Goal: Task Accomplishment & Management: Use online tool/utility

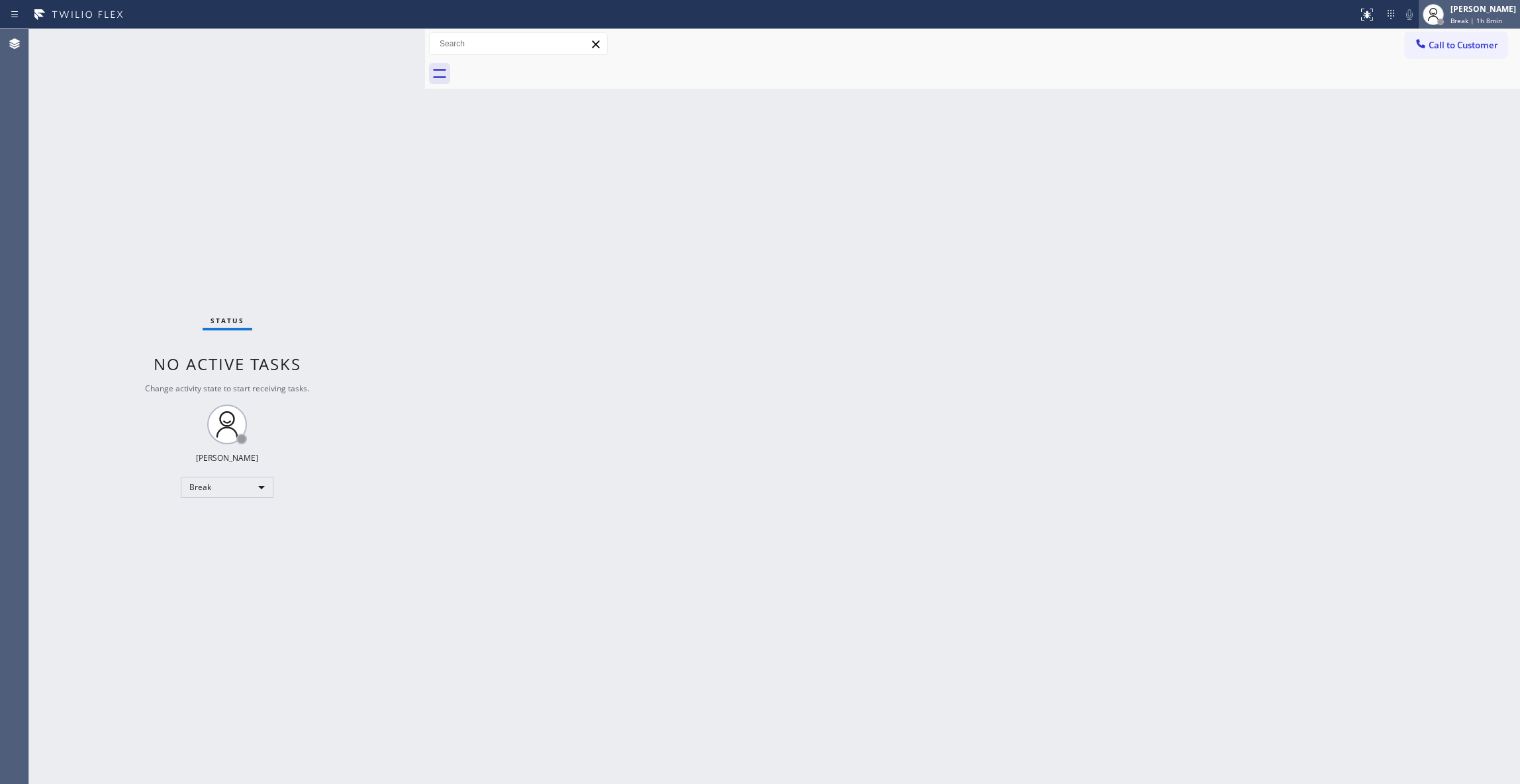
click at [1447, 23] on div "Louis Manuel Padica Break | 1h 8min" at bounding box center [1484, 13] width 73 height 23
click at [1402, 91] on button "Unavailable" at bounding box center [1453, 87] width 132 height 17
click at [597, 531] on div "Back to Dashboard Change Sender ID Customers Technicians Select a contact Outbo…" at bounding box center [972, 406] width 1095 height 754
click at [215, 757] on div "Status No active tasks Change activity state to start receiving tasks. [PERSON_…" at bounding box center [227, 406] width 395 height 754
click at [1470, 48] on span "Call to Customer" at bounding box center [1463, 45] width 69 height 12
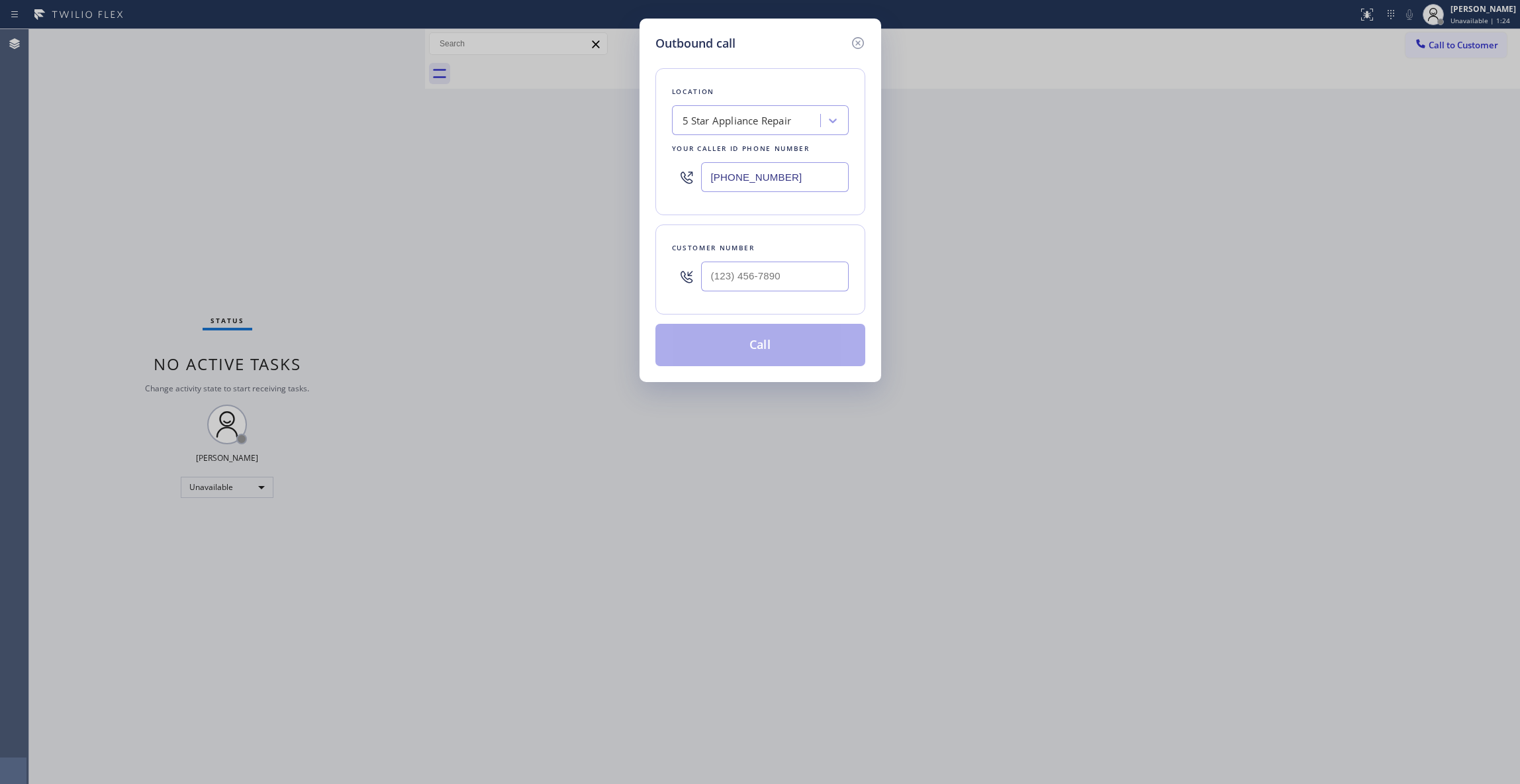
drag, startPoint x: 803, startPoint y: 183, endPoint x: 270, endPoint y: 158, distance: 533.6
click at [270, 158] on div "Outbound call Location 5 Star Appliance Repair Your caller id phone number (855…" at bounding box center [760, 392] width 1520 height 784
paste input "480) 418-9915"
type input "(480) 418-9915"
click at [757, 287] on div at bounding box center [774, 276] width 148 height 43
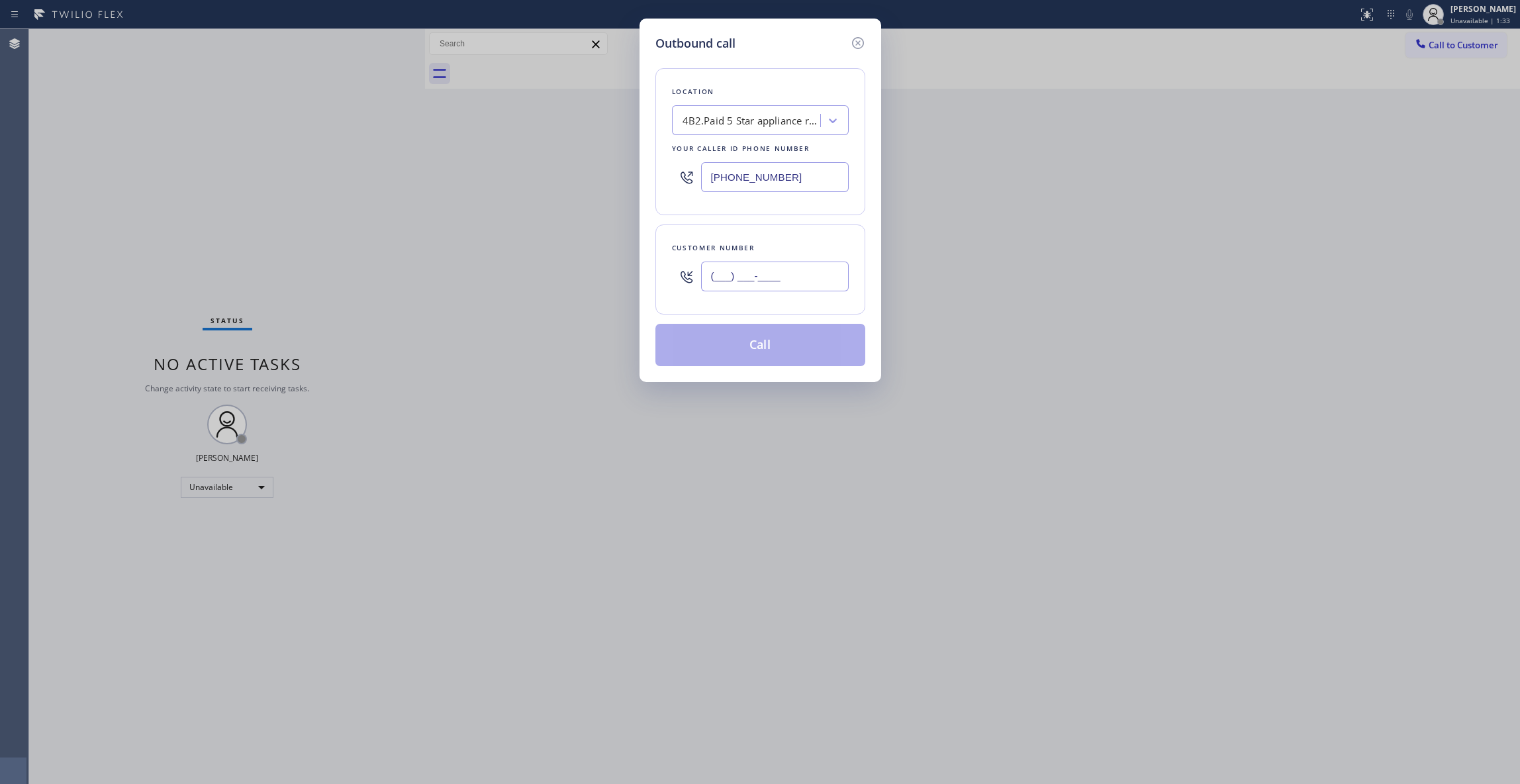
click at [800, 274] on input "(___) ___-____" at bounding box center [774, 276] width 148 height 30
drag, startPoint x: 810, startPoint y: 279, endPoint x: 580, endPoint y: 282, distance: 230.0
click at [580, 282] on div "Outbound call Location 4B2.Paid 5 Star appliance repair Your caller id phone nu…" at bounding box center [760, 392] width 1520 height 784
paste input "415) 601-8908"
type input "(415) 601-8908"
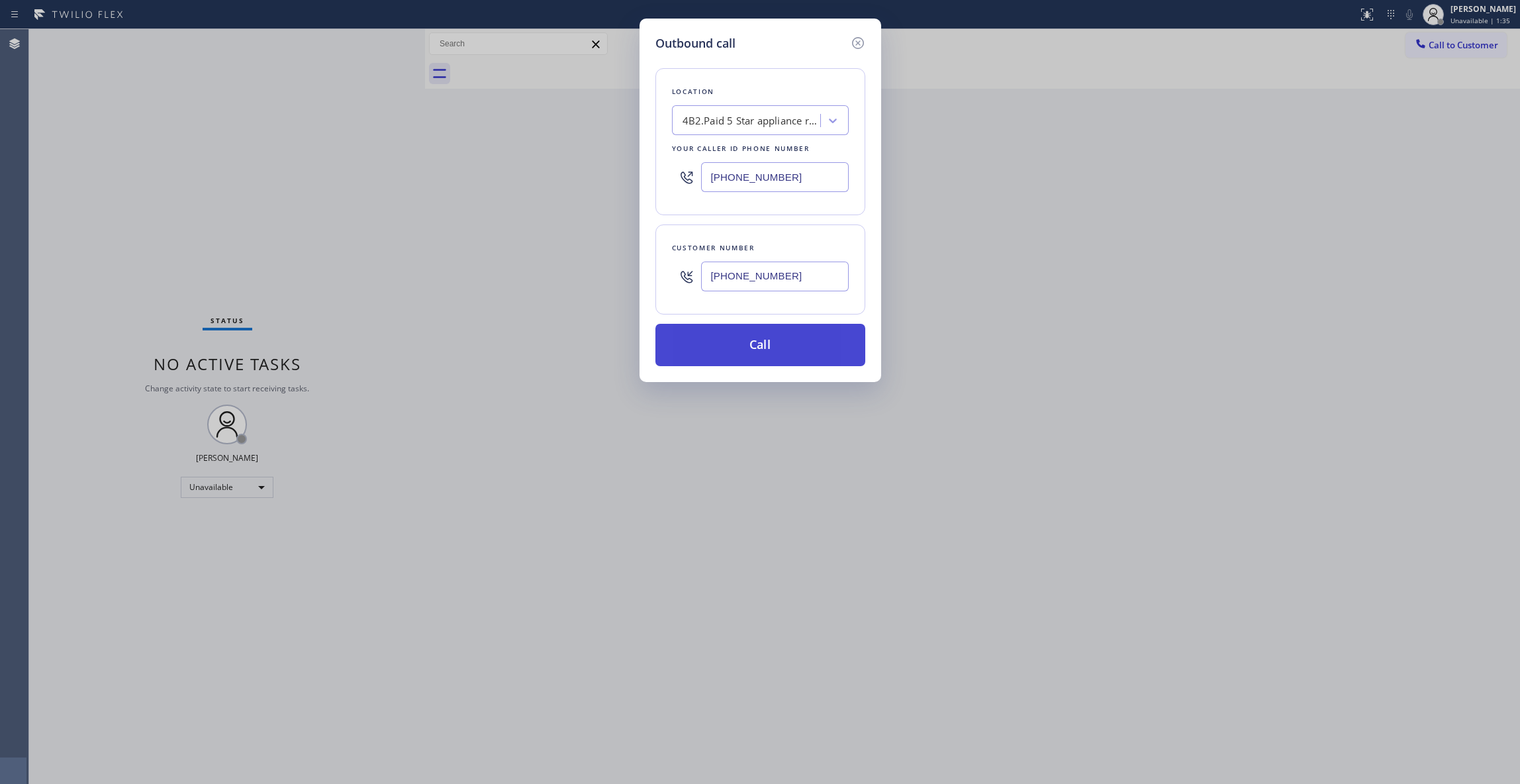
click at [761, 346] on button "Call" at bounding box center [760, 345] width 210 height 42
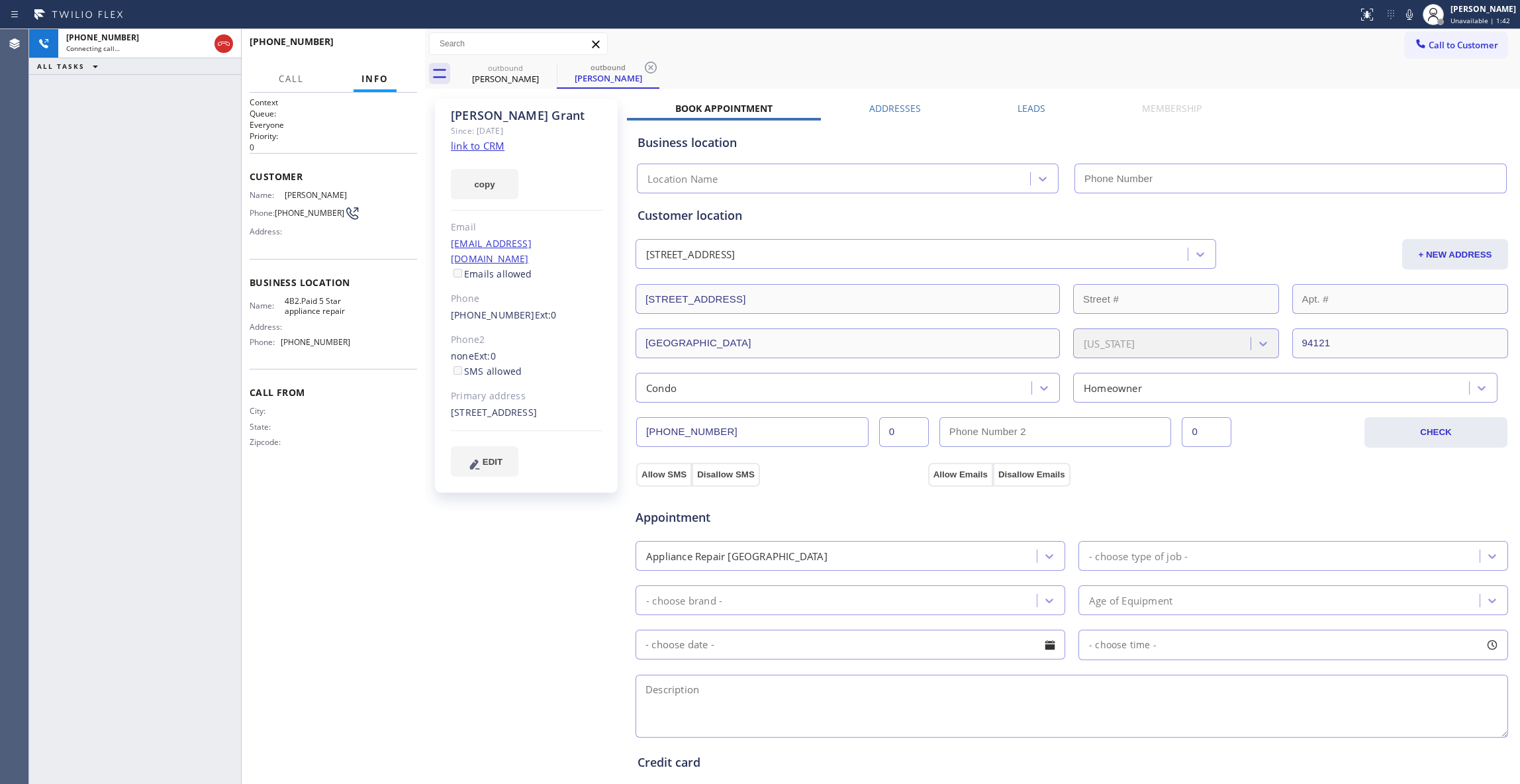
type input "(480) 418-9915"
click at [650, 65] on icon at bounding box center [650, 67] width 16 height 16
click at [518, 569] on div "Rebecca Grant Since: 20 may 2020 link to CRM copy Email rgrant@yahoo.com Emails…" at bounding box center [528, 534] width 199 height 884
click at [490, 528] on div "Rebecca Grant Since: 20 may 2020 link to CRM copy Email rgrant@yahoo.com Emails…" at bounding box center [528, 534] width 199 height 884
drag, startPoint x: 573, startPoint y: 550, endPoint x: 562, endPoint y: 546, distance: 11.7
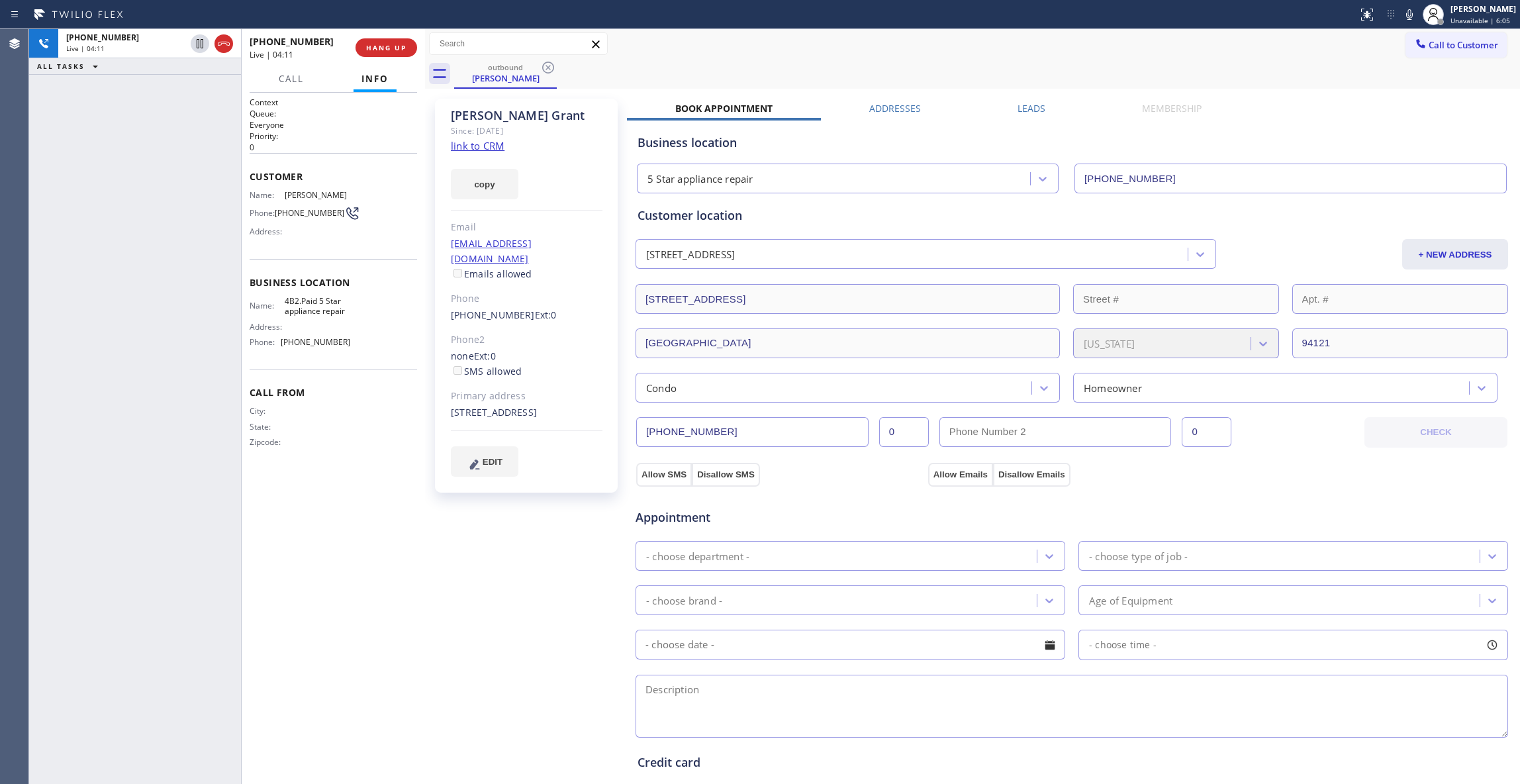
click at [567, 551] on div "Rebecca Grant Since: 20 may 2020 link to CRM copy Email rgrant@yahoo.com Emails…" at bounding box center [528, 534] width 199 height 884
click at [371, 51] on span "HANG UP" at bounding box center [386, 47] width 40 height 9
drag, startPoint x: 352, startPoint y: 341, endPoint x: 281, endPoint y: 337, distance: 71.1
click at [281, 337] on div "Name: 4B2.Paid 5 Star appliance repair Address: Phone: (480) 418-9915" at bounding box center [333, 325] width 168 height 57
copy div "(480) 418-9915"
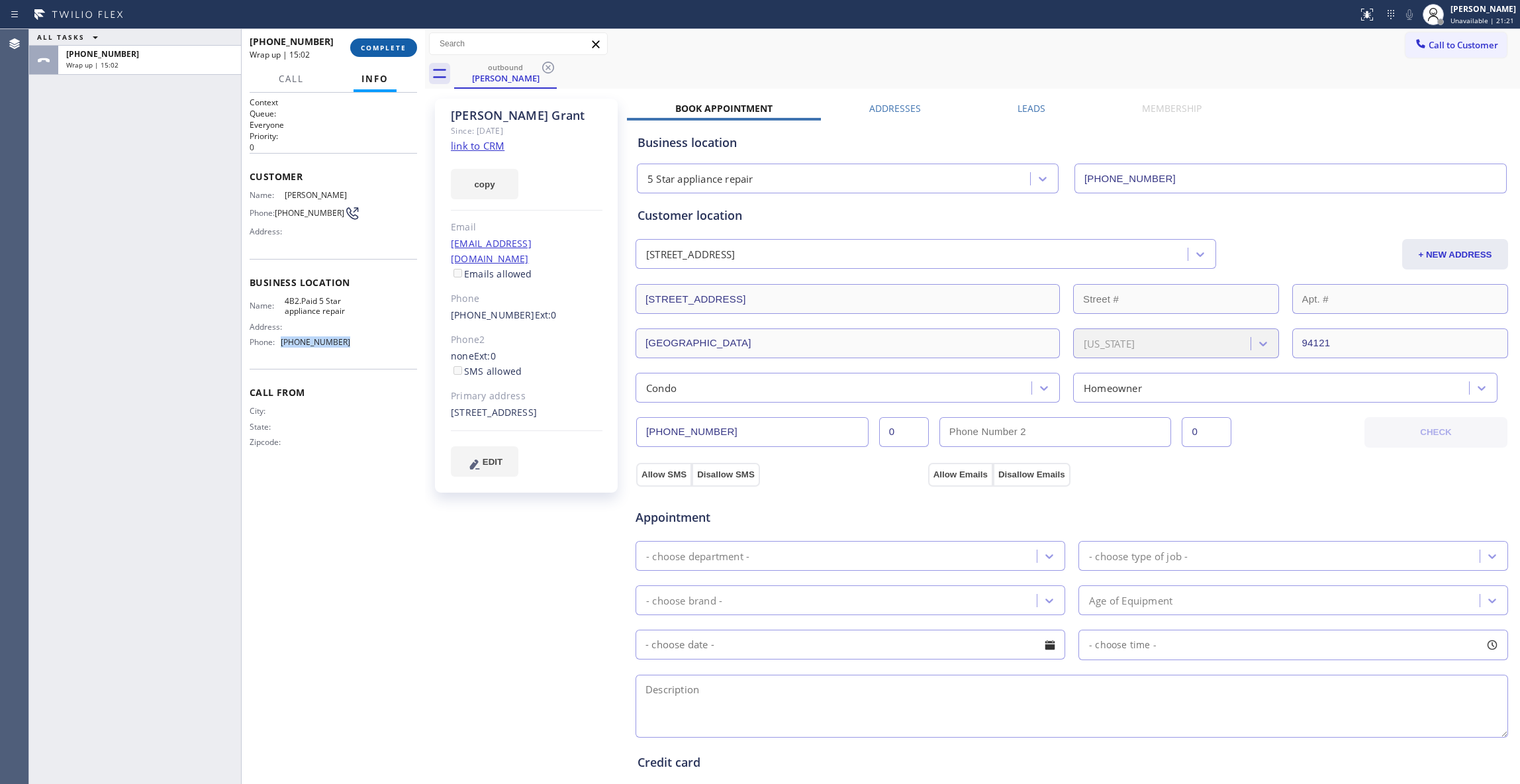
click at [384, 41] on button "COMPLETE" at bounding box center [383, 48] width 67 height 19
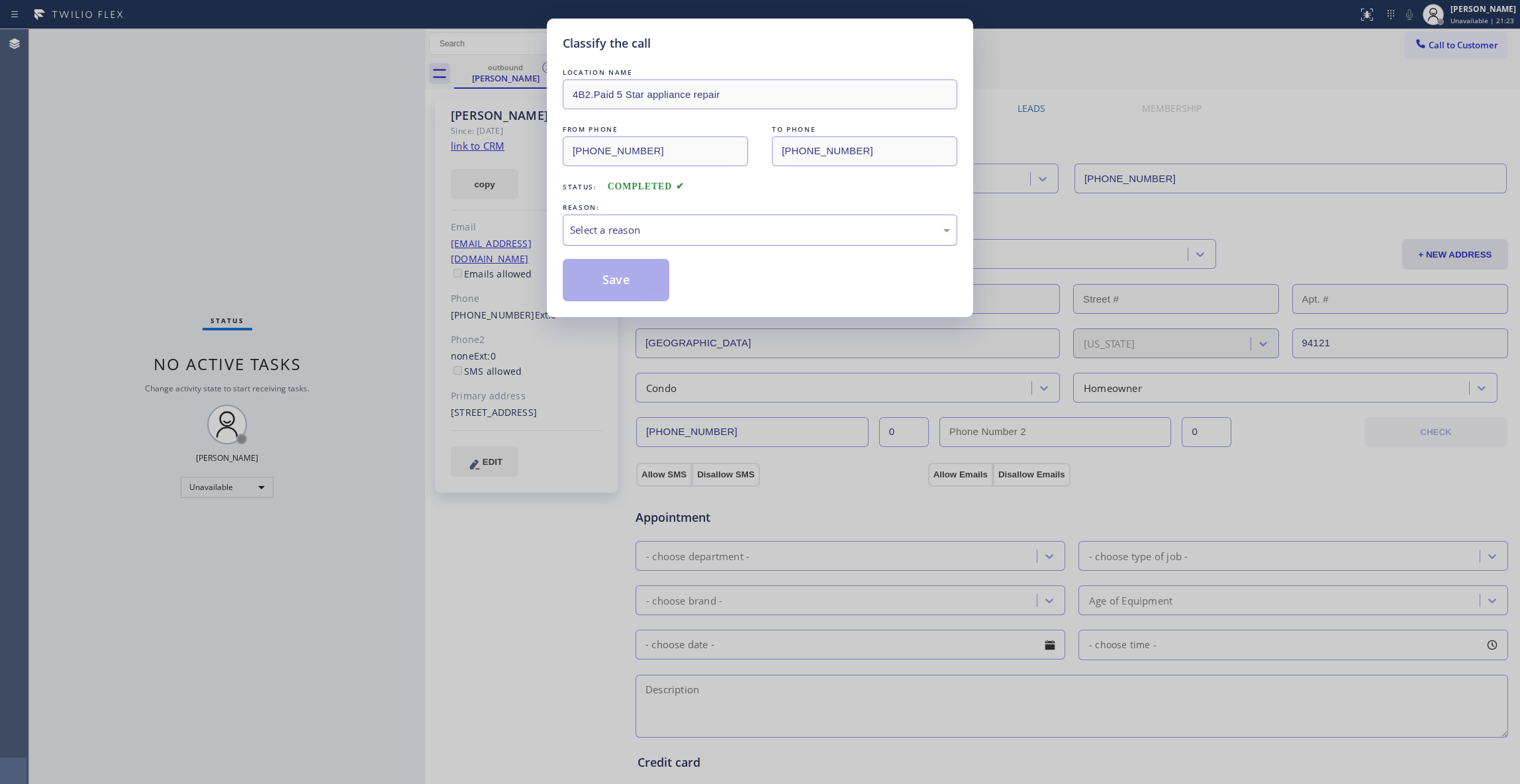
click at [610, 227] on div "Select a reason" at bounding box center [760, 230] width 380 height 15
click at [636, 285] on button "Save" at bounding box center [615, 280] width 106 height 42
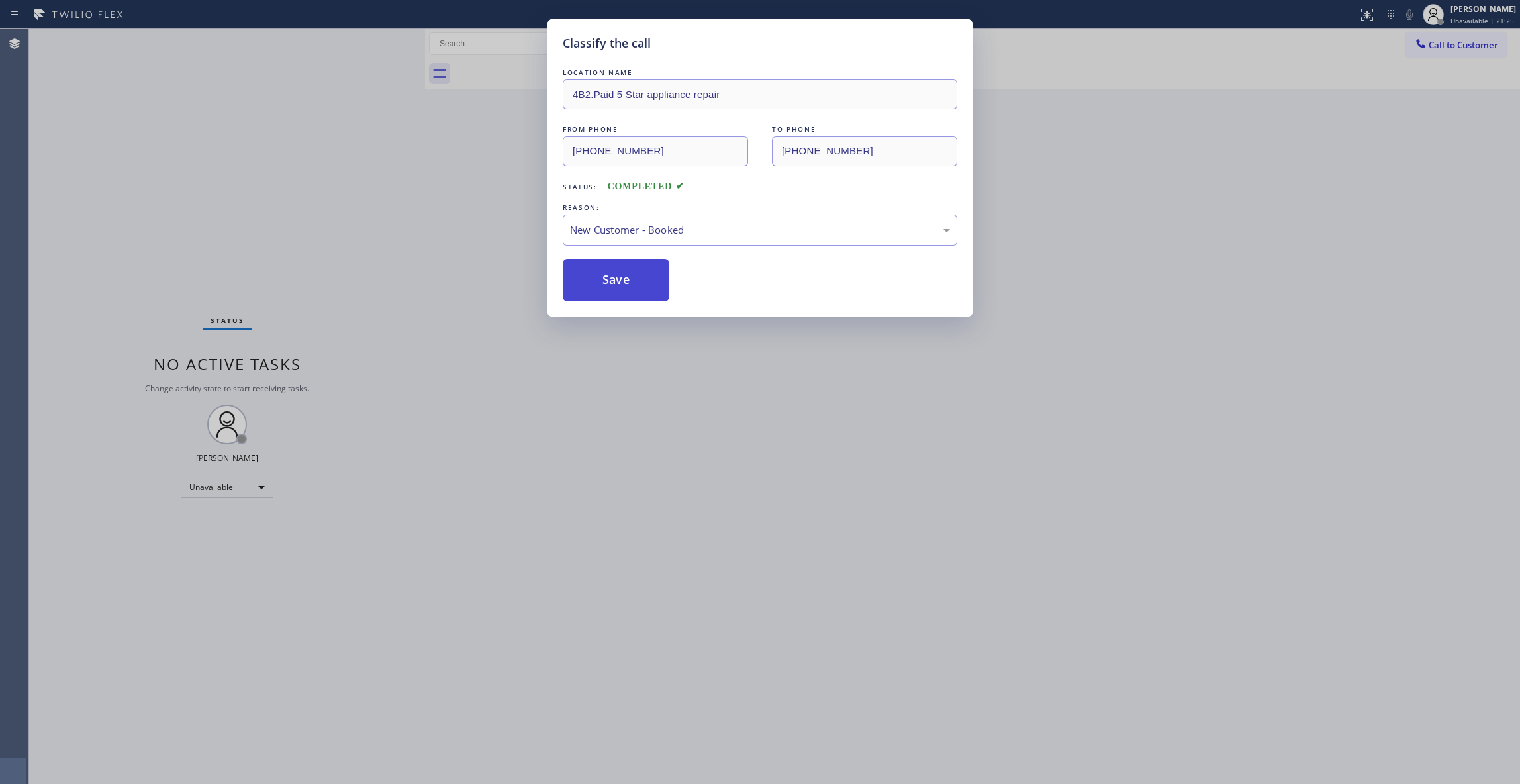
click at [636, 285] on button "Save" at bounding box center [615, 280] width 106 height 42
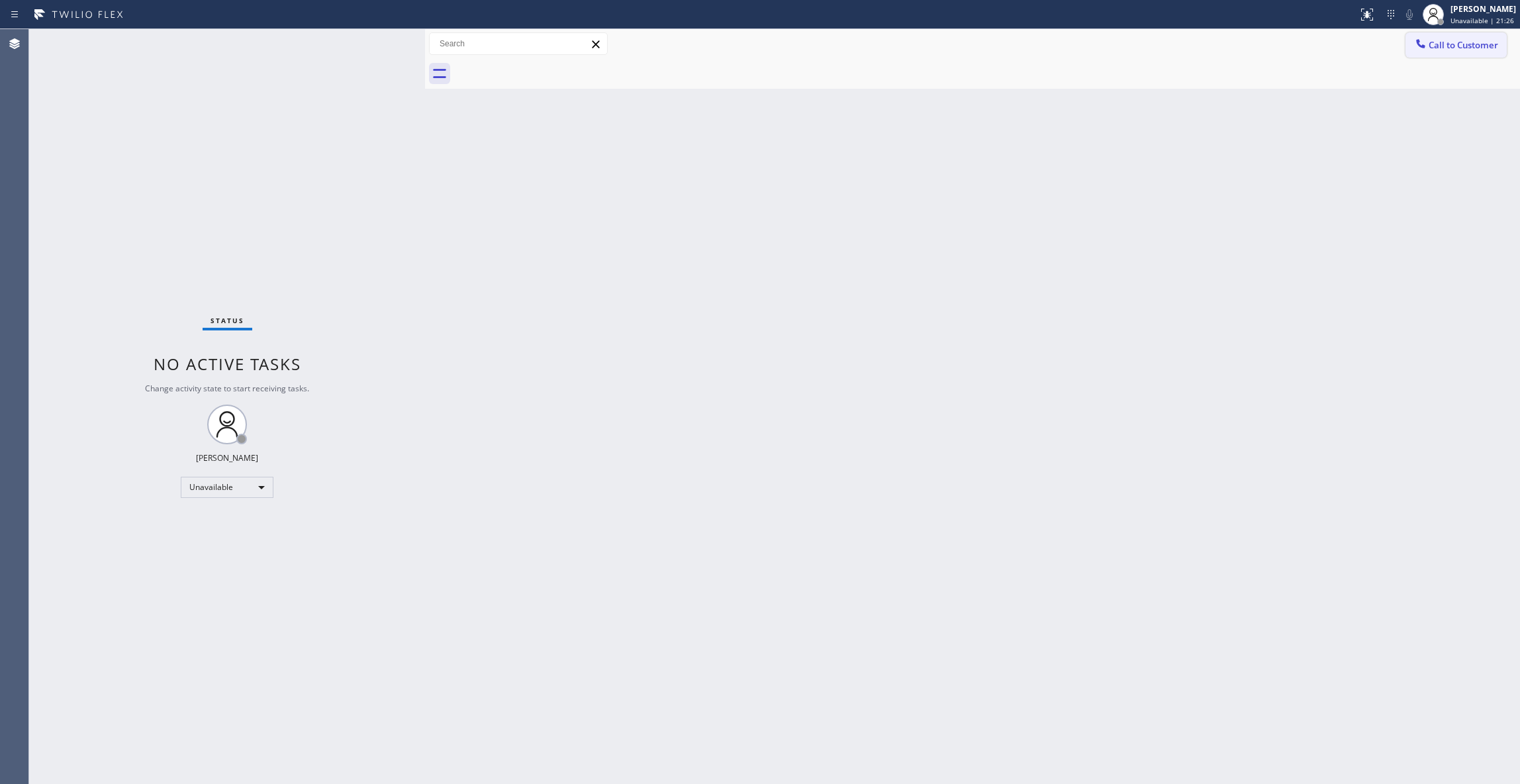
click at [1465, 45] on span "Call to Customer" at bounding box center [1463, 45] width 69 height 12
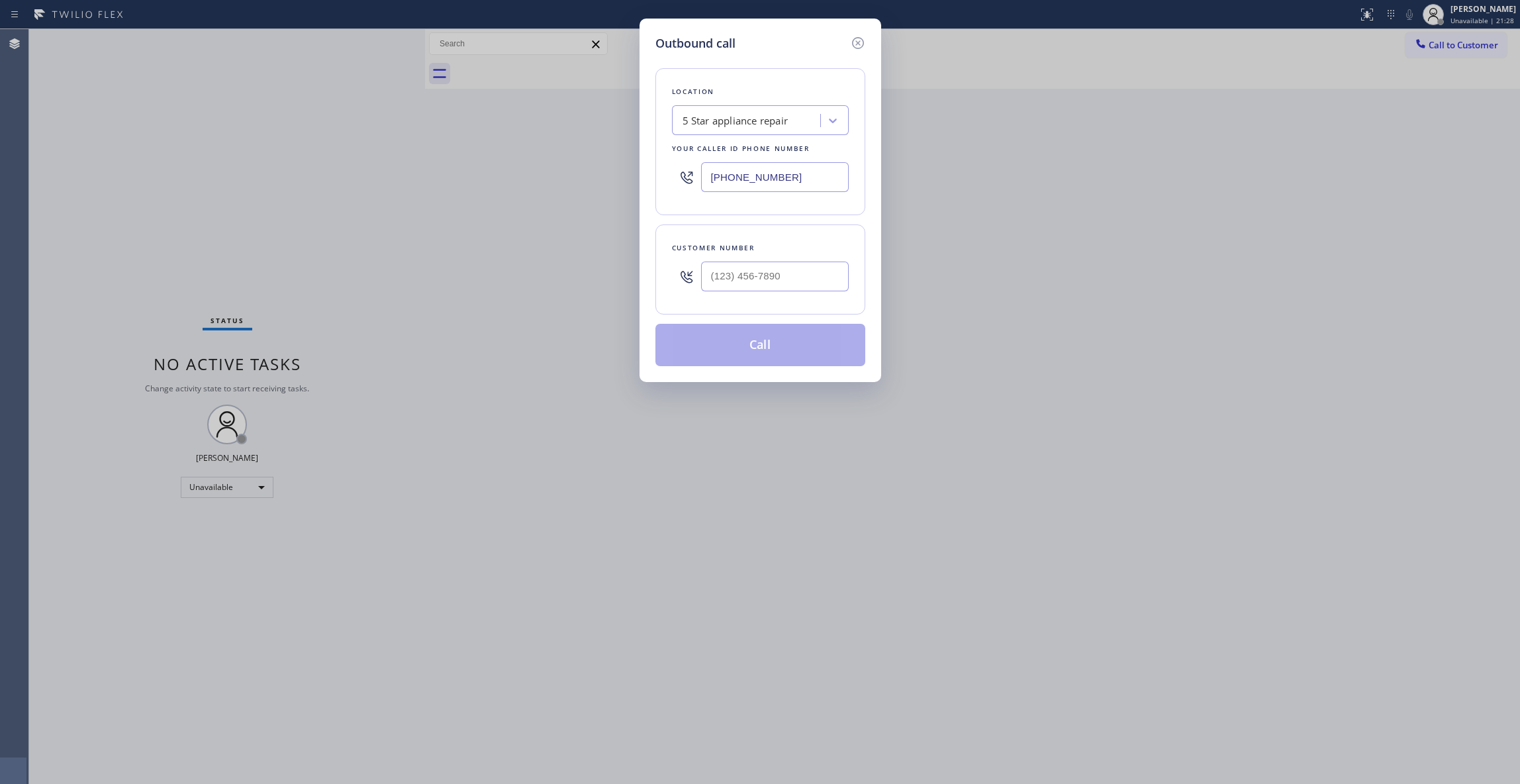
drag, startPoint x: 821, startPoint y: 177, endPoint x: 254, endPoint y: 177, distance: 567.0
click at [255, 177] on div "Outbound call Location 5 Star appliance repair Your caller id phone number (480…" at bounding box center [760, 392] width 1520 height 784
paste input "844) 901-1746"
type input "(844) 901-1746"
drag, startPoint x: 191, startPoint y: 655, endPoint x: 191, endPoint y: 607, distance: 48.0
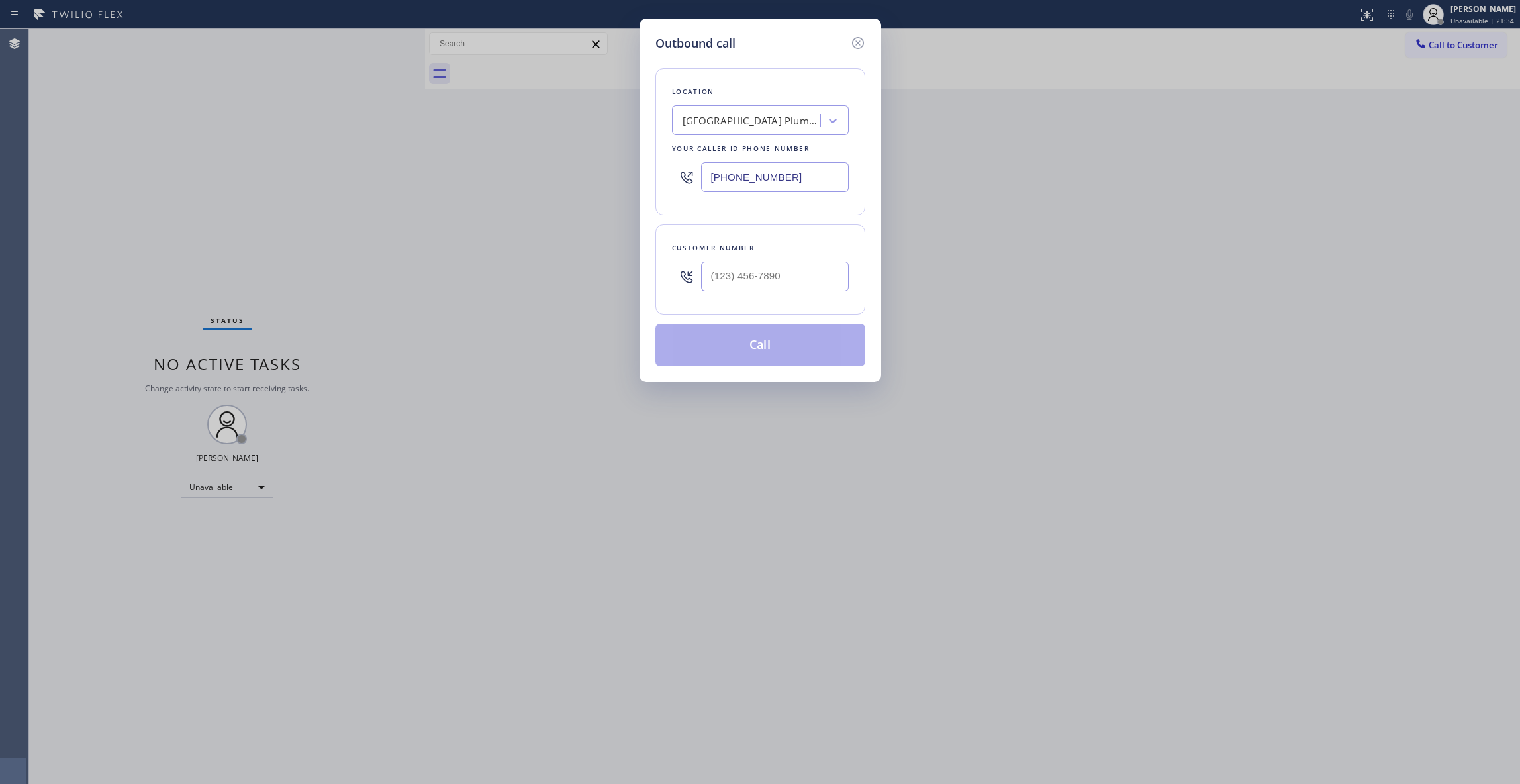
click at [190, 639] on div "Outbound call Location South Park Plumbers Your caller id phone number (844) 90…" at bounding box center [760, 392] width 1520 height 784
click at [750, 276] on input "(___) ___-____" at bounding box center [774, 276] width 148 height 30
paste input "824) 392-2639"
type input "(824) 392-2639"
click at [734, 352] on button "Call" at bounding box center [760, 345] width 210 height 42
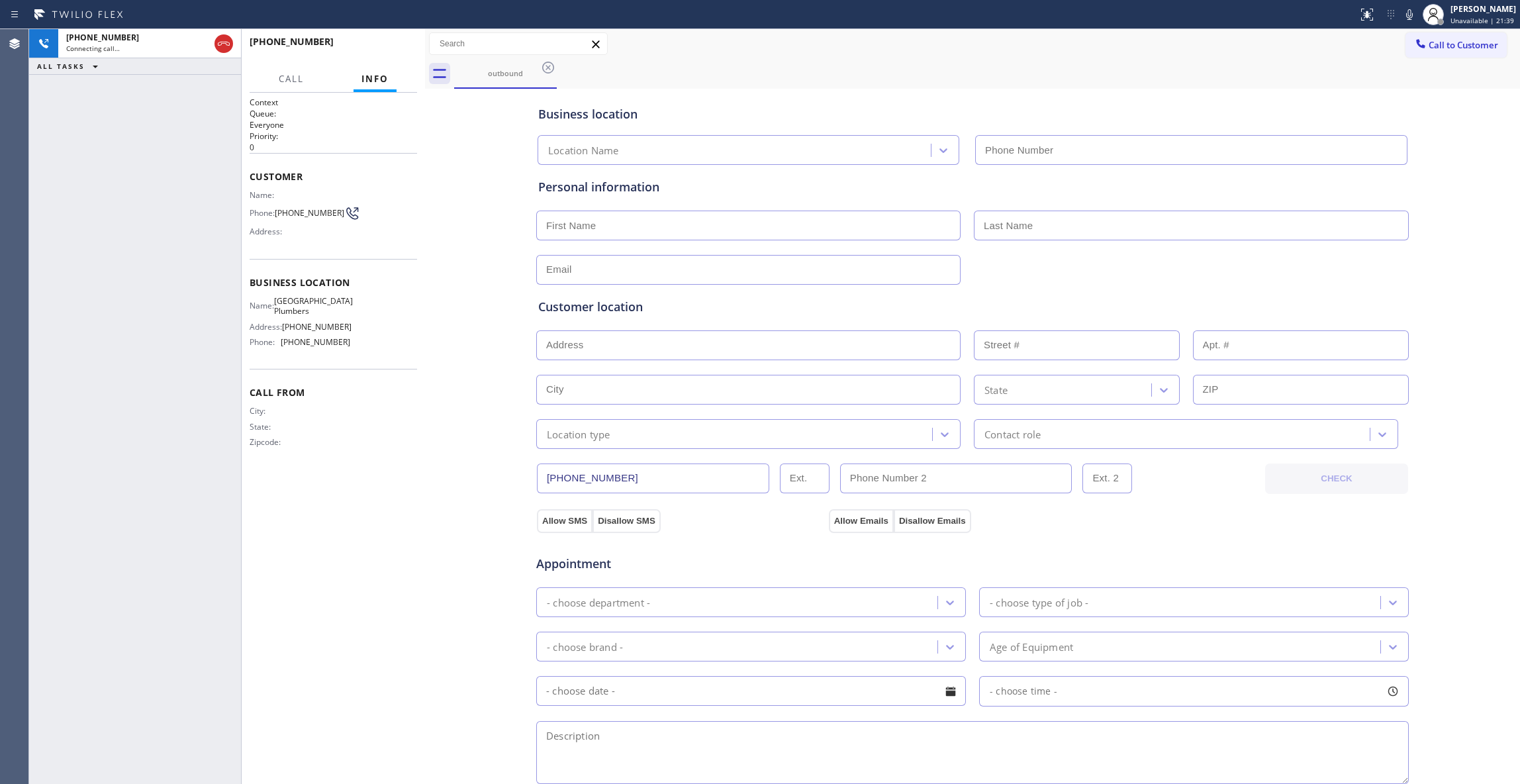
type input "(844) 901-1746"
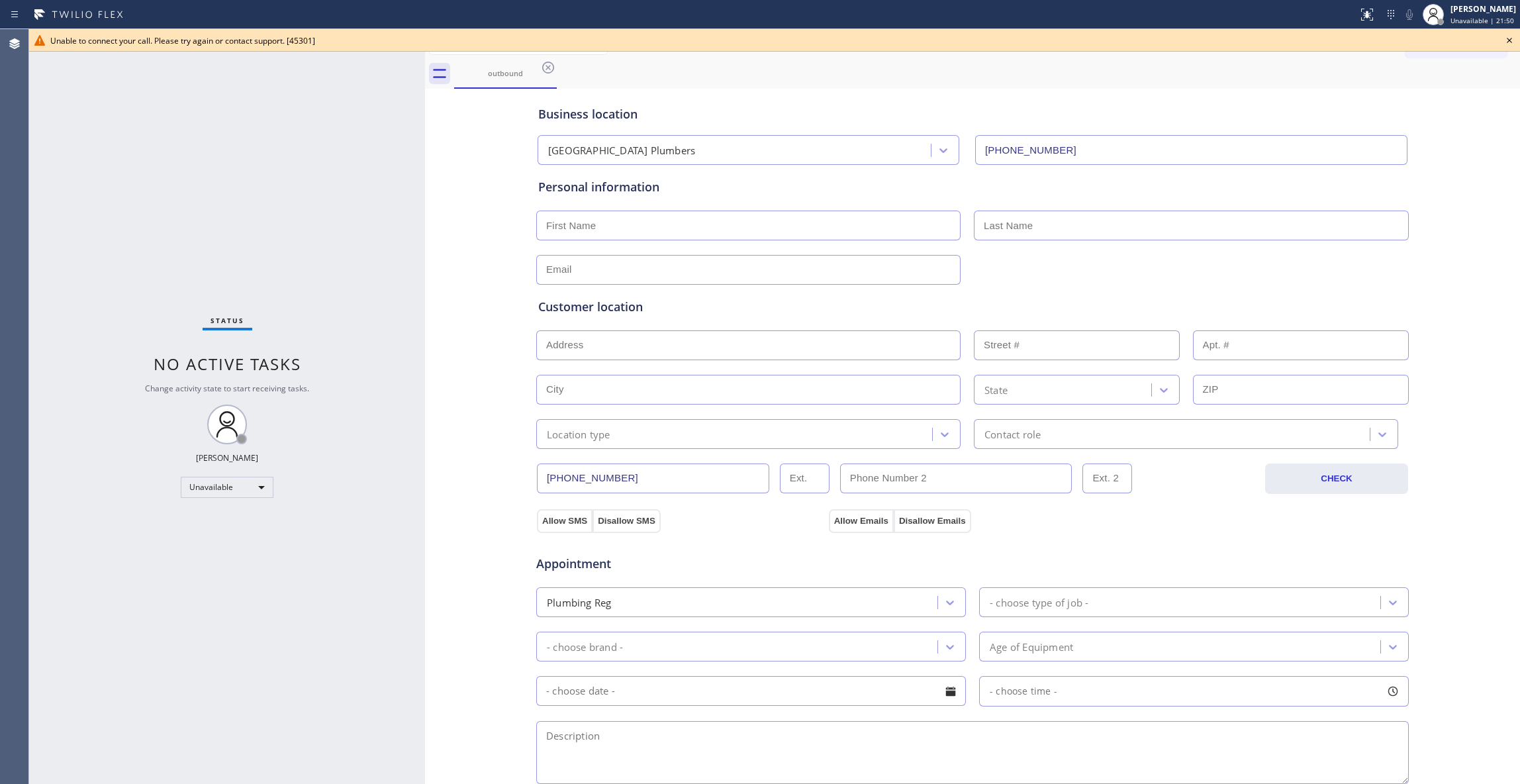
drag, startPoint x: 30, startPoint y: 664, endPoint x: 278, endPoint y: 140, distance: 579.7
click at [32, 663] on div "Status No active tasks Change activity state to start receiving tasks. [PERSON_…" at bounding box center [227, 406] width 395 height 754
click at [552, 69] on icon at bounding box center [548, 67] width 12 height 12
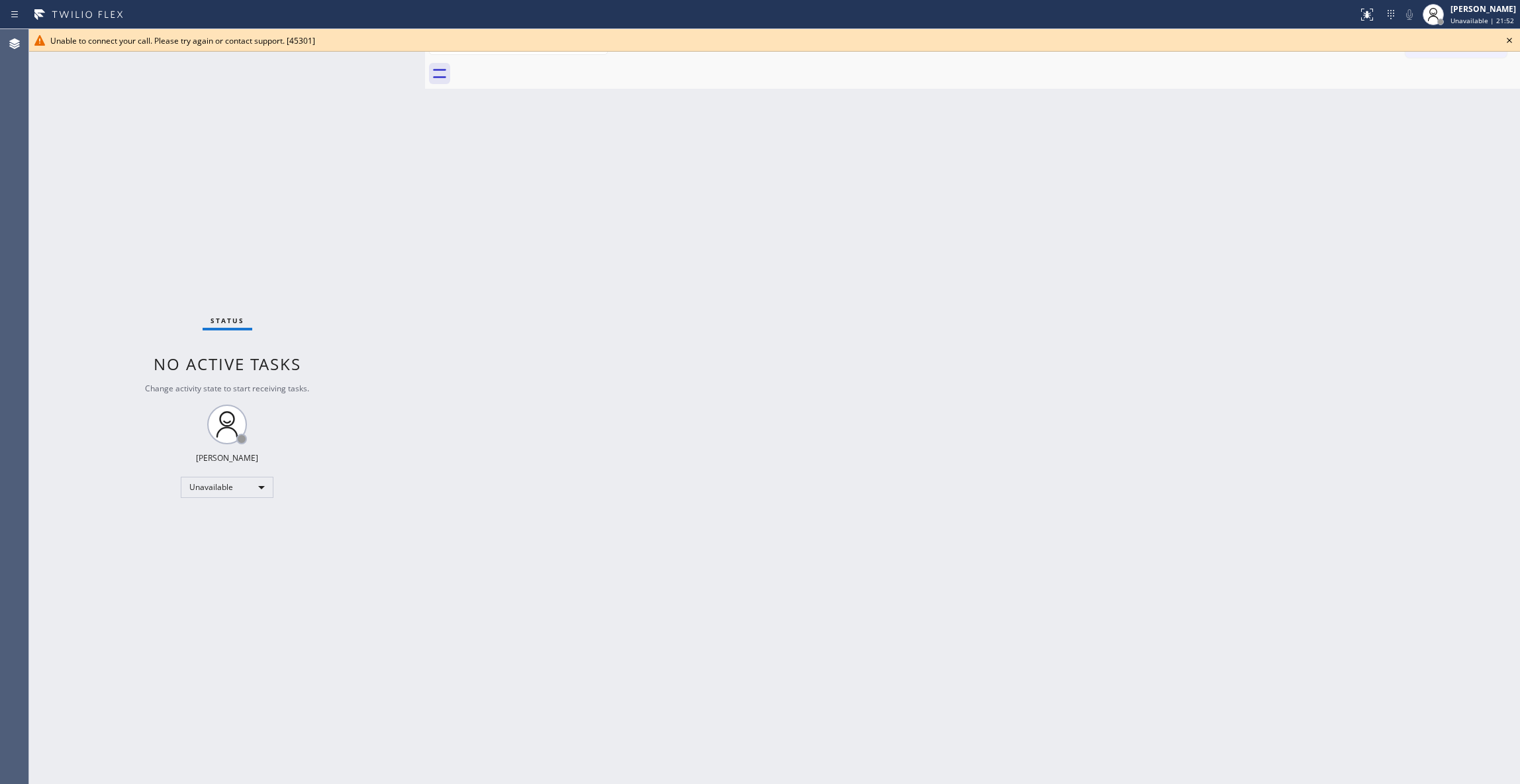
click at [1507, 40] on icon at bounding box center [1509, 40] width 16 height 16
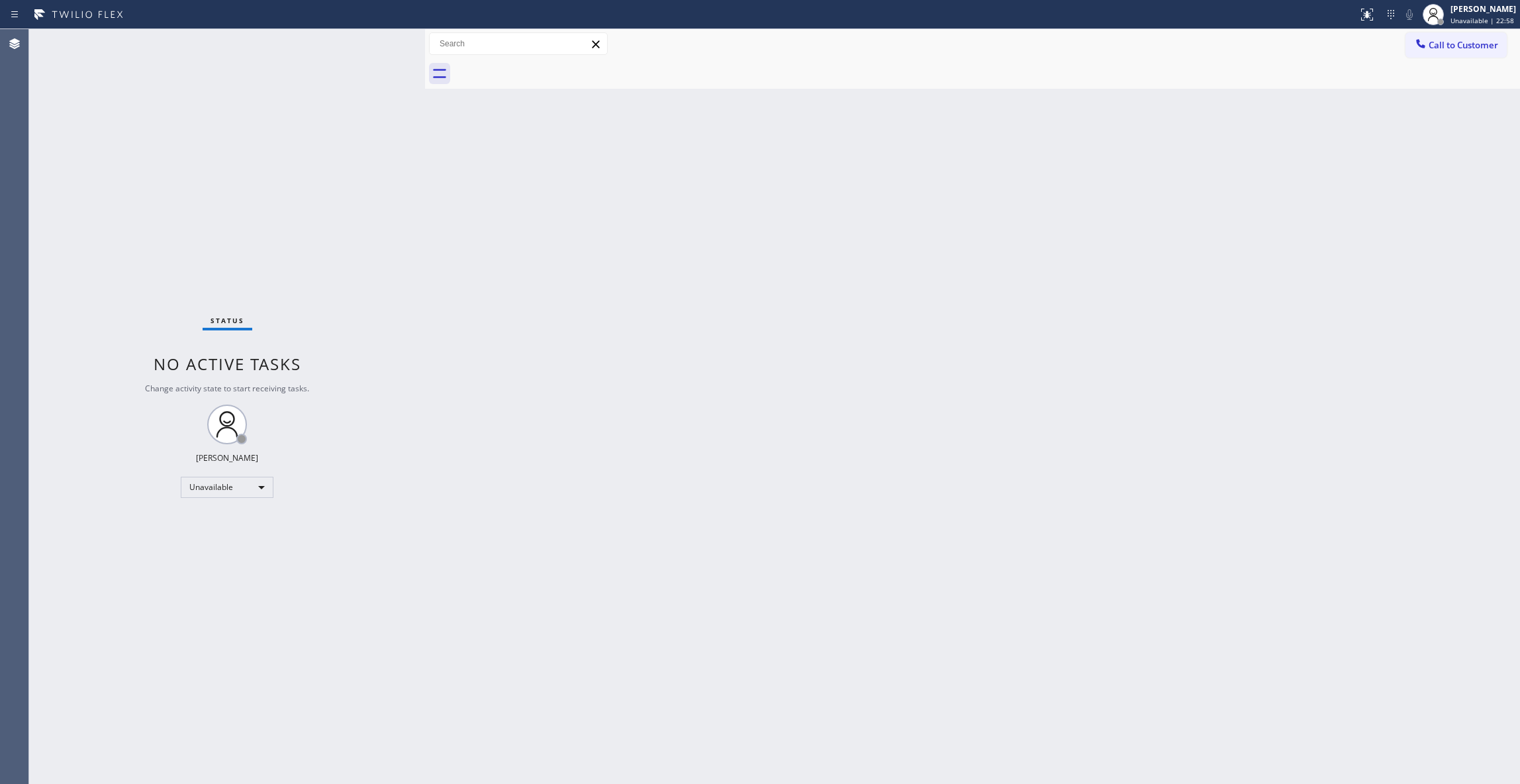
drag, startPoint x: 117, startPoint y: 639, endPoint x: 363, endPoint y: 402, distance: 341.6
click at [120, 629] on div "Status No active tasks Change activity state to start receiving tasks. [PERSON_…" at bounding box center [227, 406] width 395 height 754
drag, startPoint x: 1469, startPoint y: 51, endPoint x: 745, endPoint y: 263, distance: 754.4
click at [1463, 51] on span "Call to Customer" at bounding box center [1463, 45] width 69 height 12
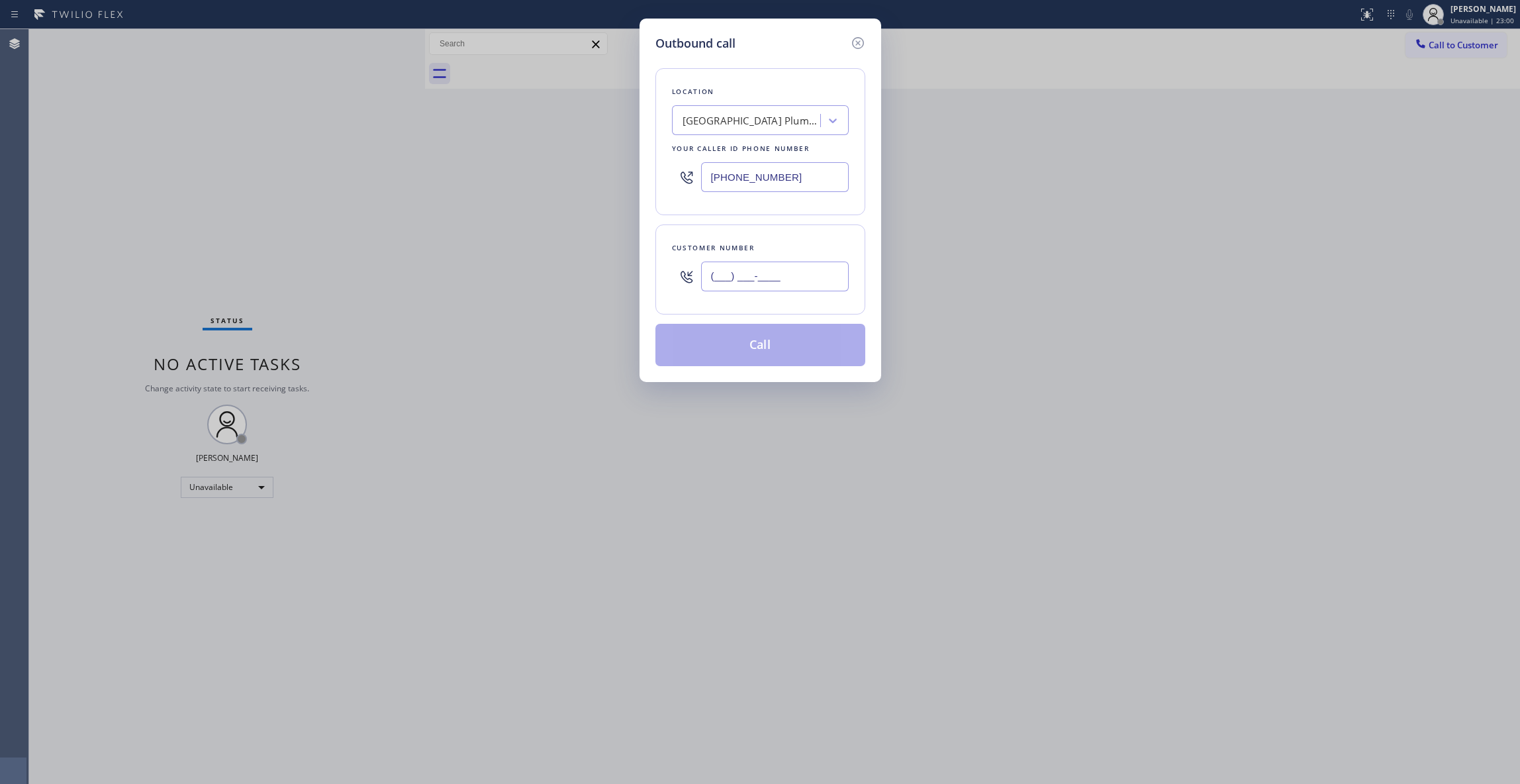
click at [776, 282] on input "(___) ___-____" at bounding box center [774, 276] width 148 height 30
paste input "3"
drag, startPoint x: 814, startPoint y: 274, endPoint x: 262, endPoint y: 286, distance: 552.1
click at [260, 274] on div "Outbound call Location South Park Plumbers Your caller id phone number (844) 90…" at bounding box center [760, 392] width 1520 height 784
paste input "310) 921-5660"
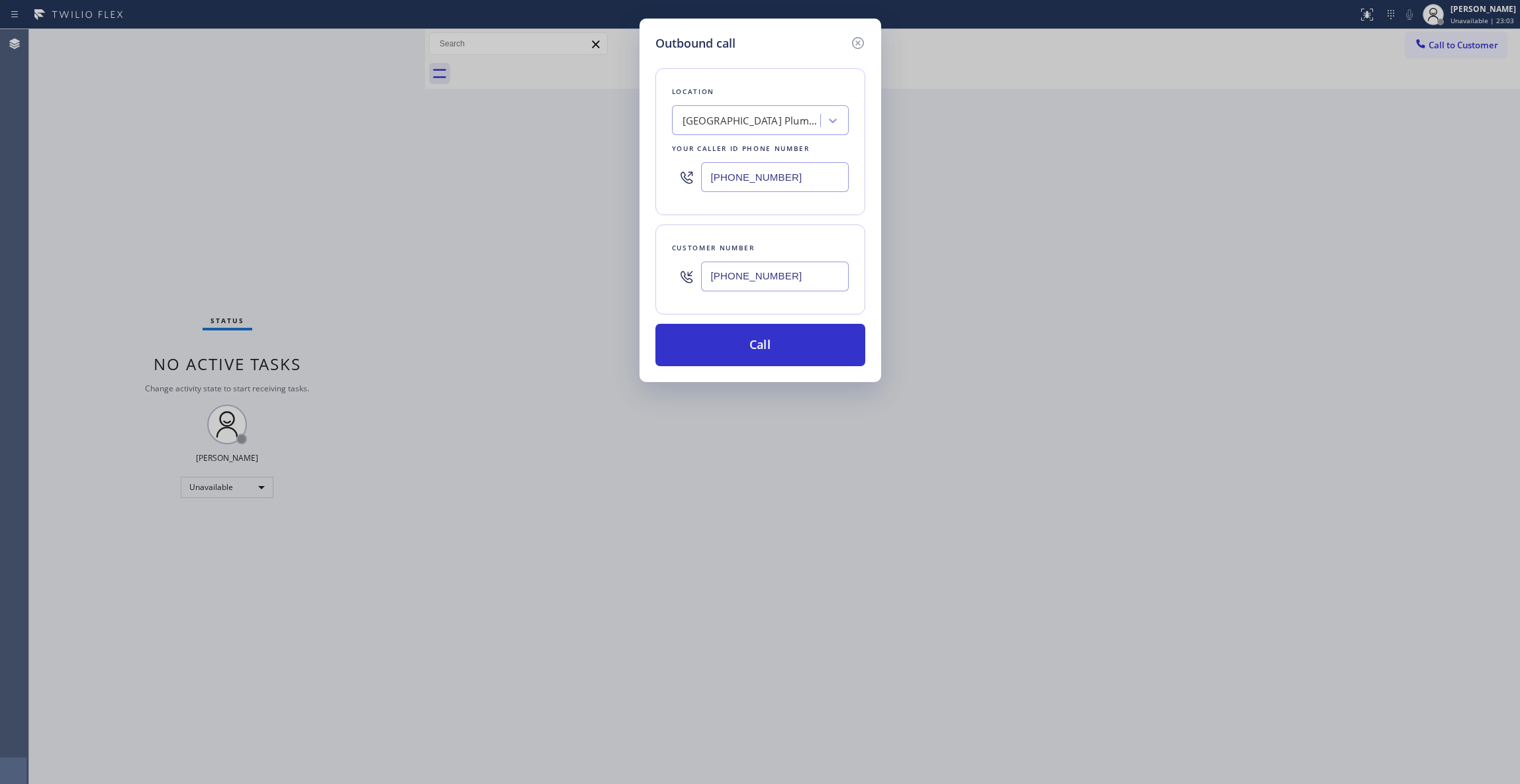
type input "[PHONE_NUMBER]"
drag, startPoint x: 817, startPoint y: 169, endPoint x: 232, endPoint y: 179, distance: 585.1
click at [269, 171] on div "Outbound call Location South Park Plumbers Your caller id phone number (844) 90…" at bounding box center [760, 392] width 1520 height 784
paste input "310) 868-0820"
type input "[PHONE_NUMBER]"
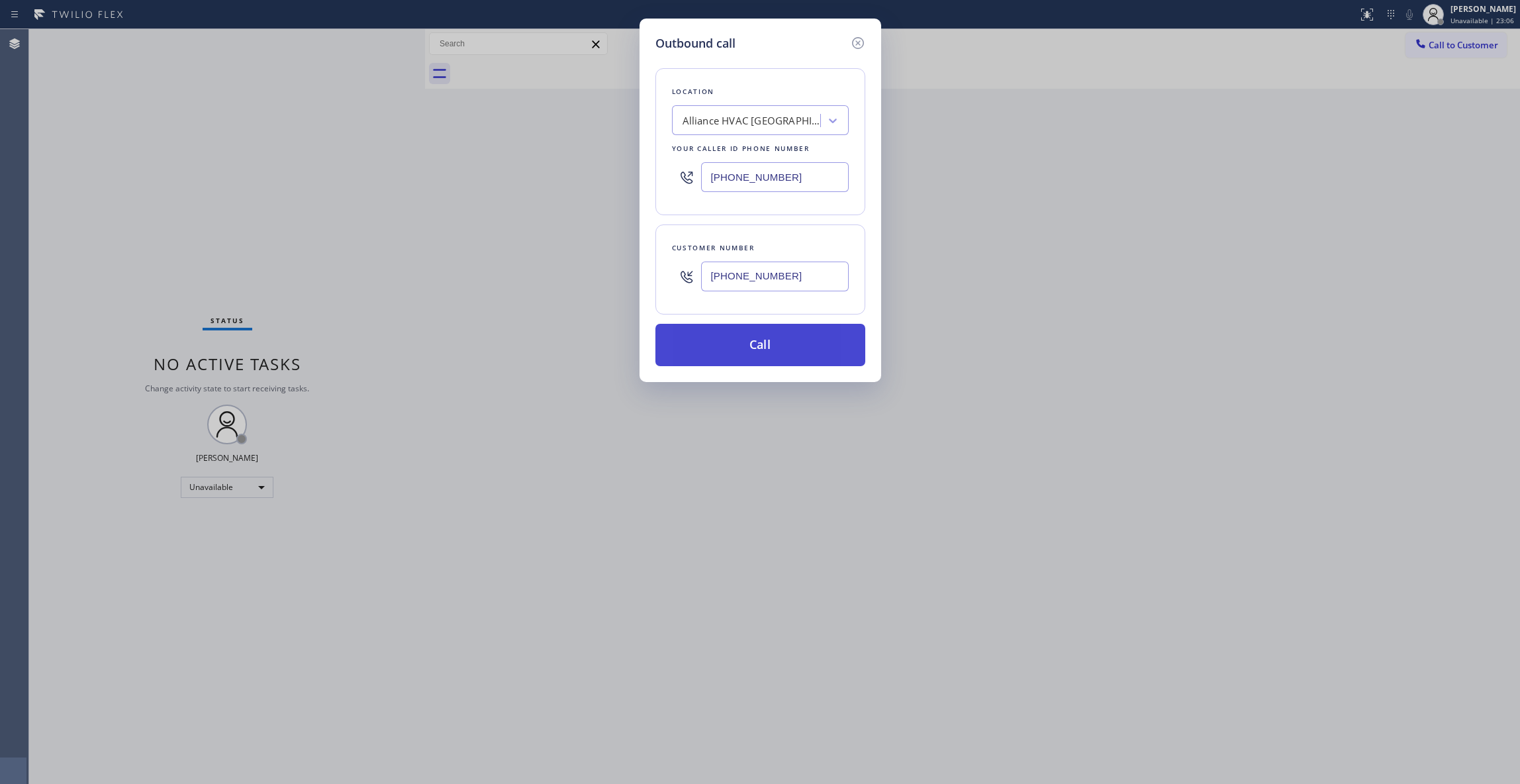
click at [728, 358] on button "Call" at bounding box center [760, 345] width 210 height 42
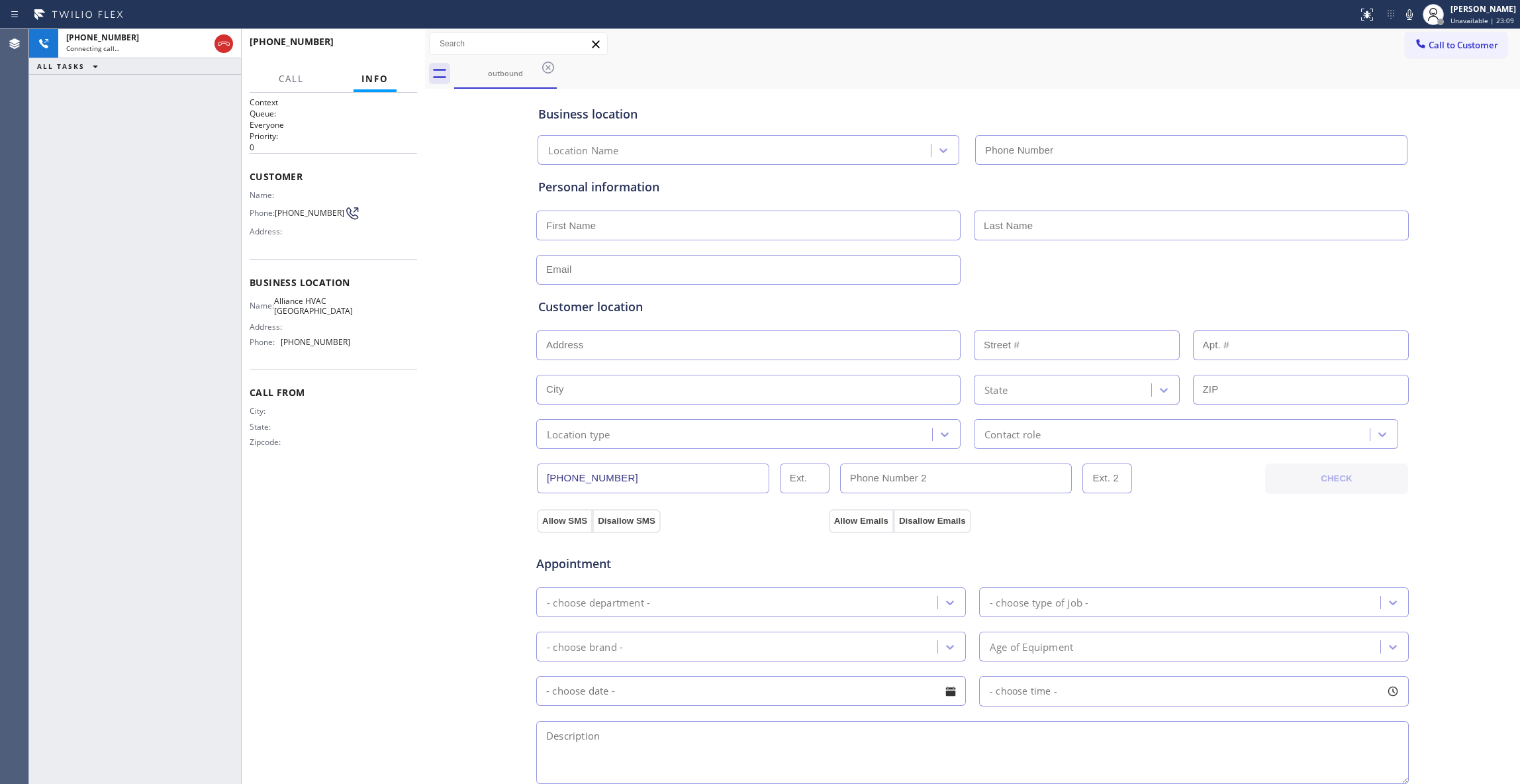
type input "[PHONE_NUMBER]"
click at [363, 48] on button "HANG UP" at bounding box center [386, 48] width 62 height 19
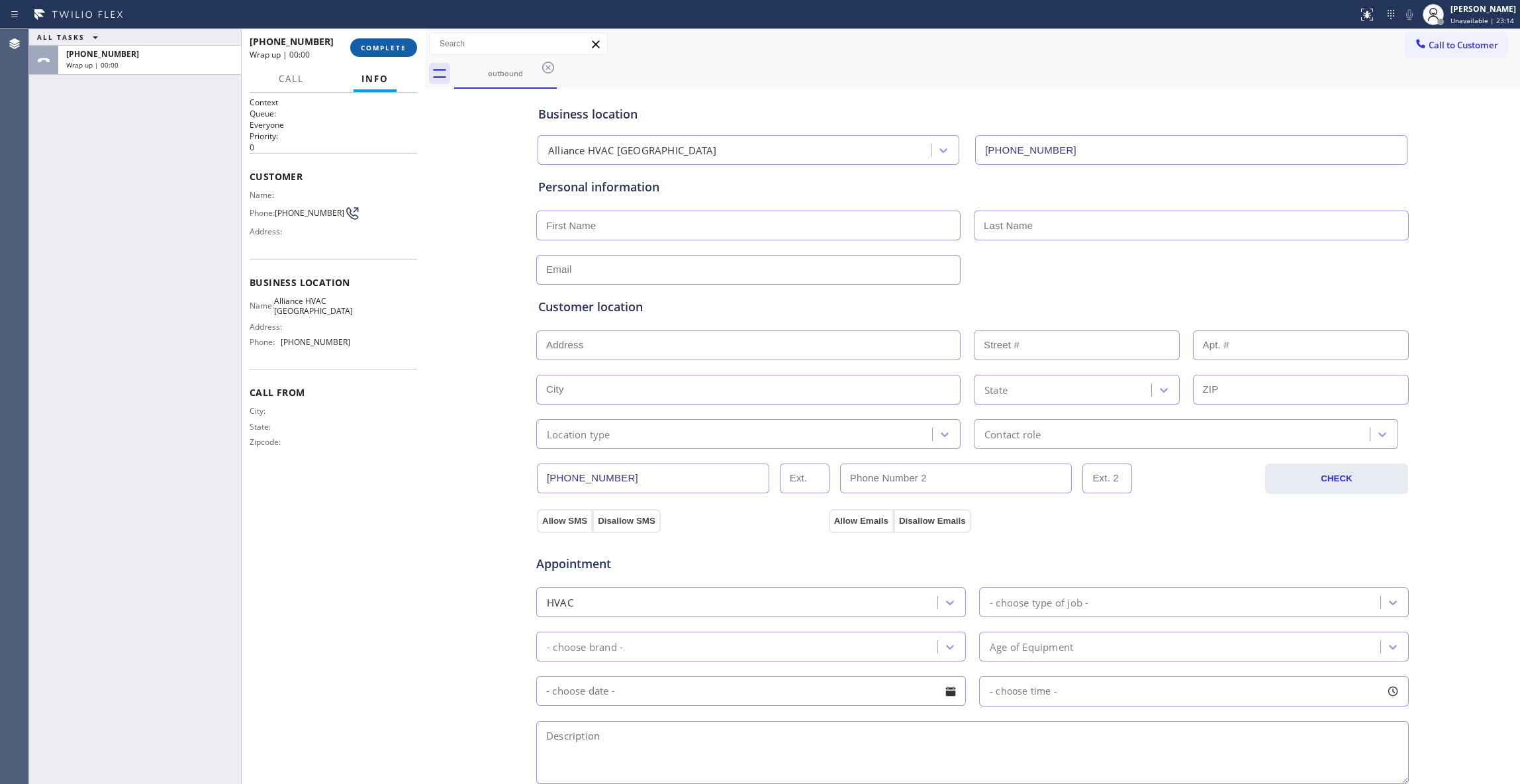
click at [363, 48] on span "COMPLETE" at bounding box center [384, 47] width 46 height 9
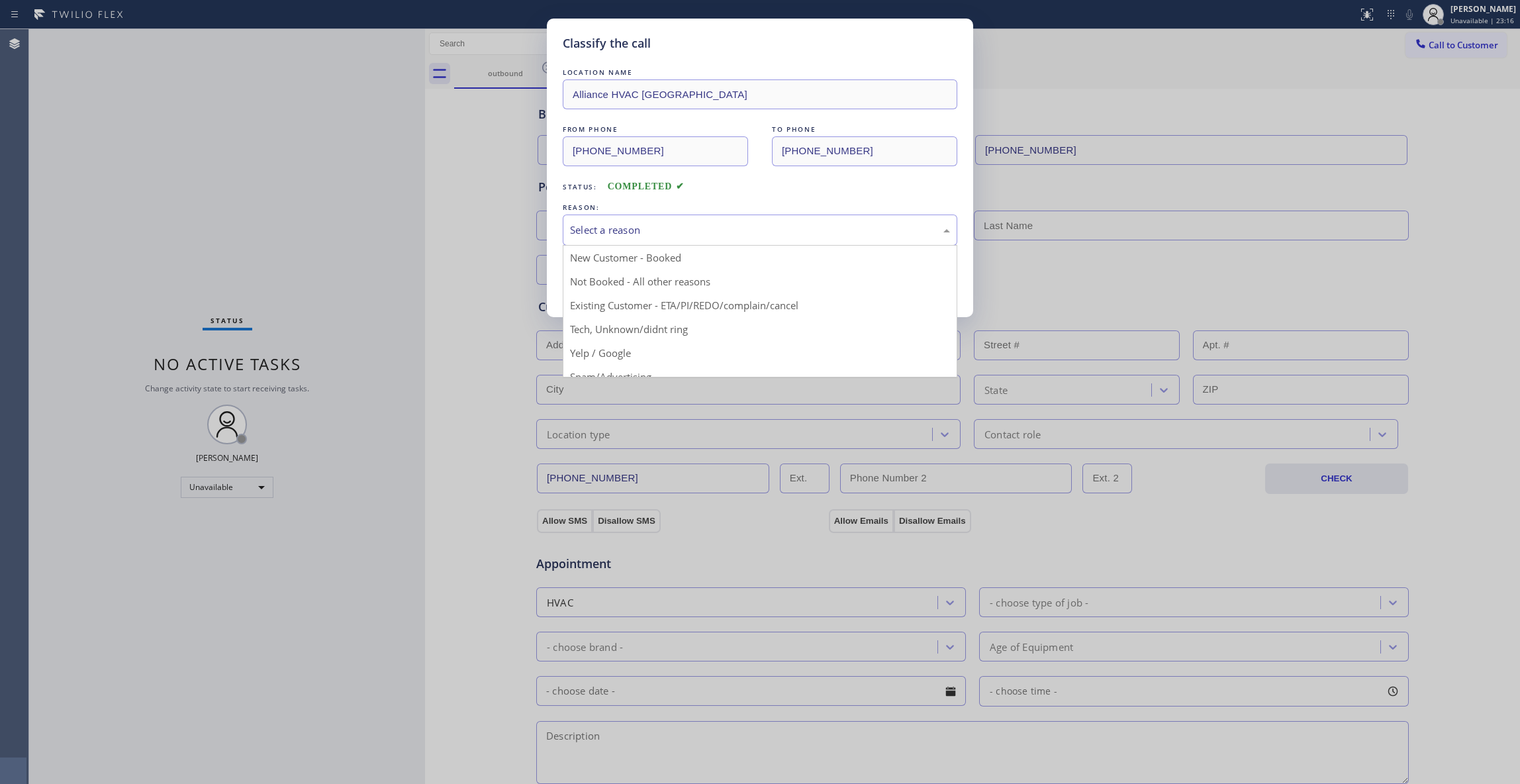
click at [591, 216] on div "Select a reason" at bounding box center [760, 229] width 395 height 31
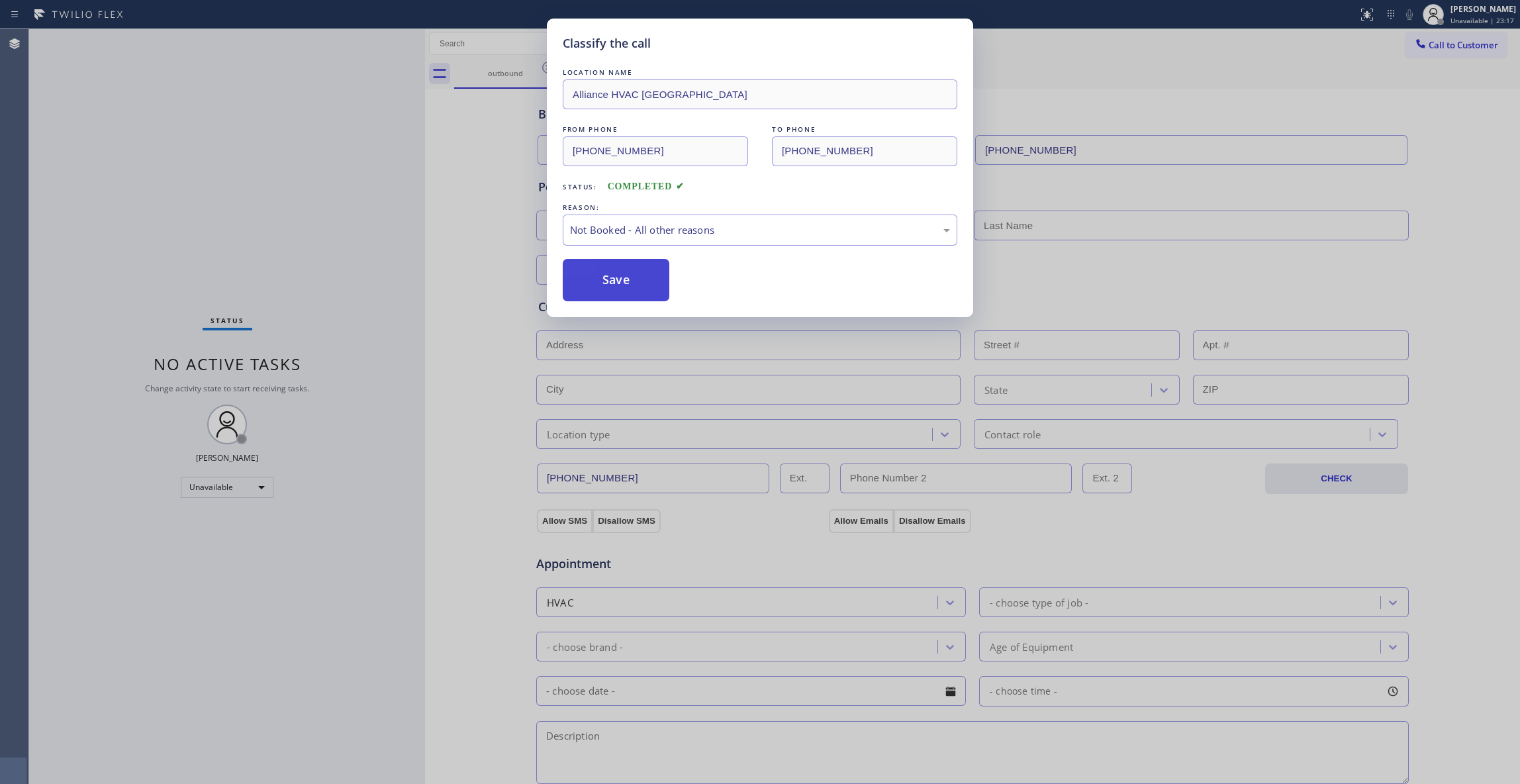
click at [580, 282] on button "Save" at bounding box center [615, 280] width 106 height 42
click at [577, 279] on button "Save" at bounding box center [615, 280] width 106 height 42
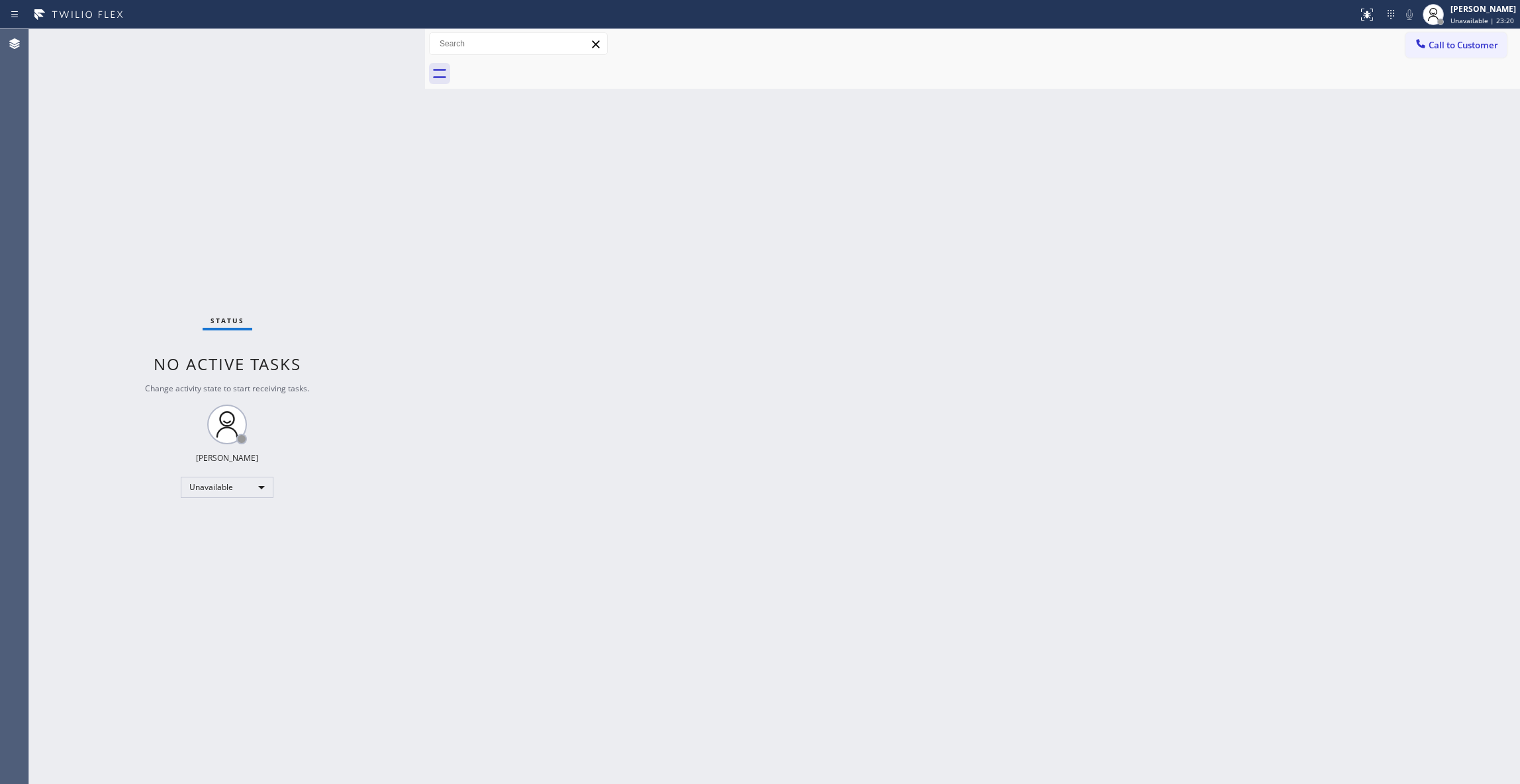
click at [1166, 228] on div "Back to Dashboard Change Sender ID Customers Technicians Select a contact Outbo…" at bounding box center [972, 406] width 1095 height 754
click at [1496, 44] on button "Call to Customer" at bounding box center [1456, 45] width 101 height 25
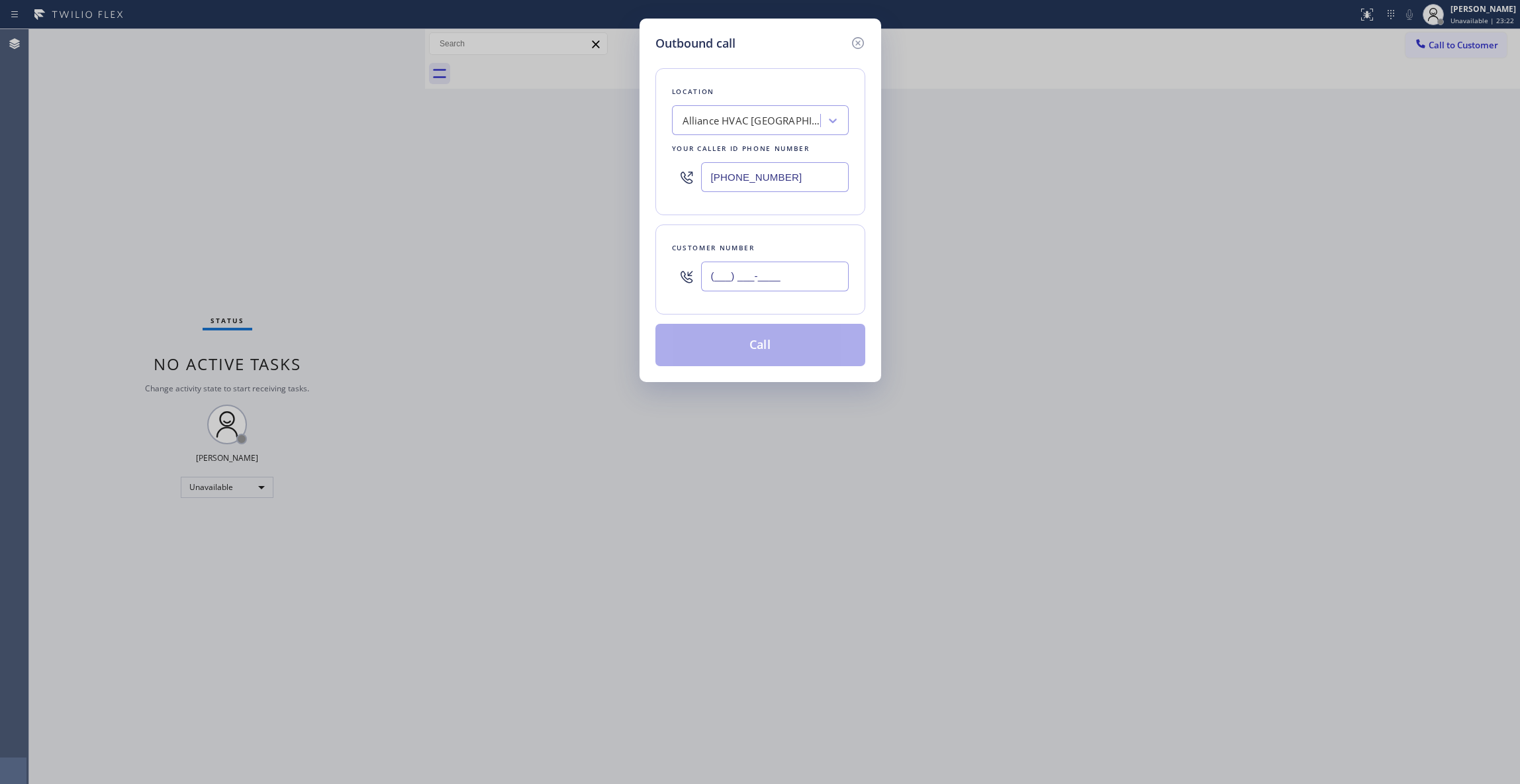
click at [771, 287] on input "(___) ___-____" at bounding box center [774, 276] width 148 height 30
paste input "310) 921-5660"
type input "[PHONE_NUMBER]"
click at [785, 355] on button "Call" at bounding box center [760, 345] width 210 height 42
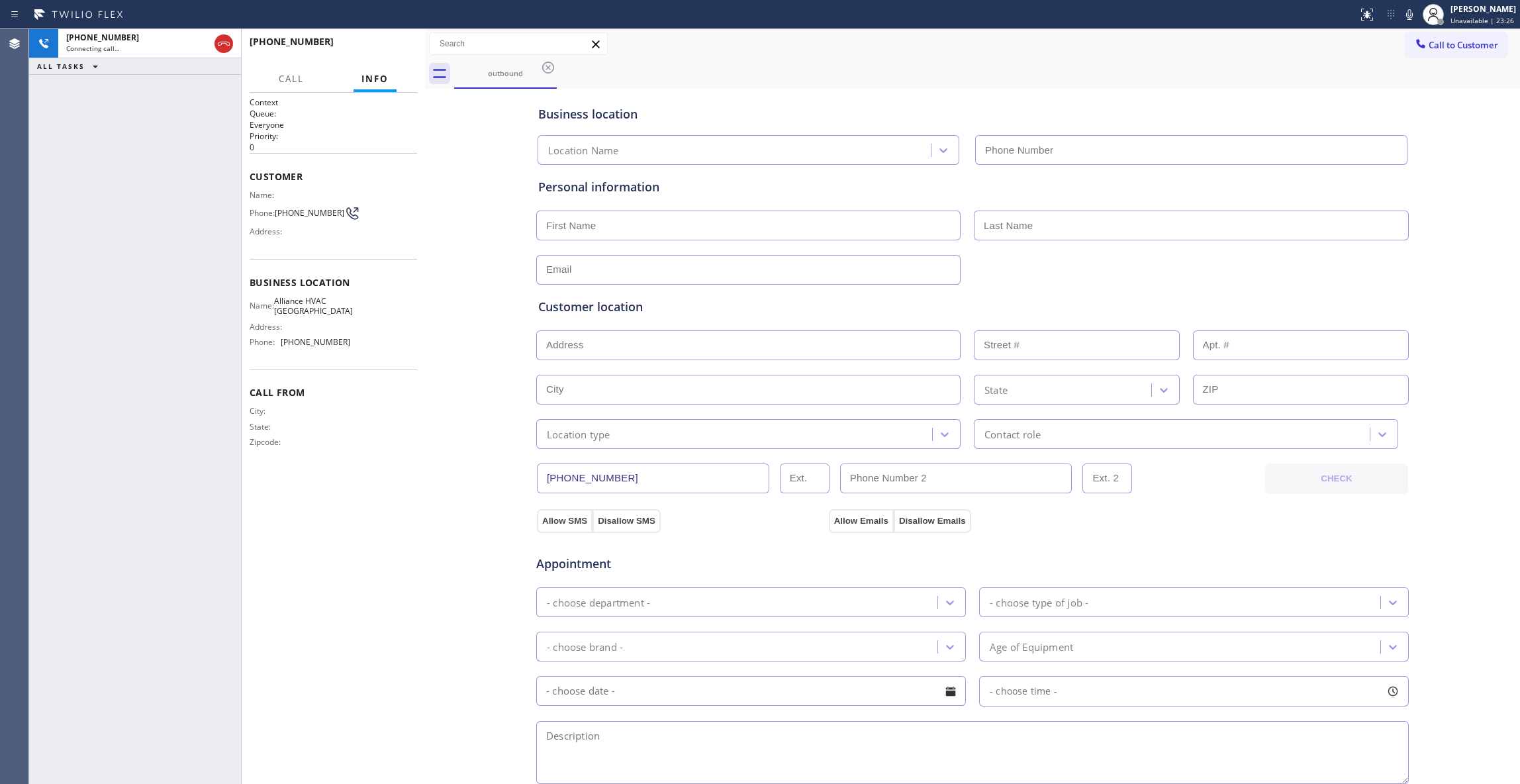
type input "[PHONE_NUMBER]"
click at [38, 319] on div "+13109215660 Connecting call… ALL TASKS ALL TASKS ACTIVE TASKS TASKS IN WRAP UP" at bounding box center [135, 406] width 212 height 754
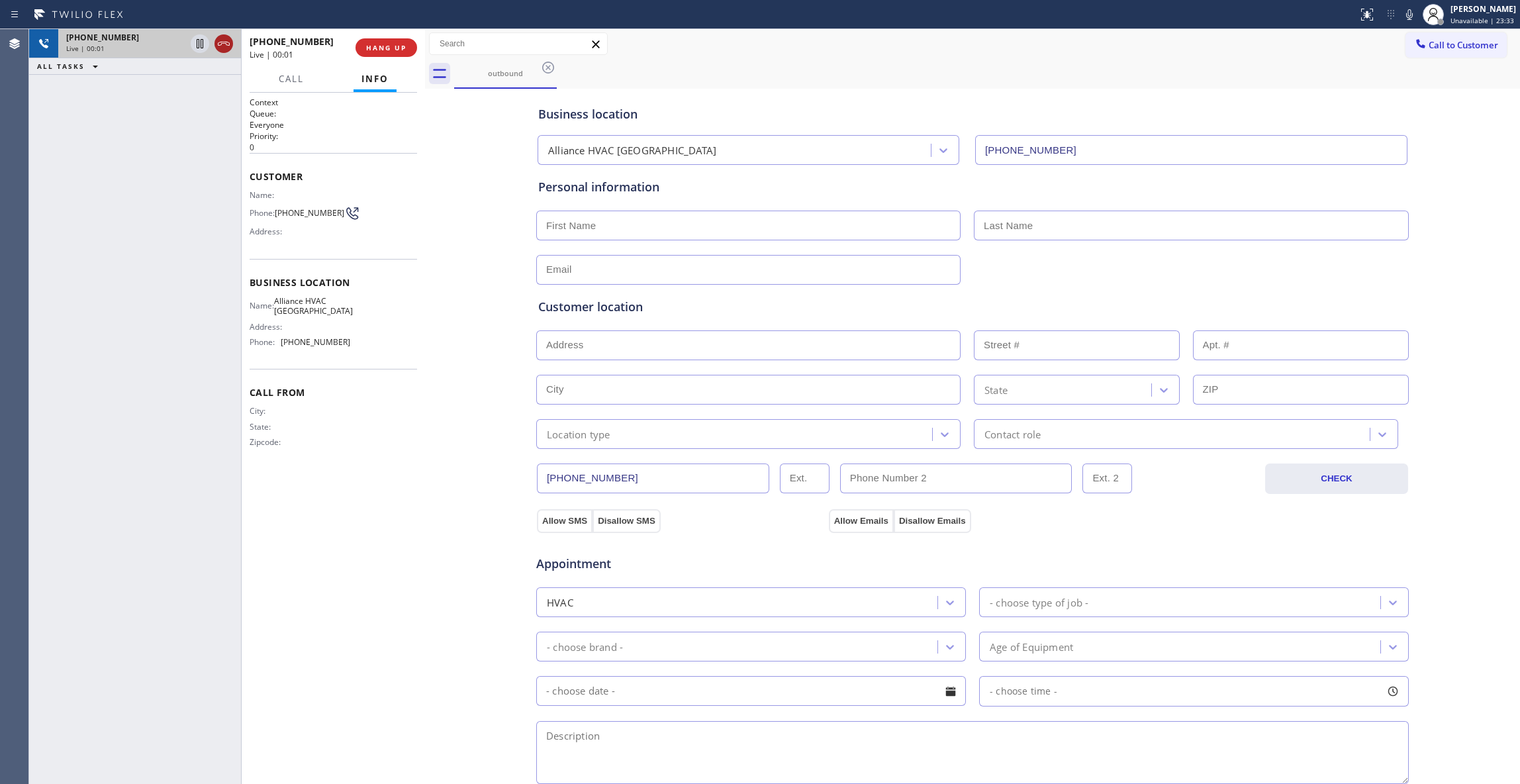
click at [227, 45] on icon at bounding box center [223, 43] width 12 height 4
click at [369, 54] on button "HANG UP" at bounding box center [386, 48] width 62 height 19
click at [379, 48] on span "COMPLETE" at bounding box center [384, 47] width 46 height 9
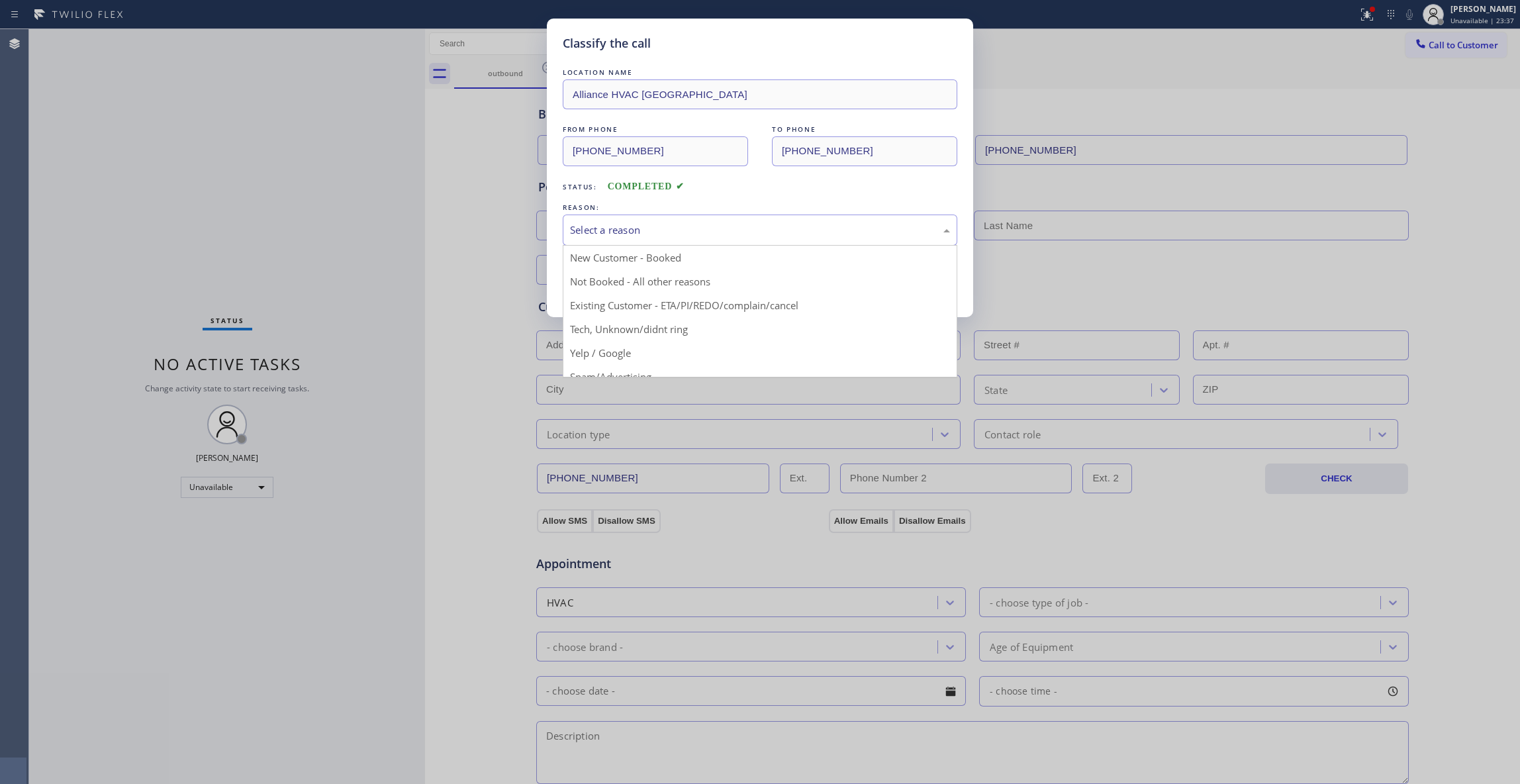
click at [601, 218] on div "Select a reason" at bounding box center [760, 229] width 395 height 31
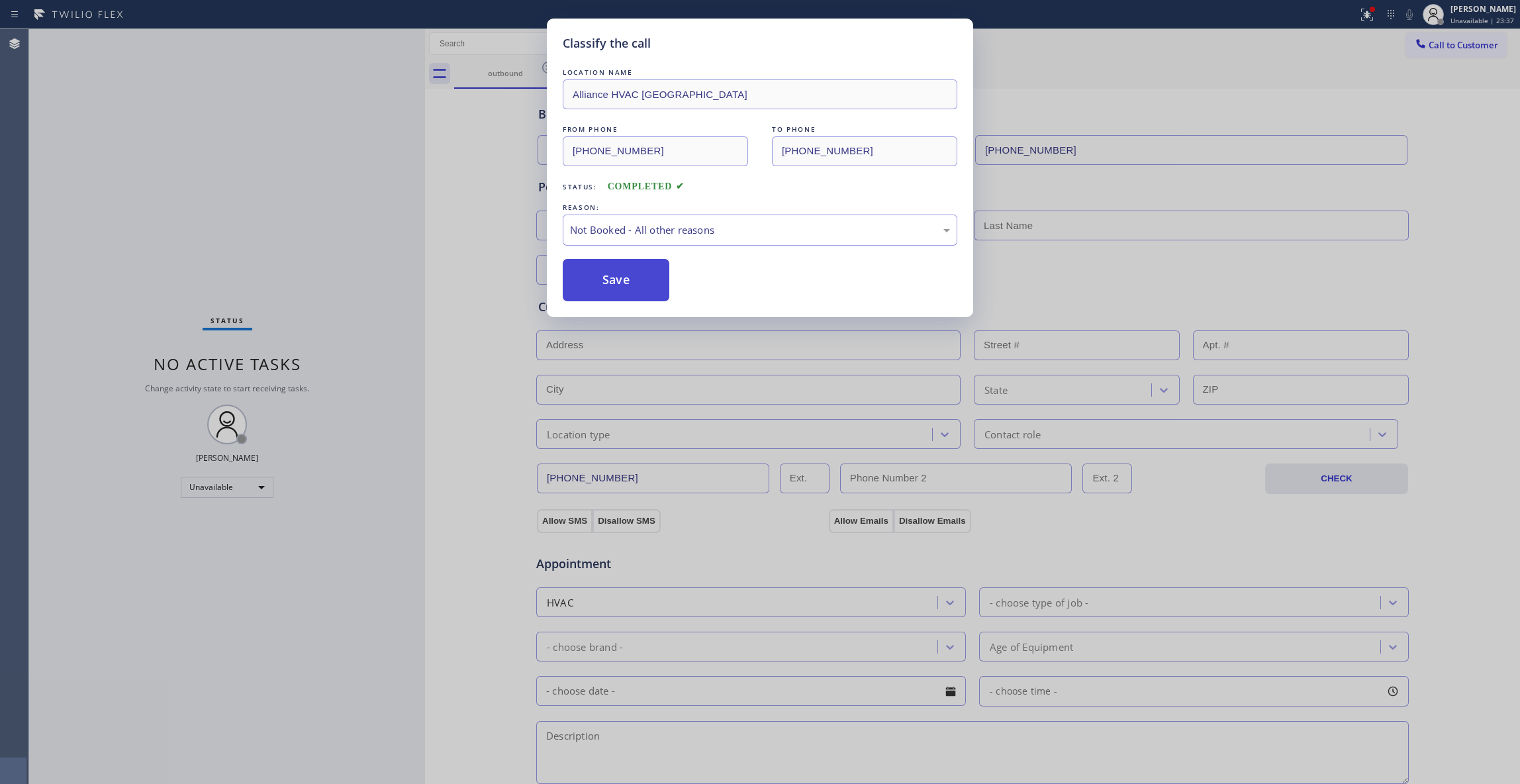
click at [611, 285] on button "Save" at bounding box center [615, 280] width 106 height 42
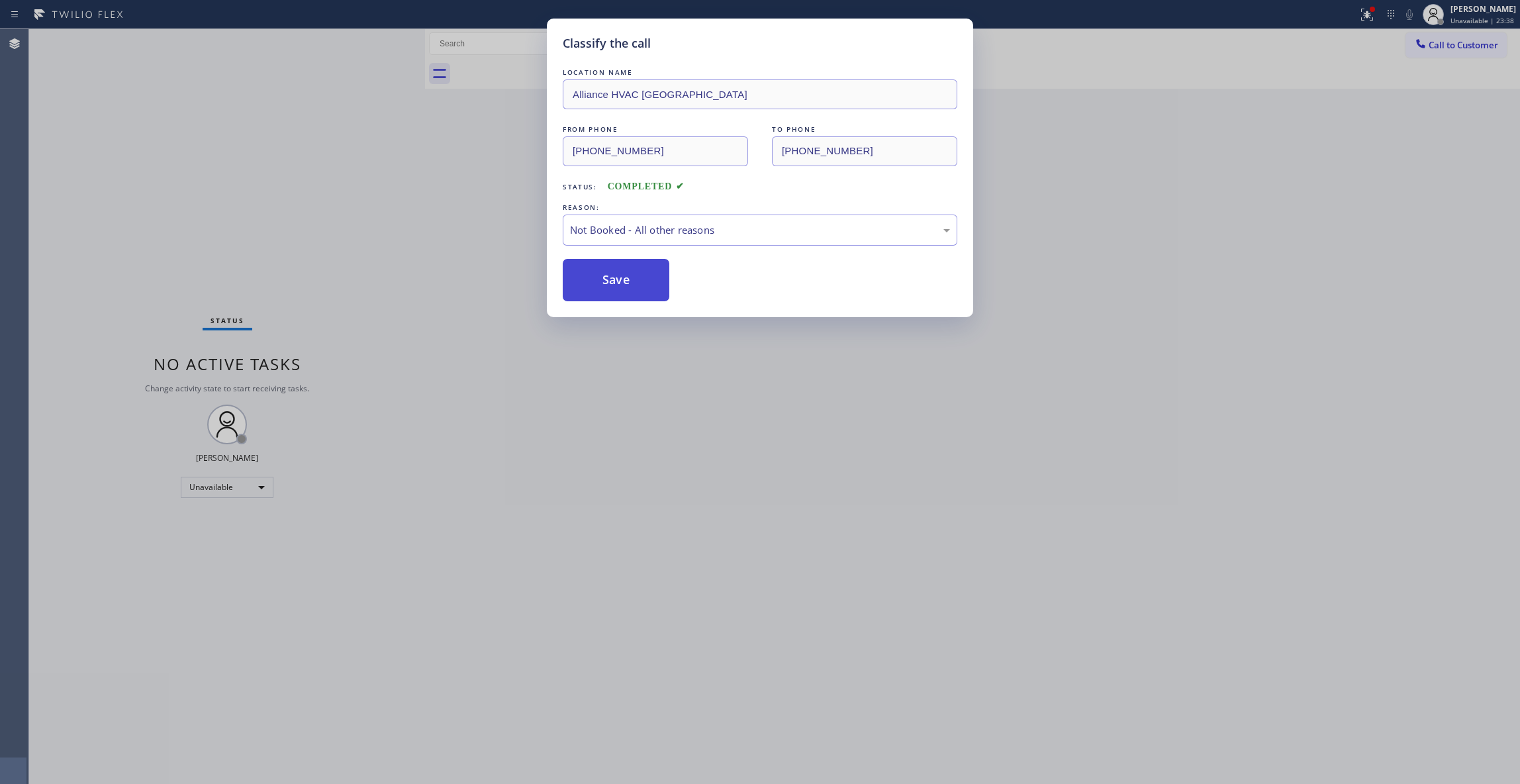
drag, startPoint x: 611, startPoint y: 285, endPoint x: 949, endPoint y: 232, distance: 342.1
click at [611, 284] on button "Save" at bounding box center [615, 280] width 106 height 42
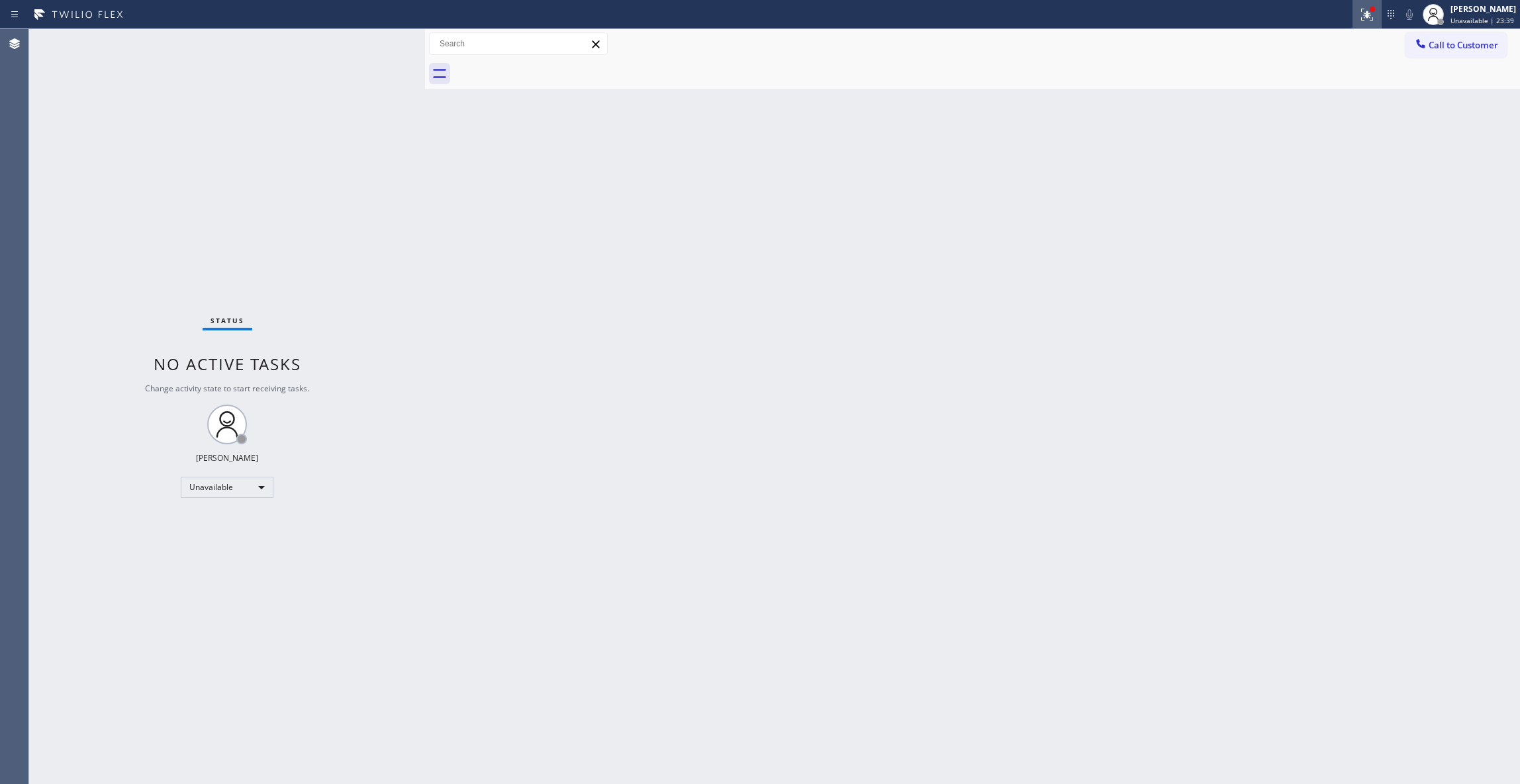
click at [1361, 16] on icon at bounding box center [1364, 13] width 8 height 9
drag, startPoint x: 1321, startPoint y: 169, endPoint x: 1390, endPoint y: 75, distance: 116.6
click at [1319, 168] on button "Clear issues" at bounding box center [1280, 174] width 155 height 19
click at [1449, 51] on button "Call to Customer" at bounding box center [1456, 45] width 101 height 25
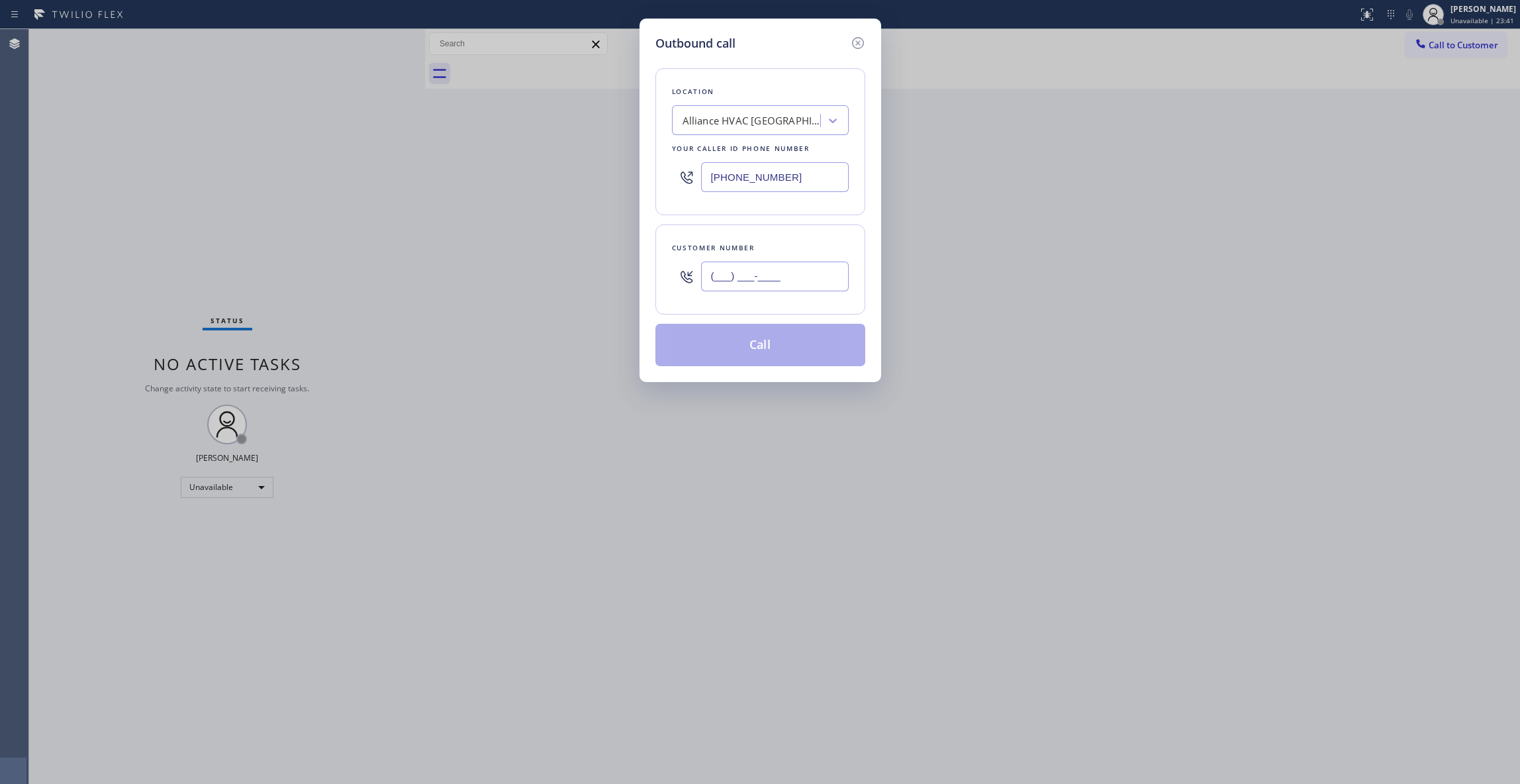
click at [769, 282] on input "(___) ___-____" at bounding box center [774, 276] width 148 height 30
paste input "310) 921-5660"
type input "[PHONE_NUMBER]"
click at [775, 353] on button "Call" at bounding box center [760, 345] width 210 height 42
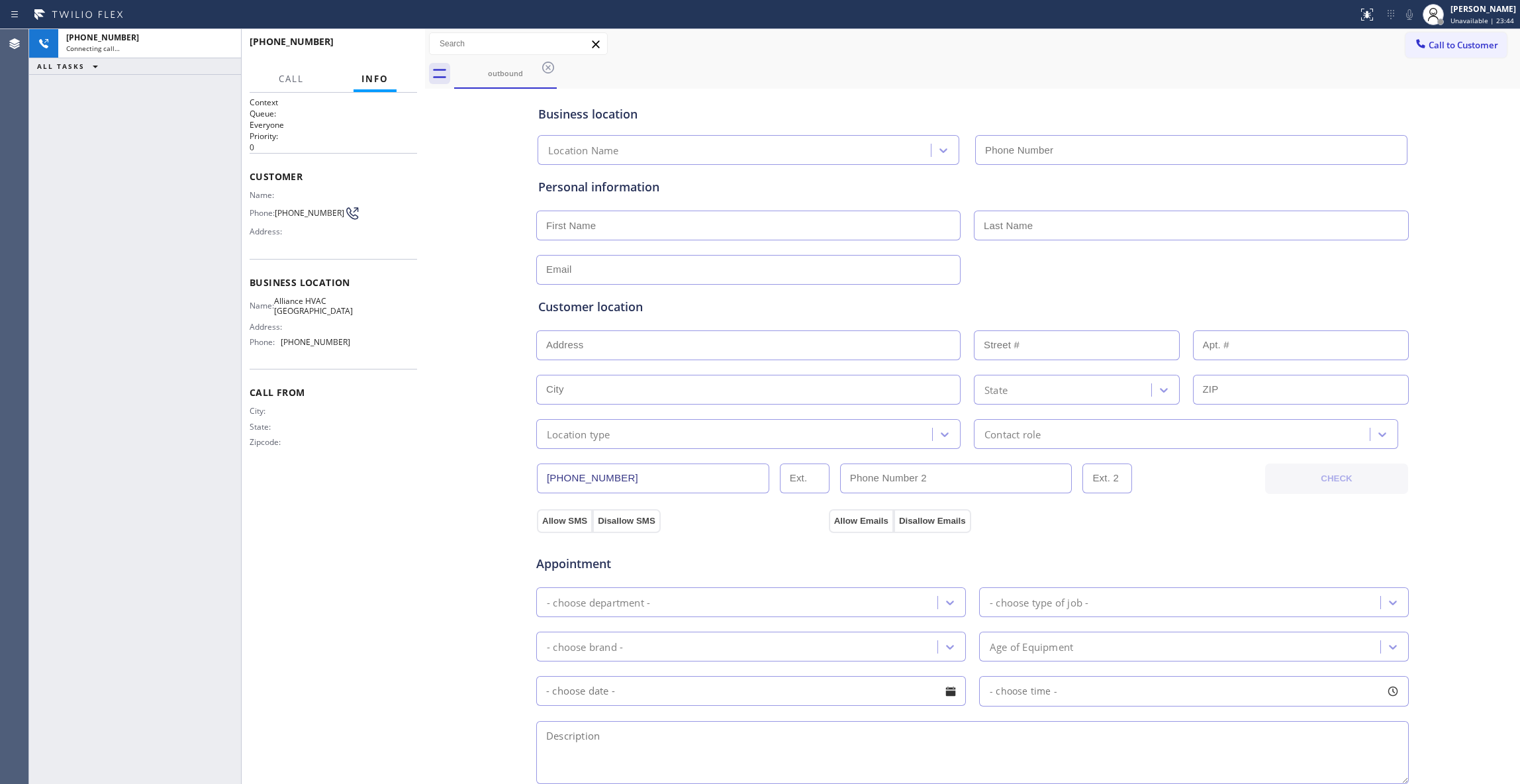
type input "[PHONE_NUMBER]"
drag, startPoint x: 395, startPoint y: 35, endPoint x: 393, endPoint y: 51, distance: 16.1
click at [393, 42] on div "+13109215660 Live | 00:02 HANG UP" at bounding box center [333, 47] width 168 height 35
click at [393, 51] on span "HANG UP" at bounding box center [386, 47] width 40 height 9
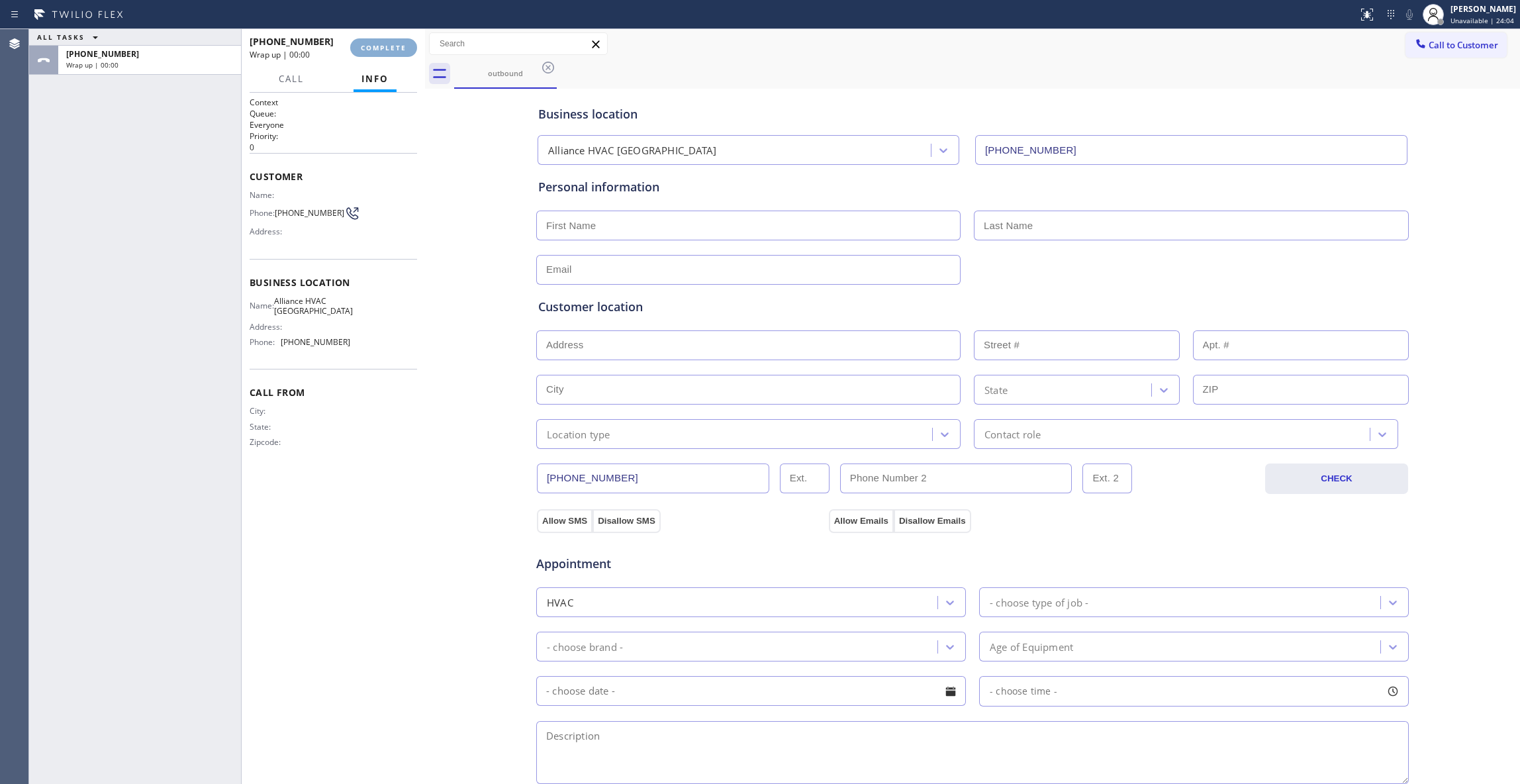
click at [393, 51] on span "COMPLETE" at bounding box center [384, 47] width 46 height 9
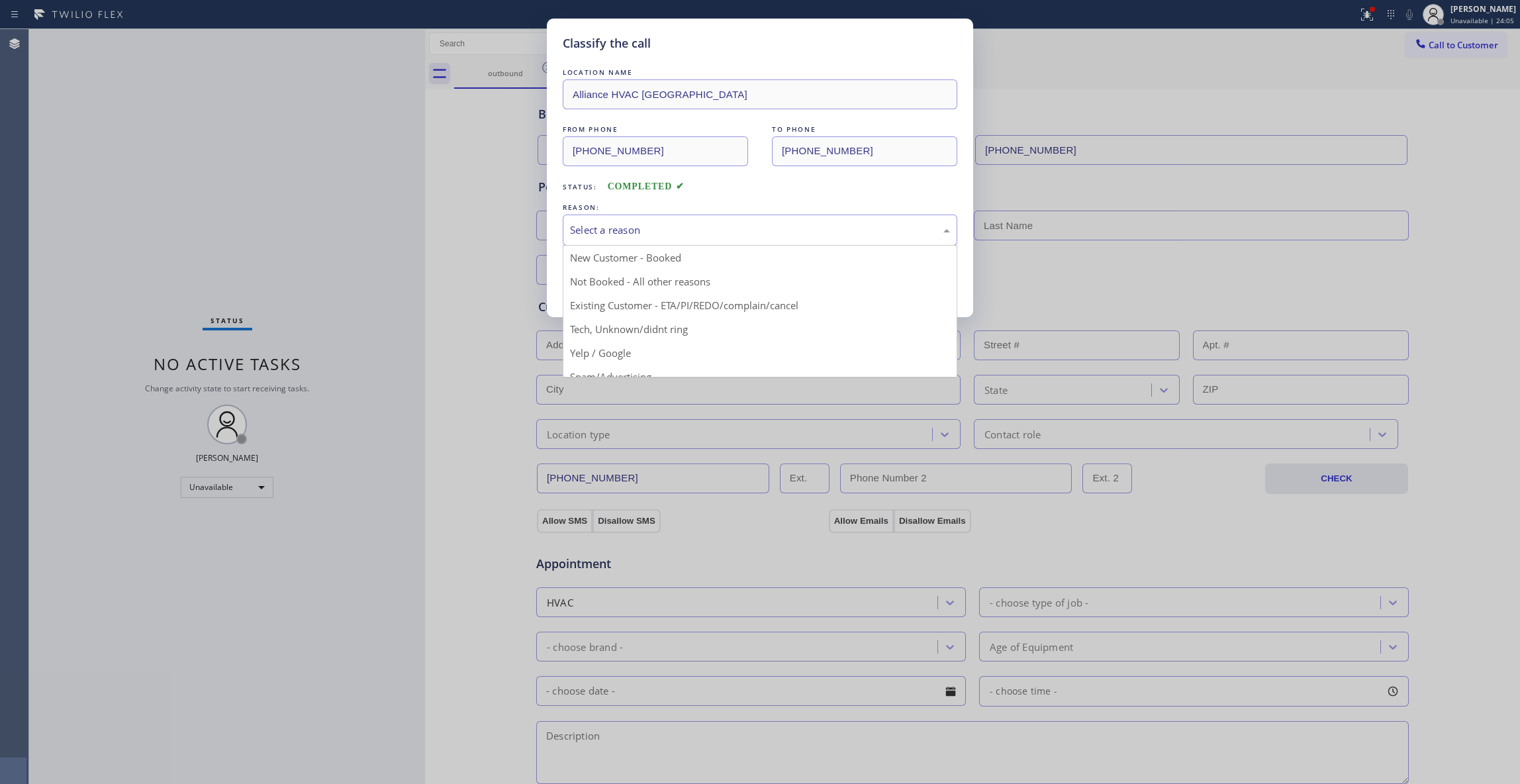
click at [610, 234] on div "Select a reason" at bounding box center [760, 230] width 380 height 15
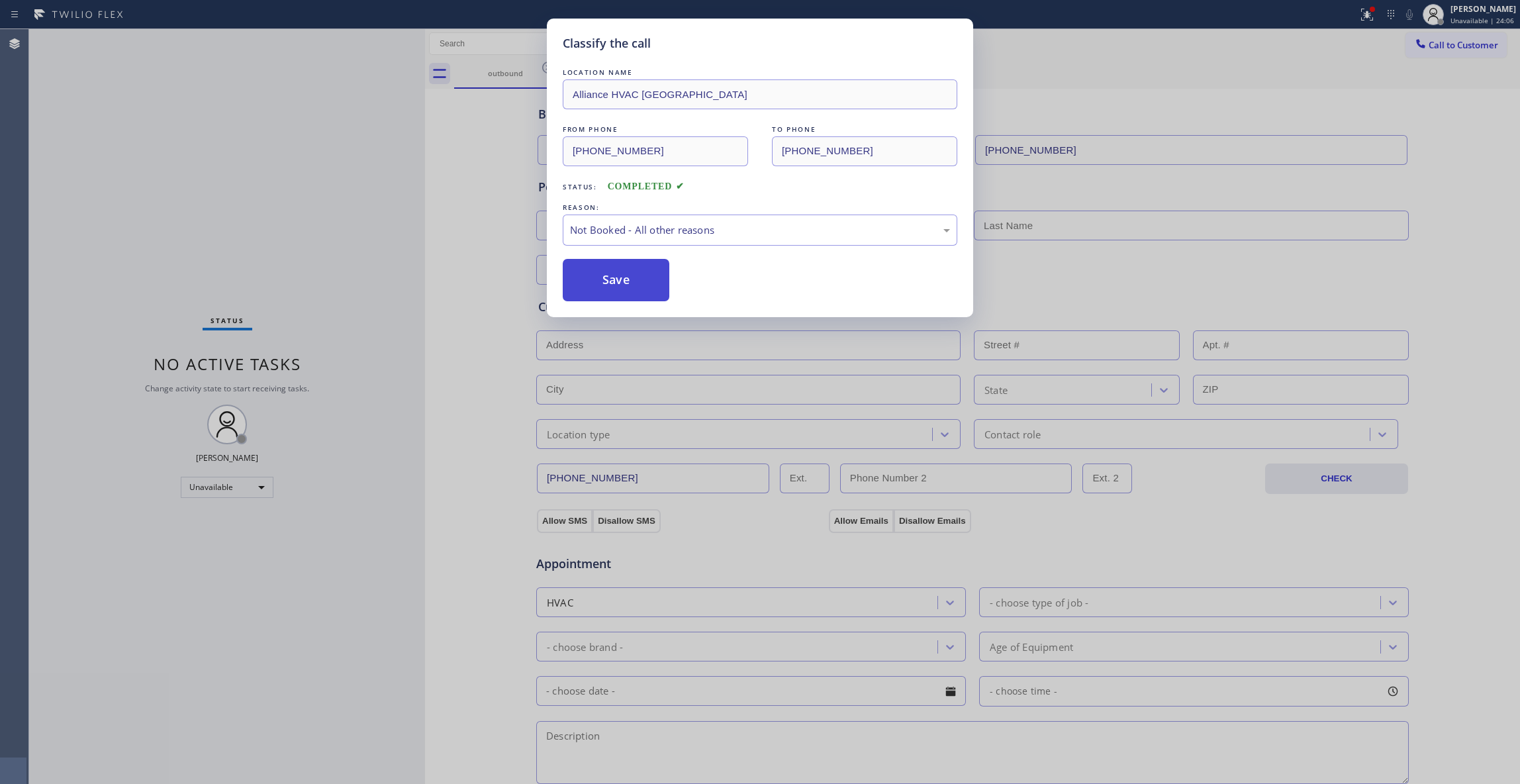
click at [617, 279] on button "Save" at bounding box center [615, 280] width 106 height 42
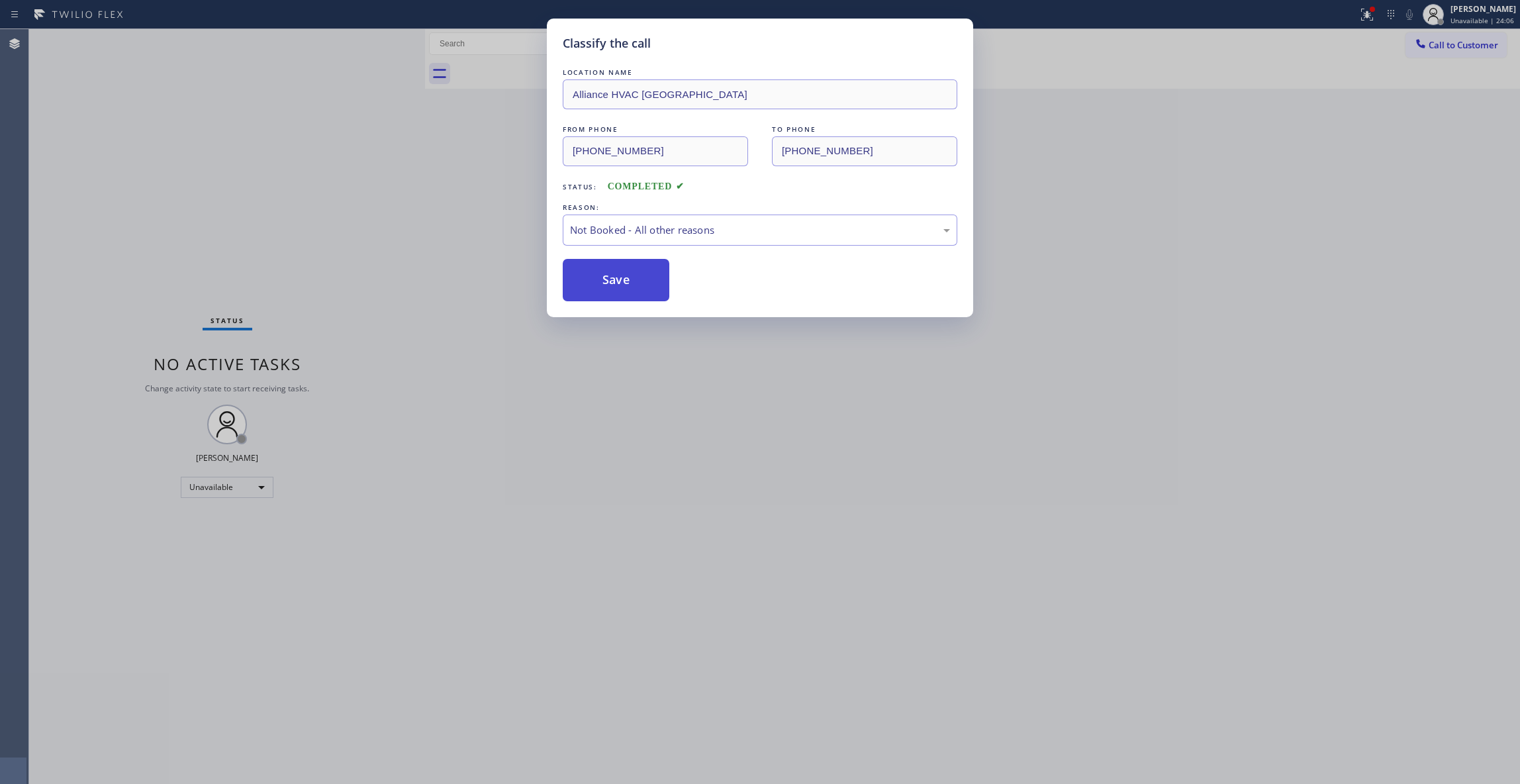
click at [617, 279] on button "Save" at bounding box center [615, 280] width 106 height 42
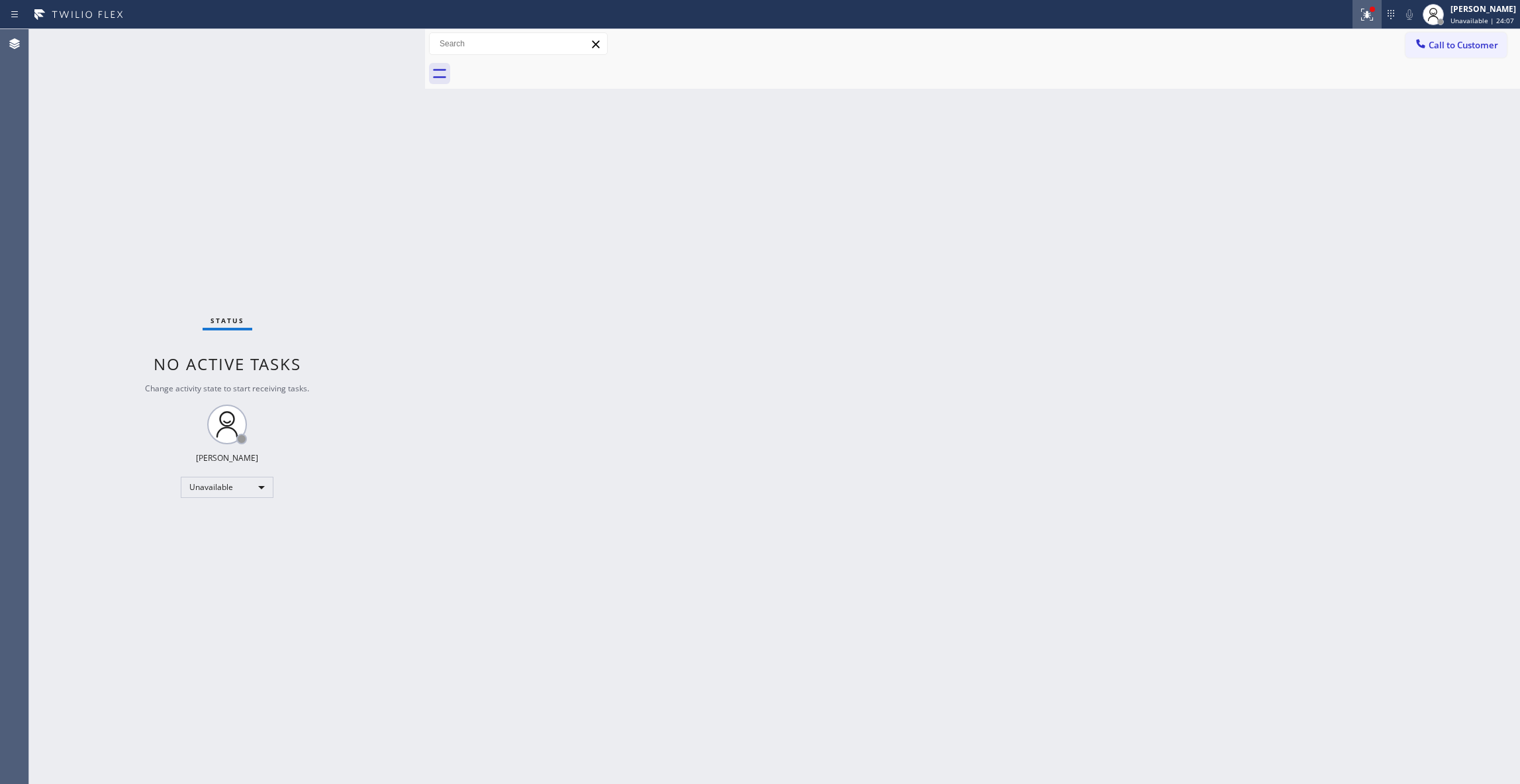
click at [1361, 19] on icon at bounding box center [1367, 14] width 12 height 12
click at [1295, 170] on span "Clear issues" at bounding box center [1280, 173] width 62 height 9
click at [1438, 54] on button "Call to Customer" at bounding box center [1456, 45] width 101 height 25
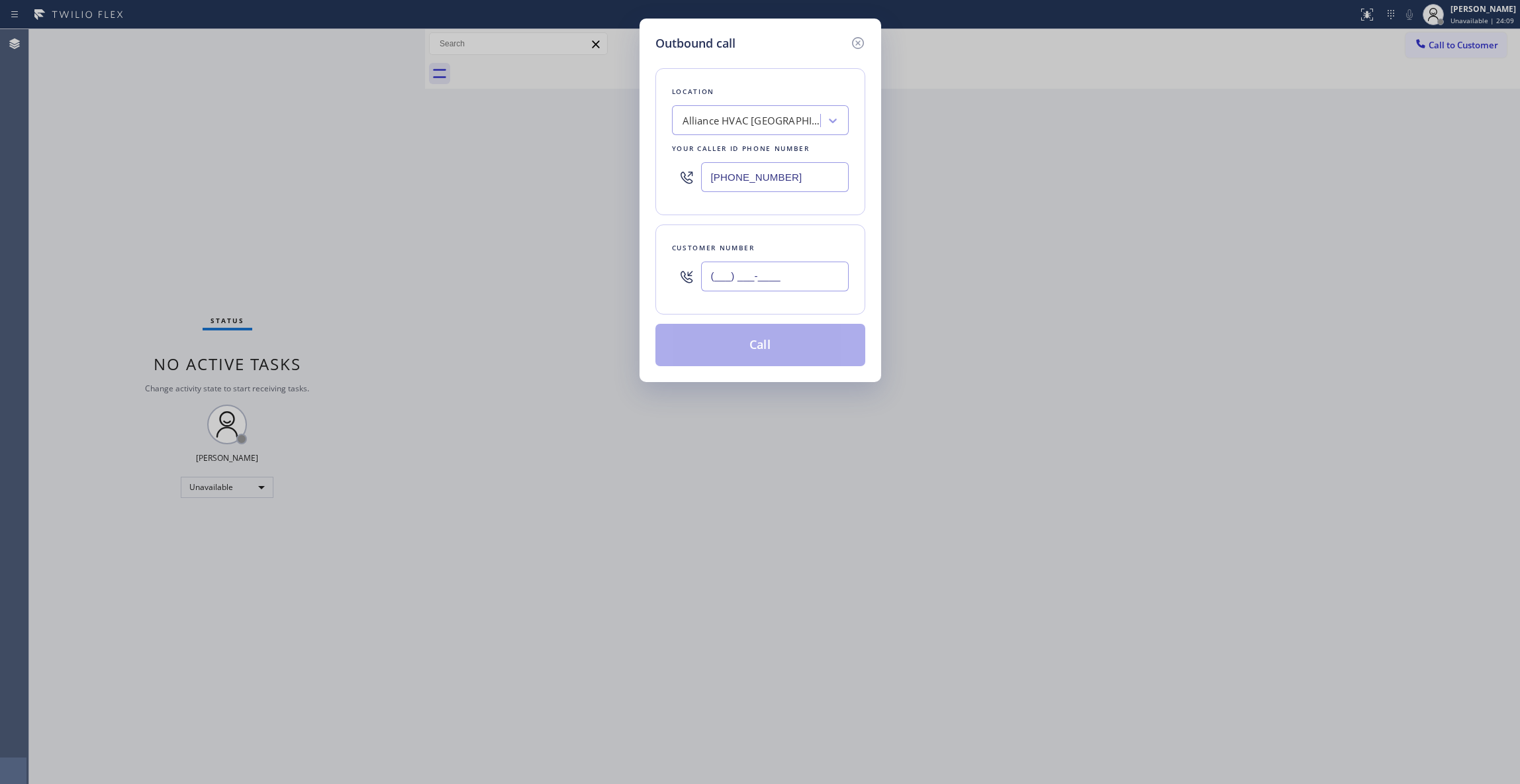
click at [774, 276] on input "(___) ___-____" at bounding box center [774, 276] width 148 height 30
paste input "310) 921-5660"
type input "[PHONE_NUMBER]"
click at [734, 337] on button "Call" at bounding box center [760, 345] width 210 height 42
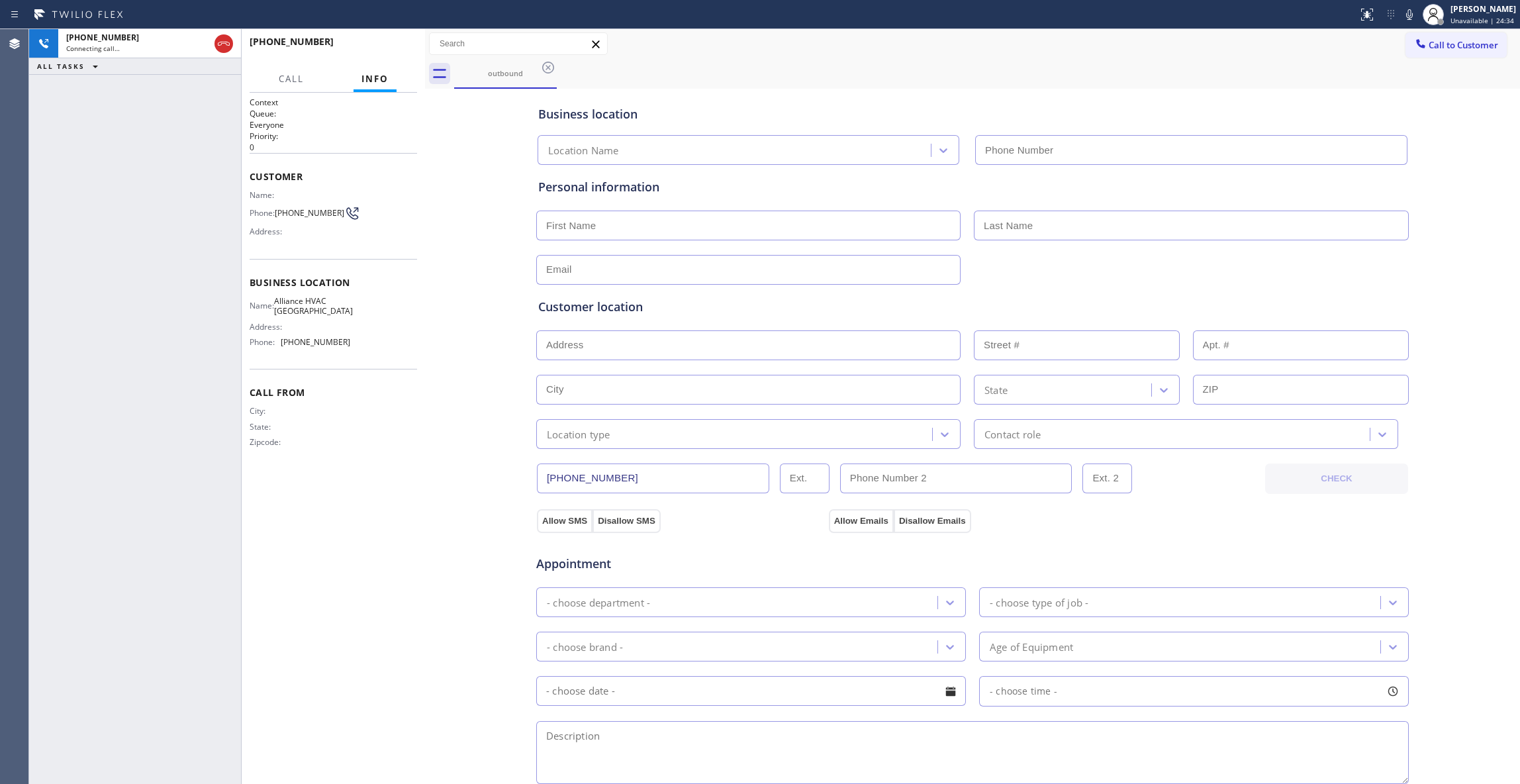
type input "[PHONE_NUMBER]"
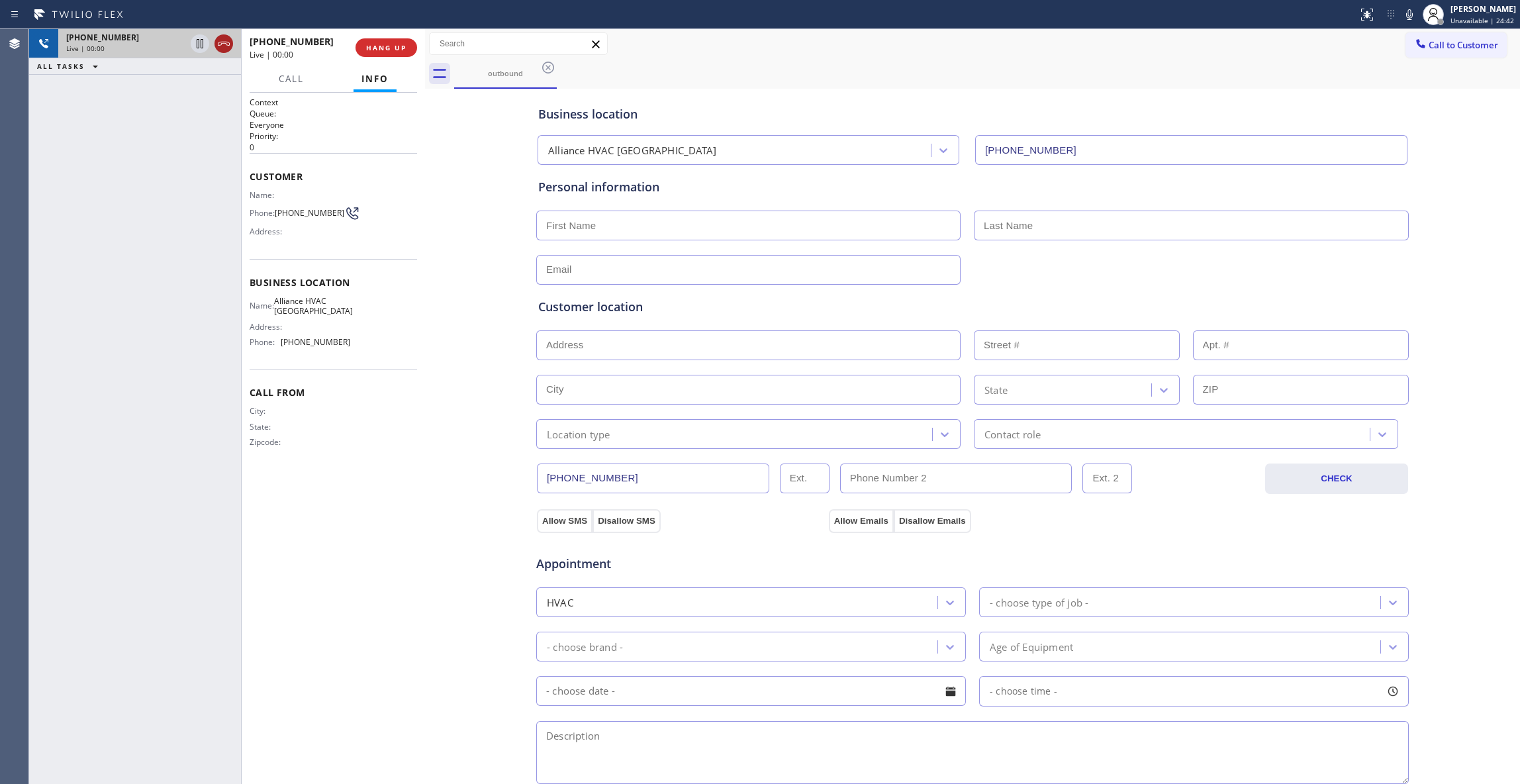
click at [227, 43] on icon at bounding box center [223, 43] width 16 height 16
click at [393, 51] on span "COMPLETE" at bounding box center [384, 47] width 46 height 9
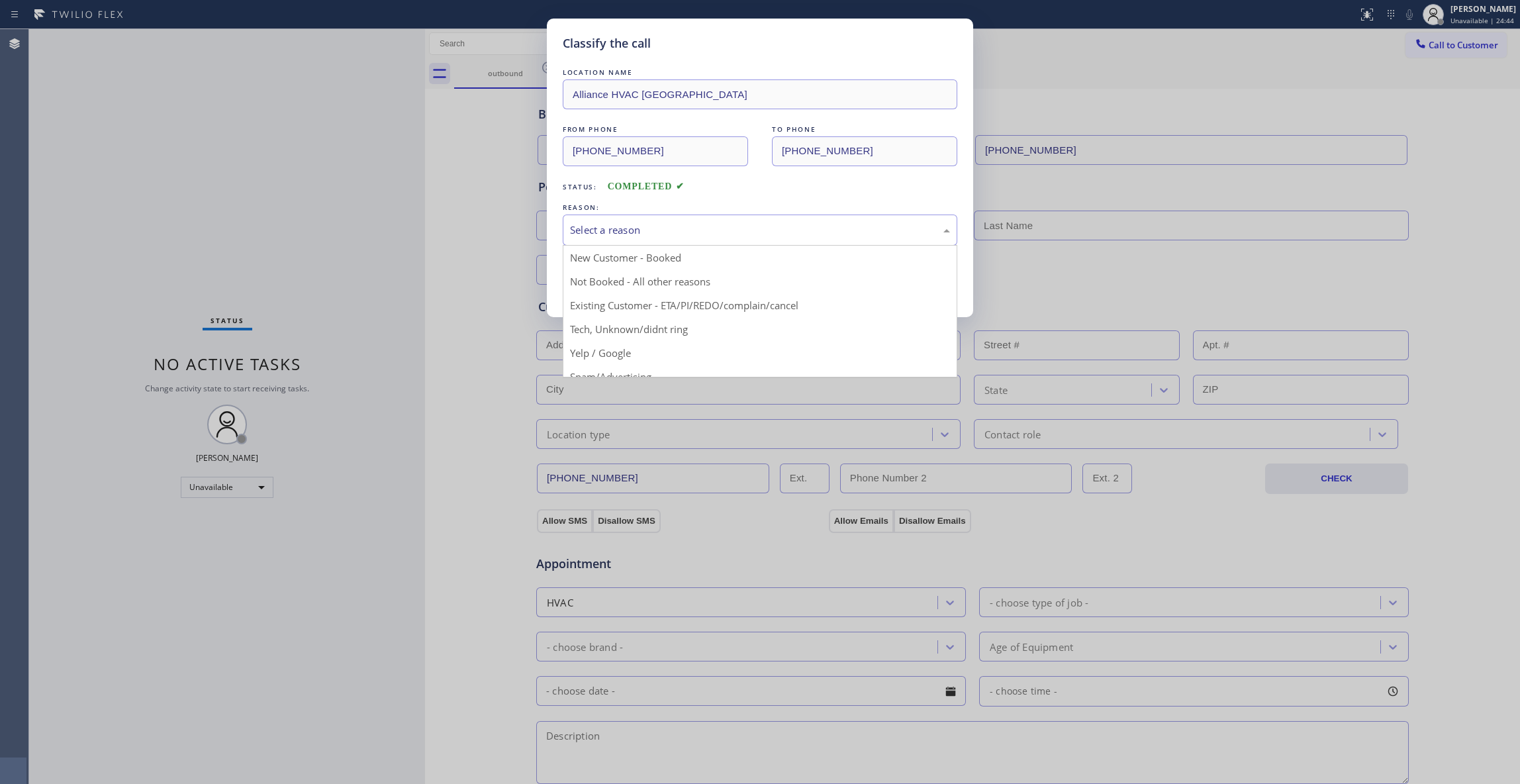
click at [615, 216] on div "Select a reason" at bounding box center [760, 229] width 395 height 31
click at [646, 278] on button "Save" at bounding box center [615, 280] width 106 height 42
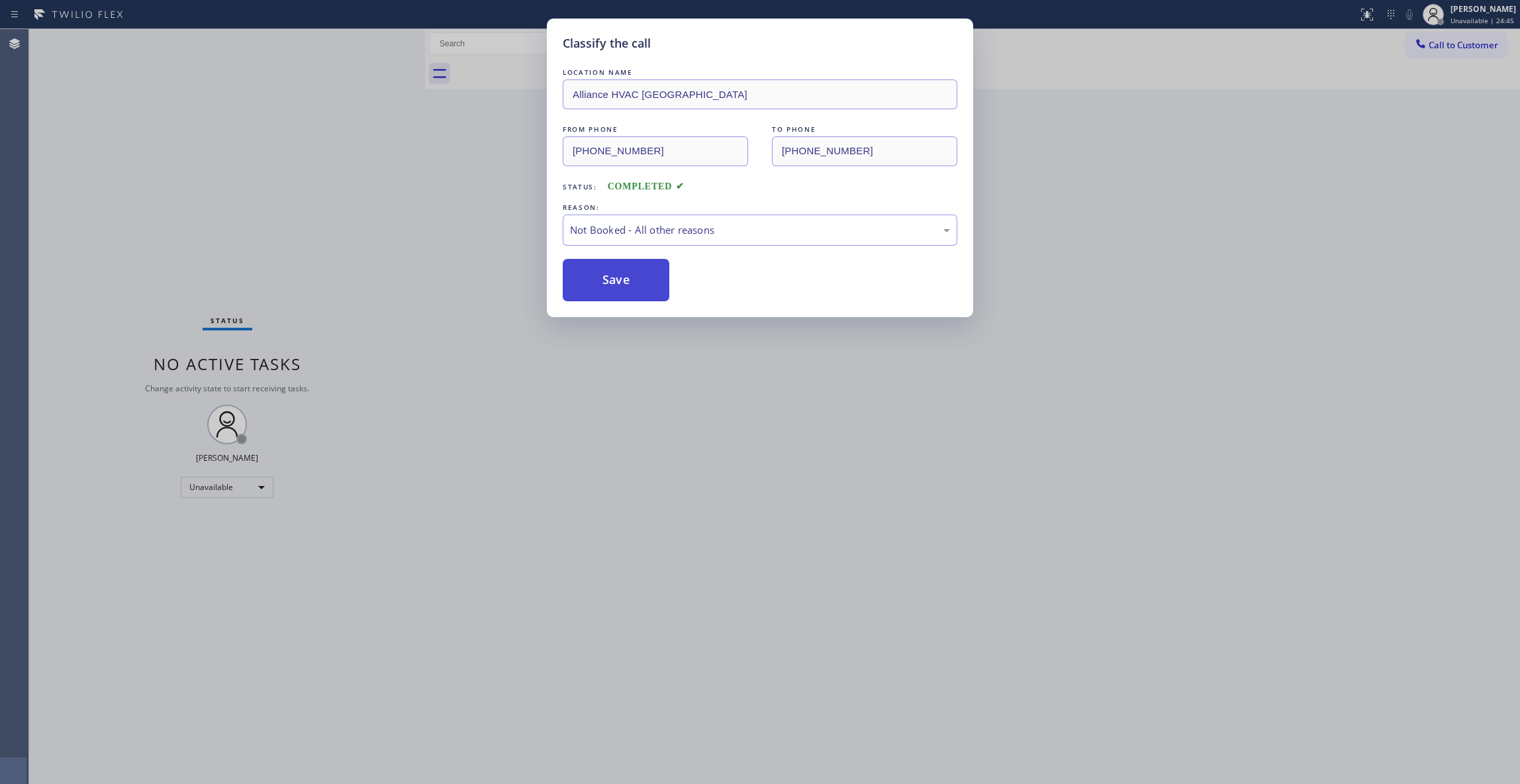
click at [643, 278] on button "Save" at bounding box center [615, 280] width 106 height 42
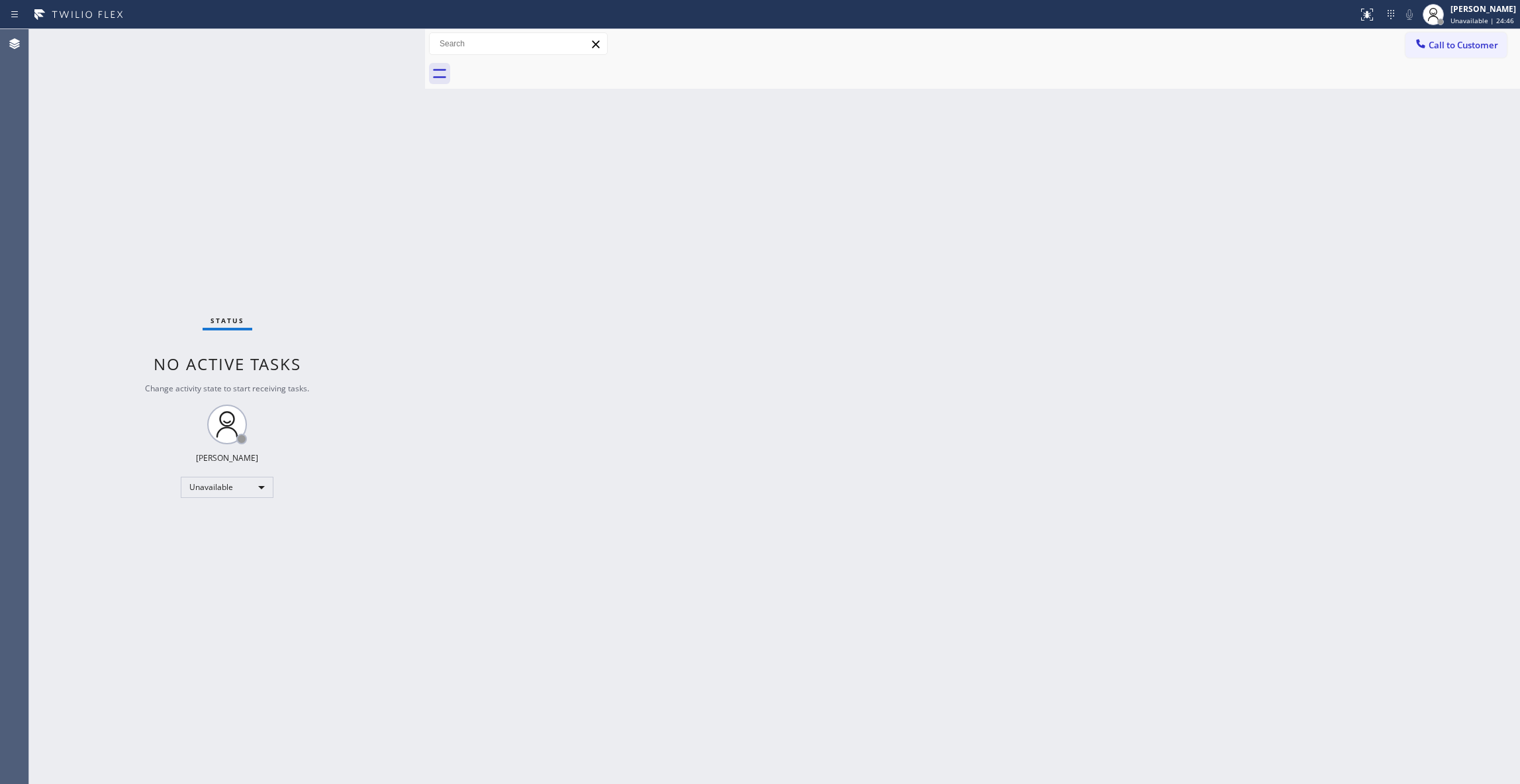
click at [1464, 48] on span "Call to Customer" at bounding box center [1463, 45] width 69 height 12
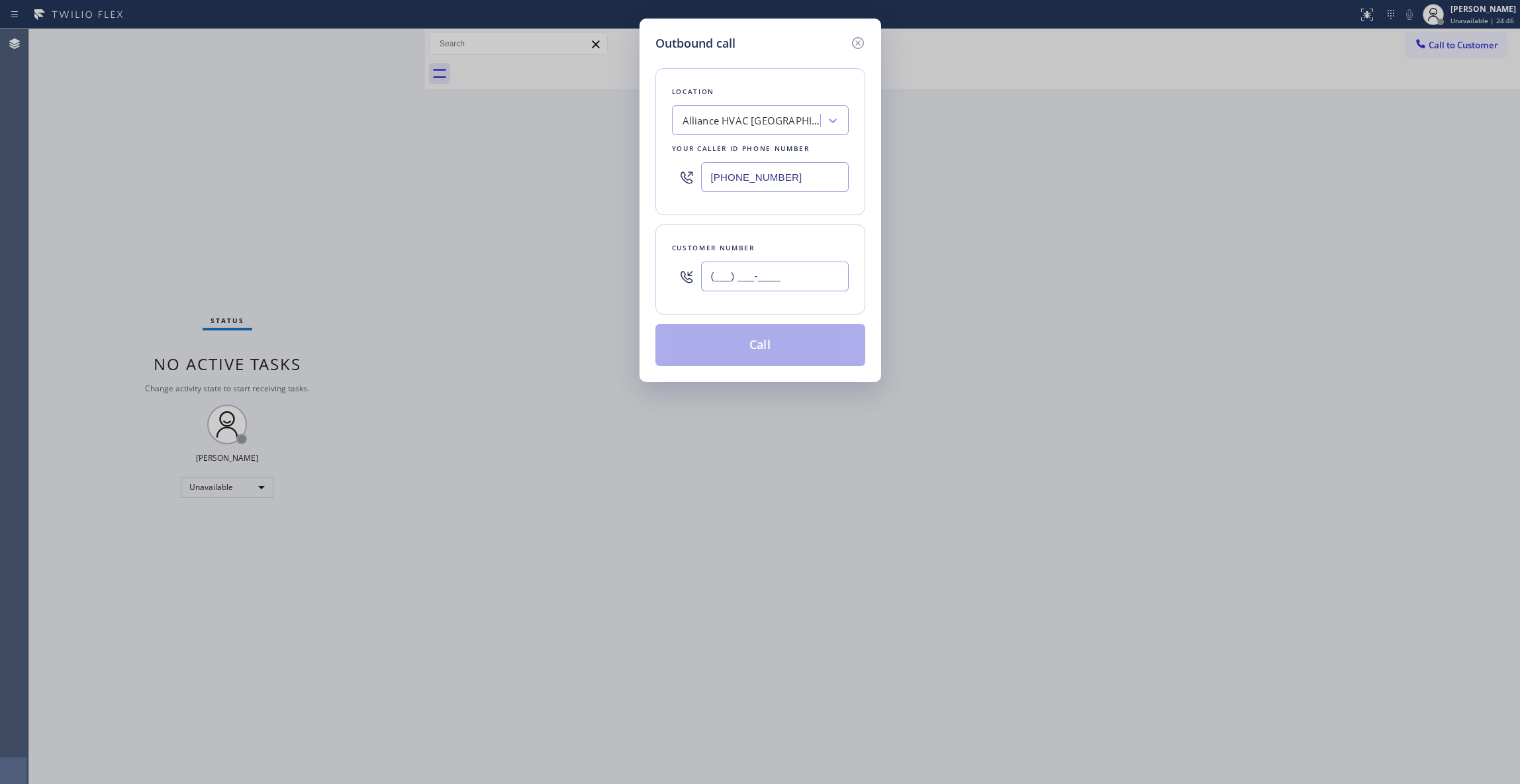
click at [771, 276] on input "(___) ___-____" at bounding box center [774, 276] width 148 height 30
paste input "310) 921-5660"
type input "[PHONE_NUMBER]"
click at [763, 350] on button "Call" at bounding box center [760, 345] width 210 height 42
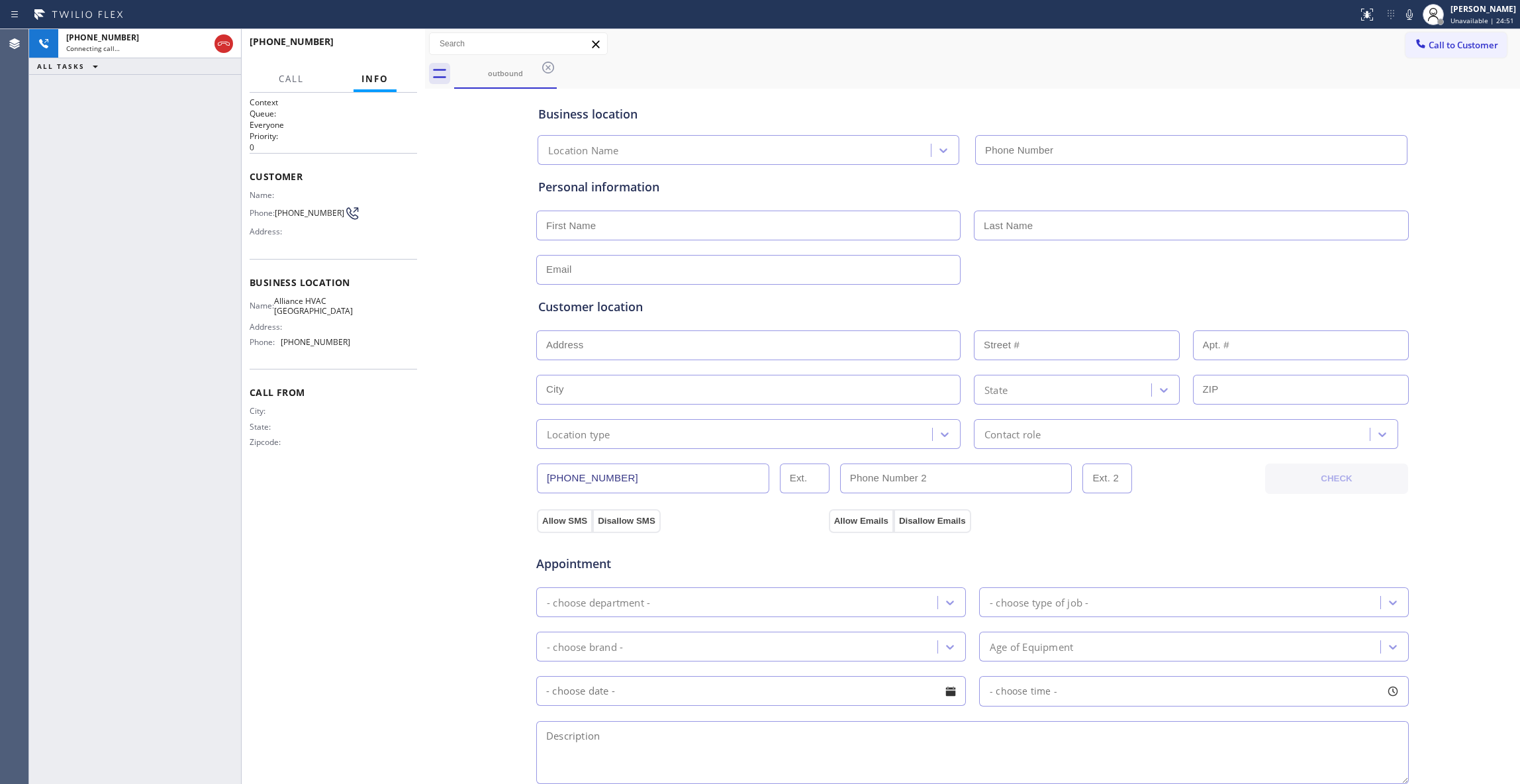
type input "[PHONE_NUMBER]"
click at [401, 54] on button "HANG UP" at bounding box center [386, 48] width 62 height 19
click at [401, 51] on button "HANG UP" at bounding box center [386, 48] width 62 height 19
click at [401, 46] on span "COMPLETE" at bounding box center [384, 47] width 46 height 9
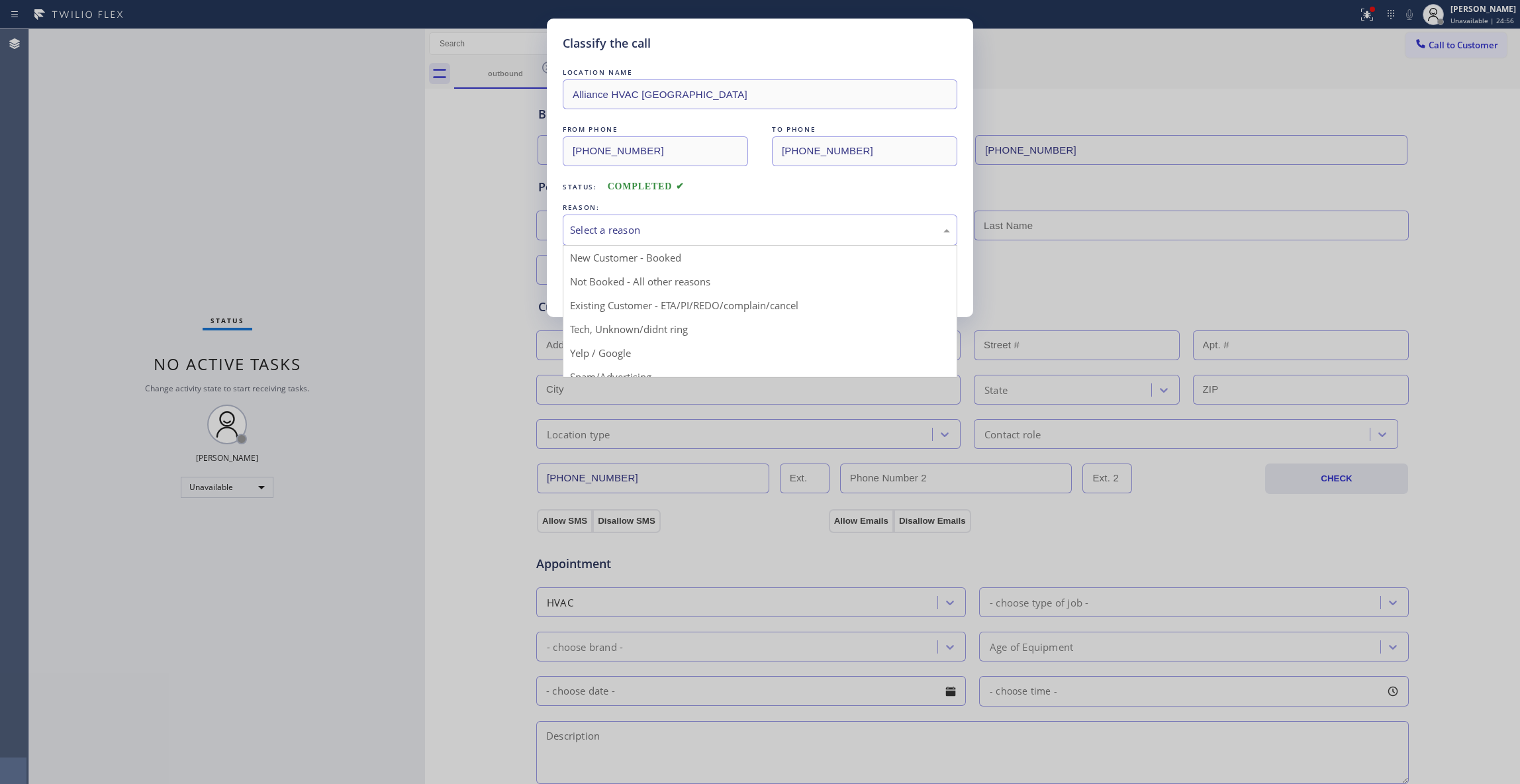
click at [634, 236] on div "Select a reason" at bounding box center [760, 230] width 380 height 15
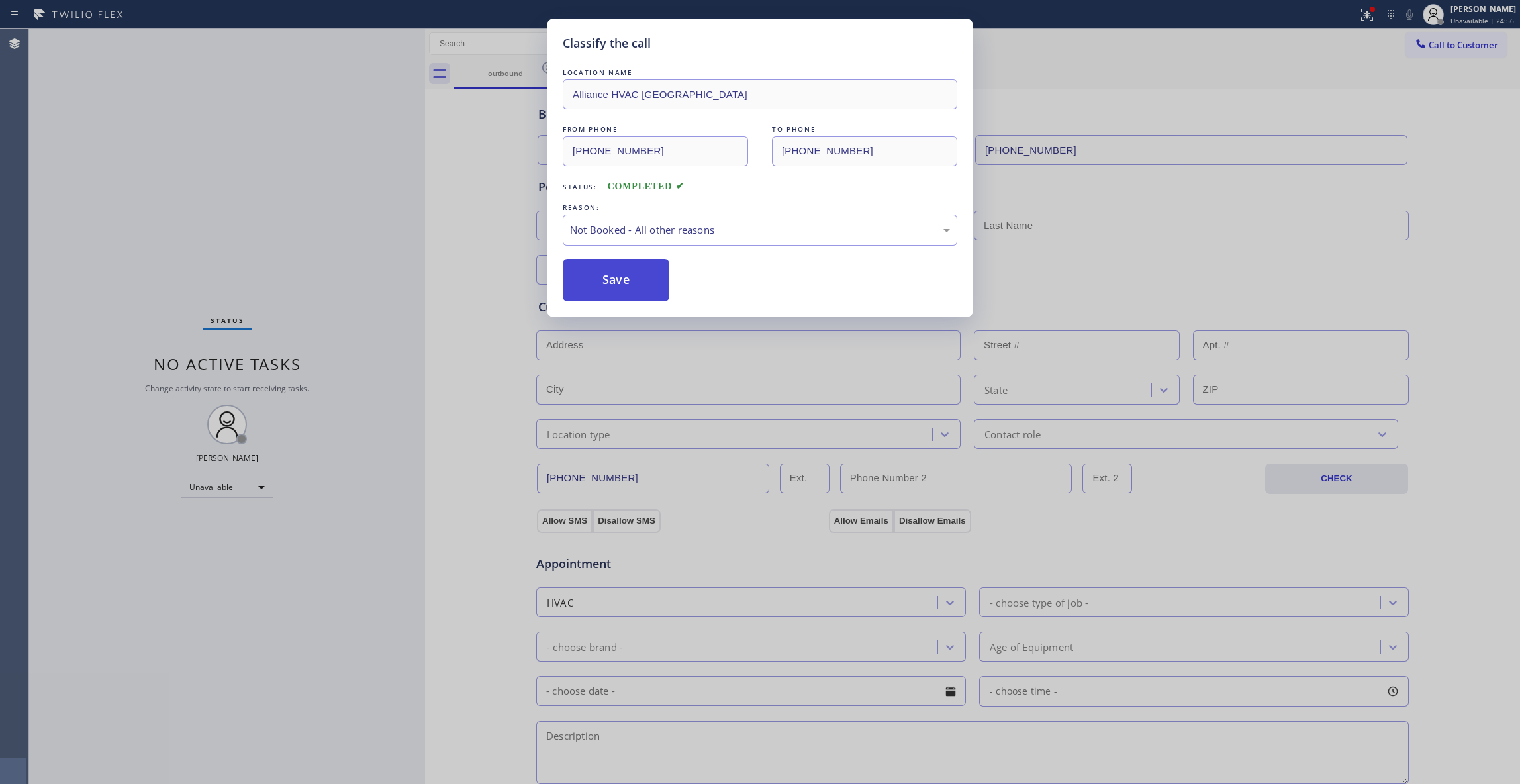
click at [625, 287] on button "Save" at bounding box center [615, 280] width 106 height 42
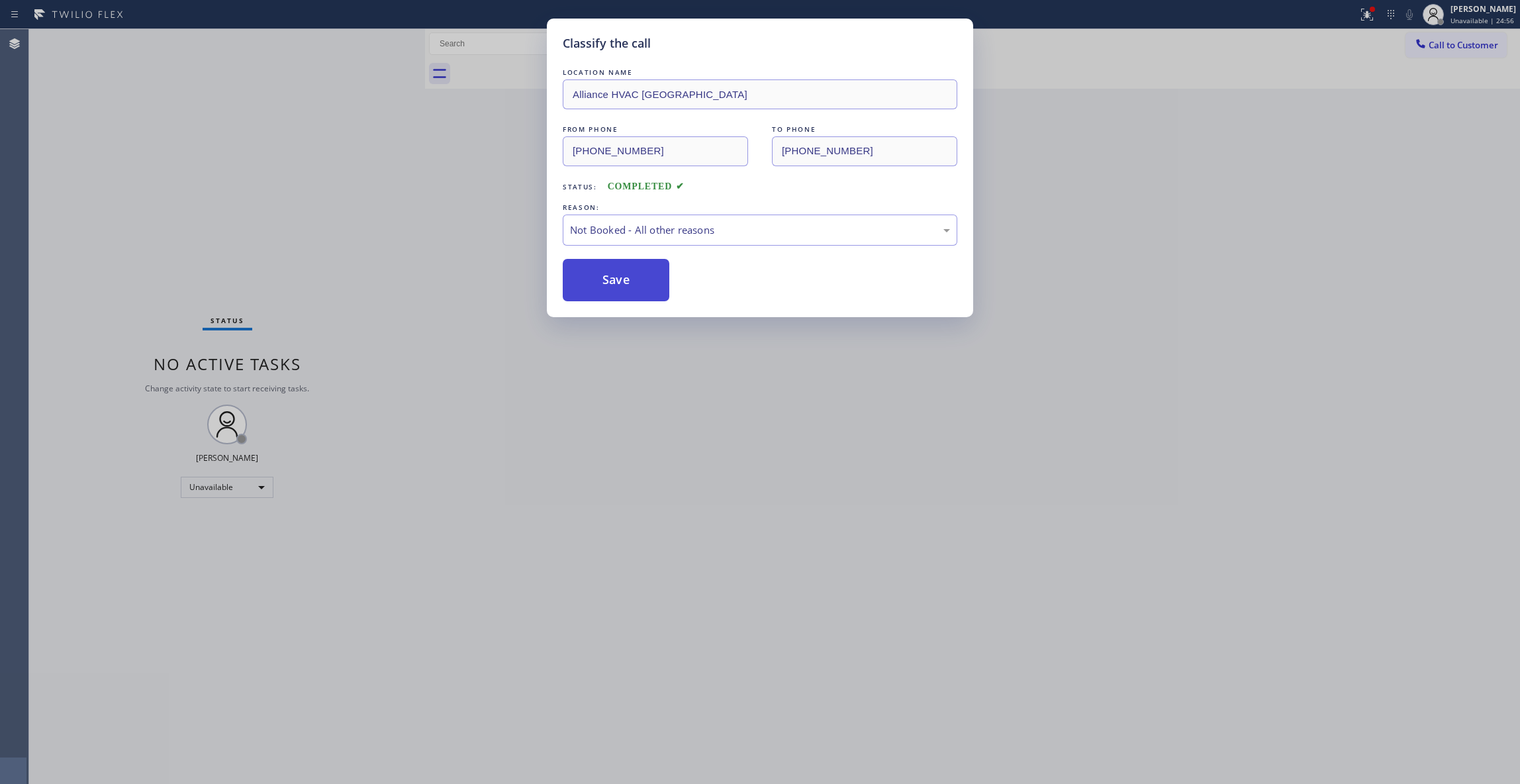
click at [606, 290] on button "Save" at bounding box center [615, 280] width 106 height 42
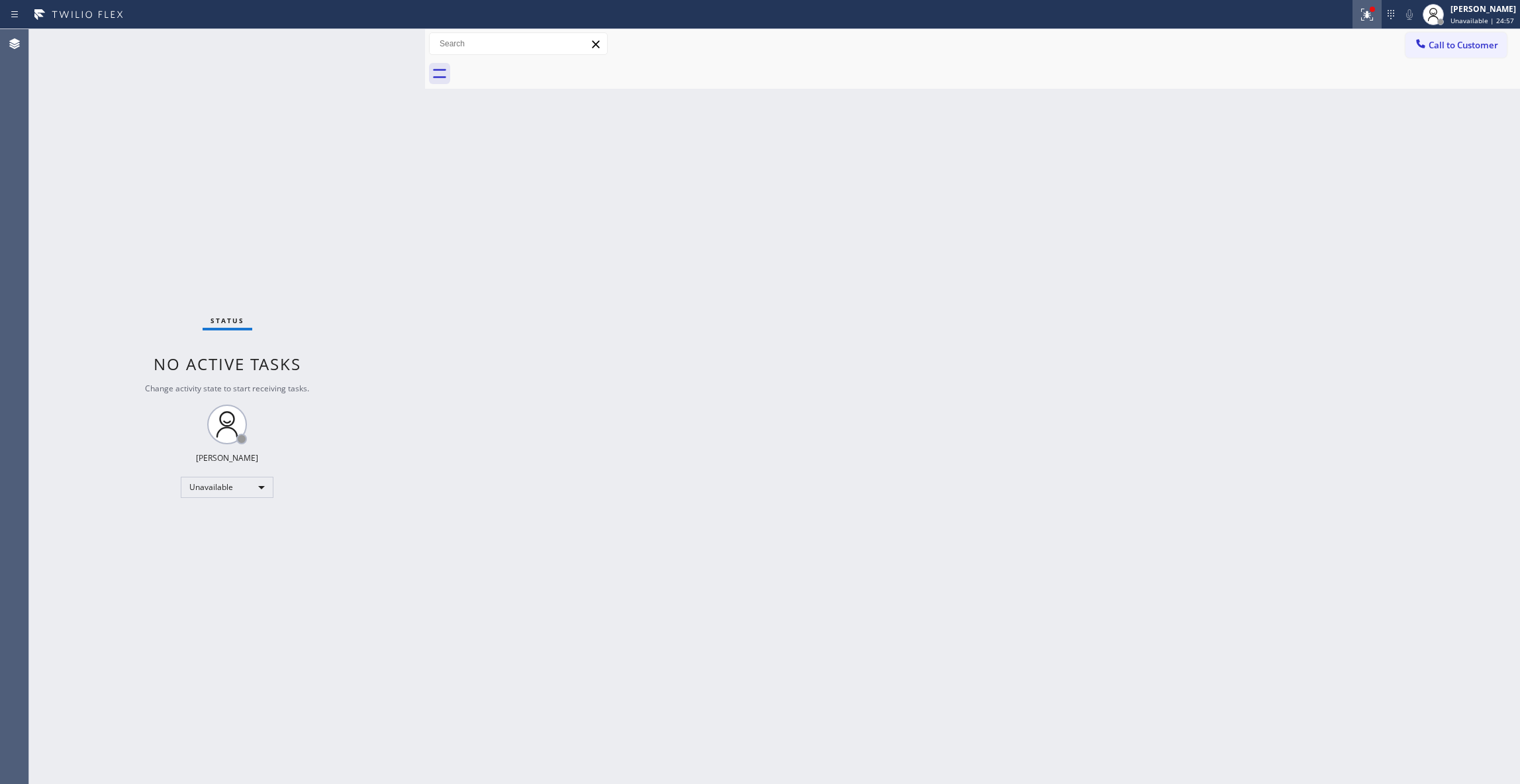
click at [1352, 13] on div at bounding box center [1367, 14] width 30 height 16
click at [1298, 180] on button "Clear issues" at bounding box center [1280, 174] width 155 height 19
click at [111, 212] on div "Status No active tasks Change activity state to start receiving tasks. [PERSON_…" at bounding box center [227, 406] width 395 height 754
click at [1177, 328] on div "Back to Dashboard Change Sender ID Customers Technicians Select a contact Outbo…" at bounding box center [972, 406] width 1095 height 754
click at [1496, 46] on span "Call to Customer" at bounding box center [1463, 45] width 69 height 12
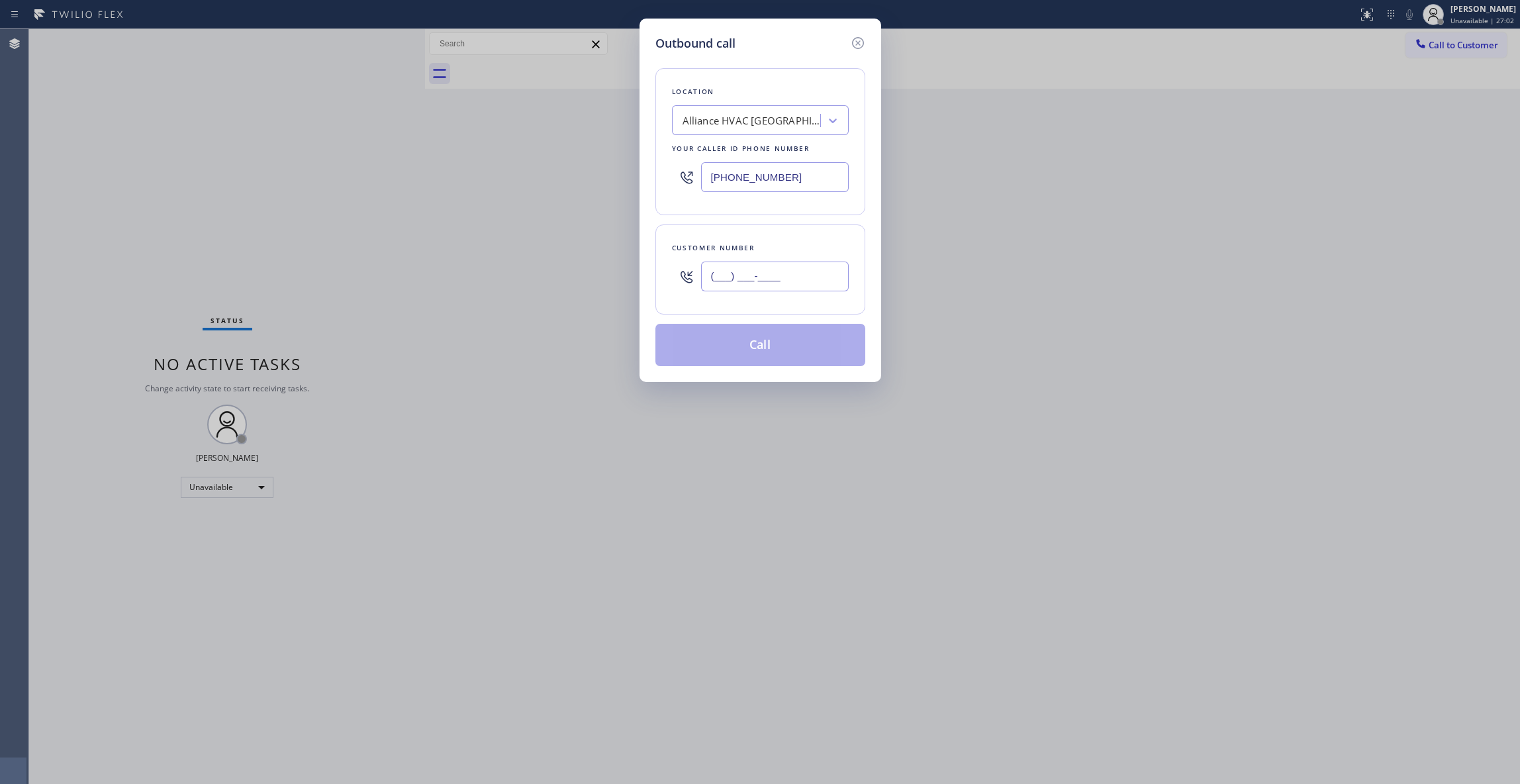
click at [784, 291] on input "(___) ___-____" at bounding box center [774, 276] width 148 height 30
paste input "844) 901-1746"
type input "(844) 901-1746"
drag, startPoint x: 814, startPoint y: 178, endPoint x: 331, endPoint y: 194, distance: 483.3
click at [331, 194] on div "Outbound call Location Alliance HVAC Rancho Palos Verdes Your caller id phone n…" at bounding box center [760, 392] width 1520 height 784
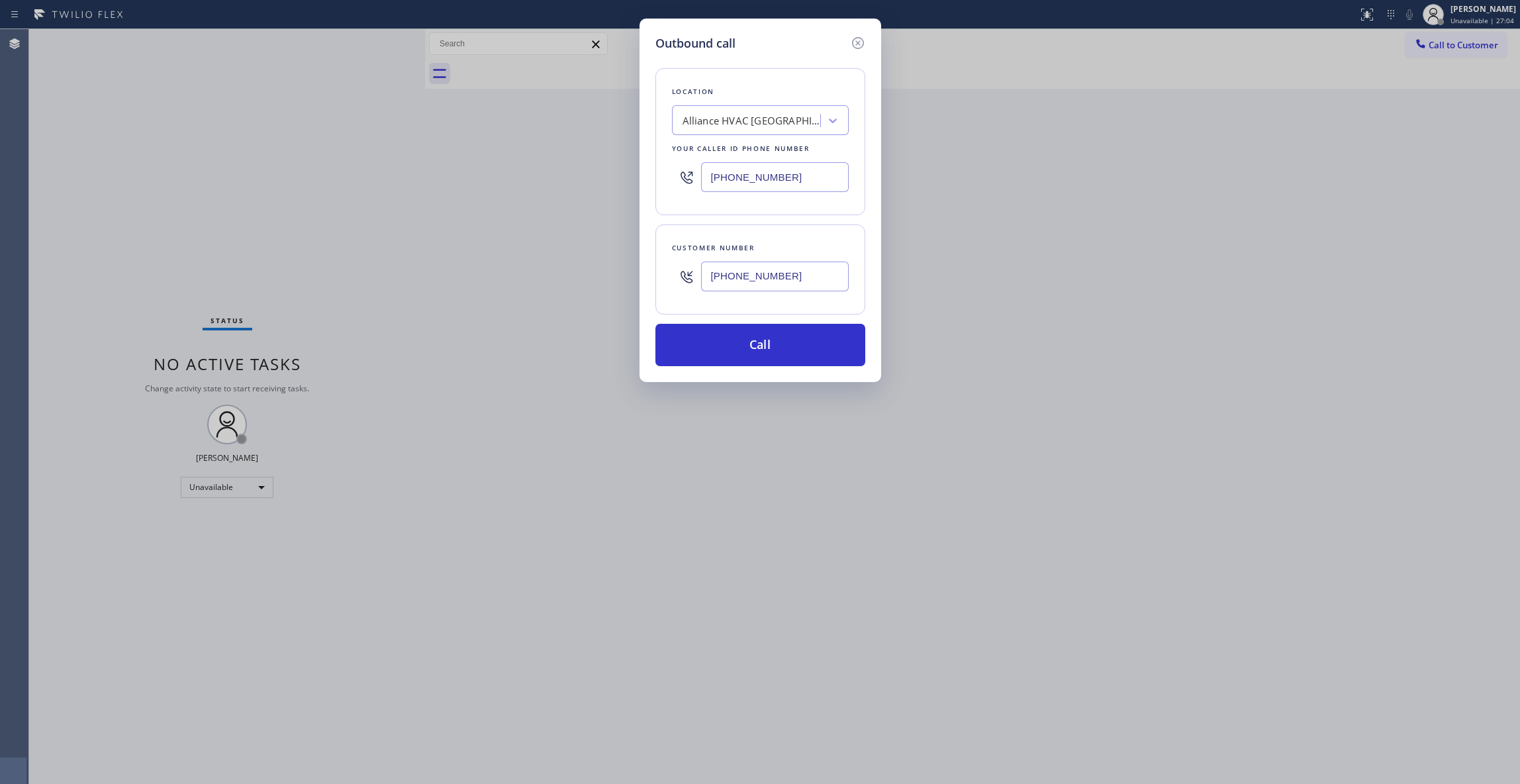
paste input "844) 901-1746"
type input "(844) 901-1746"
drag, startPoint x: 197, startPoint y: 670, endPoint x: 282, endPoint y: 534, distance: 160.4
click at [204, 654] on div "Outbound call Location South Park Plumbers Your caller id phone number (844) 90…" at bounding box center [760, 392] width 1520 height 784
drag, startPoint x: 811, startPoint y: 281, endPoint x: 519, endPoint y: 281, distance: 292.0
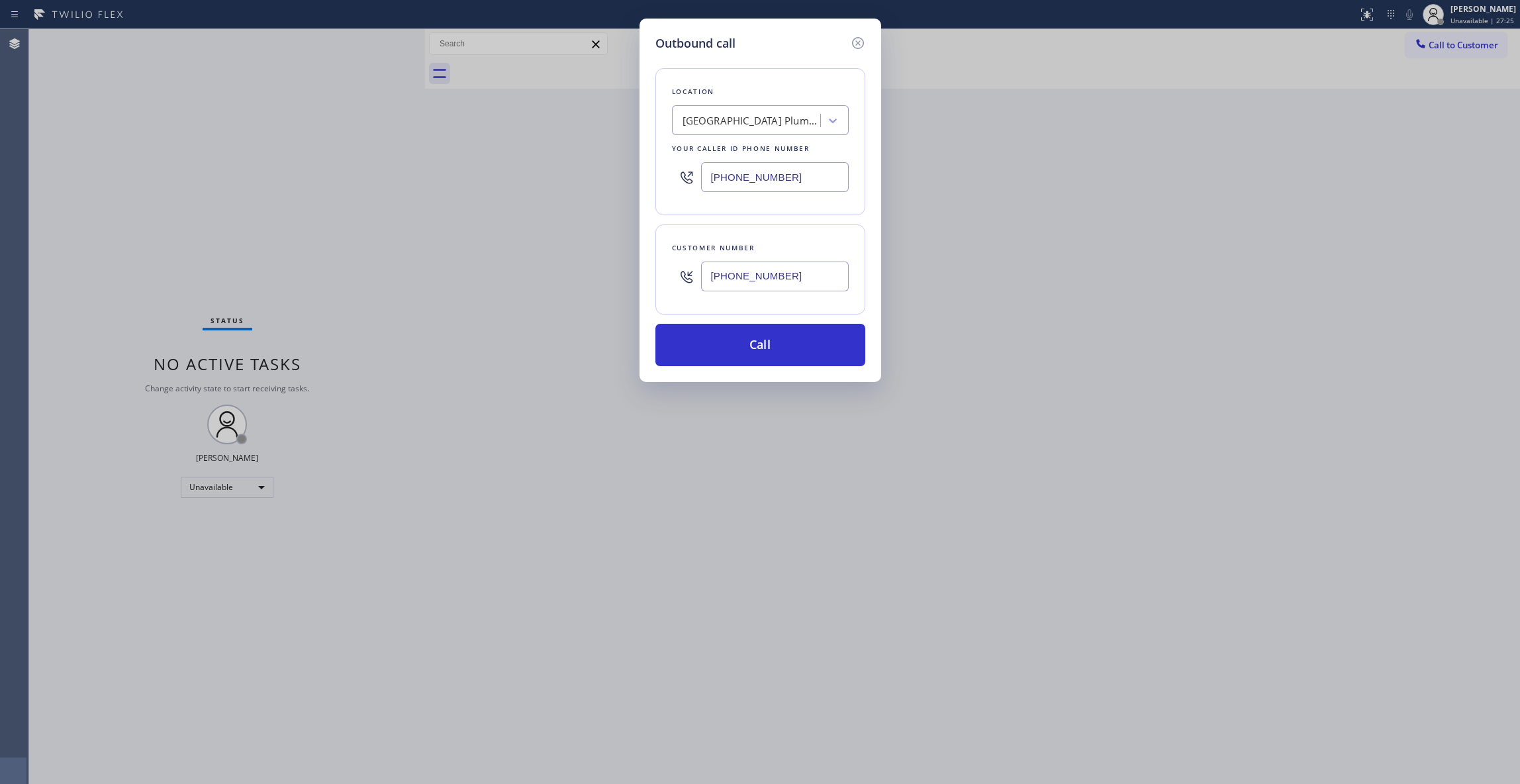
click at [519, 281] on div "Outbound call Location South Park Plumbers Your caller id phone number (844) 90…" at bounding box center [760, 392] width 1520 height 784
paste input "549) 981-3511"
type input "(549) 981-3511"
click at [744, 345] on button "Call" at bounding box center [760, 345] width 210 height 42
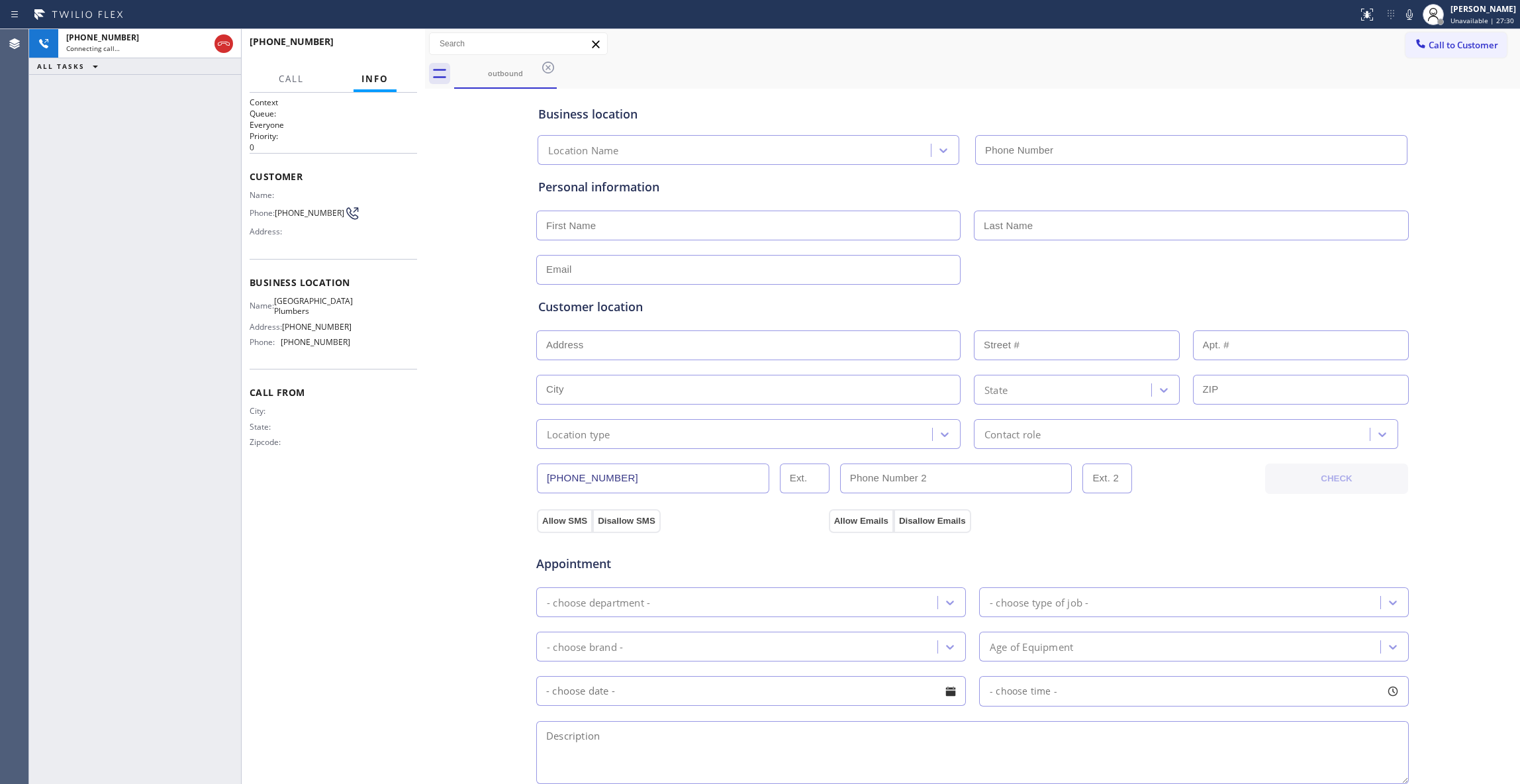
type input "(844) 901-1746"
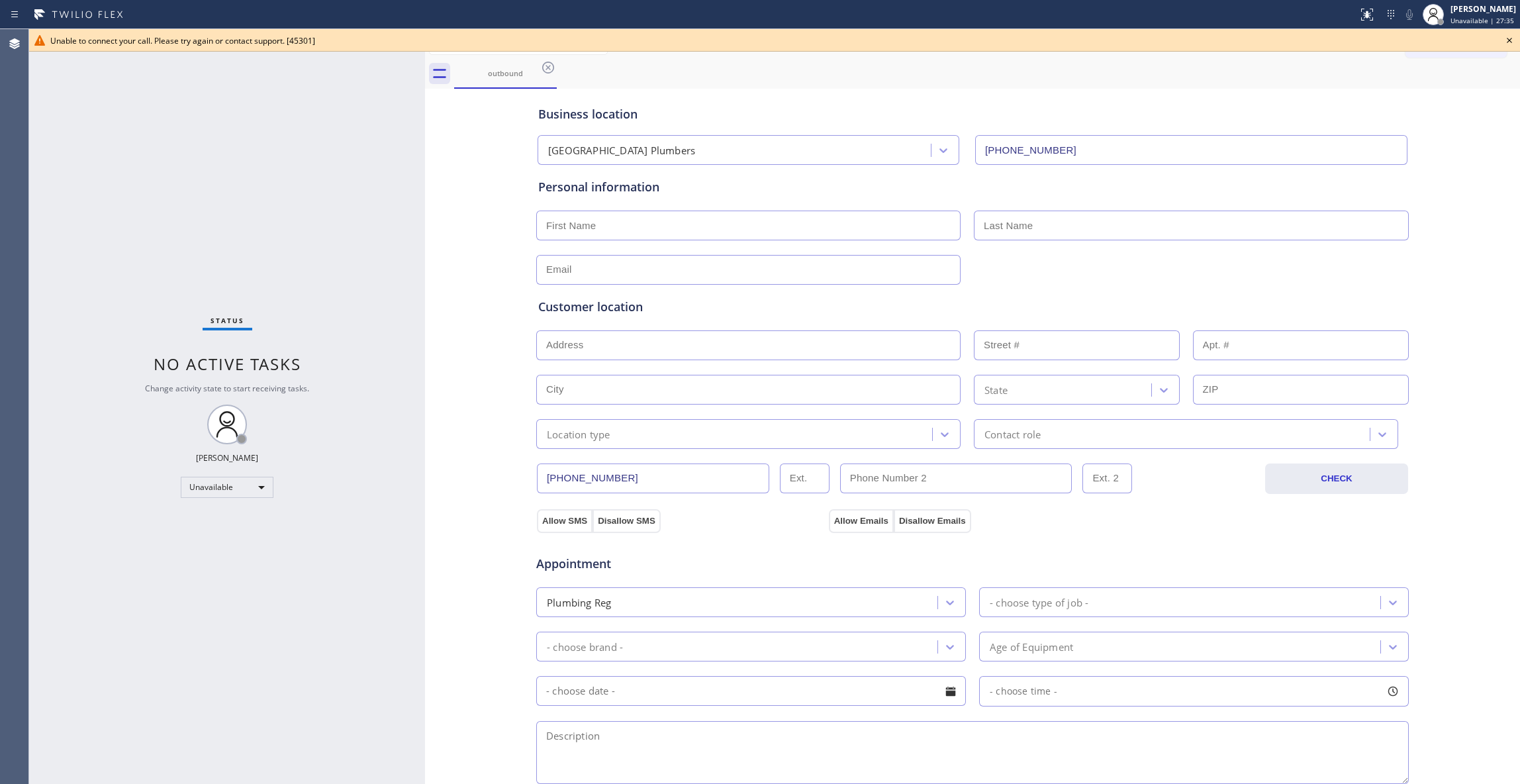
click at [41, 393] on div "Status No active tasks Change activity state to start receiving tasks. [PERSON_…" at bounding box center [227, 406] width 395 height 754
click at [550, 69] on icon at bounding box center [548, 67] width 12 height 12
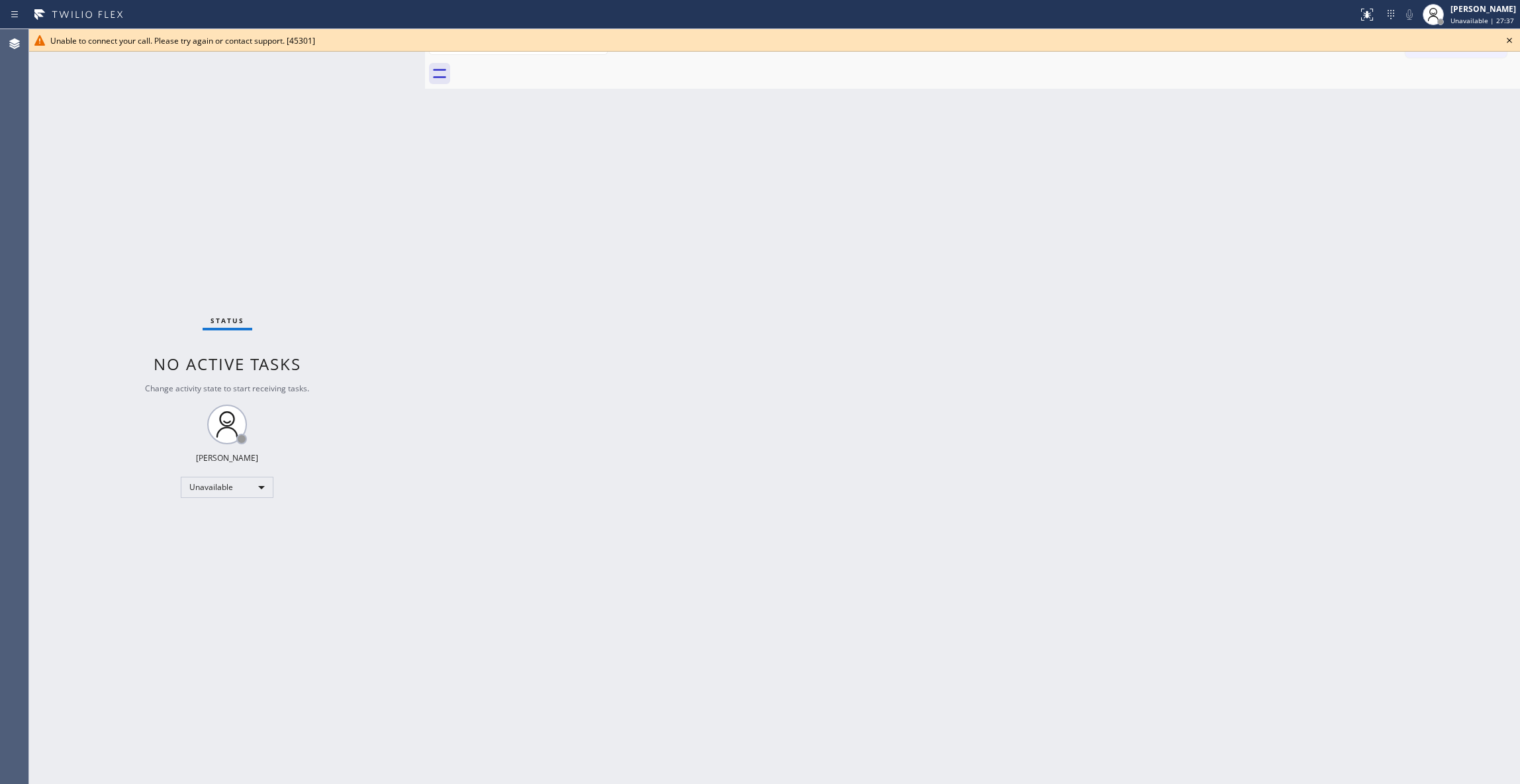
click at [1509, 41] on icon at bounding box center [1509, 40] width 16 height 16
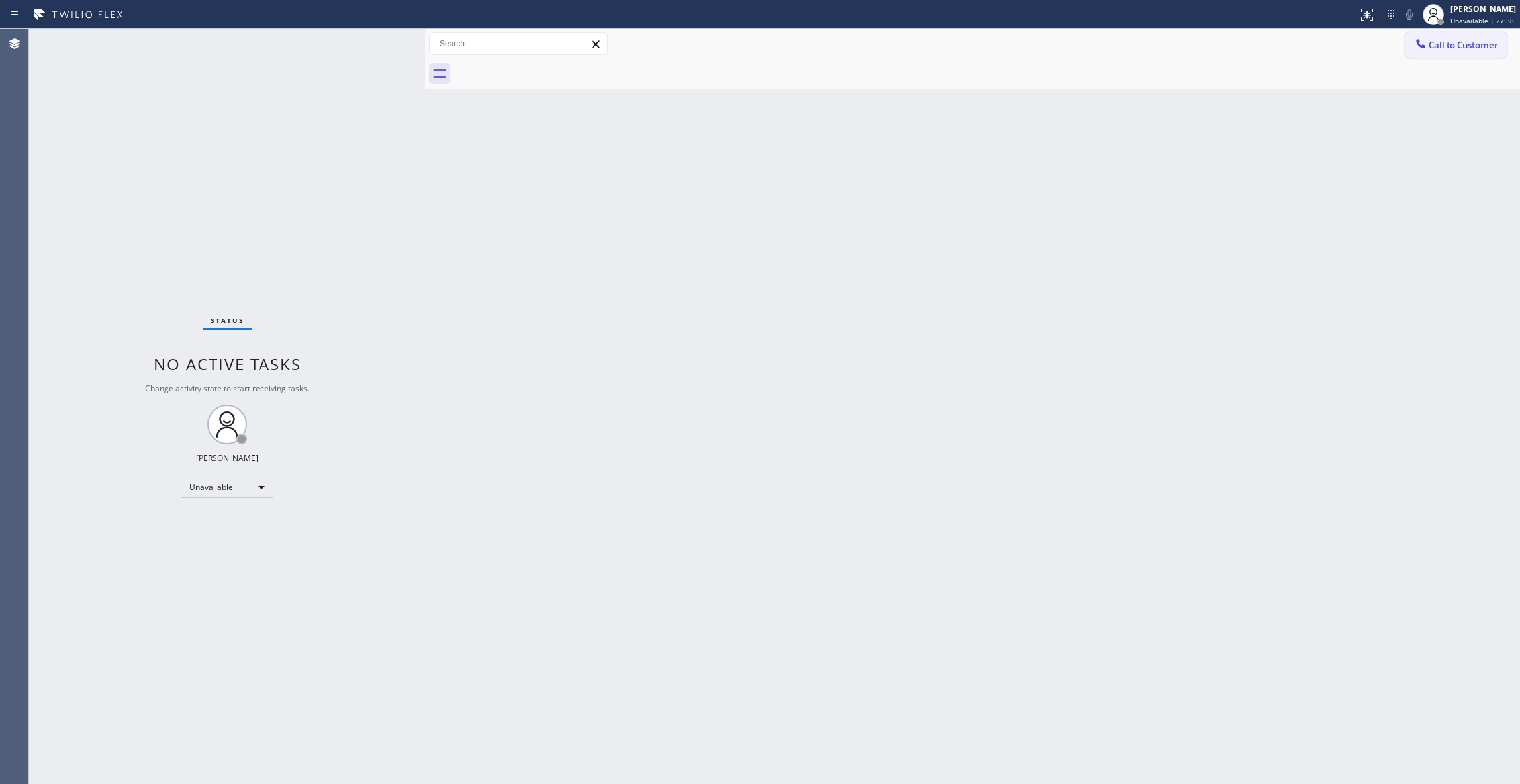
click at [1479, 46] on span "Call to Customer" at bounding box center [1463, 45] width 69 height 12
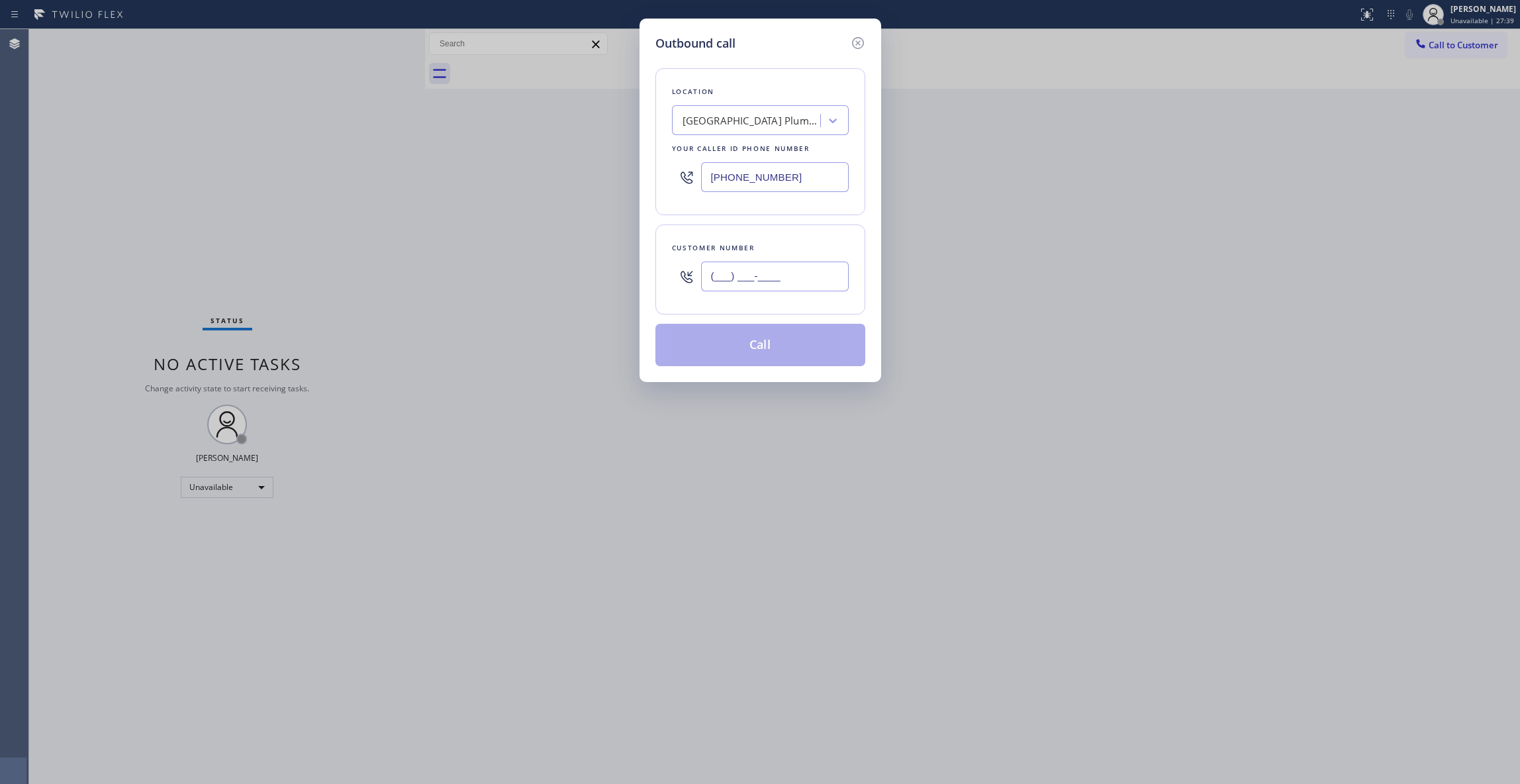
click at [768, 286] on input "(___) ___-____" at bounding box center [774, 276] width 148 height 30
paste input "549) 981-3511"
type input "(549) 981-3511"
click at [761, 334] on button "Call" at bounding box center [760, 345] width 210 height 42
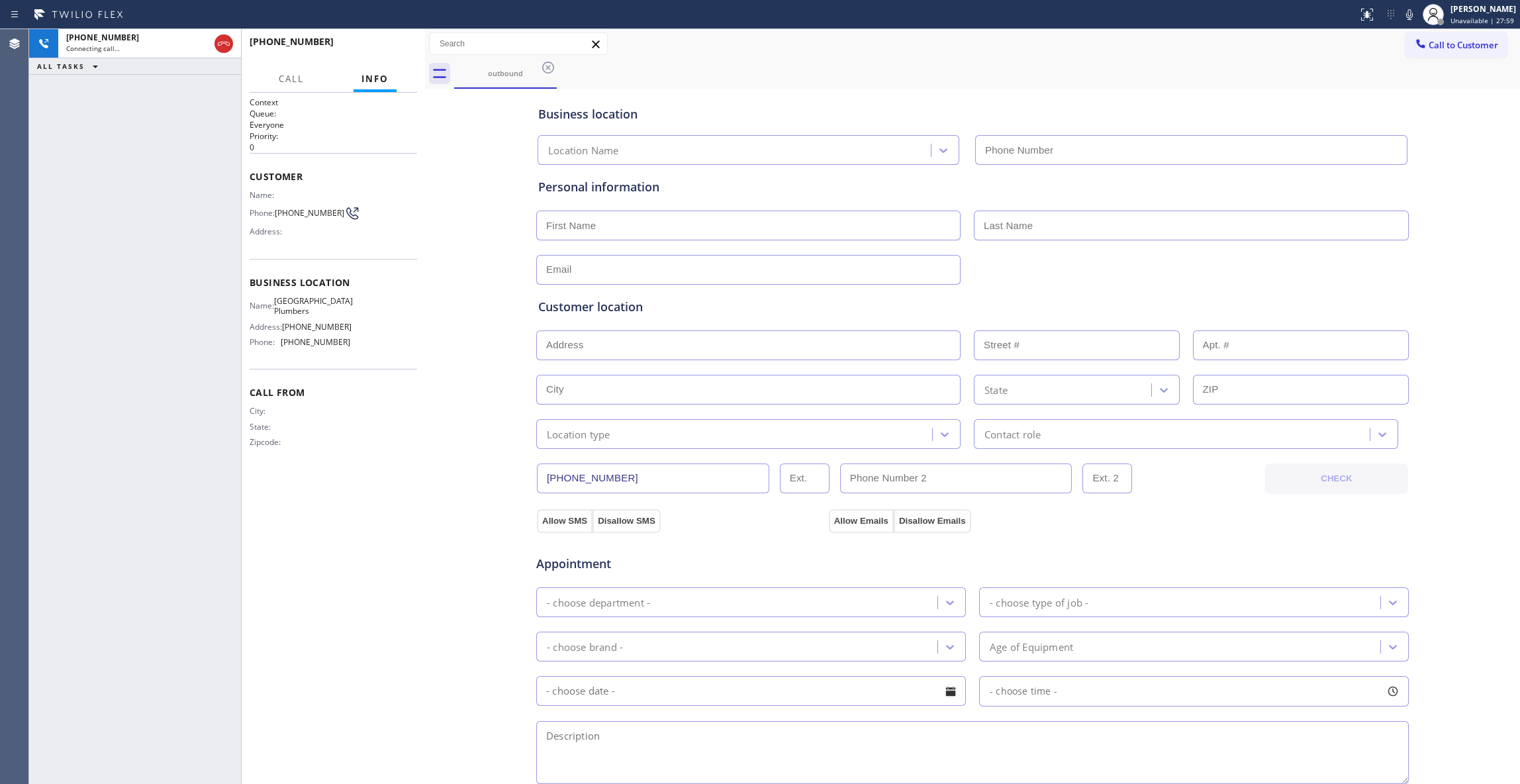
type input "(844) 901-1746"
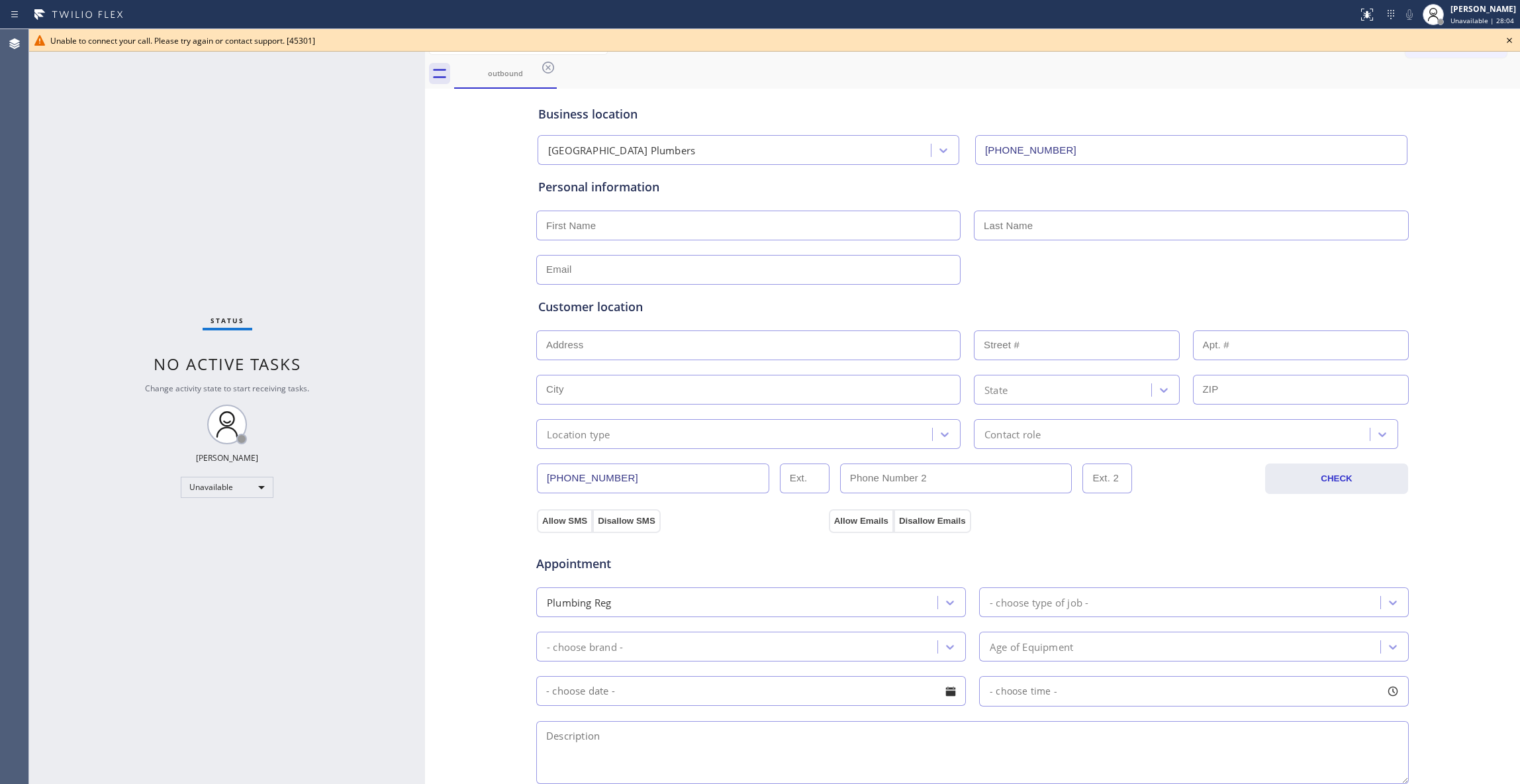
click at [40, 282] on div "Status No active tasks Change activity state to start receiving tasks. [PERSON_…" at bounding box center [227, 406] width 395 height 754
click at [546, 69] on icon at bounding box center [548, 67] width 12 height 12
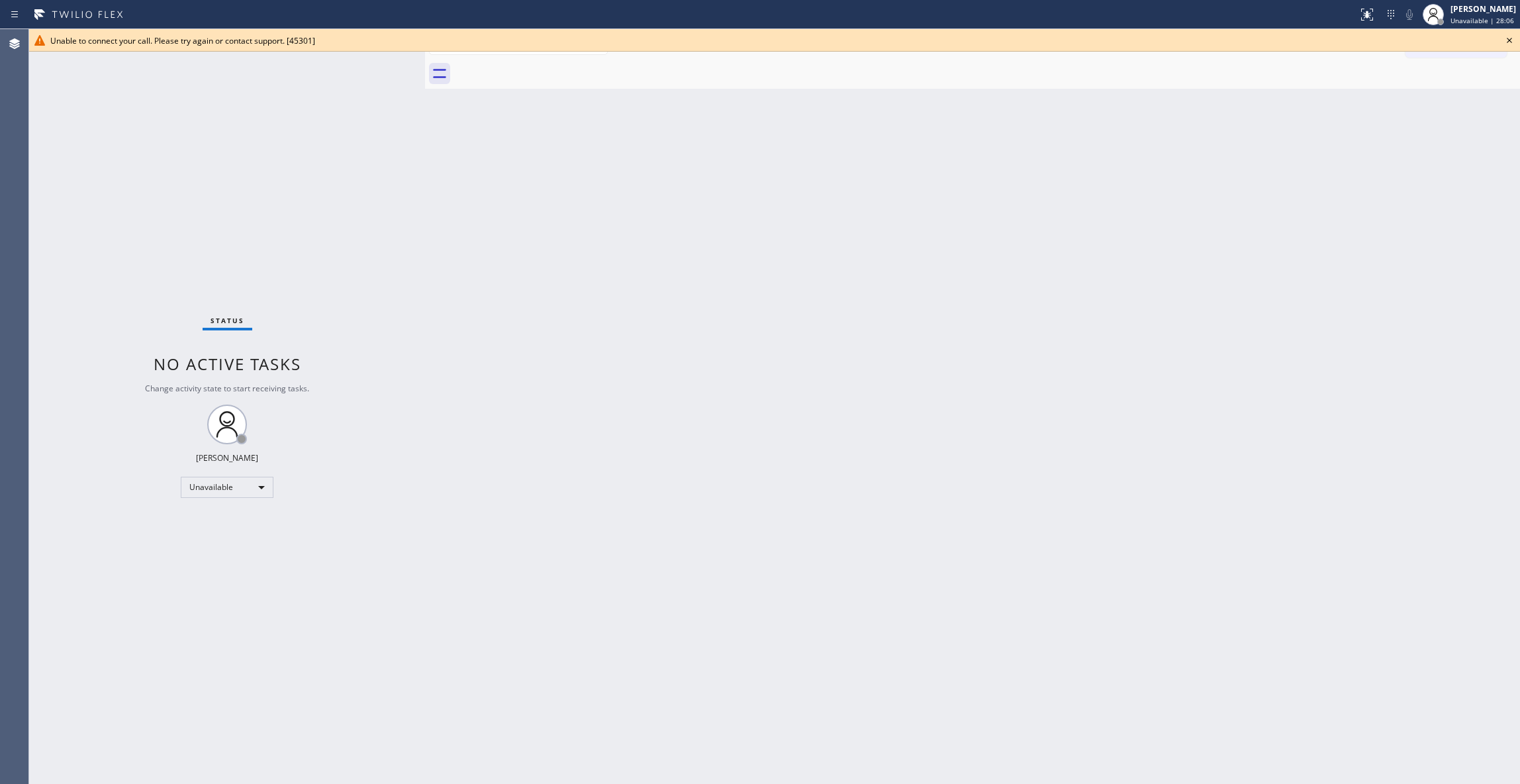
click at [1501, 46] on icon at bounding box center [1509, 40] width 16 height 16
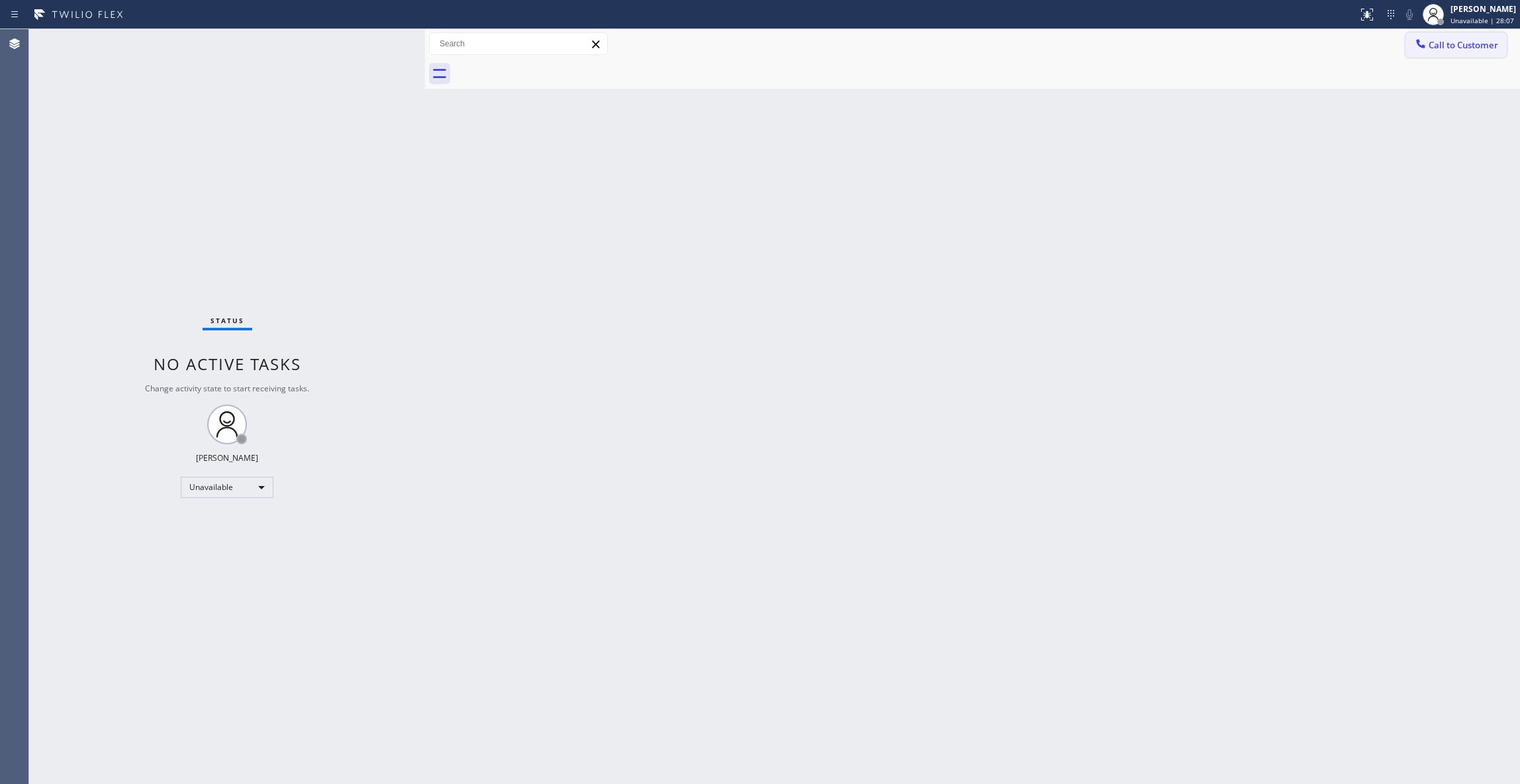
click at [1483, 46] on span "Call to Customer" at bounding box center [1463, 45] width 69 height 12
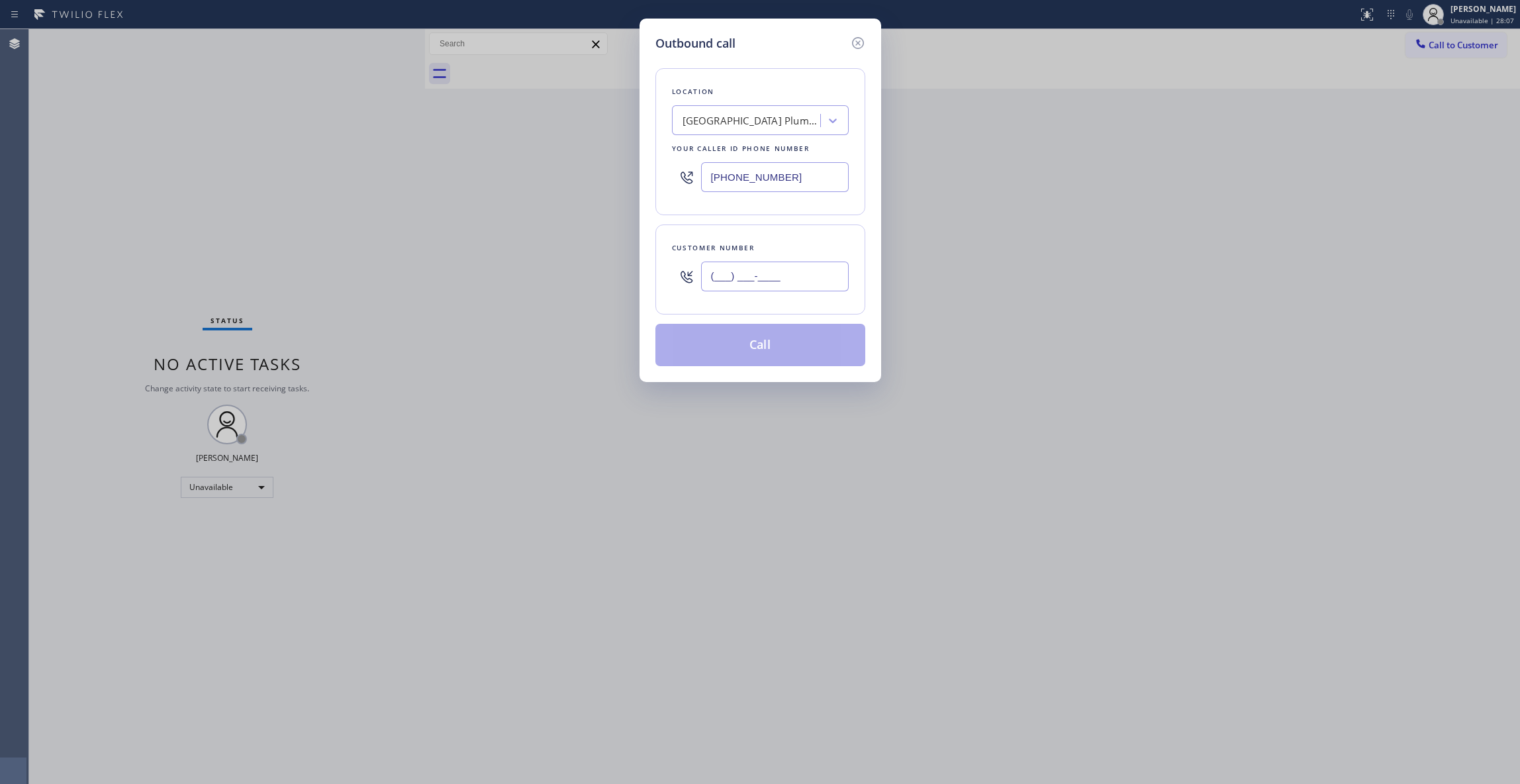
click at [769, 285] on input "(___) ___-____" at bounding box center [774, 276] width 148 height 30
paste input "549) 981-3511"
type input "(549) 981-3511"
click at [758, 355] on button "Call" at bounding box center [760, 345] width 210 height 42
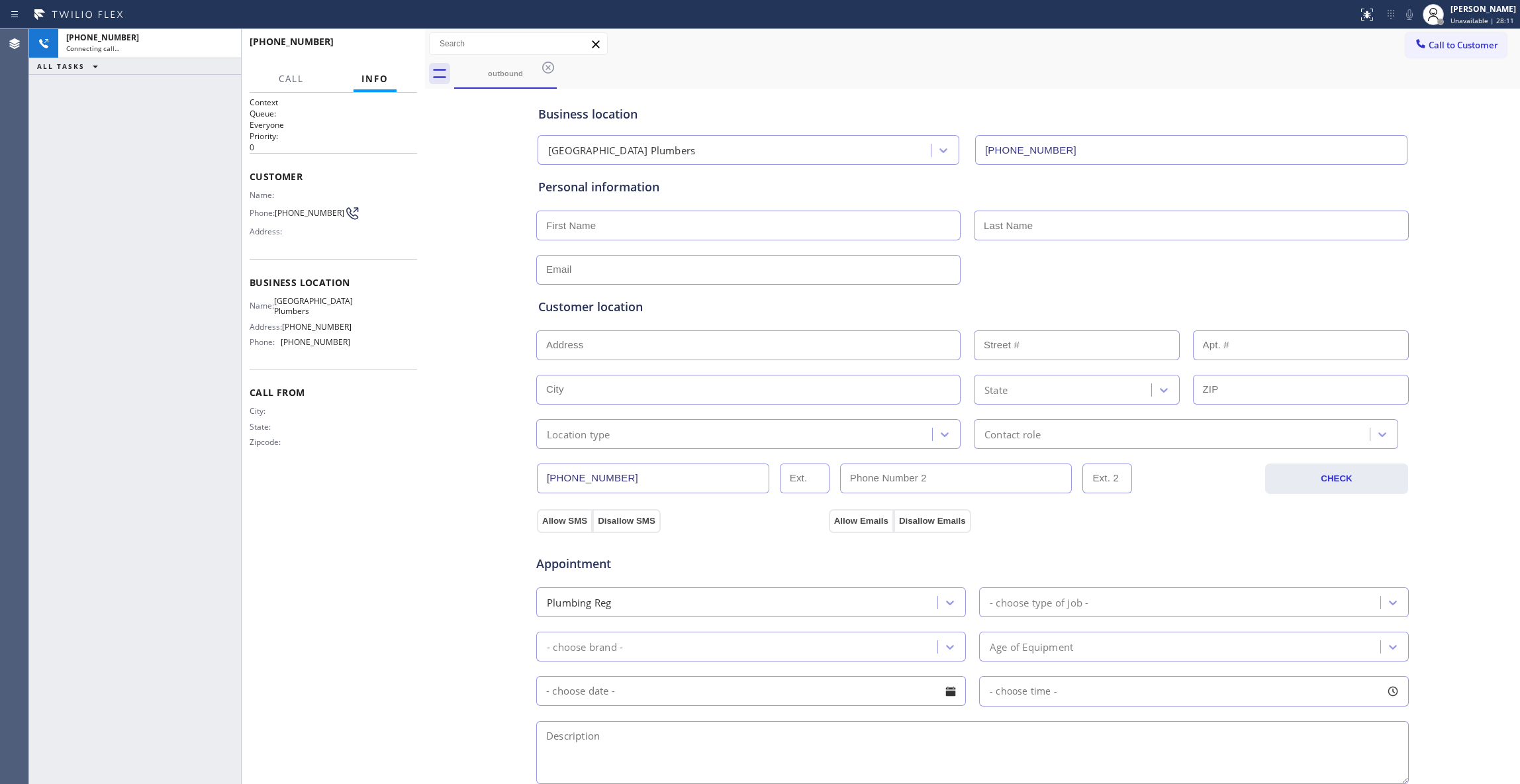
type input "(844) 901-1746"
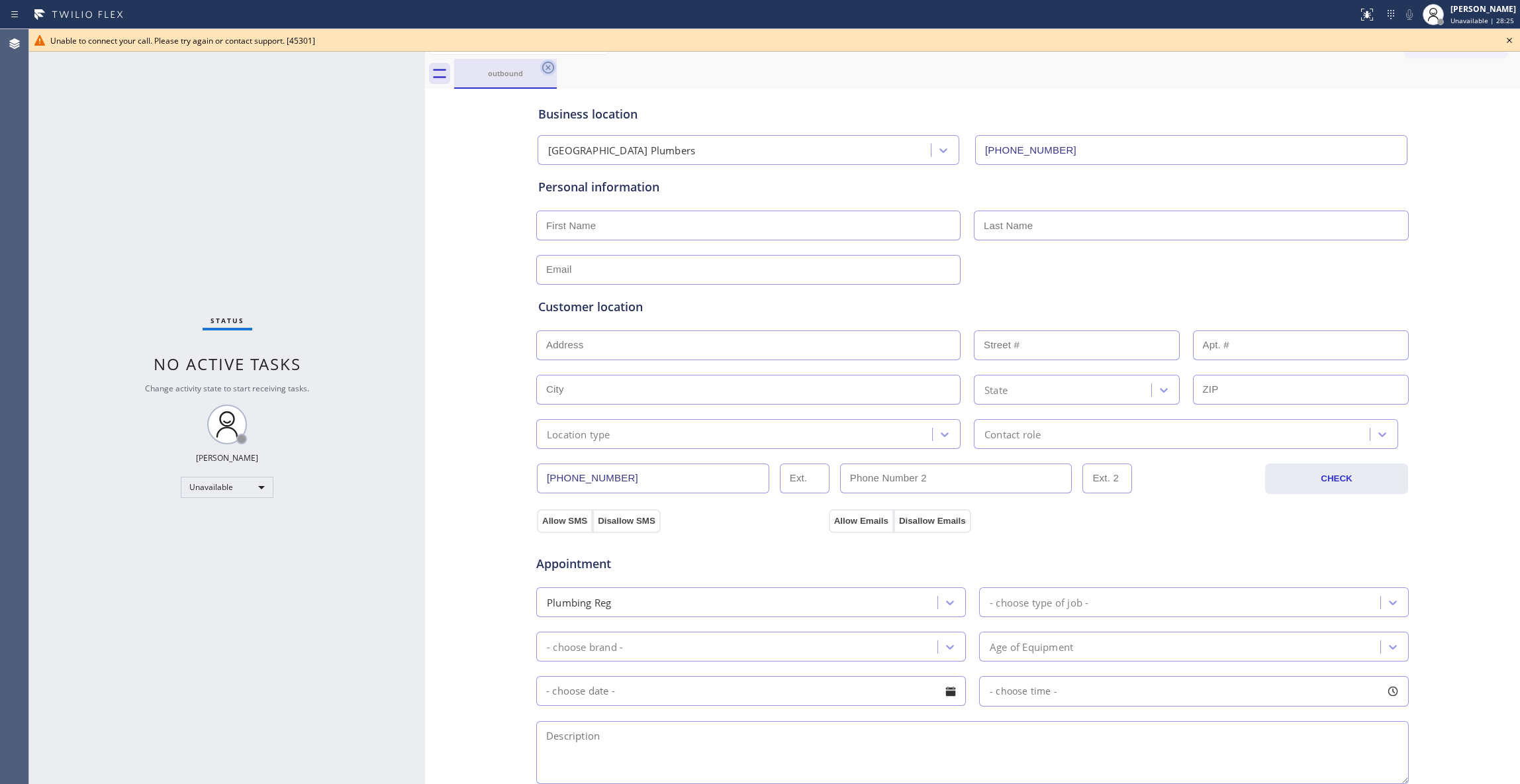
click at [549, 67] on icon at bounding box center [548, 67] width 12 height 12
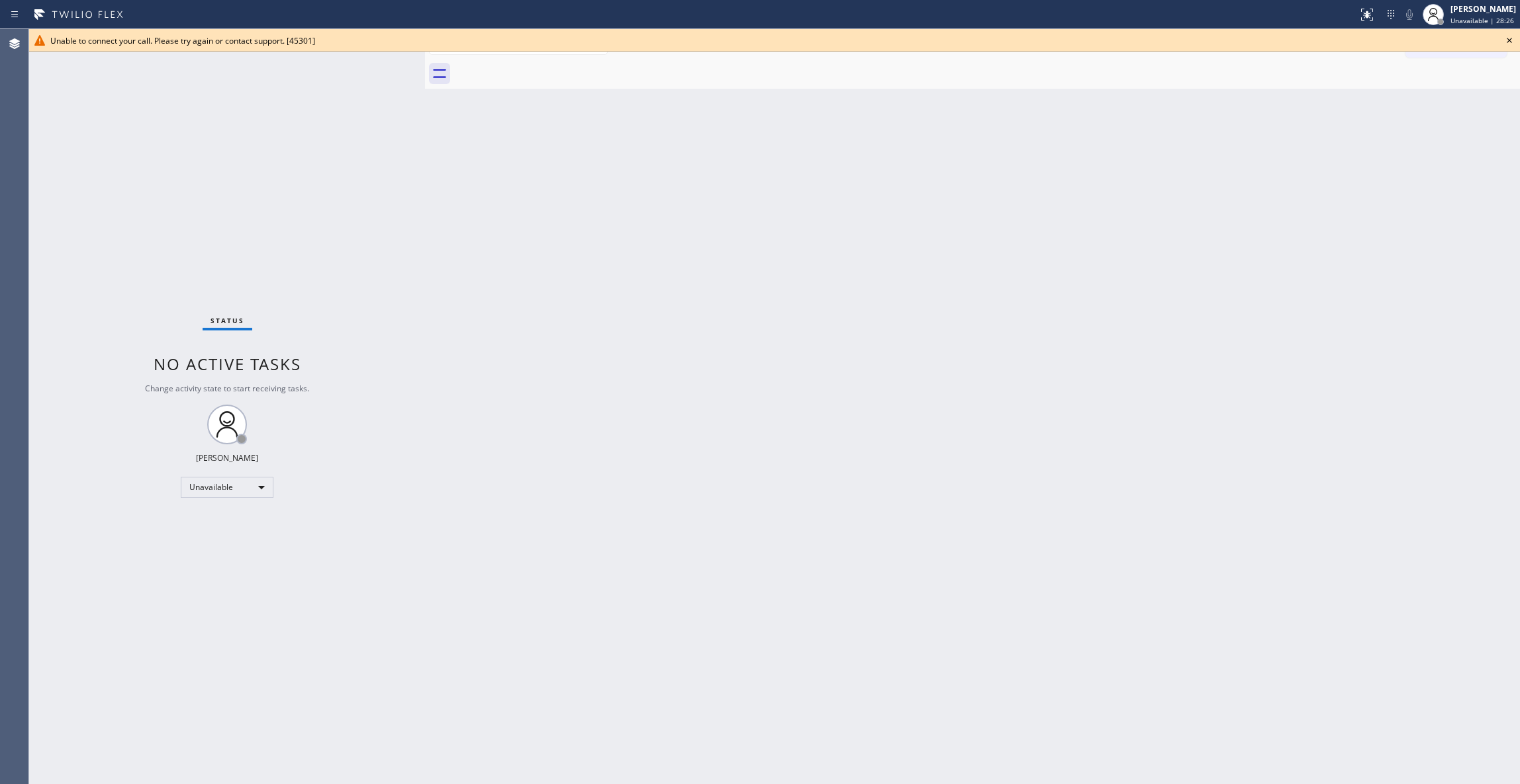
click at [1510, 40] on icon at bounding box center [1509, 40] width 5 height 5
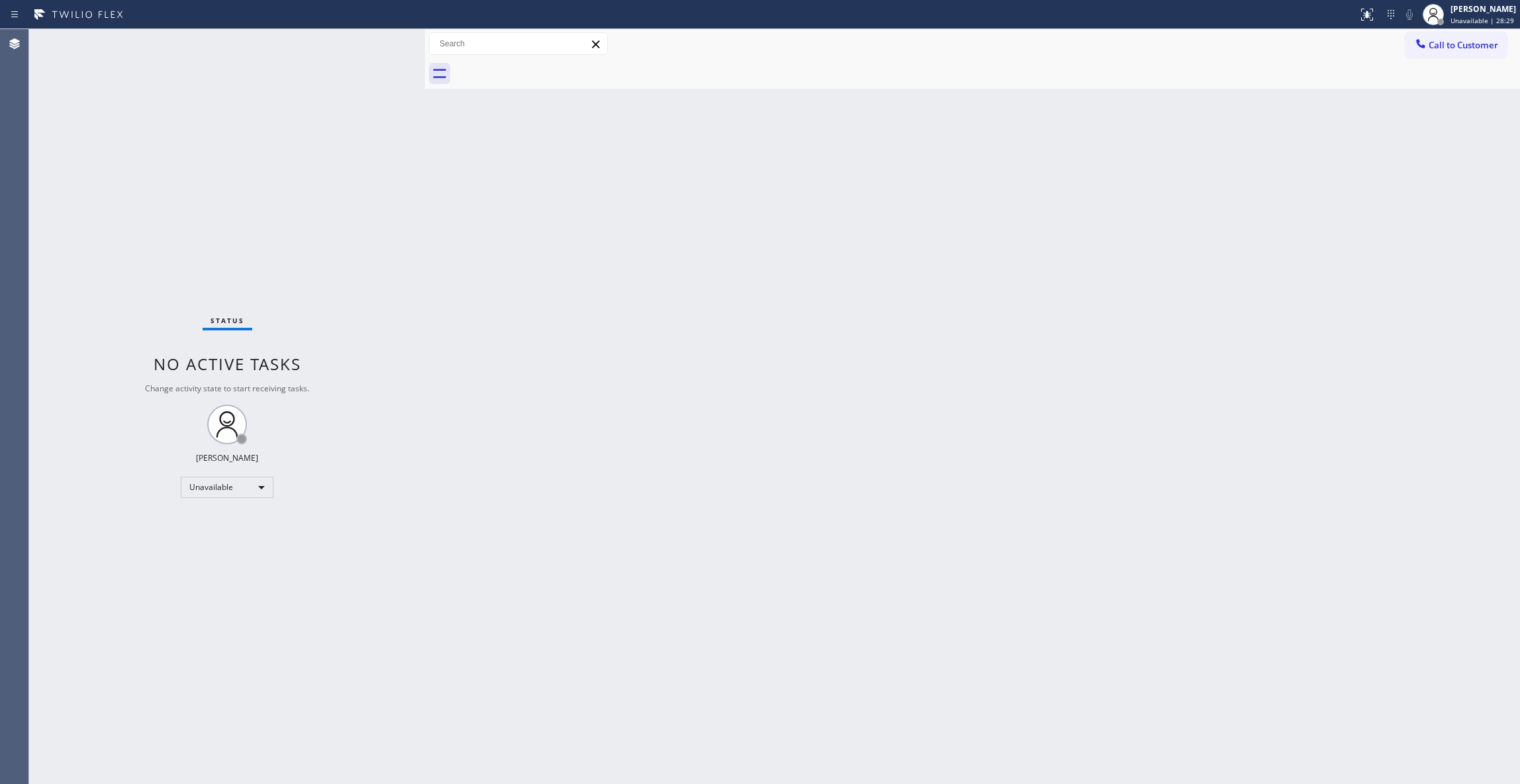
click at [956, 293] on div "Back to Dashboard Change Sender ID Customers Technicians Select a contact Outbo…" at bounding box center [972, 406] width 1095 height 754
click at [1444, 43] on span "Call to Customer" at bounding box center [1463, 45] width 69 height 12
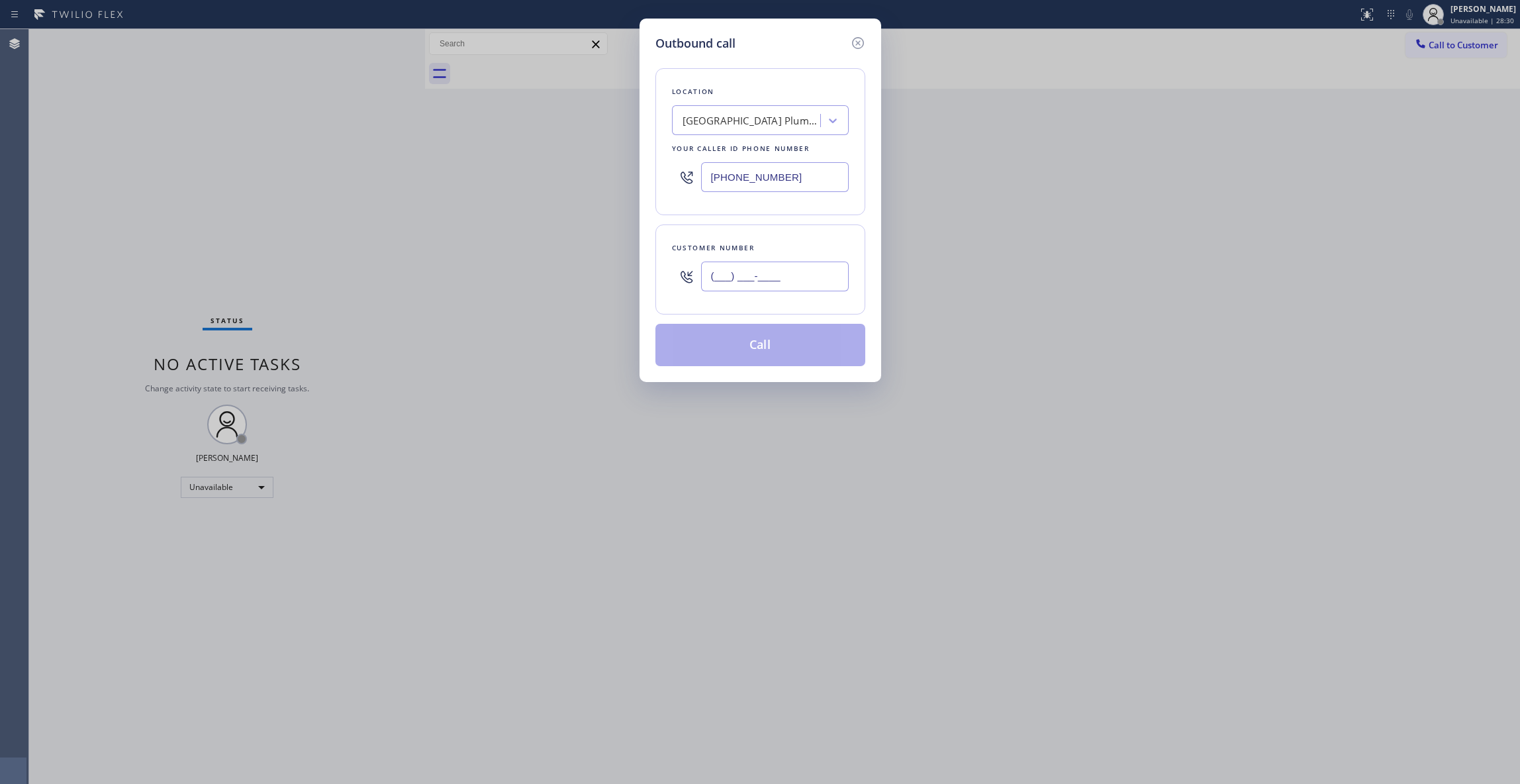
click at [775, 271] on input "(___) ___-____" at bounding box center [774, 276] width 148 height 30
paste input "657) 272-6084"
type input "(657) 272-6084"
drag, startPoint x: 819, startPoint y: 176, endPoint x: 454, endPoint y: 174, distance: 365.0
click at [453, 174] on div "Outbound call Location South Park Plumbers Your caller id phone number (844) 90…" at bounding box center [760, 392] width 1520 height 784
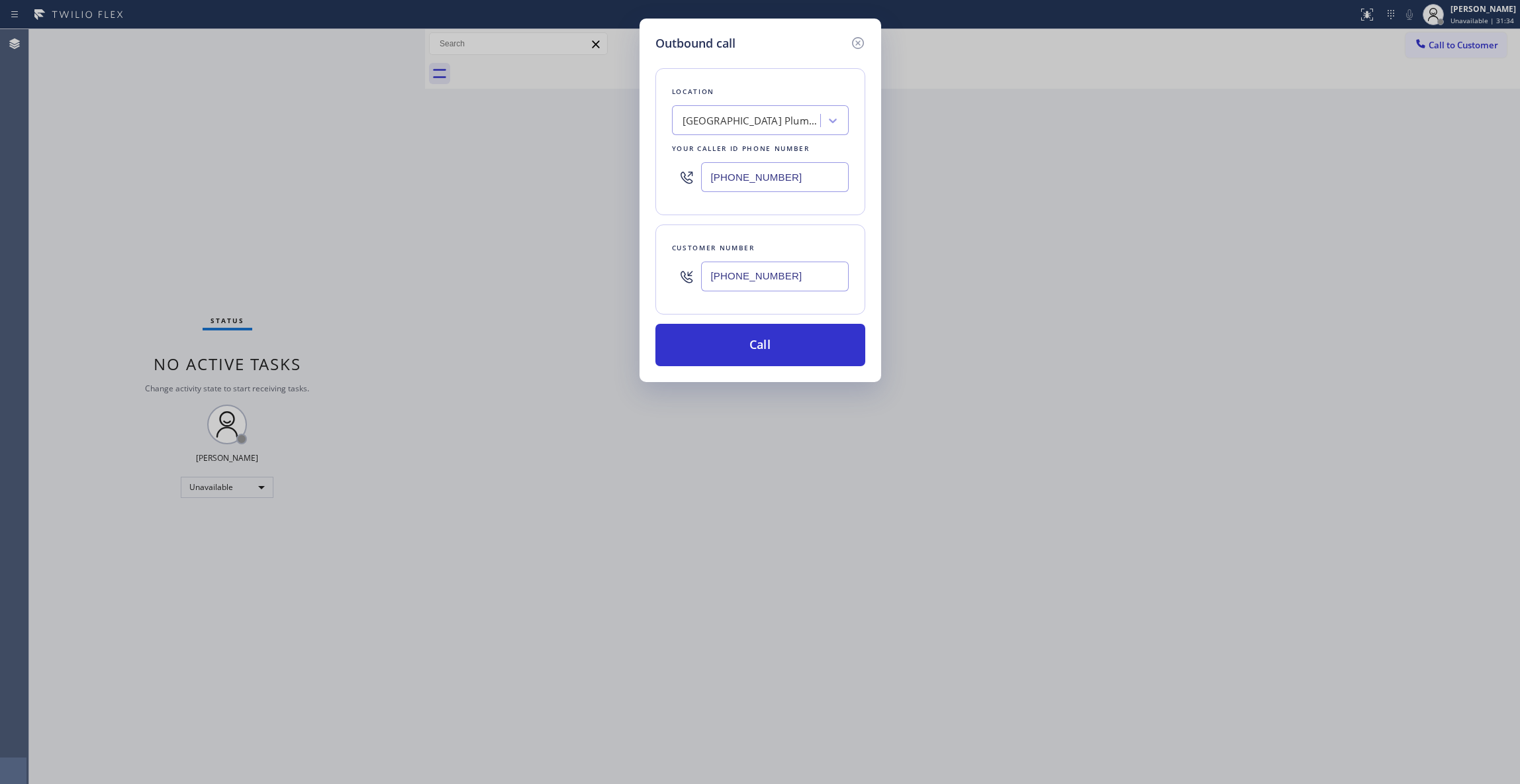
paste input "714) 463-1717"
type input "(714) 463-1717"
drag, startPoint x: 787, startPoint y: 278, endPoint x: 565, endPoint y: 300, distance: 223.1
click at [565, 300] on div "Outbound call Location Electrical Land Westminster Your caller id phone number …" at bounding box center [760, 392] width 1520 height 784
paste input "text"
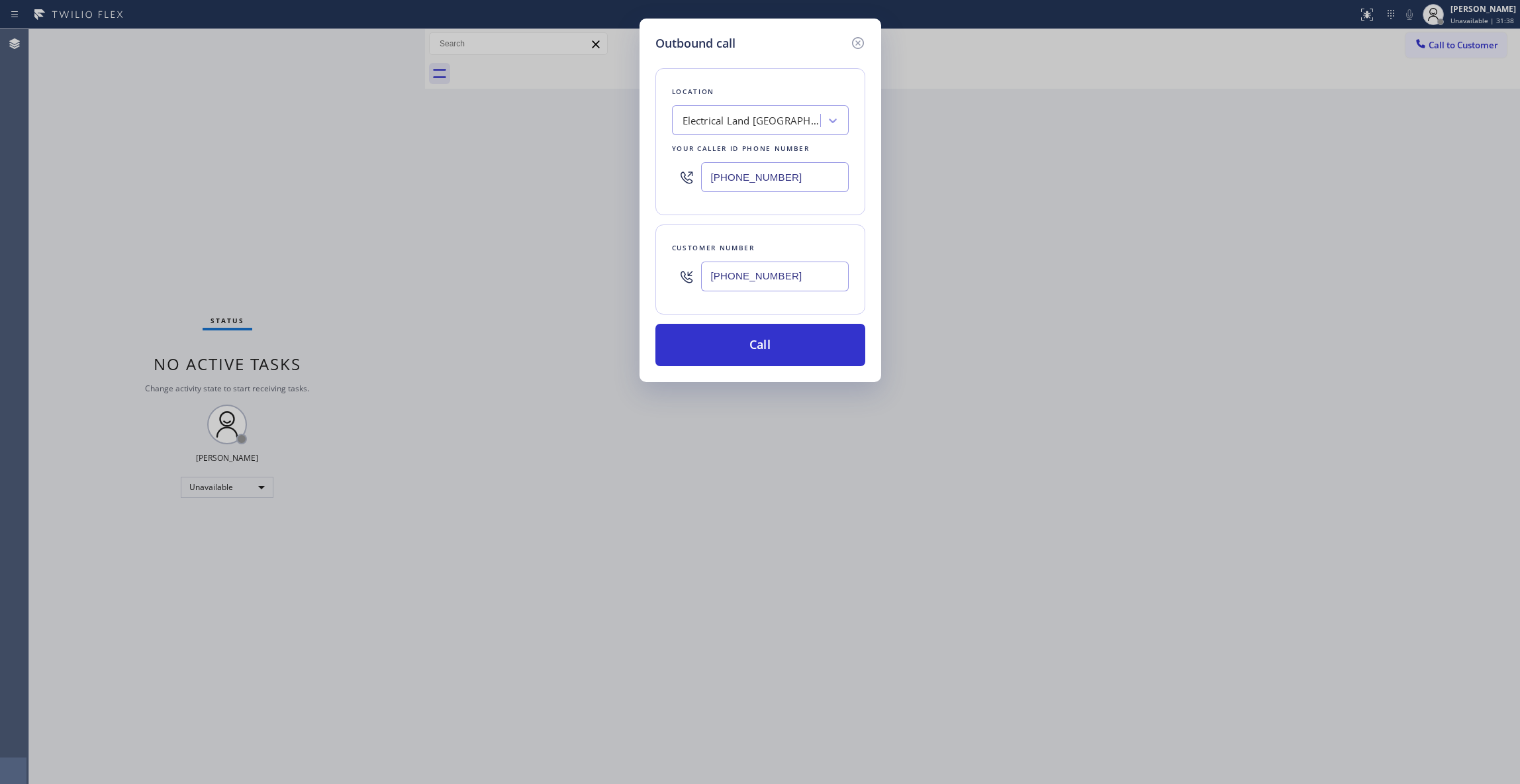
type input "(657) 272-6084"
click at [650, 351] on div "Outbound call Location Electrical Land Westminster Your caller id phone number …" at bounding box center [760, 200] width 242 height 363
click at [690, 346] on button "Call" at bounding box center [760, 345] width 210 height 42
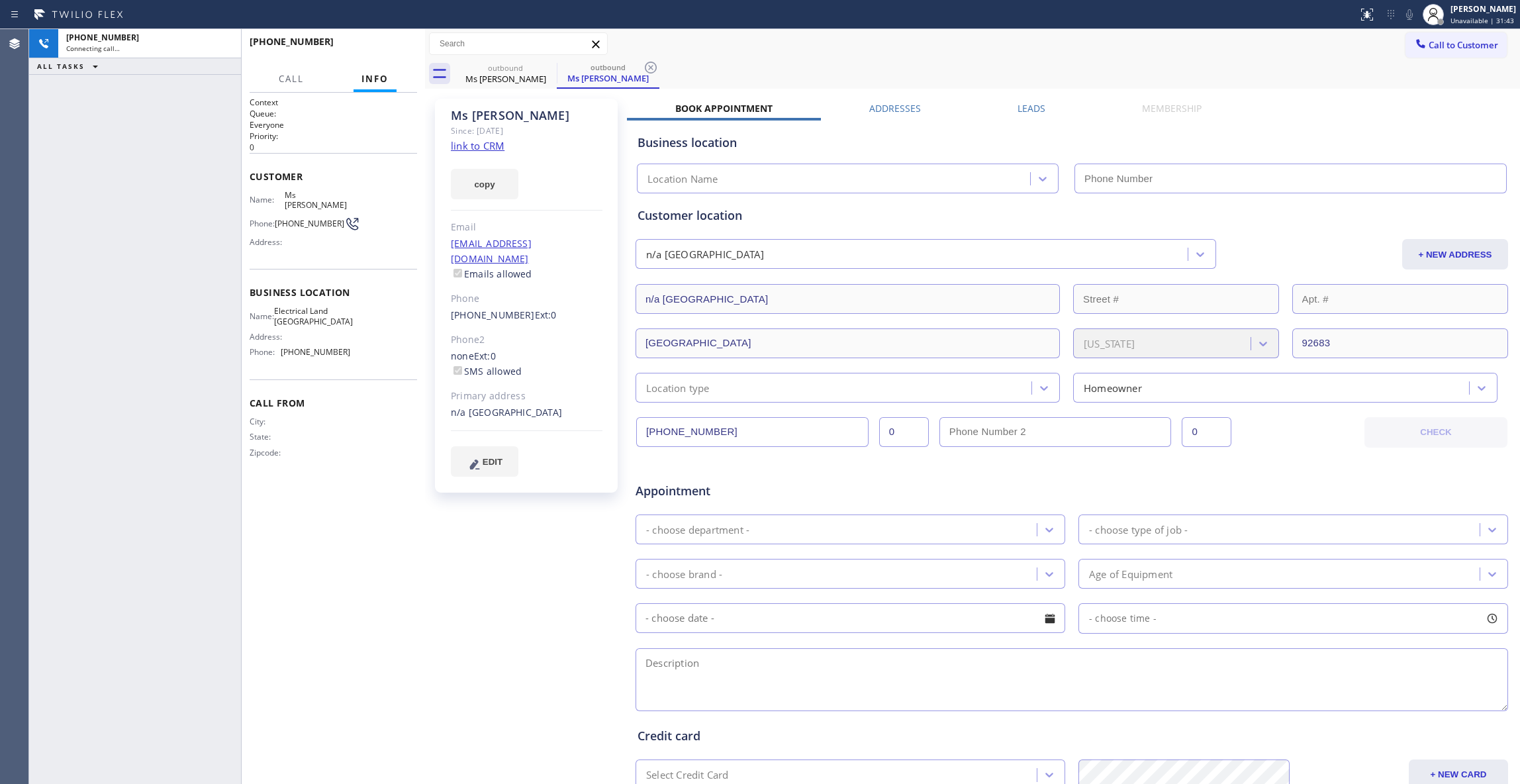
type input "(714) 463-1717"
click at [653, 67] on icon at bounding box center [650, 67] width 16 height 16
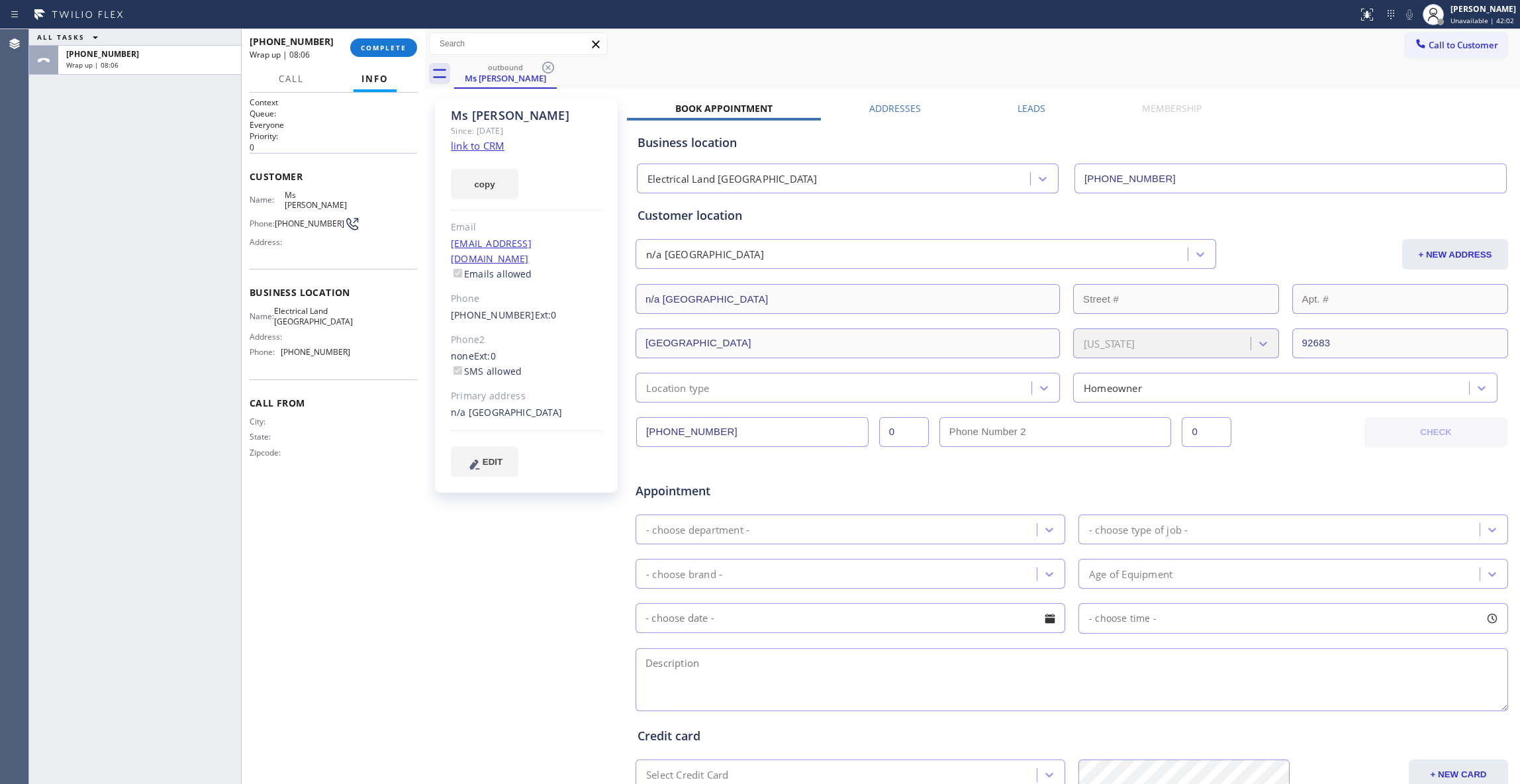
click at [425, 46] on div at bounding box center [425, 406] width 0 height 754
click at [398, 54] on button "COMPLETE" at bounding box center [383, 48] width 67 height 19
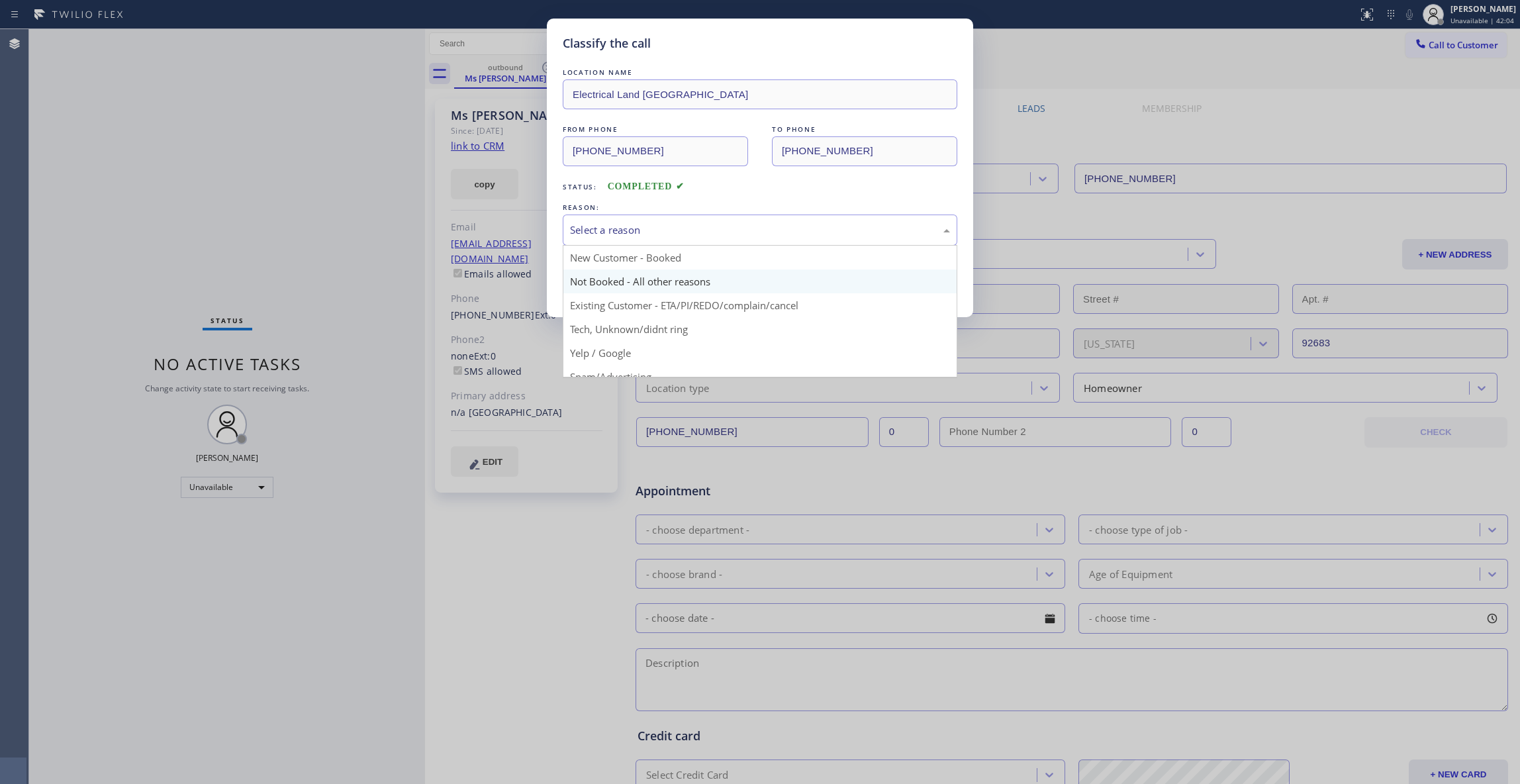
drag, startPoint x: 647, startPoint y: 228, endPoint x: 639, endPoint y: 279, distance: 51.6
click at [647, 228] on div "Select a reason" at bounding box center [760, 230] width 380 height 15
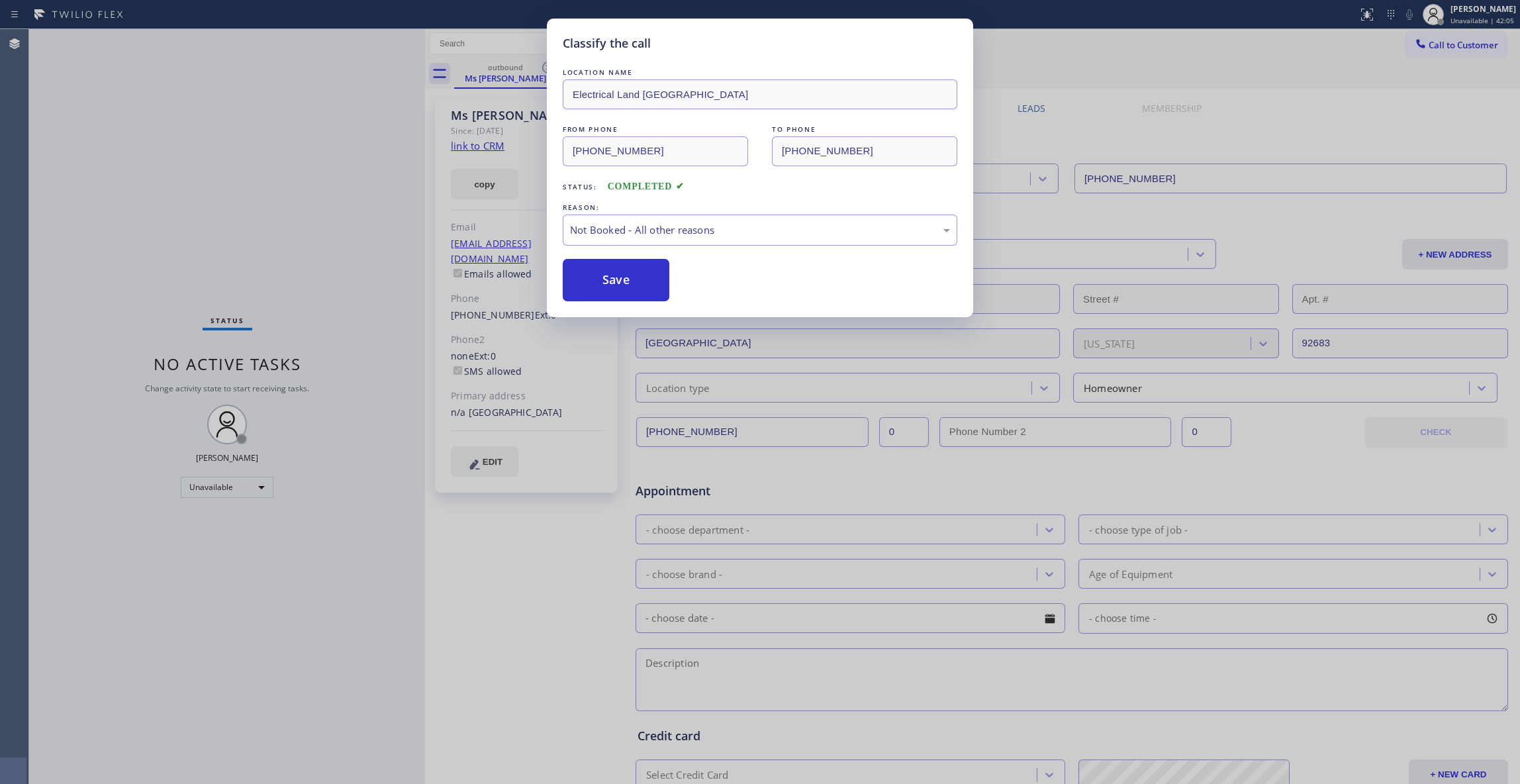
click at [634, 279] on button "Save" at bounding box center [615, 280] width 106 height 42
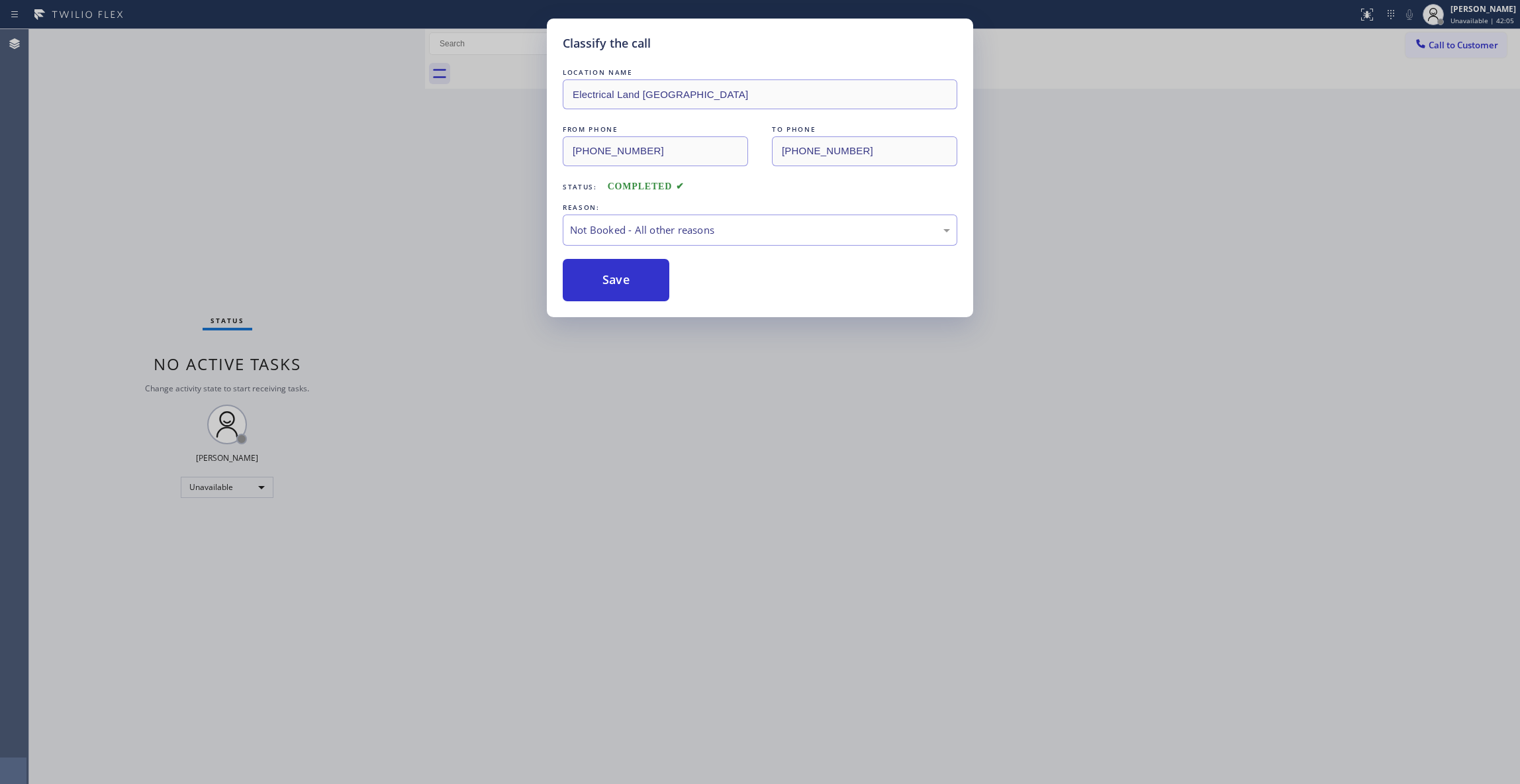
click at [634, 279] on button "Save" at bounding box center [615, 280] width 106 height 42
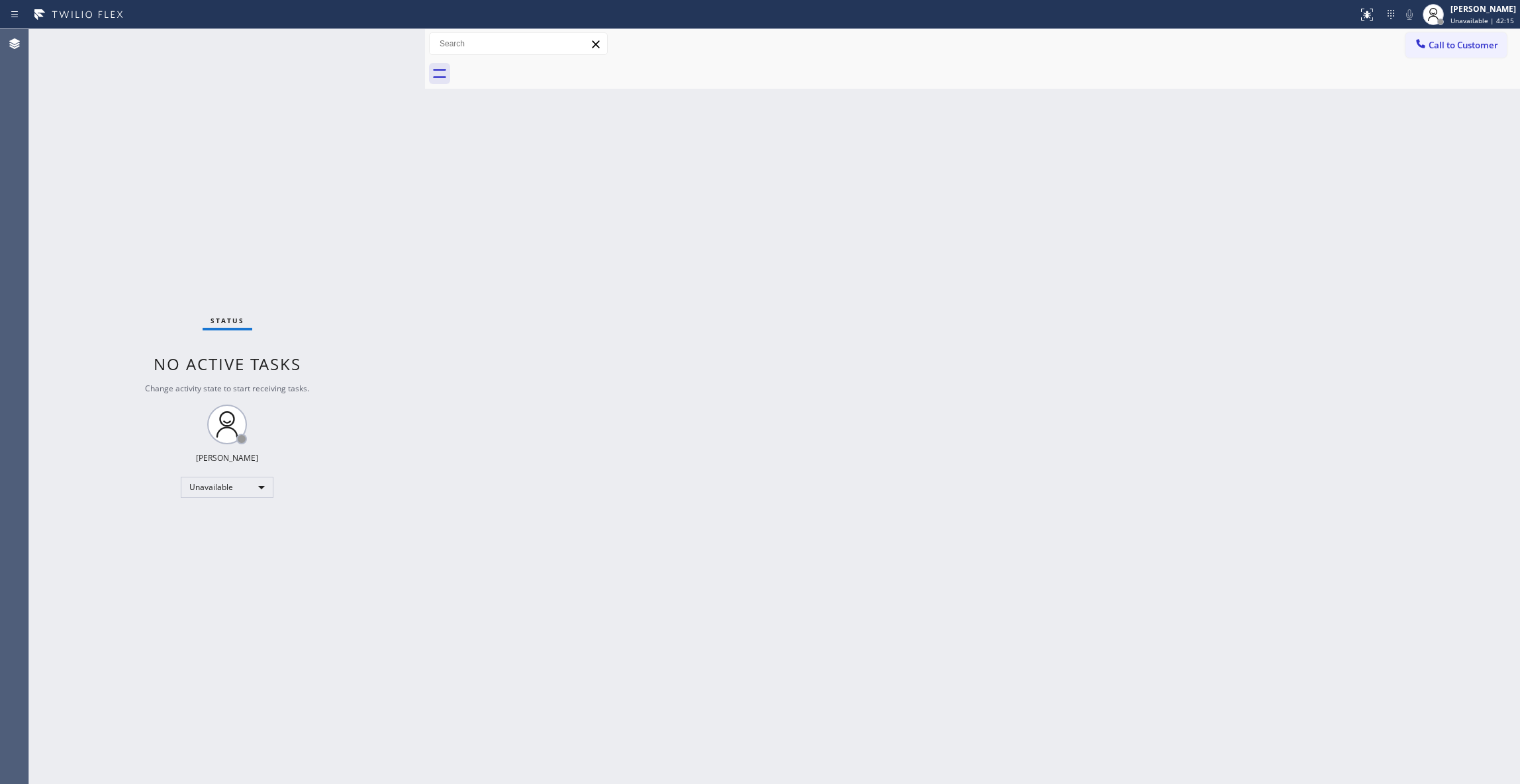
drag, startPoint x: 830, startPoint y: 115, endPoint x: 1271, endPoint y: 83, distance: 442.2
click at [830, 115] on div "Back to Dashboard Change Sender ID Customers Technicians Select a contact Outbo…" at bounding box center [972, 406] width 1095 height 754
drag, startPoint x: 1481, startPoint y: 46, endPoint x: 1104, endPoint y: 88, distance: 379.3
click at [1480, 46] on span "Call to Customer" at bounding box center [1463, 45] width 69 height 12
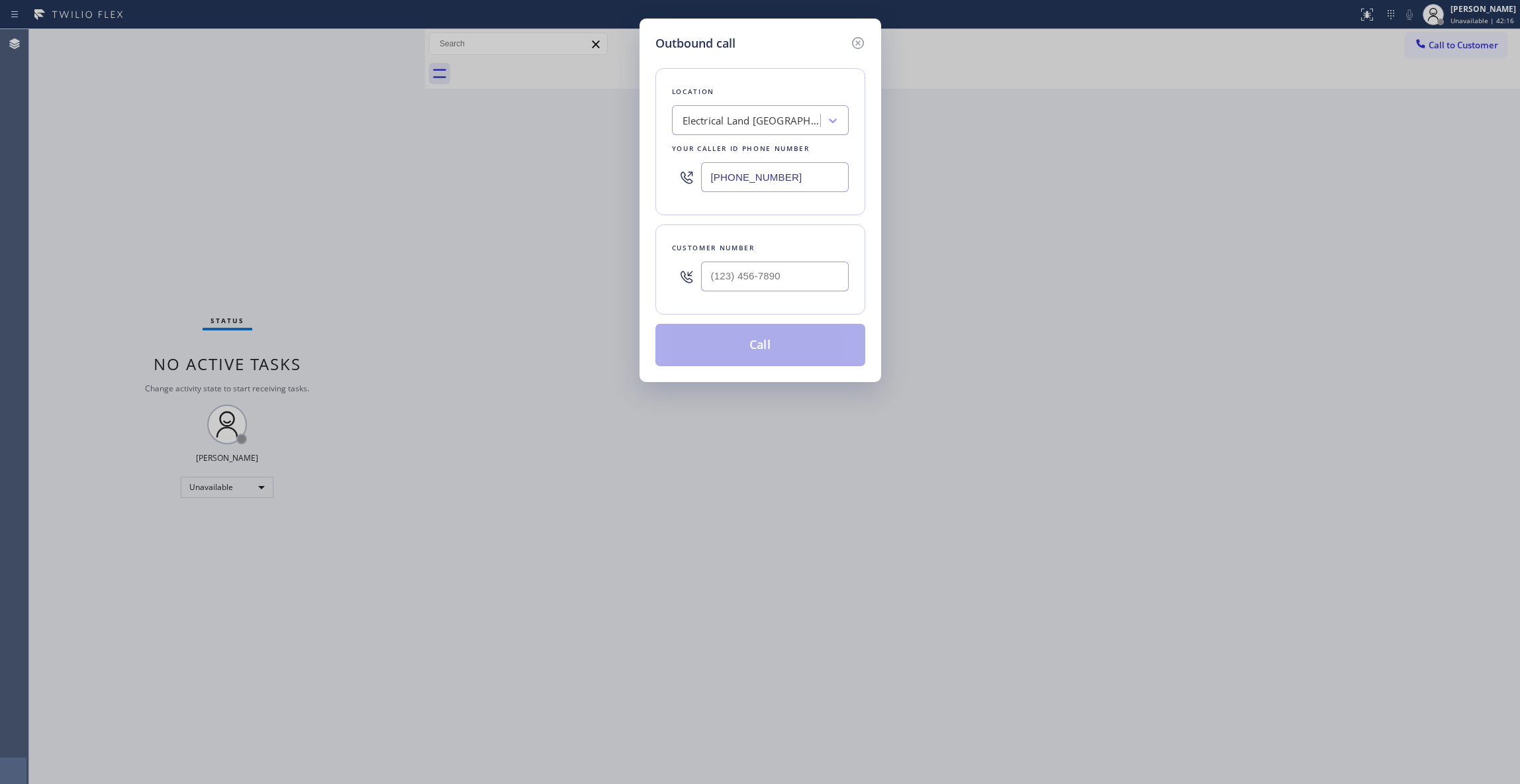
drag, startPoint x: 806, startPoint y: 172, endPoint x: 379, endPoint y: 170, distance: 427.0
click at [389, 170] on div "Outbound call Location Electrical Land Westminster Your caller id phone number …" at bounding box center [760, 392] width 1520 height 784
paste input "60) 388-9800"
type input "(760) 388-9800"
click at [792, 272] on input "(___) ___-____" at bounding box center [774, 276] width 148 height 30
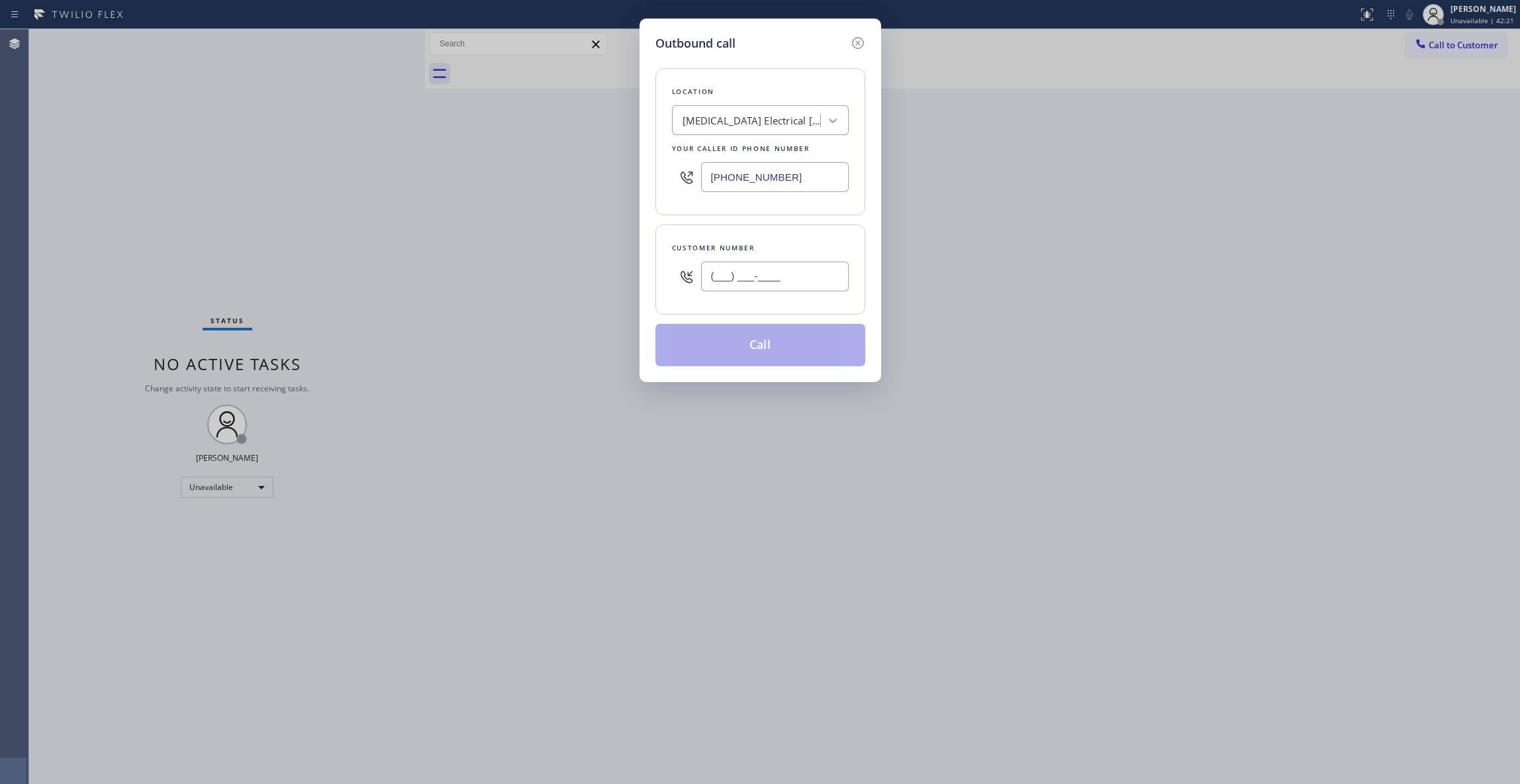
paste input "442) 241-9300"
type input "(442) 241-9300"
click at [774, 351] on button "Call" at bounding box center [760, 345] width 210 height 42
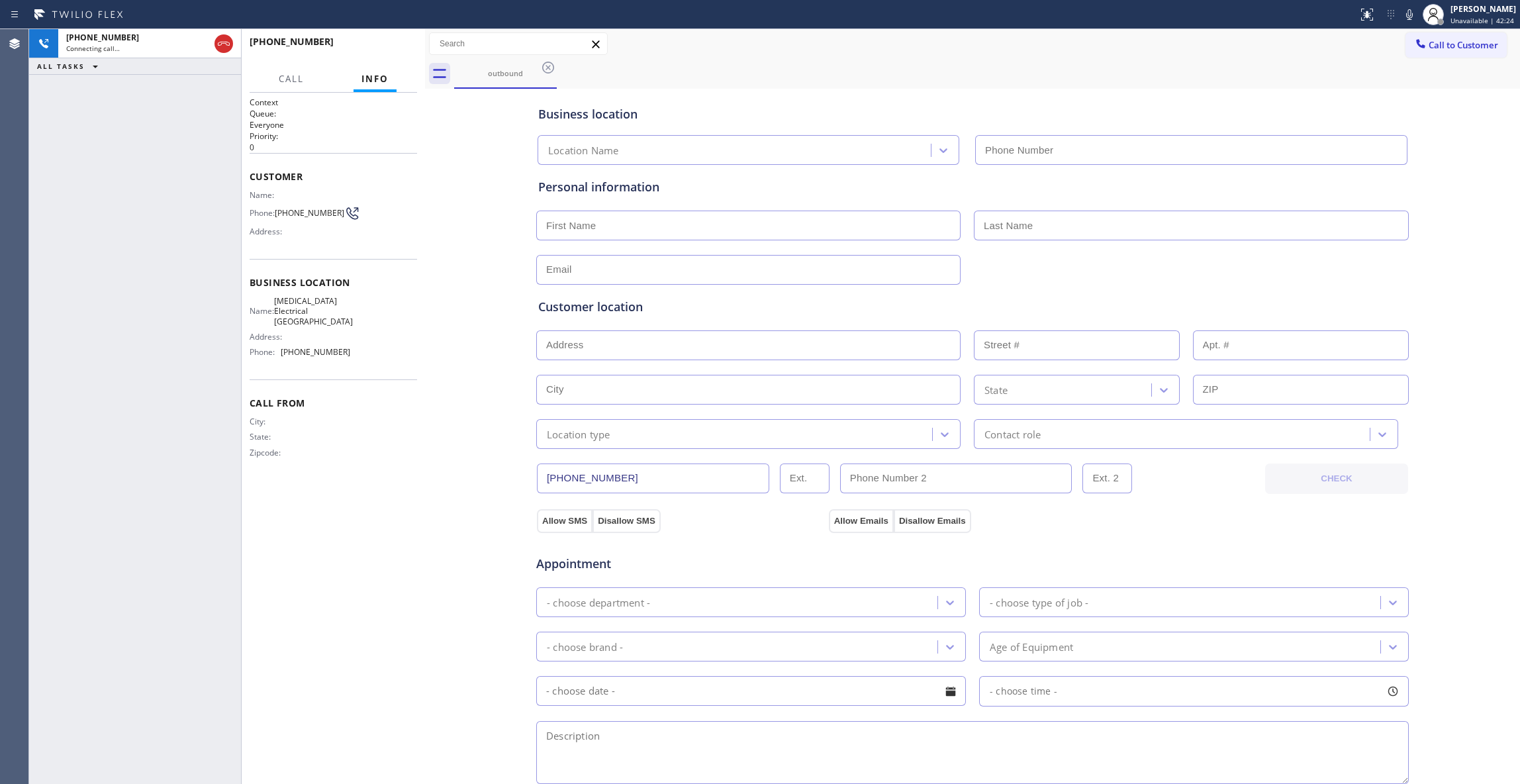
type input "(760) 388-9800"
click at [381, 51] on span "HANG UP" at bounding box center [386, 47] width 40 height 9
click at [319, 207] on div "Phone: (442) 241-9300" at bounding box center [299, 212] width 100 height 16
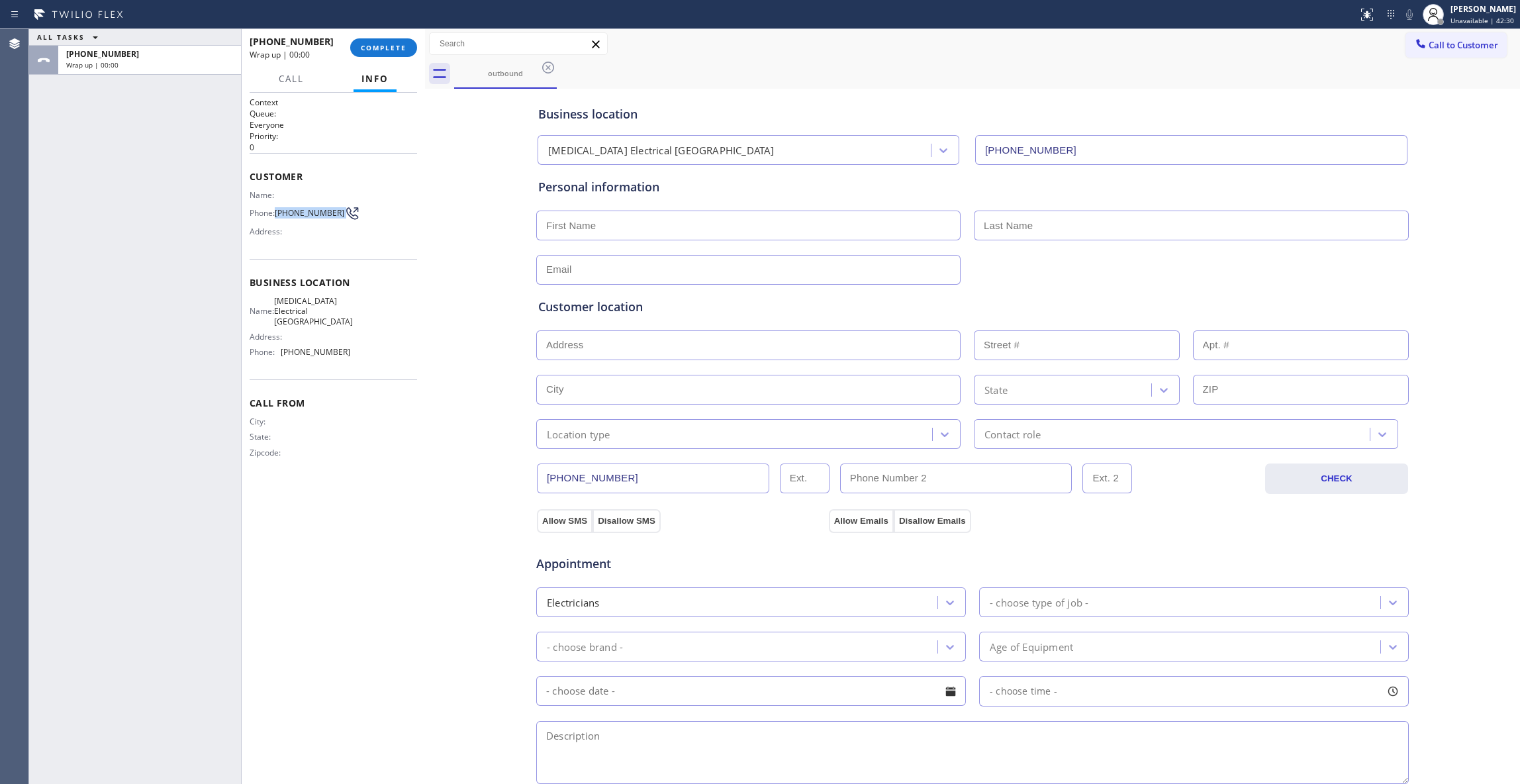
click at [319, 207] on div "Phone: (442) 241-9300" at bounding box center [299, 212] width 100 height 16
copy div "(442) 241-9300"
click at [385, 45] on span "COMPLETE" at bounding box center [384, 47] width 46 height 9
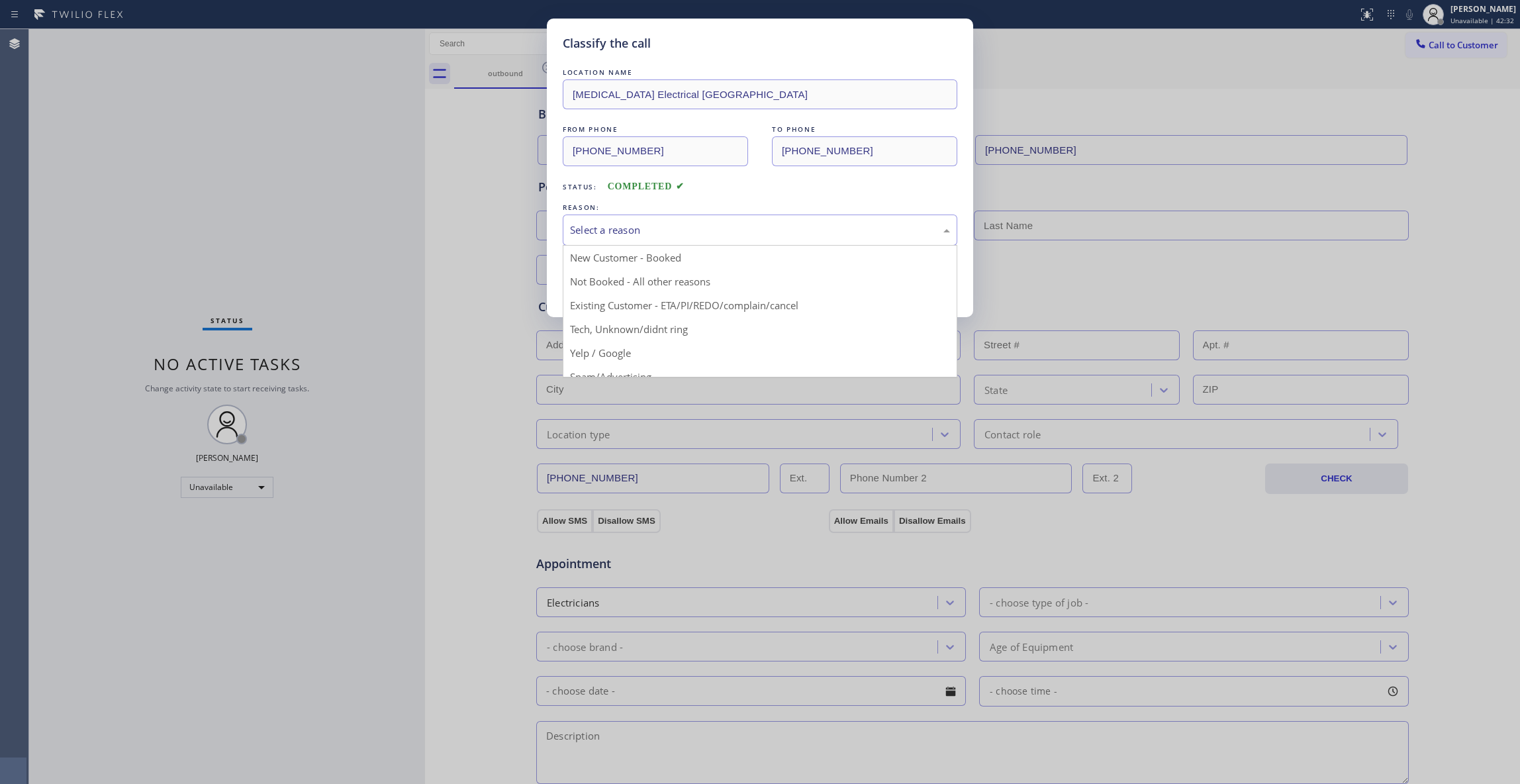
click at [615, 238] on div "Select a reason" at bounding box center [760, 230] width 380 height 15
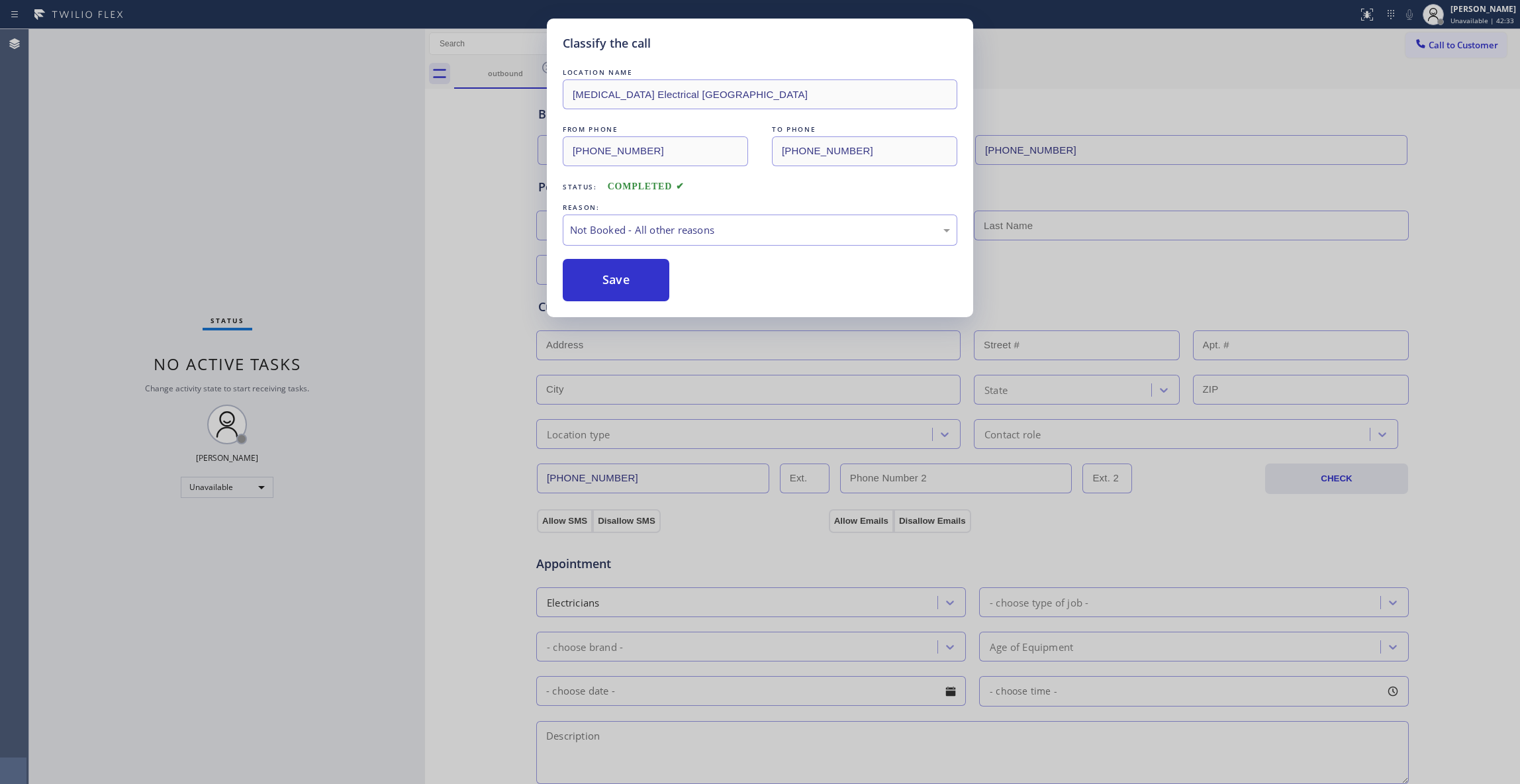
click at [623, 276] on button "Save" at bounding box center [615, 280] width 106 height 42
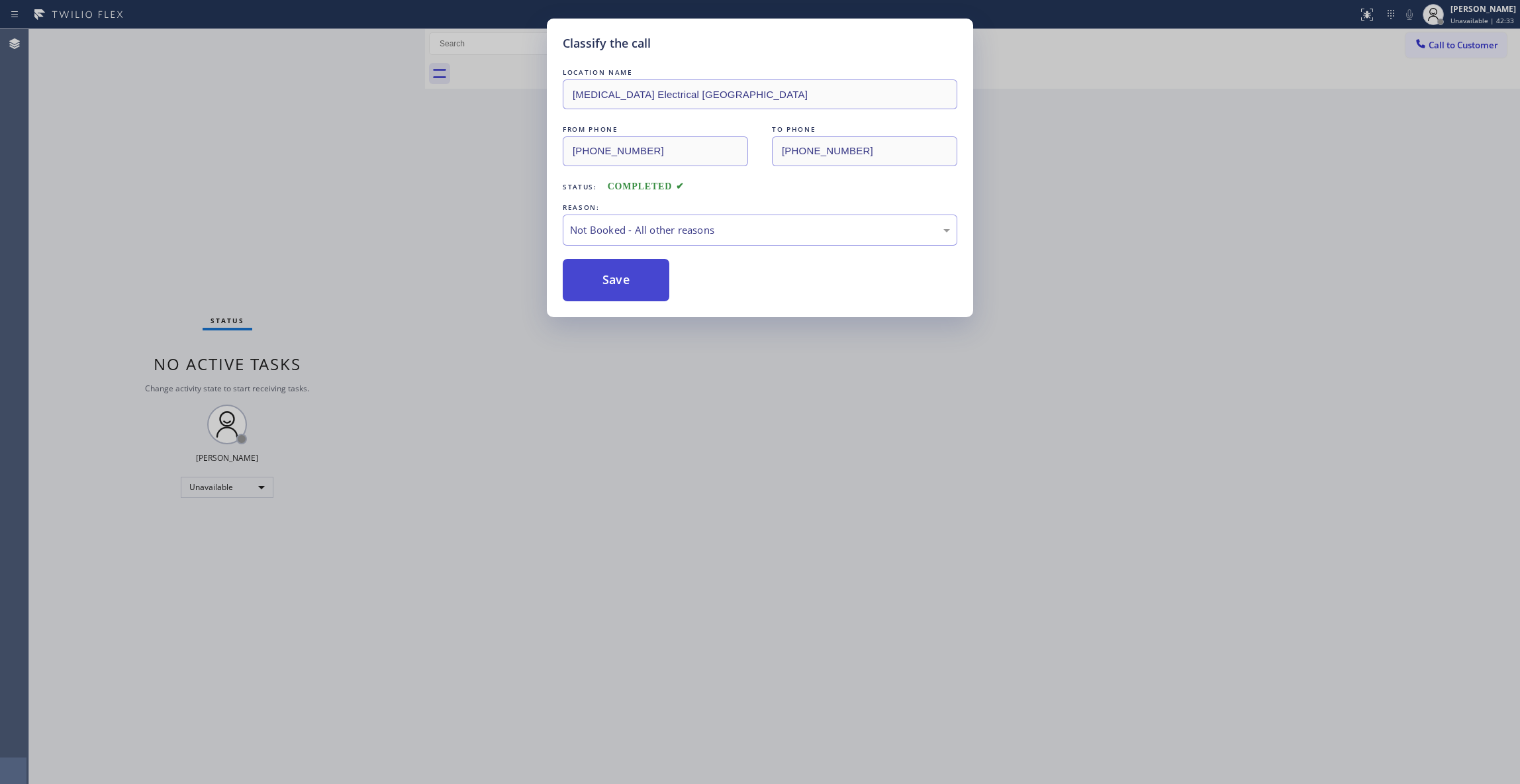
click at [623, 277] on button "Save" at bounding box center [615, 280] width 106 height 42
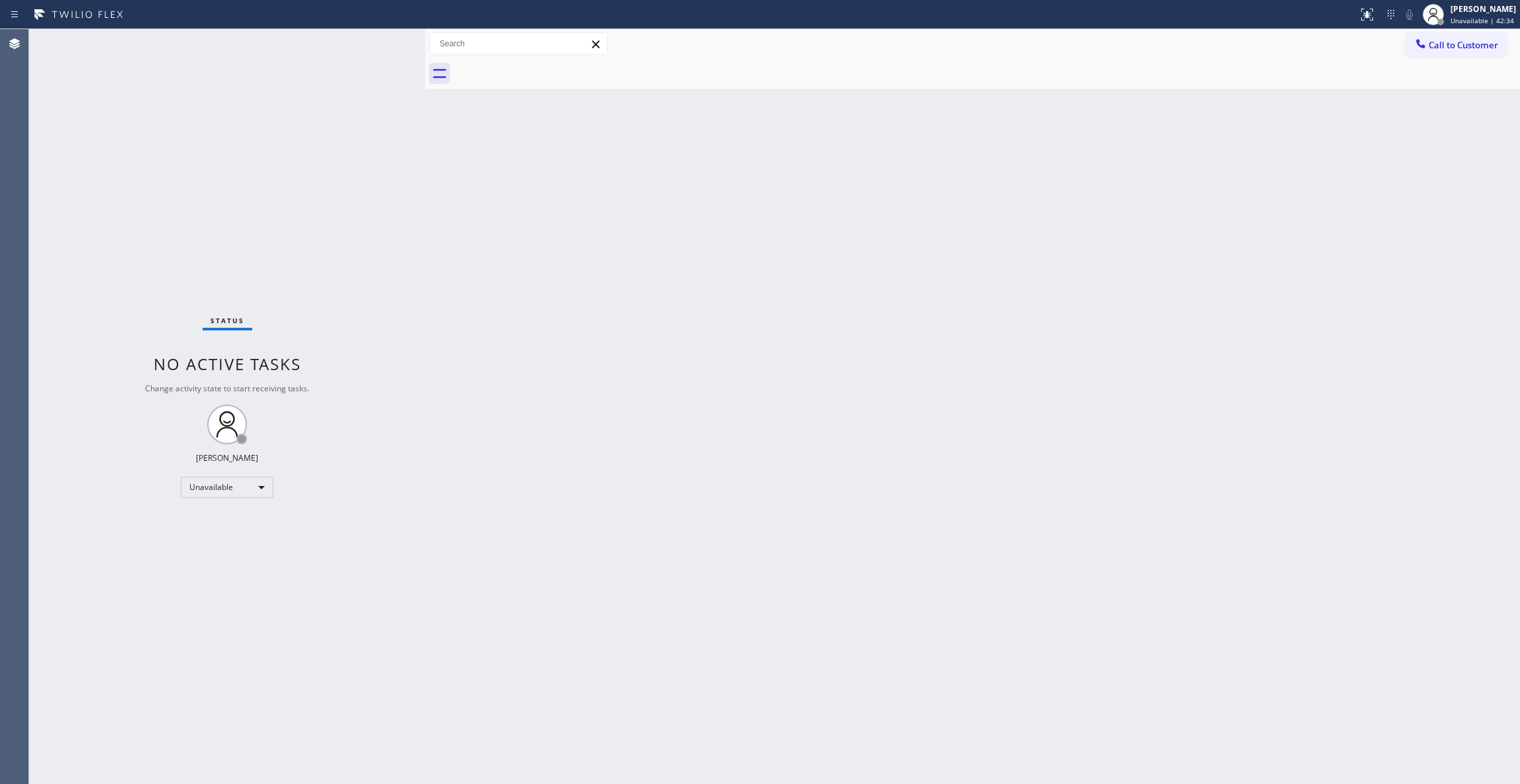
drag, startPoint x: 1485, startPoint y: 43, endPoint x: 782, endPoint y: 252, distance: 733.4
click at [1456, 44] on span "Call to Customer" at bounding box center [1463, 45] width 69 height 12
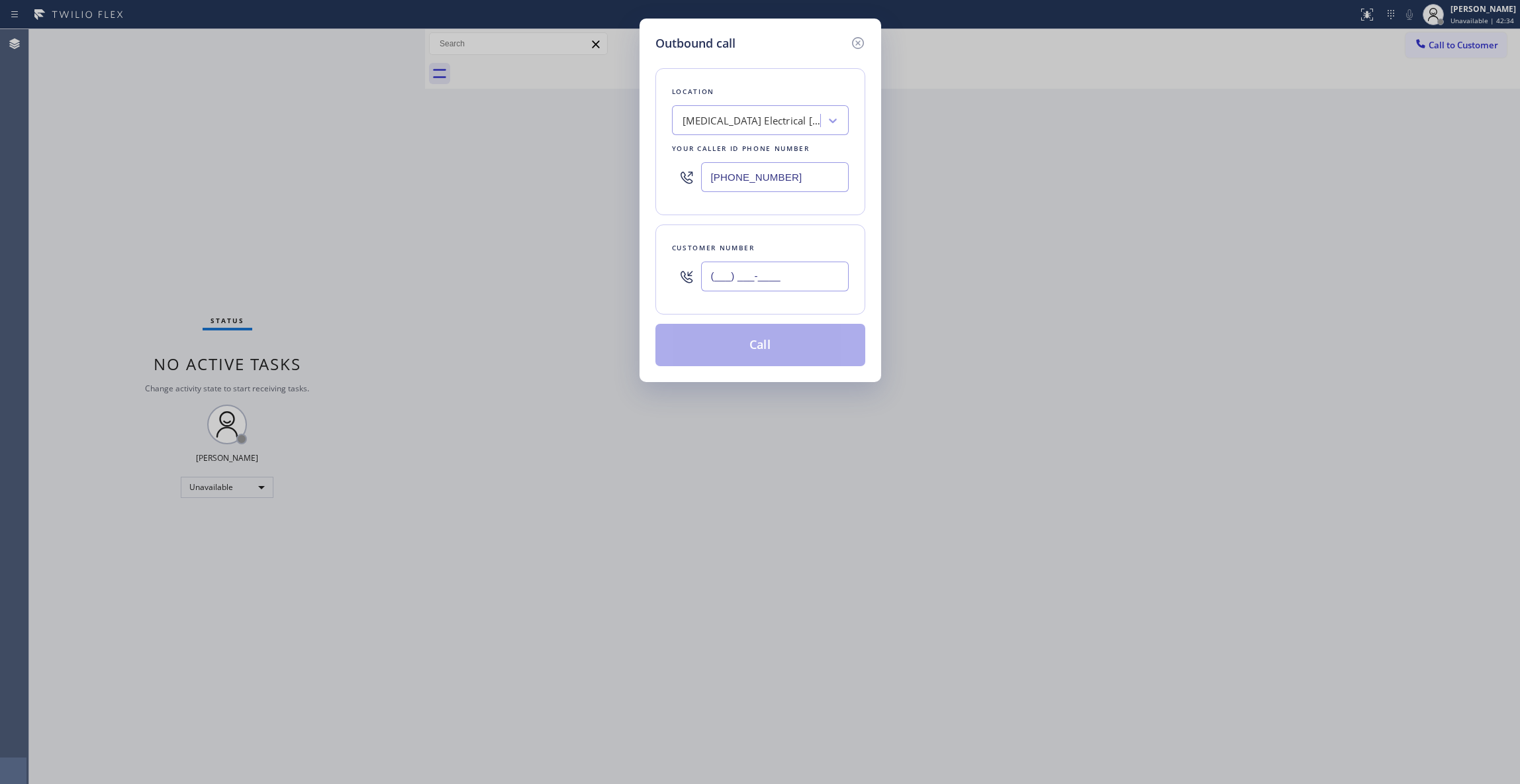
click at [808, 281] on input "(___) ___-____" at bounding box center [774, 276] width 148 height 30
paste input "442) 241-9300"
type input "(442) 241-9300"
click at [794, 355] on button "Call" at bounding box center [760, 345] width 210 height 42
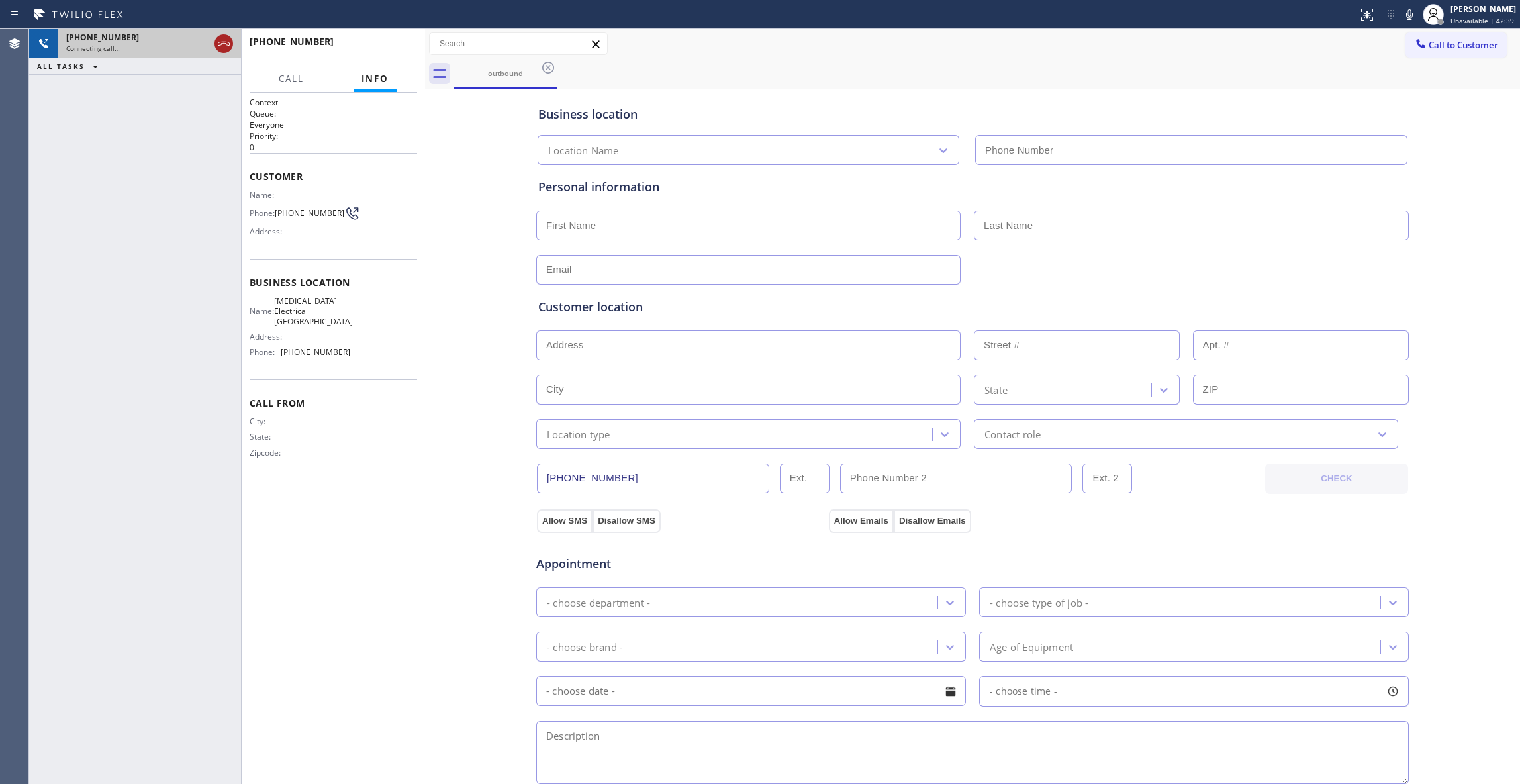
type input "(760) 388-9800"
click at [226, 46] on icon at bounding box center [223, 43] width 16 height 16
click at [419, 46] on div "+14422419300 Live | 00:00 HANG UP" at bounding box center [333, 48] width 183 height 37
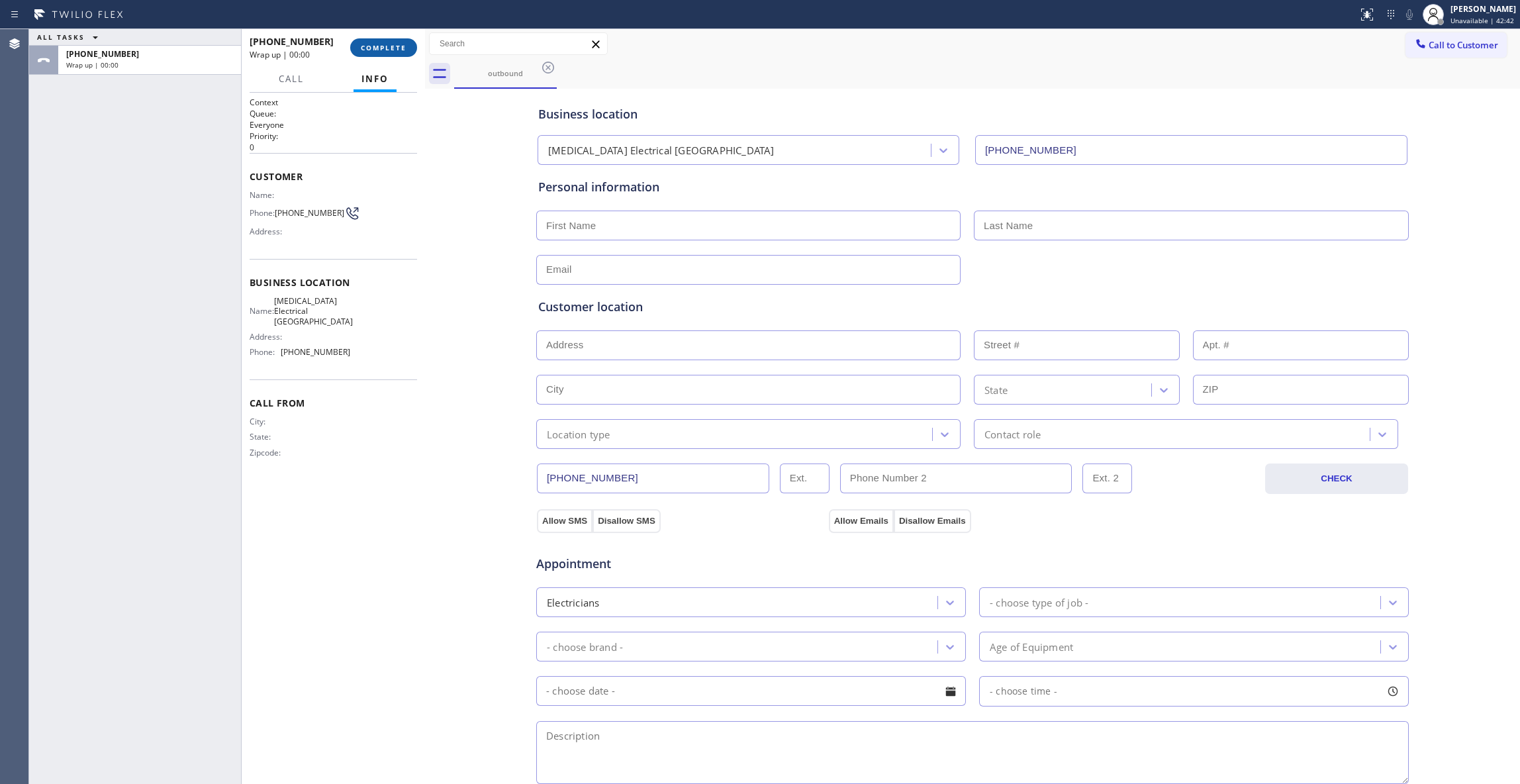
click at [406, 48] on button "COMPLETE" at bounding box center [383, 48] width 67 height 19
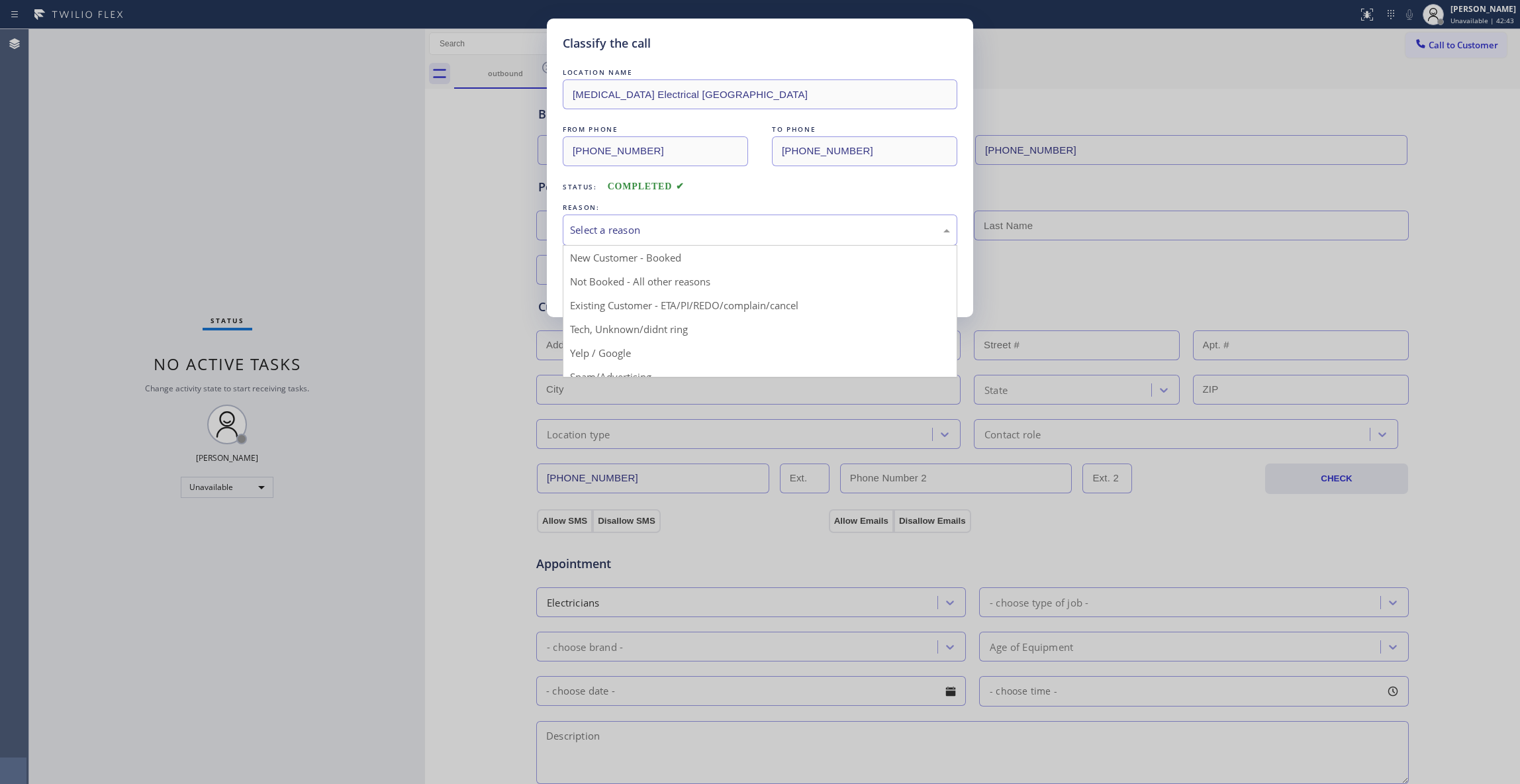
click at [630, 244] on div "Select a reason" at bounding box center [760, 229] width 395 height 31
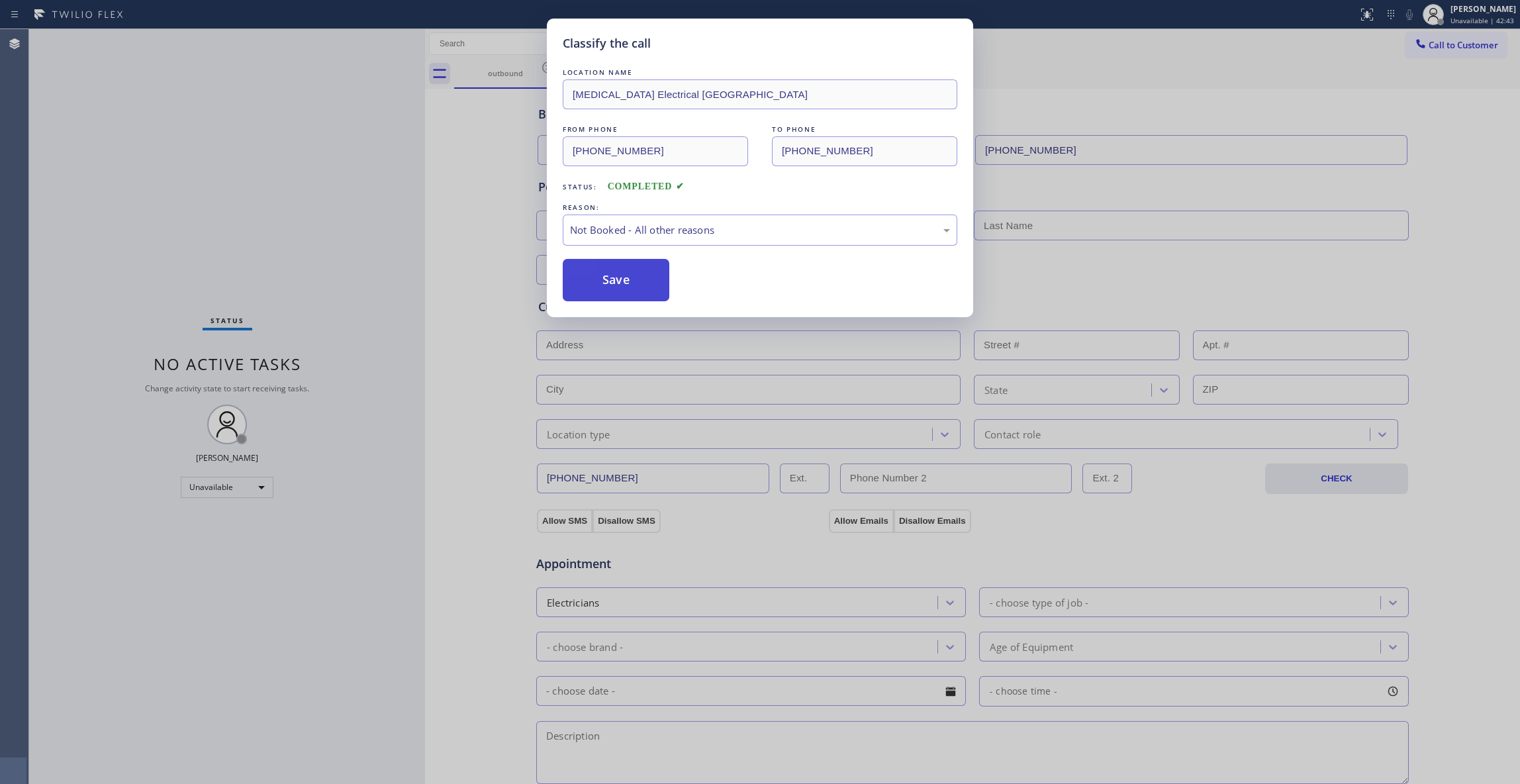
click at [625, 287] on button "Save" at bounding box center [615, 280] width 106 height 42
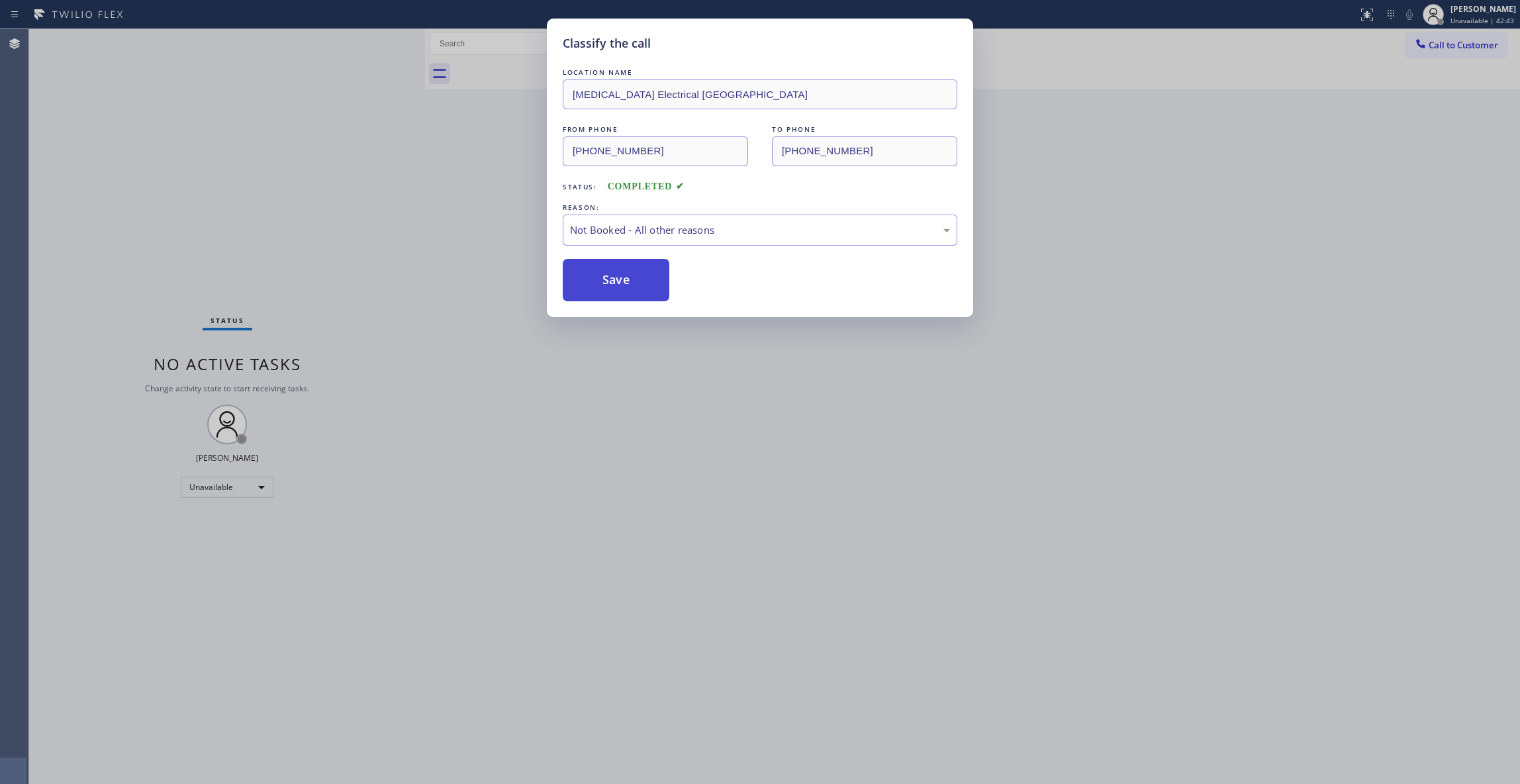
click at [624, 287] on button "Save" at bounding box center [615, 280] width 106 height 42
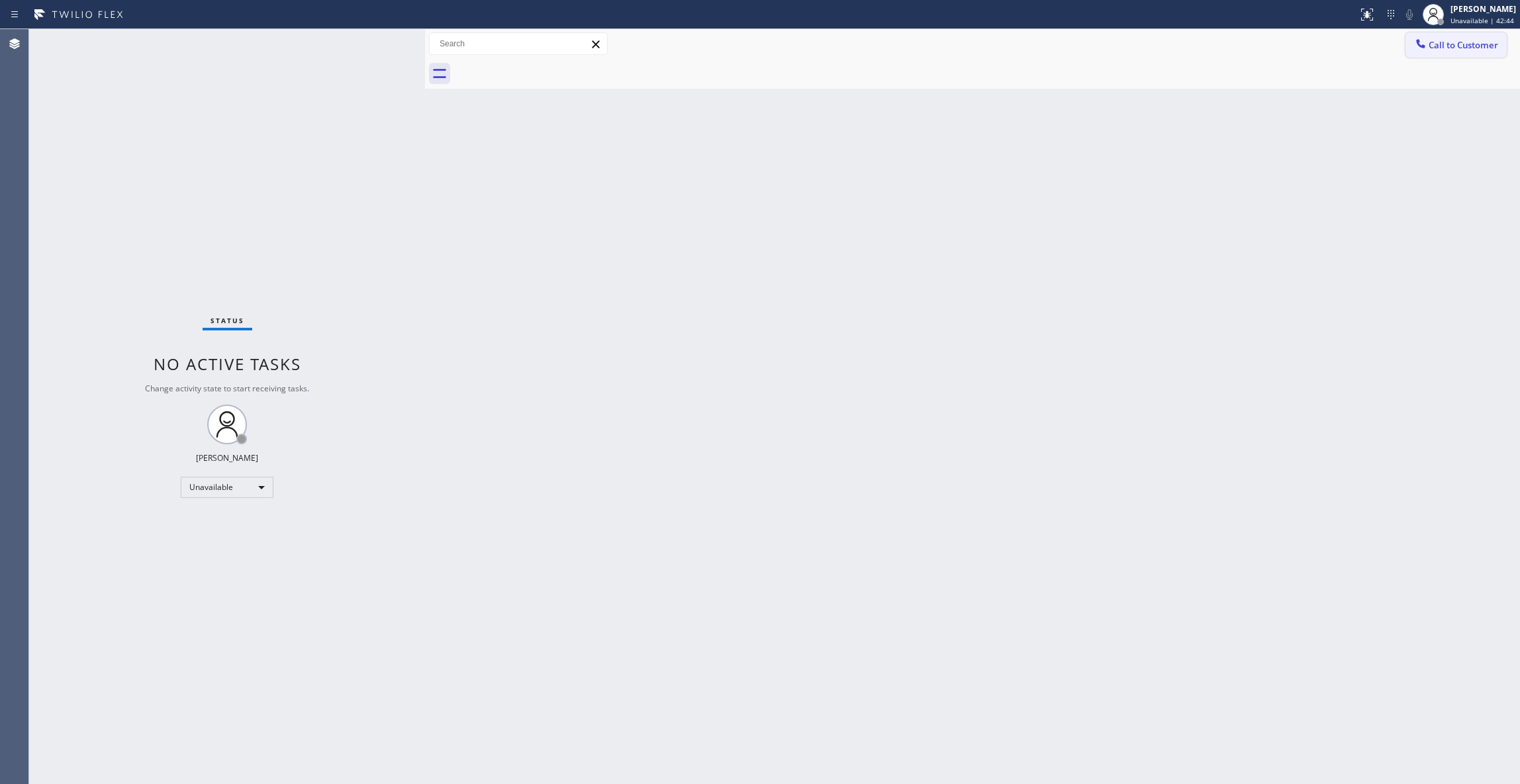
drag, startPoint x: 1483, startPoint y: 46, endPoint x: 898, endPoint y: 174, distance: 598.8
click at [1481, 46] on span "Call to Customer" at bounding box center [1463, 45] width 69 height 12
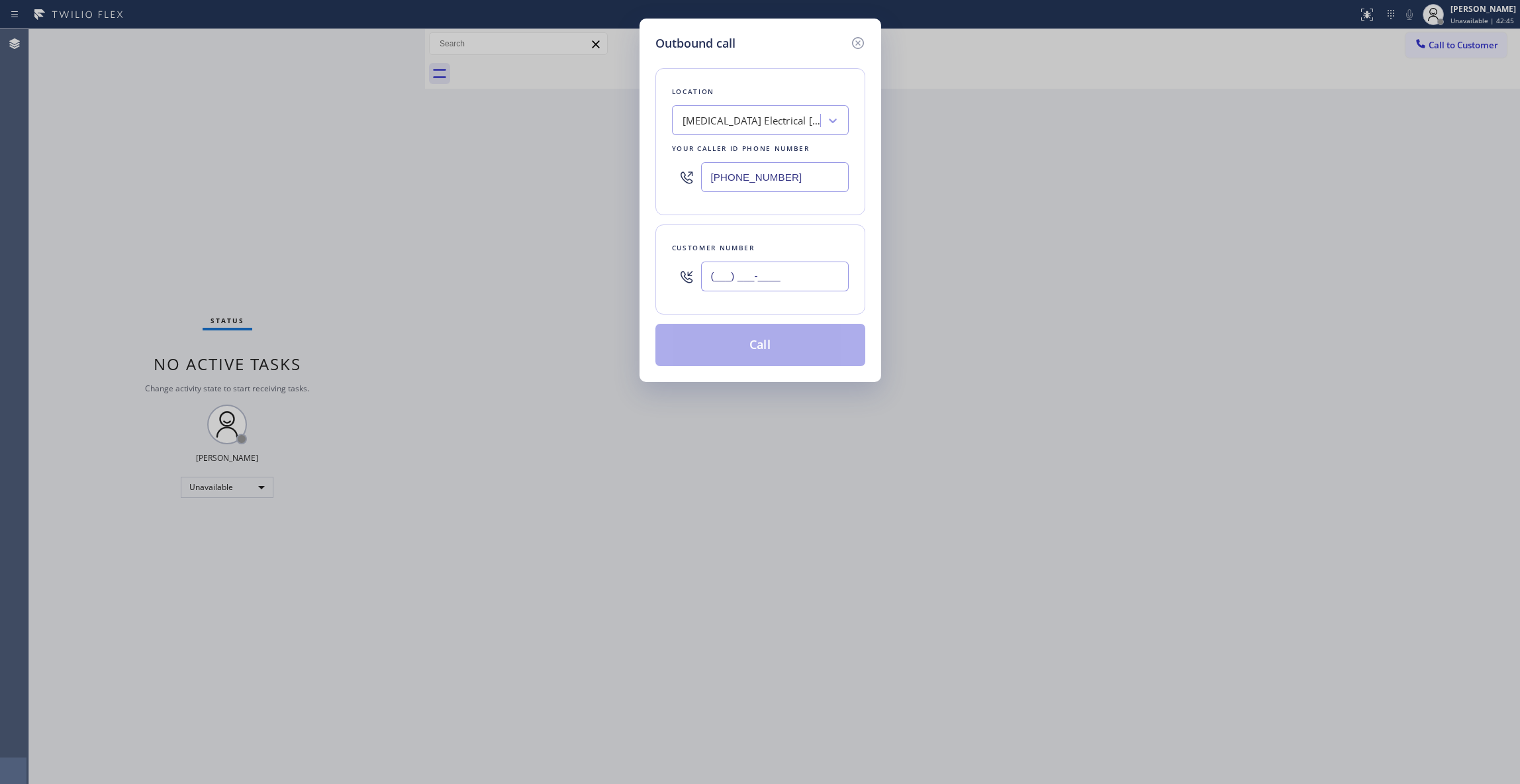
click at [760, 284] on input "(___) ___-____" at bounding box center [774, 276] width 148 height 30
paste input "442) 241-9300"
type input "(442) 241-9300"
click at [747, 341] on button "Call" at bounding box center [760, 345] width 210 height 42
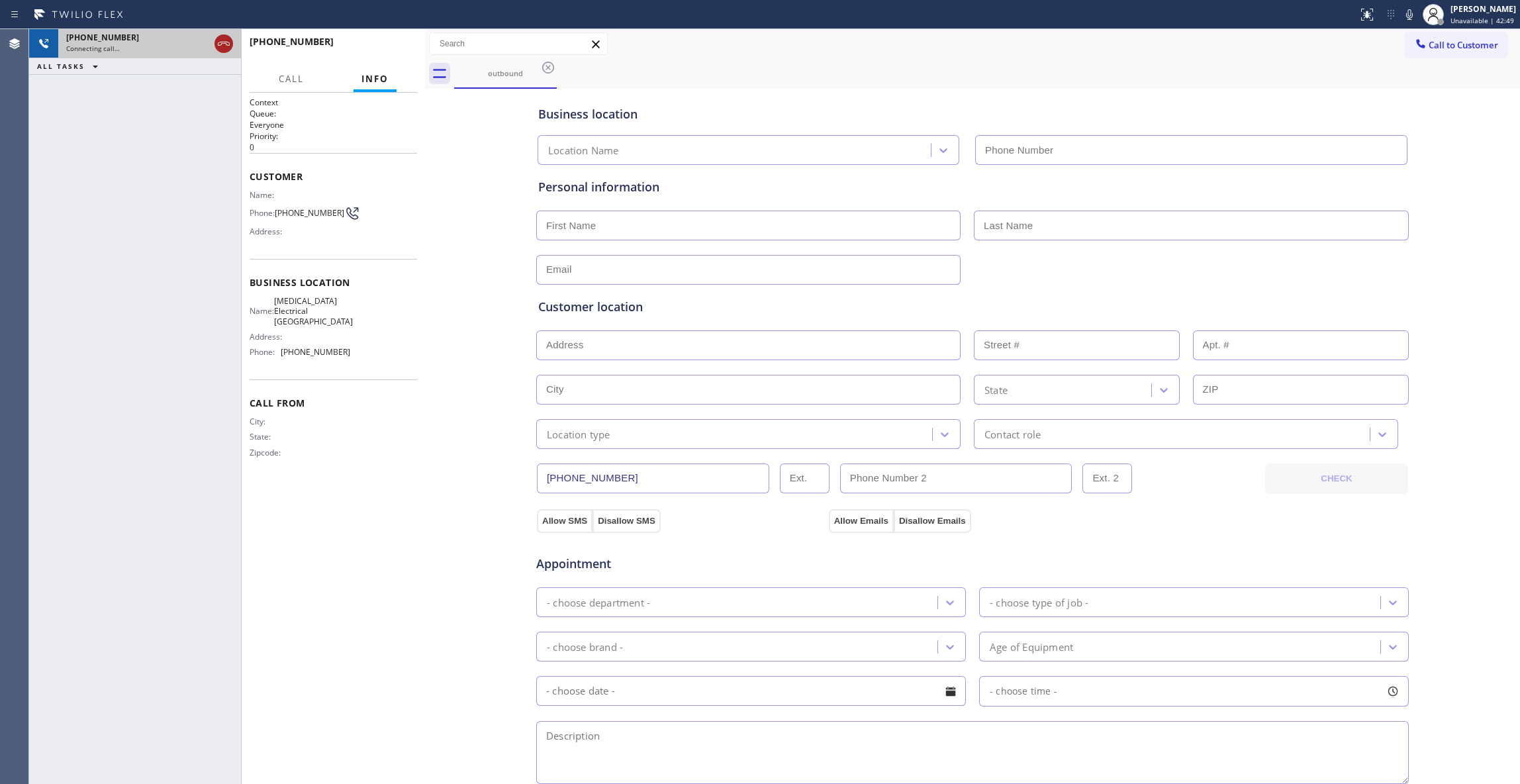
type input "(760) 388-9800"
click at [223, 46] on icon at bounding box center [223, 43] width 16 height 16
click at [365, 51] on button "HANG UP" at bounding box center [386, 48] width 62 height 19
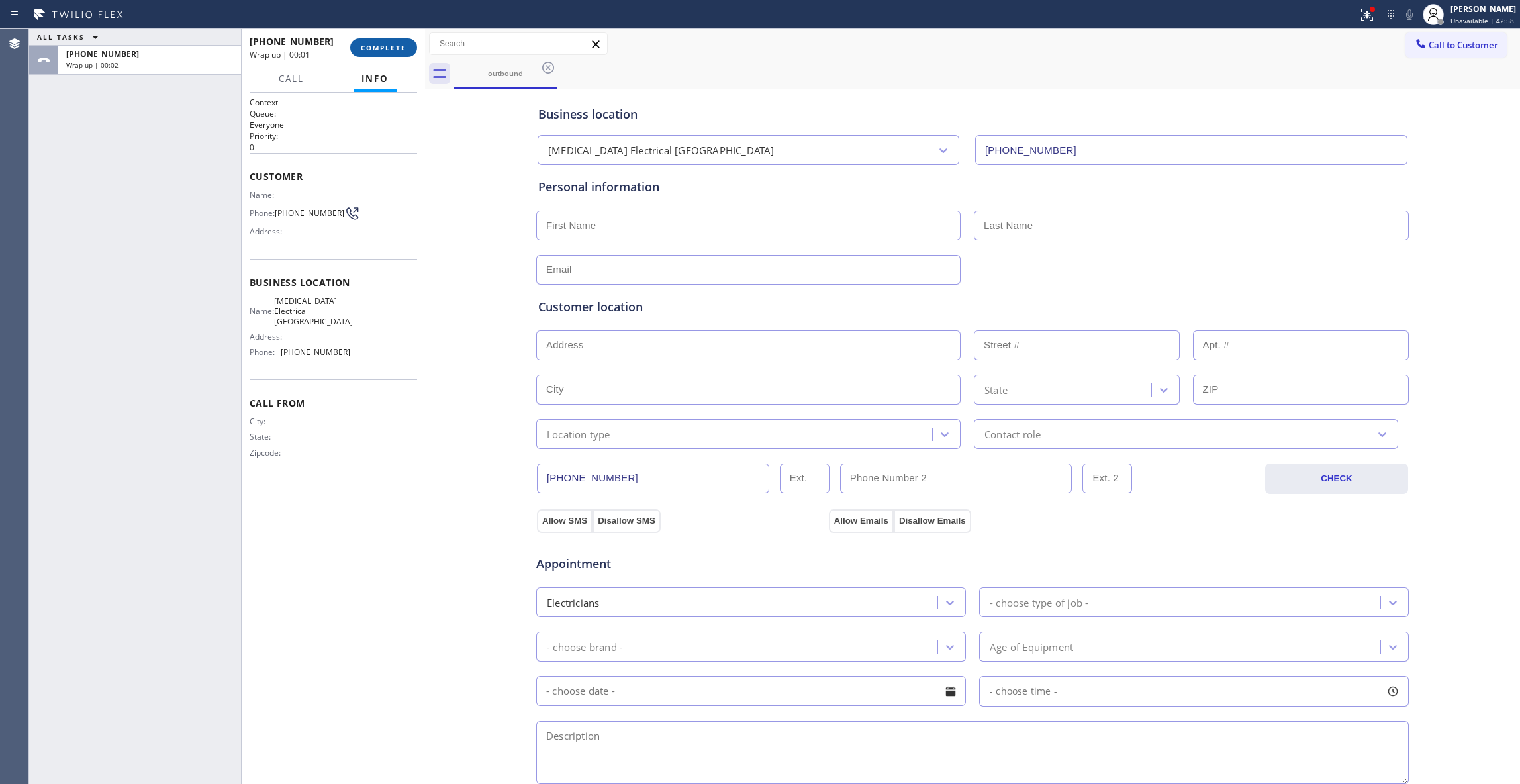
click at [388, 44] on span "COMPLETE" at bounding box center [384, 47] width 46 height 9
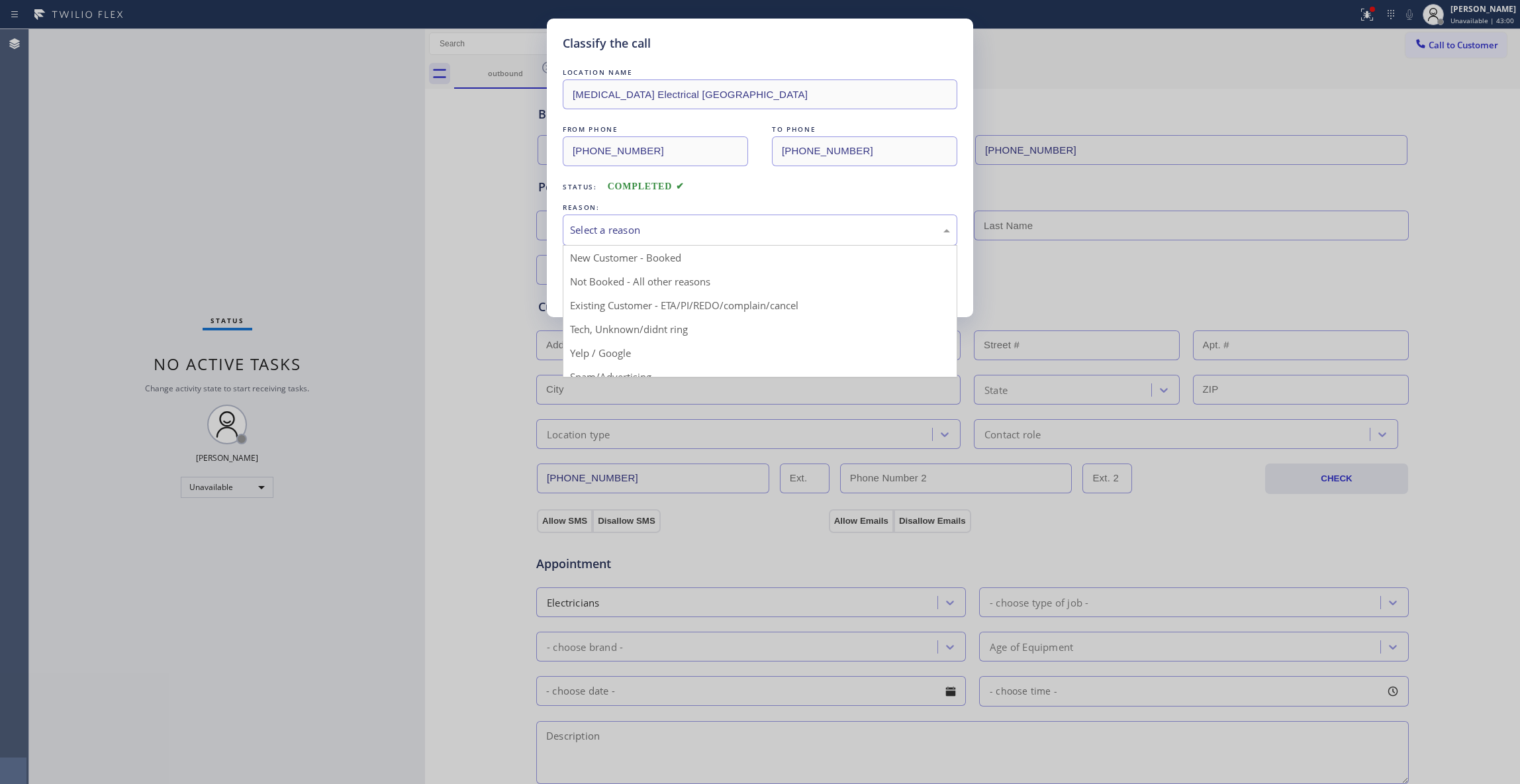
click at [587, 227] on div "Select a reason" at bounding box center [760, 230] width 380 height 15
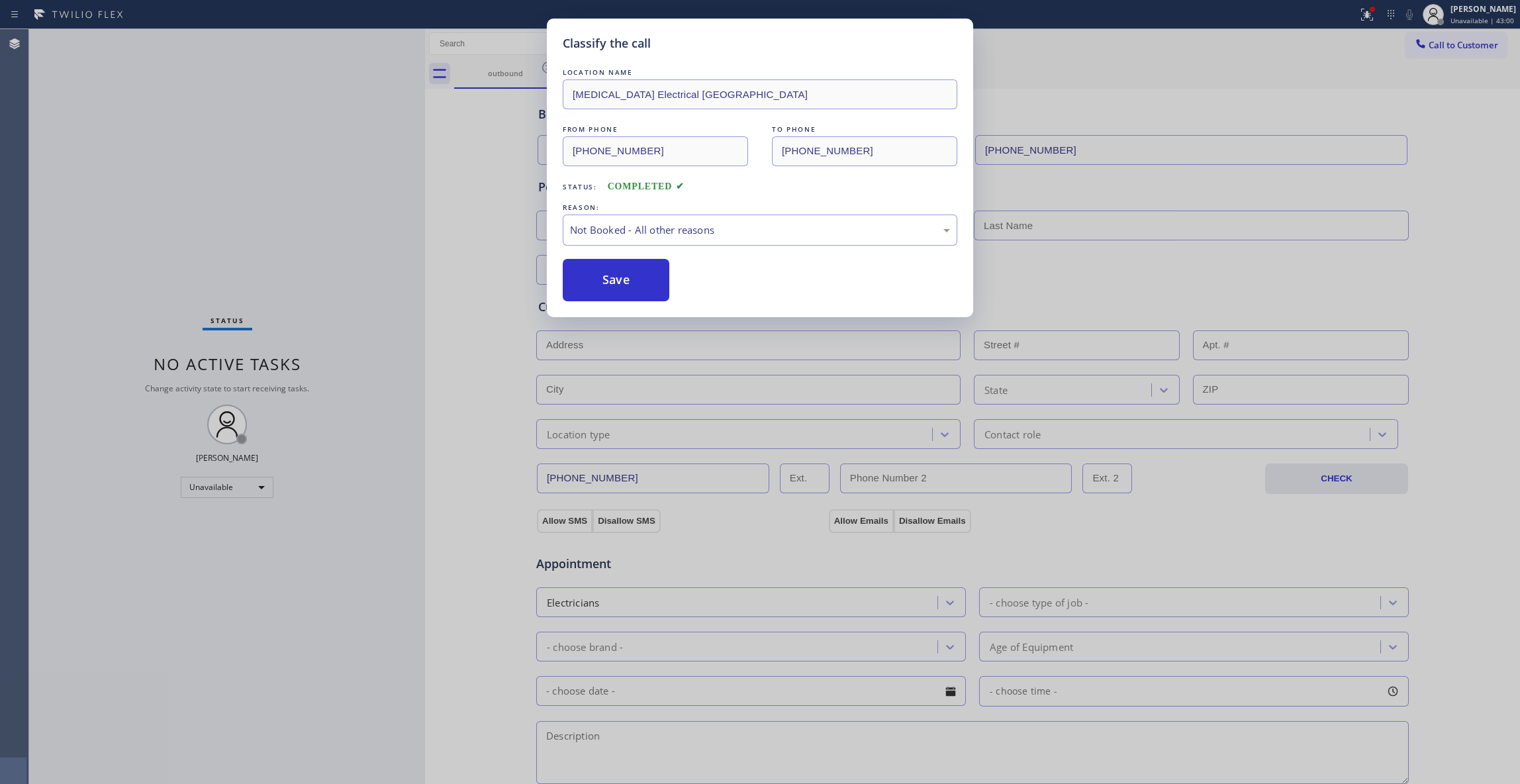
click at [601, 282] on button "Save" at bounding box center [615, 280] width 106 height 42
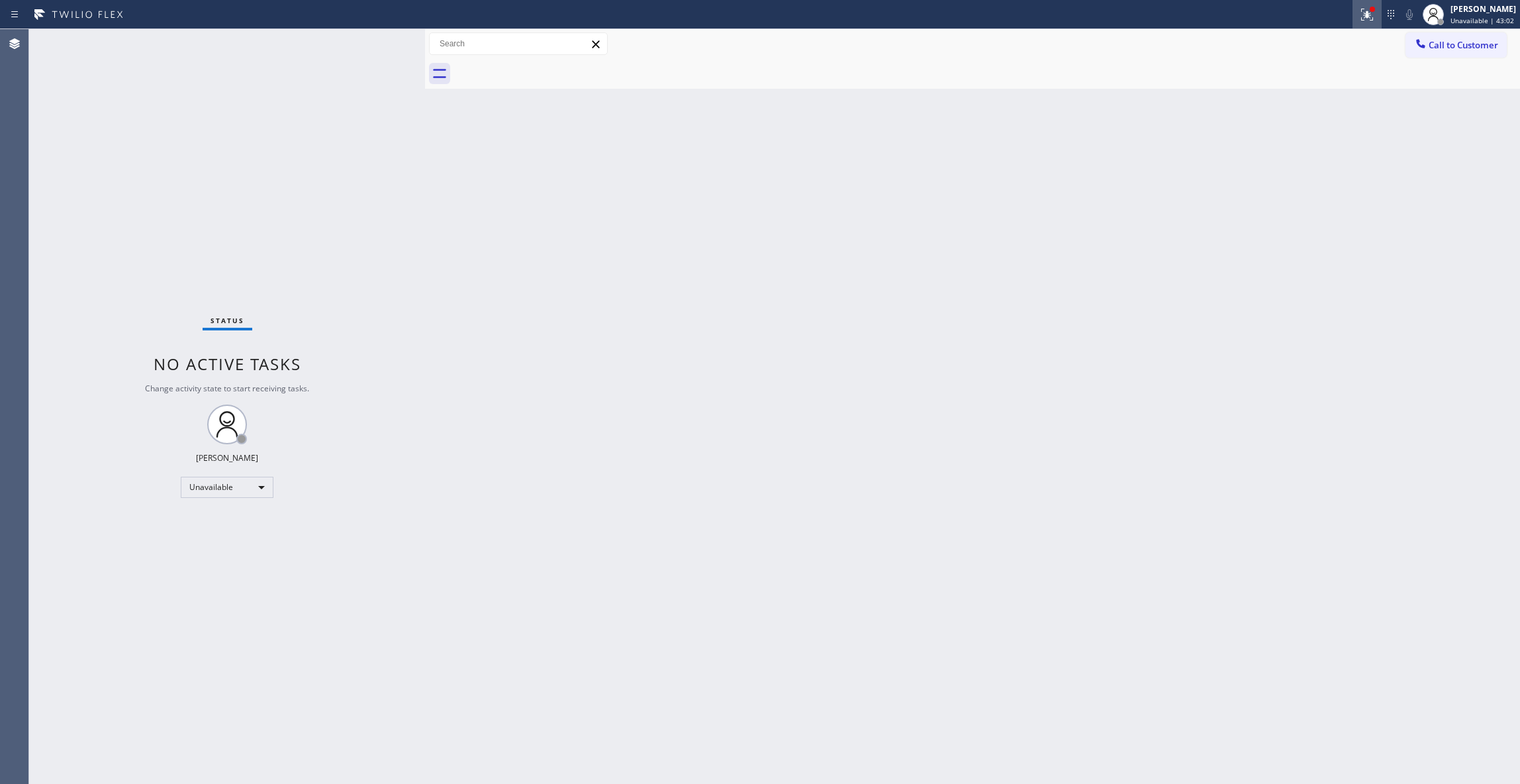
click at [1363, 14] on icon at bounding box center [1367, 13] width 8 height 4
click at [1313, 171] on button "Clear issues" at bounding box center [1280, 174] width 155 height 19
click at [1452, 45] on span "Call to Customer" at bounding box center [1463, 45] width 69 height 12
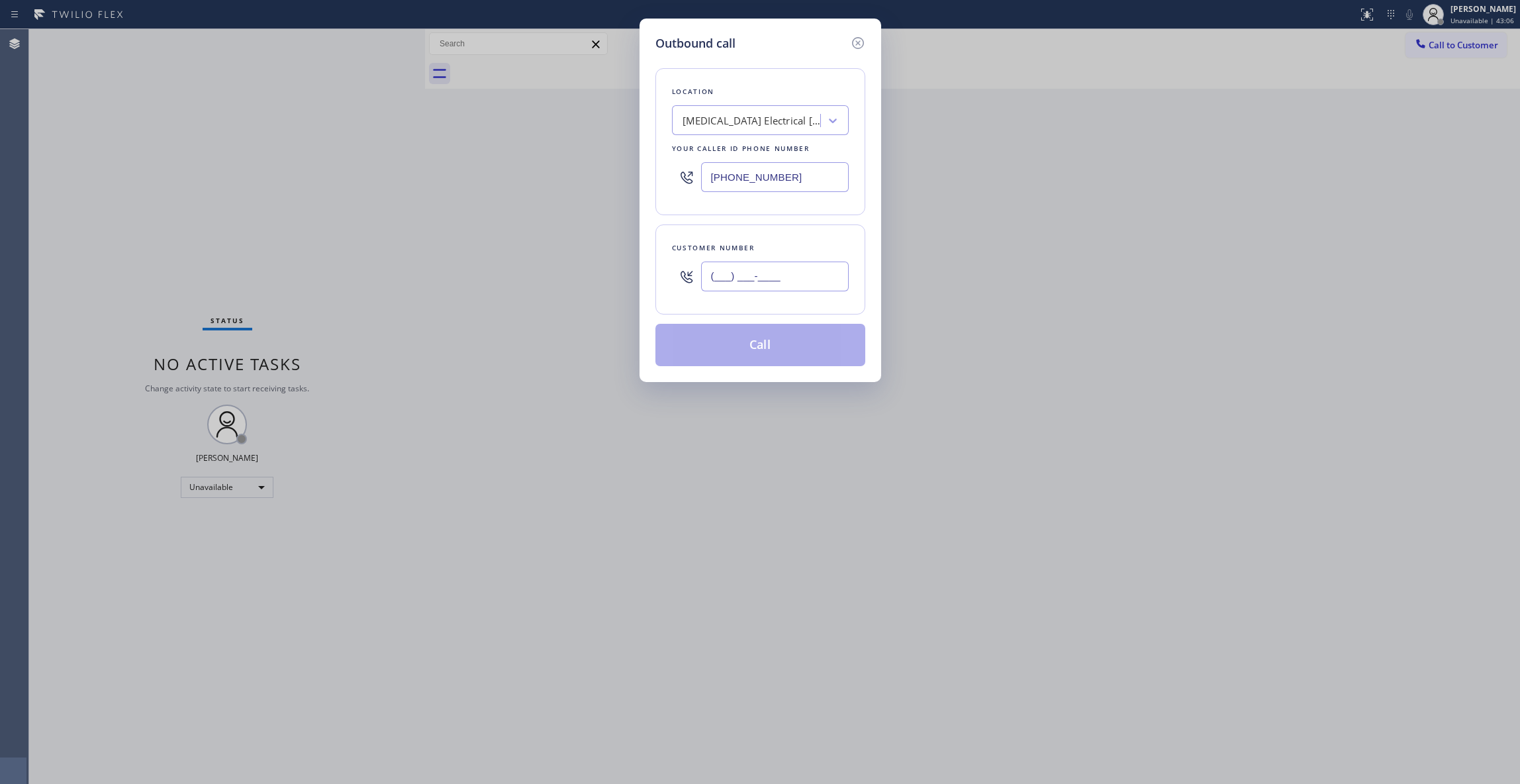
click at [742, 266] on input "(___) ___-____" at bounding box center [774, 276] width 148 height 30
paste input "442) 241-9300"
type input "(442) 241-9300"
click at [756, 361] on button "Call" at bounding box center [760, 345] width 210 height 42
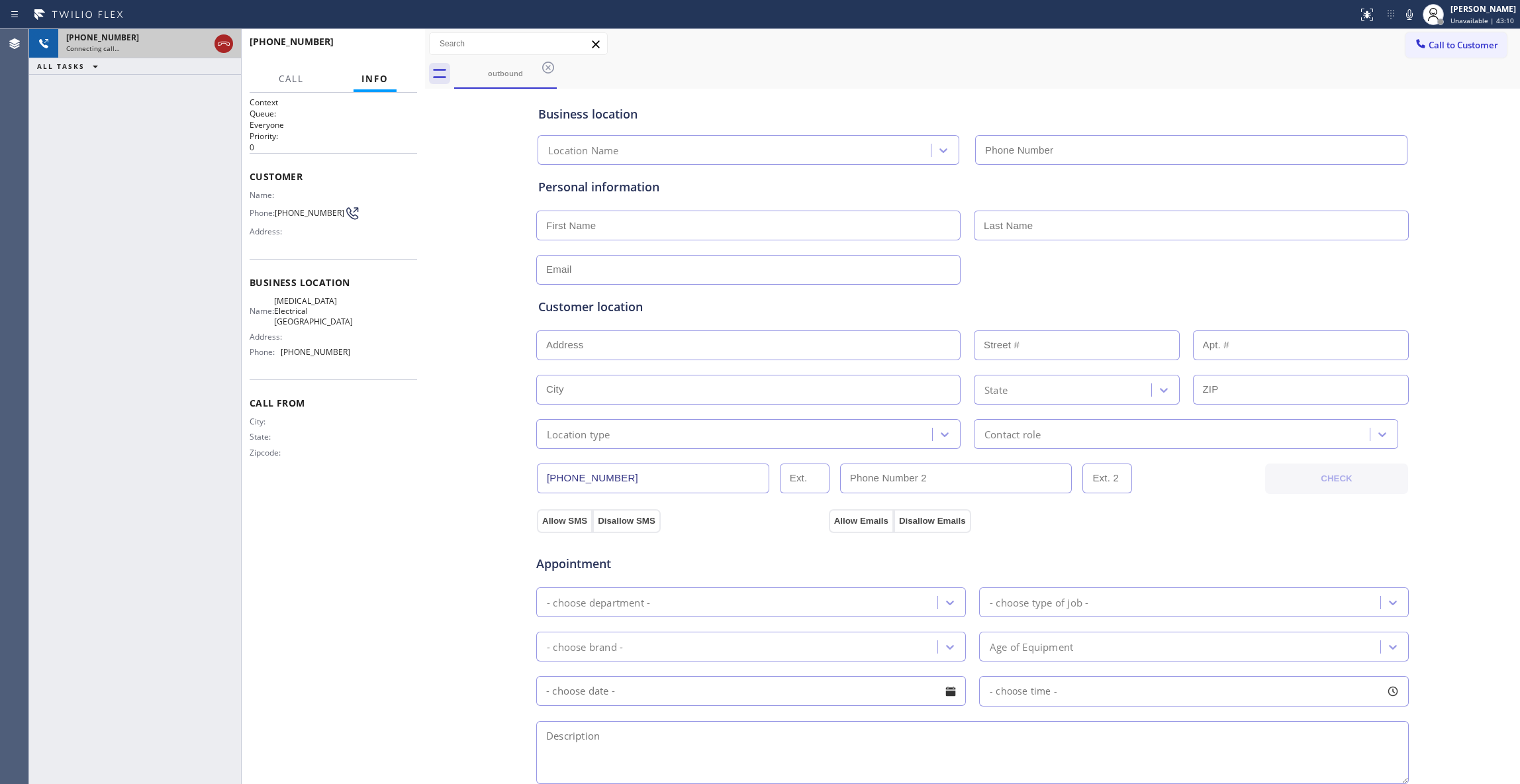
type input "(760) 388-9800"
click at [227, 40] on icon at bounding box center [223, 43] width 16 height 16
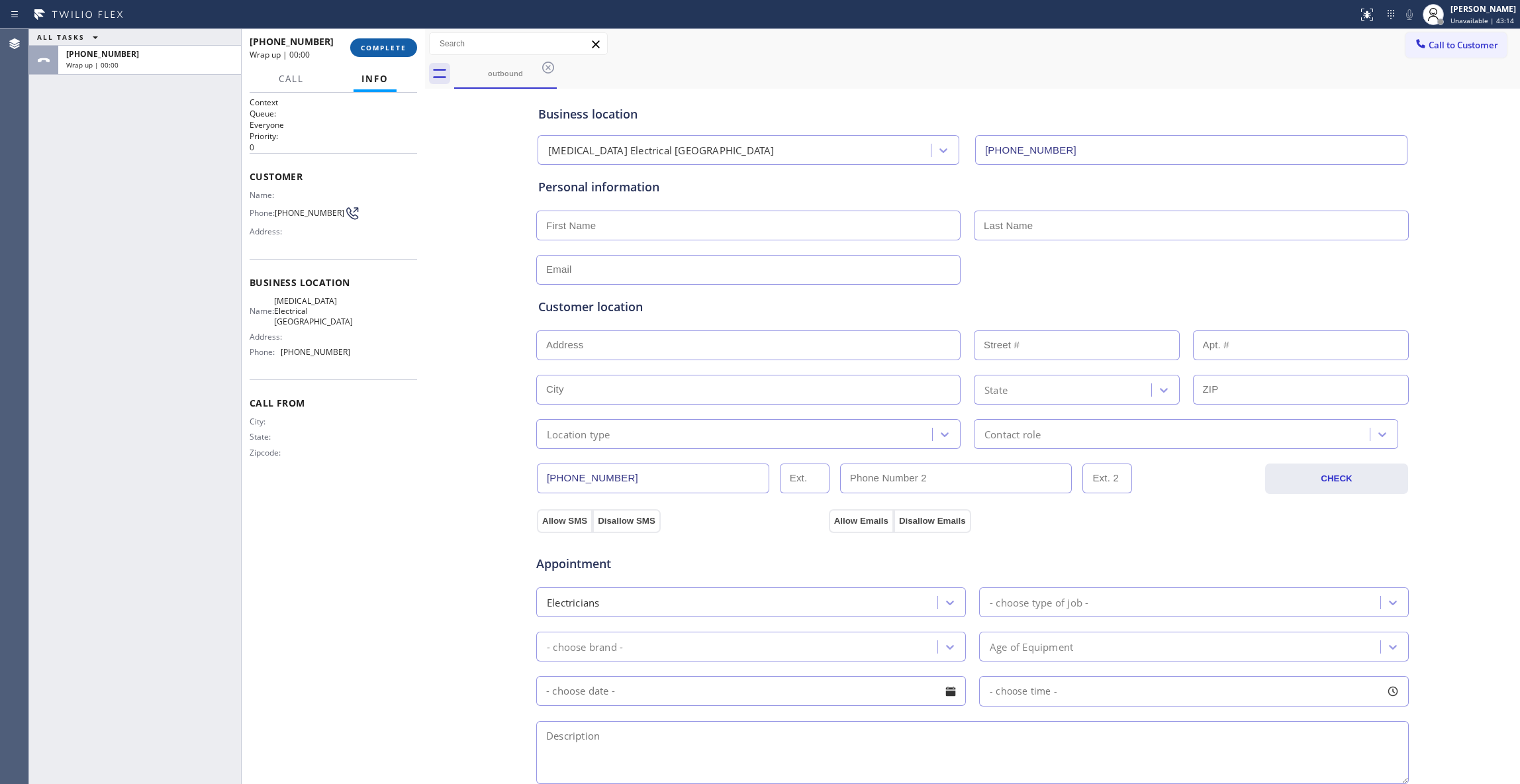
click at [406, 48] on span "COMPLETE" at bounding box center [384, 47] width 46 height 9
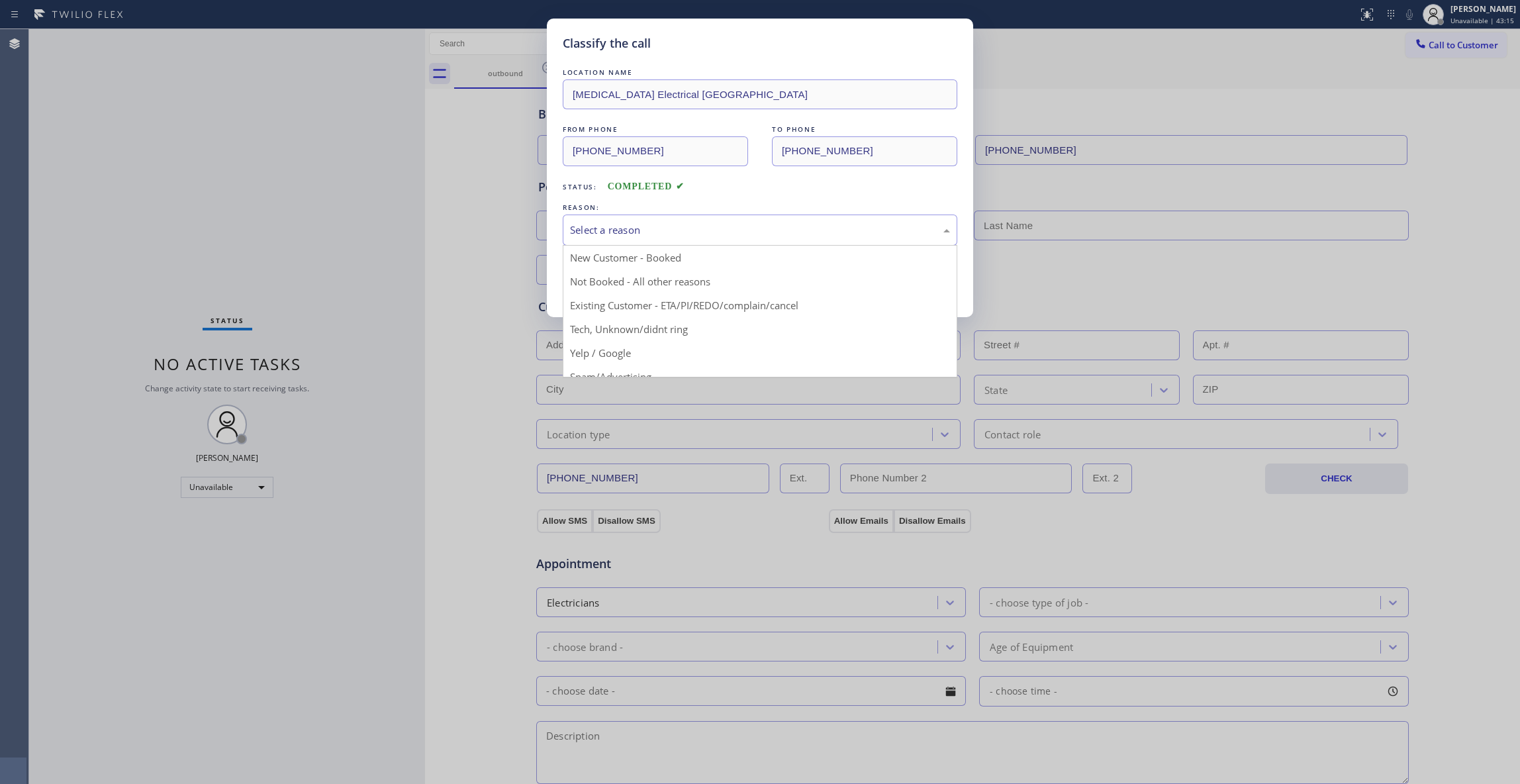
click at [617, 221] on div "Select a reason" at bounding box center [760, 229] width 395 height 31
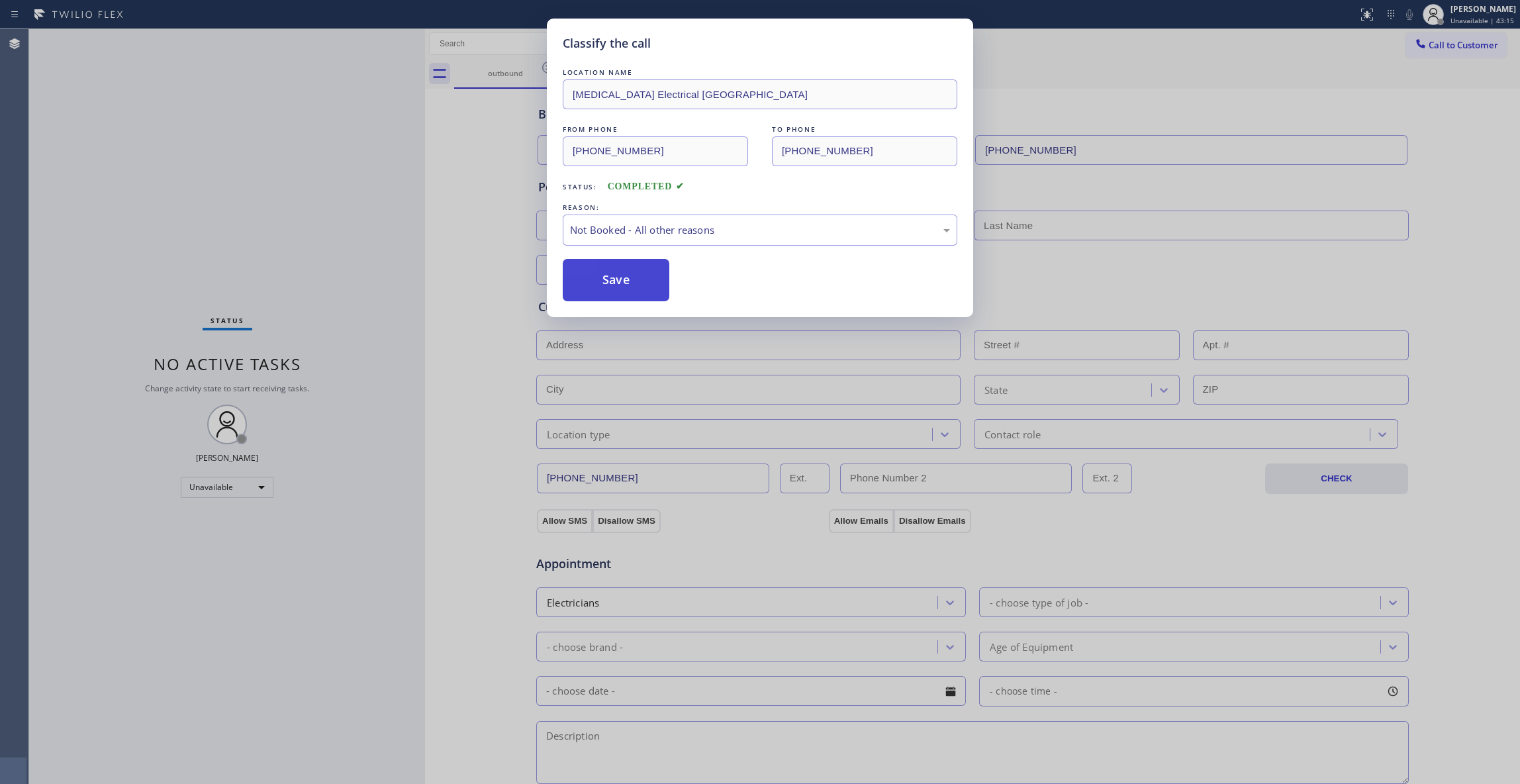
click at [615, 289] on button "Save" at bounding box center [615, 280] width 106 height 42
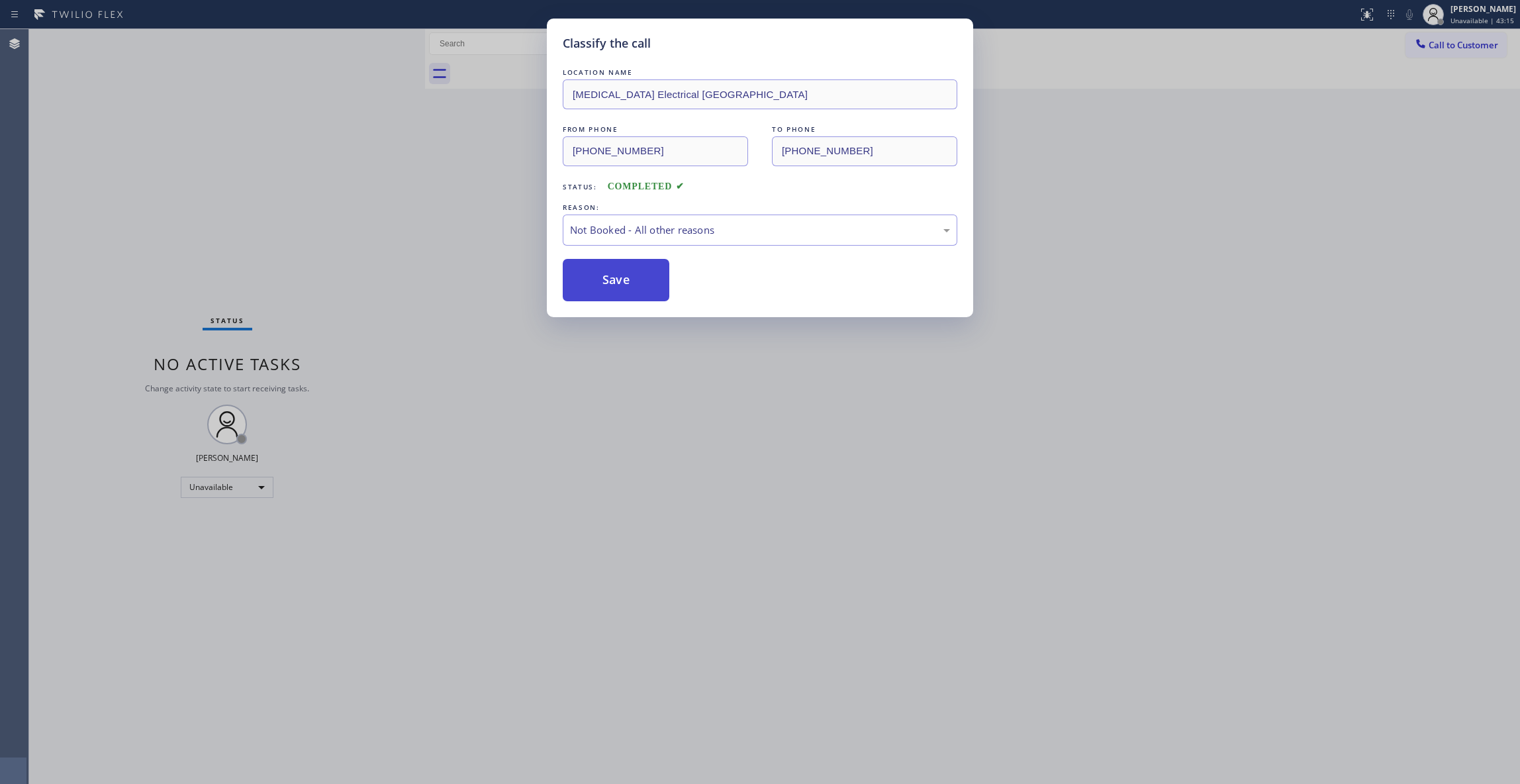
click at [615, 289] on button "Save" at bounding box center [615, 280] width 106 height 42
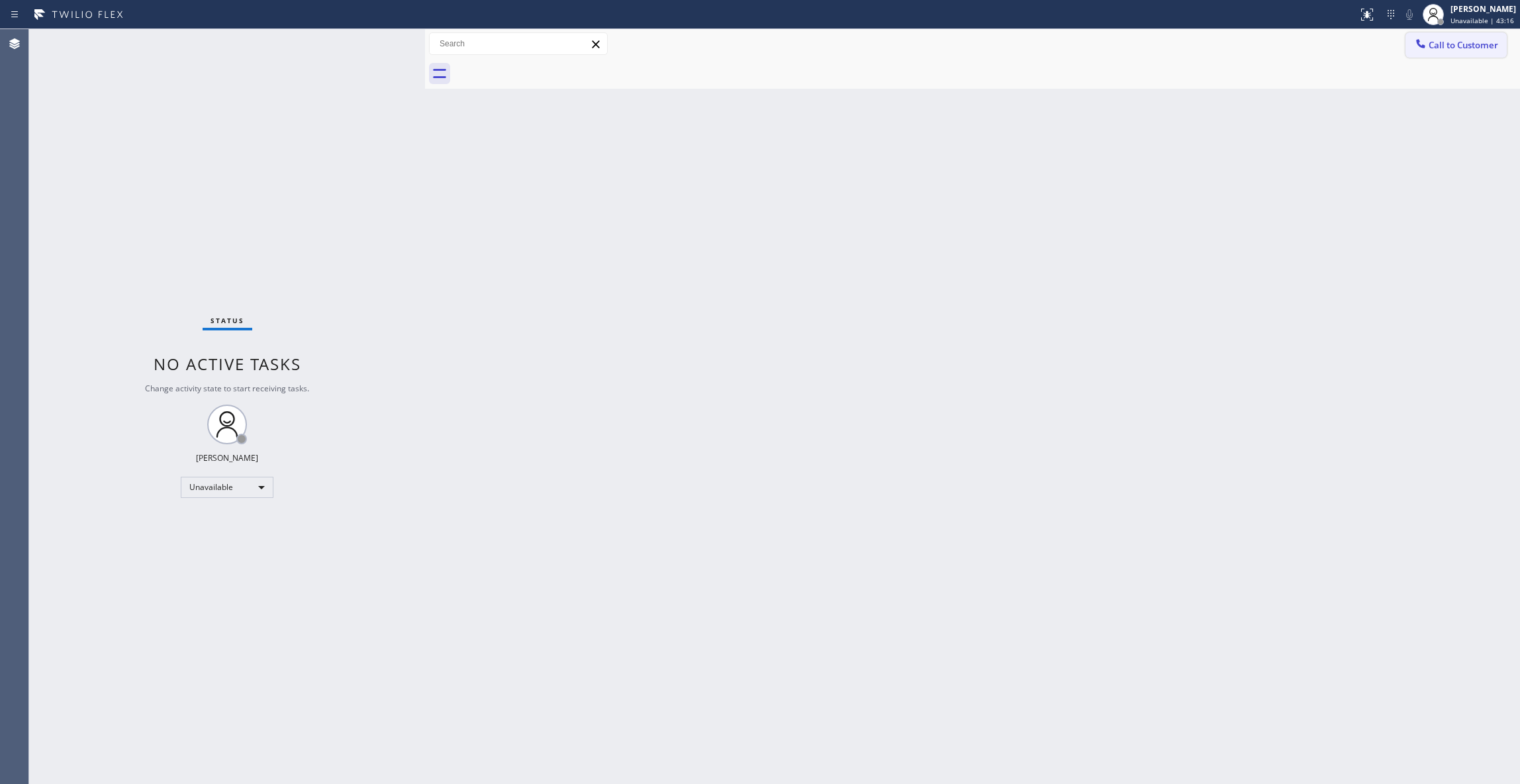
click at [1449, 46] on span "Call to Customer" at bounding box center [1463, 45] width 69 height 12
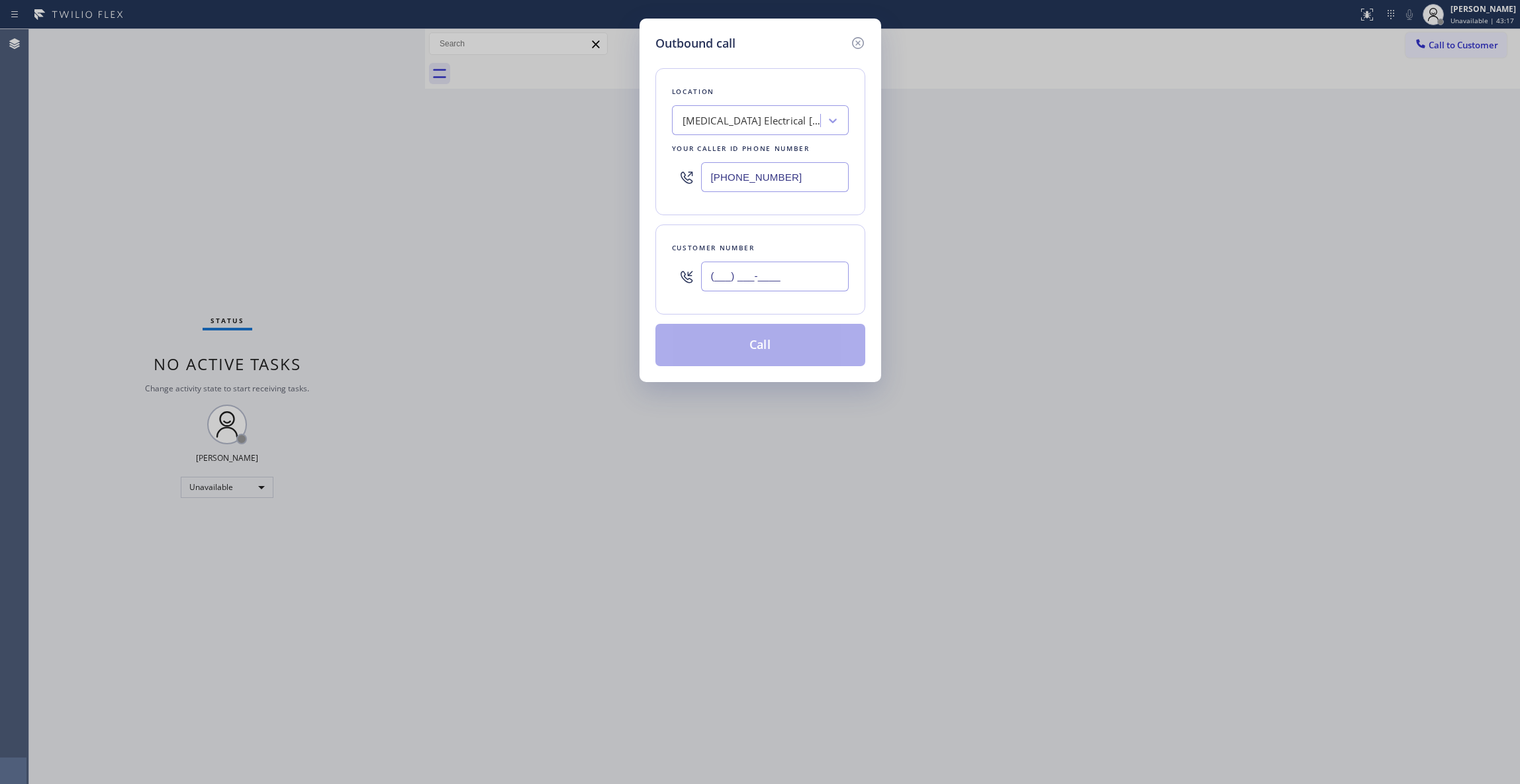
click at [771, 274] on input "(___) ___-____" at bounding box center [774, 276] width 148 height 30
paste input "442) 241-9300"
type input "(442) 241-9300"
click at [762, 348] on button "Call" at bounding box center [760, 345] width 210 height 42
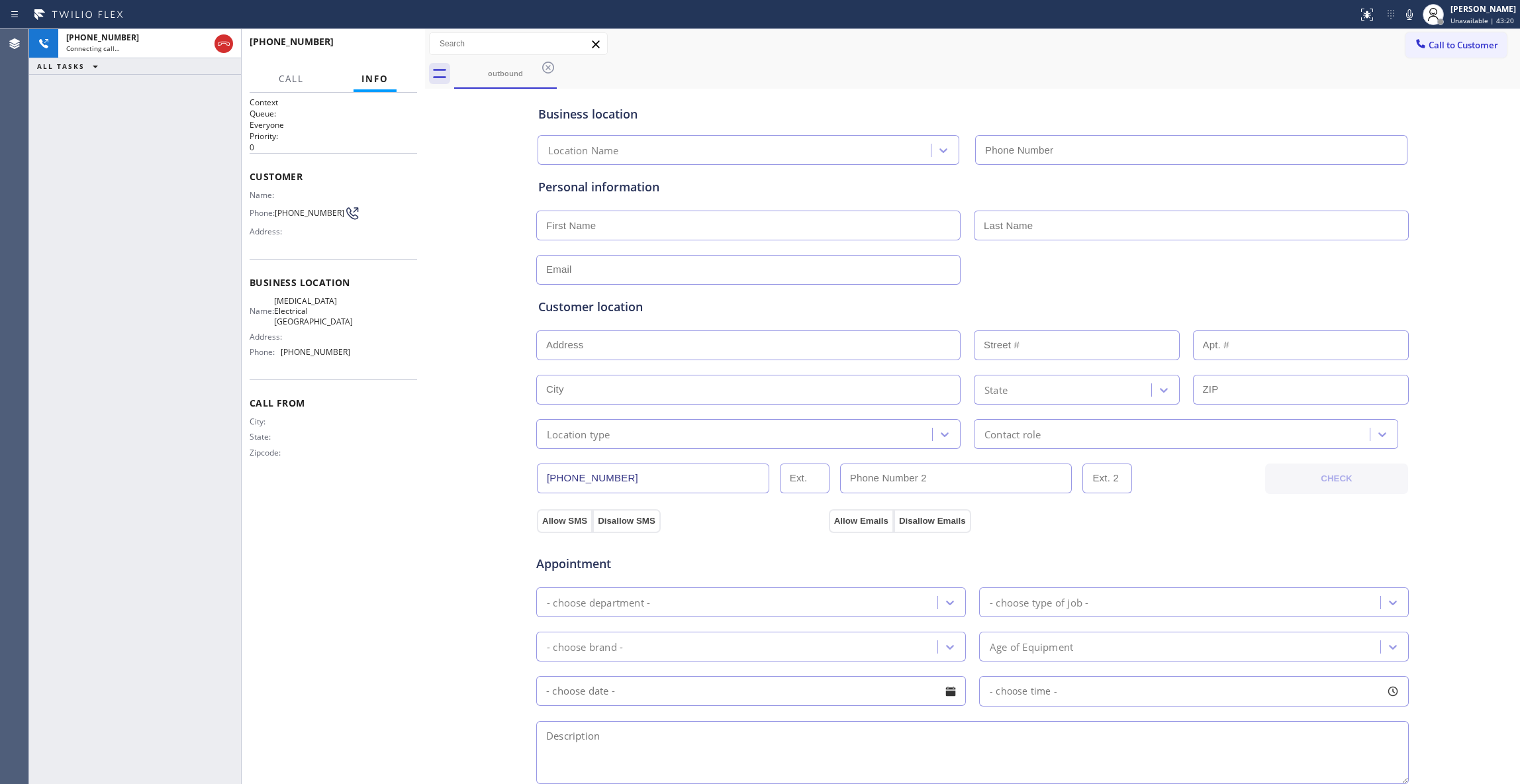
type input "(760) 388-9800"
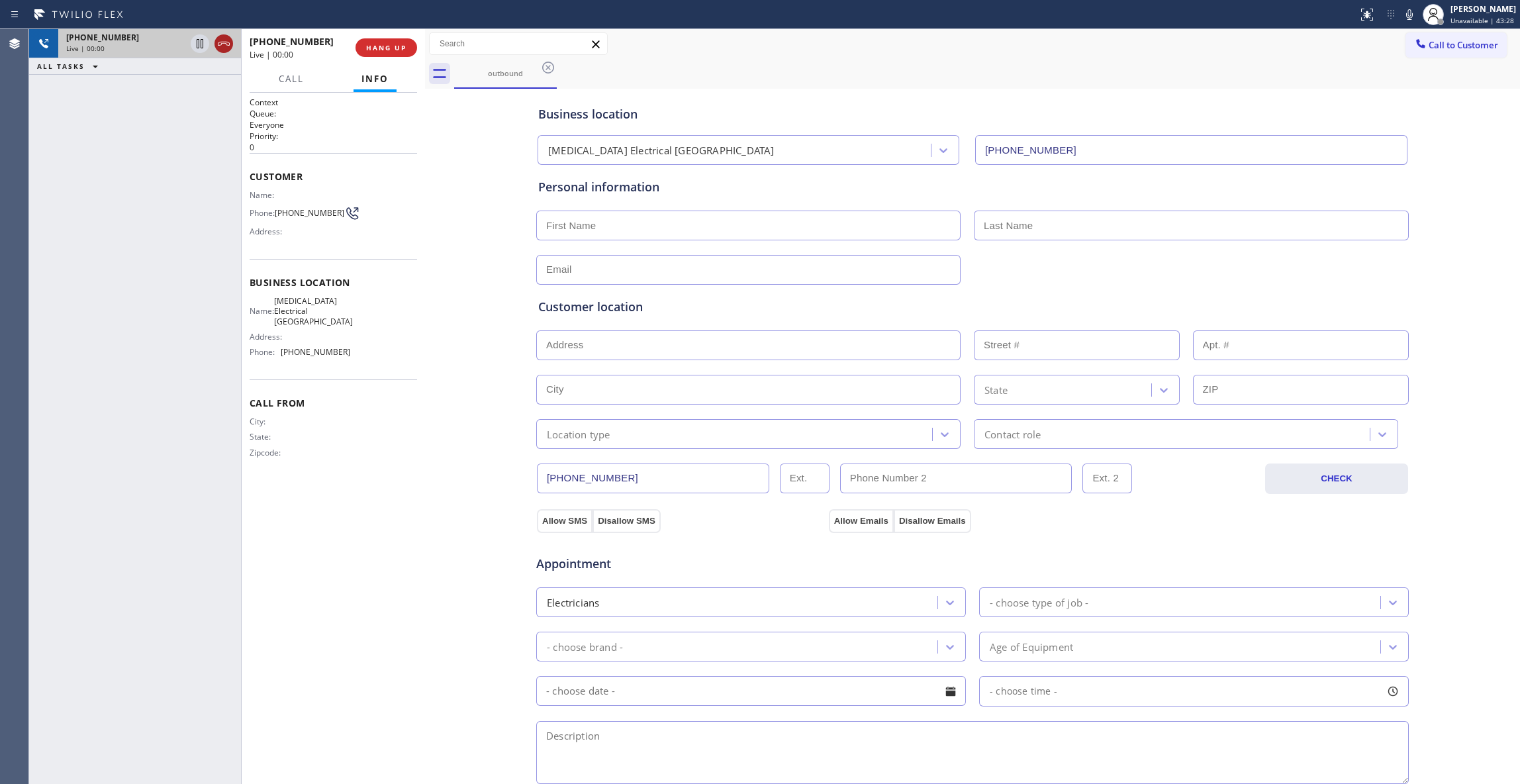
click at [220, 46] on icon at bounding box center [223, 43] width 16 height 16
click at [378, 53] on button "HANG UP" at bounding box center [386, 48] width 62 height 19
click at [368, 43] on span "COMPLETE" at bounding box center [384, 47] width 46 height 9
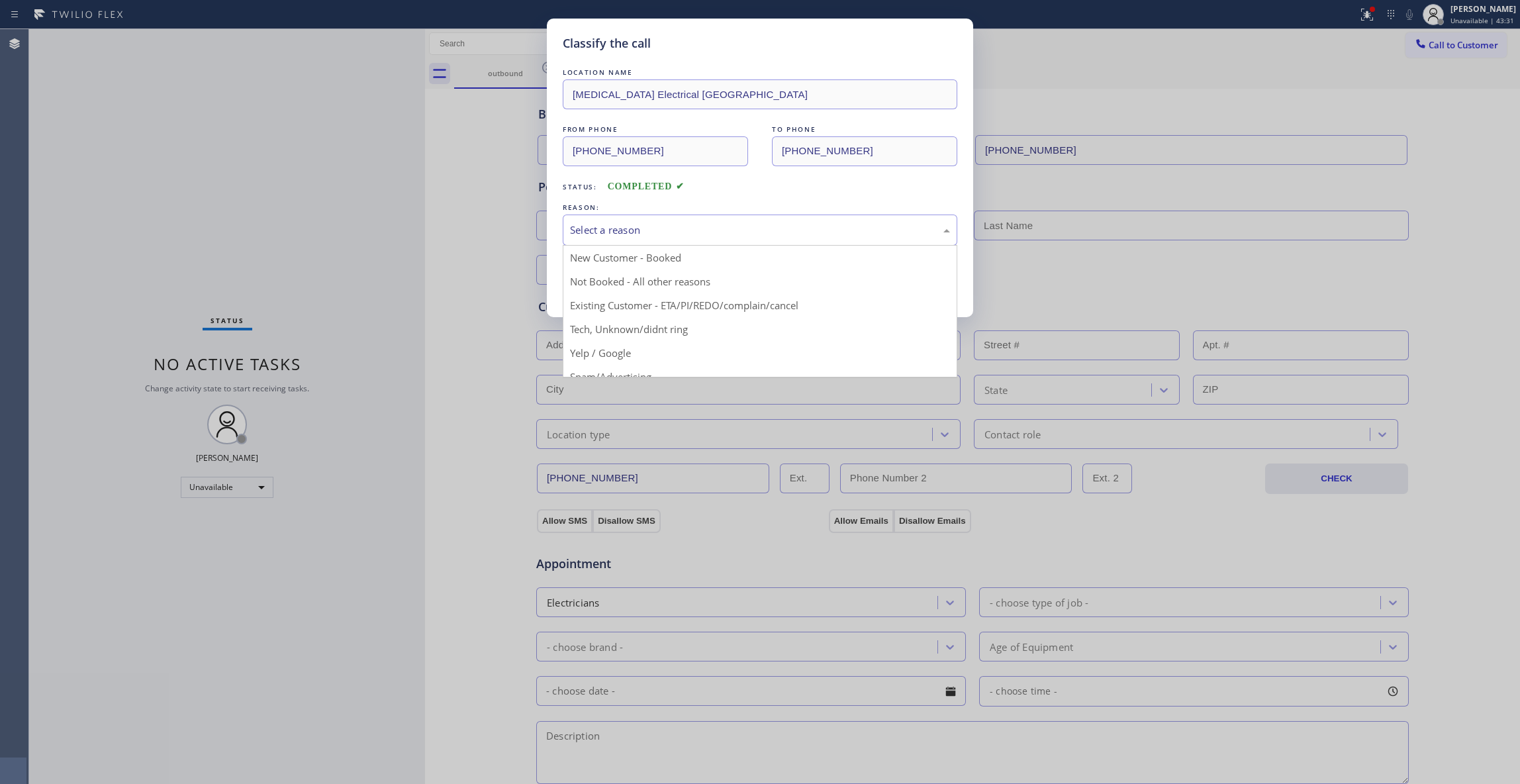
click at [604, 231] on div "Select a reason" at bounding box center [760, 230] width 380 height 15
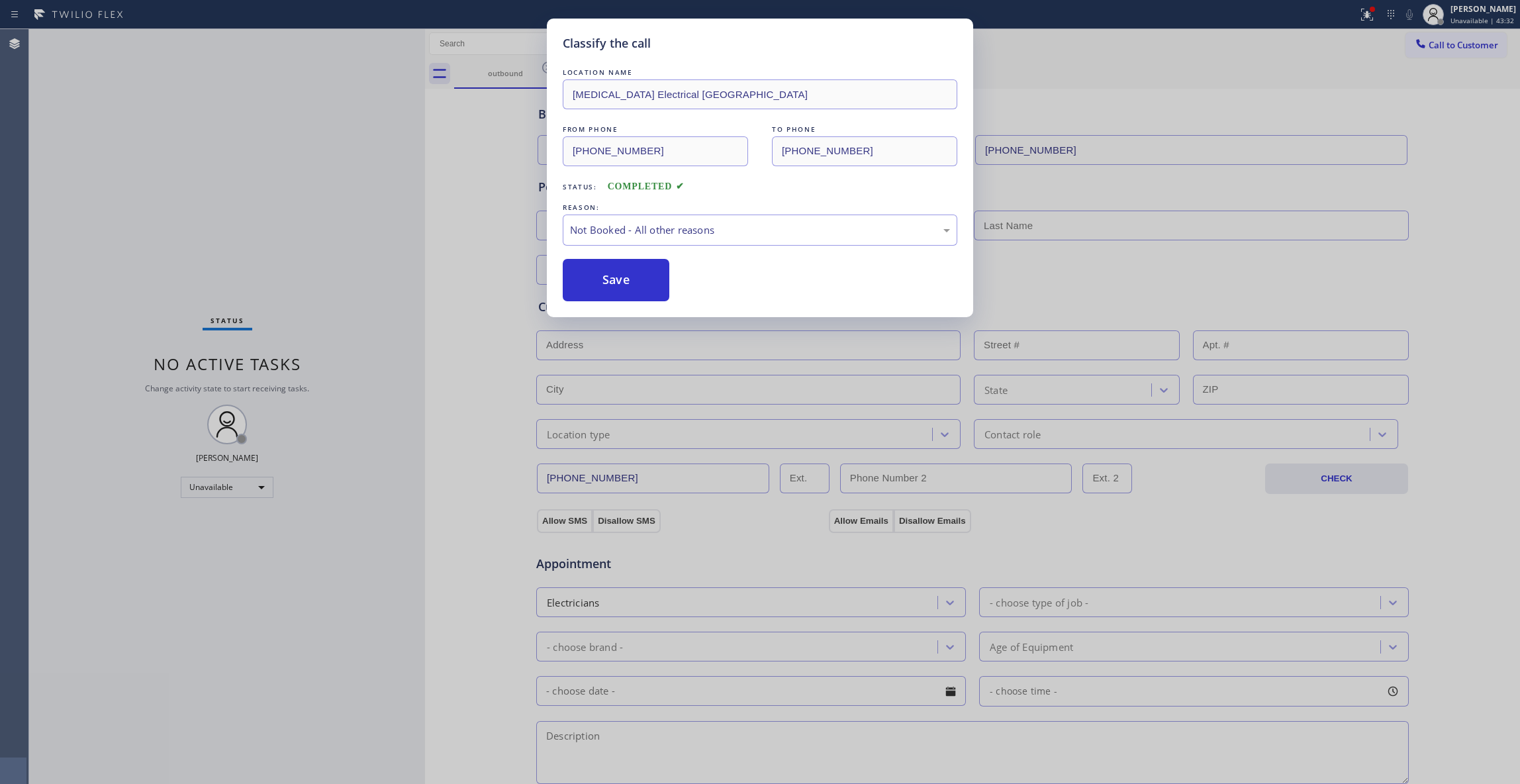
click at [604, 282] on button "Save" at bounding box center [615, 280] width 106 height 42
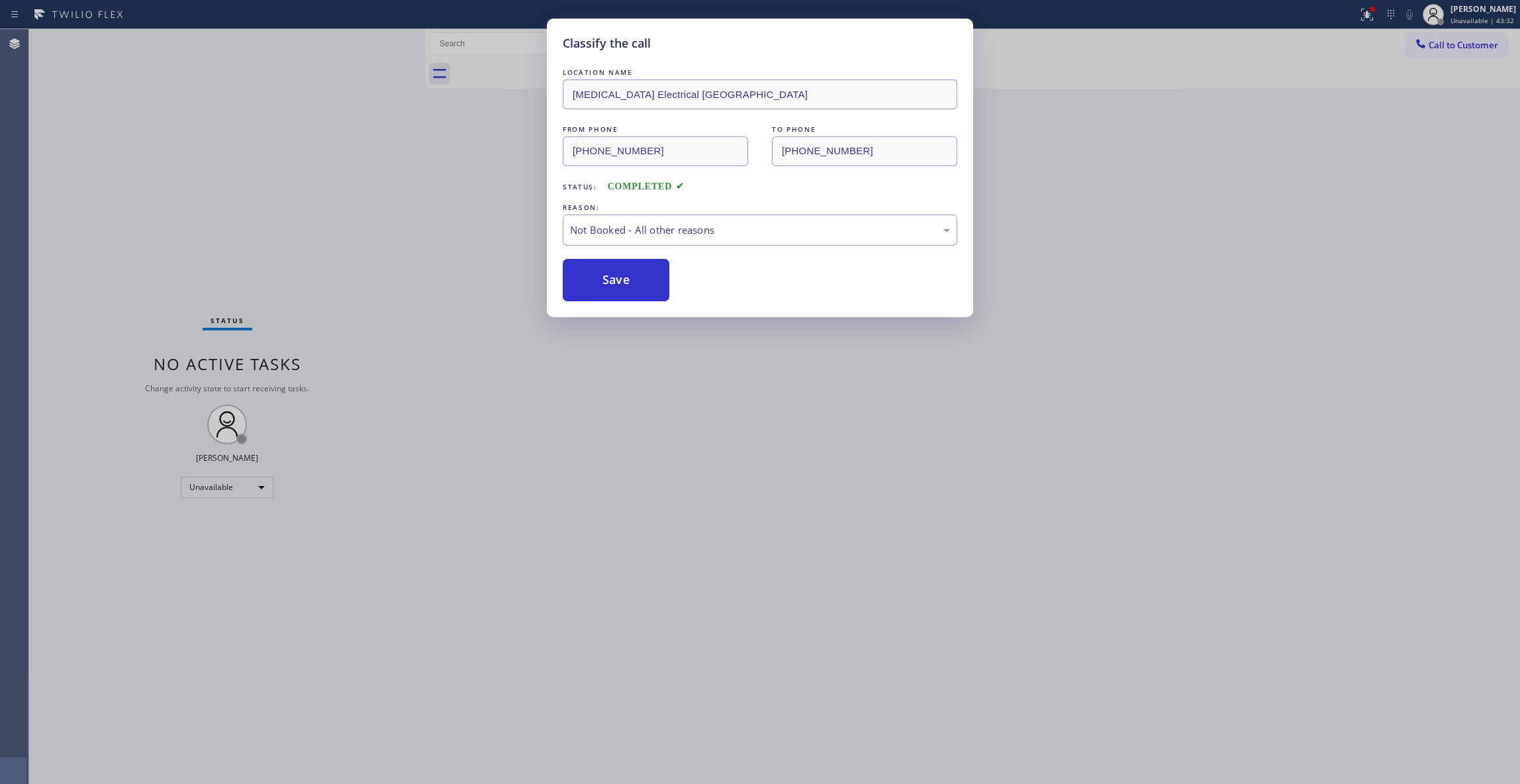
click at [604, 282] on button "Save" at bounding box center [615, 280] width 106 height 42
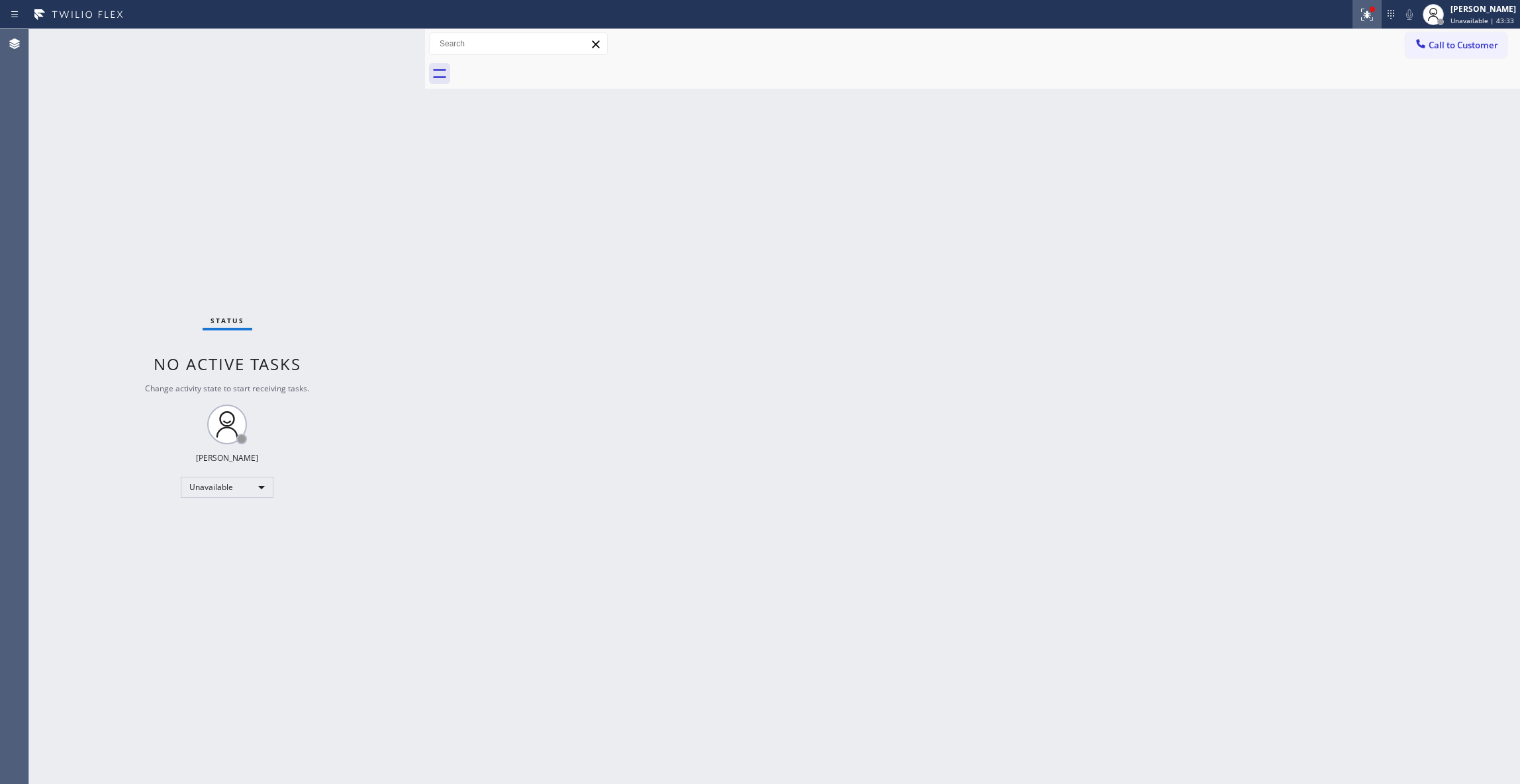
click at [1359, 16] on icon at bounding box center [1367, 14] width 16 height 16
click at [1305, 178] on button "Clear issues" at bounding box center [1280, 174] width 155 height 19
click at [1459, 48] on span "Call to Customer" at bounding box center [1463, 45] width 69 height 12
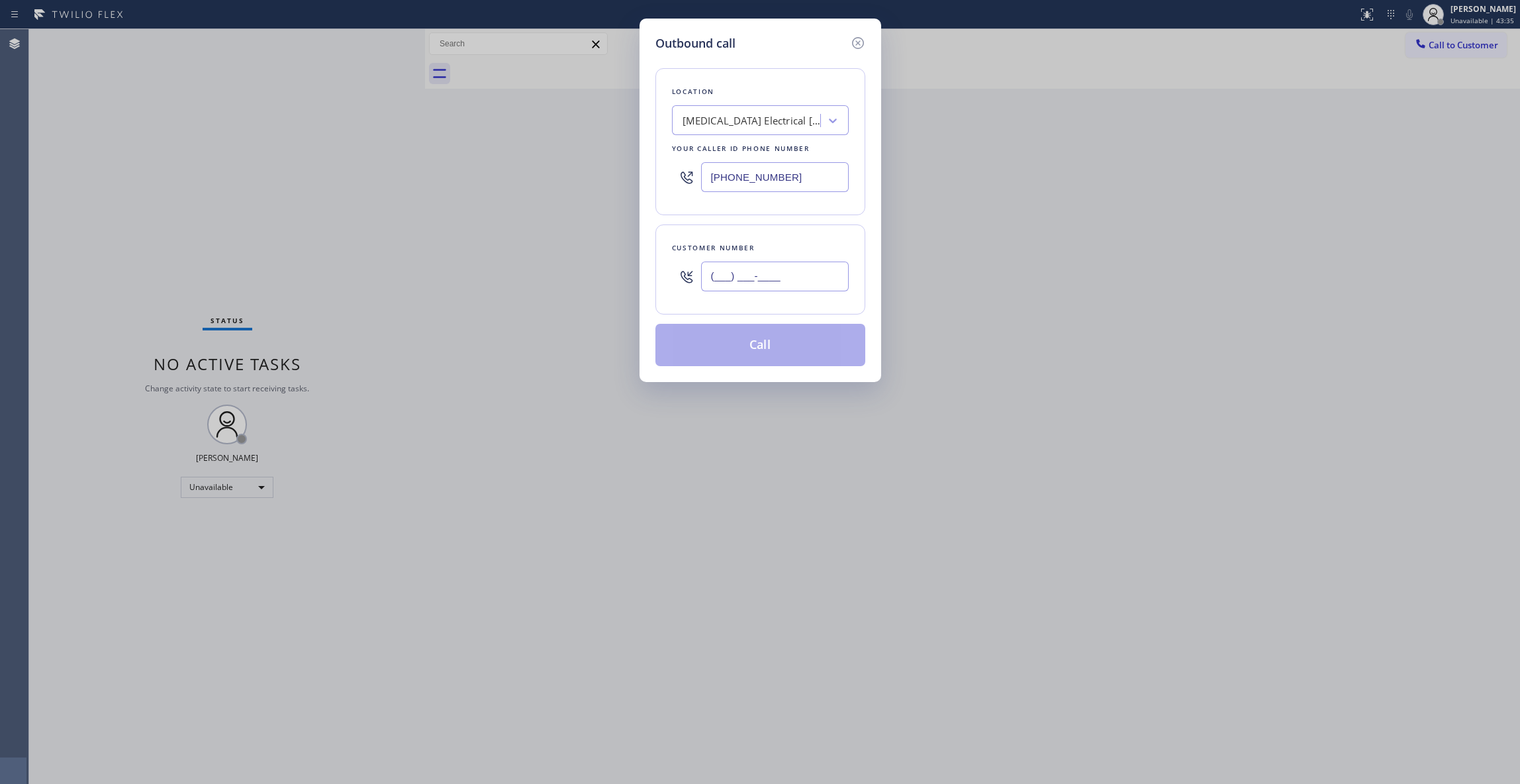
click at [760, 282] on input "(___) ___-____" at bounding box center [774, 276] width 148 height 30
paste input "442) 241-9300"
drag, startPoint x: 805, startPoint y: 282, endPoint x: 605, endPoint y: 283, distance: 200.0
click at [609, 283] on div "Outbound call Location High Voltage Electrical Palm Springs Your caller id phon…" at bounding box center [760, 392] width 1520 height 784
type input "(___) ___-____"
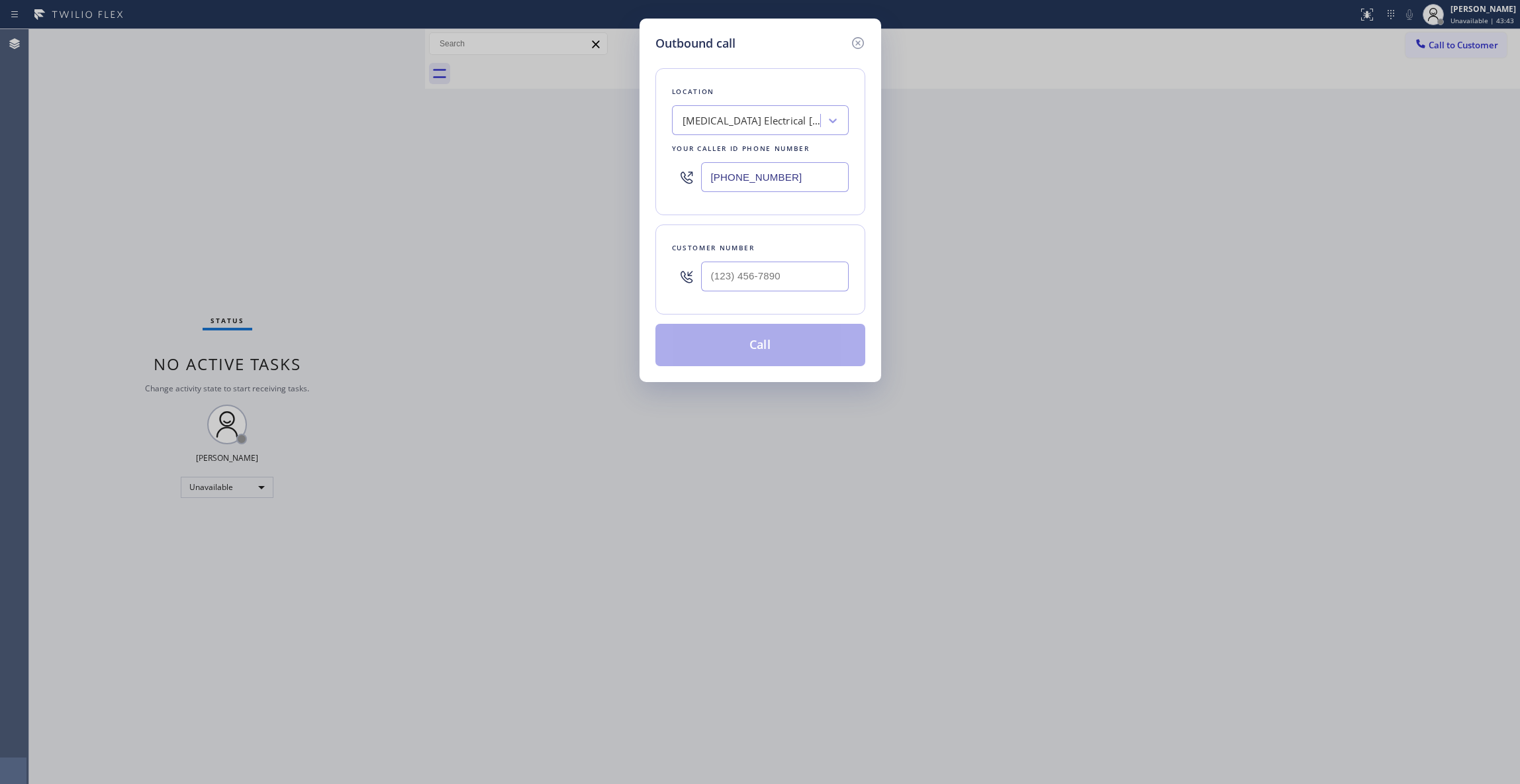
drag, startPoint x: 570, startPoint y: 158, endPoint x: 543, endPoint y: 158, distance: 27.0
click at [543, 158] on div "Outbound call Location High Voltage Electrical Palm Springs Your caller id phon…" at bounding box center [760, 392] width 1520 height 784
paste input "470) 782-9857"
type input "(470) 782-9857"
click at [756, 276] on input "(___) ___-____" at bounding box center [774, 276] width 148 height 30
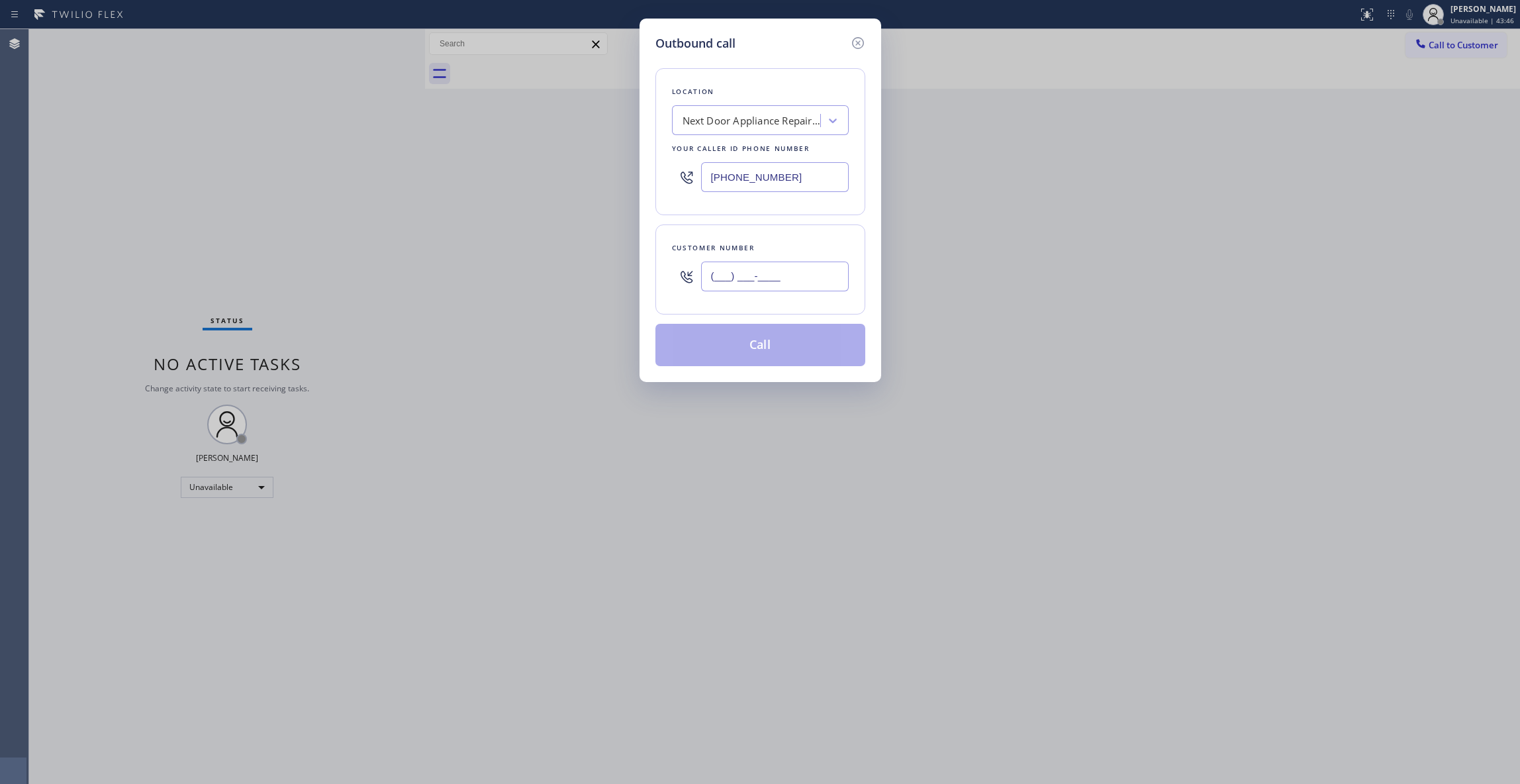
paste input "986) 286-1401"
type input "(986) 286-1401"
click at [771, 348] on button "Call" at bounding box center [760, 345] width 210 height 42
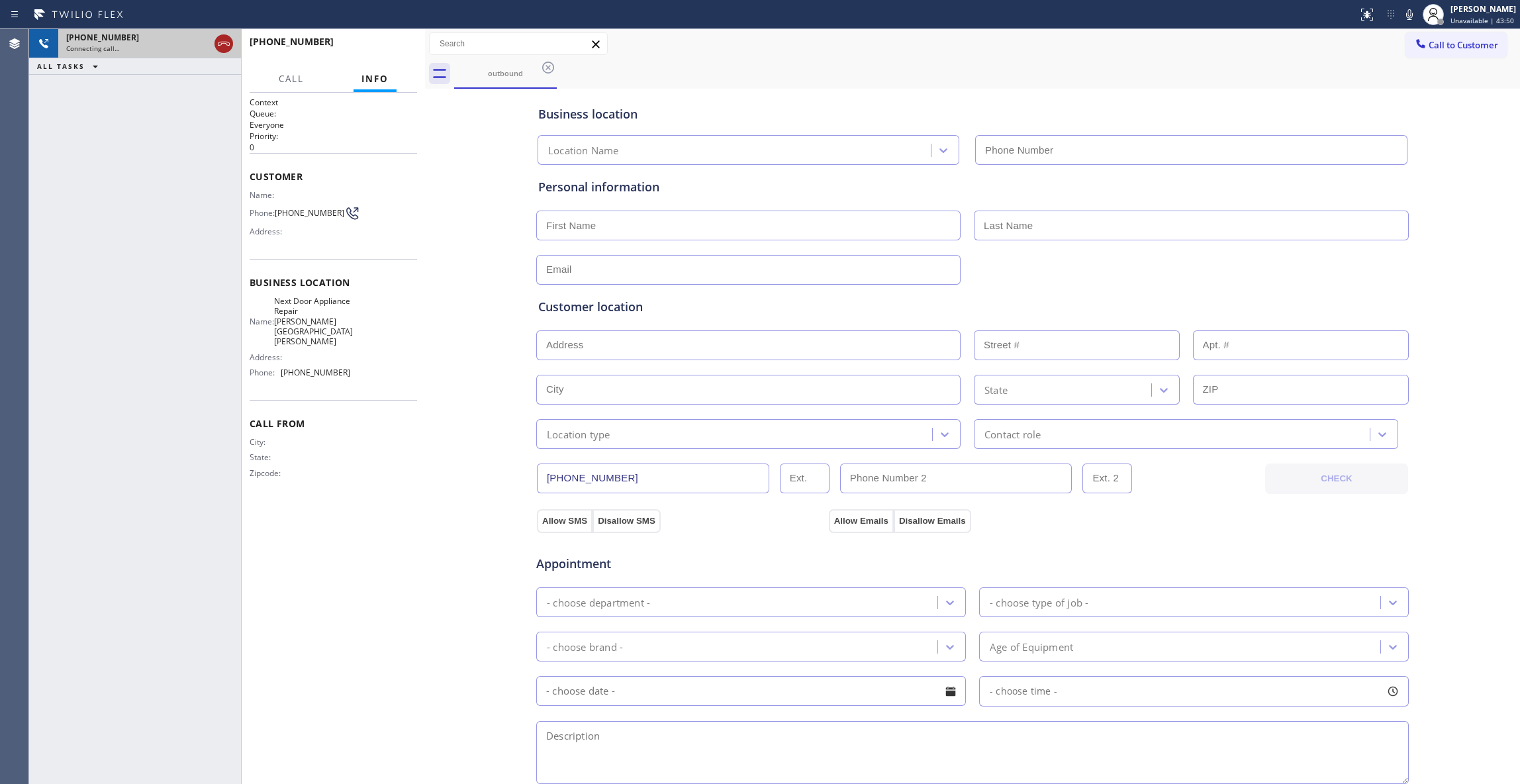
type input "(470) 782-9857"
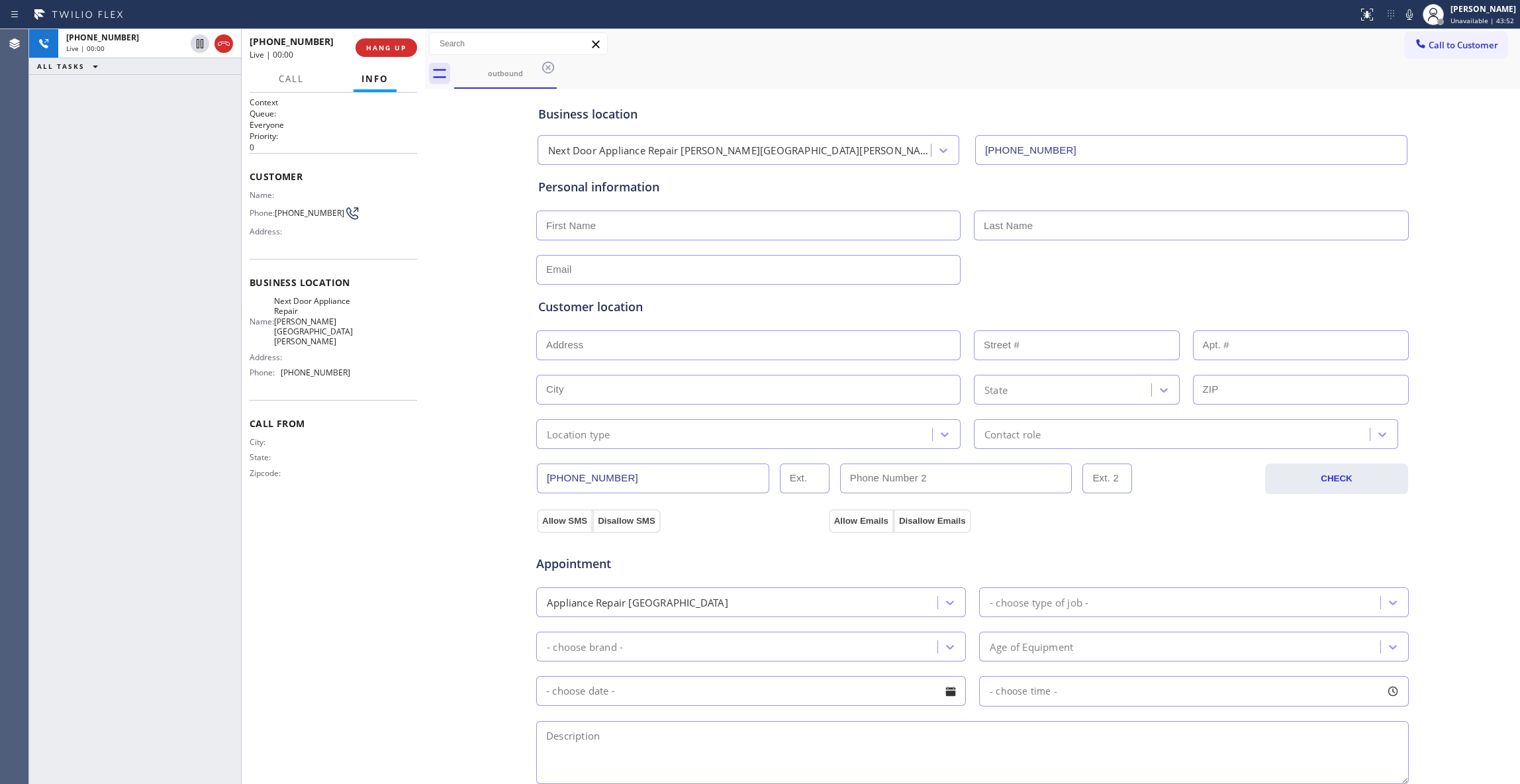
drag, startPoint x: 221, startPoint y: 48, endPoint x: 270, endPoint y: 54, distance: 49.4
click at [221, 48] on icon at bounding box center [223, 43] width 16 height 16
click at [395, 43] on span "COMPLETE" at bounding box center [384, 47] width 46 height 9
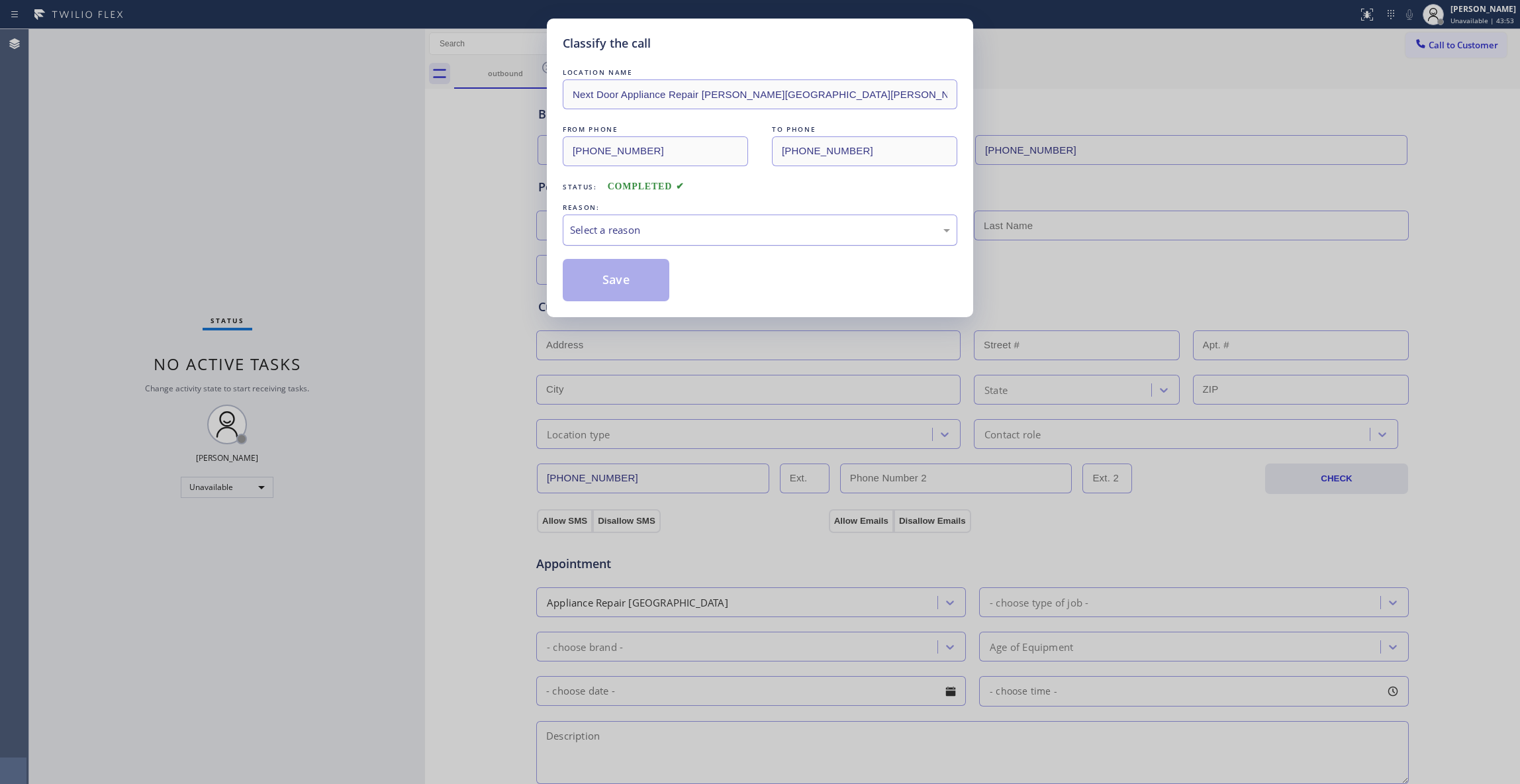
click at [652, 230] on div "Select a reason" at bounding box center [760, 230] width 380 height 15
click at [634, 277] on button "Save" at bounding box center [615, 280] width 106 height 42
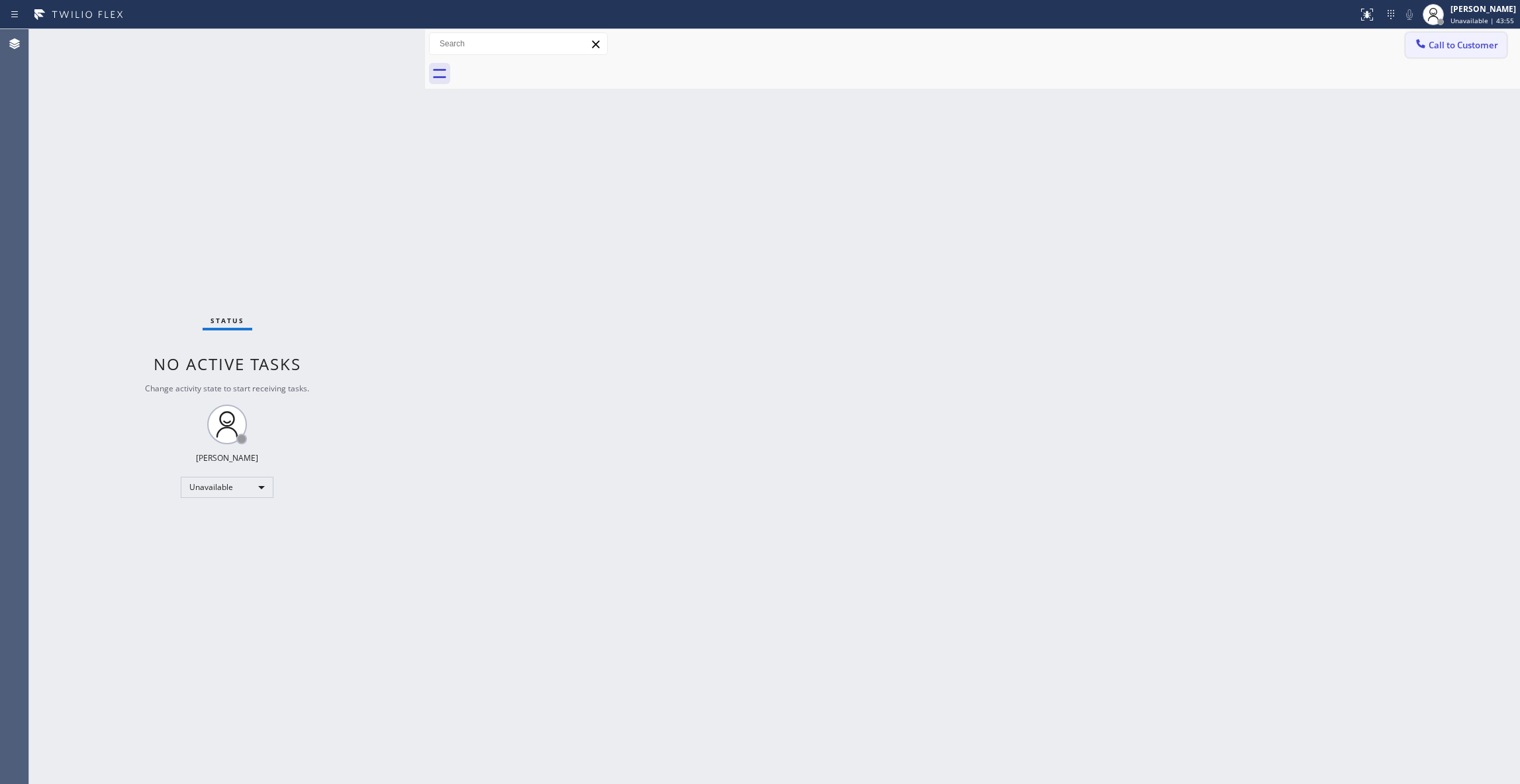
click at [1481, 48] on span "Call to Customer" at bounding box center [1463, 45] width 69 height 12
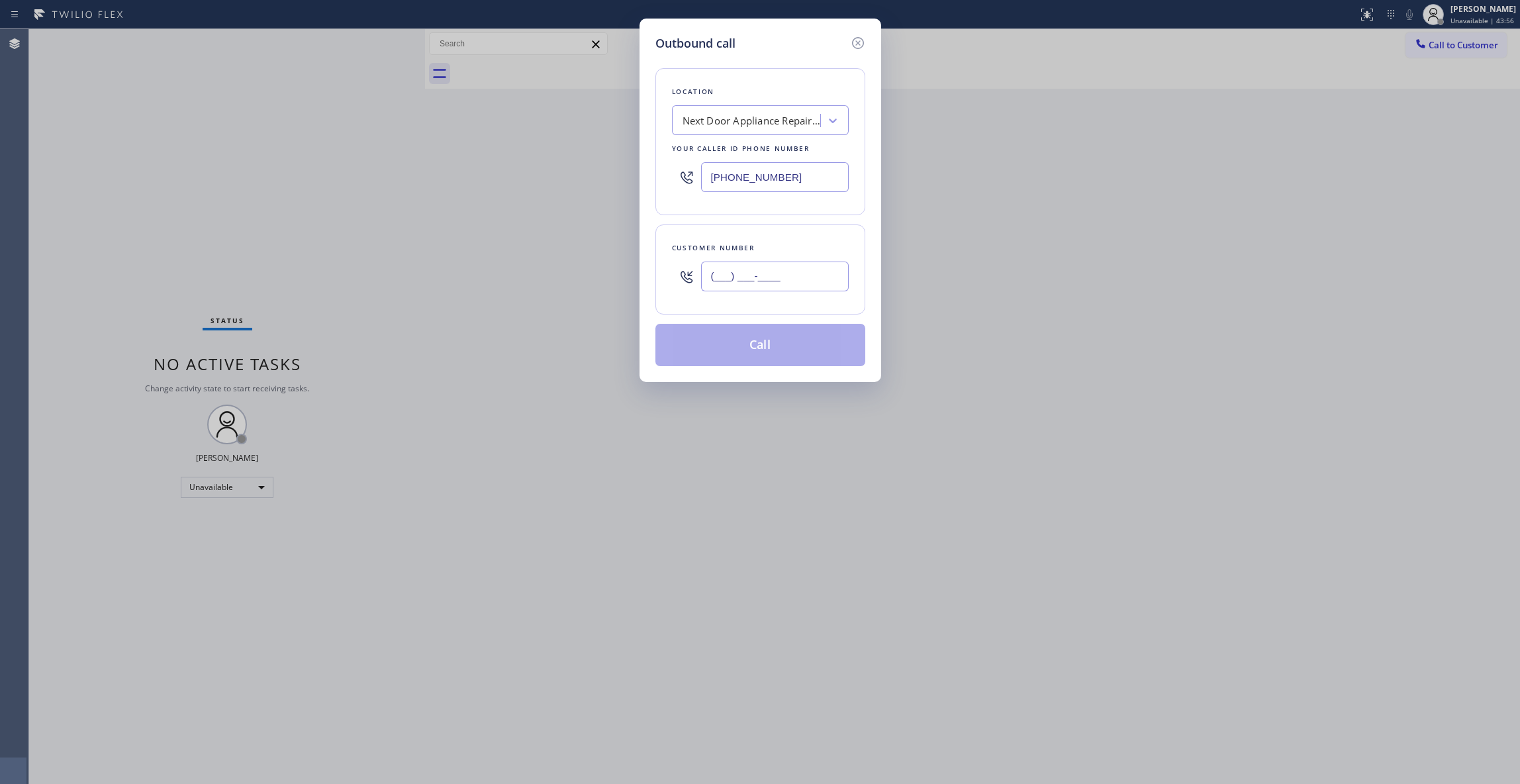
click at [774, 271] on input "(___) ___-____" at bounding box center [774, 276] width 148 height 30
paste input "986) 286-1401"
type input "(986) 286-1401"
click at [789, 351] on button "Call" at bounding box center [760, 345] width 210 height 42
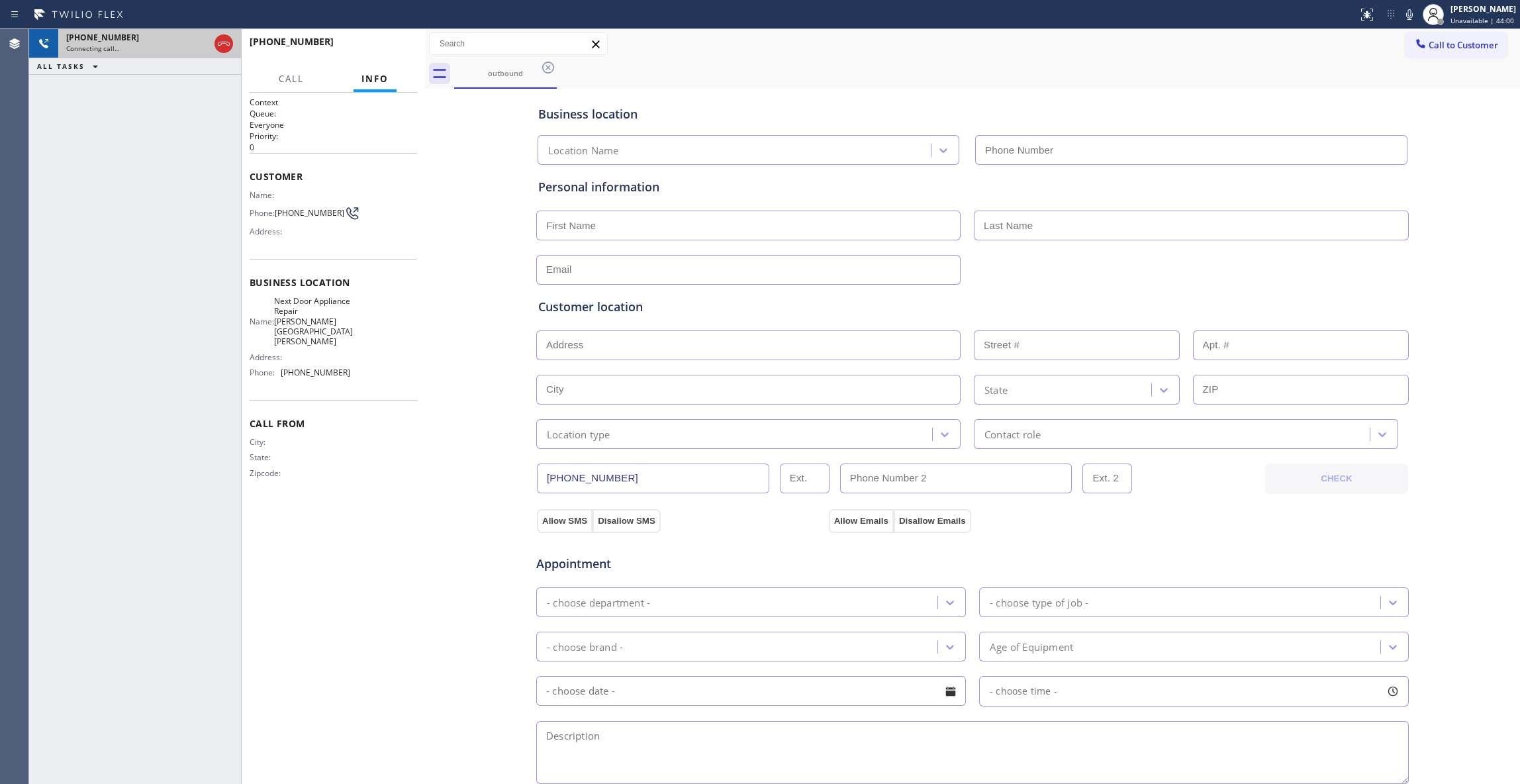
type input "(470) 782-9857"
click at [223, 46] on icon at bounding box center [223, 43] width 16 height 16
click at [363, 46] on button "HANG UP" at bounding box center [386, 48] width 62 height 19
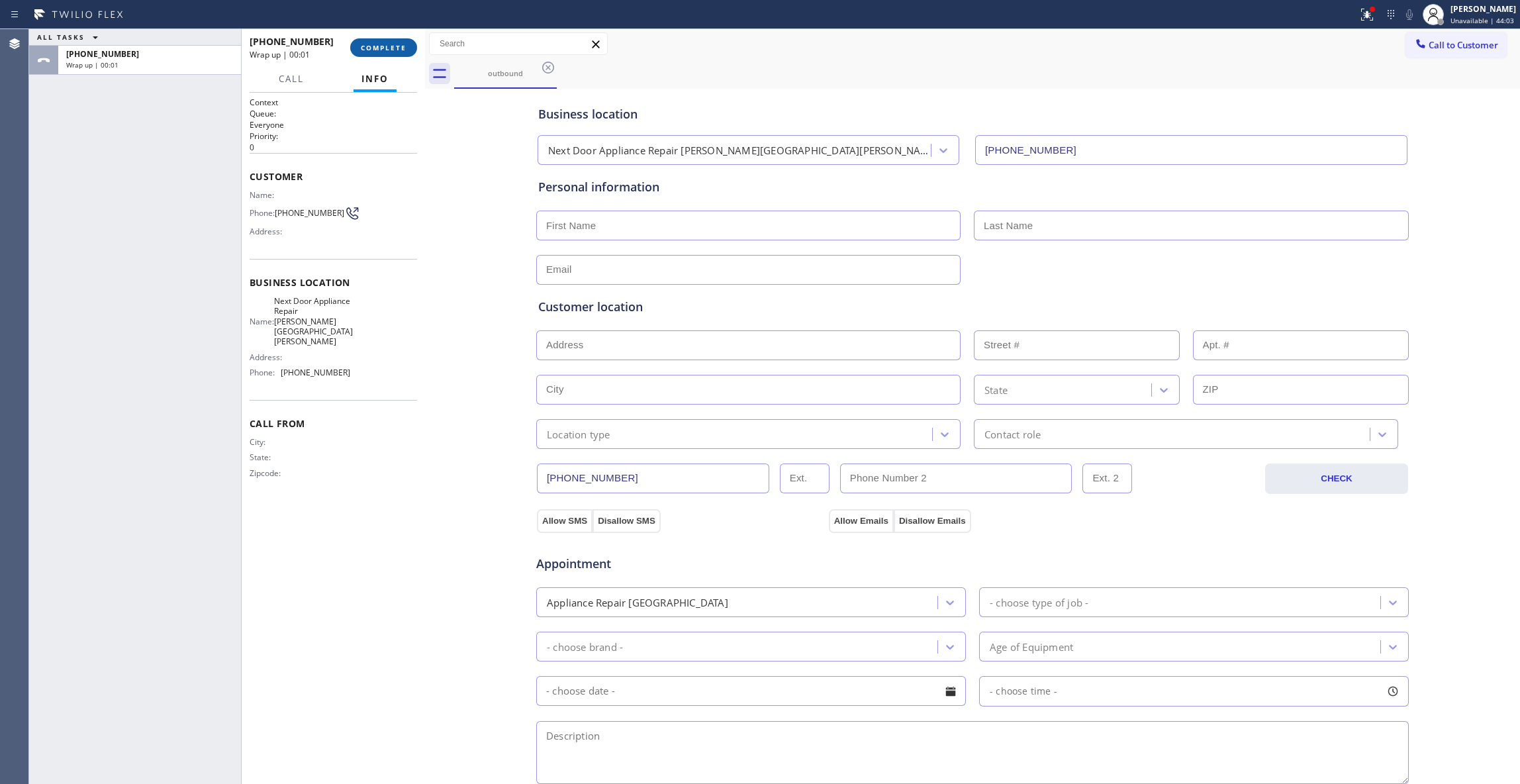
click at [363, 46] on span "COMPLETE" at bounding box center [384, 47] width 46 height 9
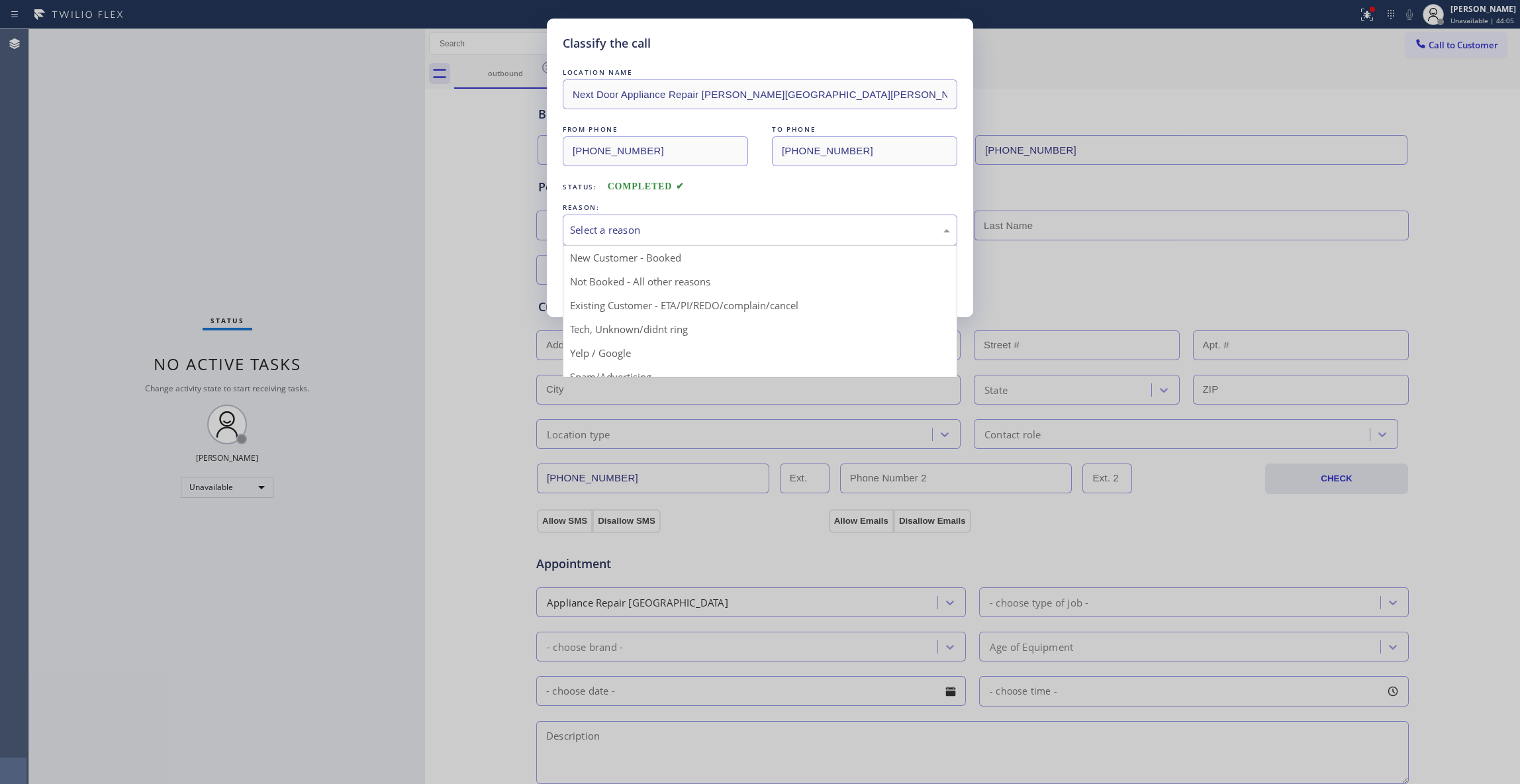
click at [606, 231] on div "Select a reason" at bounding box center [760, 230] width 380 height 15
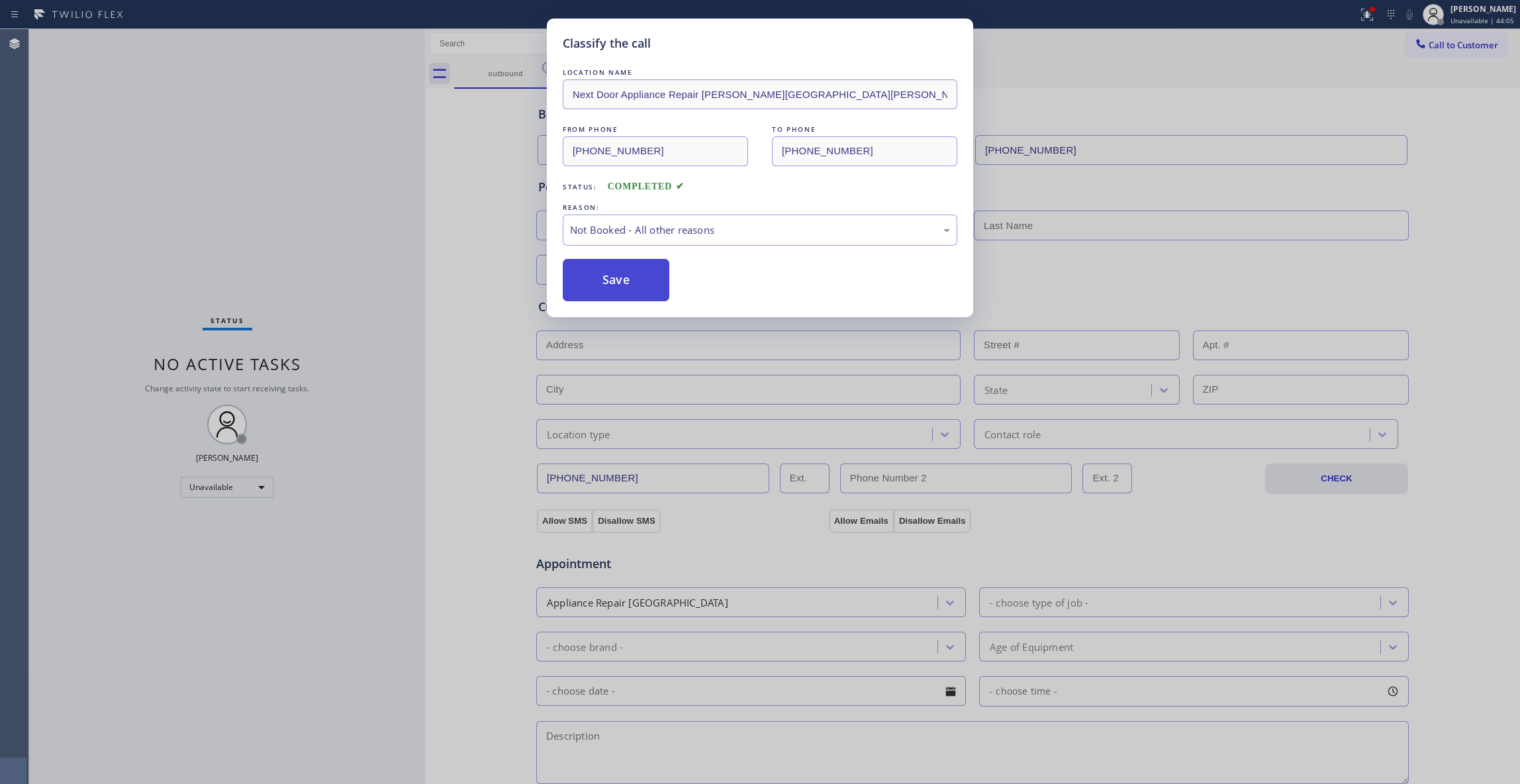
click at [622, 285] on button "Save" at bounding box center [615, 280] width 106 height 42
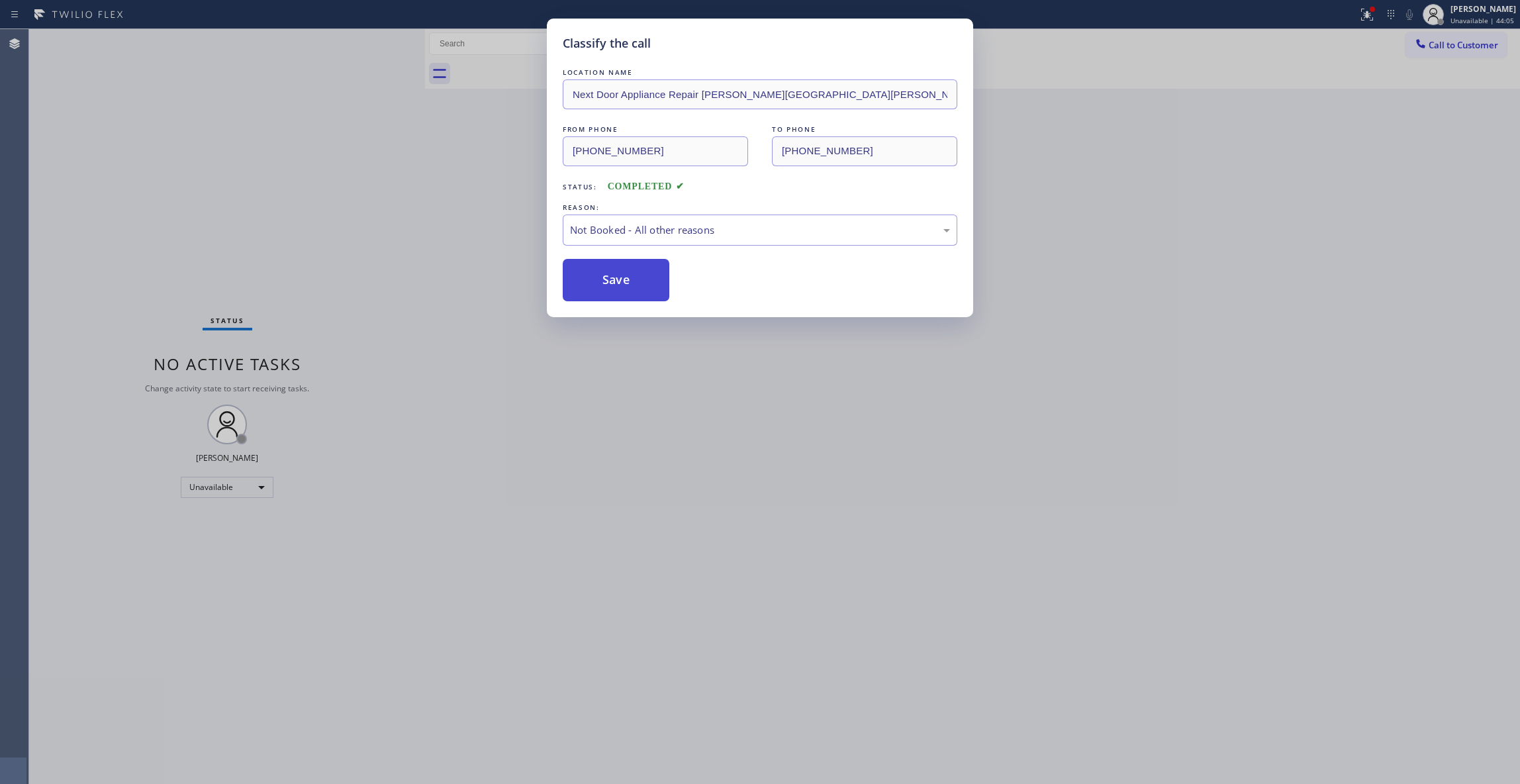
drag, startPoint x: 620, startPoint y: 285, endPoint x: 605, endPoint y: 268, distance: 22.7
click at [620, 285] on button "Save" at bounding box center [615, 280] width 106 height 42
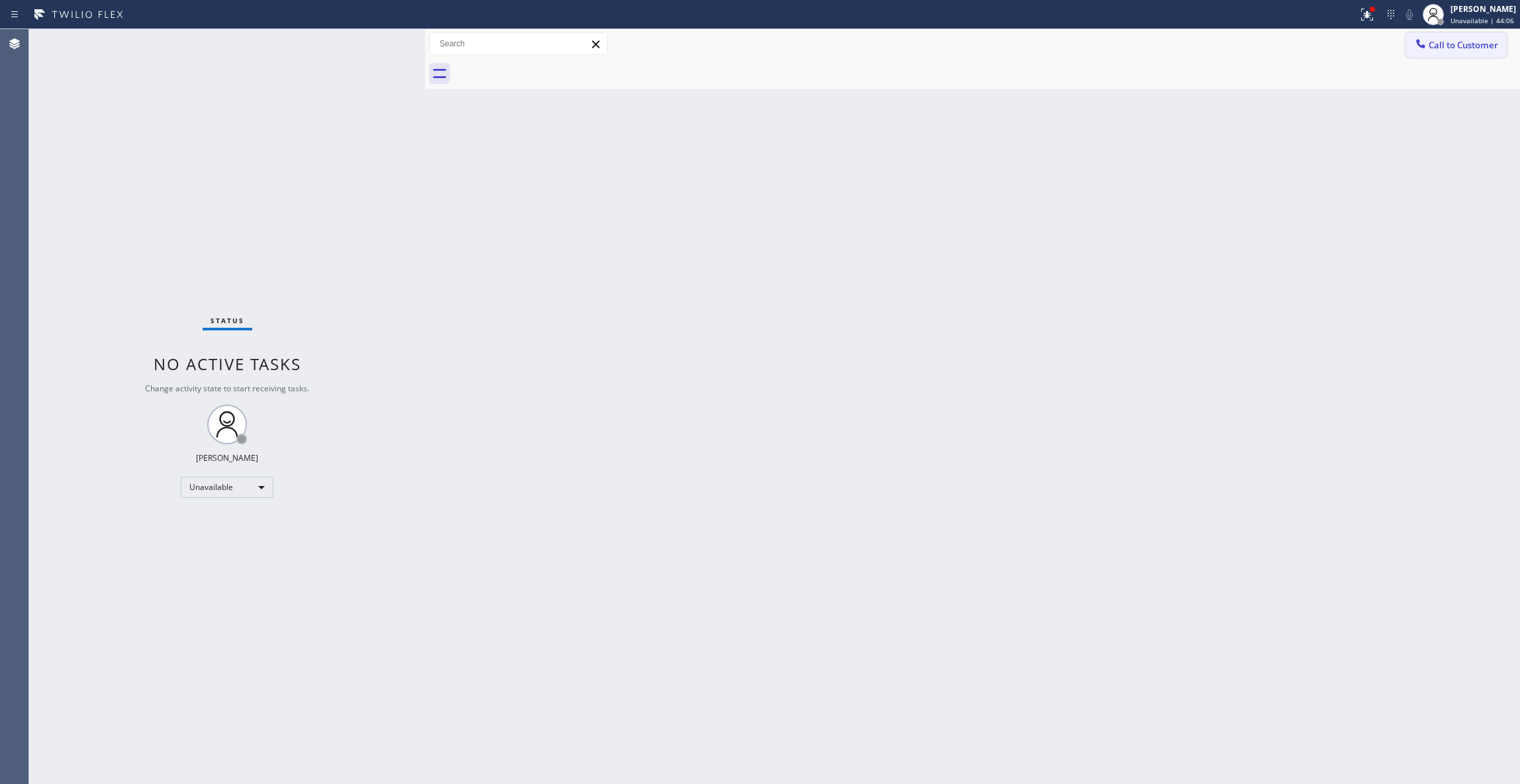
click at [1481, 40] on span "Call to Customer" at bounding box center [1463, 45] width 69 height 12
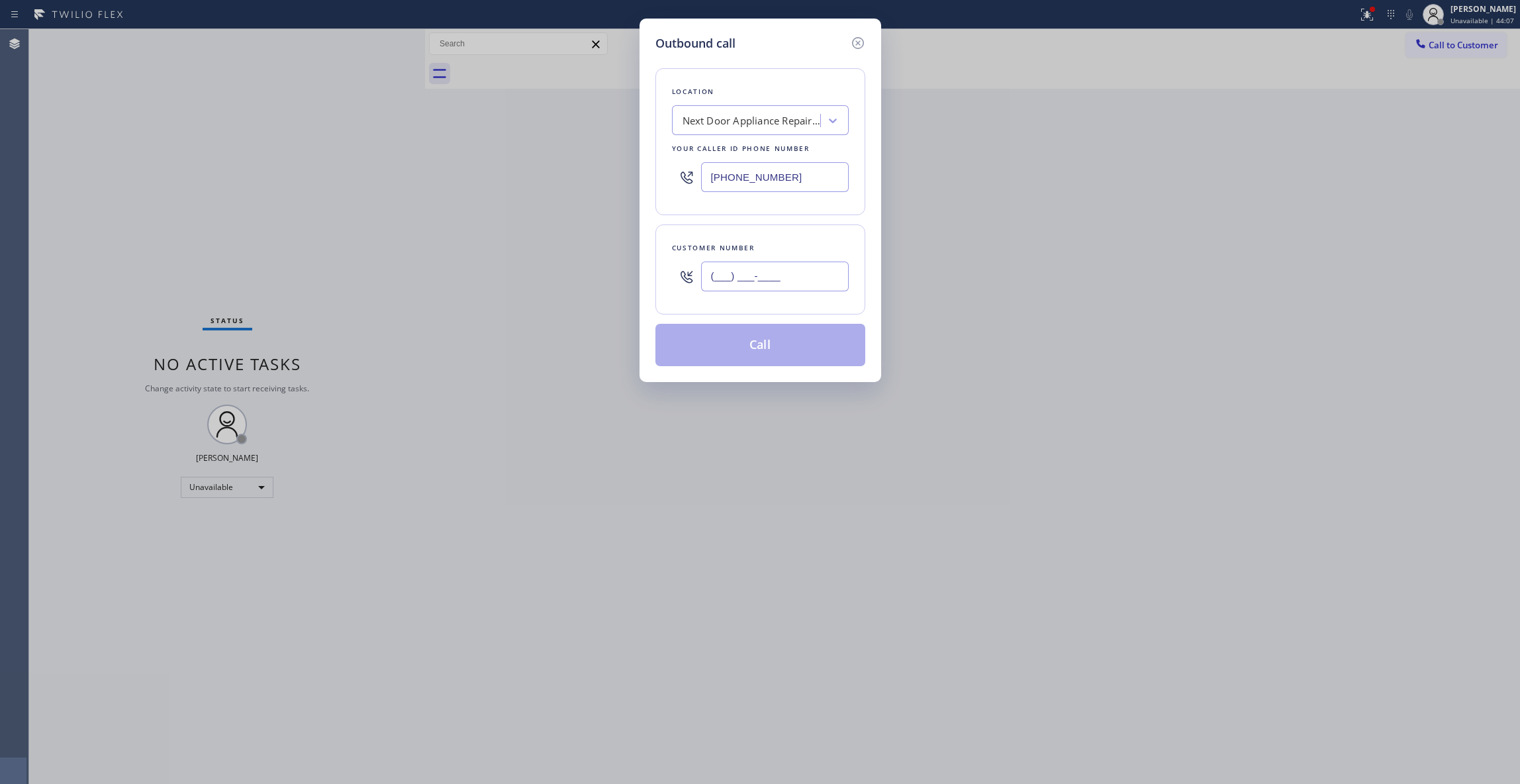
click at [776, 286] on input "(___) ___-____" at bounding box center [774, 276] width 148 height 30
paste input "986) 286-1401"
type input "(986) 286-1401"
click at [760, 356] on button "Call" at bounding box center [760, 345] width 210 height 42
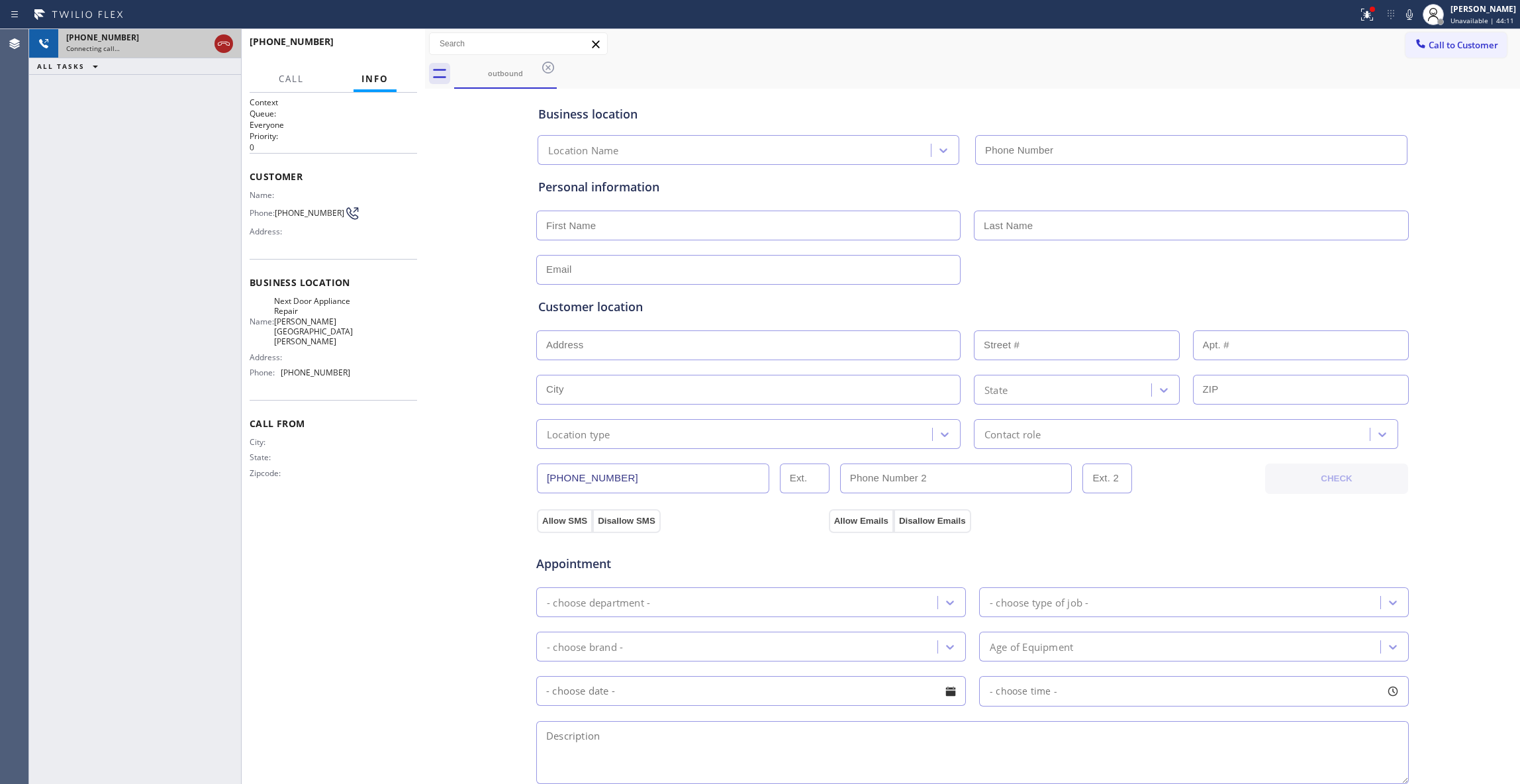
type input "(470) 782-9857"
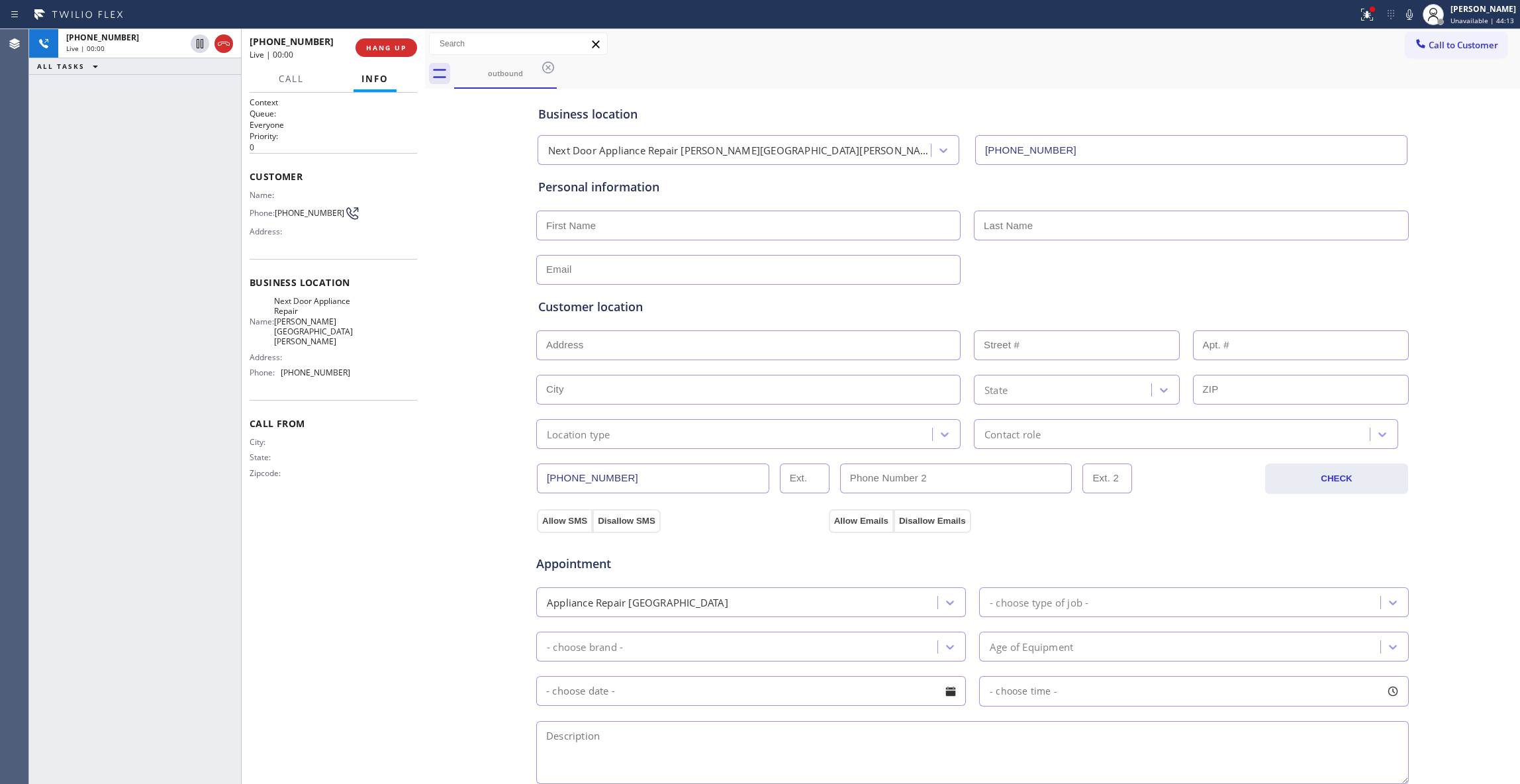
drag, startPoint x: 221, startPoint y: 44, endPoint x: 250, endPoint y: 44, distance: 29.0
click at [221, 44] on icon at bounding box center [223, 43] width 12 height 4
drag, startPoint x: 402, startPoint y: 44, endPoint x: 389, endPoint y: 51, distance: 14.8
click at [401, 44] on span "HANG UP" at bounding box center [386, 47] width 40 height 9
click at [389, 46] on span "COMPLETE" at bounding box center [384, 47] width 46 height 9
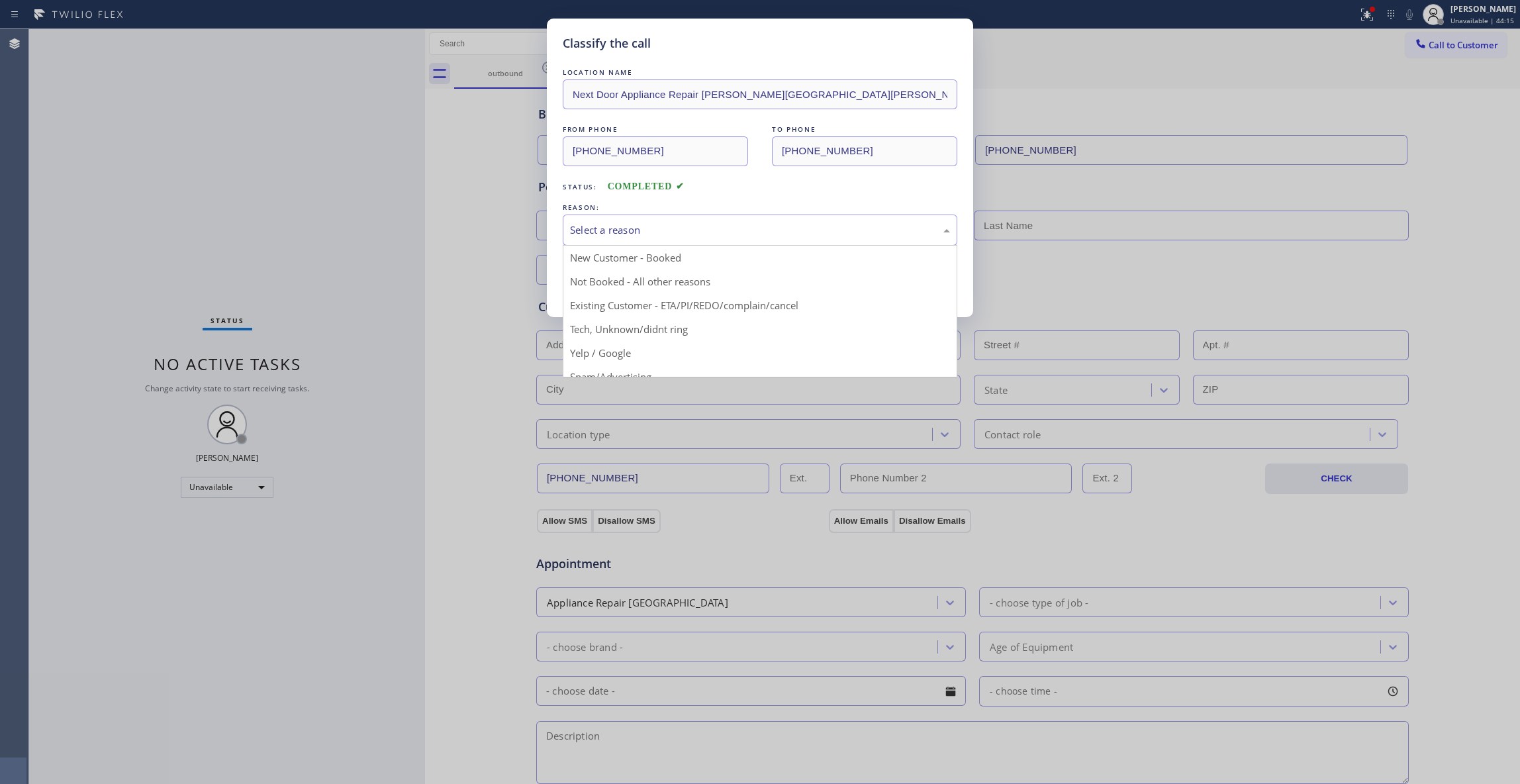
click at [634, 226] on div "Select a reason" at bounding box center [760, 230] width 380 height 15
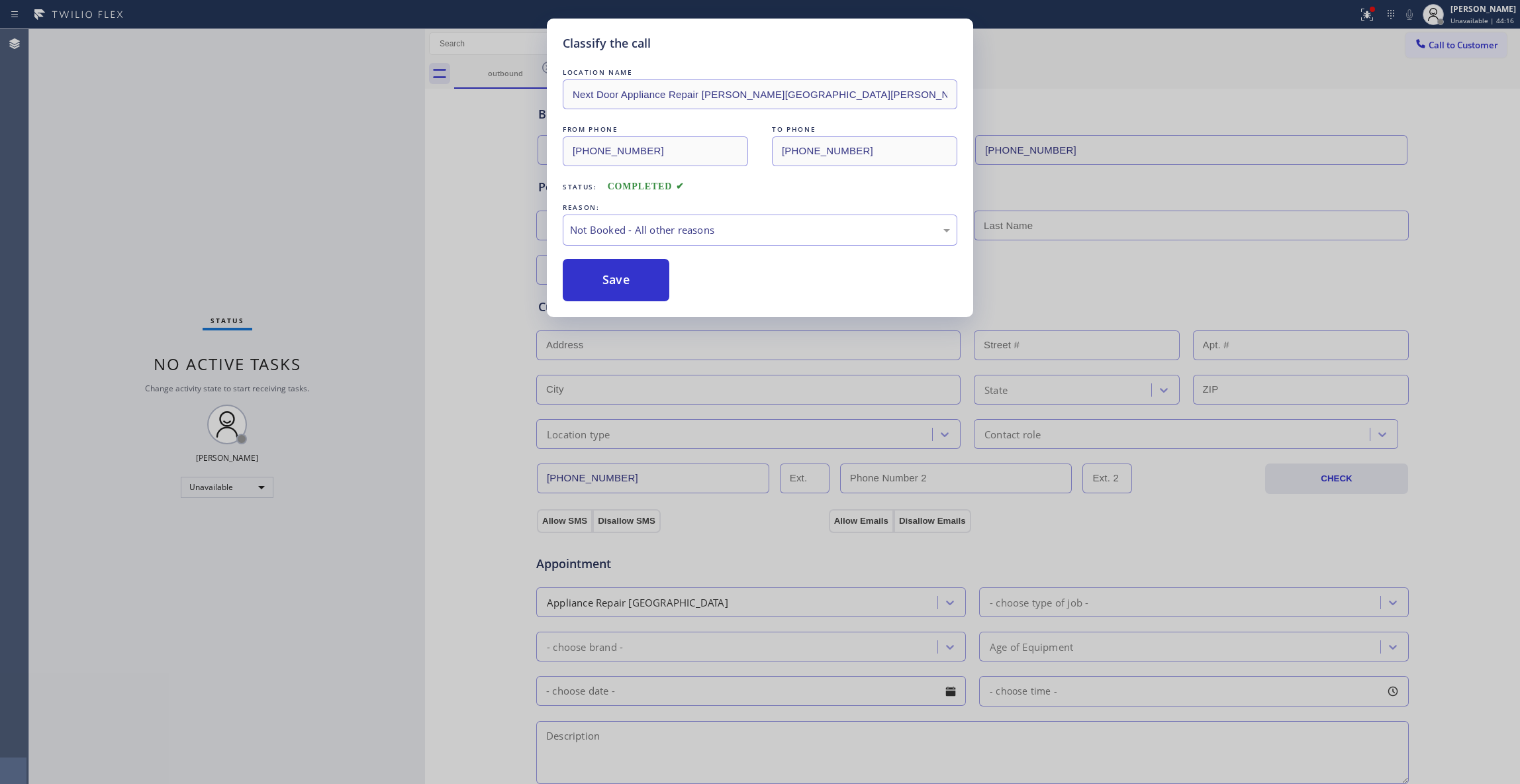
click at [575, 285] on button "Save" at bounding box center [615, 280] width 106 height 42
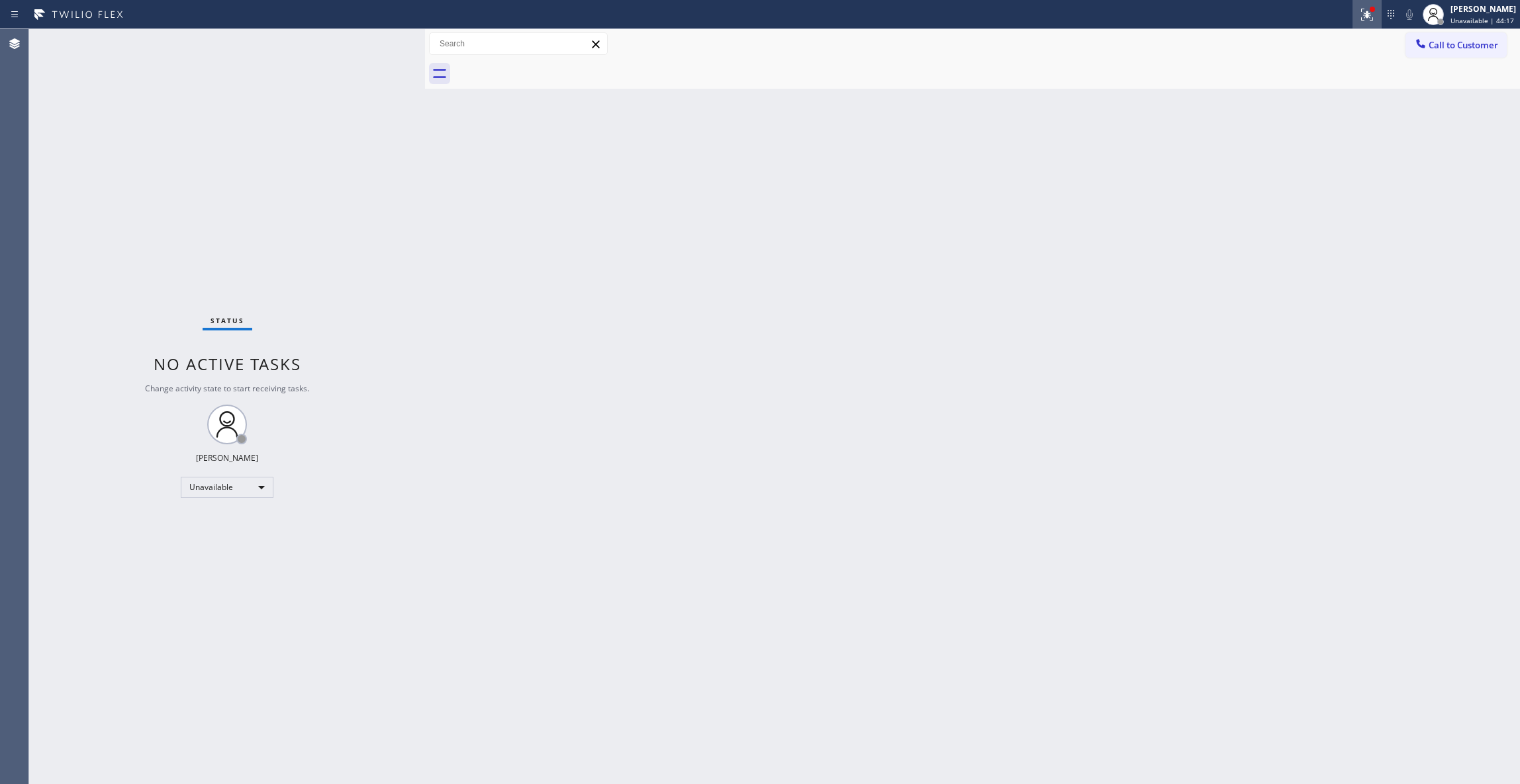
click at [1361, 13] on icon at bounding box center [1367, 14] width 12 height 12
click at [1292, 183] on button "Clear issues" at bounding box center [1280, 174] width 155 height 19
click at [1475, 51] on span "Call to Customer" at bounding box center [1463, 45] width 69 height 12
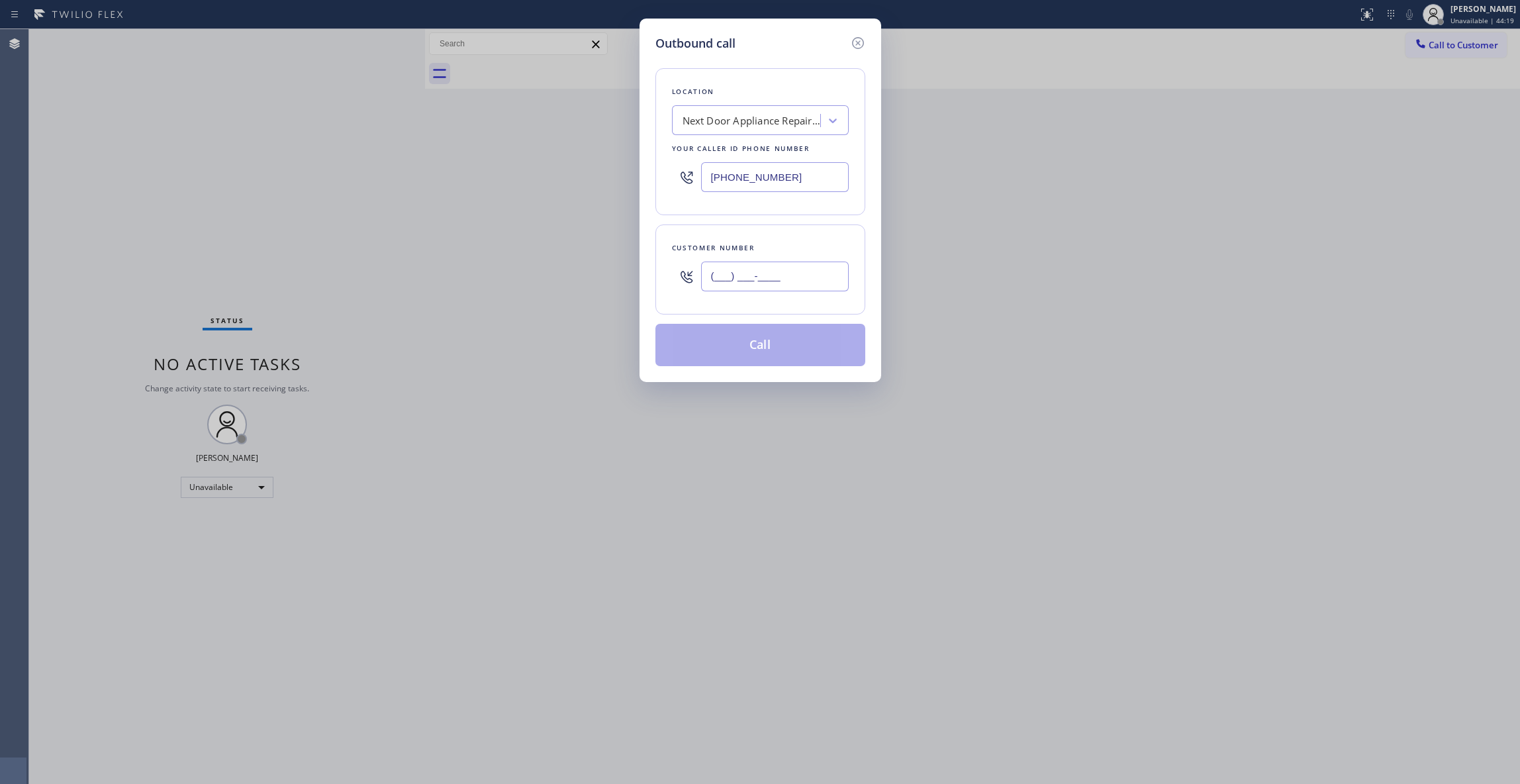
click at [745, 276] on input "(___) ___-____" at bounding box center [774, 276] width 148 height 30
paste input "986) 286-1401"
type input "(986) 286-1401"
click at [771, 352] on button "Call" at bounding box center [760, 345] width 210 height 42
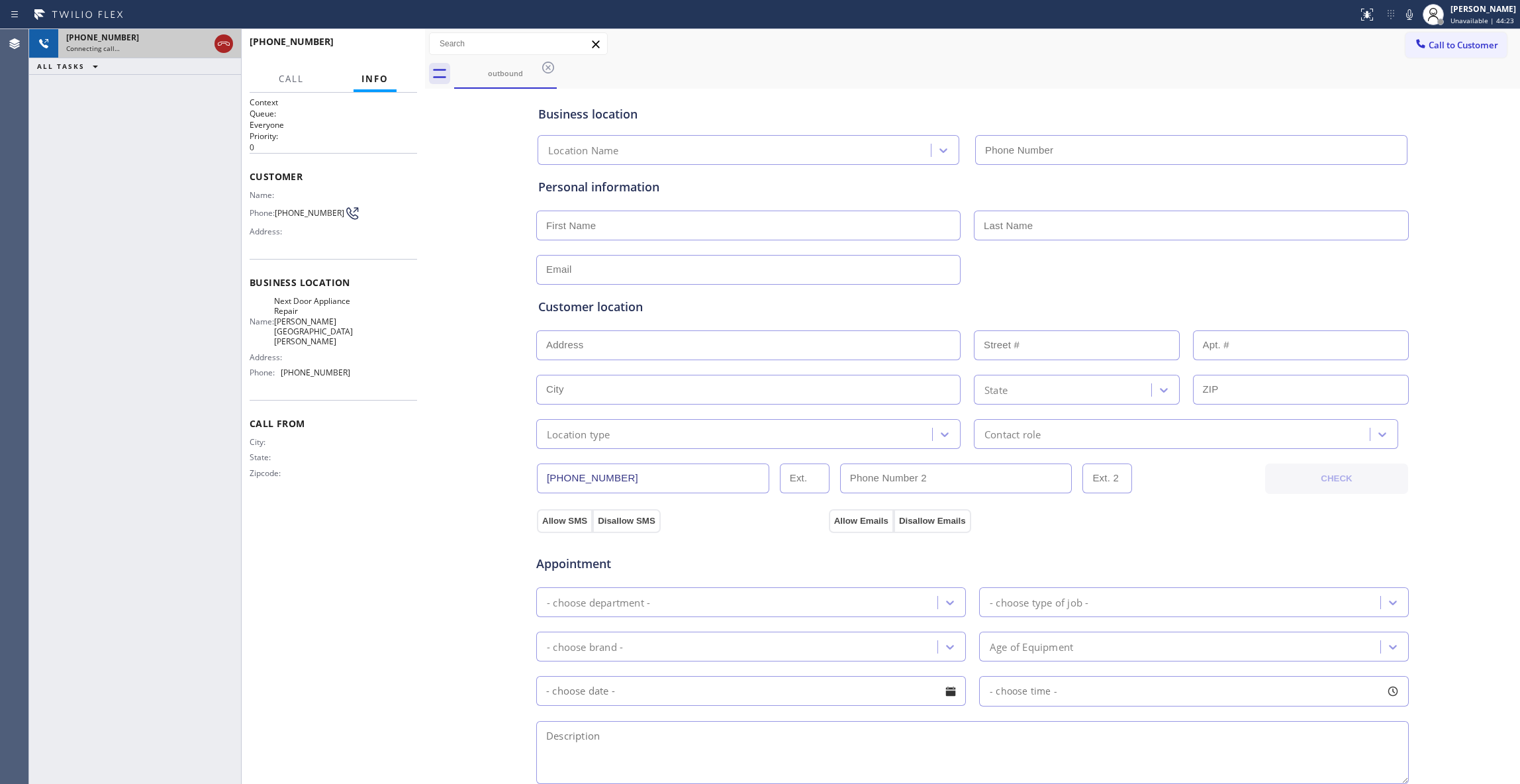
type input "(470) 782-9857"
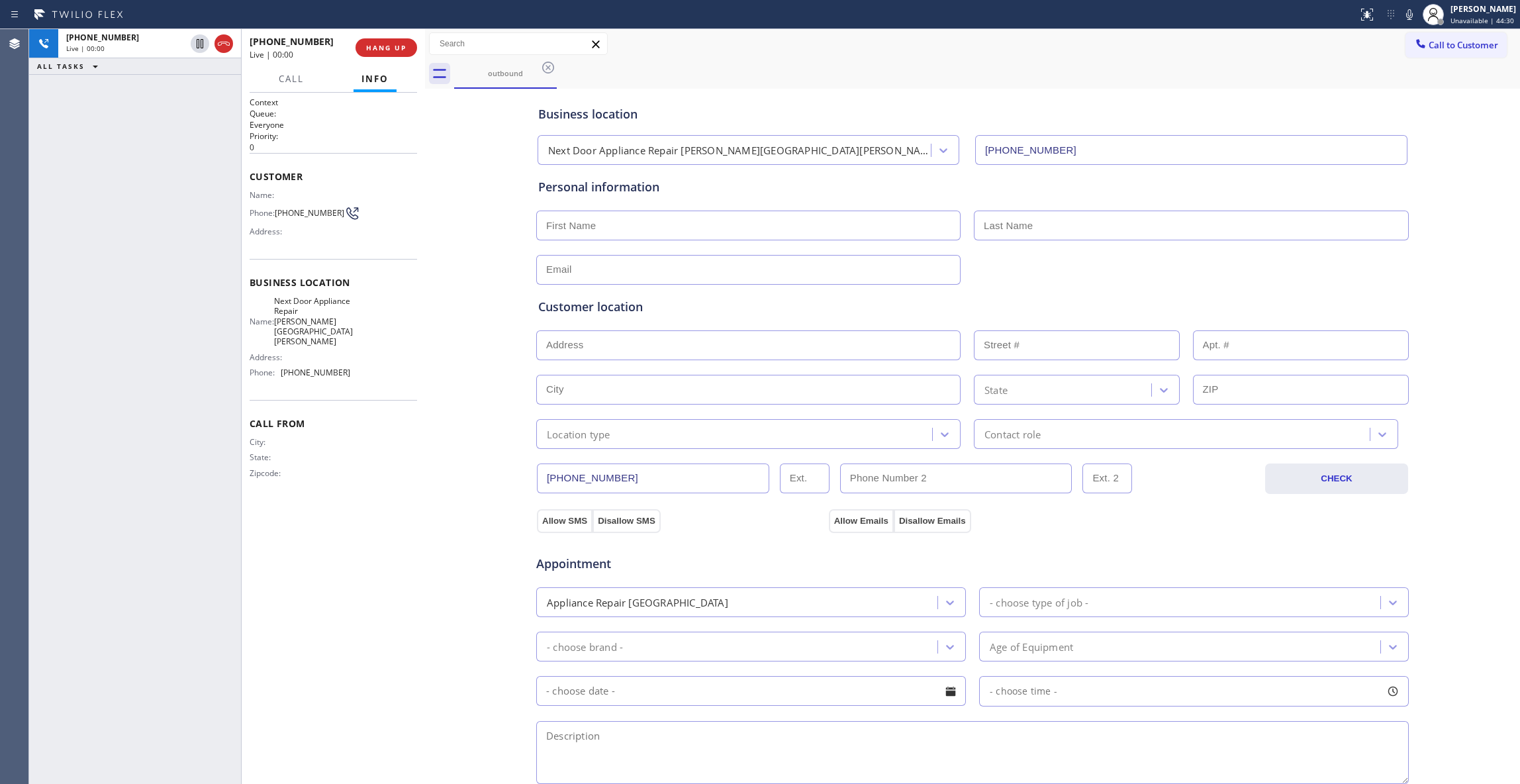
drag, startPoint x: 223, startPoint y: 44, endPoint x: 241, endPoint y: 44, distance: 18.0
click at [223, 44] on icon at bounding box center [223, 43] width 16 height 16
click at [414, 42] on button "HANG UP" at bounding box center [386, 48] width 62 height 19
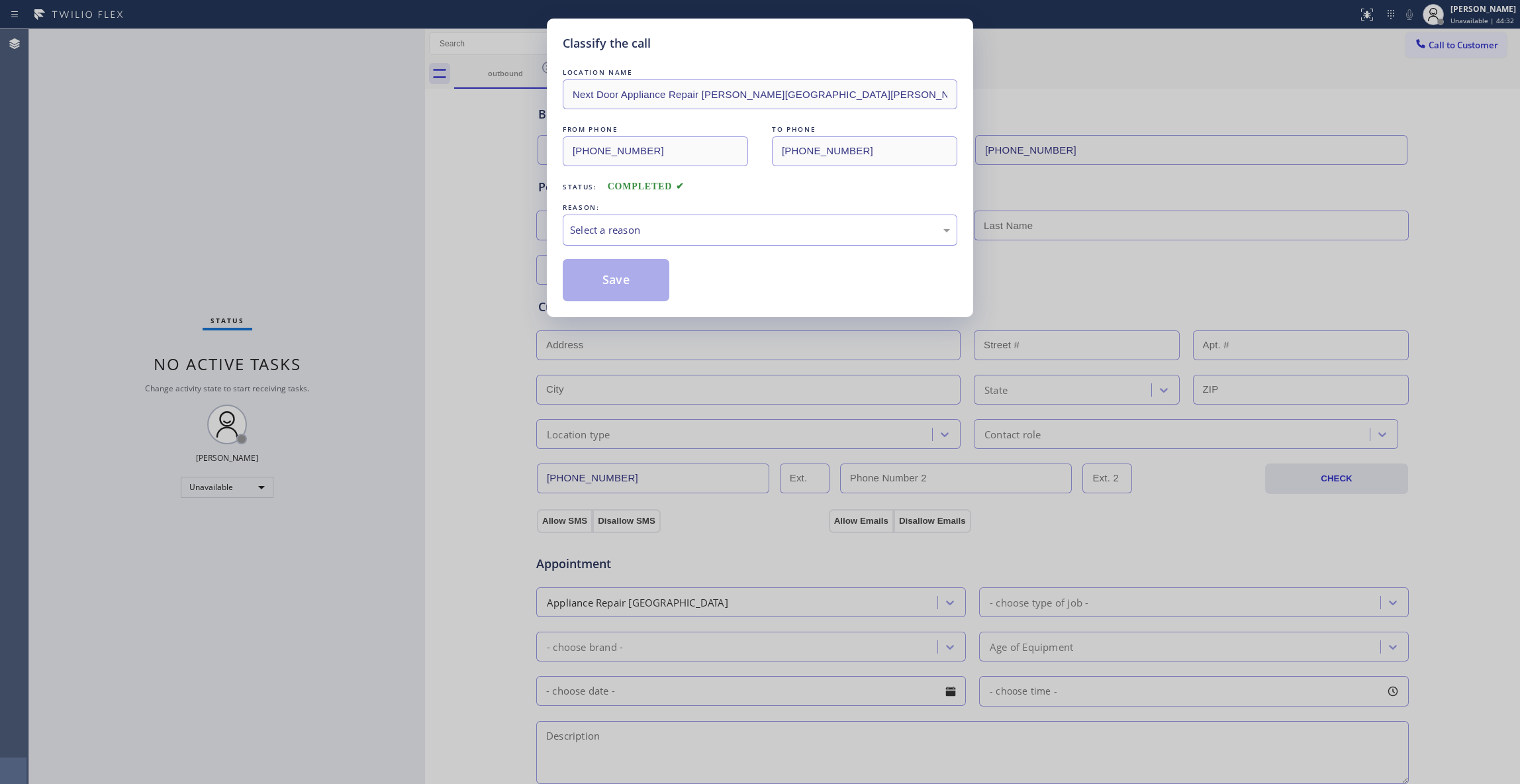
click at [622, 237] on div "Select a reason" at bounding box center [760, 230] width 380 height 15
click at [620, 282] on button "Save" at bounding box center [615, 280] width 106 height 42
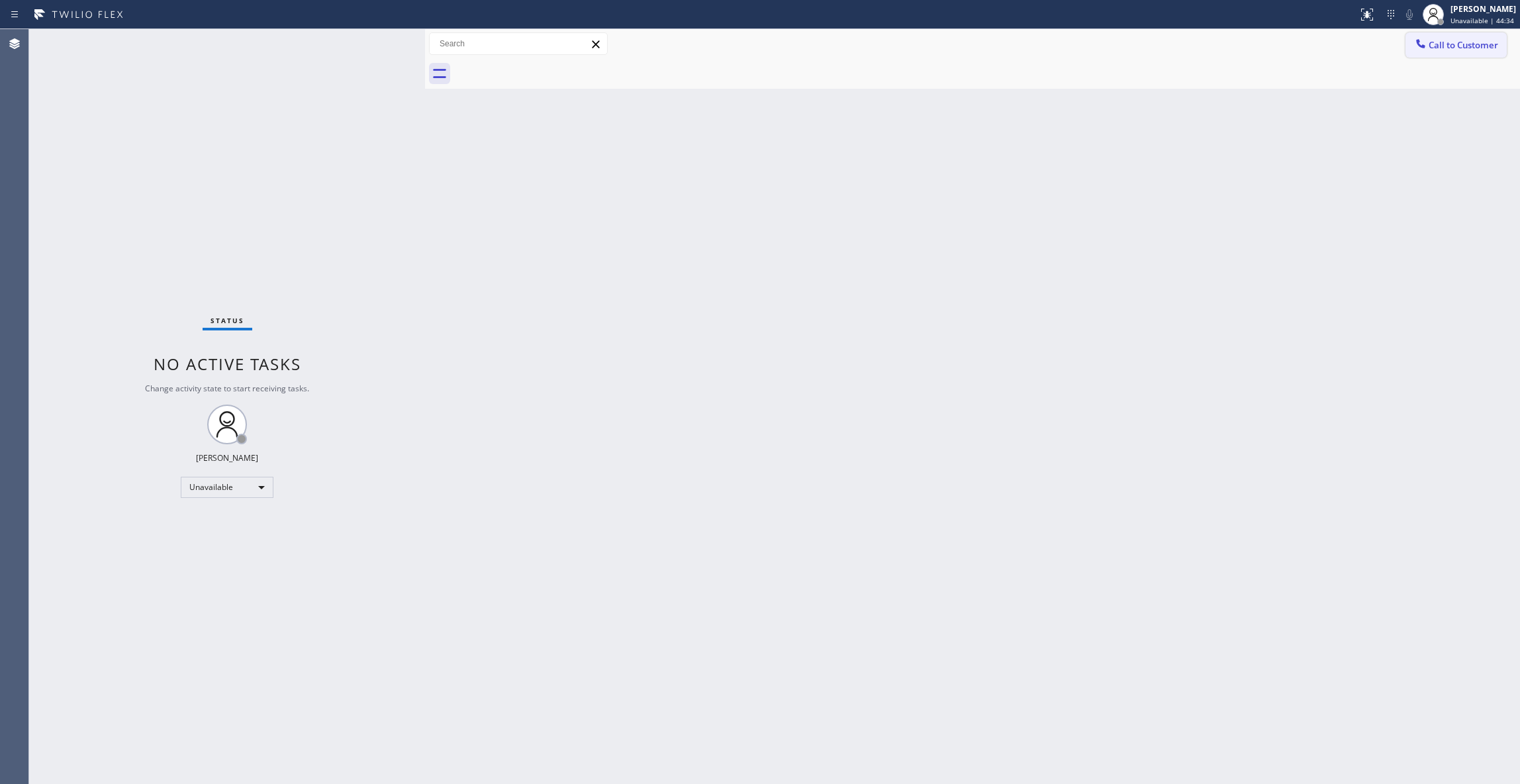
click at [1452, 46] on span "Call to Customer" at bounding box center [1463, 45] width 69 height 12
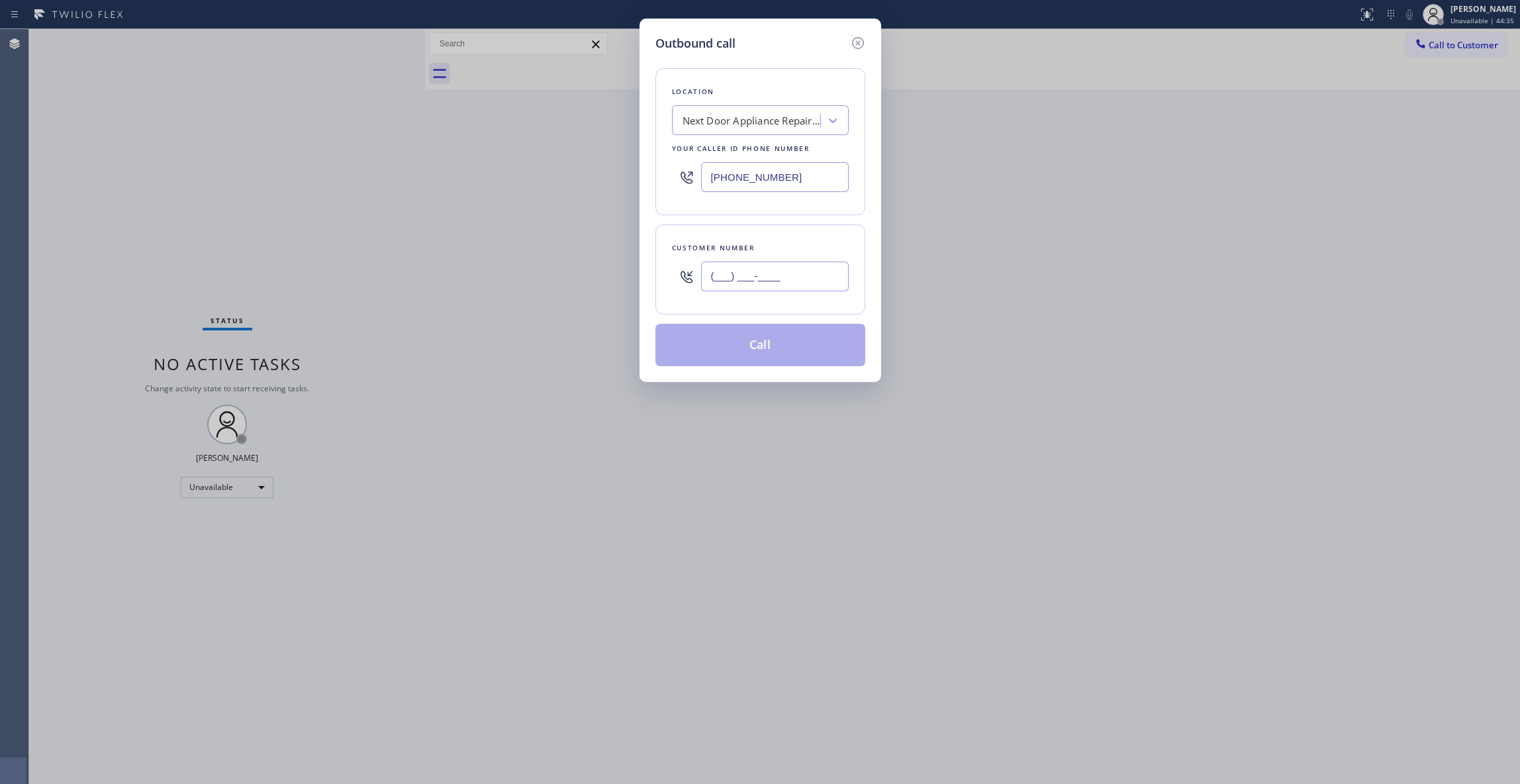
click at [775, 276] on input "(___) ___-____" at bounding box center [774, 276] width 148 height 30
paste input "986) 286-1401"
type input "(986) 286-1401"
click at [784, 356] on button "Call" at bounding box center [760, 345] width 210 height 42
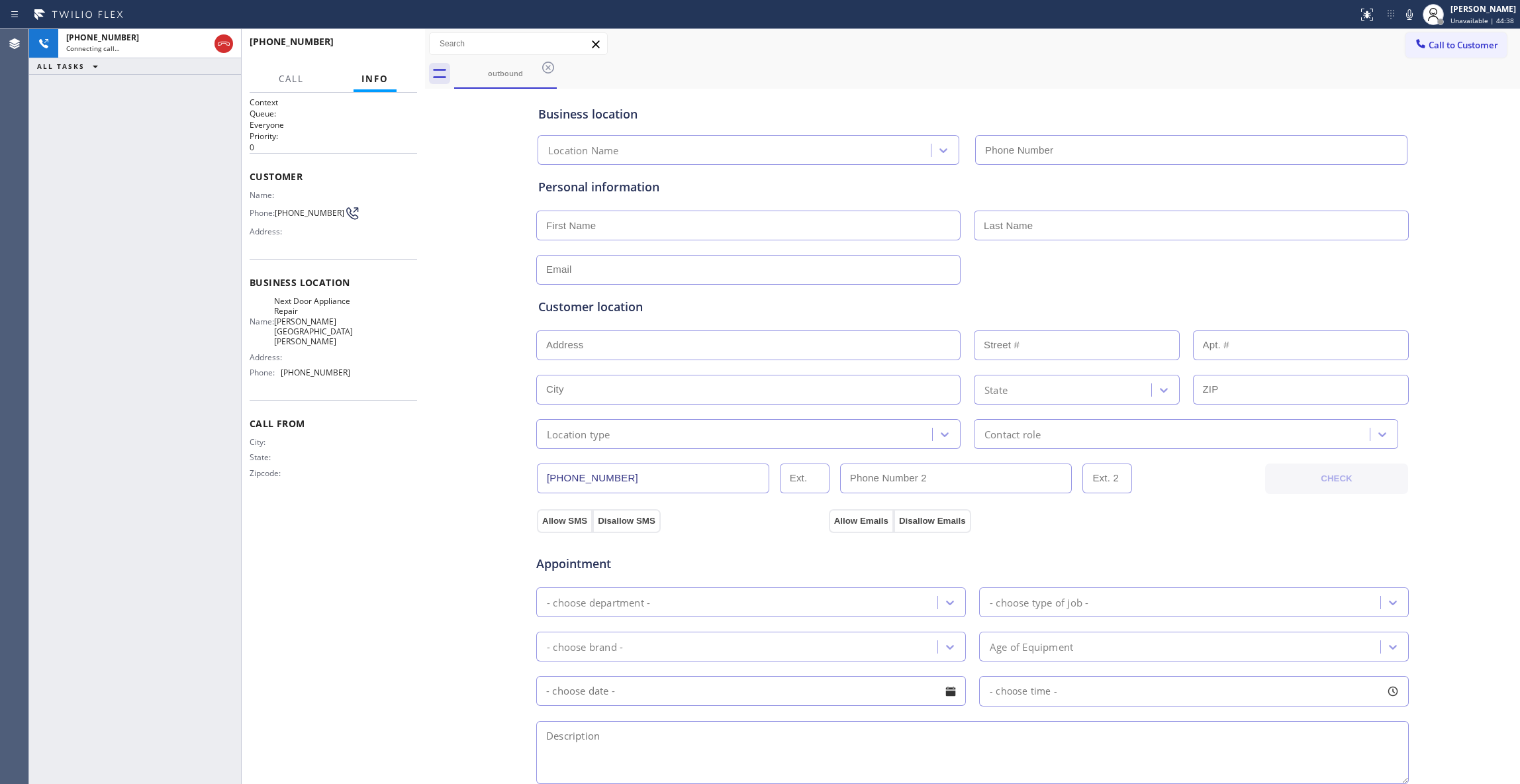
type input "(470) 782-9857"
click at [380, 43] on span "HANG UP" at bounding box center [386, 47] width 40 height 9
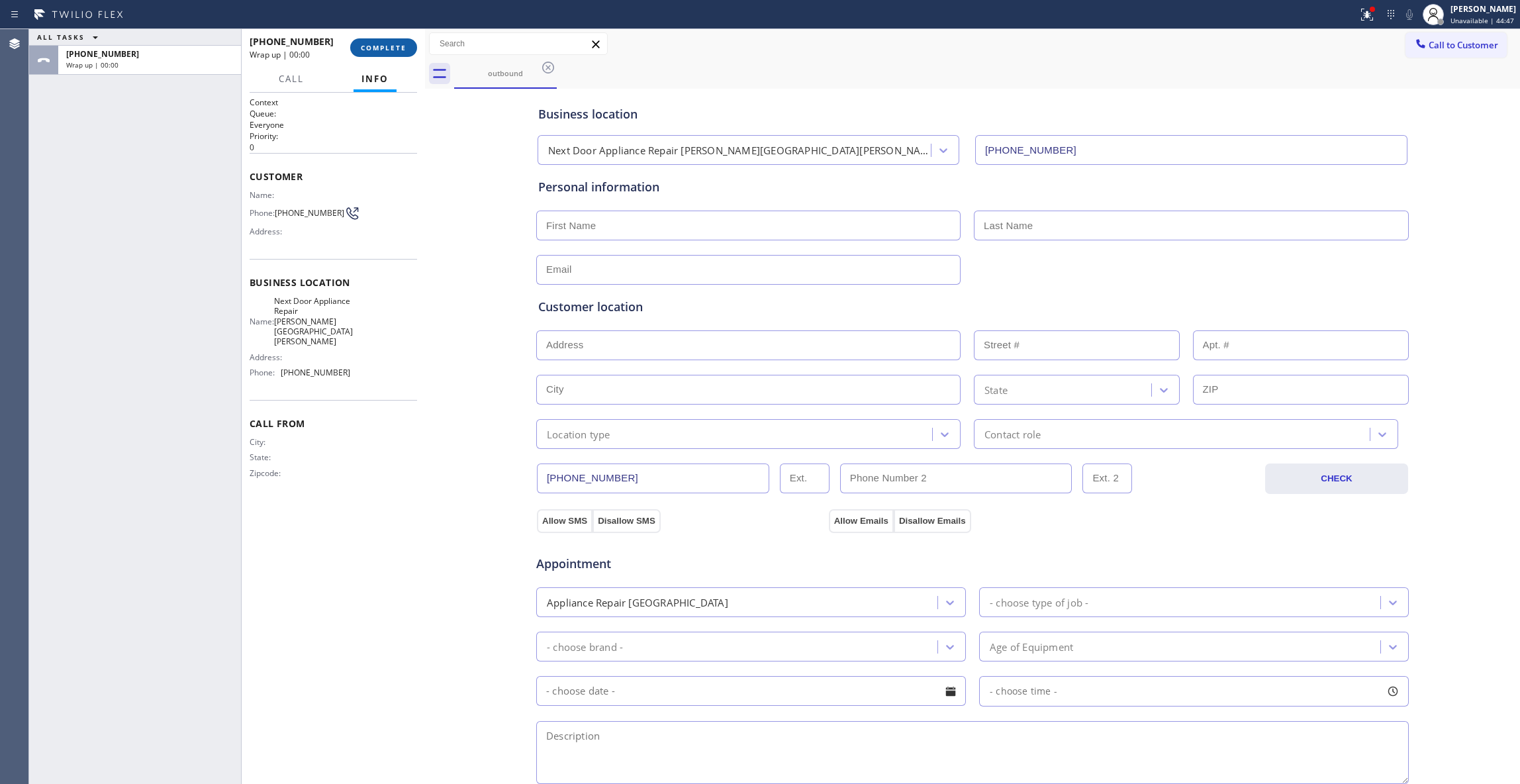
click at [379, 43] on span "COMPLETE" at bounding box center [384, 47] width 46 height 9
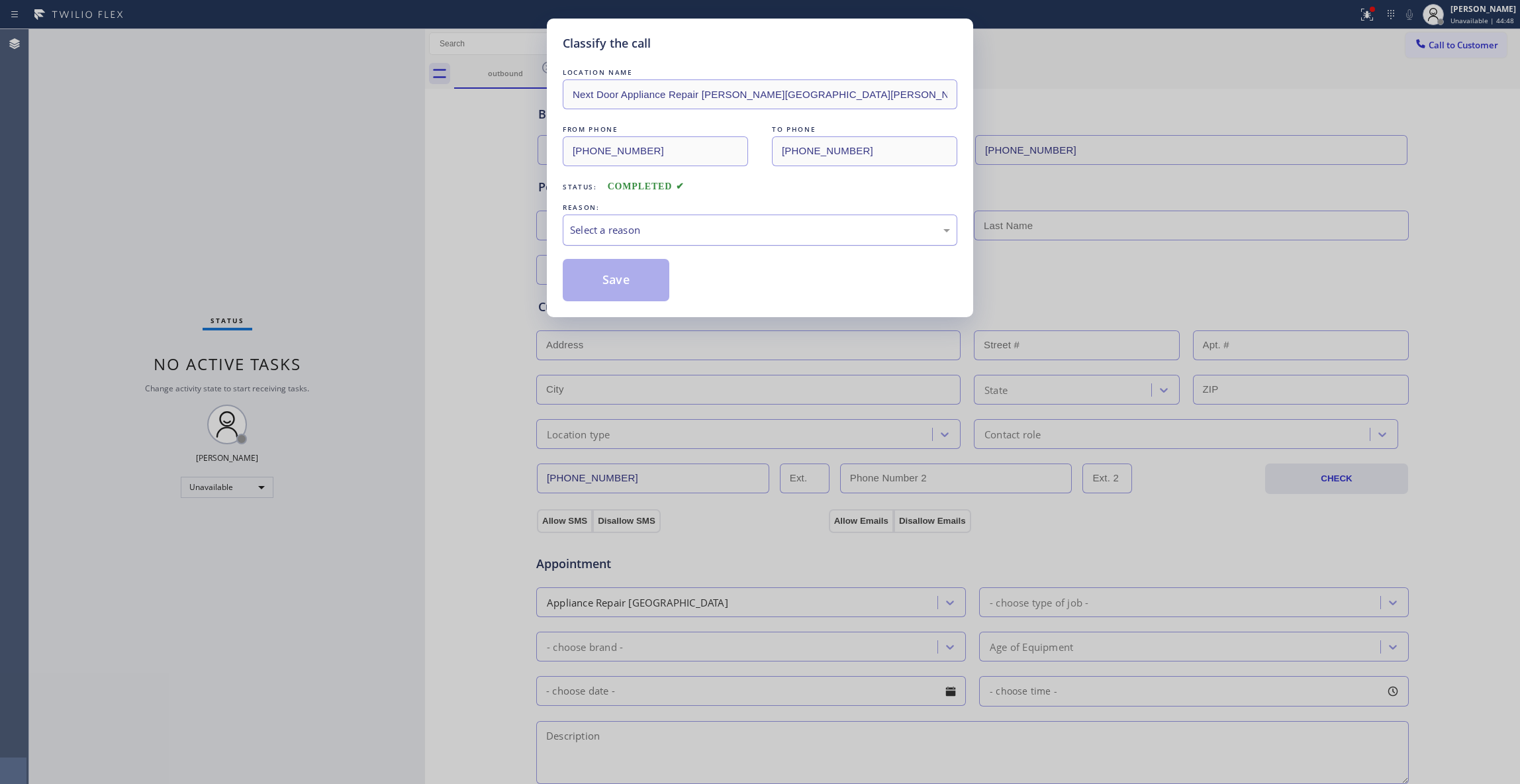
click at [636, 225] on div "Select a reason" at bounding box center [760, 230] width 380 height 15
click at [626, 274] on button "Save" at bounding box center [615, 280] width 106 height 42
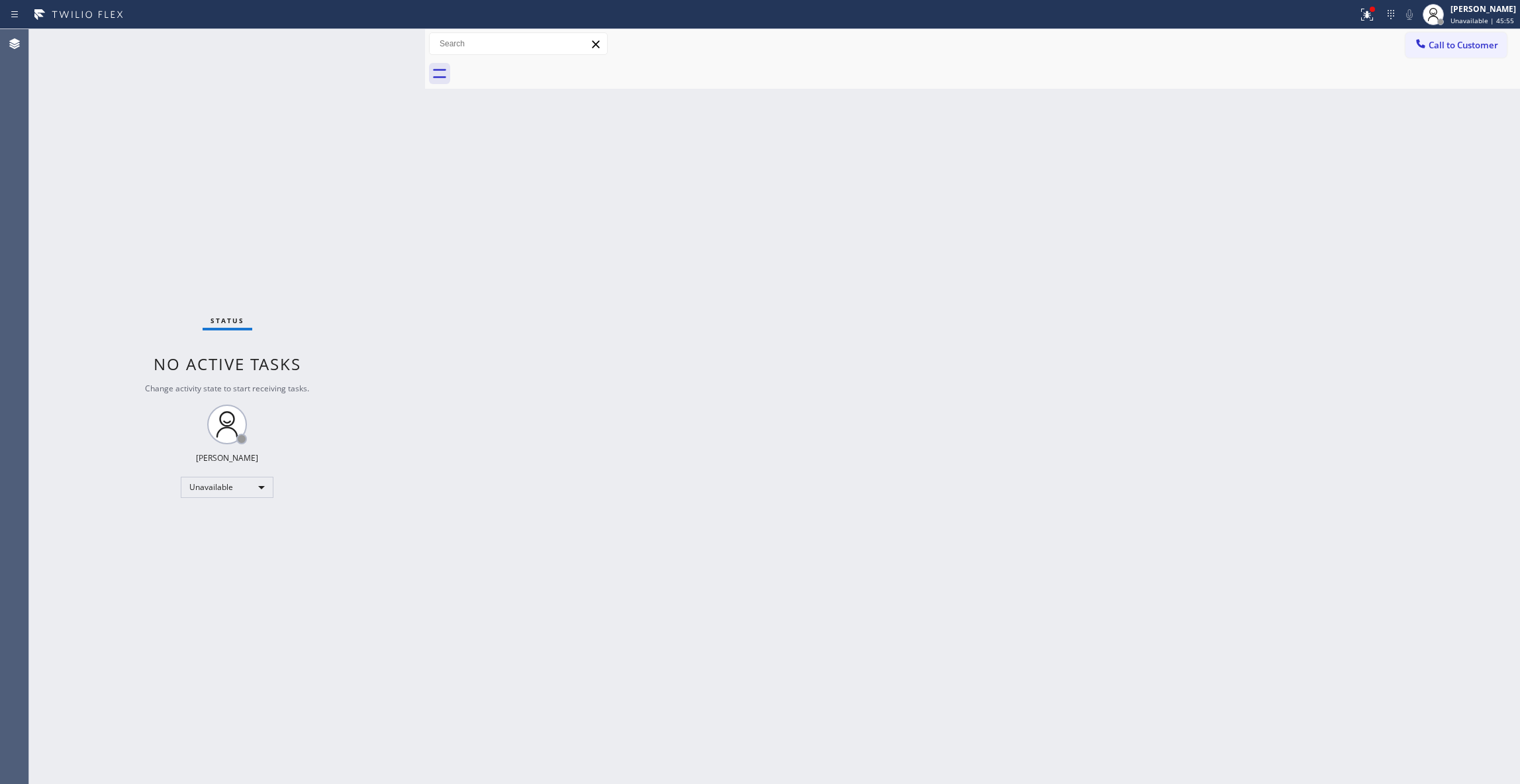
click at [1492, 51] on span "Call to Customer" at bounding box center [1463, 45] width 69 height 12
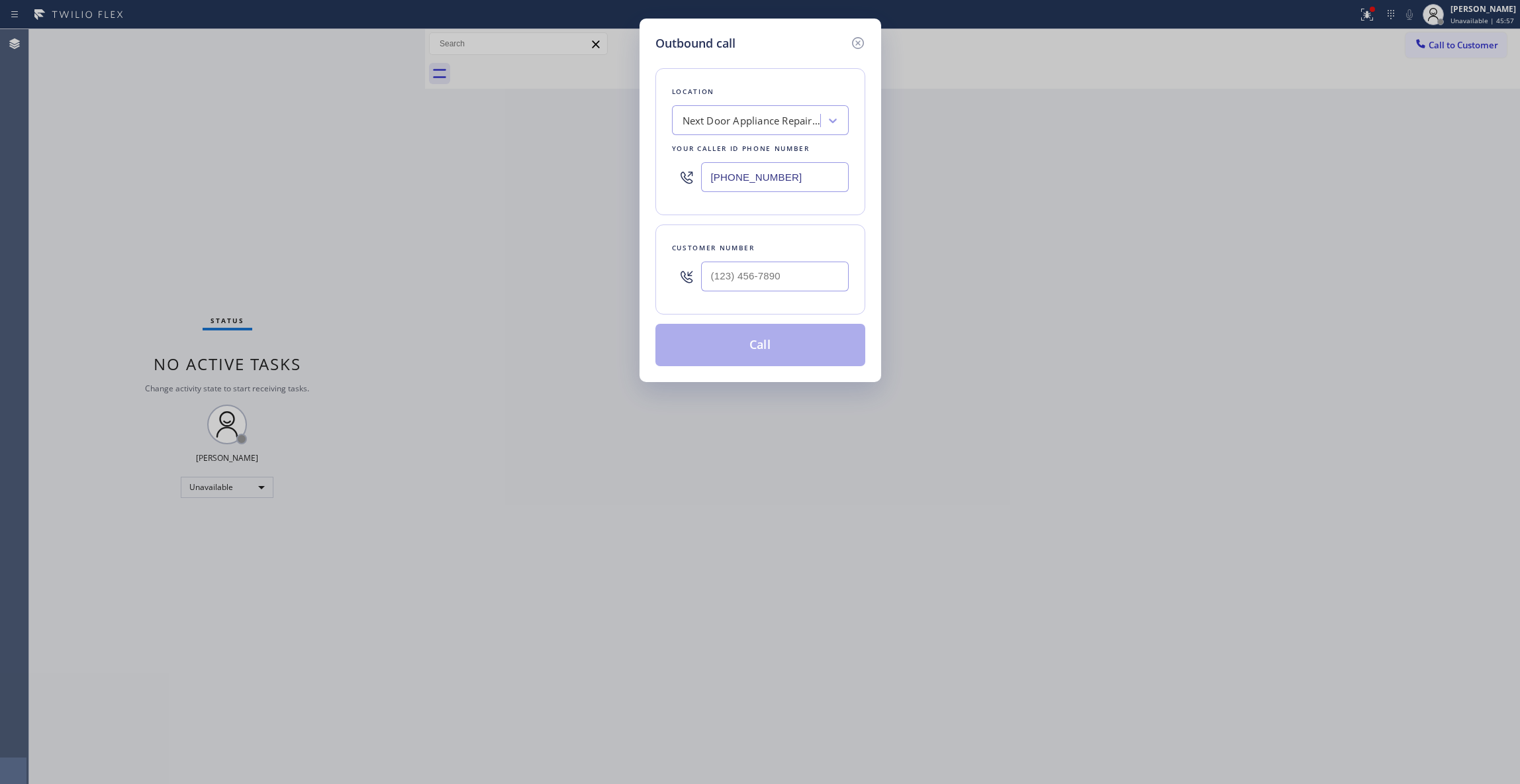
drag, startPoint x: 805, startPoint y: 180, endPoint x: 374, endPoint y: 148, distance: 432.2
click at [374, 148] on div "Outbound call Location Next Door Appliance Repair Castleberry Hill Your caller …" at bounding box center [760, 392] width 1520 height 784
paste input "714) 790-3231"
drag, startPoint x: 787, startPoint y: 173, endPoint x: 642, endPoint y: 176, distance: 145.0
click at [642, 176] on div "Outbound call Location Next Door Appliance Repair Castleberry Hill Your caller …" at bounding box center [760, 200] width 242 height 363
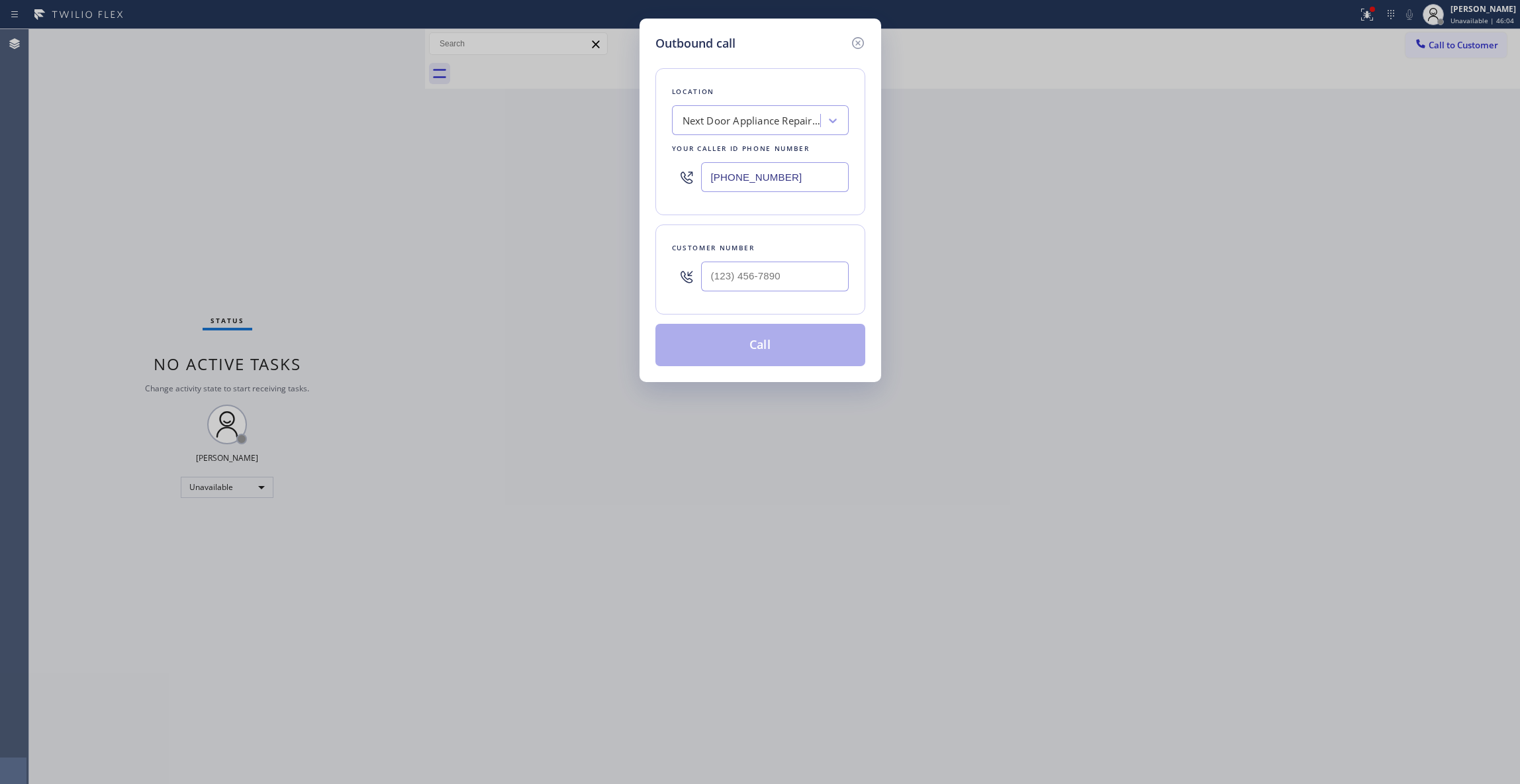
paste input "714) 790-3231"
type input "(714) 790-3231"
click at [51, 159] on div "Outbound call Location Search location Your caller id phone number (714) 790-32…" at bounding box center [760, 392] width 1520 height 784
click at [787, 278] on input "(___) ___-____" at bounding box center [774, 276] width 148 height 30
paste input "406) 299-4196"
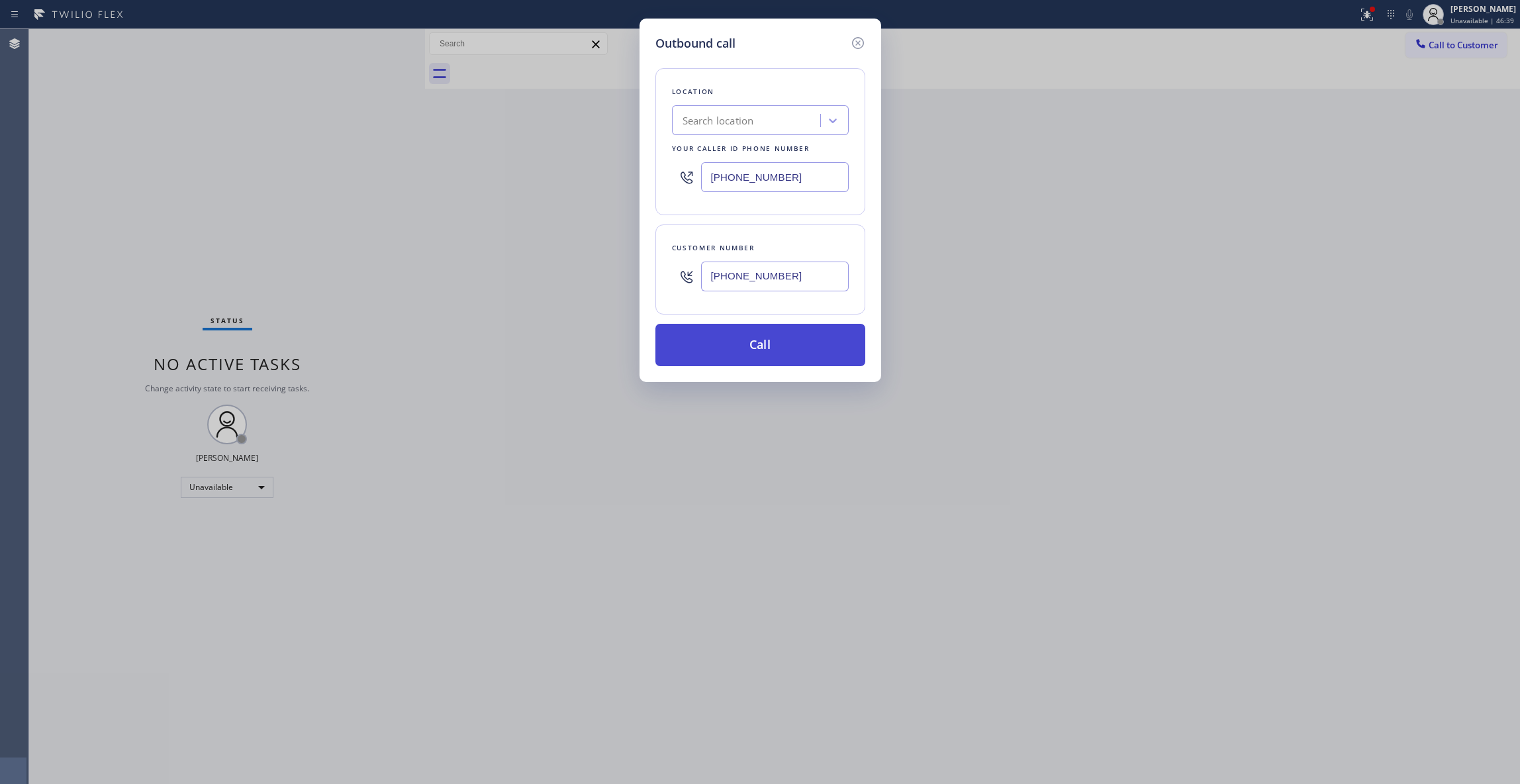
type input "(406) 299-4196"
click at [782, 355] on button "Call" at bounding box center [760, 345] width 210 height 42
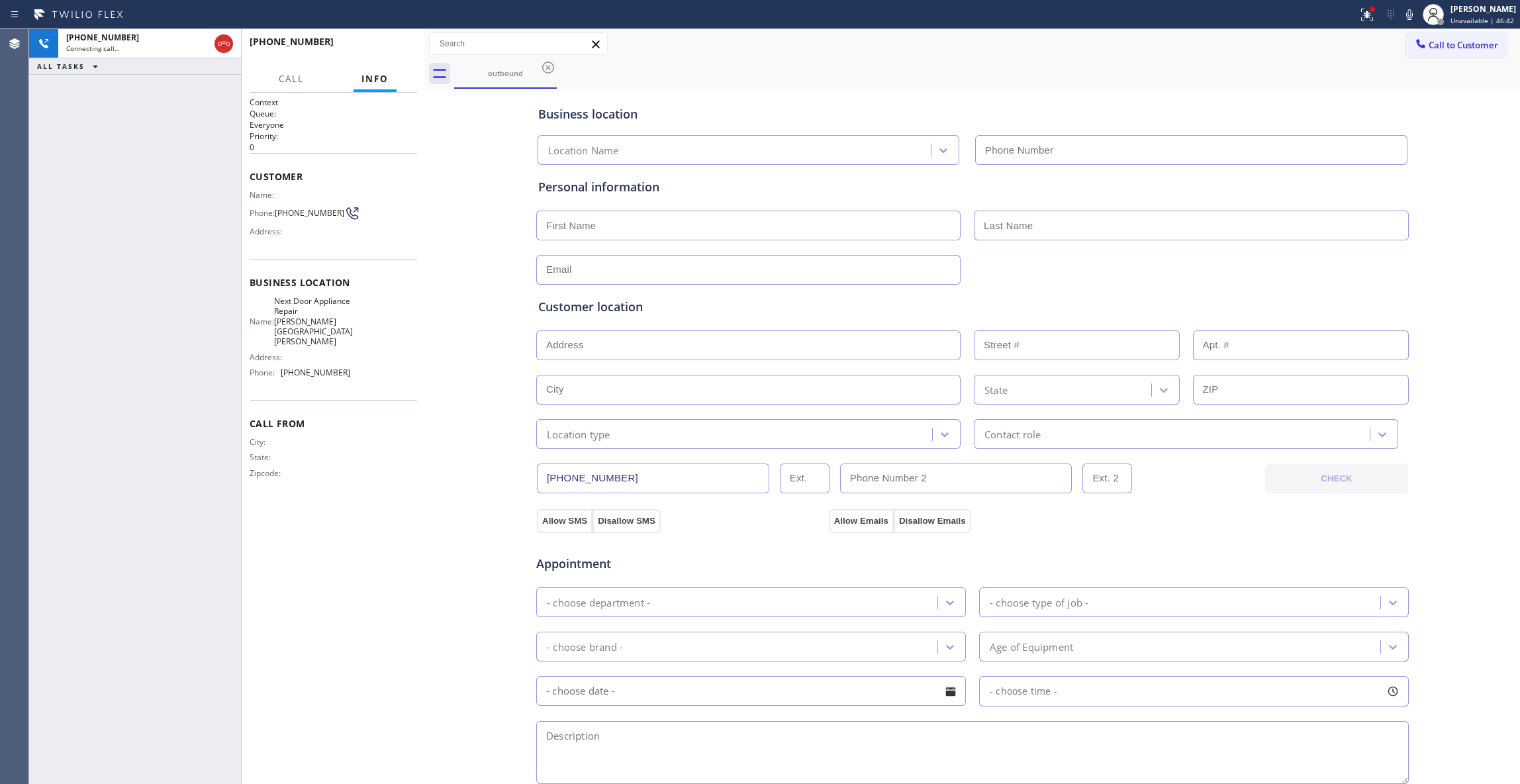
type input "(470) 782-9857"
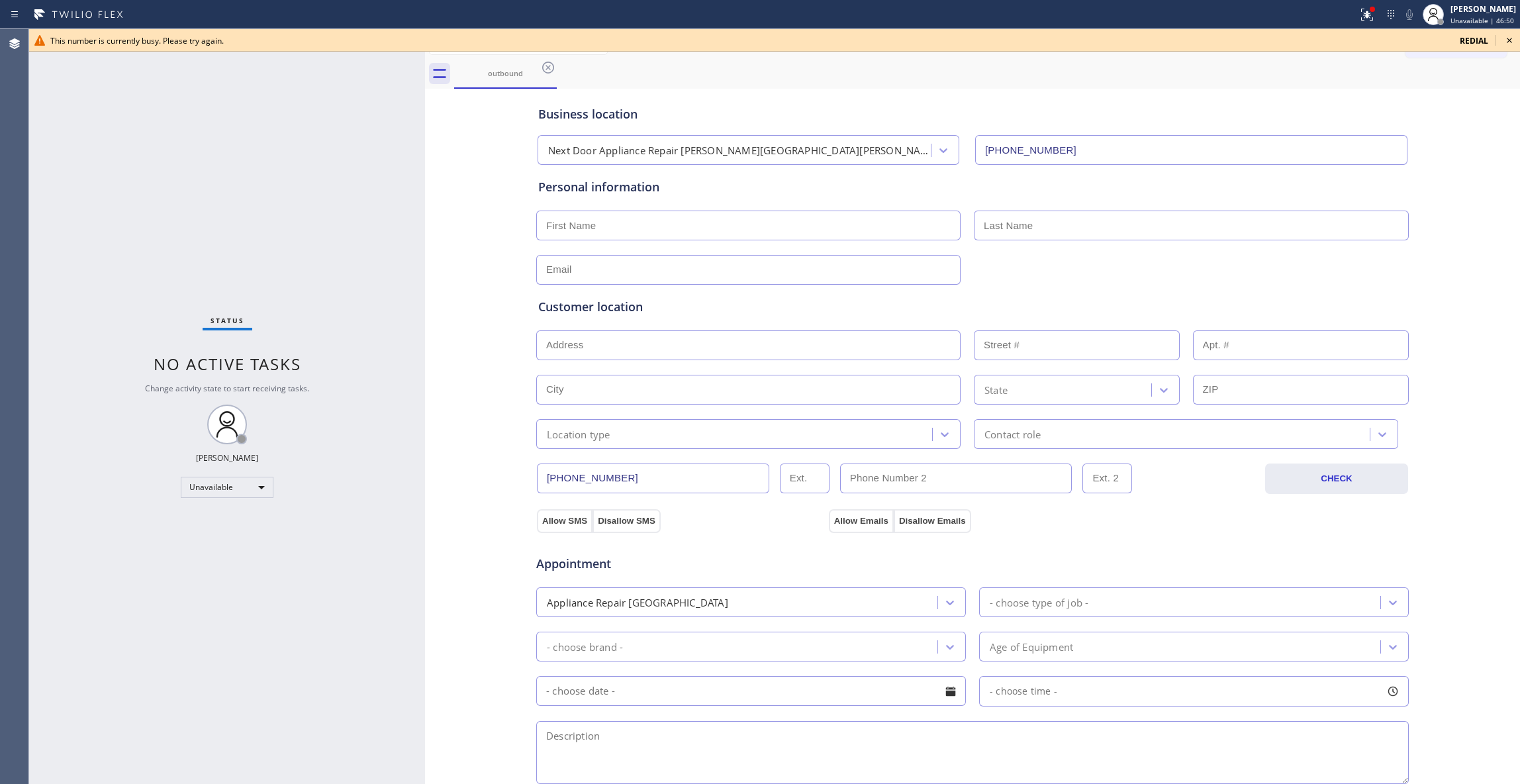
click at [125, 232] on div "Status No active tasks Change activity state to start receiving tasks. [PERSON_…" at bounding box center [227, 406] width 395 height 754
click at [1513, 41] on icon at bounding box center [1509, 40] width 16 height 16
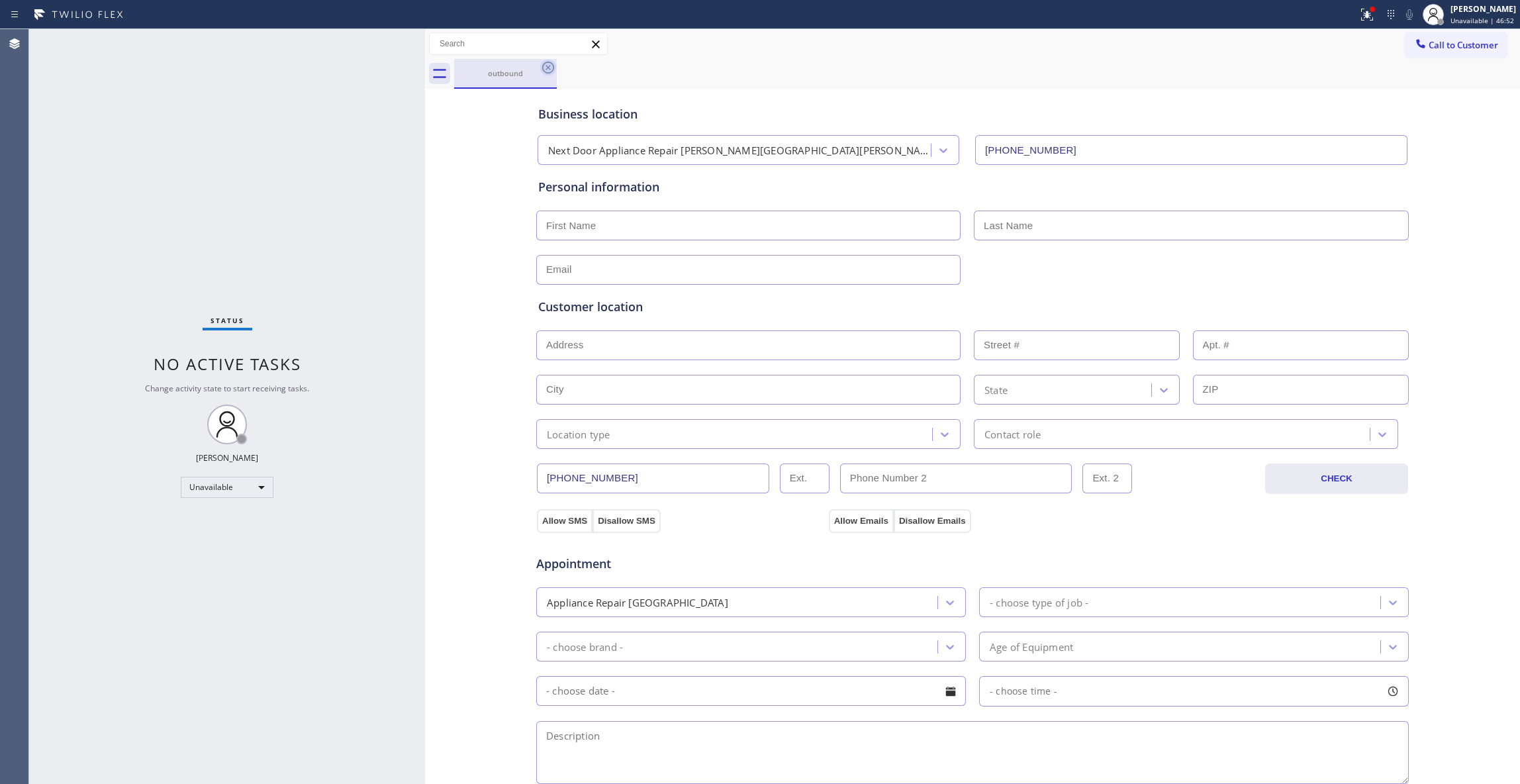
click at [544, 70] on icon at bounding box center [548, 67] width 16 height 16
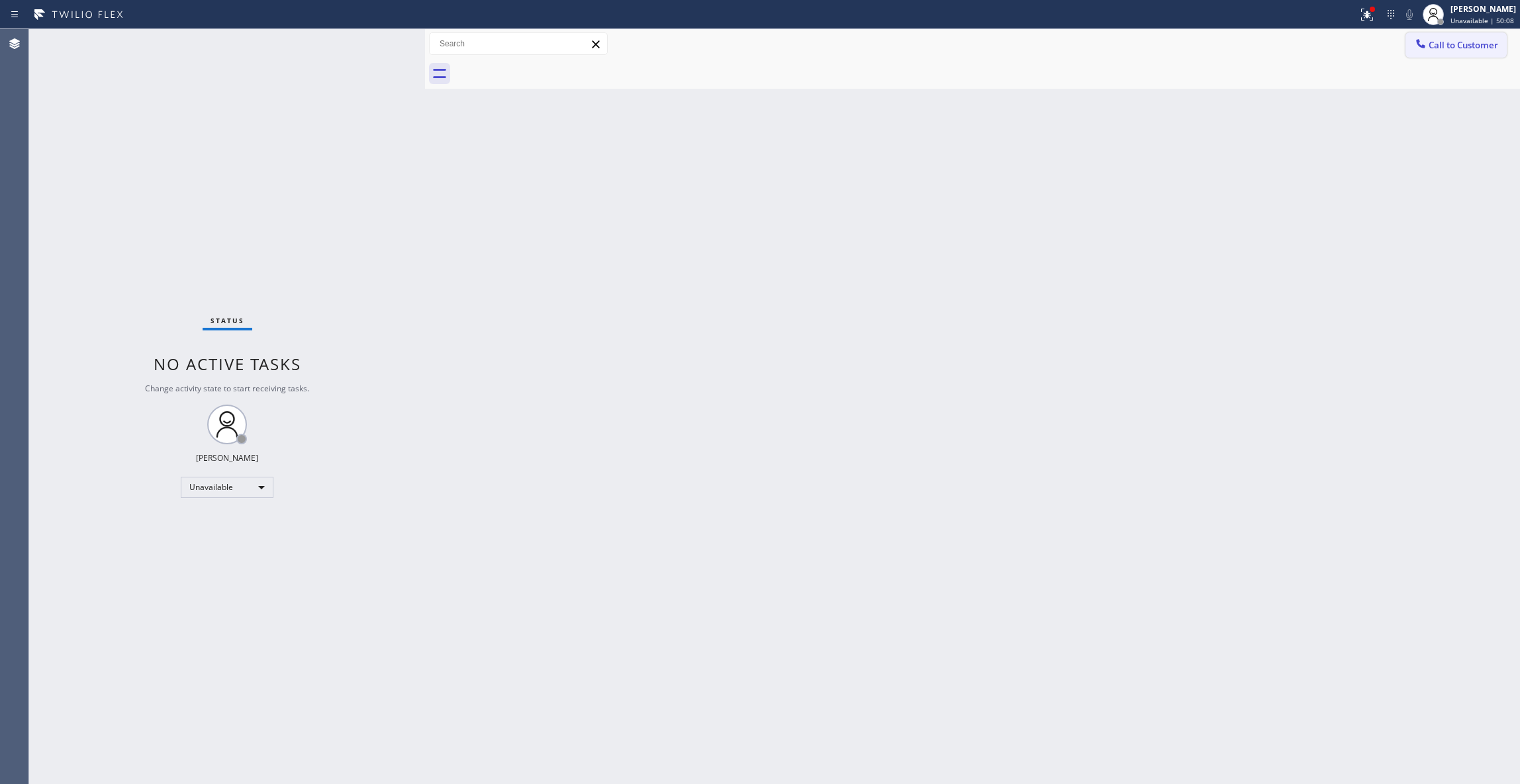
click at [1447, 48] on span "Call to Customer" at bounding box center [1463, 45] width 69 height 12
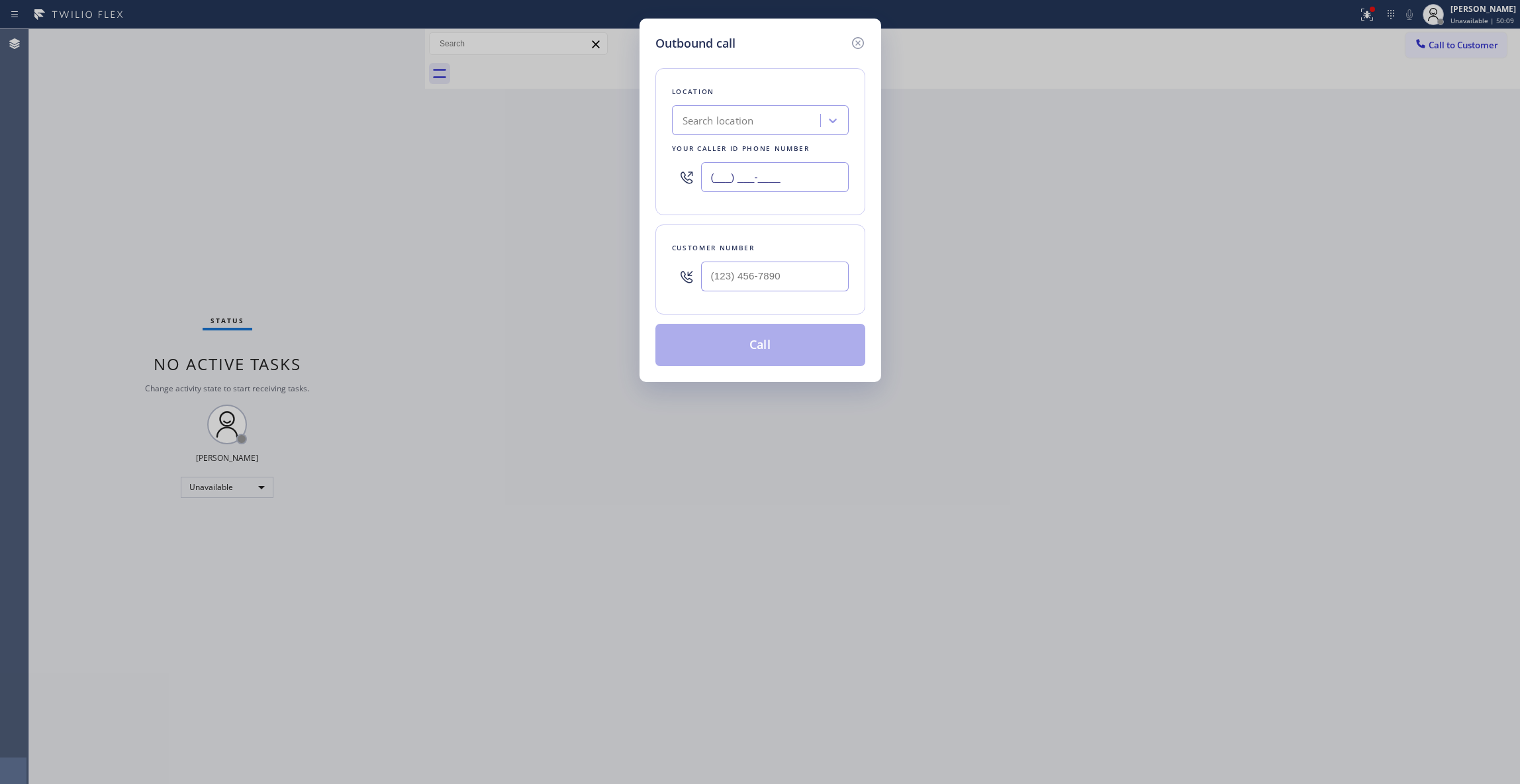
drag, startPoint x: 812, startPoint y: 177, endPoint x: 231, endPoint y: 133, distance: 582.7
click at [231, 133] on div "Outbound call Location Search location Your caller id phone number (___) ___-__…" at bounding box center [760, 392] width 1520 height 784
paste input "213) 277-6121"
type input "(213) 277-6121"
click at [776, 282] on input "(___) ___-____" at bounding box center [774, 276] width 148 height 30
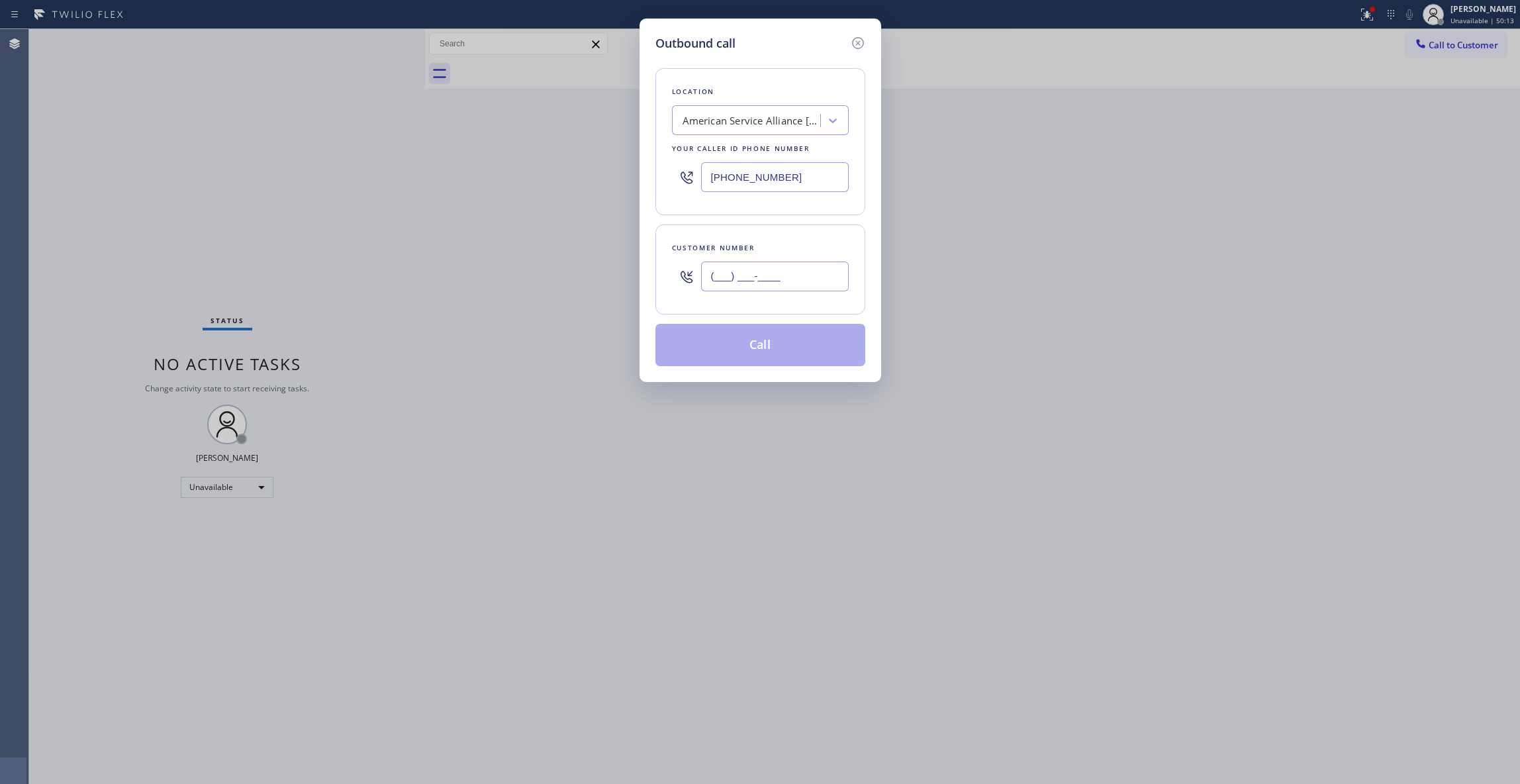
paste input "626) 695-6964"
type input "[PHONE_NUMBER]"
click at [742, 350] on button "Call" at bounding box center [760, 345] width 210 height 42
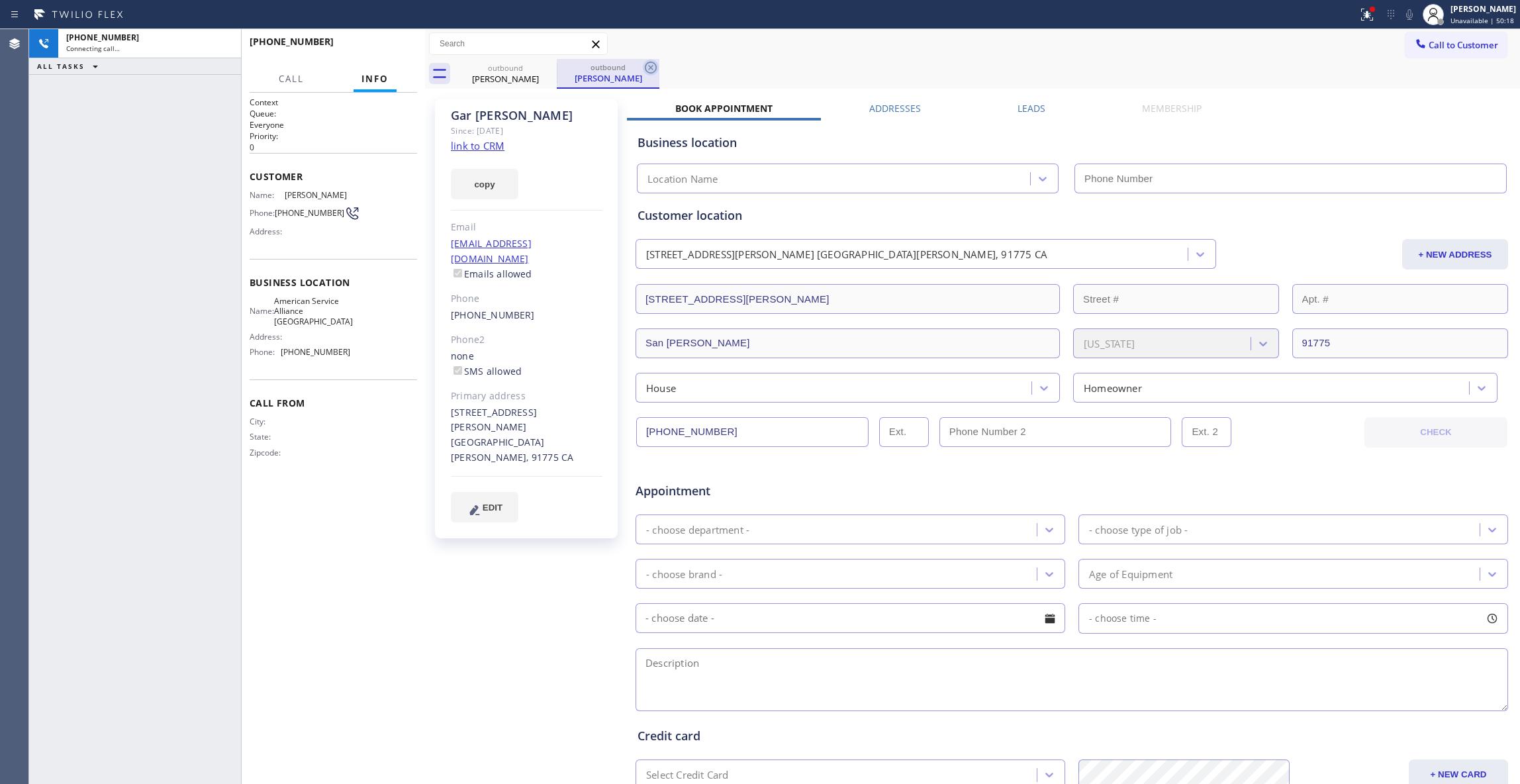
click at [652, 69] on icon at bounding box center [651, 67] width 12 height 12
type input "(213) 277-6121"
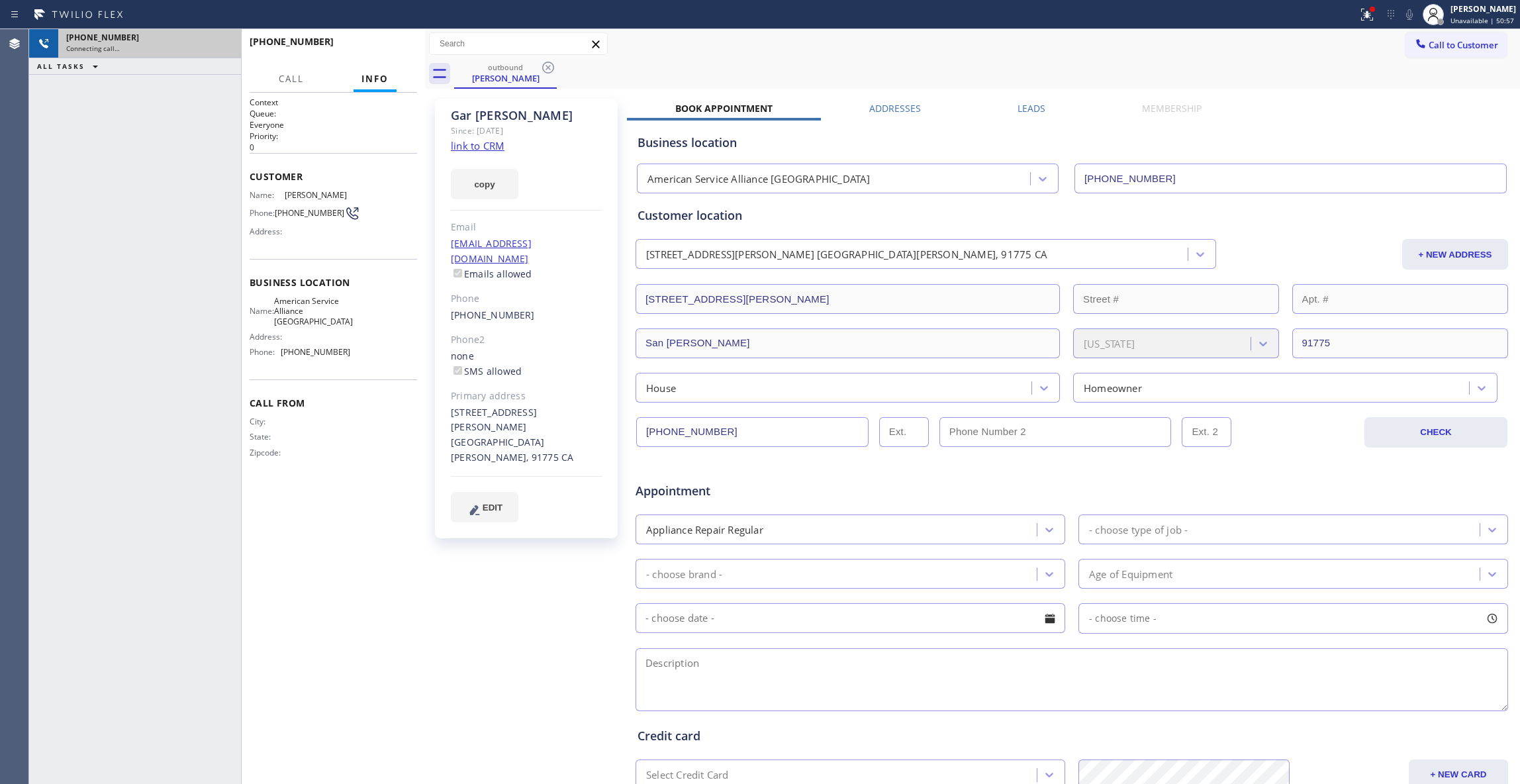
click at [181, 48] on div "Connecting call…" at bounding box center [150, 48] width 167 height 9
click at [17, 271] on div "Agent Desktop" at bounding box center [14, 406] width 29 height 754
click at [167, 45] on div "Connecting call…" at bounding box center [150, 48] width 167 height 9
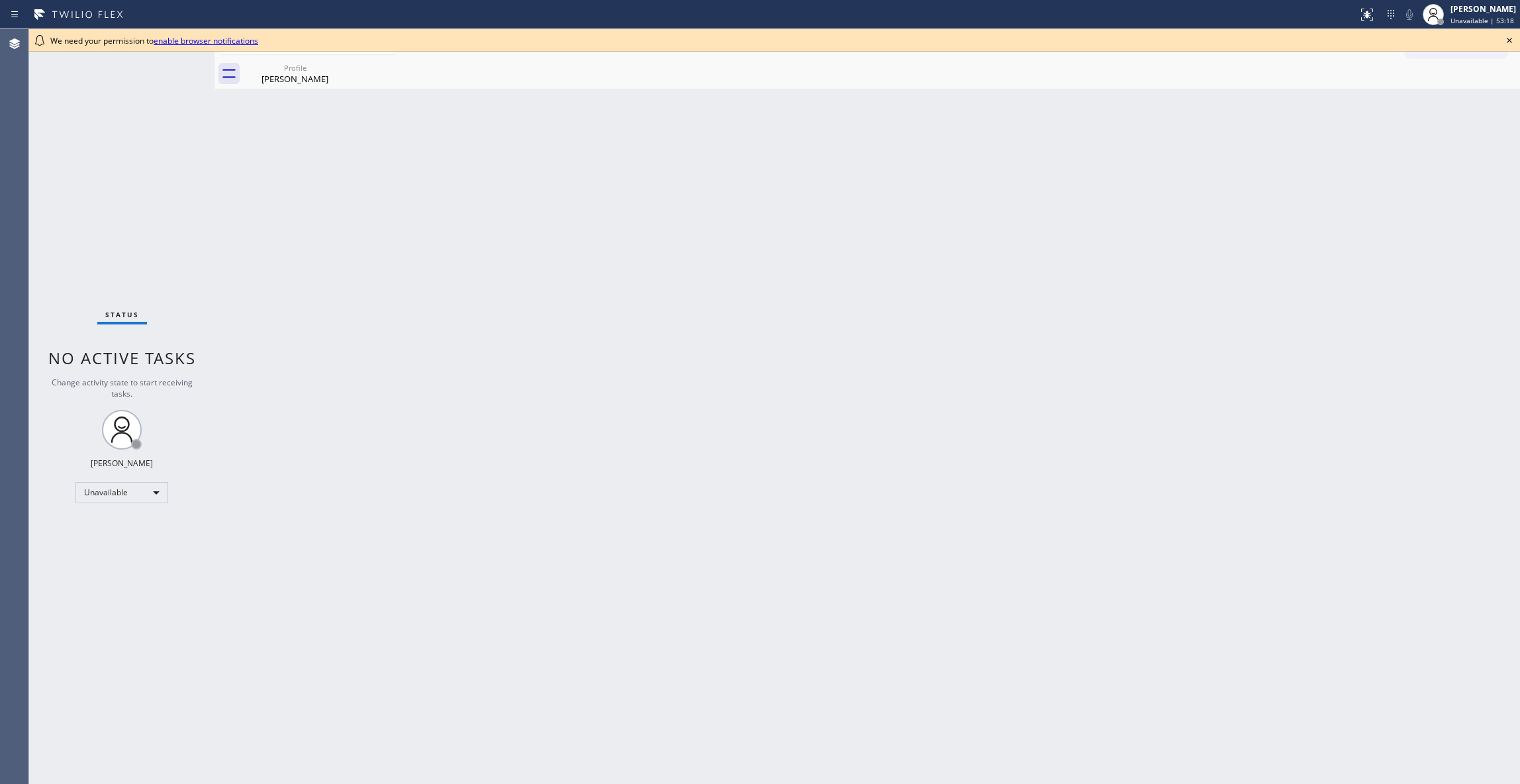
drag, startPoint x: 1377, startPoint y: 279, endPoint x: 1480, endPoint y: 93, distance: 212.6
click at [1382, 250] on div "Back to Dashboard Change Sender ID Customers Technicians Select a contact Outbo…" at bounding box center [867, 406] width 1305 height 754
click at [1507, 38] on icon at bounding box center [1509, 40] width 16 height 16
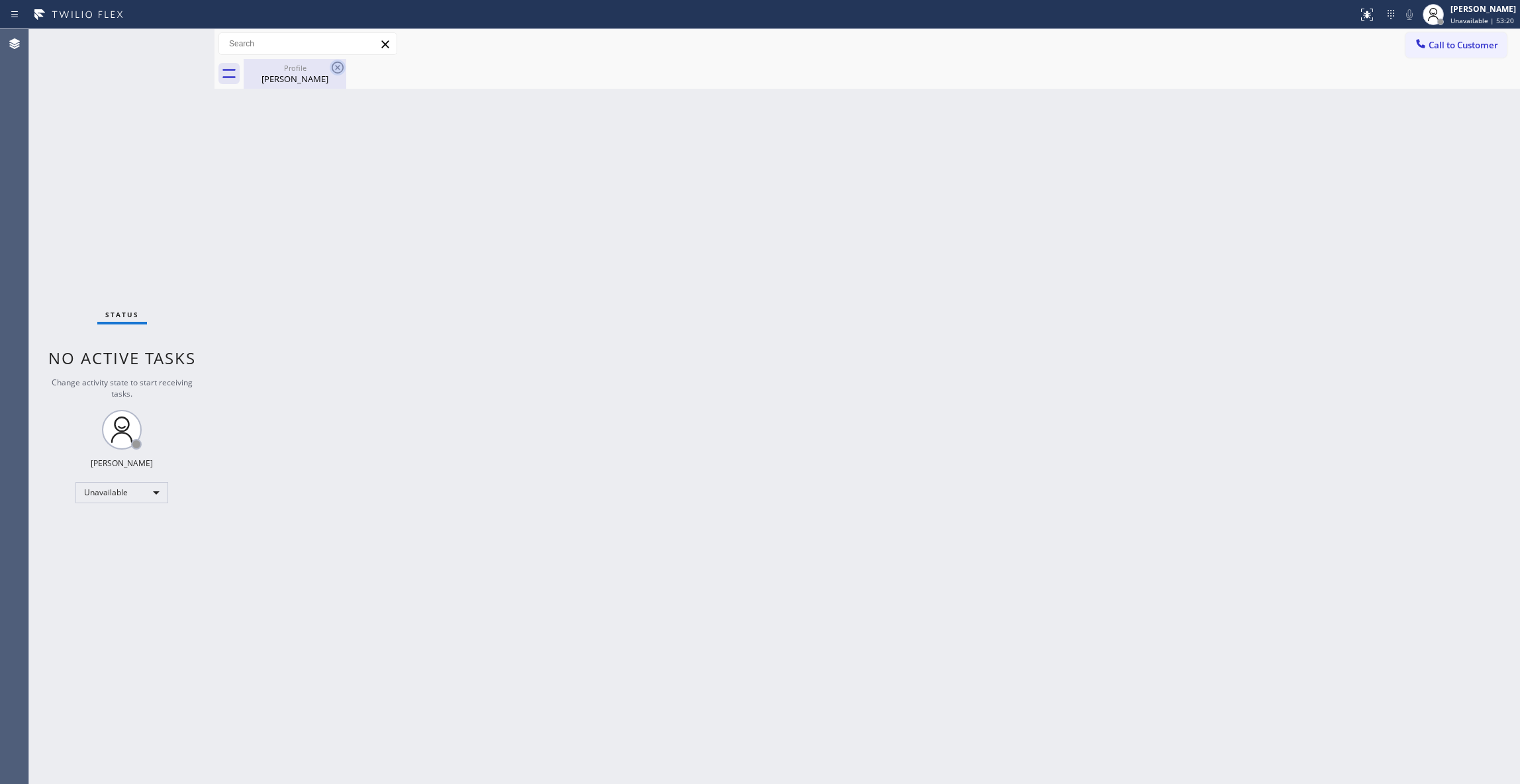
click at [334, 69] on icon at bounding box center [337, 67] width 16 height 16
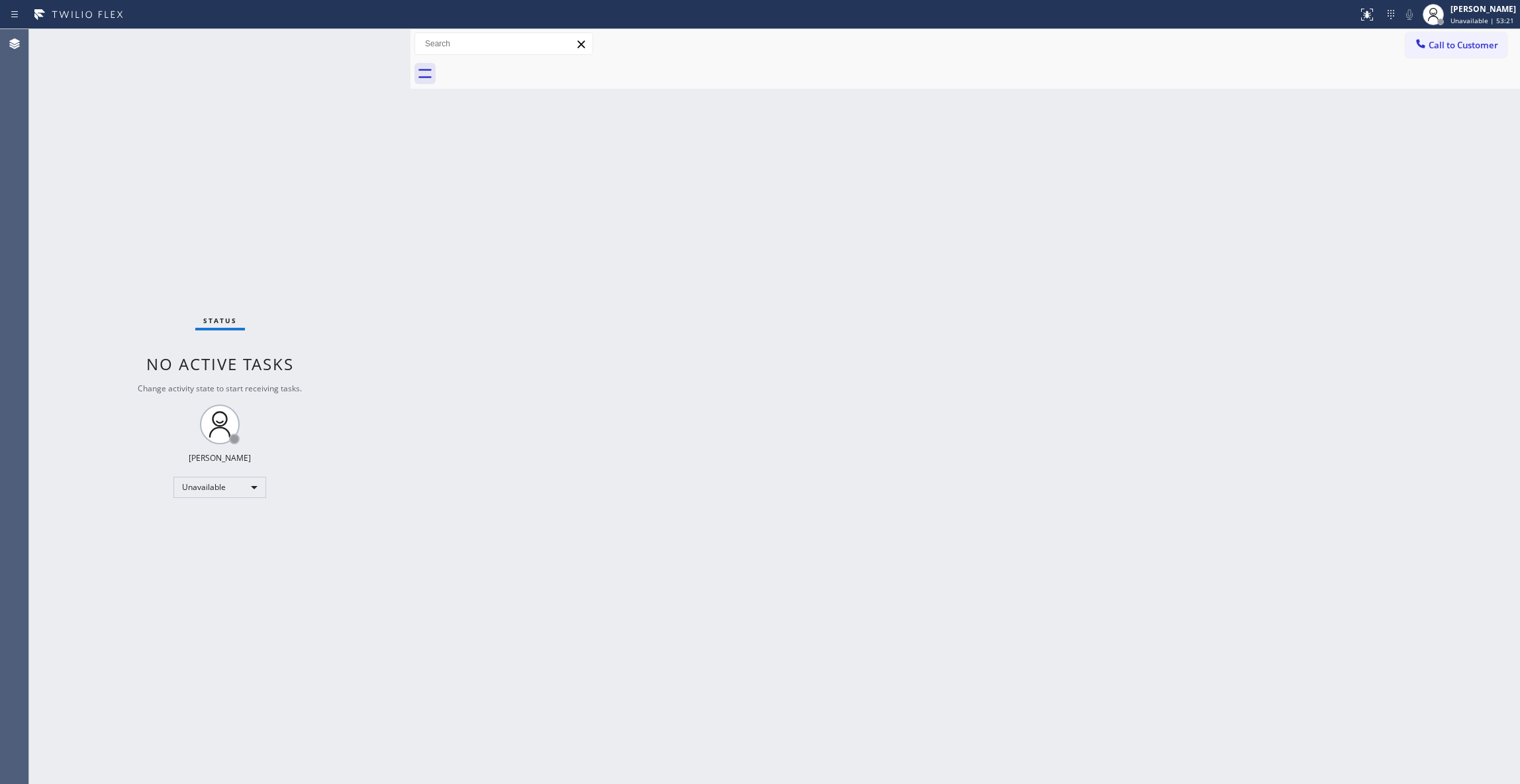
drag, startPoint x: 216, startPoint y: 83, endPoint x: 411, endPoint y: 134, distance: 201.6
click at [411, 134] on div at bounding box center [411, 406] width 0 height 754
click at [781, 503] on div "Back to Dashboard Change Sender ID Customers Technicians Select a contact Outbo…" at bounding box center [965, 406] width 1109 height 754
click at [59, 216] on div "Status No active tasks Change activity state to start receiving tasks. [PERSON_…" at bounding box center [220, 406] width 381 height 754
click at [172, 773] on div "Status No active tasks Change activity state to start receiving tasks. [PERSON_…" at bounding box center [220, 406] width 381 height 754
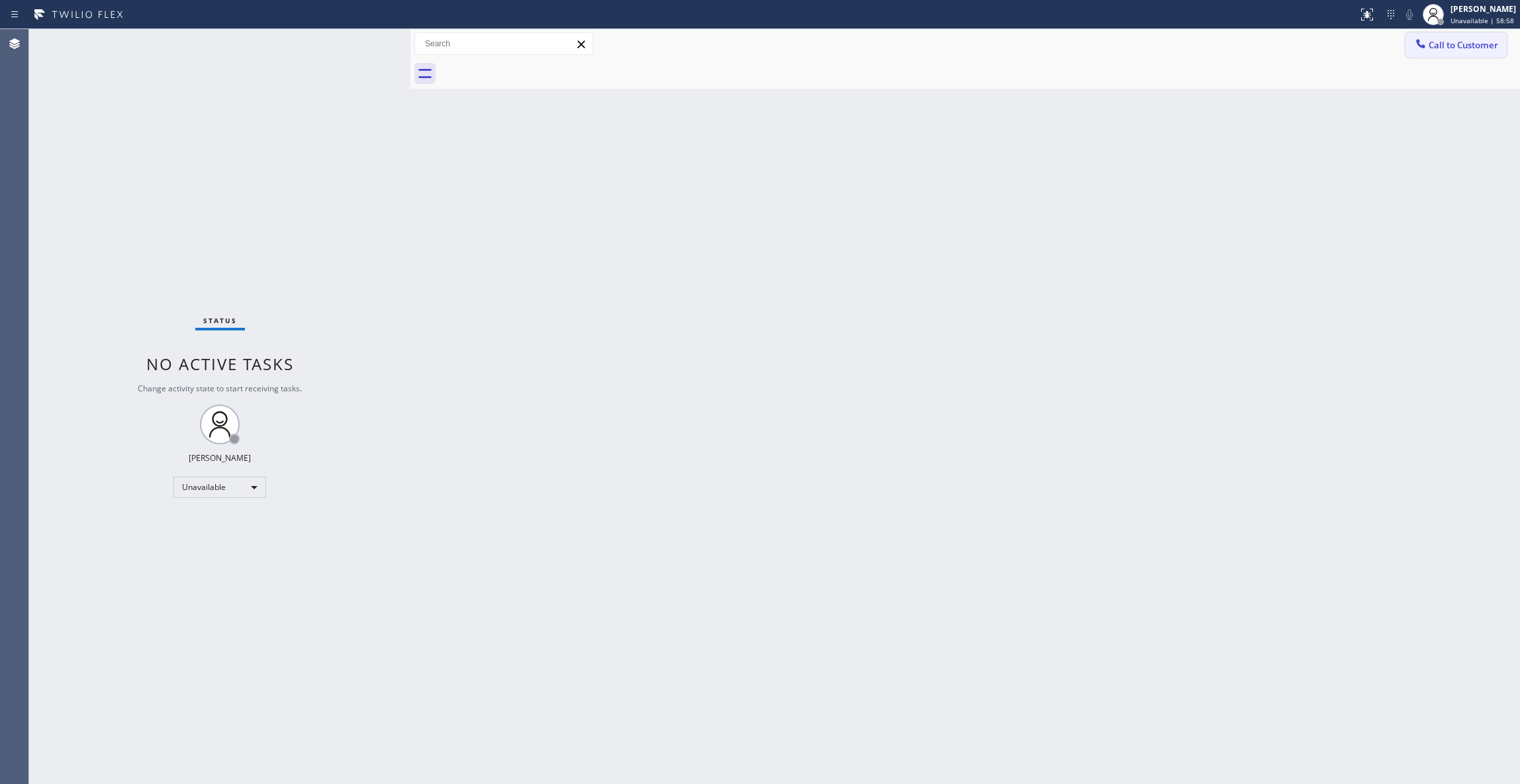
click at [1453, 46] on span "Call to Customer" at bounding box center [1463, 45] width 69 height 12
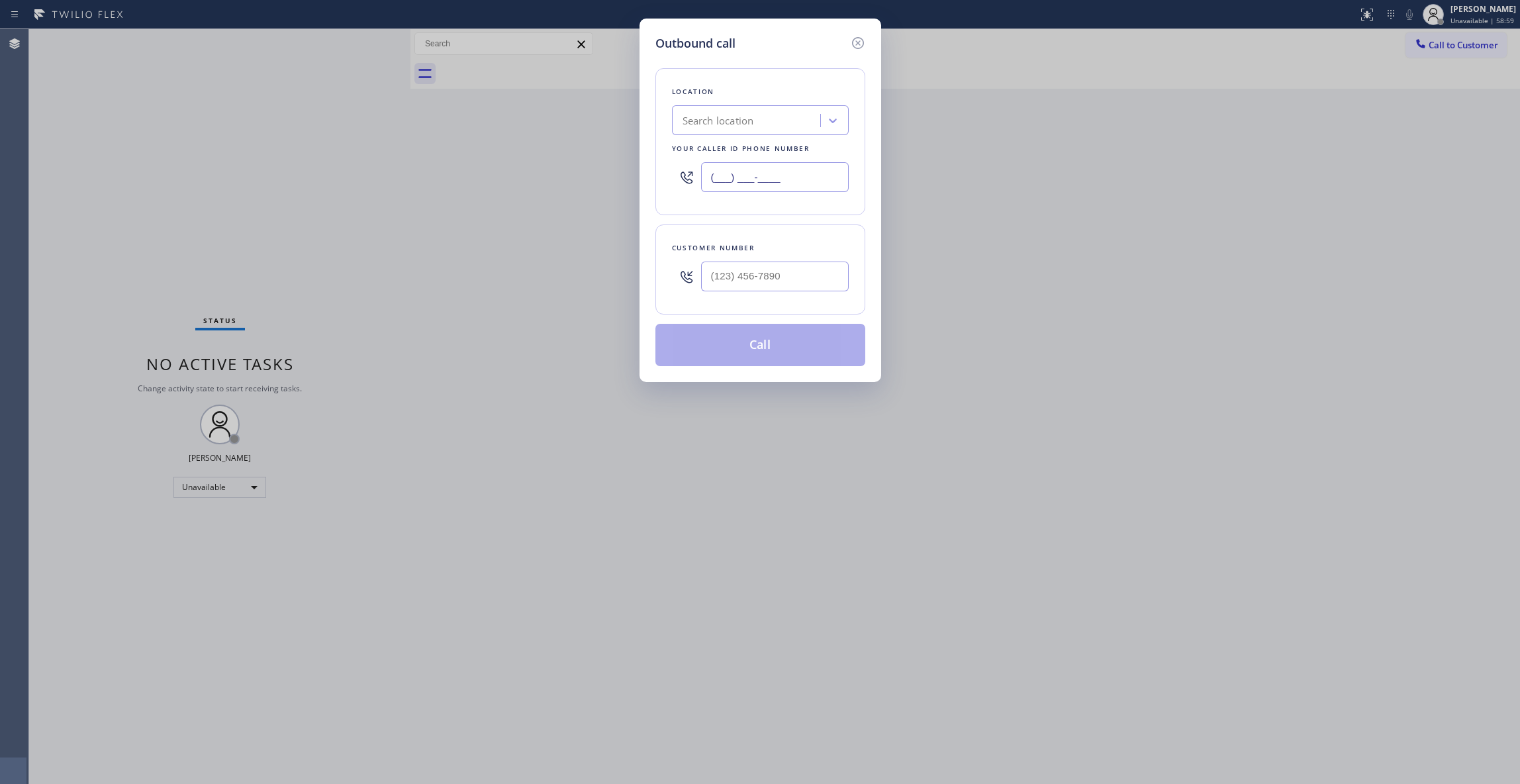
drag, startPoint x: 797, startPoint y: 178, endPoint x: 325, endPoint y: 170, distance: 472.1
click at [331, 170] on div "Outbound call Location Search location Your caller id phone number (___) ___-__…" at bounding box center [760, 392] width 1520 height 784
paste input "855) 485-1951"
type input "[PHONE_NUMBER]"
click at [727, 279] on input "(___) ___-____" at bounding box center [774, 276] width 148 height 30
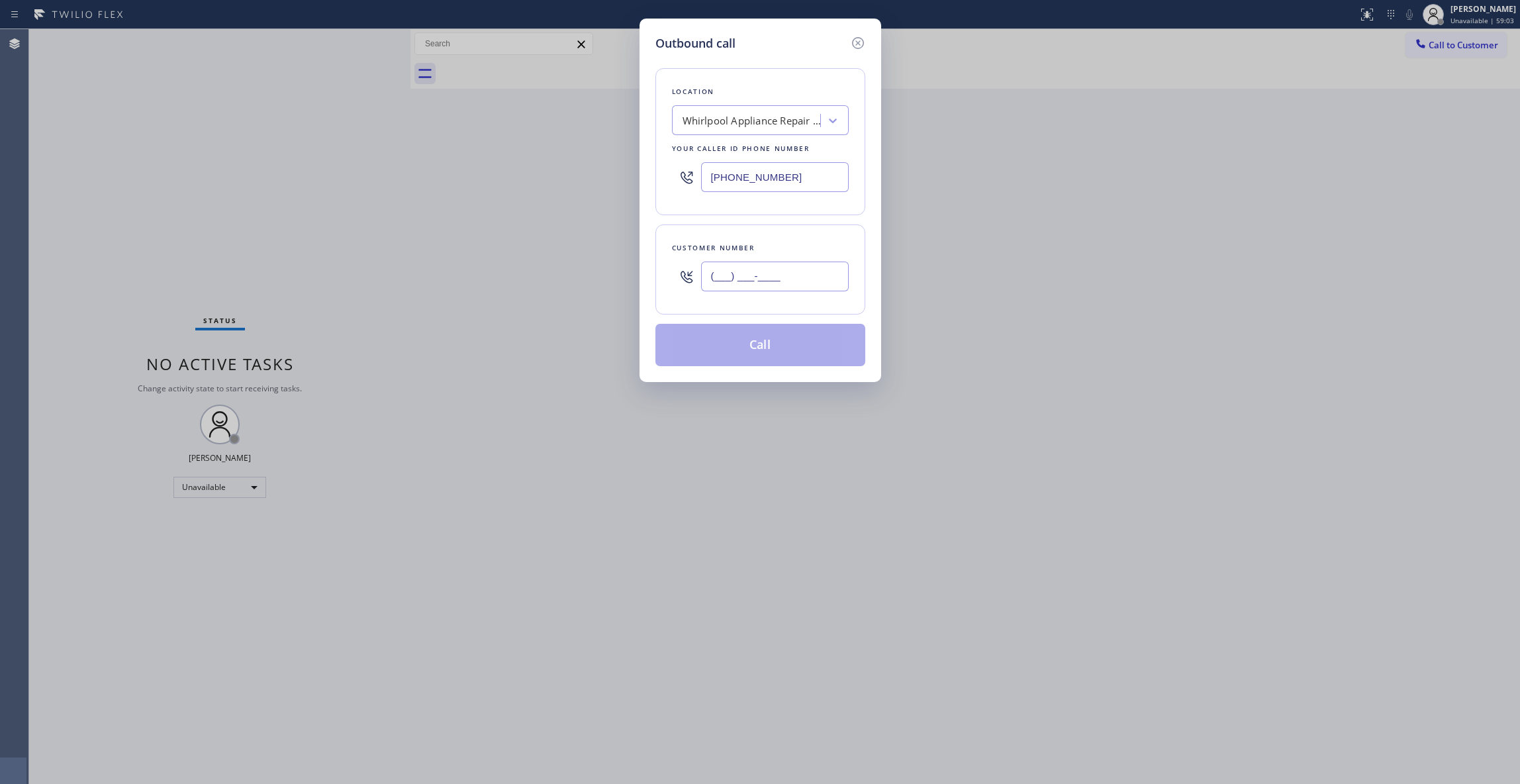
paste input "908) 255-3123"
type input "[PHONE_NUMBER]"
click at [743, 351] on button "Call" at bounding box center [760, 345] width 210 height 42
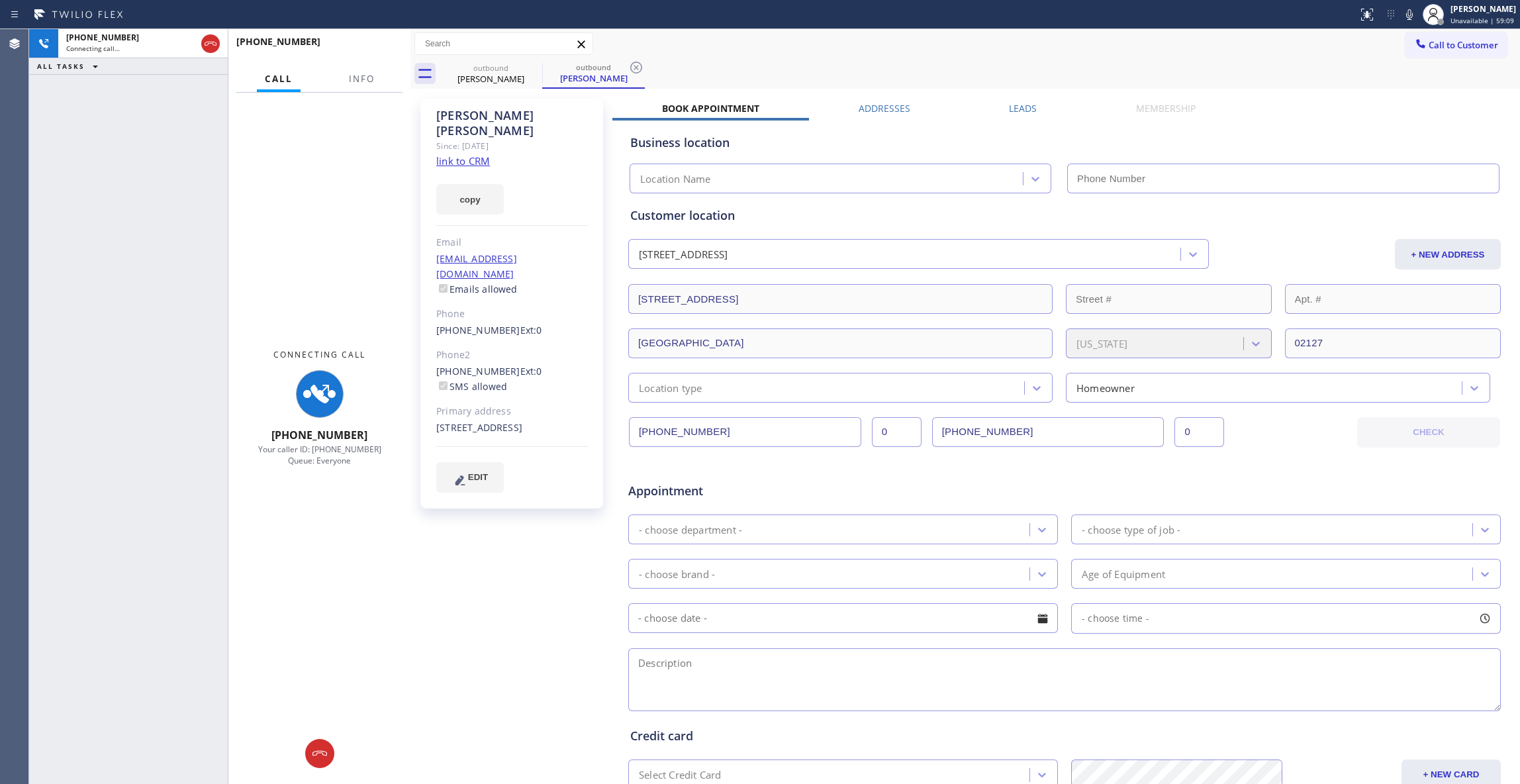
type input "[PHONE_NUMBER]"
click at [612, 69] on div "outbound" at bounding box center [593, 67] width 100 height 10
click at [355, 75] on span "Info" at bounding box center [362, 78] width 26 height 12
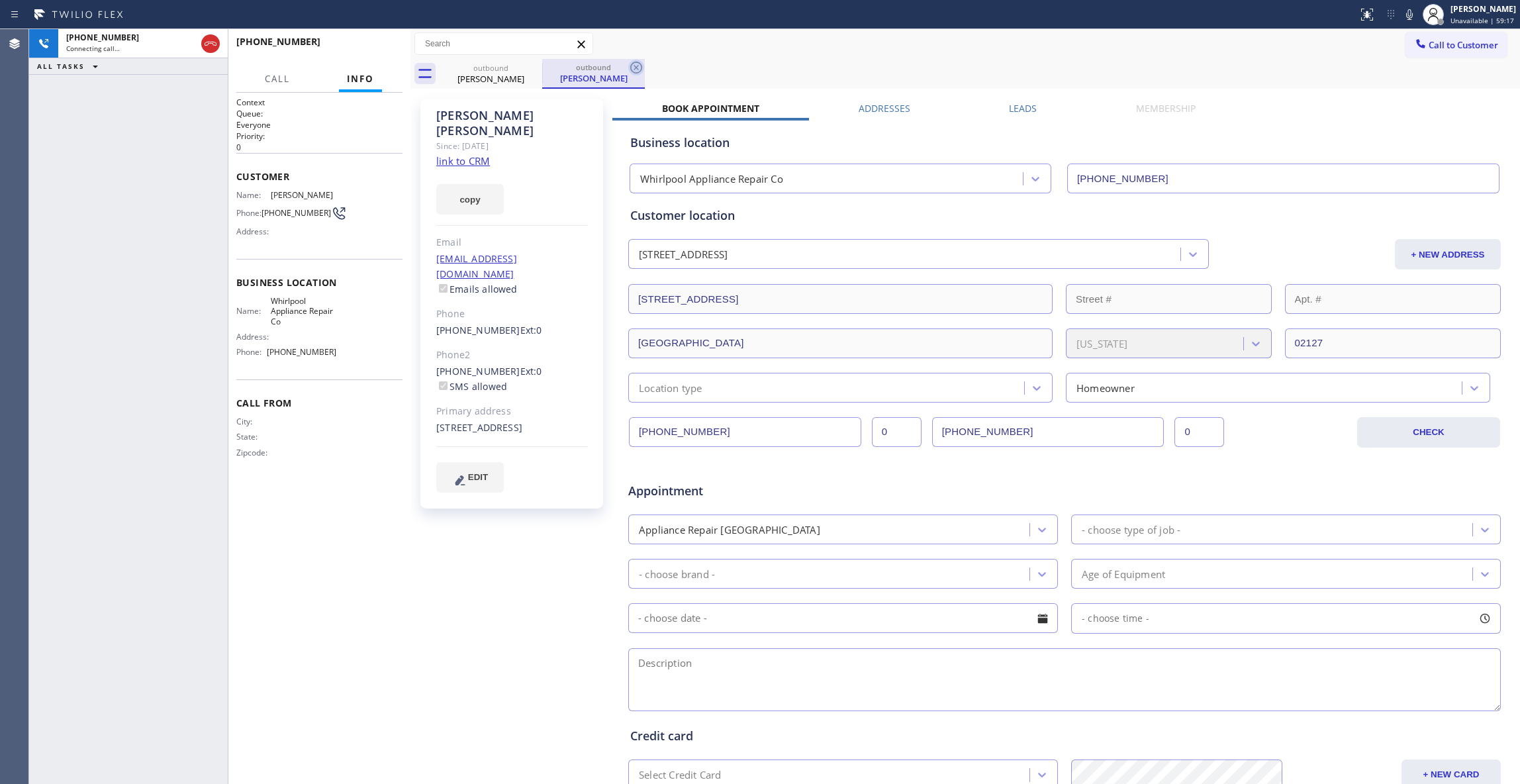
click at [636, 72] on icon at bounding box center [636, 67] width 16 height 16
click at [379, 48] on span "HANG UP" at bounding box center [372, 47] width 40 height 9
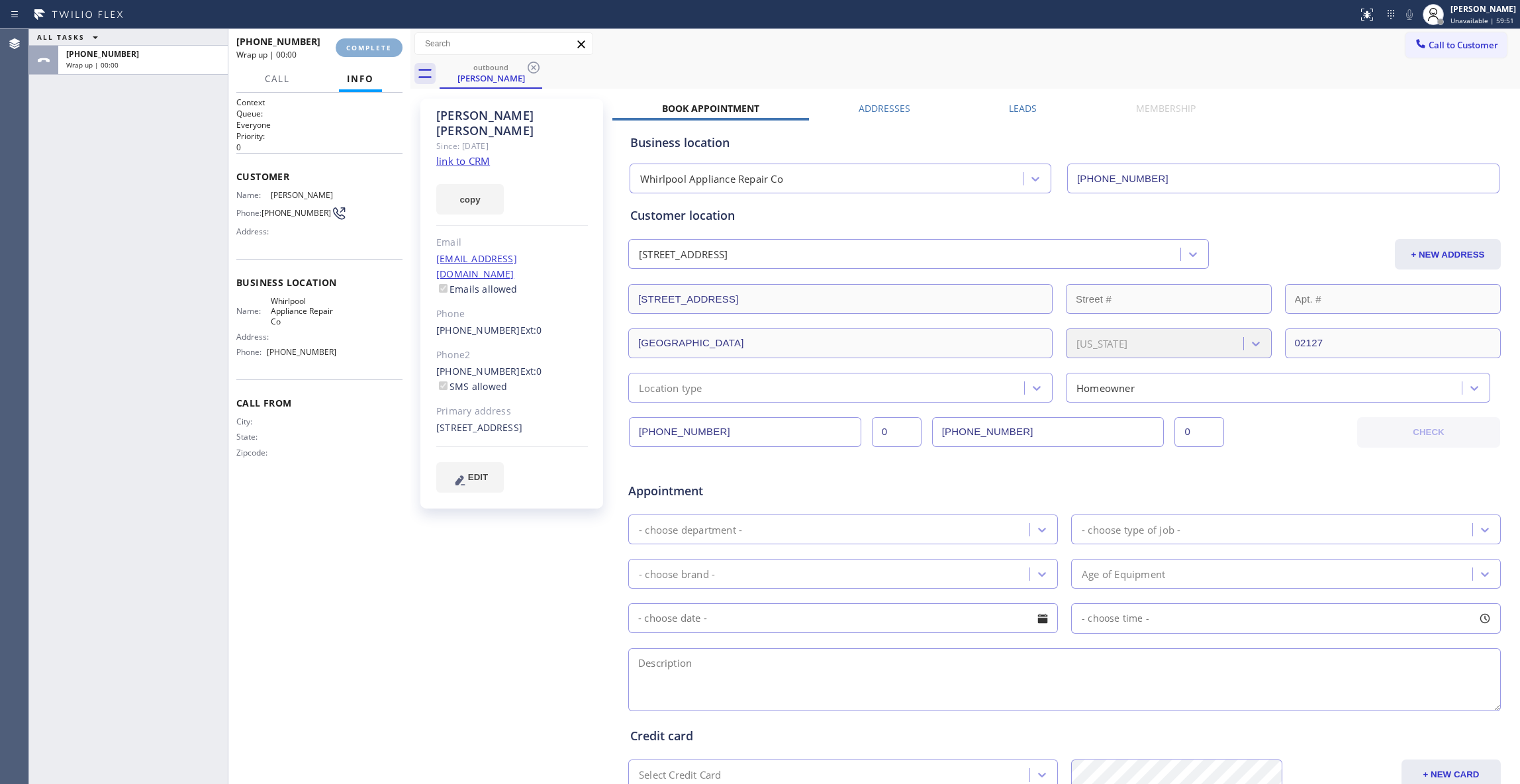
click at [378, 48] on span "COMPLETE" at bounding box center [369, 47] width 46 height 9
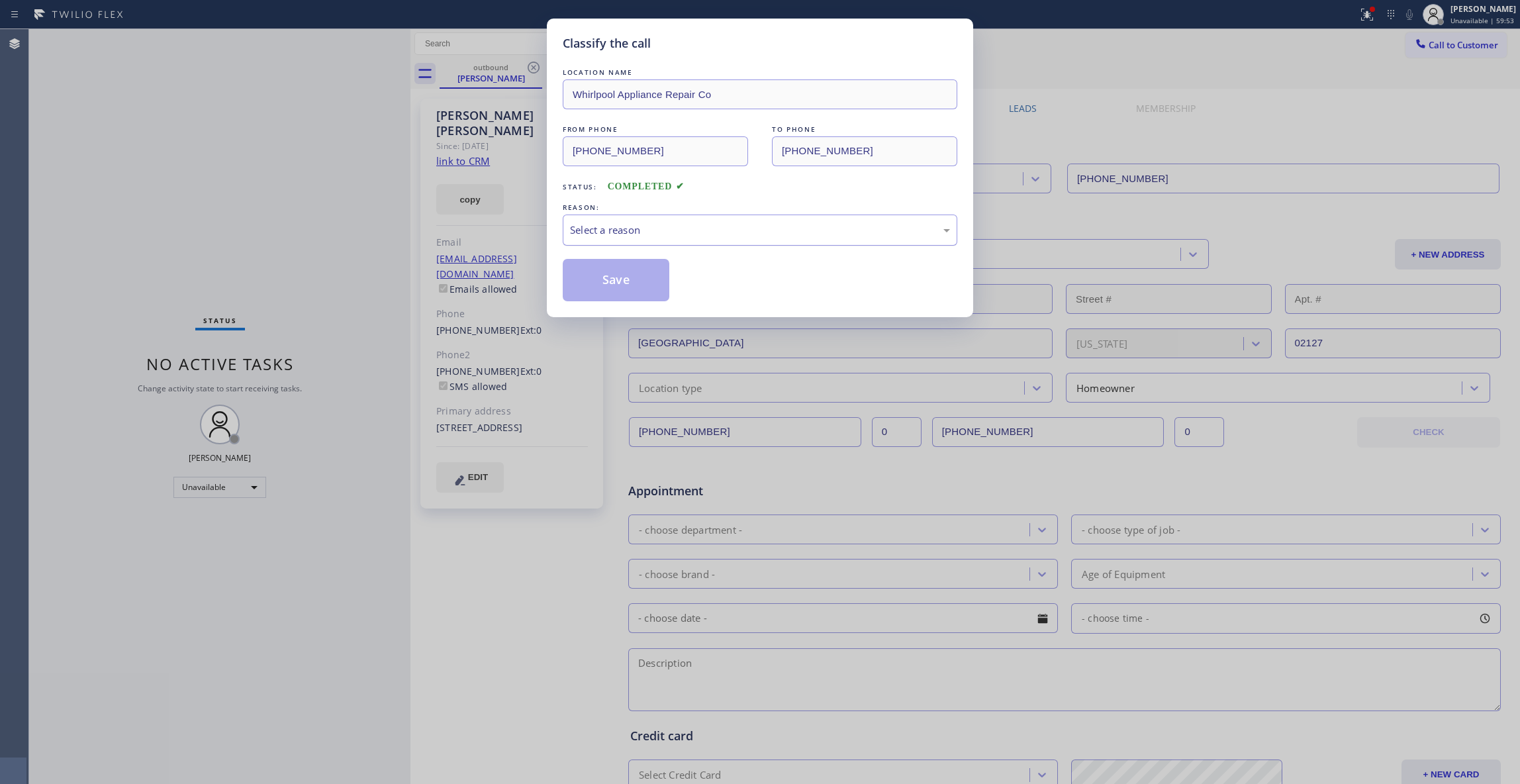
click at [589, 225] on div "Select a reason" at bounding box center [760, 230] width 380 height 15
click at [599, 287] on button "Save" at bounding box center [615, 280] width 106 height 42
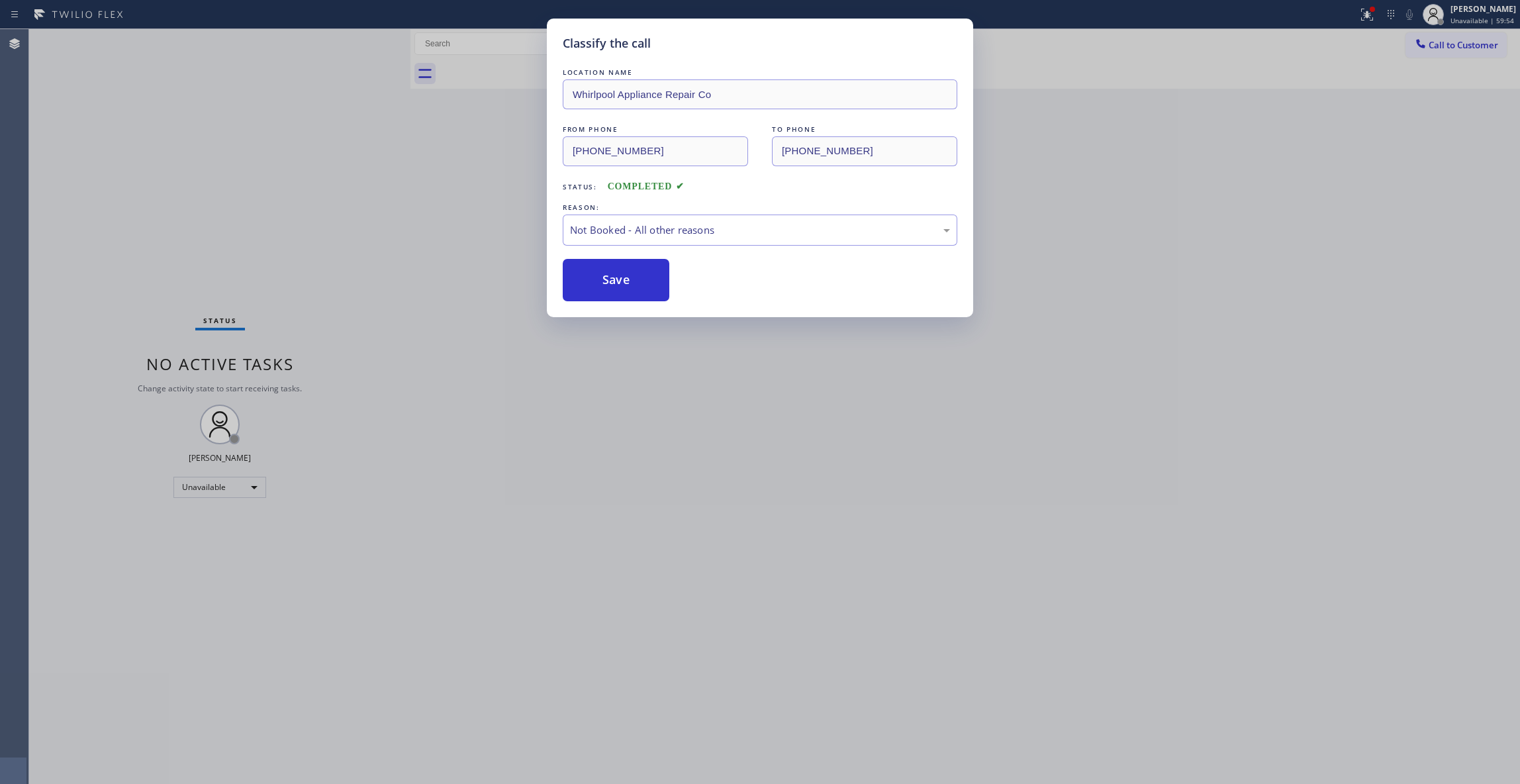
drag, startPoint x: 599, startPoint y: 287, endPoint x: 655, endPoint y: 17, distance: 275.7
click at [599, 277] on button "Save" at bounding box center [615, 280] width 106 height 42
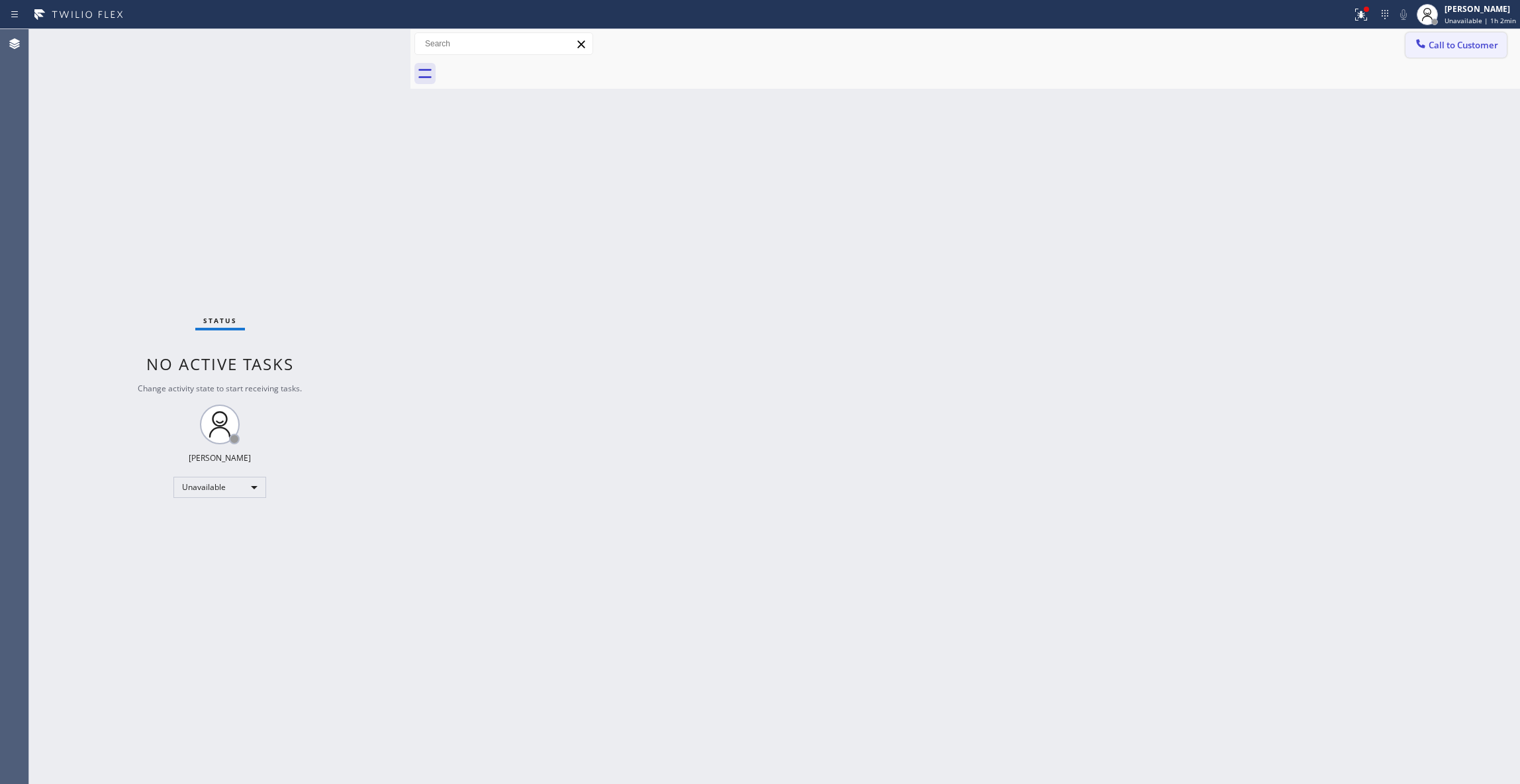
click at [1469, 54] on button "Call to Customer" at bounding box center [1456, 45] width 101 height 25
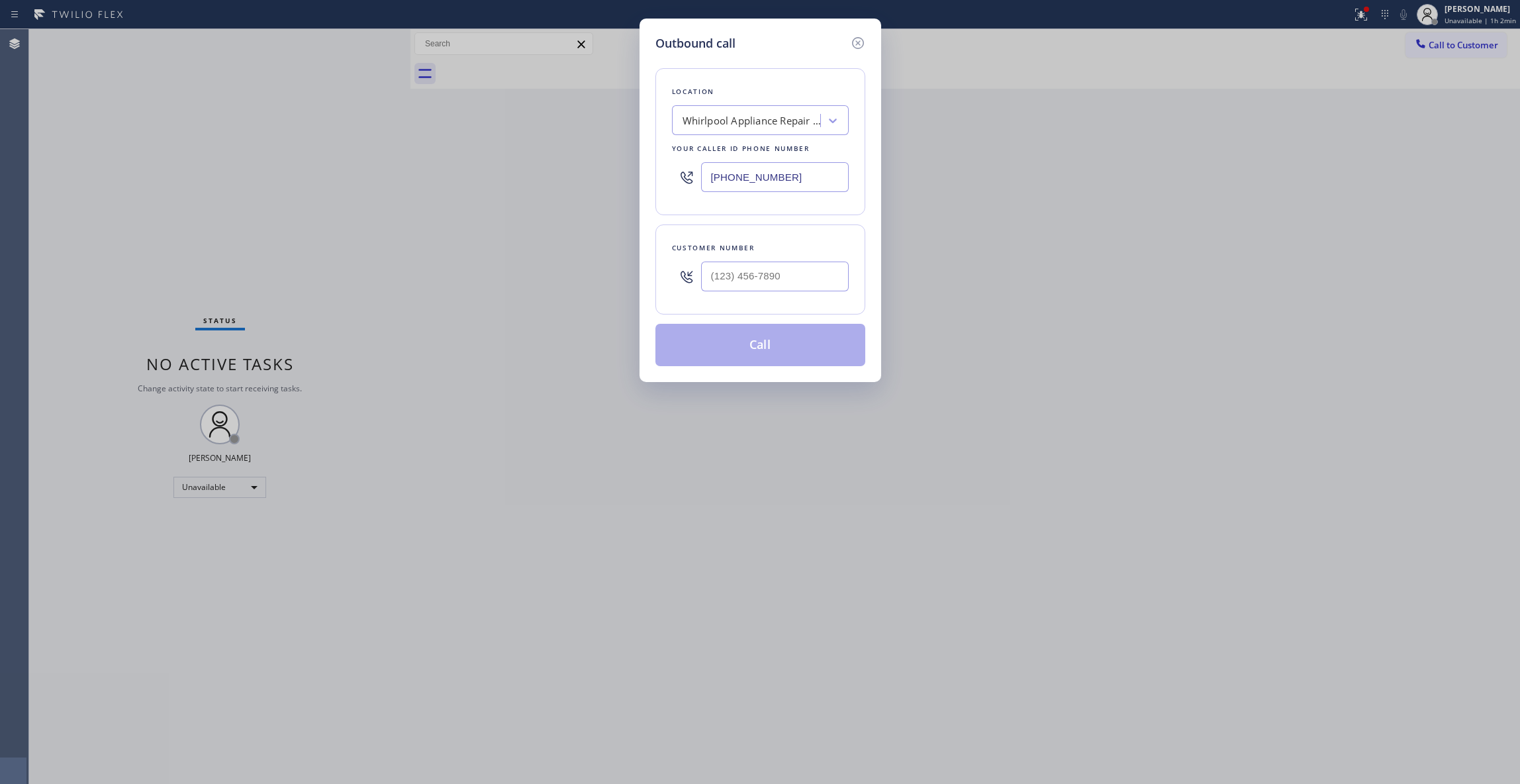
drag, startPoint x: 812, startPoint y: 176, endPoint x: 314, endPoint y: 191, distance: 498.2
click at [337, 162] on div "Outbound call Location Whirlpool Appliance Repair Co Your caller id phone numbe…" at bounding box center [760, 392] width 1520 height 784
paste input "760) 452-3888"
type input "[PHONE_NUMBER]"
click at [760, 276] on input "(___) ___-____" at bounding box center [774, 276] width 148 height 30
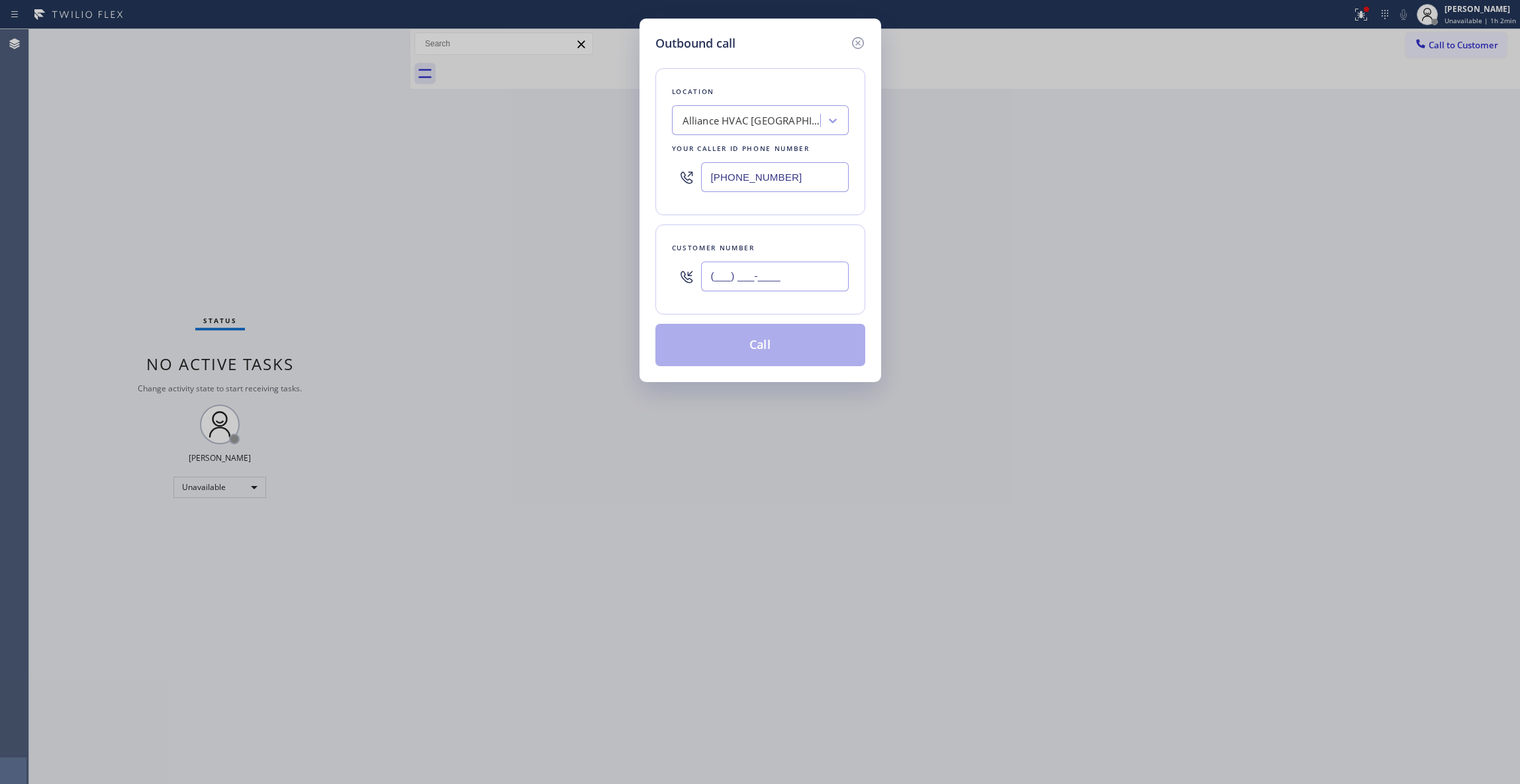
paste input "310) 612-3747"
type input "[PHONE_NUMBER]"
click at [728, 346] on button "Call" at bounding box center [760, 345] width 210 height 42
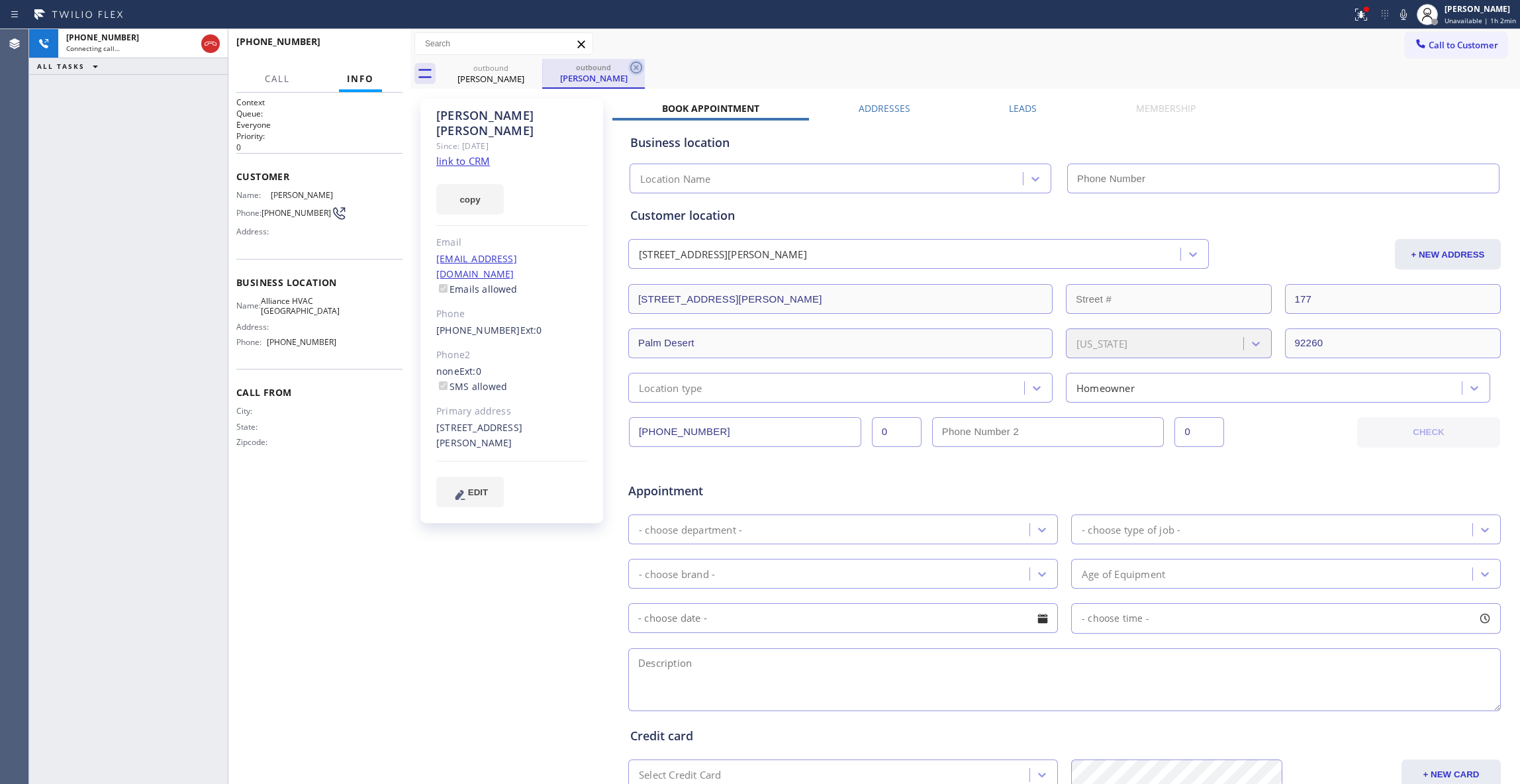
click at [636, 67] on icon at bounding box center [636, 67] width 12 height 12
type input "[PHONE_NUMBER]"
click at [376, 51] on span "HANG UP" at bounding box center [372, 47] width 40 height 9
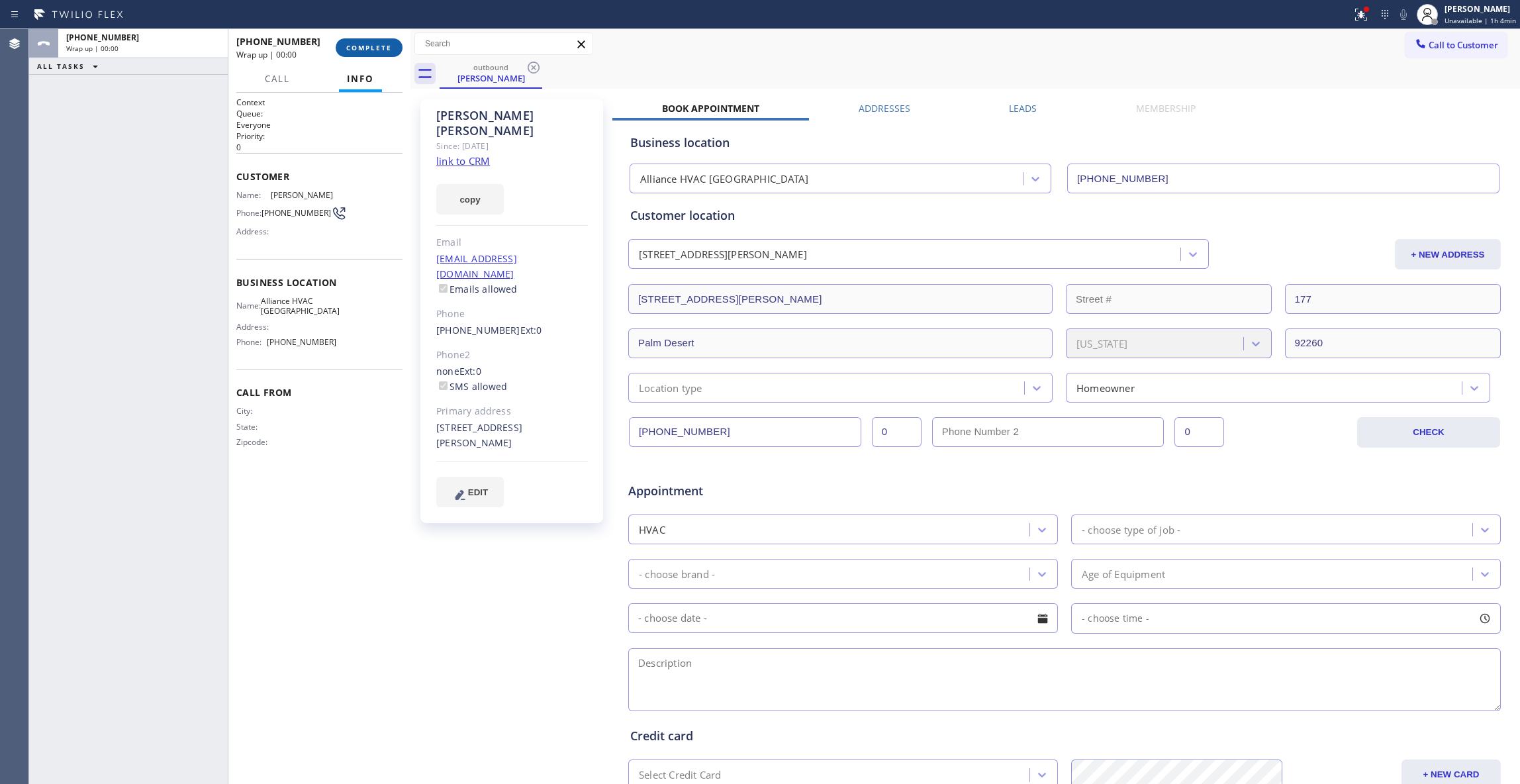
drag, startPoint x: 376, startPoint y: 51, endPoint x: 376, endPoint y: 39, distance: 12.0
click at [376, 39] on button "COMPLETE" at bounding box center [368, 48] width 67 height 19
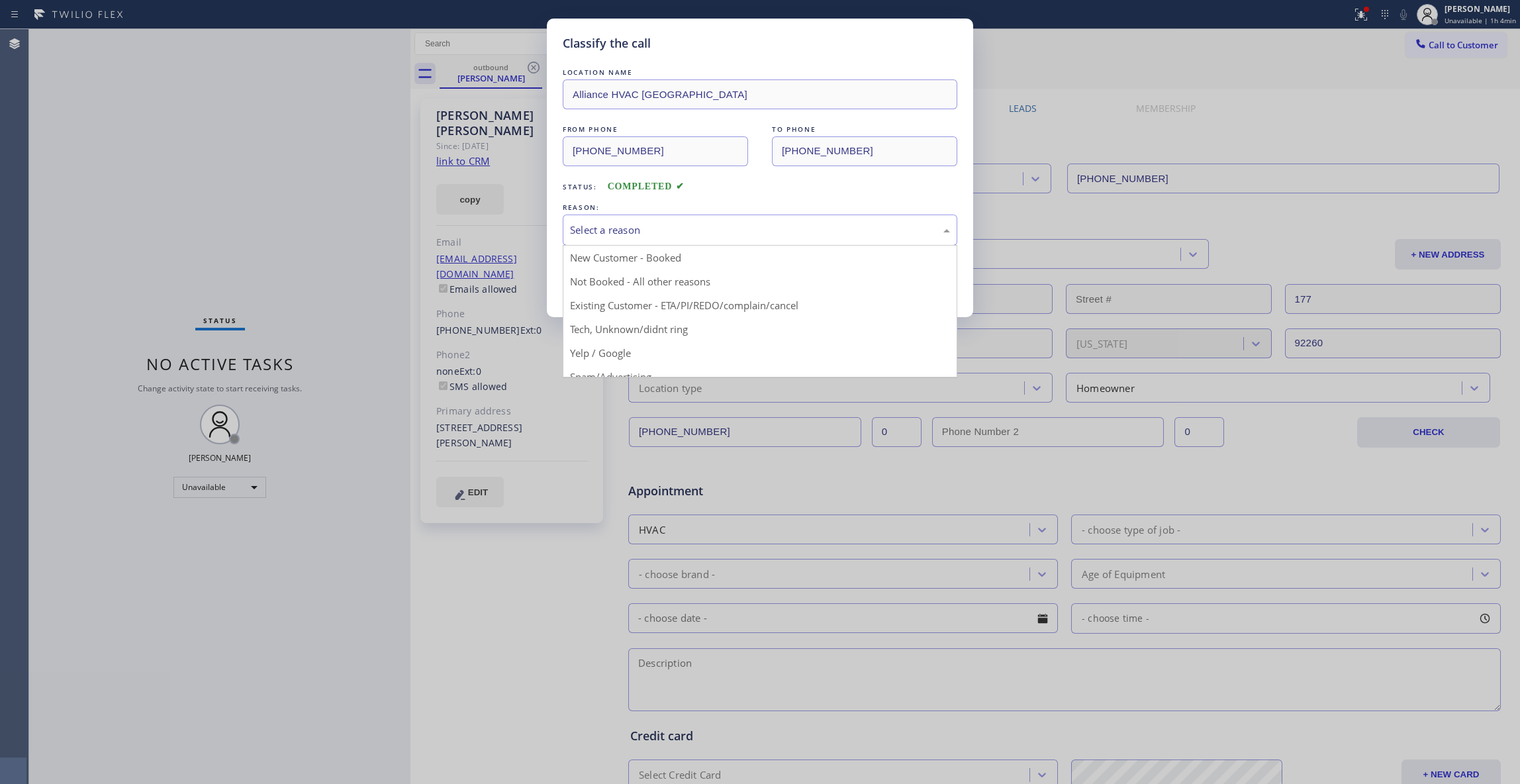
click at [634, 229] on div "Select a reason" at bounding box center [760, 230] width 380 height 15
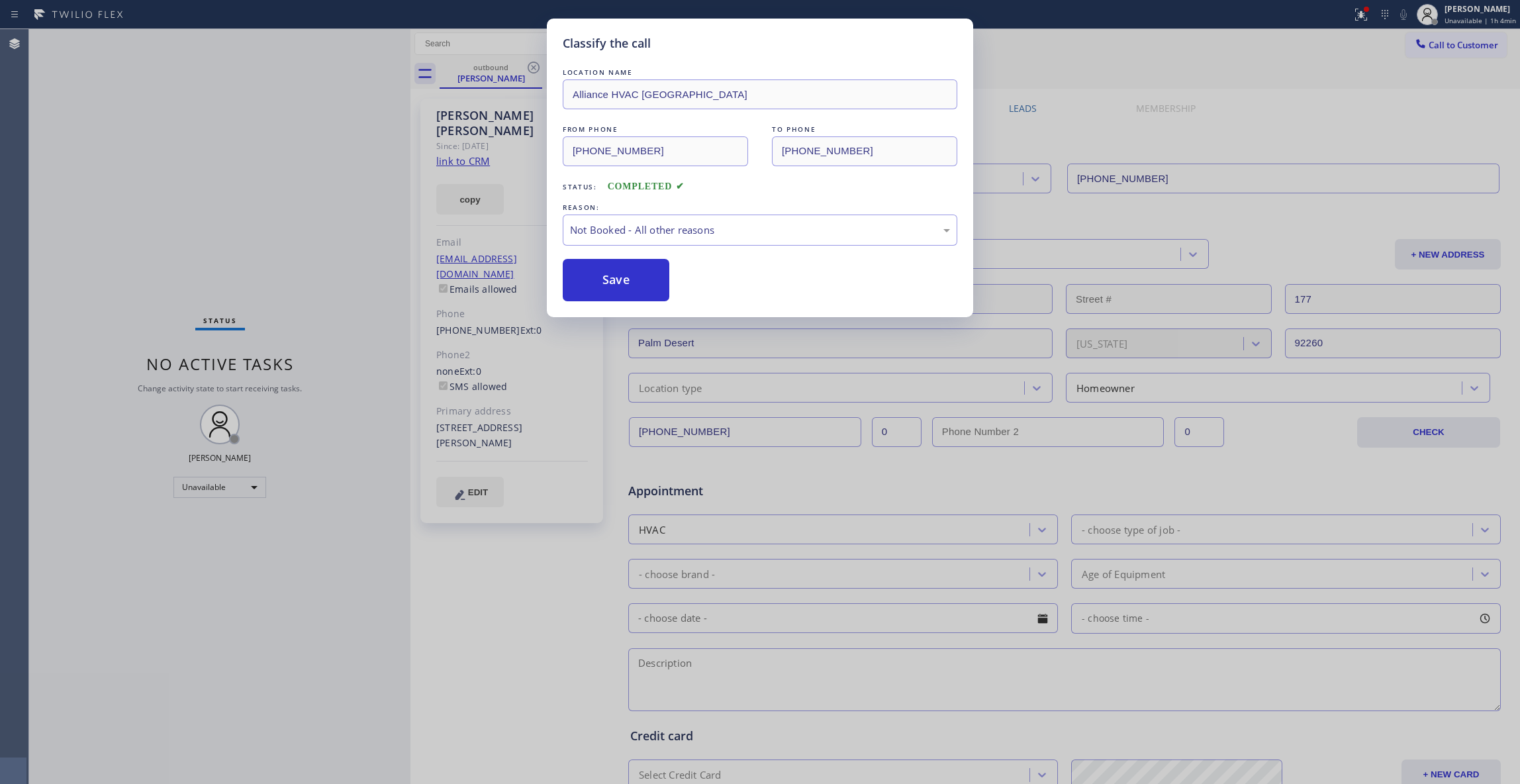
click at [596, 286] on button "Save" at bounding box center [615, 280] width 106 height 42
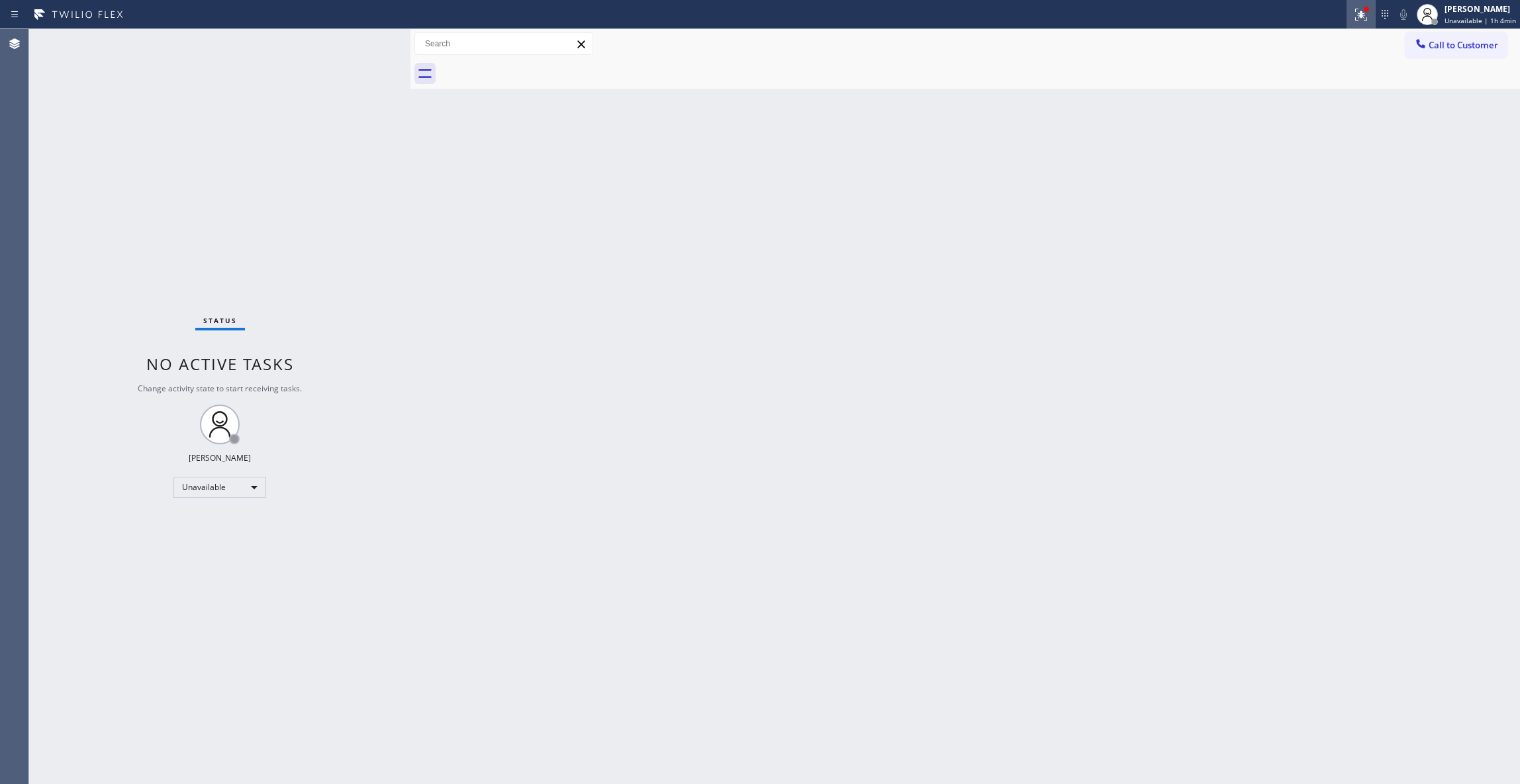
click at [1353, 17] on icon at bounding box center [1361, 14] width 16 height 16
click at [1248, 178] on button "Clear issues" at bounding box center [1280, 174] width 155 height 19
drag, startPoint x: 778, startPoint y: 592, endPoint x: 485, endPoint y: 694, distance: 310.2
click at [777, 591] on div "Back to Dashboard Change Sender ID Customers Technicians Select a contact Outbo…" at bounding box center [965, 406] width 1109 height 754
drag, startPoint x: 1004, startPoint y: 336, endPoint x: 1369, endPoint y: 160, distance: 405.2
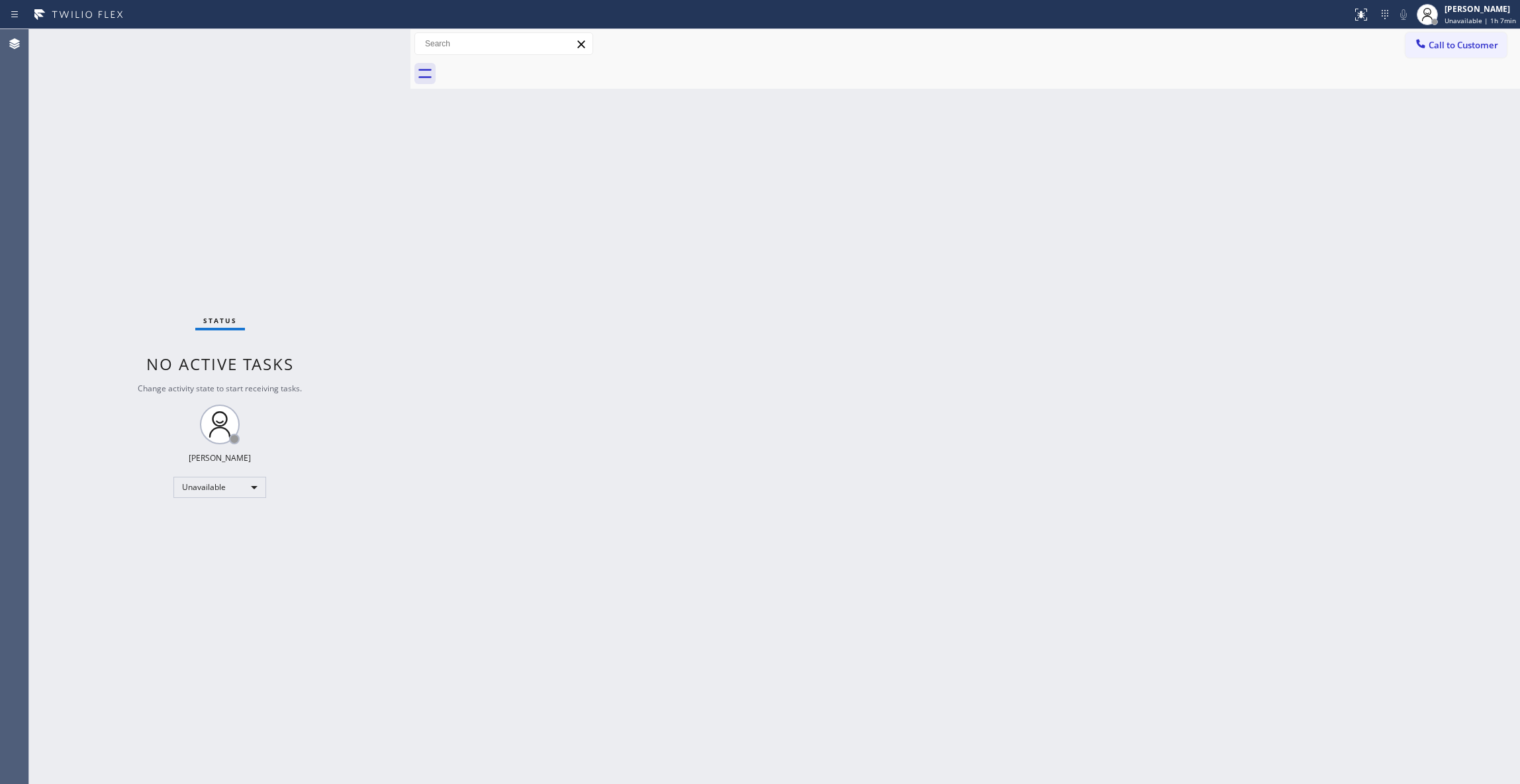
click at [1057, 294] on div "Back to Dashboard Change Sender ID Customers Technicians Select a contact Outbo…" at bounding box center [965, 406] width 1109 height 754
click at [1467, 43] on span "Call to Customer" at bounding box center [1463, 45] width 69 height 12
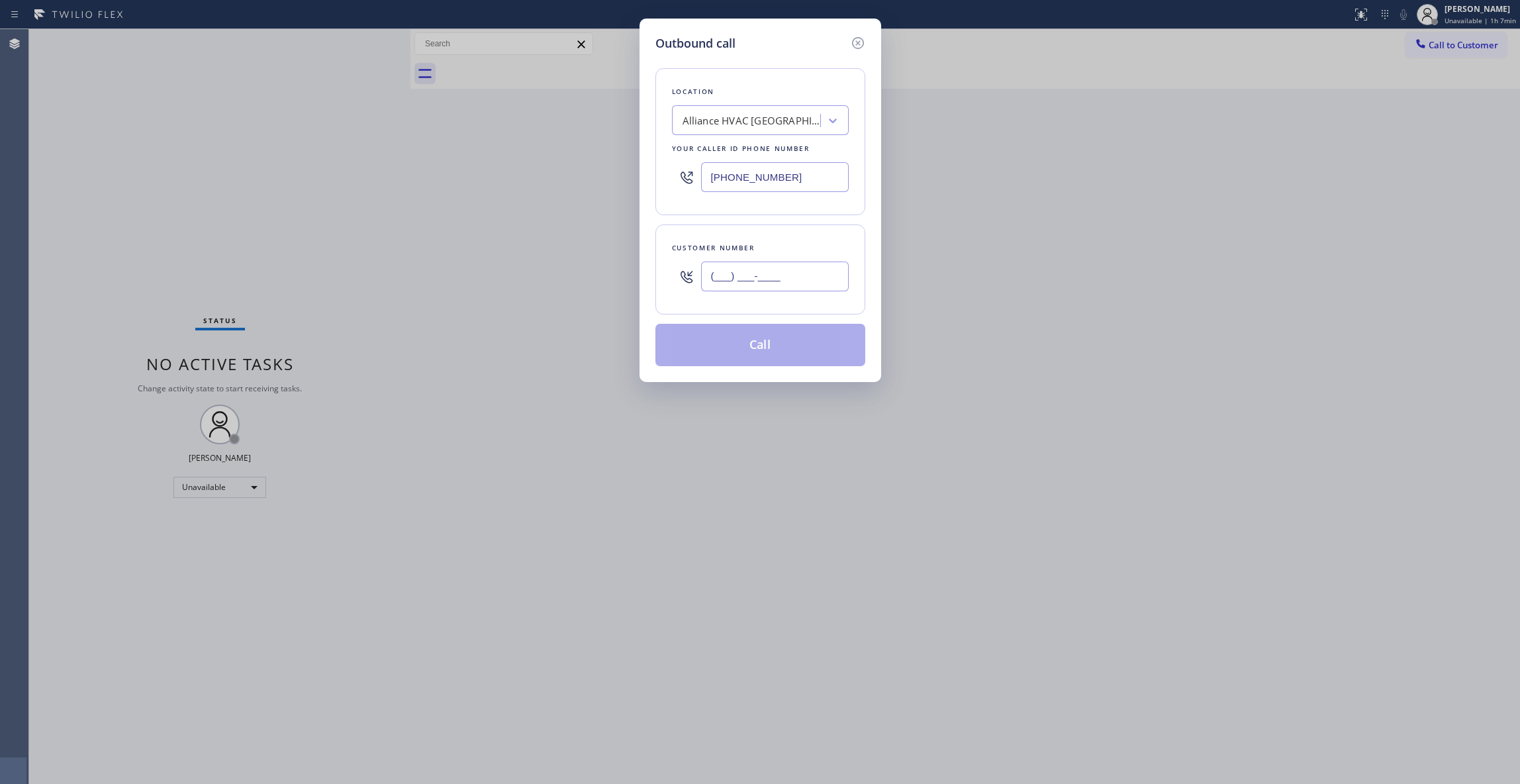
click at [792, 266] on input "(___) ___-____" at bounding box center [774, 276] width 148 height 30
paste input "415) 398-8900"
type input "[PHONE_NUMBER]"
drag, startPoint x: 829, startPoint y: 176, endPoint x: 438, endPoint y: 168, distance: 391.1
click at [438, 165] on div "Outbound call Location Alliance HVAC [GEOGRAPHIC_DATA] Your caller id phone num…" at bounding box center [760, 392] width 1520 height 784
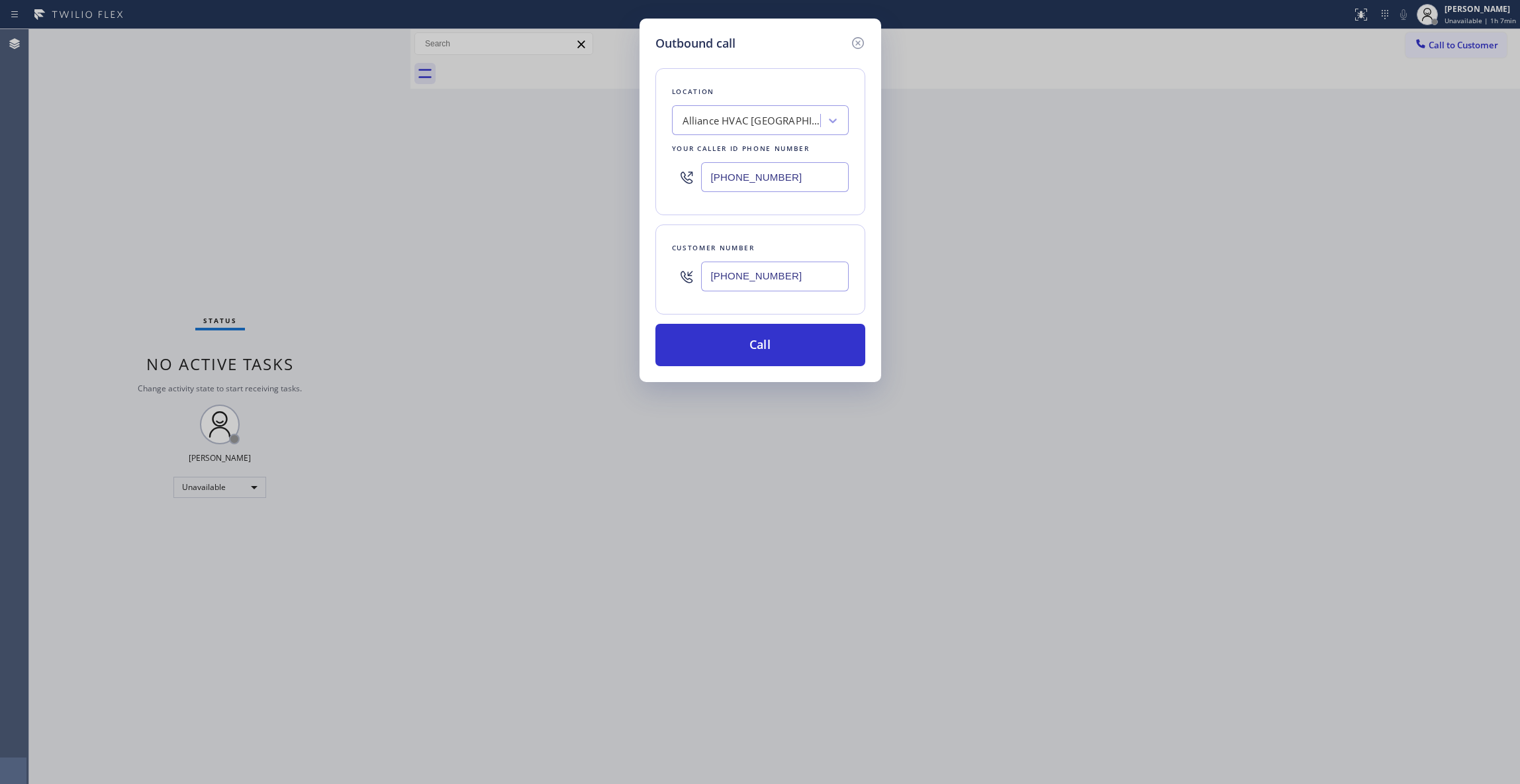
paste input "415) 855-7077"
type input "[PHONE_NUMBER]"
drag, startPoint x: 805, startPoint y: 282, endPoint x: 654, endPoint y: 276, distance: 151.1
click at [655, 276] on div "Customer number [PHONE_NUMBER]" at bounding box center [760, 269] width 210 height 90
click at [712, 343] on button "Call" at bounding box center [760, 345] width 210 height 42
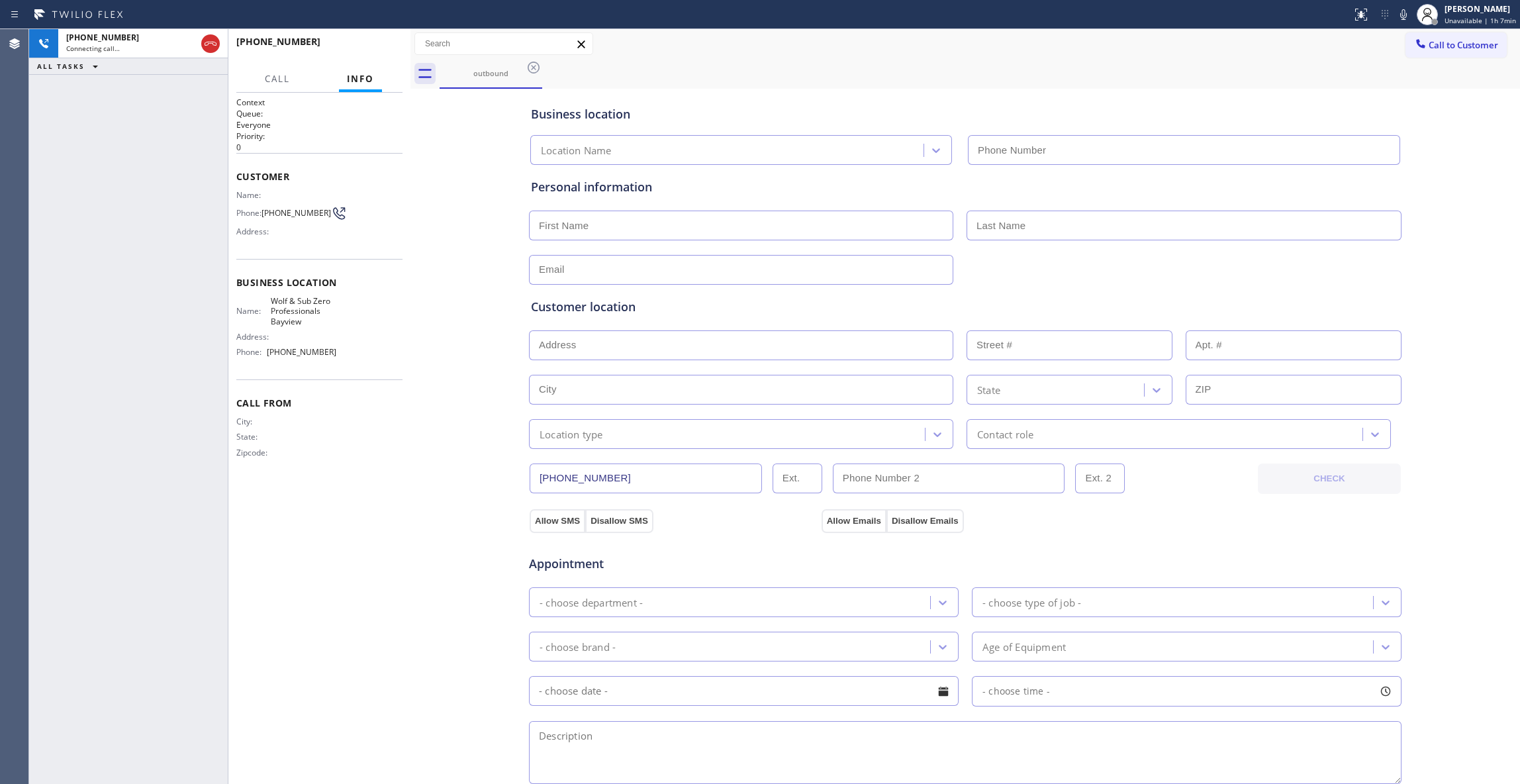
type input "[PHONE_NUMBER]"
click at [337, 459] on div "Context Queue: Everyone Priority: 0 Customer Name: Phone: [PHONE_NUMBER] Addres…" at bounding box center [319, 438] width 166 height 683
click at [365, 39] on button "HANG UP" at bounding box center [371, 48] width 62 height 19
click at [365, 42] on button "HANG UP" at bounding box center [371, 48] width 62 height 19
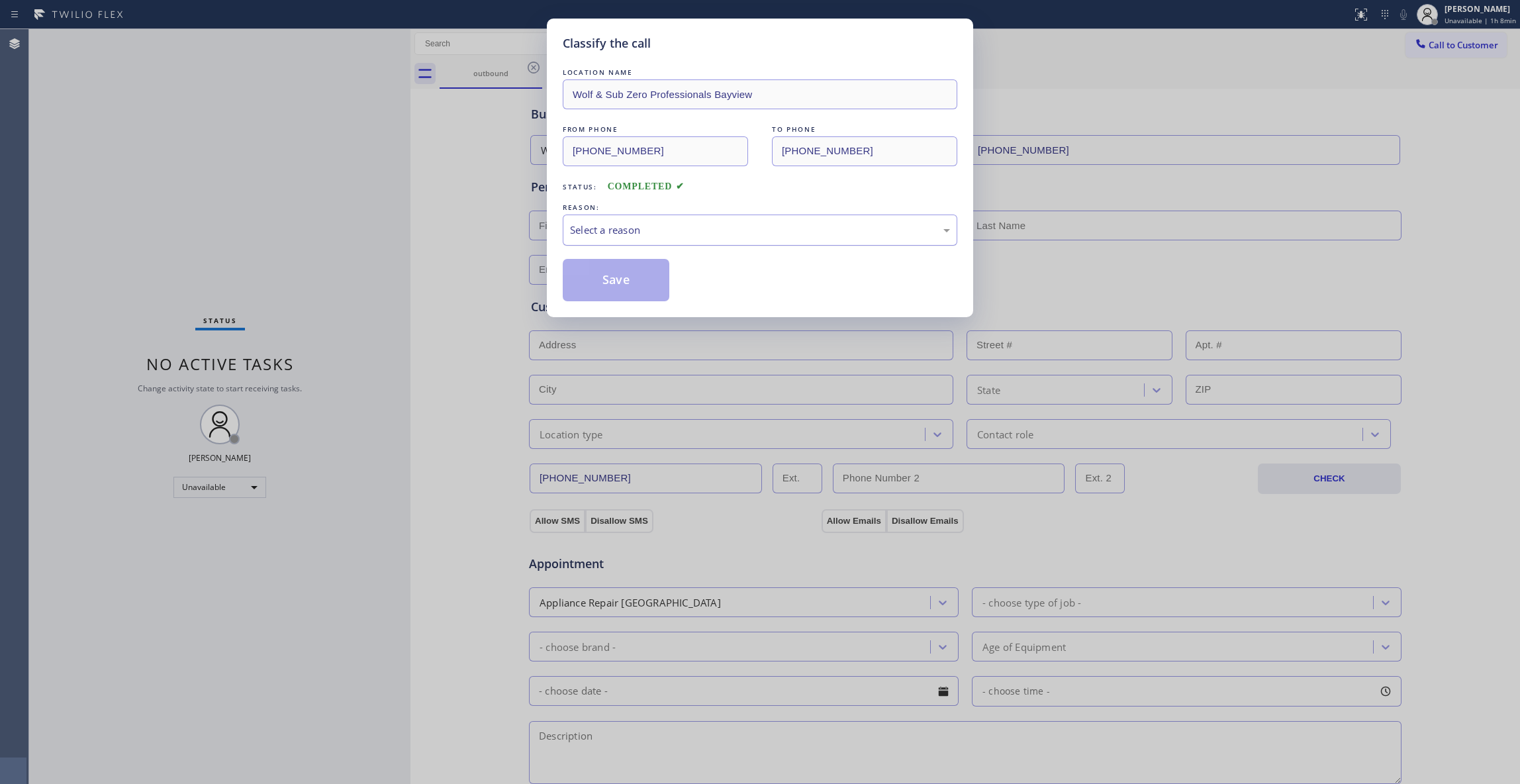
click at [612, 232] on div "Select a reason" at bounding box center [760, 230] width 380 height 15
click at [609, 283] on button "Save" at bounding box center [615, 280] width 106 height 42
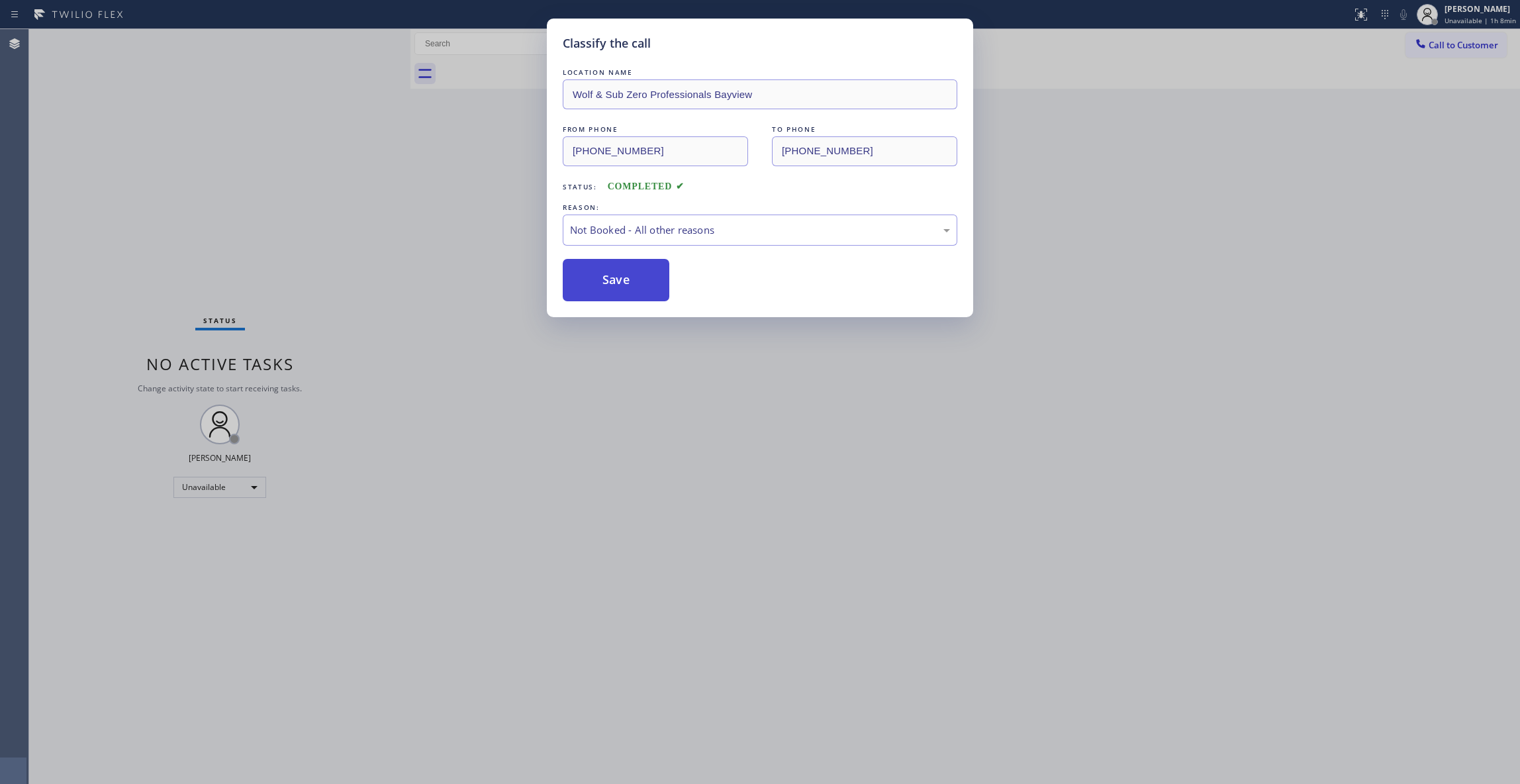
click at [604, 282] on button "Save" at bounding box center [615, 280] width 106 height 42
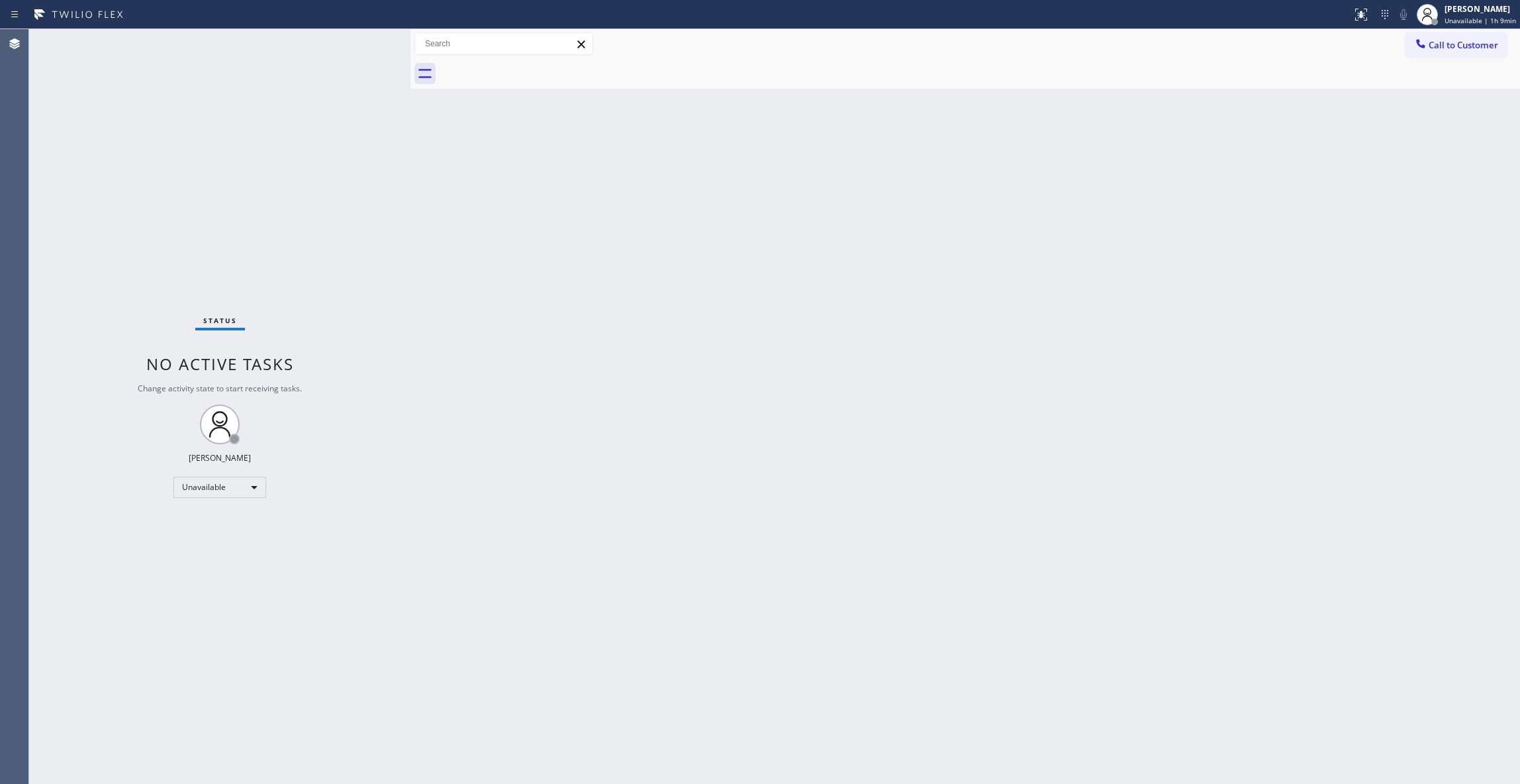
click at [167, 140] on div "Status No active tasks Change activity state to start receiving tasks. [PERSON_…" at bounding box center [220, 406] width 381 height 754
click at [706, 562] on div "Back to Dashboard Change Sender ID Customers Technicians Select a contact Outbo…" at bounding box center [965, 406] width 1109 height 754
click at [716, 376] on div "Back to Dashboard Change Sender ID Customers Technicians Select a contact Outbo…" at bounding box center [965, 406] width 1109 height 754
click at [840, 448] on div "Back to Dashboard Change Sender ID Customers Technicians Select a contact Outbo…" at bounding box center [965, 406] width 1109 height 754
click at [680, 436] on div "Back to Dashboard Change Sender ID Customers Technicians Select a contact Outbo…" at bounding box center [965, 406] width 1109 height 754
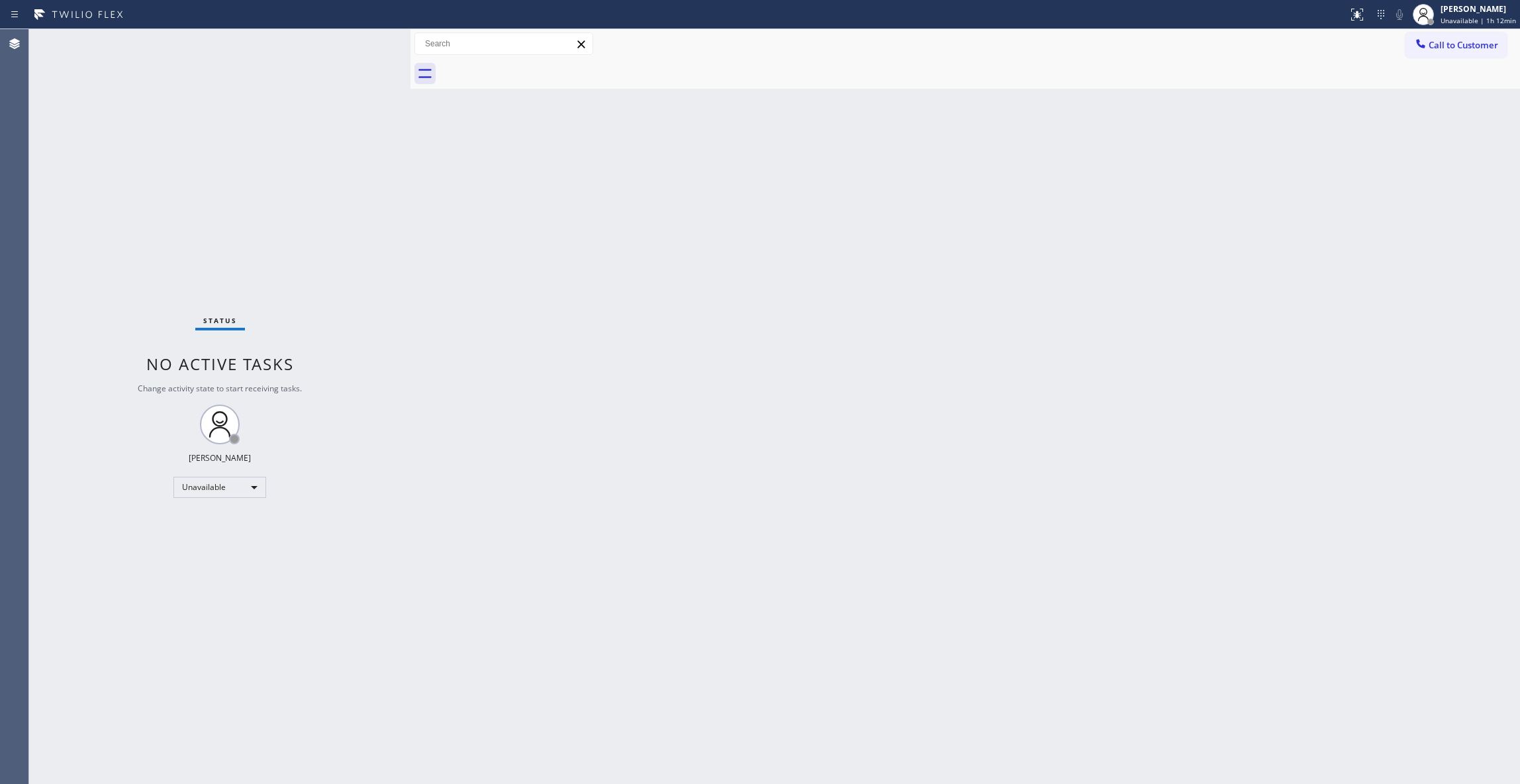
click at [755, 309] on div "Back to Dashboard Change Sender ID Customers Technicians Select a contact Outbo…" at bounding box center [965, 406] width 1109 height 754
click at [711, 475] on div "Back to Dashboard Change Sender ID Customers Technicians Select a contact Outbo…" at bounding box center [965, 406] width 1109 height 754
click at [1477, 45] on span "Call to Customer" at bounding box center [1463, 45] width 69 height 12
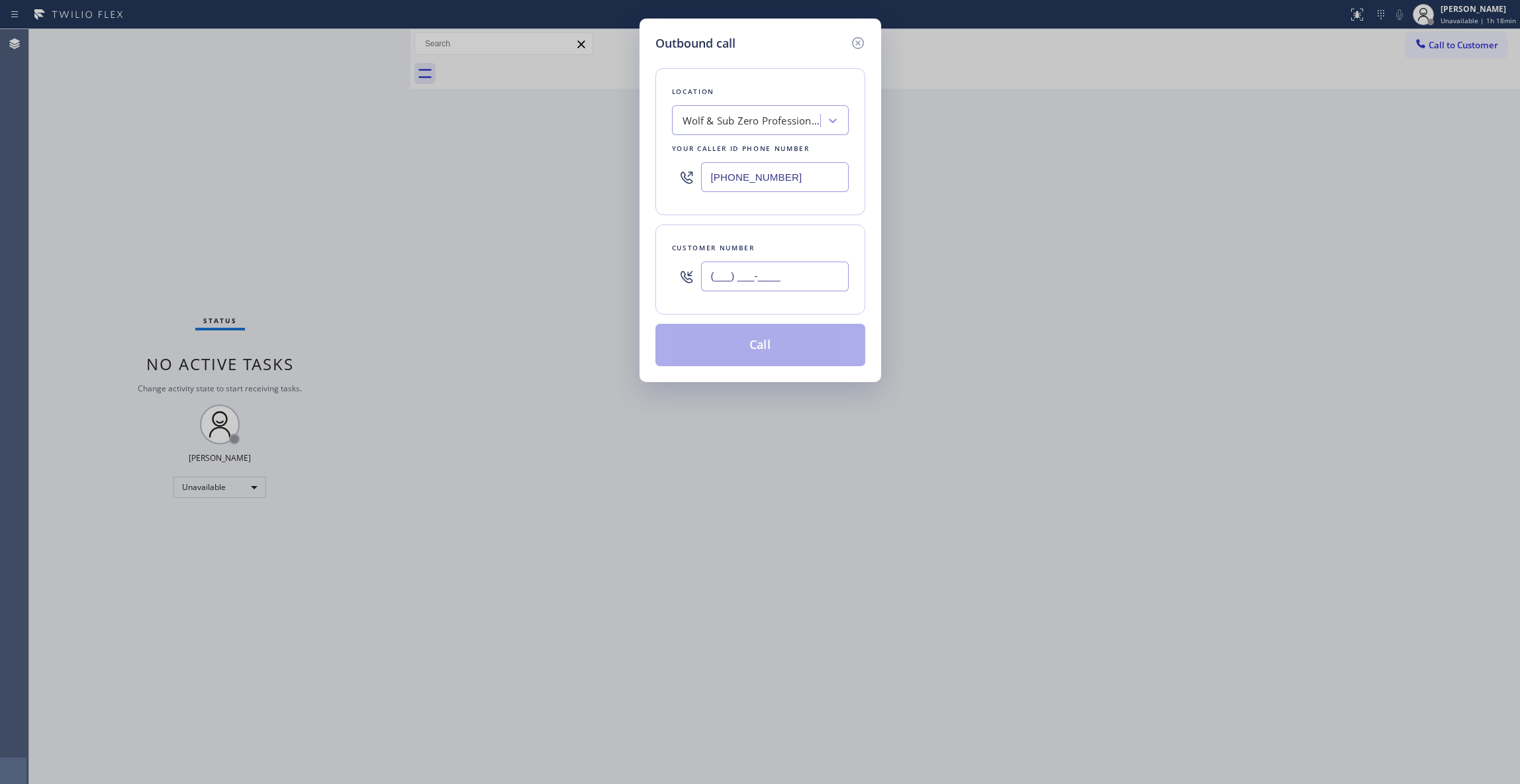
click at [792, 270] on input "(___) ___-____" at bounding box center [774, 276] width 148 height 30
paste input "518) 421-4768"
type input "[PHONE_NUMBER]"
drag, startPoint x: 810, startPoint y: 177, endPoint x: 654, endPoint y: 176, distance: 156.0
click at [655, 176] on div "Location Wolf & Sub Zero Professionals Bayview Your caller id phone number [PHO…" at bounding box center [760, 142] width 210 height 147
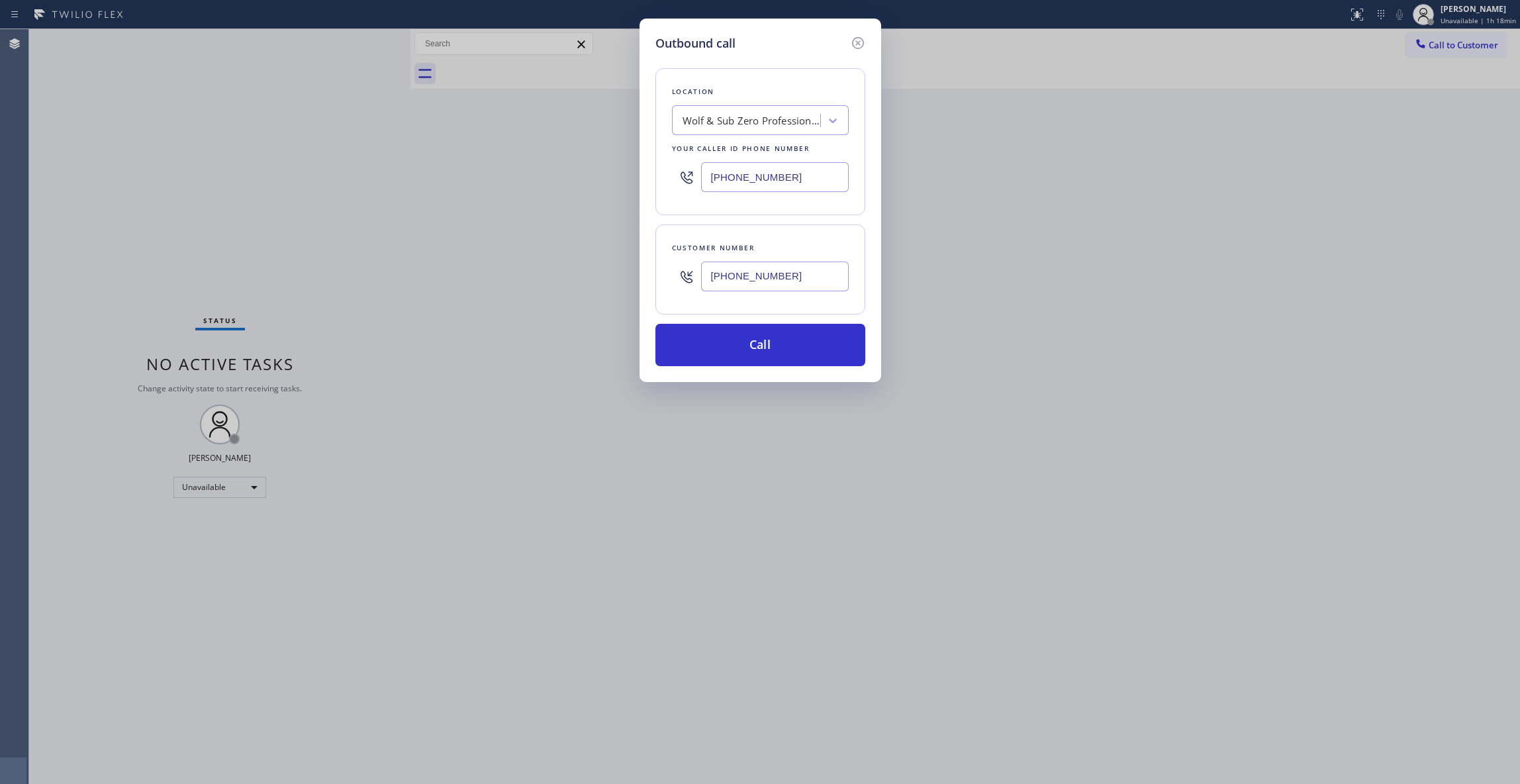
paste input "332) 456-0495"
type input "[PHONE_NUMBER]"
drag, startPoint x: 810, startPoint y: 285, endPoint x: 634, endPoint y: 277, distance: 176.2
click at [634, 277] on div "Outbound call Location GE Monogram Inc Repair [US_STATE] Your caller id phone n…" at bounding box center [760, 392] width 1520 height 784
click at [715, 353] on button "Call" at bounding box center [760, 345] width 210 height 42
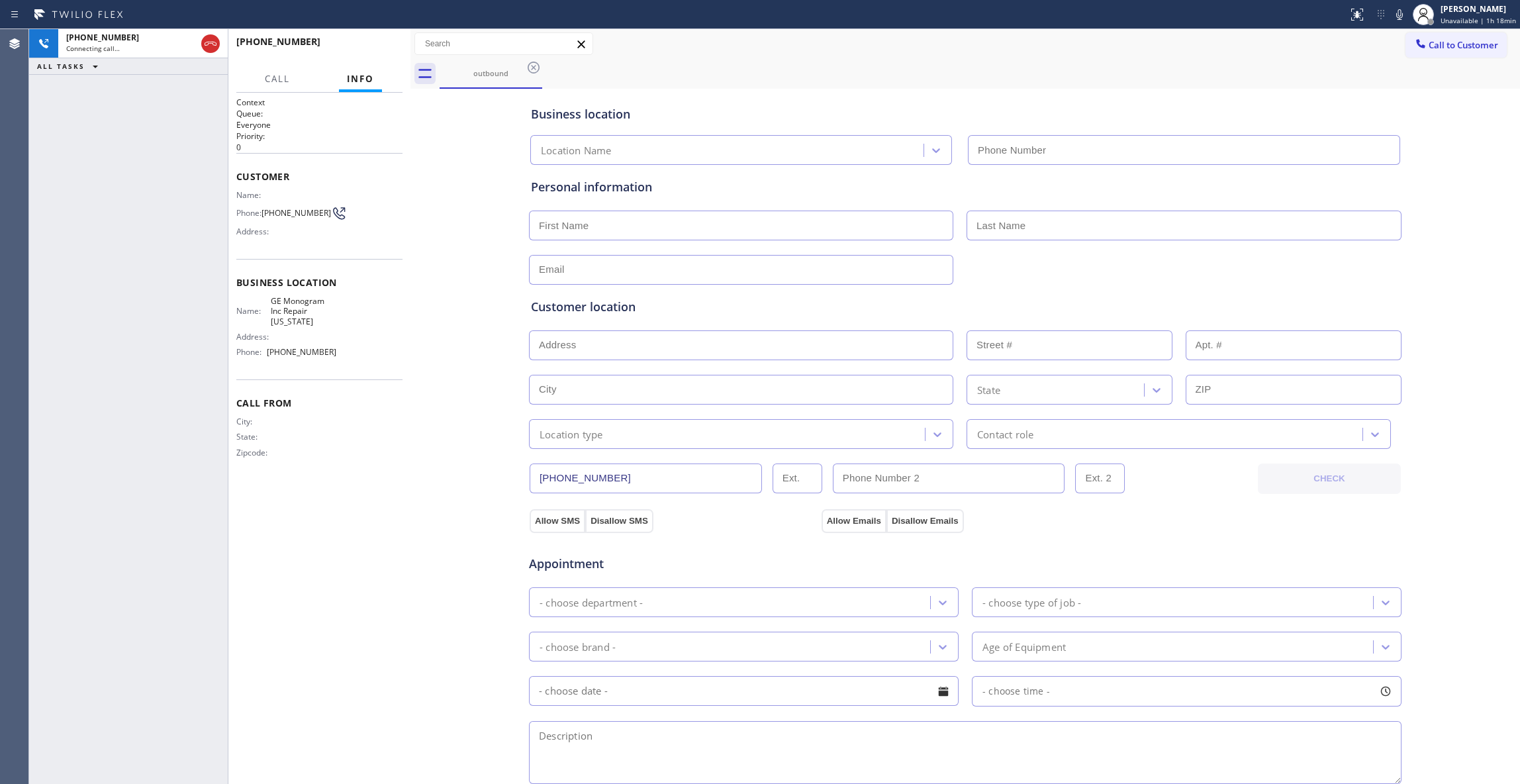
type input "[PHONE_NUMBER]"
click at [381, 48] on span "HANG UP" at bounding box center [372, 47] width 40 height 9
click at [380, 48] on span "HANG UP" at bounding box center [372, 47] width 40 height 9
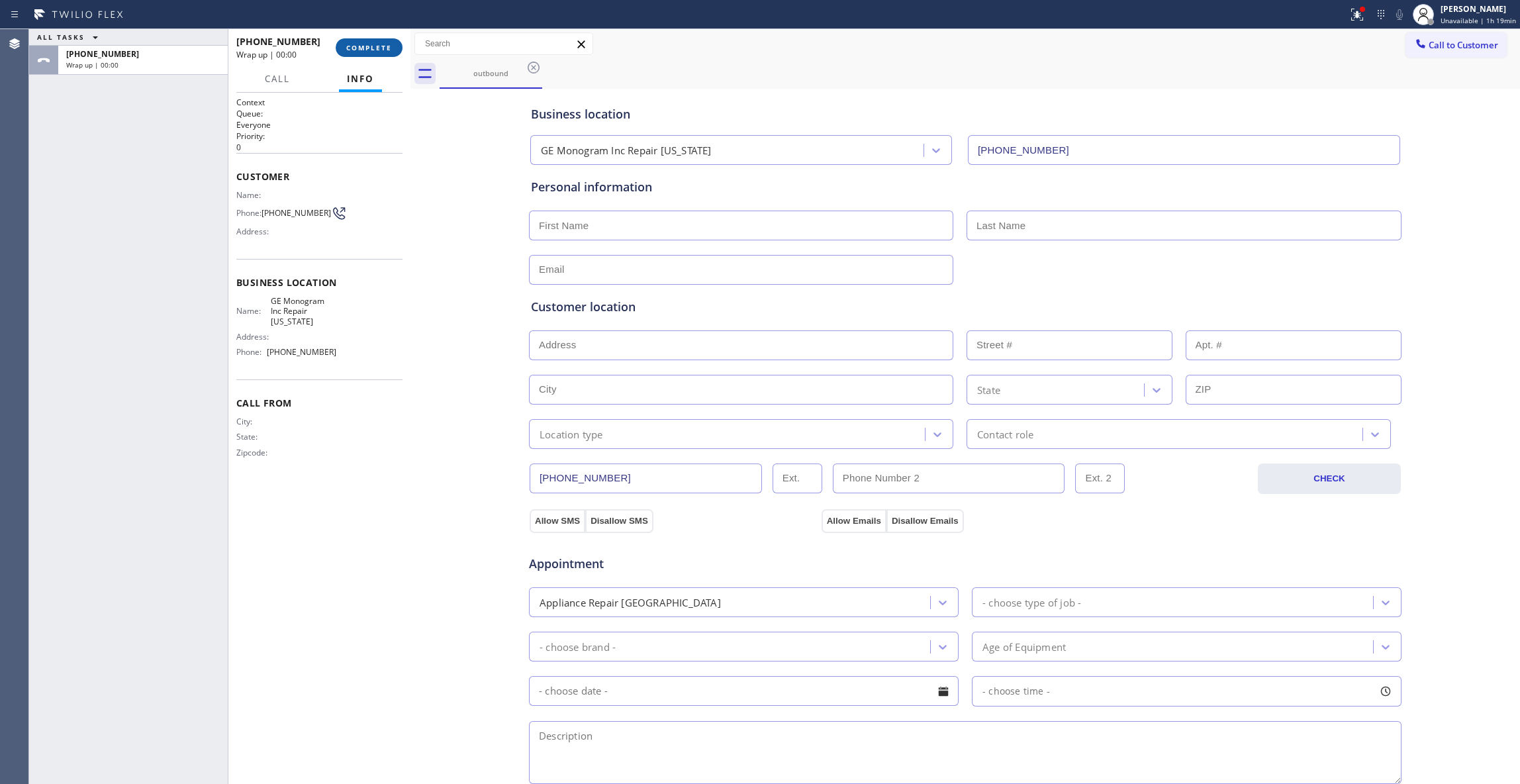
click at [380, 48] on span "COMPLETE" at bounding box center [369, 47] width 46 height 9
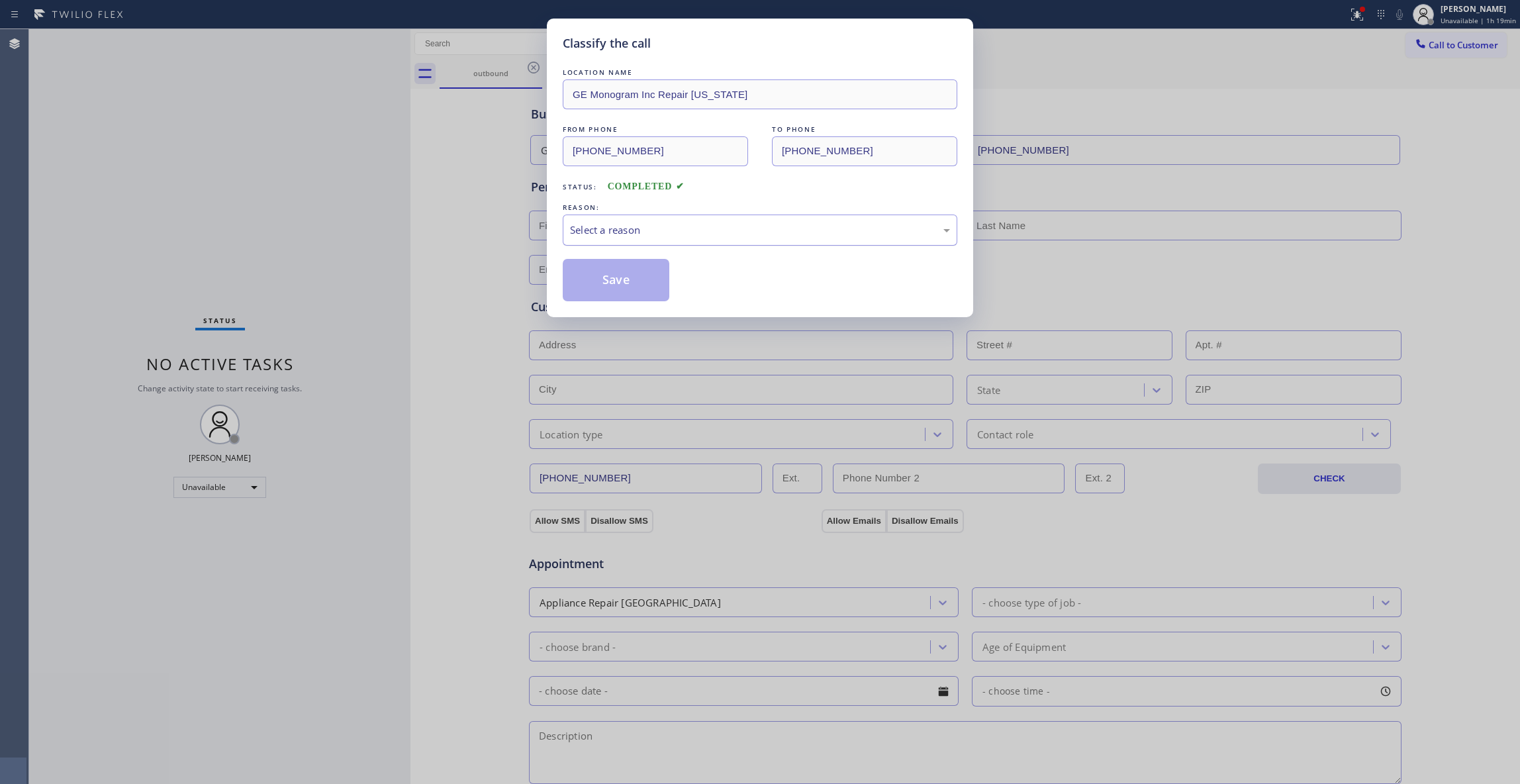
click at [650, 223] on div "Select a reason" at bounding box center [760, 230] width 380 height 15
click at [647, 282] on button "Save" at bounding box center [615, 280] width 106 height 42
drag, startPoint x: 647, startPoint y: 282, endPoint x: 806, endPoint y: 213, distance: 173.3
click at [647, 282] on button "Save" at bounding box center [615, 280] width 106 height 42
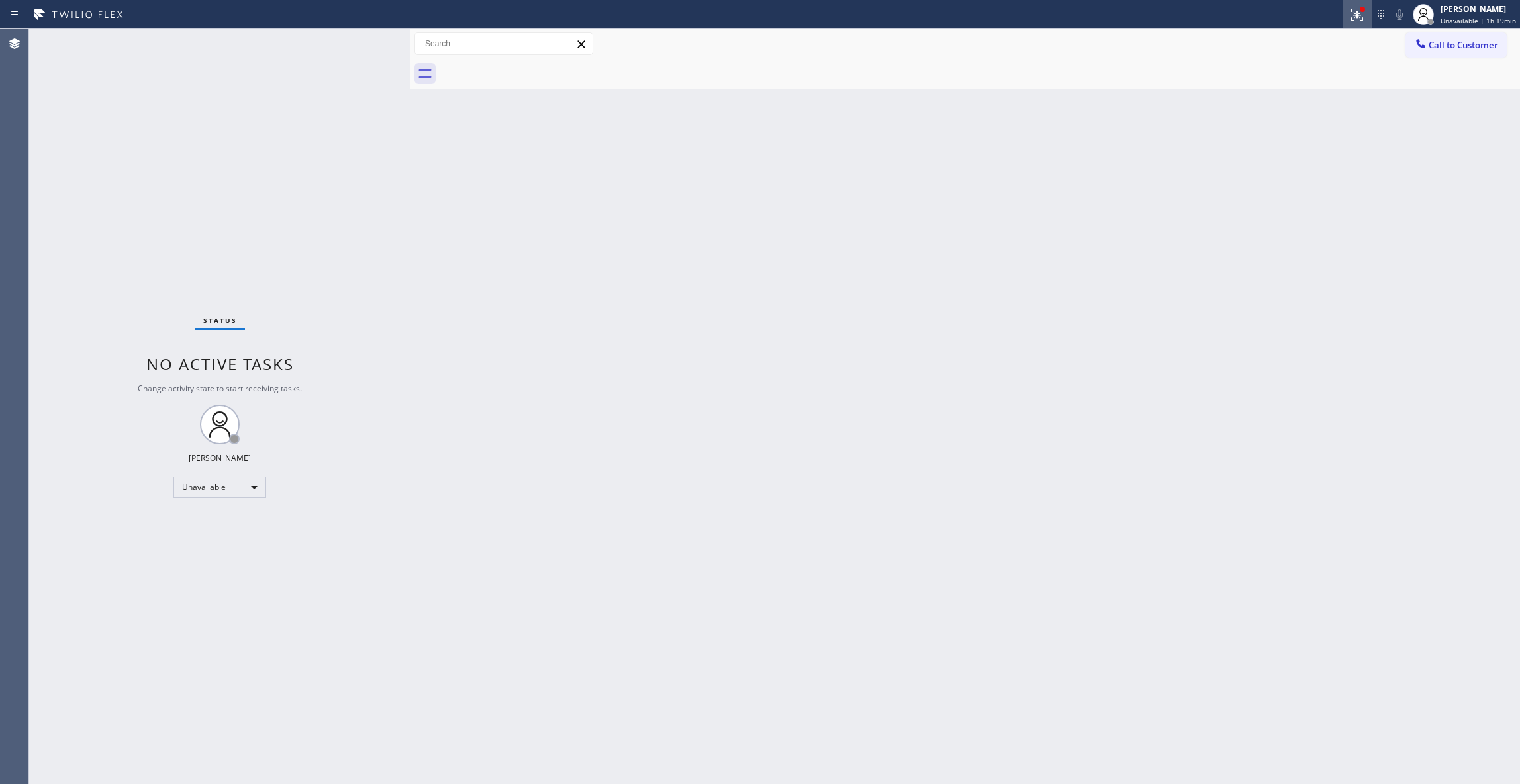
click at [1351, 11] on icon at bounding box center [1356, 14] width 16 height 16
click at [1302, 180] on button "Clear issues" at bounding box center [1280, 174] width 155 height 19
click at [1440, 43] on span "Call to Customer" at bounding box center [1463, 45] width 69 height 12
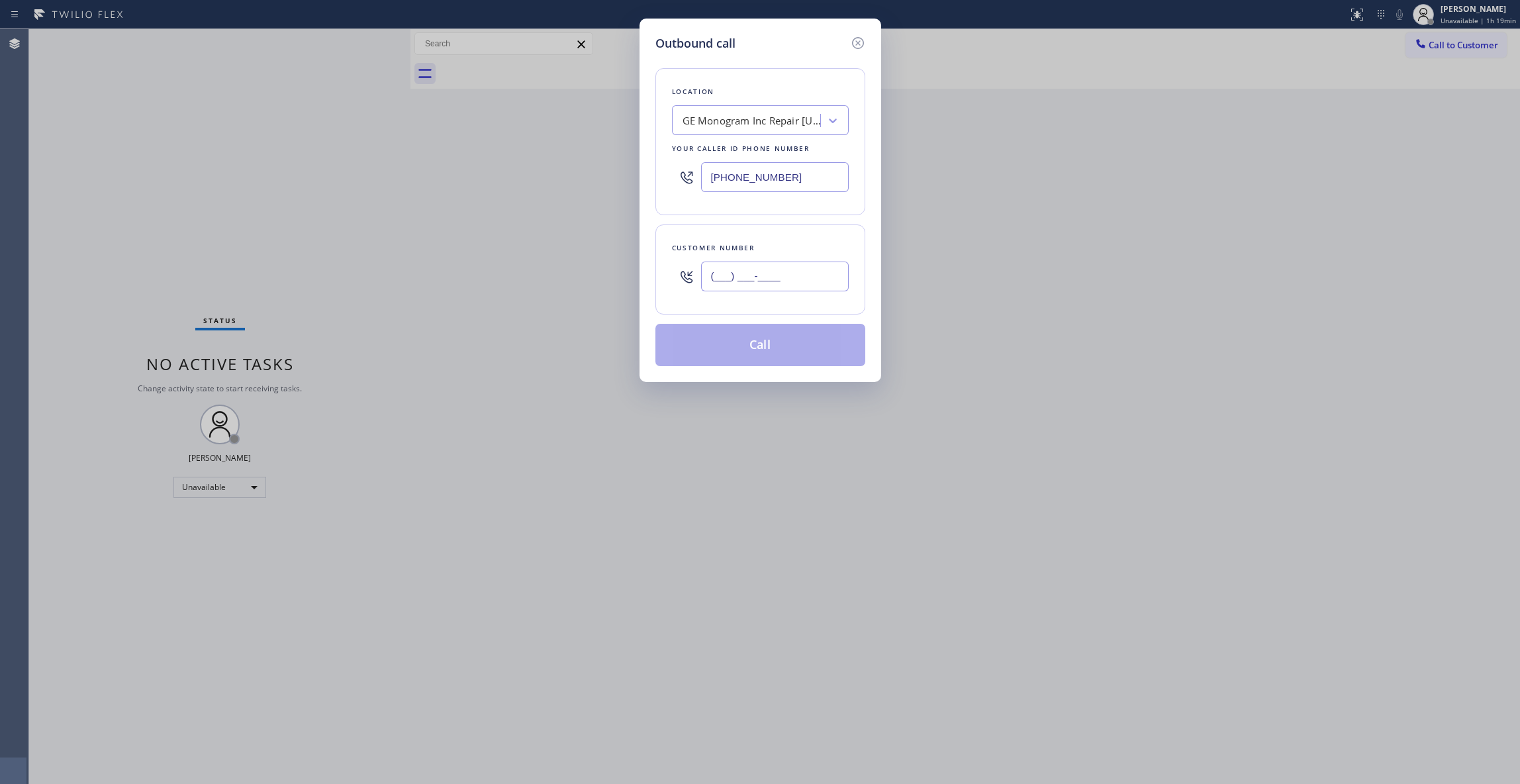
click at [740, 274] on input "(___) ___-____" at bounding box center [774, 276] width 148 height 30
paste input "518) 421-4768"
type input "[PHONE_NUMBER]"
click at [762, 341] on button "Call" at bounding box center [760, 345] width 210 height 42
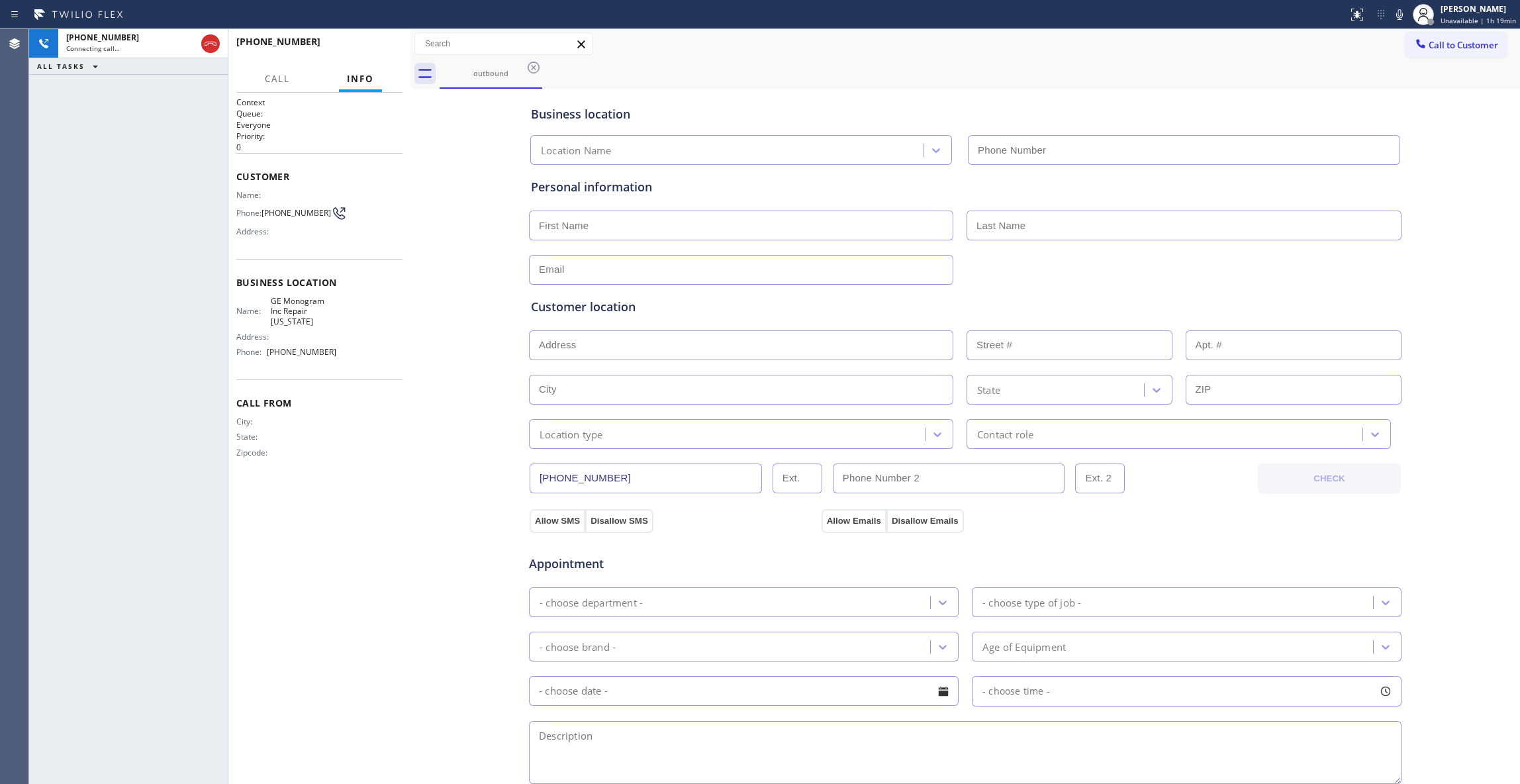
type input "[PHONE_NUMBER]"
click at [367, 45] on span "HANG UP" at bounding box center [372, 47] width 40 height 9
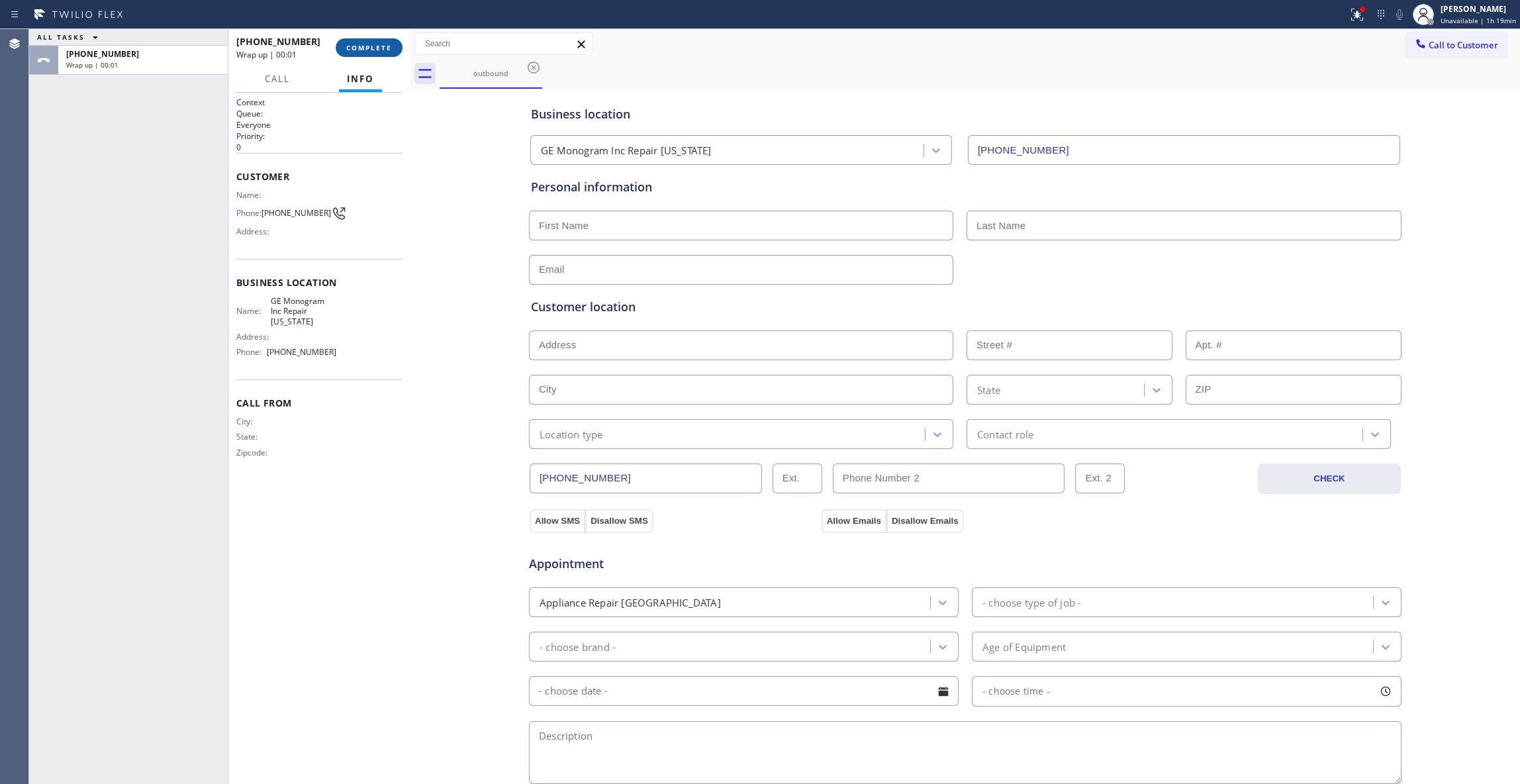
click at [389, 51] on span "COMPLETE" at bounding box center [369, 47] width 46 height 9
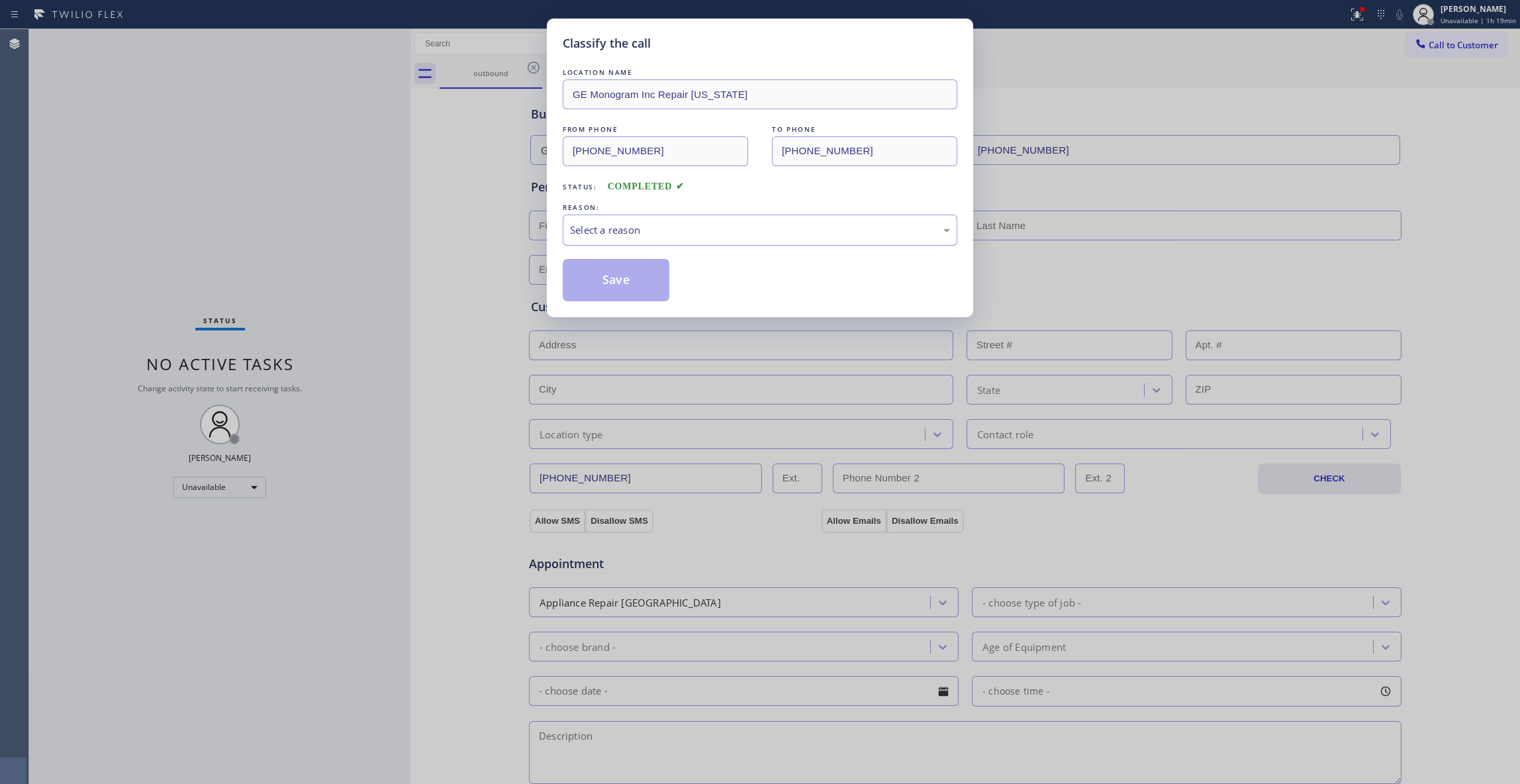
click at [654, 241] on div "Select a reason" at bounding box center [760, 229] width 395 height 31
click at [620, 287] on button "Save" at bounding box center [615, 280] width 106 height 42
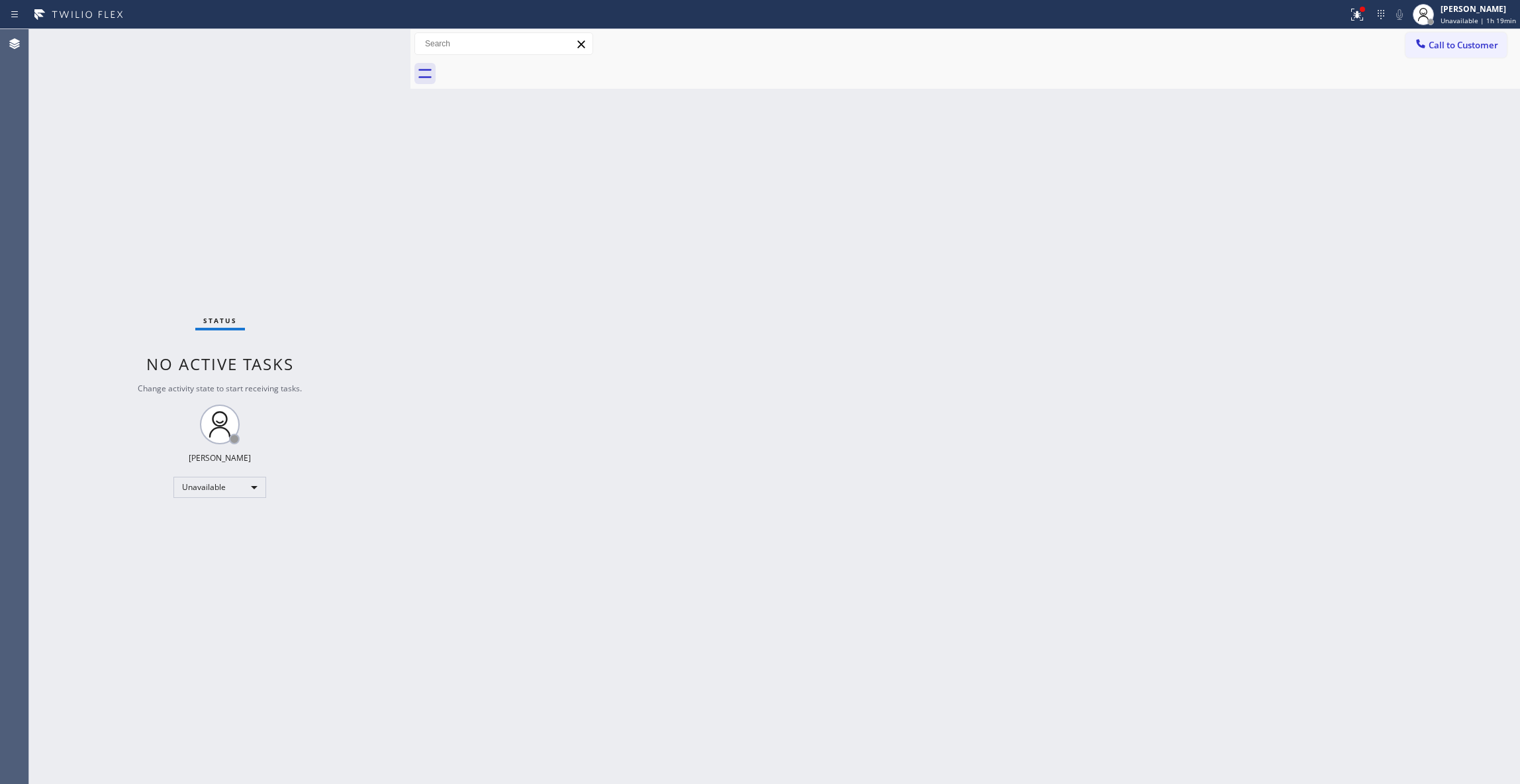
drag, startPoint x: 663, startPoint y: 283, endPoint x: 652, endPoint y: 2, distance: 281.2
click at [663, 189] on div "Back to Dashboard Change Sender ID Customers Technicians Select a contact Outbo…" at bounding box center [965, 406] width 1109 height 754
click at [1493, 48] on span "Call to Customer" at bounding box center [1463, 45] width 69 height 12
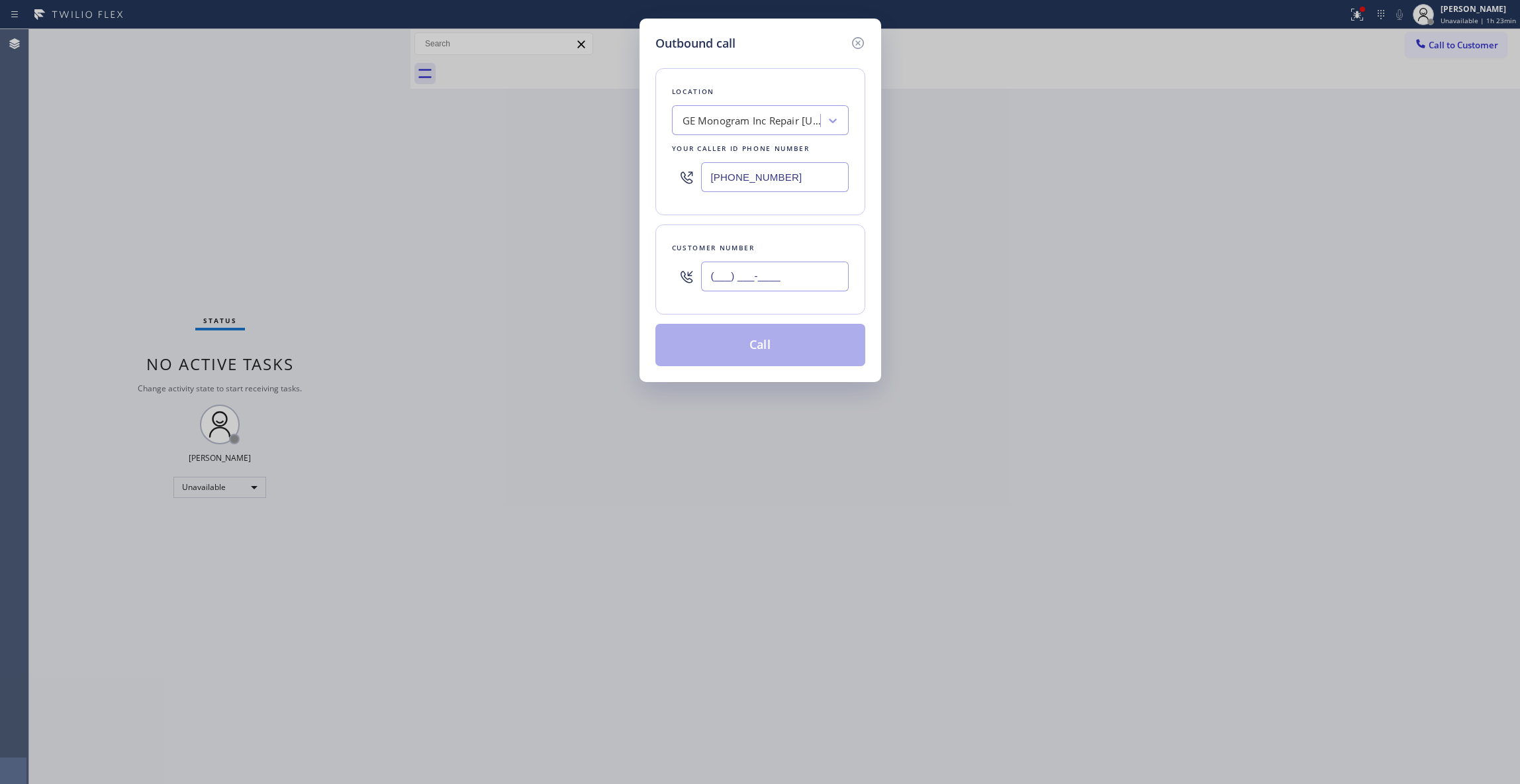
click at [815, 277] on input "(___) ___-____" at bounding box center [774, 276] width 148 height 30
paste input "518) 421-4768"
type input "[PHONE_NUMBER]"
click at [785, 346] on button "Call" at bounding box center [760, 345] width 210 height 42
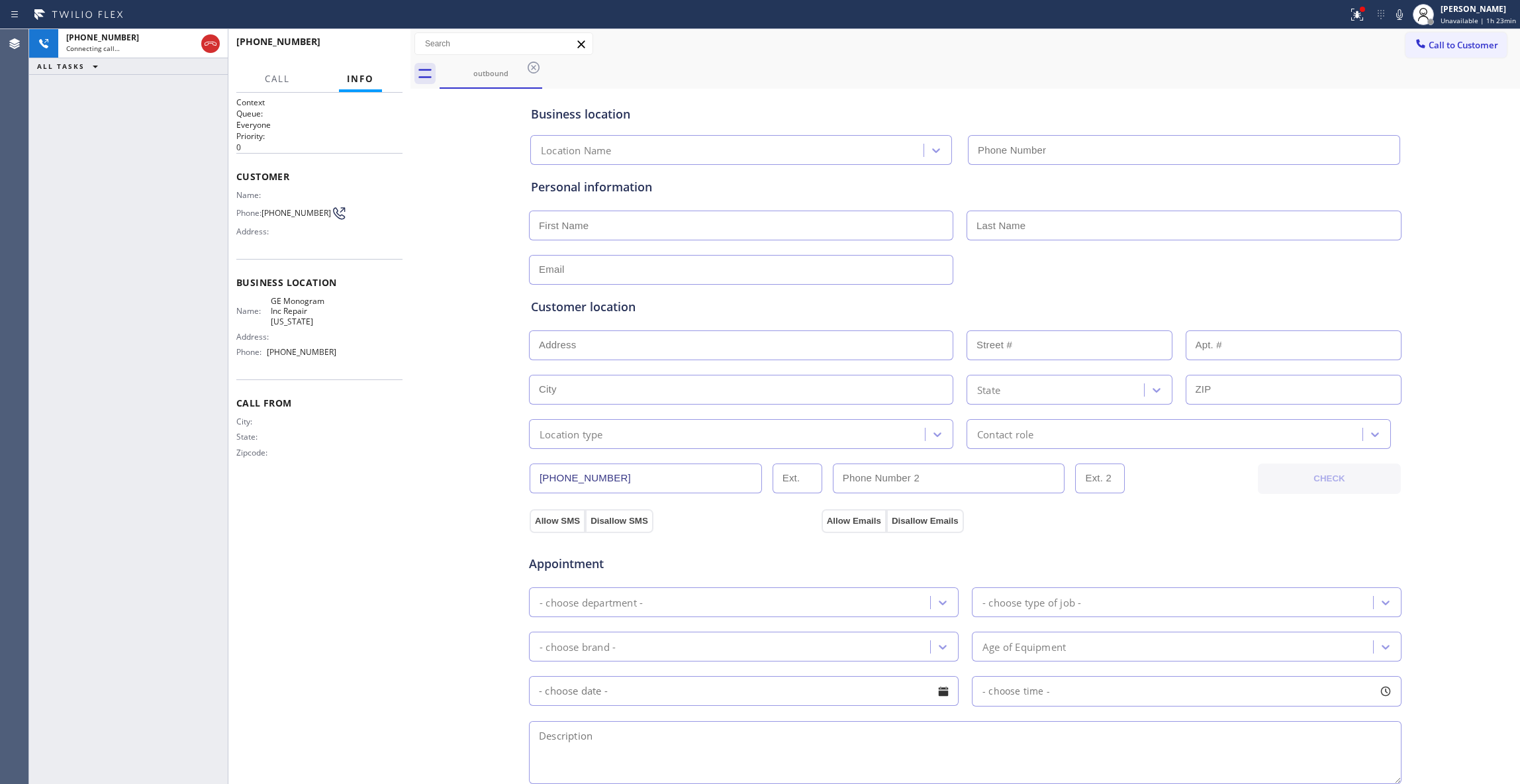
type input "[PHONE_NUMBER]"
click at [389, 51] on button "HANG UP" at bounding box center [371, 48] width 62 height 19
click at [389, 51] on span "HANG UP" at bounding box center [372, 47] width 40 height 9
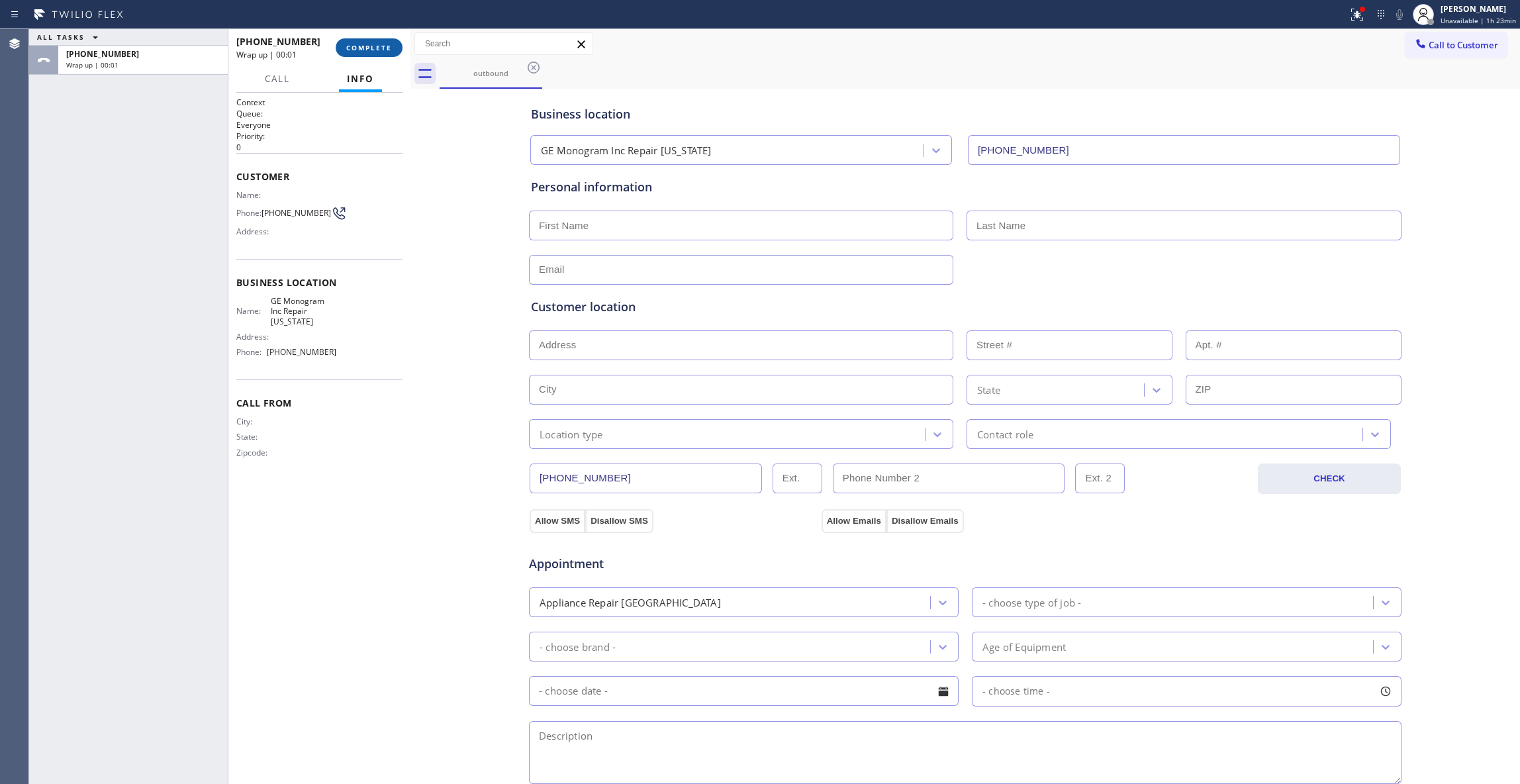
click at [368, 46] on span "COMPLETE" at bounding box center [369, 47] width 46 height 9
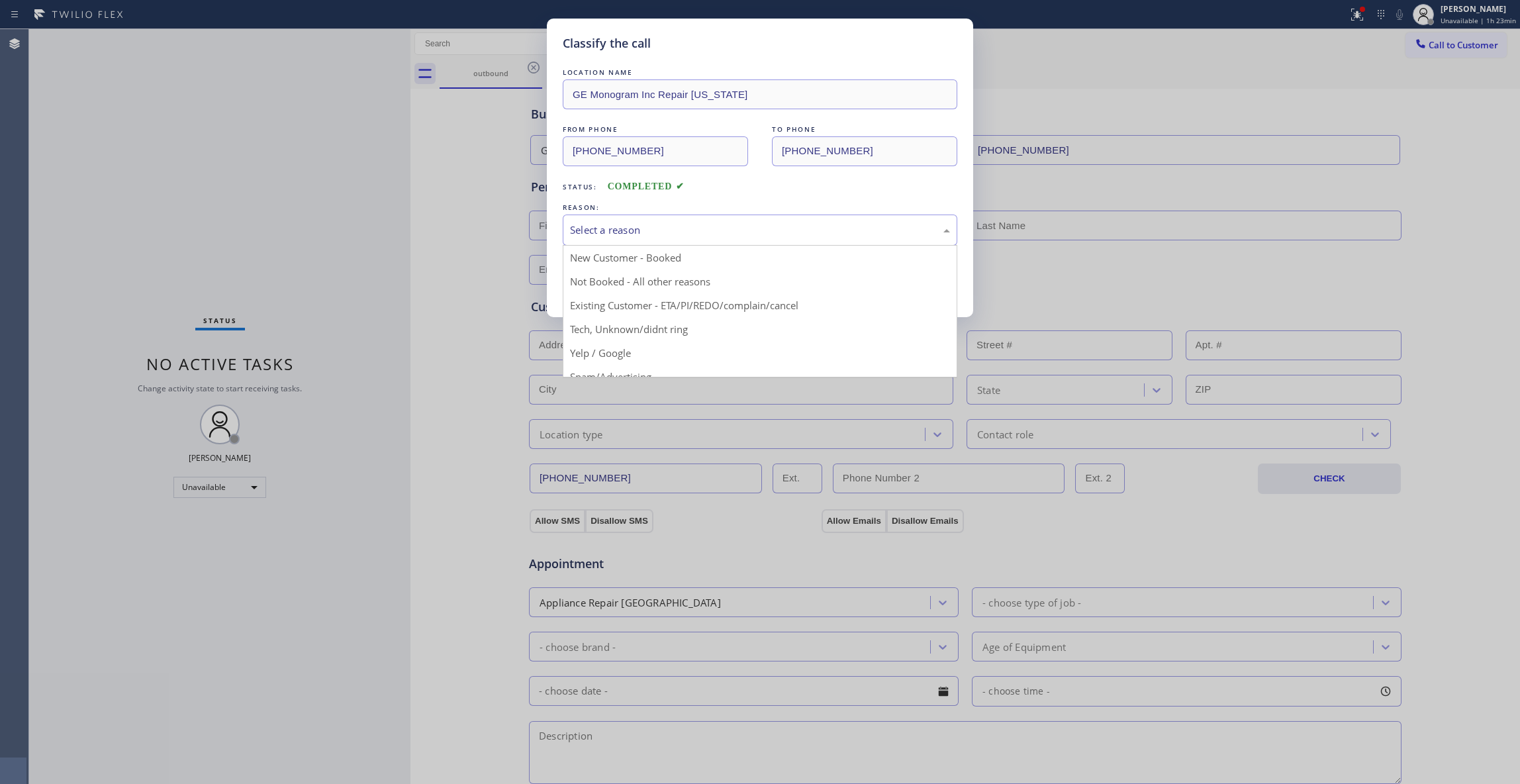
click at [606, 234] on div "Select a reason" at bounding box center [760, 230] width 380 height 15
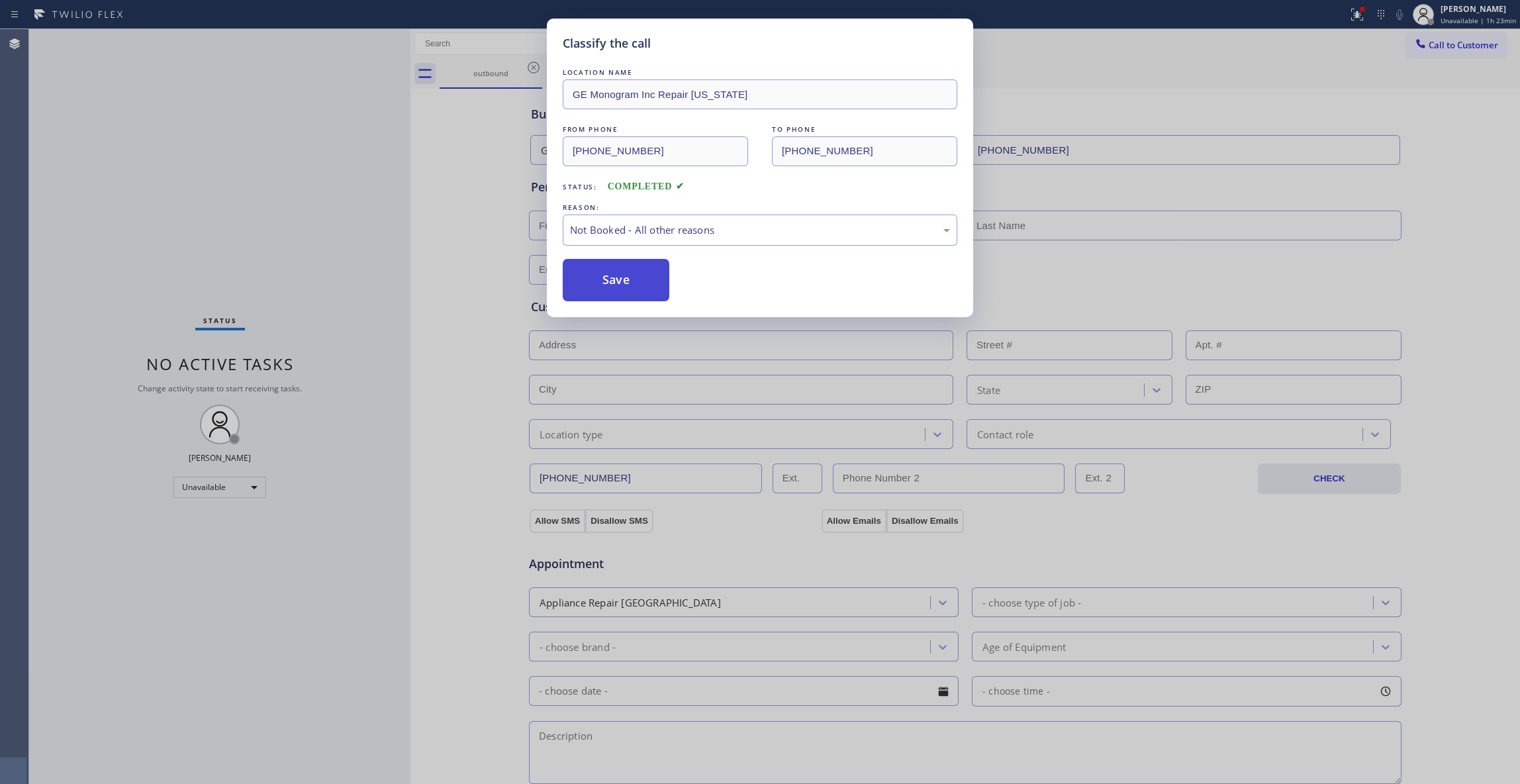
click at [602, 276] on button "Save" at bounding box center [615, 280] width 106 height 42
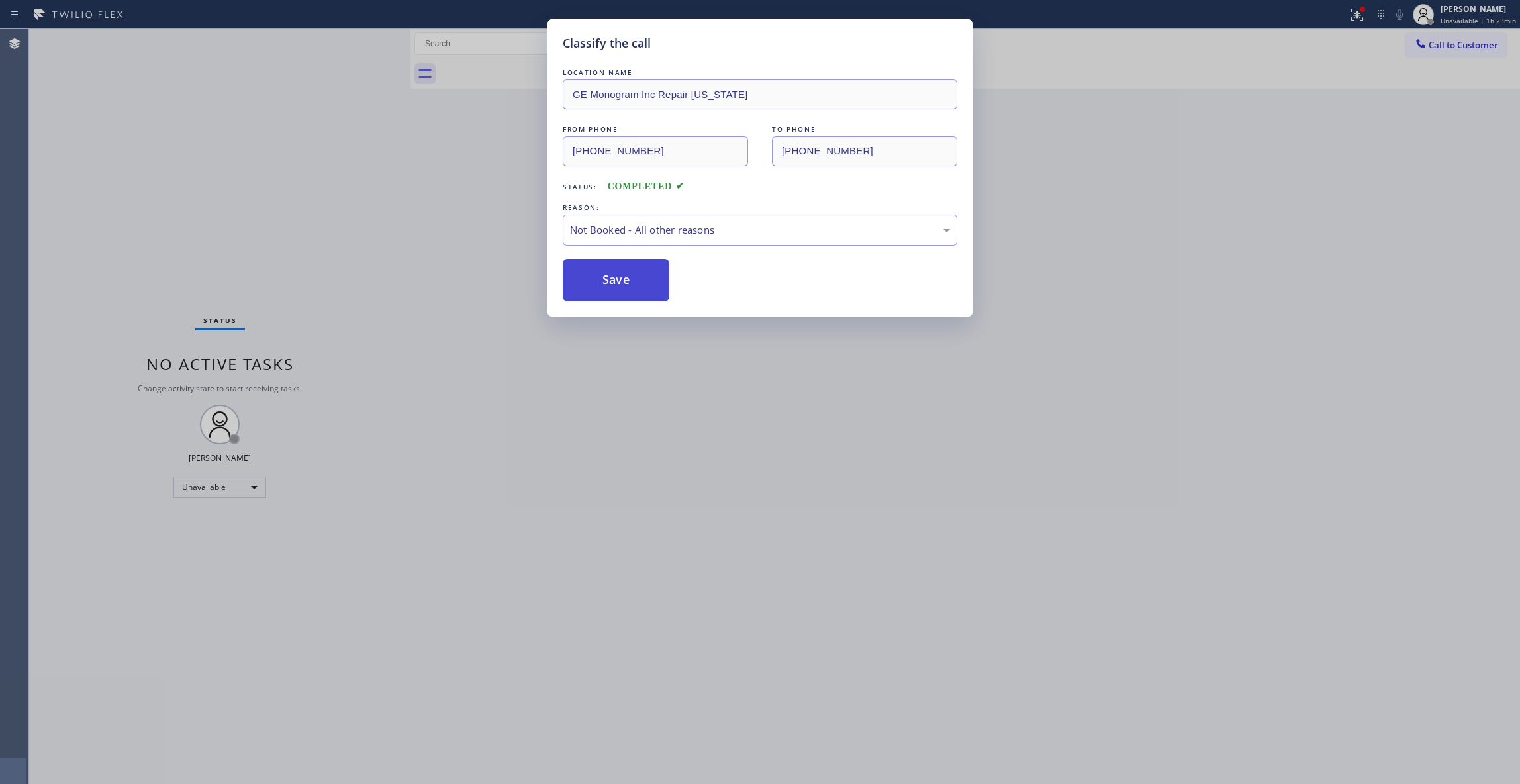
click at [602, 276] on button "Save" at bounding box center [615, 280] width 106 height 42
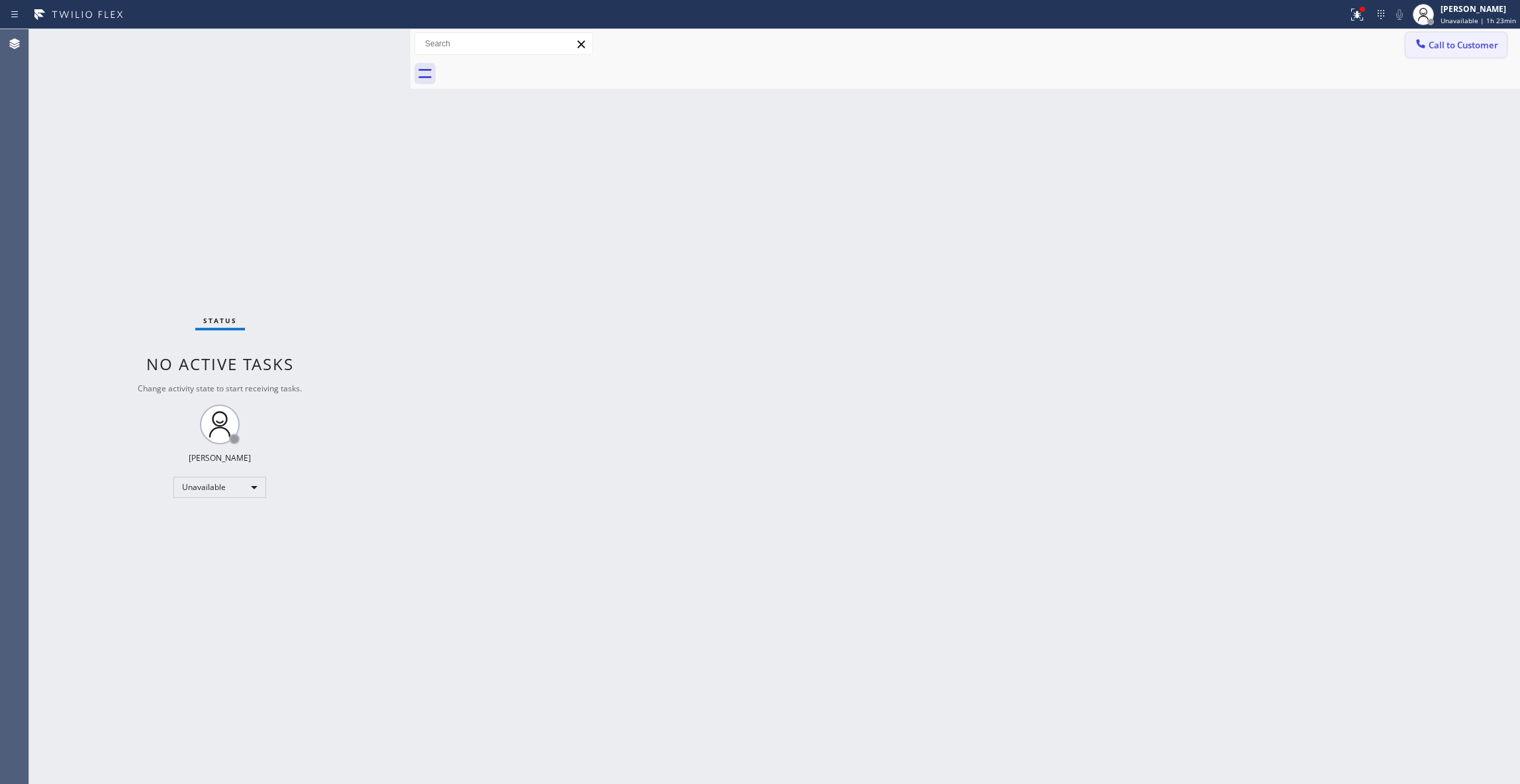
click at [1473, 42] on span "Call to Customer" at bounding box center [1463, 45] width 69 height 12
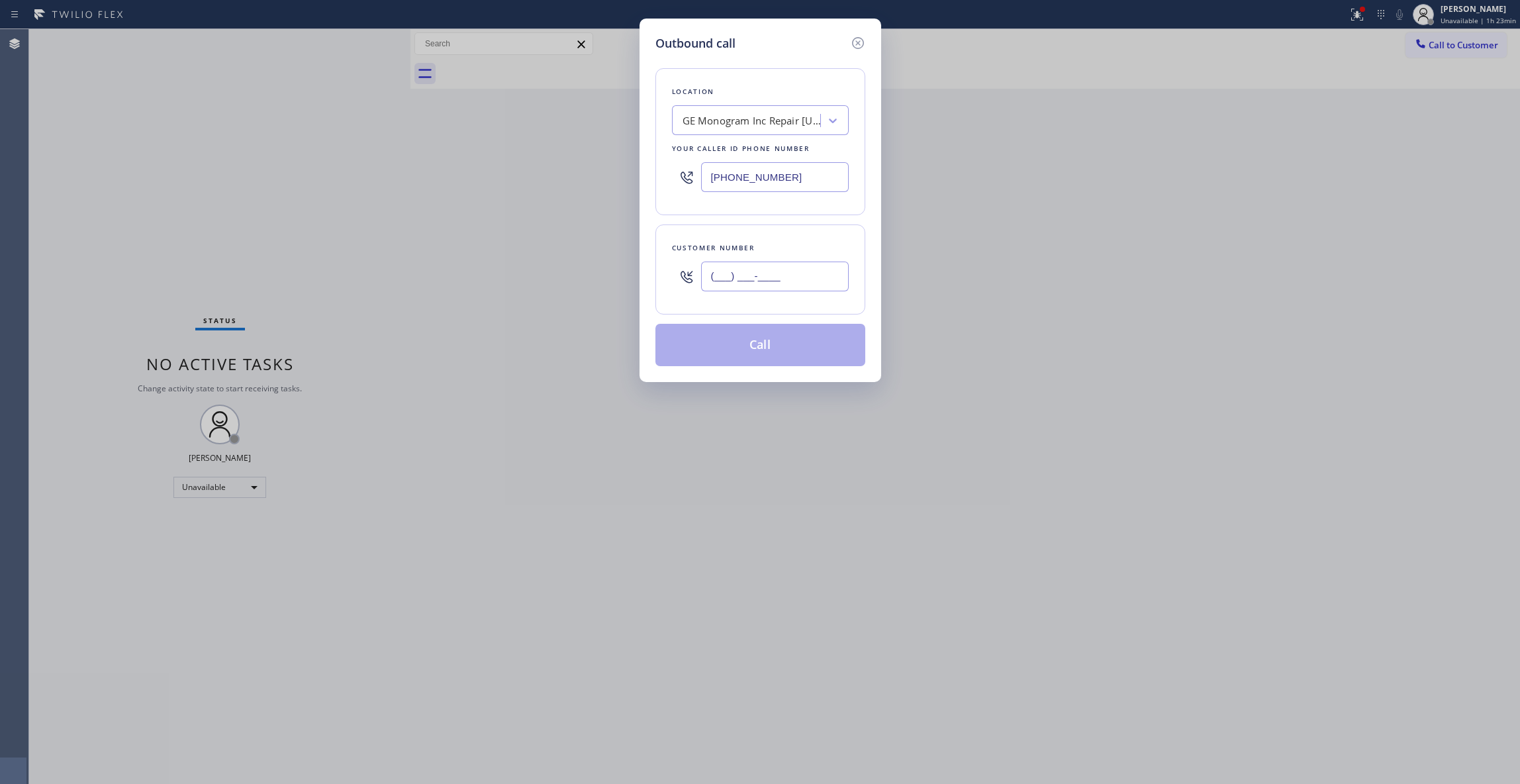
click at [753, 279] on input "(___) ___-____" at bounding box center [774, 276] width 148 height 30
paste input "518) 421-4768"
type input "[PHONE_NUMBER]"
click at [755, 343] on button "Call" at bounding box center [760, 345] width 210 height 42
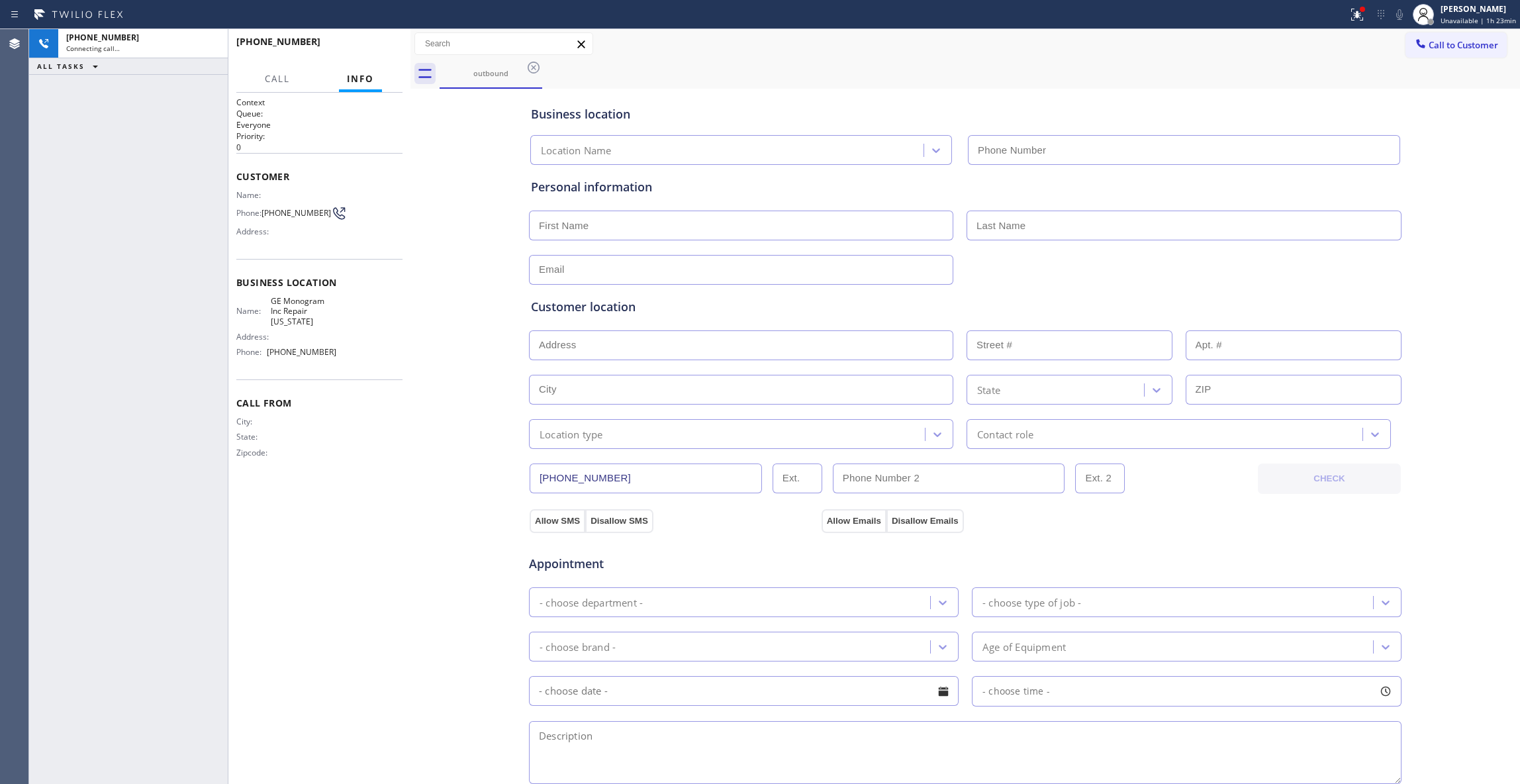
type input "[PHONE_NUMBER]"
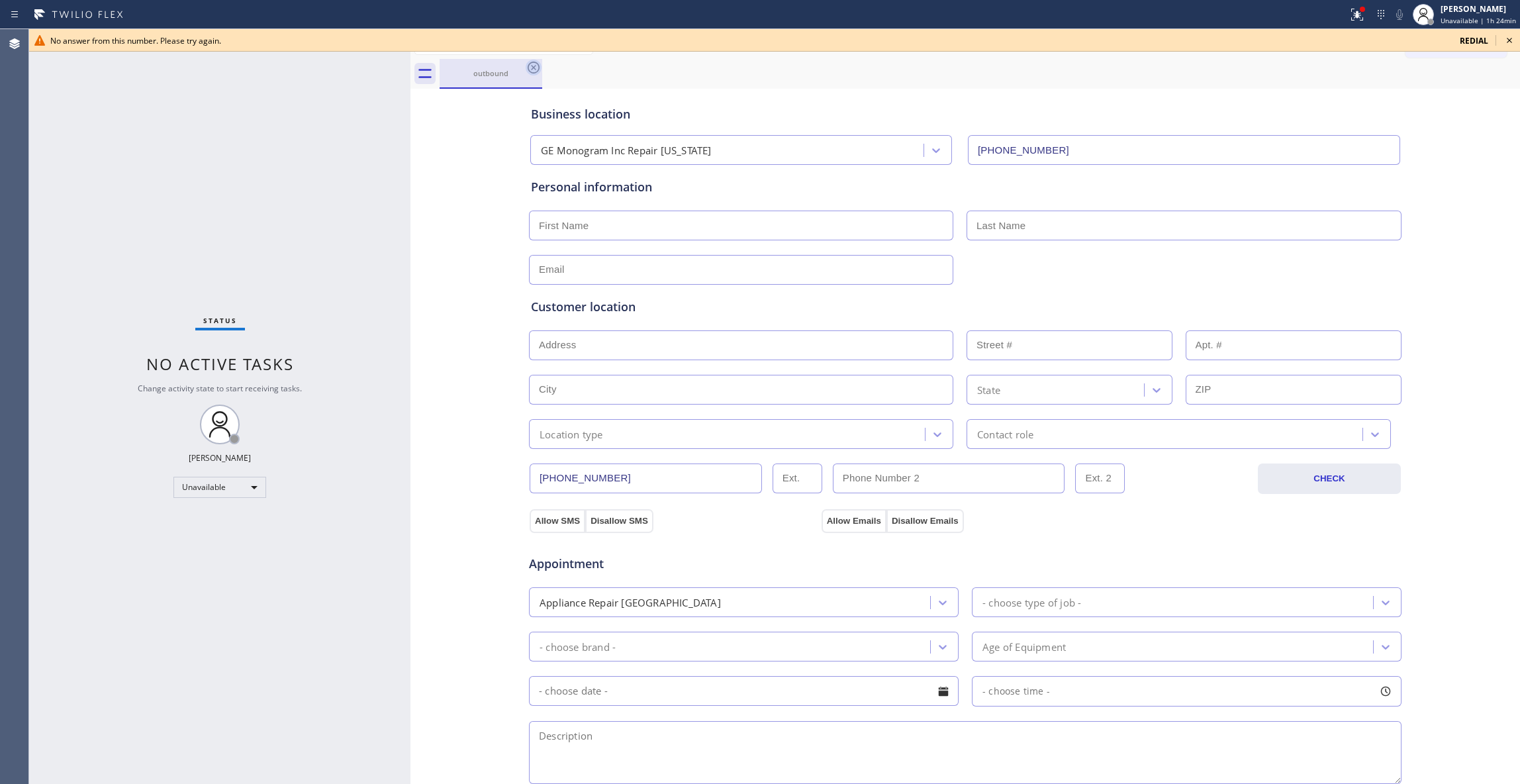
click at [534, 65] on icon at bounding box center [533, 67] width 16 height 16
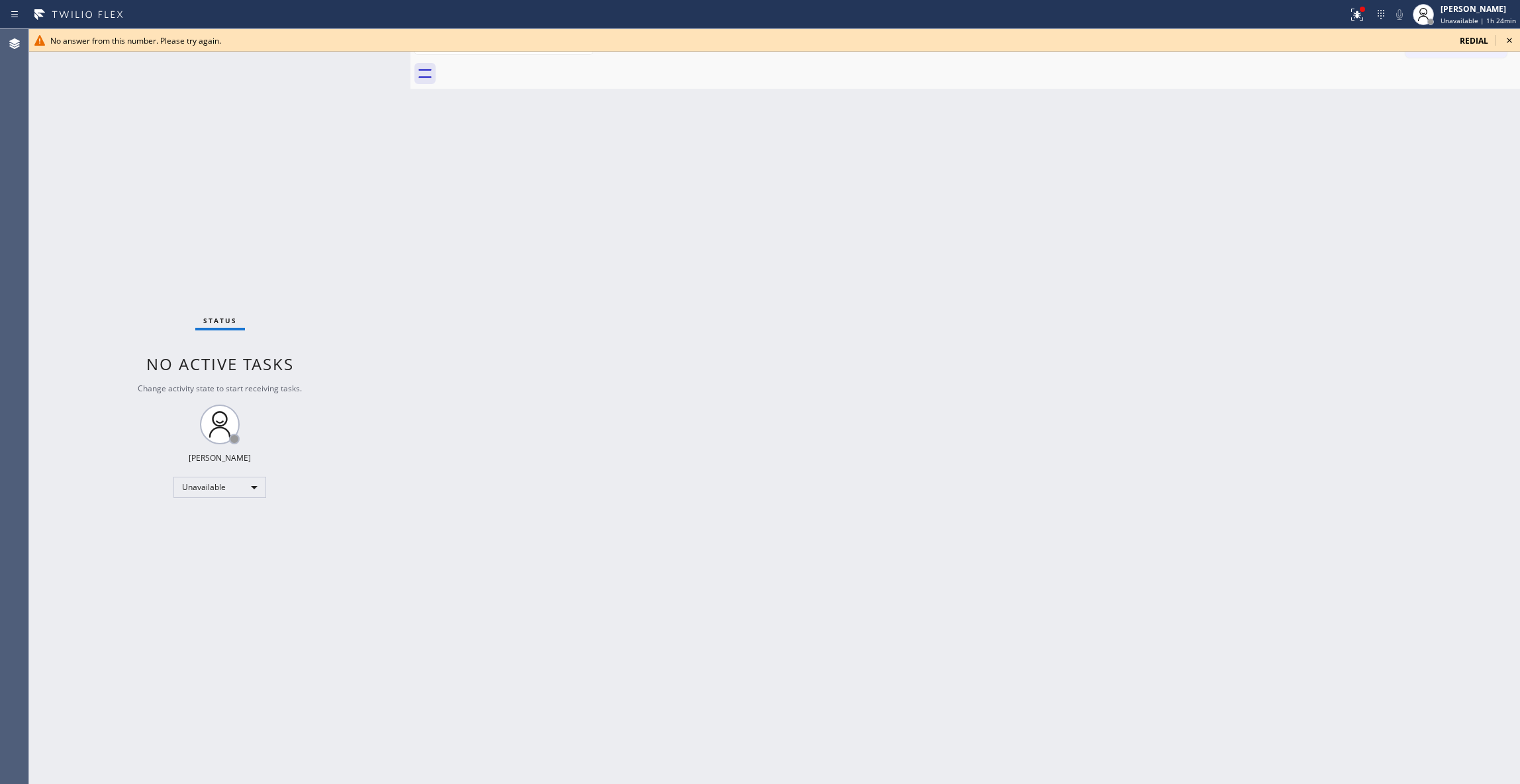
click at [1515, 40] on icon at bounding box center [1509, 40] width 16 height 16
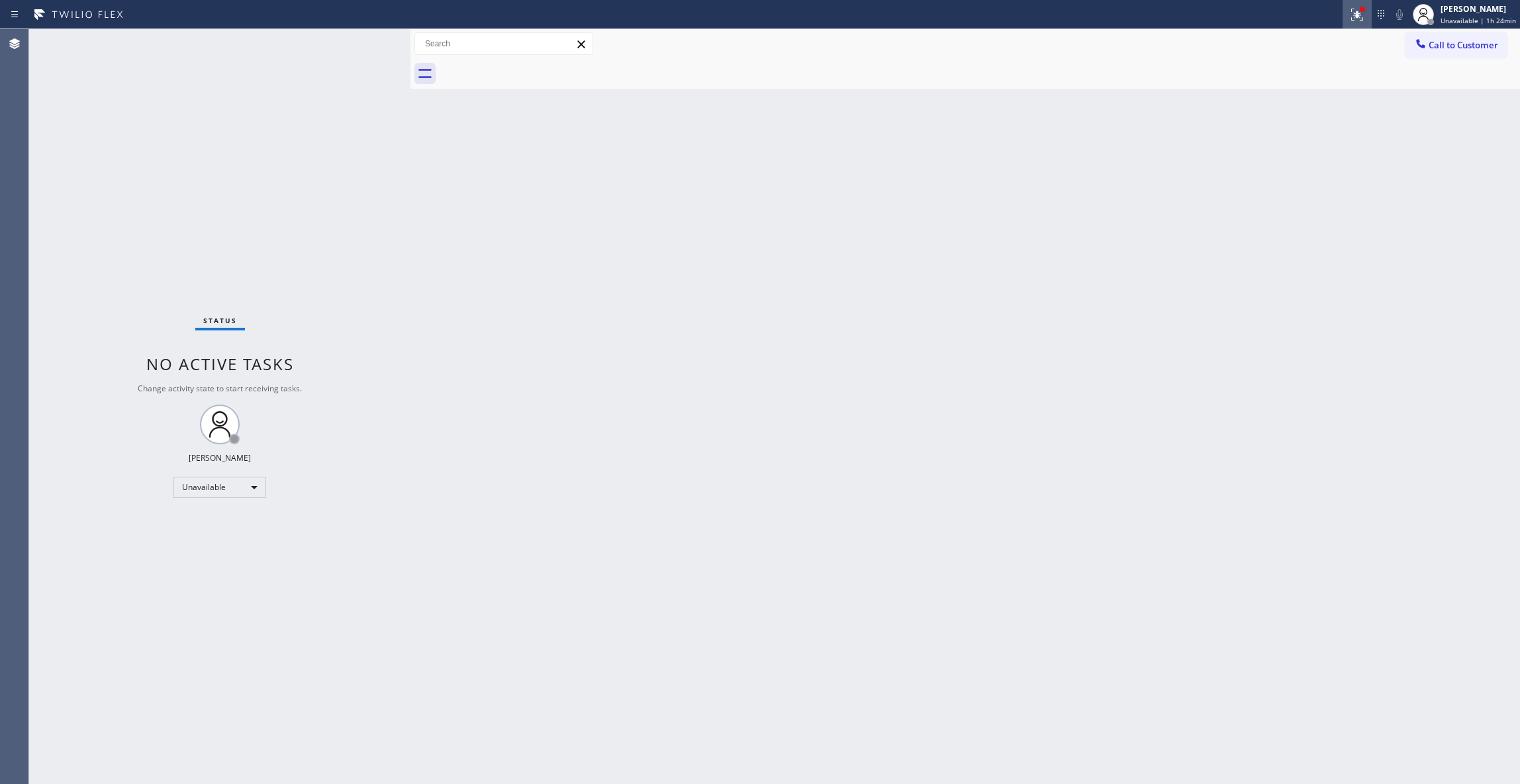
click at [1349, 13] on icon at bounding box center [1356, 14] width 16 height 16
click at [1297, 175] on span "Clear issues" at bounding box center [1280, 173] width 62 height 9
click at [1455, 41] on span "Call to Customer" at bounding box center [1463, 45] width 69 height 12
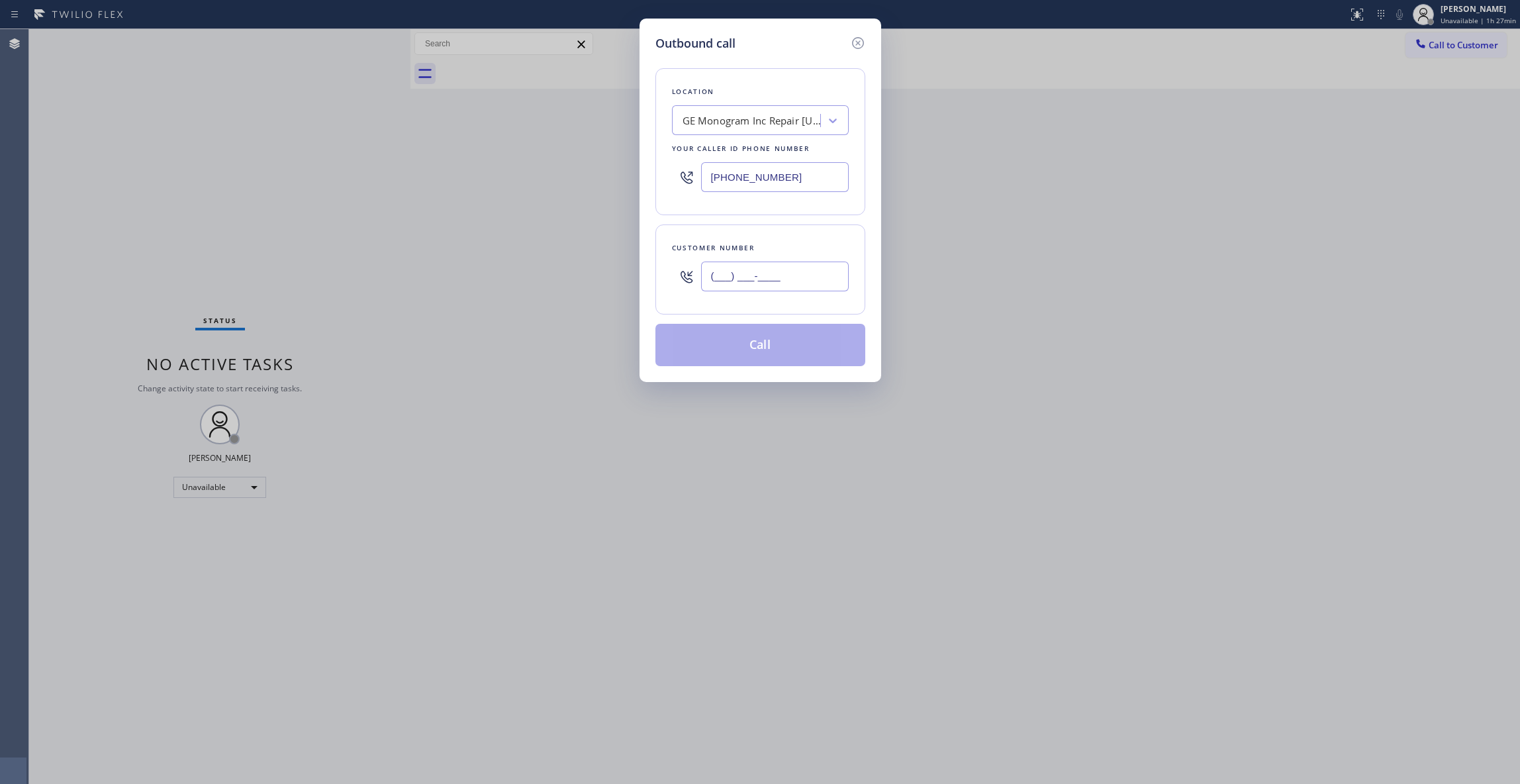
click at [768, 282] on input "(___) ___-____" at bounding box center [774, 276] width 148 height 30
paste input "917) 697-0635"
type input "[PHONE_NUMBER]"
drag, startPoint x: 811, startPoint y: 172, endPoint x: 422, endPoint y: 157, distance: 389.3
click at [425, 157] on div "Outbound call Location GE Monogram Inc Repair [US_STATE] Your caller id phone n…" at bounding box center [760, 392] width 1520 height 784
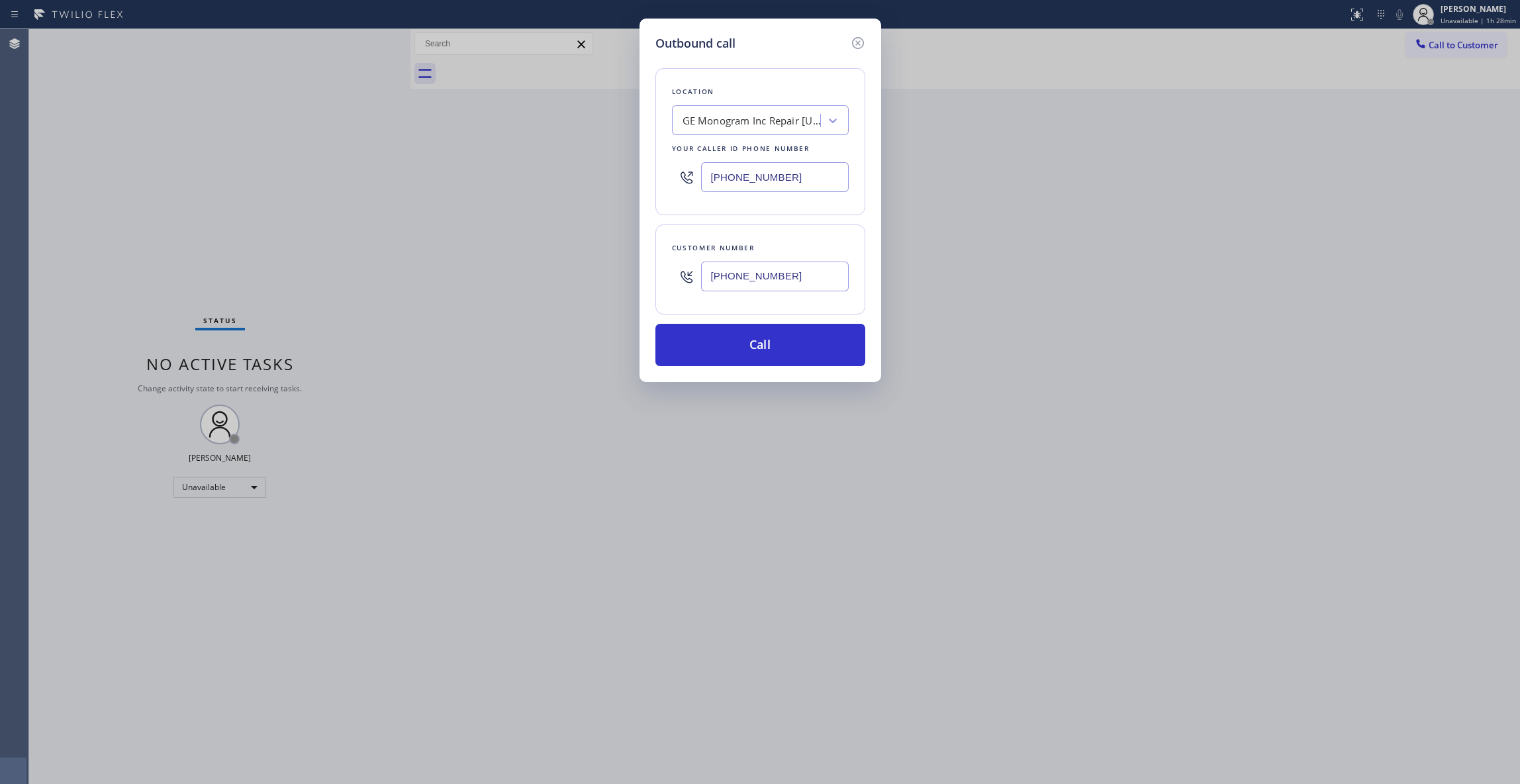
paste input "833) 558-1241"
type input "[PHONE_NUMBER]"
drag, startPoint x: 806, startPoint y: 276, endPoint x: 667, endPoint y: 274, distance: 139.0
click at [667, 274] on div "Customer number [PHONE_NUMBER]" at bounding box center [760, 269] width 210 height 90
click at [795, 360] on button "Call" at bounding box center [760, 345] width 210 height 42
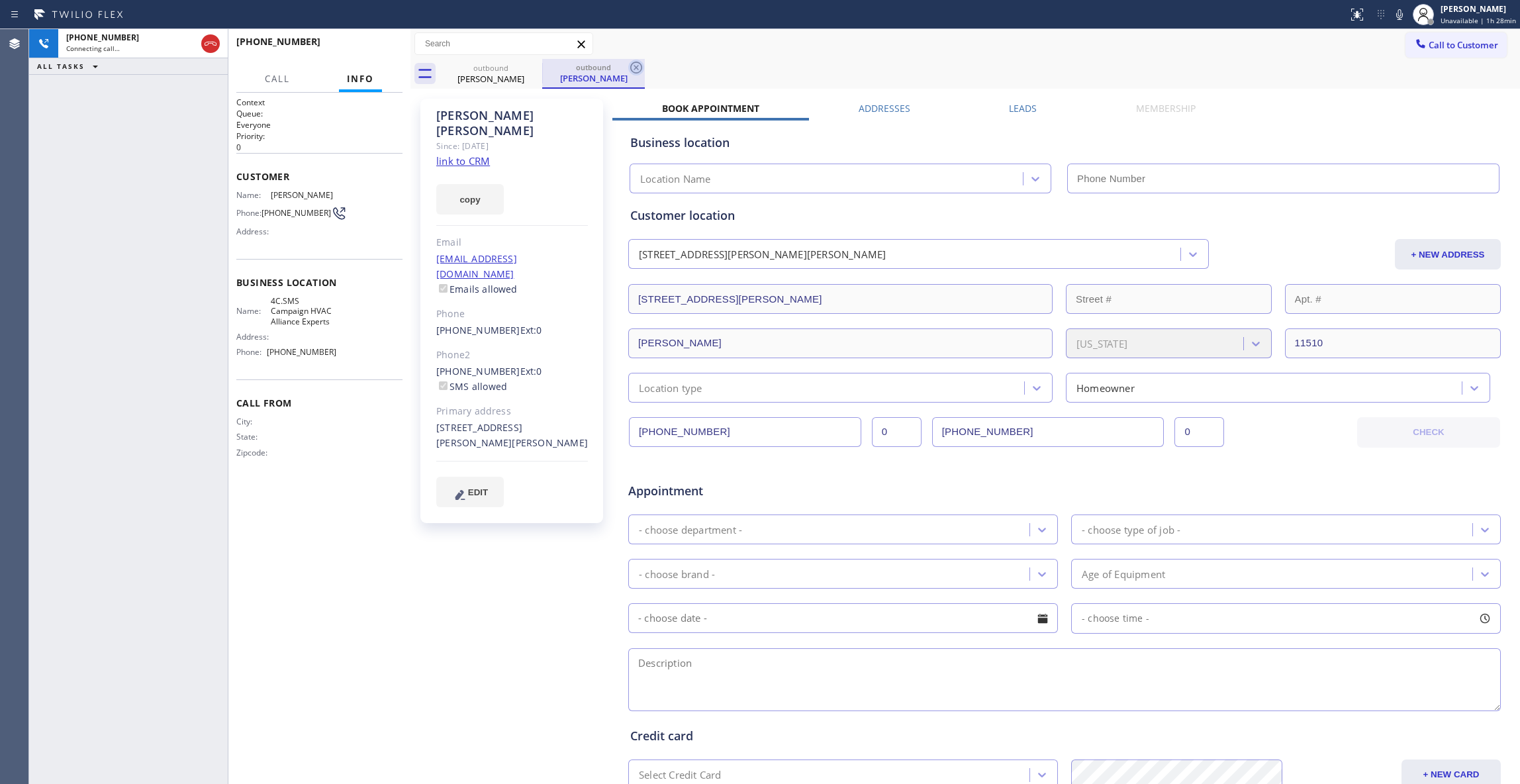
click at [636, 69] on icon at bounding box center [636, 67] width 16 height 16
type input "[PHONE_NUMBER]"
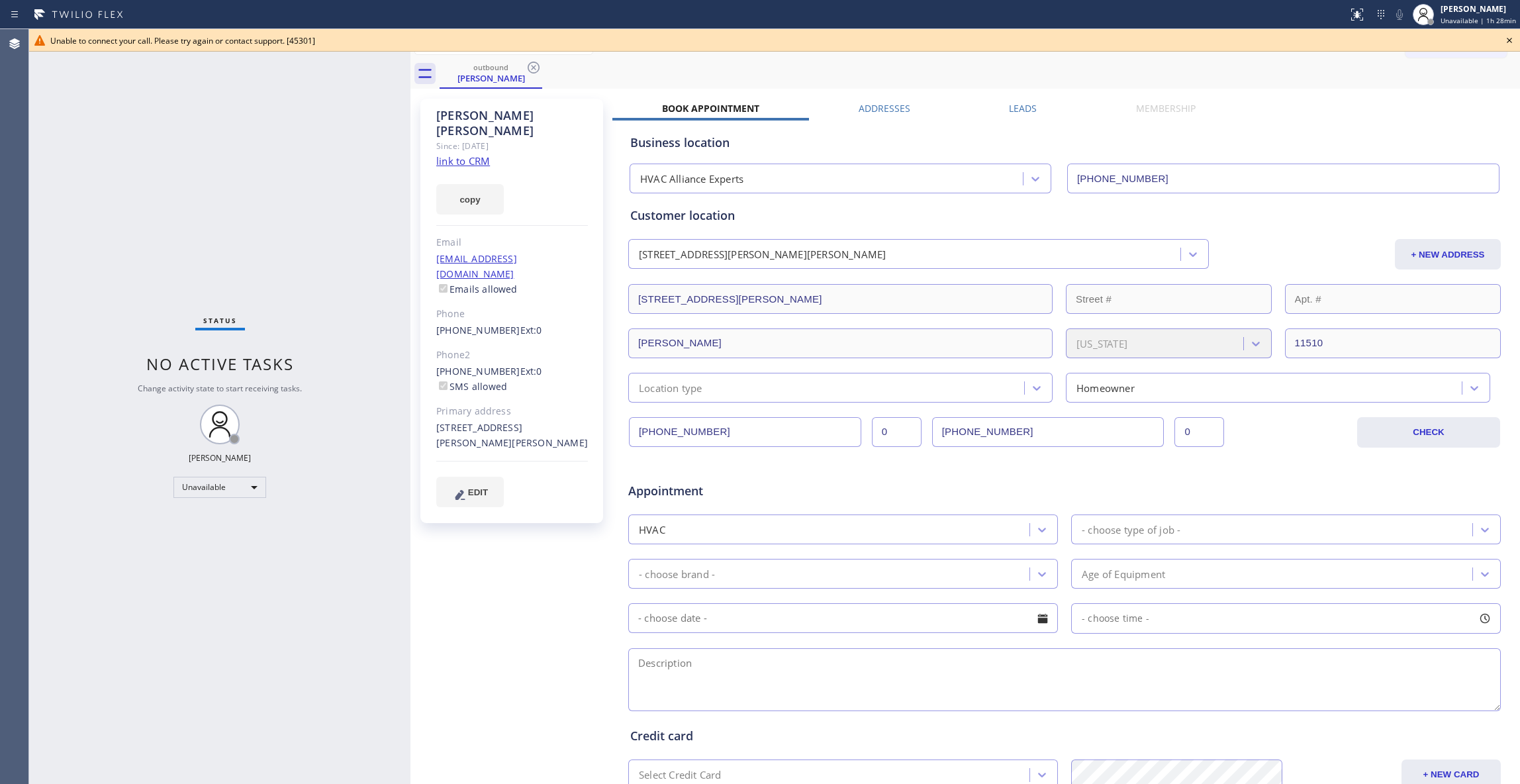
drag, startPoint x: 537, startPoint y: 67, endPoint x: 567, endPoint y: 64, distance: 30.1
click at [537, 67] on icon at bounding box center [533, 67] width 16 height 16
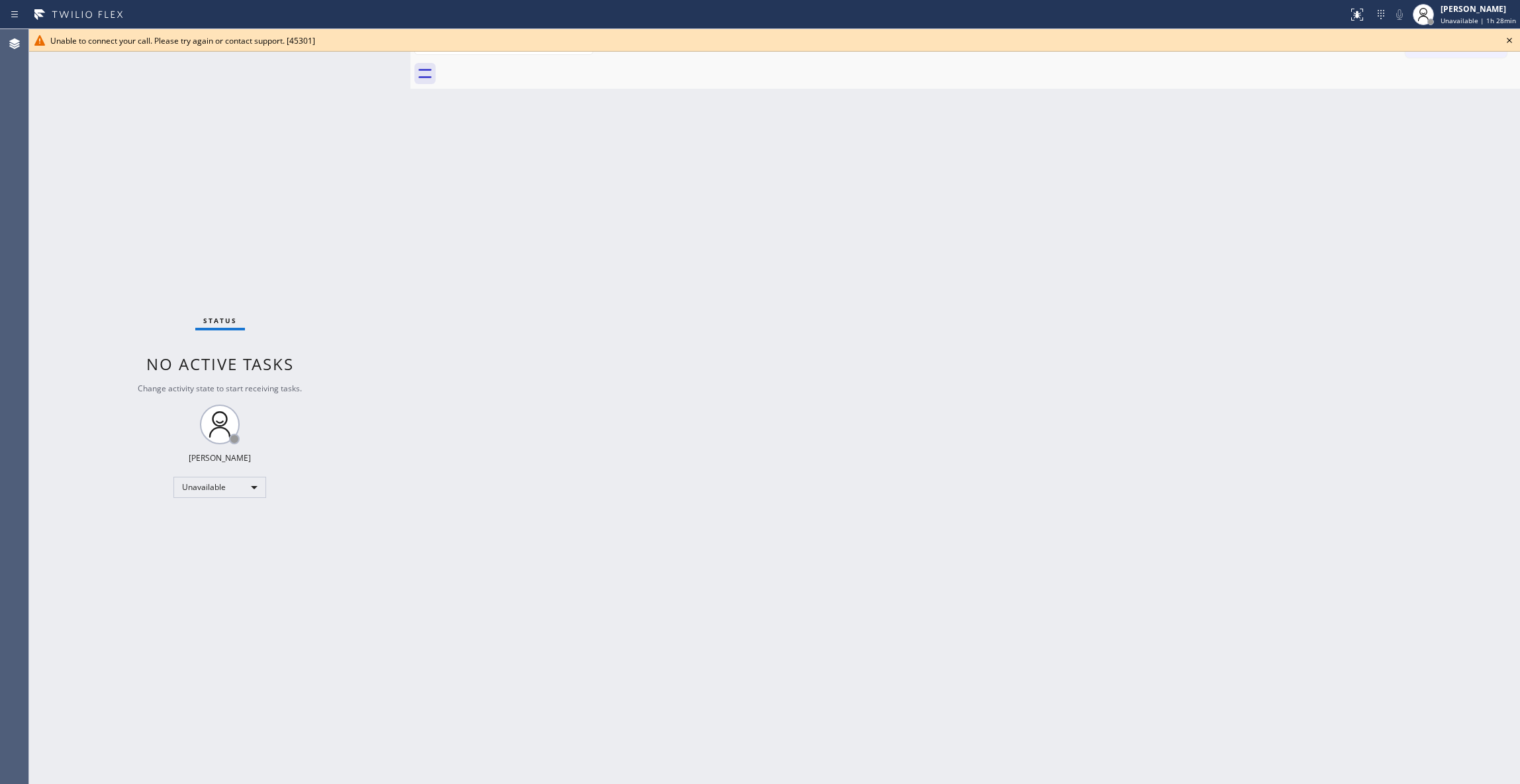
click at [1505, 40] on icon at bounding box center [1509, 40] width 16 height 16
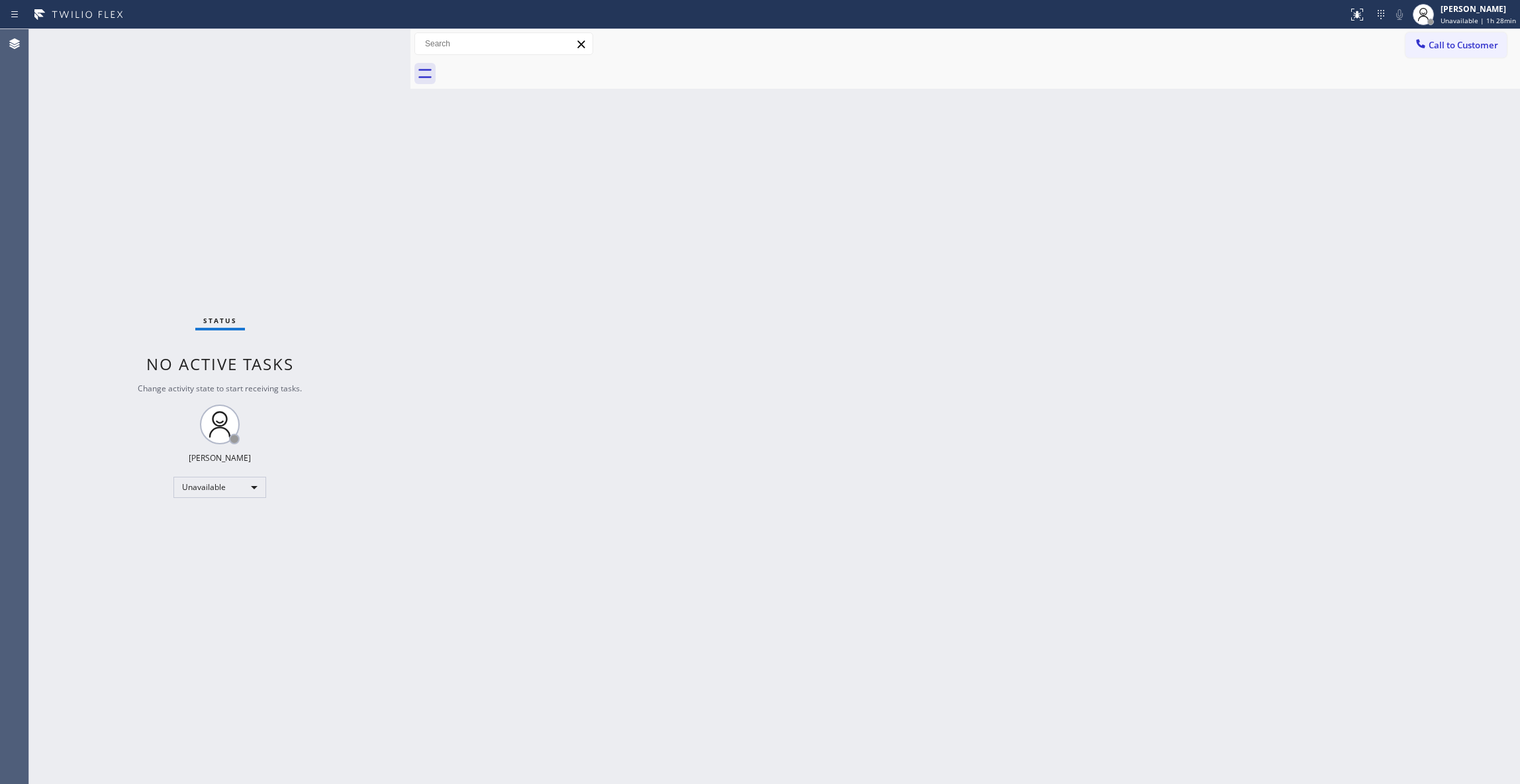
drag, startPoint x: 1459, startPoint y: 45, endPoint x: 1119, endPoint y: 151, distance: 356.1
click at [1458, 45] on span "Call to Customer" at bounding box center [1463, 45] width 69 height 12
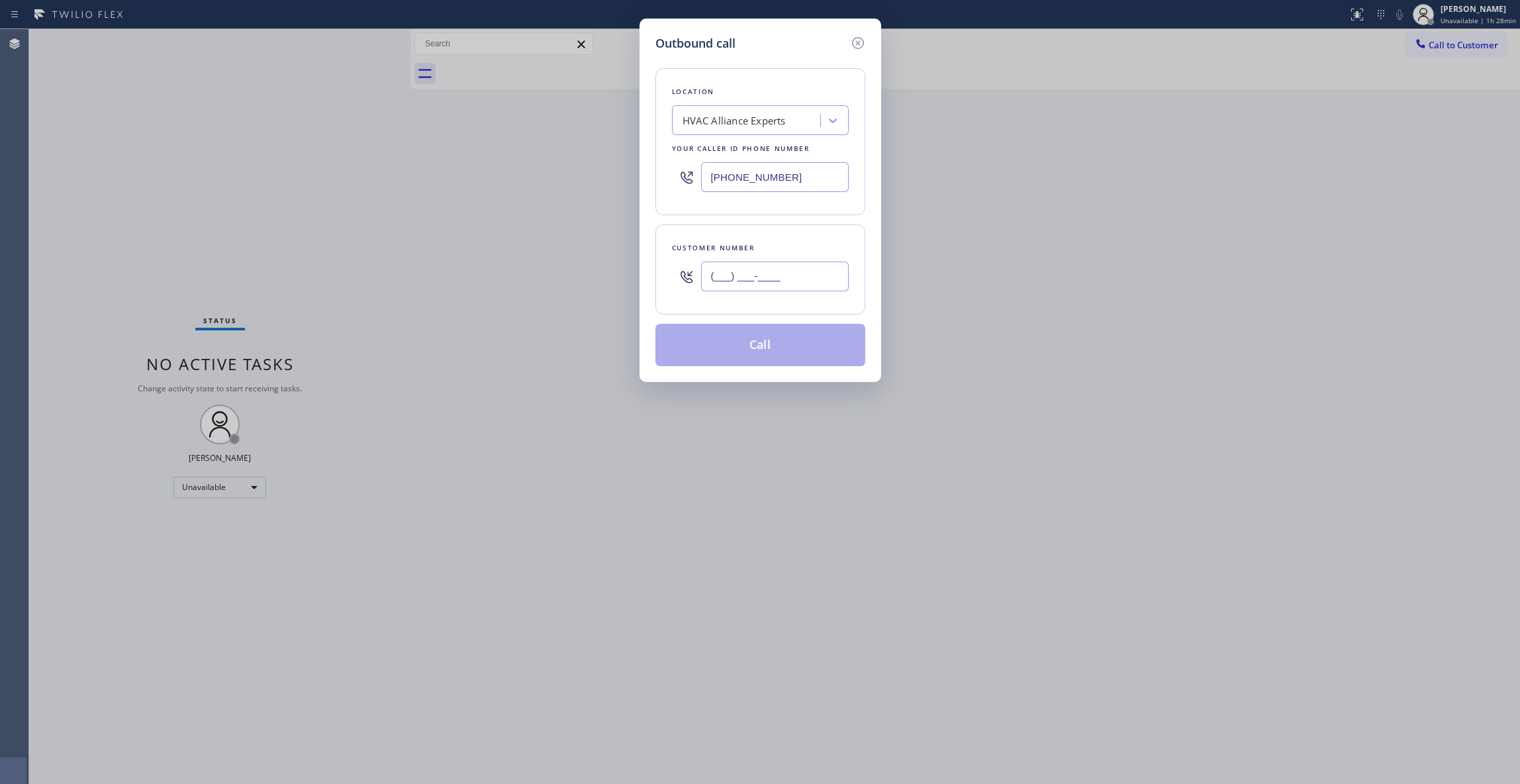
click at [790, 285] on input "(___) ___-____" at bounding box center [774, 276] width 148 height 30
paste input "818) 808-7063"
type input "[PHONE_NUMBER]"
drag, startPoint x: 456, startPoint y: 168, endPoint x: 303, endPoint y: 179, distance: 153.4
click at [303, 176] on div "Outbound call Location HVAC Alliance Experts Your caller id phone number [PHONE…" at bounding box center [760, 392] width 1520 height 784
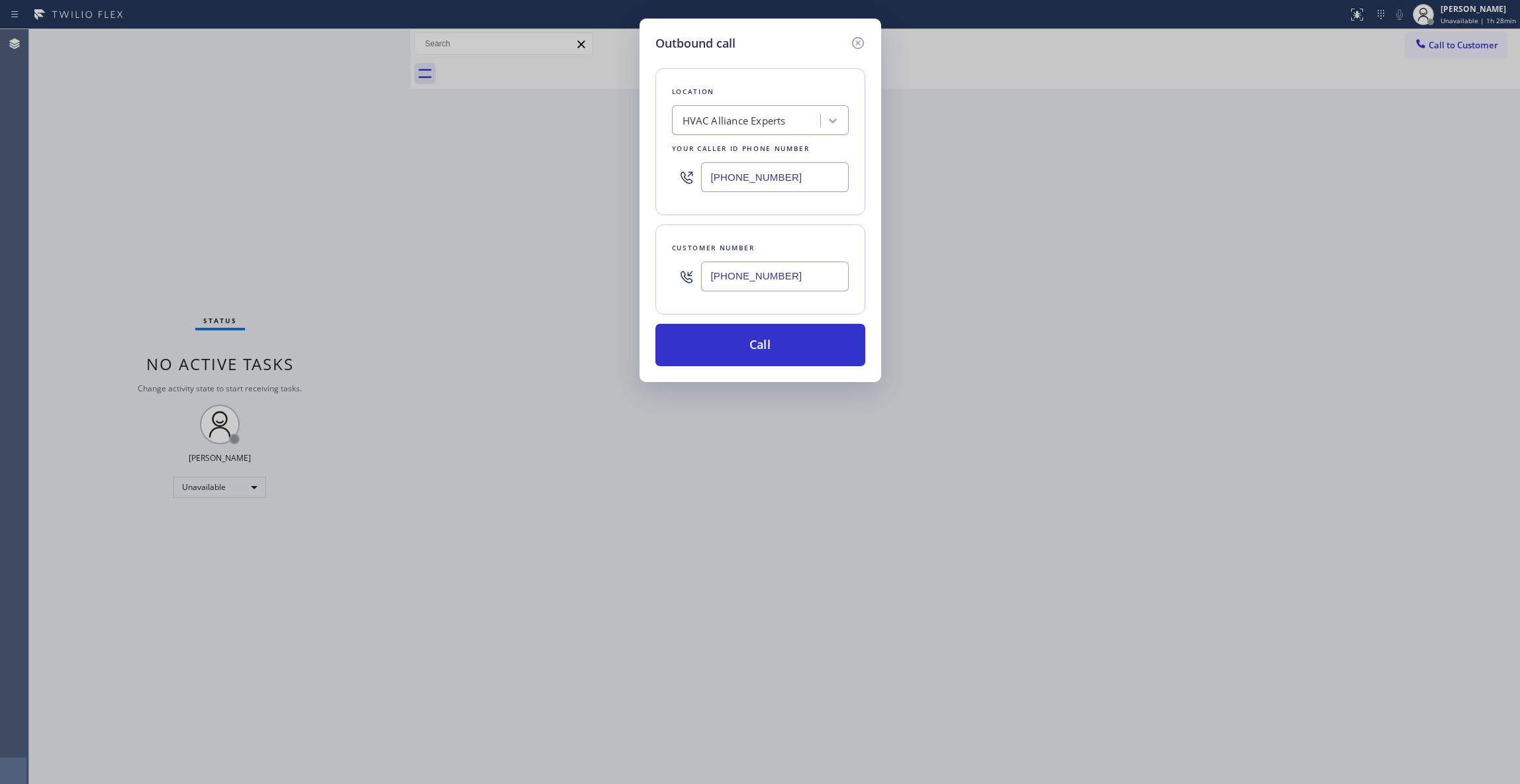
paste input "text"
type input "[PHONE_NUMBER]"
drag, startPoint x: 649, startPoint y: 276, endPoint x: 588, endPoint y: 276, distance: 61.0
click at [588, 276] on div "Outbound call Location 4C.SMS Campaign HVAC Alliance Experts Your caller id pho…" at bounding box center [760, 392] width 1520 height 784
click at [739, 350] on button "Call" at bounding box center [760, 345] width 210 height 42
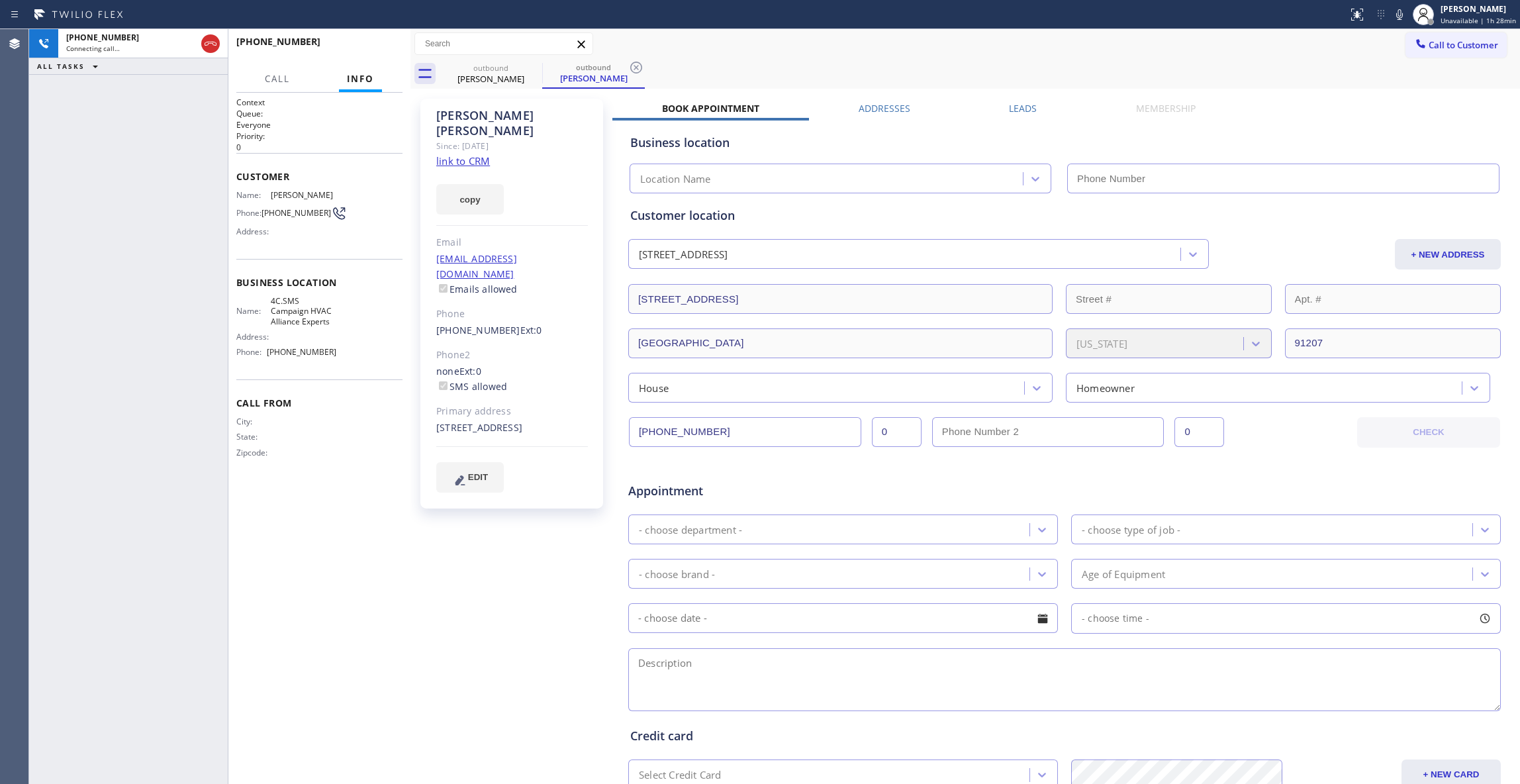
type input "[PHONE_NUMBER]"
click at [175, 325] on div "[PHONE_NUMBER] Connecting call… ALL TASKS ALL TASKS ACTIVE TASKS TASKS IN WRAP …" at bounding box center [129, 406] width 199 height 754
click at [57, 374] on div "[PHONE_NUMBER] Live | 00:01 ALL TASKS ALL TASKS ACTIVE TASKS TASKS IN WRAP UP" at bounding box center [129, 406] width 199 height 754
click at [636, 62] on icon at bounding box center [636, 67] width 12 height 12
click at [481, 154] on link "link to CRM" at bounding box center [463, 161] width 54 height 13
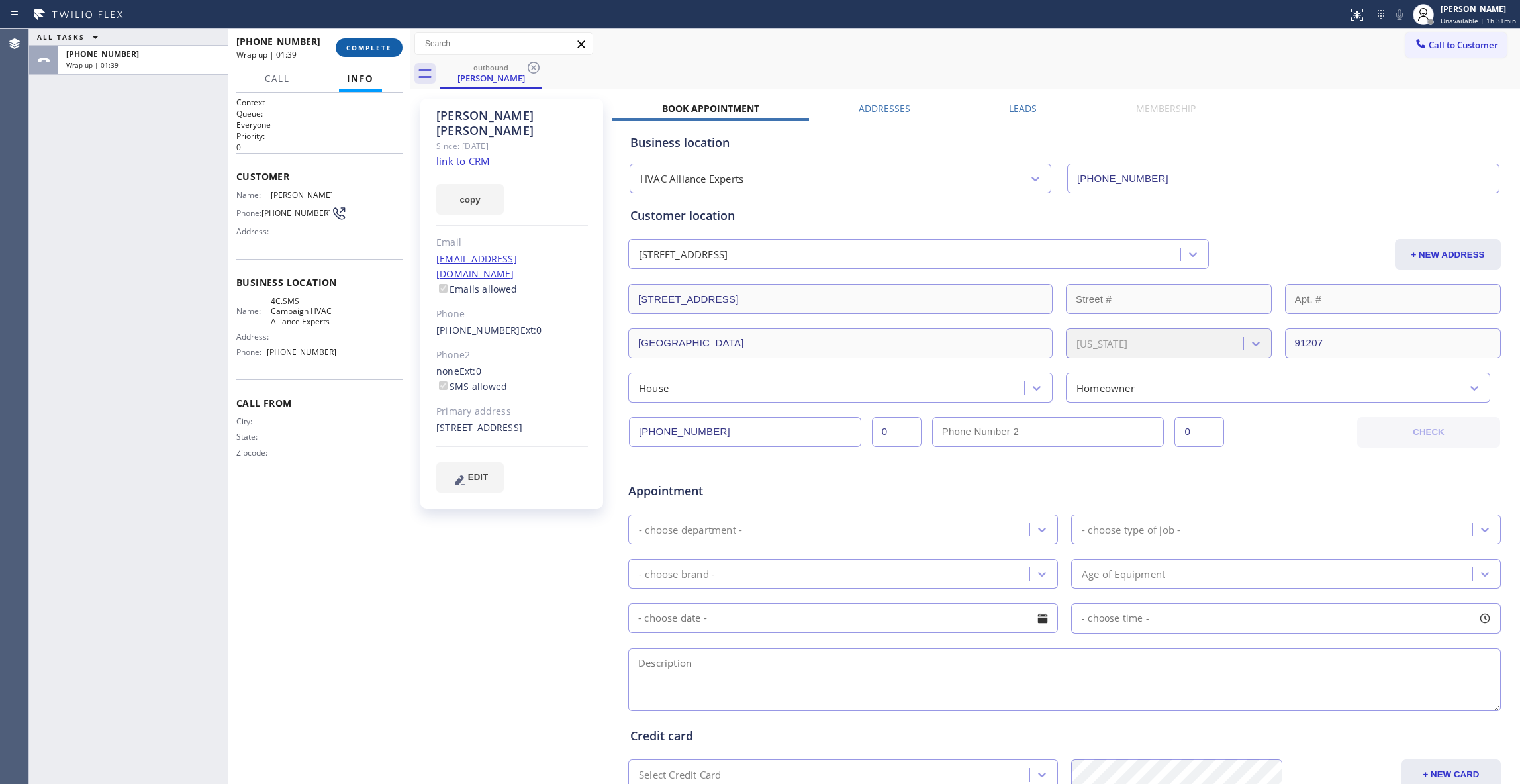
click at [373, 46] on span "COMPLETE" at bounding box center [369, 47] width 46 height 9
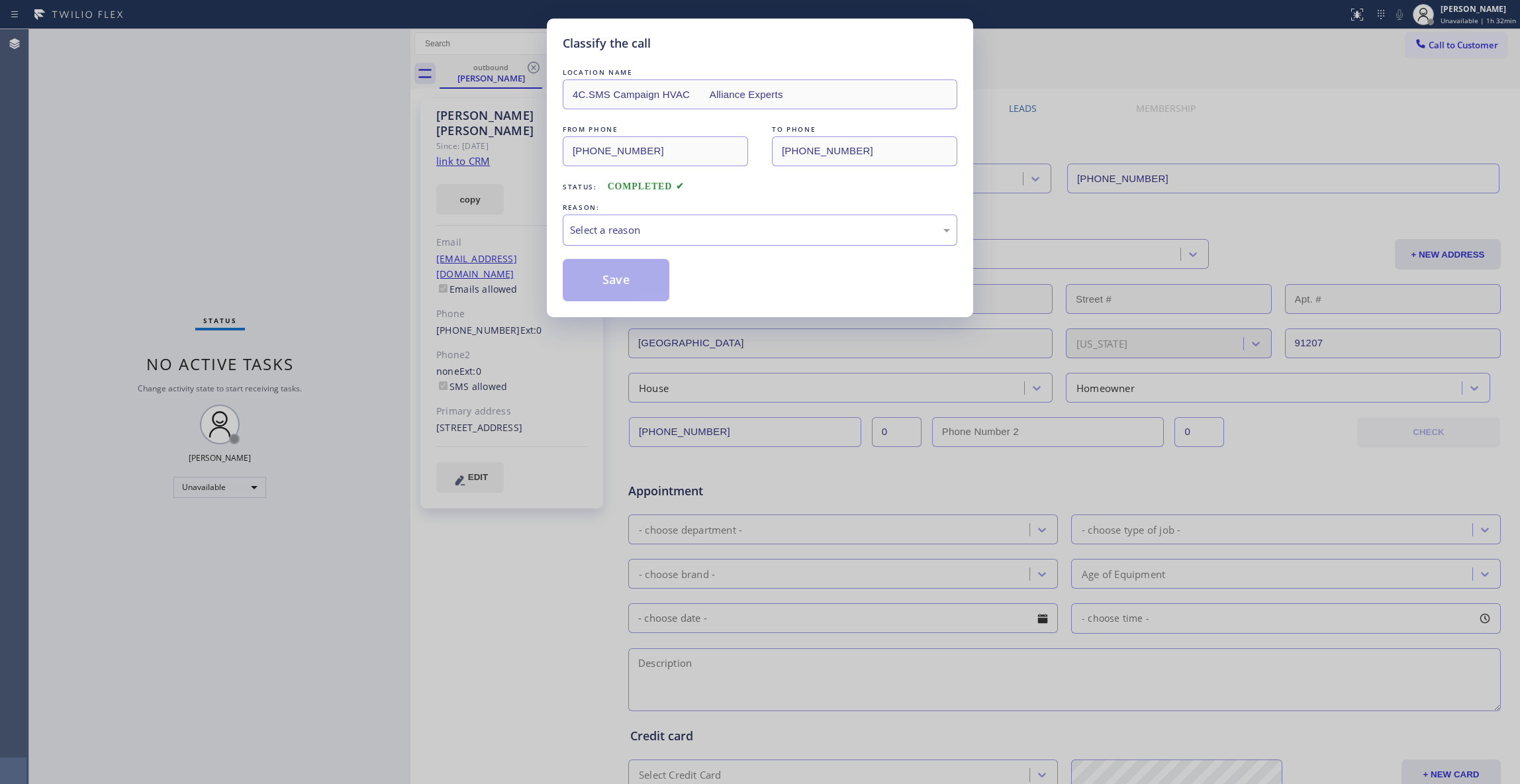
click at [575, 228] on div "Select a reason" at bounding box center [760, 230] width 380 height 15
click at [620, 279] on button "Save" at bounding box center [615, 280] width 106 height 42
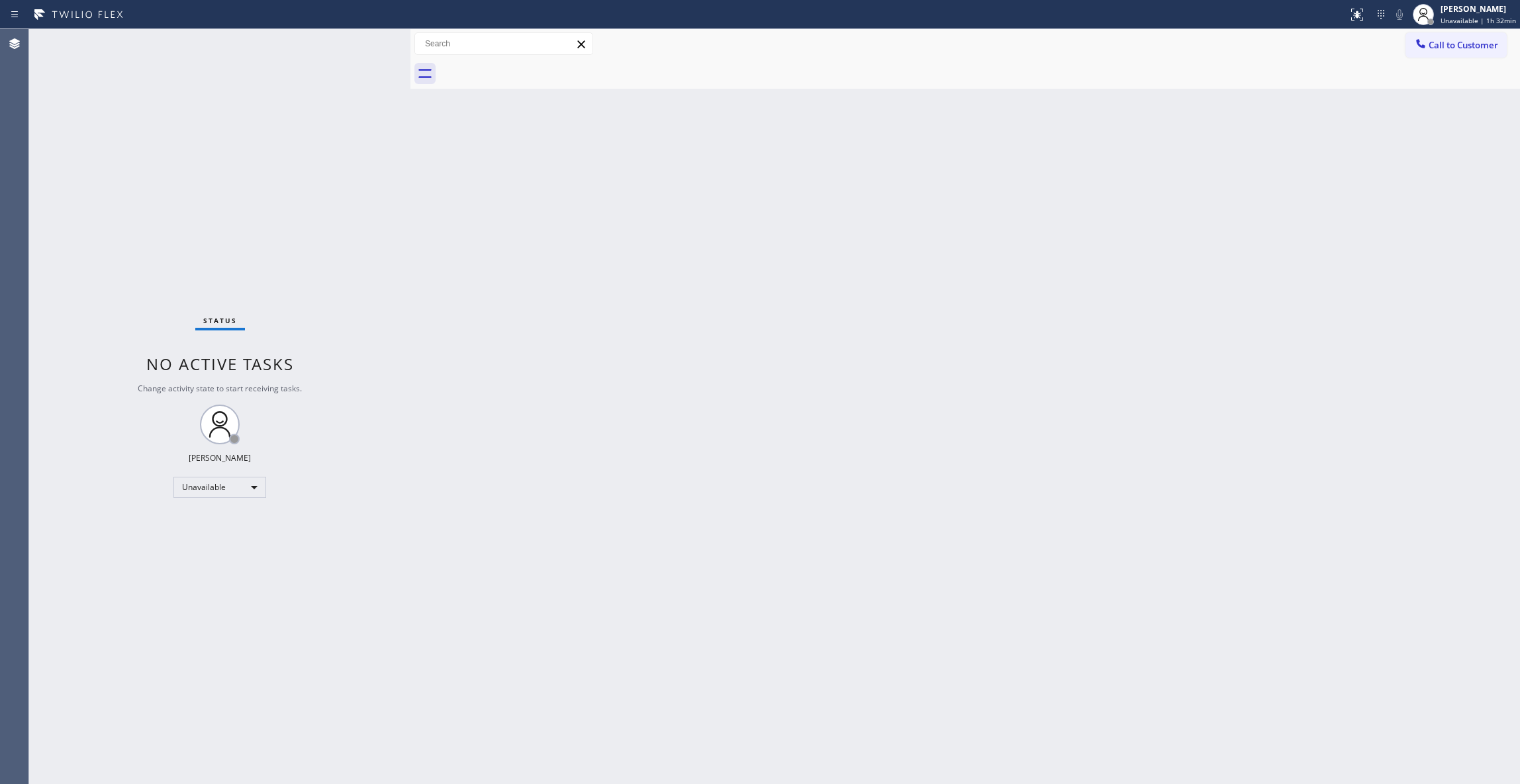
click at [1470, 45] on span "Call to Customer" at bounding box center [1463, 45] width 69 height 12
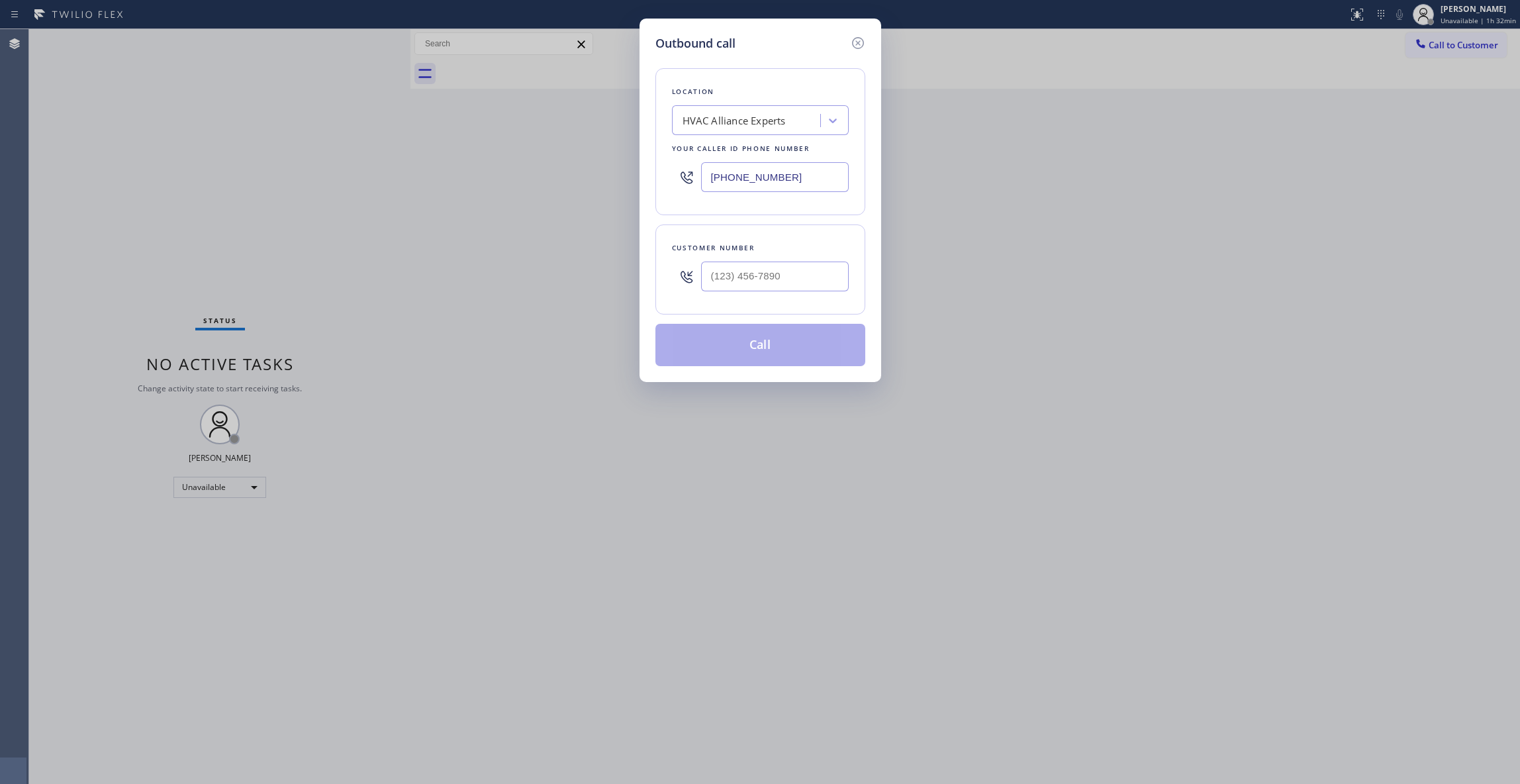
drag, startPoint x: 805, startPoint y: 180, endPoint x: 485, endPoint y: 156, distance: 320.9
click at [491, 165] on div "Outbound call Location HVAC Alliance Experts Your caller id phone number [PHONE…" at bounding box center [760, 392] width 1520 height 784
paste input "213) 566-1222"
type input "[PHONE_NUMBER]"
click at [30, 155] on div "Outbound call Location Electricians Service SW FWD Your caller id phone number …" at bounding box center [760, 392] width 1520 height 784
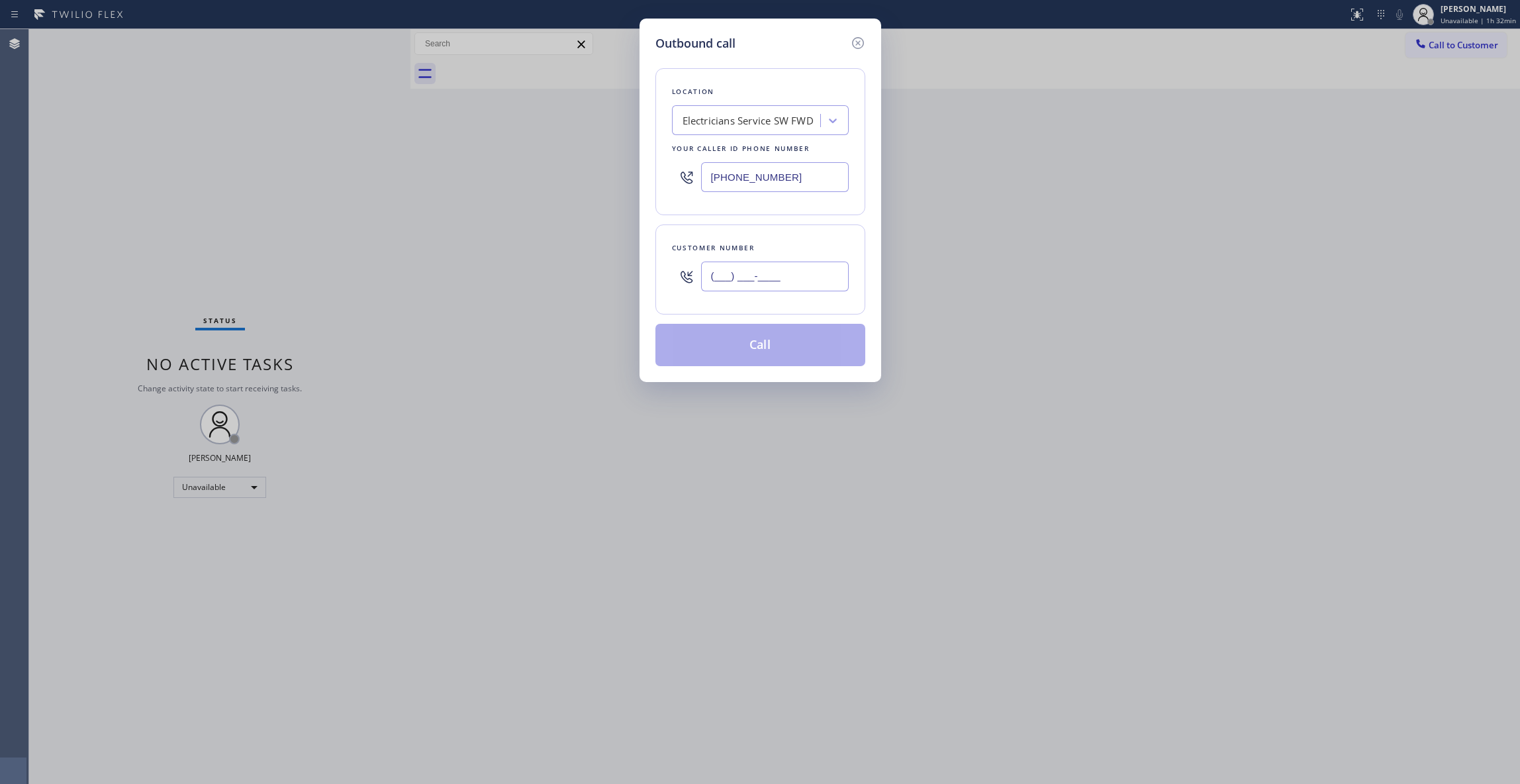
click at [768, 267] on input "(___) ___-____" at bounding box center [774, 276] width 148 height 30
paste input "732) 239-4298"
type input "[PHONE_NUMBER]"
click at [771, 351] on button "Call" at bounding box center [760, 345] width 210 height 42
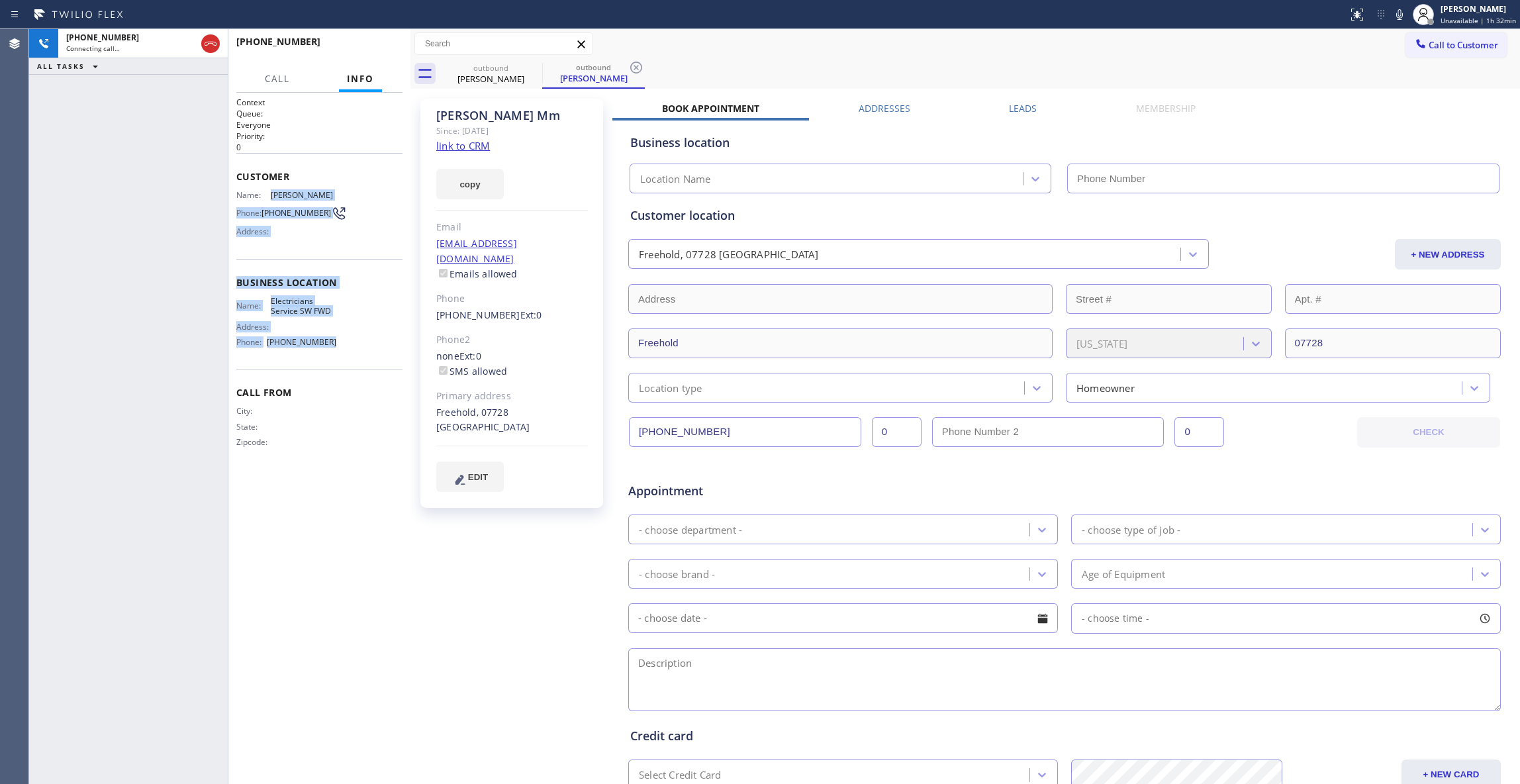
drag, startPoint x: 303, startPoint y: 247, endPoint x: 270, endPoint y: 201, distance: 56.6
click at [270, 201] on div "Context Queue: Everyone Priority: 0 Customer Name: [PERSON_NAME] Phone: [PHONE_…" at bounding box center [319, 283] width 166 height 373
type input "[PHONE_NUMBER]"
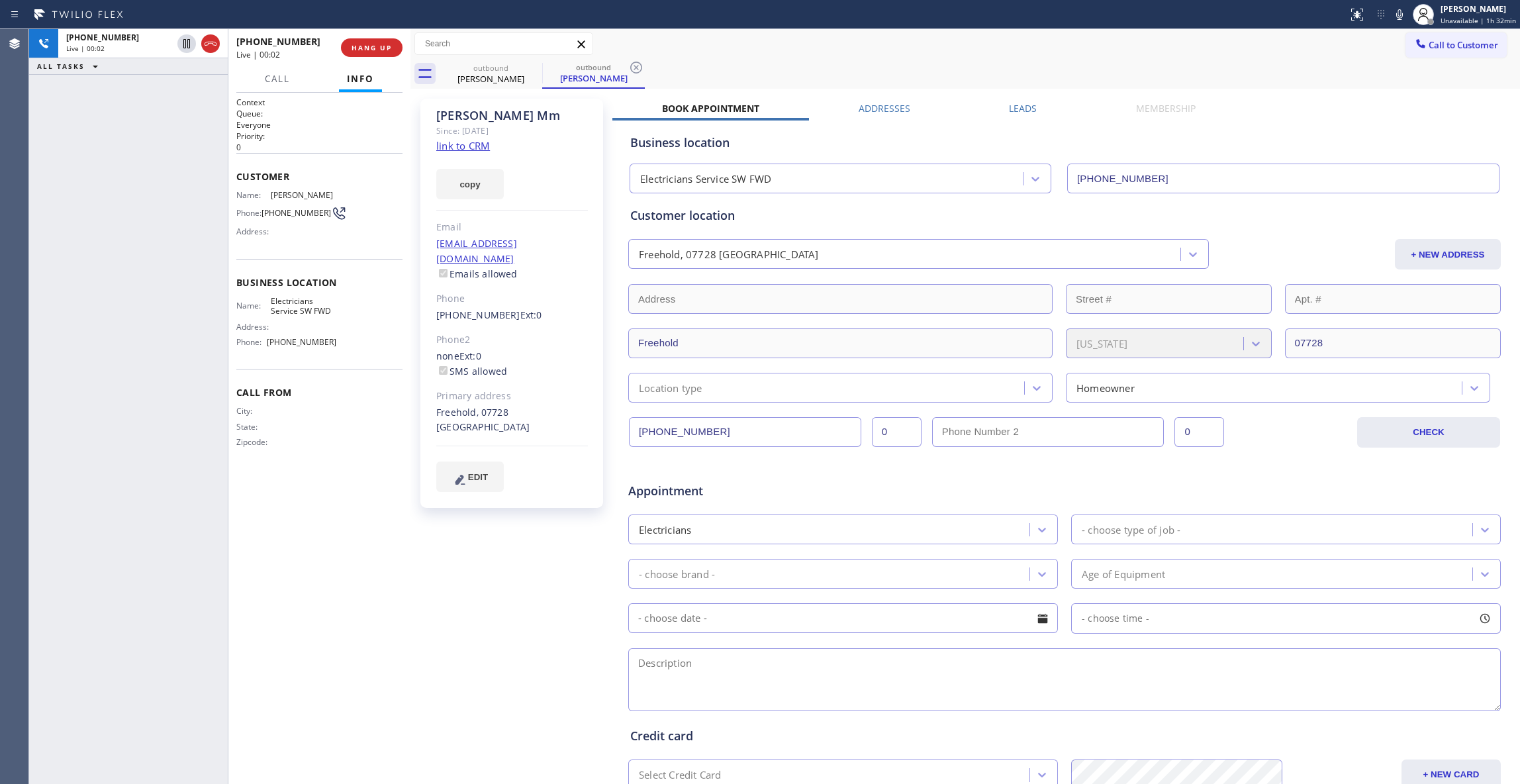
click at [137, 643] on div "[PHONE_NUMBER] Live | 00:02 ALL TASKS ALL TASKS ACTIVE TASKS TASKS IN WRAP UP" at bounding box center [129, 406] width 199 height 754
click at [368, 46] on span "COMPLETE" at bounding box center [369, 47] width 46 height 9
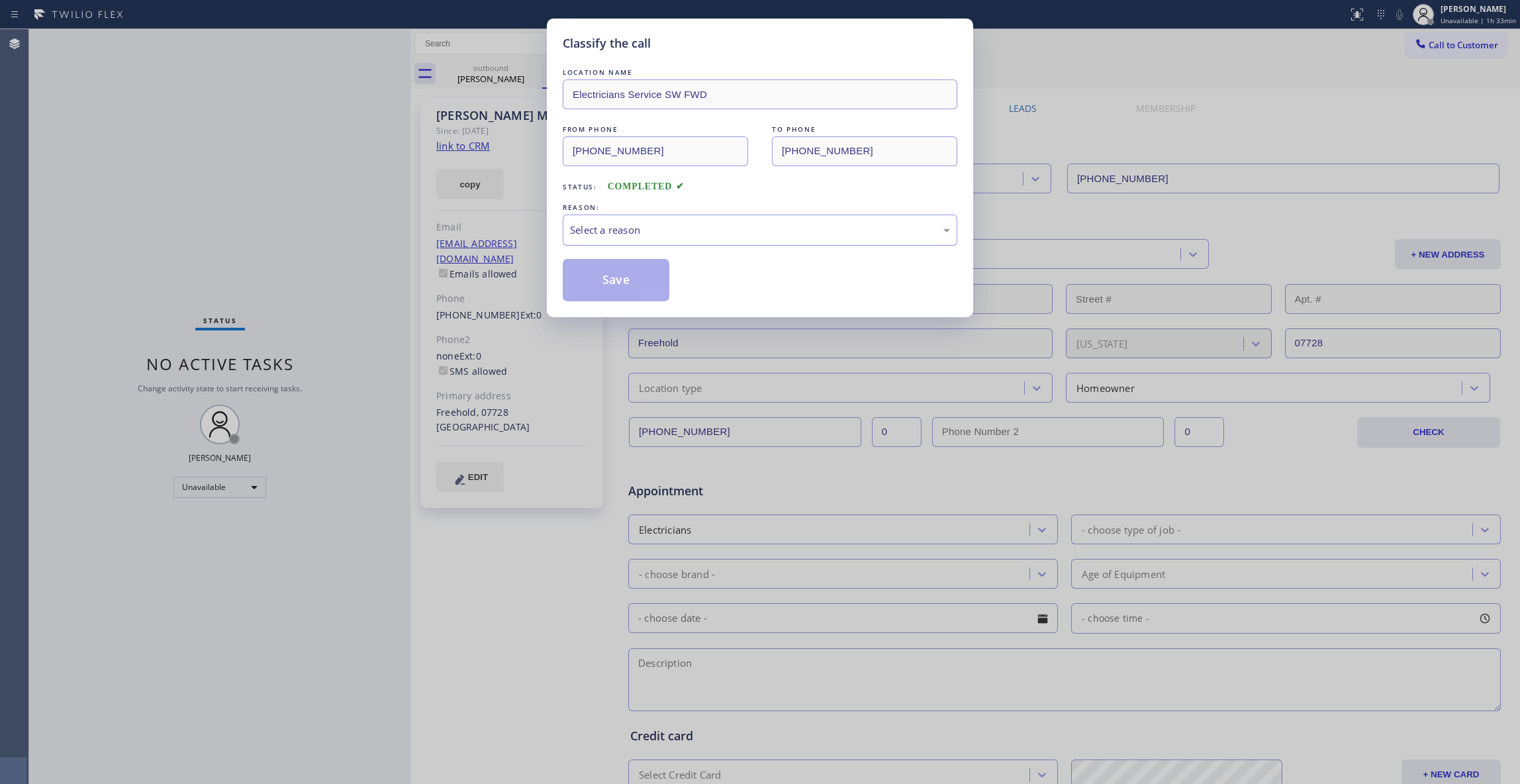
click at [642, 232] on div "Select a reason" at bounding box center [760, 230] width 380 height 15
click at [604, 287] on button "Save" at bounding box center [615, 280] width 106 height 42
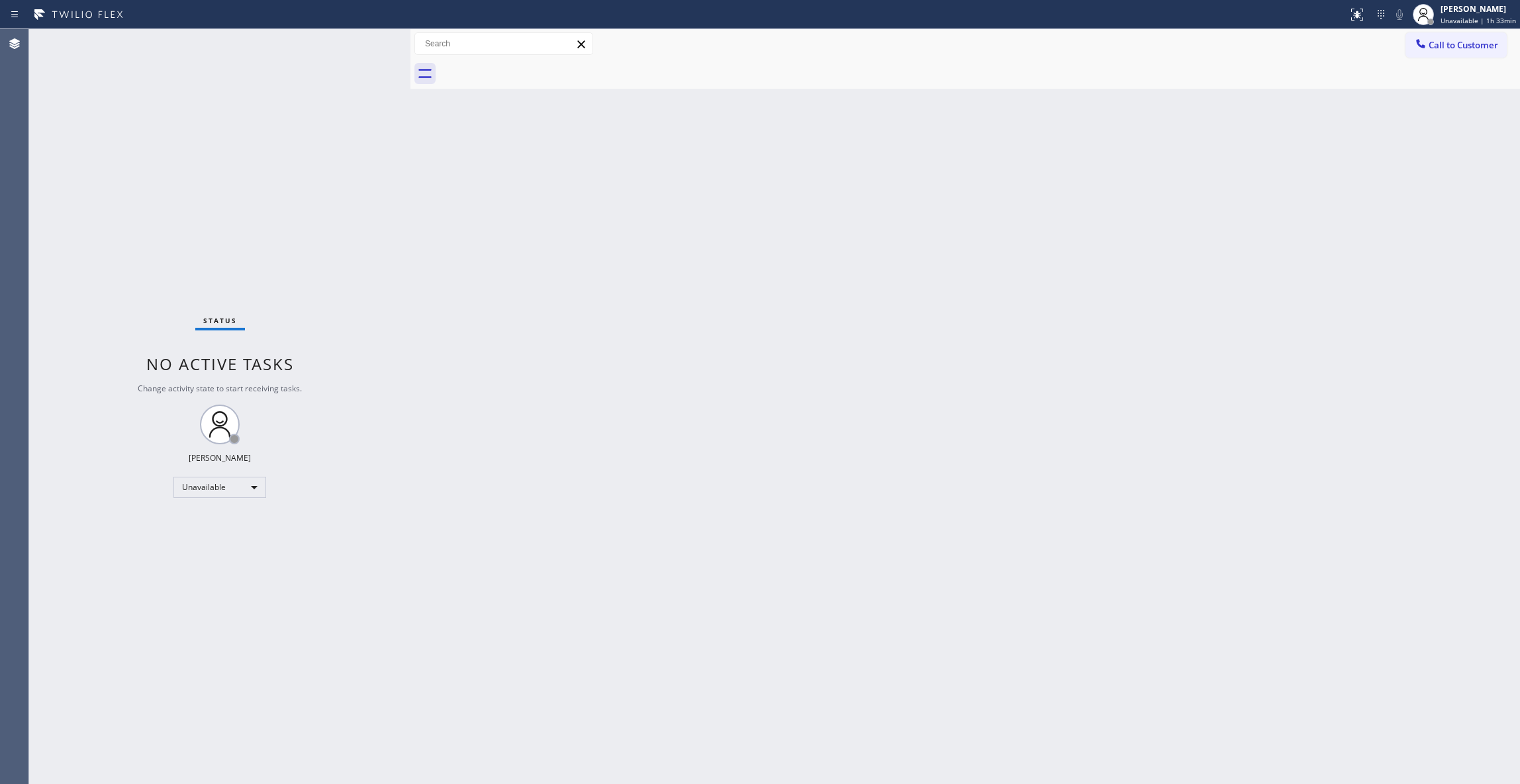
click at [131, 768] on div "Status No active tasks Change activity state to start receiving tasks. [PERSON_…" at bounding box center [220, 406] width 381 height 754
drag, startPoint x: 1134, startPoint y: 282, endPoint x: 1379, endPoint y: 153, distance: 276.9
click at [1134, 282] on div "Back to Dashboard Change Sender ID Customers Technicians Select a contact Outbo…" at bounding box center [965, 406] width 1109 height 754
click at [1496, 41] on span "Call to Customer" at bounding box center [1463, 45] width 69 height 12
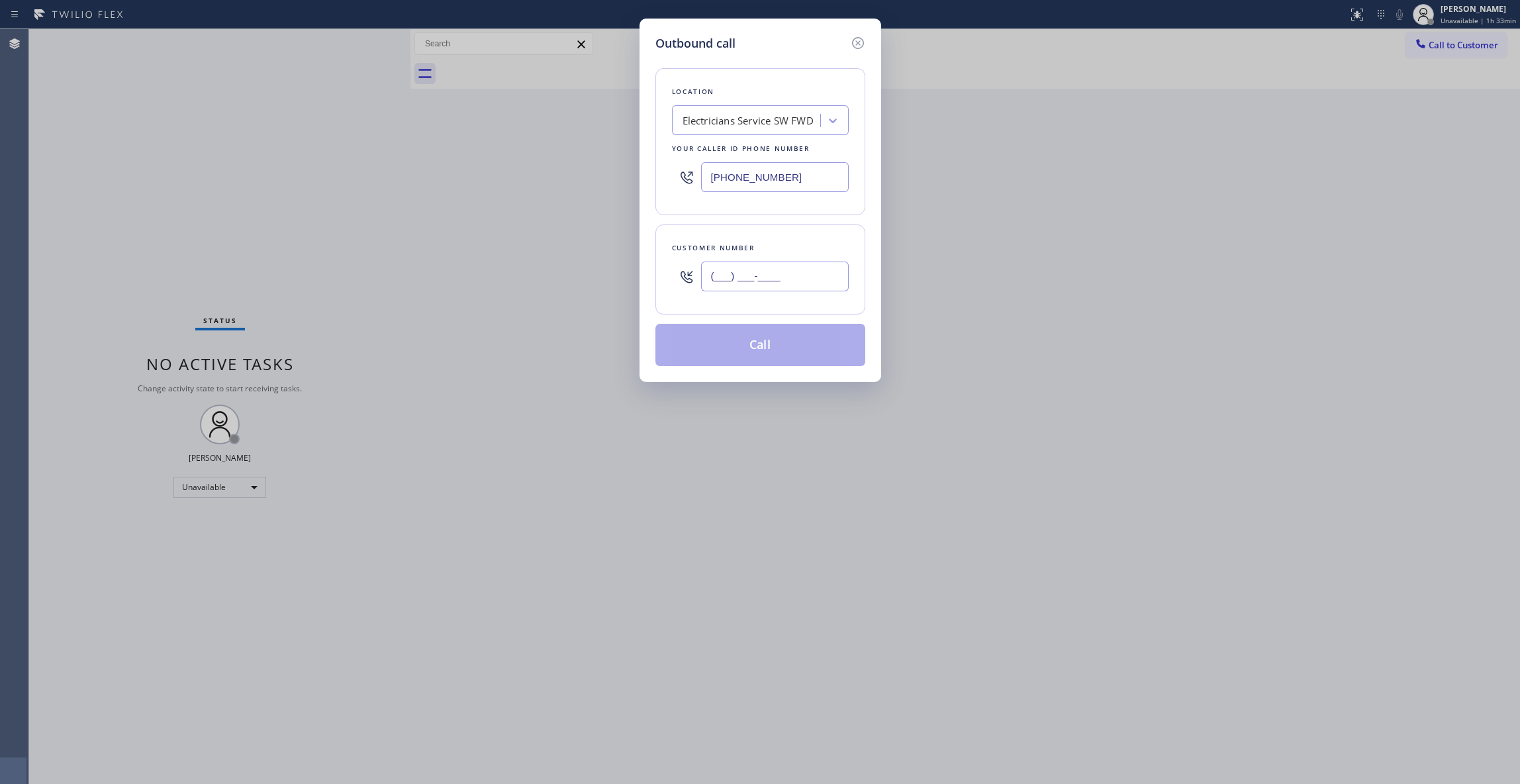
click at [798, 276] on input "(___) ___-____" at bounding box center [774, 276] width 148 height 30
paste input "732) 239-4298"
type input "[PHONE_NUMBER]"
click at [748, 356] on button "Call" at bounding box center [760, 345] width 210 height 42
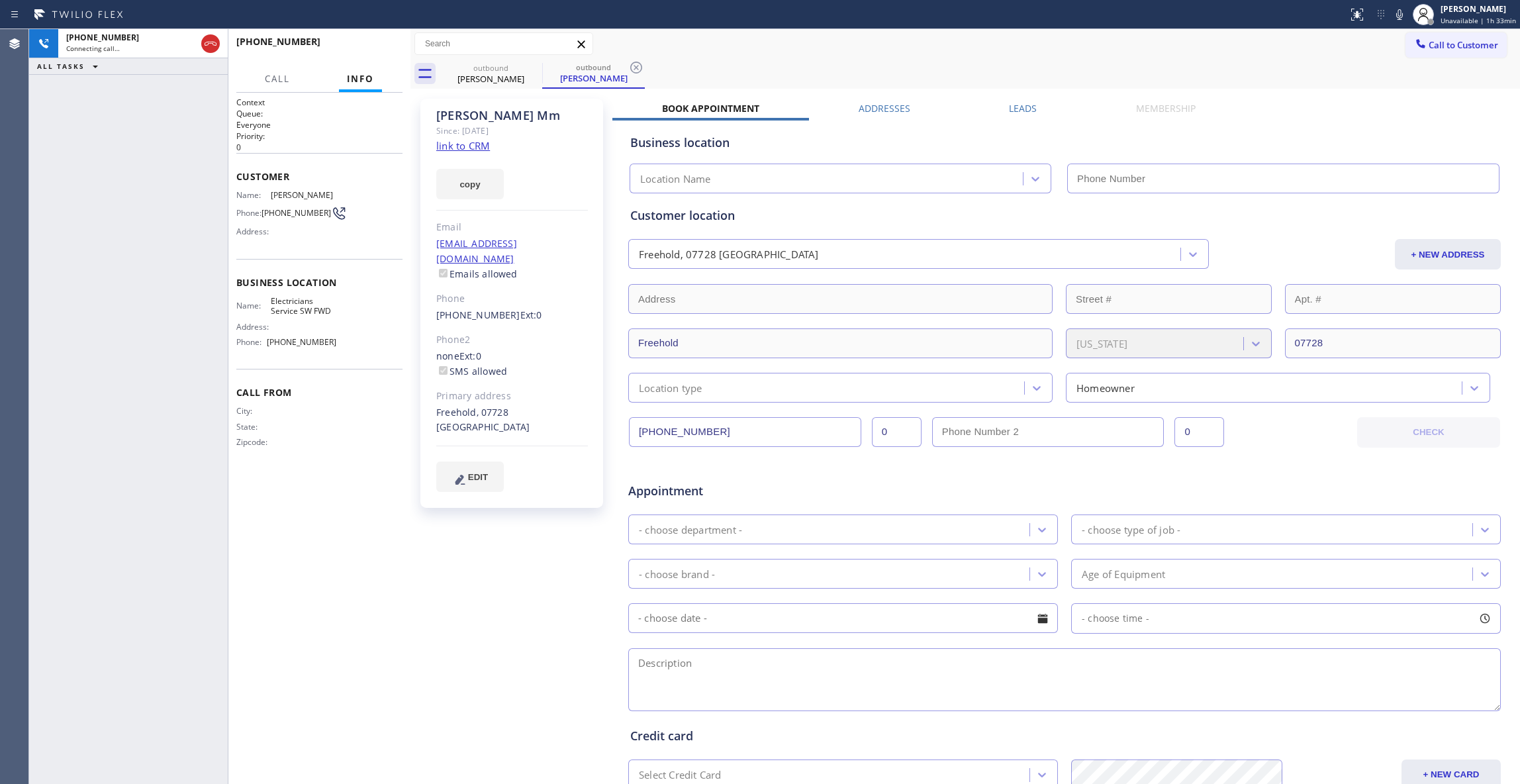
type input "[PHONE_NUMBER]"
click at [636, 69] on icon at bounding box center [636, 67] width 12 height 12
click at [460, 147] on link "link to CRM" at bounding box center [463, 146] width 54 height 13
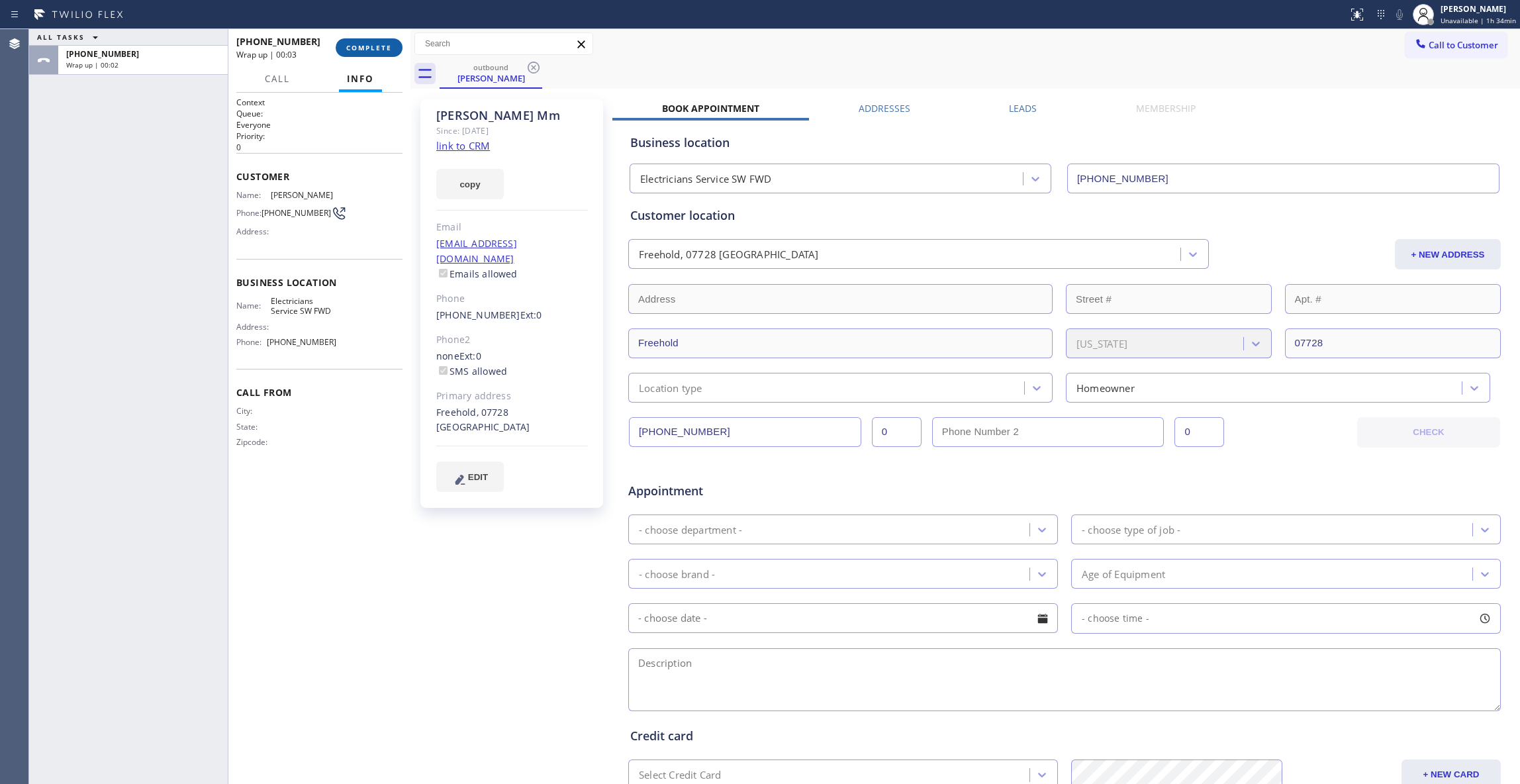
click at [355, 48] on span "COMPLETE" at bounding box center [369, 47] width 46 height 9
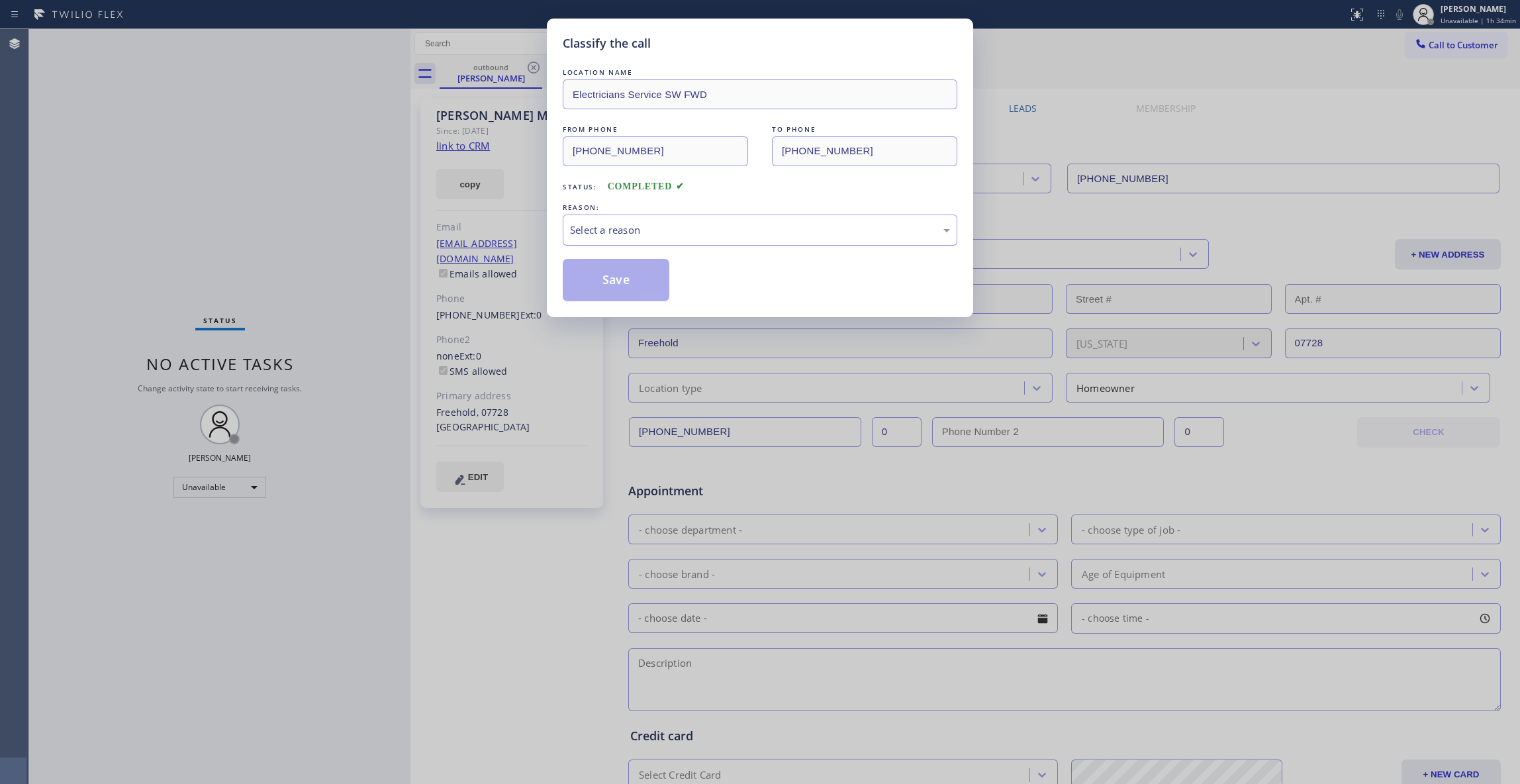
click at [581, 232] on div "Select a reason" at bounding box center [760, 230] width 380 height 15
click at [592, 282] on button "Save" at bounding box center [615, 280] width 106 height 42
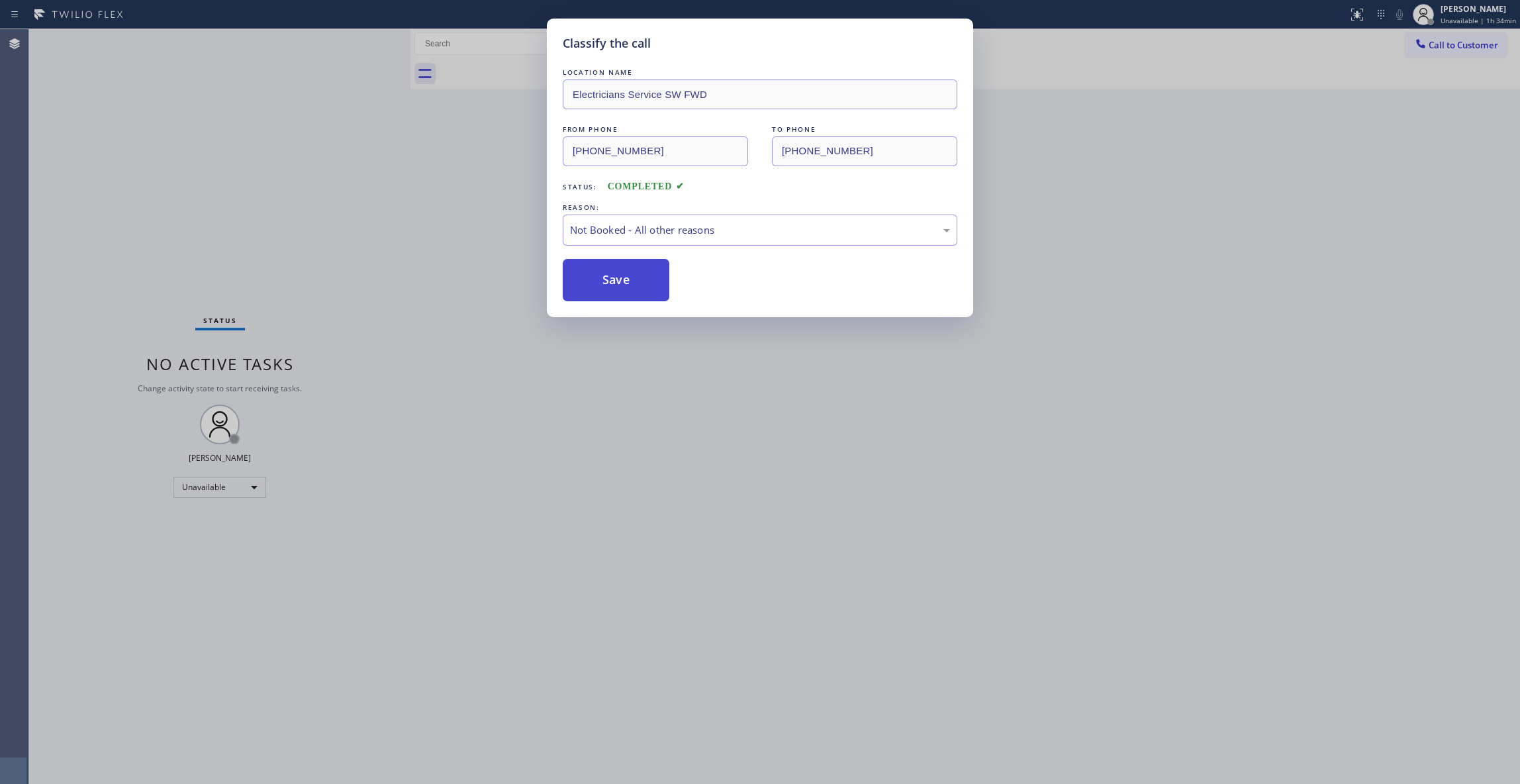
click at [592, 282] on button "Save" at bounding box center [615, 280] width 106 height 42
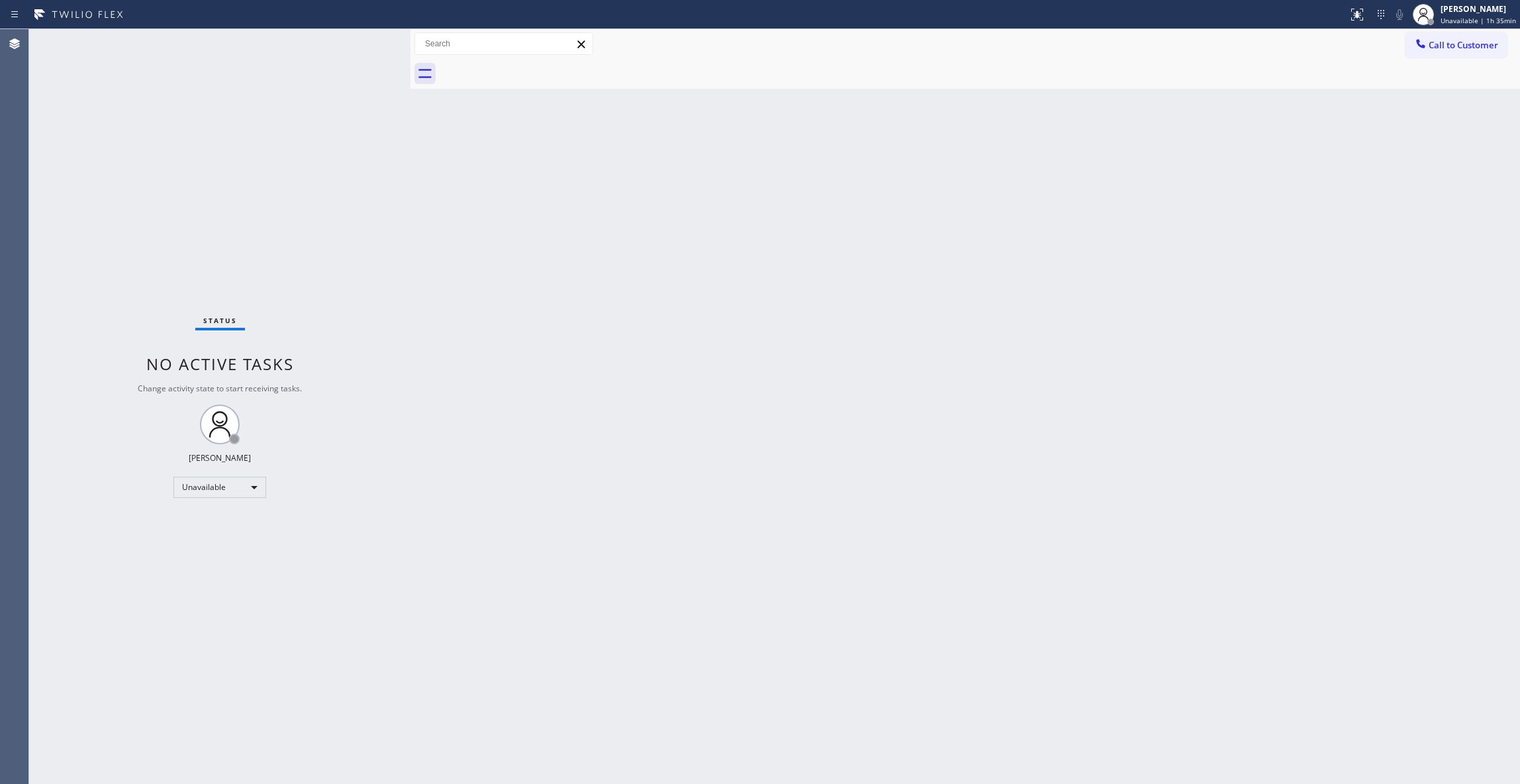
click at [1147, 258] on div "Back to Dashboard Change Sender ID Customers Technicians Select a contact Outbo…" at bounding box center [965, 406] width 1109 height 754
click at [1480, 48] on span "Call to Customer" at bounding box center [1463, 45] width 69 height 12
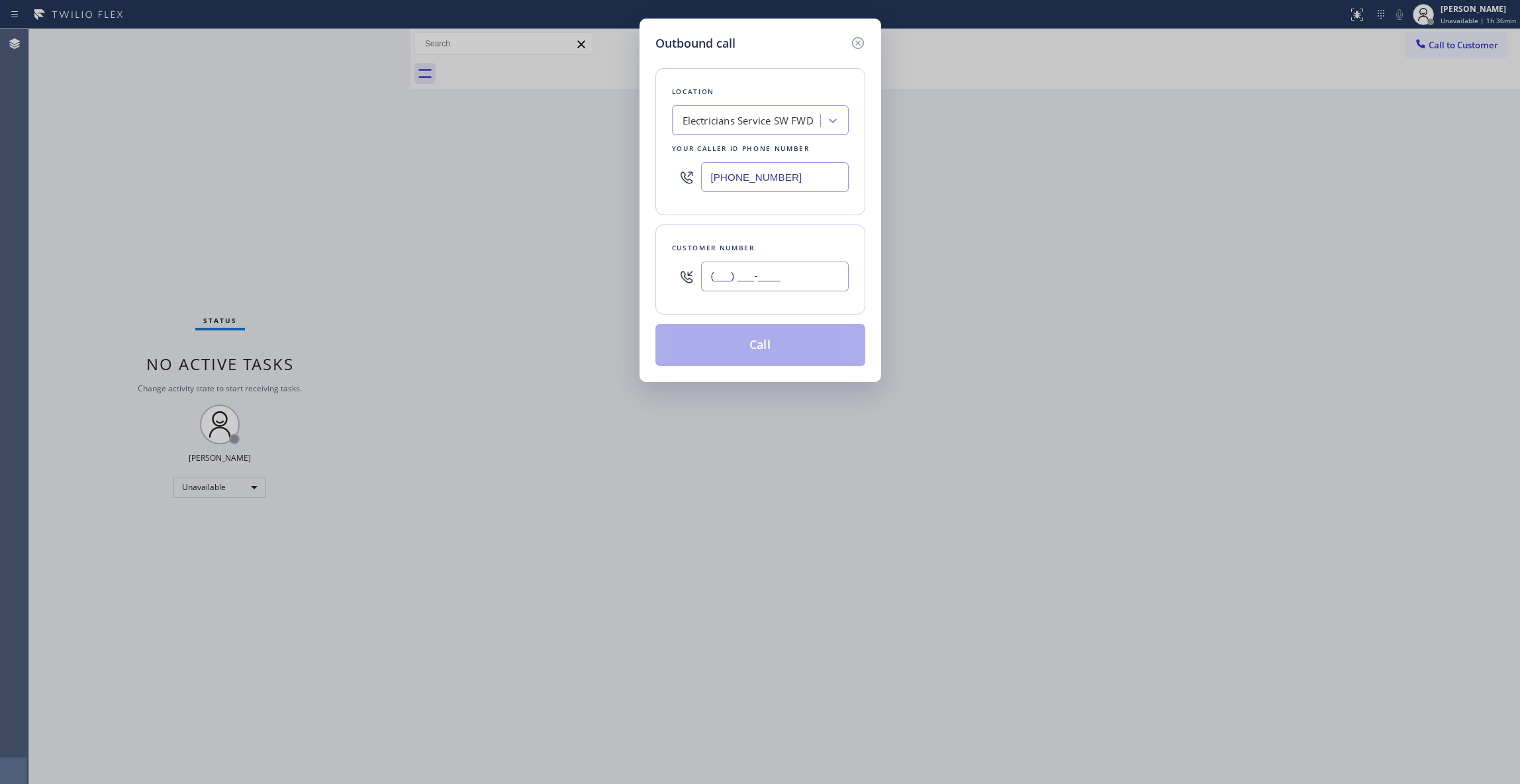
click at [798, 284] on input "(___) ___-____" at bounding box center [774, 276] width 148 height 30
paste input "415) 900-5194"
type input "[PHONE_NUMBER]"
drag, startPoint x: 798, startPoint y: 175, endPoint x: 429, endPoint y: 175, distance: 369.0
click at [429, 175] on div "Outbound call Location Electricians Service SW FWD Your caller id phone number …" at bounding box center [760, 392] width 1520 height 784
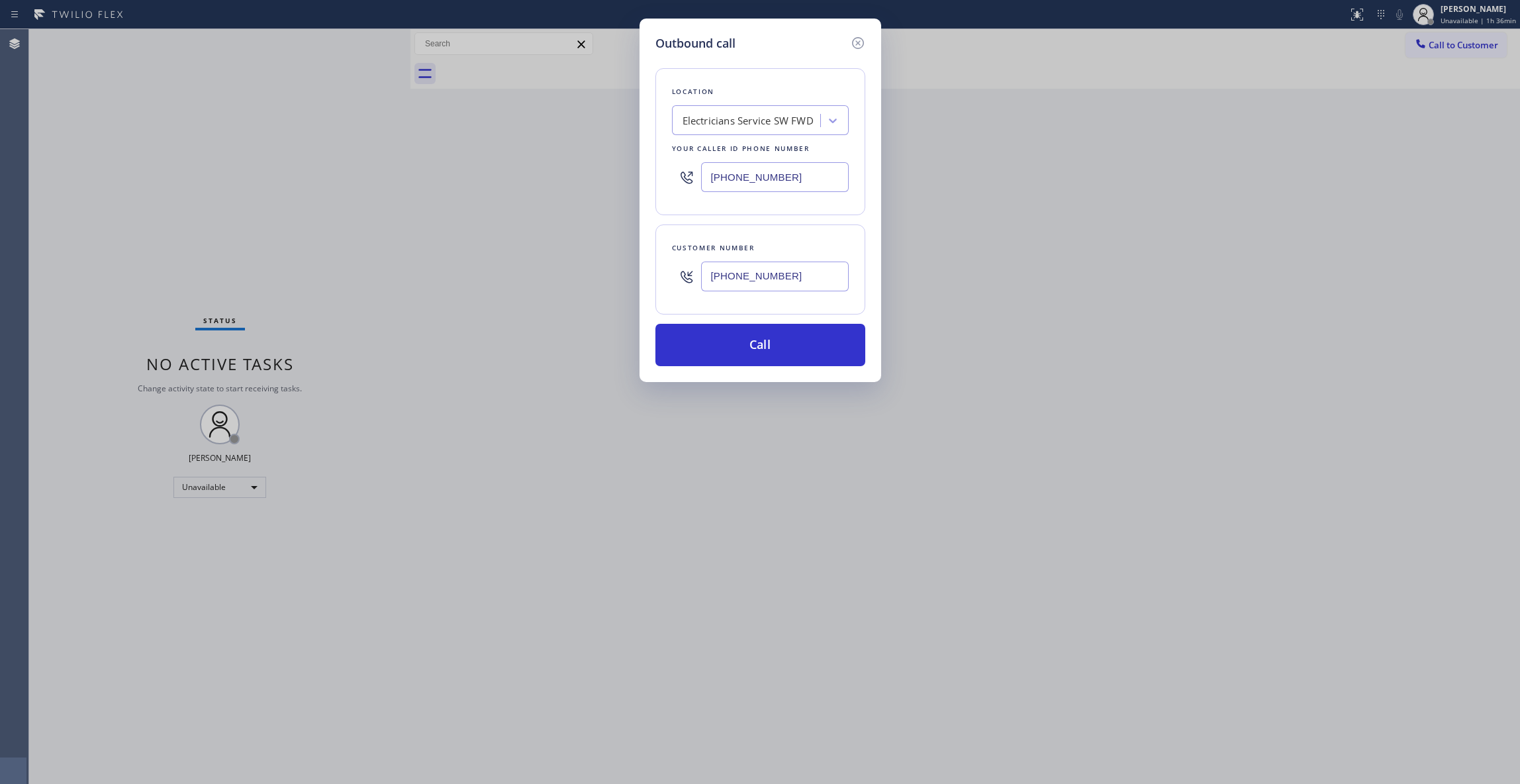
paste input "415) 319-7534"
type input "[PHONE_NUMBER]"
drag, startPoint x: 808, startPoint y: 281, endPoint x: 662, endPoint y: 277, distance: 146.1
click at [662, 277] on div "Customer number [PHONE_NUMBER]" at bounding box center [760, 269] width 210 height 90
click at [726, 347] on button "Call" at bounding box center [760, 345] width 210 height 42
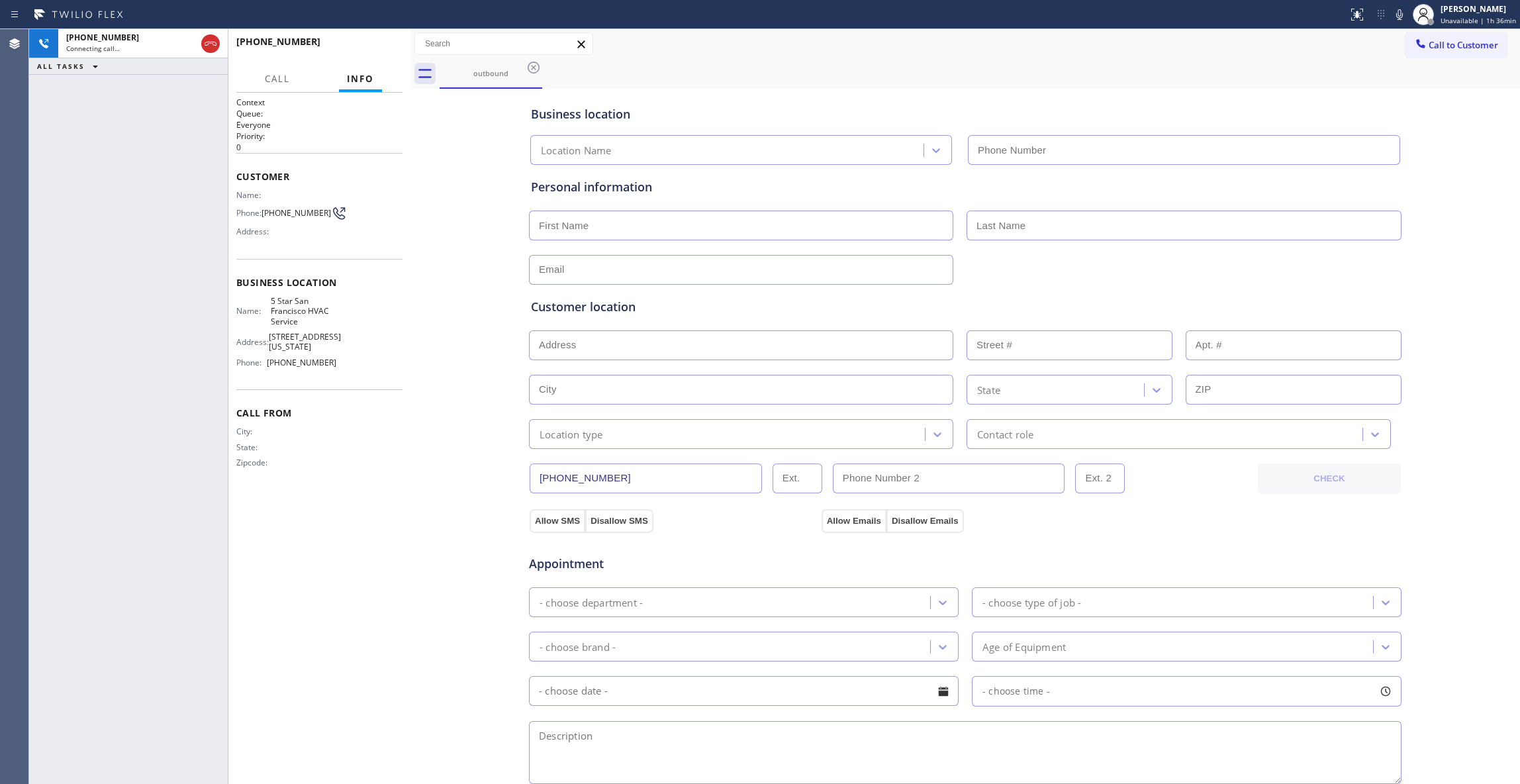
type input "[PHONE_NUMBER]"
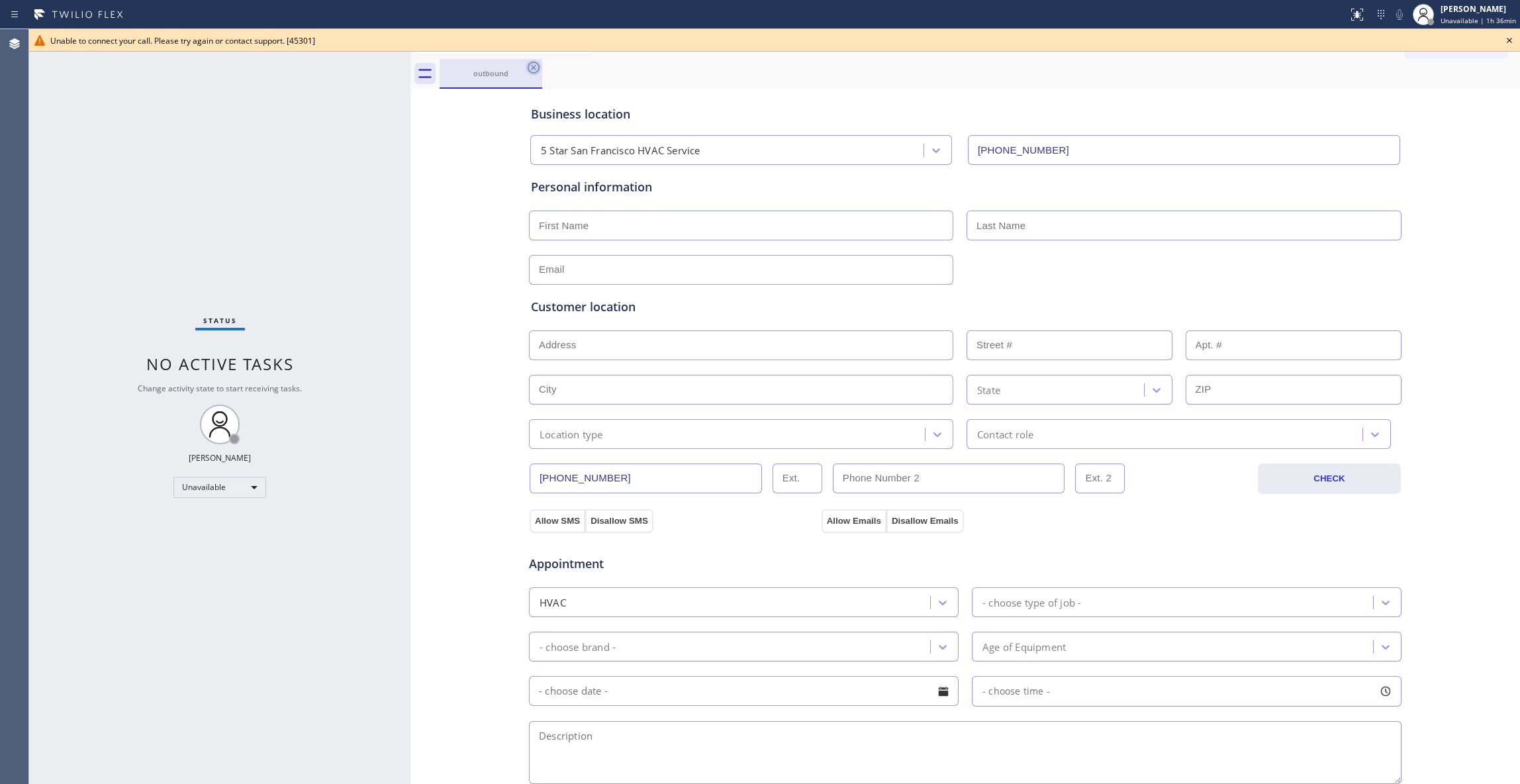
click at [533, 65] on icon at bounding box center [533, 67] width 16 height 16
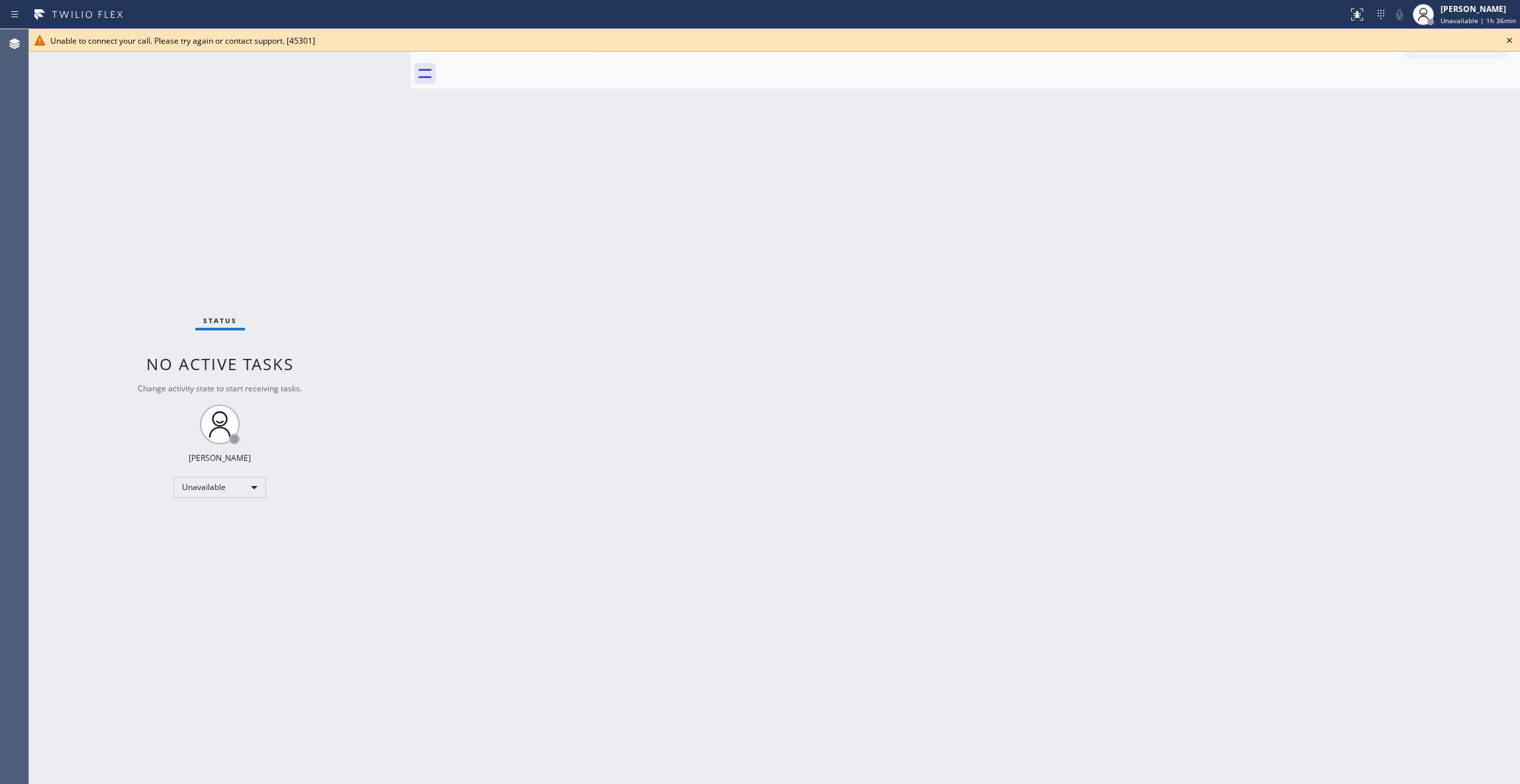
click at [1511, 40] on icon at bounding box center [1509, 40] width 16 height 16
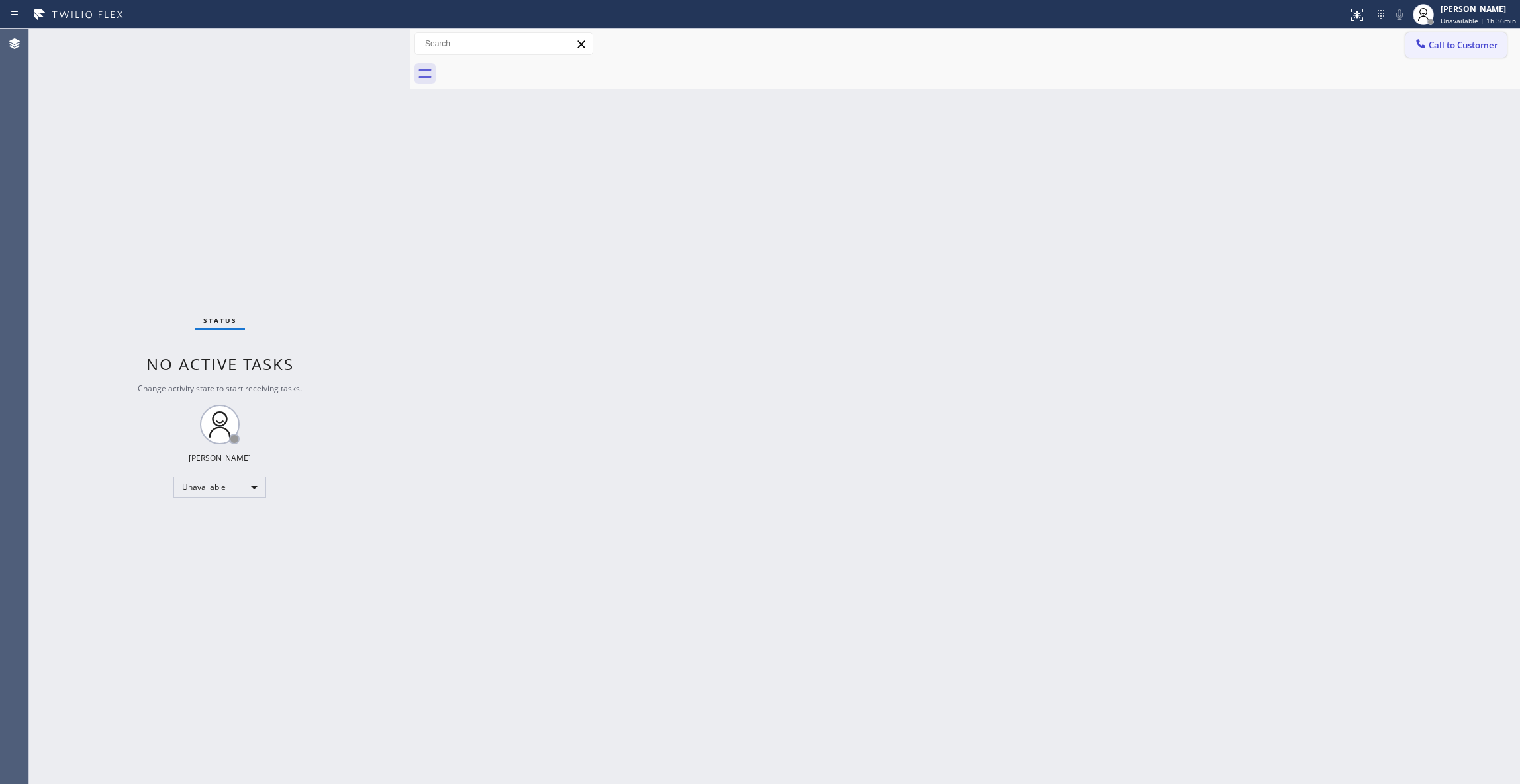
click at [1492, 48] on span "Call to Customer" at bounding box center [1463, 45] width 69 height 12
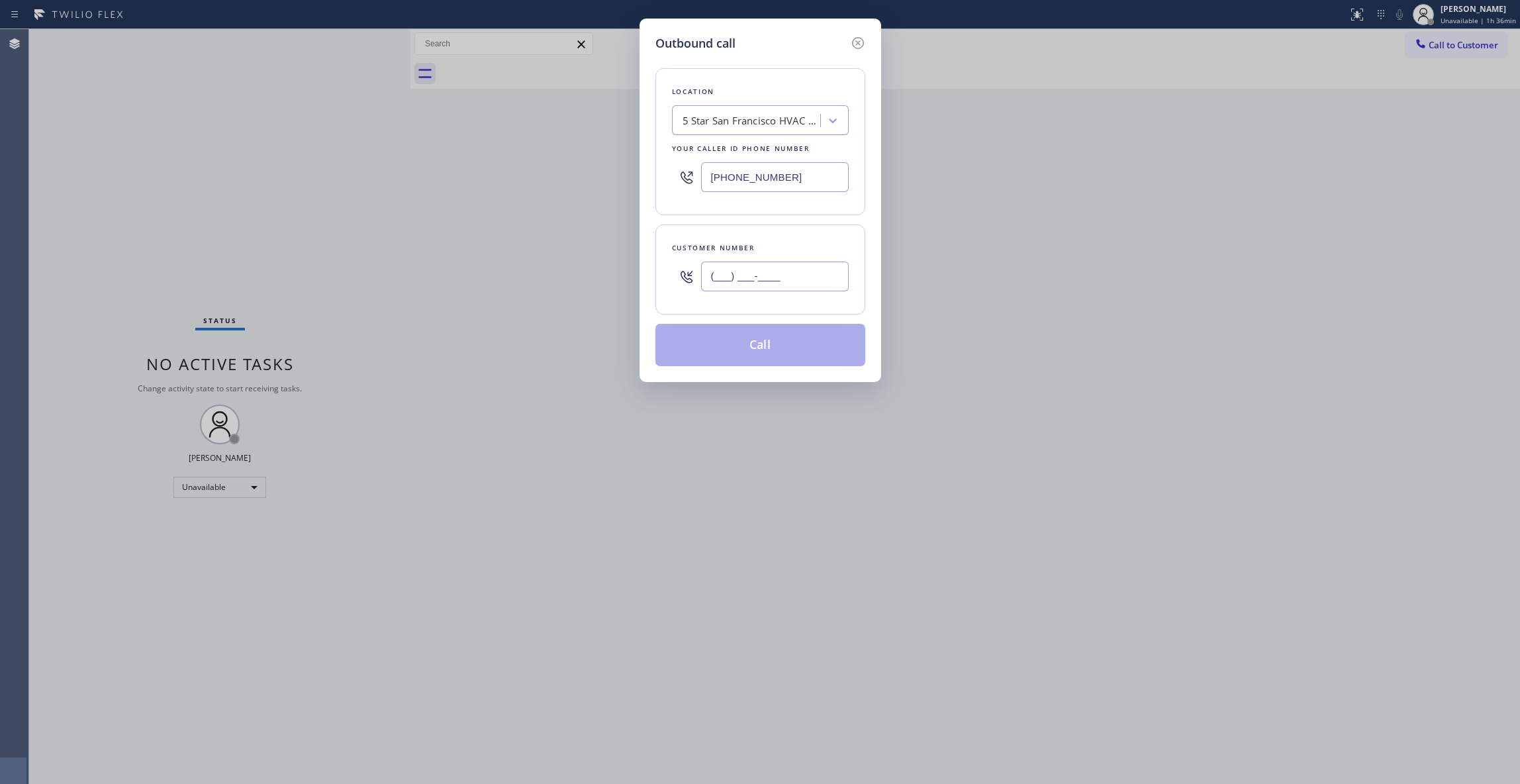
click at [773, 278] on input "(___) ___-____" at bounding box center [774, 276] width 148 height 30
paste input "415) 900-5194"
type input "[PHONE_NUMBER]"
click at [784, 357] on button "Call" at bounding box center [760, 345] width 210 height 42
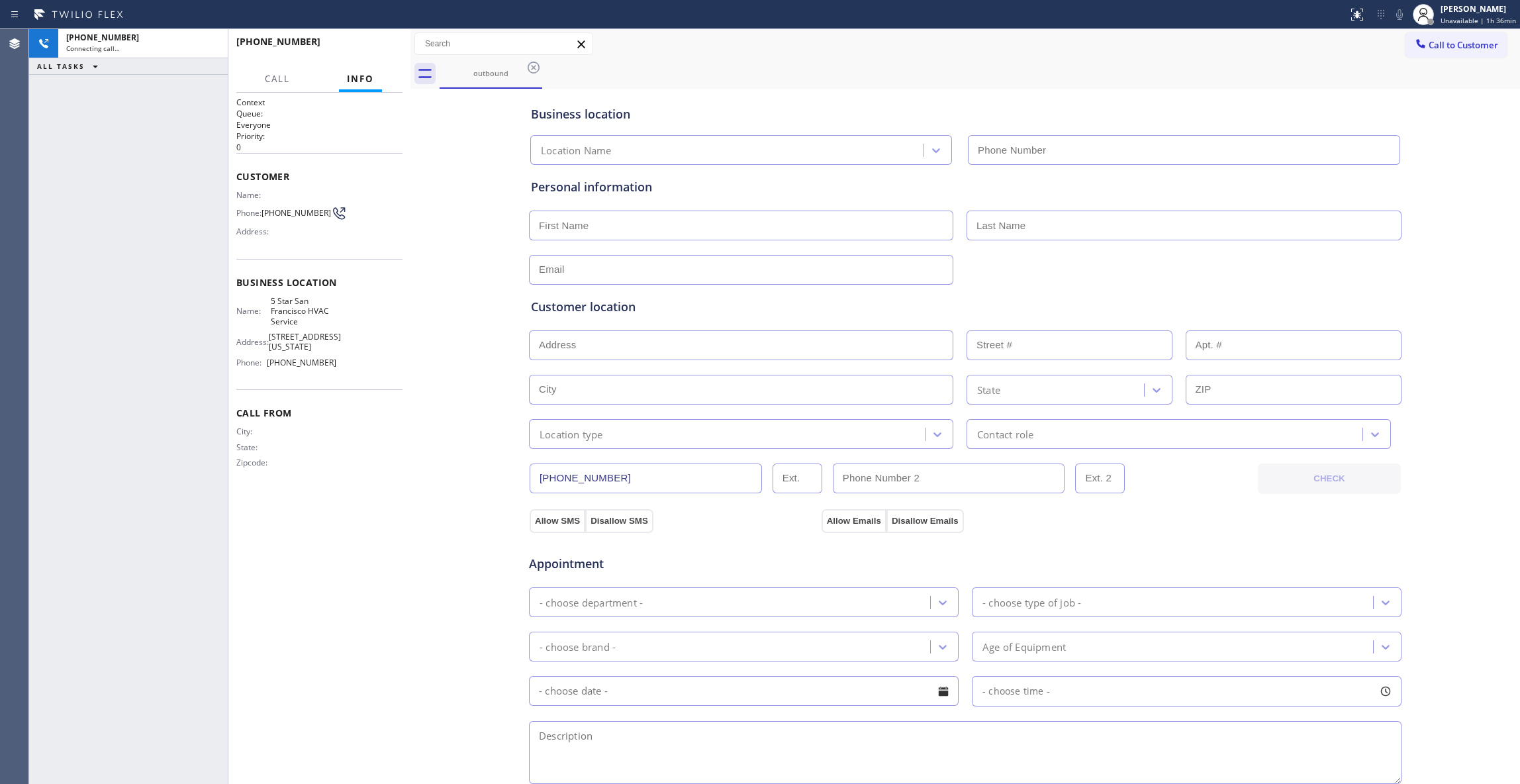
type input "[PHONE_NUMBER]"
click at [42, 174] on div "[PHONE_NUMBER] Connecting call… ALL TASKS ALL TASKS ACTIVE TASKS TASKS IN WRAP …" at bounding box center [129, 406] width 199 height 754
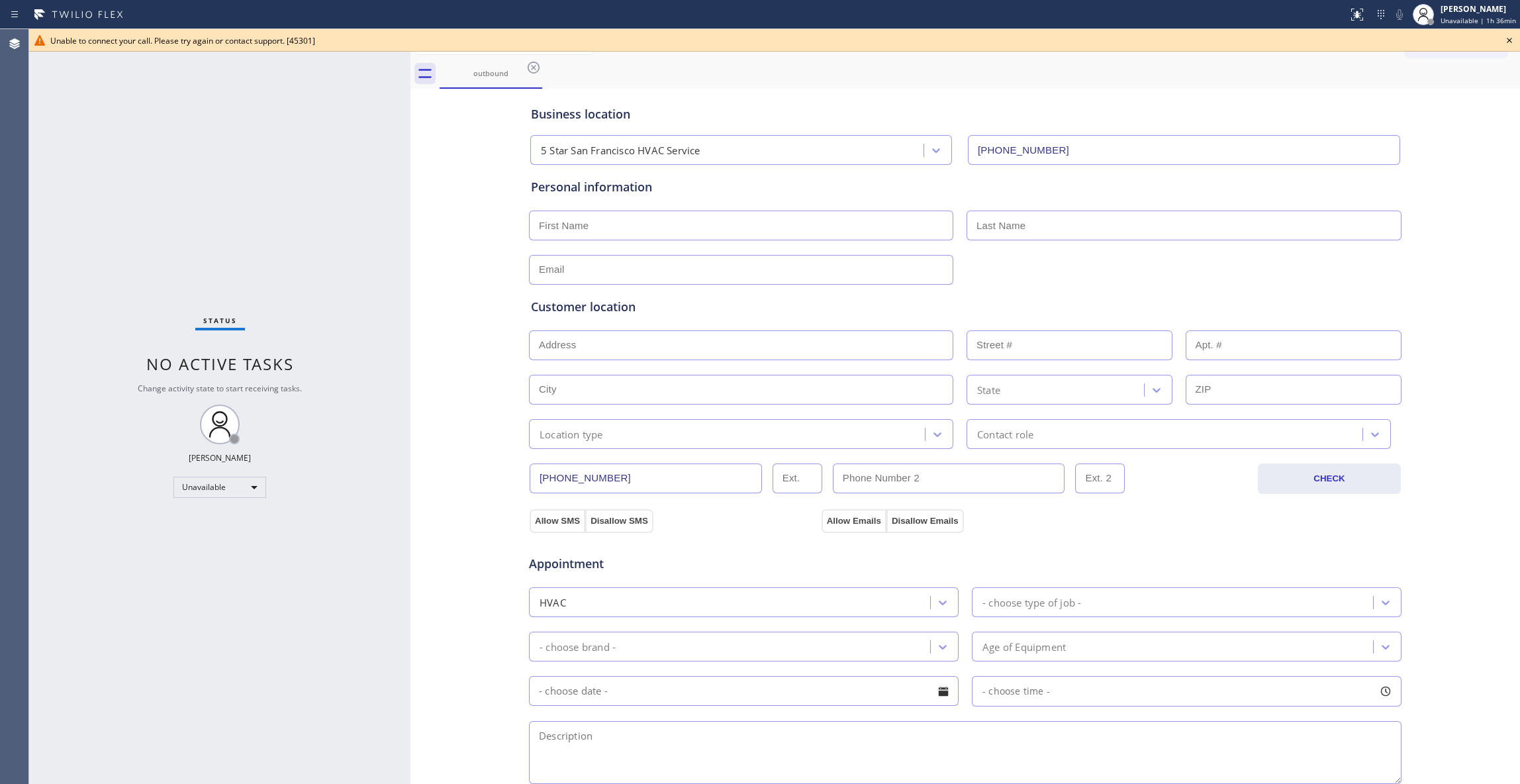
click at [271, 470] on div "Status No active tasks Change activity state to start receiving tasks. [PERSON_…" at bounding box center [220, 406] width 381 height 754
click at [1512, 35] on icon at bounding box center [1509, 40] width 16 height 16
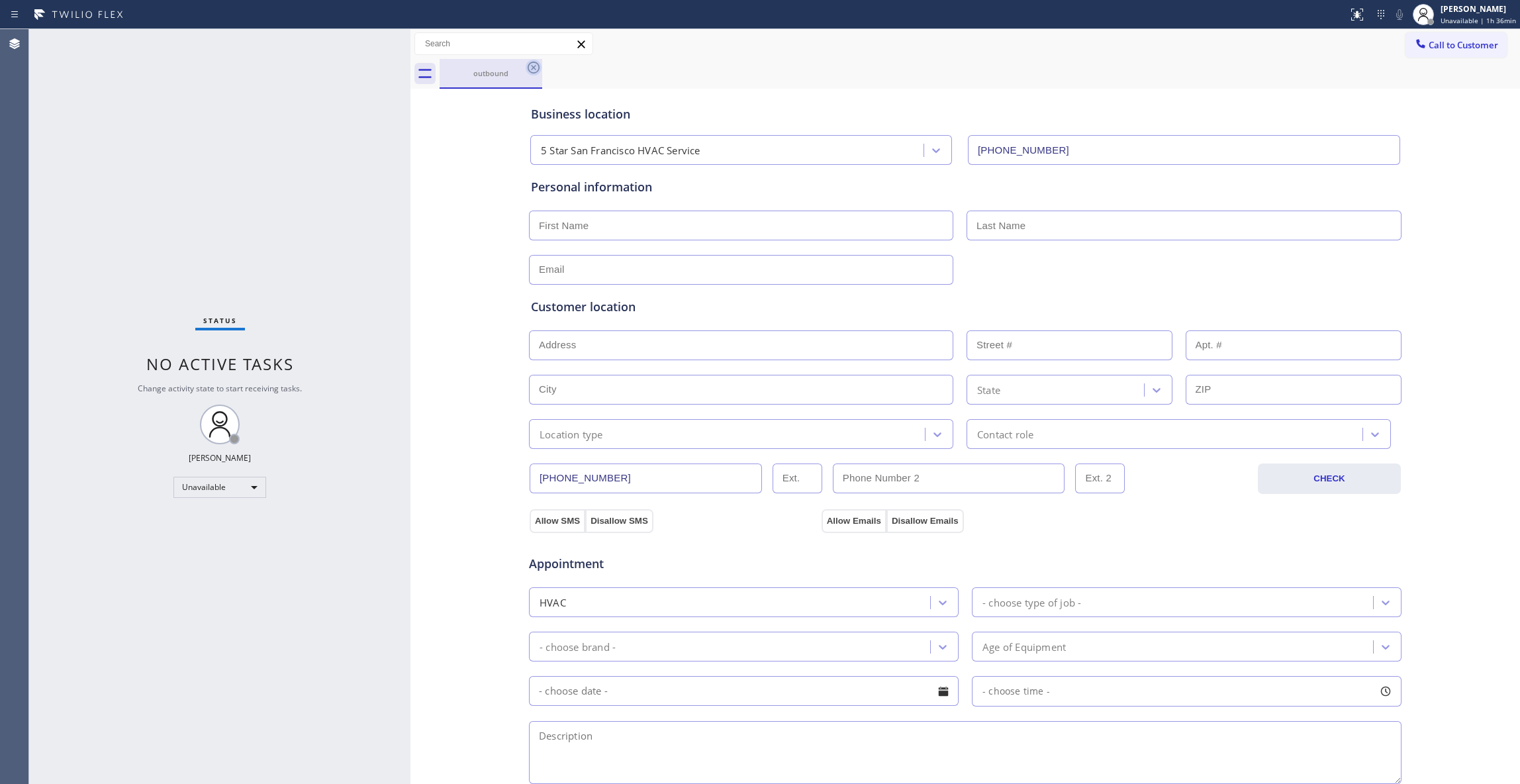
click at [531, 67] on icon at bounding box center [533, 67] width 16 height 16
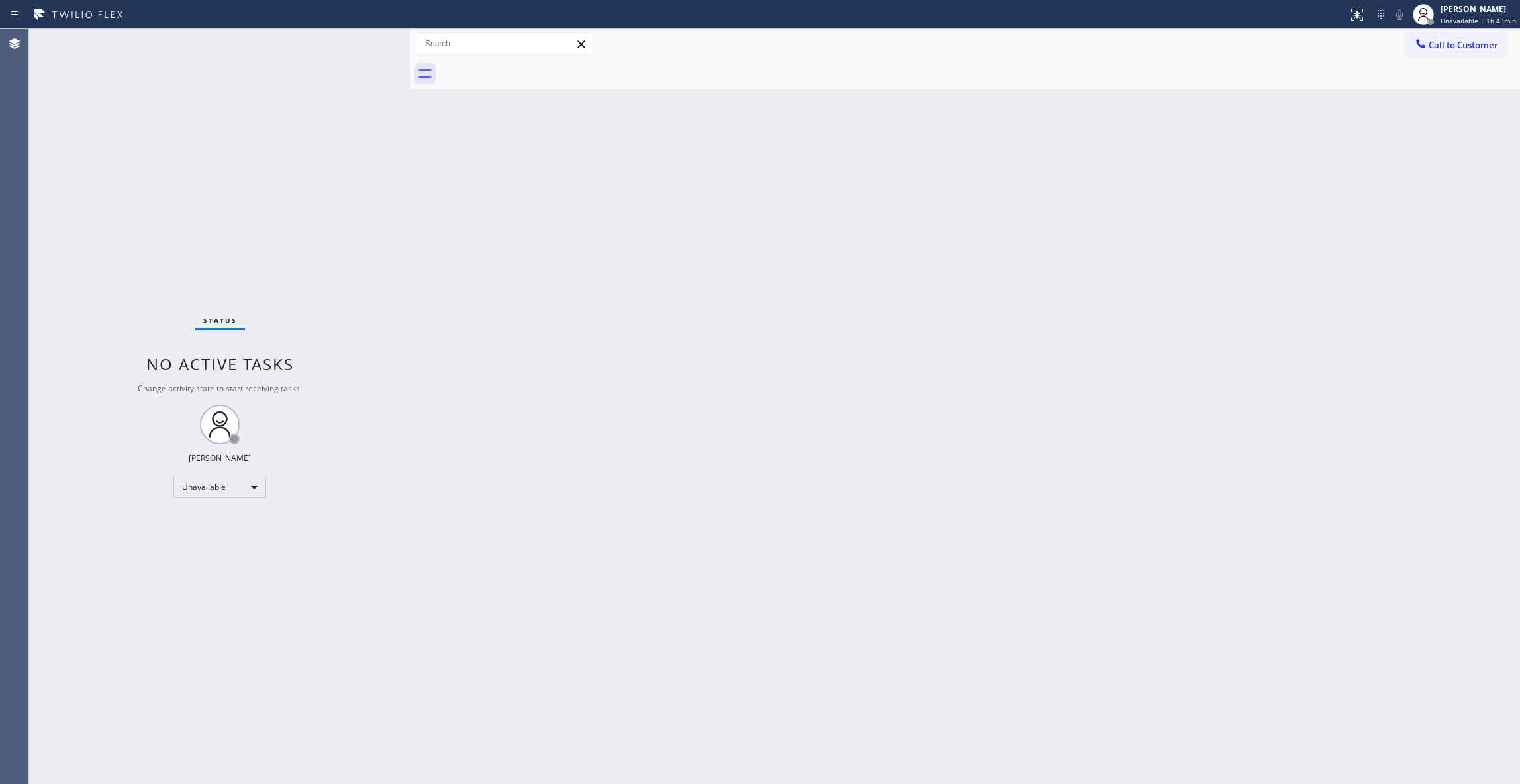
drag, startPoint x: 1114, startPoint y: 282, endPoint x: 1489, endPoint y: 115, distance: 410.5
click at [1152, 257] on div "Back to Dashboard Change Sender ID Customers Technicians Select a contact Outbo…" at bounding box center [965, 406] width 1109 height 754
click at [1455, 41] on span "Call to Customer" at bounding box center [1463, 45] width 69 height 12
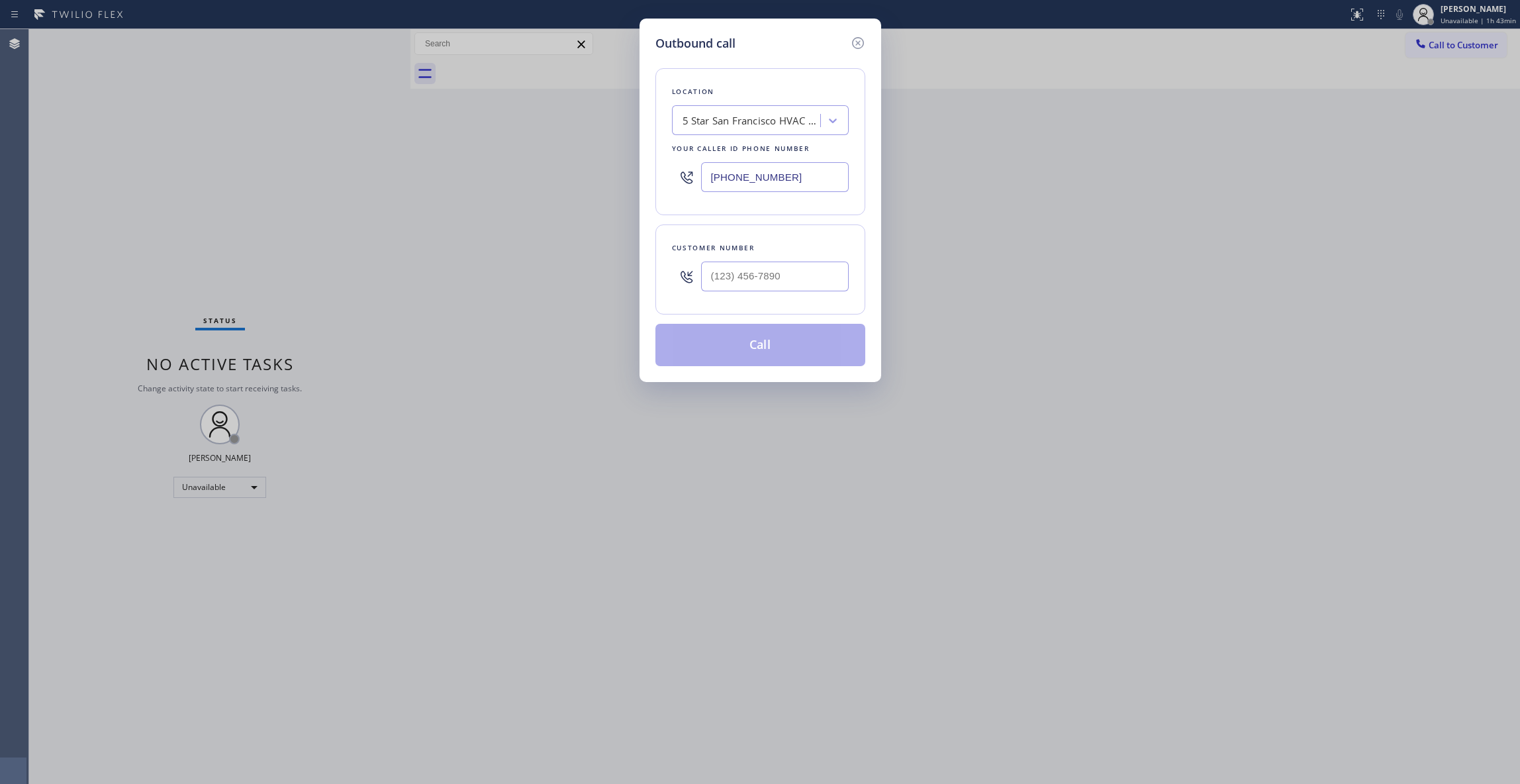
click at [846, 260] on div at bounding box center [774, 276] width 148 height 43
drag, startPoint x: 833, startPoint y: 269, endPoint x: 420, endPoint y: 282, distance: 413.2
click at [432, 271] on div "Outbound call Location 5 Star [GEOGRAPHIC_DATA] HVAC Service Your caller id pho…" at bounding box center [760, 392] width 1520 height 784
paste input "747) 309-4868"
type input "[PHONE_NUMBER]"
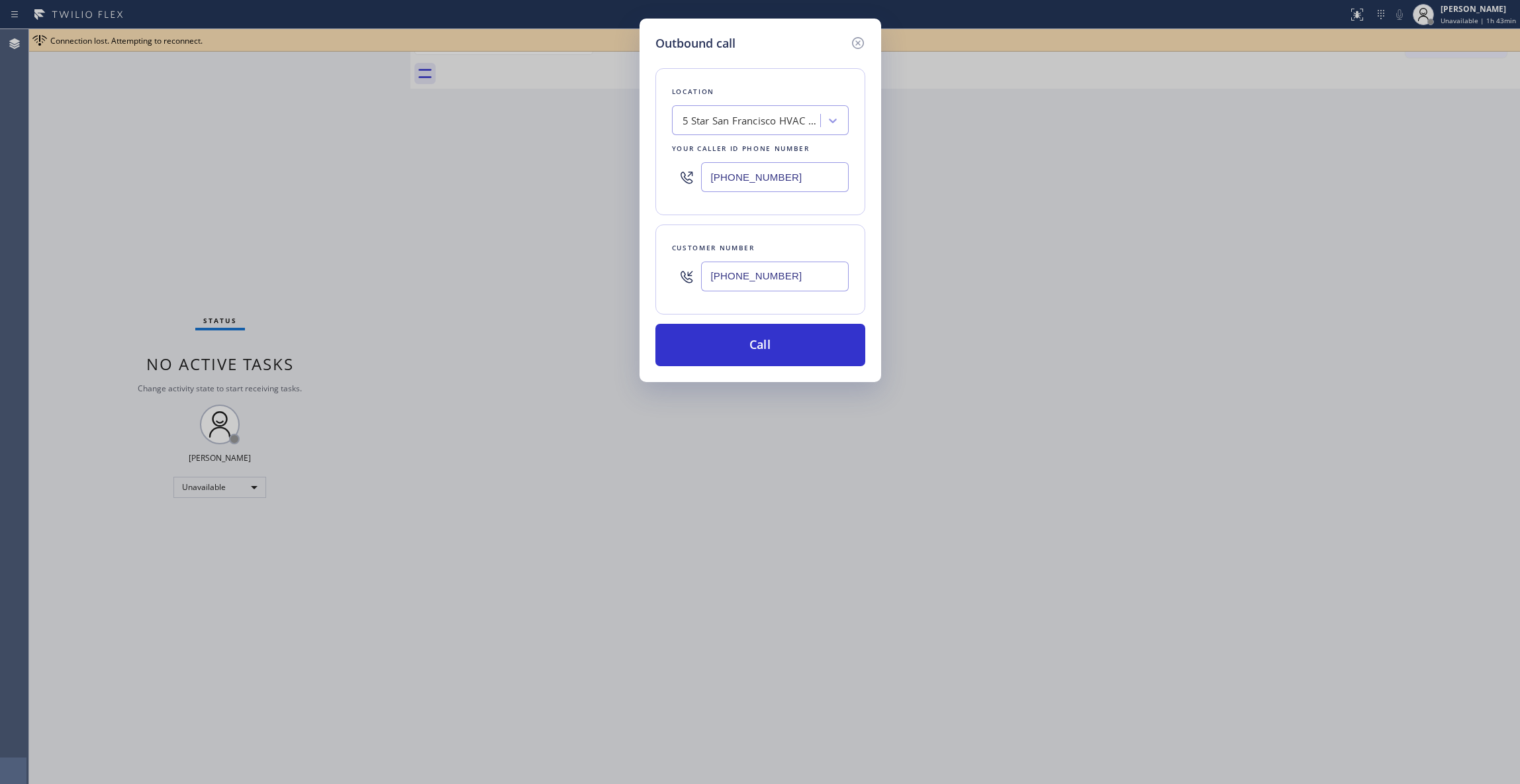
drag, startPoint x: 808, startPoint y: 188, endPoint x: 311, endPoint y: 115, distance: 502.3
click at [313, 115] on div "Outbound call Location 5 Star [GEOGRAPHIC_DATA] HVAC Service Your caller id pho…" at bounding box center [760, 392] width 1520 height 784
paste input "818) 926-4987"
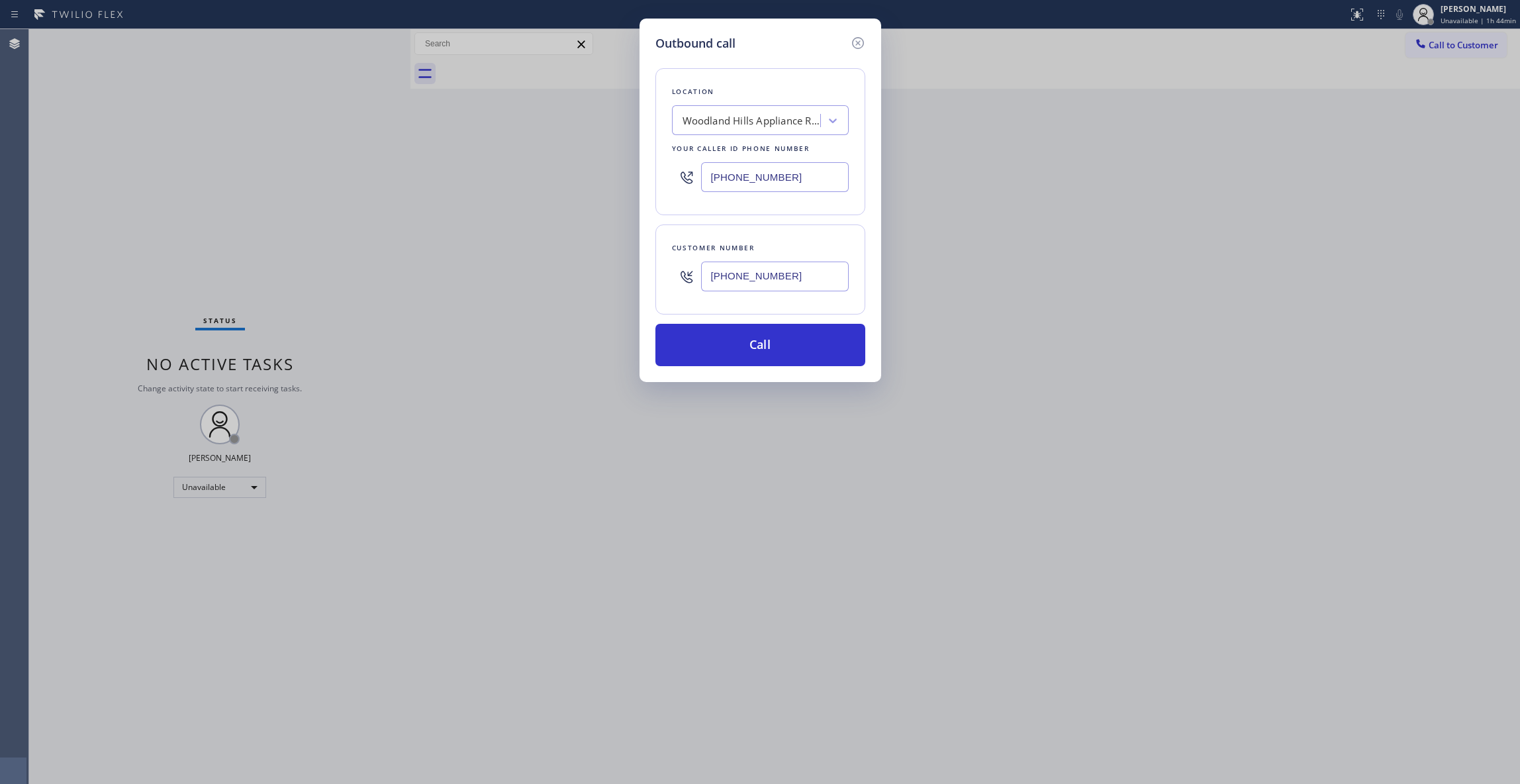
type input "[PHONE_NUMBER]"
click at [752, 343] on button "Call" at bounding box center [760, 345] width 210 height 42
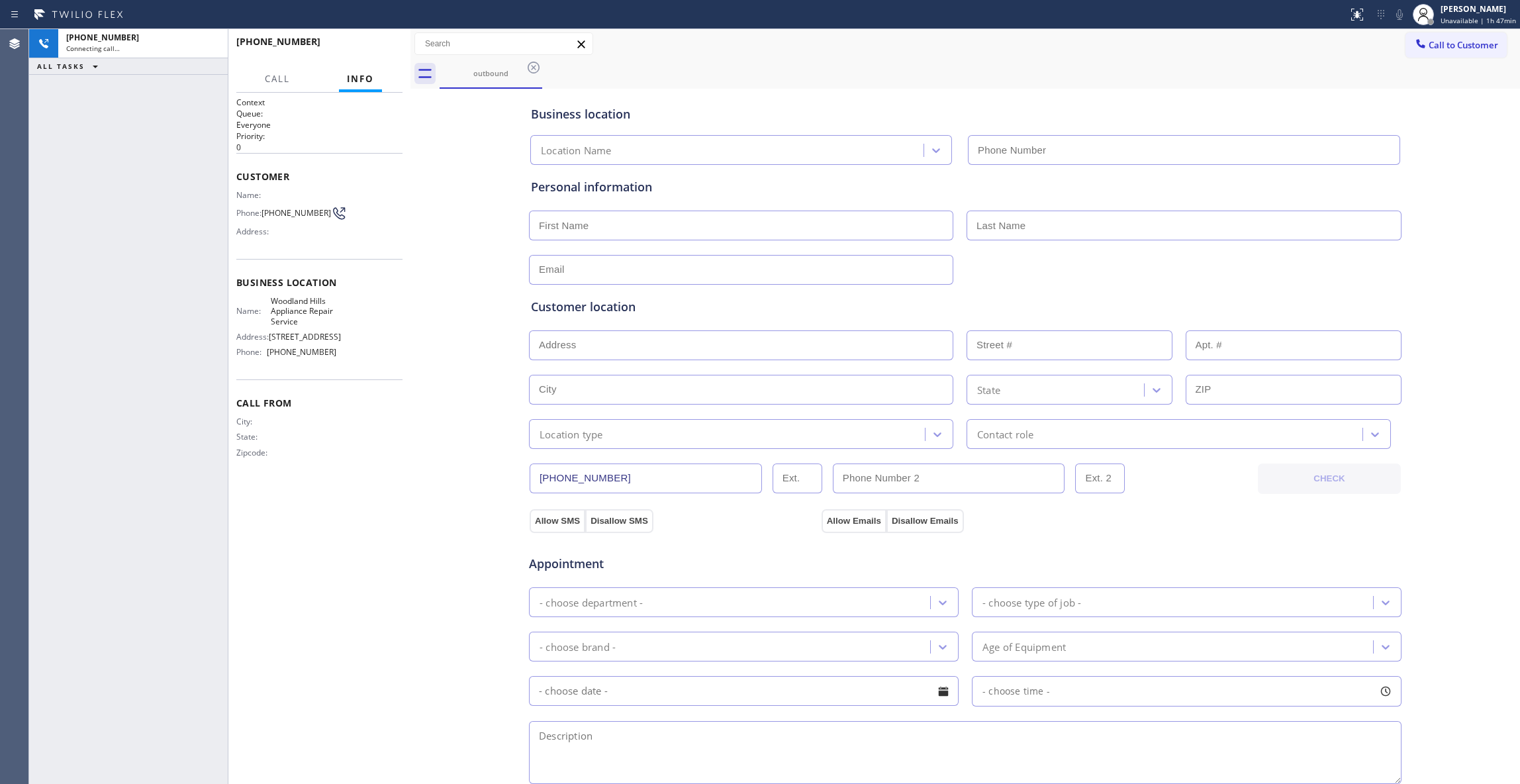
type input "[PHONE_NUMBER]"
drag, startPoint x: 282, startPoint y: 217, endPoint x: 265, endPoint y: 208, distance: 19.2
click at [265, 208] on span "[PHONE_NUMBER]" at bounding box center [296, 213] width 69 height 10
copy span "[PHONE_NUMBER]"
click at [380, 48] on span "HANG UP" at bounding box center [372, 47] width 40 height 9
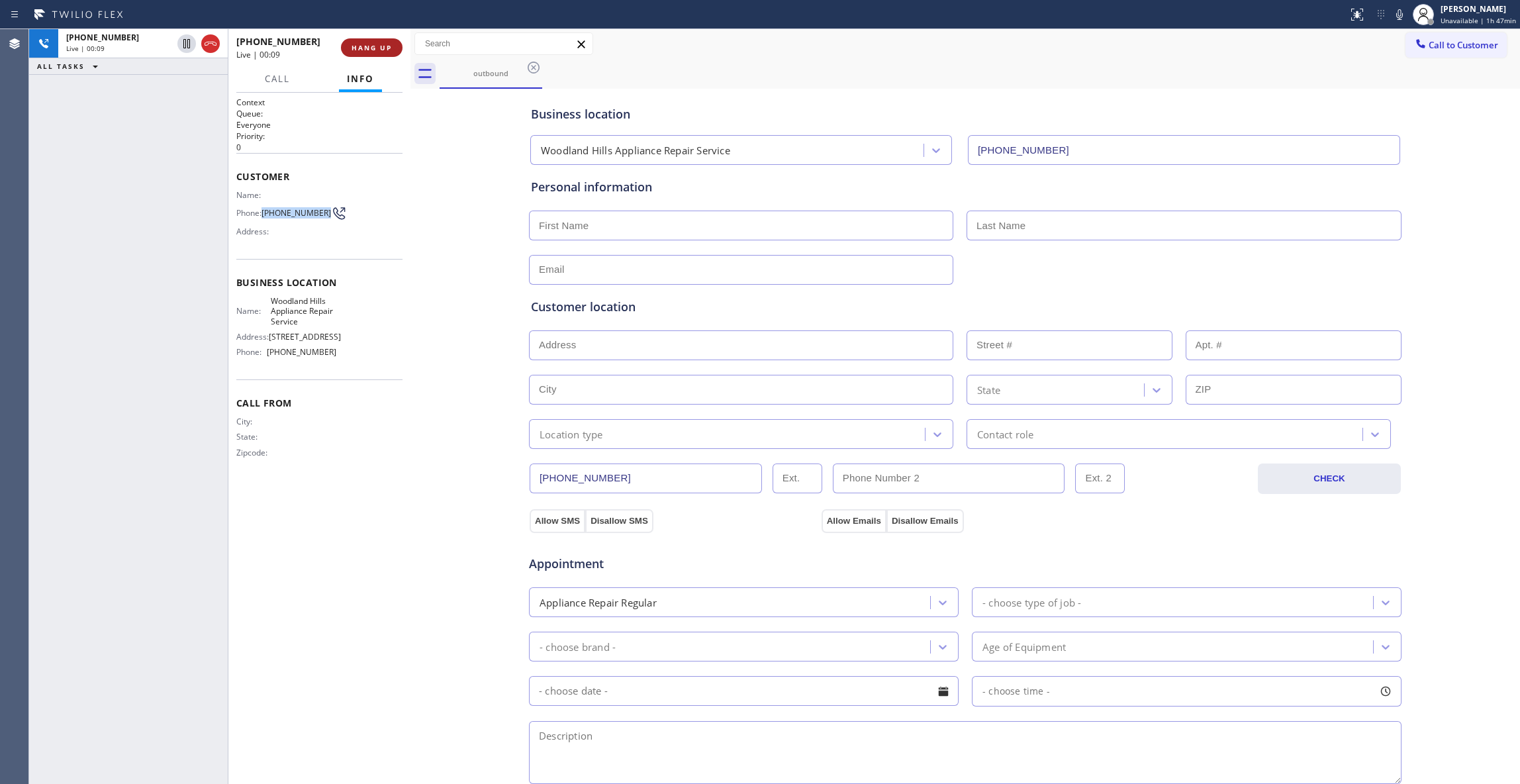
click at [380, 48] on span "HANG UP" at bounding box center [372, 47] width 40 height 9
click at [383, 44] on span "HANG UP" at bounding box center [372, 47] width 40 height 9
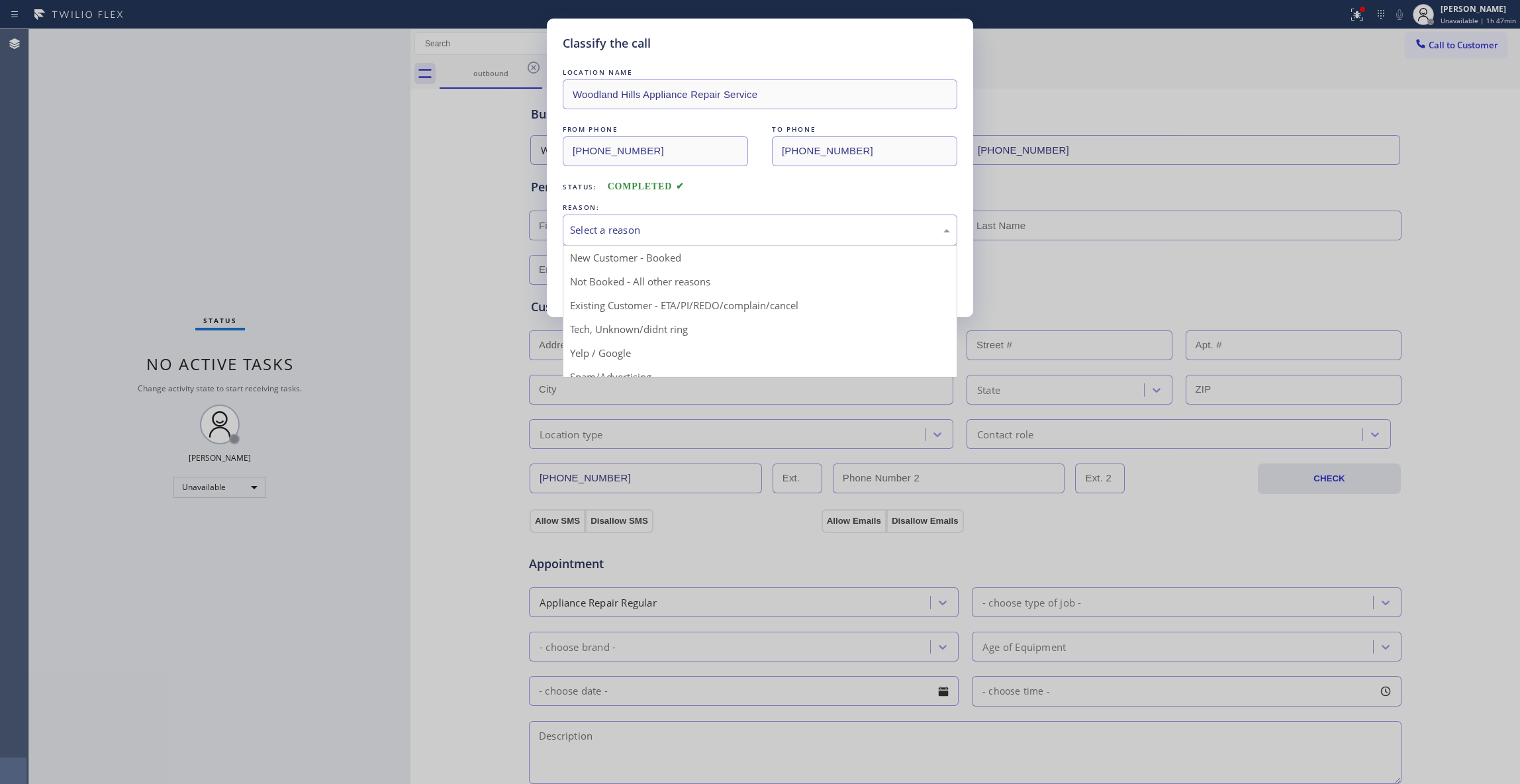
click at [620, 242] on div "Select a reason" at bounding box center [760, 229] width 395 height 31
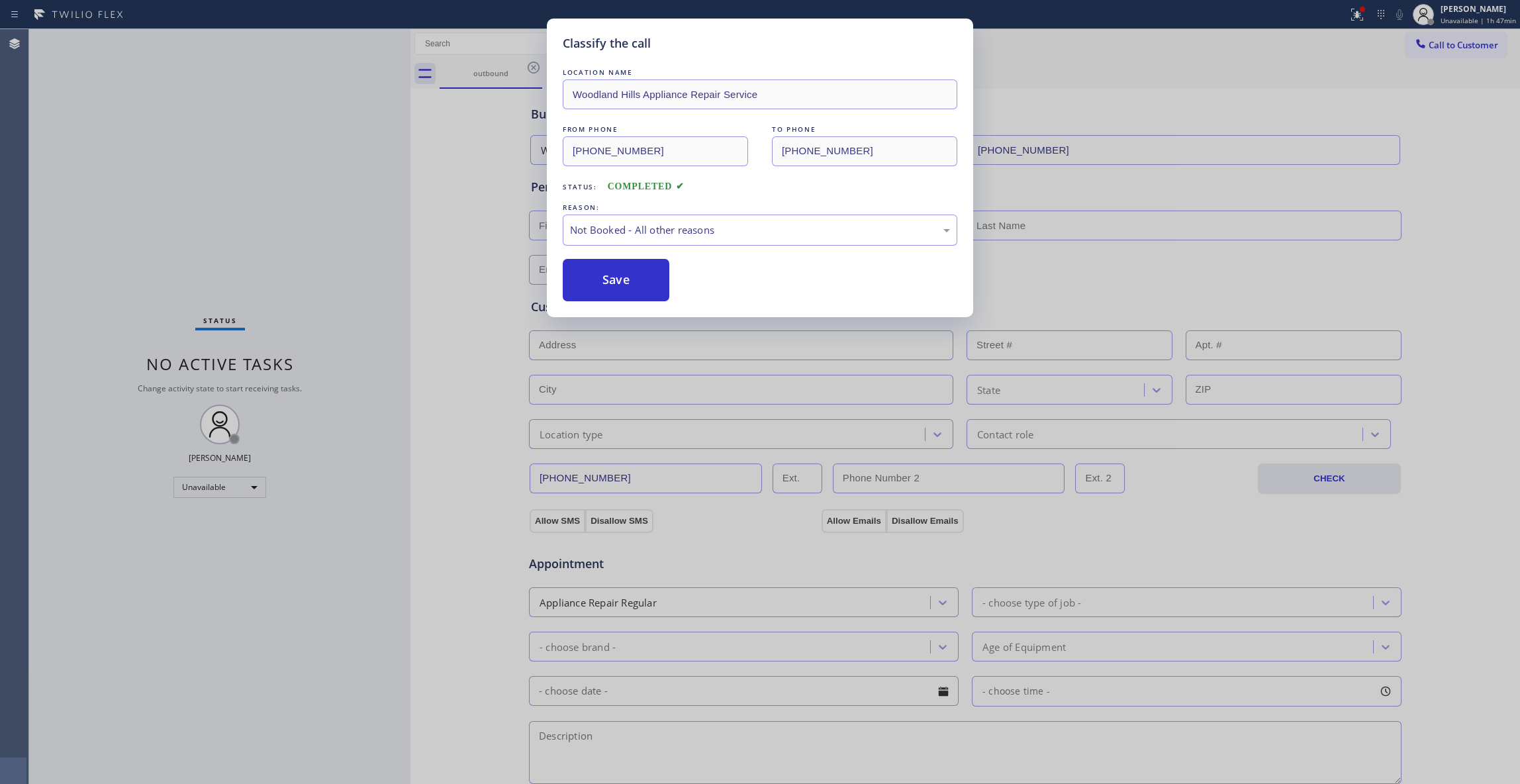
click at [590, 286] on button "Save" at bounding box center [615, 280] width 106 height 42
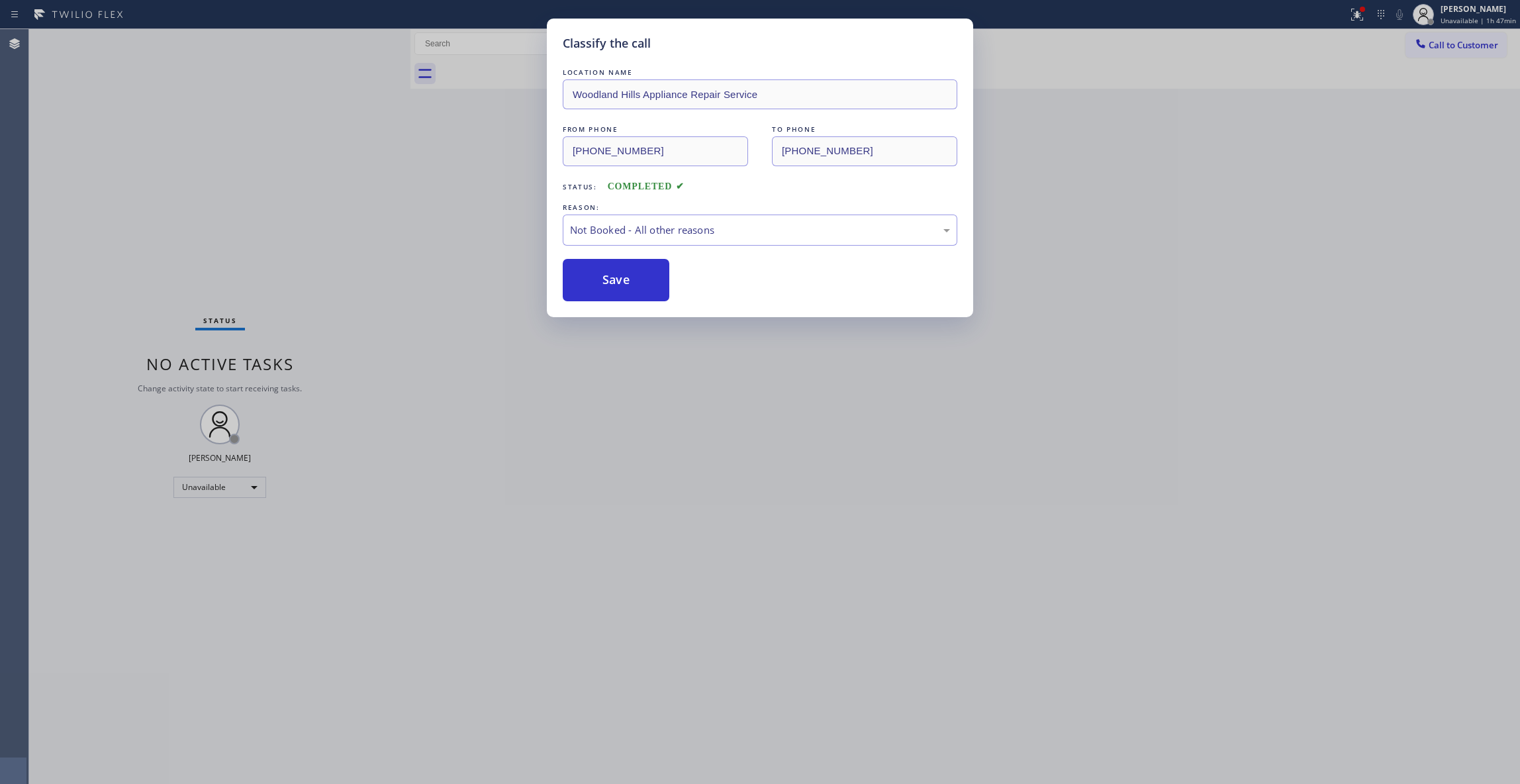
drag, startPoint x: 590, startPoint y: 286, endPoint x: 266, endPoint y: 404, distance: 344.8
click at [589, 286] on button "Save" at bounding box center [615, 280] width 106 height 42
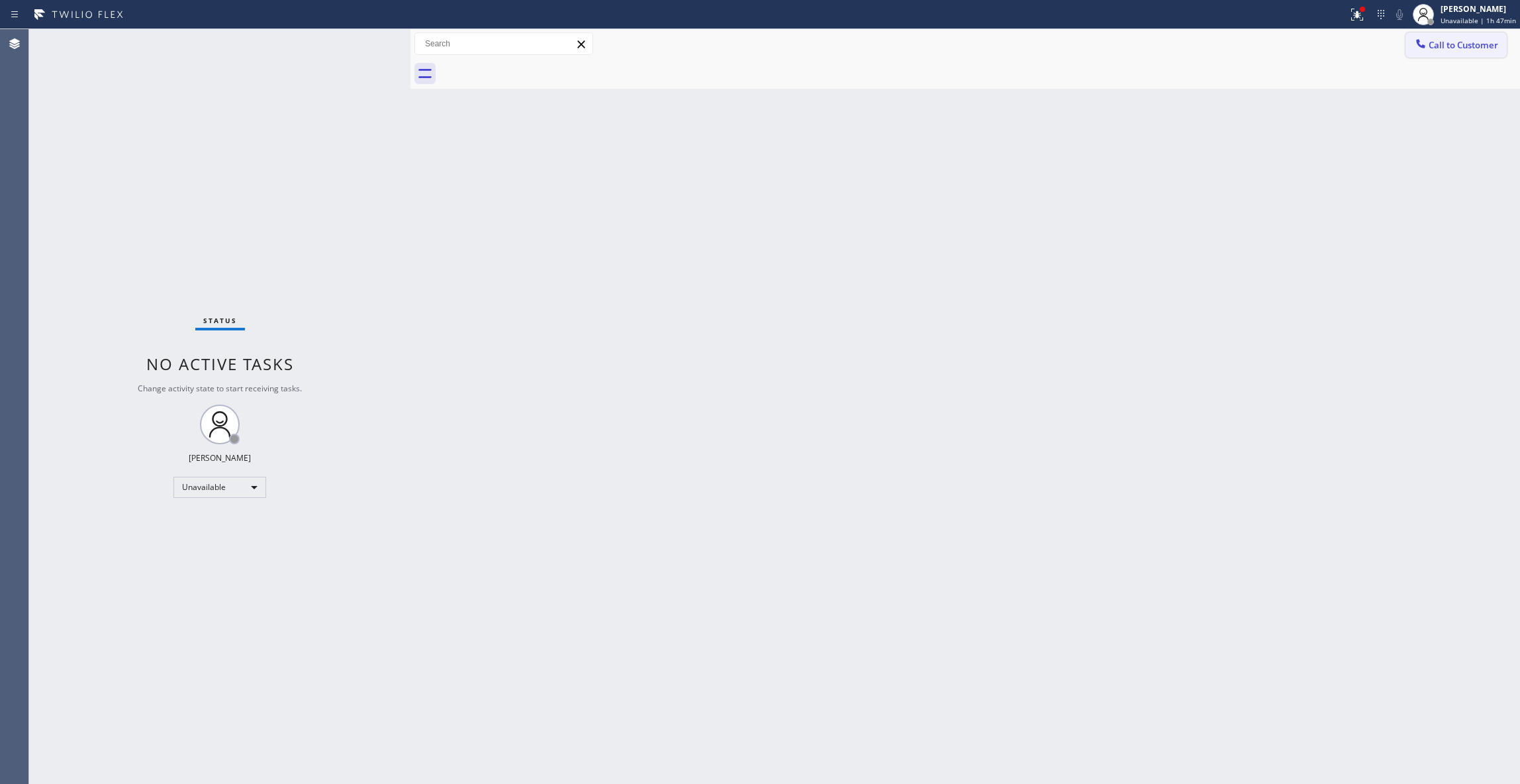
click at [1494, 35] on button "Call to Customer" at bounding box center [1456, 45] width 101 height 25
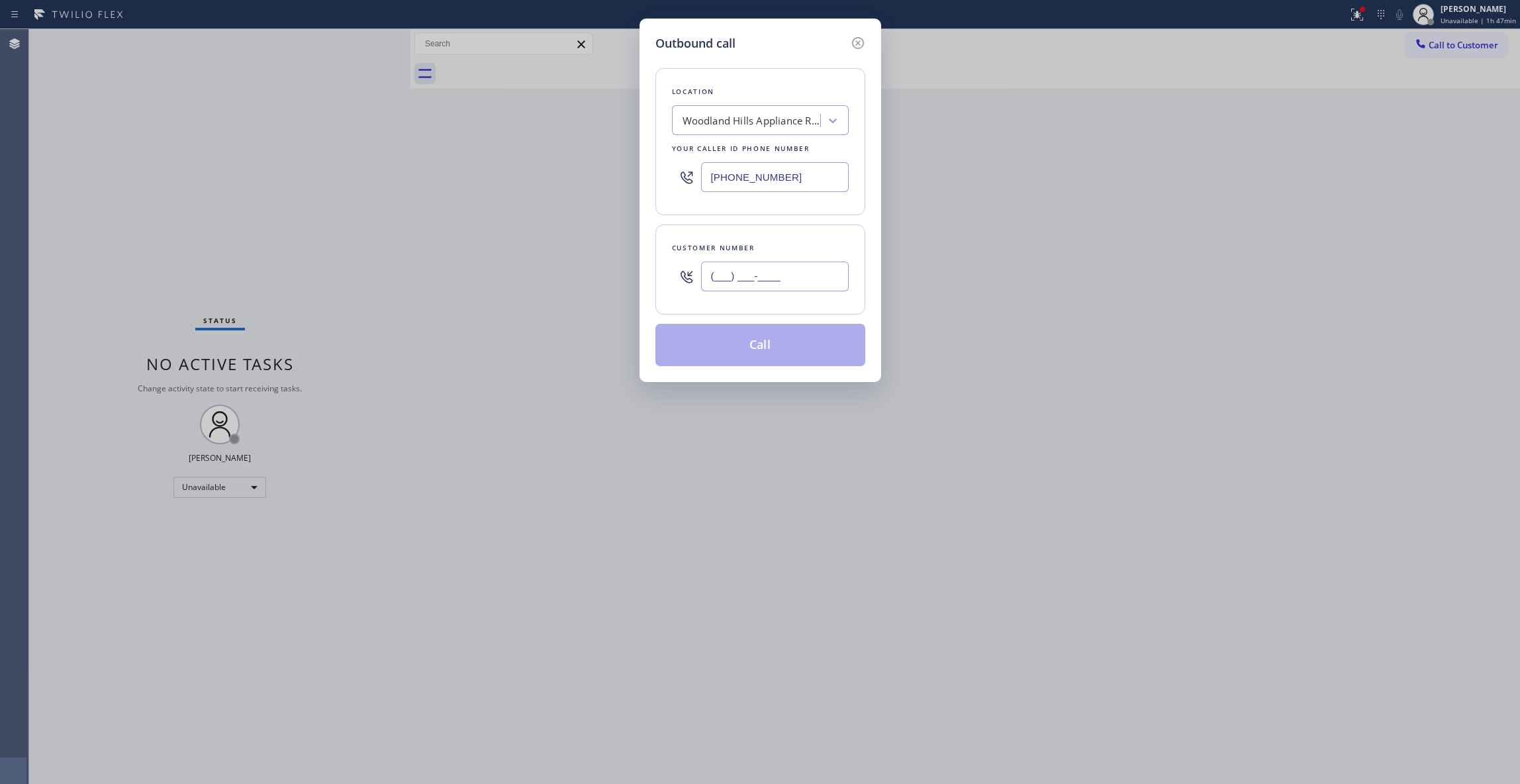
click at [753, 274] on input "(___) ___-____" at bounding box center [774, 276] width 148 height 30
paste input "747) 309-4868"
type input "[PHONE_NUMBER]"
click at [766, 350] on button "Call" at bounding box center [760, 345] width 210 height 42
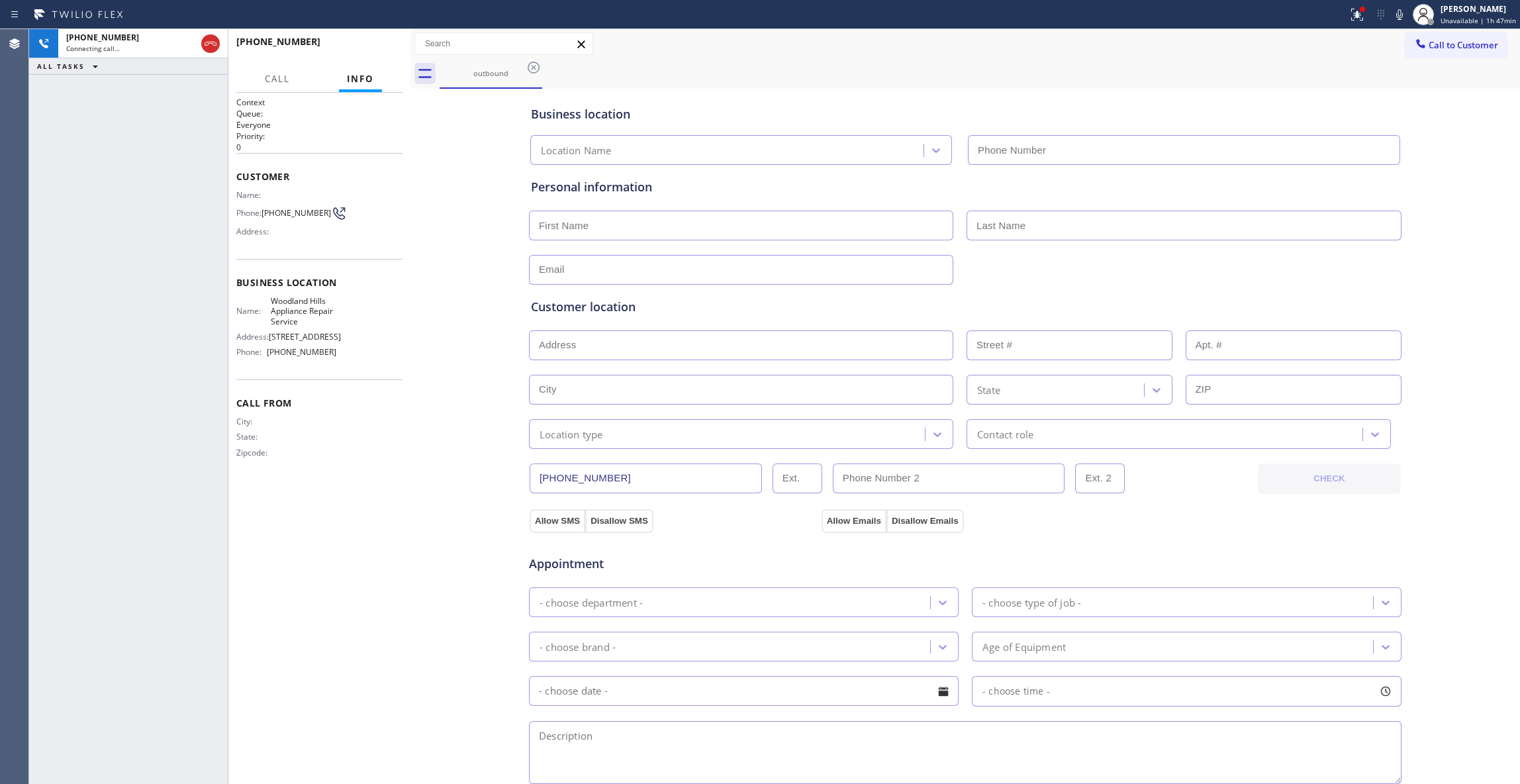
type input "[PHONE_NUMBER]"
click at [385, 48] on span "HANG UP" at bounding box center [372, 47] width 40 height 9
click at [381, 49] on span "HANG UP" at bounding box center [372, 47] width 40 height 9
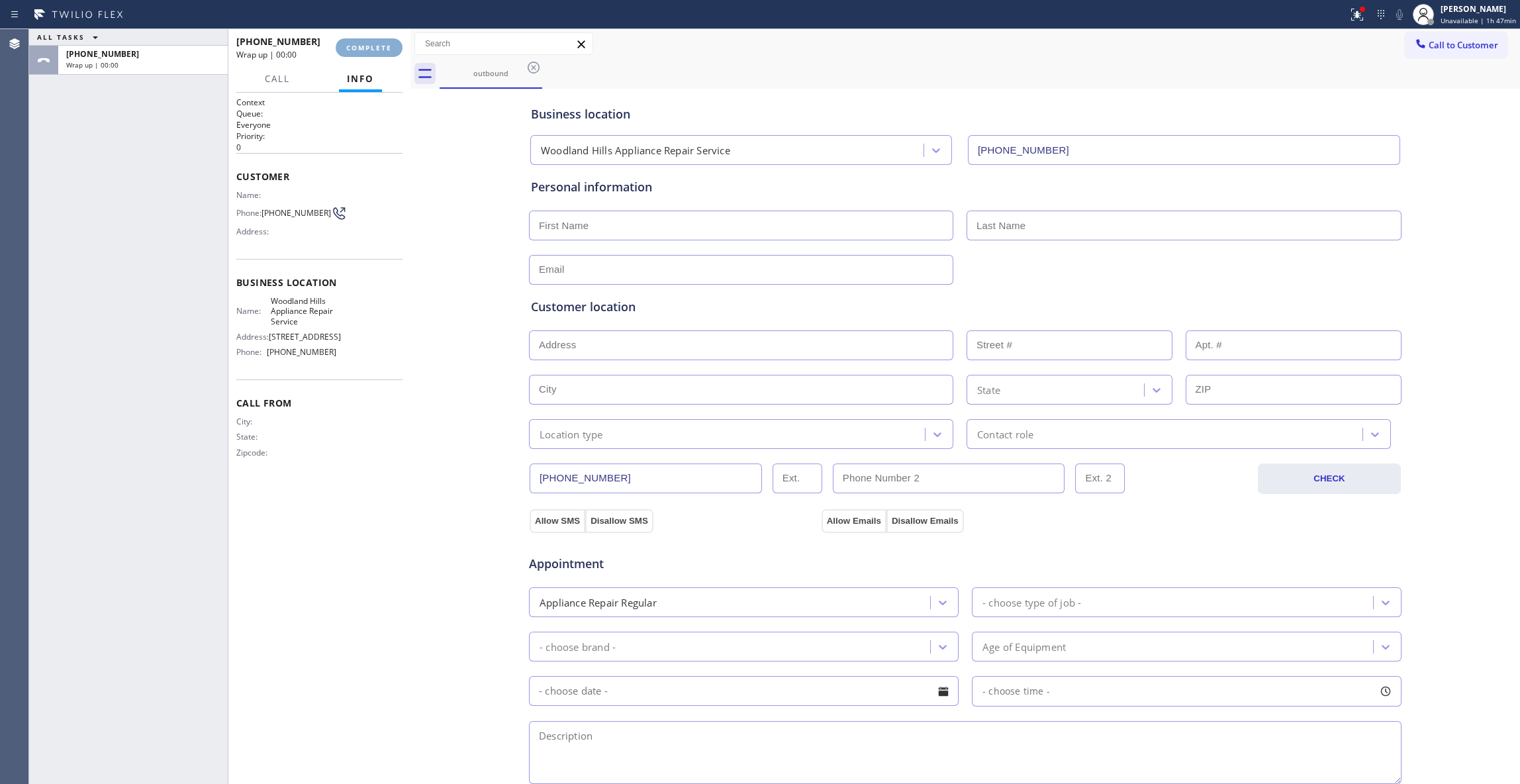
click at [382, 42] on button "COMPLETE" at bounding box center [368, 48] width 67 height 19
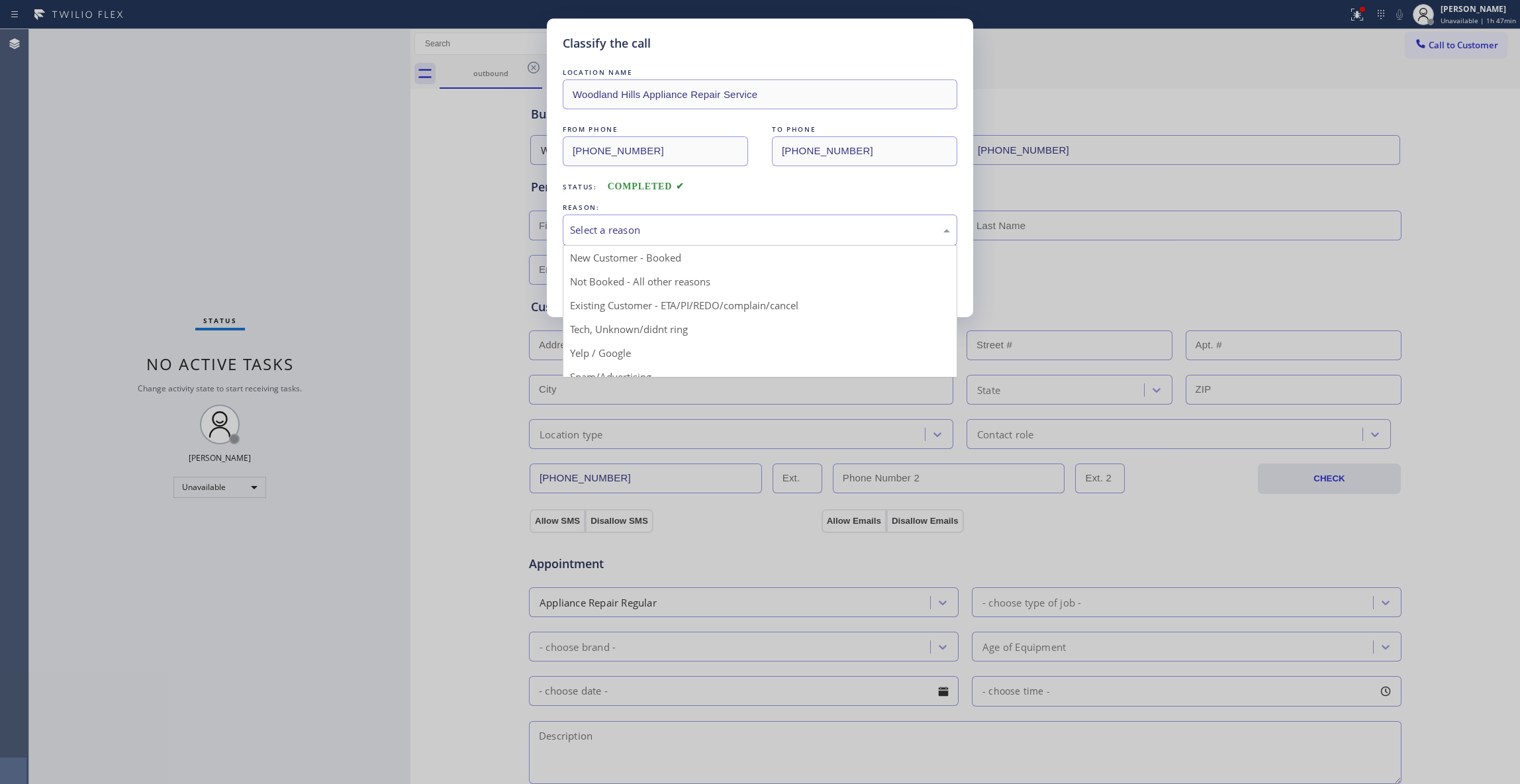
click at [701, 236] on div "Select a reason" at bounding box center [760, 230] width 380 height 15
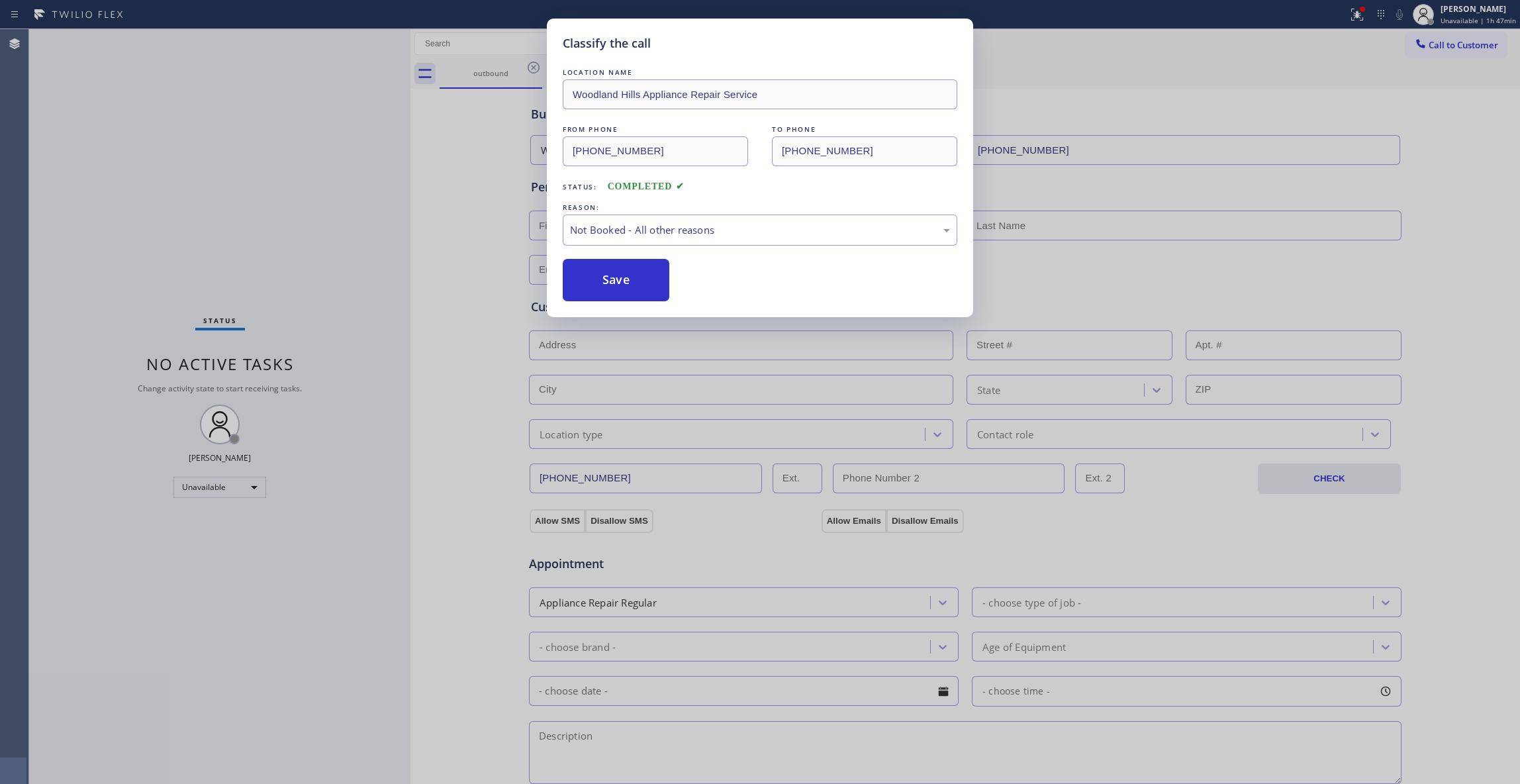
click at [629, 287] on button "Save" at bounding box center [615, 280] width 106 height 42
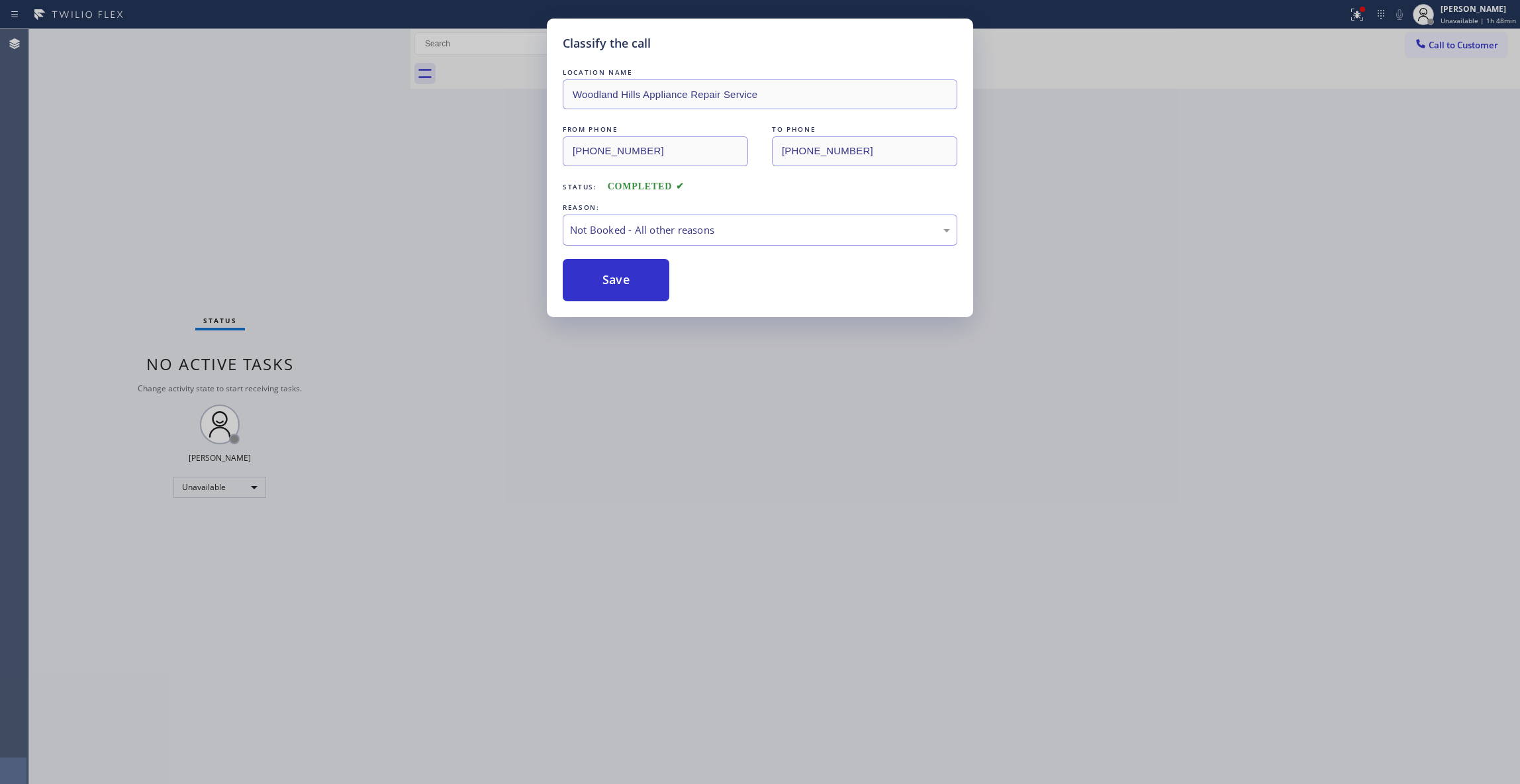
click at [629, 287] on button "Save" at bounding box center [615, 280] width 106 height 42
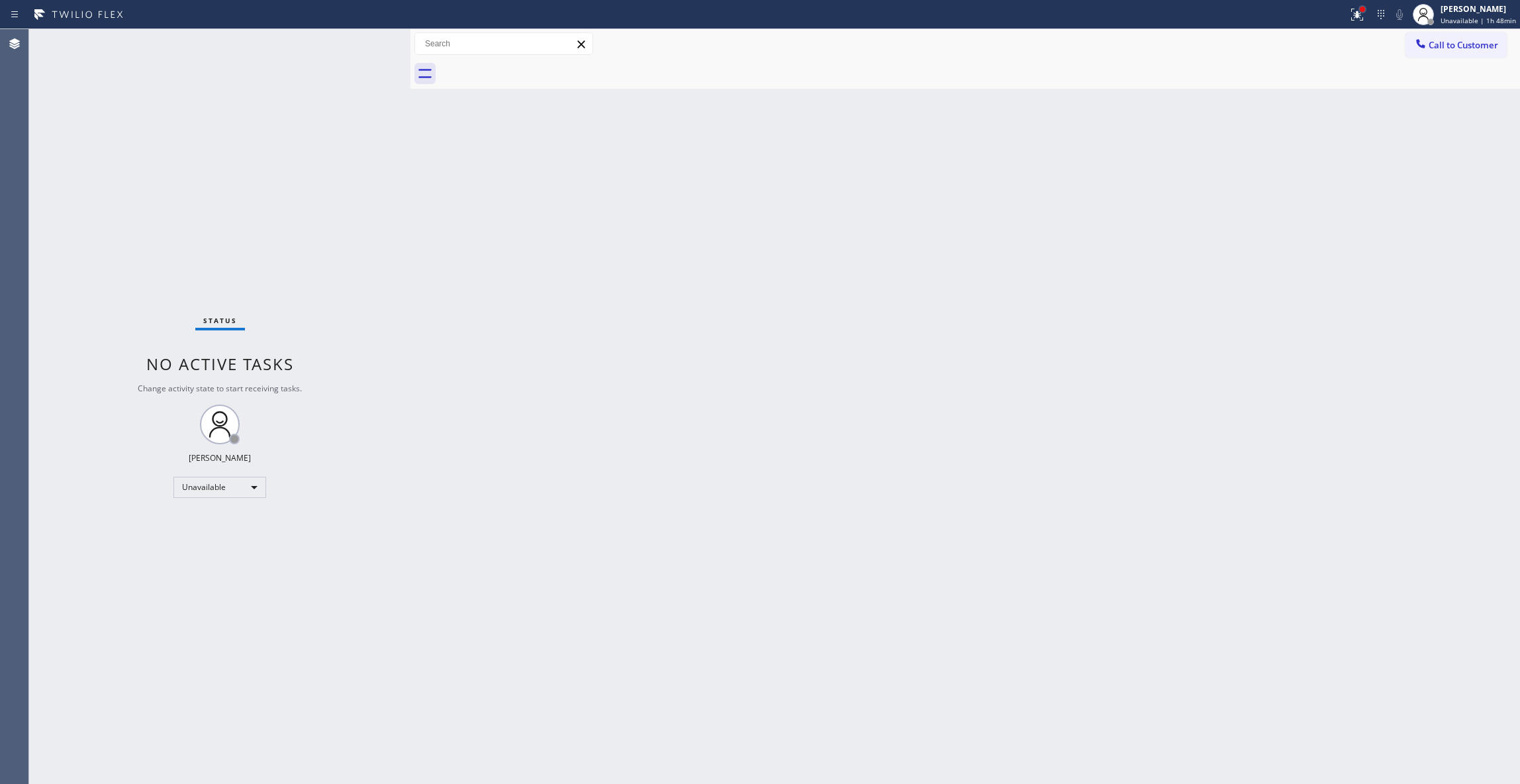
click at [1358, 9] on div at bounding box center [1362, 8] width 8 height 8
click at [1275, 173] on span "Clear issues" at bounding box center [1280, 173] width 62 height 9
click at [1458, 39] on span "Call to Customer" at bounding box center [1463, 45] width 69 height 12
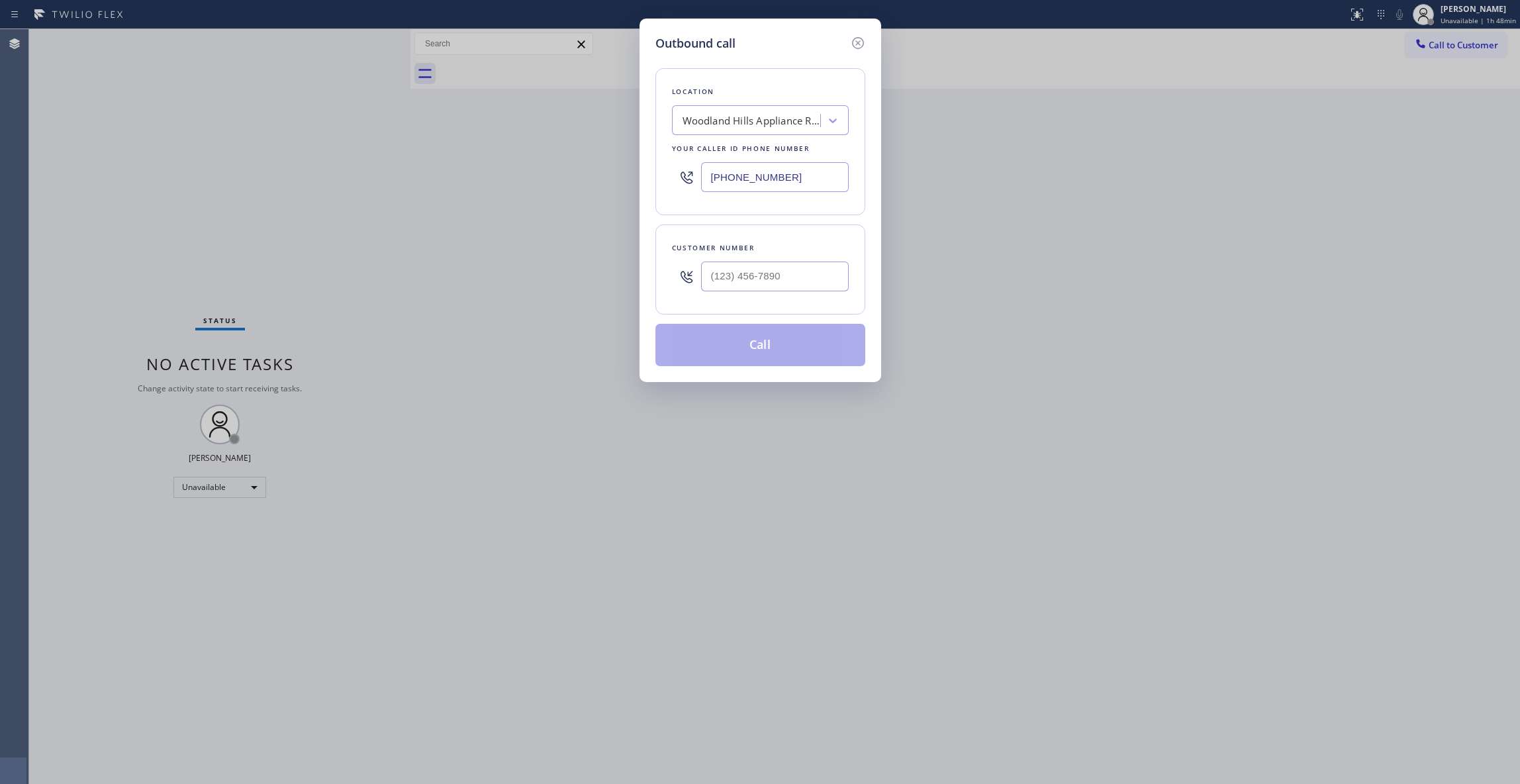
click at [775, 257] on div at bounding box center [774, 276] width 148 height 43
click at [774, 269] on input "(___) ___-____" at bounding box center [774, 276] width 148 height 30
paste input "747) 309-4868"
type input "[PHONE_NUMBER]"
click at [776, 351] on button "Call" at bounding box center [760, 345] width 210 height 42
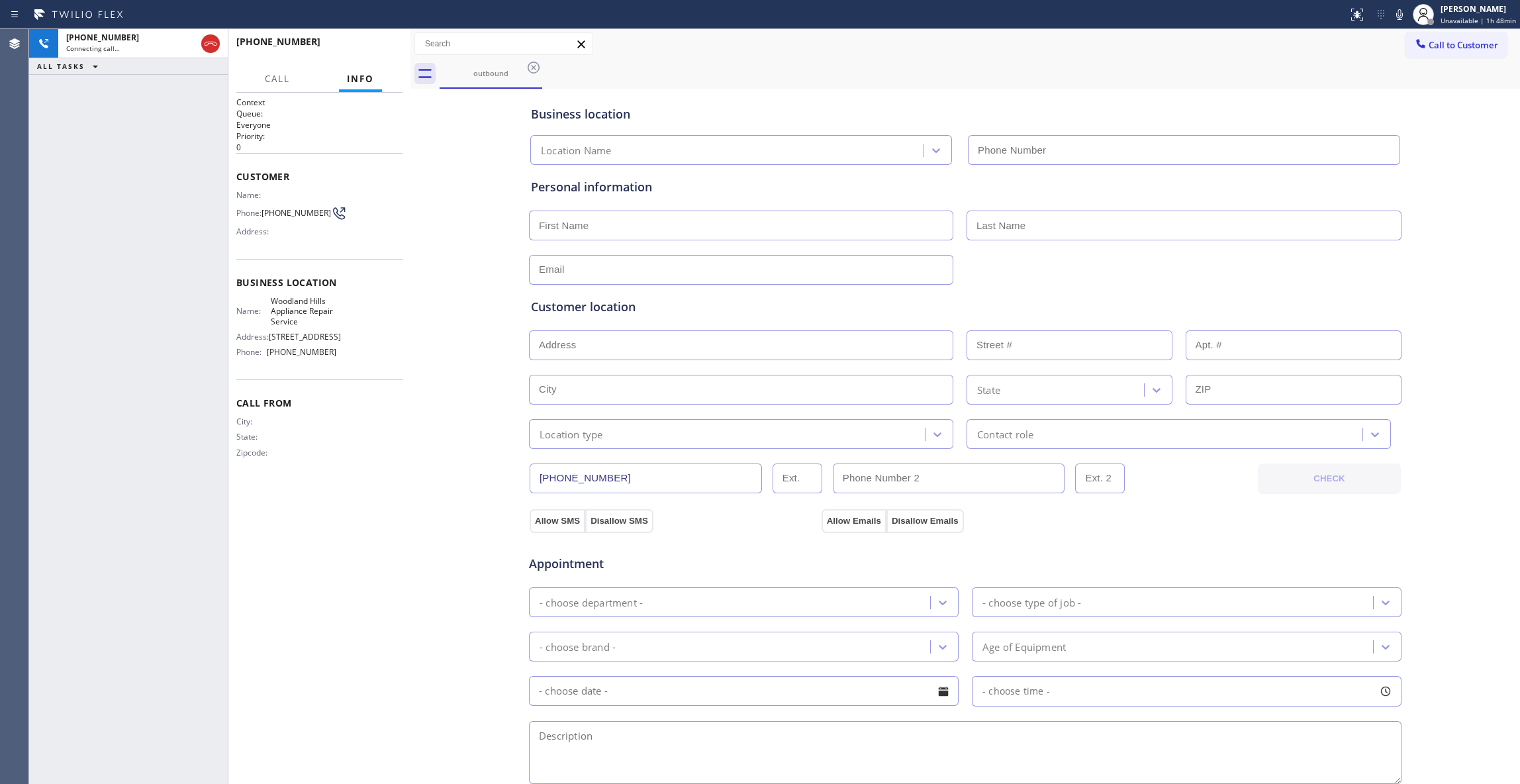
type input "[PHONE_NUMBER]"
click at [361, 46] on span "HANG UP" at bounding box center [372, 47] width 40 height 9
click at [362, 46] on span "COMPLETE" at bounding box center [369, 47] width 46 height 9
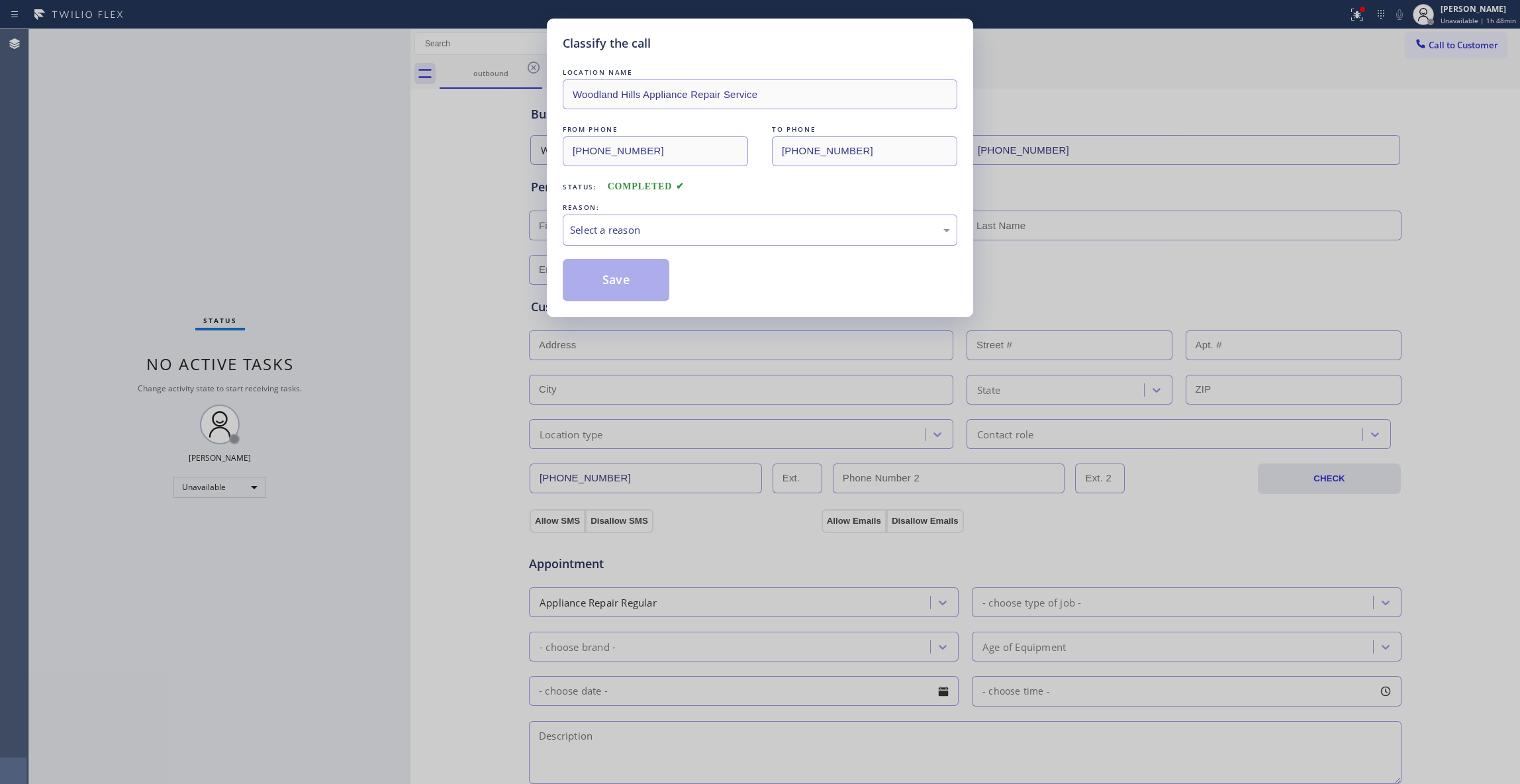
drag, startPoint x: 636, startPoint y: 233, endPoint x: 617, endPoint y: 244, distance: 22.0
click at [636, 232] on div "Select a reason" at bounding box center [760, 230] width 380 height 15
click at [583, 283] on button "Save" at bounding box center [615, 280] width 106 height 42
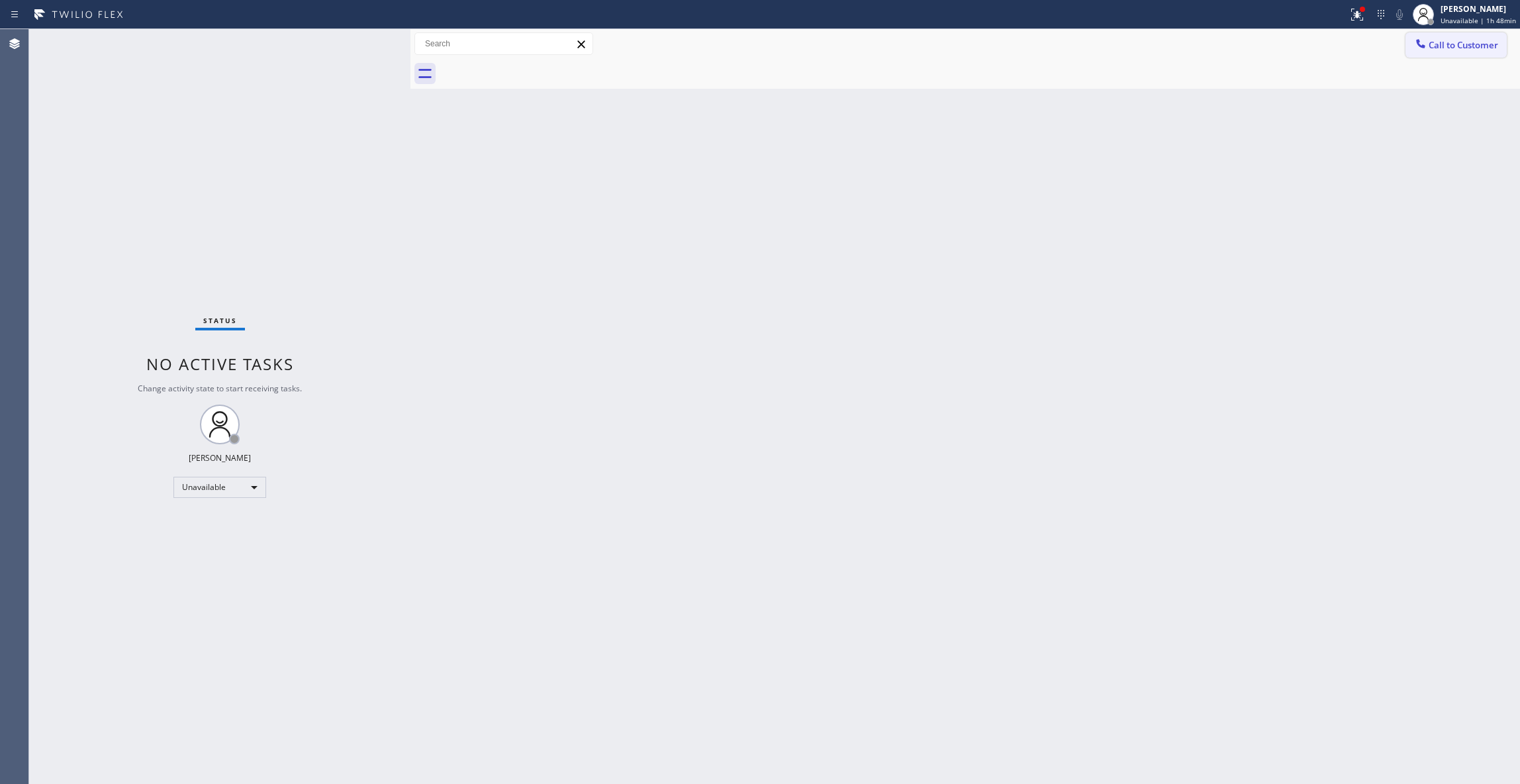
click at [1455, 48] on span "Call to Customer" at bounding box center [1463, 45] width 69 height 12
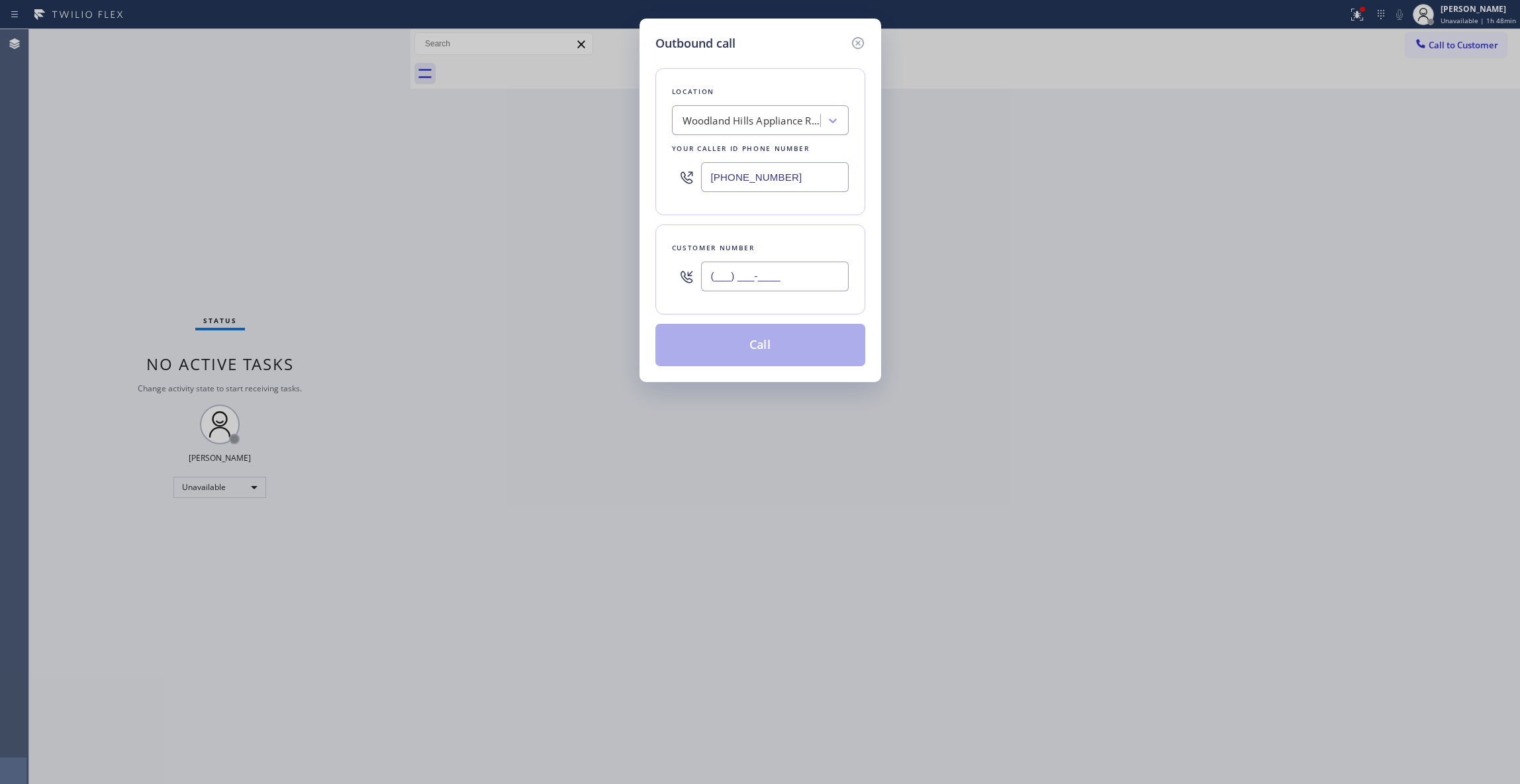
click at [769, 289] on input "(___) ___-____" at bounding box center [774, 276] width 148 height 30
paste input "747) 309-4868"
type input "[PHONE_NUMBER]"
click at [765, 348] on button "Call" at bounding box center [760, 345] width 210 height 42
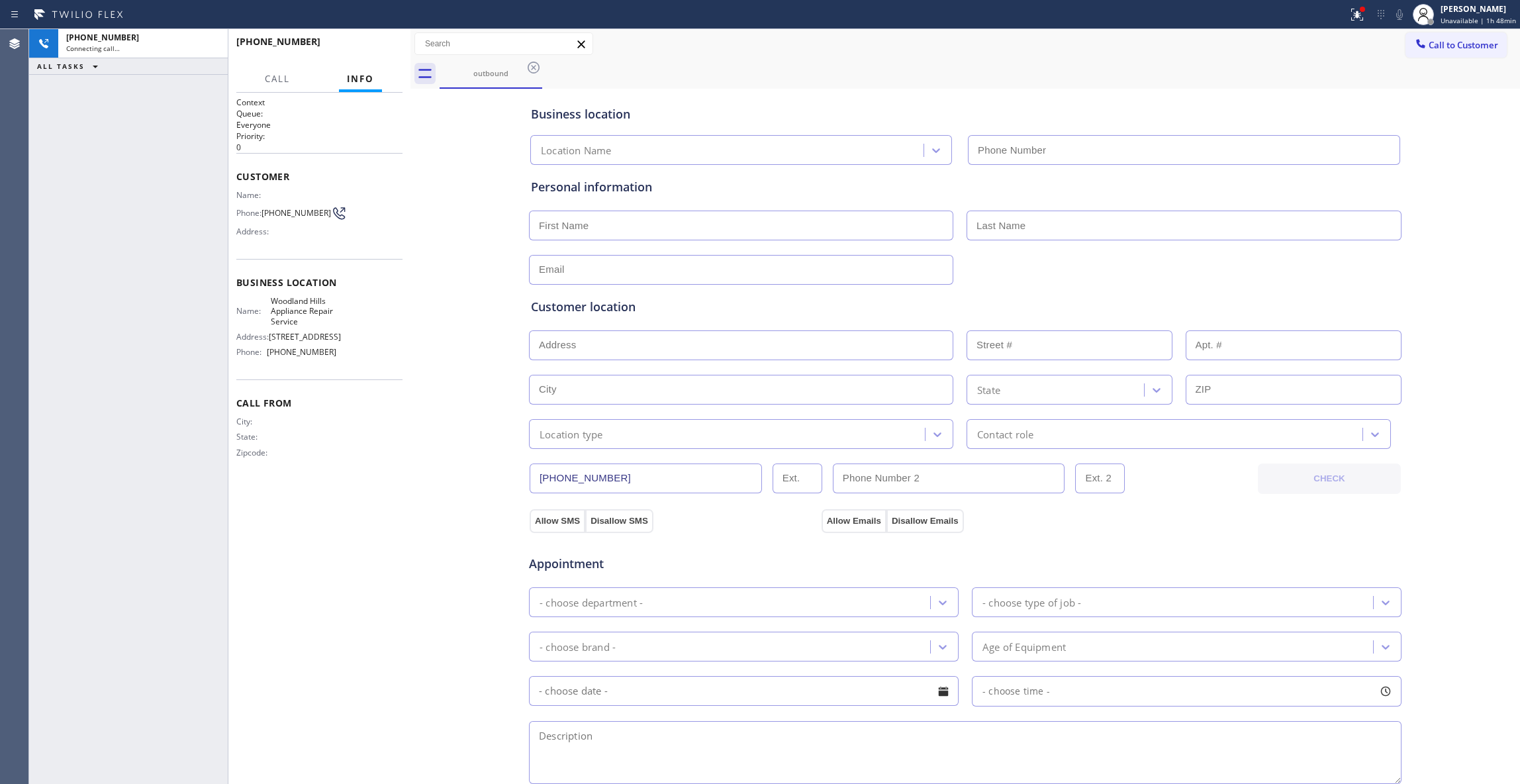
type input "[PHONE_NUMBER]"
drag, startPoint x: 24, startPoint y: 149, endPoint x: 44, endPoint y: 130, distance: 27.6
click at [24, 149] on div "Agent Desktop" at bounding box center [14, 406] width 29 height 754
click at [379, 51] on span "HANG UP" at bounding box center [372, 47] width 40 height 9
click at [378, 51] on span "HANG UP" at bounding box center [372, 47] width 40 height 9
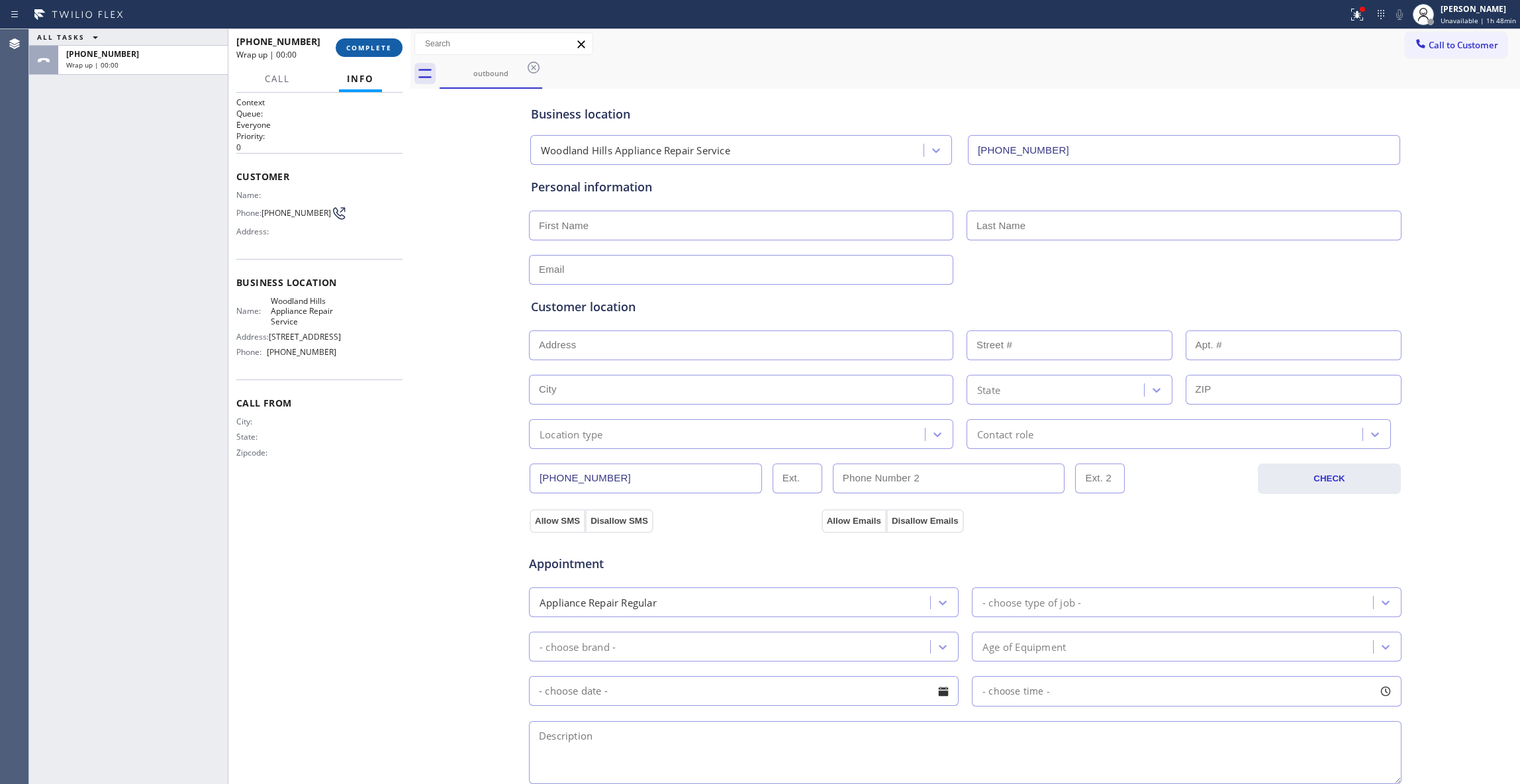
click at [378, 49] on span "COMPLETE" at bounding box center [369, 47] width 46 height 9
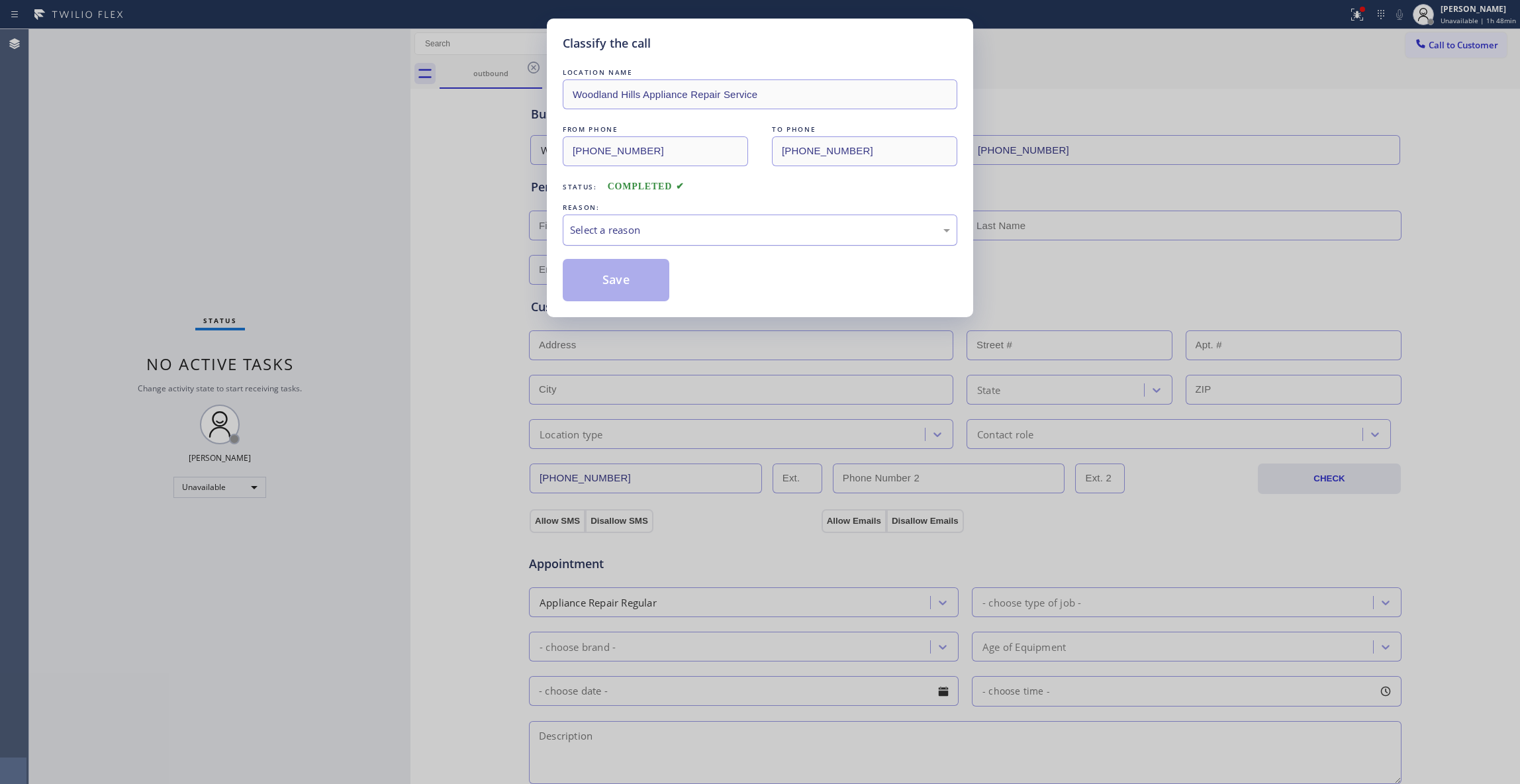
click at [620, 220] on div "Select a reason" at bounding box center [760, 229] width 395 height 31
click at [618, 276] on button "Save" at bounding box center [615, 280] width 106 height 42
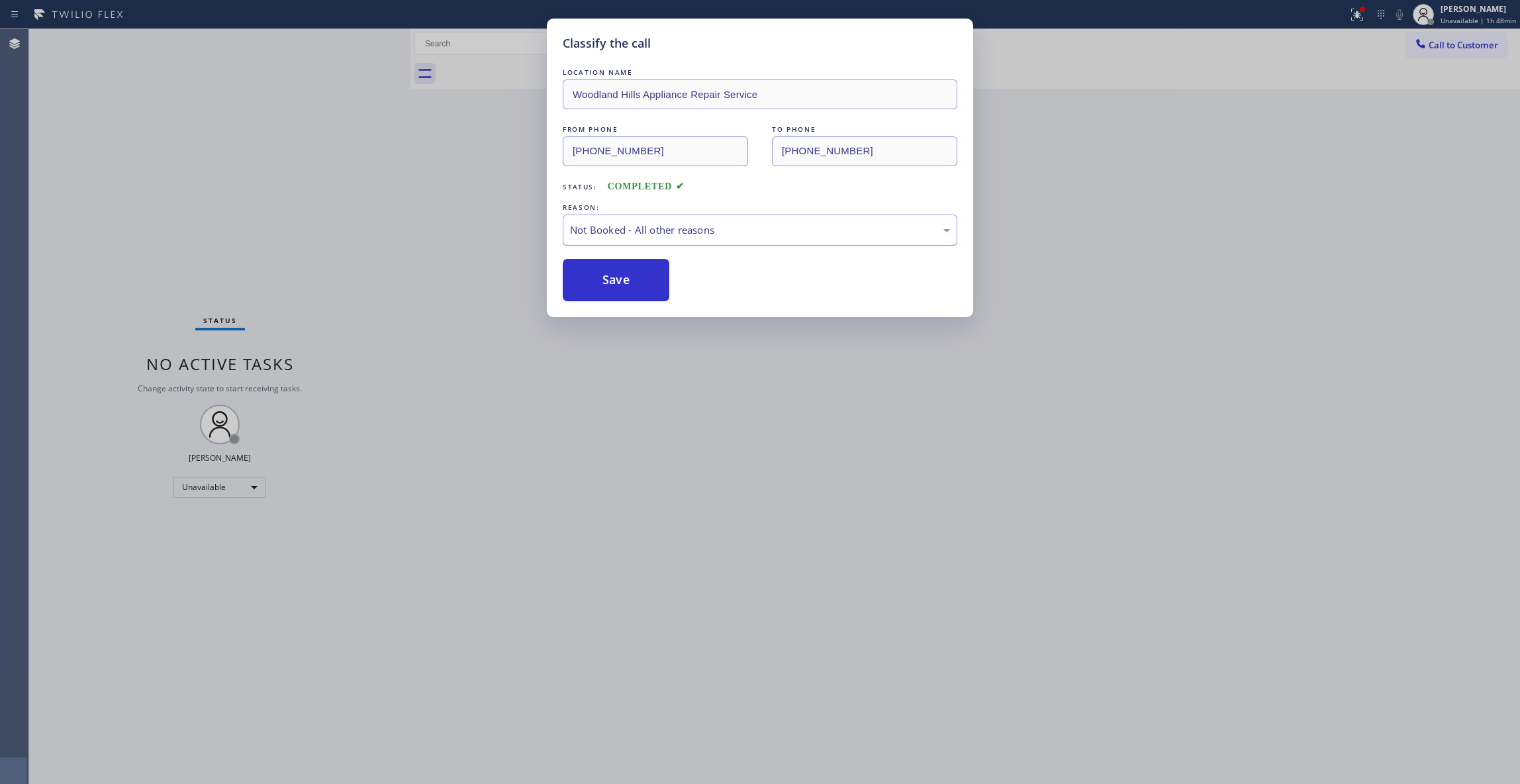
drag, startPoint x: 618, startPoint y: 276, endPoint x: 686, endPoint y: 241, distance: 76.5
click at [623, 276] on button "Save" at bounding box center [615, 280] width 106 height 42
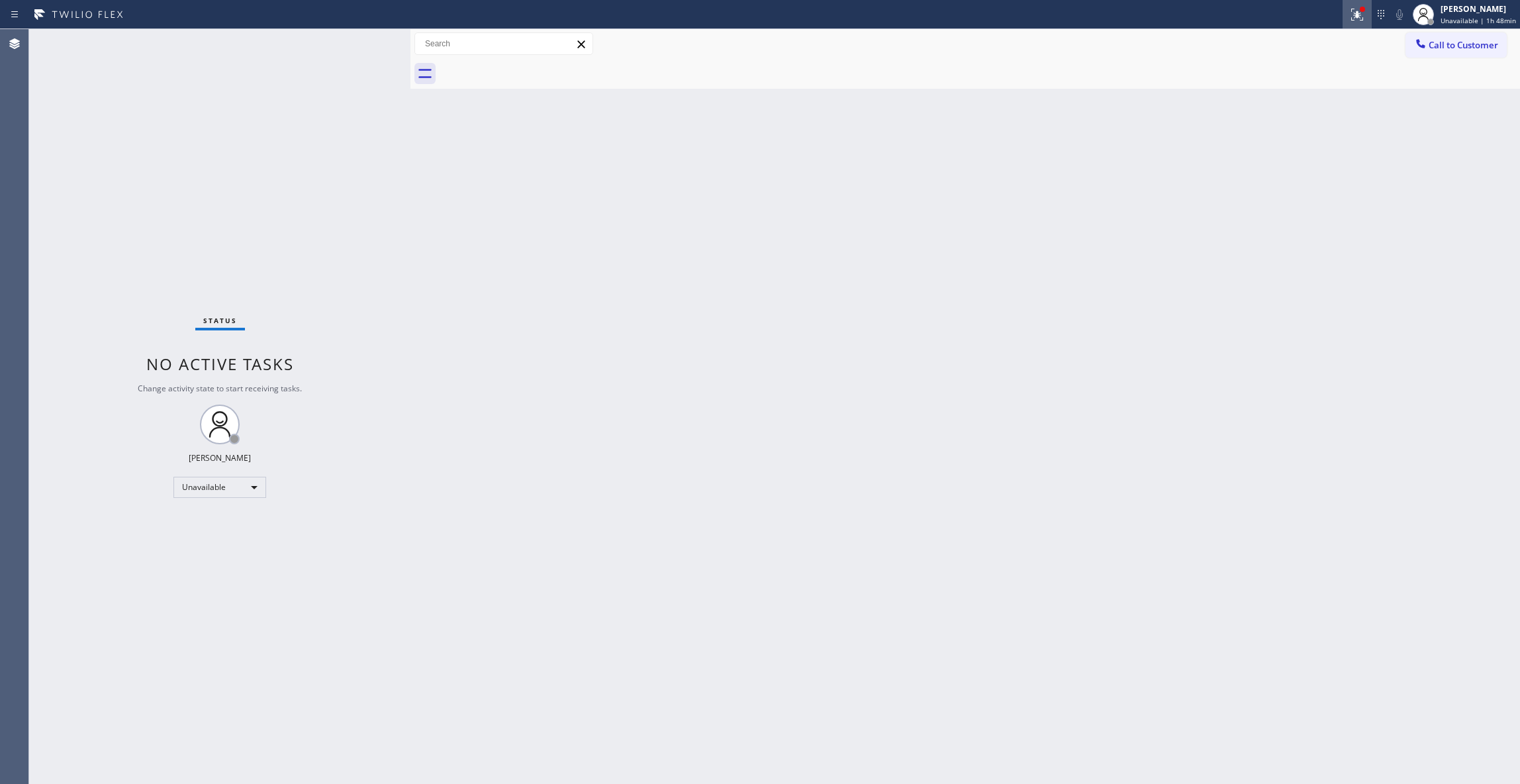
click at [1349, 16] on icon at bounding box center [1356, 14] width 16 height 16
click at [1292, 180] on button "Clear issues" at bounding box center [1280, 174] width 155 height 19
click at [1436, 53] on button "Call to Customer" at bounding box center [1456, 45] width 101 height 25
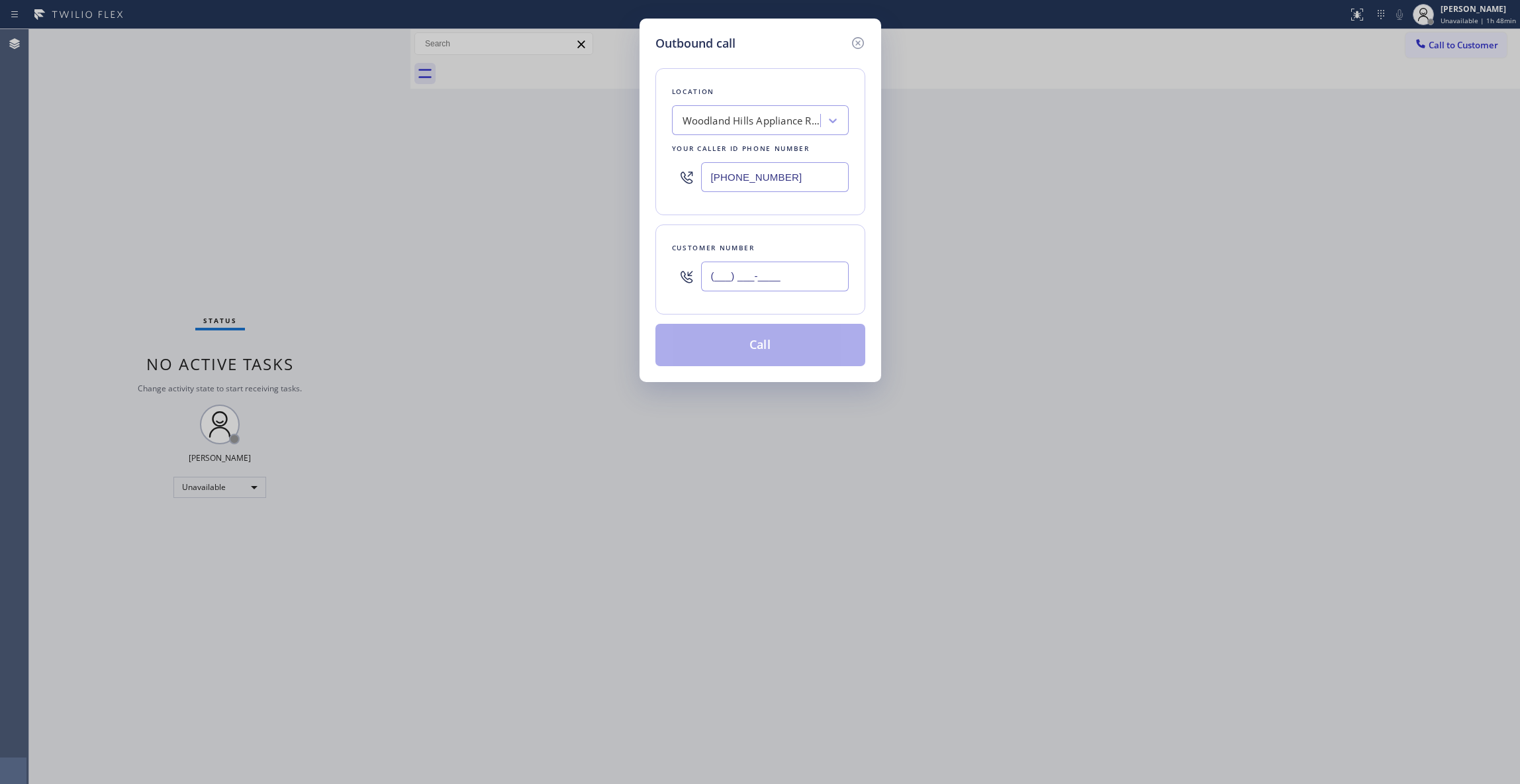
click at [749, 281] on input "(___) ___-____" at bounding box center [774, 276] width 148 height 30
paste input "747) 309-4868"
type input "[PHONE_NUMBER]"
click at [787, 348] on button "Call" at bounding box center [760, 345] width 210 height 42
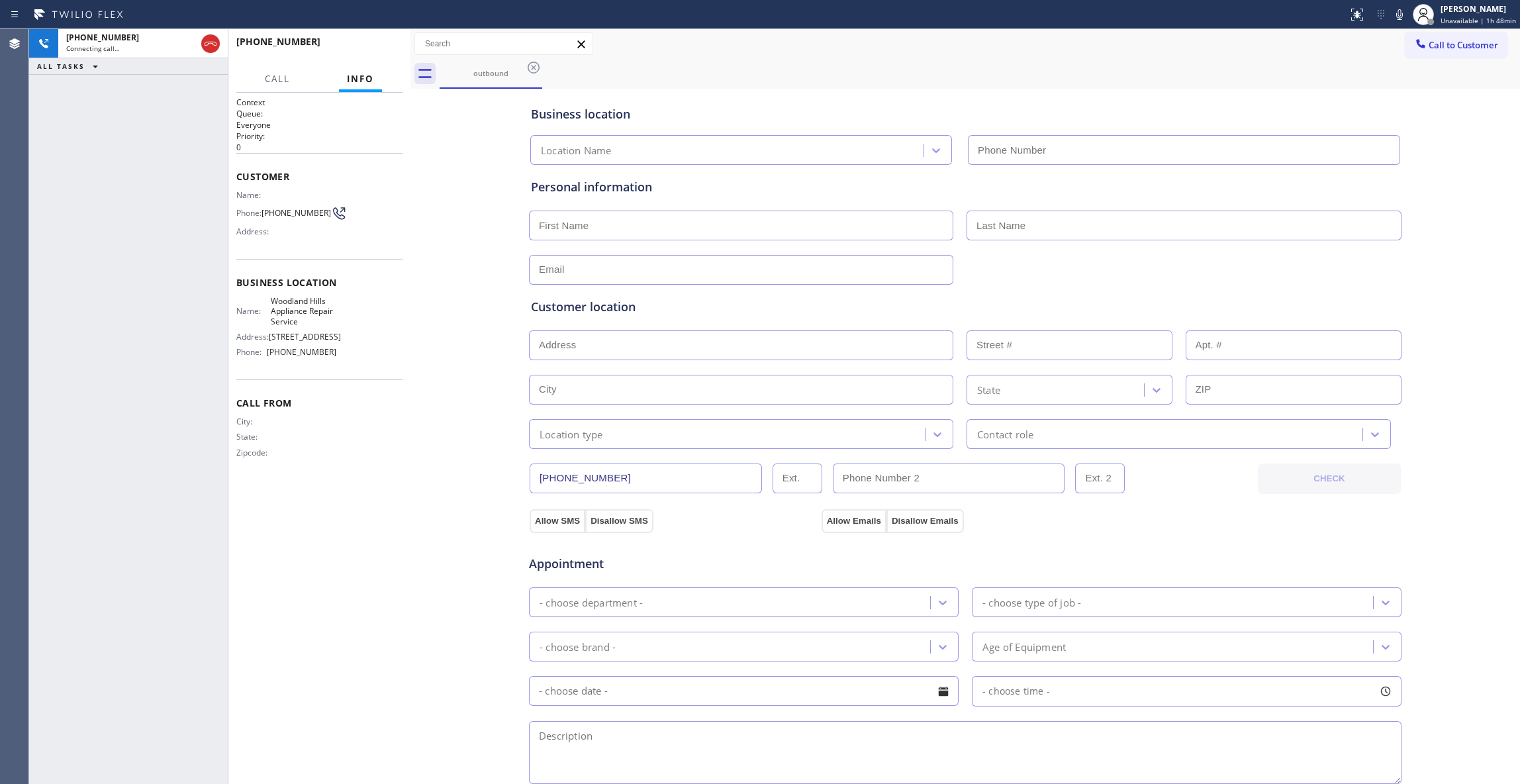
type input "[PHONE_NUMBER]"
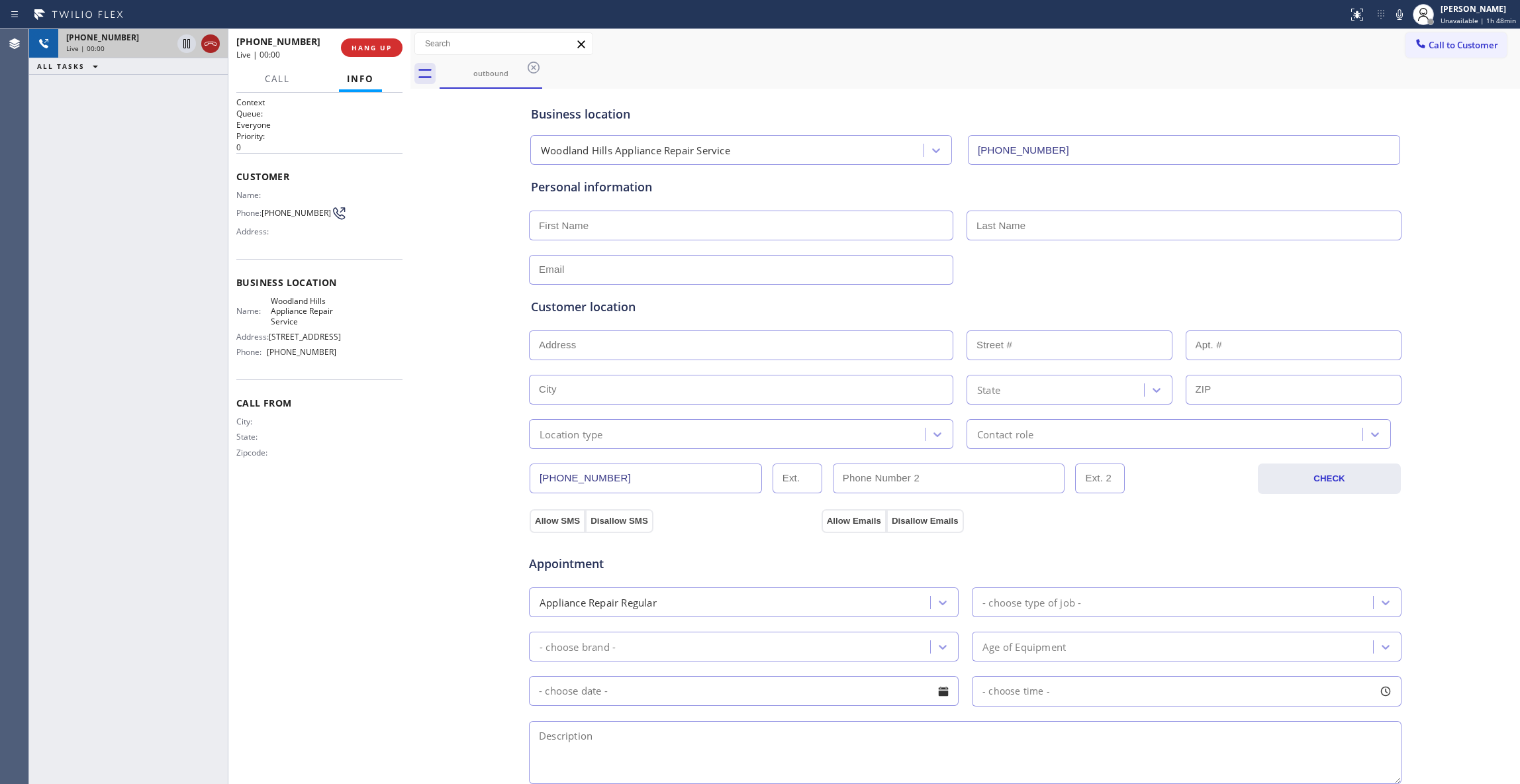
click at [214, 45] on icon at bounding box center [211, 43] width 12 height 4
click at [381, 48] on span "COMPLETE" at bounding box center [369, 47] width 46 height 9
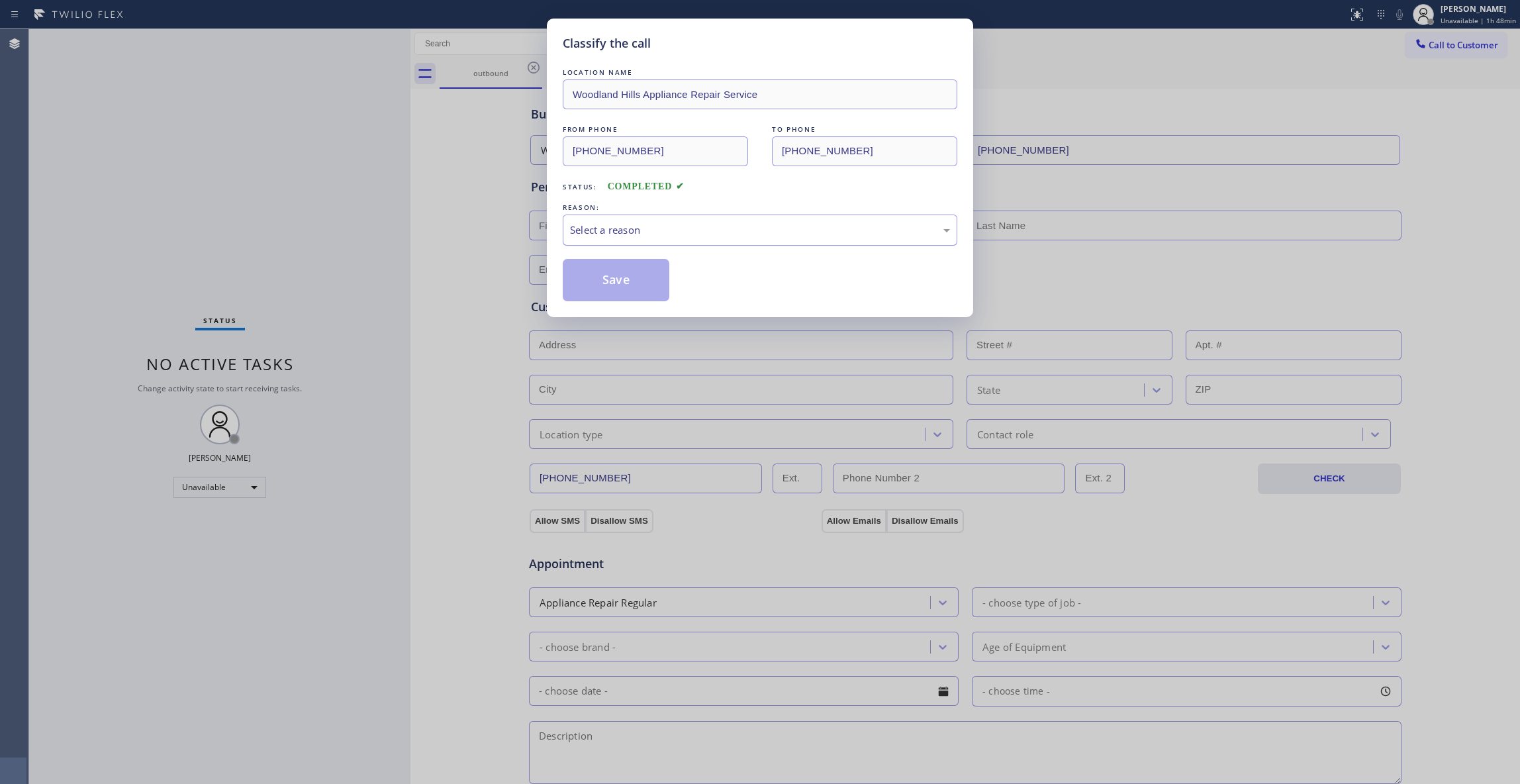
click at [634, 223] on div "Select a reason" at bounding box center [760, 230] width 380 height 15
click at [596, 283] on button "Save" at bounding box center [615, 280] width 106 height 42
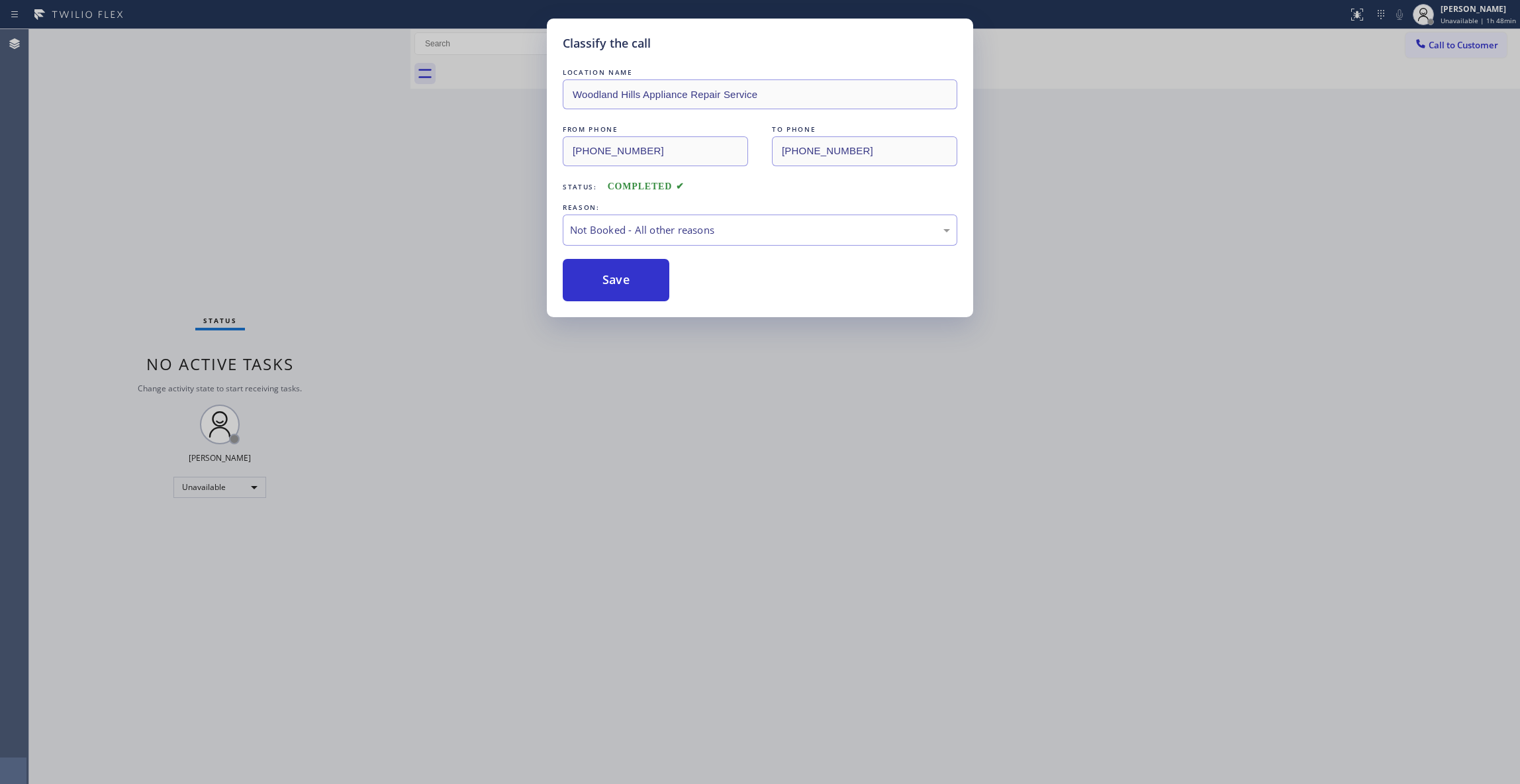
click at [596, 283] on button "Save" at bounding box center [615, 280] width 106 height 42
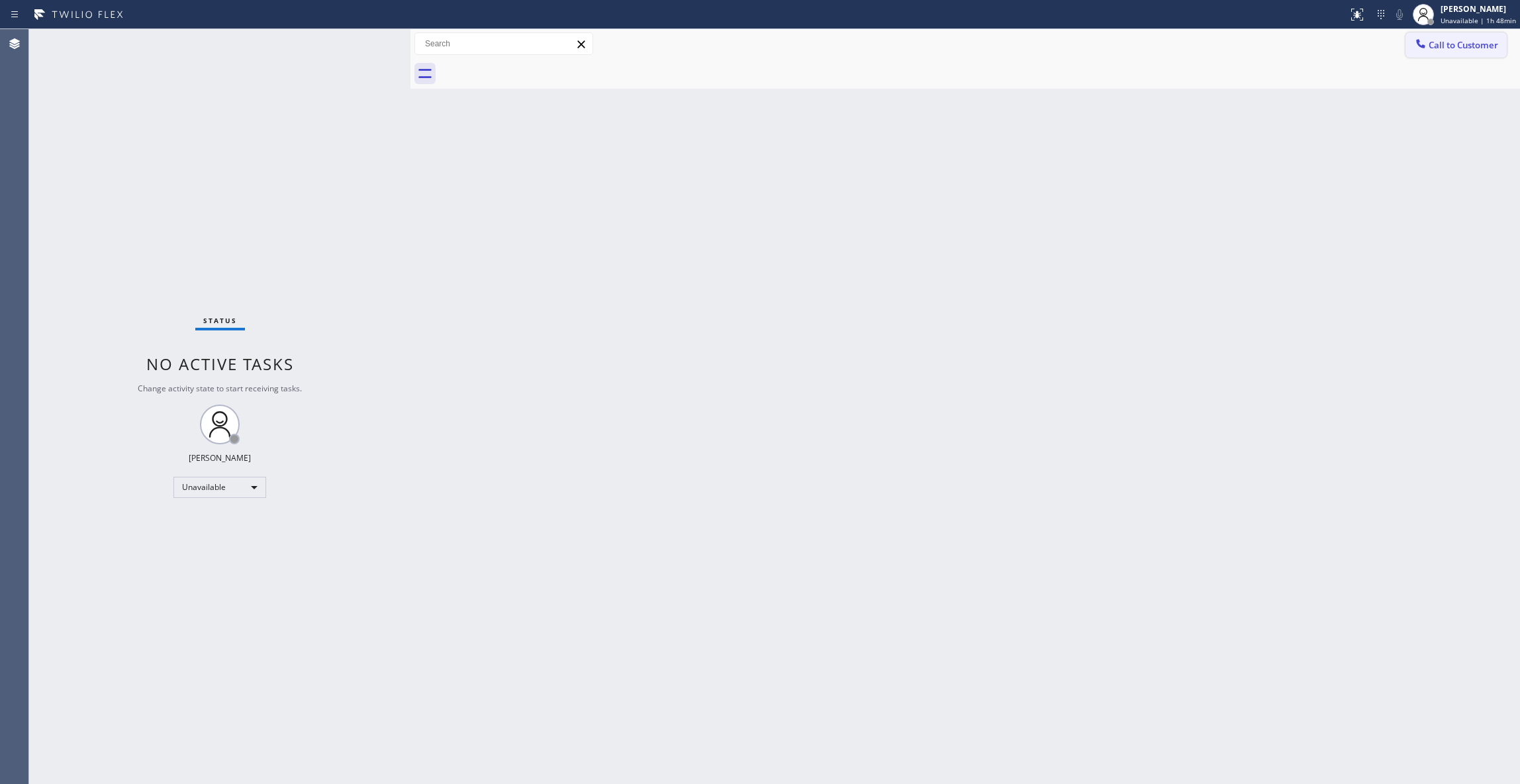
click at [1485, 48] on span "Call to Customer" at bounding box center [1463, 45] width 69 height 12
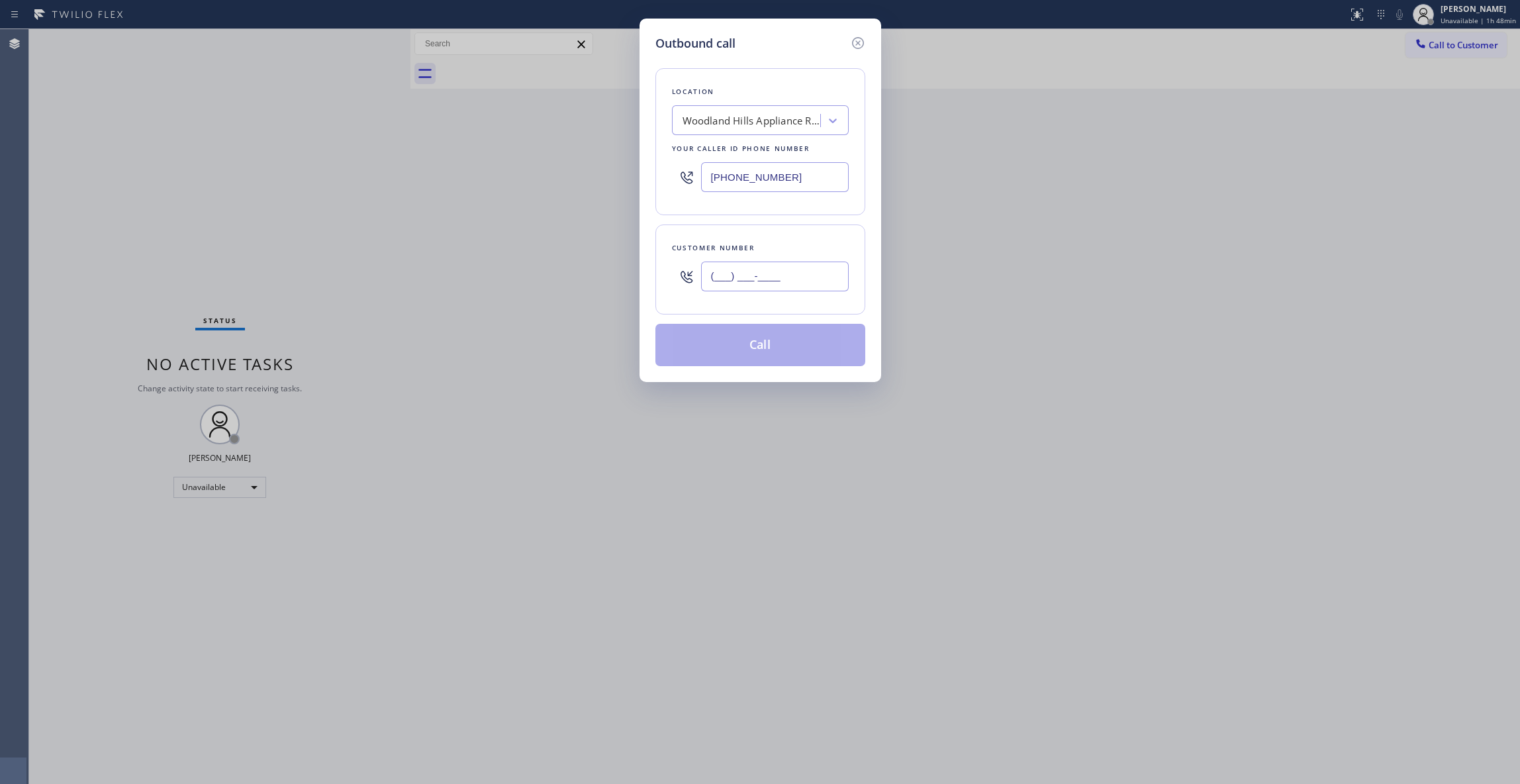
click at [784, 274] on input "(___) ___-____" at bounding box center [774, 276] width 148 height 30
paste input "747) 309-4868"
type input "[PHONE_NUMBER]"
click at [764, 346] on button "Call" at bounding box center [760, 345] width 210 height 42
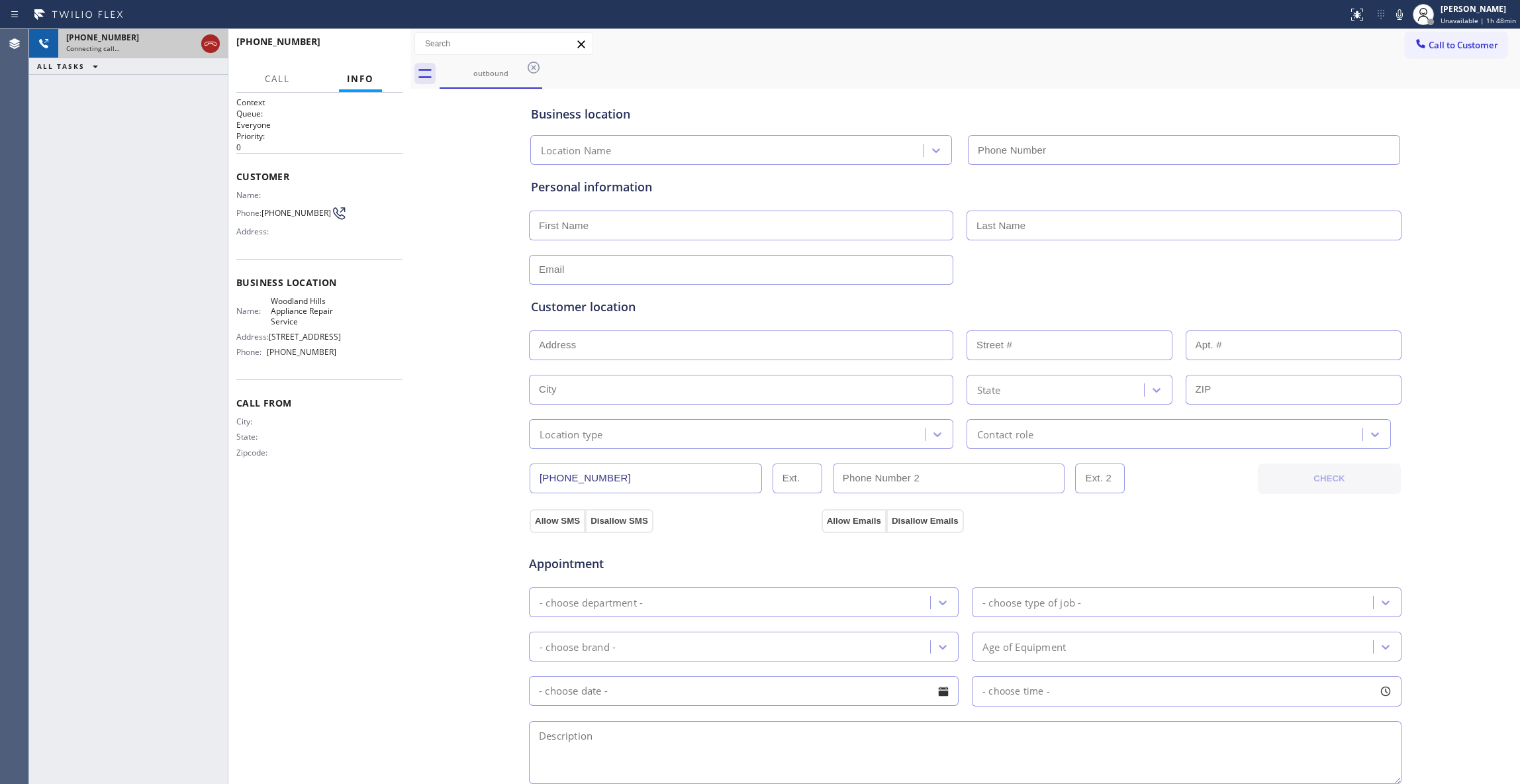
type input "[PHONE_NUMBER]"
click at [209, 42] on icon at bounding box center [210, 43] width 16 height 16
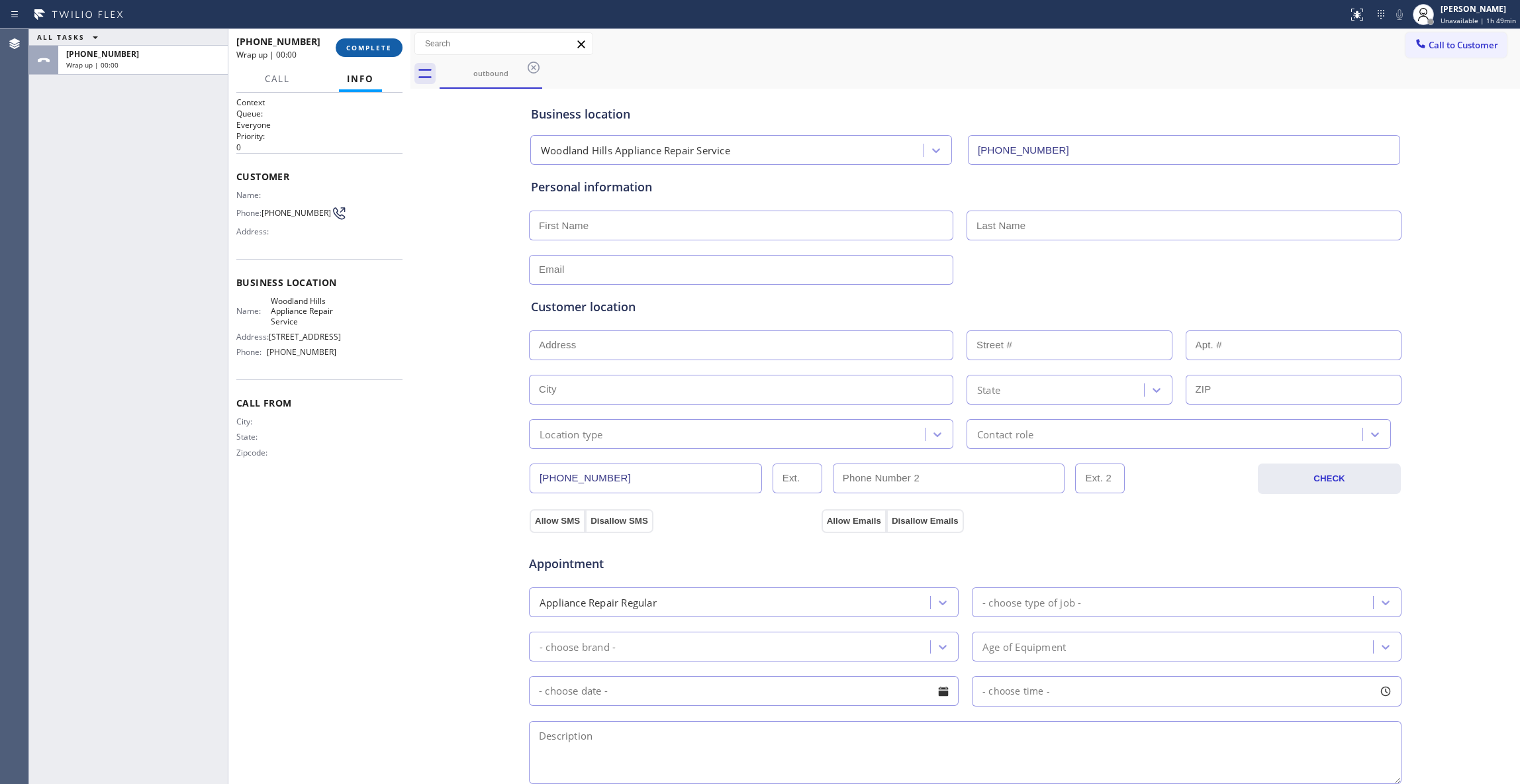
click at [355, 43] on span "COMPLETE" at bounding box center [369, 47] width 46 height 9
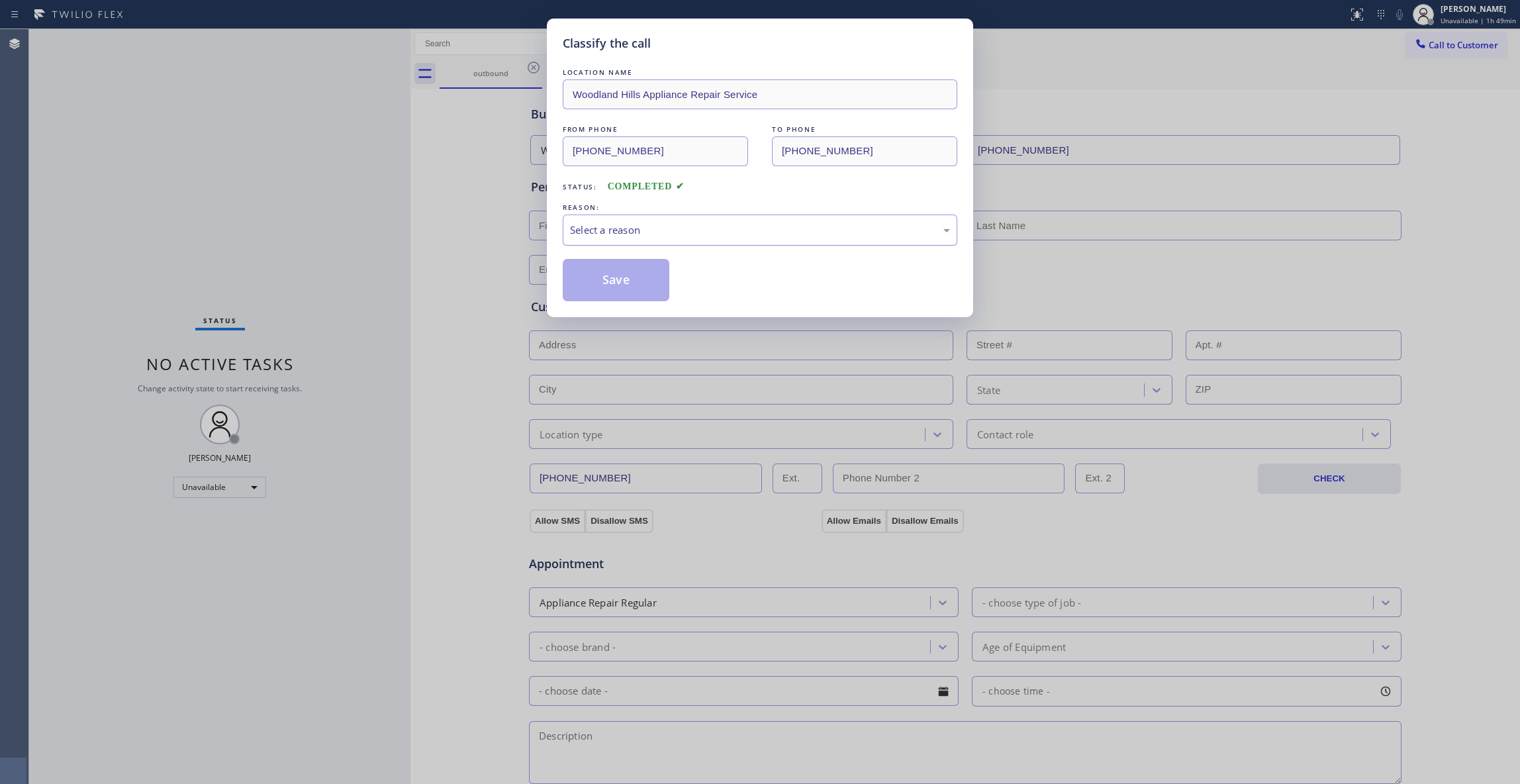
click at [604, 232] on div "Select a reason" at bounding box center [760, 230] width 380 height 15
click at [602, 286] on button "Save" at bounding box center [615, 280] width 106 height 42
click at [601, 286] on button "Save" at bounding box center [615, 280] width 106 height 42
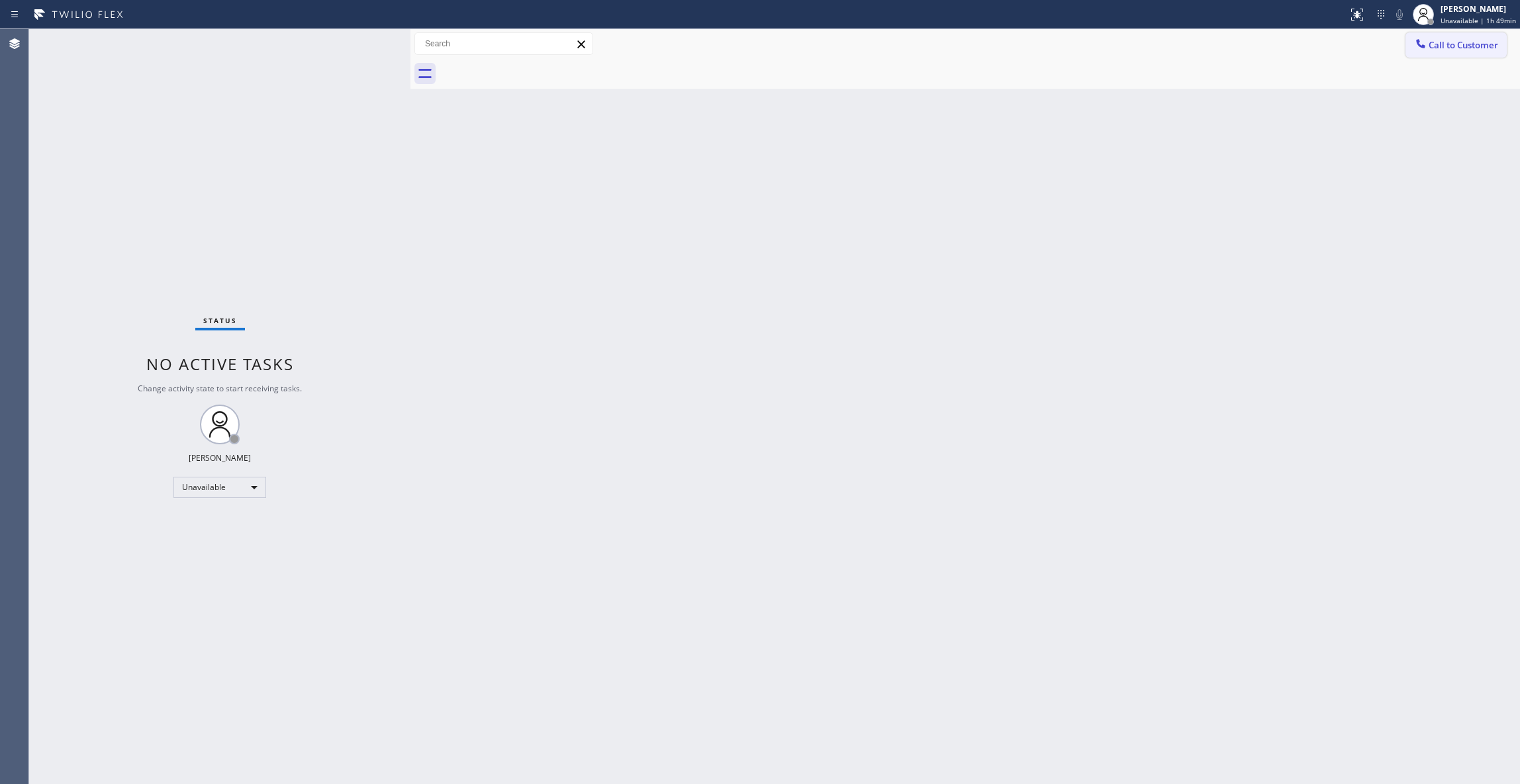
click at [1465, 45] on span "Call to Customer" at bounding box center [1463, 45] width 69 height 12
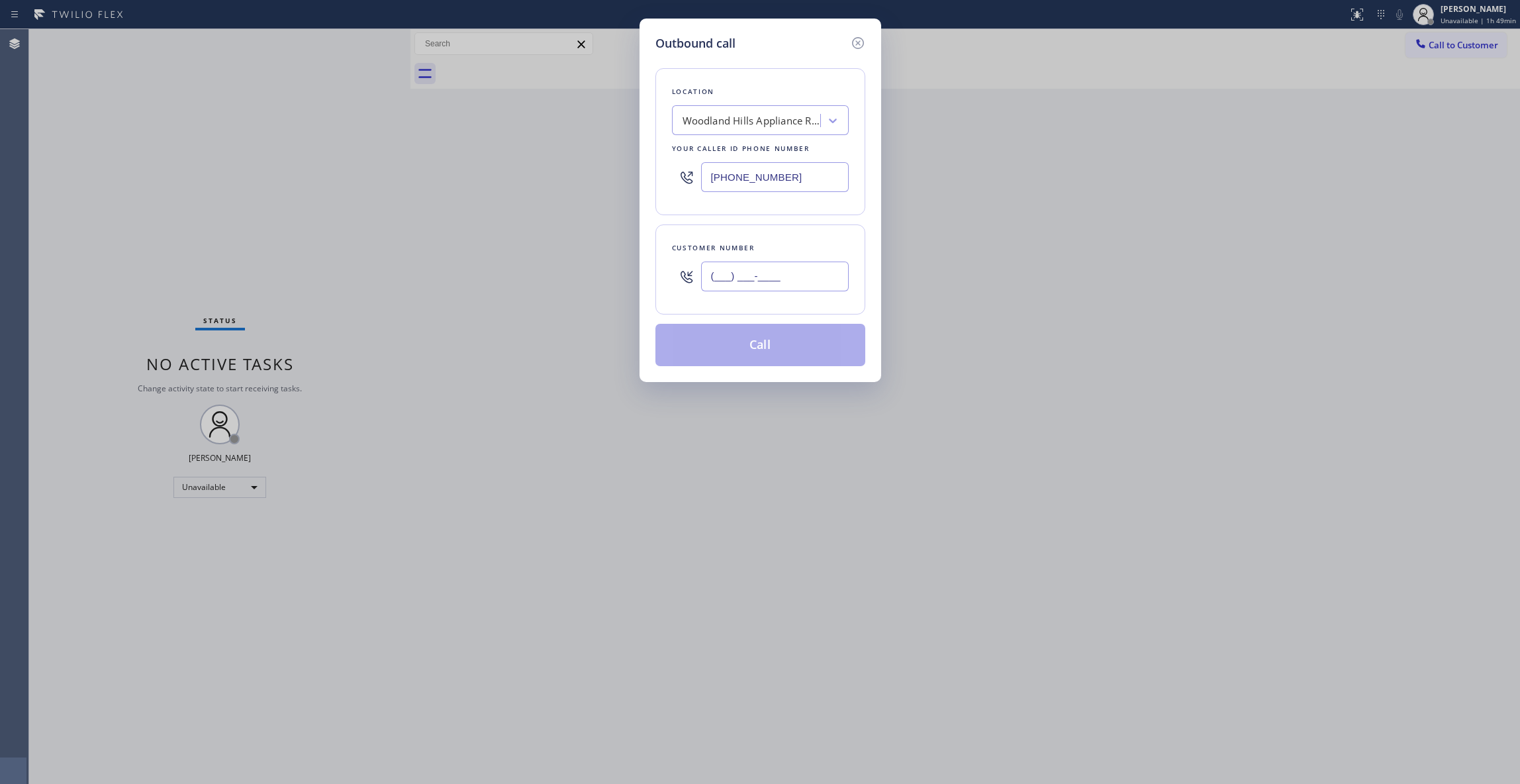
click at [760, 265] on input "(___) ___-____" at bounding box center [774, 276] width 148 height 30
paste input "747) 309-4868"
type input "[PHONE_NUMBER]"
click at [761, 344] on button "Call" at bounding box center [760, 345] width 210 height 42
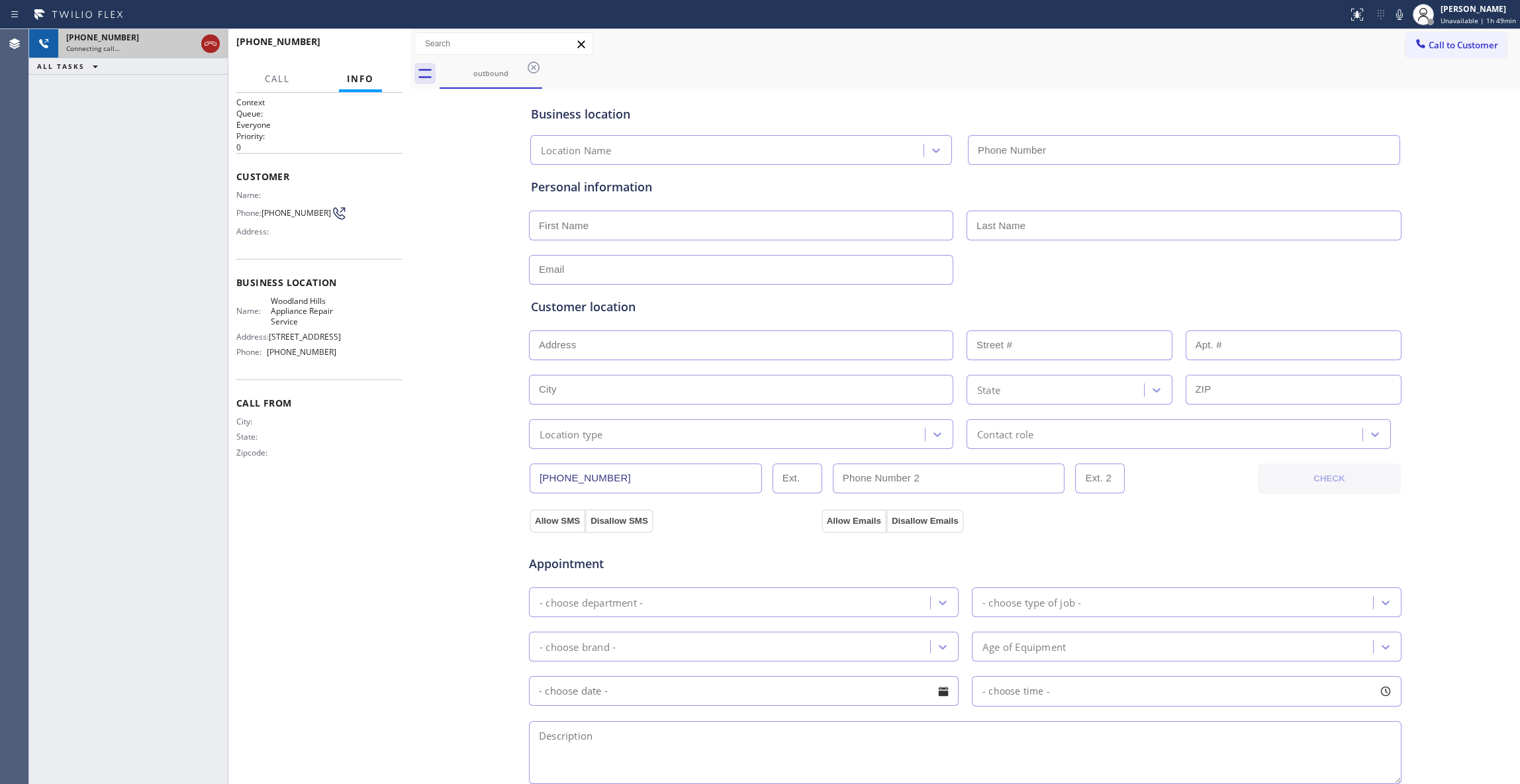
type input "[PHONE_NUMBER]"
click at [214, 43] on icon at bounding box center [210, 43] width 16 height 16
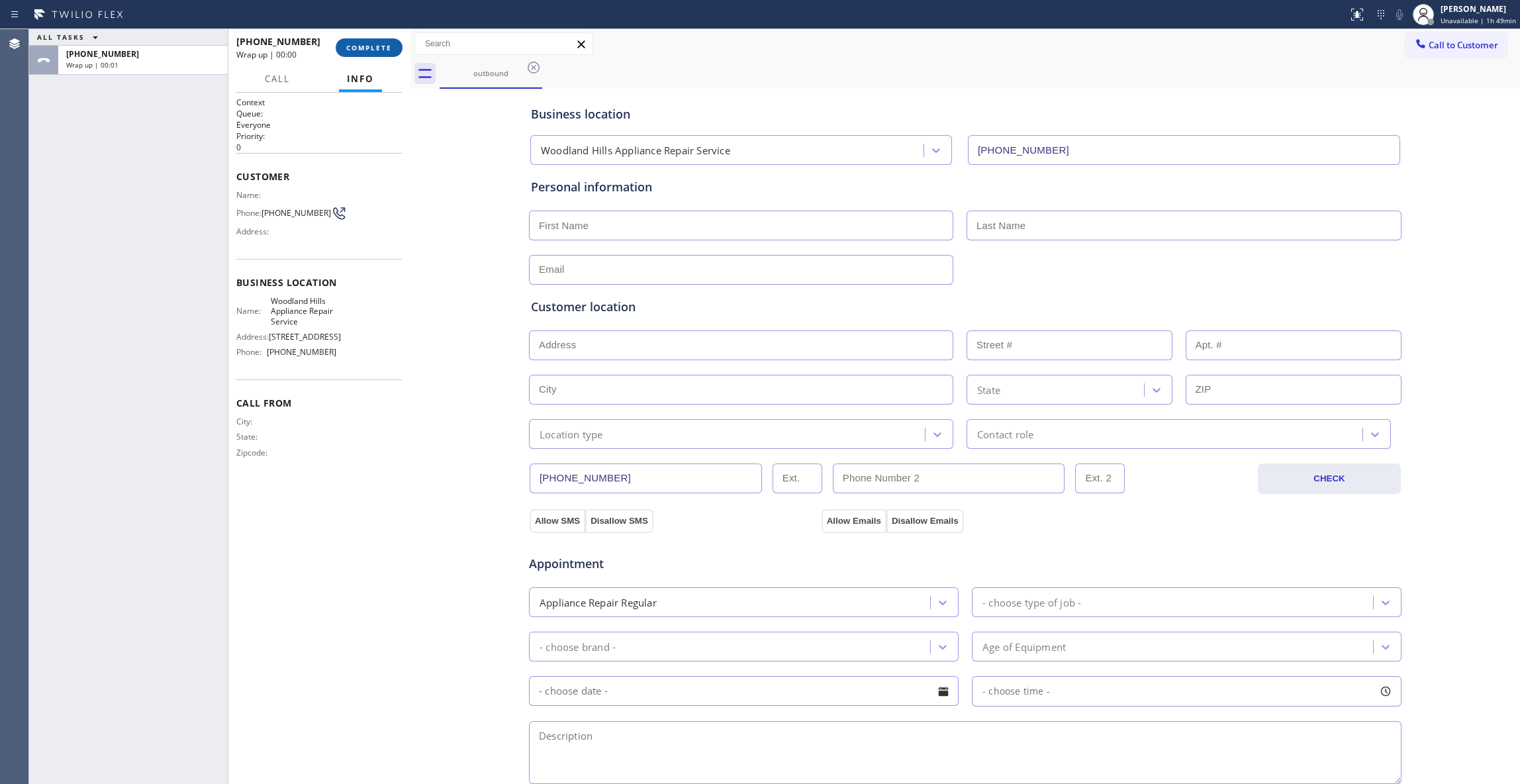
drag, startPoint x: 373, startPoint y: 48, endPoint x: 352, endPoint y: 51, distance: 21.2
click at [373, 48] on span "COMPLETE" at bounding box center [369, 47] width 46 height 9
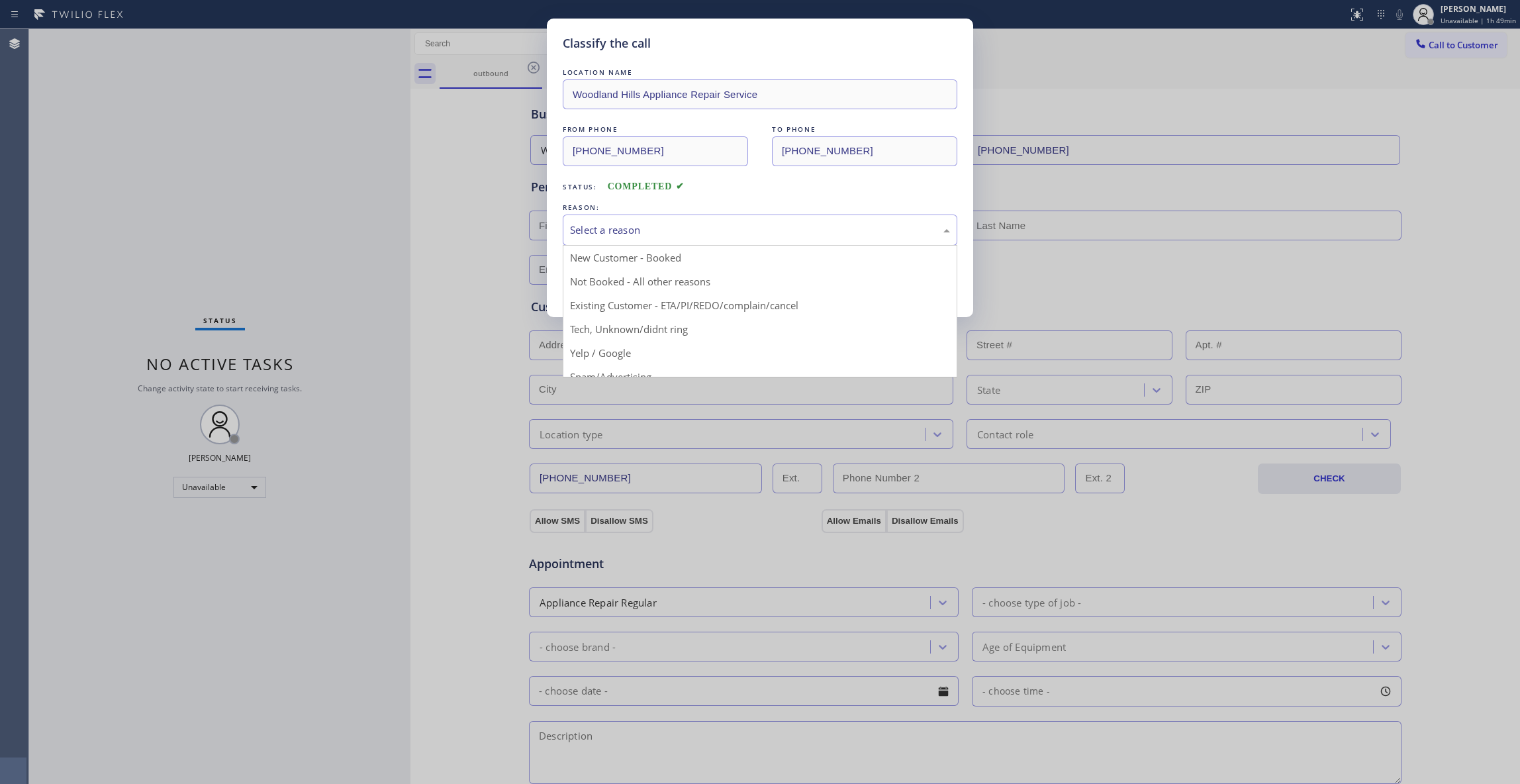
click at [594, 233] on div "Select a reason" at bounding box center [760, 230] width 380 height 15
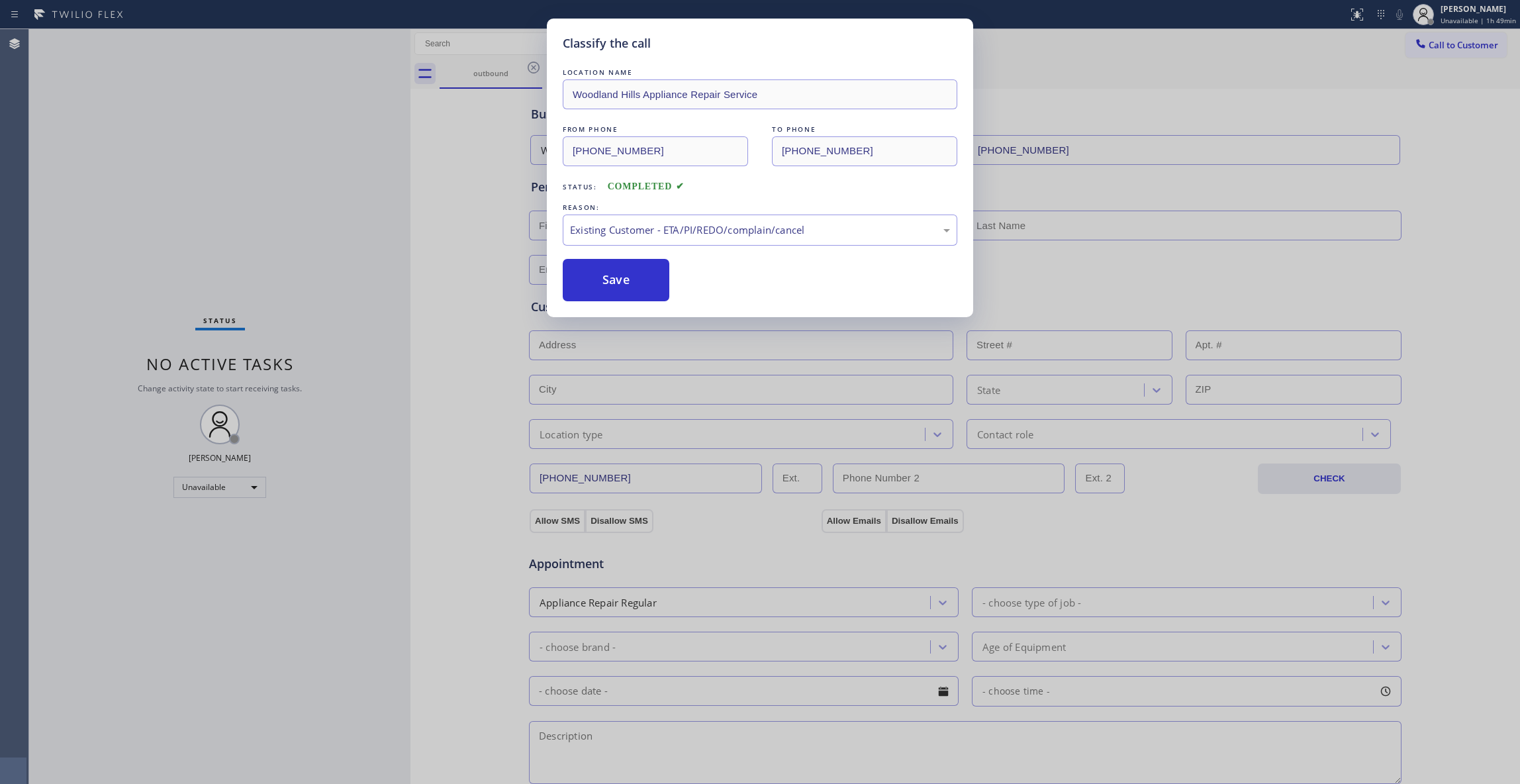
click at [617, 294] on button "Save" at bounding box center [615, 280] width 106 height 42
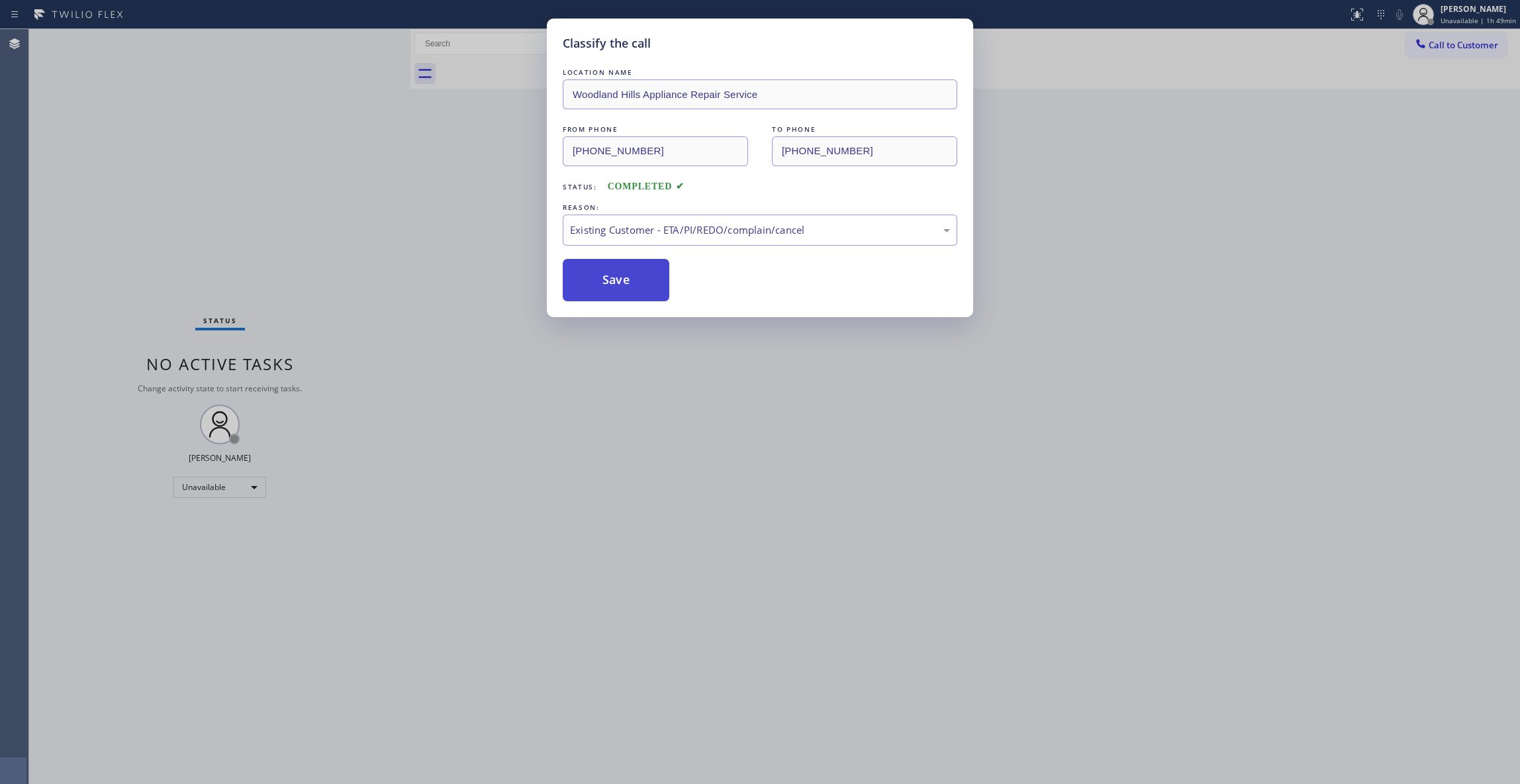
click at [617, 294] on button "Save" at bounding box center [615, 280] width 106 height 42
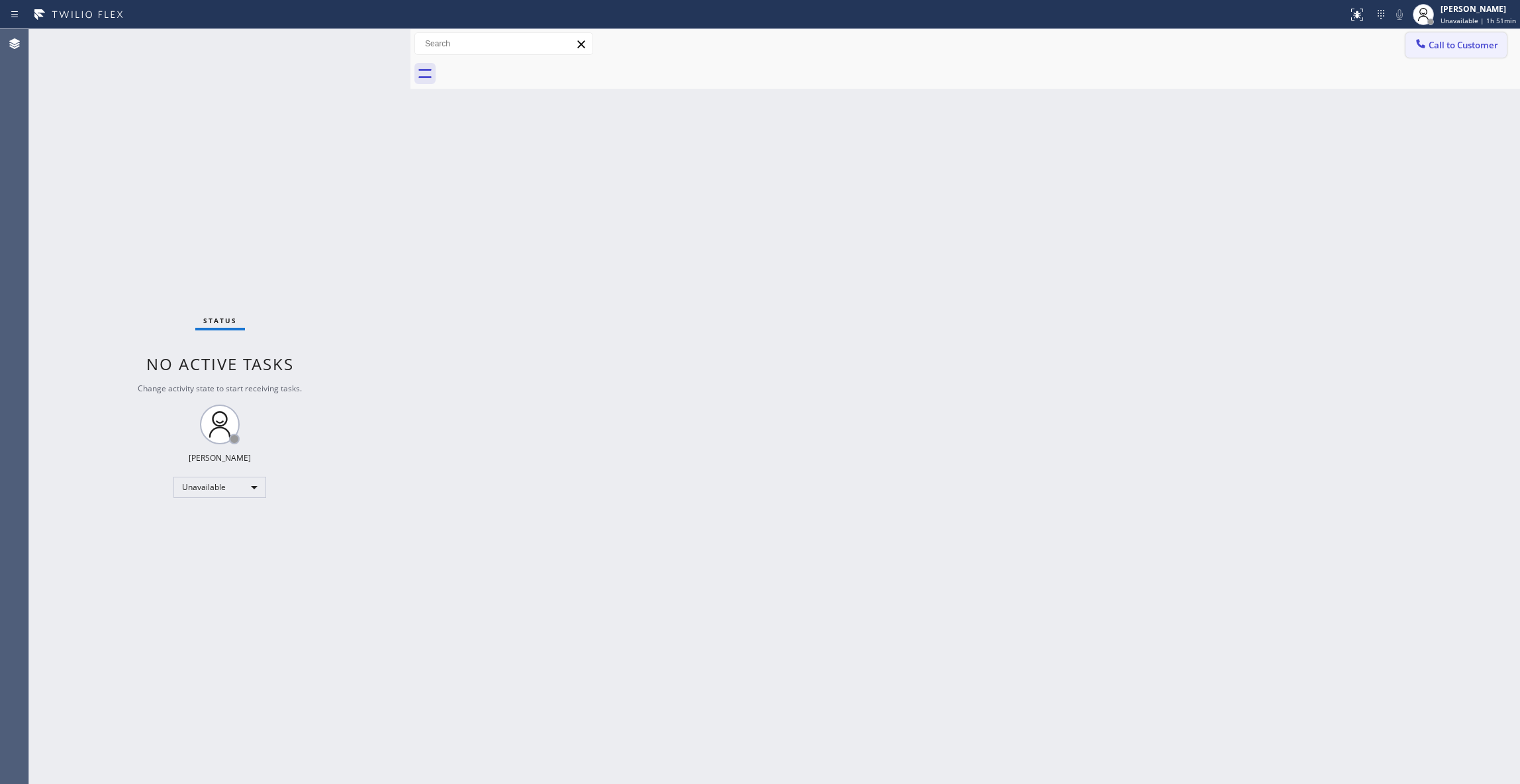
click at [1488, 49] on span "Call to Customer" at bounding box center [1463, 45] width 69 height 12
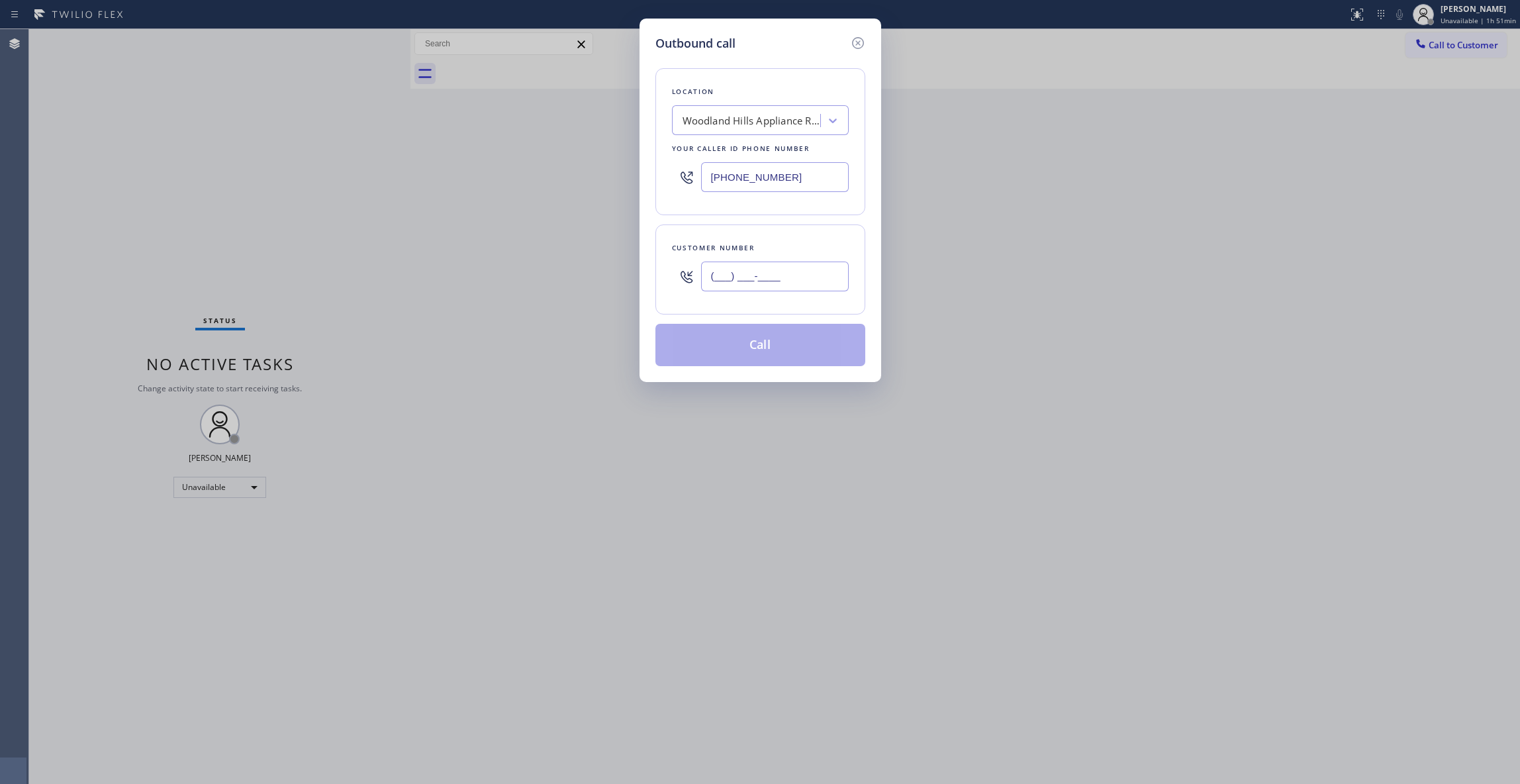
click at [750, 287] on input "(___) ___-____" at bounding box center [774, 276] width 148 height 30
paste input "518) 421-4768"
type input "[PHONE_NUMBER]"
drag, startPoint x: 795, startPoint y: 179, endPoint x: 501, endPoint y: 175, distance: 294.0
click at [501, 175] on div "Outbound call Location [GEOGRAPHIC_DATA] Appliance Repair Service Your caller i…" at bounding box center [760, 392] width 1520 height 784
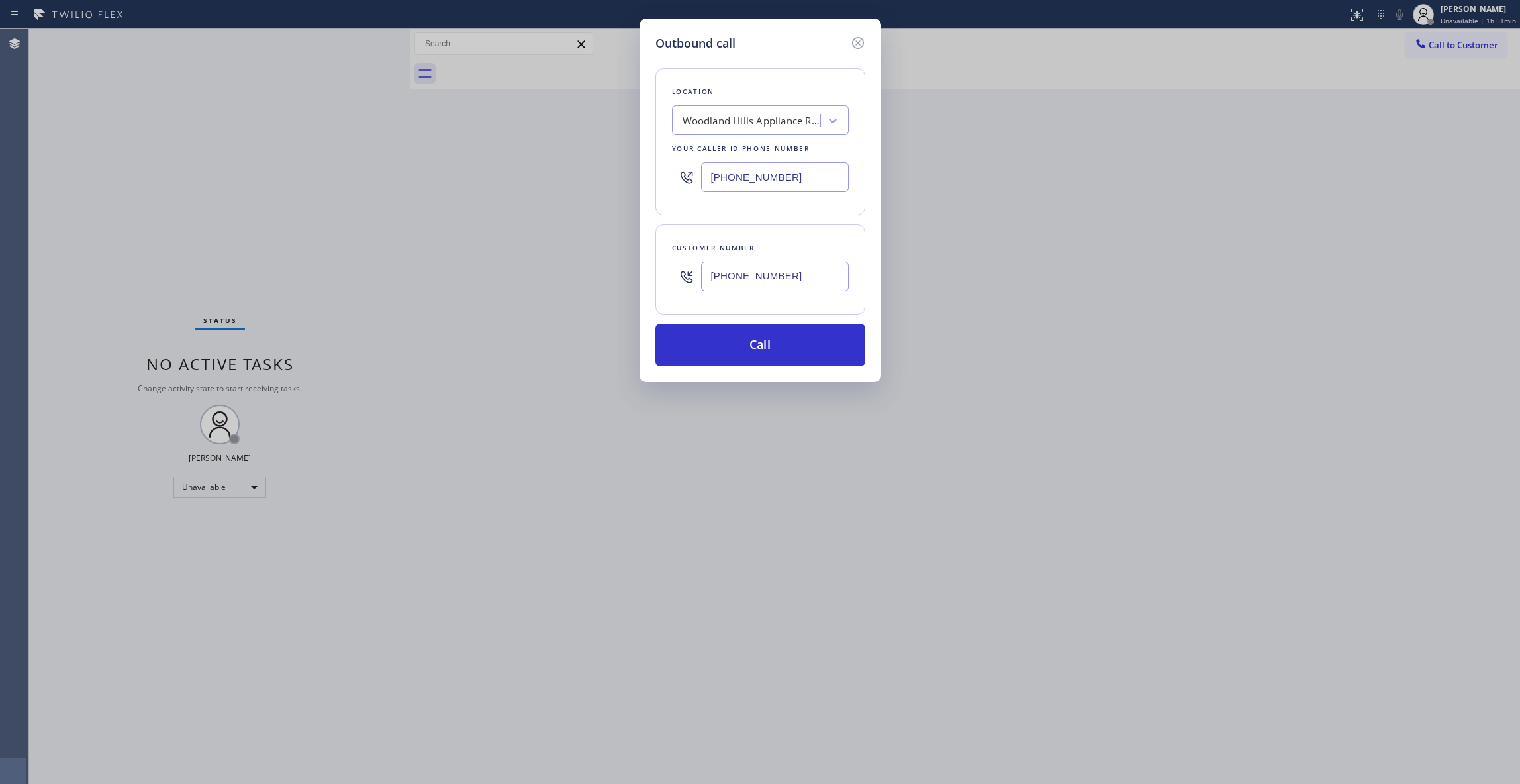
paste input "332) 456-0495"
type input "[PHONE_NUMBER]"
drag, startPoint x: 710, startPoint y: 348, endPoint x: 239, endPoint y: 325, distance: 471.6
click at [704, 347] on button "Call" at bounding box center [760, 345] width 210 height 42
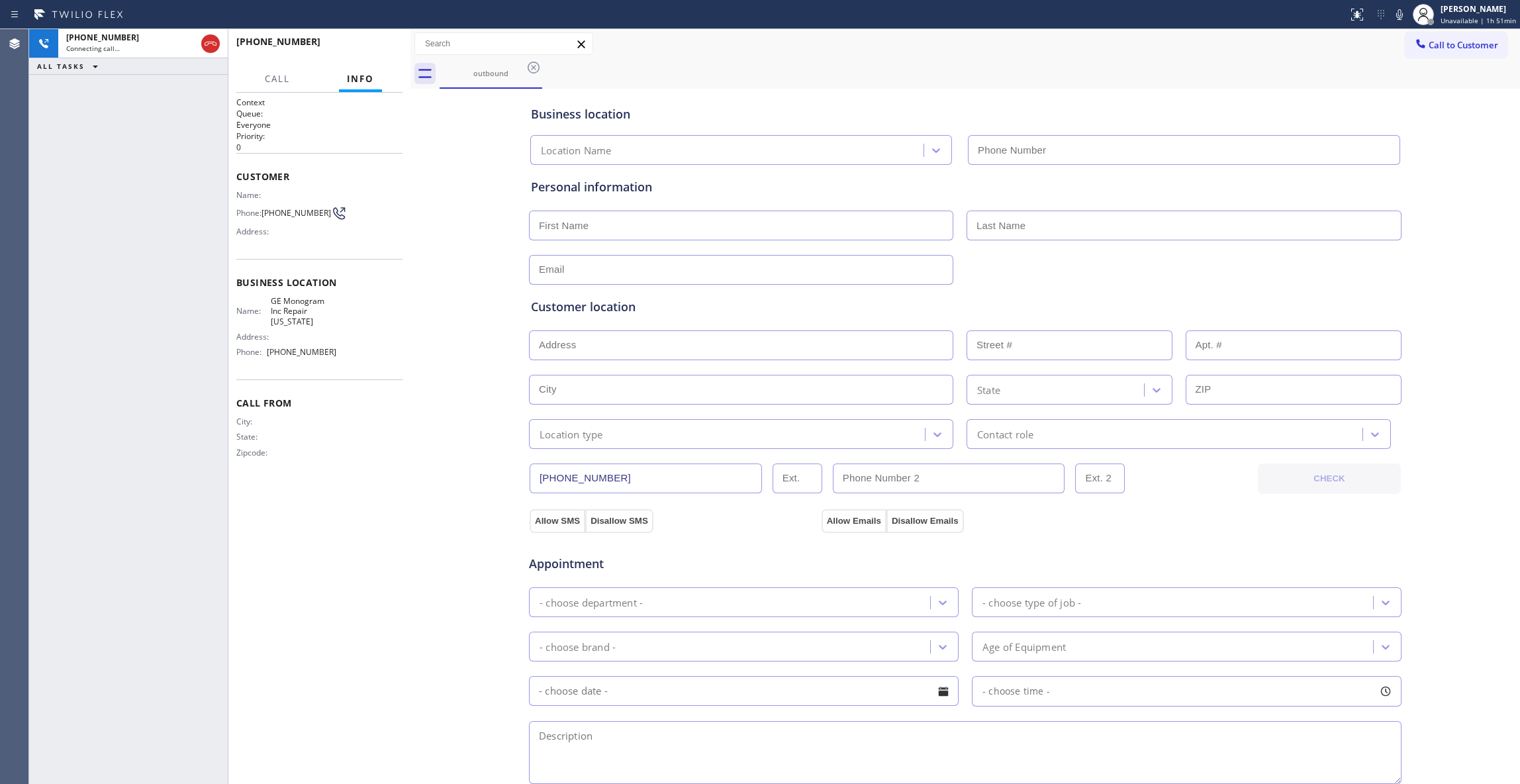
type input "[PHONE_NUMBER]"
click at [378, 51] on span "HANG UP" at bounding box center [372, 47] width 40 height 9
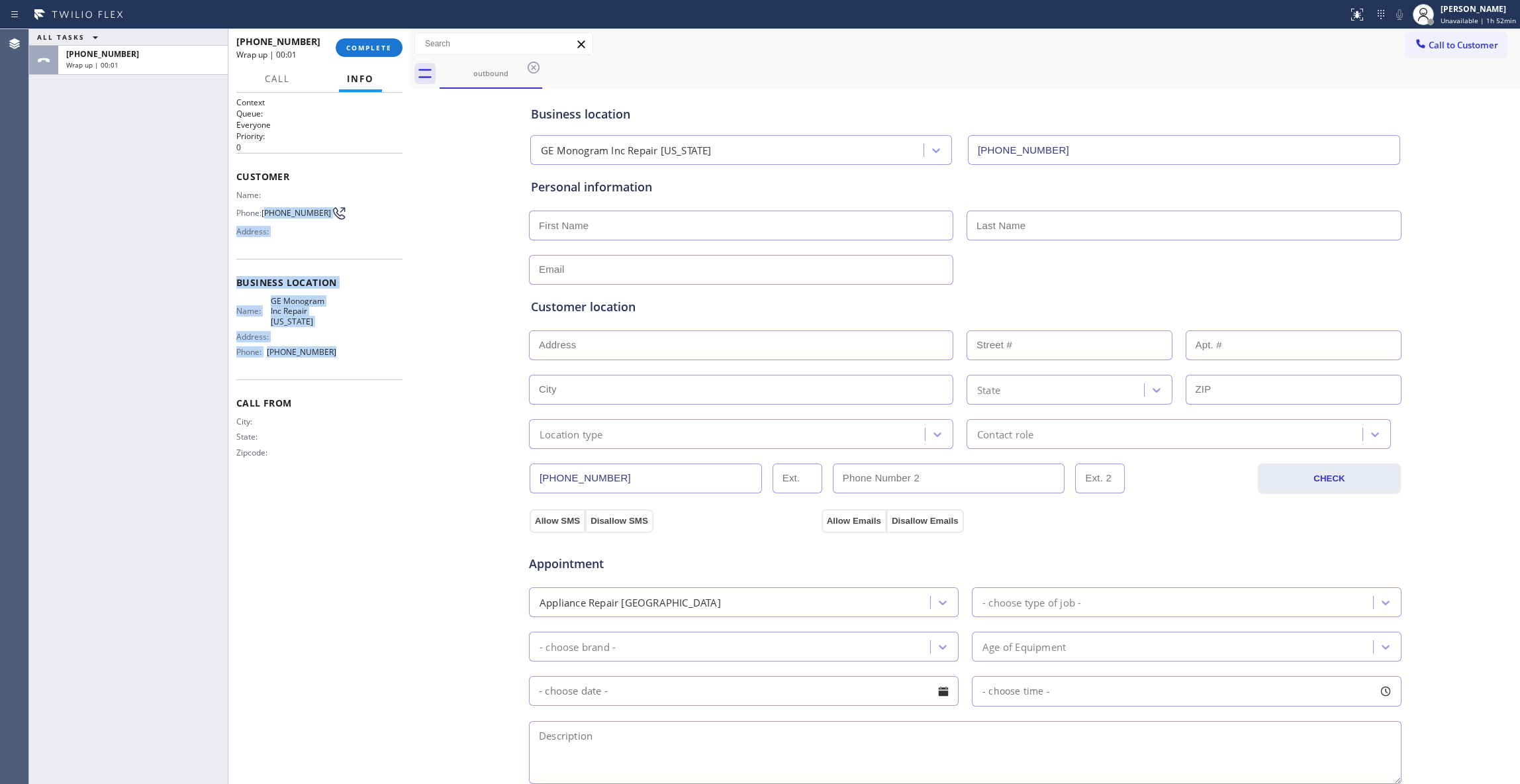
copy div "518) 421-4768 Address: Business location Name: GE Monogram Inc Repair [US_STATE…"
drag, startPoint x: 337, startPoint y: 356, endPoint x: 268, endPoint y: 209, distance: 162.4
click at [268, 209] on div "Context Queue: Everyone Priority: 0 Customer Name: Phone: [PHONE_NUMBER] Addres…" at bounding box center [319, 288] width 166 height 384
click at [379, 40] on button "COMPLETE" at bounding box center [368, 48] width 67 height 19
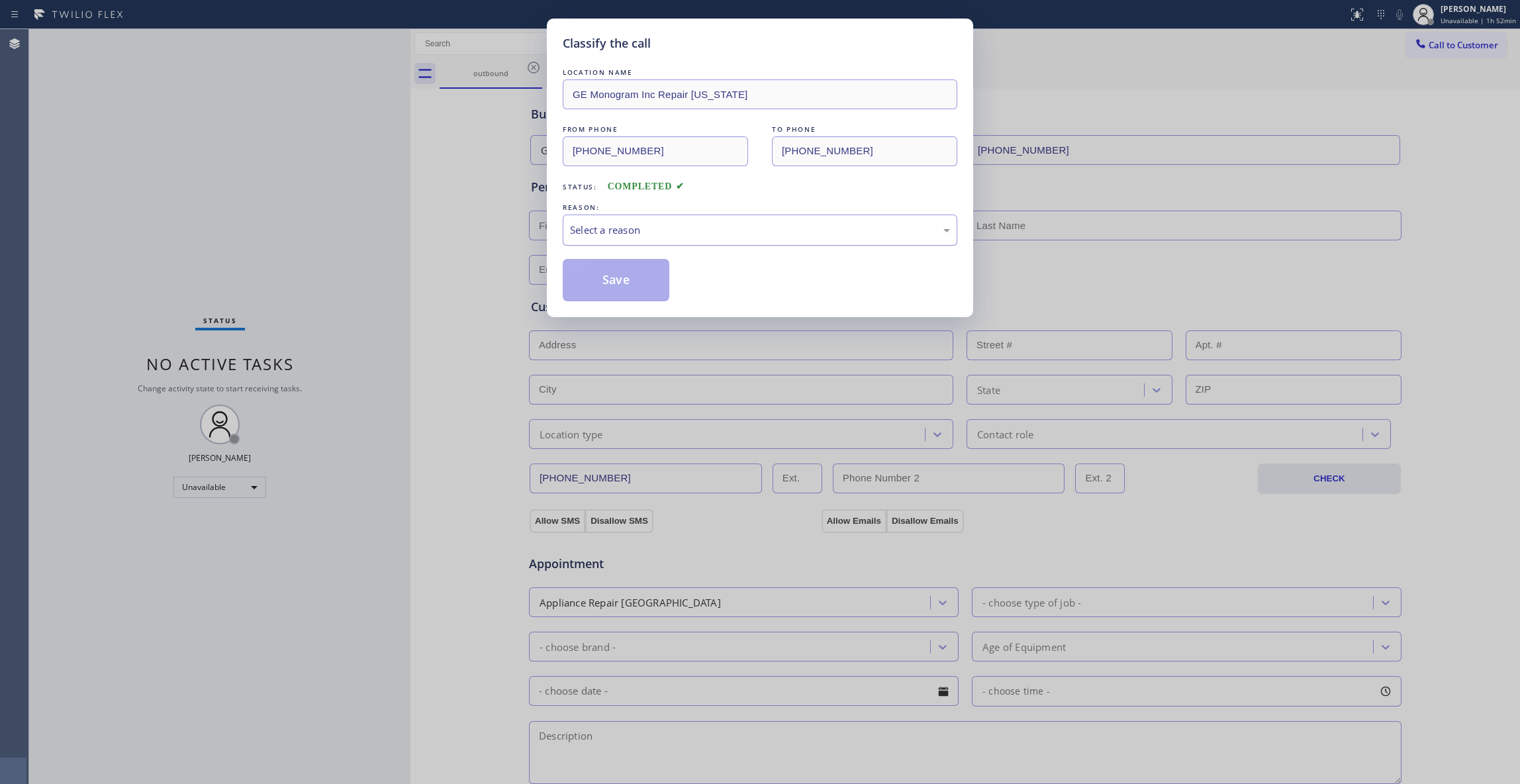
click at [636, 244] on div "Select a reason" at bounding box center [760, 229] width 395 height 31
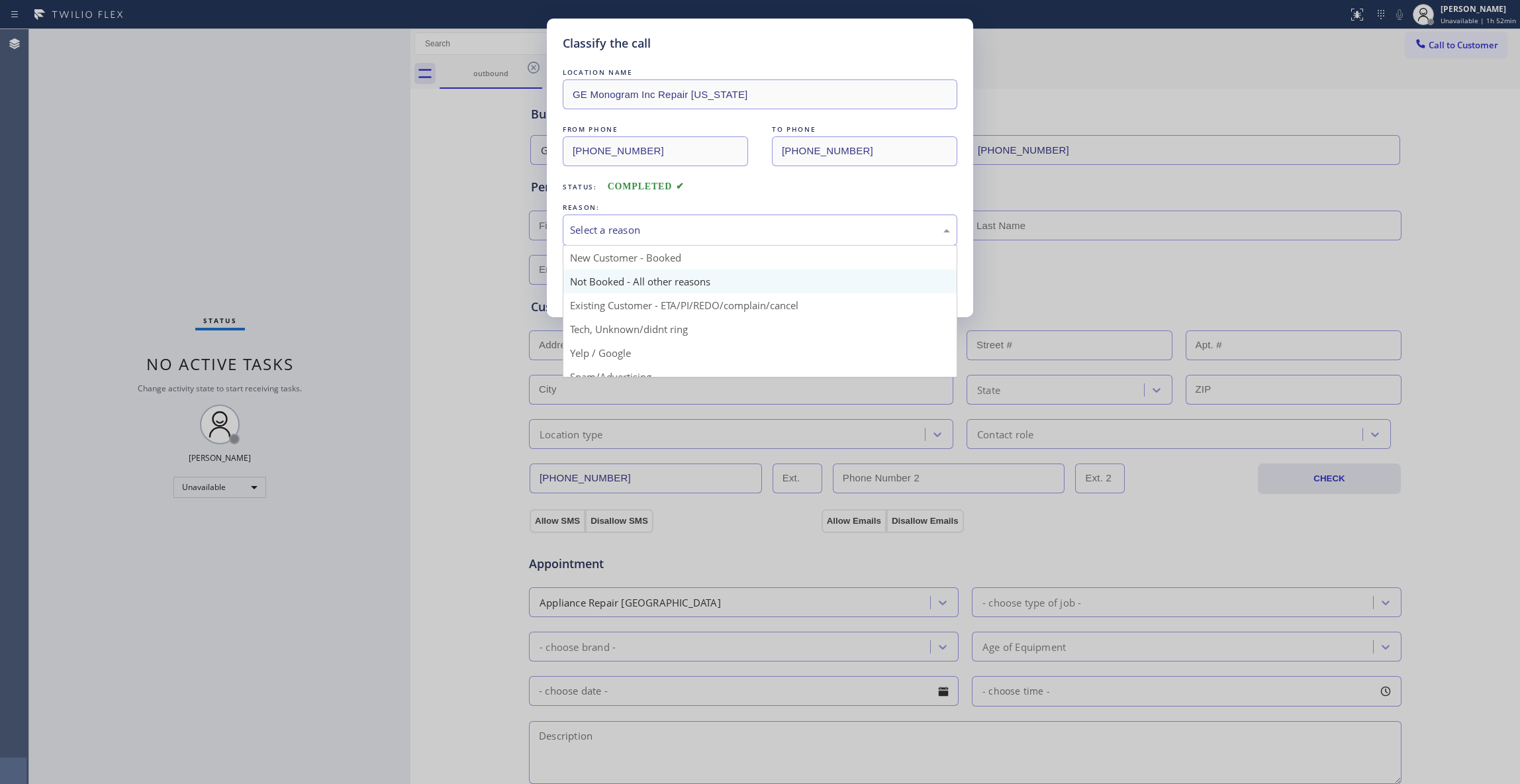
click at [628, 281] on button "Save" at bounding box center [615, 280] width 106 height 42
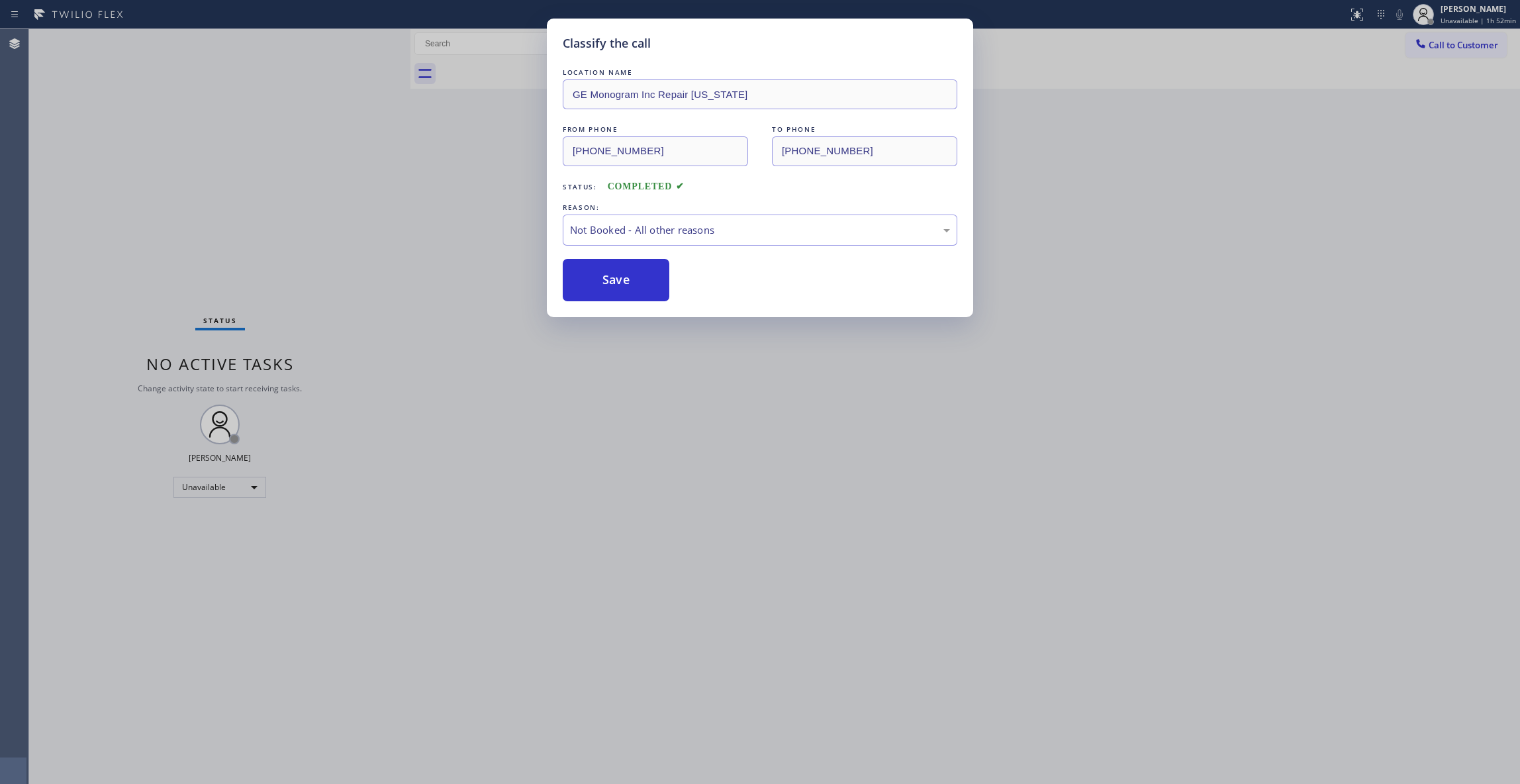
click at [628, 281] on button "Save" at bounding box center [615, 280] width 106 height 42
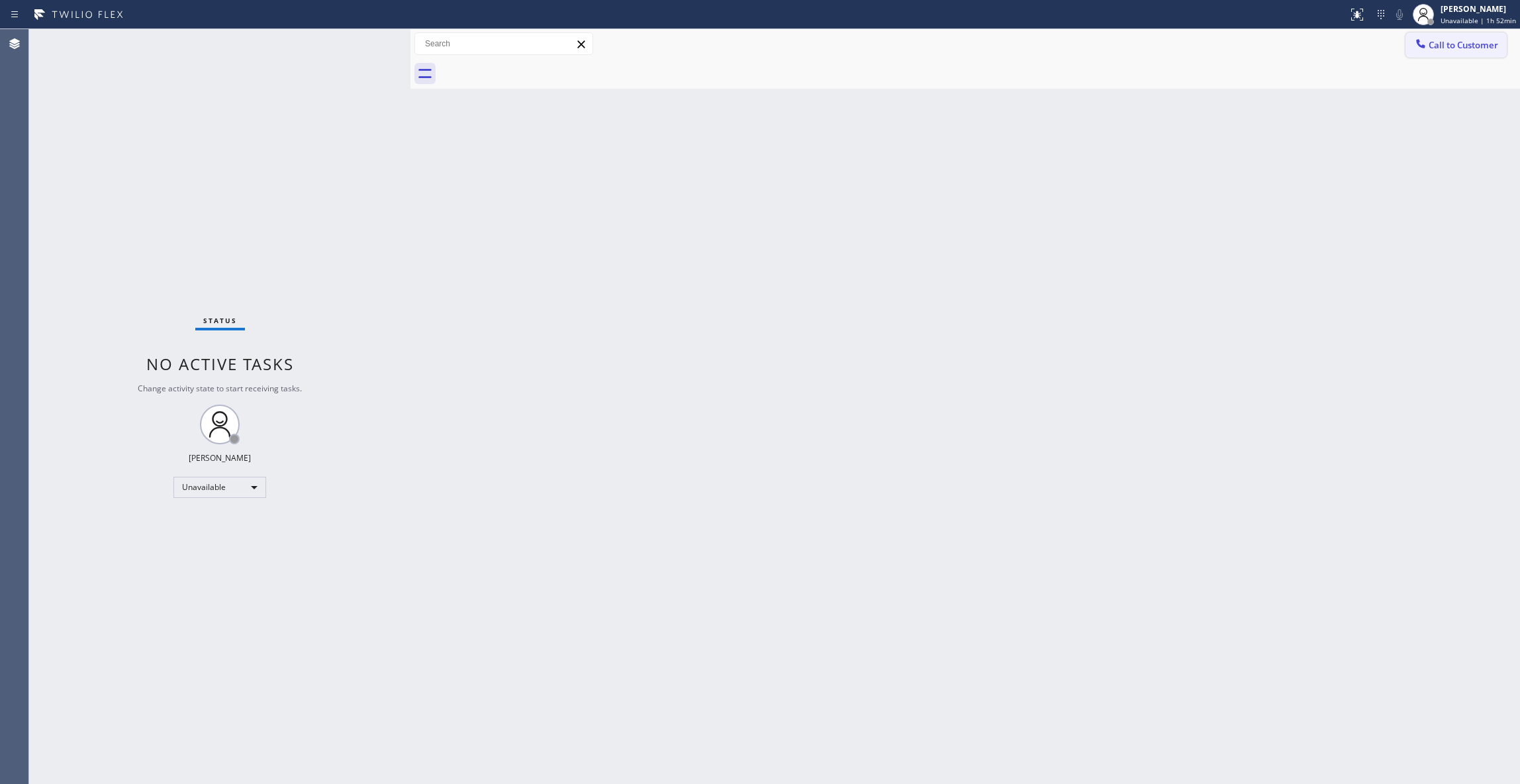
click at [1476, 51] on button "Call to Customer" at bounding box center [1456, 45] width 101 height 25
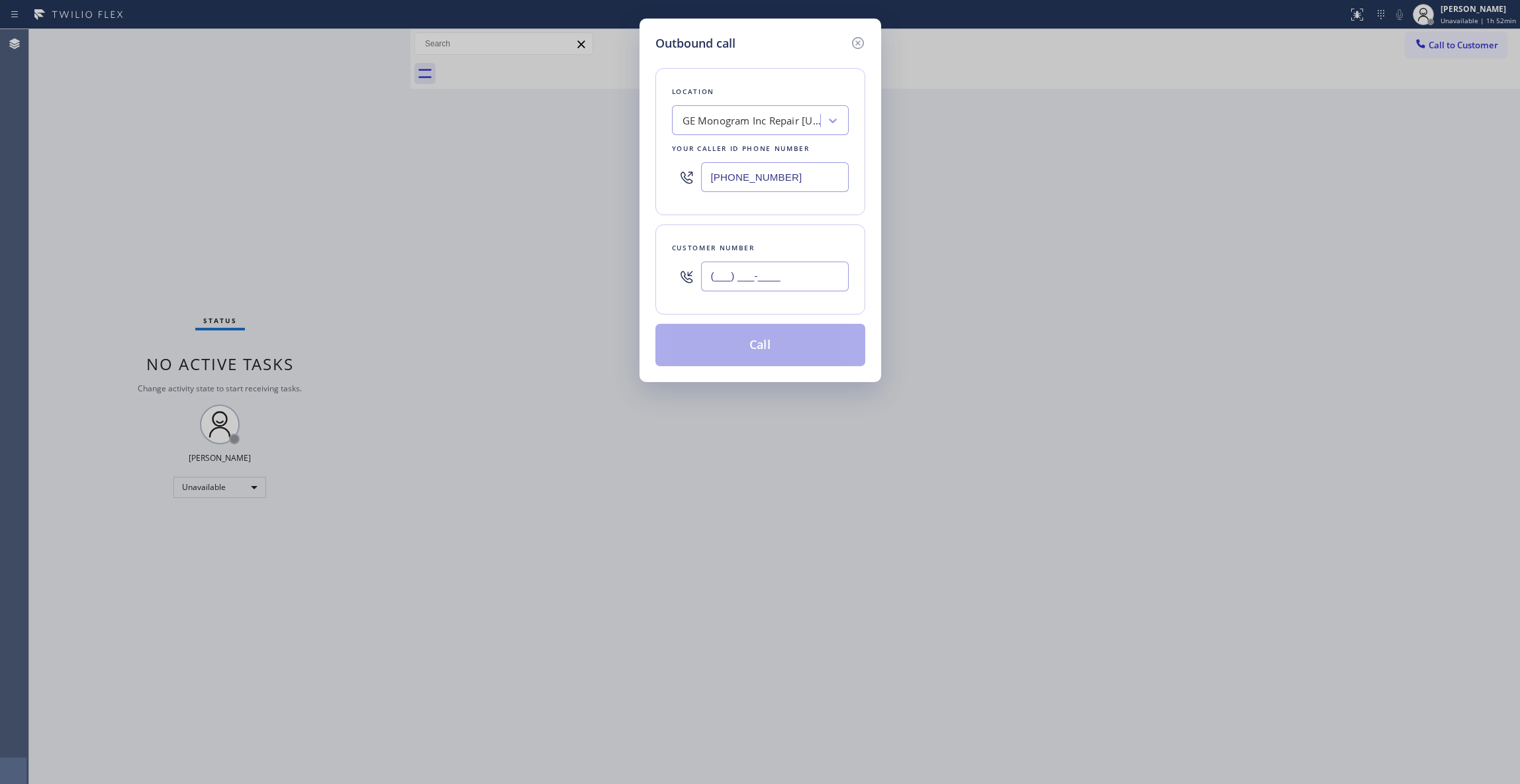
click at [808, 272] on input "(___) ___-____" at bounding box center [774, 276] width 148 height 30
paste input "518) 421-4768"
type input "[PHONE_NUMBER]"
click at [799, 335] on button "Call" at bounding box center [760, 345] width 210 height 42
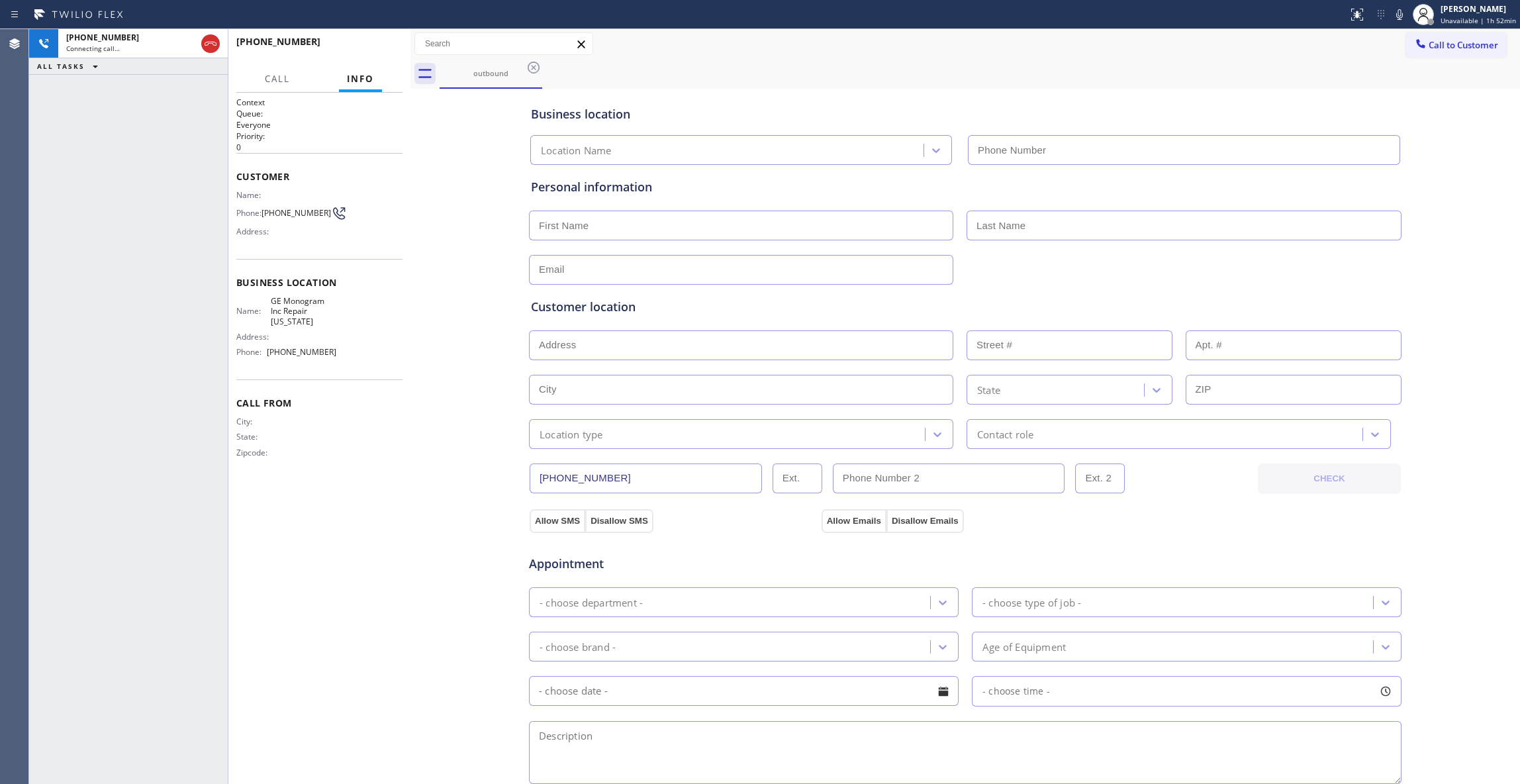
type input "[PHONE_NUMBER]"
drag, startPoint x: 53, startPoint y: 405, endPoint x: 73, endPoint y: 175, distance: 230.9
click at [53, 405] on div "[PHONE_NUMBER] Connecting call… ALL TASKS ALL TASKS ACTIVE TASKS TASKS IN WRAP …" at bounding box center [129, 406] width 199 height 754
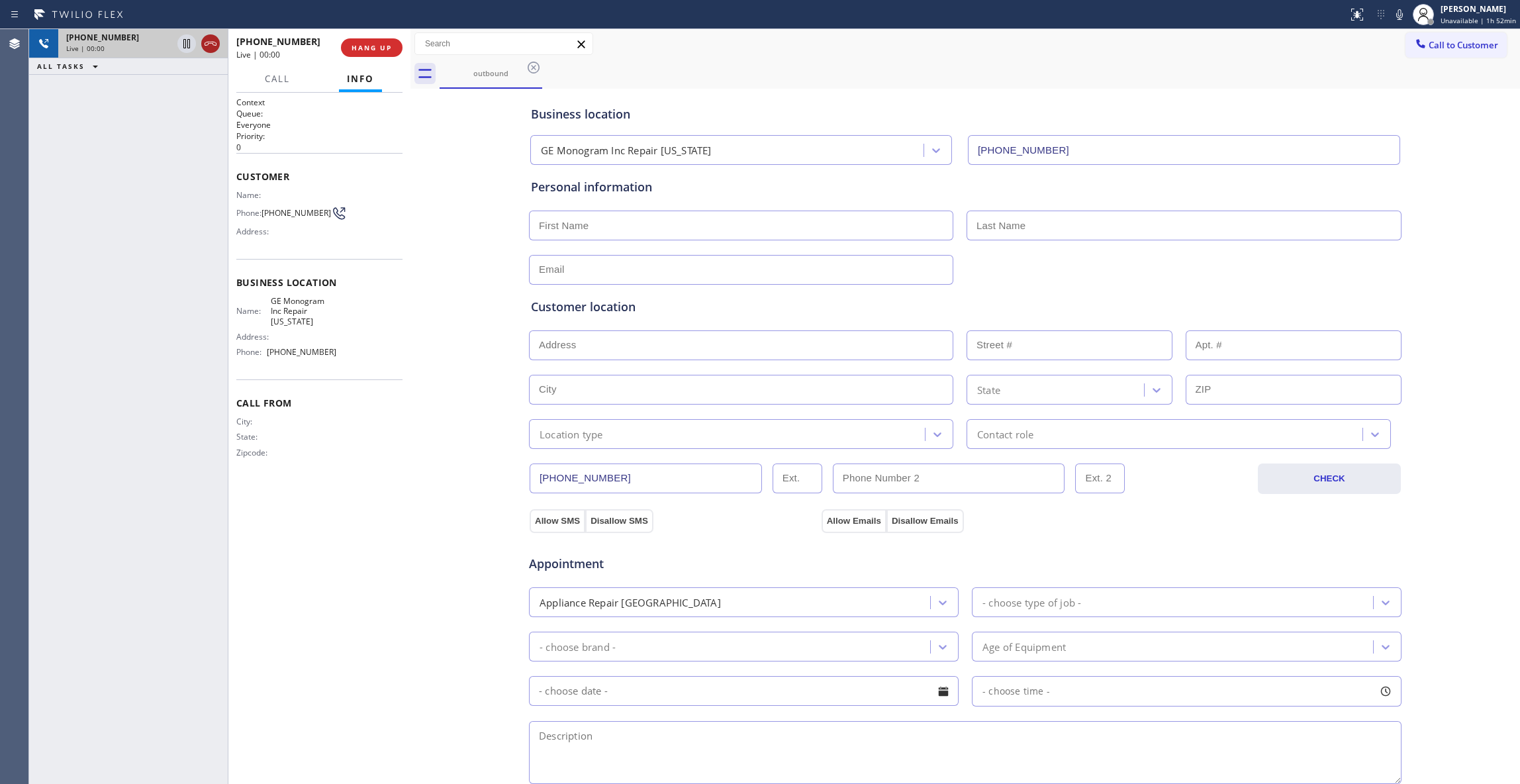
click at [212, 42] on icon at bounding box center [210, 43] width 16 height 16
click at [387, 48] on span "HANG UP" at bounding box center [372, 47] width 40 height 9
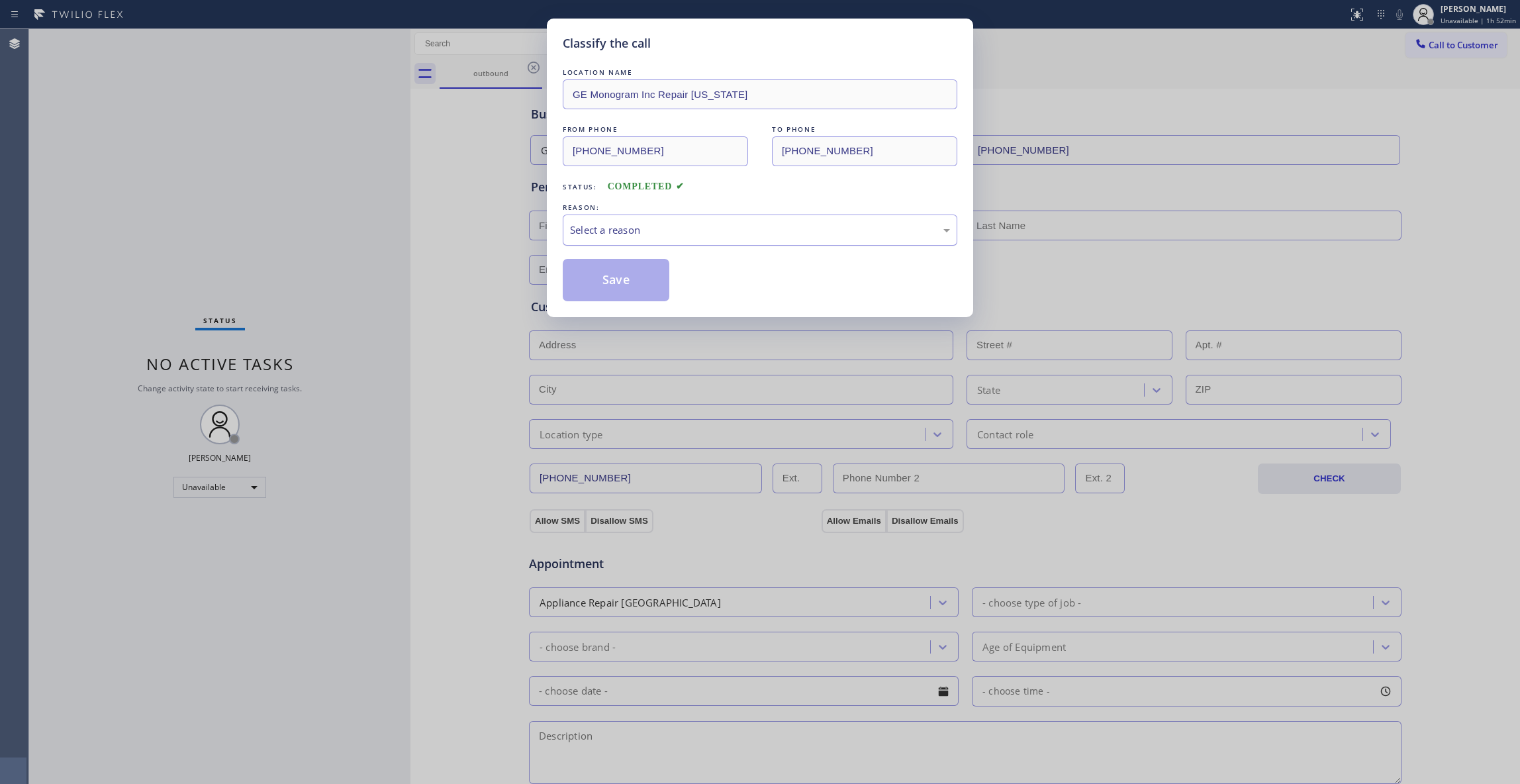
click at [647, 223] on div "Select a reason" at bounding box center [760, 230] width 380 height 15
click at [636, 273] on button "Save" at bounding box center [615, 280] width 106 height 42
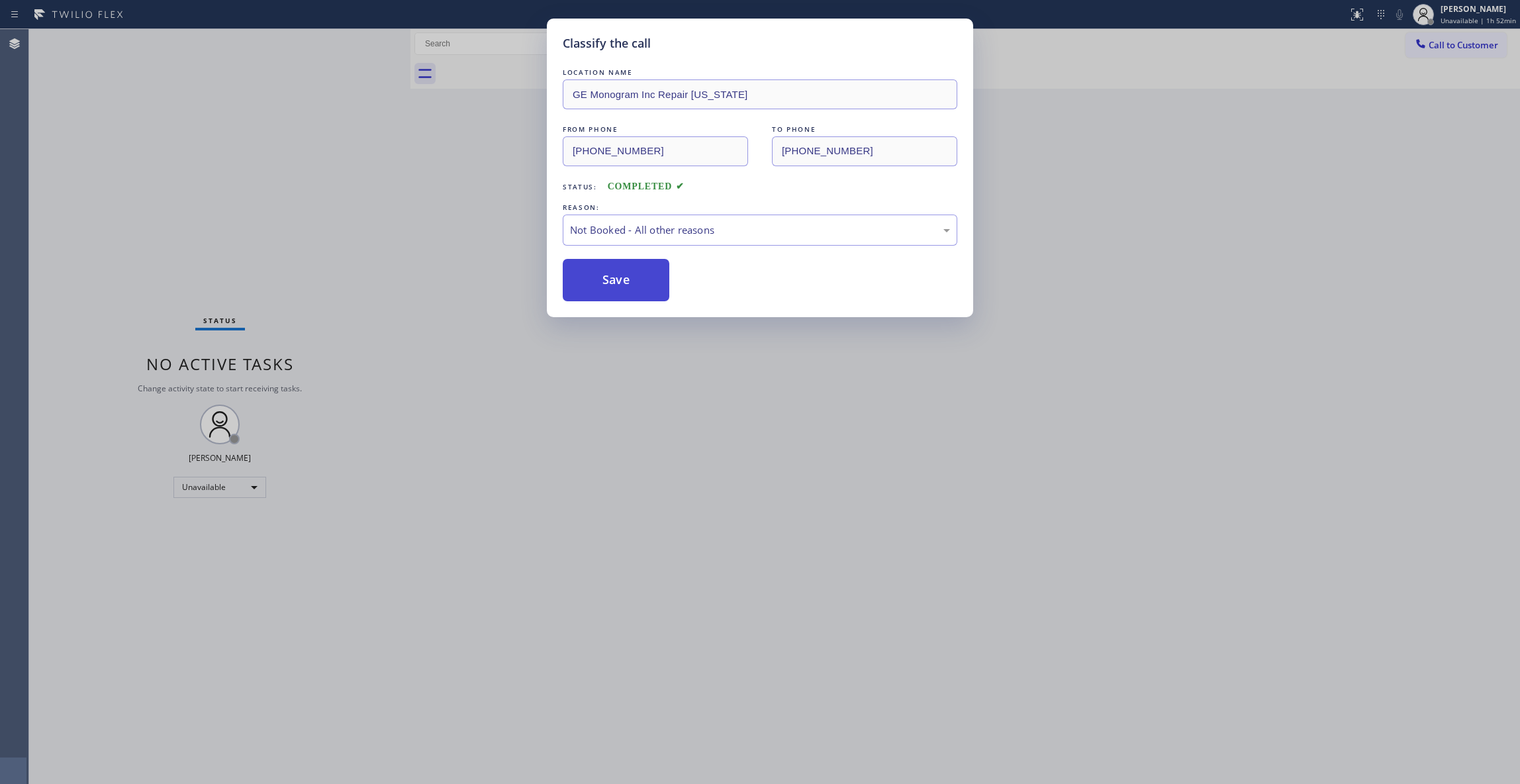
click at [636, 271] on button "Save" at bounding box center [615, 280] width 106 height 42
click at [639, 270] on button "Save" at bounding box center [615, 280] width 106 height 42
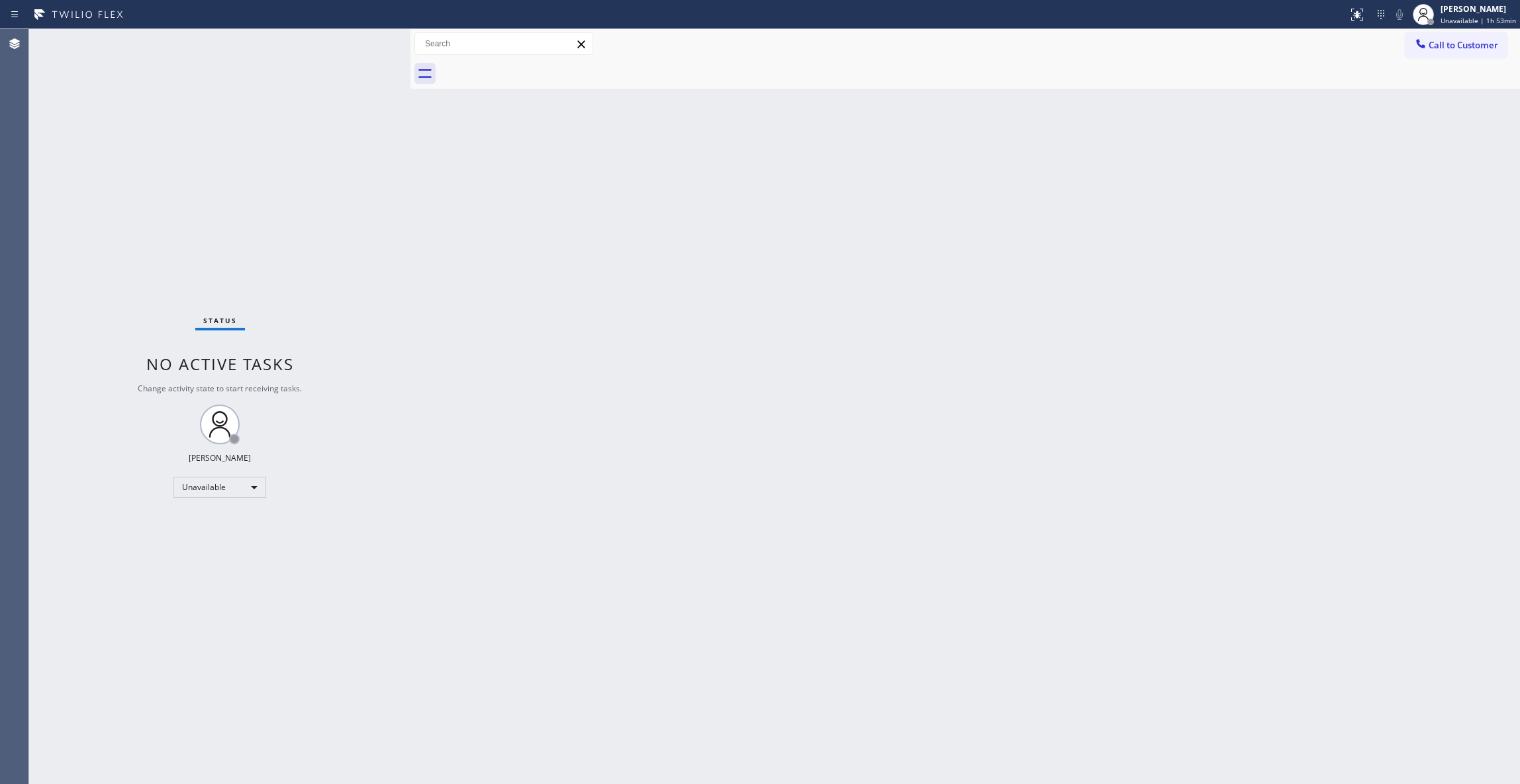
click at [185, 197] on div "Status No active tasks Change activity state to start receiving tasks. [PERSON_…" at bounding box center [220, 406] width 381 height 754
click at [1443, 17] on span "Unavailable | 1h 53min" at bounding box center [1478, 20] width 76 height 9
click at [1427, 96] on button "Break" at bounding box center [1453, 105] width 132 height 17
click at [1450, 17] on span "Break | 0s" at bounding box center [1466, 20] width 33 height 9
click at [1425, 93] on button "Unavailable" at bounding box center [1453, 87] width 132 height 17
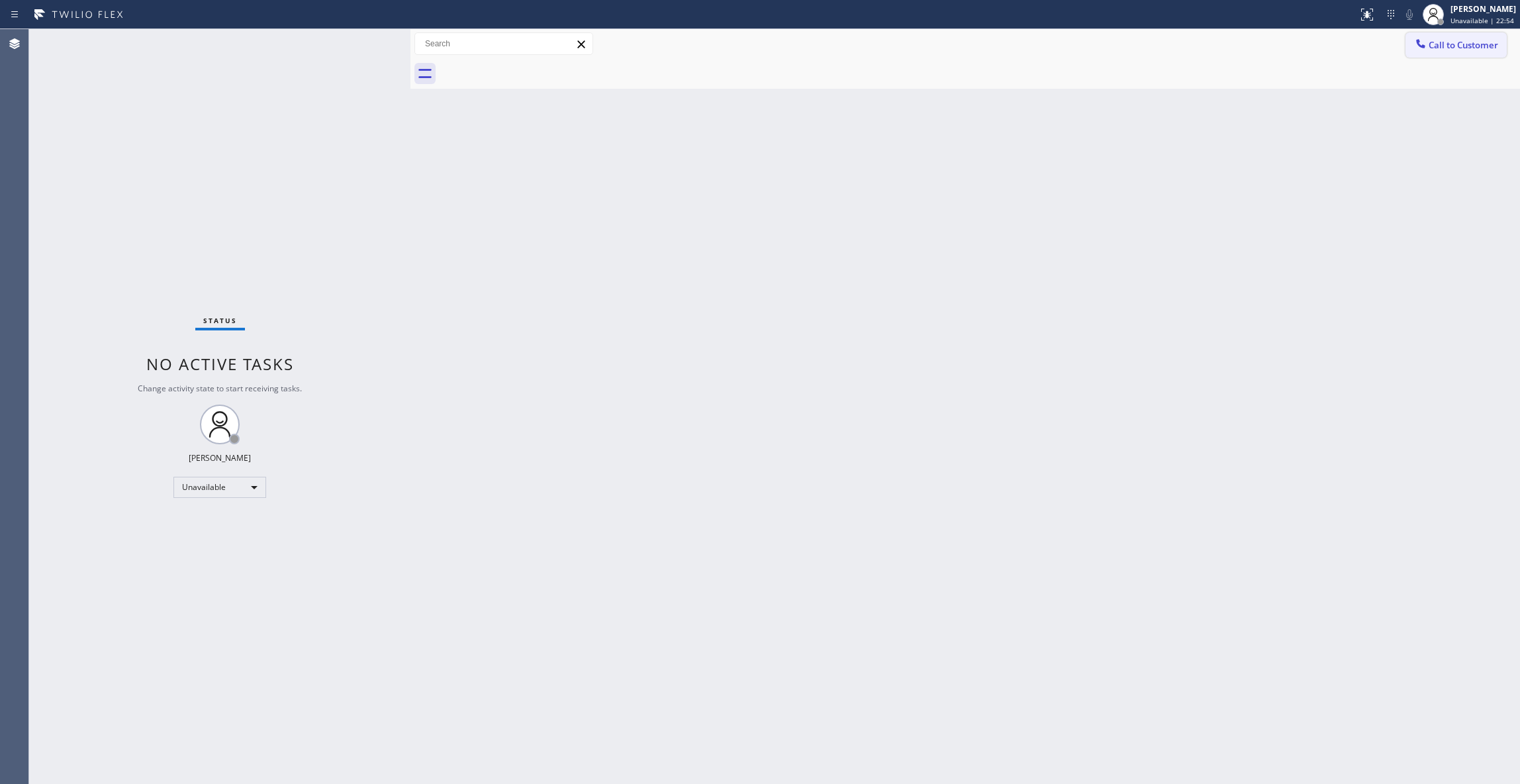
click at [1460, 51] on button "Call to Customer" at bounding box center [1456, 45] width 101 height 25
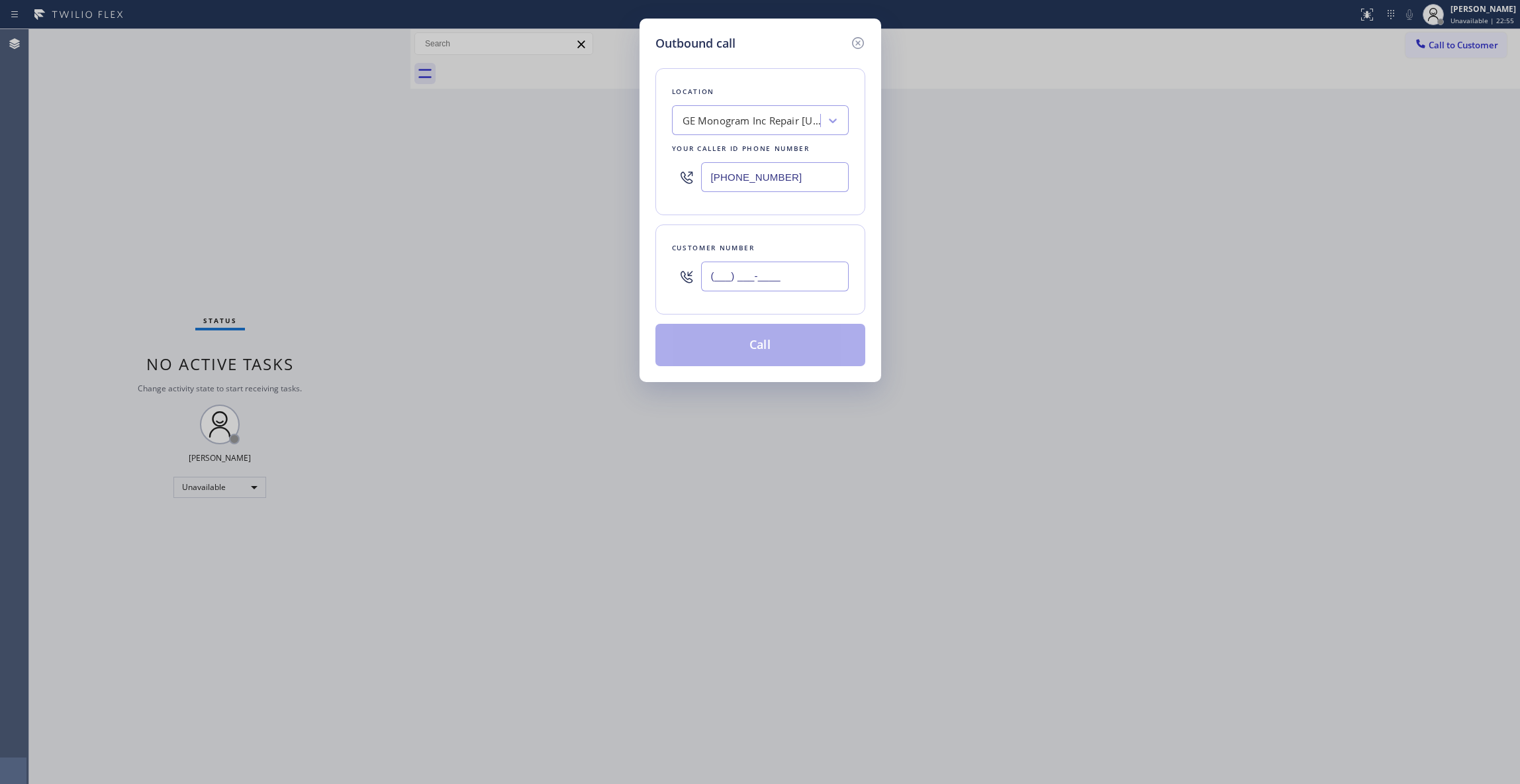
click at [760, 277] on input "(___) ___-____" at bounding box center [774, 276] width 148 height 30
paste input "818) 455-0171"
type input "[PHONE_NUMBER]"
paste input "818) 740-6341"
drag, startPoint x: 808, startPoint y: 178, endPoint x: 442, endPoint y: 162, distance: 366.3
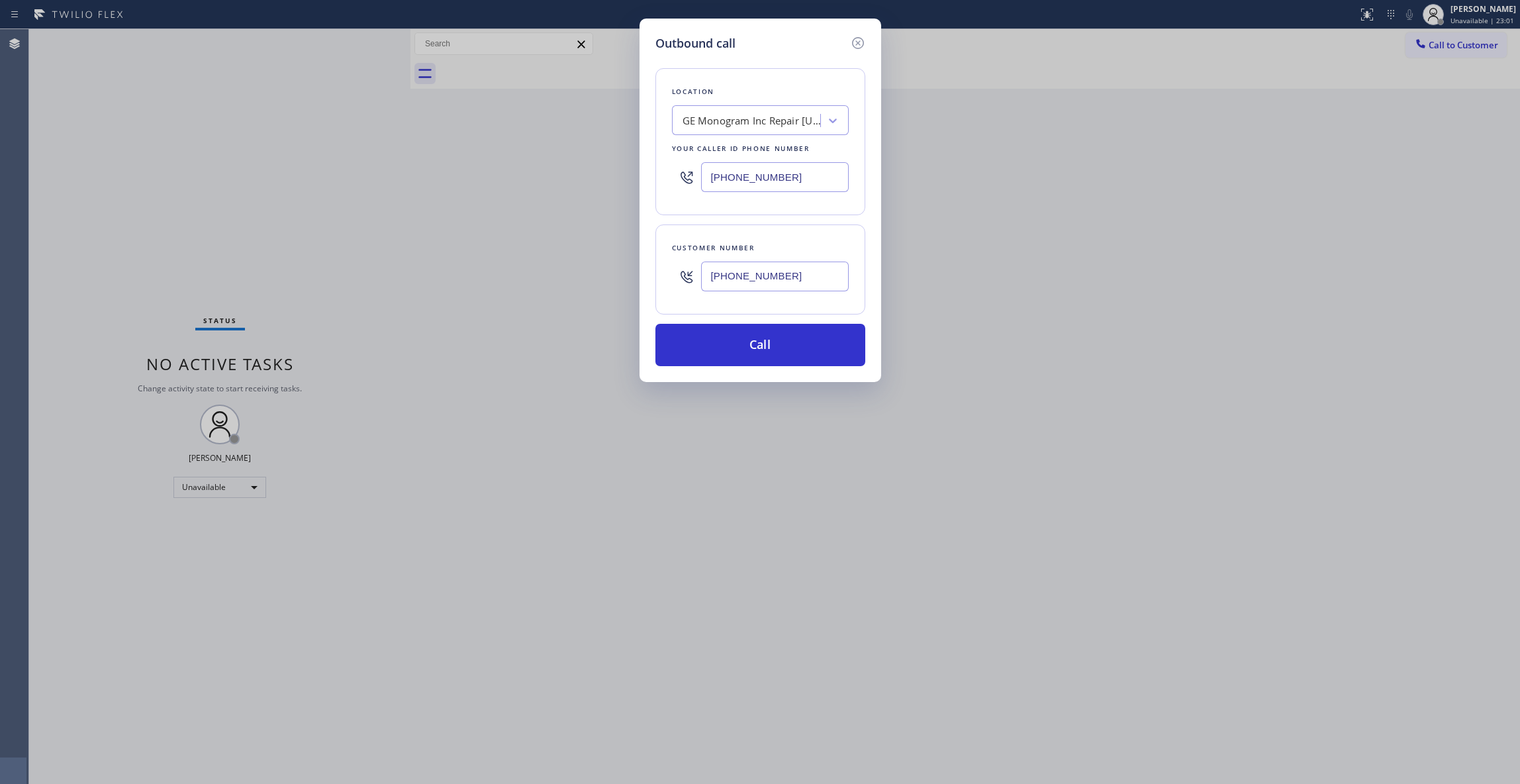
click at [442, 162] on div "Outbound call Location GE Monogram Inc Repair [US_STATE] Your caller id phone n…" at bounding box center [760, 392] width 1520 height 784
type input "[PHONE_NUMBER]"
drag, startPoint x: 815, startPoint y: 283, endPoint x: 540, endPoint y: 271, distance: 275.3
click at [540, 271] on div "Outbound call Location [GEOGRAPHIC_DATA] HVAC Specialist Your caller id phone n…" at bounding box center [760, 392] width 1520 height 784
click at [768, 346] on button "Call" at bounding box center [760, 345] width 210 height 42
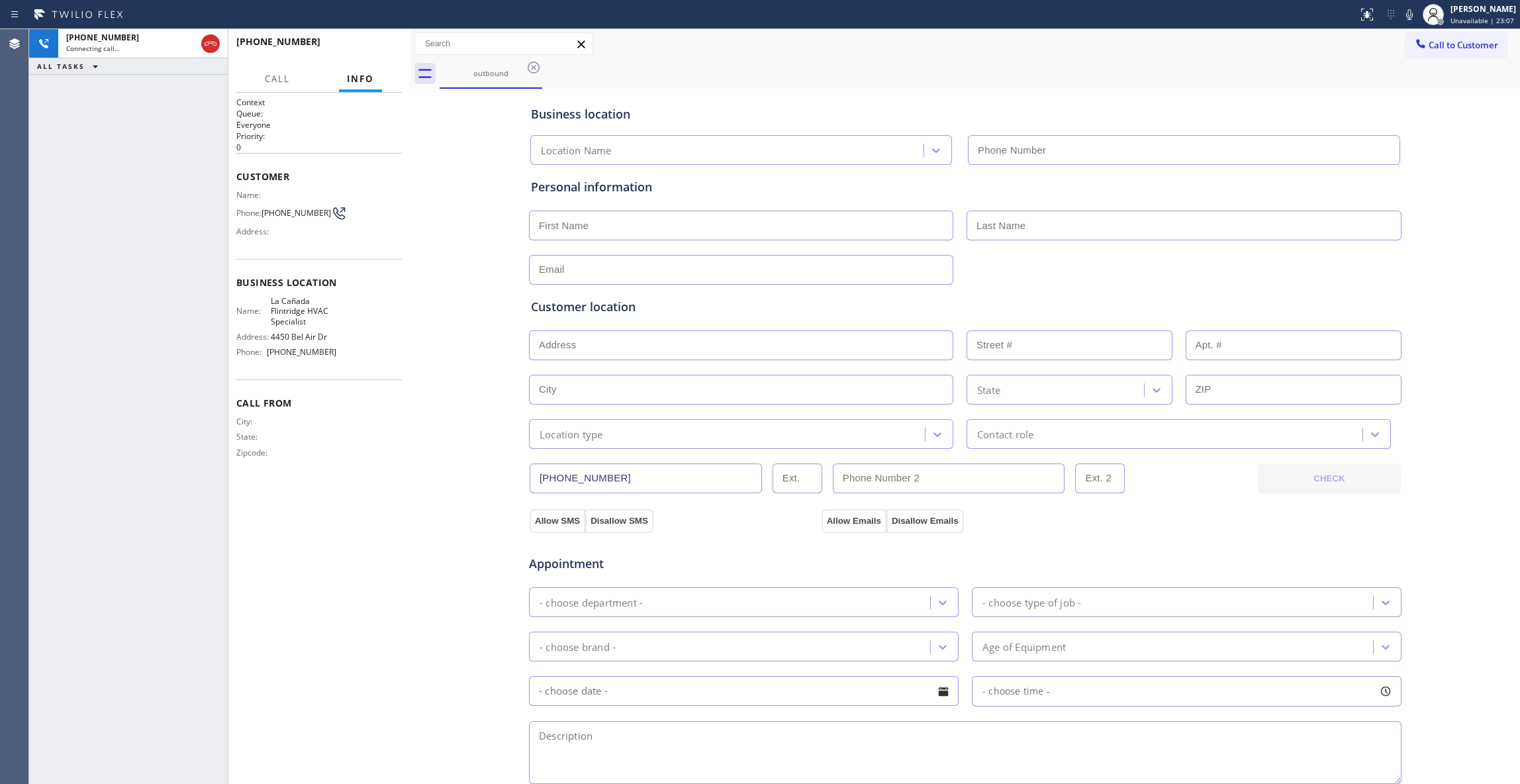
type input "[PHONE_NUMBER]"
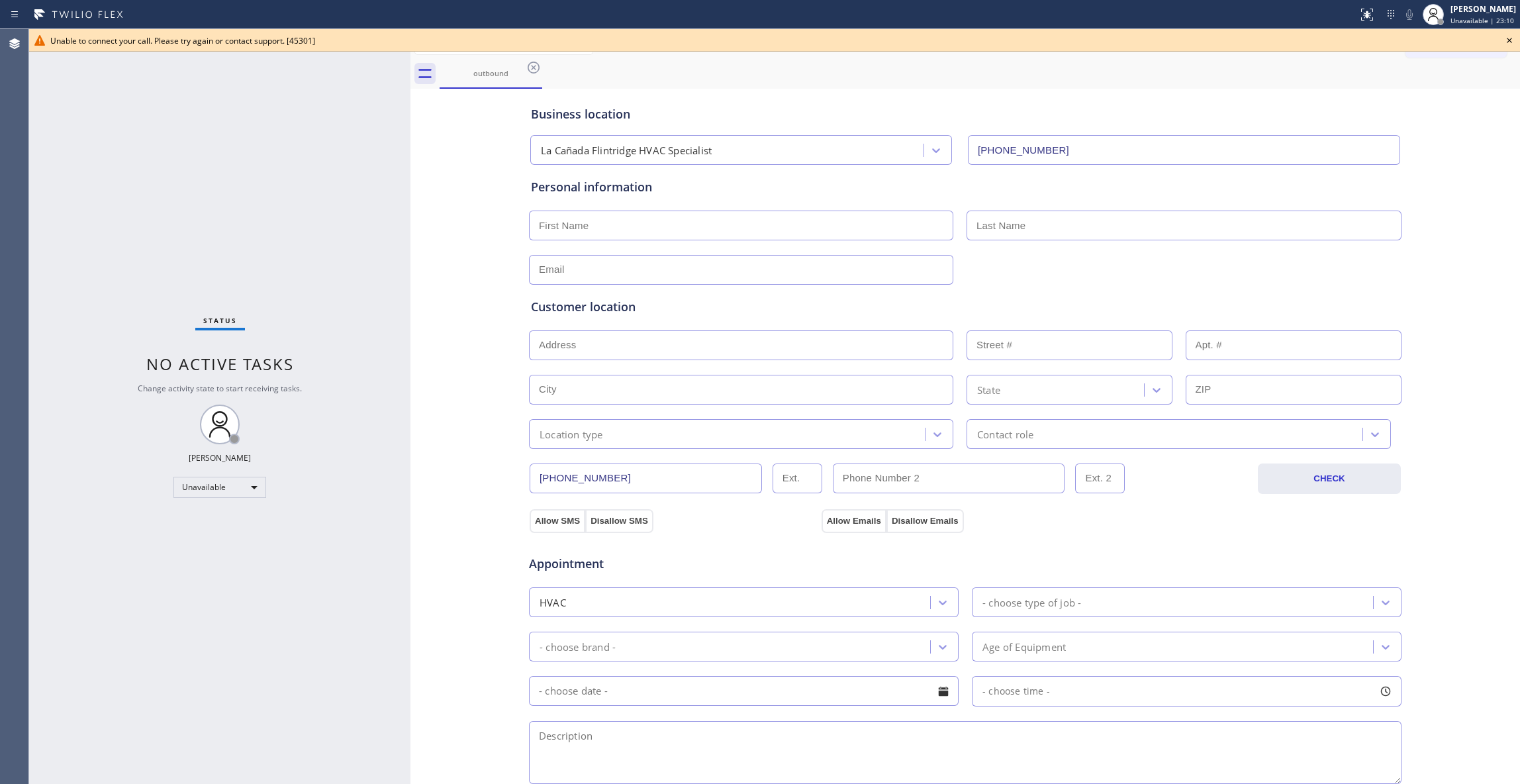
click at [37, 265] on div "Status No active tasks Change activity state to start receiving tasks. [PERSON_…" at bounding box center [220, 406] width 381 height 754
click at [1511, 37] on icon at bounding box center [1509, 40] width 16 height 16
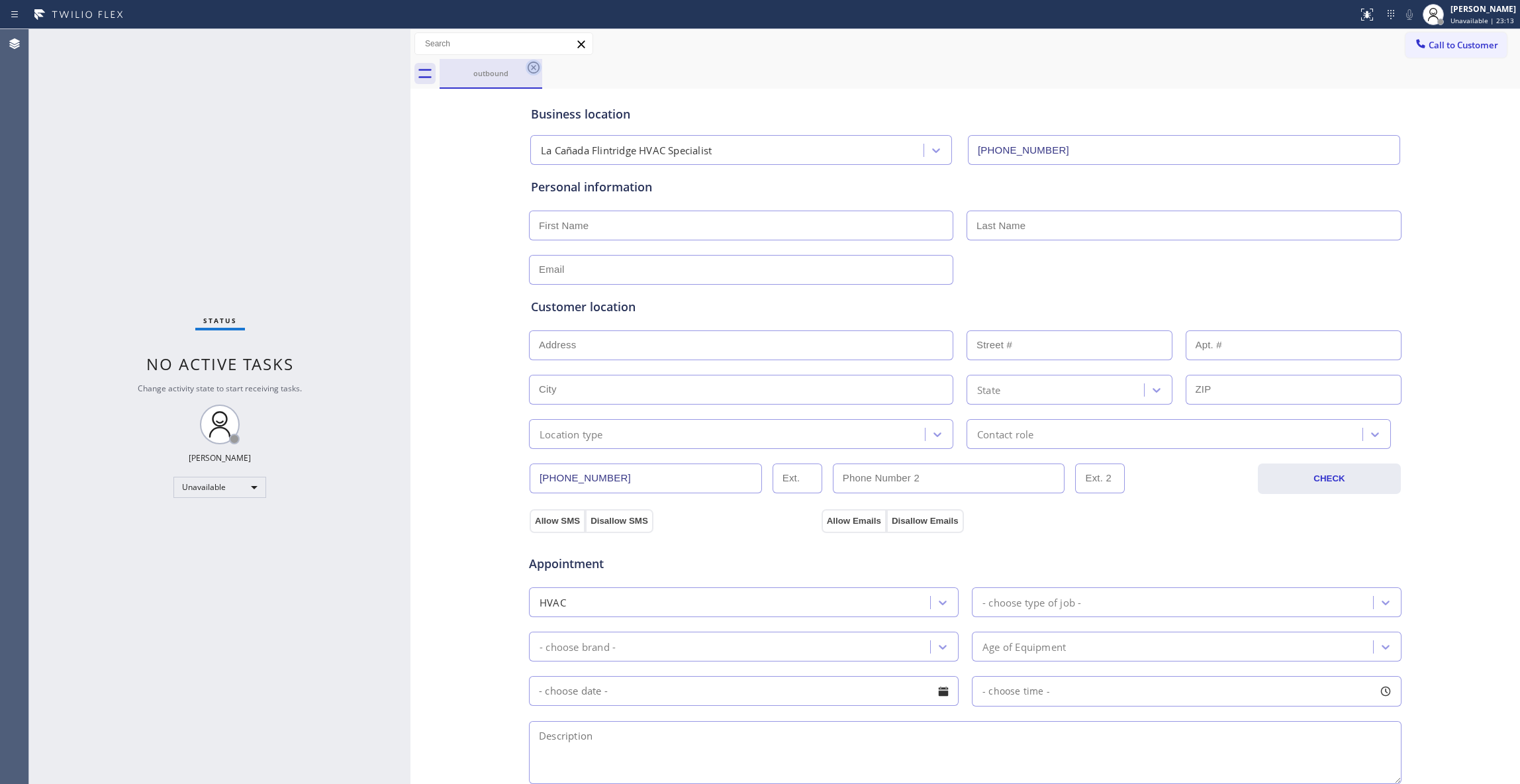
click at [536, 67] on icon at bounding box center [533, 67] width 16 height 16
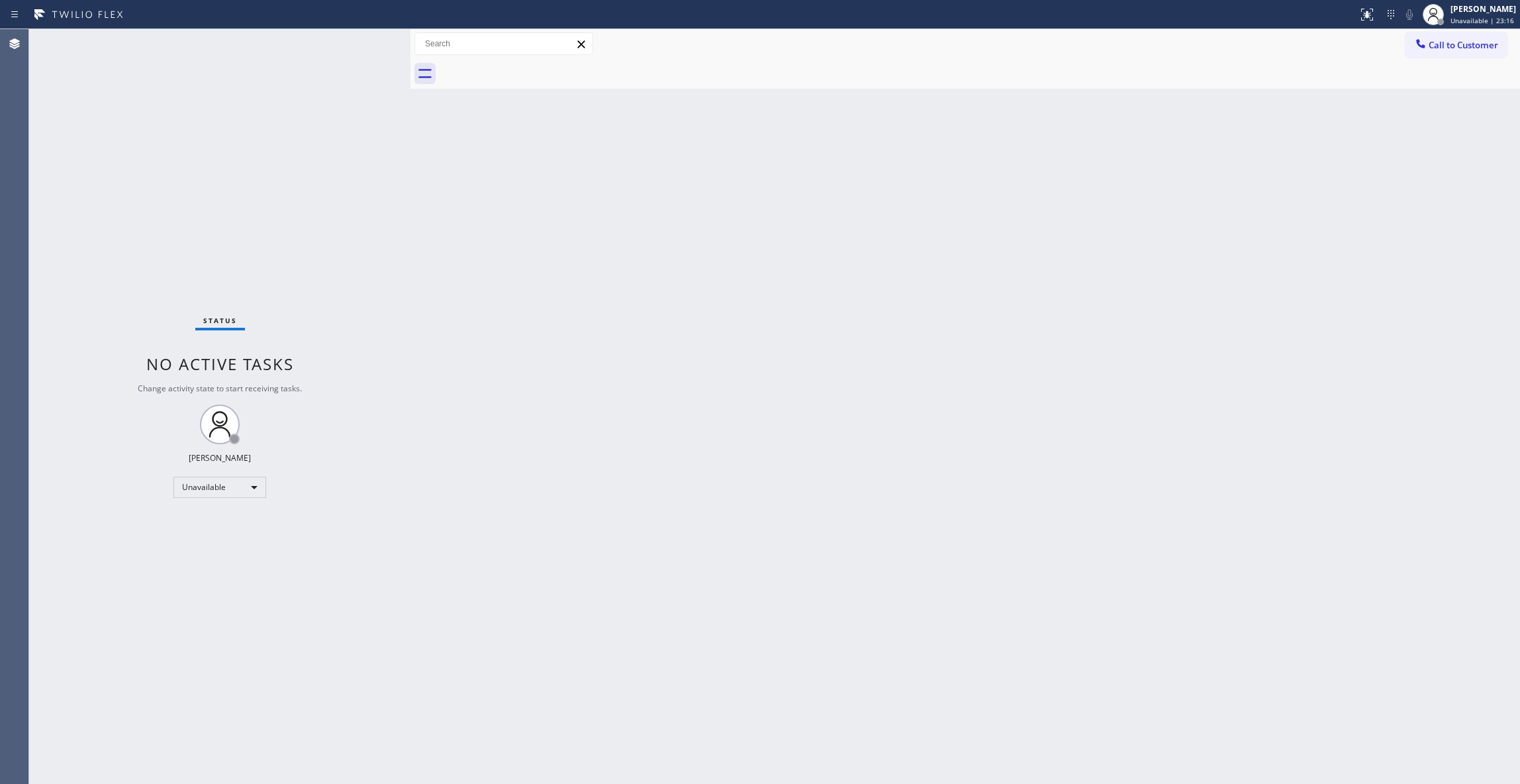
drag, startPoint x: 975, startPoint y: 221, endPoint x: 1038, endPoint y: 162, distance: 86.3
click at [996, 197] on div "Back to Dashboard Change Sender ID Customers Technicians Select a contact Outbo…" at bounding box center [965, 406] width 1109 height 754
click at [1442, 46] on span "Call to Customer" at bounding box center [1463, 45] width 69 height 12
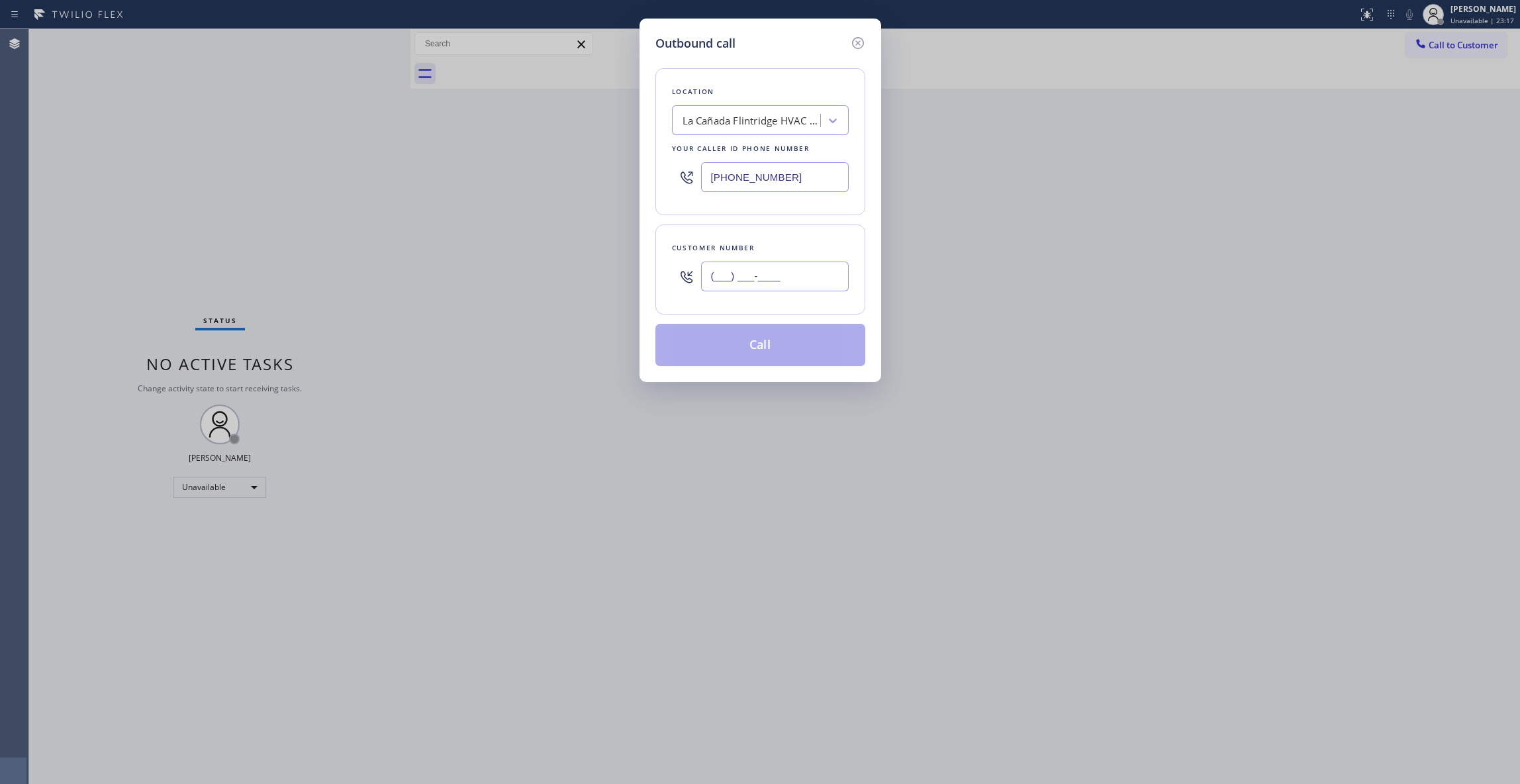
click at [792, 282] on input "(___) ___-____" at bounding box center [774, 276] width 148 height 30
paste input "818) 455-0171"
type input "[PHONE_NUMBER]"
click at [739, 350] on button "Call" at bounding box center [760, 345] width 210 height 42
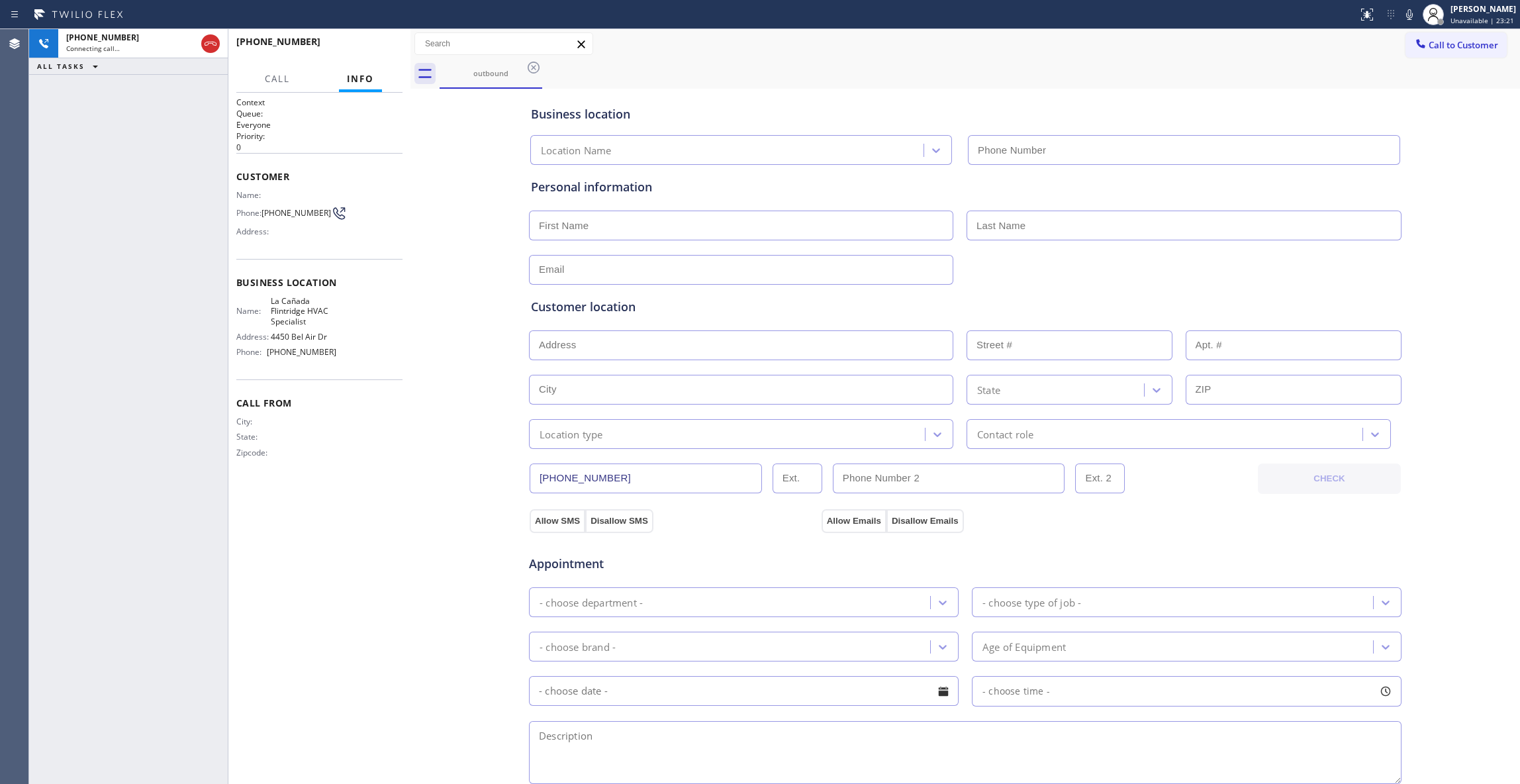
type input "[PHONE_NUMBER]"
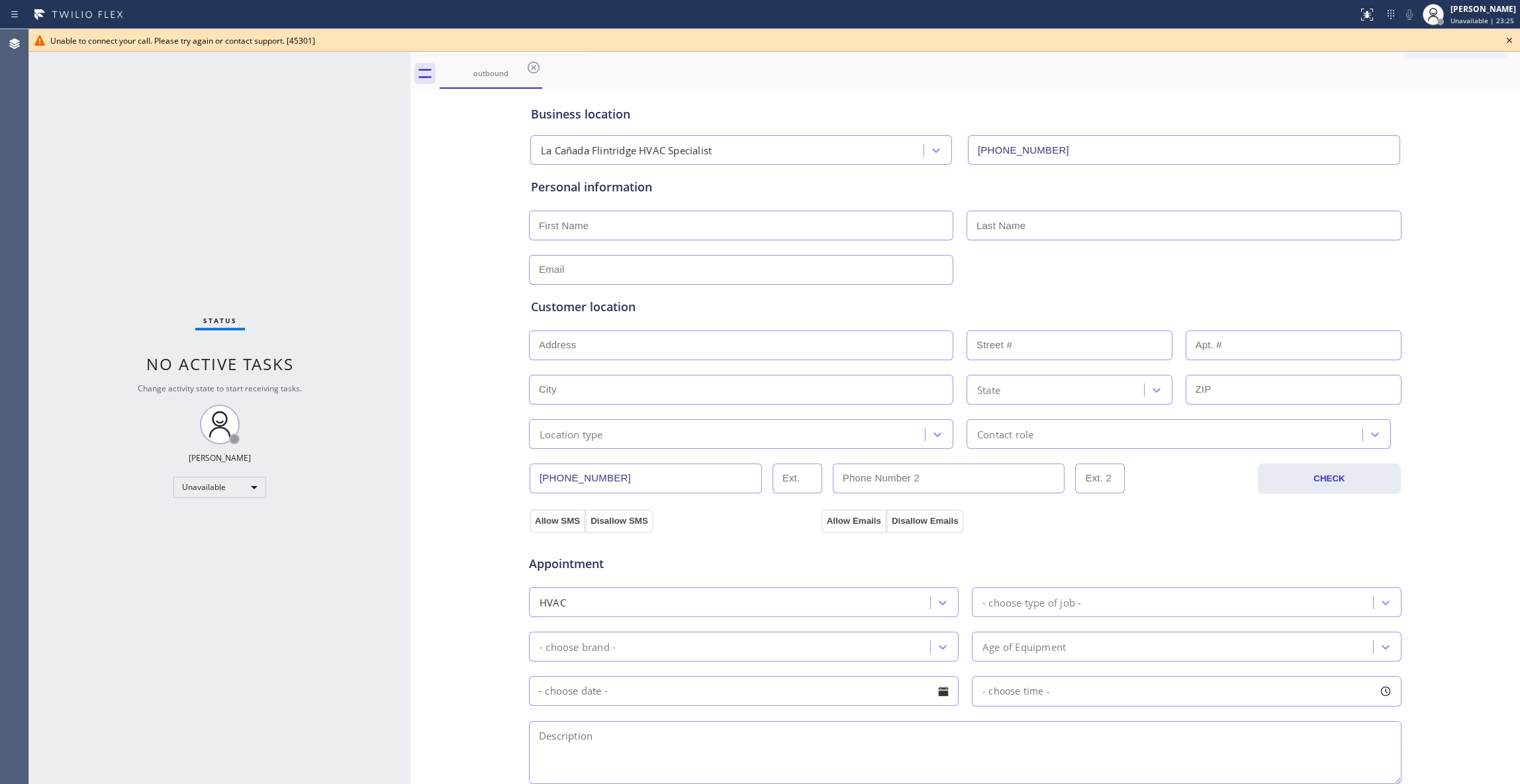
click at [1512, 38] on icon at bounding box center [1509, 40] width 16 height 16
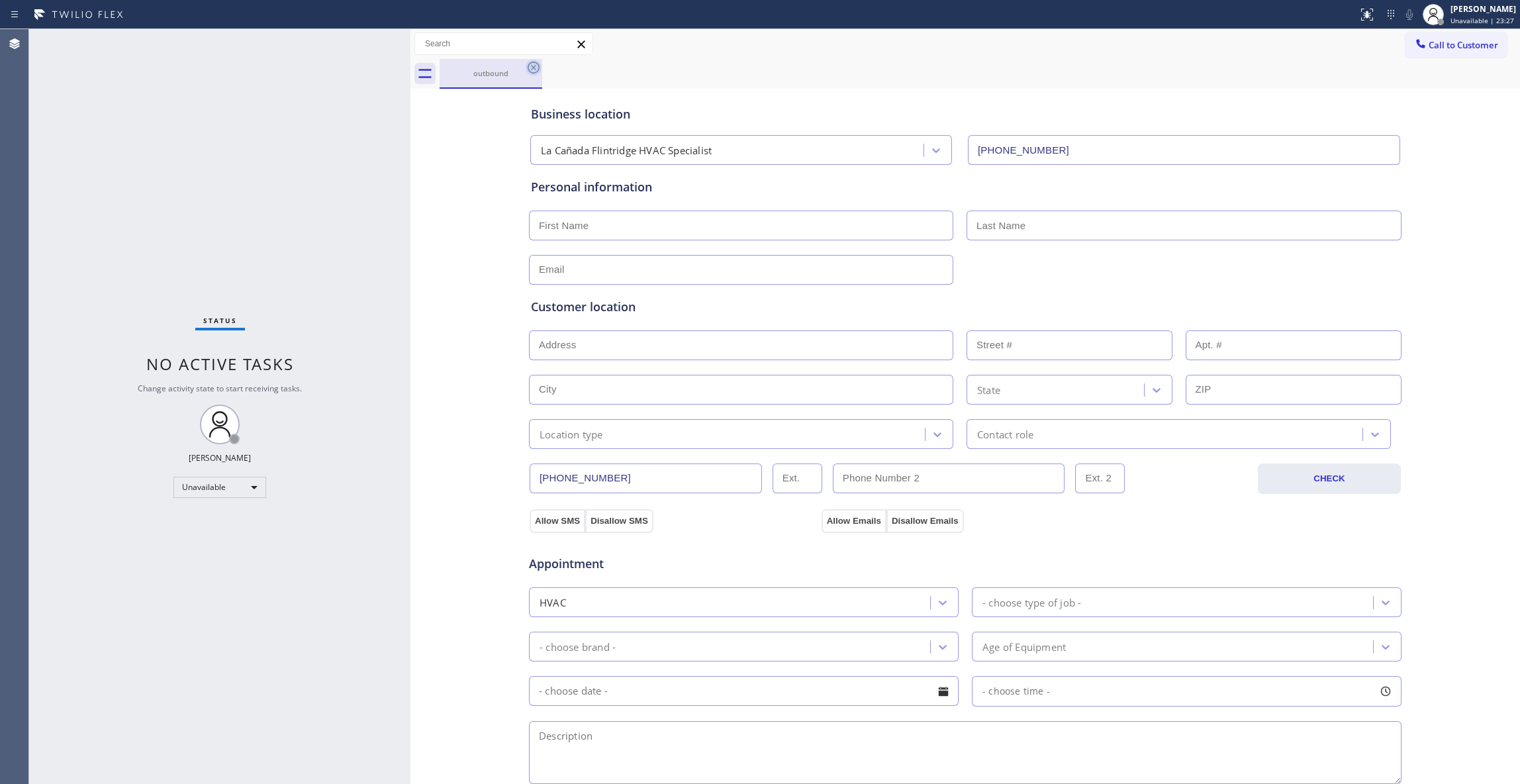
click at [528, 72] on icon at bounding box center [533, 67] width 16 height 16
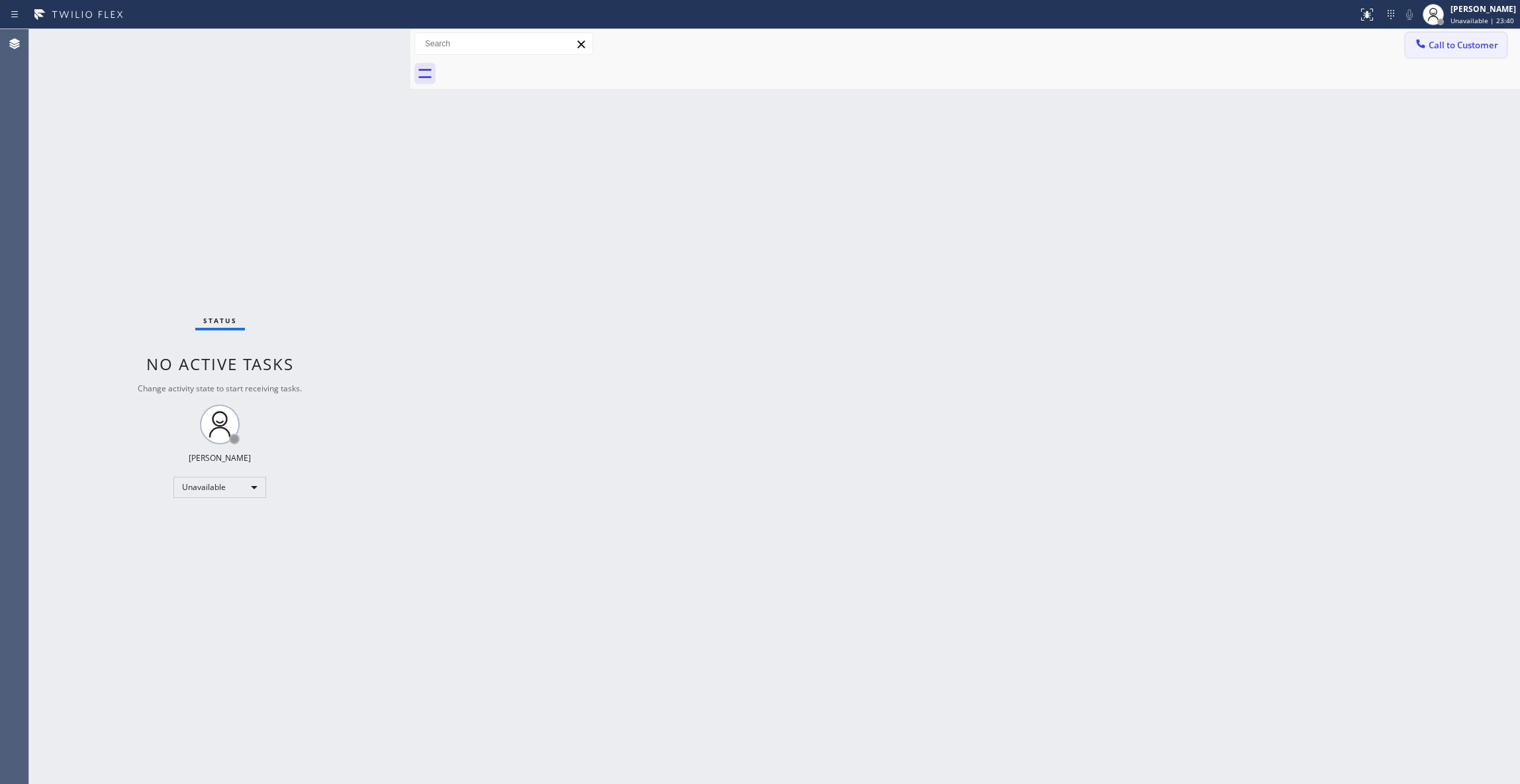
click at [1463, 43] on span "Call to Customer" at bounding box center [1463, 45] width 69 height 12
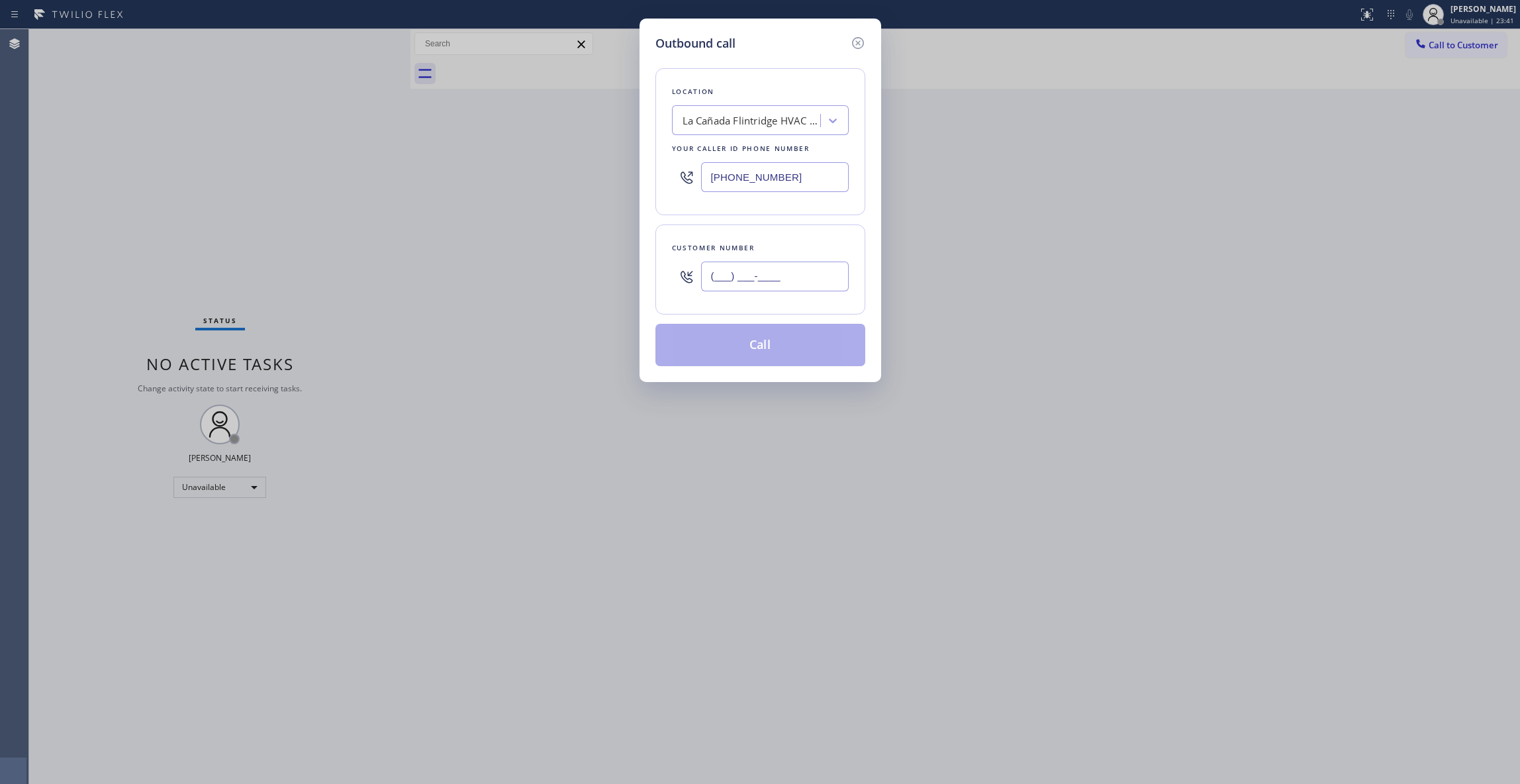
click at [806, 284] on input "(___) ___-____" at bounding box center [774, 276] width 148 height 30
paste input "917) 605-9377"
type input "[PHONE_NUMBER]"
paste input "917) 725-3063"
drag, startPoint x: 803, startPoint y: 173, endPoint x: 313, endPoint y: 242, distance: 494.8
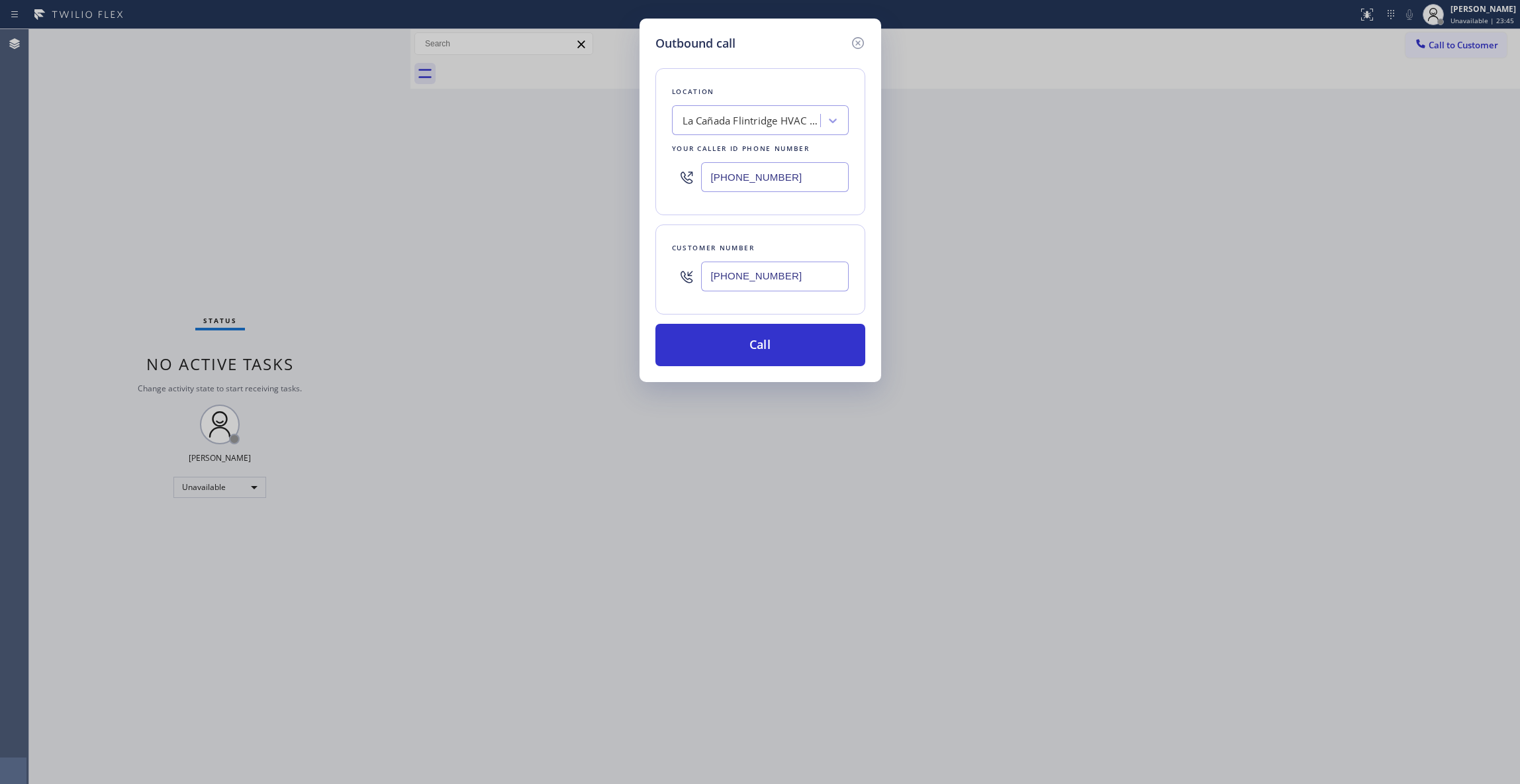
click at [363, 181] on div "Outbound call Location [GEOGRAPHIC_DATA] HVAC Specialist Your caller id phone n…" at bounding box center [760, 392] width 1520 height 784
type input "[PHONE_NUMBER]"
click at [760, 356] on button "Call" at bounding box center [760, 345] width 210 height 42
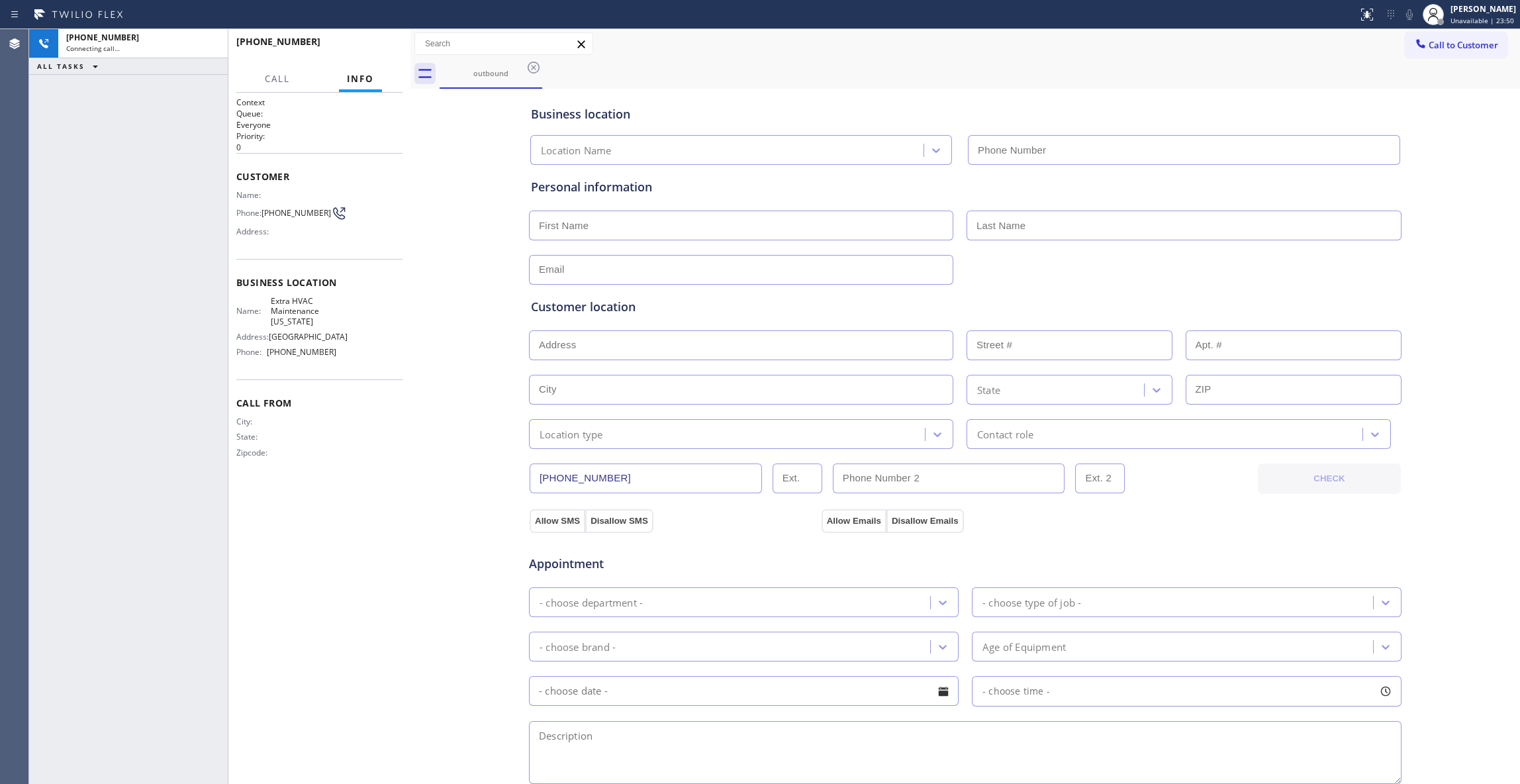
type input "[PHONE_NUMBER]"
click at [400, 507] on div "Context Queue: Everyone Priority: 0 Customer Name: Phone: [PHONE_NUMBER] Addres…" at bounding box center [319, 438] width 166 height 683
click at [346, 463] on div "City: State: Zipcode:" at bounding box center [319, 439] width 166 height 46
click at [361, 49] on span "HANG UP" at bounding box center [372, 47] width 40 height 9
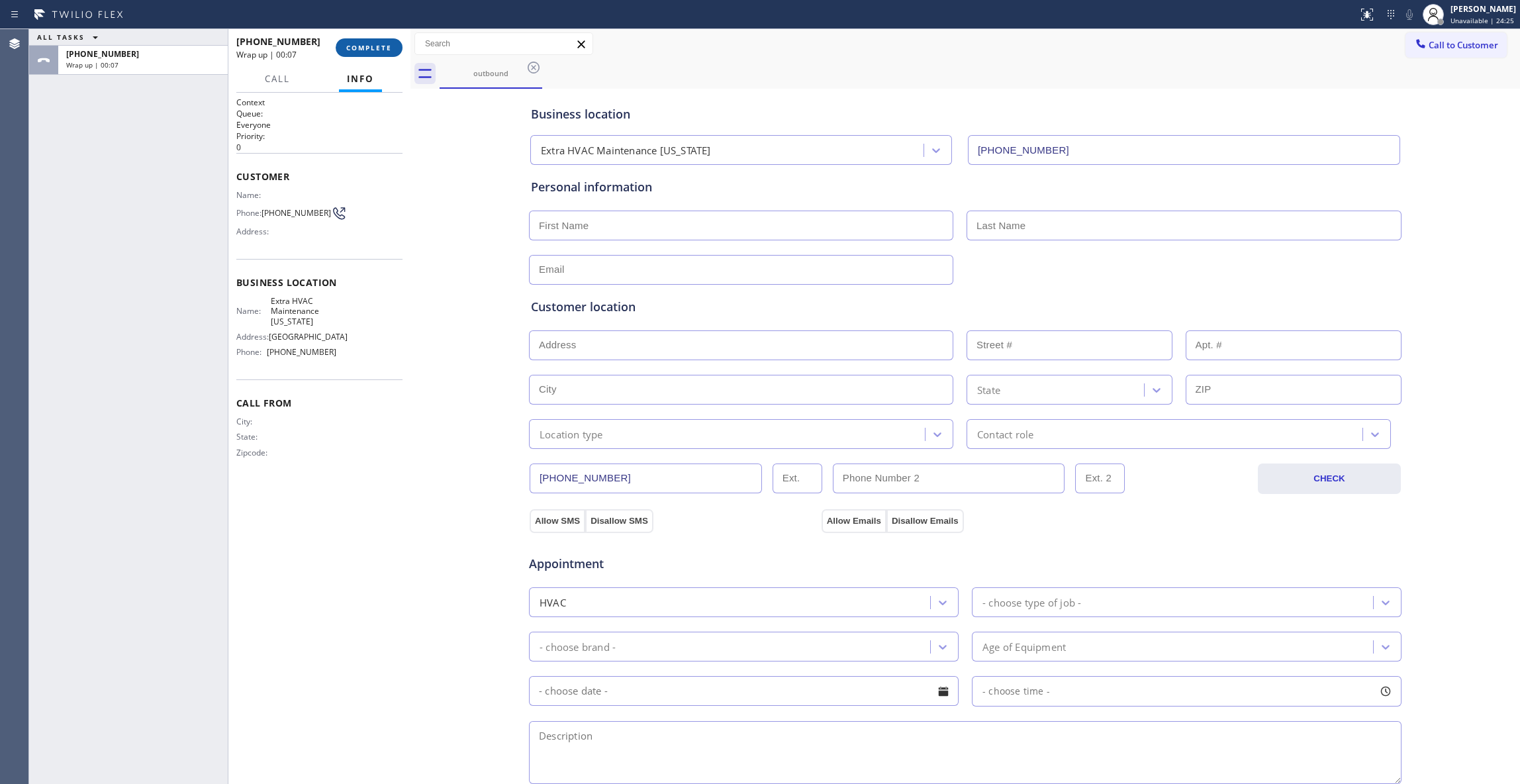
click at [384, 45] on span "COMPLETE" at bounding box center [369, 47] width 46 height 9
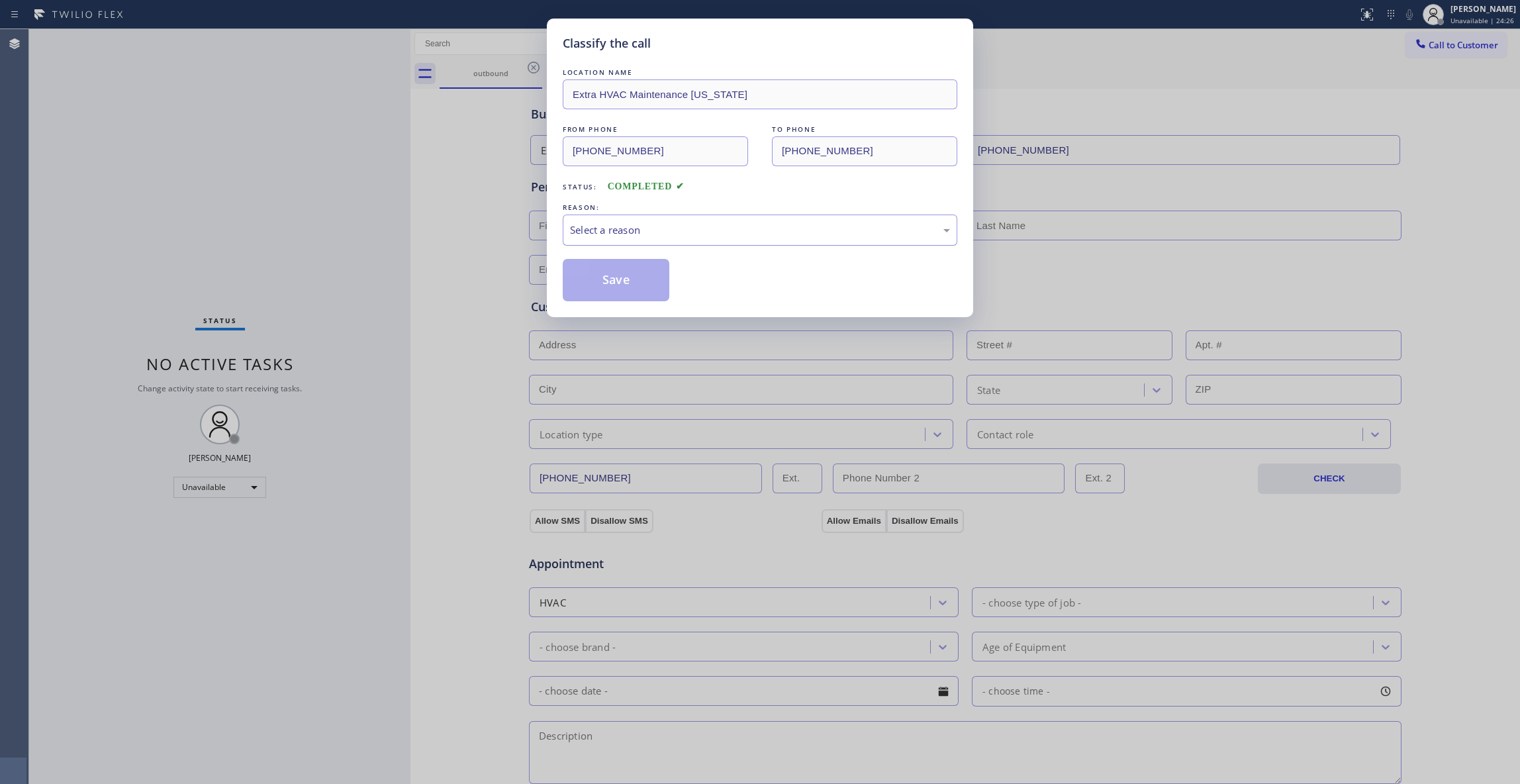
click at [571, 234] on div "Select a reason" at bounding box center [760, 230] width 380 height 15
click at [604, 284] on button "Save" at bounding box center [615, 280] width 106 height 42
click at [604, 282] on button "Save" at bounding box center [615, 280] width 106 height 42
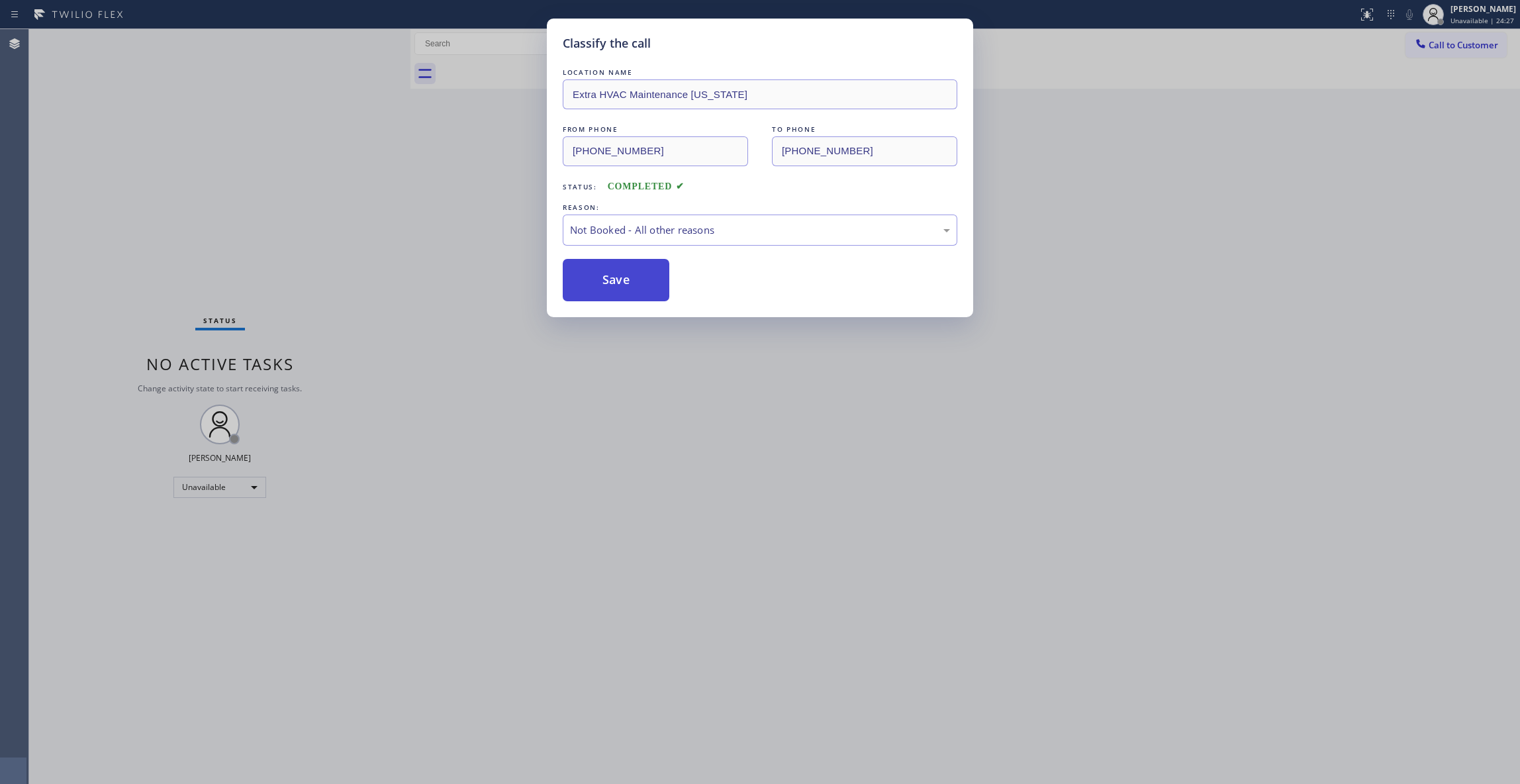
click at [604, 282] on button "Save" at bounding box center [615, 280] width 106 height 42
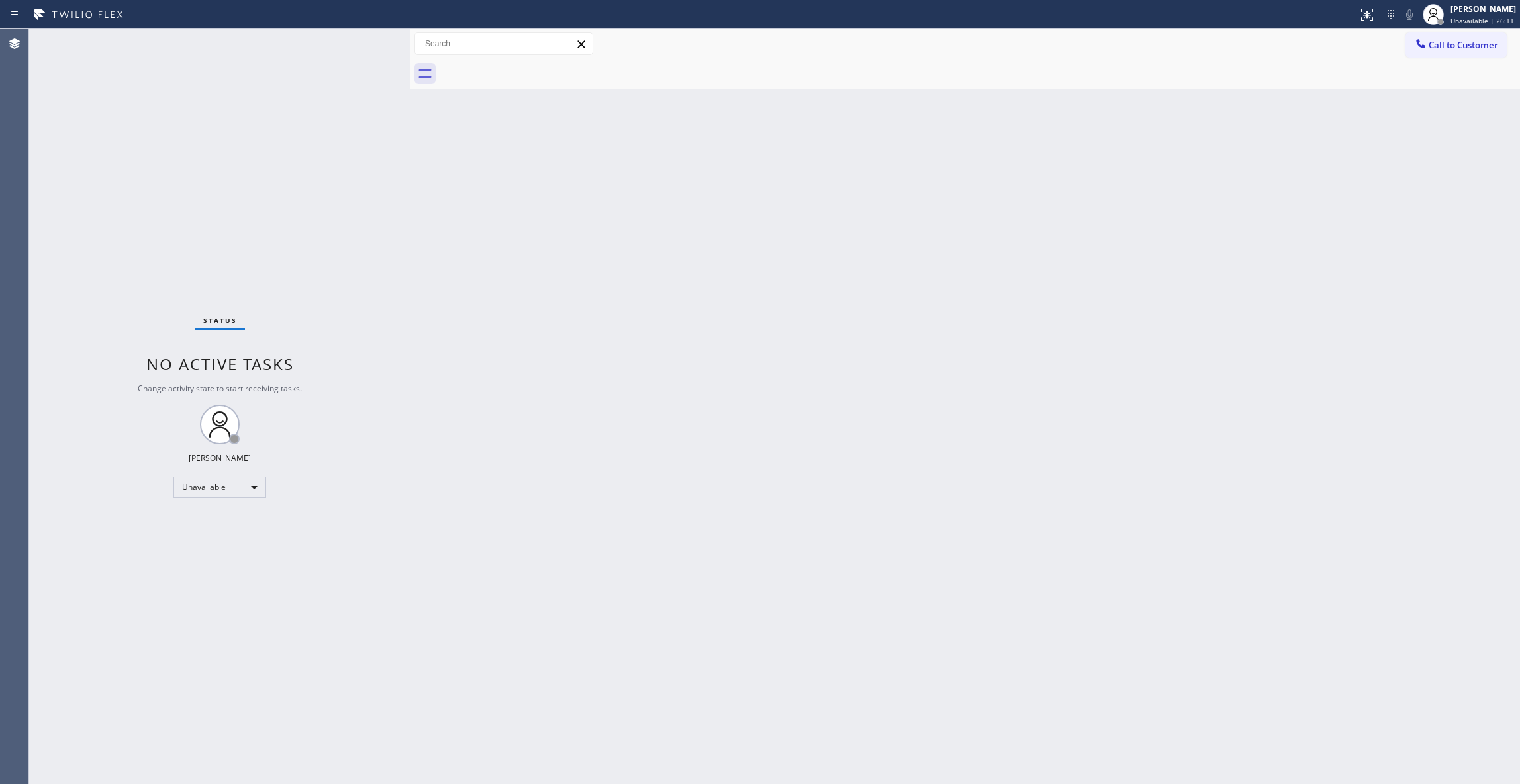
click at [199, 158] on div "Status No active tasks Change activity state to start receiving tasks. [PERSON_…" at bounding box center [220, 406] width 381 height 754
drag, startPoint x: 1472, startPoint y: 48, endPoint x: 817, endPoint y: 227, distance: 679.0
click at [1462, 48] on span "Call to Customer" at bounding box center [1463, 45] width 69 height 12
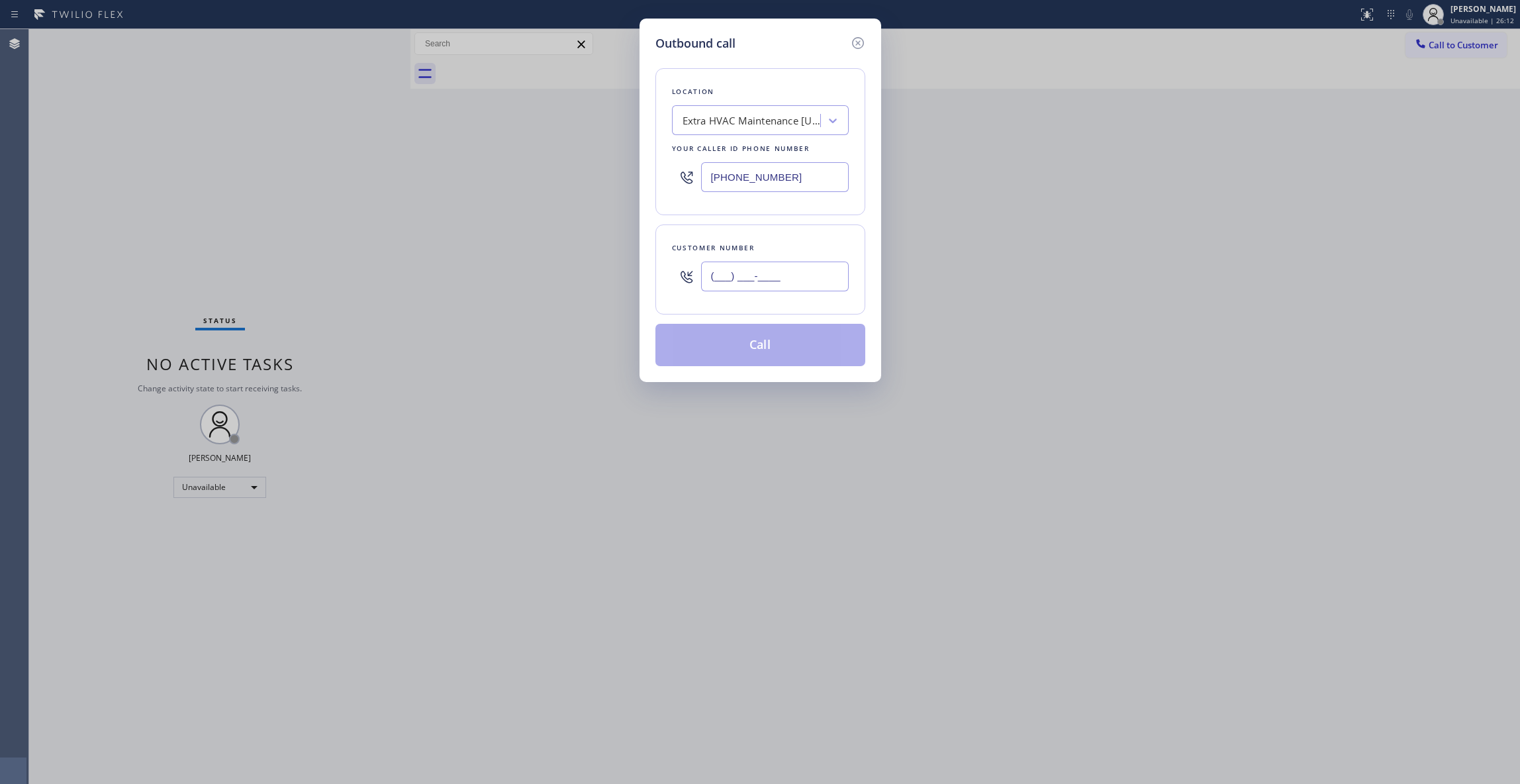
click at [759, 283] on input "(___) ___-____" at bounding box center [774, 276] width 148 height 30
paste input "323) 497-4033"
type input "[PHONE_NUMBER]"
click at [178, 125] on div "Outbound call Location Extra HVAC Maintenance [US_STATE] Your caller id phone n…" at bounding box center [760, 392] width 1520 height 784
paste input "855) 999-4417"
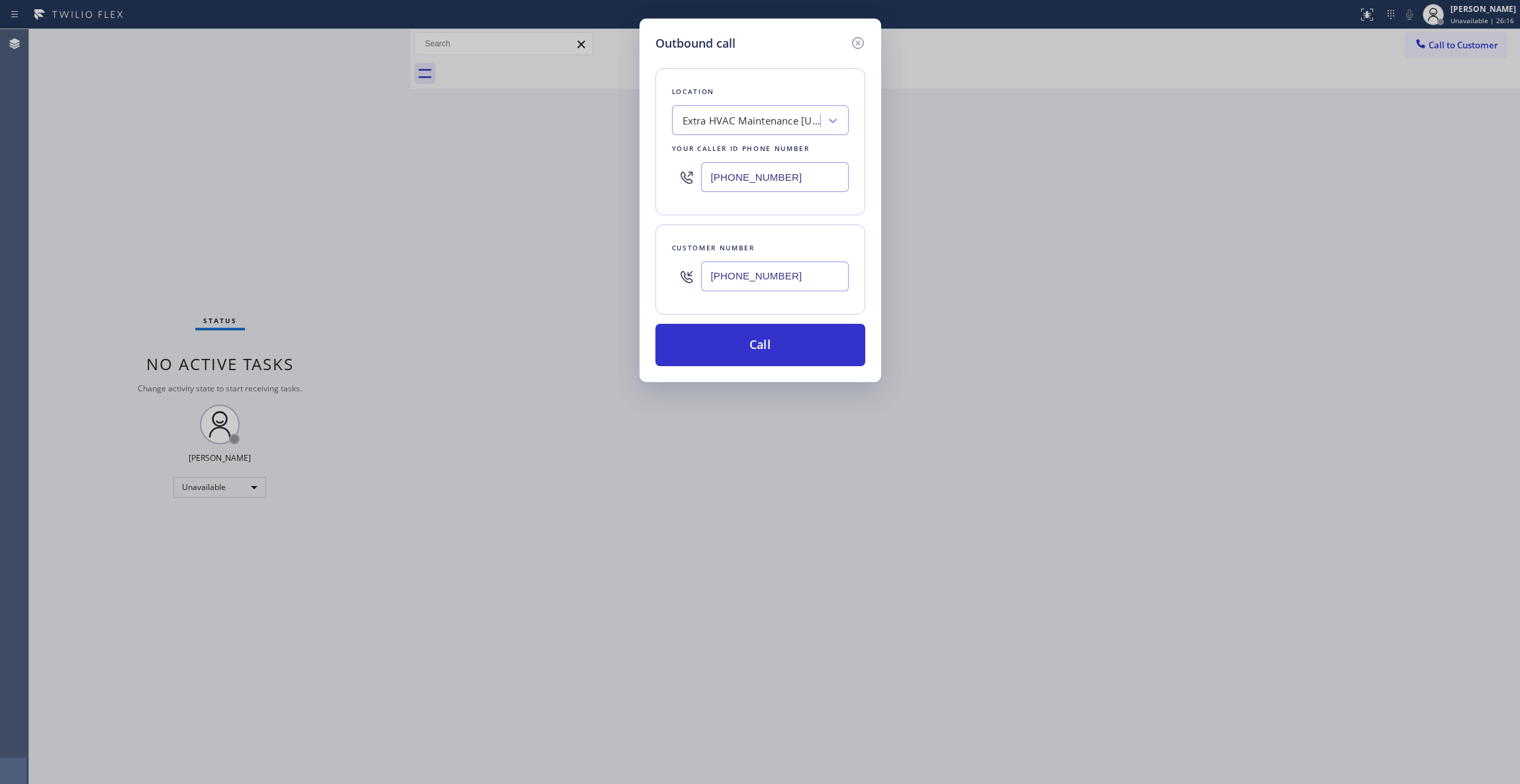
drag, startPoint x: 803, startPoint y: 176, endPoint x: 414, endPoint y: 179, distance: 389.0
click at [414, 179] on div "Outbound call Location Extra HVAC Maintenance [US_STATE] Your caller id phone n…" at bounding box center [760, 392] width 1520 height 784
type input "[PHONE_NUMBER]"
click at [743, 352] on button "Call" at bounding box center [760, 345] width 210 height 42
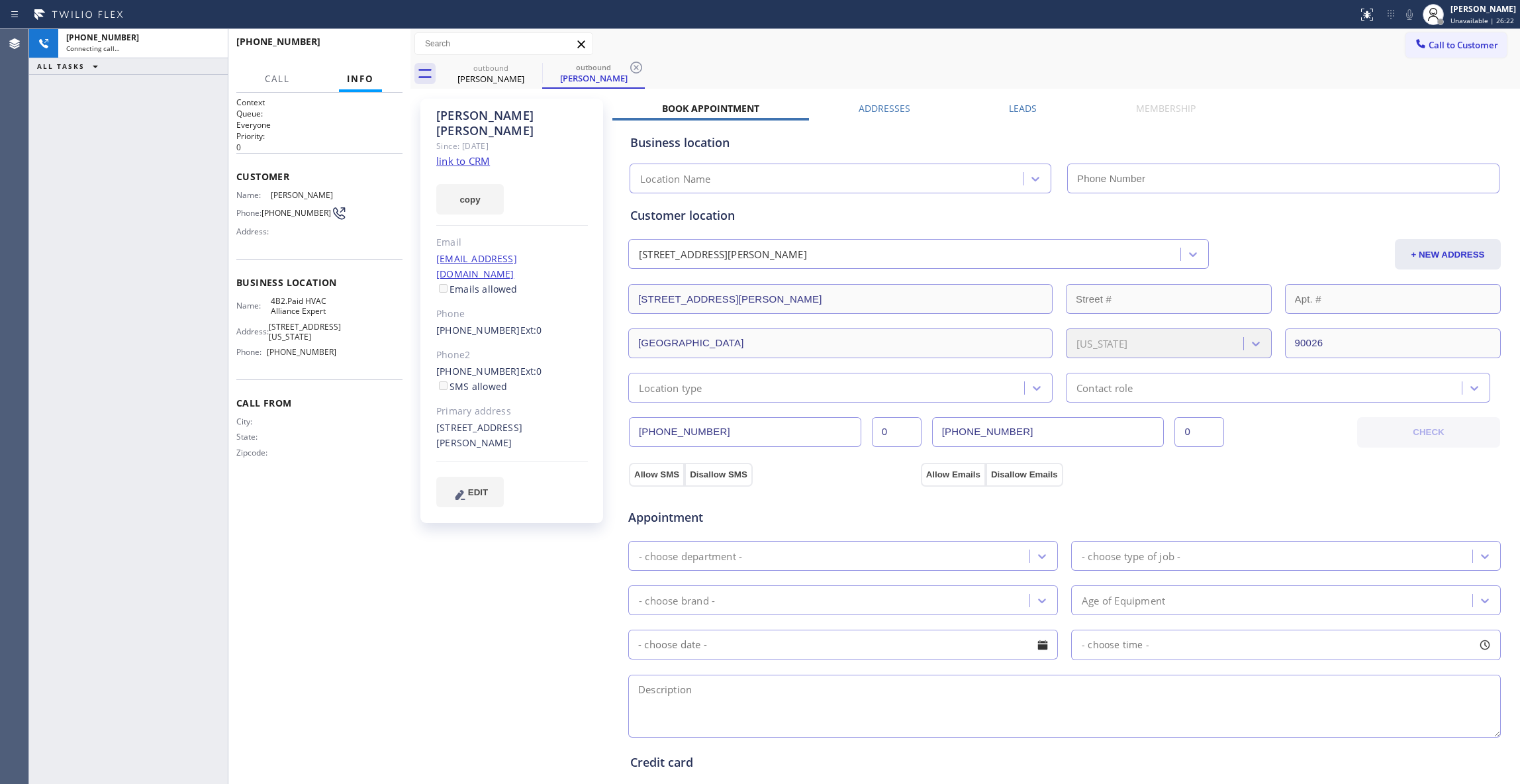
type input "[PHONE_NUMBER]"
click at [142, 175] on div "[PHONE_NUMBER] Connecting call… ALL TASKS ALL TASKS ACTIVE TASKS TASKS IN WRAP …" at bounding box center [129, 406] width 199 height 754
click at [639, 63] on icon at bounding box center [636, 67] width 12 height 12
click at [472, 154] on link "link to CRM" at bounding box center [463, 161] width 54 height 13
drag, startPoint x: 498, startPoint y: 587, endPoint x: 499, endPoint y: 517, distance: 70.0
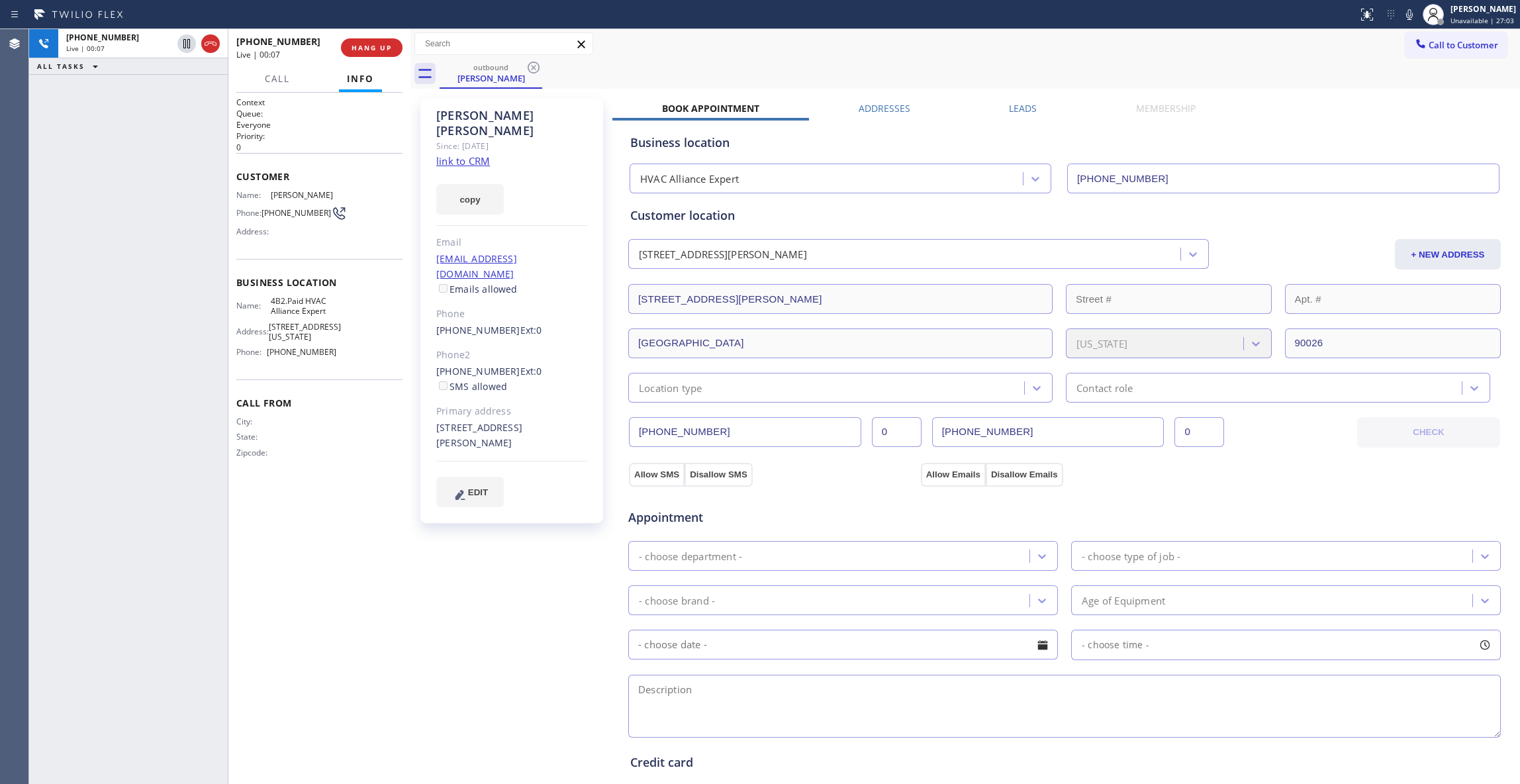
click at [499, 585] on div "[PERSON_NAME] Since: [DATE] link to CRM copy Email [EMAIL_ADDRESS][DOMAIN_NAME]…" at bounding box center [513, 534] width 199 height 884
click at [369, 43] on span "HANG UP" at bounding box center [372, 47] width 40 height 9
drag, startPoint x: 297, startPoint y: 223, endPoint x: 263, endPoint y: 210, distance: 36.4
click at [263, 210] on div "Phone: [PHONE_NUMBER]" at bounding box center [286, 212] width 100 height 16
copy span "[PHONE_NUMBER]"
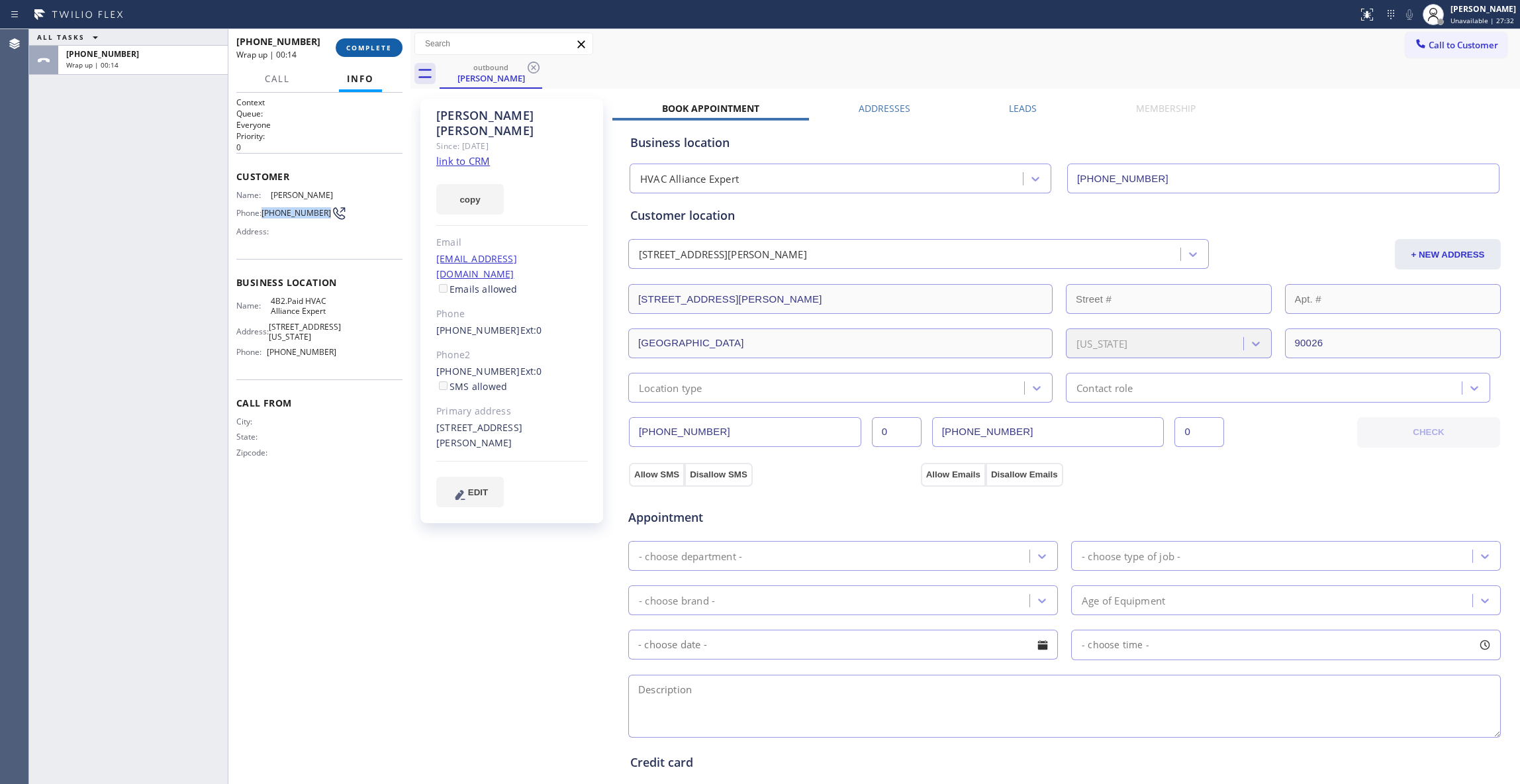
click at [368, 39] on button "COMPLETE" at bounding box center [368, 48] width 67 height 19
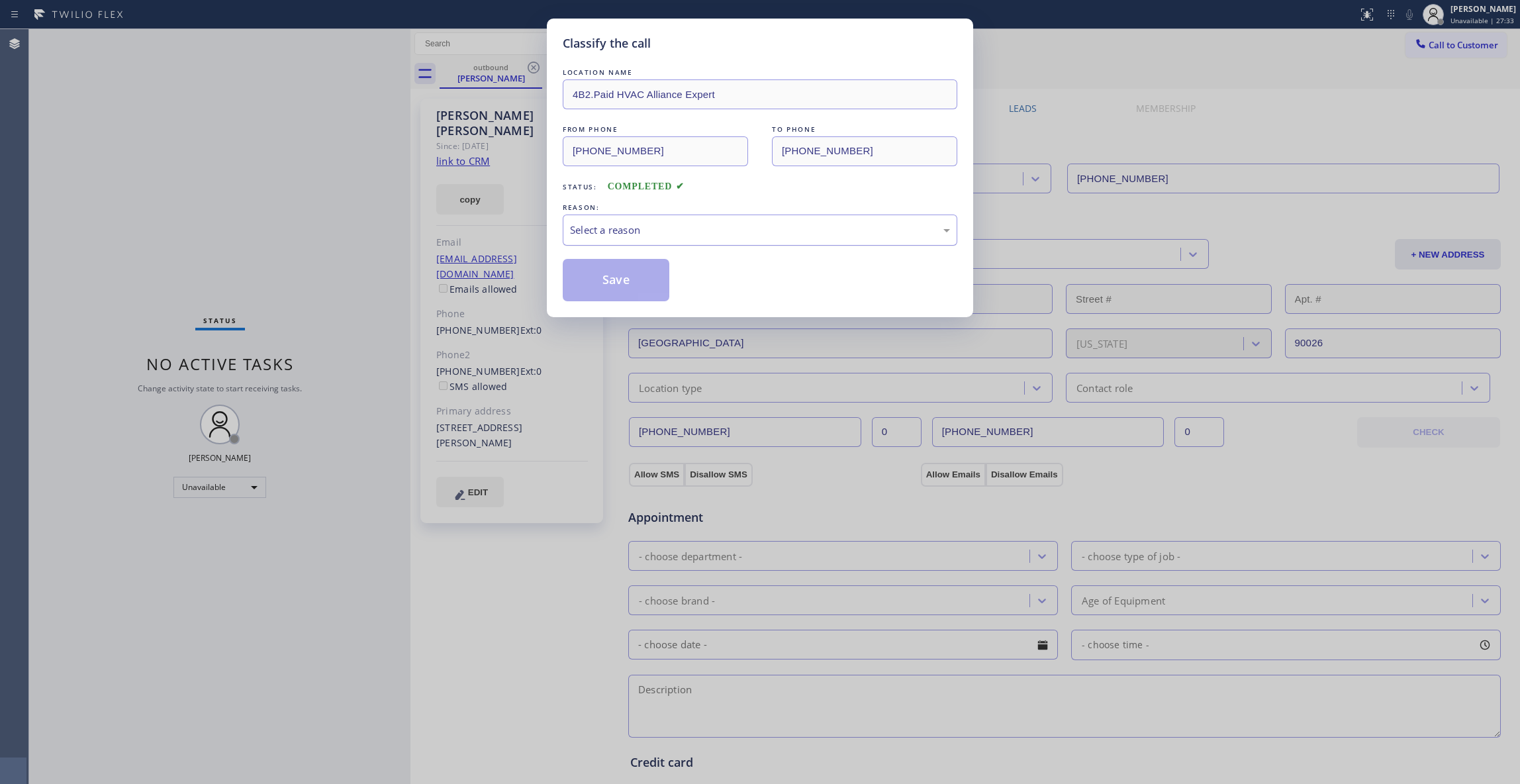
click at [712, 239] on div "Select a reason" at bounding box center [760, 229] width 395 height 31
click at [658, 278] on button "Save" at bounding box center [615, 280] width 106 height 42
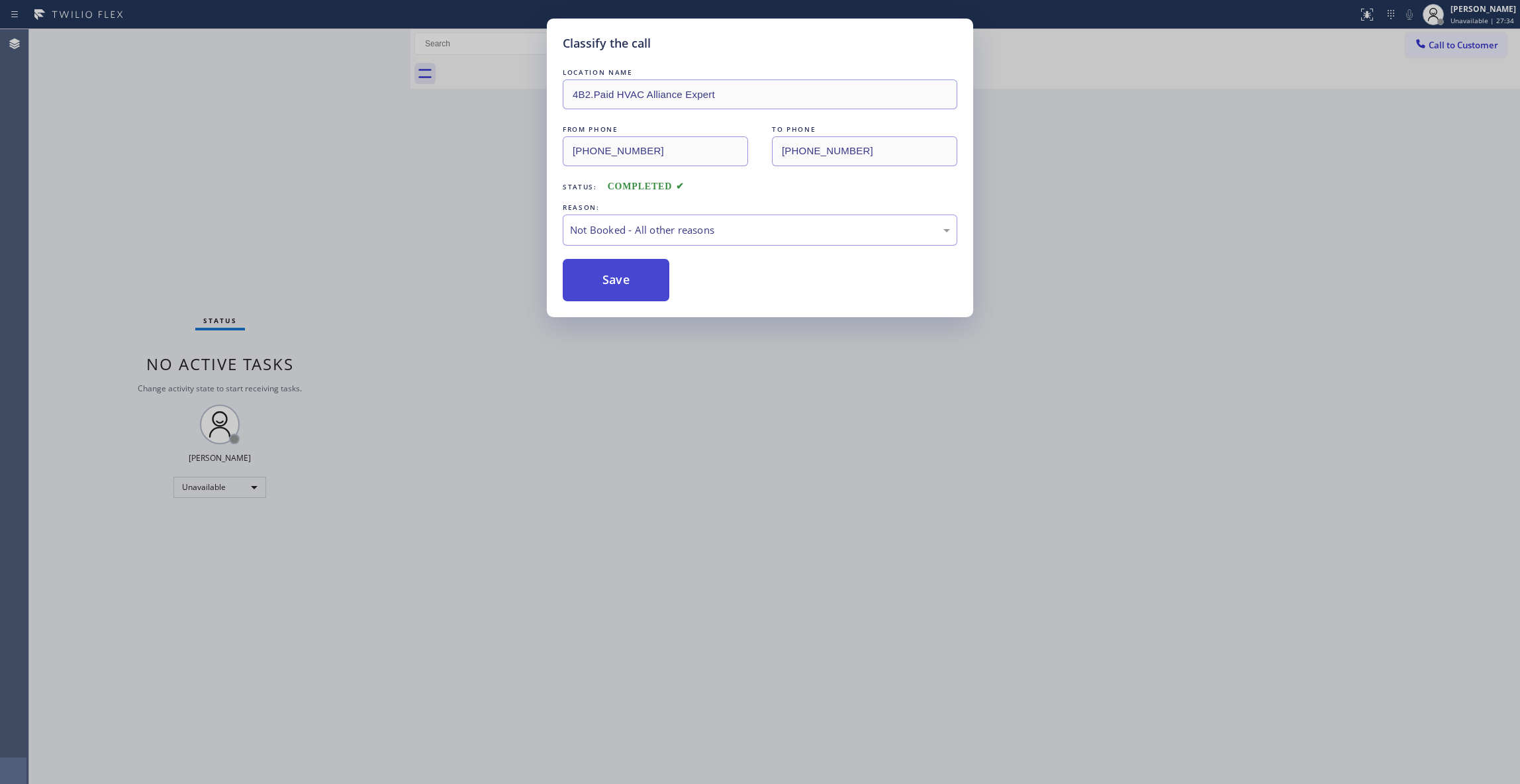
click at [658, 278] on button "Save" at bounding box center [615, 280] width 106 height 42
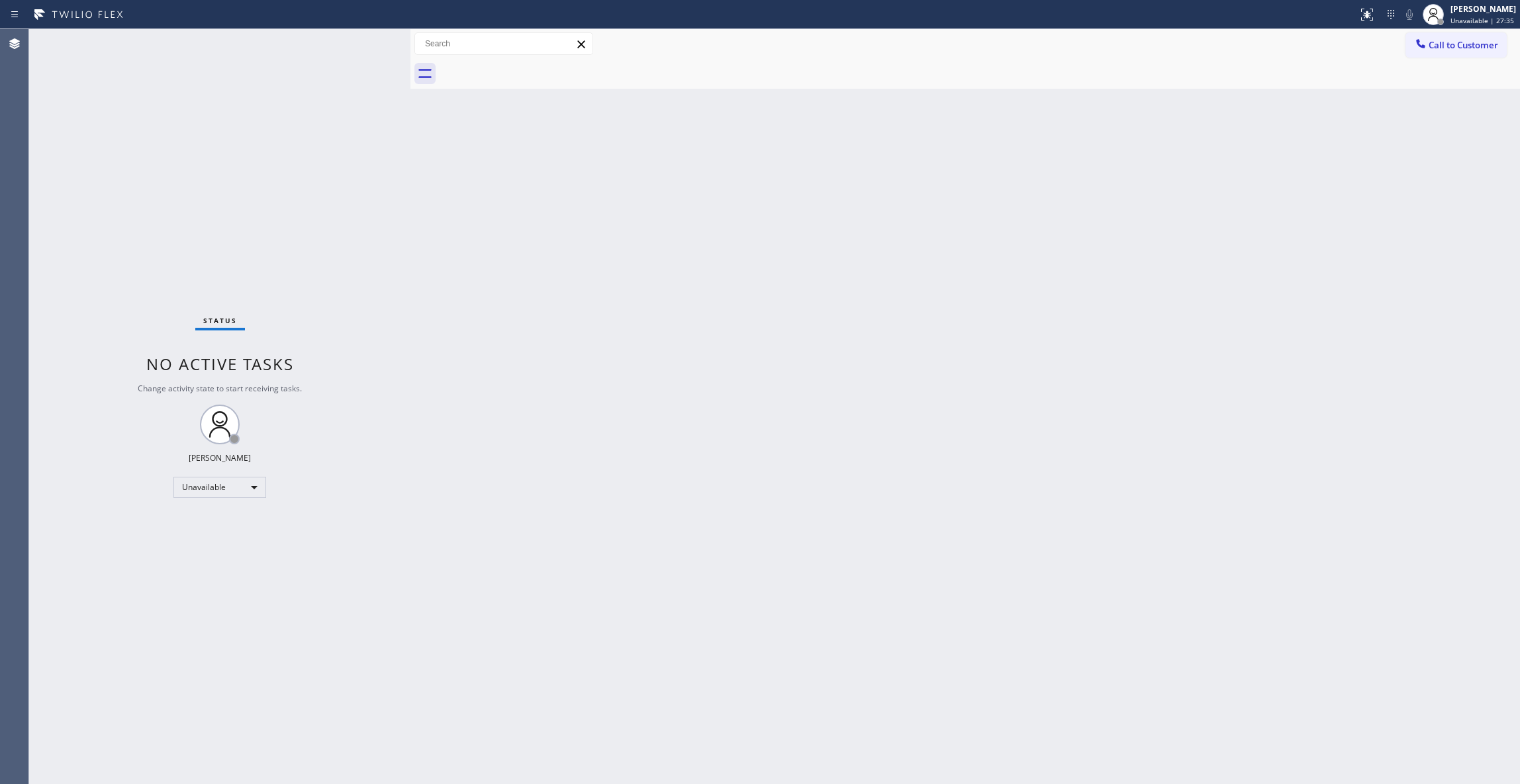
click at [1473, 46] on span "Call to Customer" at bounding box center [1463, 45] width 69 height 12
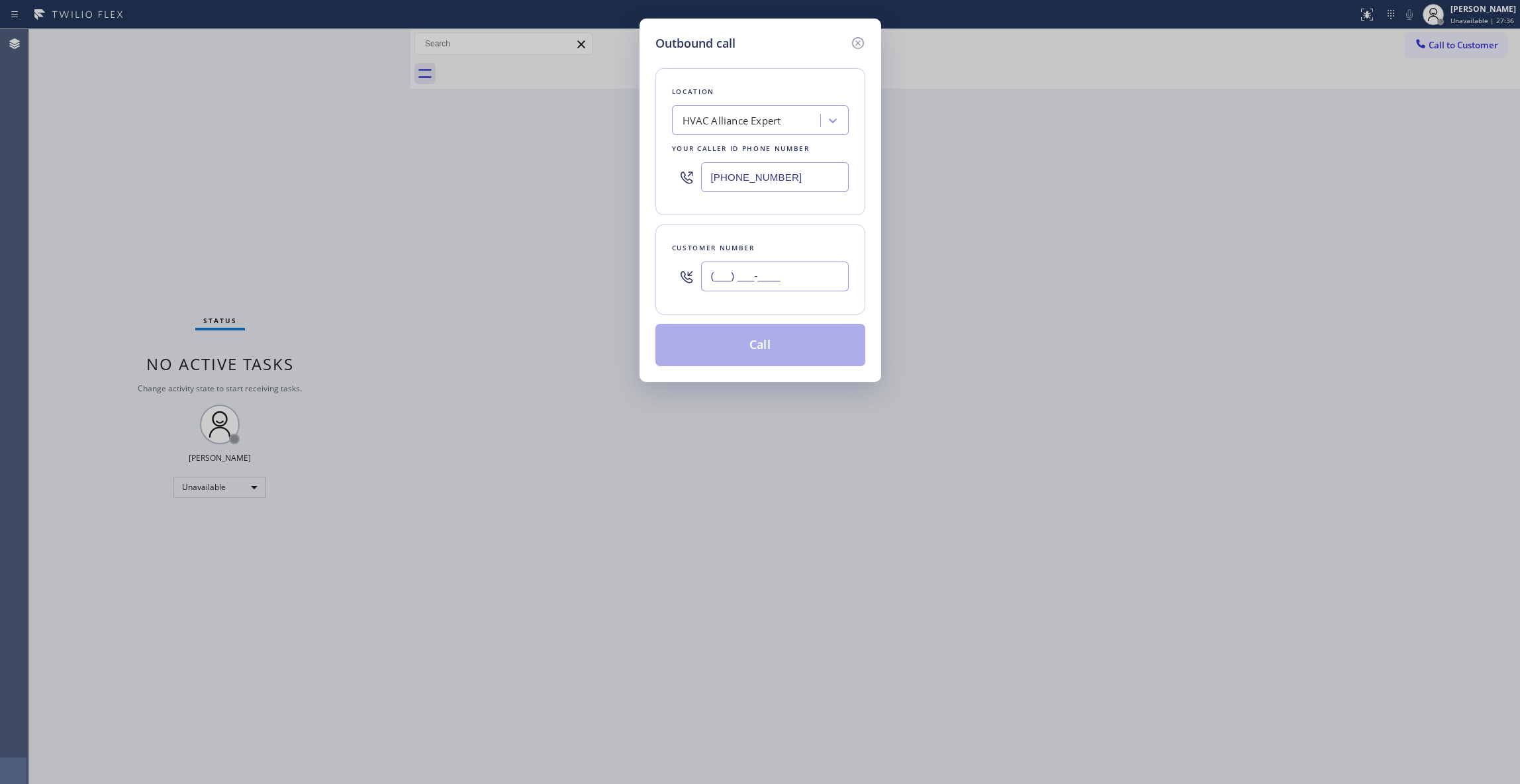
click at [784, 278] on input "(___) ___-____" at bounding box center [774, 276] width 148 height 30
paste input "323) 497-4033"
type input "[PHONE_NUMBER]"
click at [768, 356] on button "Call" at bounding box center [760, 345] width 210 height 42
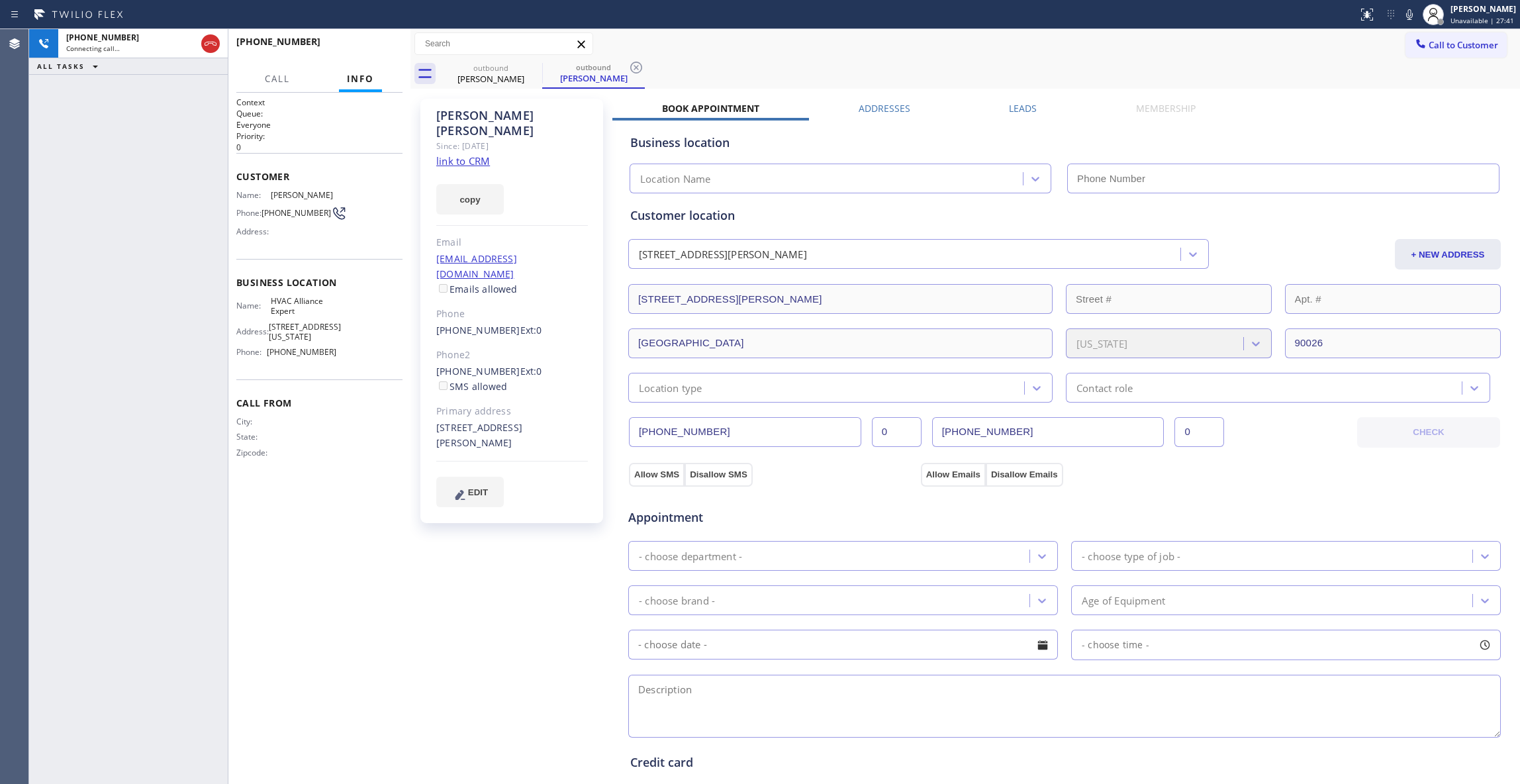
type input "[PHONE_NUMBER]"
drag, startPoint x: 106, startPoint y: 670, endPoint x: 126, endPoint y: 365, distance: 305.7
click at [109, 662] on div "[PHONE_NUMBER] Live | 00:10 ALL TASKS ALL TASKS ACTIVE TASKS TASKS IN WRAP UP" at bounding box center [129, 406] width 199 height 754
click at [355, 45] on span "HANG UP" at bounding box center [372, 47] width 40 height 9
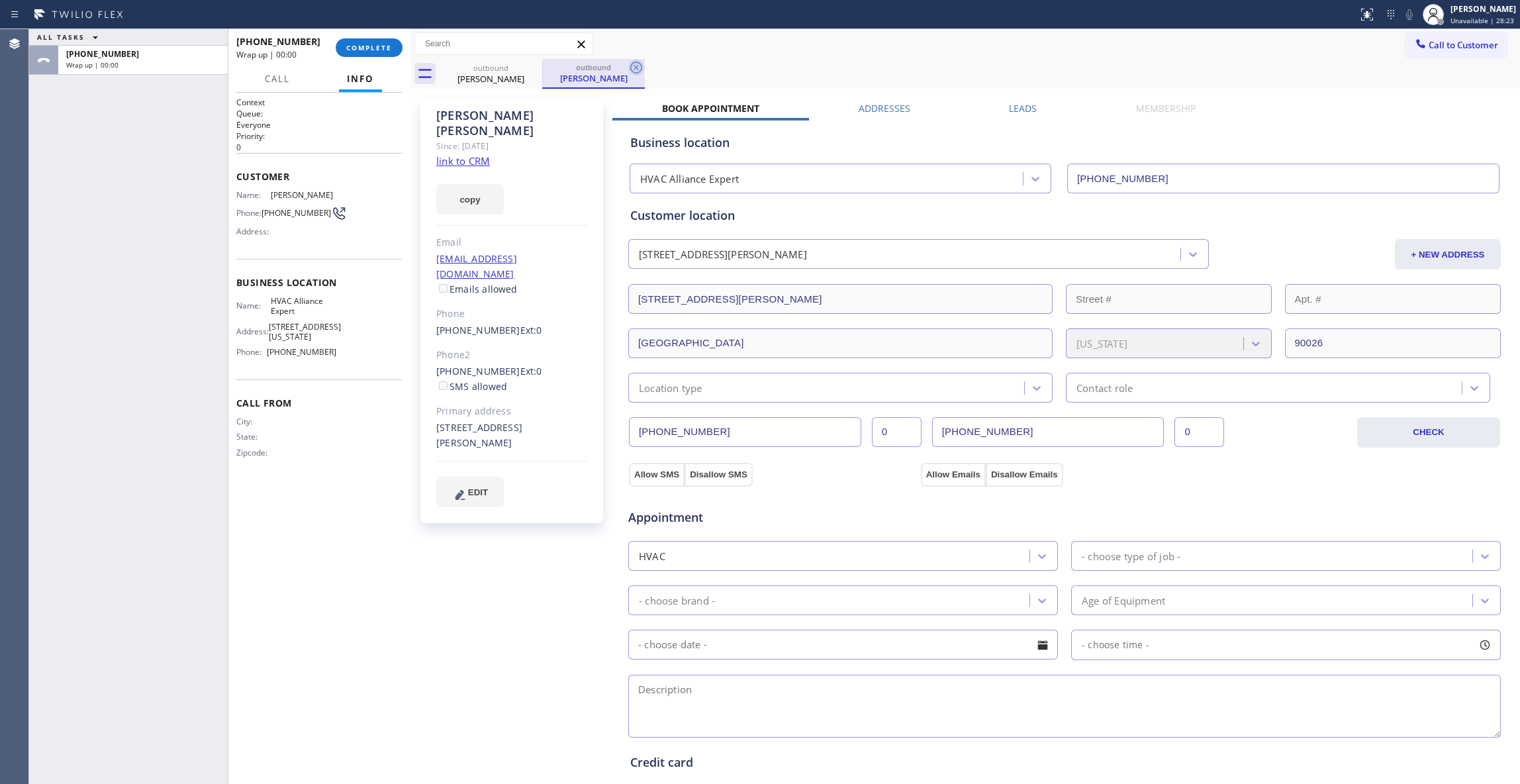
click at [636, 69] on icon at bounding box center [636, 67] width 16 height 16
click at [359, 48] on span "COMPLETE" at bounding box center [369, 47] width 46 height 9
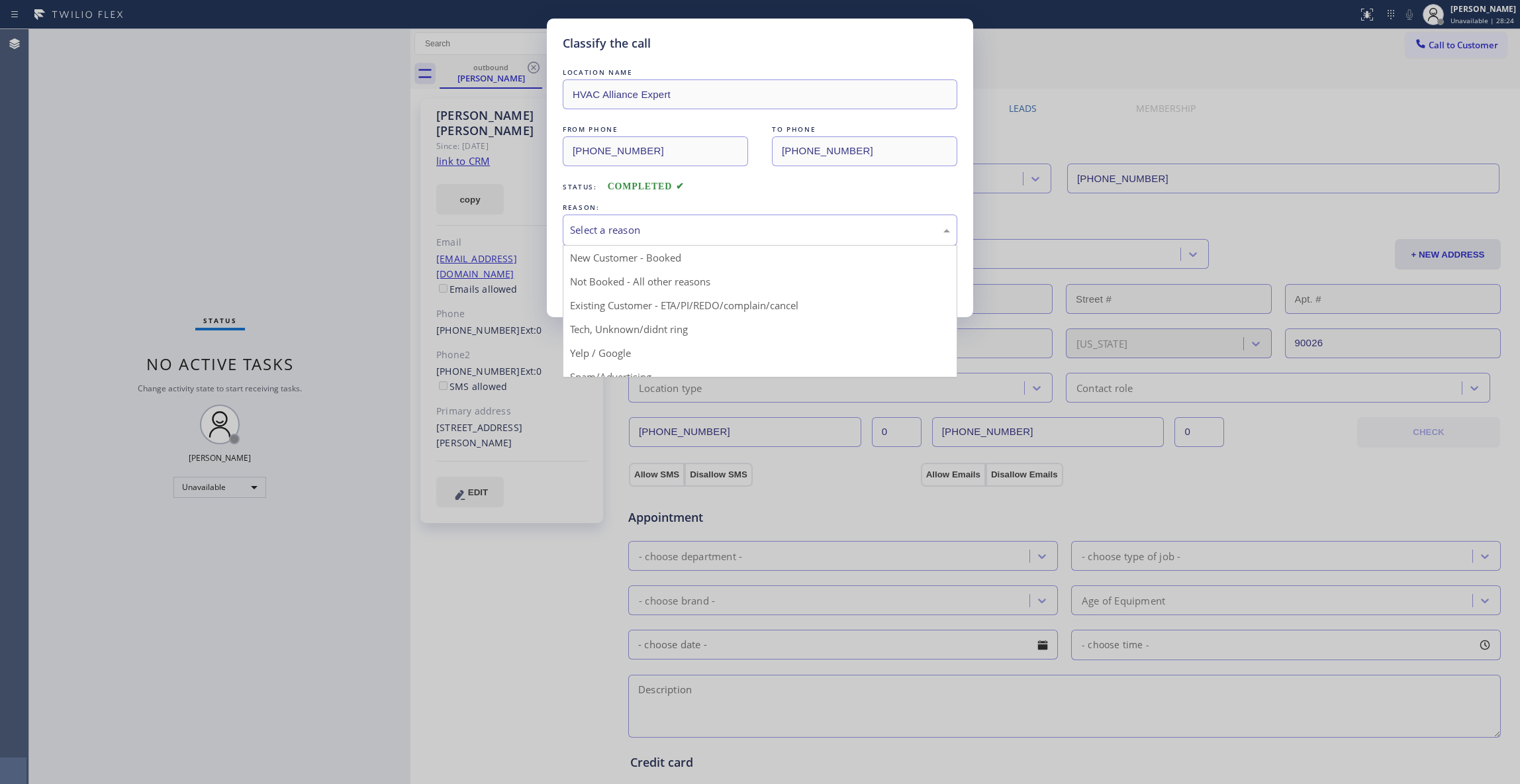
click at [662, 231] on div "Select a reason" at bounding box center [760, 230] width 380 height 15
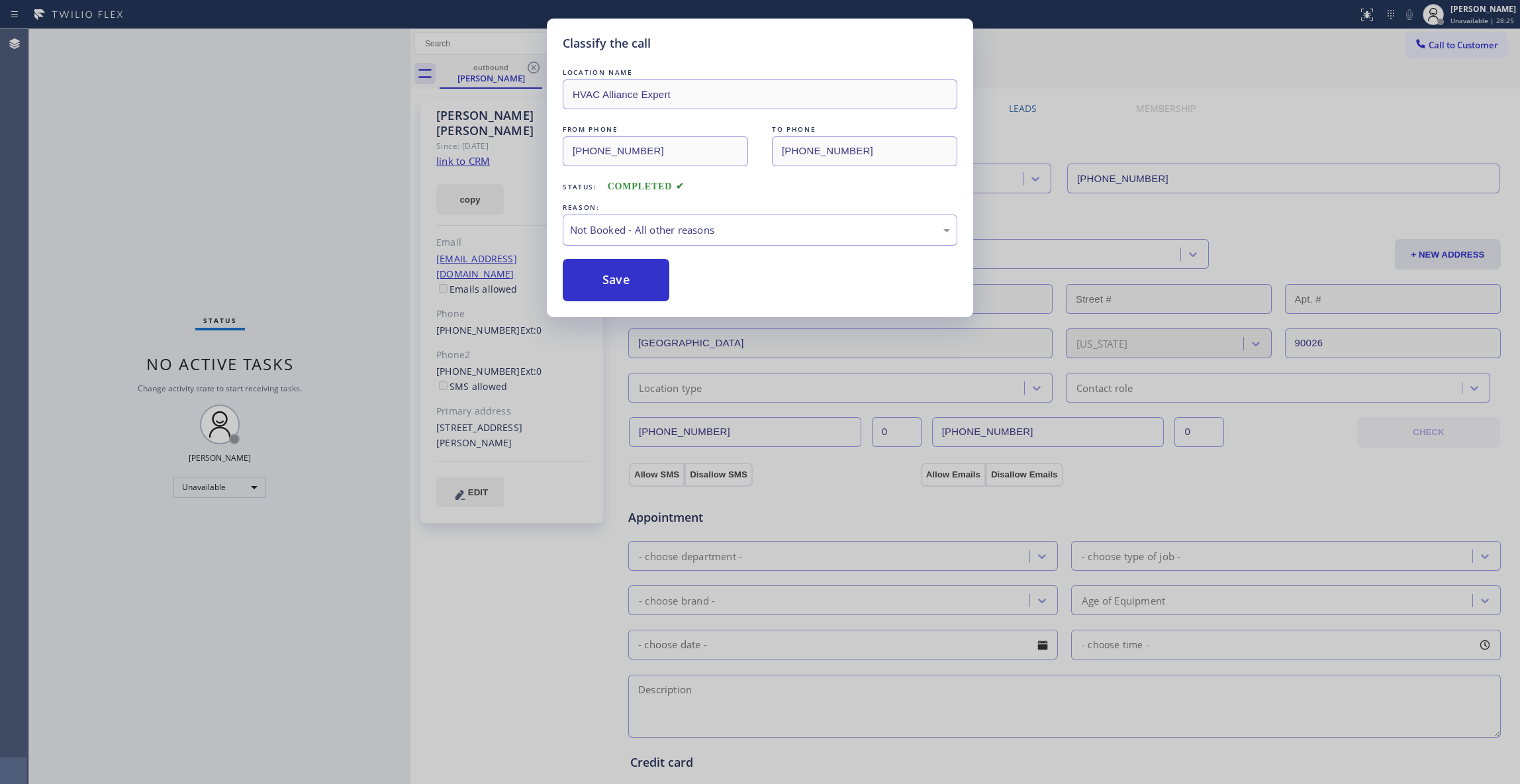
click at [652, 279] on button "Save" at bounding box center [615, 280] width 106 height 42
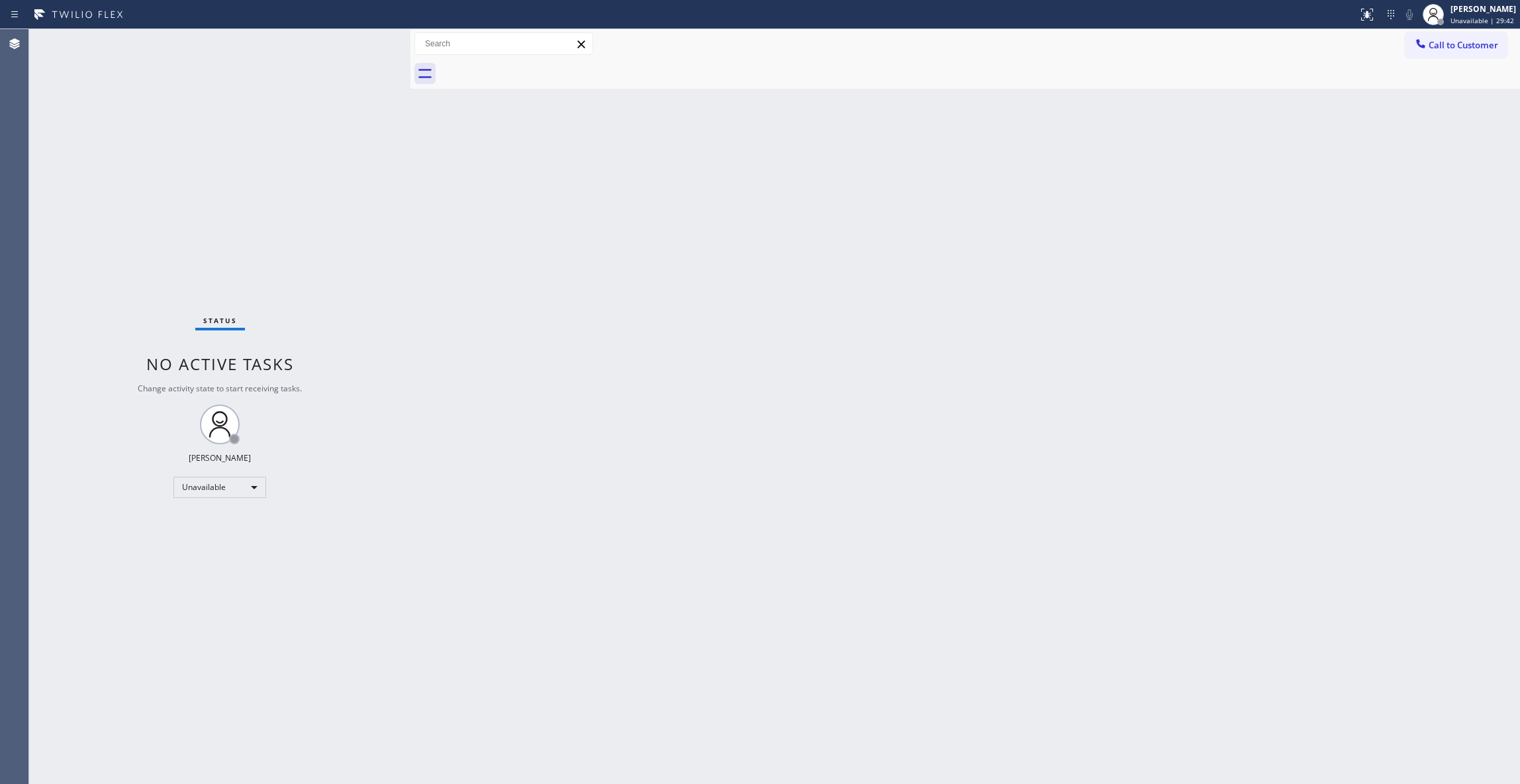
click at [117, 568] on div "Status No active tasks Change activity state to start receiving tasks. [PERSON_…" at bounding box center [220, 406] width 381 height 754
drag, startPoint x: 924, startPoint y: 157, endPoint x: 1359, endPoint y: 22, distance: 455.5
click at [964, 140] on div "Back to Dashboard Change Sender ID Customers Technicians Select a contact Outbo…" at bounding box center [965, 406] width 1109 height 754
click at [1454, 42] on span "Call to Customer" at bounding box center [1463, 45] width 69 height 12
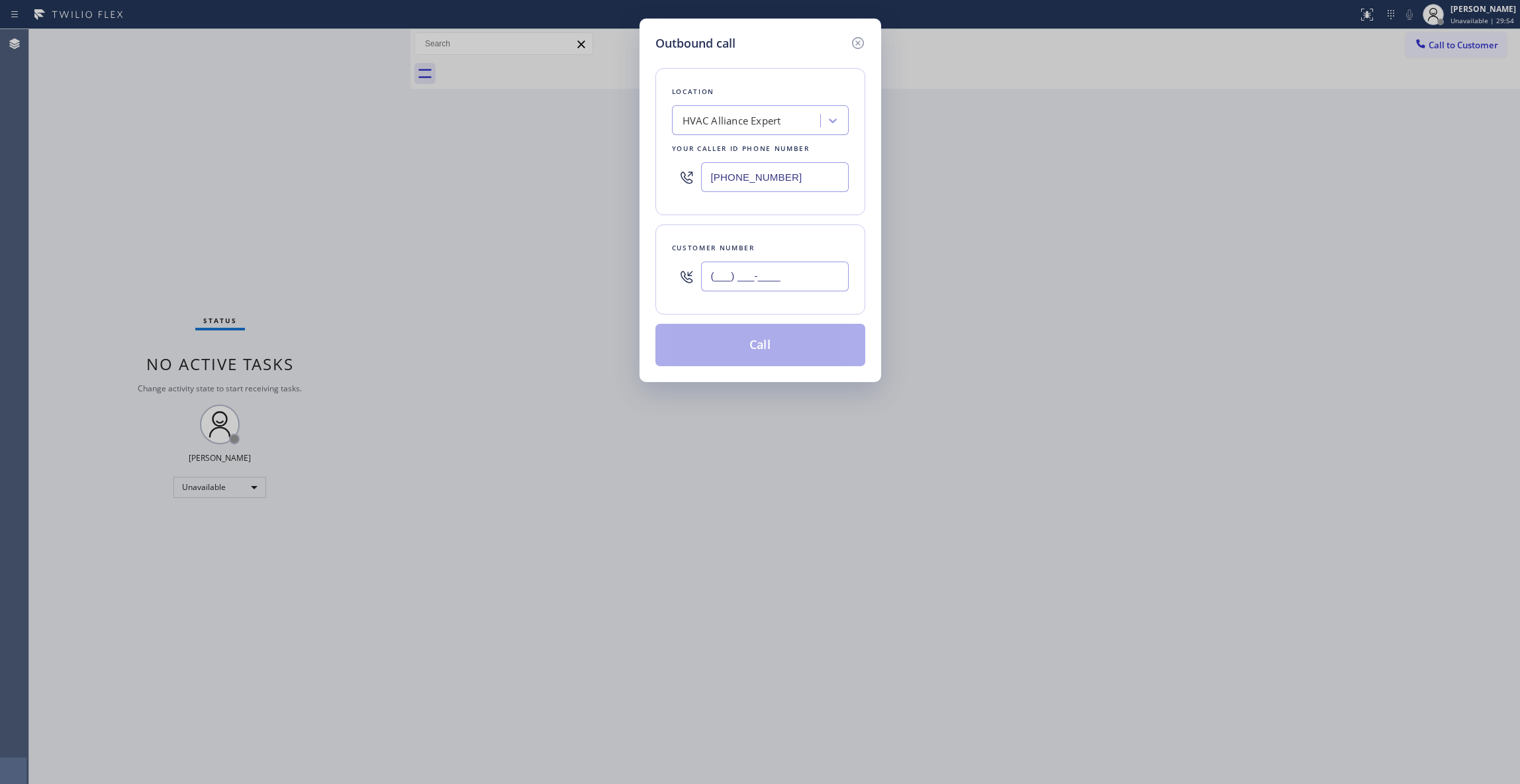
click at [787, 279] on input "(___) ___-____" at bounding box center [774, 276] width 148 height 30
paste input "650) 272-7916"
type input "[PHONE_NUMBER]"
click at [759, 339] on button "Call" at bounding box center [760, 345] width 210 height 42
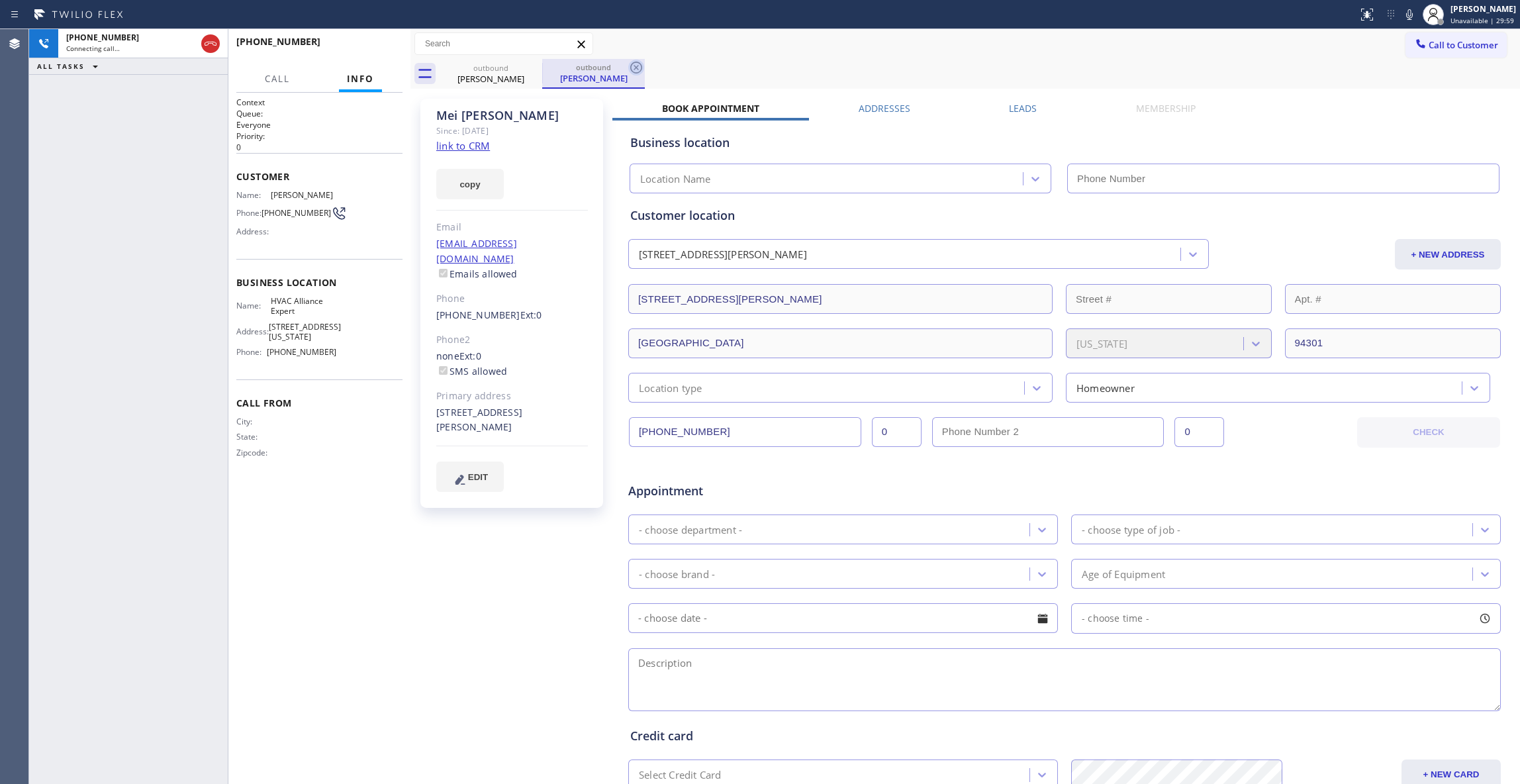
click at [636, 63] on icon at bounding box center [636, 67] width 16 height 16
type input "[PHONE_NUMBER]"
click at [470, 147] on link "link to CRM" at bounding box center [463, 146] width 54 height 13
click at [382, 45] on span "HANG UP" at bounding box center [372, 47] width 40 height 9
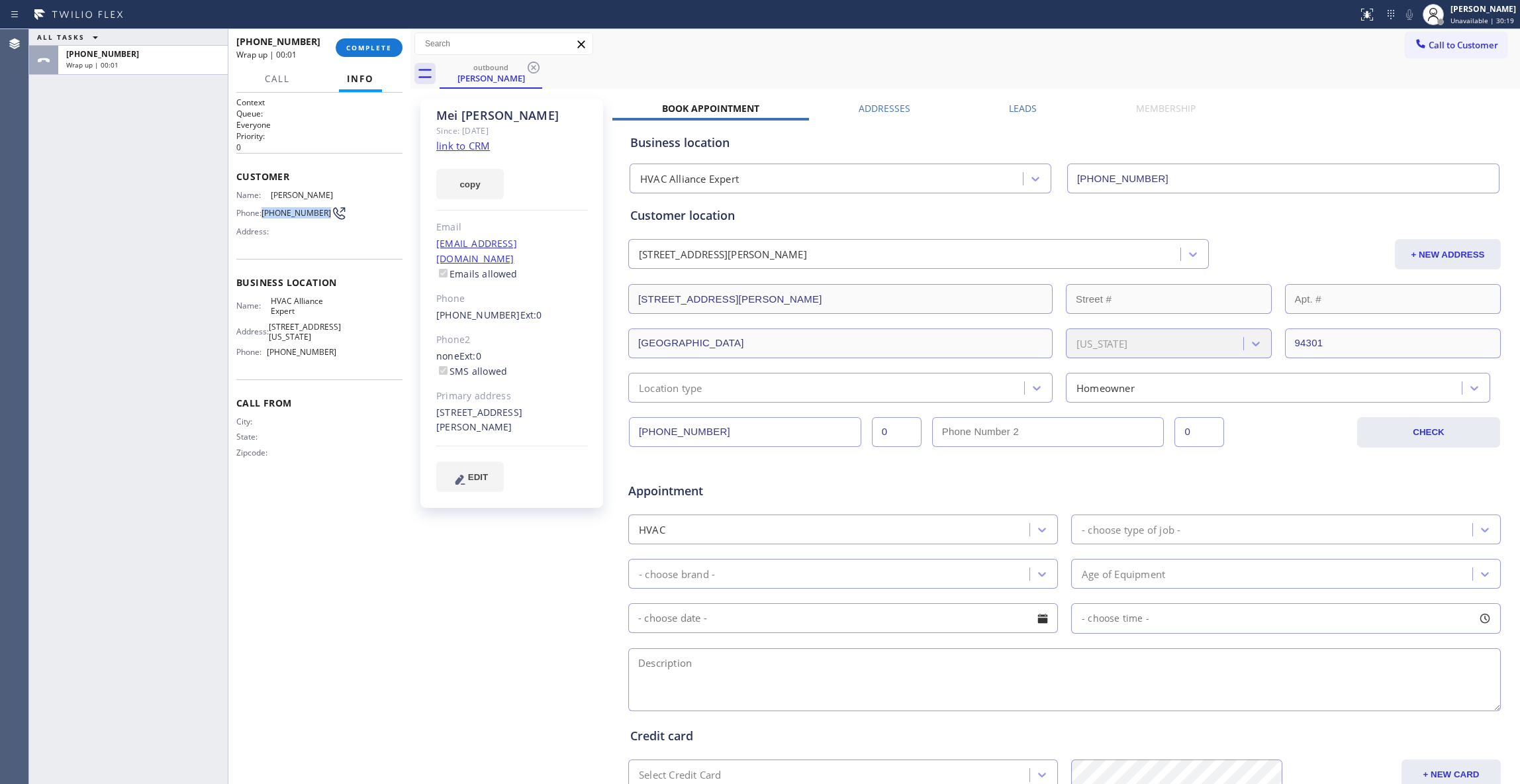
drag, startPoint x: 288, startPoint y: 226, endPoint x: 364, endPoint y: 38, distance: 202.8
click at [266, 213] on span "[PHONE_NUMBER]" at bounding box center [296, 213] width 69 height 10
copy span "[PHONE_NUMBER]"
click at [366, 35] on div "[PHONE_NUMBER] Wrap up | 00:01 COMPLETE" at bounding box center [319, 47] width 166 height 35
click at [369, 40] on button "COMPLETE" at bounding box center [368, 48] width 67 height 19
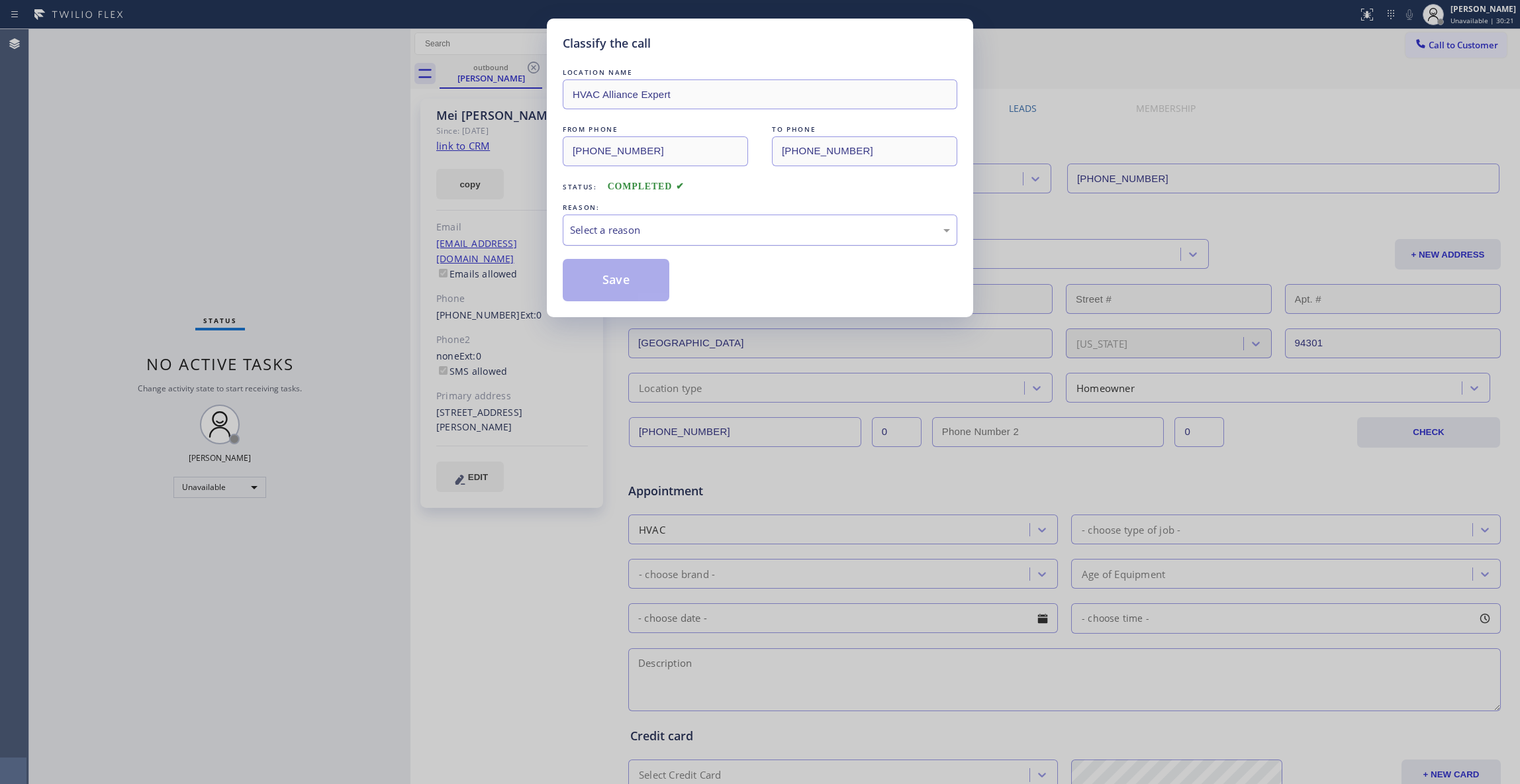
click at [642, 223] on div "Select a reason" at bounding box center [760, 230] width 380 height 15
click at [620, 278] on button "Save" at bounding box center [615, 280] width 106 height 42
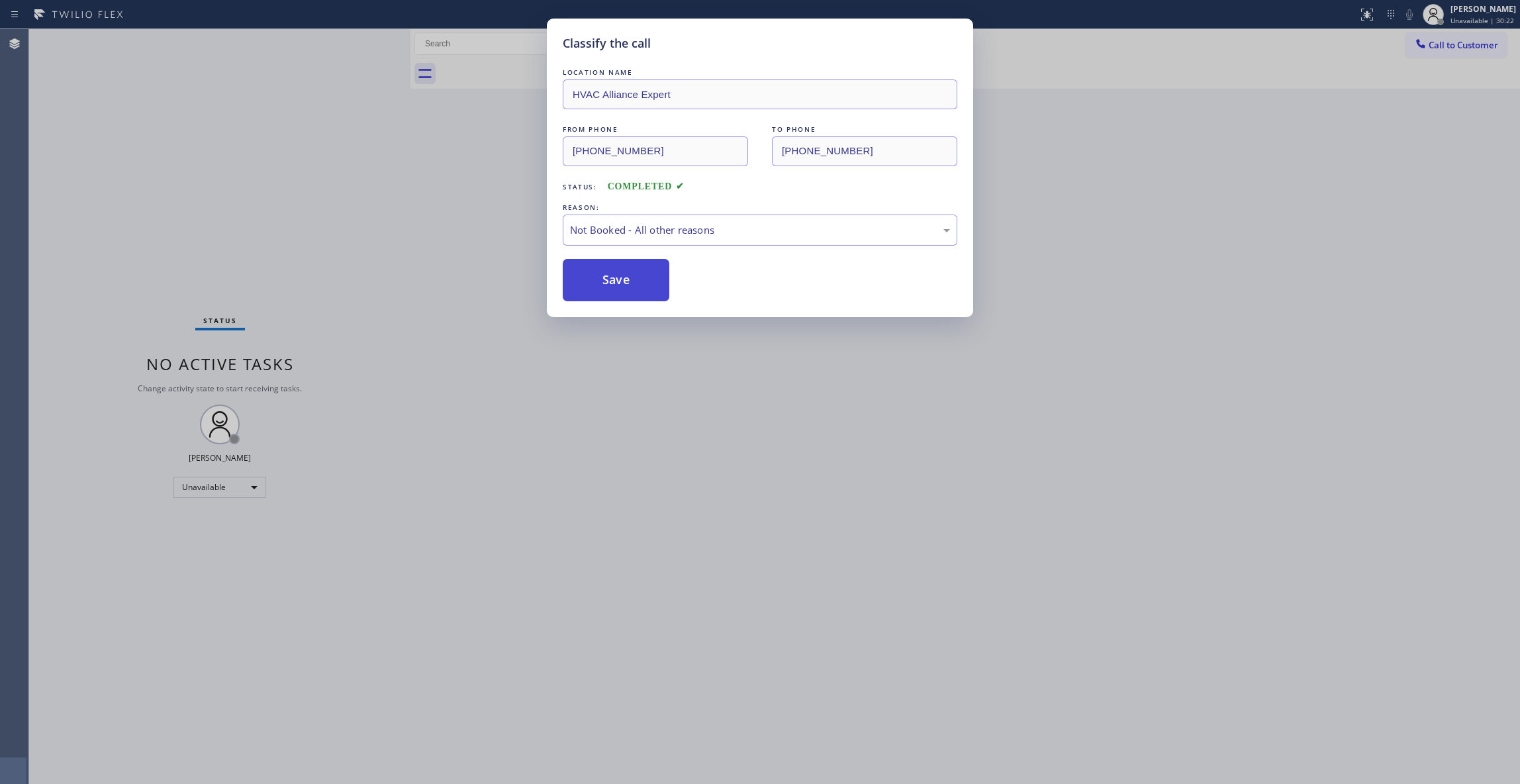
click at [620, 278] on button "Save" at bounding box center [615, 280] width 106 height 42
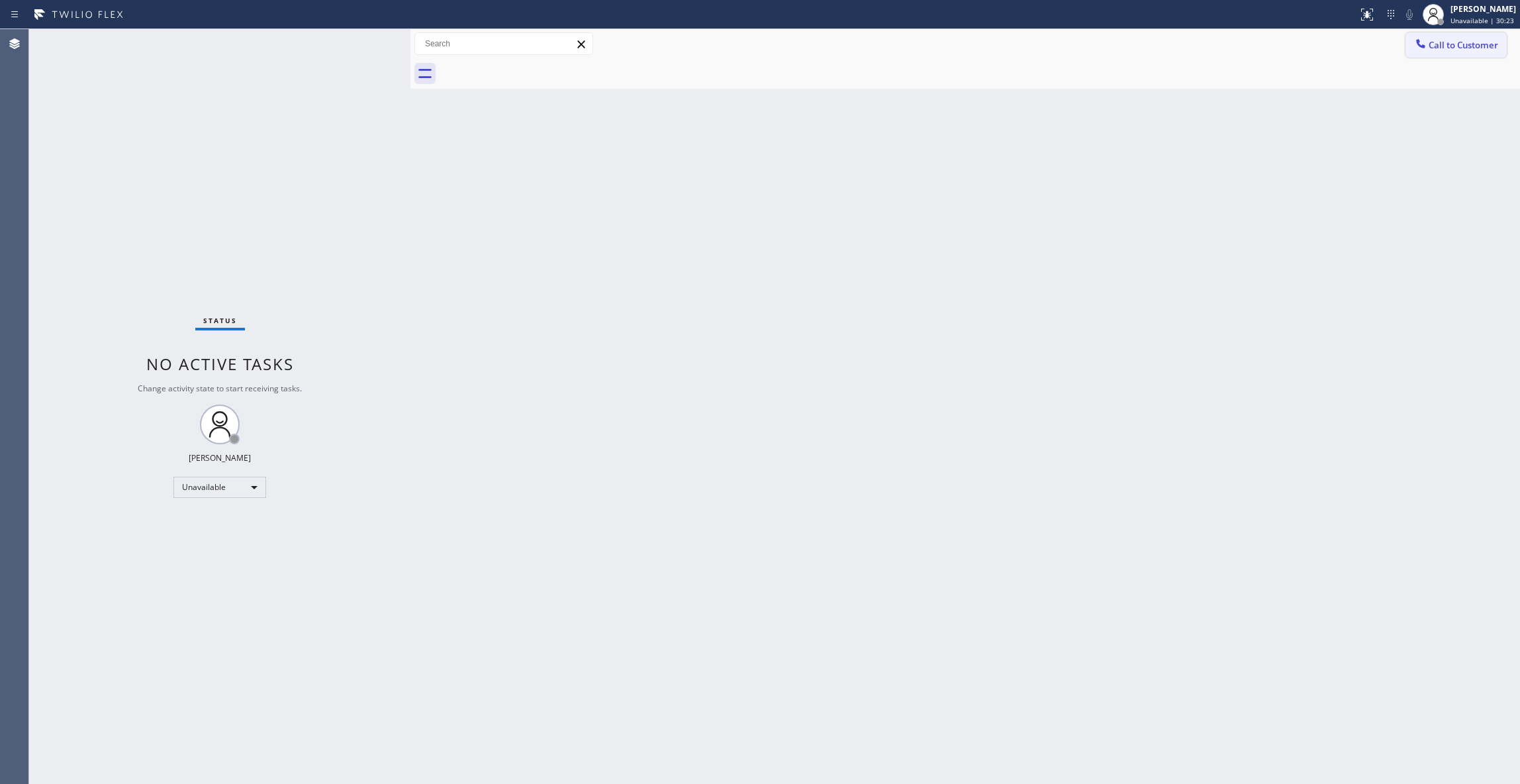
click at [1464, 46] on span "Call to Customer" at bounding box center [1463, 45] width 69 height 12
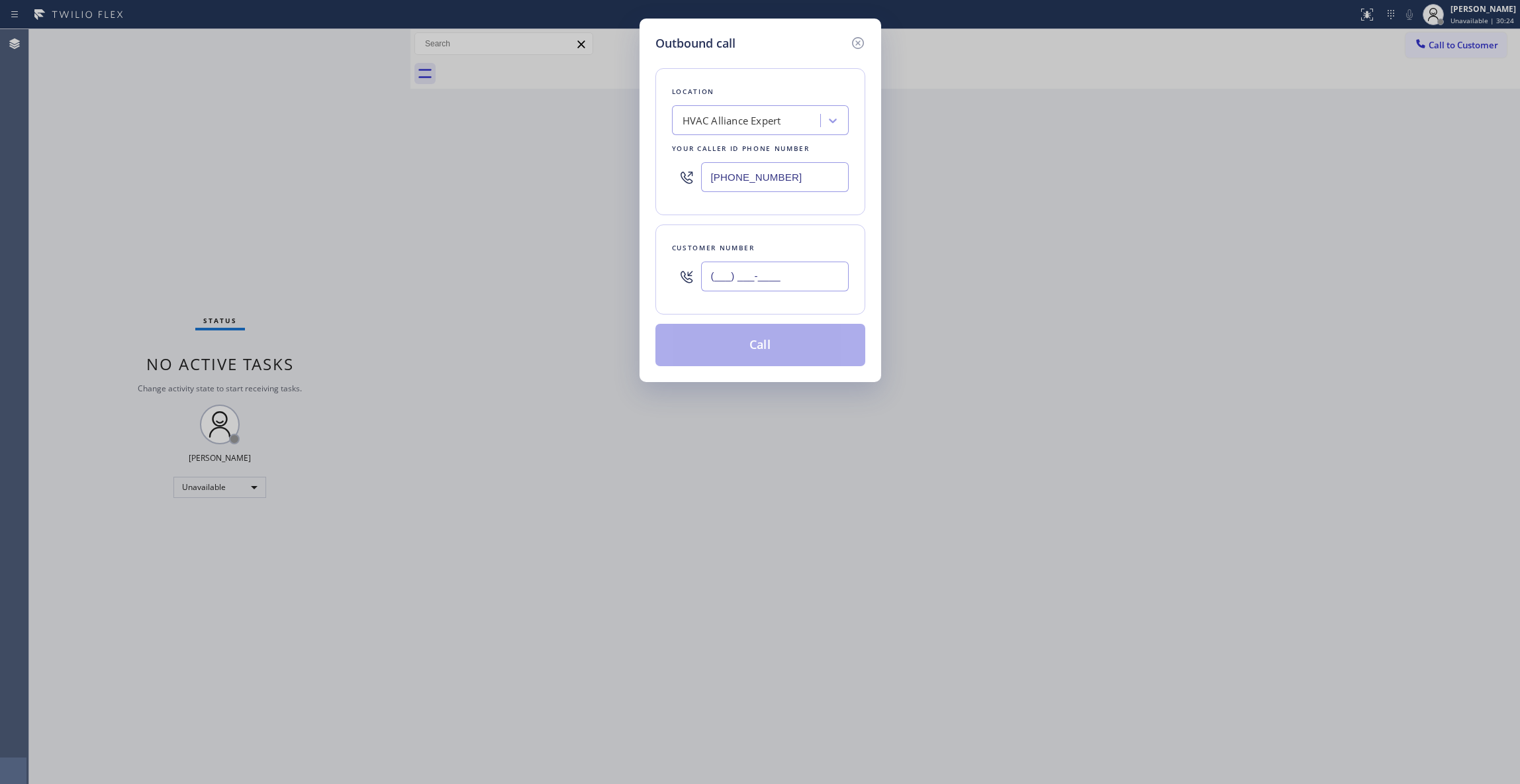
click at [745, 287] on input "(___) ___-____" at bounding box center [774, 276] width 148 height 30
paste input "650) 272-7916"
type input "[PHONE_NUMBER]"
drag, startPoint x: 806, startPoint y: 180, endPoint x: 456, endPoint y: 170, distance: 350.1
click at [456, 170] on div "Outbound call Location HVAC Alliance Expert Your caller id phone number [PHONE_…" at bounding box center [760, 392] width 1520 height 784
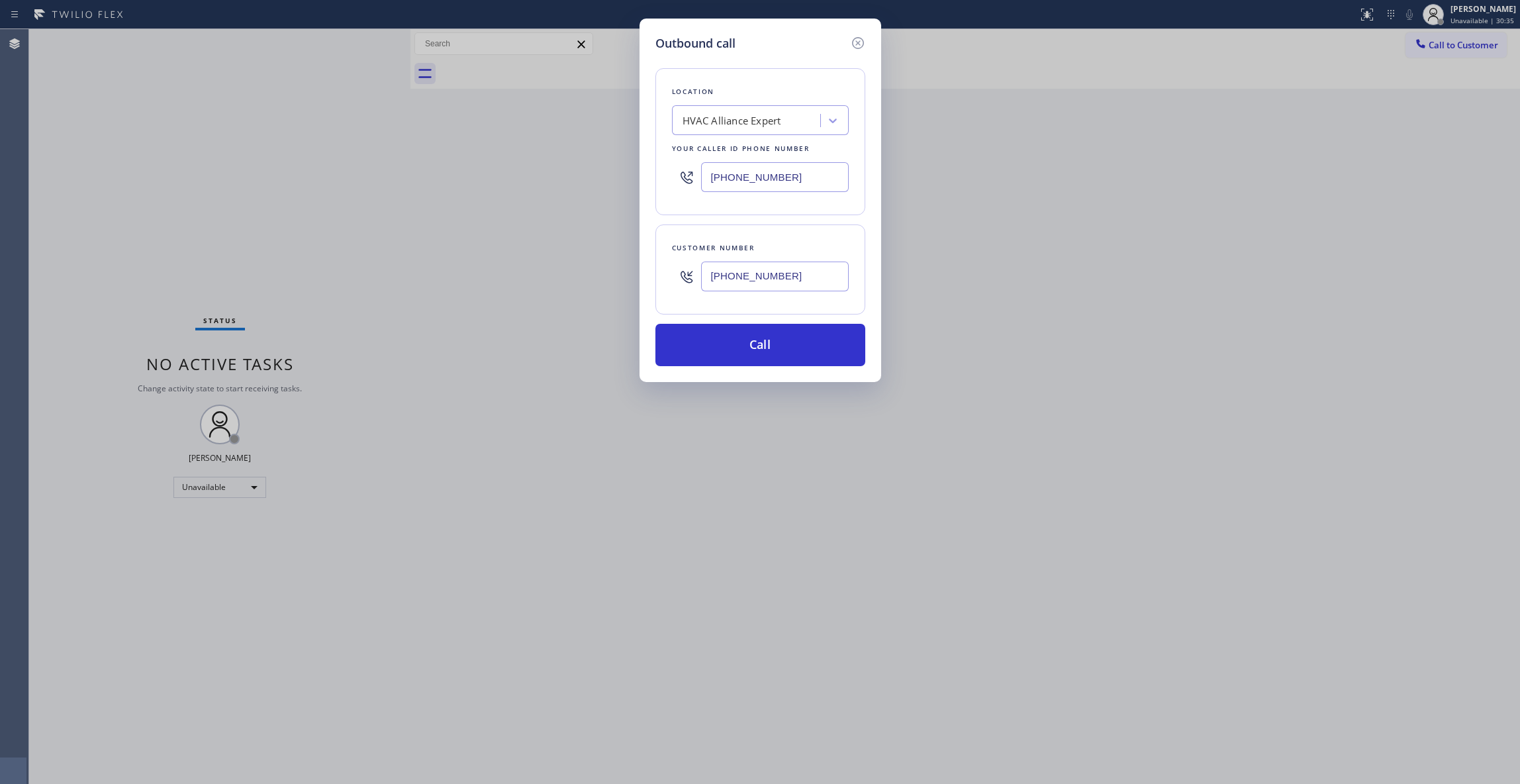
paste input "669) 800-4335"
type input "[PHONE_NUMBER]"
drag, startPoint x: 808, startPoint y: 281, endPoint x: 664, endPoint y: 281, distance: 144.0
click at [664, 281] on div "Customer number [PHONE_NUMBER]" at bounding box center [760, 269] width 210 height 90
drag, startPoint x: 717, startPoint y: 350, endPoint x: 822, endPoint y: 5, distance: 360.6
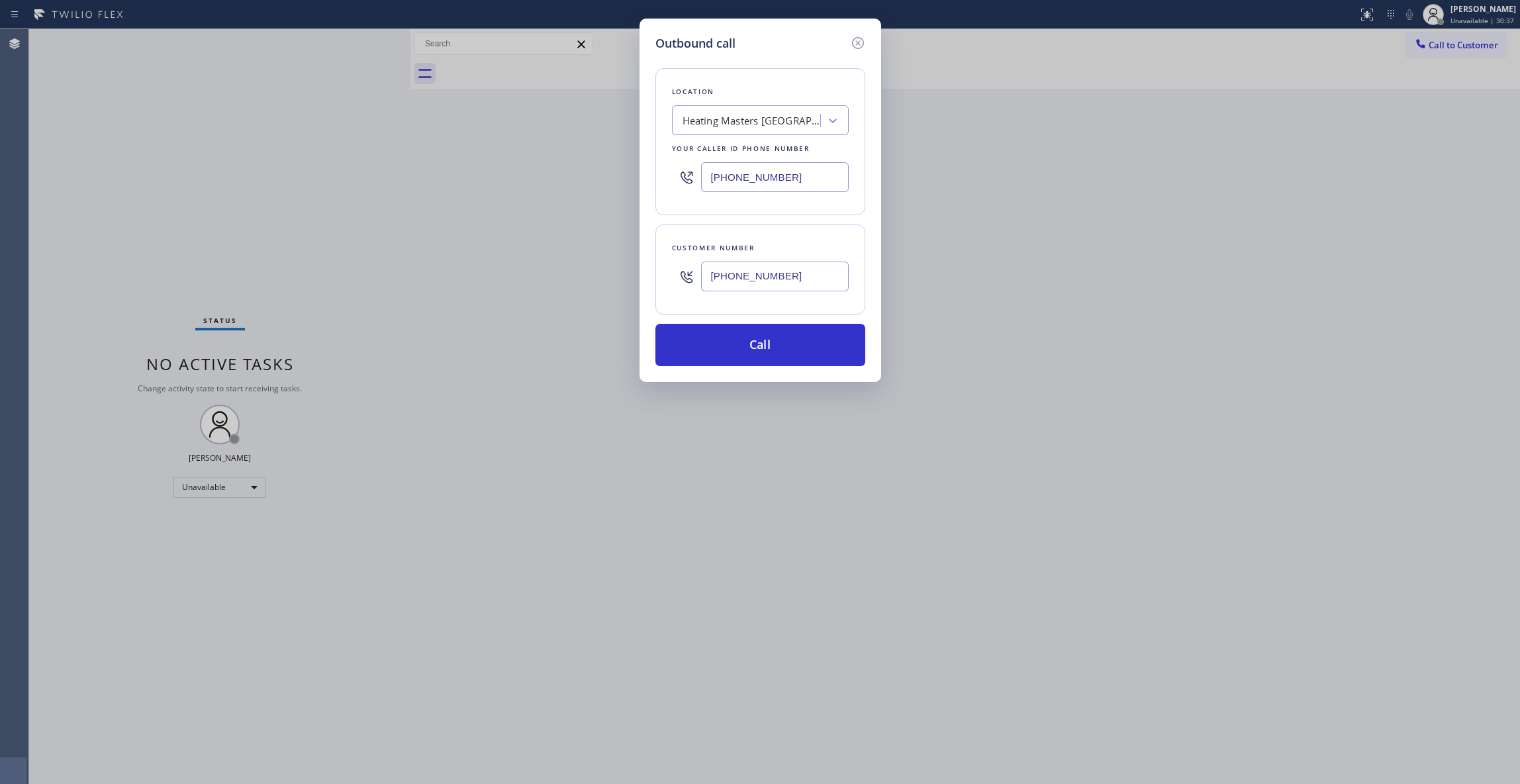
click at [716, 341] on button "Call" at bounding box center [760, 345] width 210 height 42
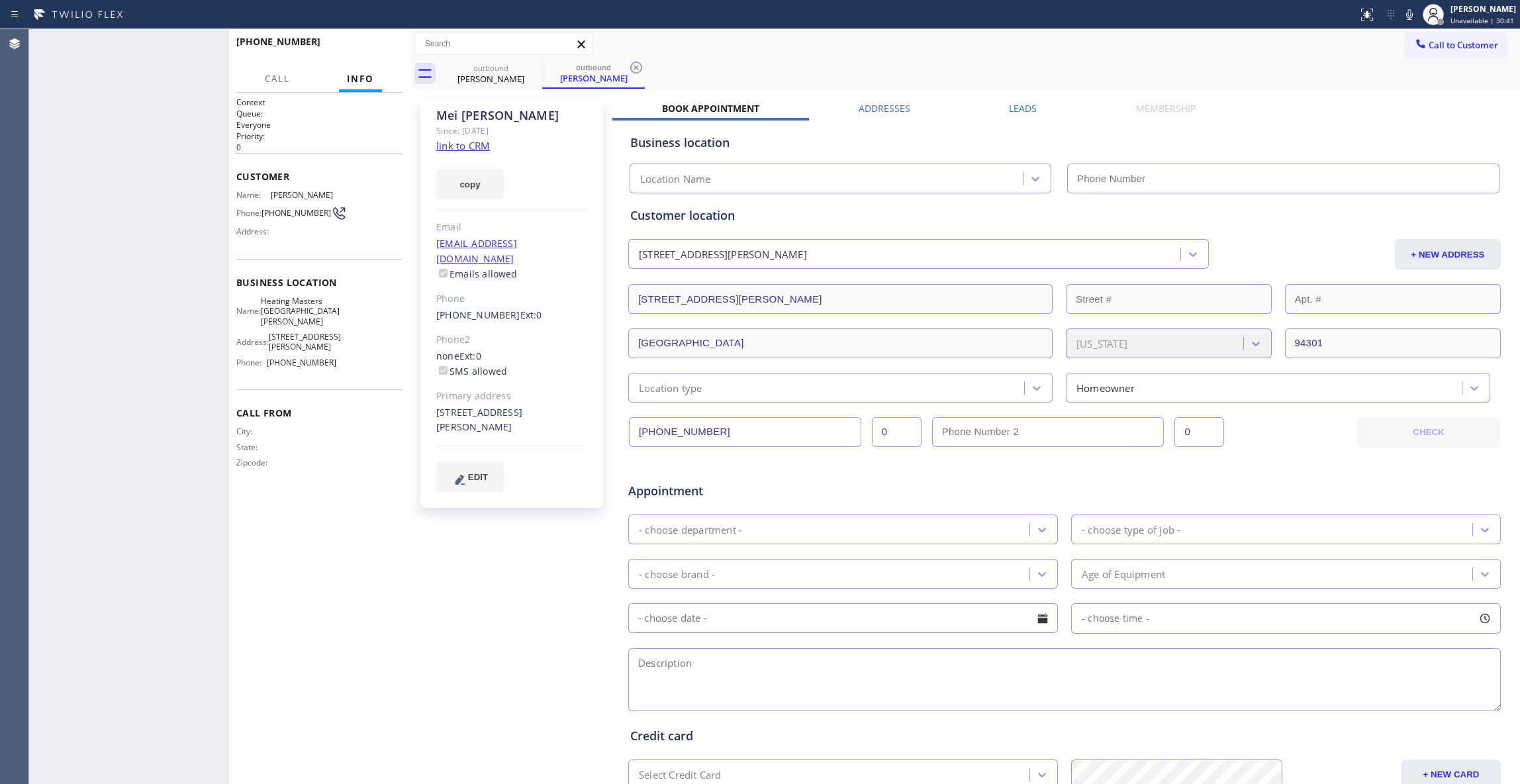
type input "[PHONE_NUMBER]"
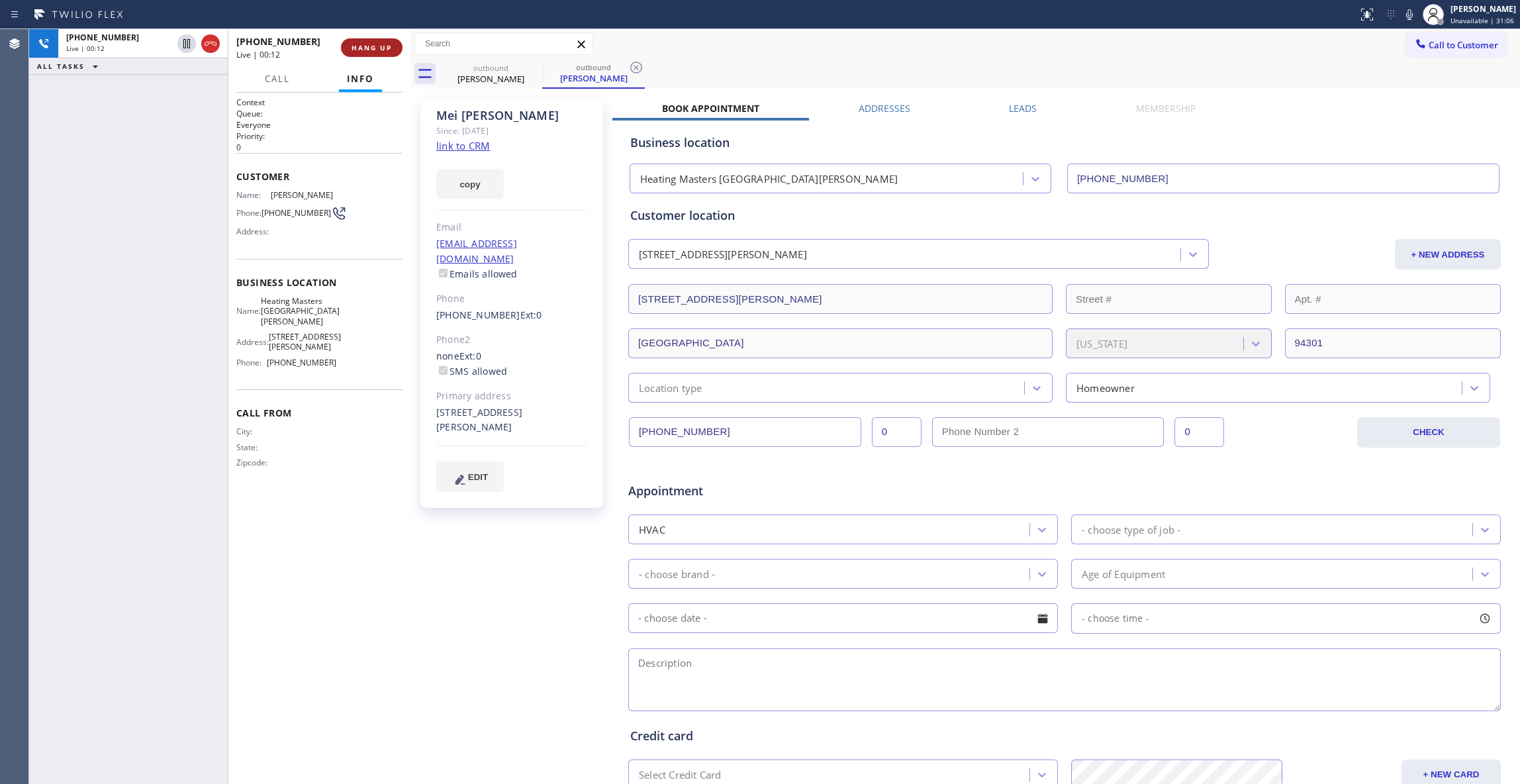
click at [388, 40] on button "HANG UP" at bounding box center [371, 48] width 62 height 19
click at [390, 51] on button "COMPLETE" at bounding box center [368, 48] width 67 height 19
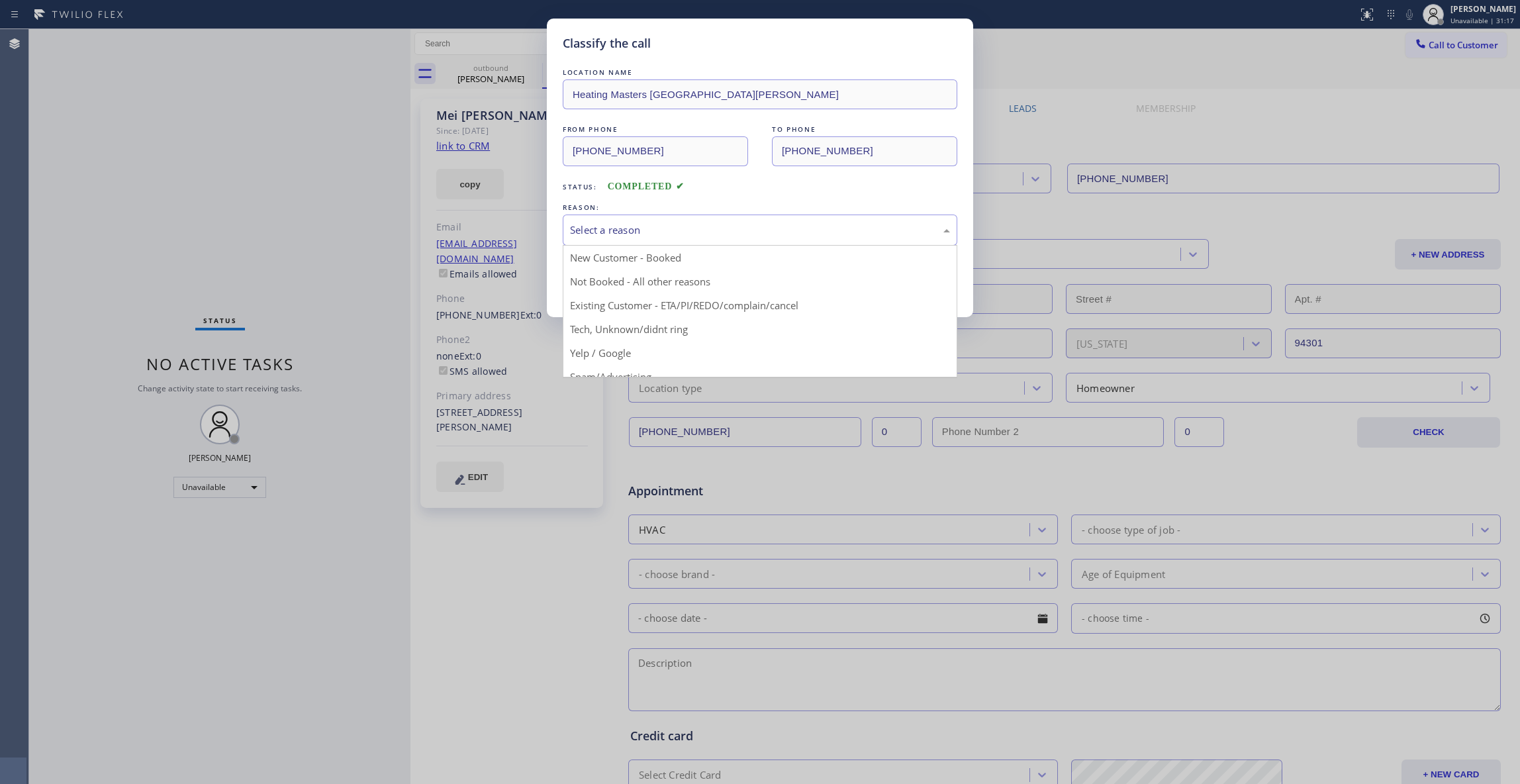
click at [641, 235] on div "Select a reason" at bounding box center [760, 230] width 380 height 15
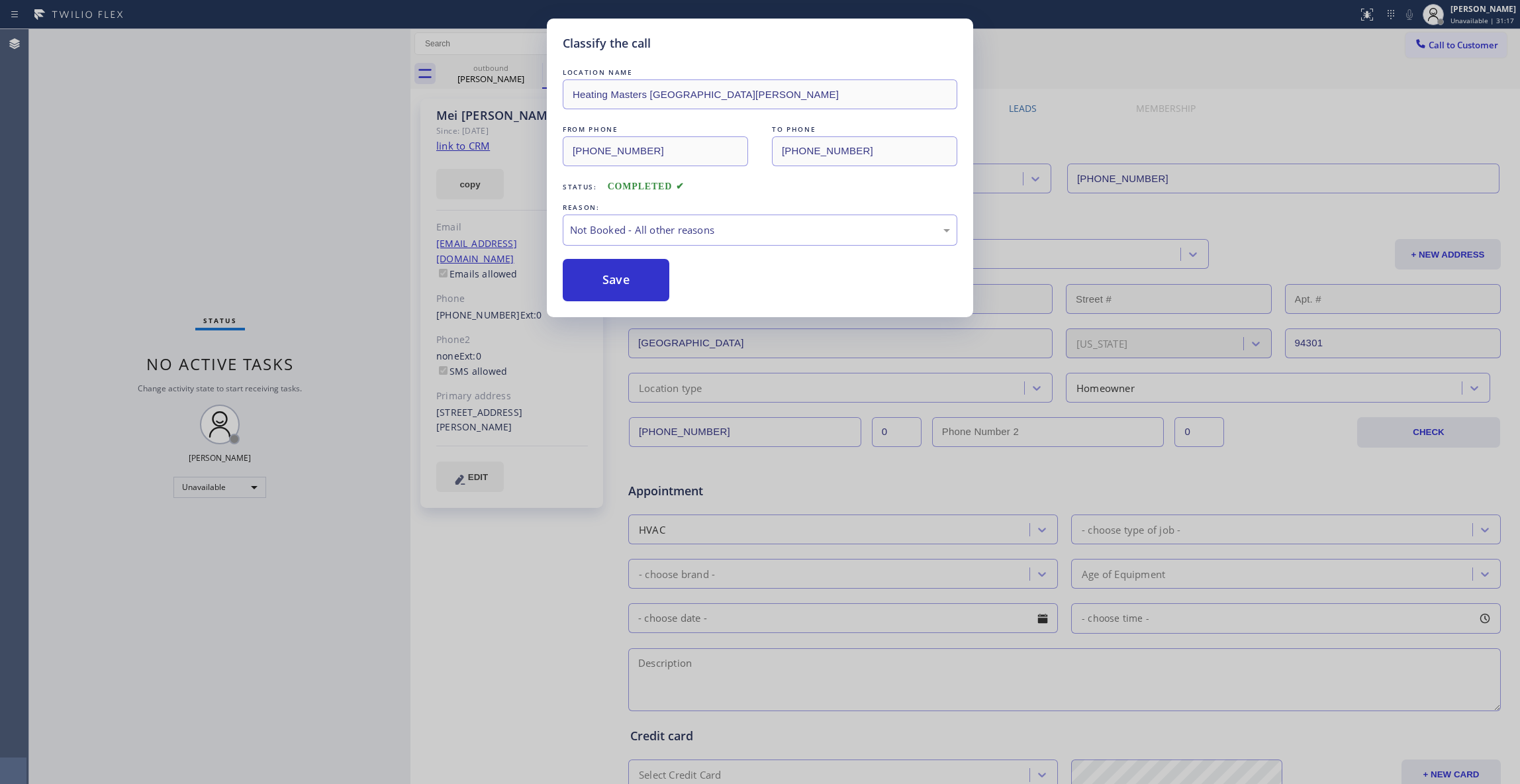
click at [615, 276] on button "Save" at bounding box center [615, 280] width 106 height 42
drag, startPoint x: 615, startPoint y: 276, endPoint x: 721, endPoint y: 2, distance: 293.8
click at [617, 272] on button "Save" at bounding box center [615, 280] width 106 height 42
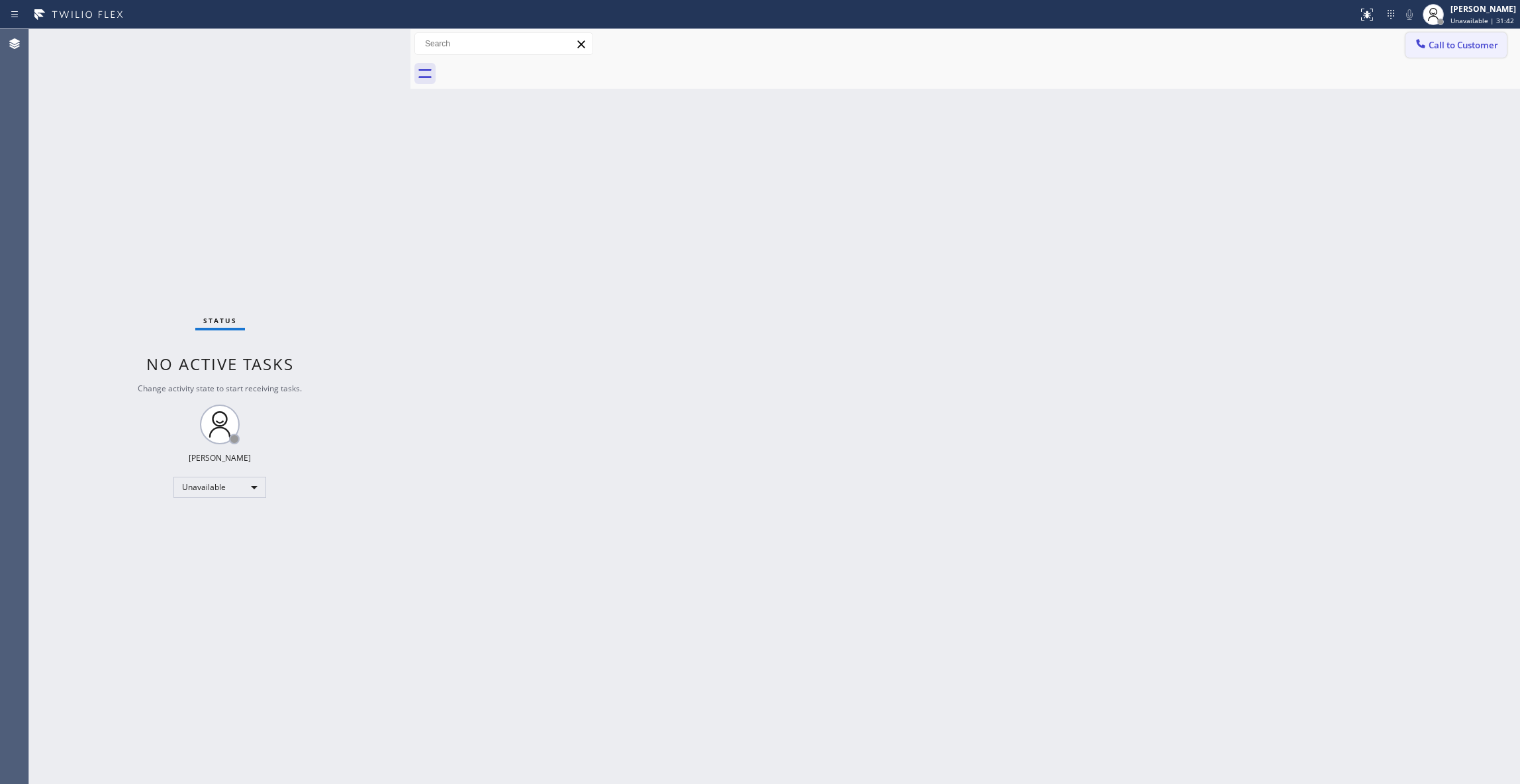
click at [1458, 46] on span "Call to Customer" at bounding box center [1463, 45] width 69 height 12
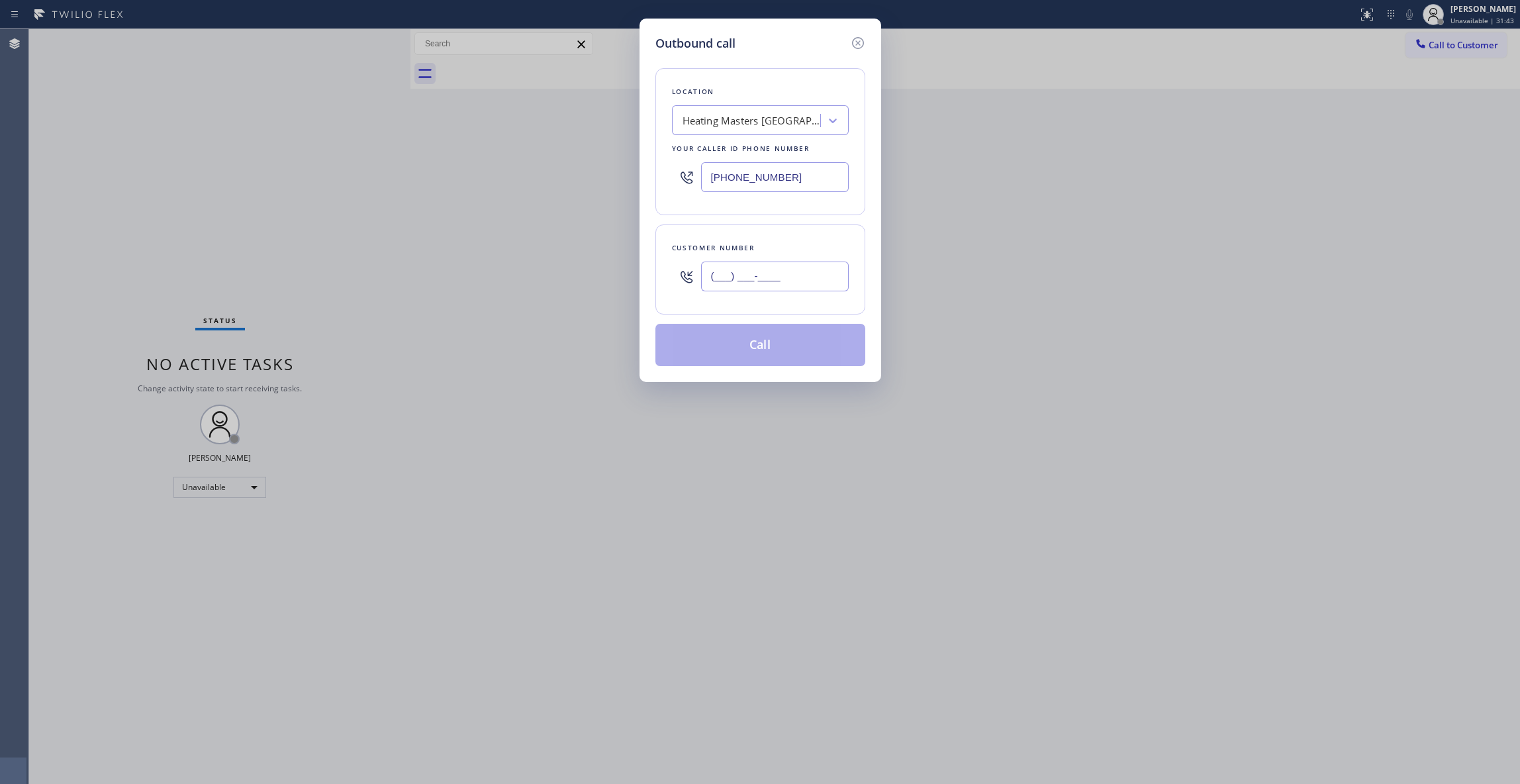
click at [814, 272] on input "(___) ___-____" at bounding box center [774, 276] width 148 height 30
paste input "518) 421-4768"
type input "[PHONE_NUMBER]"
paste input "332) 456-049"
drag, startPoint x: 818, startPoint y: 176, endPoint x: 636, endPoint y: 263, distance: 201.7
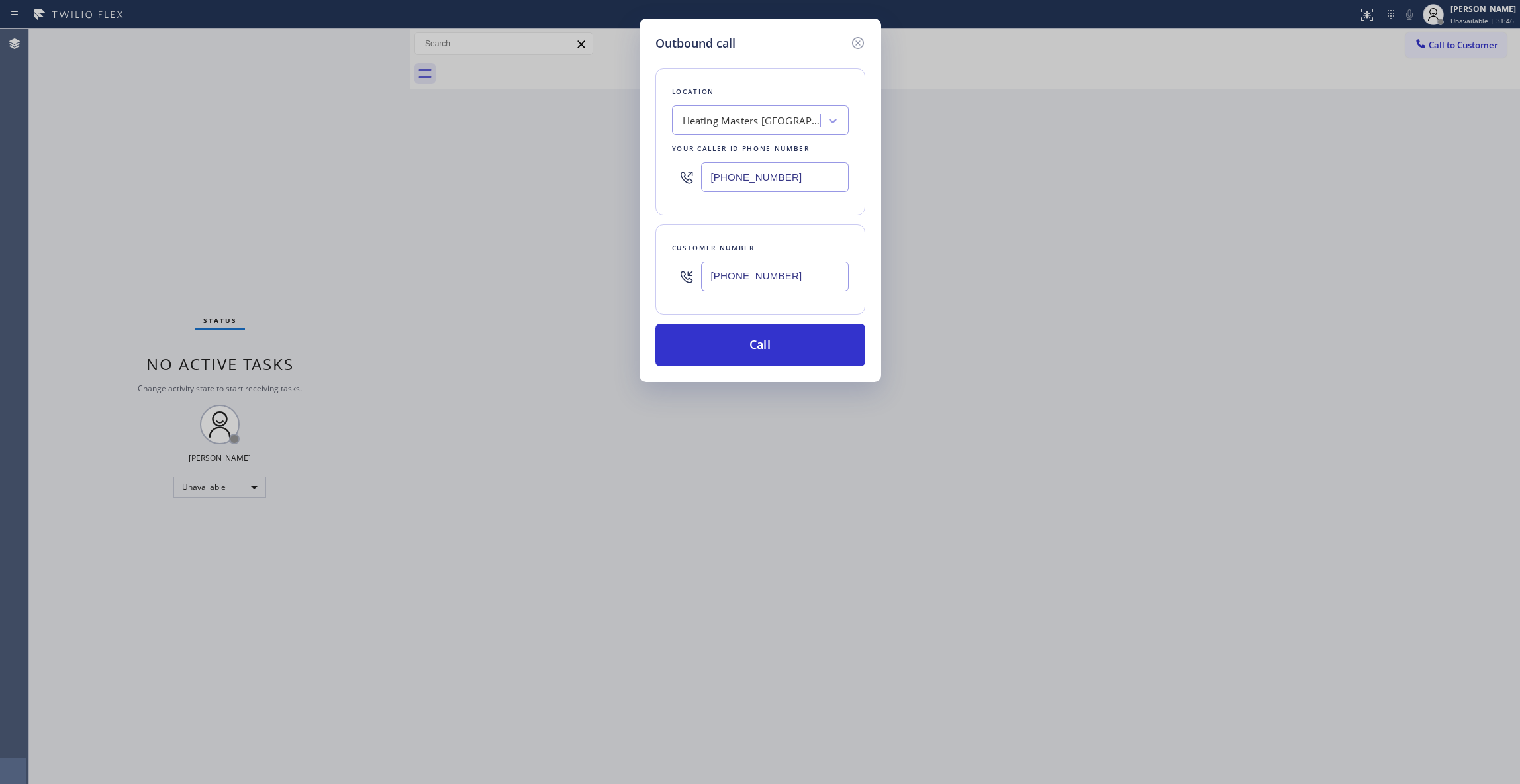
click at [480, 147] on div "Outbound call Location Heating Masters [GEOGRAPHIC_DATA][PERSON_NAME] Your call…" at bounding box center [760, 392] width 1520 height 784
type input "[PHONE_NUMBER]"
click at [702, 344] on button "Call" at bounding box center [760, 345] width 210 height 42
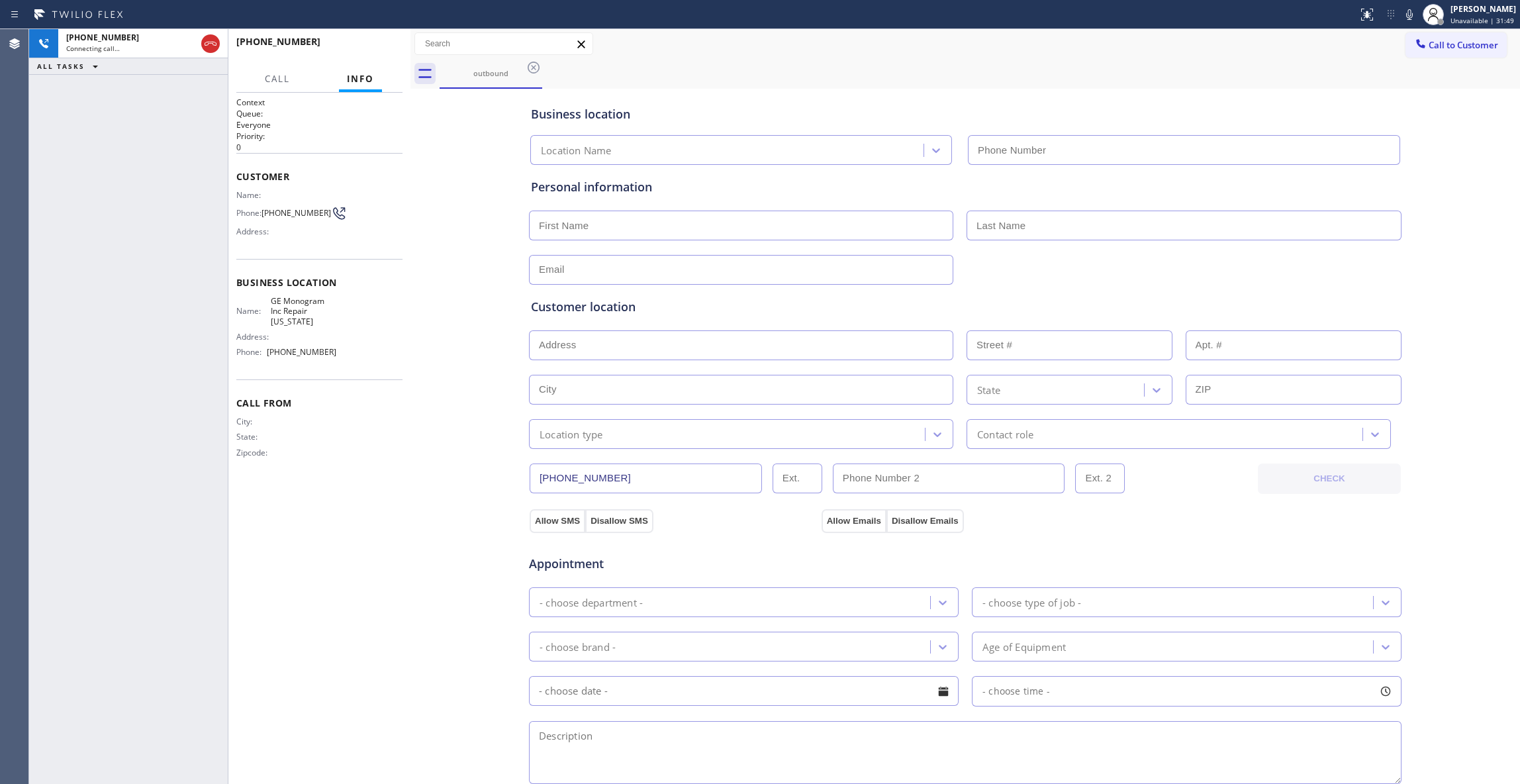
type input "[PHONE_NUMBER]"
click at [411, 587] on div at bounding box center [411, 406] width 0 height 754
click at [371, 51] on span "HANG UP" at bounding box center [372, 47] width 40 height 9
click at [371, 49] on span "HANG UP" at bounding box center [372, 47] width 40 height 9
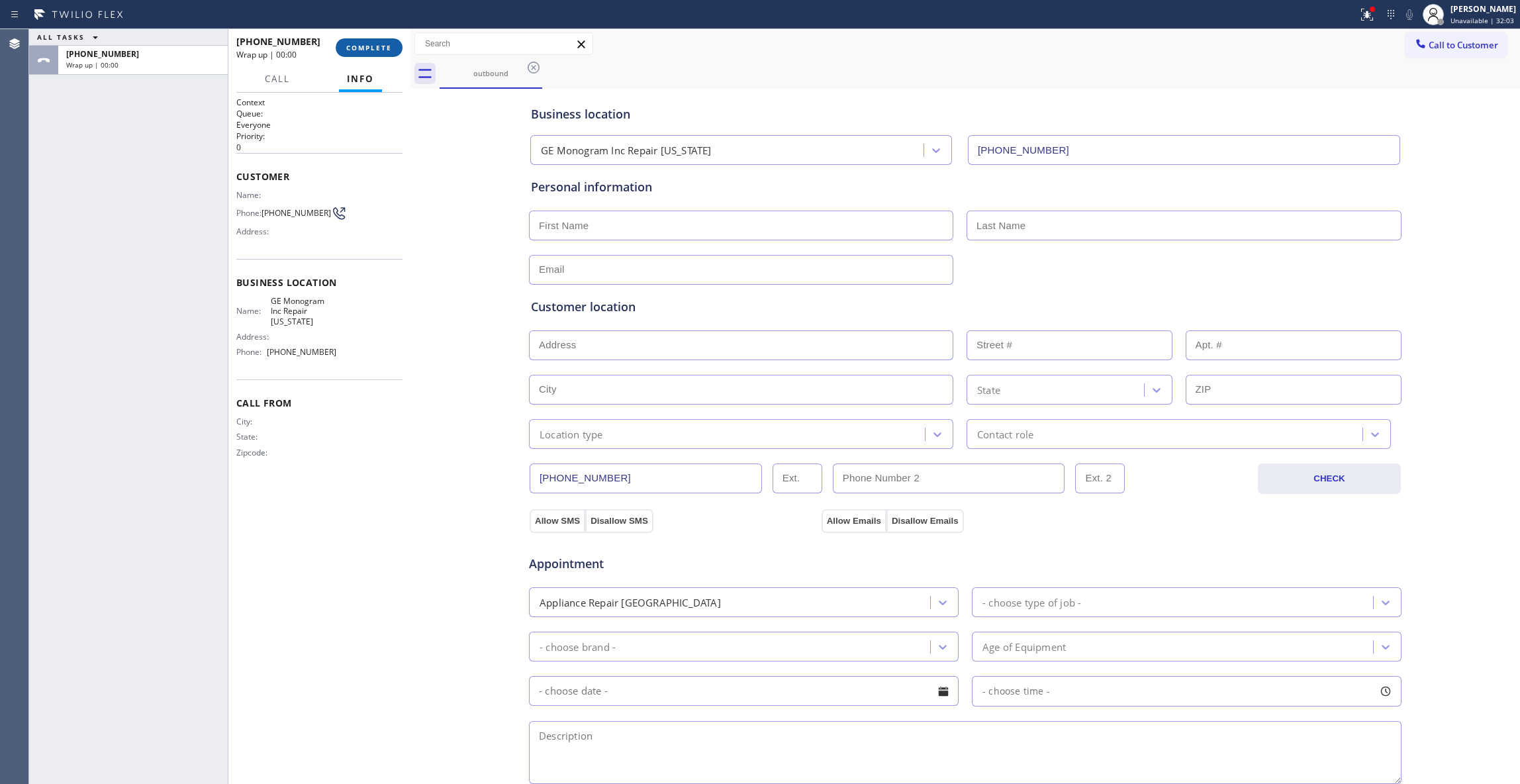
click at [374, 51] on button "COMPLETE" at bounding box center [368, 48] width 67 height 19
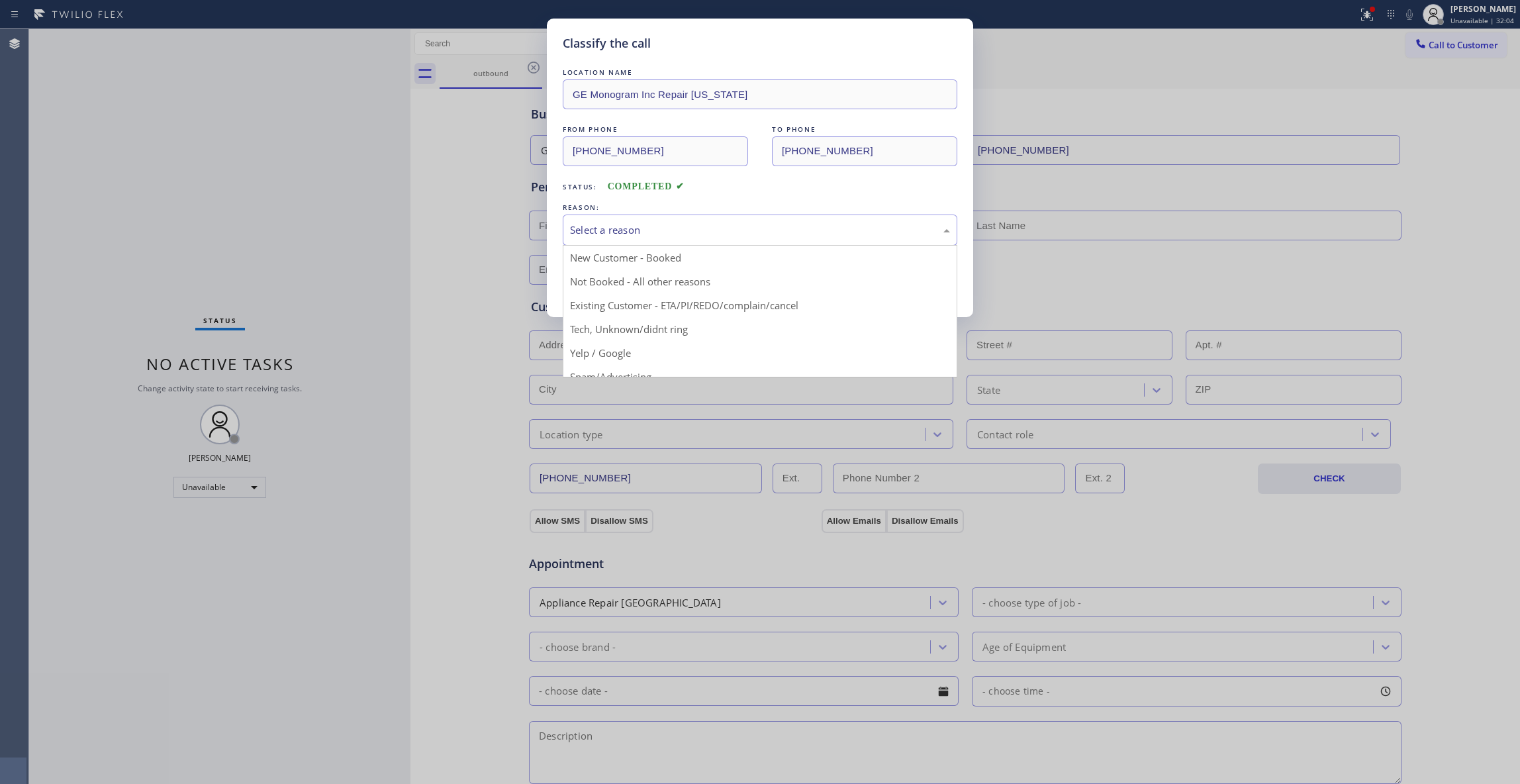
click at [620, 228] on div "Select a reason" at bounding box center [760, 230] width 380 height 15
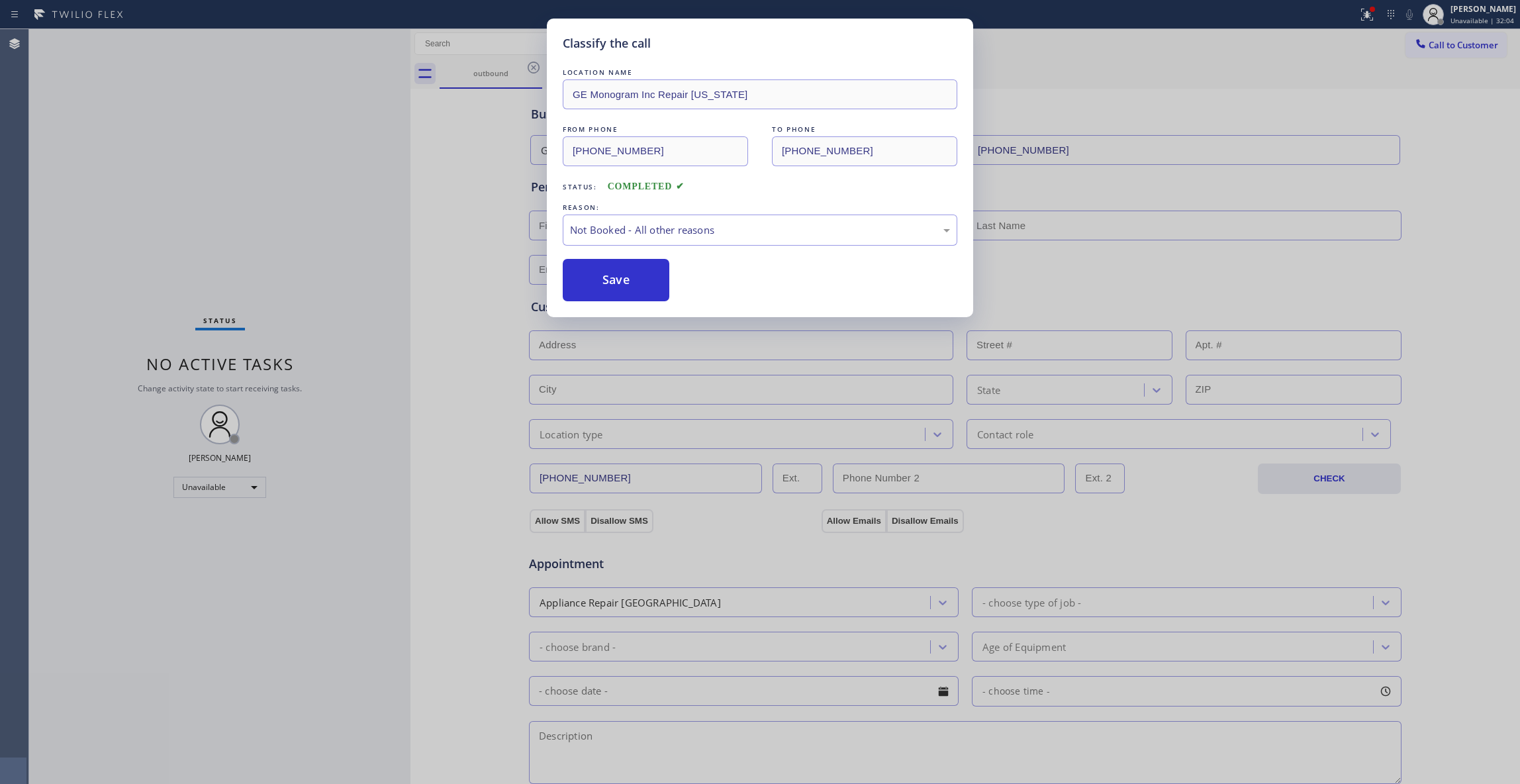
click at [613, 281] on button "Save" at bounding box center [615, 280] width 106 height 42
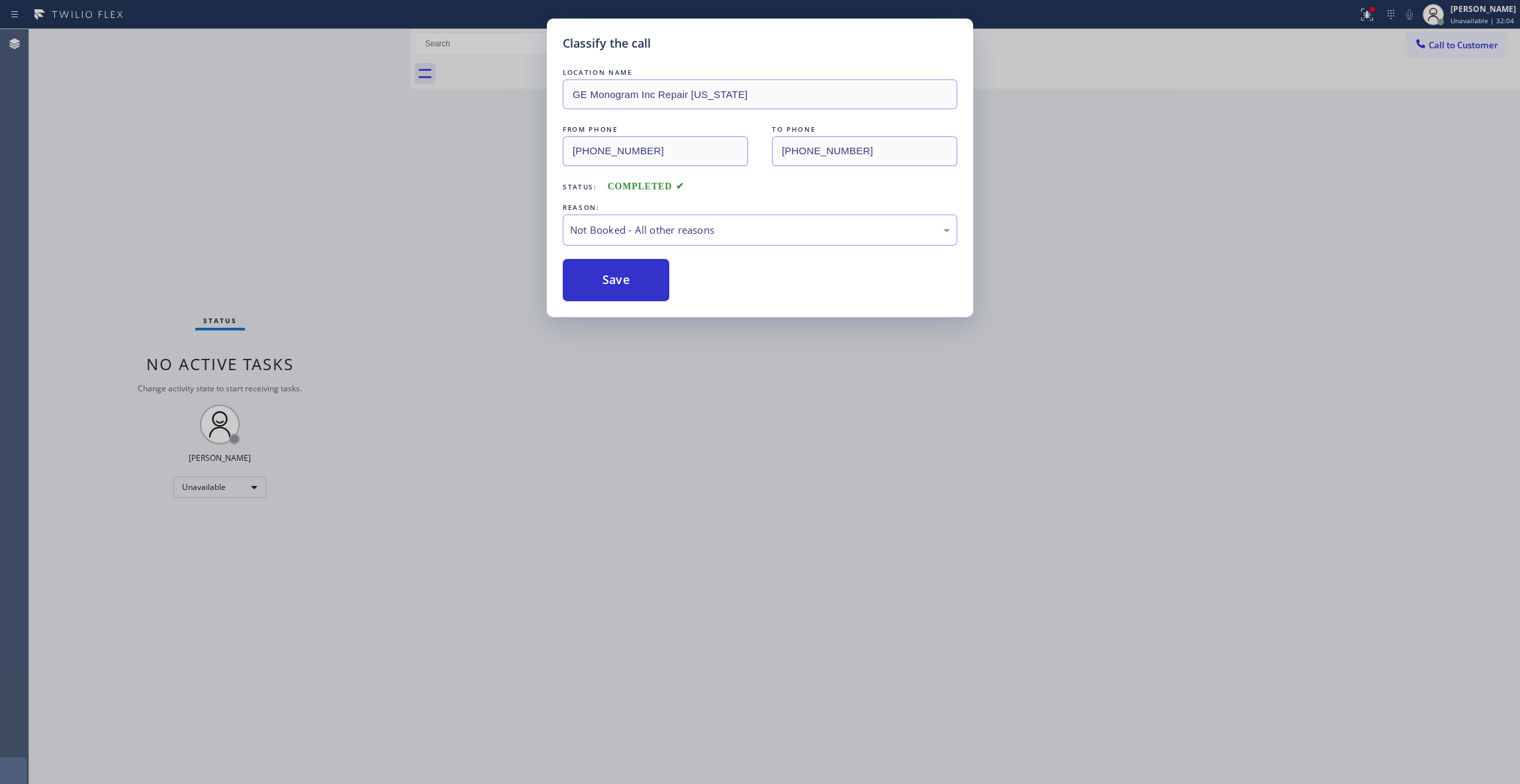
click at [613, 281] on button "Save" at bounding box center [615, 280] width 106 height 42
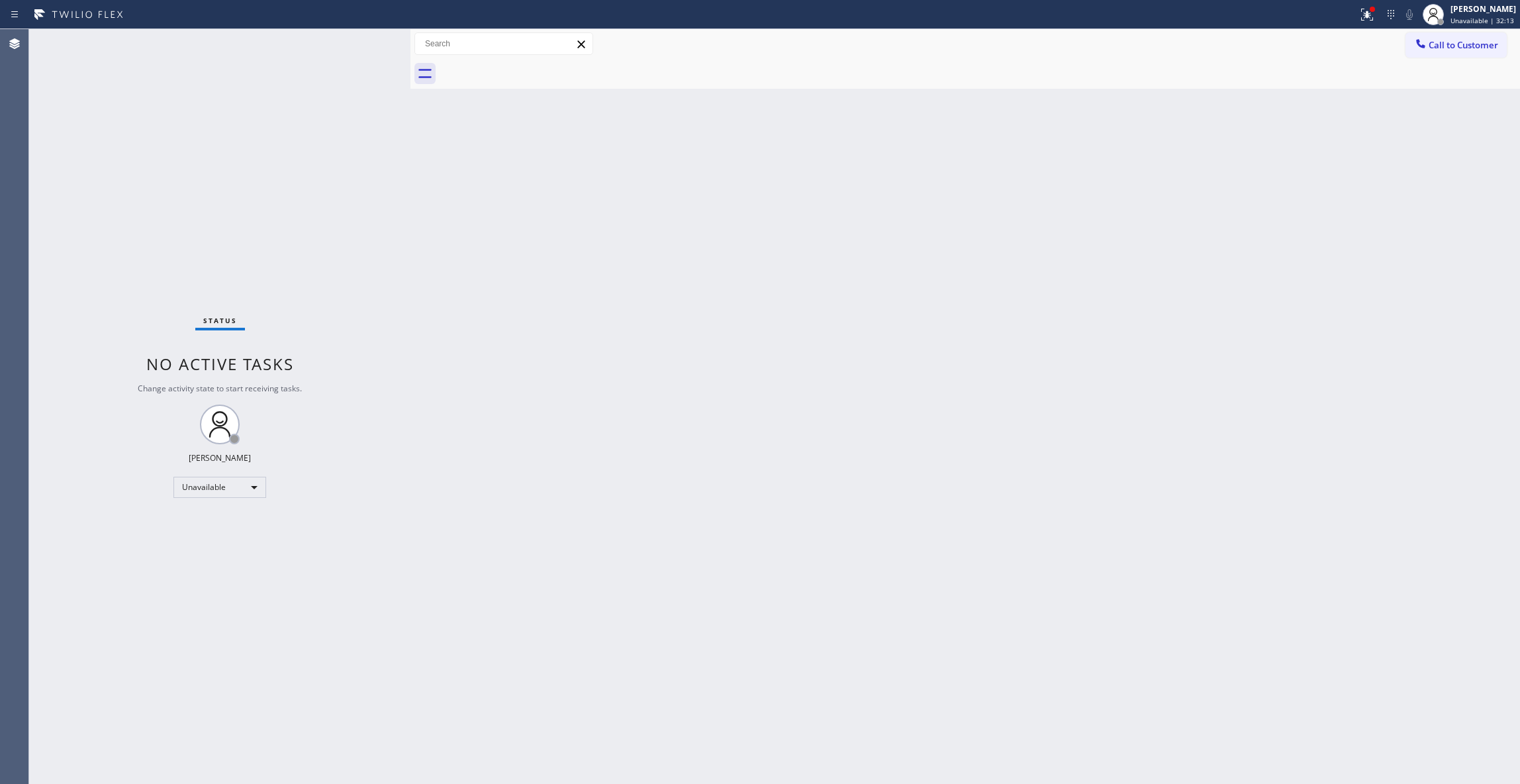
click at [1063, 348] on div "Back to Dashboard Change Sender ID Customers Technicians Select a contact Outbo…" at bounding box center [965, 406] width 1109 height 754
click at [1483, 38] on button "Call to Customer" at bounding box center [1456, 45] width 101 height 25
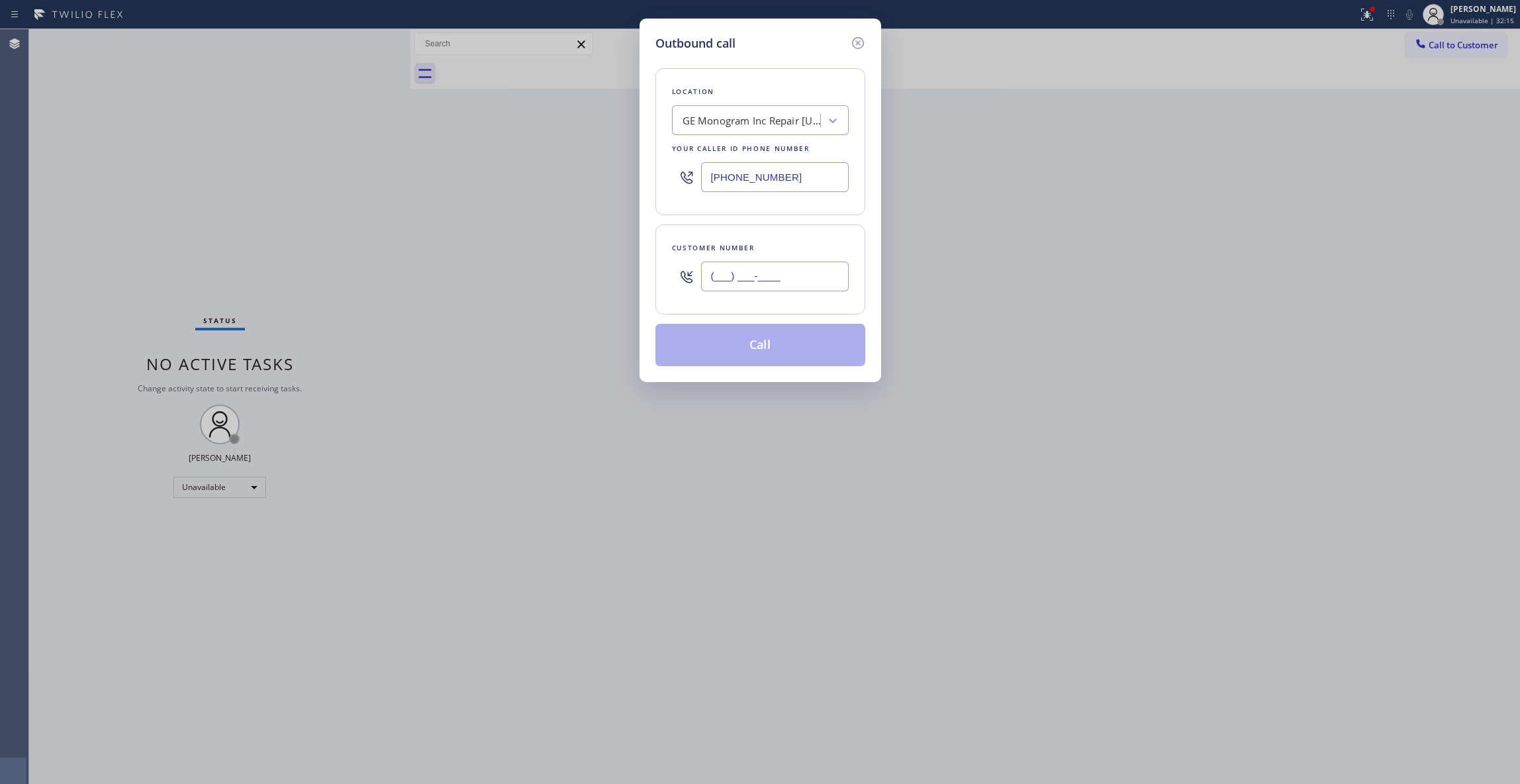
click at [766, 276] on input "(___) ___-____" at bounding box center [774, 276] width 148 height 30
paste input "518) 421-4768"
type input "[PHONE_NUMBER]"
click at [744, 343] on button "Call" at bounding box center [760, 345] width 210 height 42
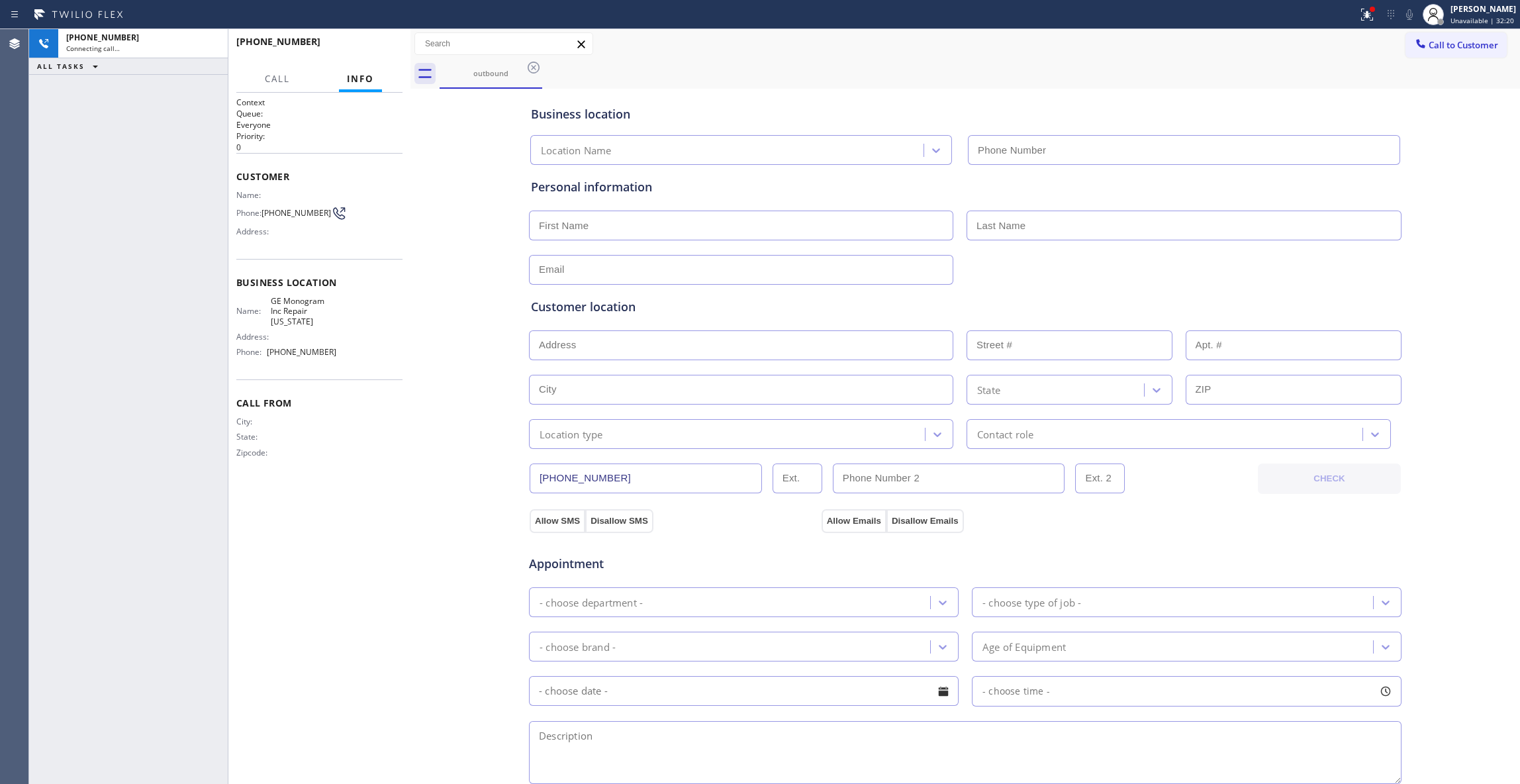
type input "[PHONE_NUMBER]"
click at [390, 49] on span "HANG UP" at bounding box center [372, 47] width 40 height 9
click at [390, 46] on span "HANG UP" at bounding box center [372, 47] width 40 height 9
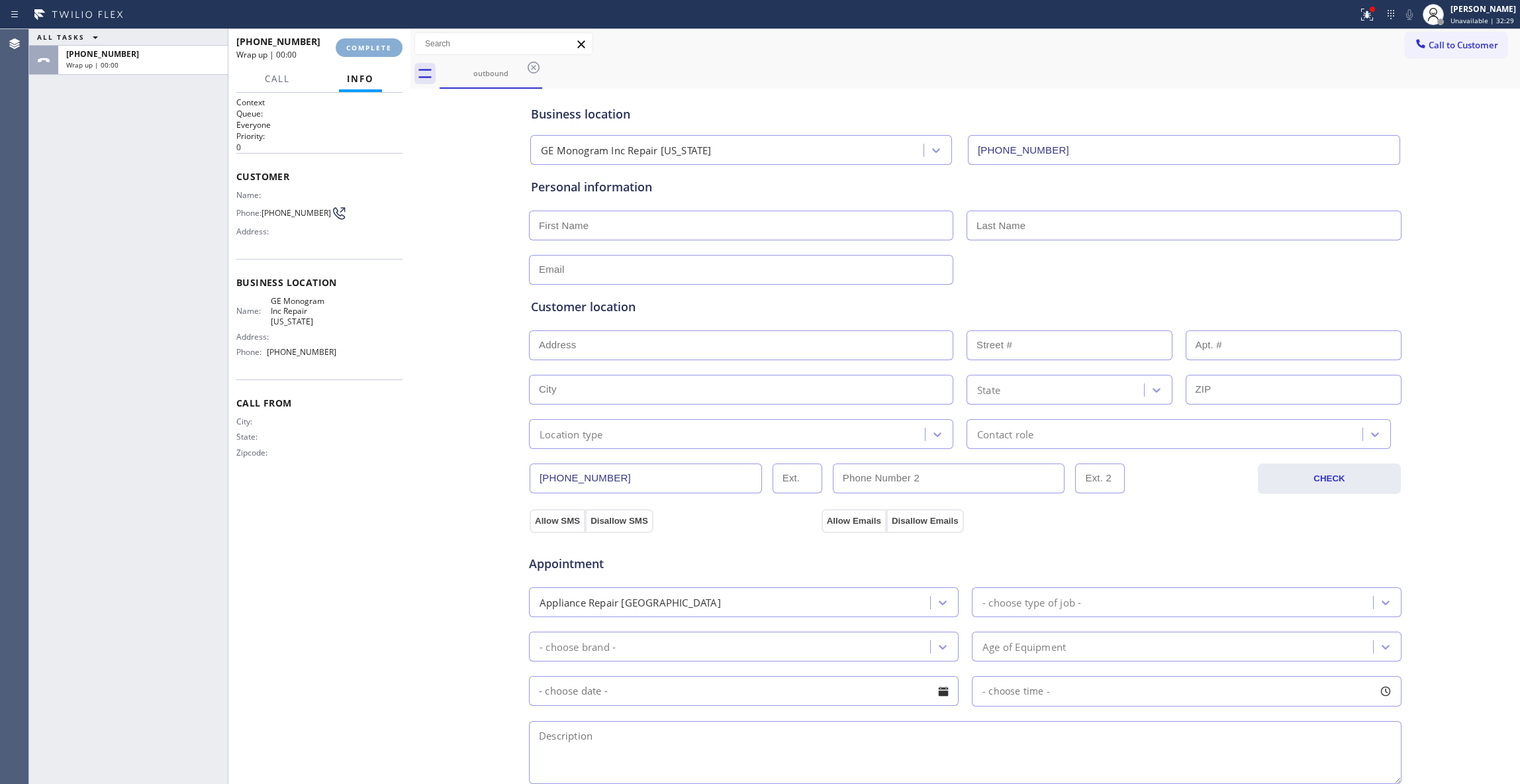
click at [390, 46] on span "COMPLETE" at bounding box center [369, 47] width 46 height 9
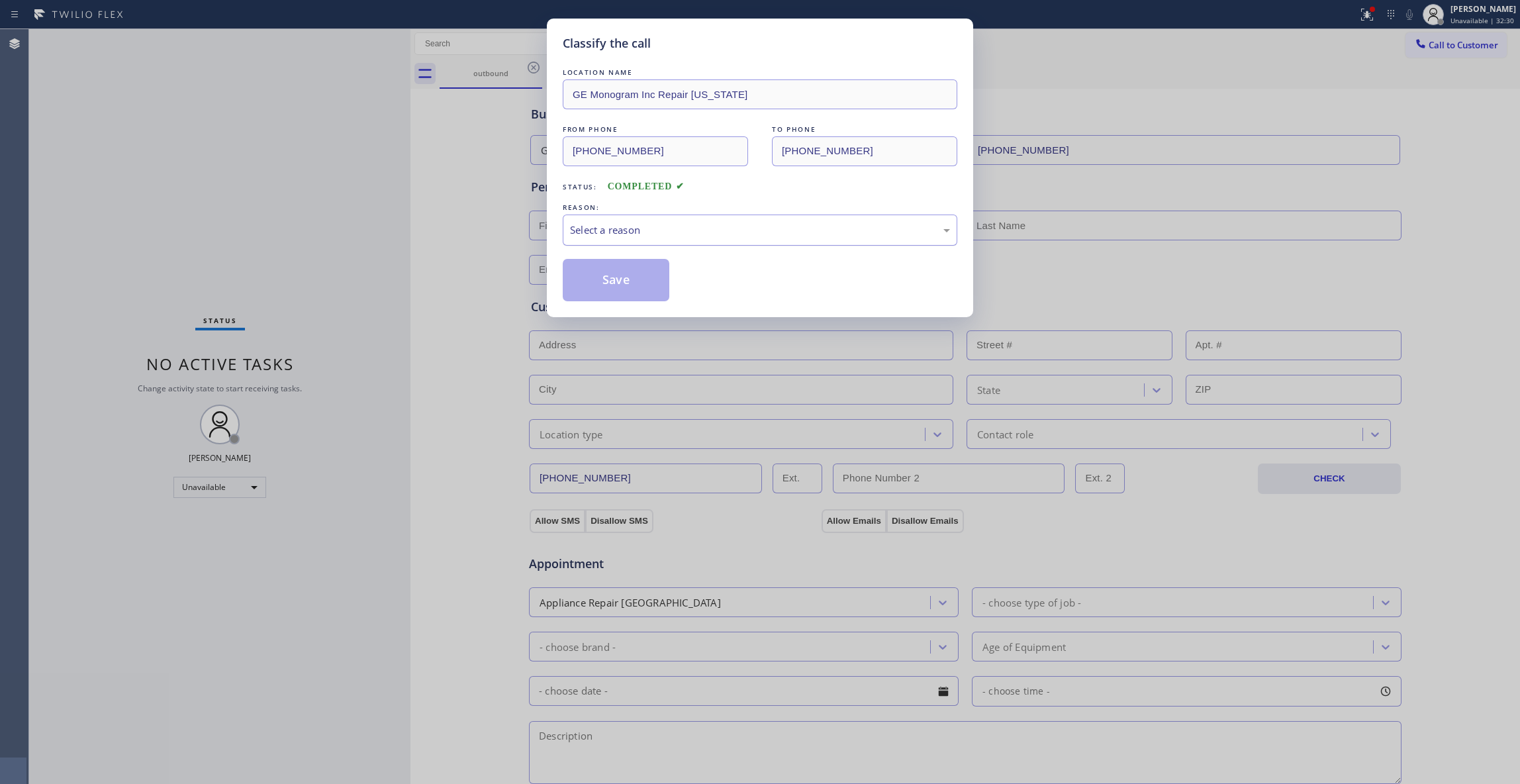
click at [681, 234] on div "Select a reason" at bounding box center [760, 230] width 380 height 15
click at [615, 287] on button "Save" at bounding box center [615, 280] width 106 height 42
click at [615, 286] on button "Save" at bounding box center [615, 280] width 106 height 42
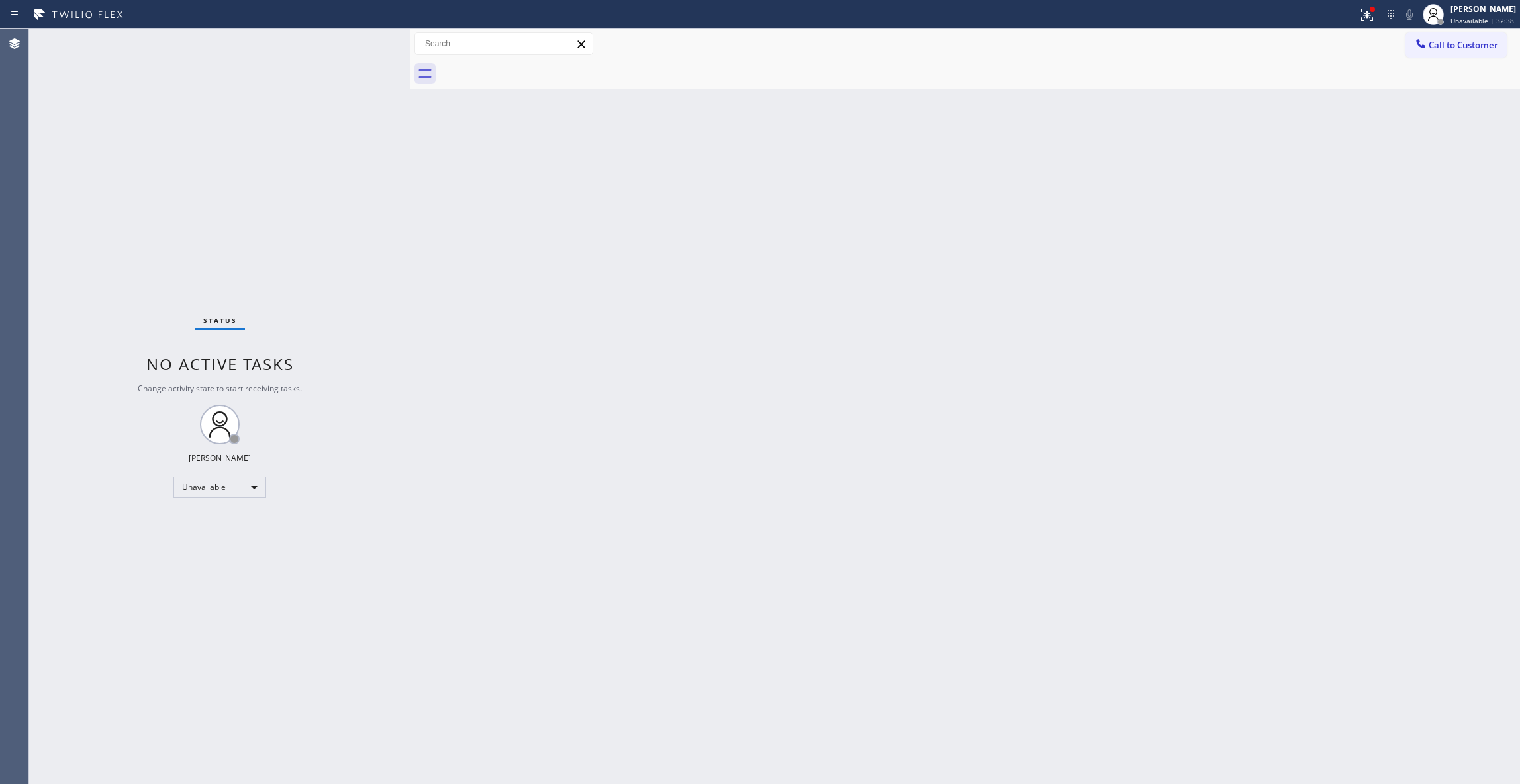
drag, startPoint x: 1195, startPoint y: 196, endPoint x: 1362, endPoint y: 94, distance: 195.7
click at [1209, 186] on div "Back to Dashboard Change Sender ID Customers Technicians Select a contact Outbo…" at bounding box center [965, 406] width 1109 height 754
click at [1452, 51] on span "Call to Customer" at bounding box center [1463, 45] width 69 height 12
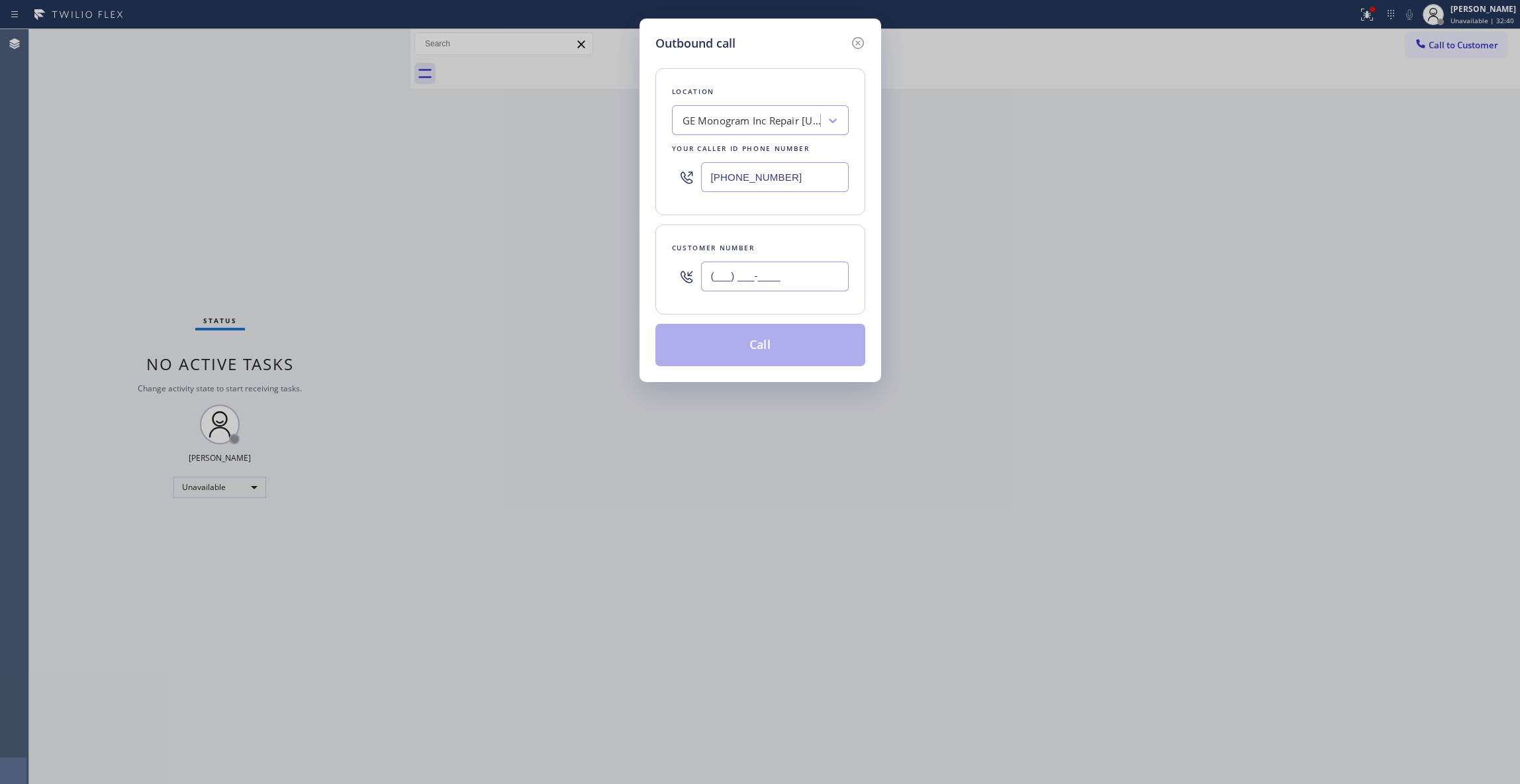
click at [743, 277] on input "(___) ___-____" at bounding box center [774, 276] width 148 height 30
paste input "330) 650-2727"
type input "[PHONE_NUMBER]"
drag, startPoint x: 805, startPoint y: 180, endPoint x: 682, endPoint y: 302, distance: 173.2
click at [393, 192] on div "Outbound call Location GE Monogram Inc Repair [US_STATE] Your caller id phone n…" at bounding box center [760, 392] width 1520 height 784
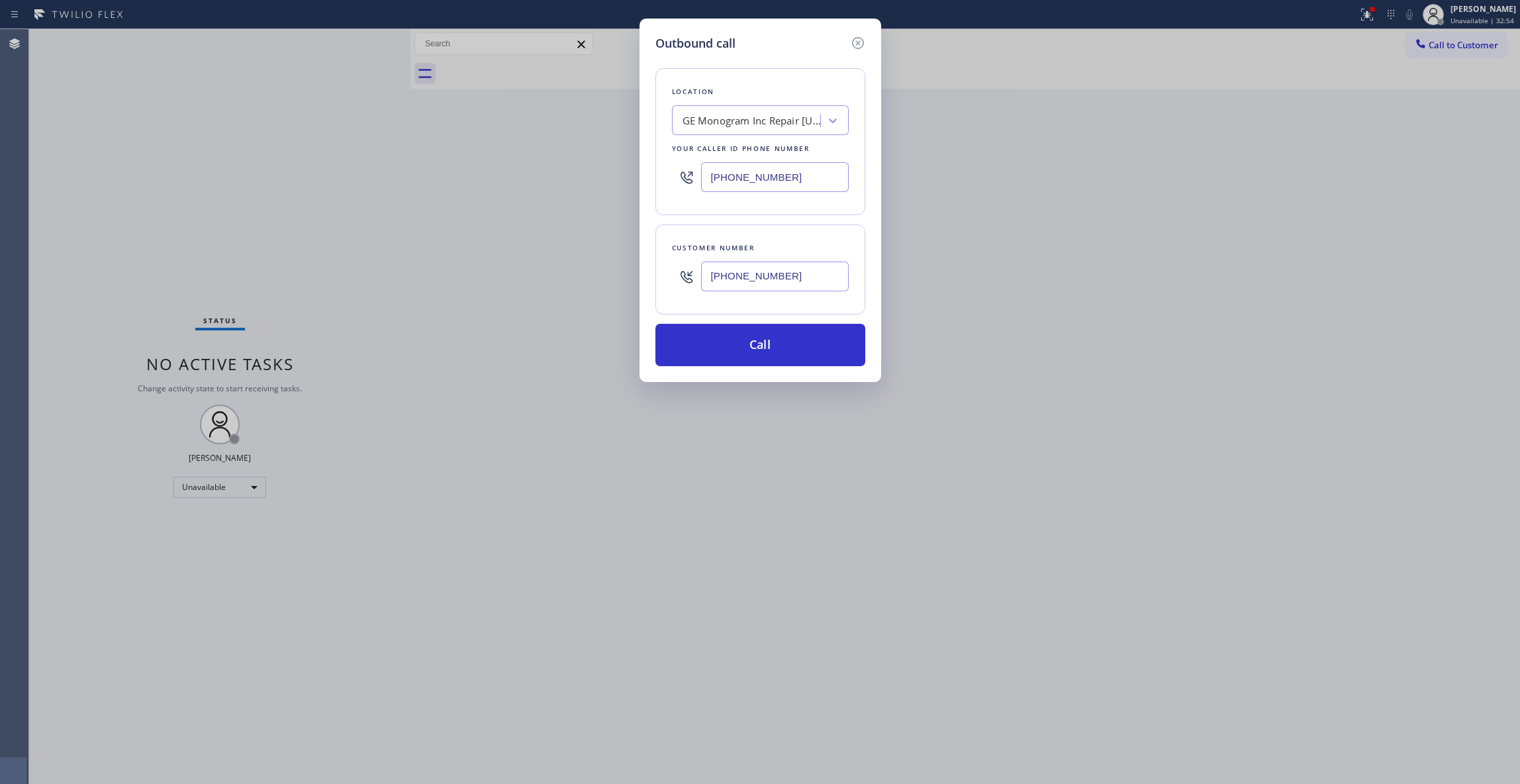
paste input "669) 800-433"
type input "[PHONE_NUMBER]"
drag, startPoint x: 830, startPoint y: 278, endPoint x: 681, endPoint y: 282, distance: 149.1
click at [682, 282] on div "[PHONE_NUMBER]" at bounding box center [760, 276] width 177 height 43
click at [742, 356] on button "Call" at bounding box center [760, 345] width 210 height 42
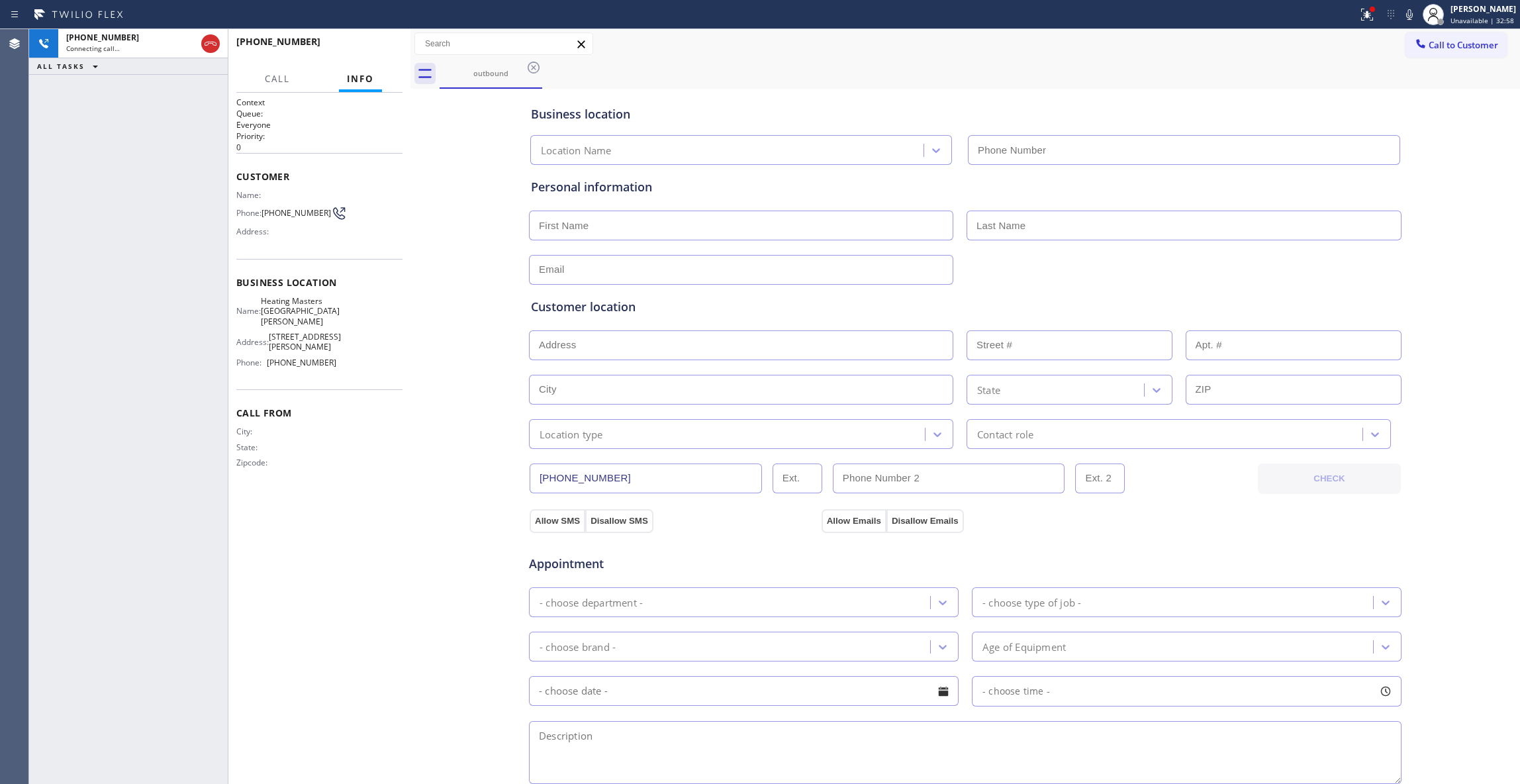
type input "[PHONE_NUMBER]"
drag, startPoint x: 335, startPoint y: 347, endPoint x: 262, endPoint y: 307, distance: 83.2
click at [262, 307] on div "Name: Heating Masters San [PERSON_NAME] Address: [STREET_ADDRESS][PERSON_NAME] …" at bounding box center [286, 335] width 100 height 78
copy div "Heating Masters San [PERSON_NAME] Address: [STREET_ADDRESS][PERSON_NAME] Phone:…"
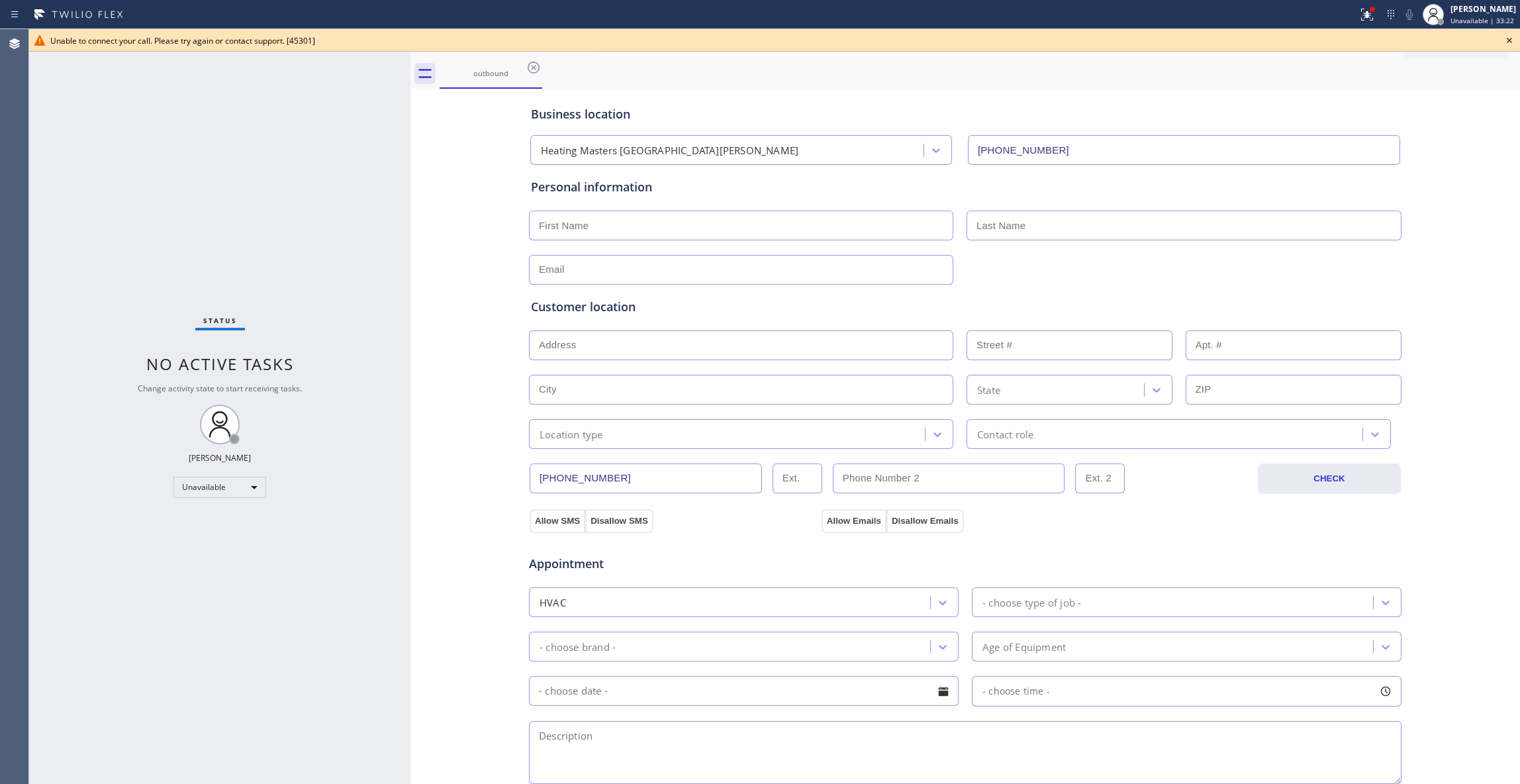
drag, startPoint x: 476, startPoint y: 160, endPoint x: 522, endPoint y: 109, distance: 68.7
click at [488, 143] on div "Business location Heating Masters [GEOGRAPHIC_DATA][PERSON_NAME] [PHONE_NUMBER]…" at bounding box center [965, 544] width 1103 height 904
click at [532, 69] on icon at bounding box center [534, 67] width 12 height 12
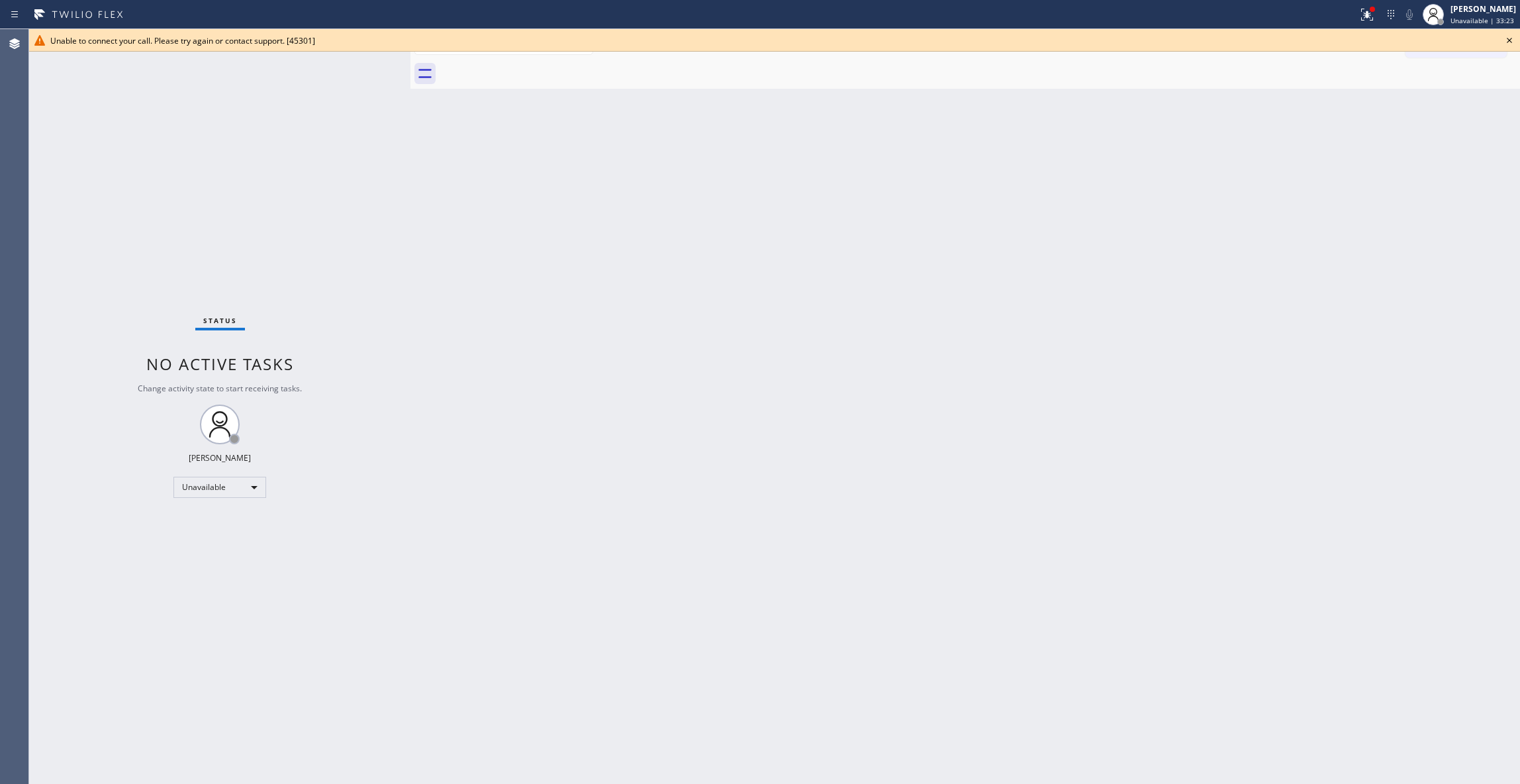
click at [1505, 33] on icon at bounding box center [1509, 40] width 16 height 16
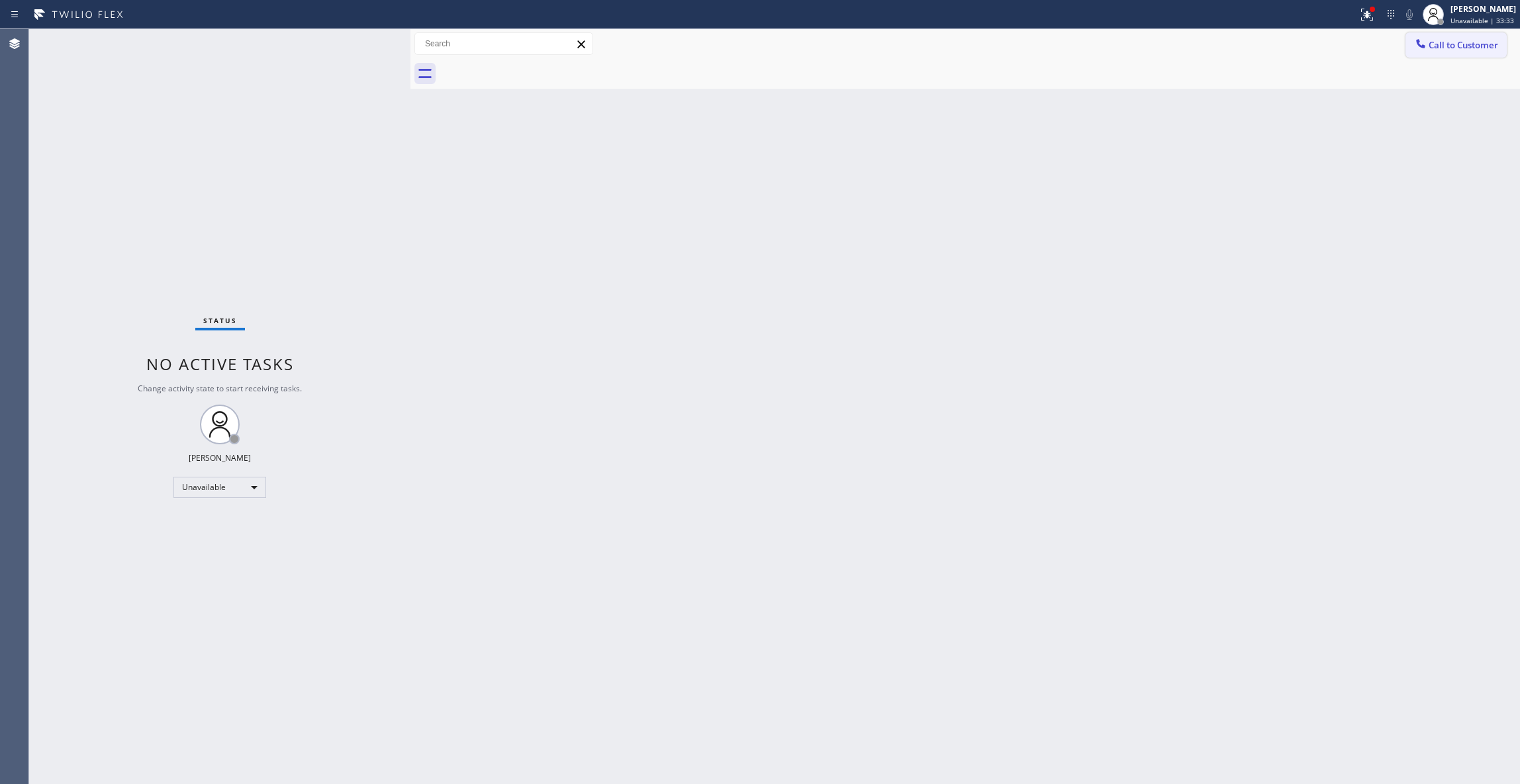
click at [1483, 38] on button "Call to Customer" at bounding box center [1456, 45] width 101 height 25
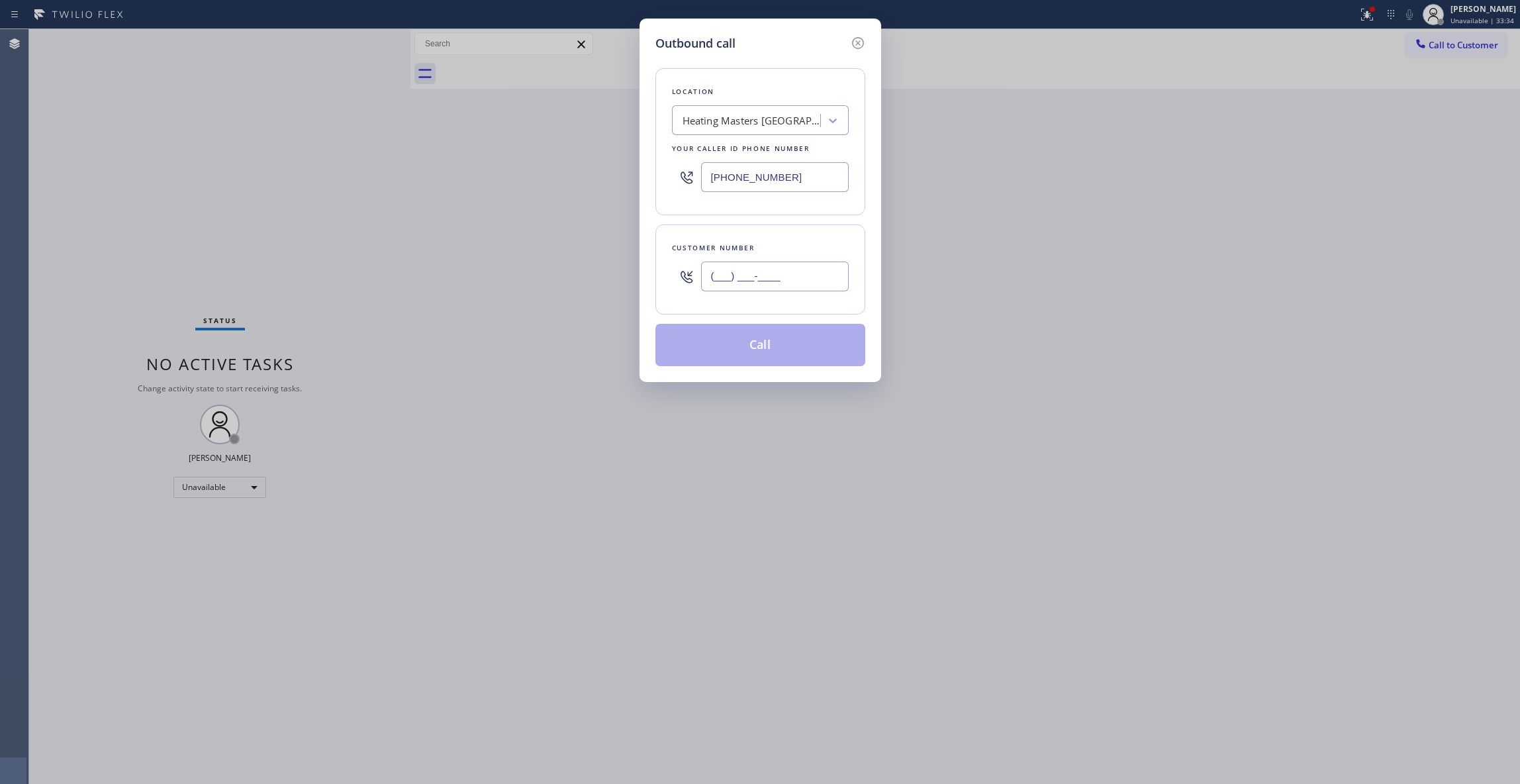
click at [743, 279] on input "(___) ___-____" at bounding box center [774, 276] width 148 height 30
paste input "323) 497-4033"
type input "[PHONE_NUMBER]"
drag, startPoint x: 805, startPoint y: 181, endPoint x: 471, endPoint y: 168, distance: 334.3
click at [471, 168] on div "Outbound call Location Heating Masters [GEOGRAPHIC_DATA][PERSON_NAME] Your call…" at bounding box center [760, 392] width 1520 height 784
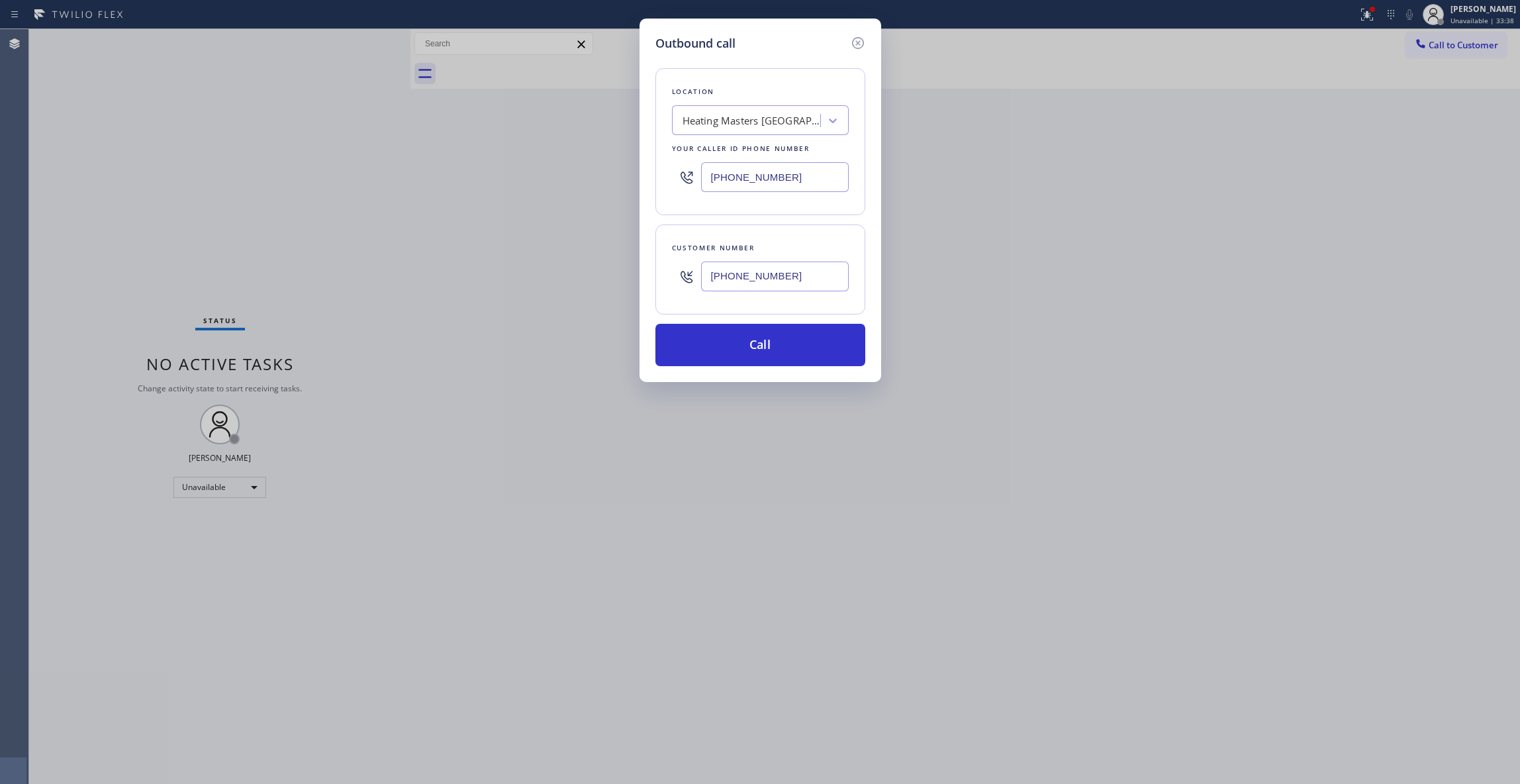
paste input "855) 999-4417"
type input "[PHONE_NUMBER]"
drag, startPoint x: 784, startPoint y: 345, endPoint x: 739, endPoint y: 345, distance: 45.0
click at [782, 345] on button "Call" at bounding box center [760, 345] width 210 height 42
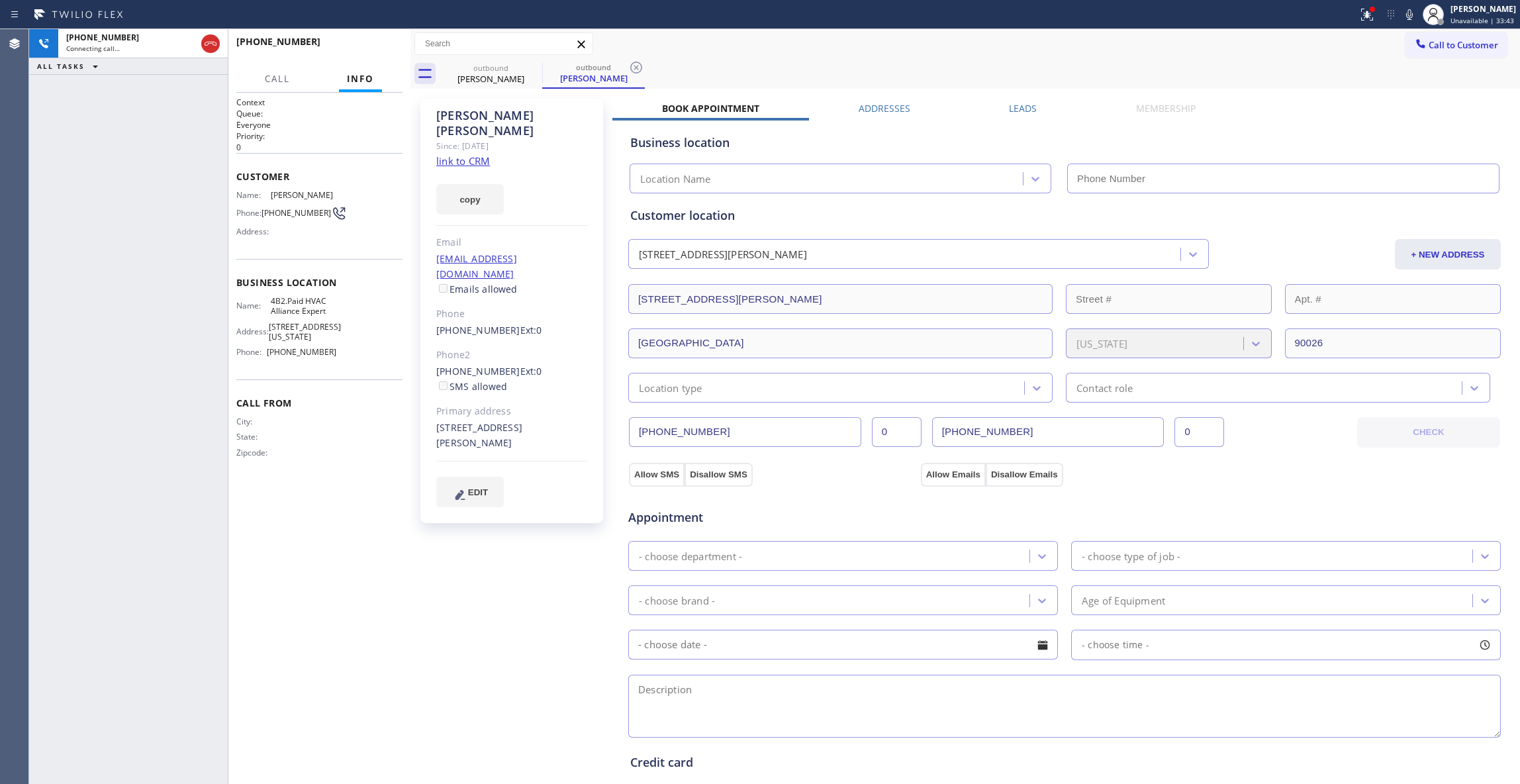
type input "[PHONE_NUMBER]"
click at [636, 63] on icon at bounding box center [636, 67] width 16 height 16
click at [474, 154] on link "link to CRM" at bounding box center [463, 161] width 54 height 13
click at [387, 51] on span "HANG UP" at bounding box center [372, 47] width 40 height 9
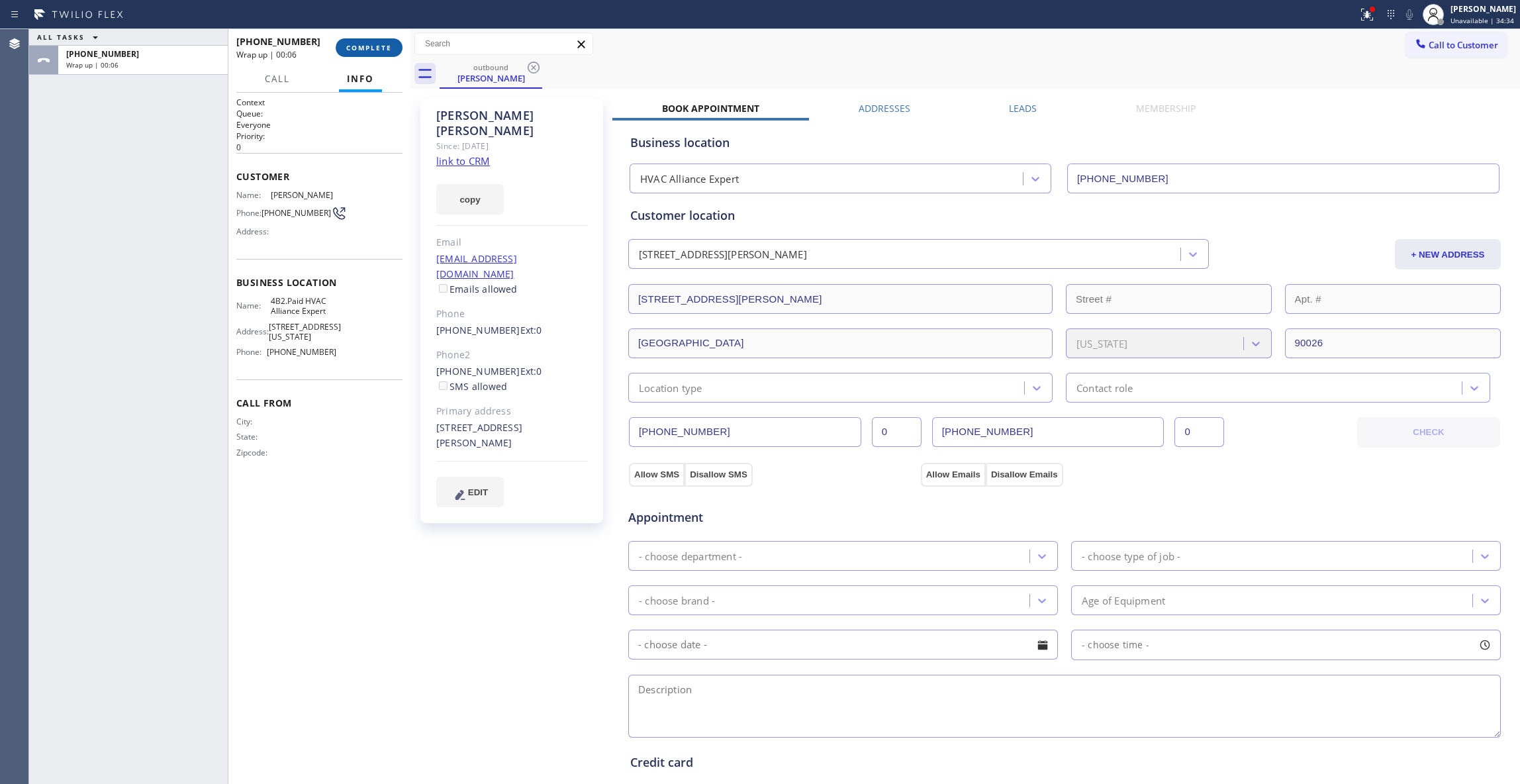
click at [390, 43] on span "COMPLETE" at bounding box center [369, 47] width 46 height 9
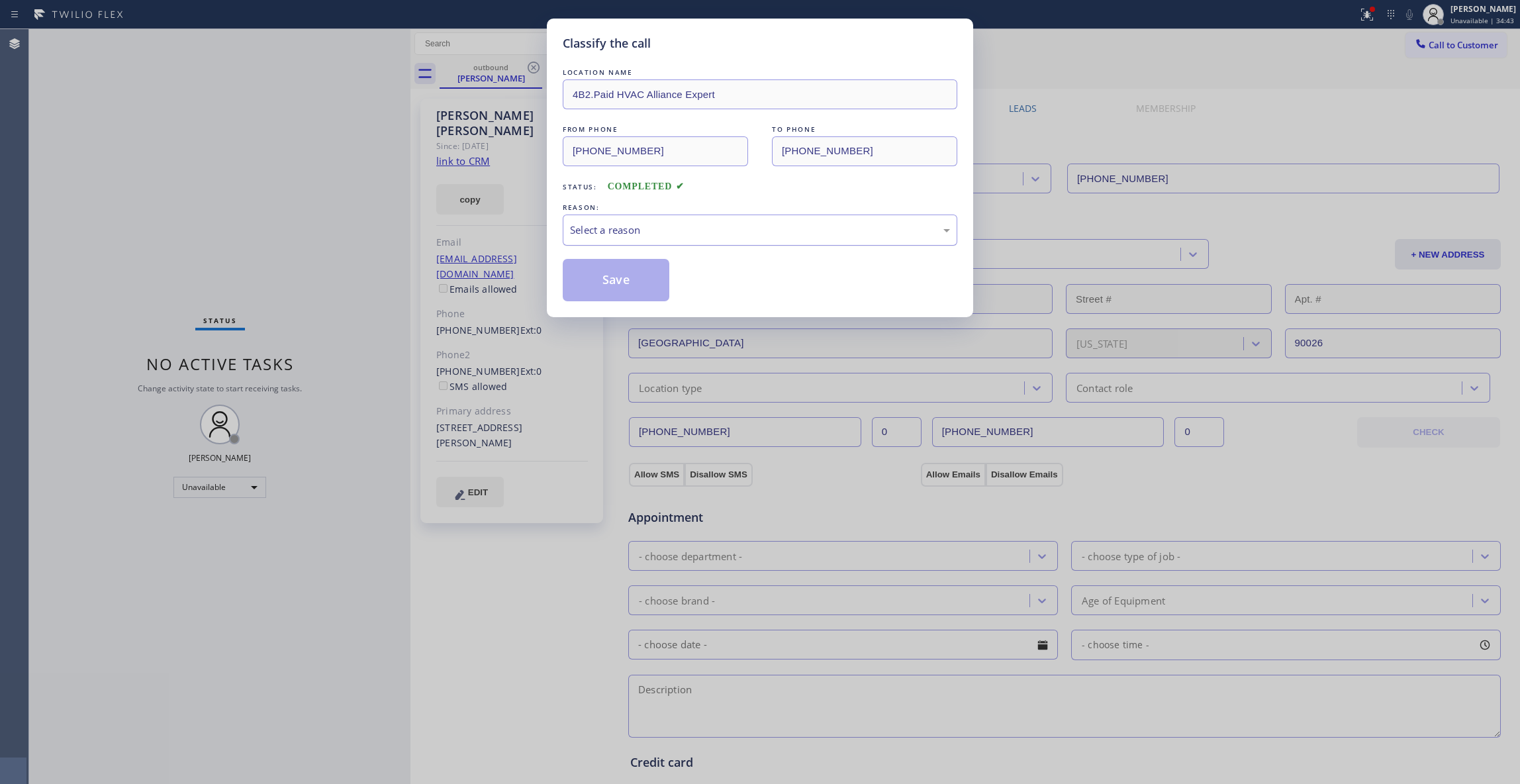
drag, startPoint x: 685, startPoint y: 228, endPoint x: 680, endPoint y: 235, distance: 8.6
click at [685, 228] on div "Select a reason" at bounding box center [760, 230] width 380 height 15
click at [613, 283] on button "Save" at bounding box center [615, 280] width 106 height 42
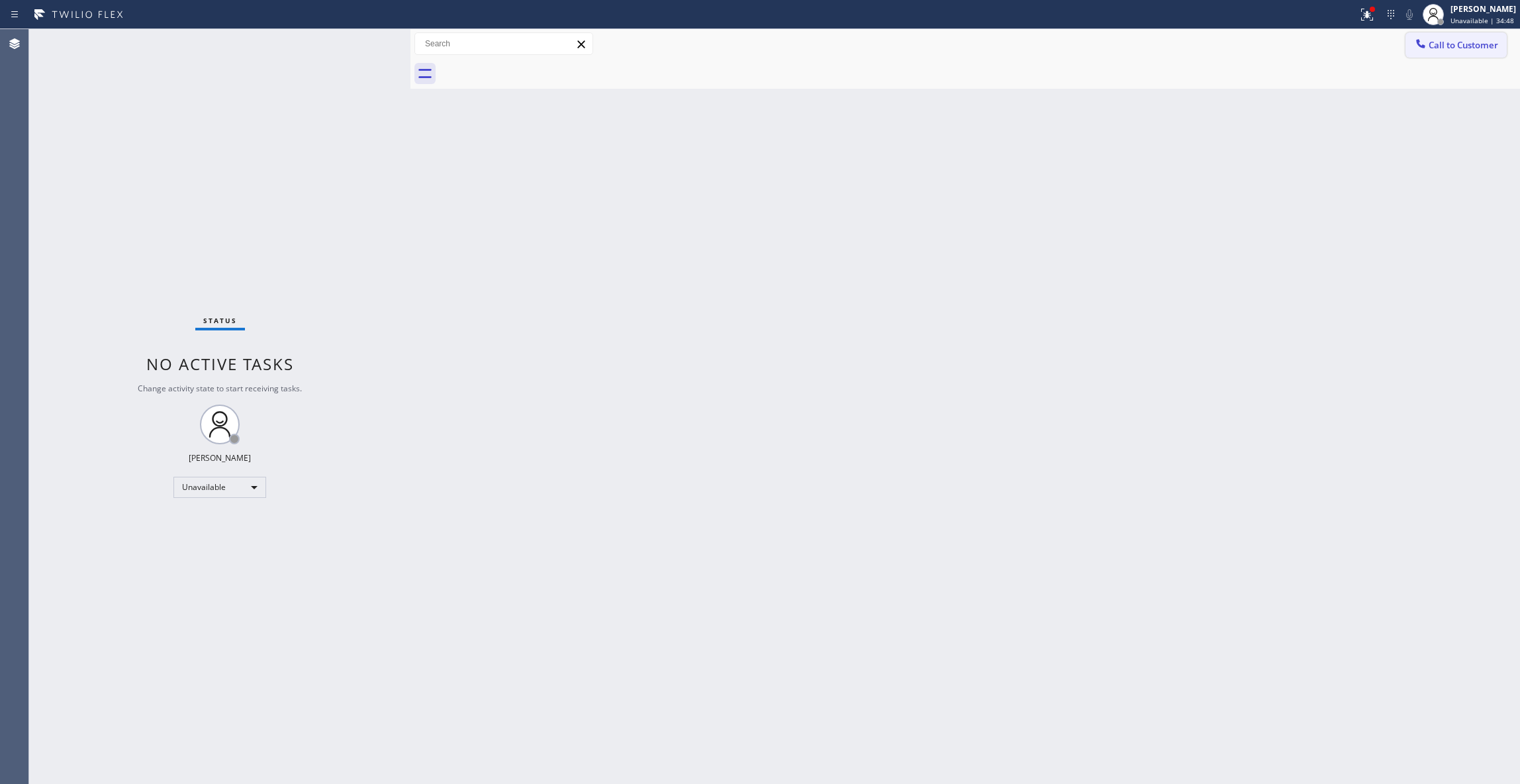
drag, startPoint x: 1309, startPoint y: 160, endPoint x: 1459, endPoint y: 49, distance: 186.6
click at [1319, 146] on div "Back to Dashboard Change Sender ID Customers Technicians Select a contact Outbo…" at bounding box center [965, 406] width 1109 height 754
click at [1363, 14] on icon at bounding box center [1367, 13] width 8 height 4
click at [1284, 169] on span "Clear issues" at bounding box center [1280, 173] width 62 height 9
click at [1449, 44] on span "Call to Customer" at bounding box center [1463, 45] width 69 height 12
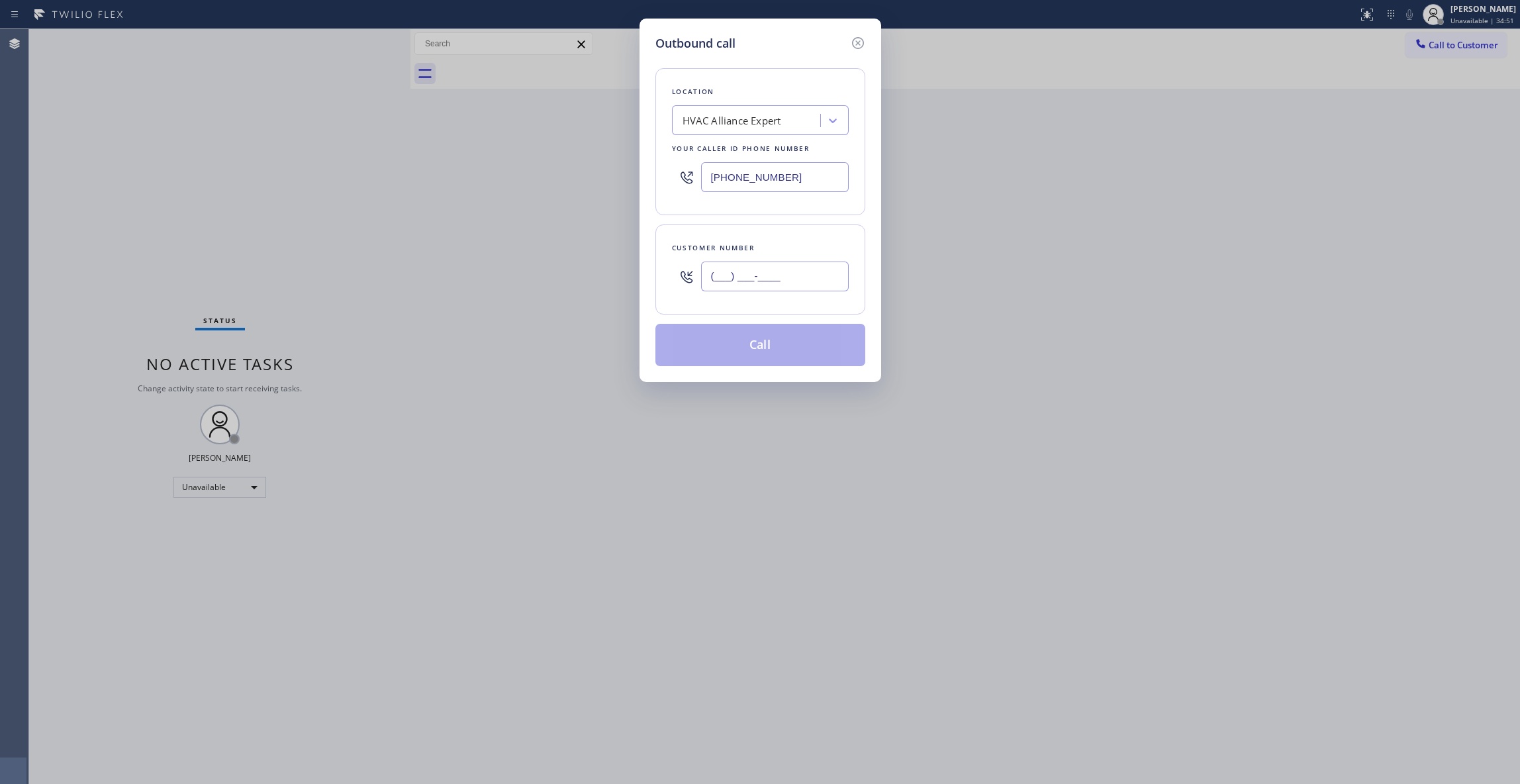
click at [722, 287] on input "(___) ___-____" at bounding box center [774, 276] width 148 height 30
paste input "323) 497-4033"
type input "[PHONE_NUMBER]"
click at [749, 346] on button "Call" at bounding box center [760, 345] width 210 height 42
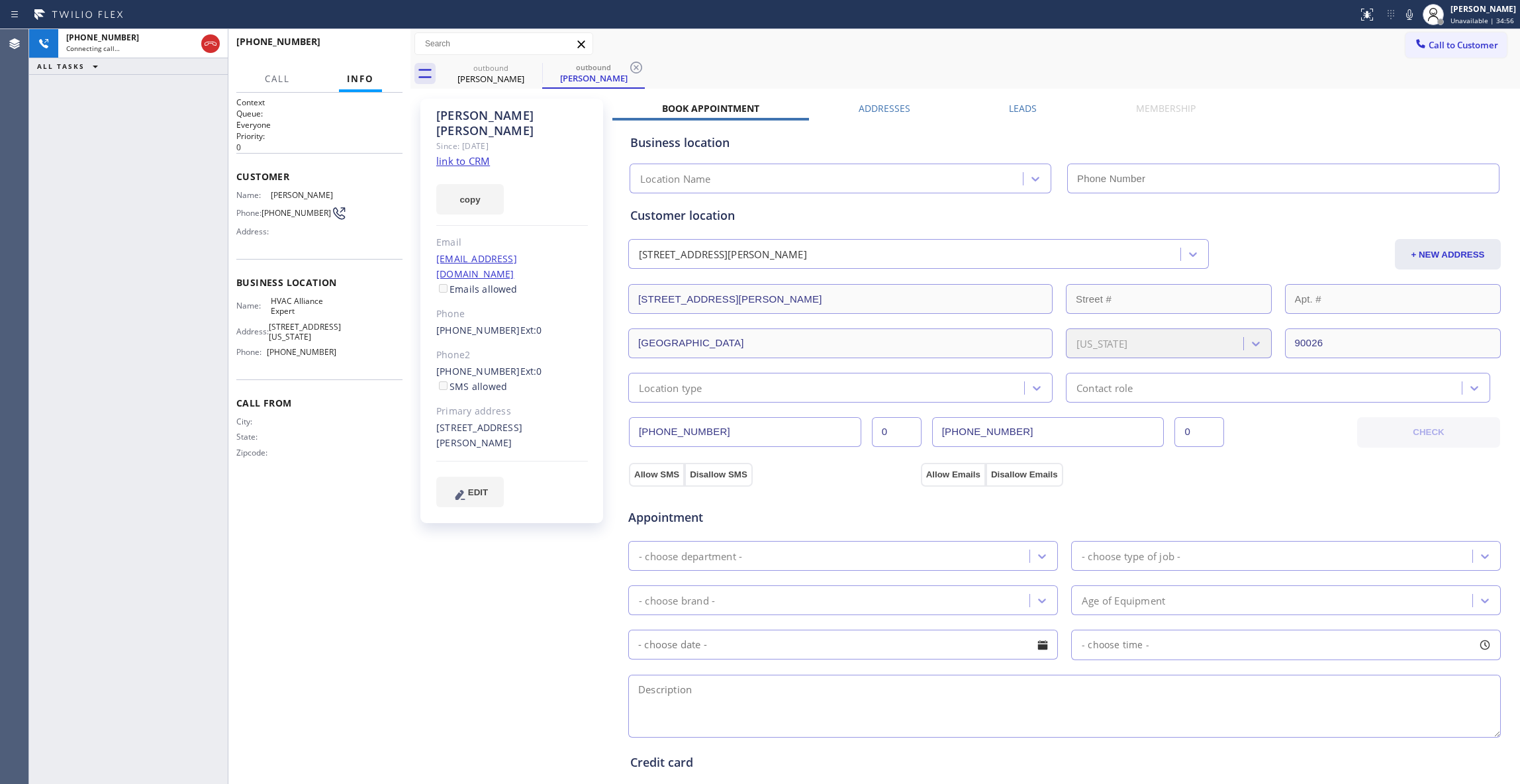
type input "[PHONE_NUMBER]"
click at [634, 69] on icon at bounding box center [636, 67] width 12 height 12
drag, startPoint x: 110, startPoint y: 277, endPoint x: 176, endPoint y: 153, distance: 140.5
click at [110, 276] on div "[PHONE_NUMBER] Live | 00:00 ALL TASKS ALL TASKS ACTIVE TASKS TASKS IN WRAP UP" at bounding box center [129, 406] width 199 height 754
click at [369, 46] on span "HANG UP" at bounding box center [372, 47] width 40 height 9
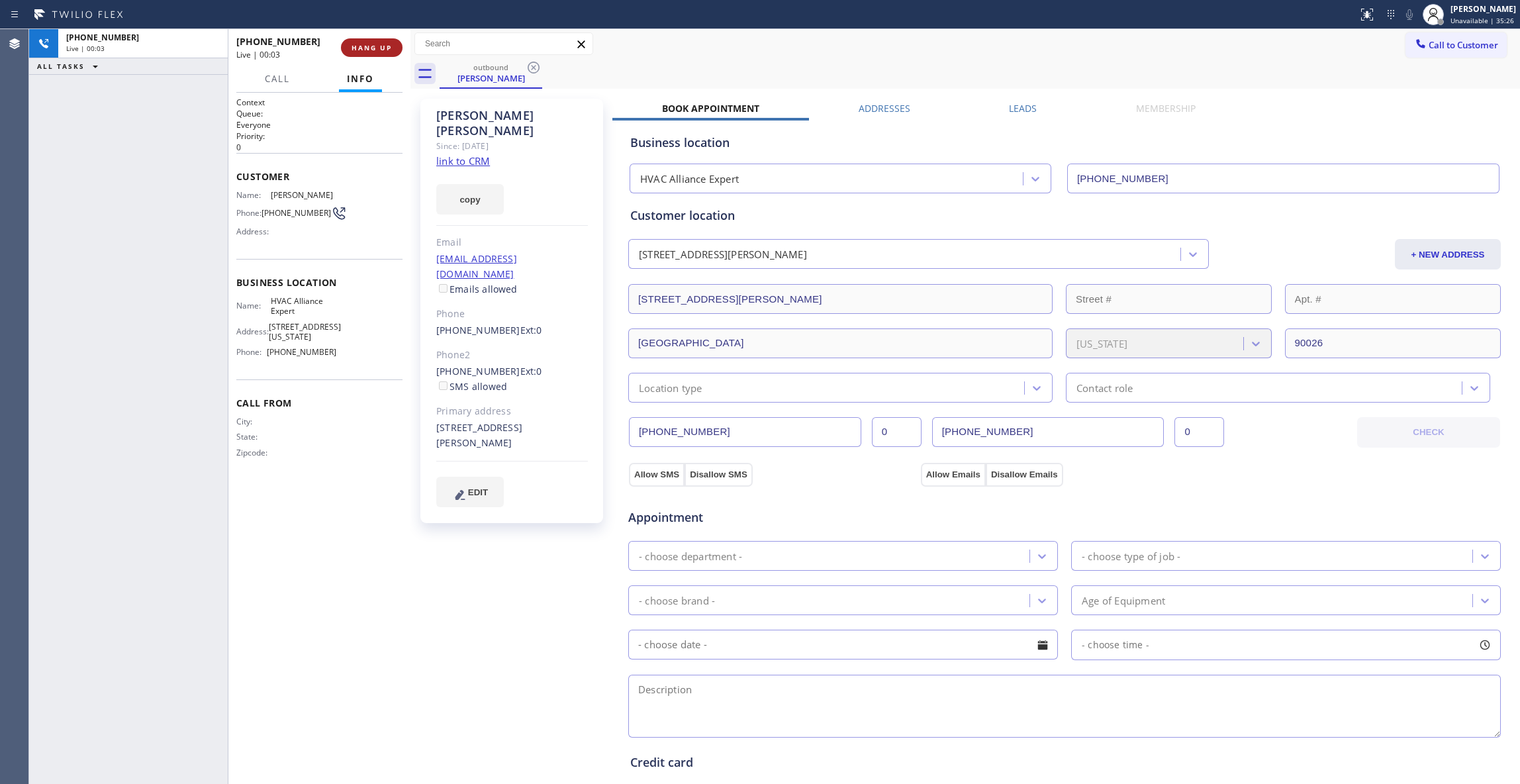
click at [369, 46] on span "HANG UP" at bounding box center [372, 47] width 40 height 9
click at [369, 46] on span "COMPLETE" at bounding box center [369, 47] width 46 height 9
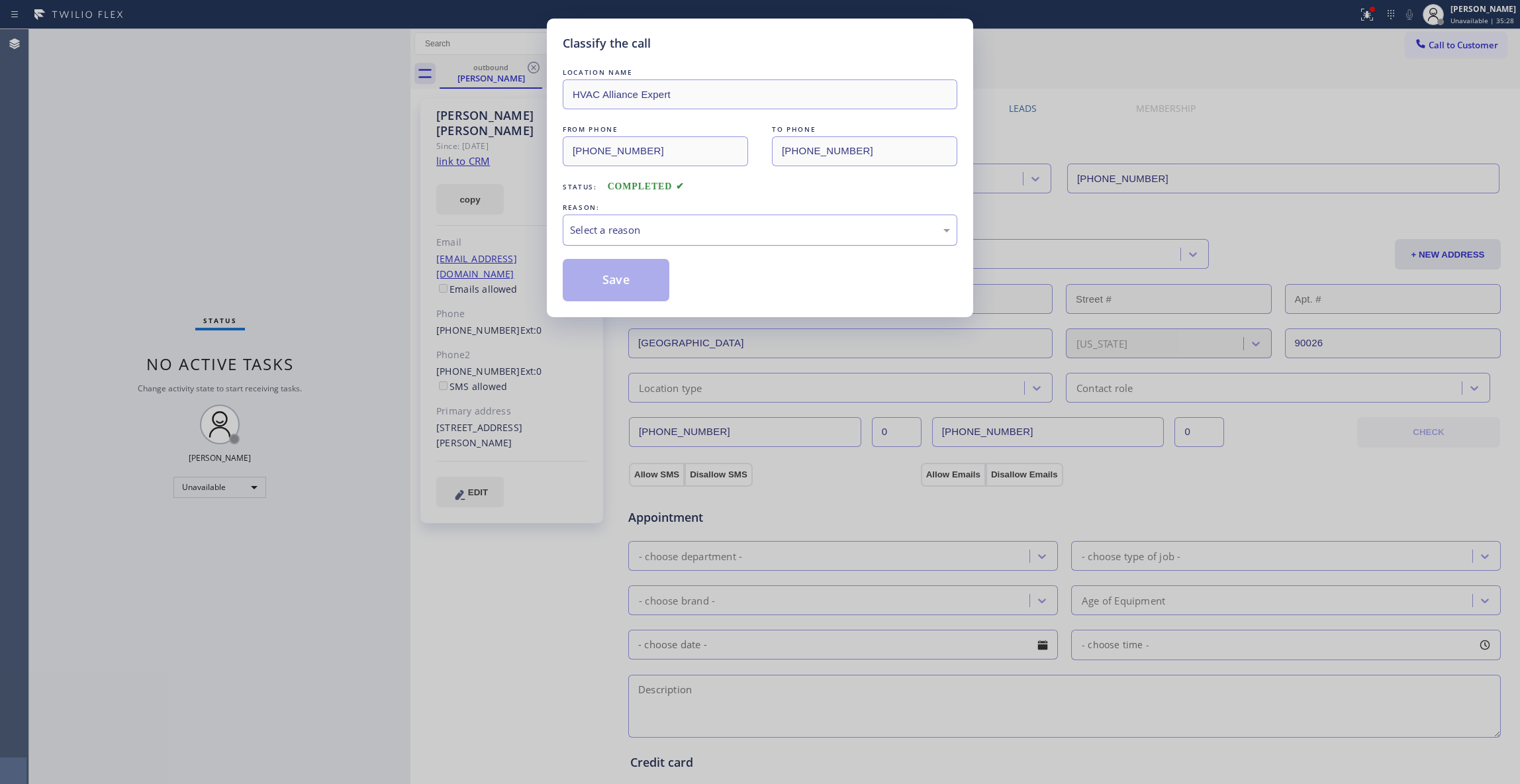
click at [585, 233] on div "Select a reason" at bounding box center [760, 230] width 380 height 15
click at [615, 281] on button "Save" at bounding box center [615, 280] width 106 height 42
click at [613, 281] on button "Save" at bounding box center [615, 280] width 106 height 42
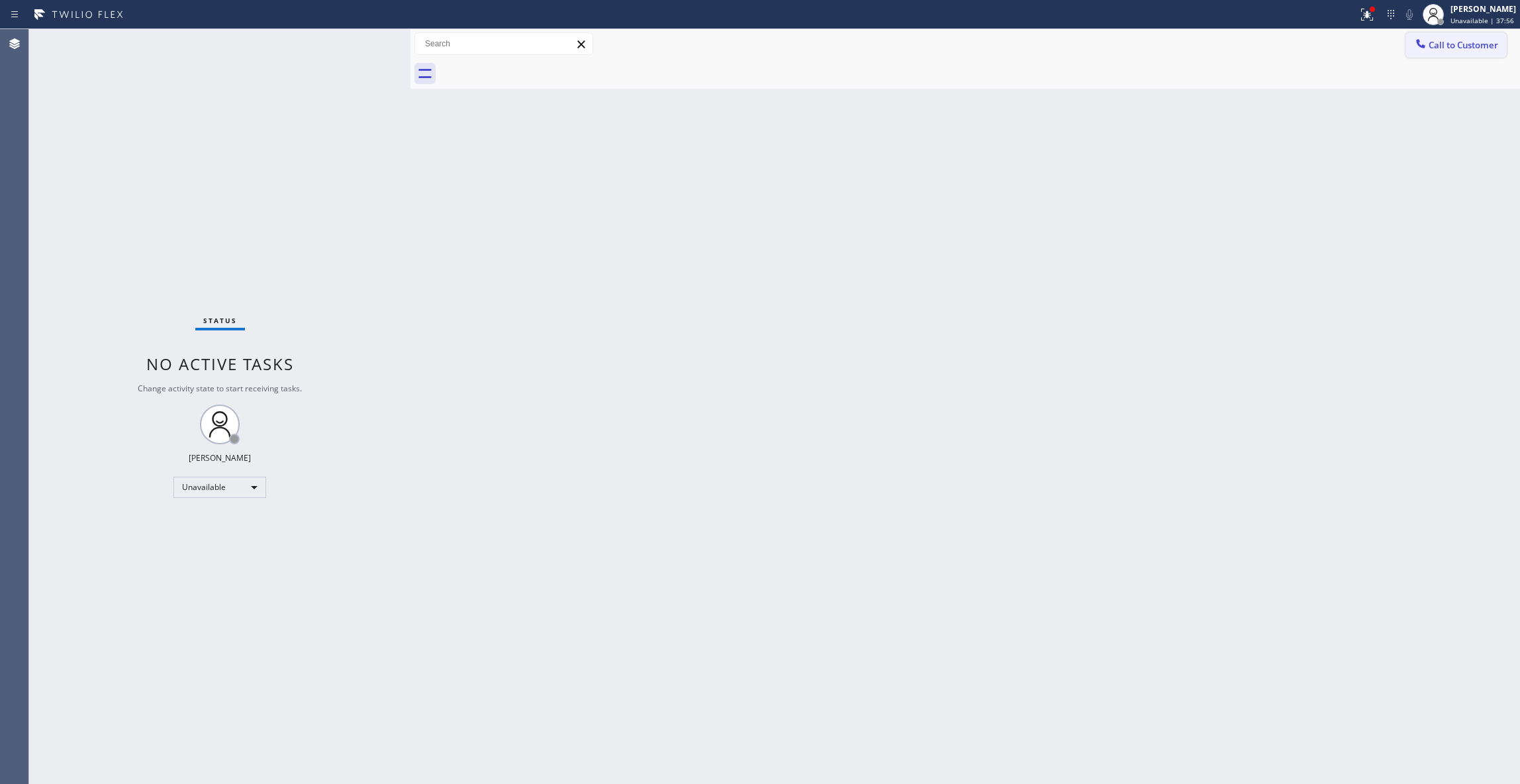
click at [1485, 46] on span "Call to Customer" at bounding box center [1463, 45] width 69 height 12
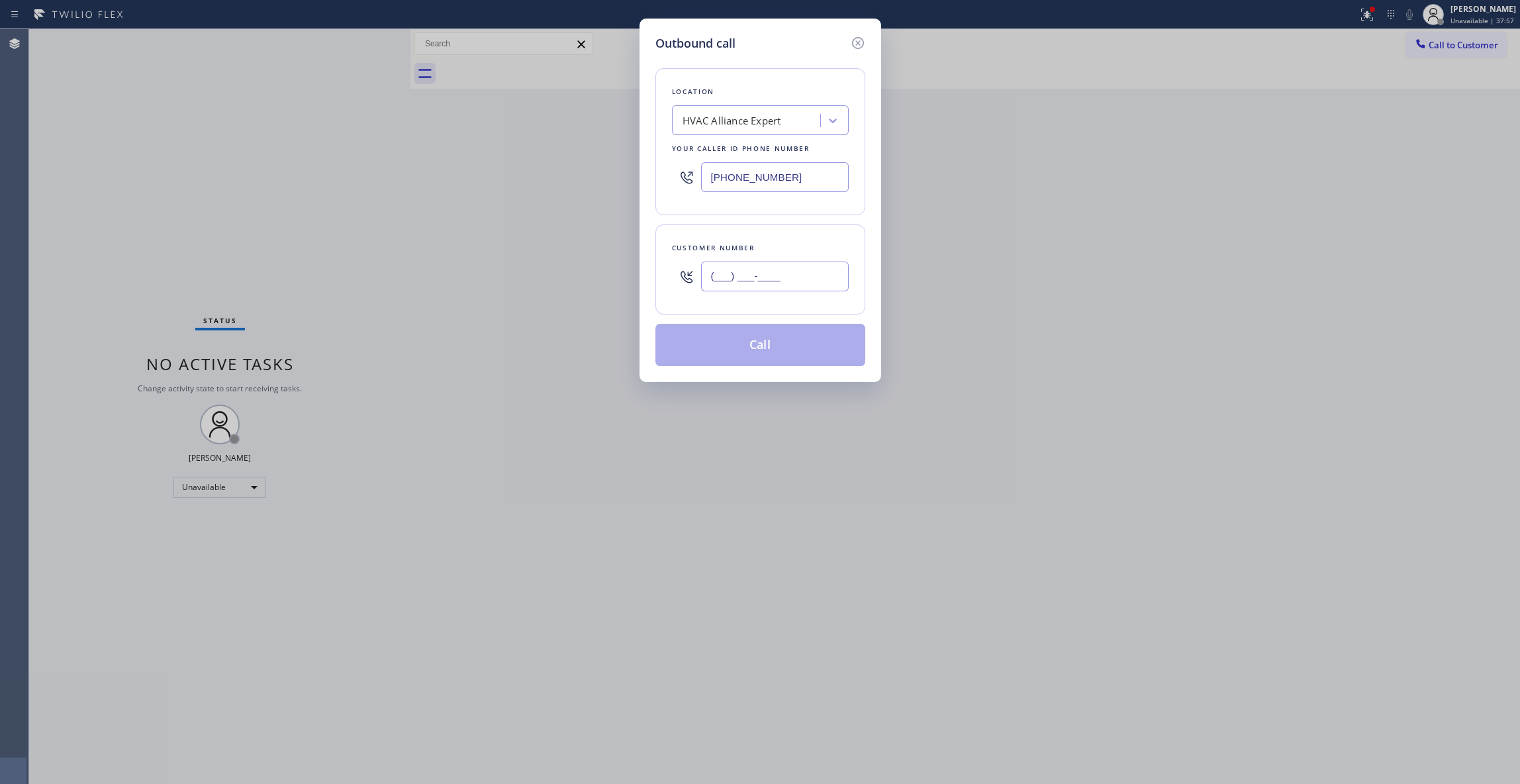
click at [728, 279] on input "(___) ___-____" at bounding box center [774, 276] width 148 height 30
paste input "303) 907-9054"
type input "[PHONE_NUMBER]"
paste input "393-3634"
drag, startPoint x: 810, startPoint y: 174, endPoint x: 508, endPoint y: 274, distance: 318.1
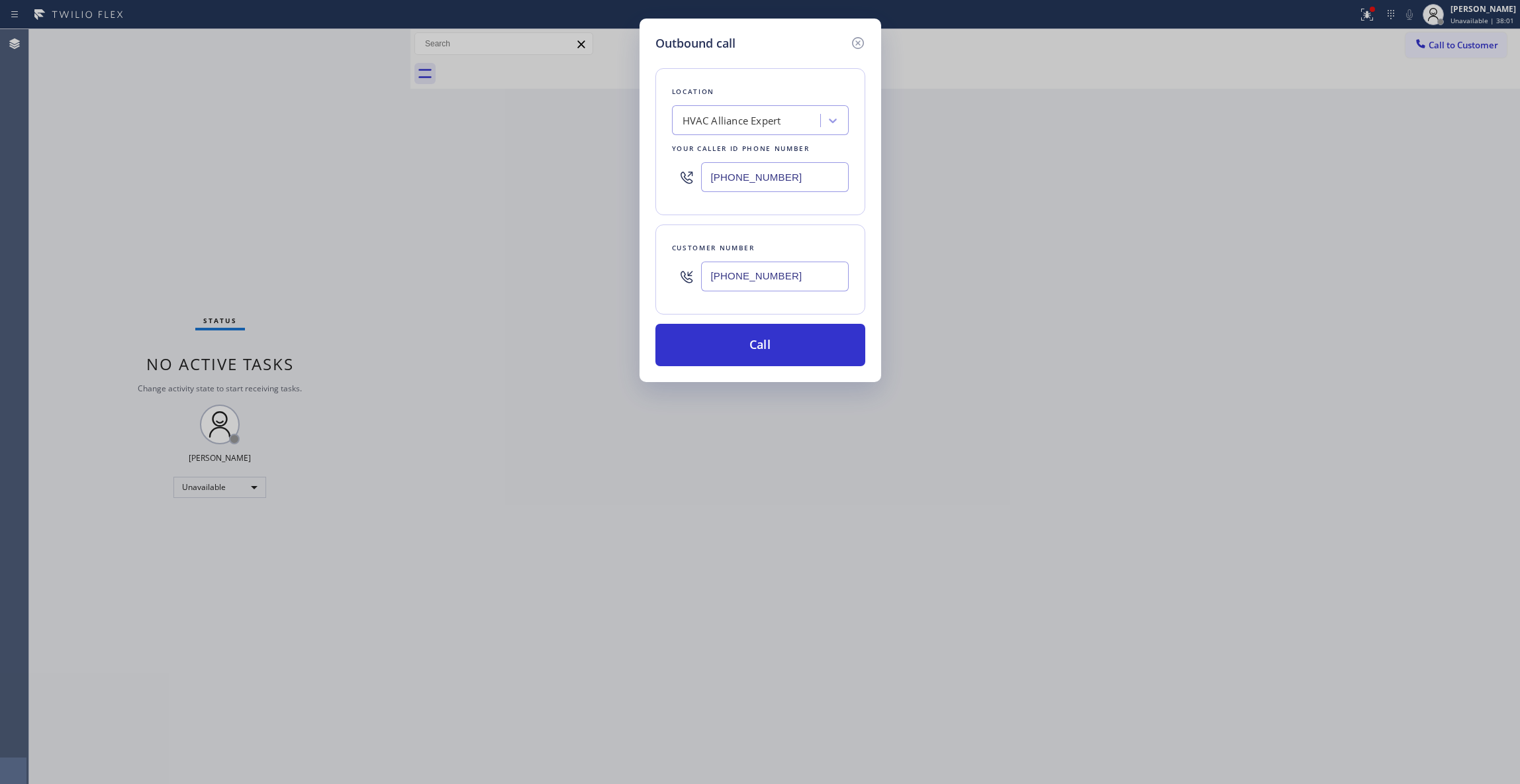
click at [292, 143] on div "Outbound call Location HVAC Alliance Expert Your caller id phone number [PHONE_…" at bounding box center [760, 392] width 1520 height 784
type input "[PHONE_NUMBER]"
drag, startPoint x: 812, startPoint y: 284, endPoint x: 572, endPoint y: 325, distance: 243.5
click at [481, 273] on div "Outbound call Location Viking Appliance Repair Your caller id phone number [PHO…" at bounding box center [760, 392] width 1520 height 784
click at [734, 352] on button "Call" at bounding box center [760, 345] width 210 height 42
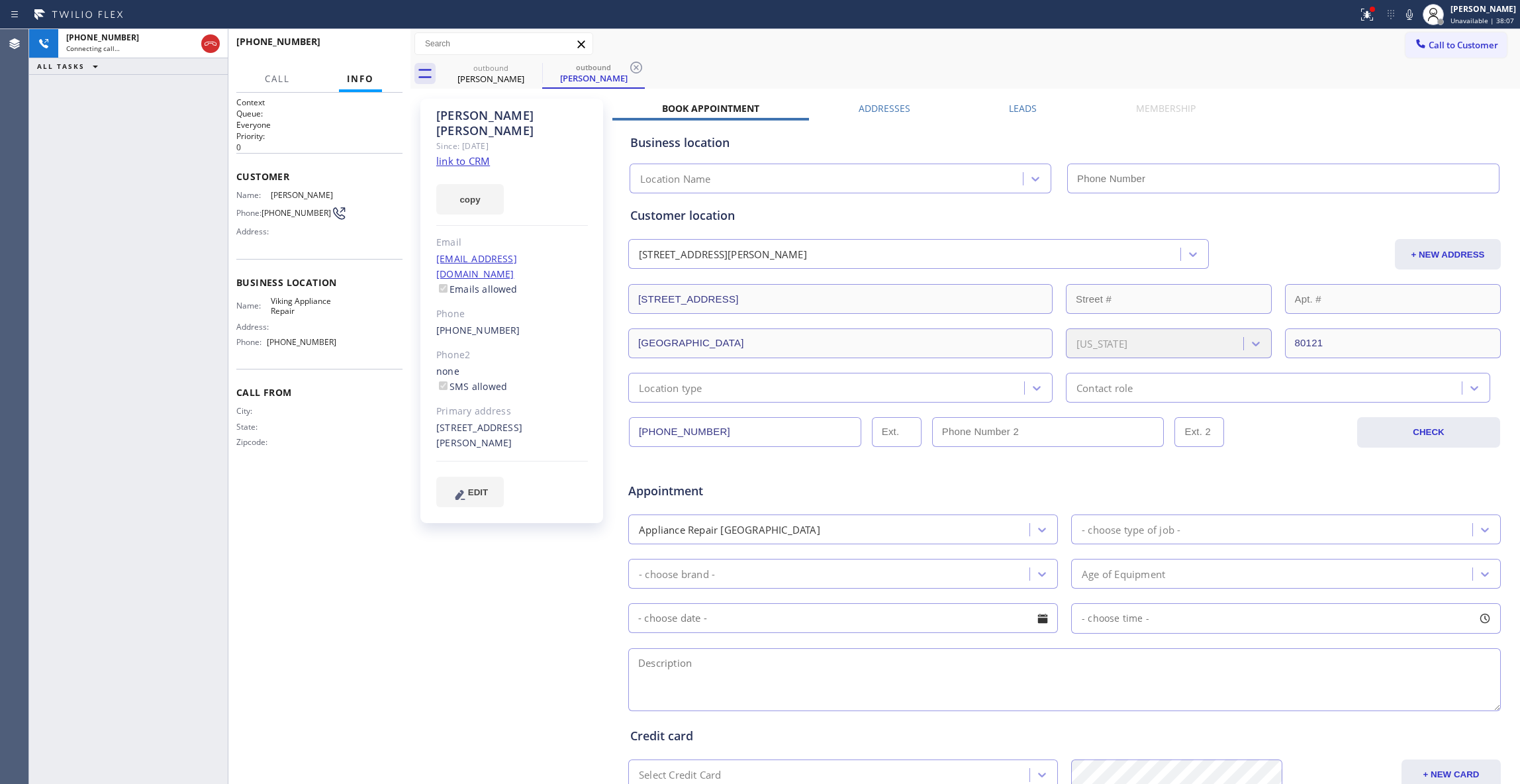
type input "[PHONE_NUMBER]"
click at [40, 131] on div "[PHONE_NUMBER] Connecting call… ALL TASKS ALL TASKS ACTIVE TASKS TASKS IN WRAP …" at bounding box center [129, 406] width 199 height 754
click at [636, 69] on icon at bounding box center [636, 67] width 16 height 16
click at [480, 154] on link "link to CRM" at bounding box center [463, 161] width 54 height 13
click at [379, 45] on span "HANG UP" at bounding box center [372, 47] width 40 height 9
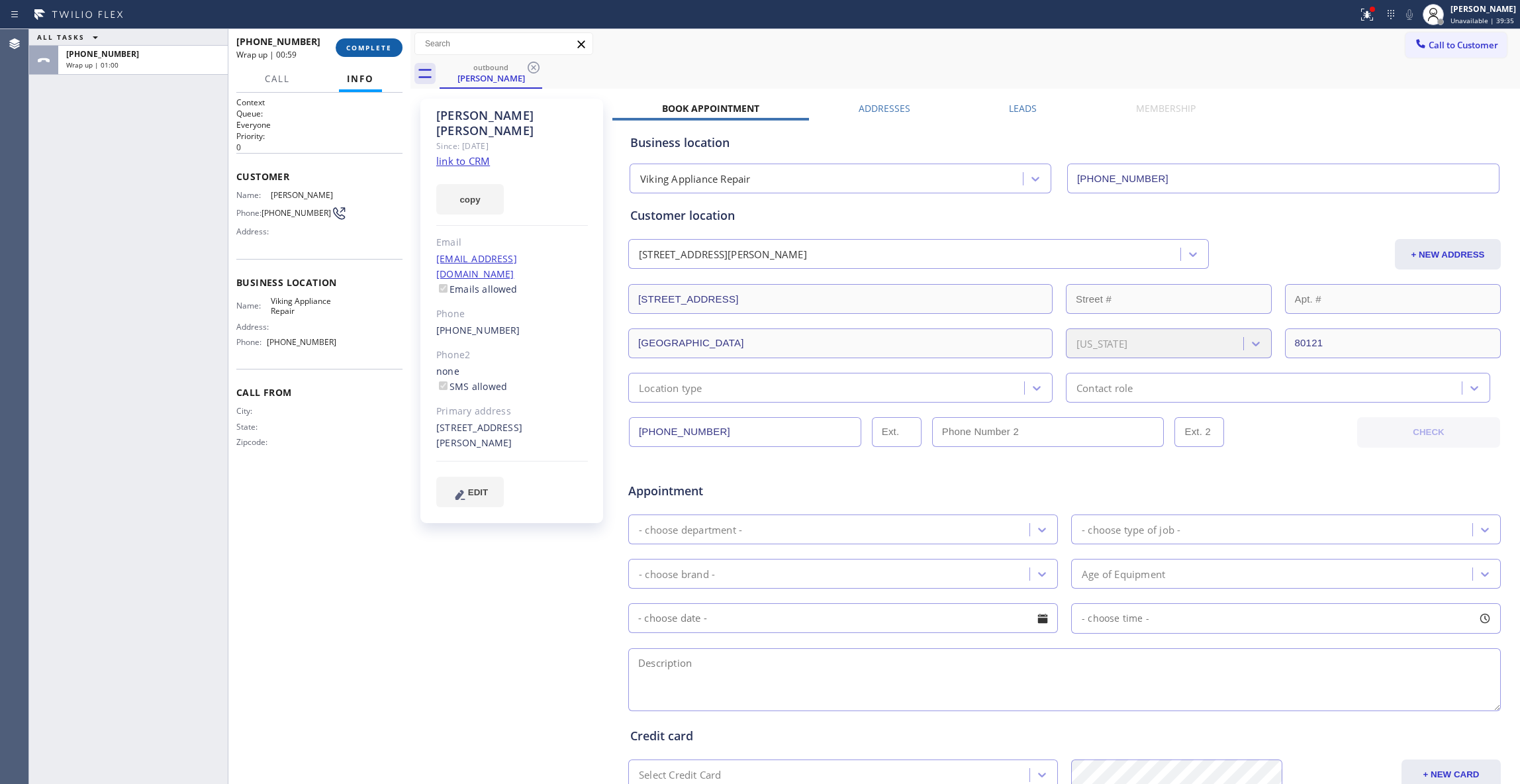
click at [380, 56] on button "COMPLETE" at bounding box center [368, 48] width 67 height 19
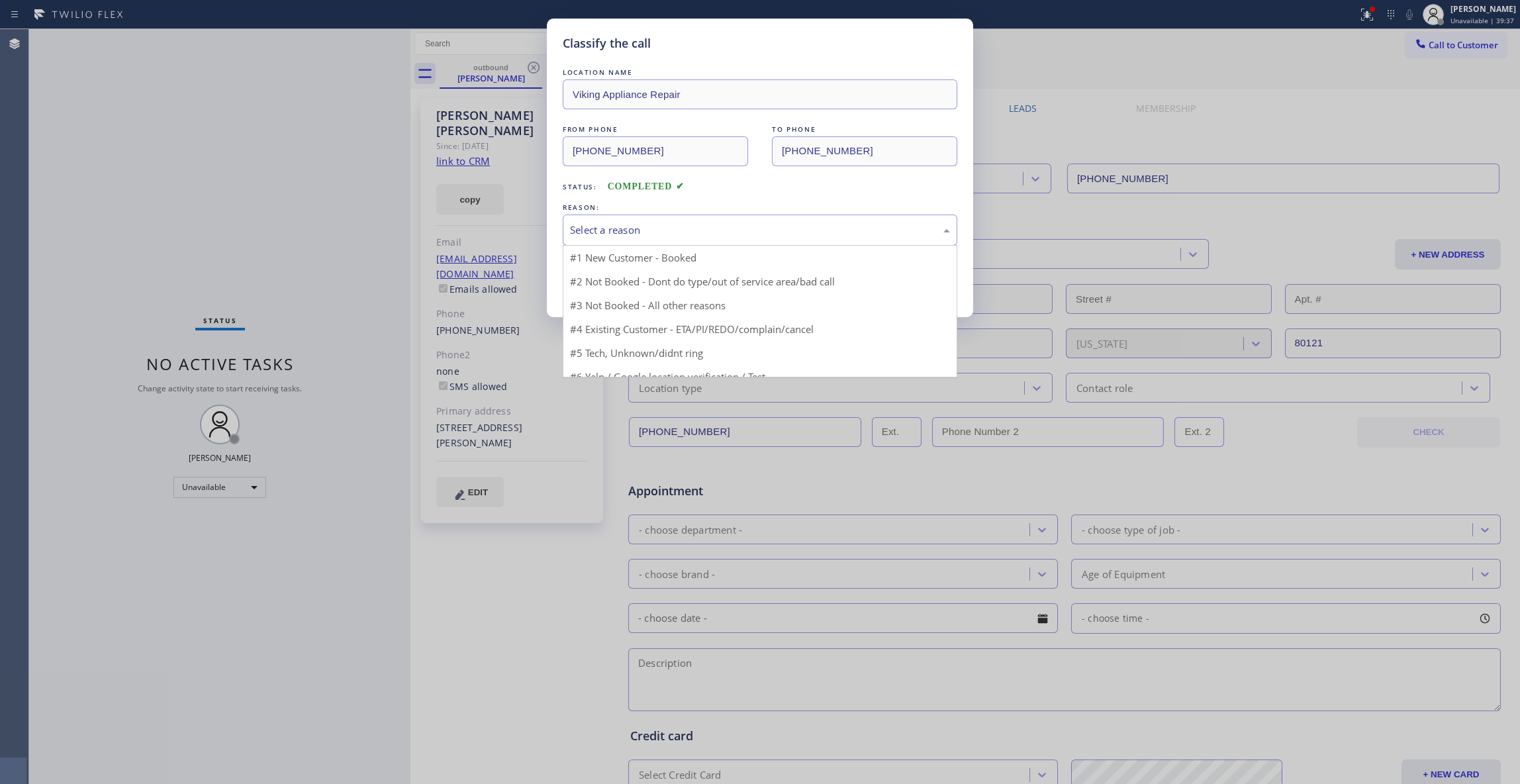
click at [653, 223] on div "Select a reason" at bounding box center [760, 230] width 380 height 15
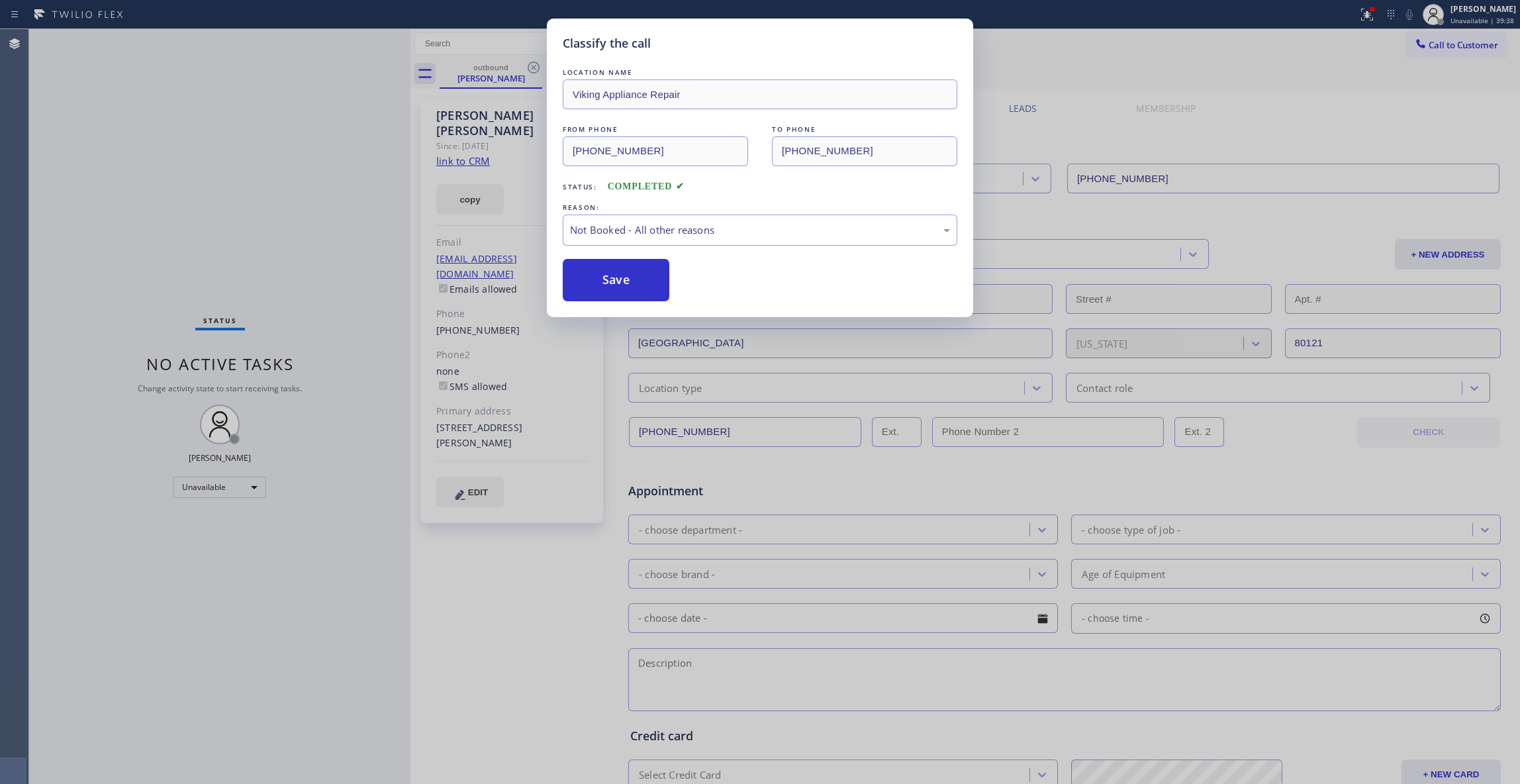
click at [636, 282] on button "Save" at bounding box center [615, 280] width 106 height 42
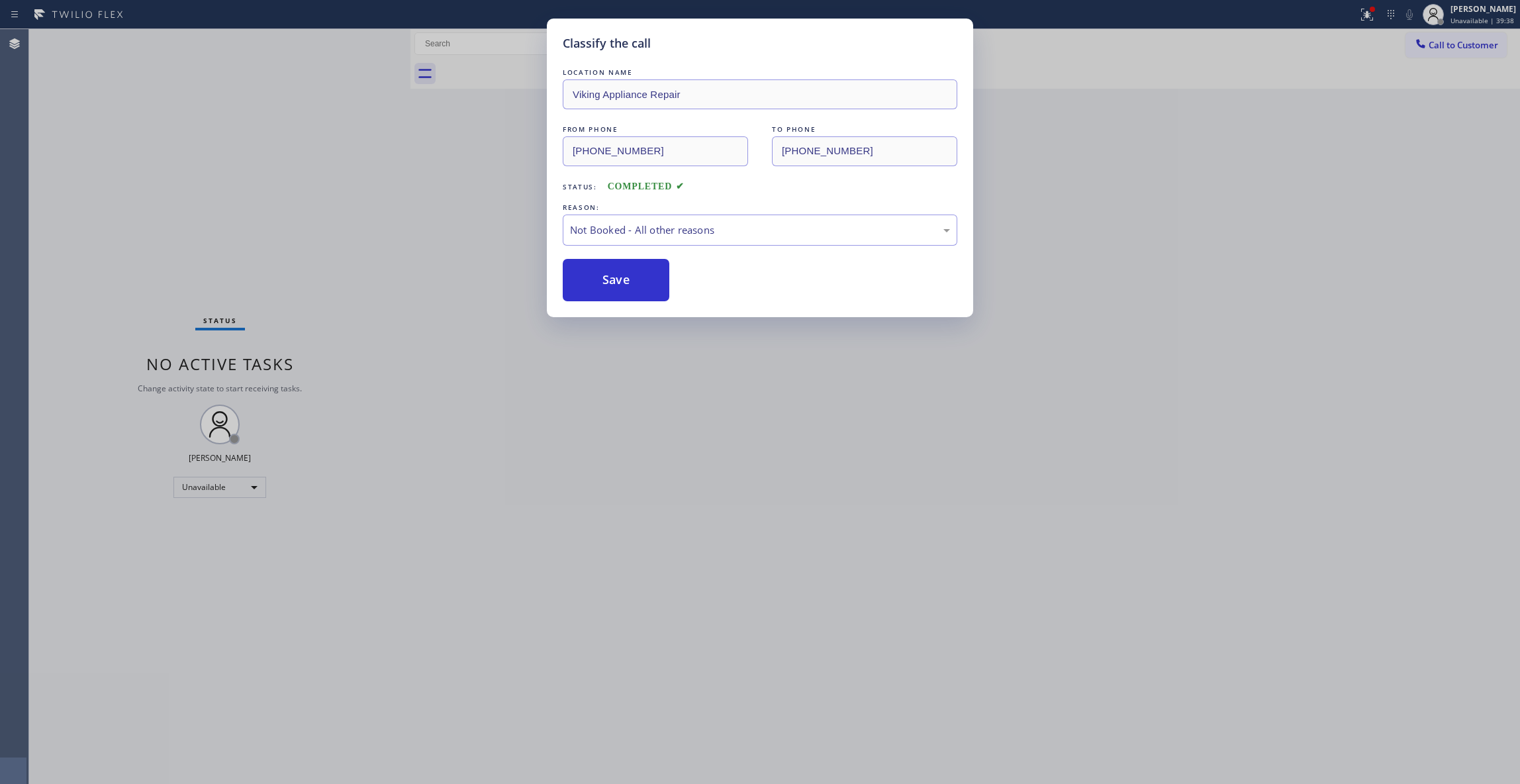
click at [636, 282] on button "Save" at bounding box center [615, 280] width 106 height 42
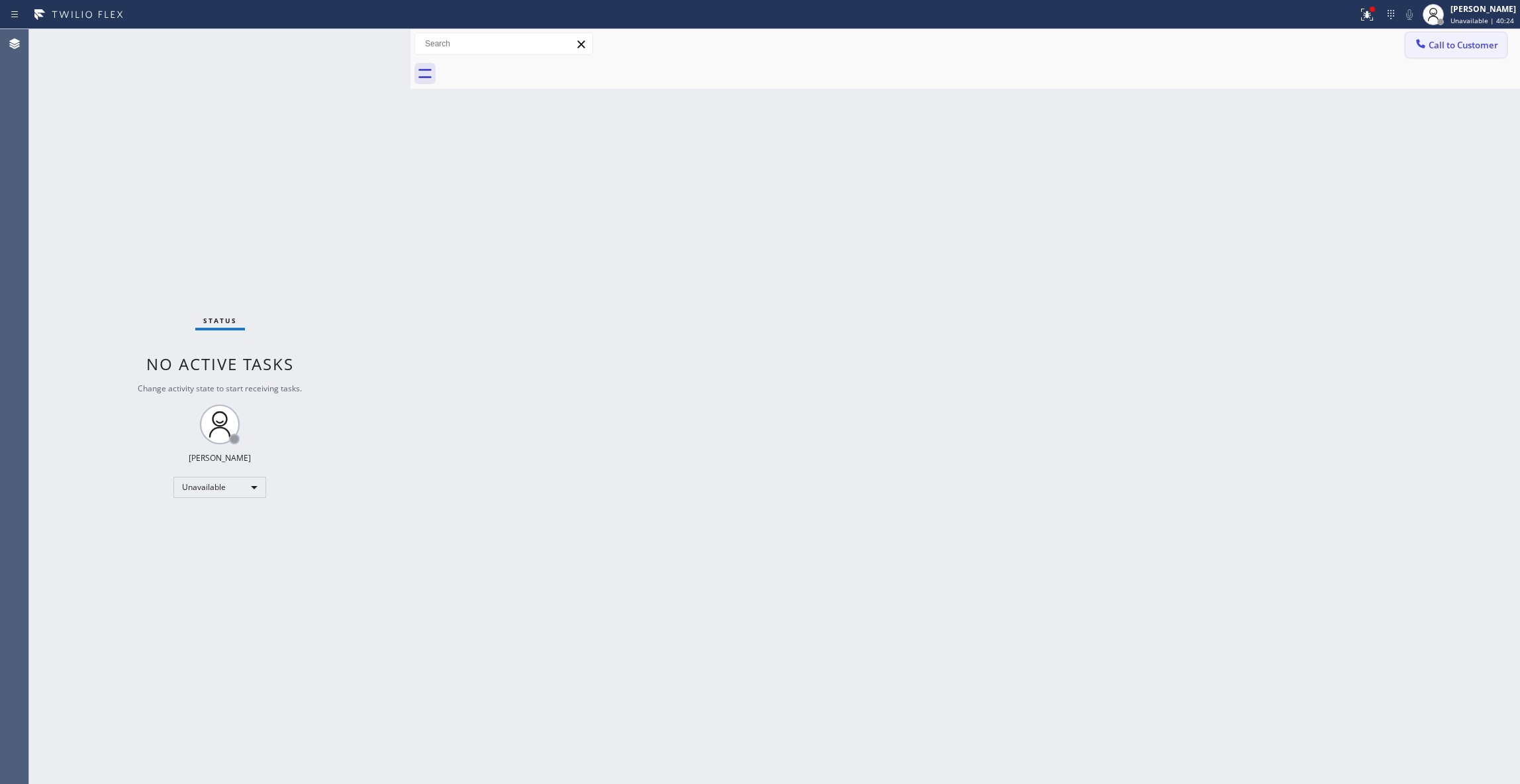
click at [1451, 45] on span "Call to Customer" at bounding box center [1463, 45] width 69 height 12
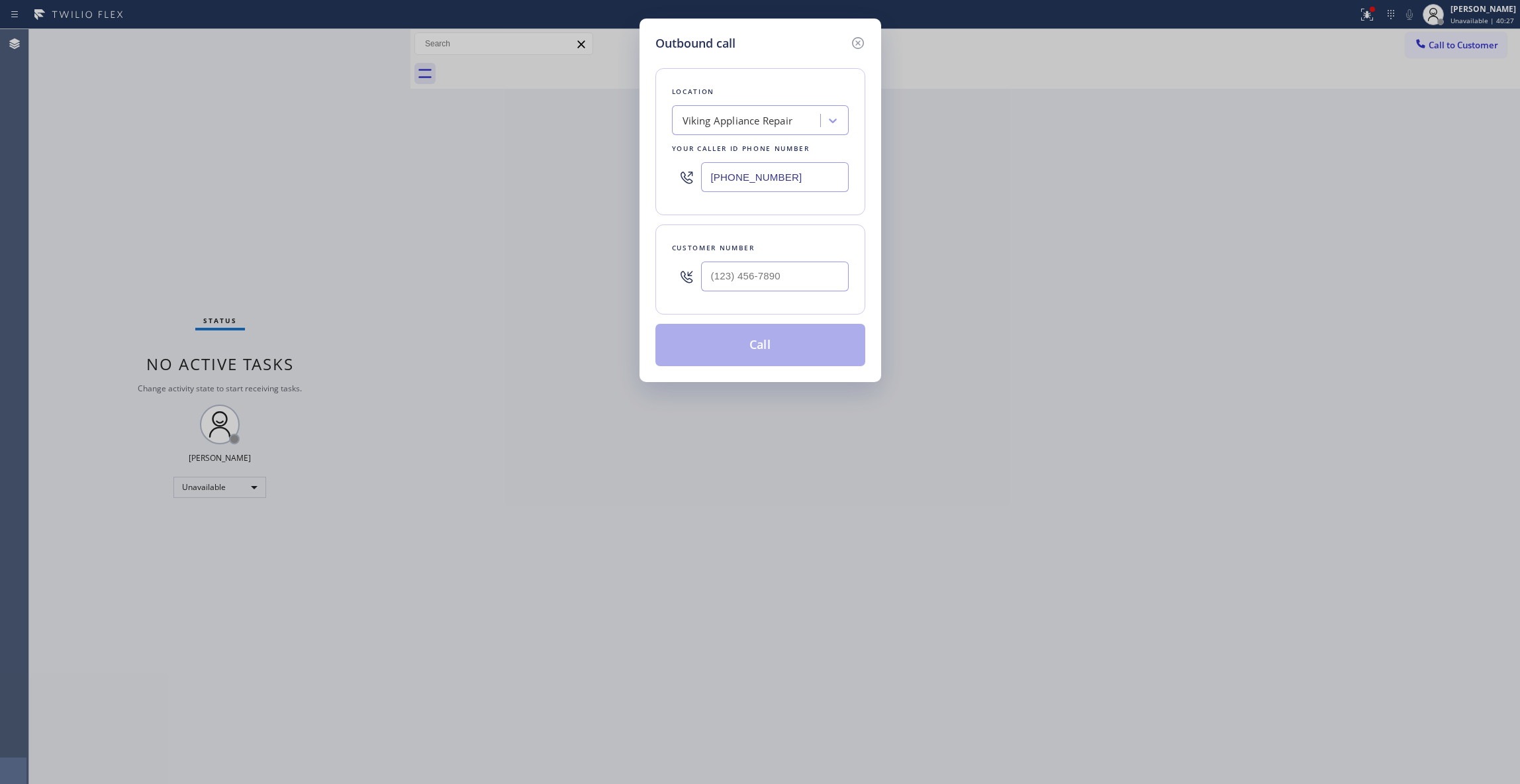
drag, startPoint x: 795, startPoint y: 183, endPoint x: 549, endPoint y: 167, distance: 246.5
click at [549, 167] on div "Outbound call Location Viking Appliance Repair Your caller id phone number [PHO…" at bounding box center [760, 392] width 1520 height 784
paste input "971) 343-5980"
type input "[PHONE_NUMBER]"
click at [741, 281] on input "(___) ___-____" at bounding box center [774, 276] width 148 height 30
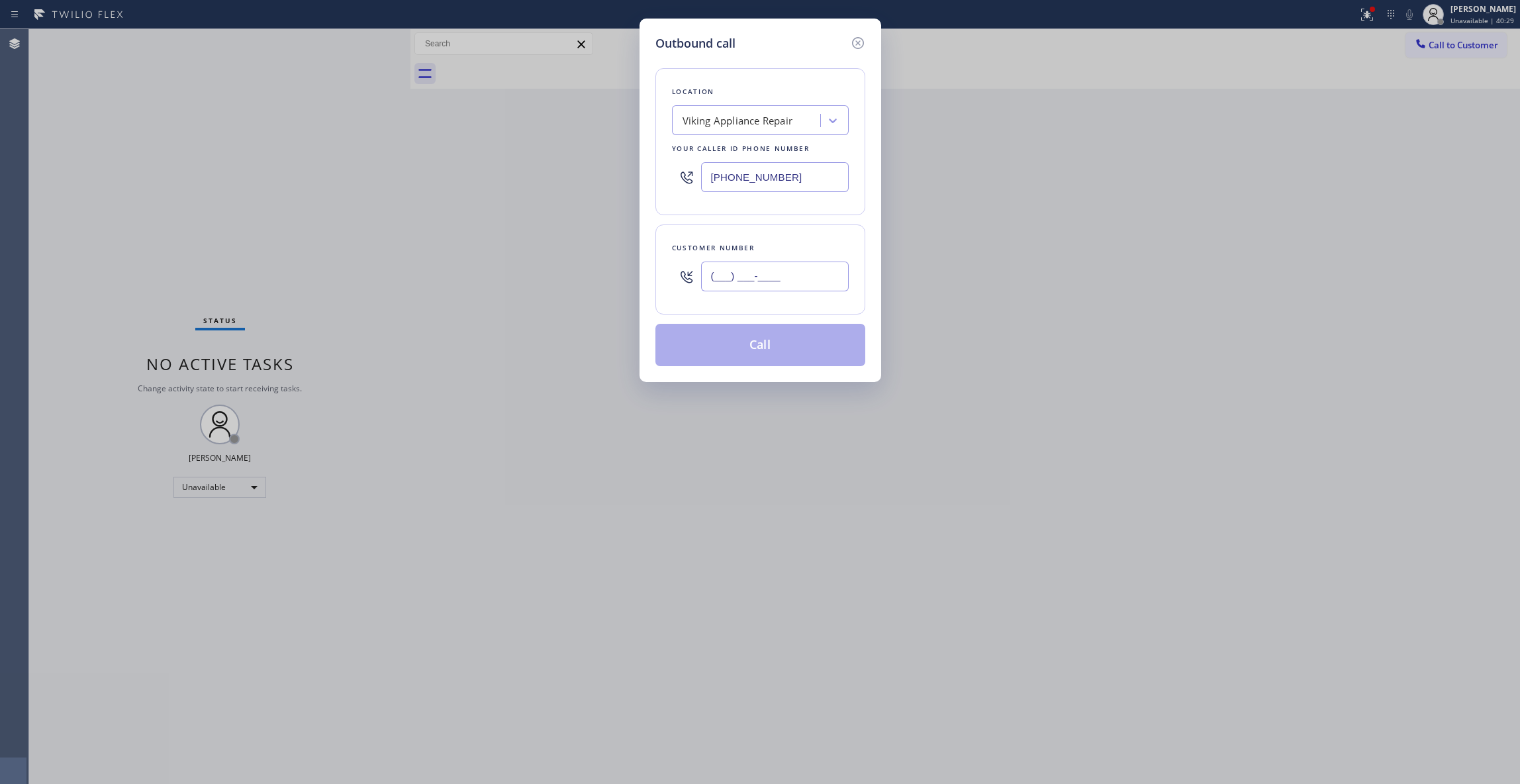
paste input "503) 997-6108"
type input "[PHONE_NUMBER]"
click at [763, 350] on button "Call" at bounding box center [760, 345] width 210 height 42
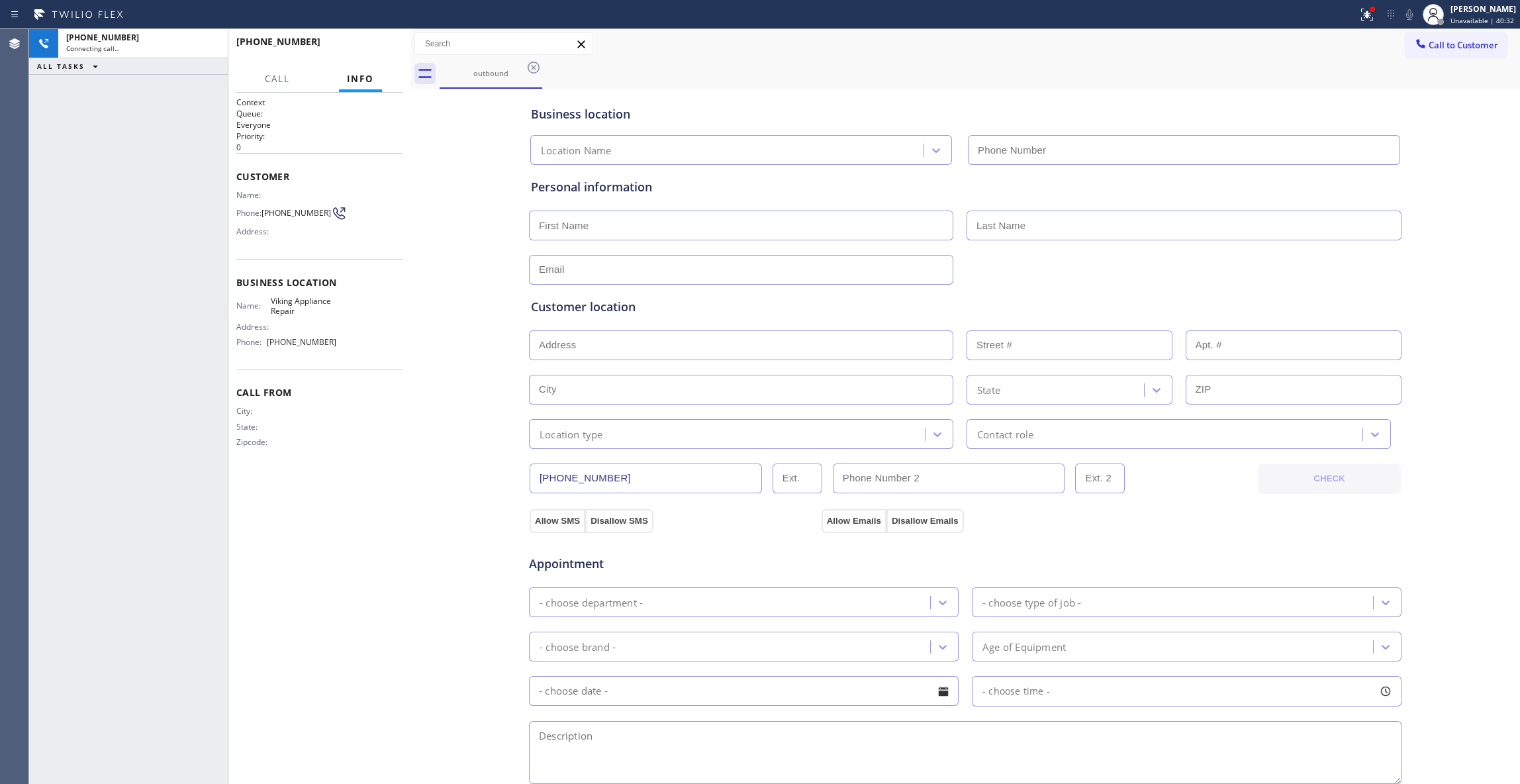
type input "[PHONE_NUMBER]"
drag, startPoint x: 457, startPoint y: 416, endPoint x: 581, endPoint y: 45, distance: 391.2
click at [471, 329] on div "Business location Viking Appliance Repair [PHONE_NUMBER] Personal information C…" at bounding box center [965, 544] width 1103 height 904
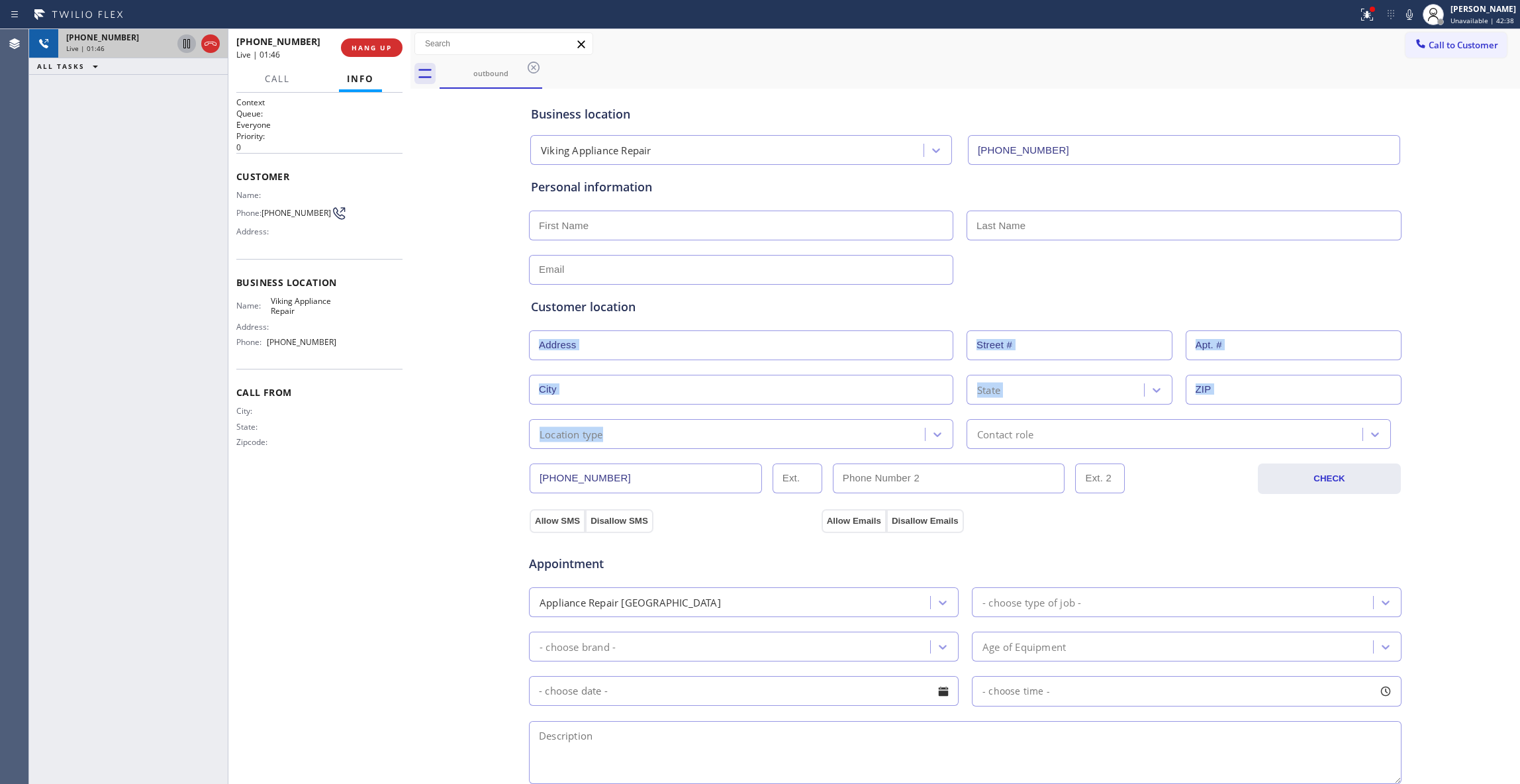
click at [184, 51] on icon at bounding box center [186, 43] width 16 height 16
click at [1401, 11] on icon at bounding box center [1409, 14] width 16 height 16
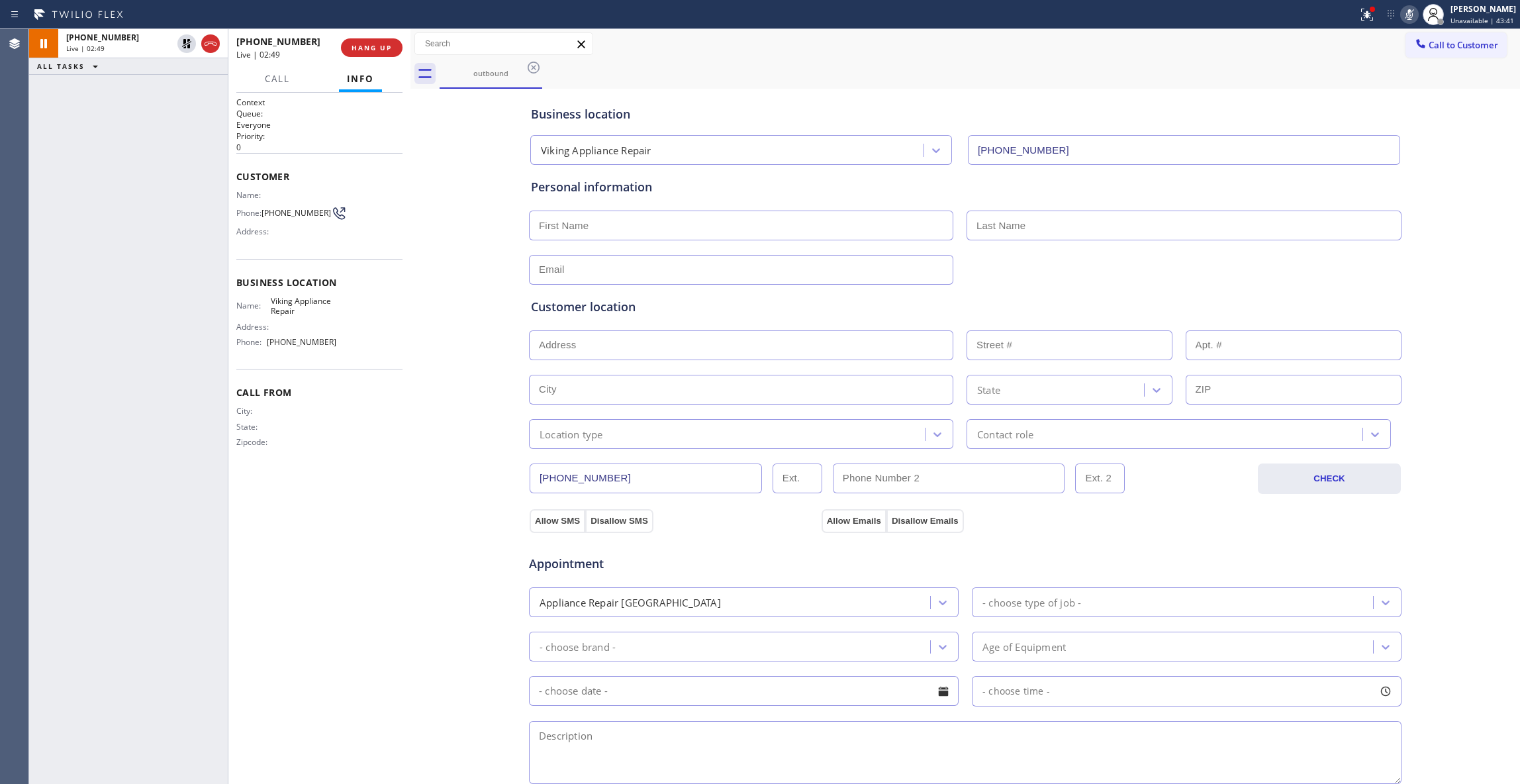
click at [241, 777] on div "Context Queue: Everyone Priority: 0 Customer Name: Phone: [PHONE_NUMBER] Addres…" at bounding box center [319, 438] width 166 height 683
click at [183, 43] on icon at bounding box center [186, 43] width 9 height 9
click at [1401, 8] on icon at bounding box center [1409, 14] width 16 height 16
click at [590, 220] on input "text" at bounding box center [740, 225] width 424 height 30
paste input "[PERSON_NAME]"
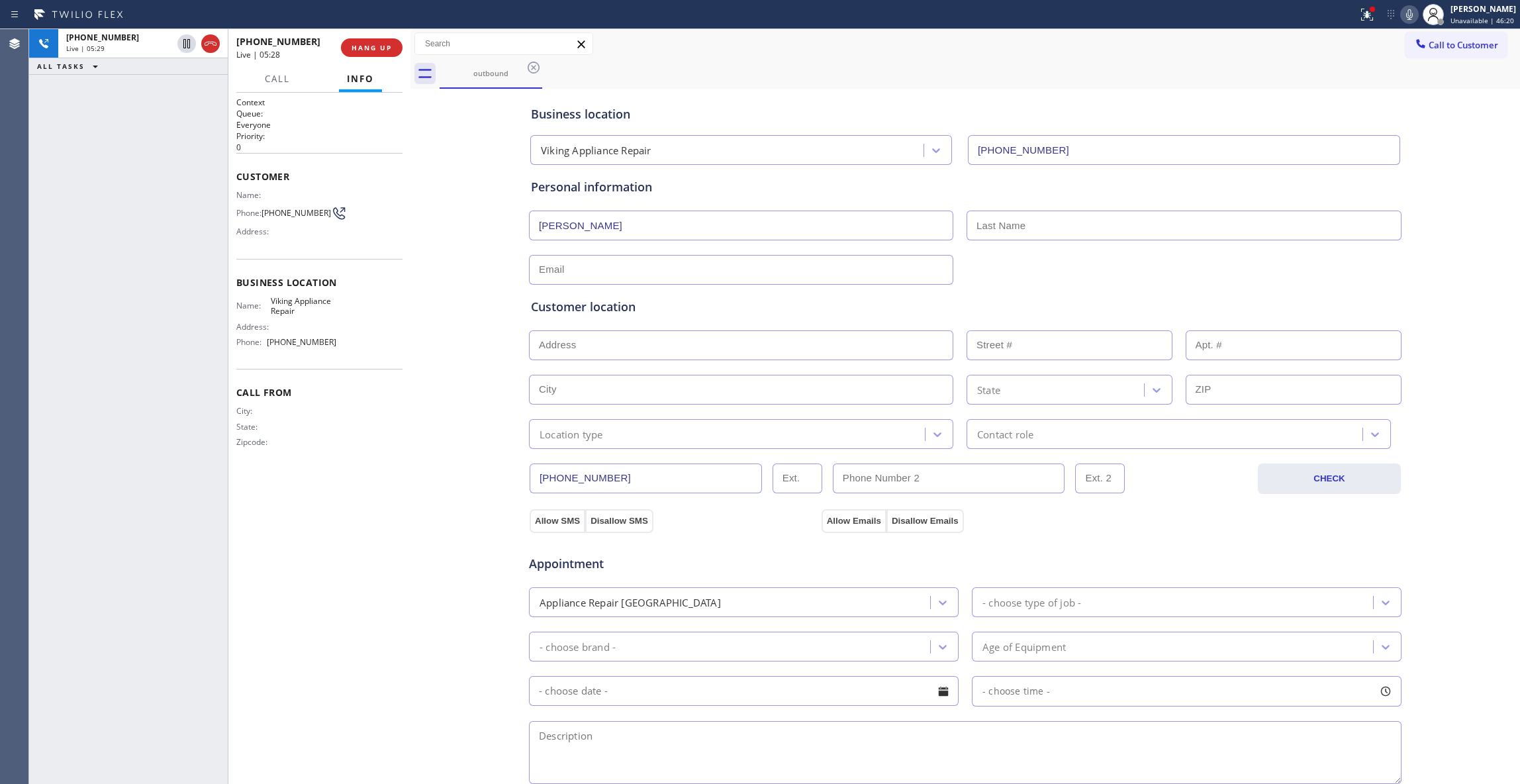
click at [626, 233] on input "[PERSON_NAME]" at bounding box center [740, 225] width 424 height 30
type input "[PERSON_NAME]"
click at [1027, 234] on input "text" at bounding box center [1184, 225] width 435 height 30
paste input "[PERSON_NAME]"
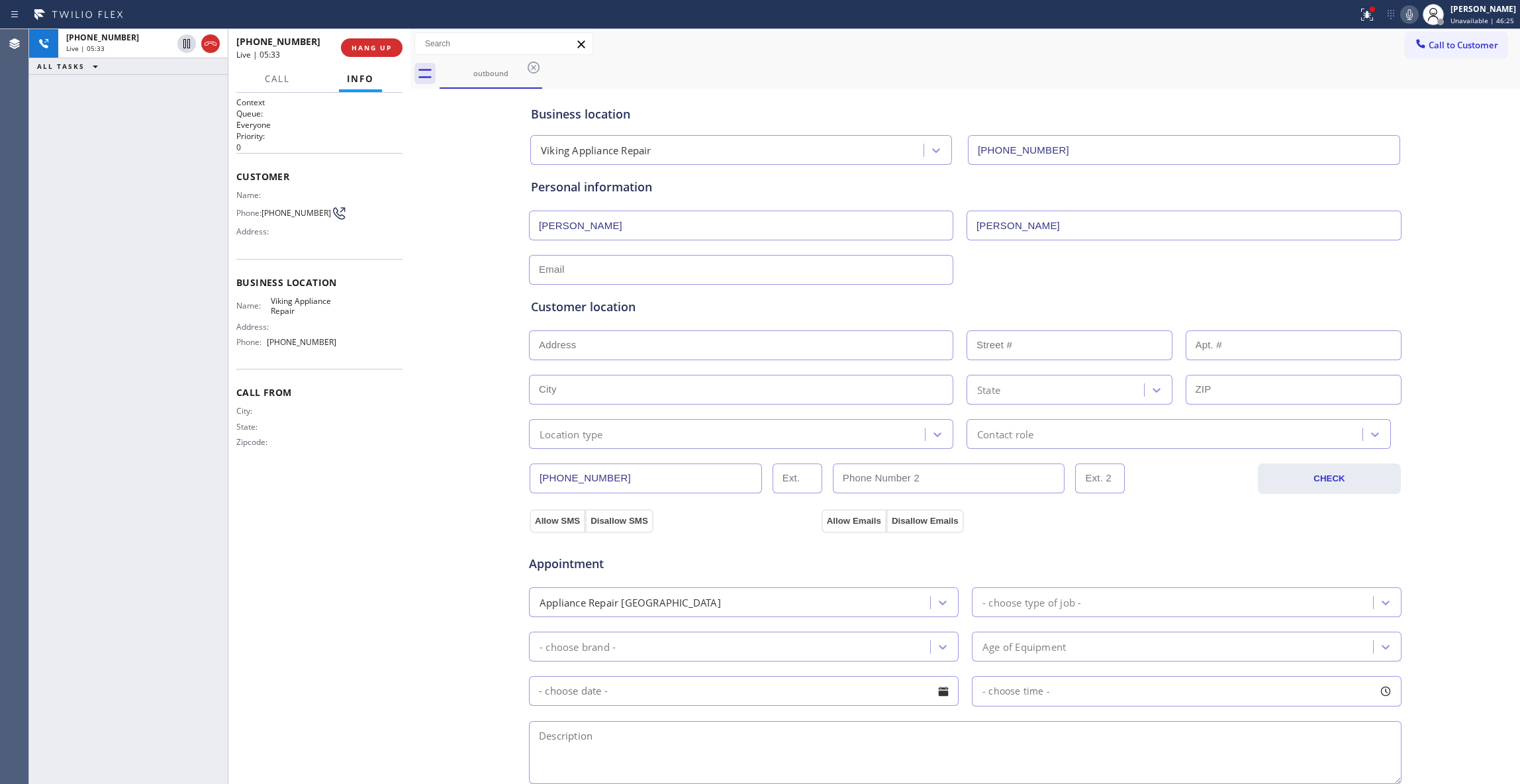
type input "[PERSON_NAME]"
click at [151, 382] on div "[PHONE_NUMBER] Live | 05:36 ALL TASKS ALL TASKS ACTIVE TASKS TASKS IN WRAP UP" at bounding box center [129, 406] width 199 height 754
click at [759, 263] on input "text" at bounding box center [740, 269] width 424 height 30
paste input "[EMAIL_ADDRESS][DOMAIN_NAME]"
type input "[EMAIL_ADDRESS][DOMAIN_NAME]"
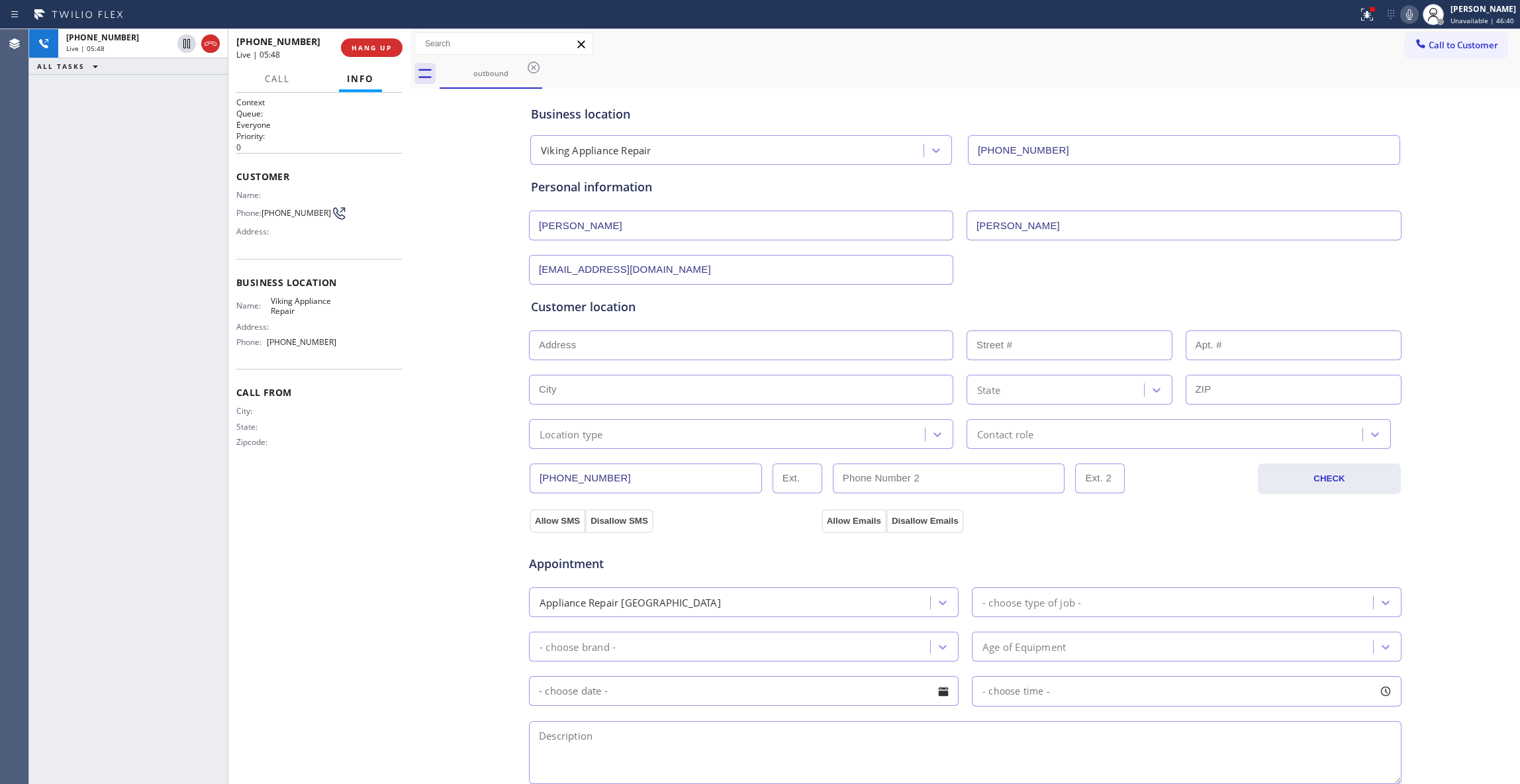
click at [716, 337] on input "text" at bounding box center [740, 345] width 424 height 30
paste input "[STREET_ADDRESS]"
type input "[STREET_ADDRESS]"
type input "2347"
type input "[GEOGRAPHIC_DATA]"
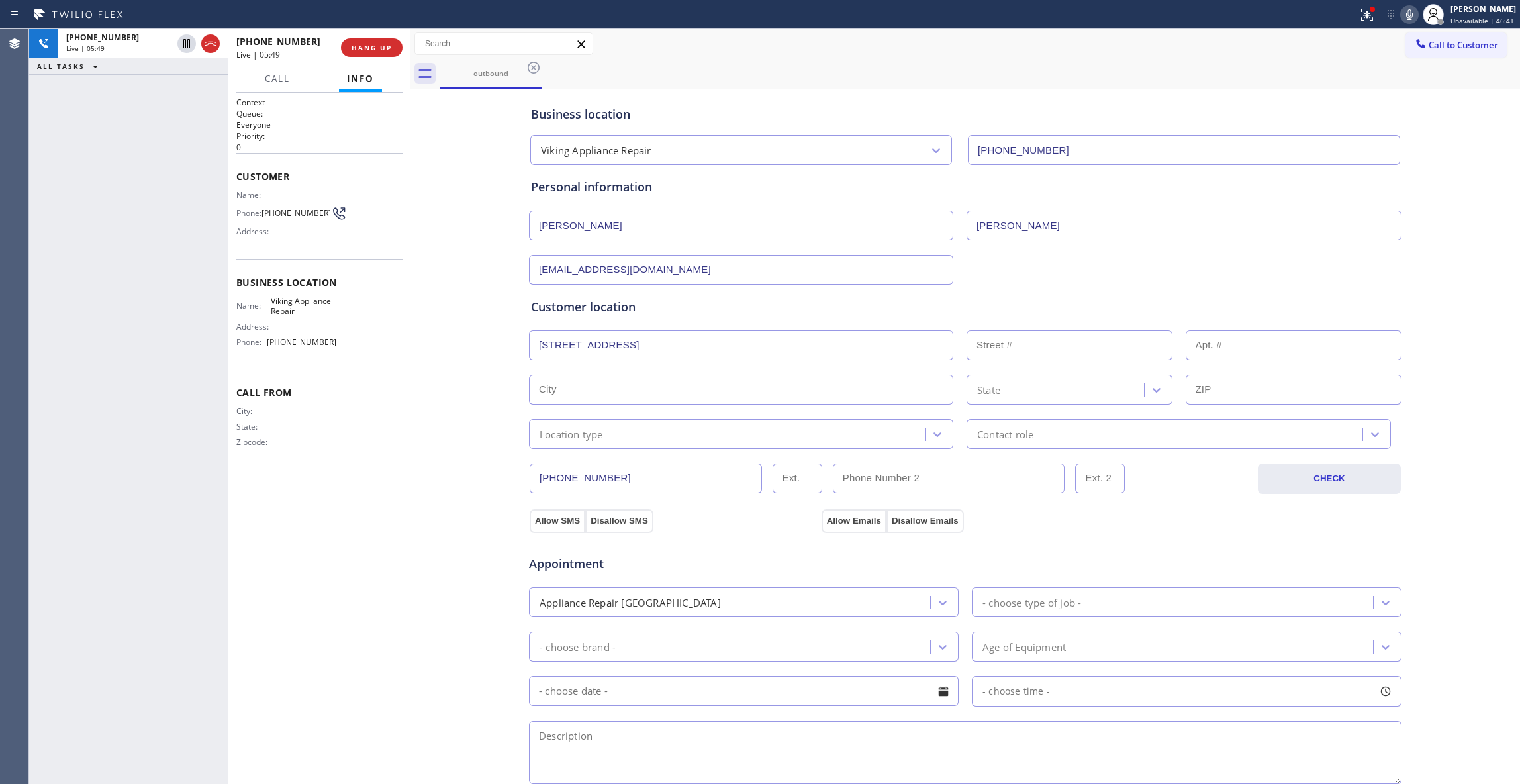
type input "97212"
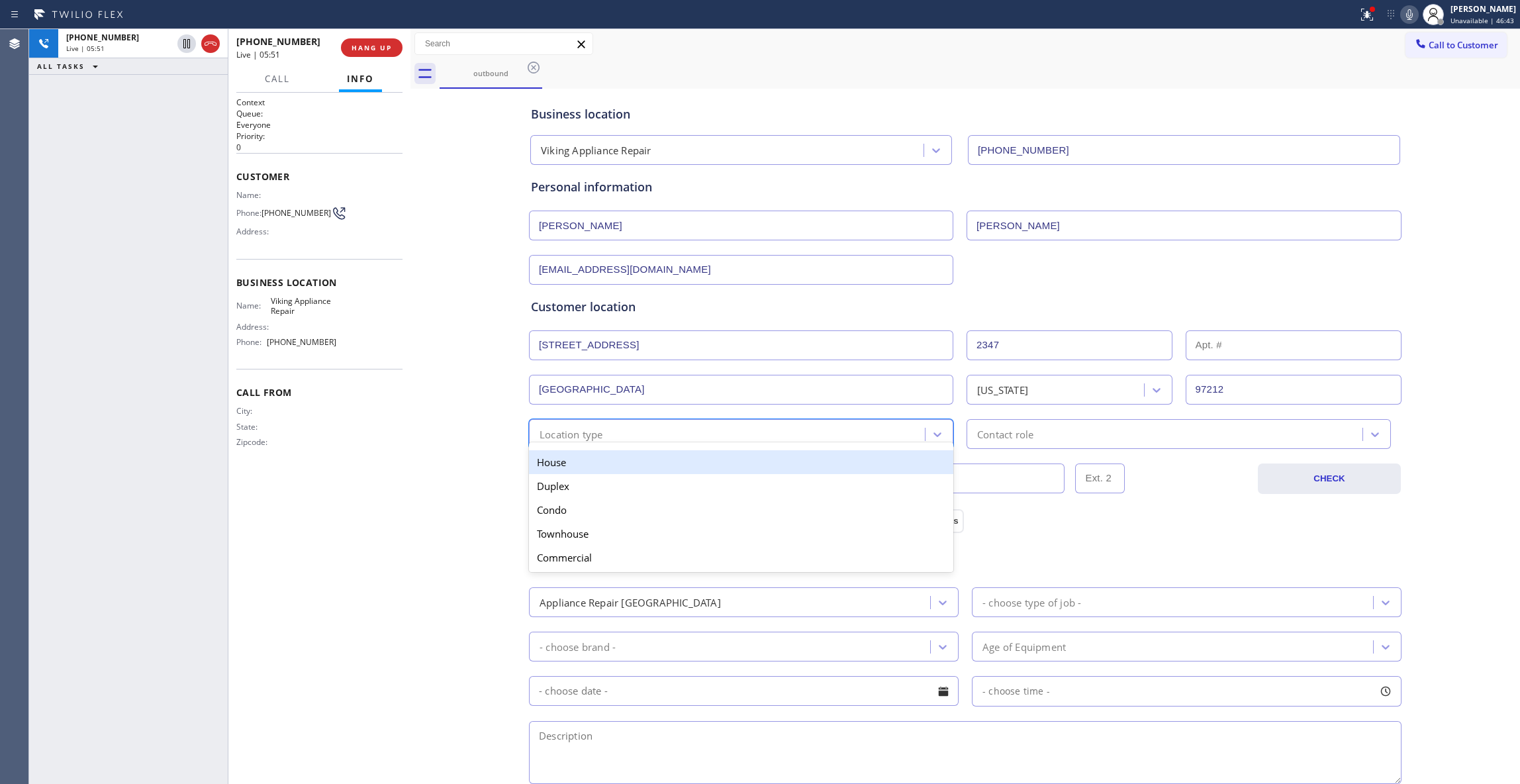
click at [596, 430] on div "Location type" at bounding box center [571, 434] width 63 height 15
click at [568, 470] on div "House" at bounding box center [740, 462] width 424 height 24
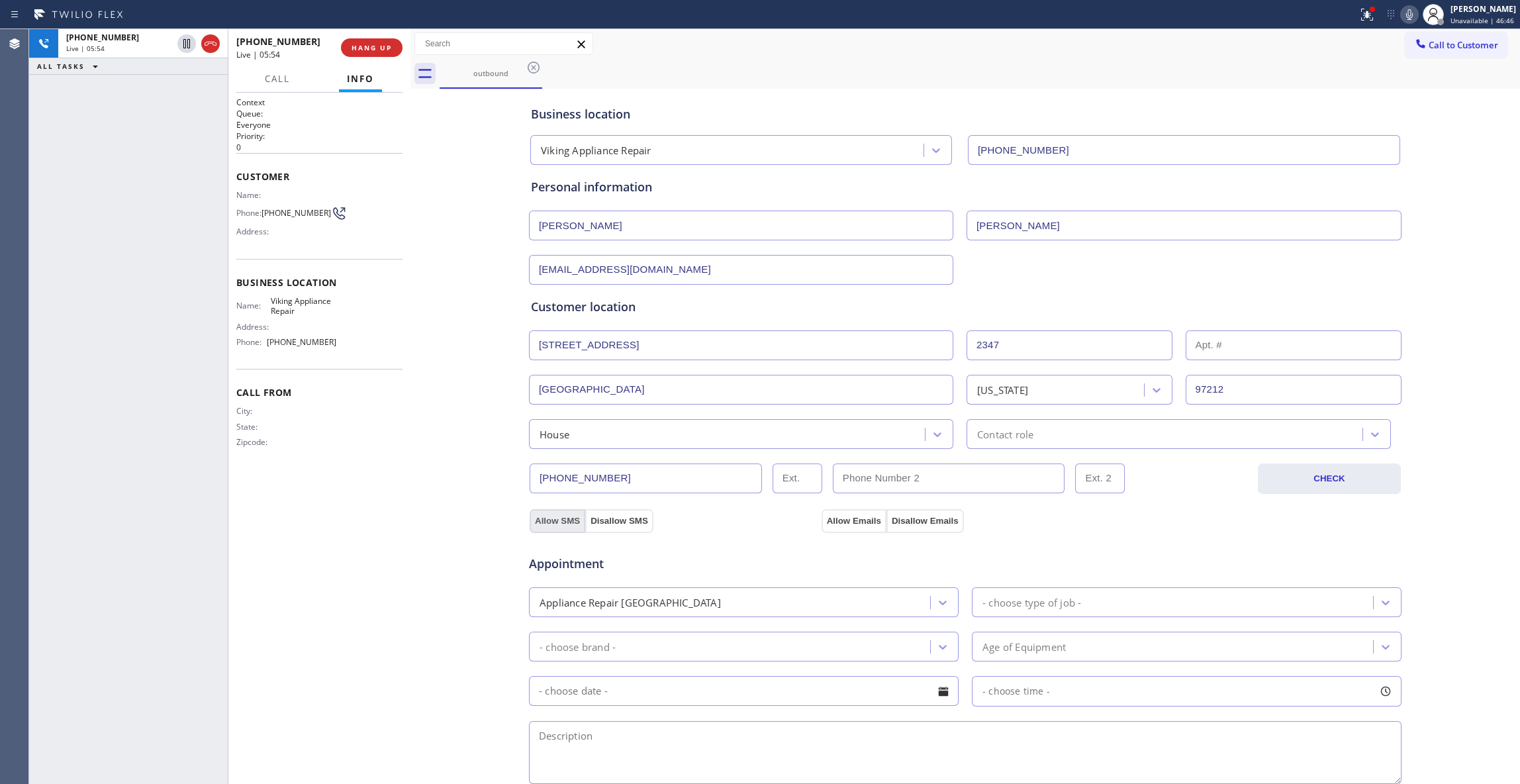
click at [545, 523] on button "Allow SMS" at bounding box center [557, 521] width 56 height 24
click at [827, 527] on button "Allow Emails" at bounding box center [853, 521] width 65 height 24
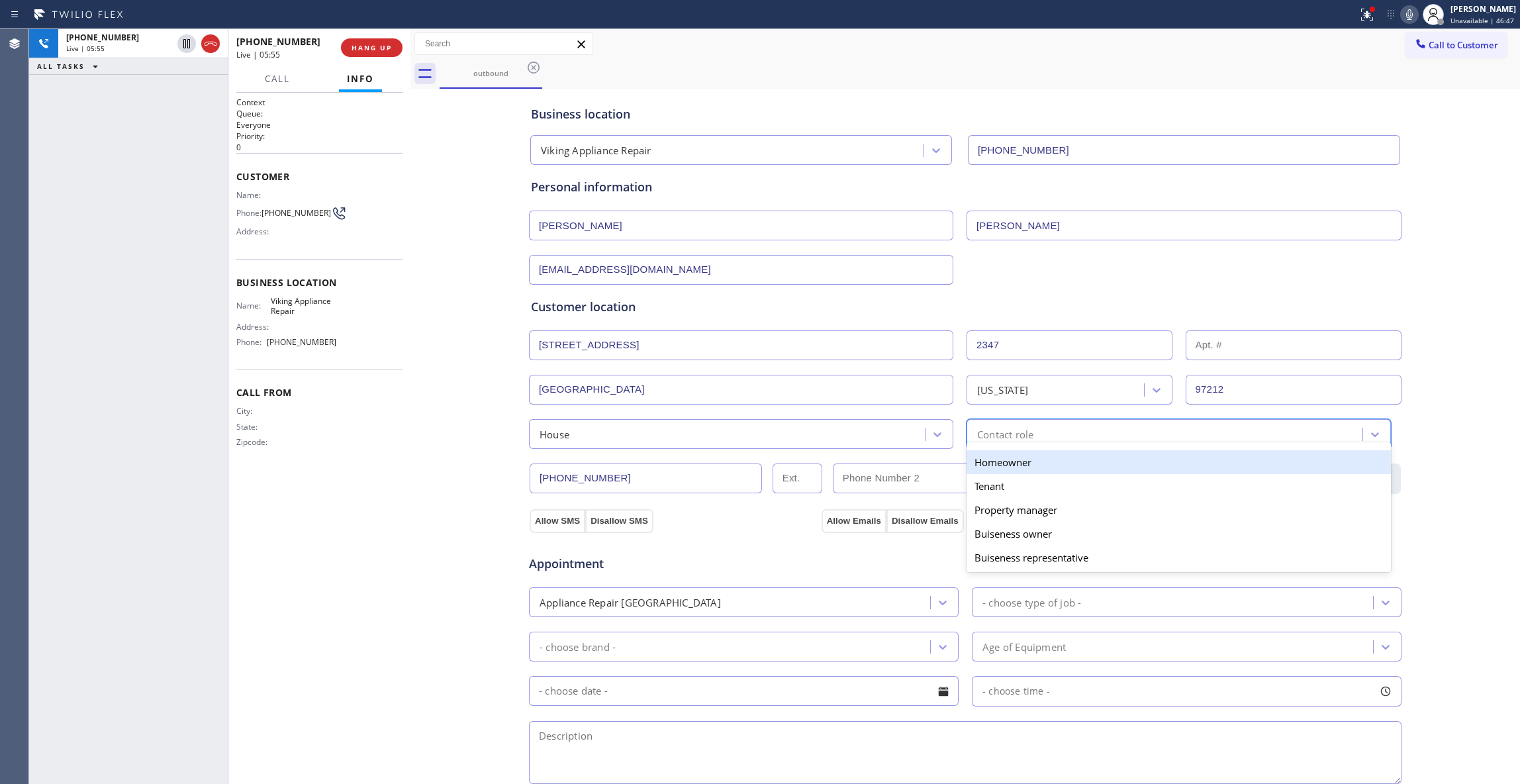
click at [1002, 434] on div "Contact role" at bounding box center [1005, 434] width 56 height 15
click at [980, 469] on div "Homeowner" at bounding box center [1178, 462] width 424 height 24
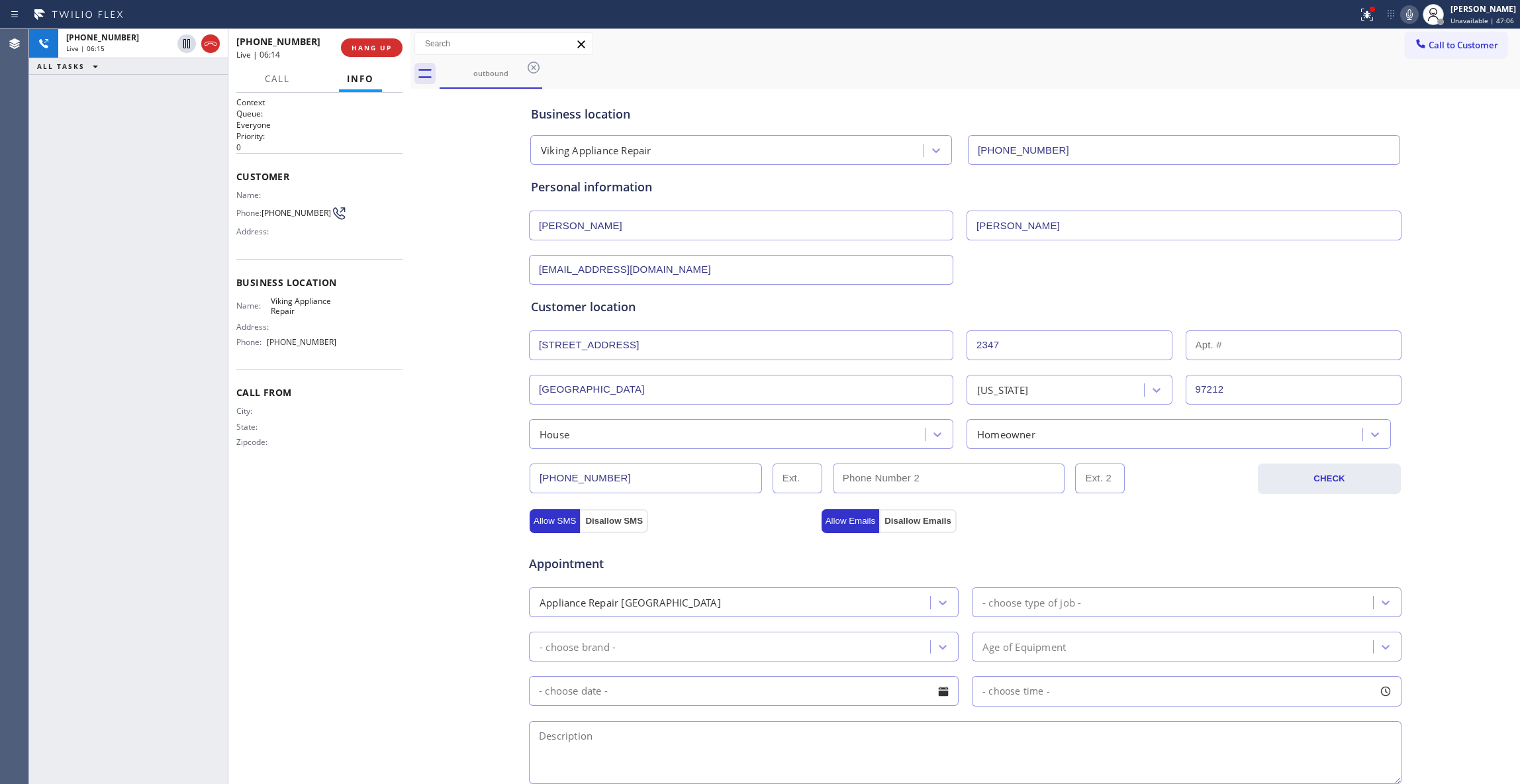
click at [411, 634] on div at bounding box center [411, 406] width 0 height 754
click at [1059, 604] on div "- choose type of job -" at bounding box center [1031, 602] width 99 height 15
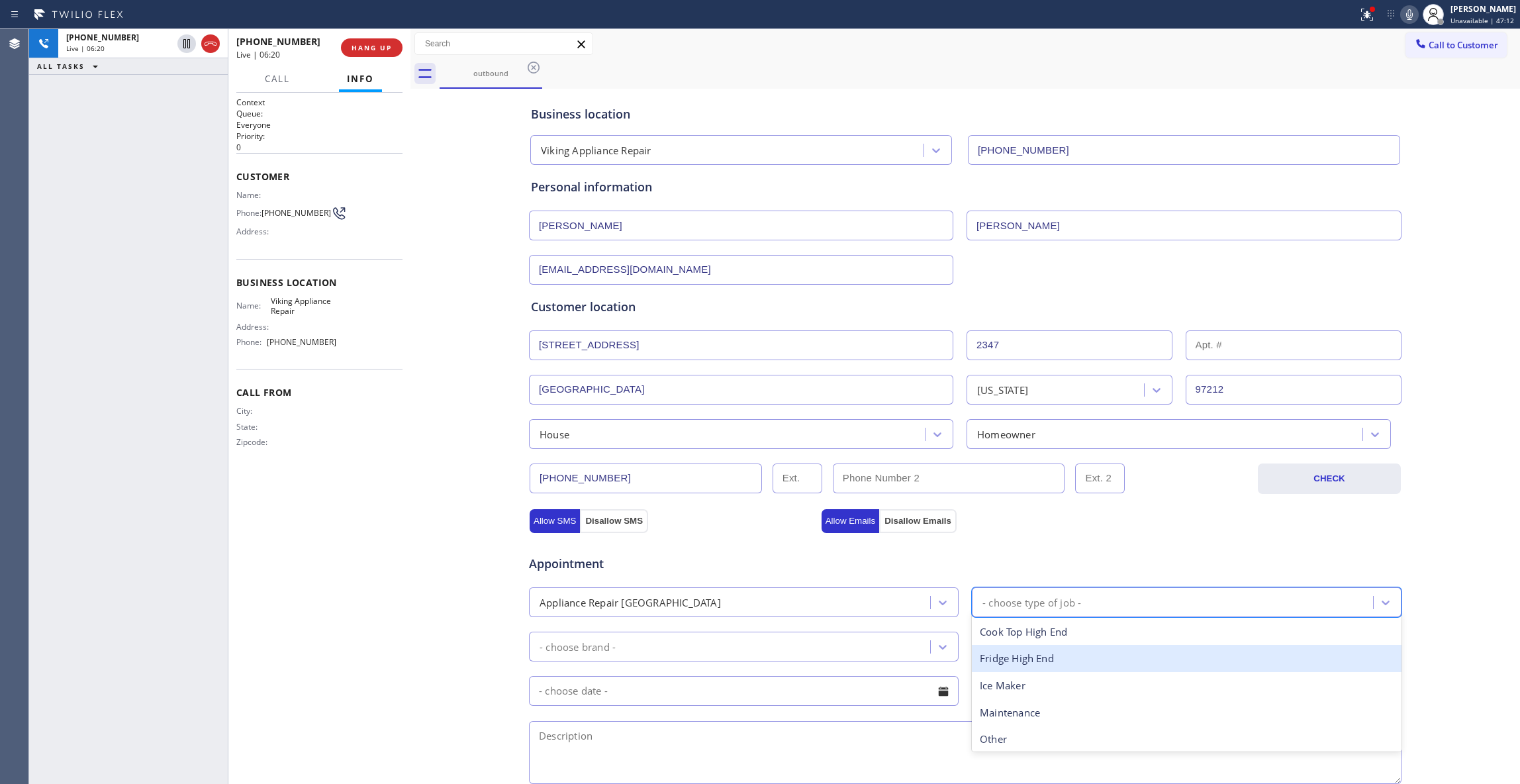
click at [1034, 667] on div "Fridge High End" at bounding box center [1187, 658] width 430 height 27
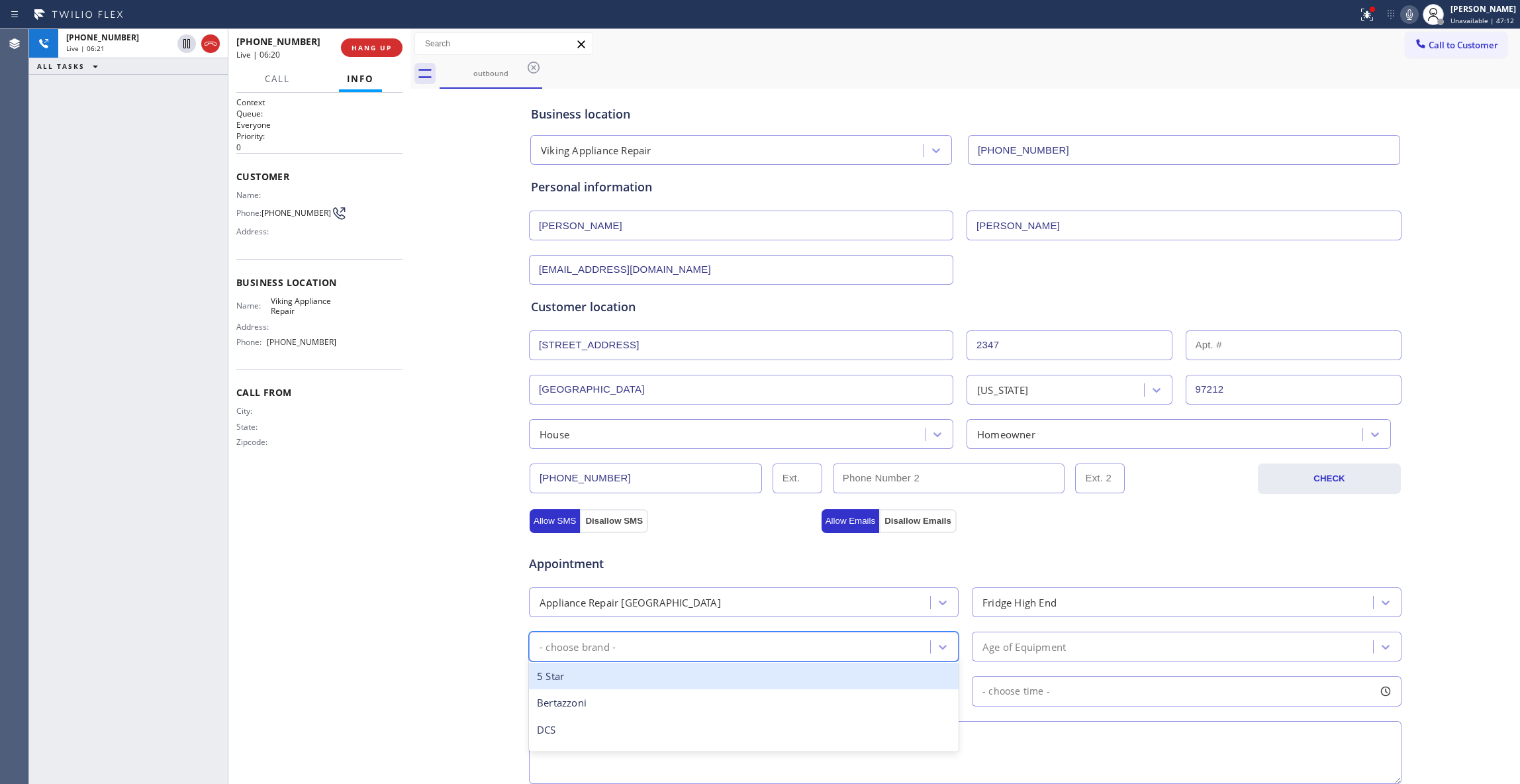
click at [756, 652] on div "- choose brand -" at bounding box center [731, 646] width 397 height 23
click at [601, 685] on div "Sub Zero" at bounding box center [744, 680] width 430 height 27
click at [111, 454] on div "[PHONE_NUMBER] Live | 06:44 ALL TASKS ALL TASKS ACTIVE TASKS TASKS IN WRAP UP" at bounding box center [129, 406] width 199 height 754
drag, startPoint x: 157, startPoint y: 655, endPoint x: 91, endPoint y: 609, distance: 80.4
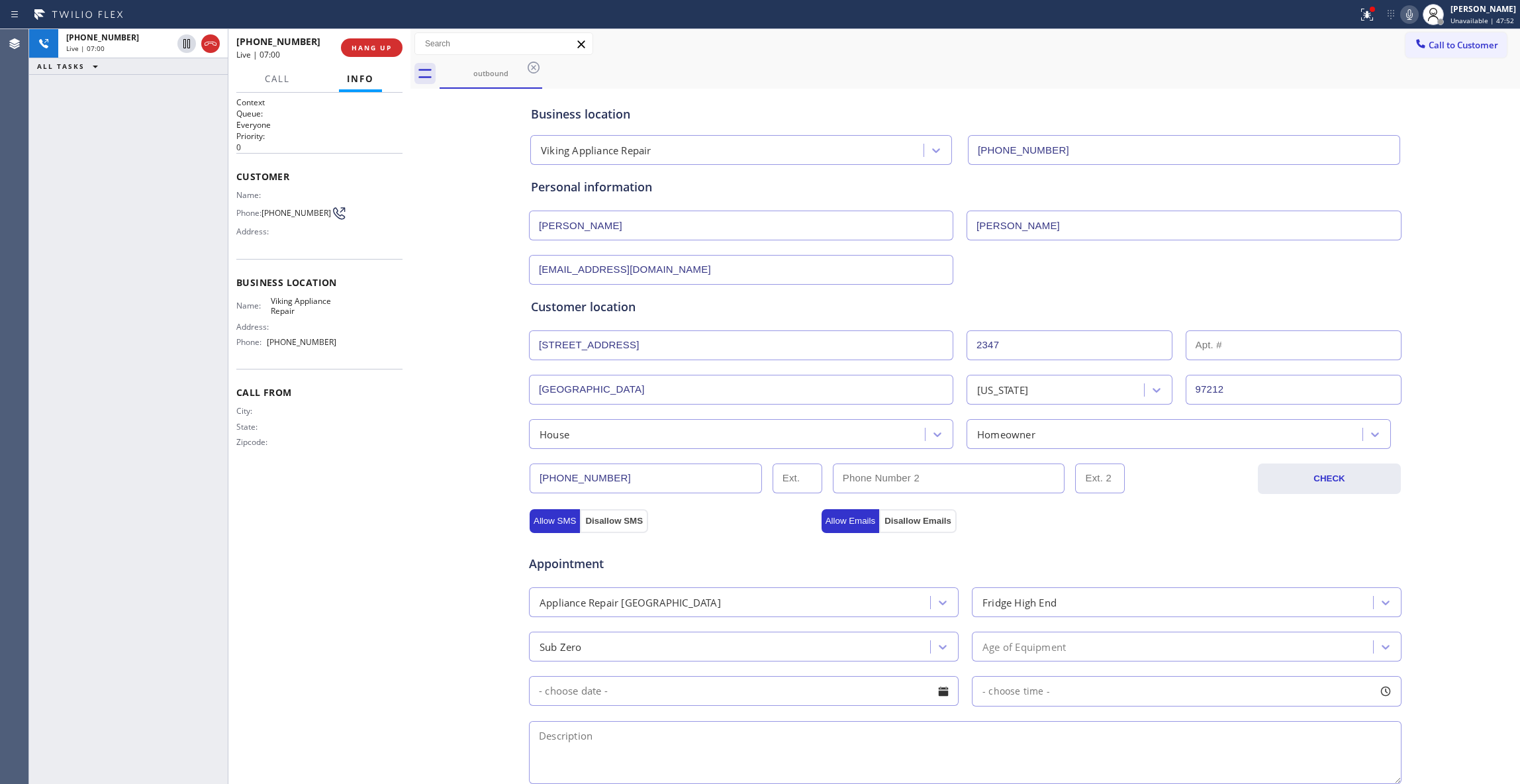
click at [154, 655] on div "[PHONE_NUMBER] Live | 07:00 ALL TASKS ALL TASKS ACTIVE TASKS TASKS IN WRAP UP" at bounding box center [129, 406] width 199 height 754
drag, startPoint x: 399, startPoint y: 638, endPoint x: 382, endPoint y: 636, distance: 17.1
click at [399, 638] on div "Context Queue: Everyone Priority: 0 Customer Name: Phone: [PHONE_NUMBER] Addres…" at bounding box center [319, 438] width 166 height 683
drag, startPoint x: 168, startPoint y: 645, endPoint x: 156, endPoint y: 573, distance: 73.0
click at [168, 646] on div "[PHONE_NUMBER] Live | 07:27 ALL TASKS ALL TASKS ACTIVE TASKS TASKS IN WRAP UP" at bounding box center [129, 406] width 199 height 754
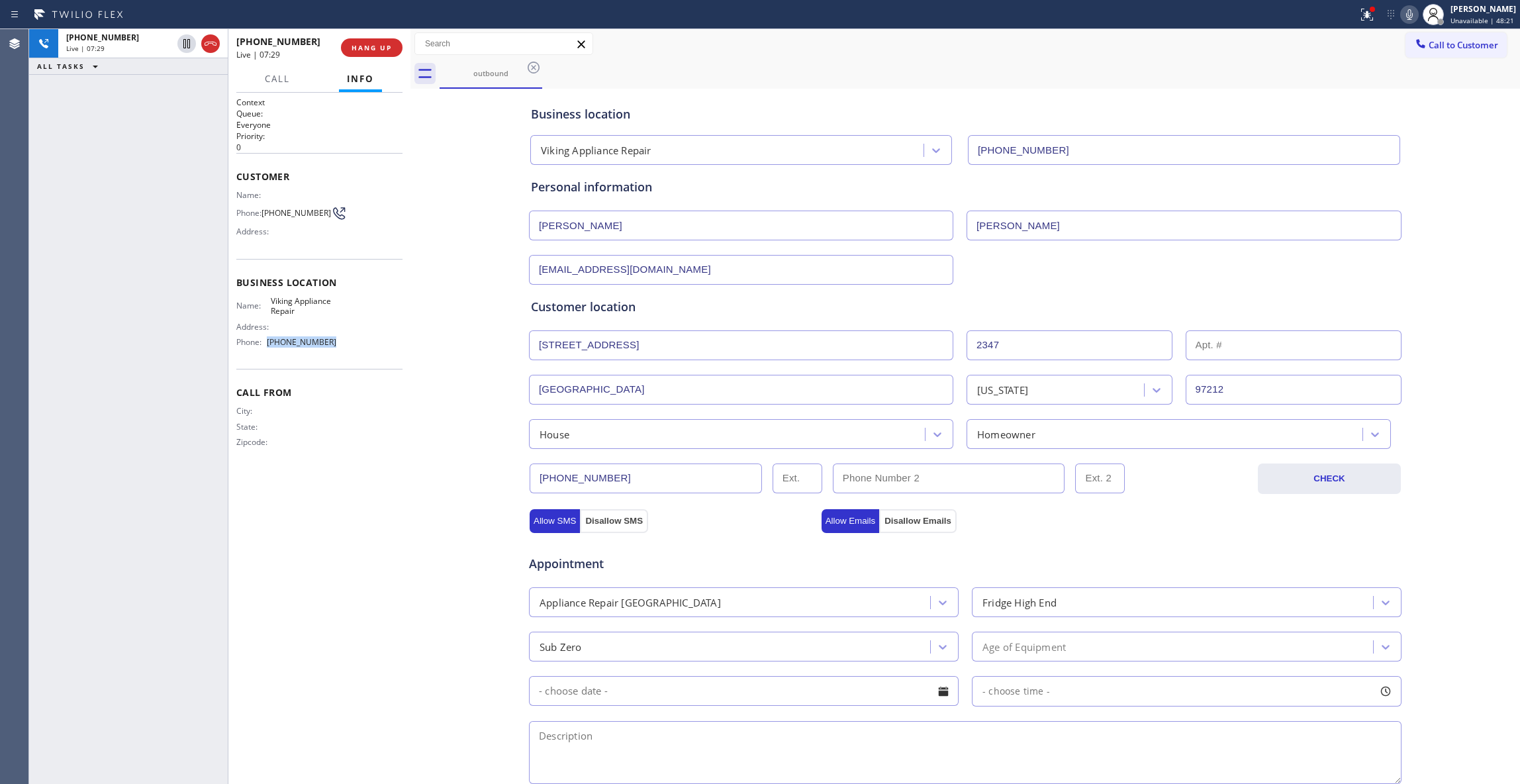
drag, startPoint x: 343, startPoint y: 350, endPoint x: 272, endPoint y: 350, distance: 71.0
click at [270, 350] on div "Name: Viking Appliance Repair Address: Phone: [PHONE_NUMBER]" at bounding box center [319, 325] width 166 height 57
click at [414, 466] on div "Business location Viking Appliance Repair [PHONE_NUMBER] Personal information […" at bounding box center [965, 544] width 1103 height 904
click at [1174, 537] on div "Appointment Appliance Repair High End Fridge High End Sub Zero Age of Equipment…" at bounding box center [965, 658] width 873 height 254
click at [88, 478] on div "[PHONE_NUMBER] Live | 08:23 ALL TASKS ALL TASKS ACTIVE TASKS TASKS IN WRAP UP" at bounding box center [129, 406] width 199 height 754
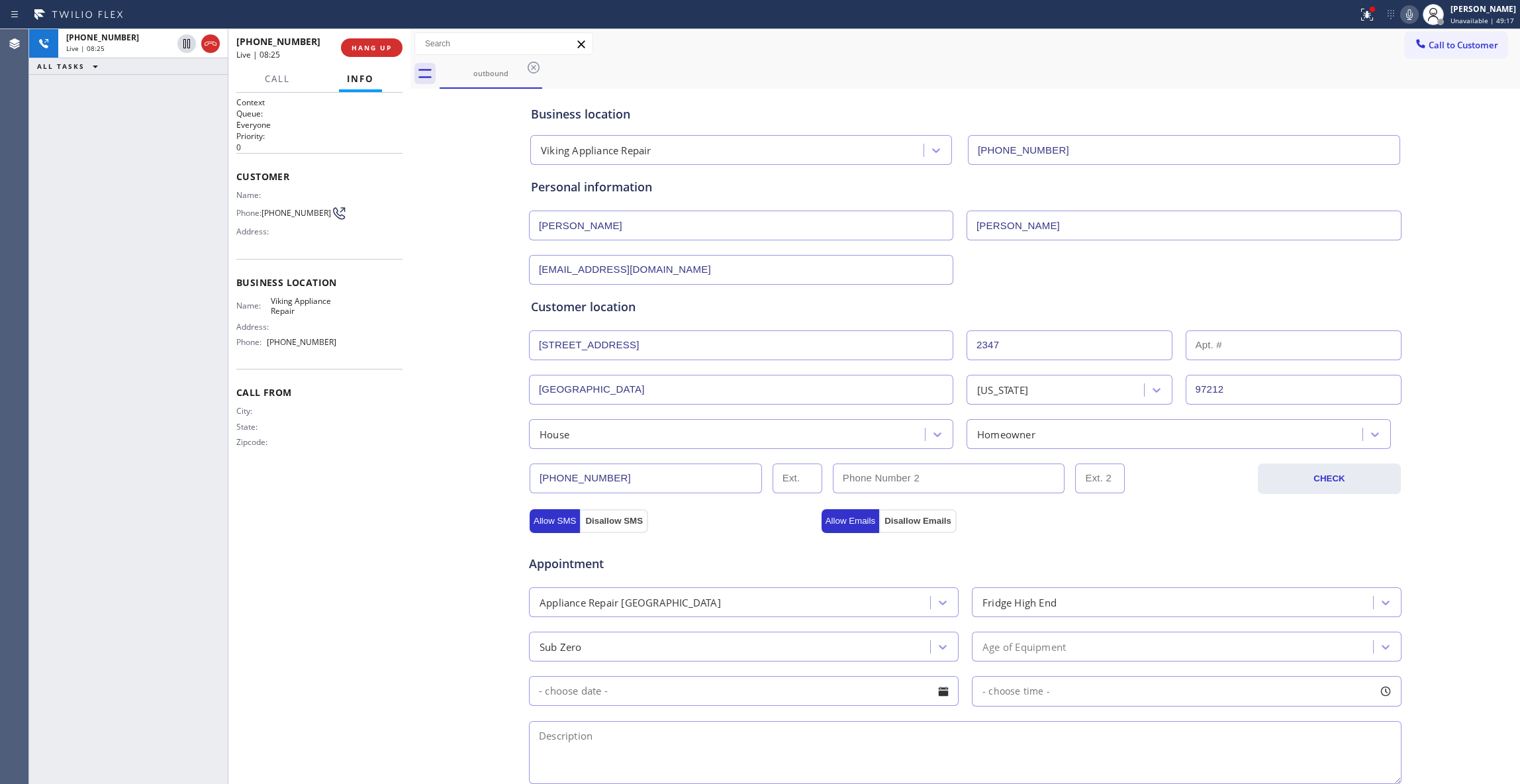
click at [406, 639] on div "Context Queue: Everyone Priority: 0 Customer Name: Phone: [PHONE_NUMBER] Addres…" at bounding box center [320, 438] width 182 height 691
click at [459, 607] on div "Business location Viking Appliance Repair [PHONE_NUMBER] Personal information […" at bounding box center [965, 544] width 1103 height 904
click at [435, 550] on div "Business location Viking Appliance Repair [PHONE_NUMBER] Personal information […" at bounding box center [965, 544] width 1103 height 904
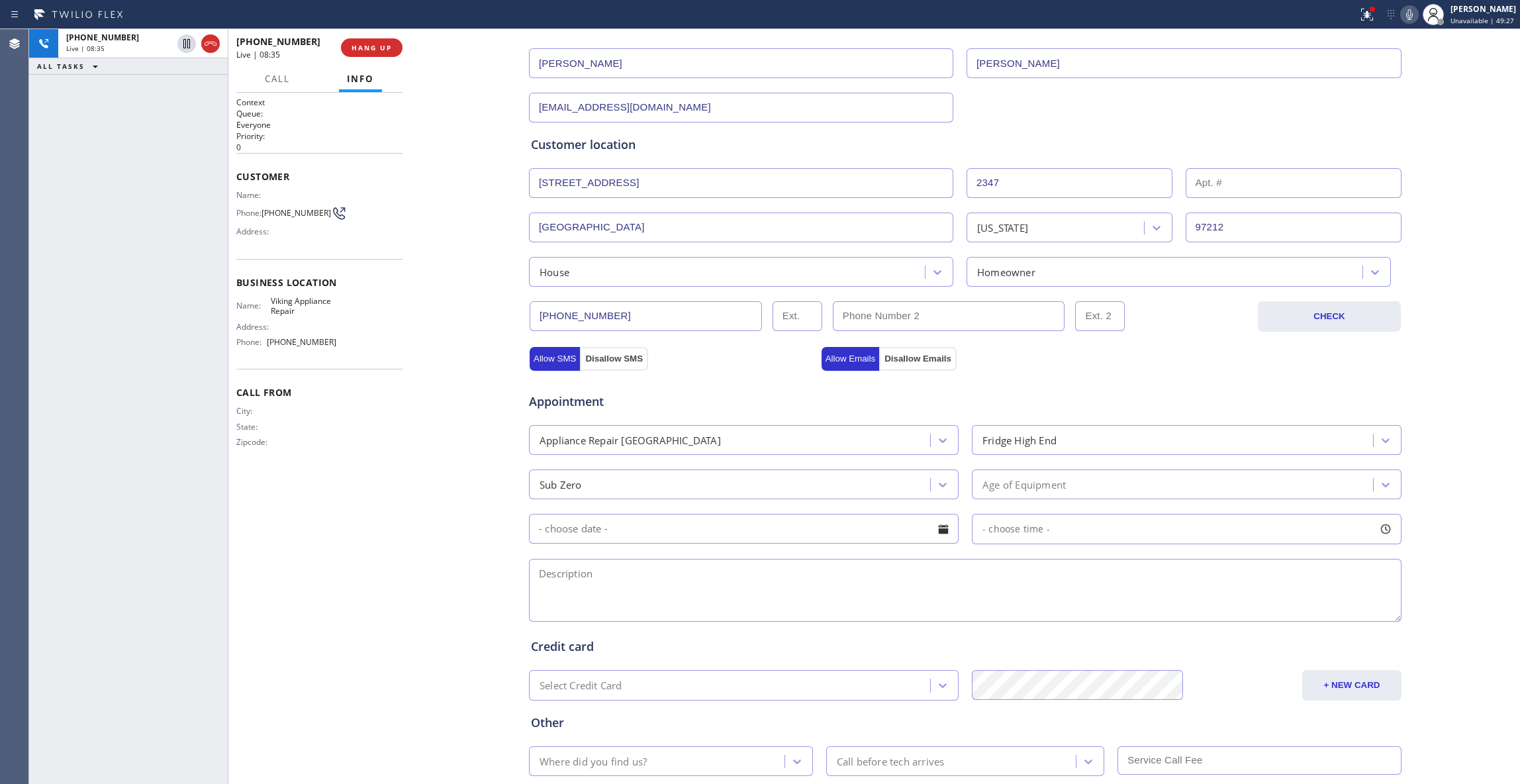
scroll to position [176, 0]
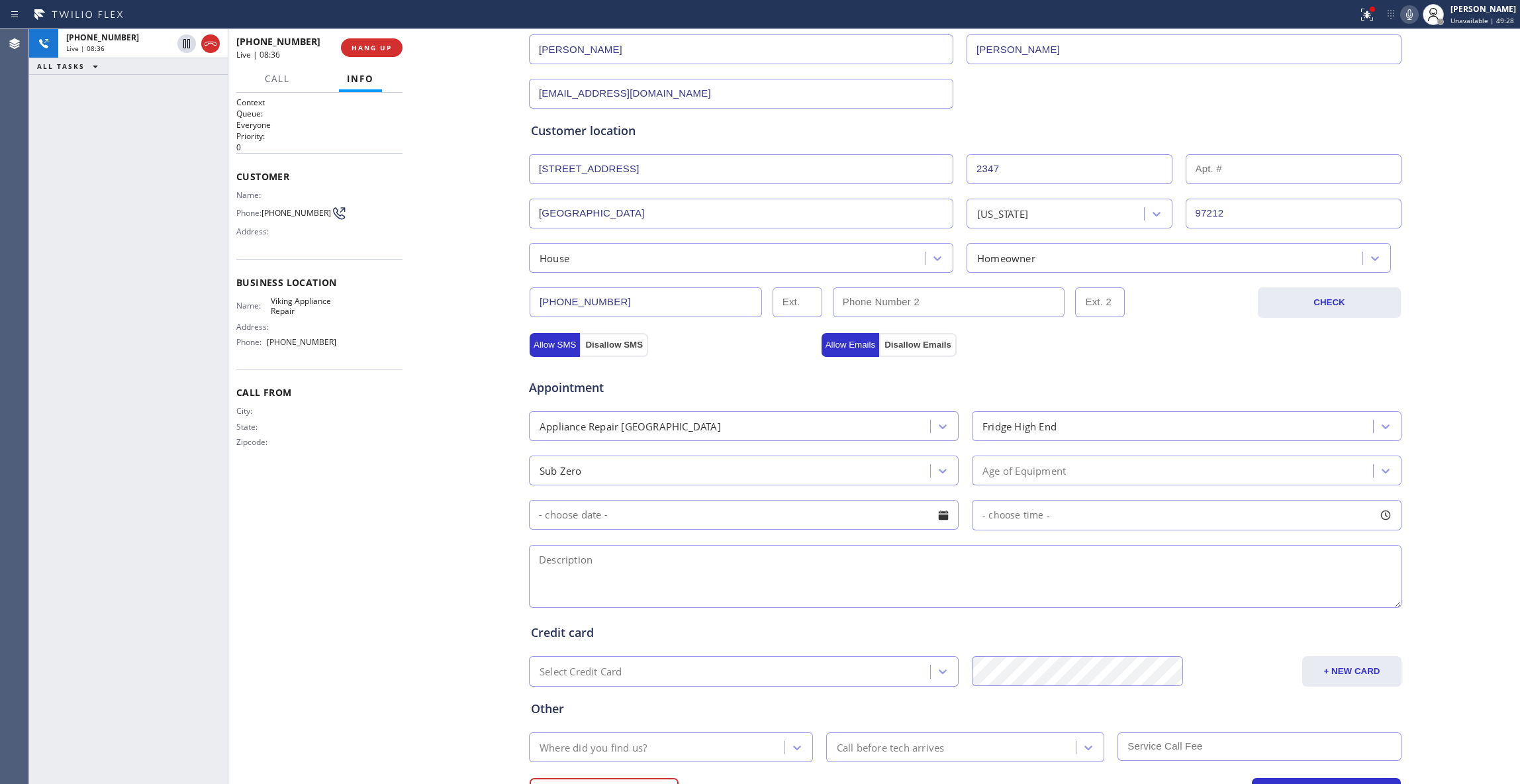
click at [729, 515] on input "text" at bounding box center [744, 514] width 430 height 30
click at [1012, 467] on div "Age of Equipment" at bounding box center [1023, 470] width 83 height 15
click at [1022, 464] on div "Age of Equipment" at bounding box center [1174, 470] width 397 height 23
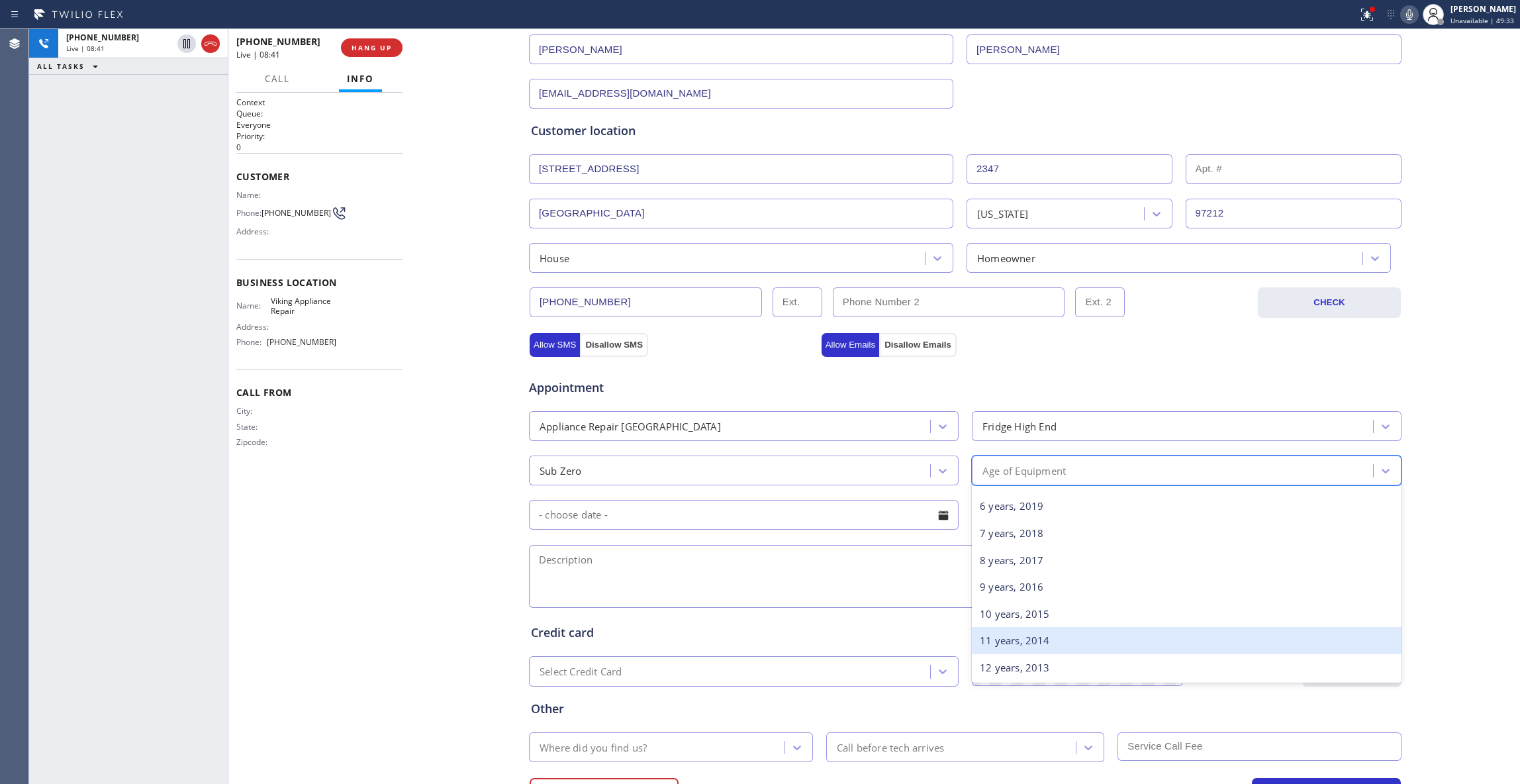
scroll to position [265, 0]
click at [1003, 646] on div "15 years, 2010" at bounding box center [1187, 638] width 430 height 27
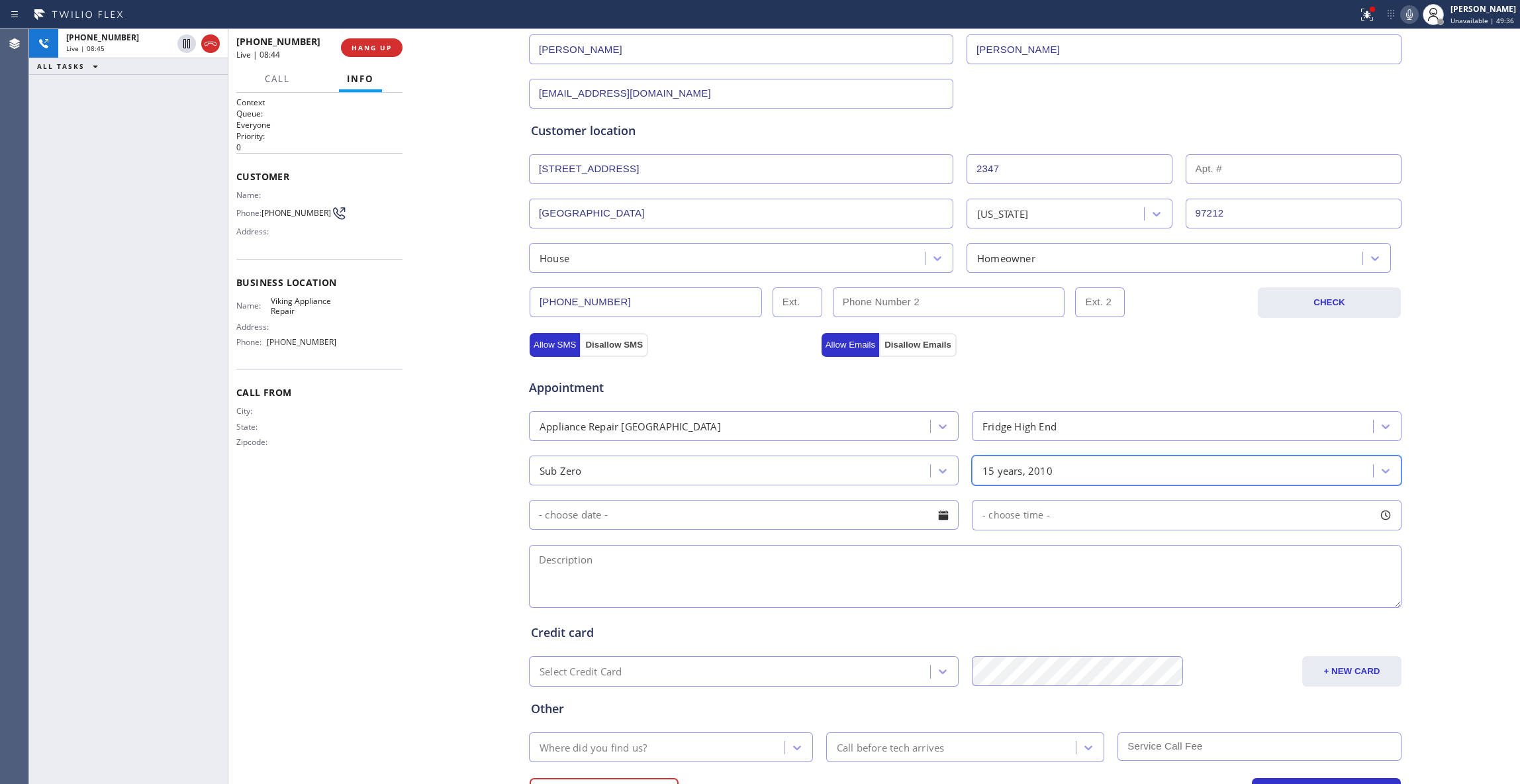
click at [581, 516] on input "text" at bounding box center [744, 514] width 430 height 30
click at [784, 602] on div "5" at bounding box center [792, 596] width 23 height 25
type input "[DATE]"
click at [1131, 514] on div "- choose time -" at bounding box center [1187, 515] width 430 height 30
drag, startPoint x: 977, startPoint y: 592, endPoint x: 1237, endPoint y: 599, distance: 260.1
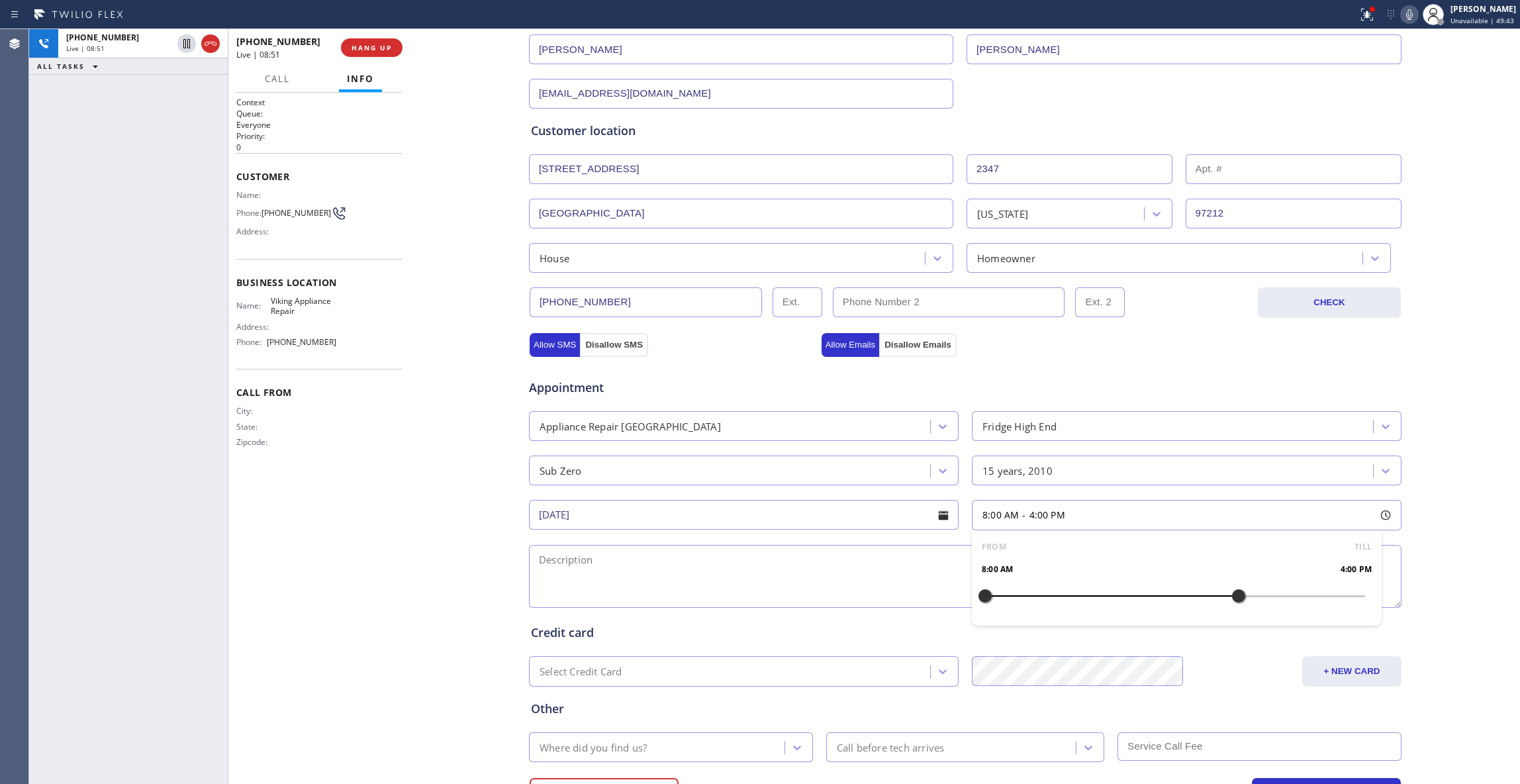
click at [1237, 599] on div at bounding box center [1238, 595] width 16 height 28
drag, startPoint x: 978, startPoint y: 599, endPoint x: 1137, endPoint y: 597, distance: 159.0
click at [1137, 597] on div at bounding box center [1142, 595] width 16 height 28
click at [562, 577] on textarea at bounding box center [964, 576] width 873 height 63
drag, startPoint x: 606, startPoint y: 565, endPoint x: 469, endPoint y: 561, distance: 137.1
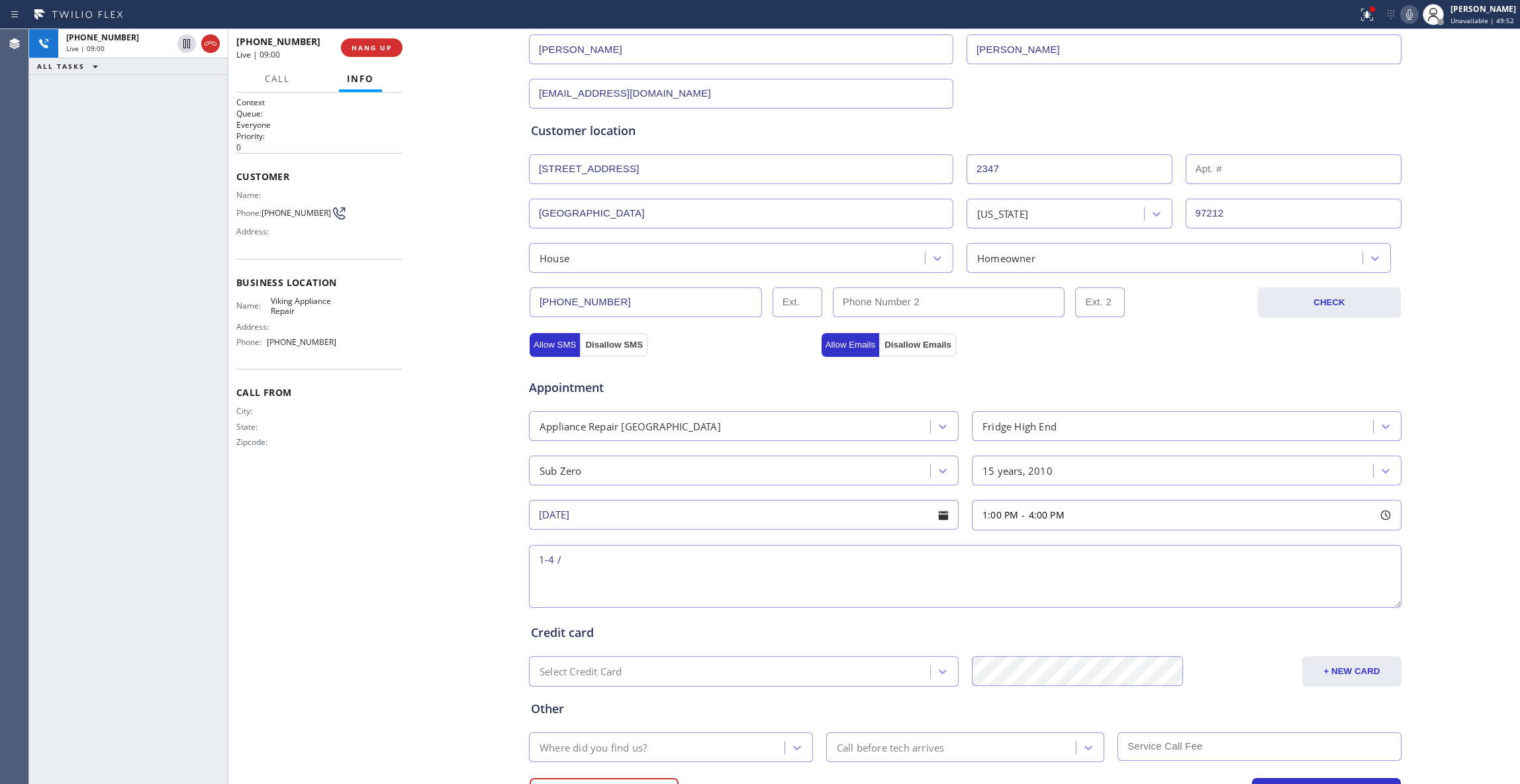
click at [469, 561] on div "Business location Viking Appliance Repair [PHONE_NUMBER] Personal information […" at bounding box center [965, 368] width 1103 height 904
paste textarea "$39 / Subzero / Fridge / Leaking on the right front side / 15 Years / Sub-Zero …"
type textarea "1-4 / $39 / Subzero / Fridge / Leaking on the right front side / 15 Years / Sub…"
click at [446, 481] on div "Business location Viking Appliance Repair [PHONE_NUMBER] Personal information […" at bounding box center [965, 368] width 1103 height 904
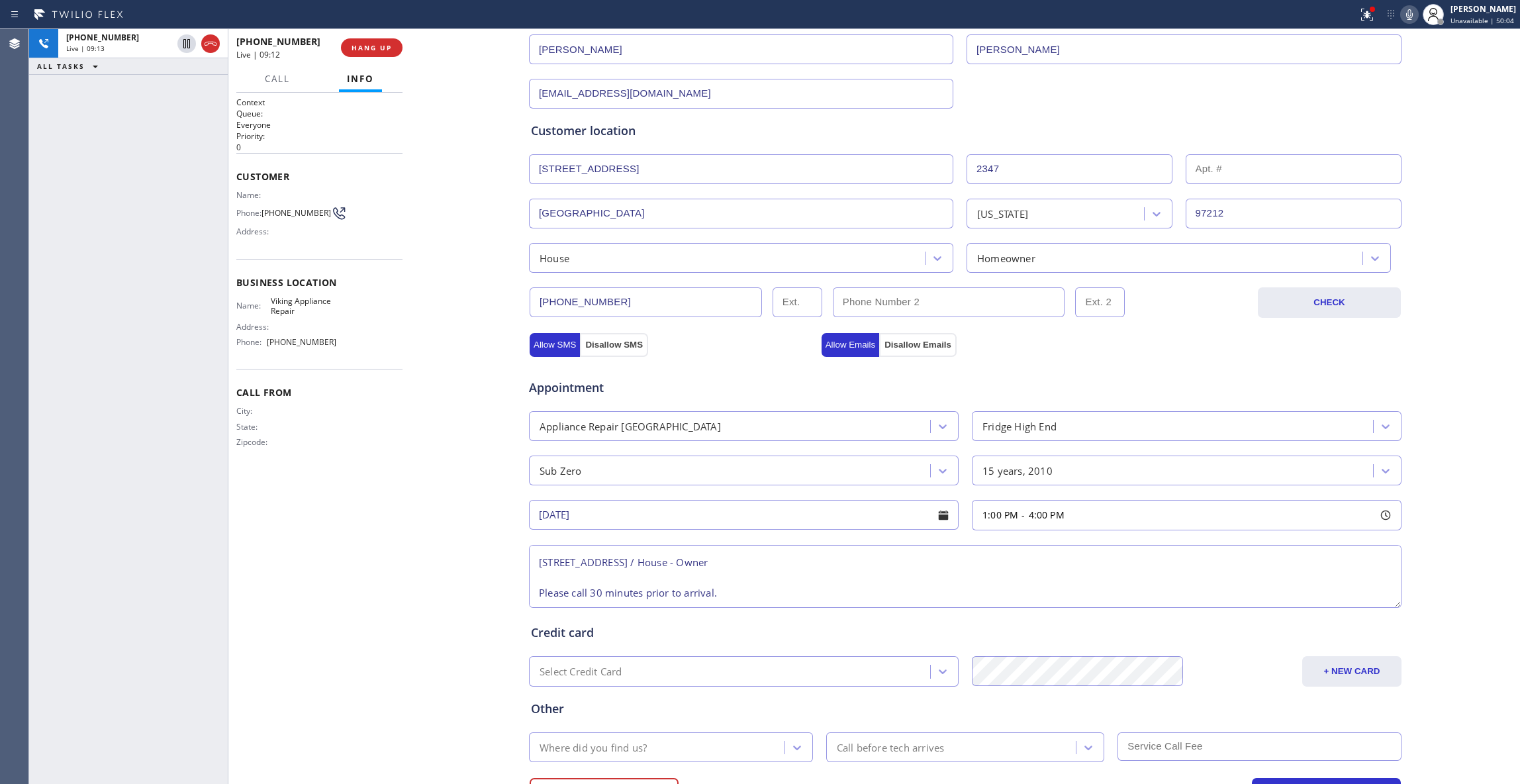
scroll to position [0, 0]
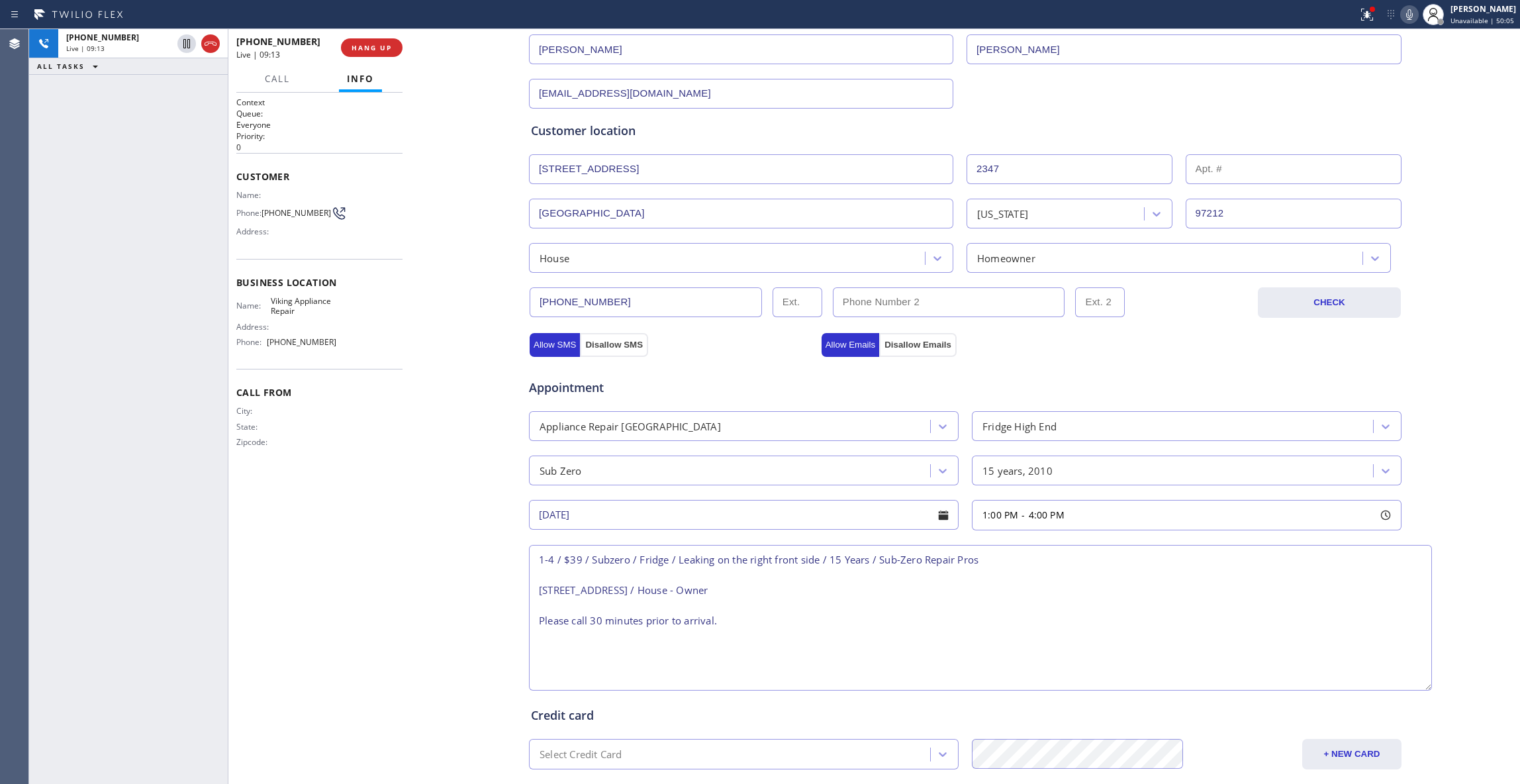
drag, startPoint x: 1388, startPoint y: 604, endPoint x: 1418, endPoint y: 686, distance: 87.3
click at [1418, 686] on textarea "1-4 / $39 / Subzero / Fridge / Leaking on the right front side / 15 Years / Sub…" at bounding box center [980, 617] width 903 height 146
click at [465, 217] on div "Business location Viking Appliance Repair [PHONE_NUMBER] Personal information […" at bounding box center [965, 409] width 1103 height 987
click at [488, 641] on div "Business location Viking Appliance Repair [PHONE_NUMBER] Personal information […" at bounding box center [965, 409] width 1103 height 987
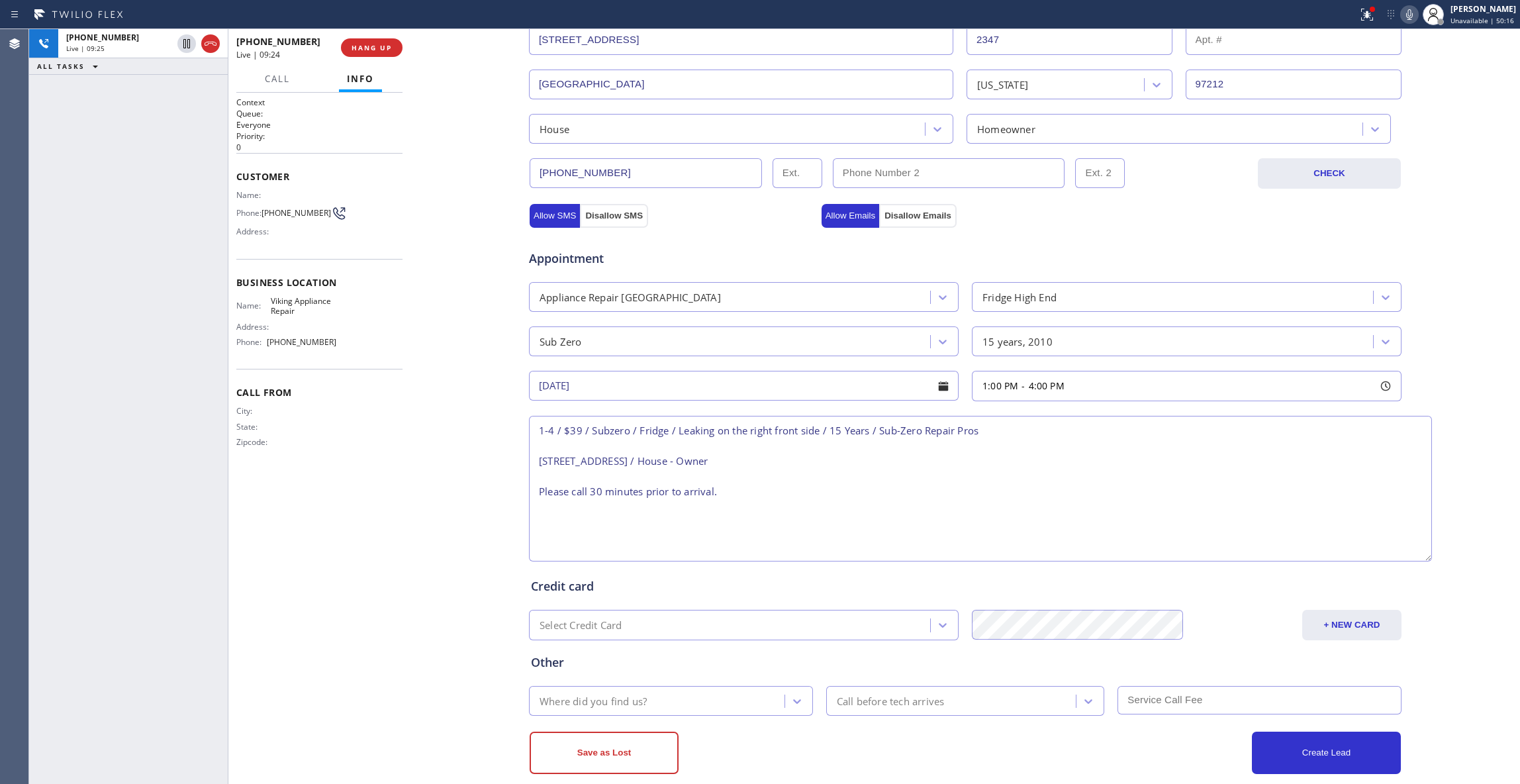
scroll to position [329, 0]
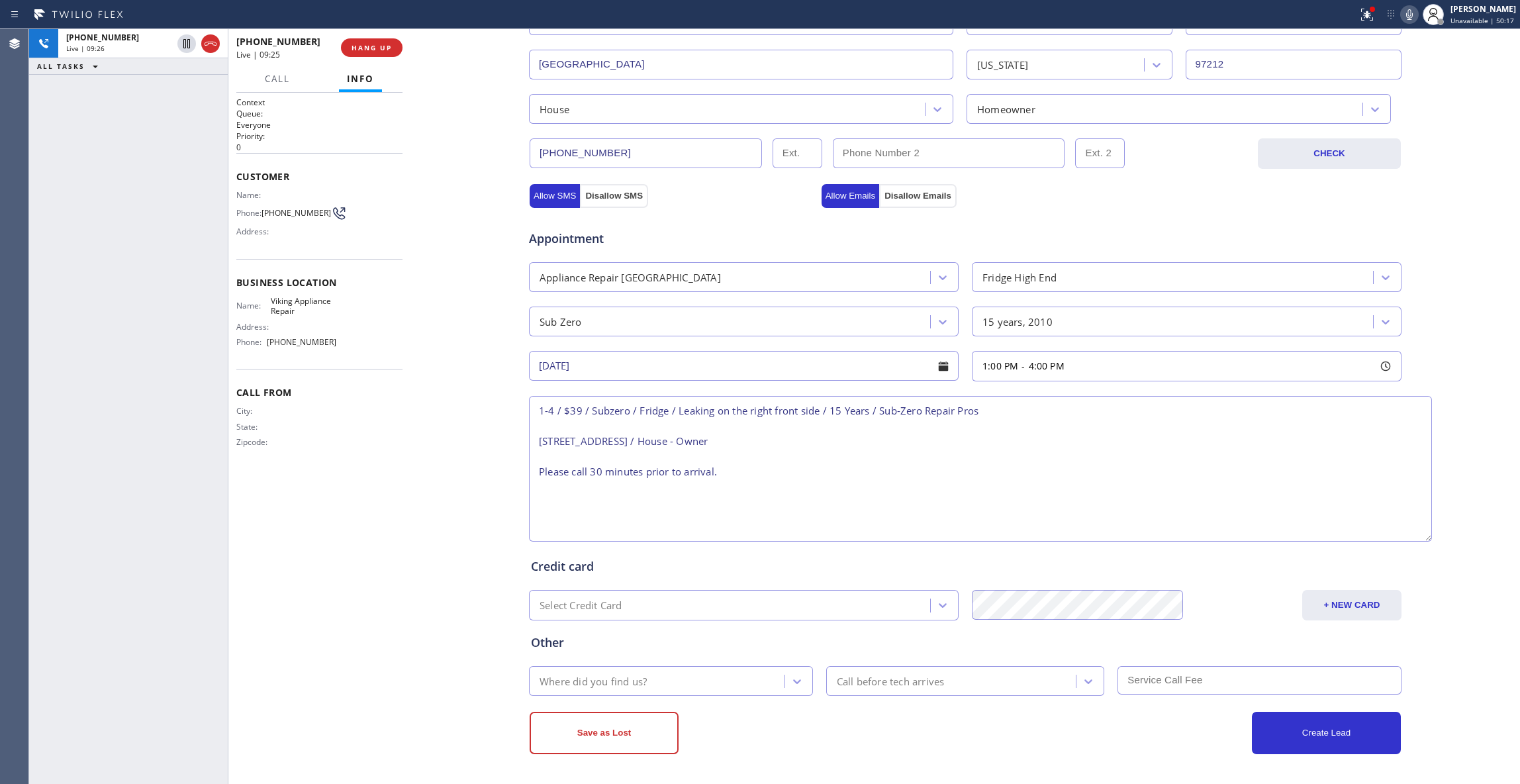
click at [691, 676] on div "Where did you find us?" at bounding box center [658, 680] width 251 height 23
click at [752, 682] on div "Where did you find us?" at bounding box center [658, 680] width 251 height 23
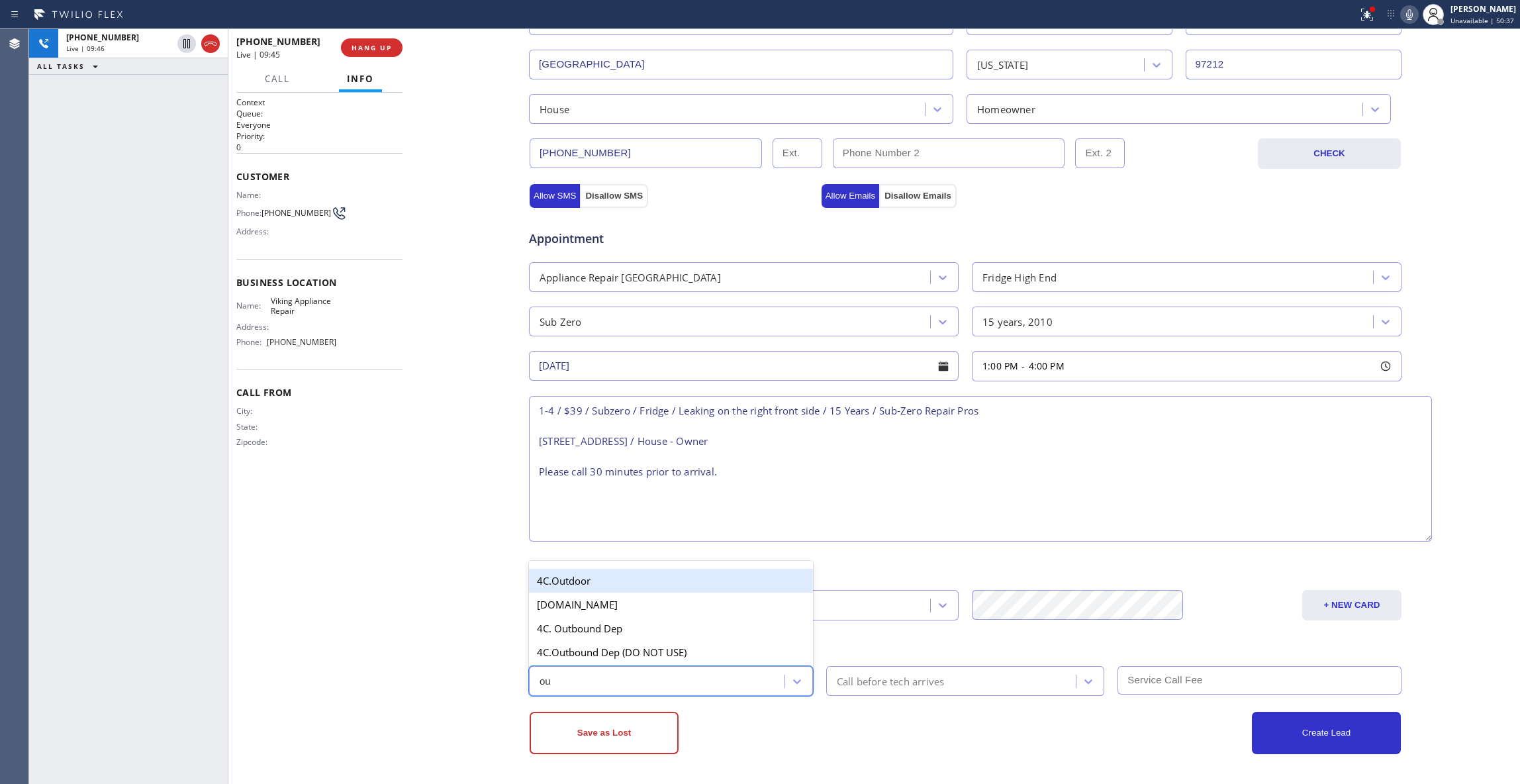
type input "o"
type input "web"
click at [596, 577] on div "4B2.Web Forms" at bounding box center [670, 580] width 284 height 24
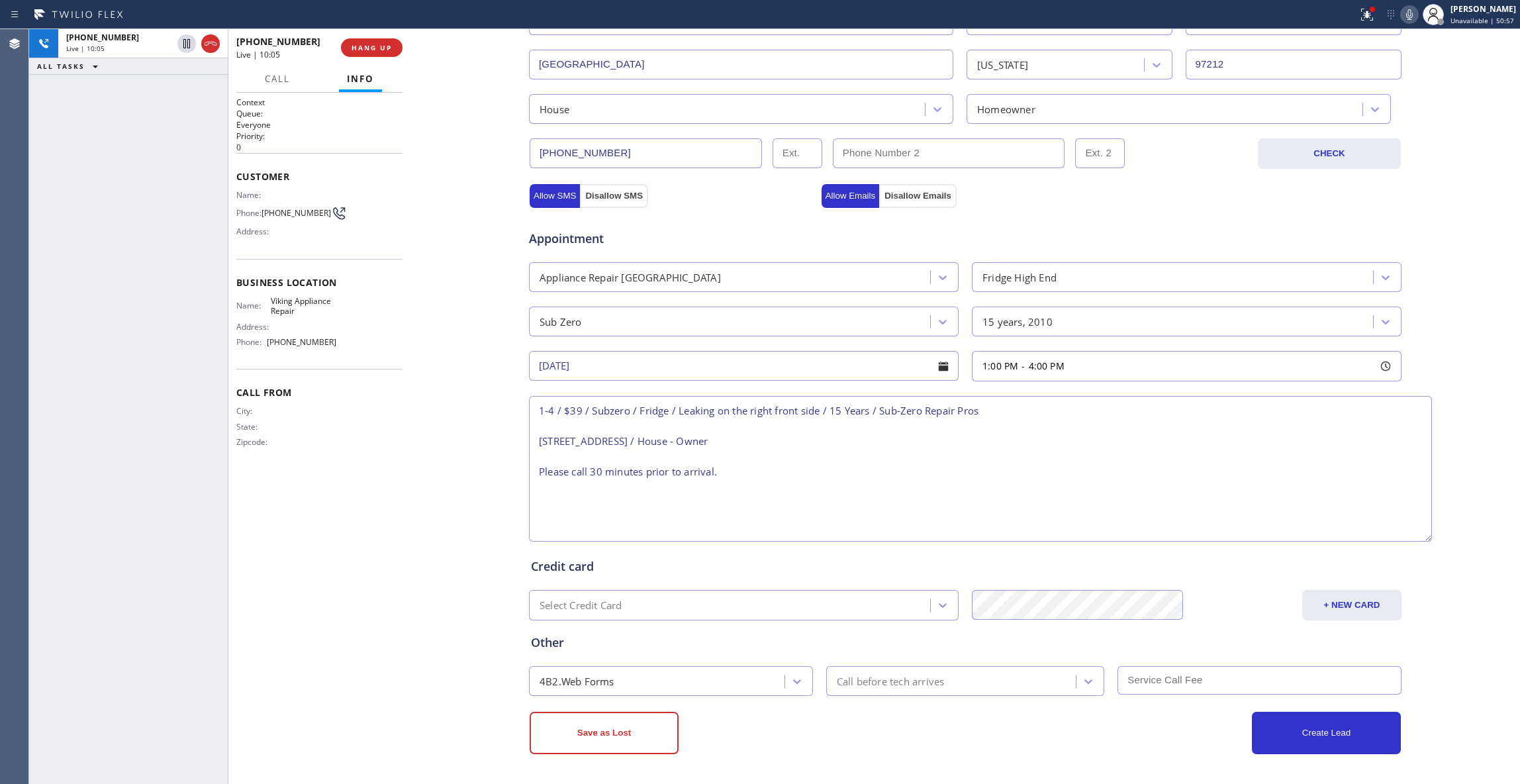
click at [774, 504] on textarea "1-4 / $39 / Subzero / Fridge / Leaking on the right front side / 15 Years / Sub…" at bounding box center [980, 468] width 903 height 146
click at [423, 567] on div "Business location Viking Appliance Repair [PHONE_NUMBER] Personal information […" at bounding box center [965, 260] width 1103 height 987
click at [148, 276] on div "[PHONE_NUMBER] Live | 10:20 ALL TASKS ALL TASKS ACTIVE TASKS TASKS IN WRAP UP" at bounding box center [129, 406] width 199 height 754
click at [368, 51] on span "HANG UP" at bounding box center [372, 47] width 40 height 9
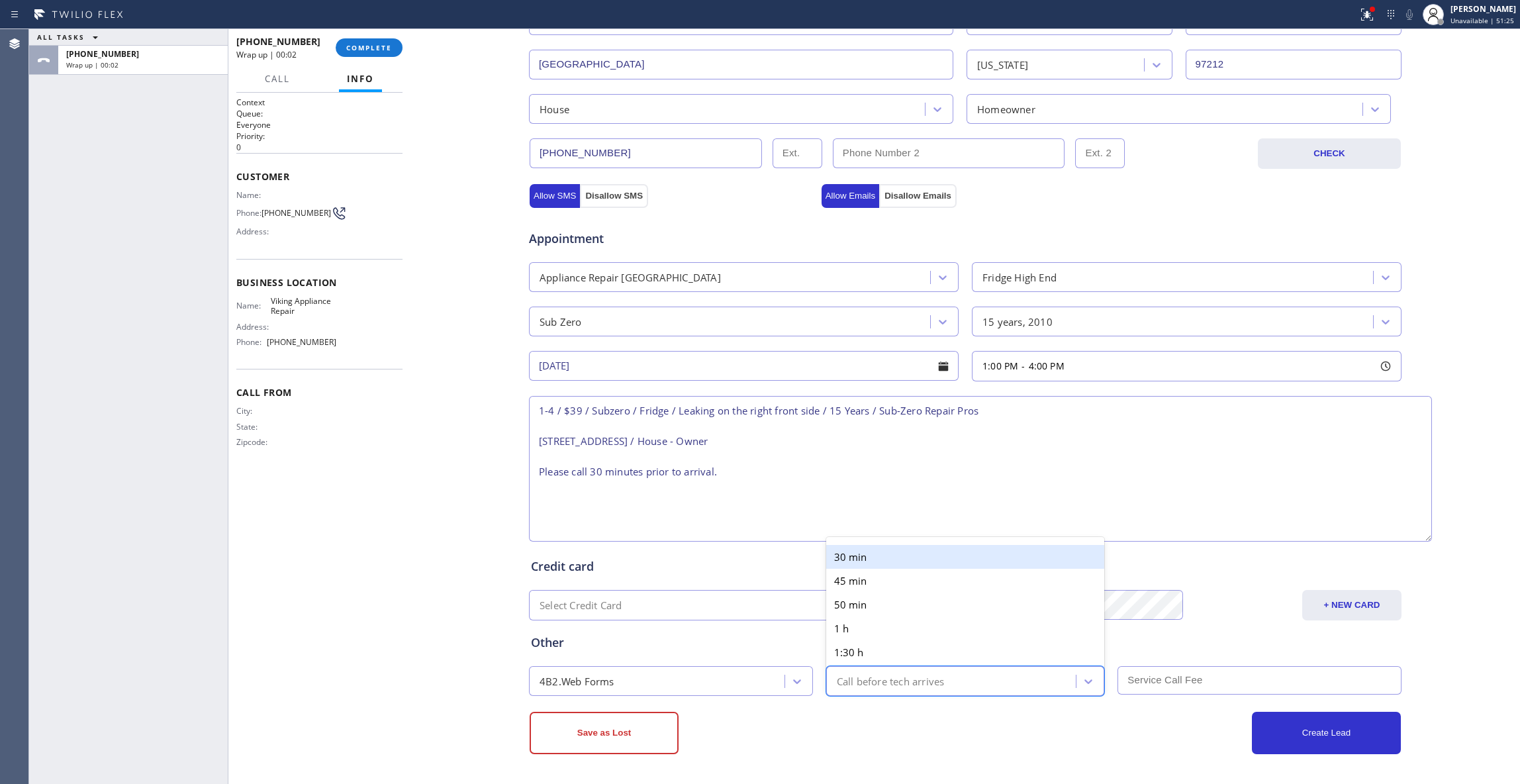
click at [927, 676] on div "Call before tech arrives" at bounding box center [890, 680] width 108 height 15
click at [863, 555] on div "30 min" at bounding box center [965, 556] width 279 height 24
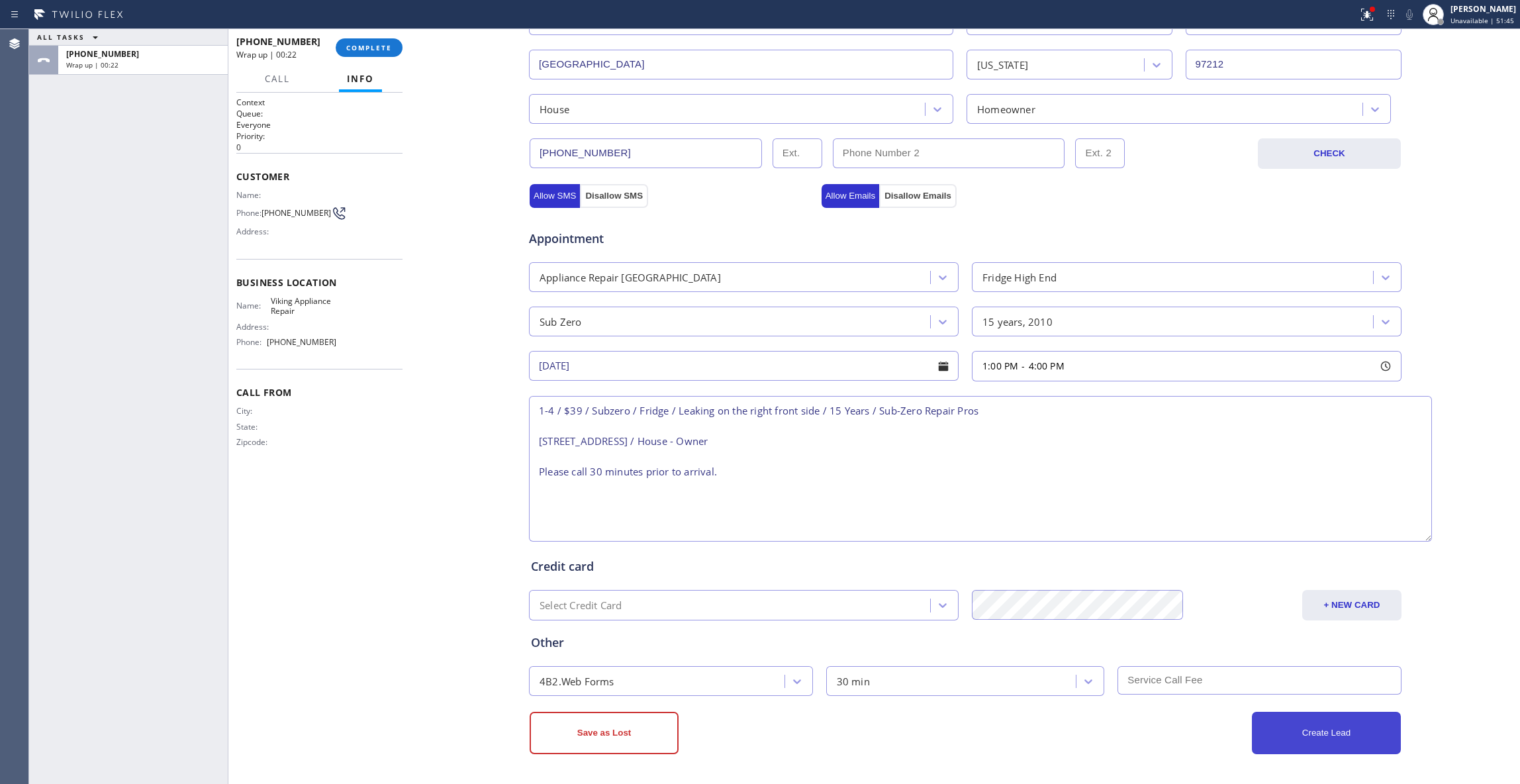
click at [1301, 734] on button "Create Lead" at bounding box center [1326, 733] width 149 height 42
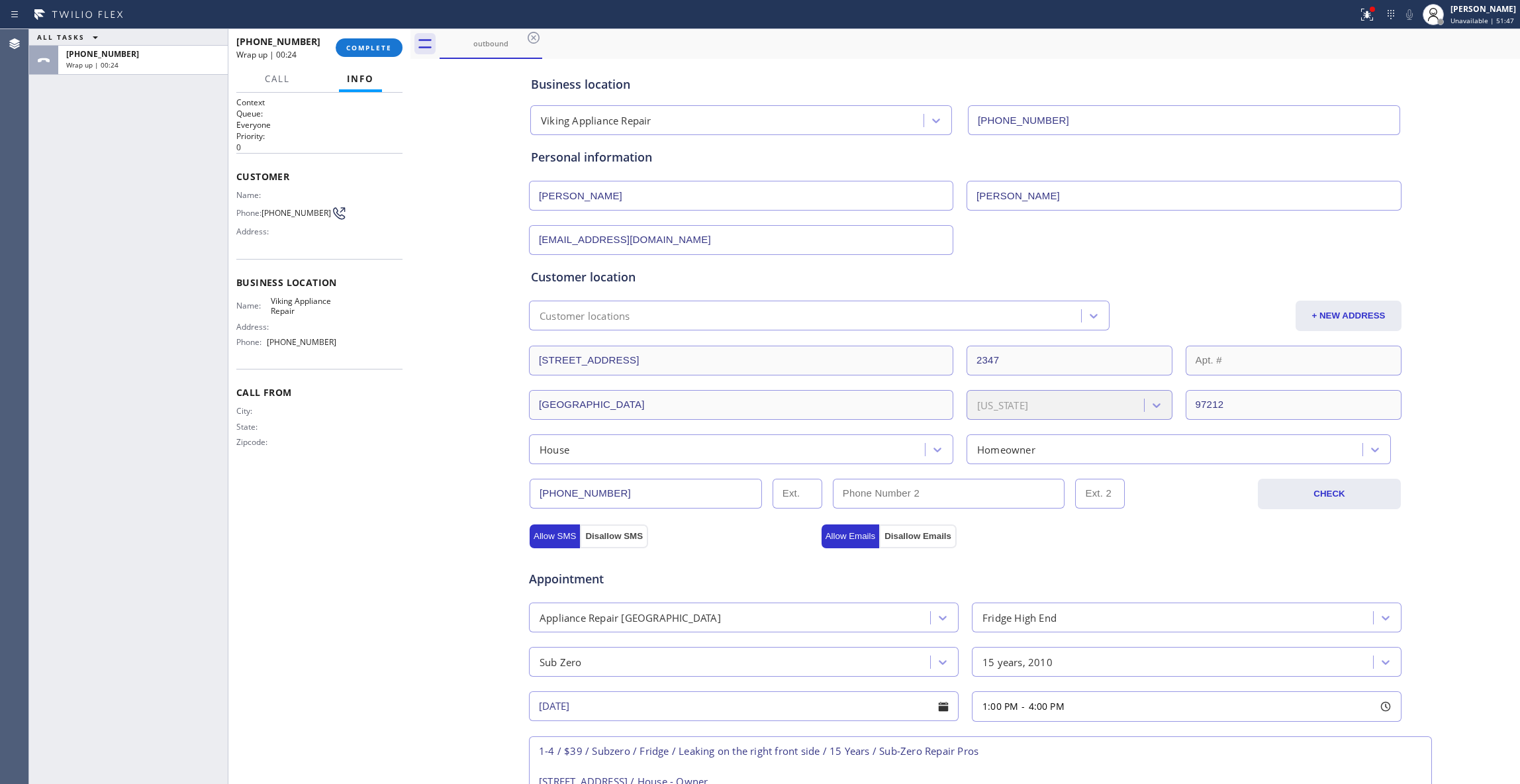
scroll to position [21, 0]
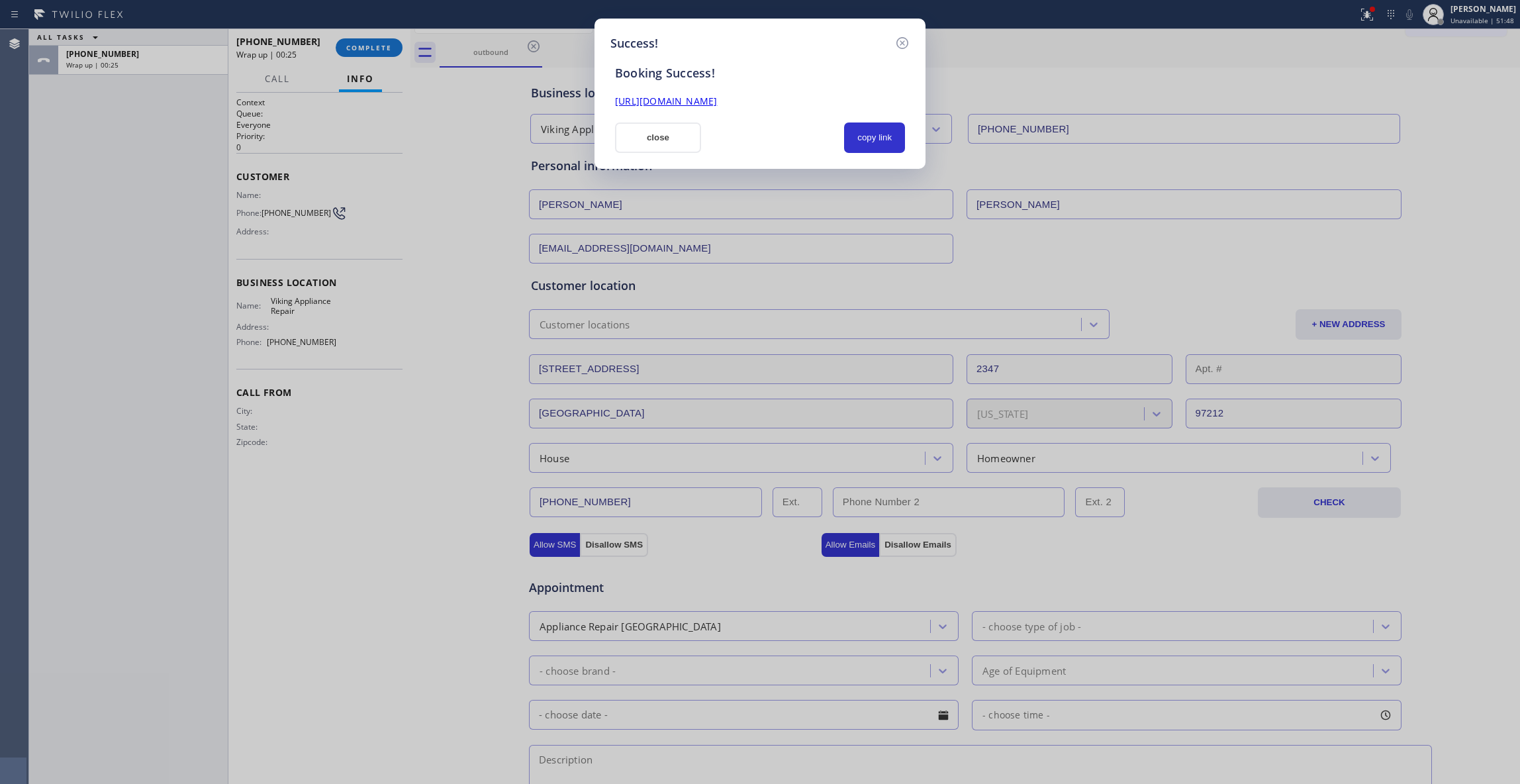
drag, startPoint x: 871, startPoint y: 132, endPoint x: 803, endPoint y: 103, distance: 73.9
click at [871, 131] on button "copy link" at bounding box center [874, 137] width 61 height 30
click at [717, 99] on link "[URL][DOMAIN_NAME]" at bounding box center [665, 100] width 102 height 13
click at [906, 38] on icon at bounding box center [902, 43] width 16 height 16
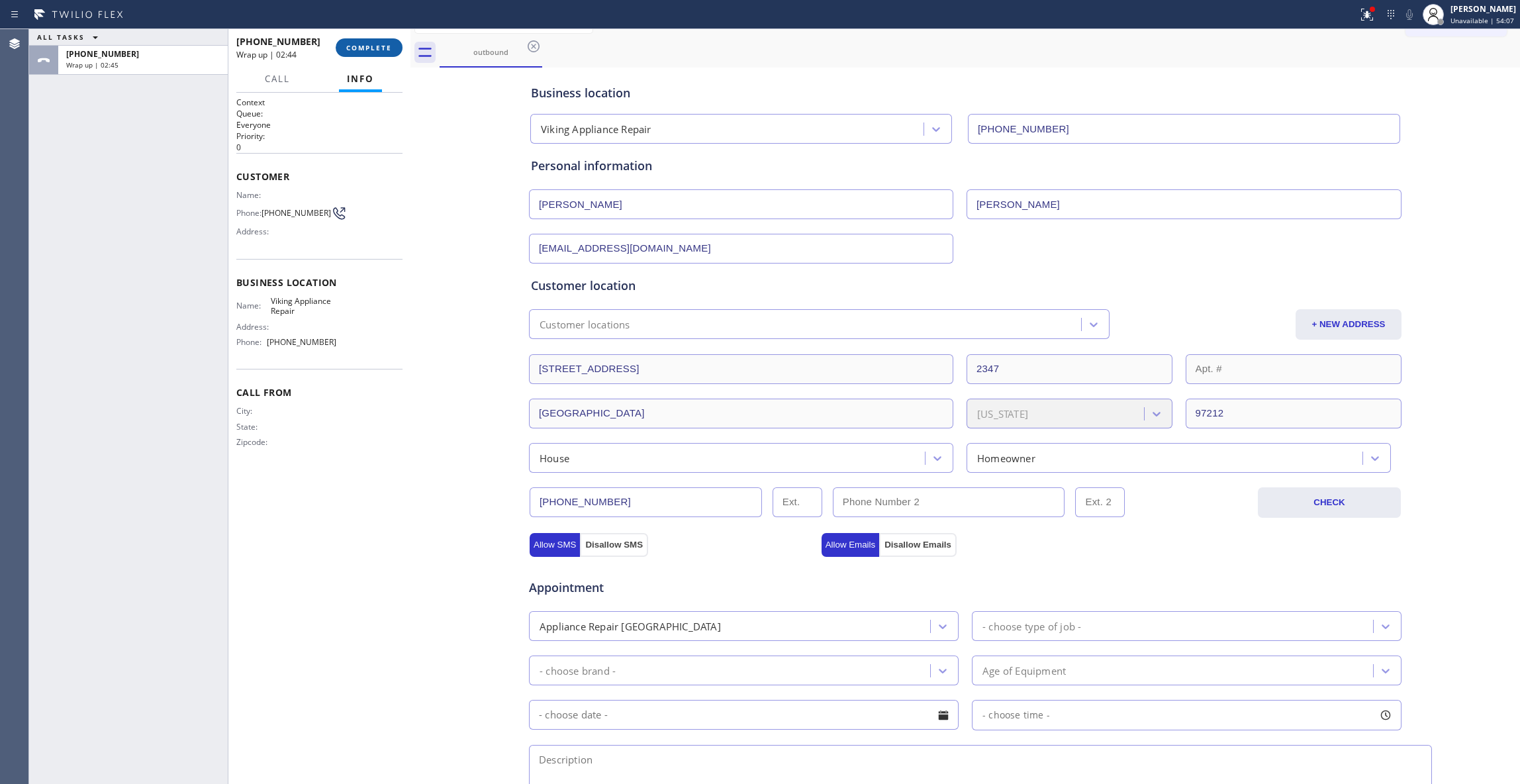
click at [384, 43] on span "COMPLETE" at bounding box center [369, 47] width 46 height 9
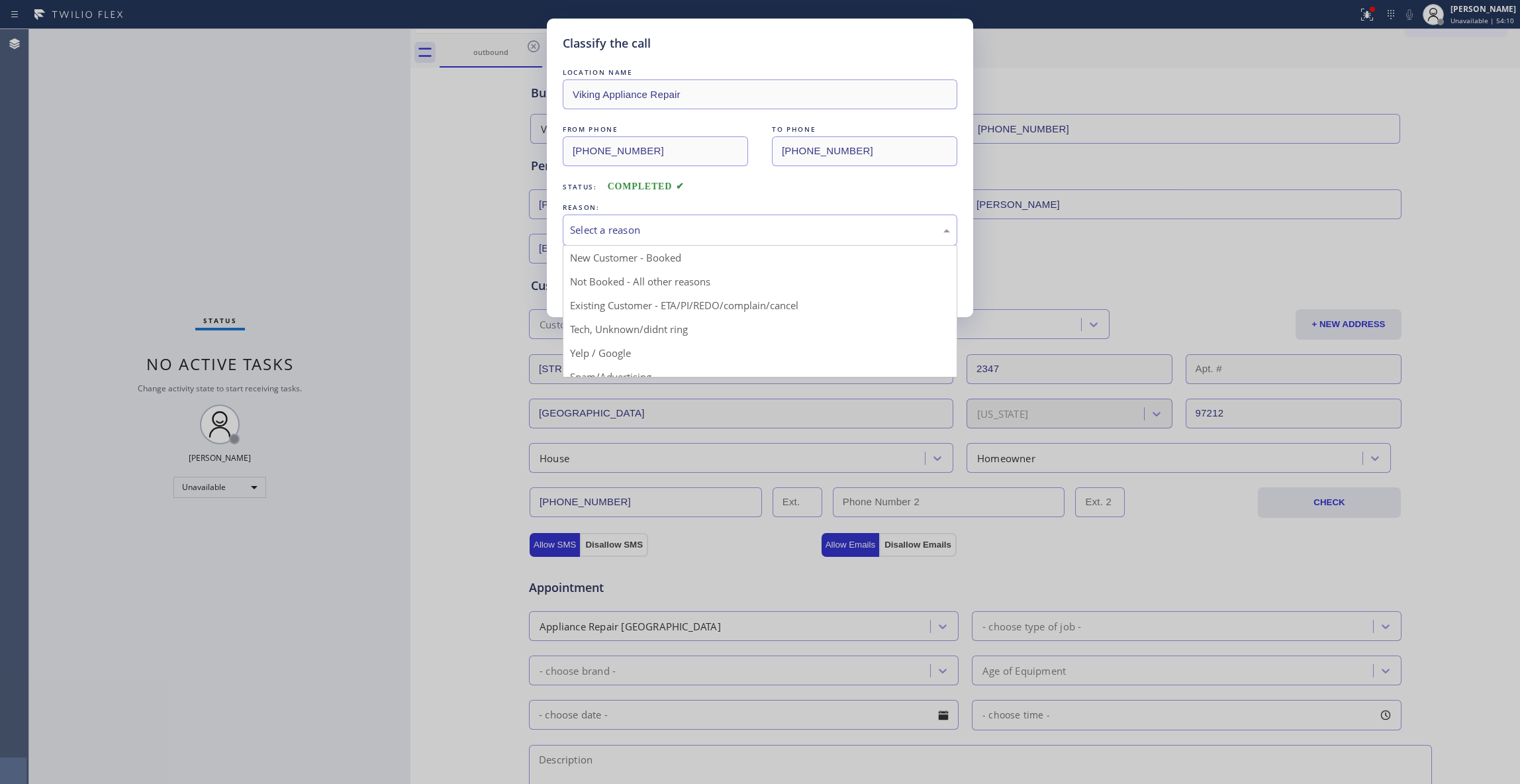
click at [604, 235] on div "Select a reason" at bounding box center [760, 230] width 380 height 15
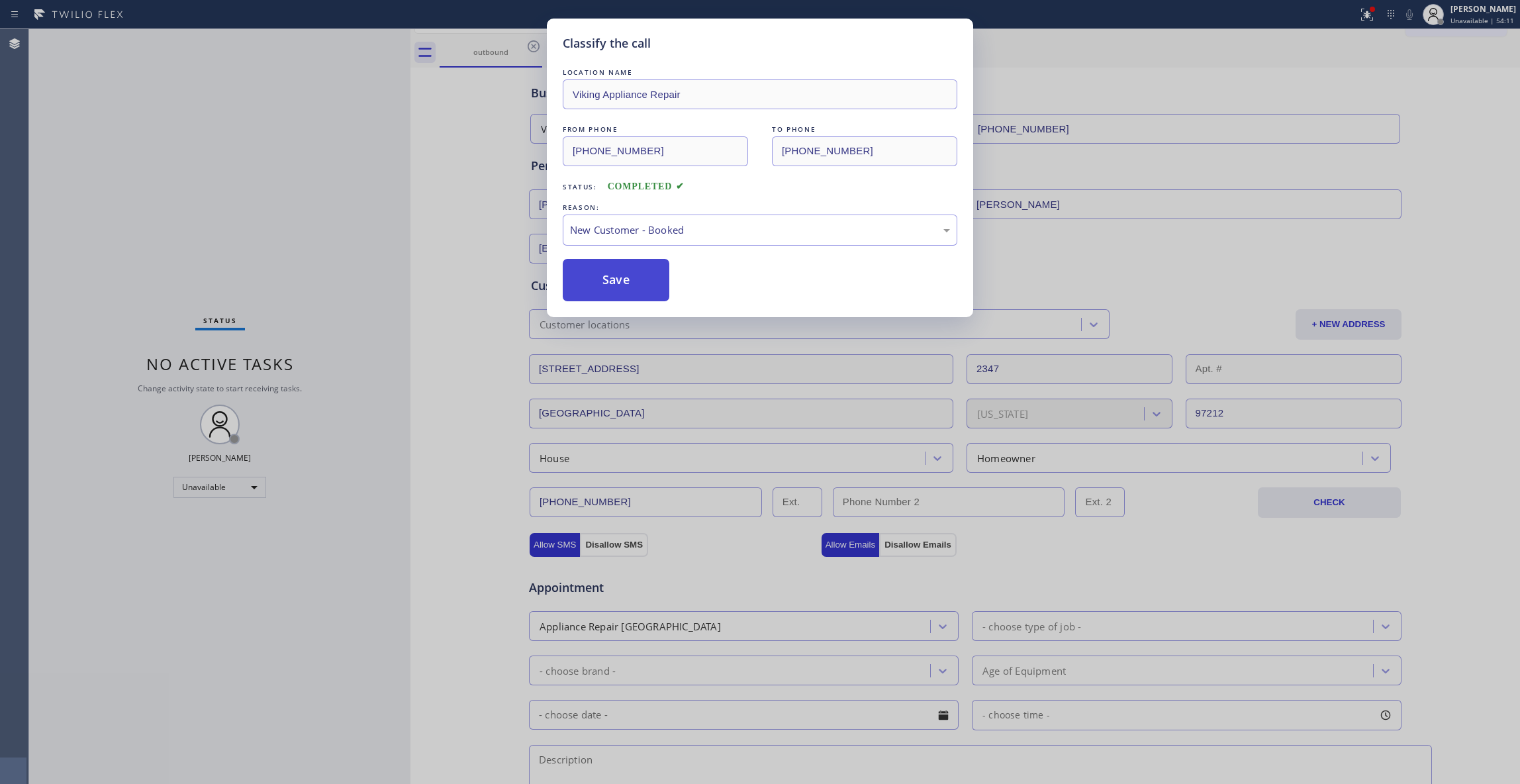
click at [612, 287] on button "Save" at bounding box center [615, 280] width 106 height 42
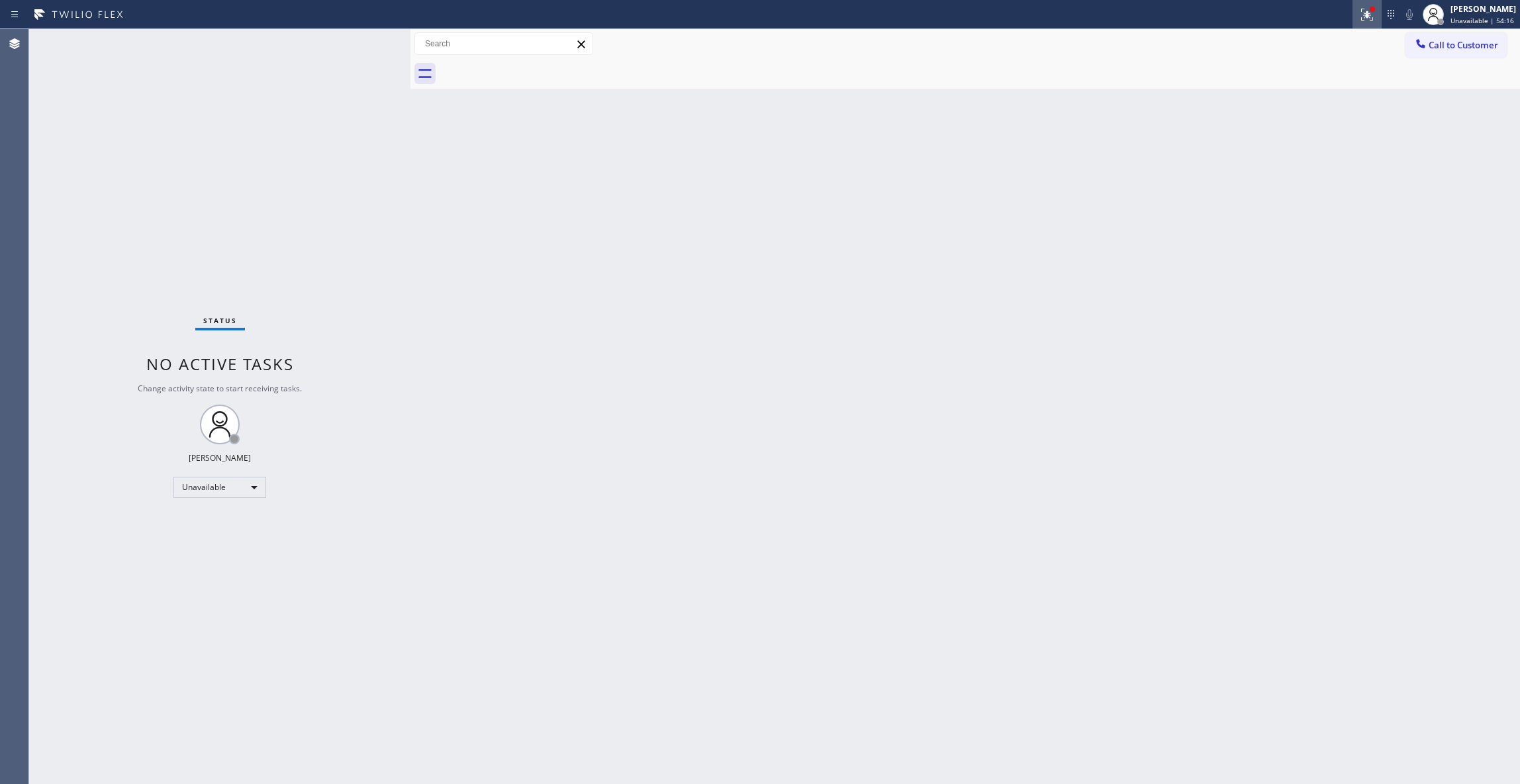
click at [1361, 19] on icon at bounding box center [1367, 14] width 12 height 12
click at [1263, 169] on span "Clear issues" at bounding box center [1280, 173] width 62 height 9
click at [921, 395] on div "Back to Dashboard Change Sender ID Customers Technicians Select a contact Outbo…" at bounding box center [965, 406] width 1109 height 754
click at [46, 661] on div "Status No active tasks Change activity state to start receiving tasks. [PERSON_…" at bounding box center [220, 406] width 381 height 754
click at [142, 183] on div "Status No active tasks Change activity state to start receiving tasks. [PERSON_…" at bounding box center [220, 406] width 381 height 754
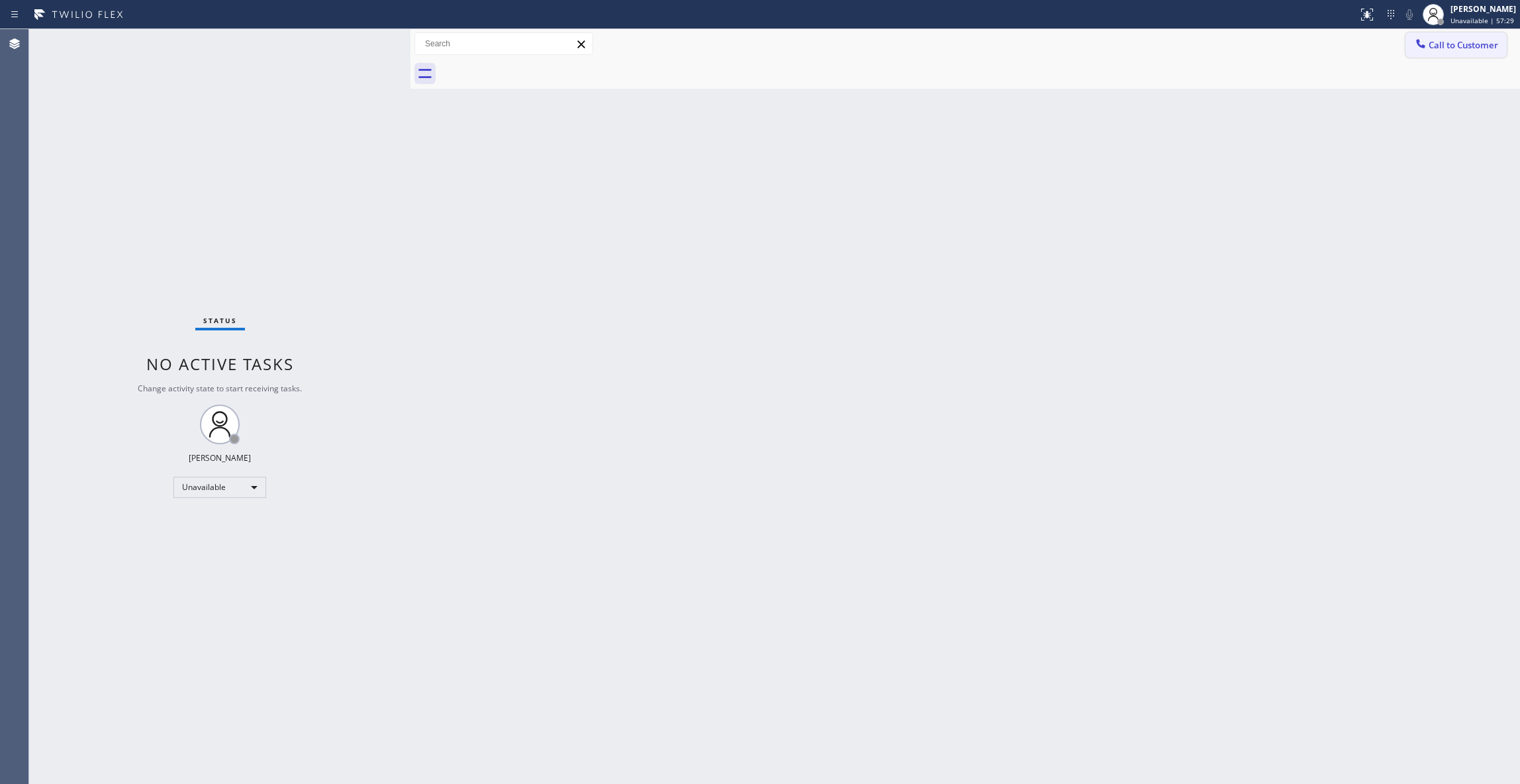
click at [1481, 46] on span "Call to Customer" at bounding box center [1463, 45] width 69 height 12
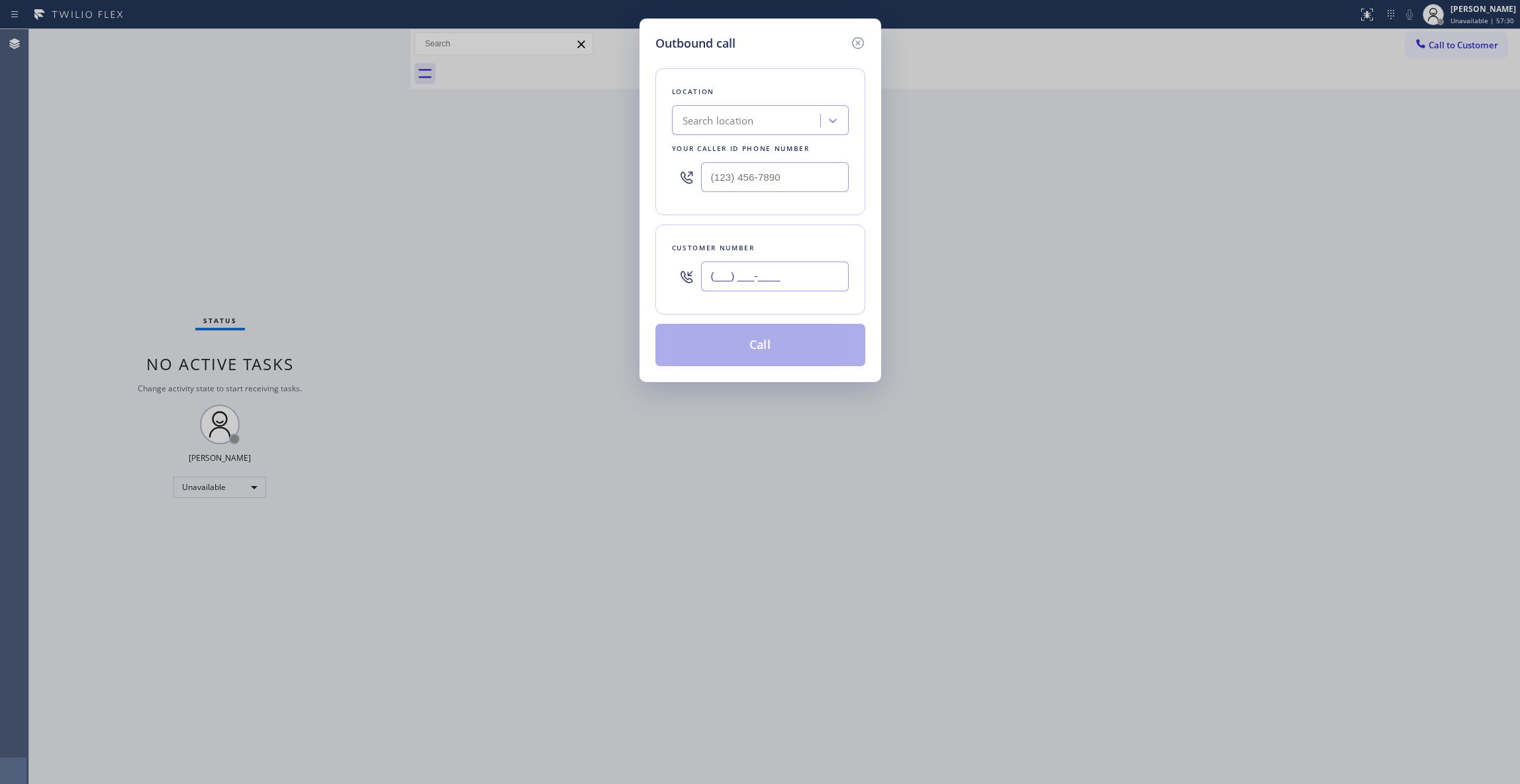
click at [822, 273] on input "(___) ___-____" at bounding box center [774, 276] width 148 height 30
paste input "323) 497-4033"
type input "[PHONE_NUMBER]"
drag, startPoint x: 815, startPoint y: 179, endPoint x: 193, endPoint y: 197, distance: 622.3
click at [210, 193] on div "Outbound call Location Search location Your caller id phone number (___) ___-__…" at bounding box center [760, 392] width 1520 height 784
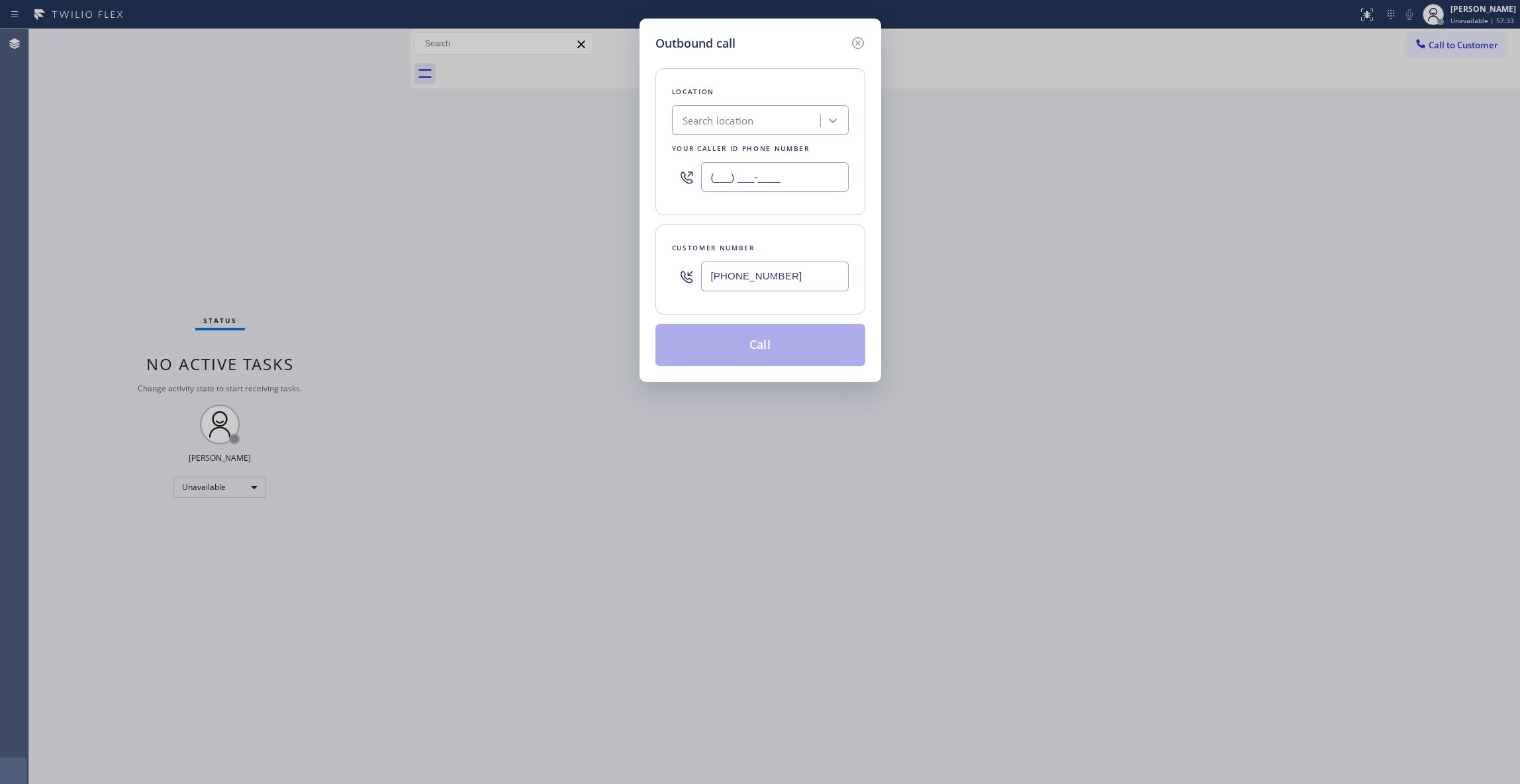
paste input "855) 999-4417"
type input "[PHONE_NUMBER]"
drag, startPoint x: 810, startPoint y: 282, endPoint x: 625, endPoint y: 324, distance: 189.7
click at [538, 268] on div "Outbound call Location 4B2.Paid HVAC Alliance Expert Your caller id phone numbe…" at bounding box center [760, 392] width 1520 height 784
click at [691, 330] on button "Call" at bounding box center [760, 345] width 210 height 42
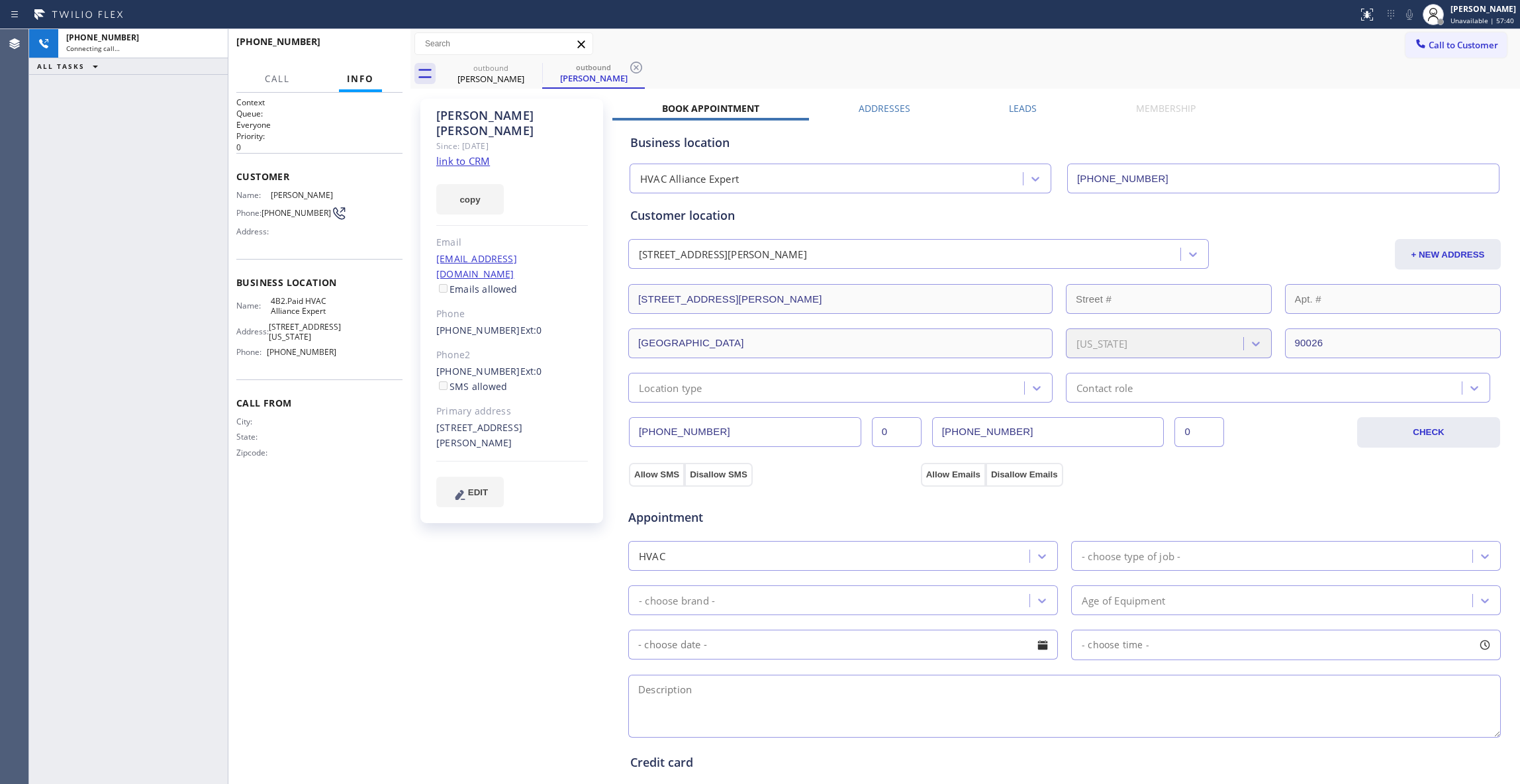
type input "[PHONE_NUMBER]"
click at [56, 237] on div "[PHONE_NUMBER] Connecting call… ALL TASKS ALL TASKS ACTIVE TASKS TASKS IN WRAP …" at bounding box center [129, 406] width 199 height 754
click at [636, 67] on icon at bounding box center [636, 67] width 12 height 12
click at [481, 154] on link "link to CRM" at bounding box center [463, 161] width 54 height 13
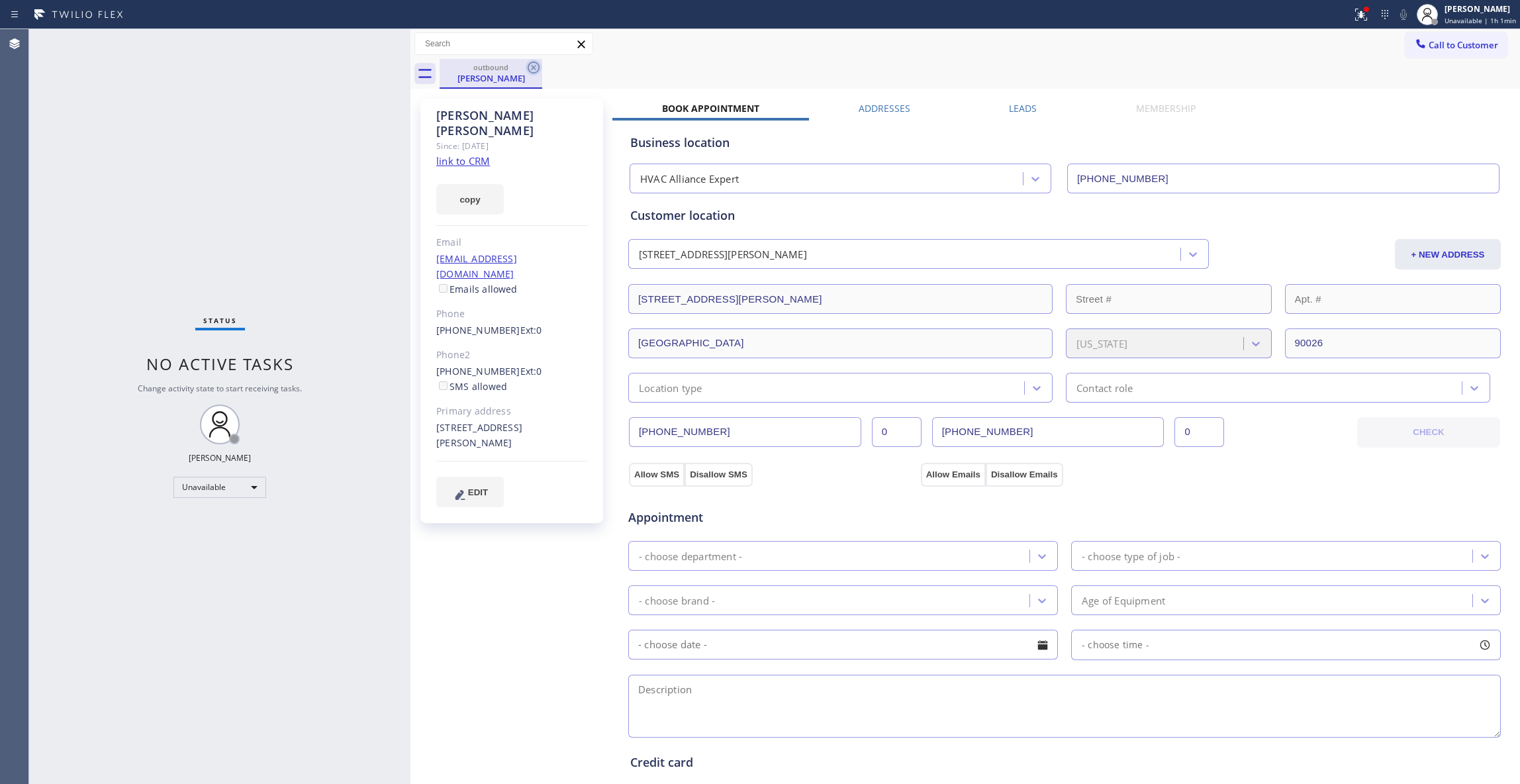
click at [538, 64] on icon at bounding box center [534, 67] width 12 height 12
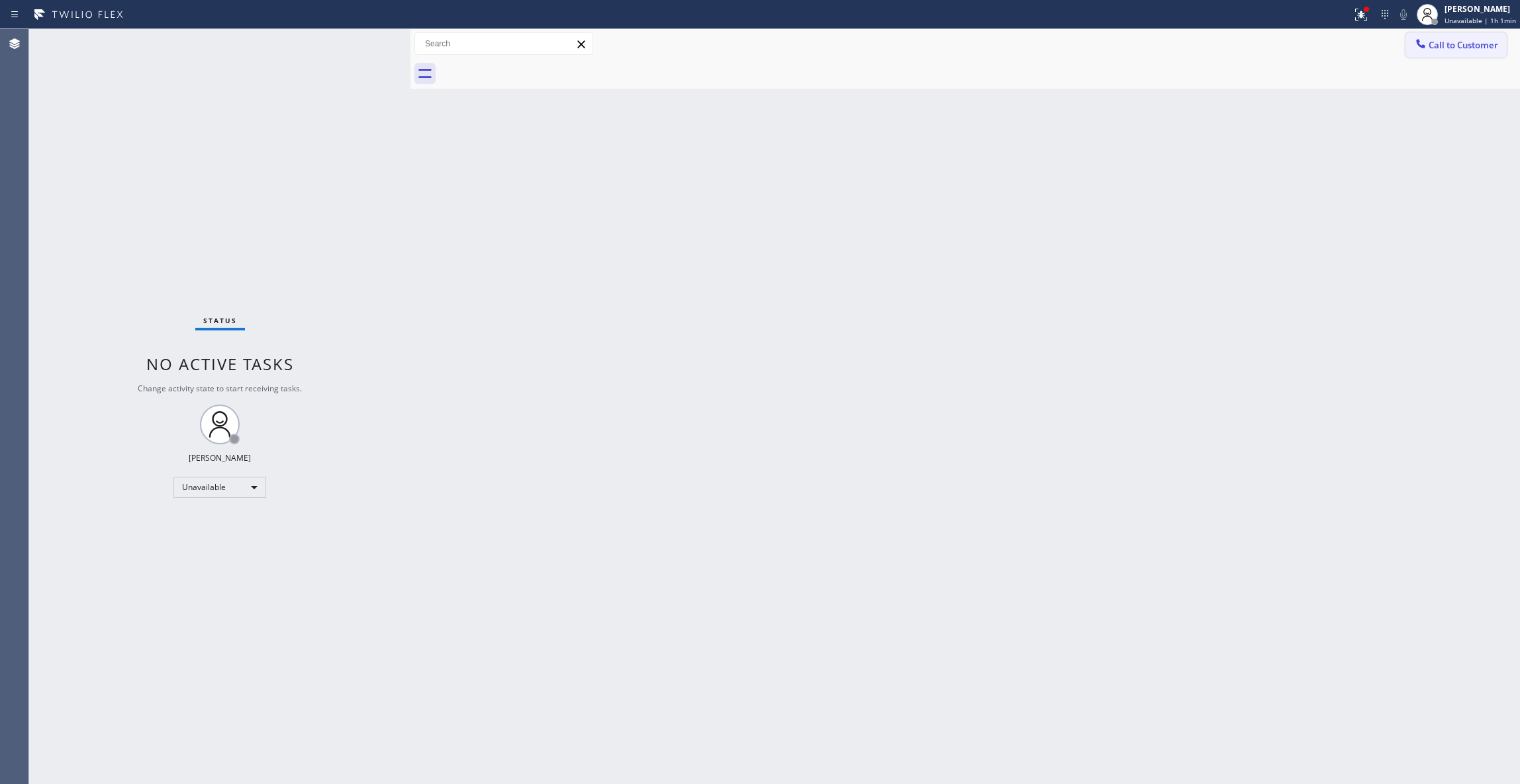
click at [1464, 44] on span "Call to Customer" at bounding box center [1463, 45] width 69 height 12
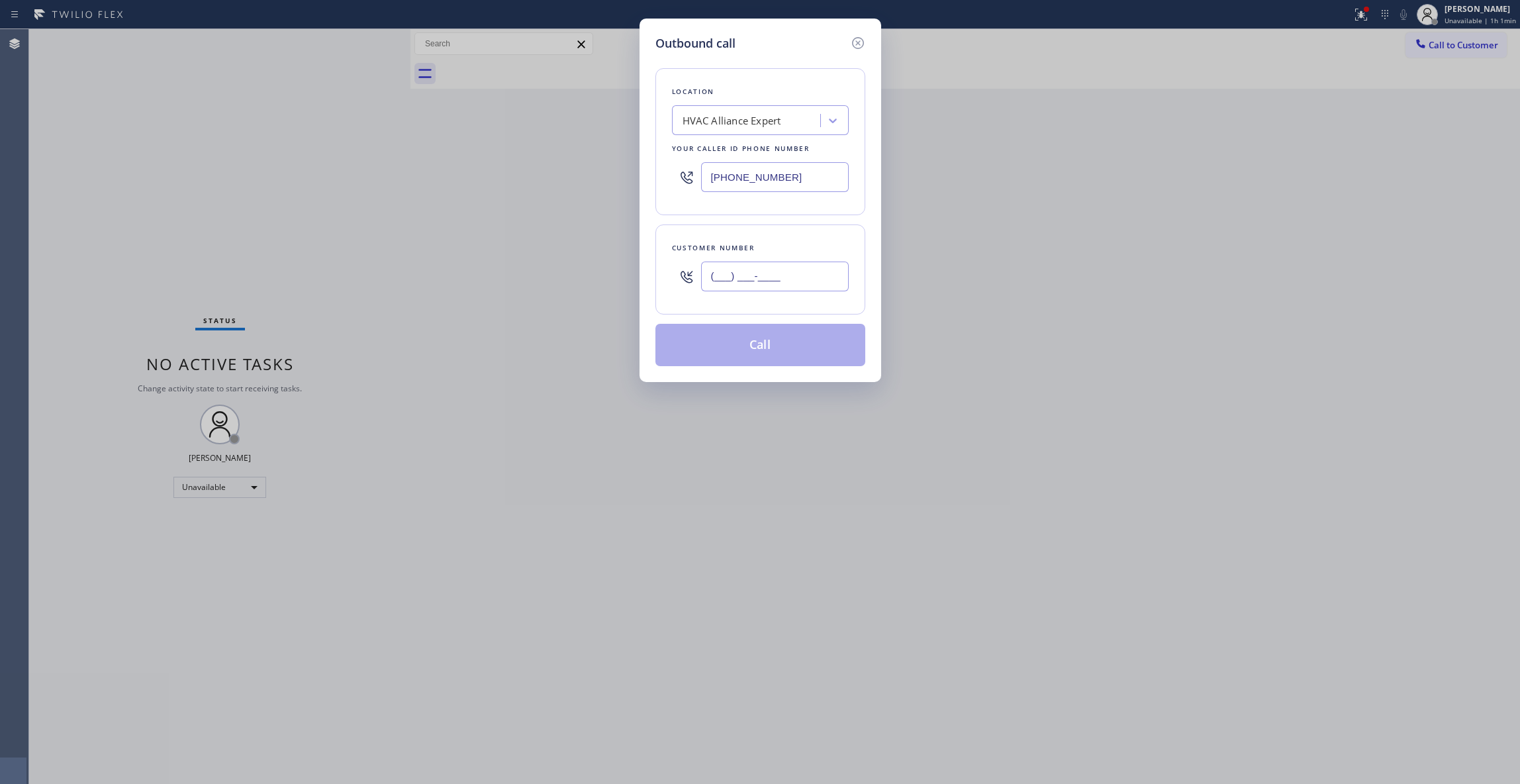
click at [744, 285] on input "(___) ___-____" at bounding box center [774, 276] width 148 height 30
paste input "323) 497-4033"
type input "[PHONE_NUMBER]"
click at [764, 346] on button "Call" at bounding box center [760, 345] width 210 height 42
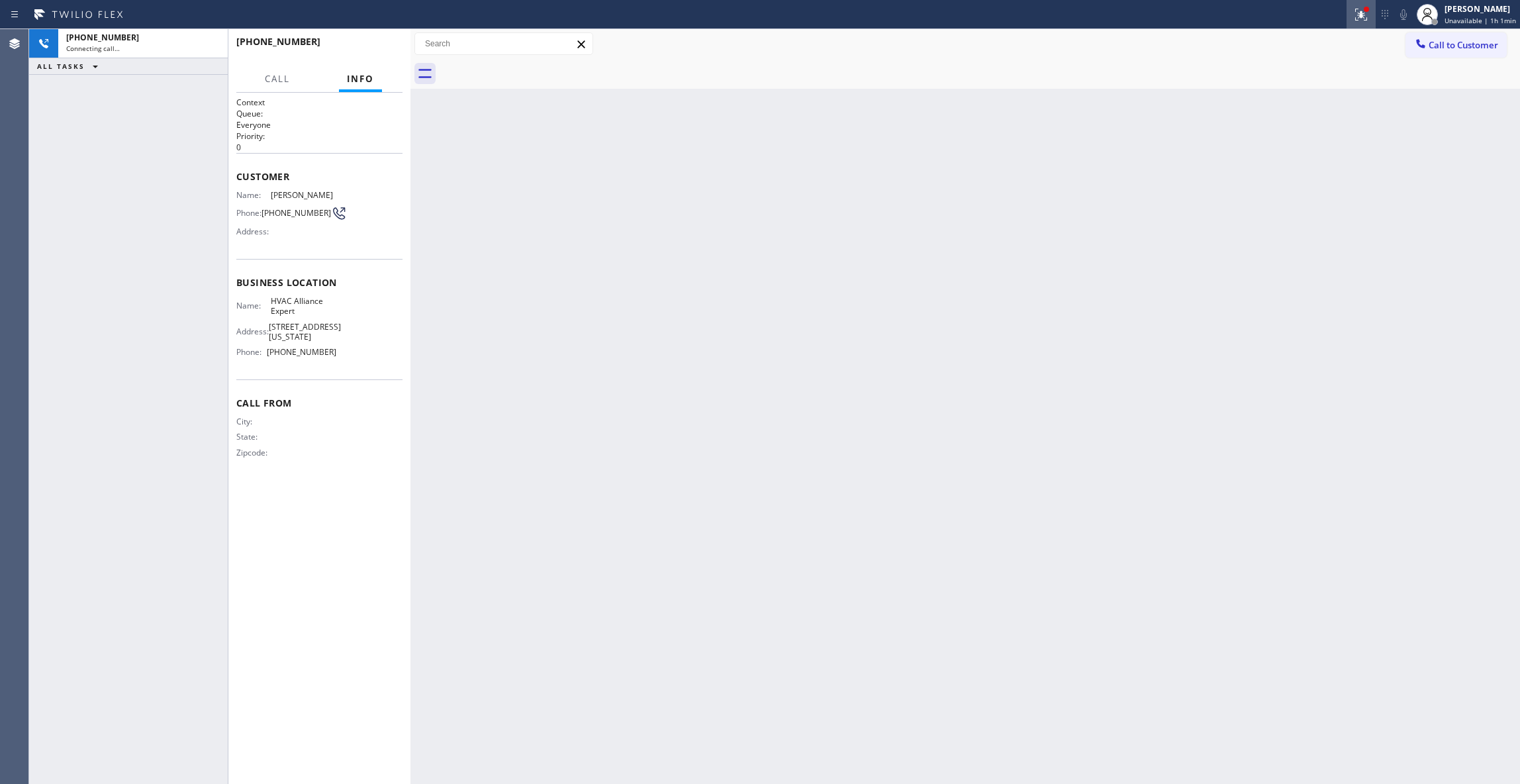
click at [1355, 17] on icon at bounding box center [1358, 13] width 8 height 9
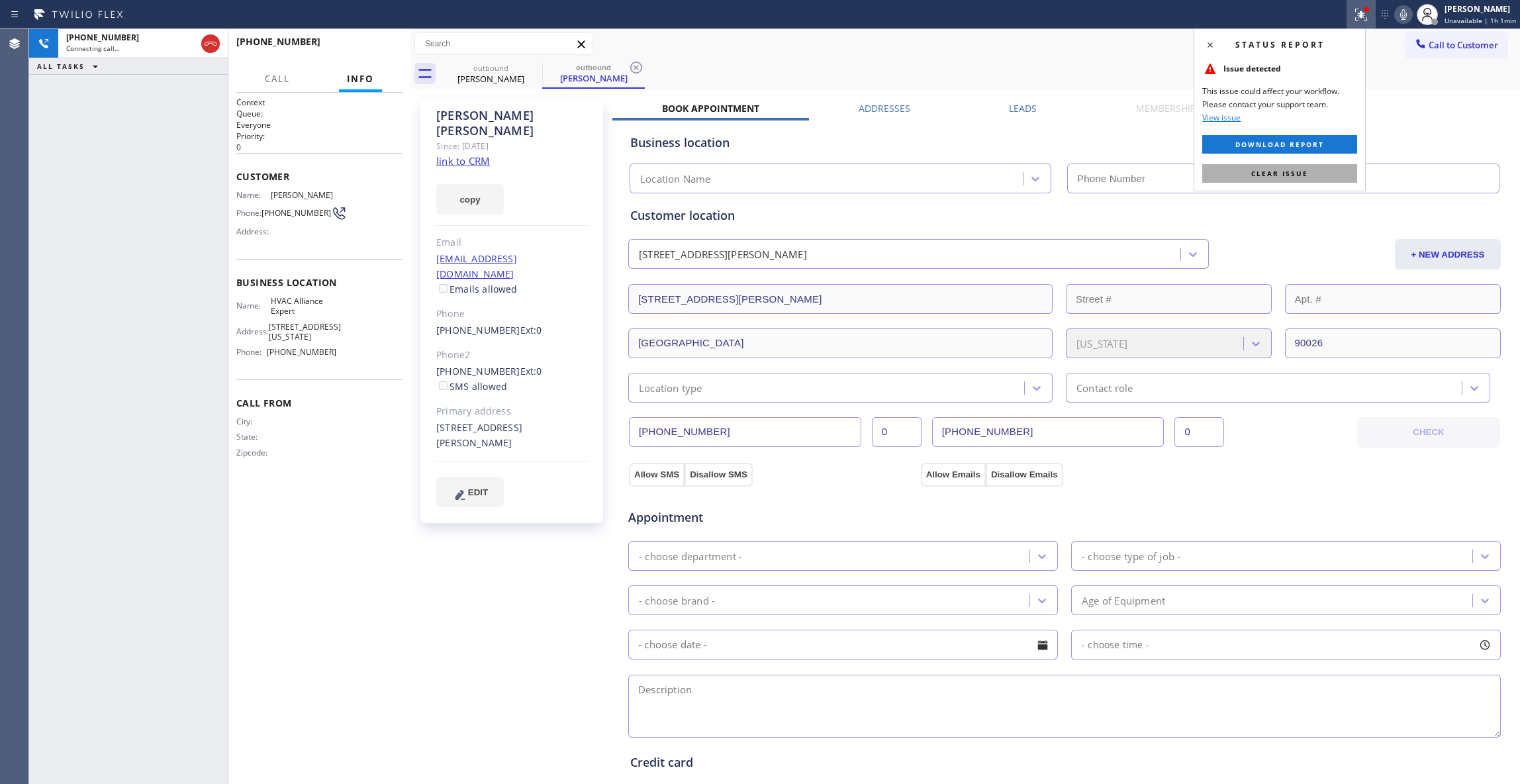
click at [1337, 172] on button "Clear issue" at bounding box center [1280, 174] width 155 height 19
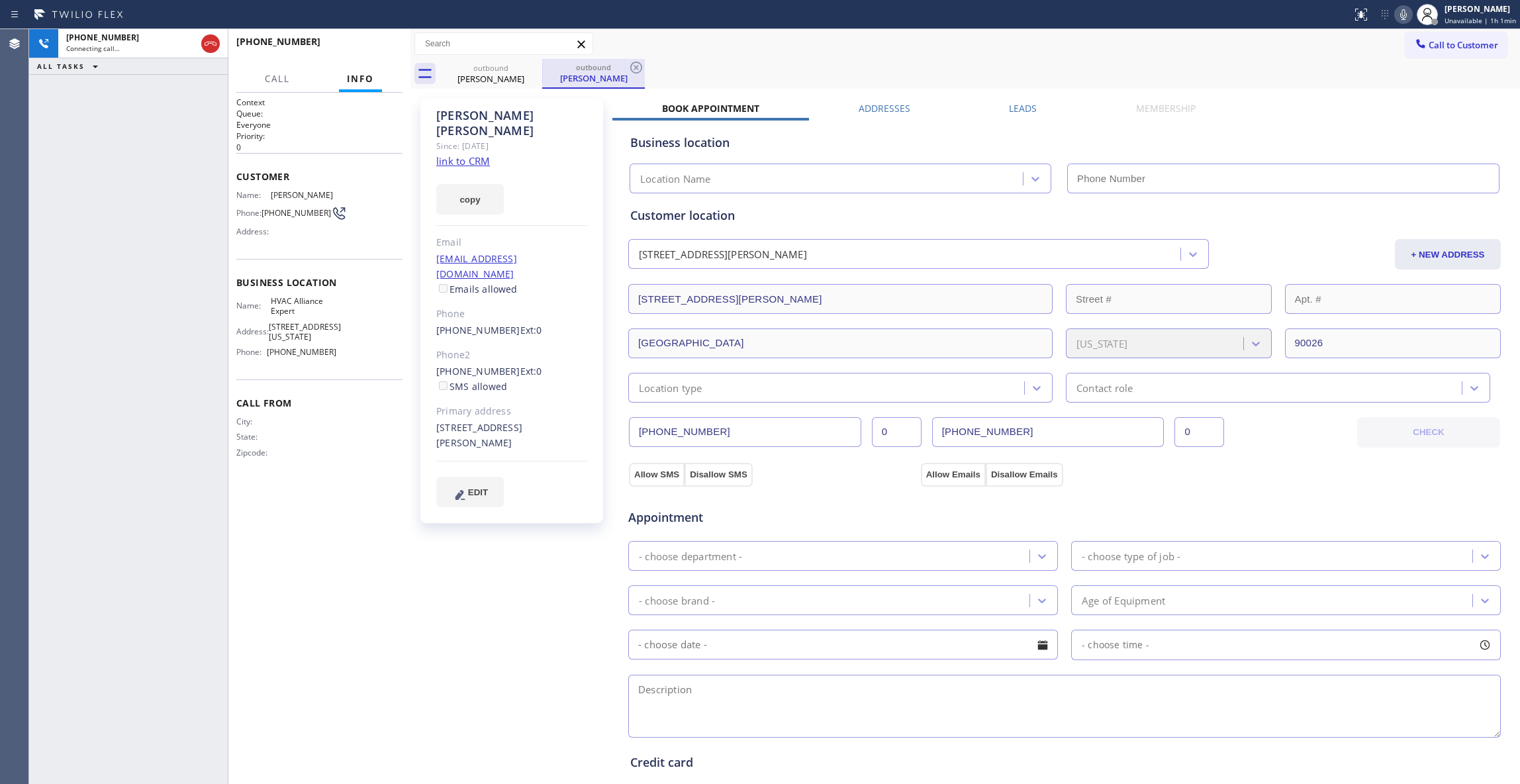
type input "[PHONE_NUMBER]"
click at [633, 69] on icon at bounding box center [636, 67] width 16 height 16
click at [493, 565] on div "[PERSON_NAME] Since: [DATE] link to CRM copy Email [EMAIL_ADDRESS][DOMAIN_NAME]…" at bounding box center [513, 534] width 199 height 884
click at [213, 42] on icon at bounding box center [210, 43] width 16 height 16
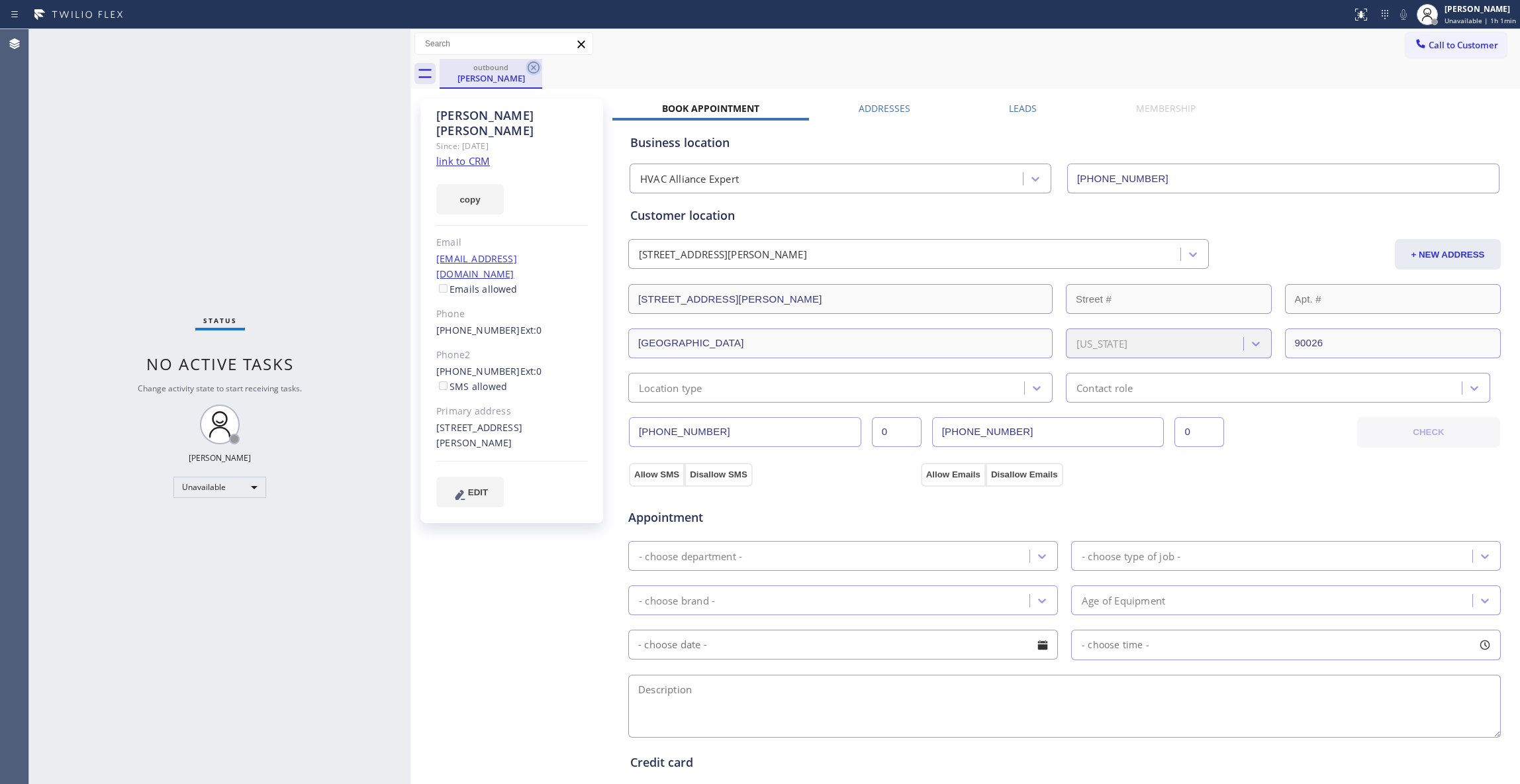
click at [536, 69] on icon at bounding box center [533, 67] width 16 height 16
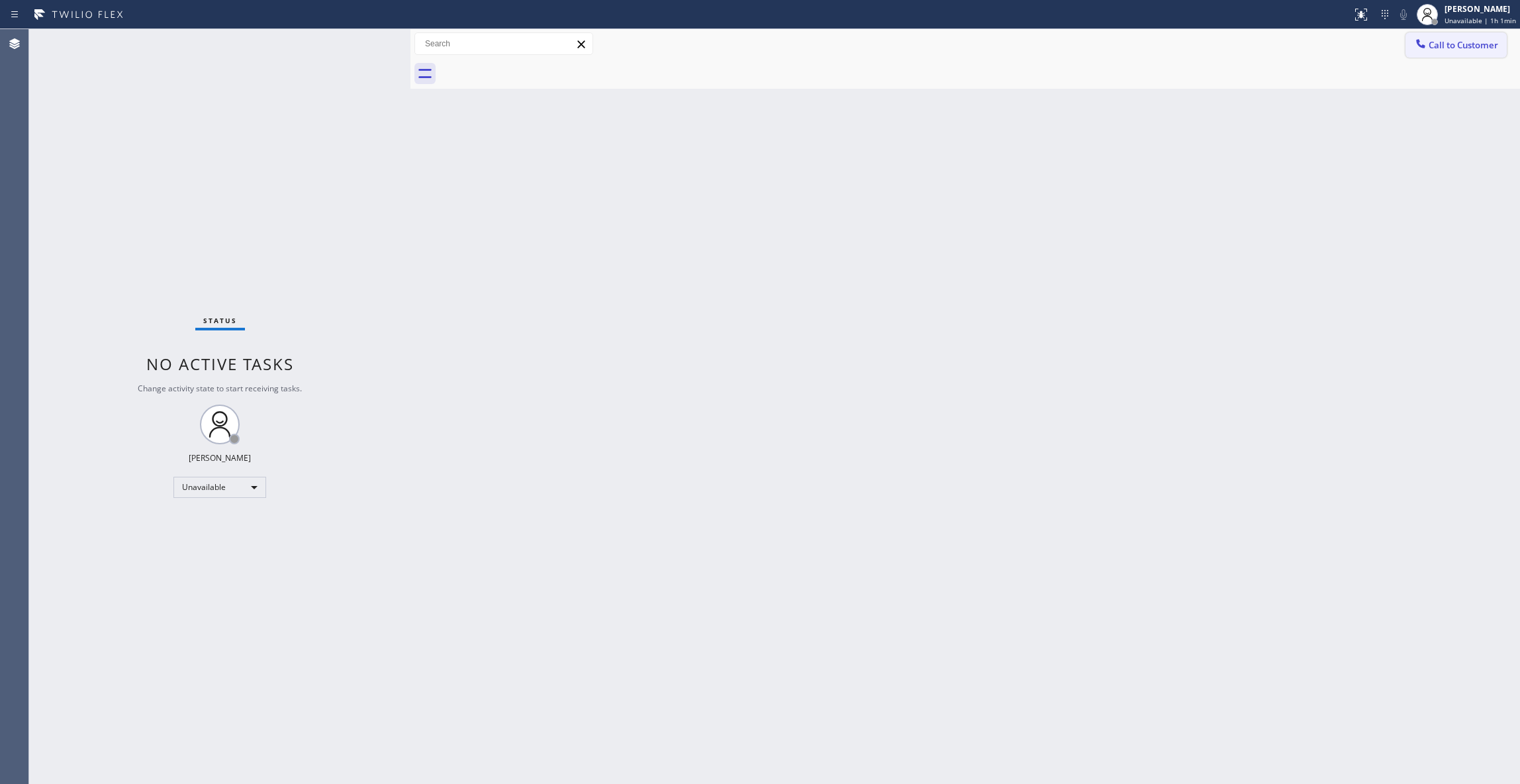
click at [1494, 53] on button "Call to Customer" at bounding box center [1456, 45] width 101 height 25
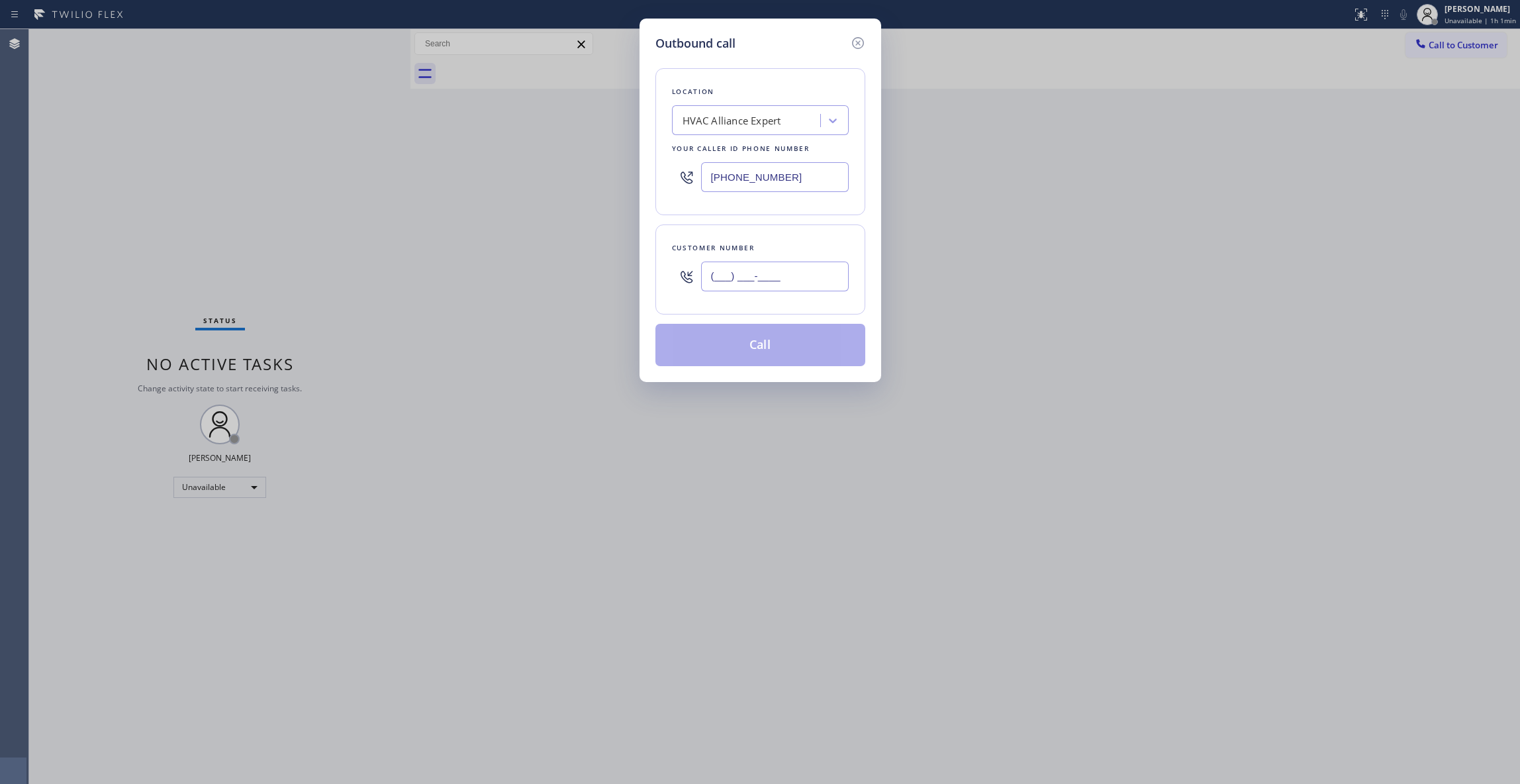
click at [732, 285] on input "(___) ___-____" at bounding box center [774, 276] width 148 height 30
paste input "650) 272-7916"
type input "[PHONE_NUMBER]"
drag, startPoint x: 803, startPoint y: 181, endPoint x: 285, endPoint y: 163, distance: 518.3
click at [285, 163] on div "Outbound call Location HVAC Alliance Expert Your caller id phone number [PHONE_…" at bounding box center [760, 392] width 1520 height 784
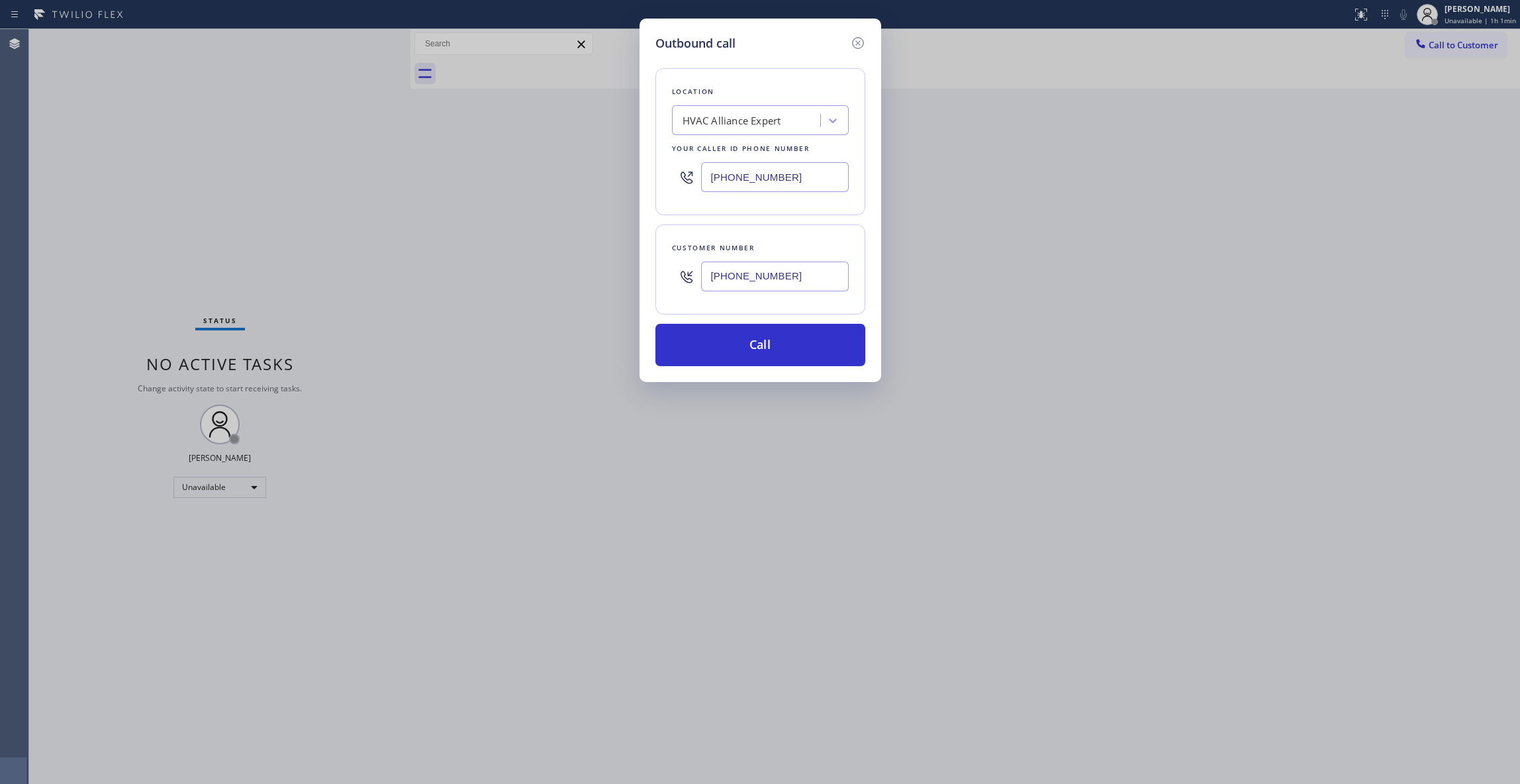
paste input "669) 800-4335"
type input "[PHONE_NUMBER]"
drag, startPoint x: 494, startPoint y: 276, endPoint x: 539, endPoint y: 319, distance: 62.2
click at [423, 276] on div "Outbound call Location Heating Masters [GEOGRAPHIC_DATA][PERSON_NAME] Your call…" at bounding box center [760, 392] width 1520 height 784
click at [805, 366] on button "Call" at bounding box center [760, 345] width 210 height 42
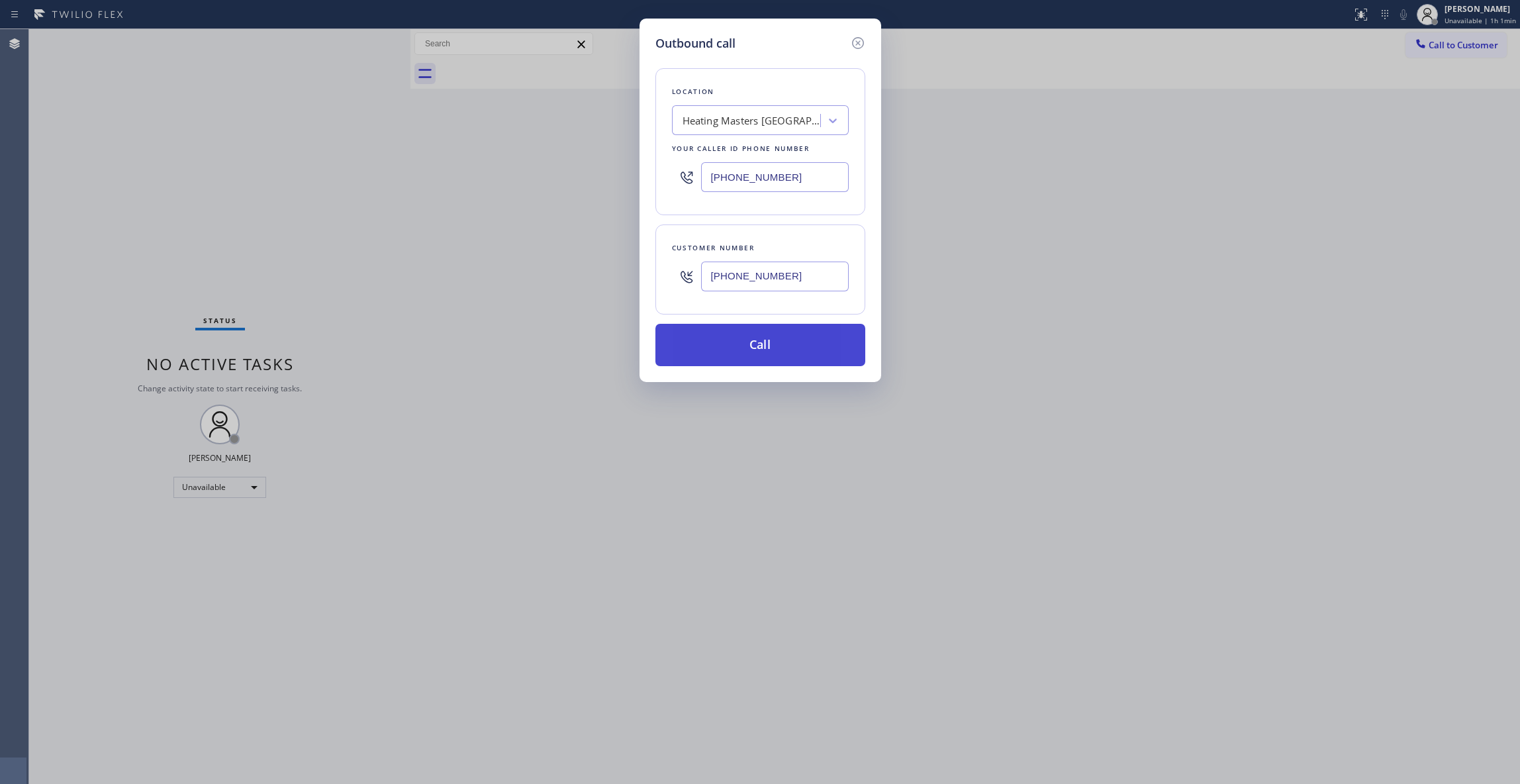
click at [798, 355] on button "Call" at bounding box center [760, 345] width 210 height 42
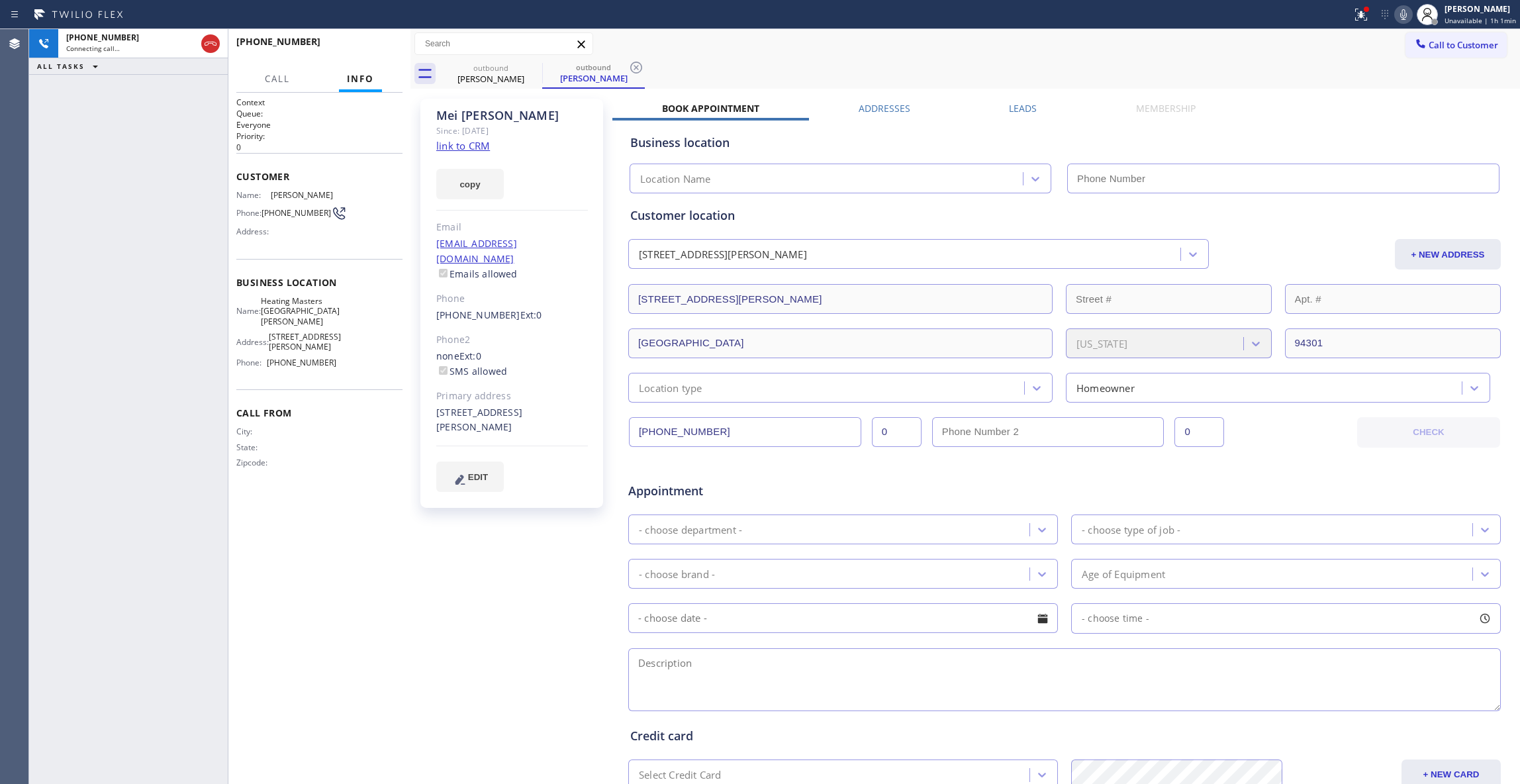
type input "[PHONE_NUMBER]"
click at [51, 697] on div "[PHONE_NUMBER] Connecting call… ALL TASKS ALL TASKS ACTIVE TASKS TASKS IN WRAP …" at bounding box center [129, 406] width 199 height 754
click at [633, 67] on icon at bounding box center [636, 67] width 16 height 16
click at [383, 42] on button "HANG UP" at bounding box center [371, 48] width 62 height 19
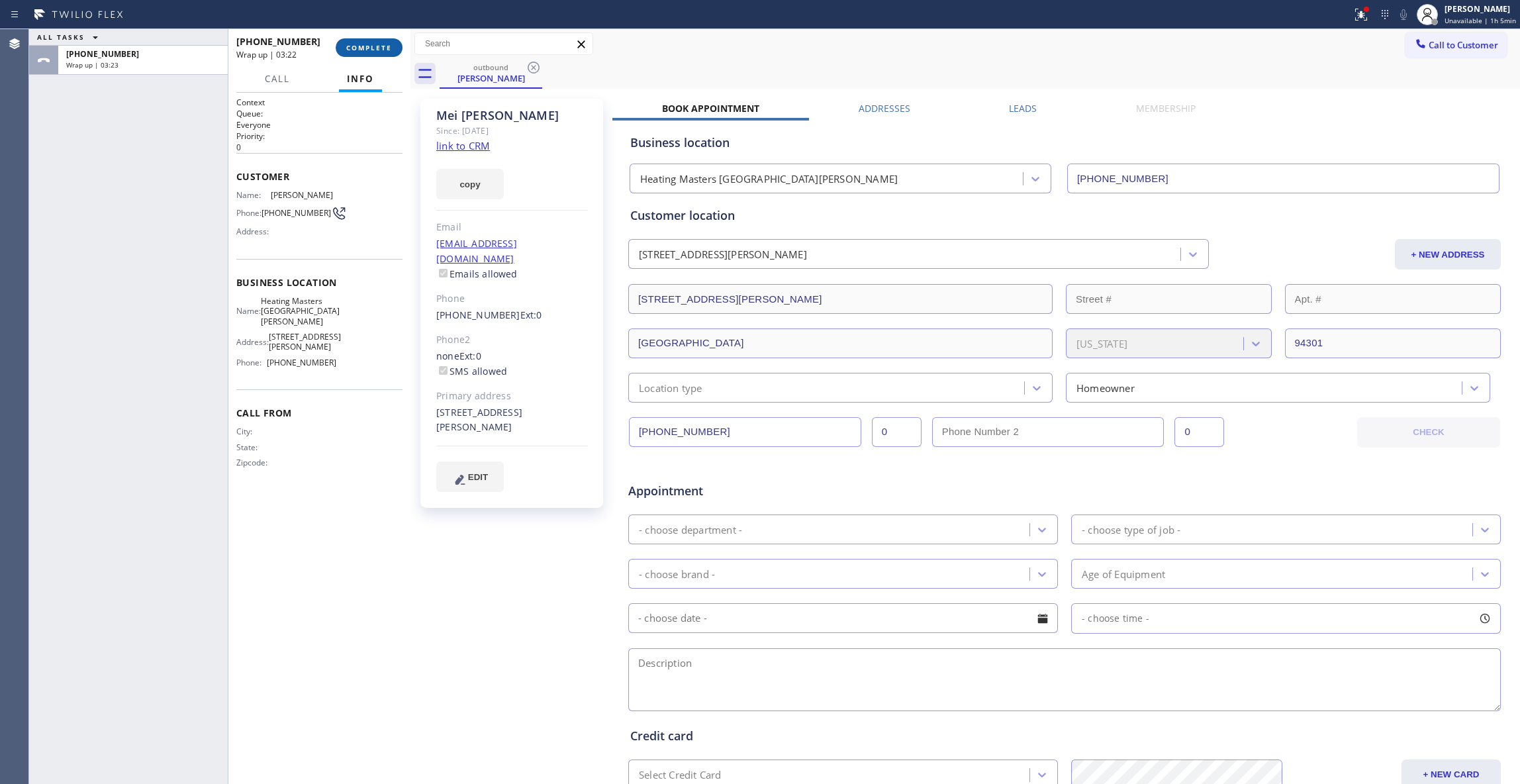
click at [679, 63] on div "outbound [PERSON_NAME]" at bounding box center [979, 73] width 1080 height 30
click at [458, 142] on link "link to CRM" at bounding box center [463, 146] width 54 height 13
click at [371, 54] on button "COMPLETE" at bounding box center [368, 48] width 67 height 19
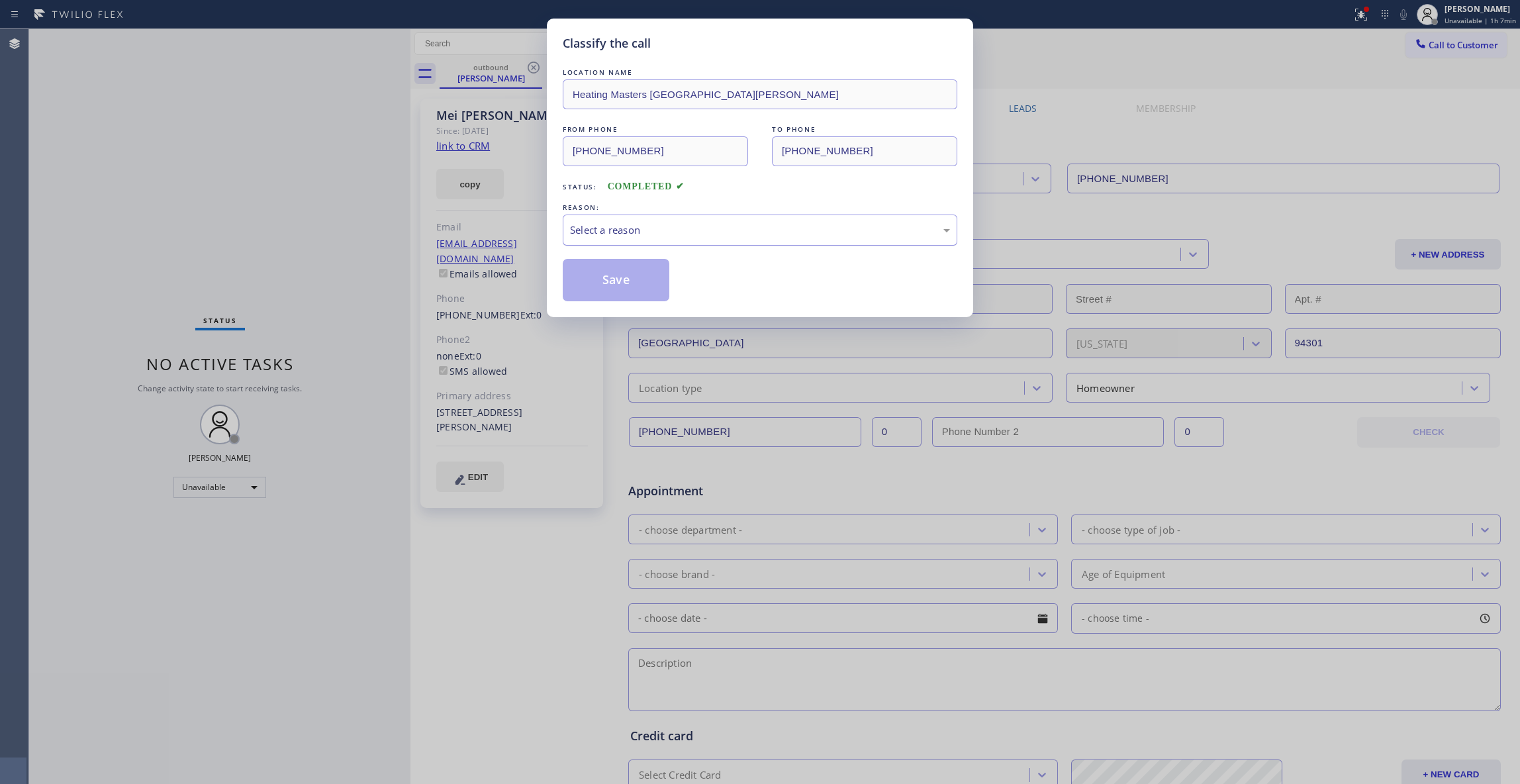
click at [634, 235] on div "Select a reason" at bounding box center [760, 230] width 380 height 15
click at [623, 277] on button "Save" at bounding box center [615, 280] width 106 height 42
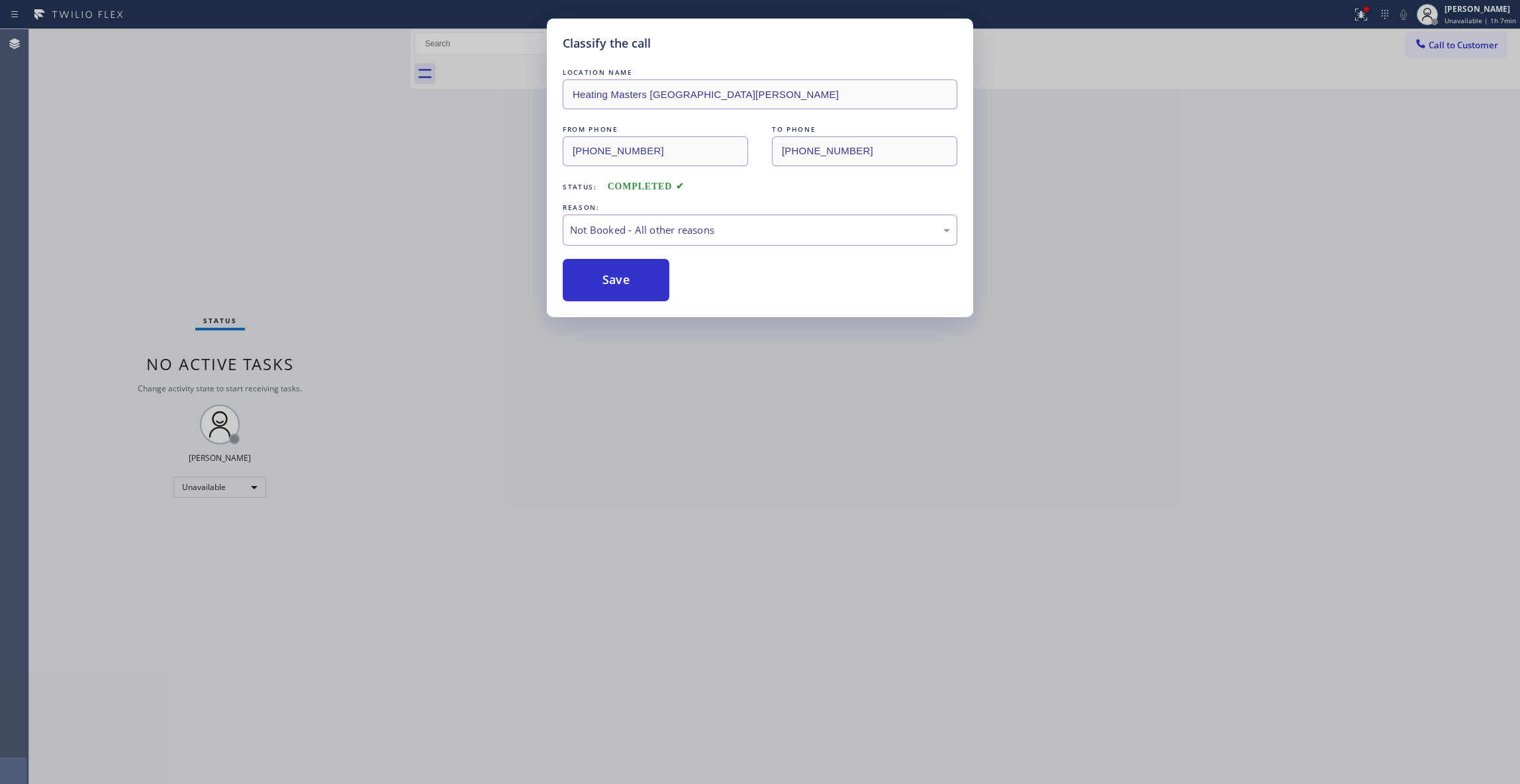
drag, startPoint x: 620, startPoint y: 277, endPoint x: 835, endPoint y: 209, distance: 225.5
click at [639, 276] on button "Save" at bounding box center [615, 280] width 106 height 42
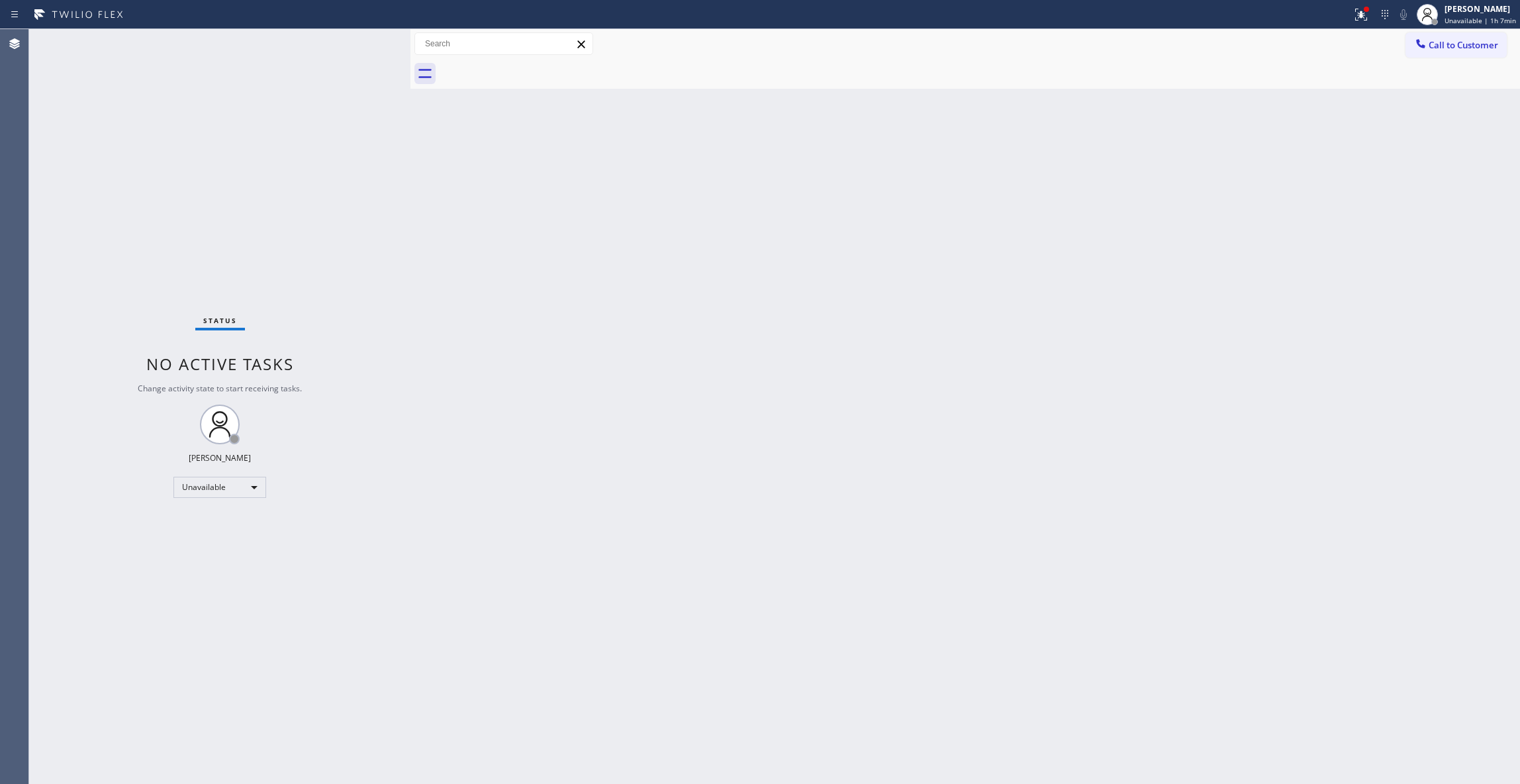
click at [1353, 16] on icon at bounding box center [1361, 14] width 16 height 16
drag, startPoint x: 1266, startPoint y: 164, endPoint x: 1284, endPoint y: 155, distance: 20.1
click at [1265, 163] on div "Status report Issue detected This issue could affect your workflow. Please cont…" at bounding box center [1280, 110] width 172 height 163
click at [1470, 53] on button "Call to Customer" at bounding box center [1456, 45] width 101 height 25
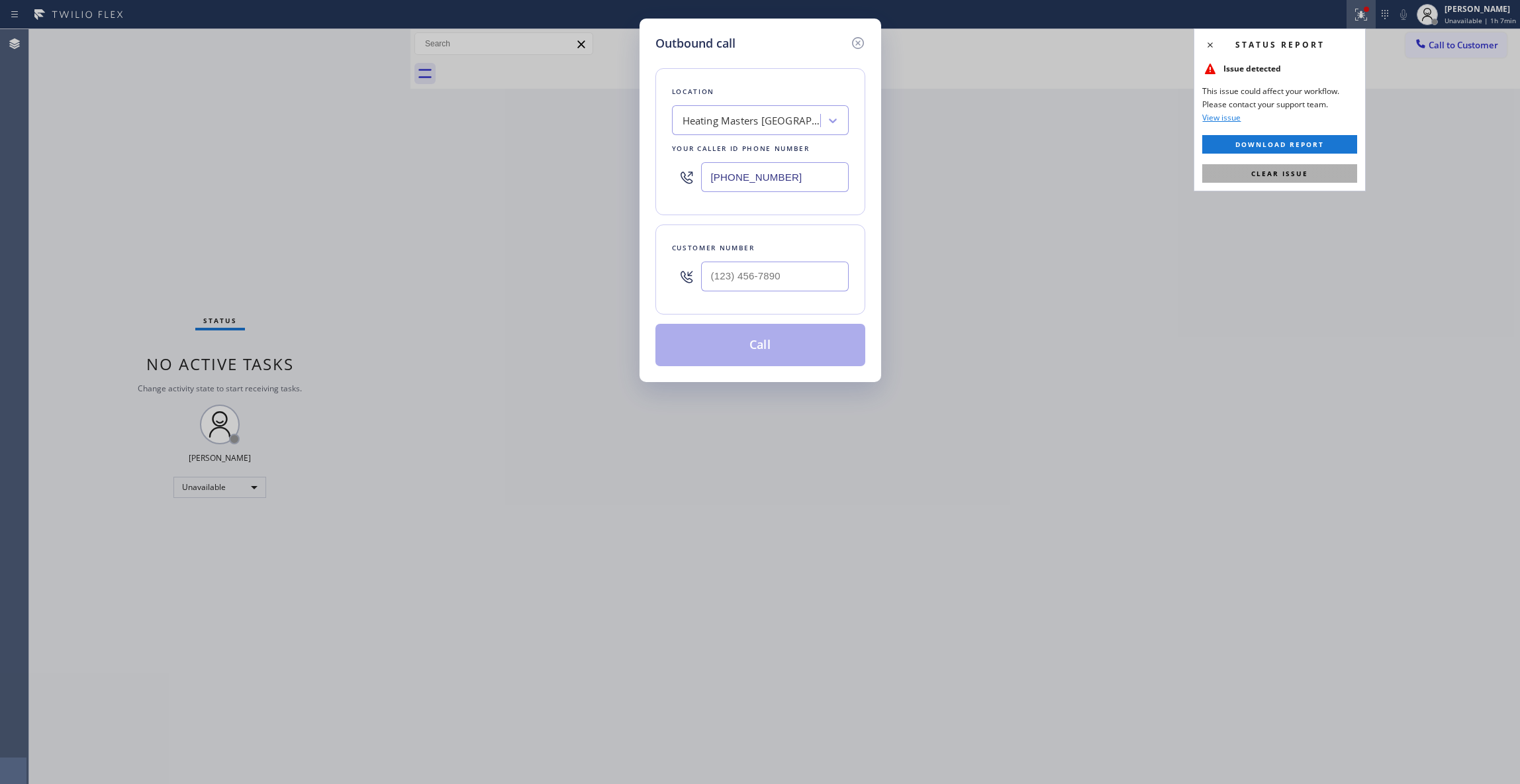
click at [1309, 179] on button "Clear issue" at bounding box center [1280, 174] width 155 height 19
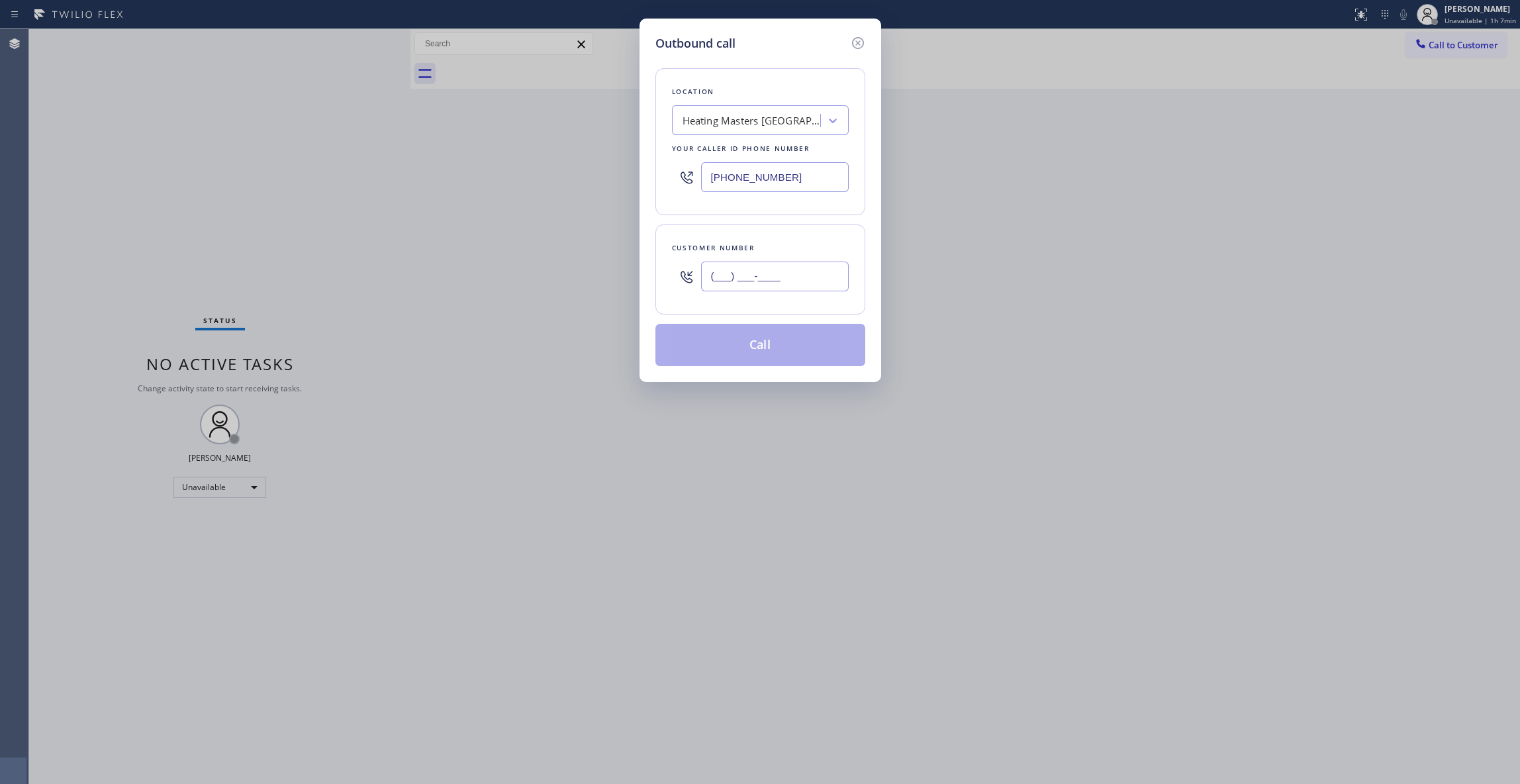
click at [771, 269] on input "(___) ___-____" at bounding box center [774, 276] width 148 height 30
paste input "714) 204-5210"
type input "[PHONE_NUMBER]"
click at [164, 676] on div "Outbound call Location Heating Masters [GEOGRAPHIC_DATA][PERSON_NAME] Your call…" at bounding box center [760, 392] width 1520 height 784
click at [757, 119] on div "Heating Masters [GEOGRAPHIC_DATA][PERSON_NAME]" at bounding box center [751, 121] width 139 height 15
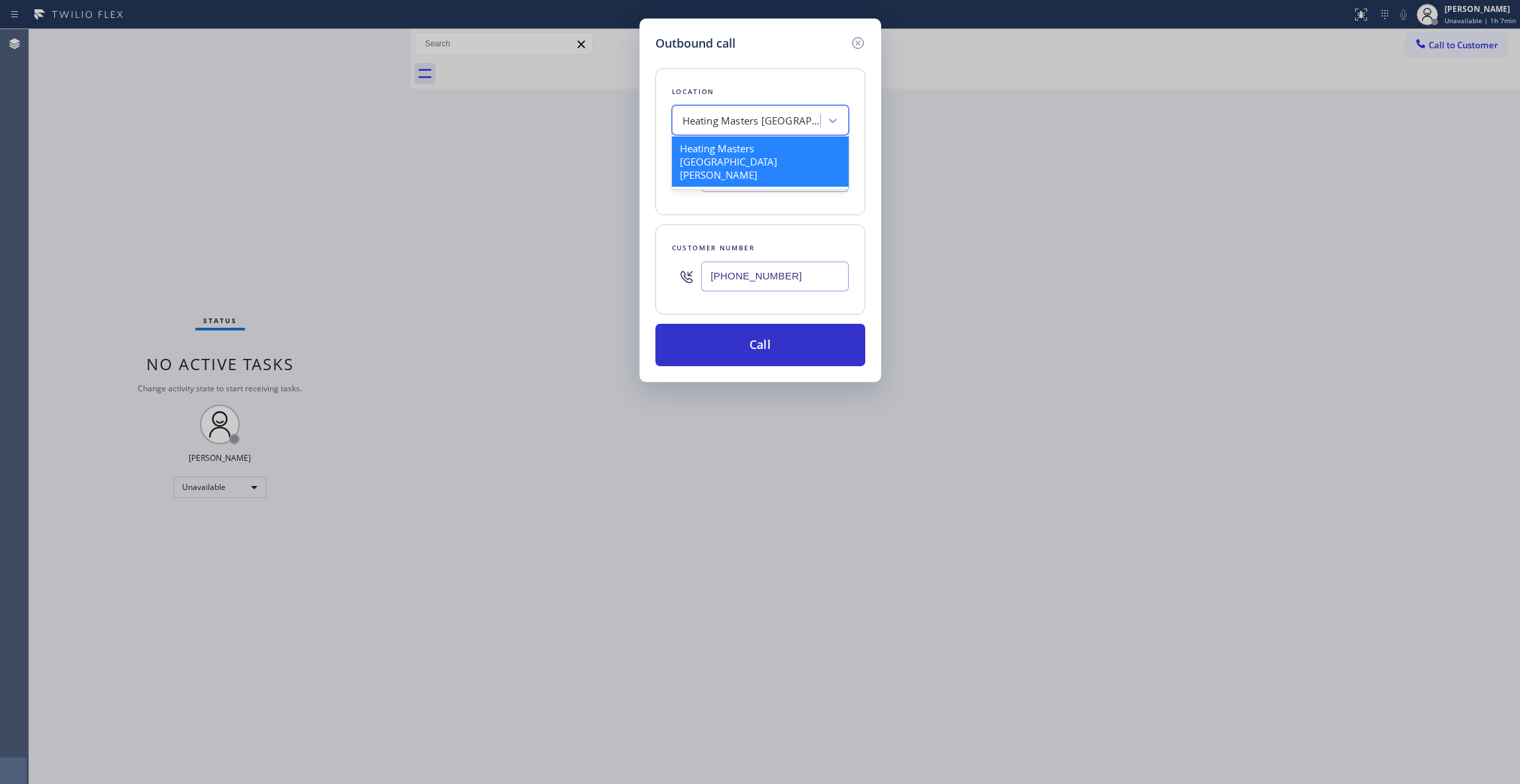
paste input "5 Star Plumbing"
type input "5 Star Plumbing"
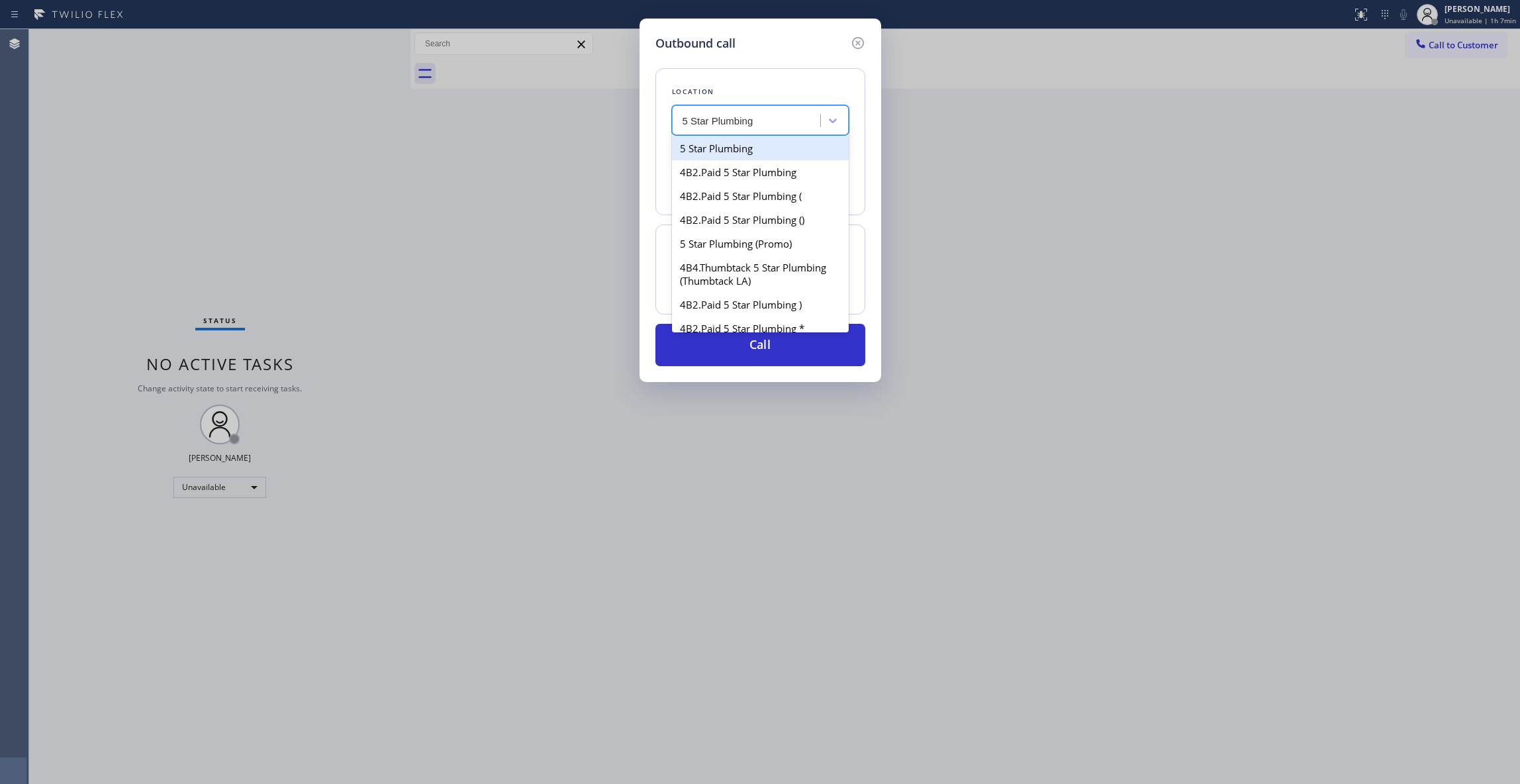
click at [738, 153] on div "5 Star Plumbing" at bounding box center [760, 148] width 177 height 24
type input "[PHONE_NUMBER]"
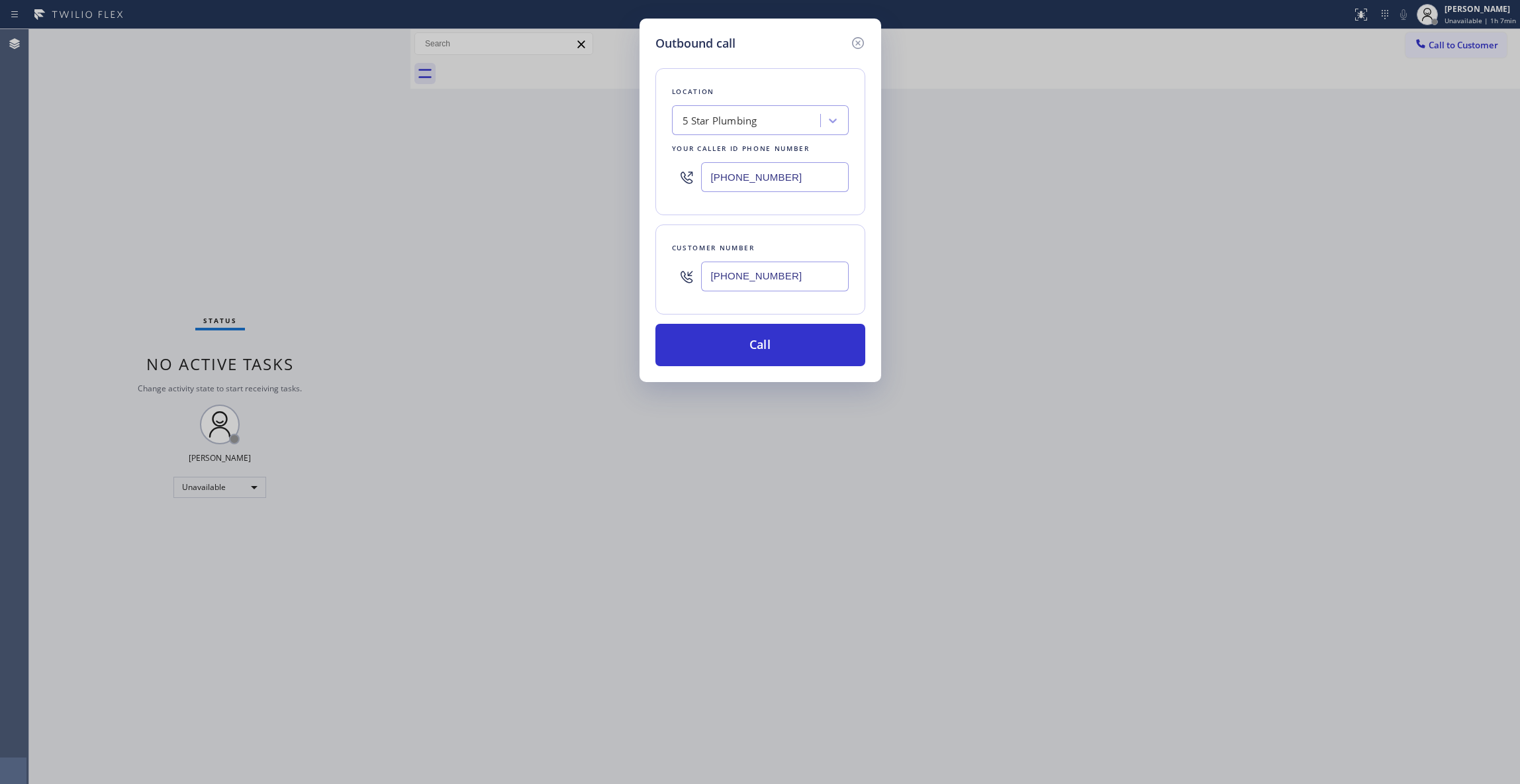
drag, startPoint x: 790, startPoint y: 174, endPoint x: 695, endPoint y: 174, distance: 95.0
click at [695, 174] on div "[PHONE_NUMBER]" at bounding box center [760, 176] width 177 height 43
click at [749, 344] on button "Call" at bounding box center [760, 345] width 210 height 42
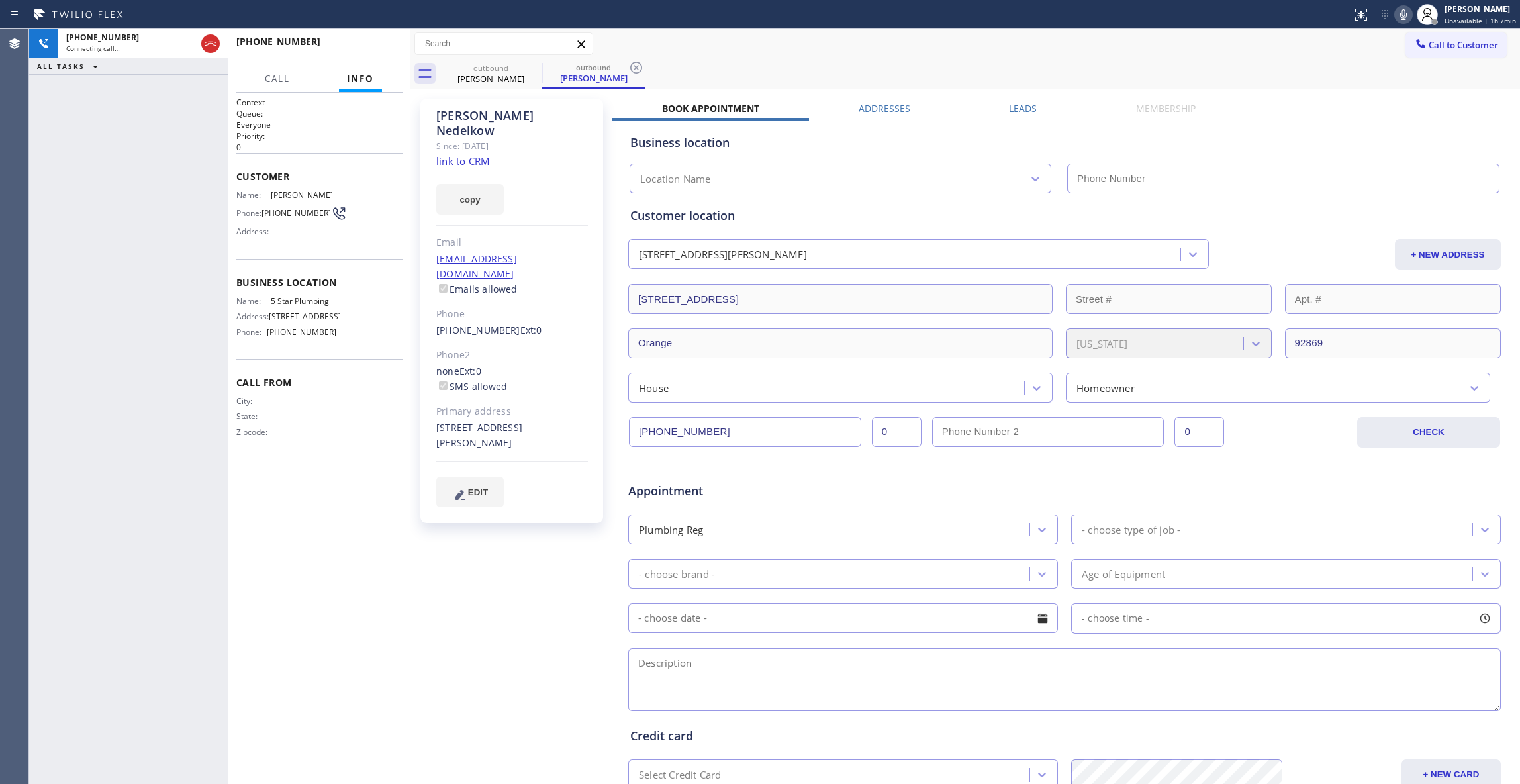
type input "[PHONE_NUMBER]"
click at [639, 67] on icon at bounding box center [636, 67] width 16 height 16
click at [488, 154] on link "link to CRM" at bounding box center [463, 161] width 54 height 13
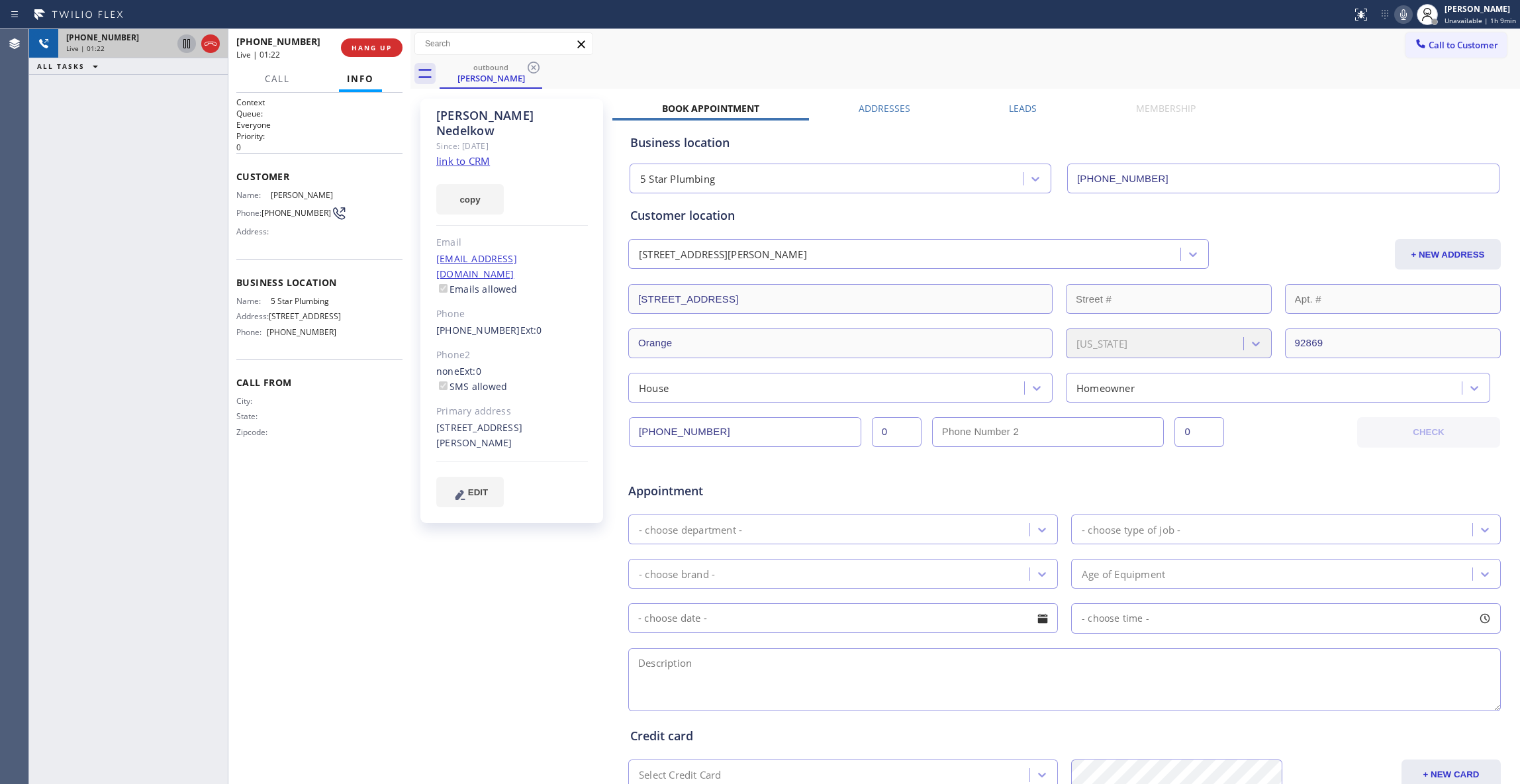
click at [183, 43] on icon at bounding box center [186, 43] width 7 height 9
click at [1395, 13] on icon at bounding box center [1403, 14] width 16 height 16
drag, startPoint x: 110, startPoint y: 221, endPoint x: 216, endPoint y: 42, distance: 208.0
click at [110, 221] on div "[PHONE_NUMBER] Live | 02:41 ALL TASKS ALL TASKS ACTIVE TASKS TASKS IN WRAP UP" at bounding box center [129, 406] width 199 height 754
click at [188, 41] on icon at bounding box center [186, 43] width 9 height 9
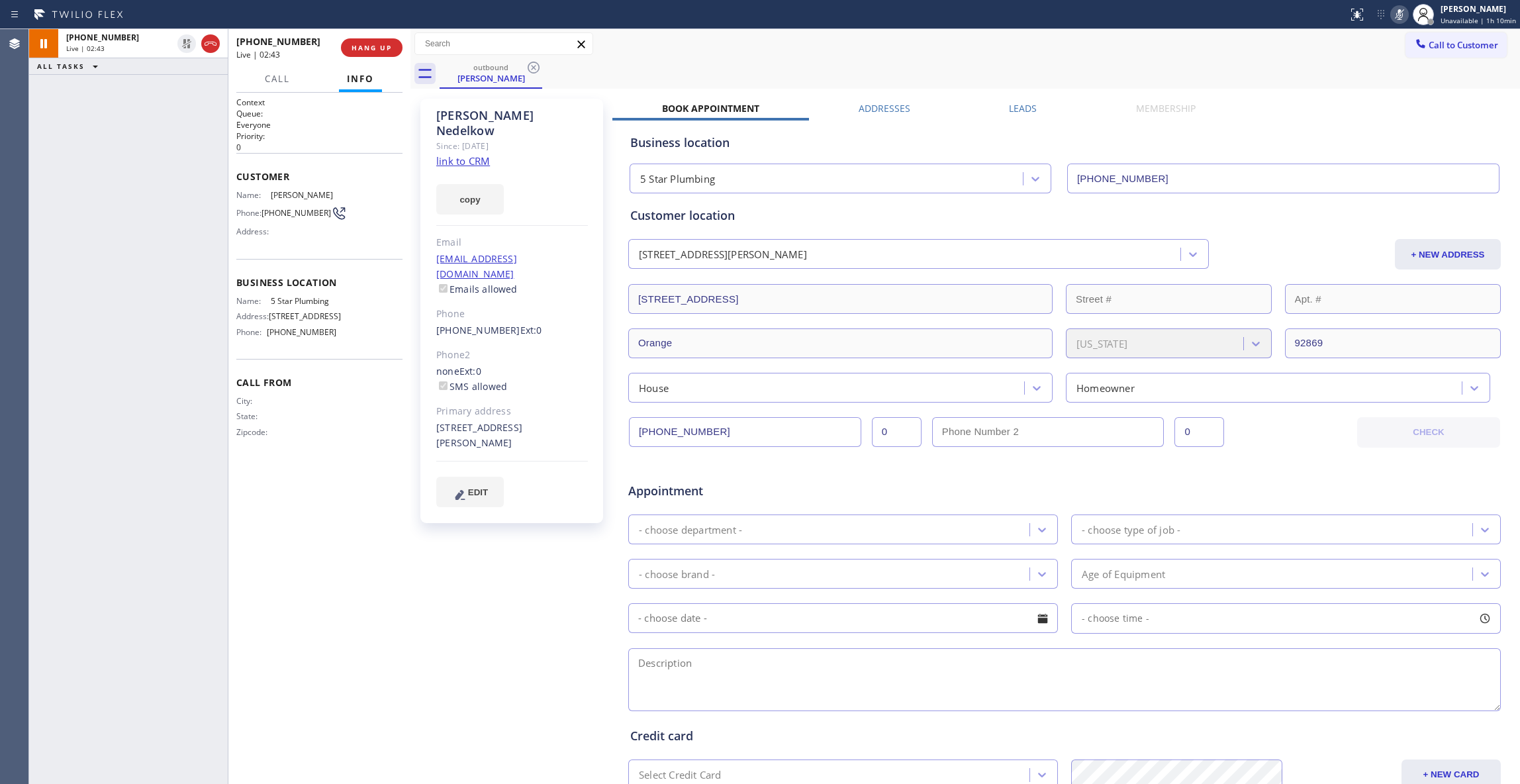
click at [1396, 13] on icon at bounding box center [1399, 14] width 7 height 11
click at [586, 501] on div "[PERSON_NAME] Since: [DATE] link to CRM copy Email [EMAIL_ADDRESS][DOMAIN_NAME]…" at bounding box center [513, 520] width 199 height 857
click at [158, 626] on div "[PHONE_NUMBER] Live | 03:11 ALL TASKS ALL TASKS ACTIVE TASKS TASKS IN WRAP UP" at bounding box center [129, 406] width 199 height 754
click at [411, 642] on div at bounding box center [411, 406] width 0 height 754
click at [355, 51] on span "HANG UP" at bounding box center [372, 47] width 40 height 9
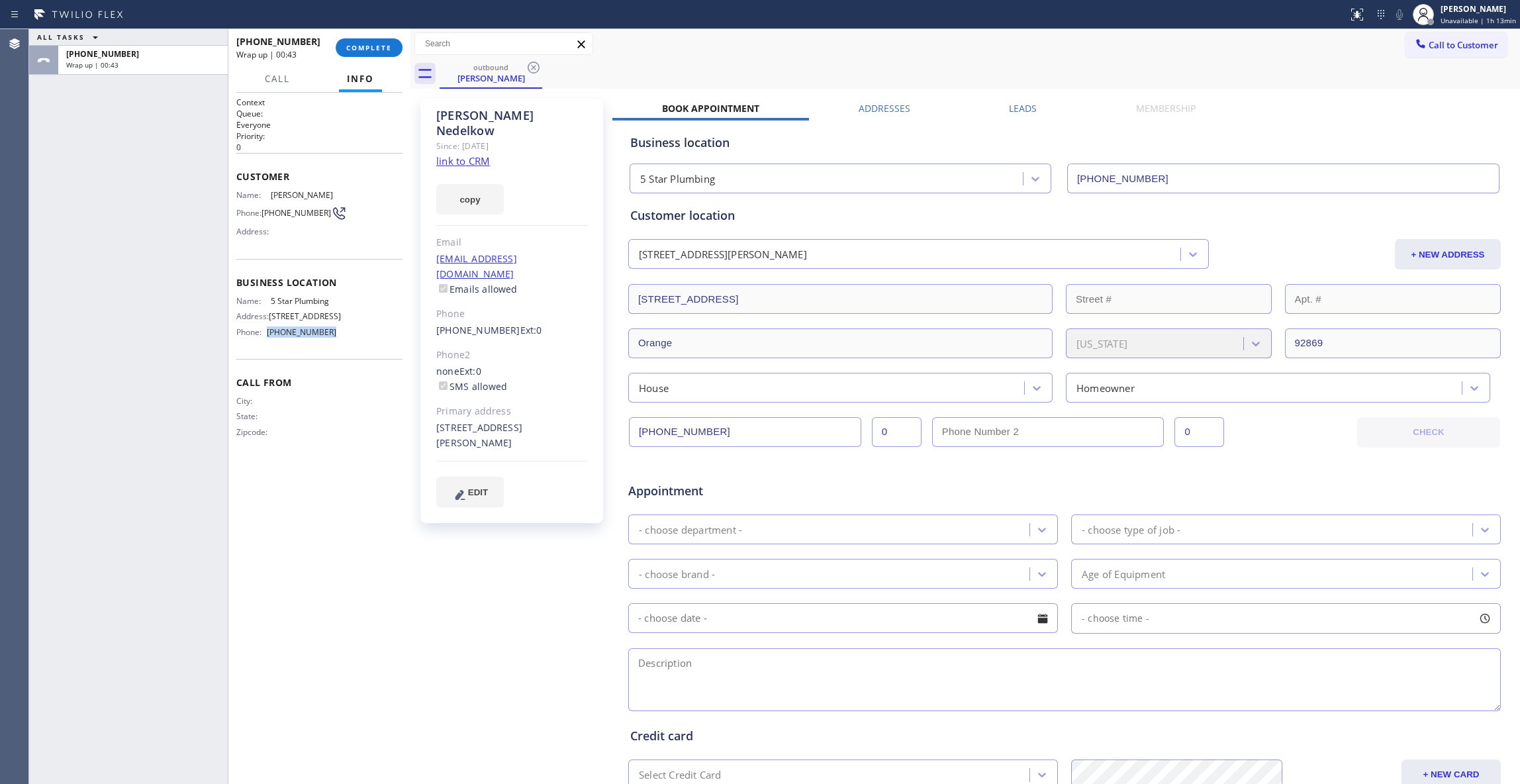
drag, startPoint x: 335, startPoint y: 347, endPoint x: 265, endPoint y: 348, distance: 70.0
click at [265, 342] on div "Name: 5 Star Plumbing Address: [STREET_ADDRESS] Phone: [PHONE_NUMBER]" at bounding box center [319, 319] width 166 height 46
copy div "[PHONE_NUMBER]"
click at [384, 51] on span "COMPLETE" at bounding box center [369, 47] width 46 height 9
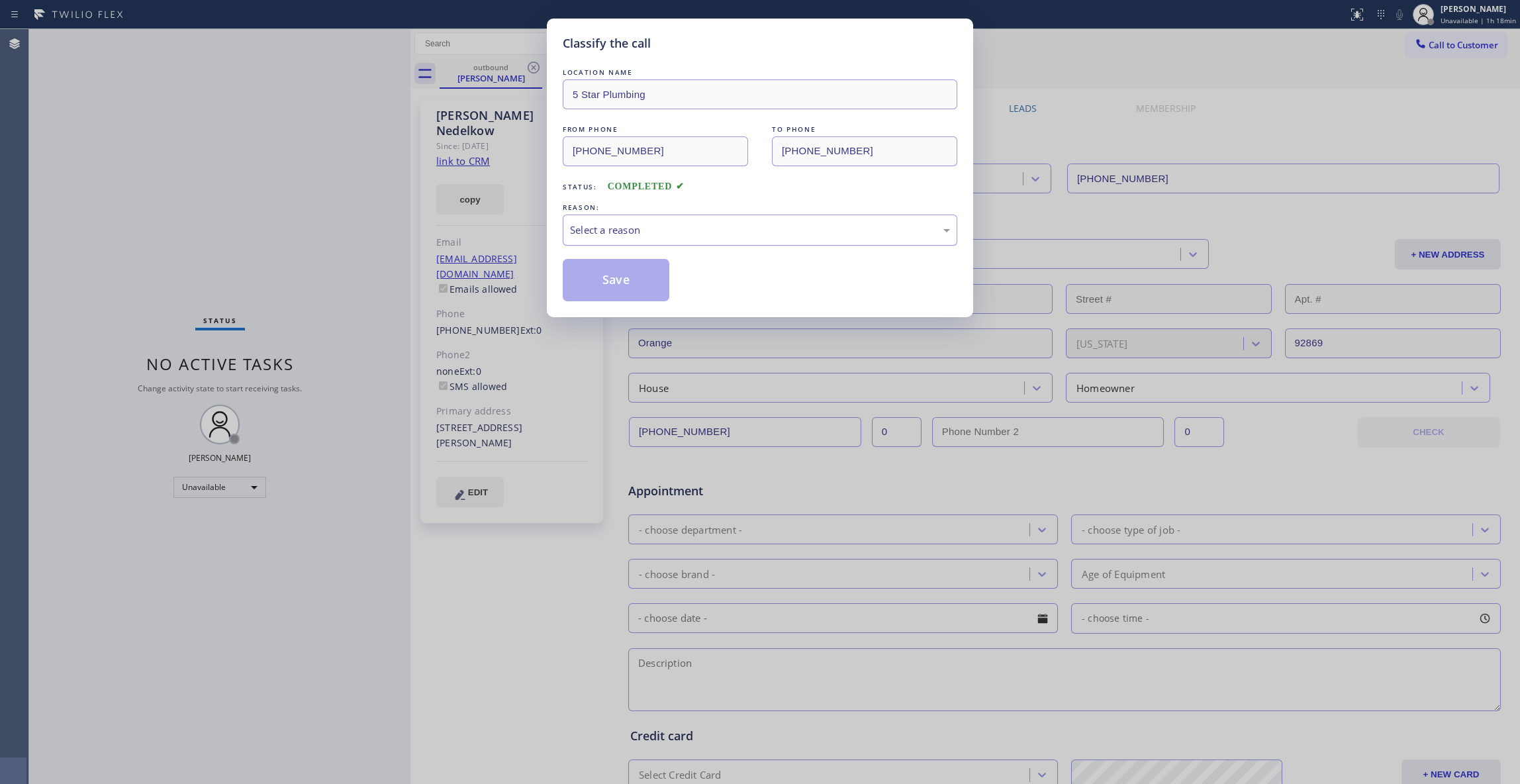
click at [618, 223] on div "Select a reason" at bounding box center [760, 230] width 380 height 15
click at [605, 279] on button "Save" at bounding box center [615, 280] width 106 height 42
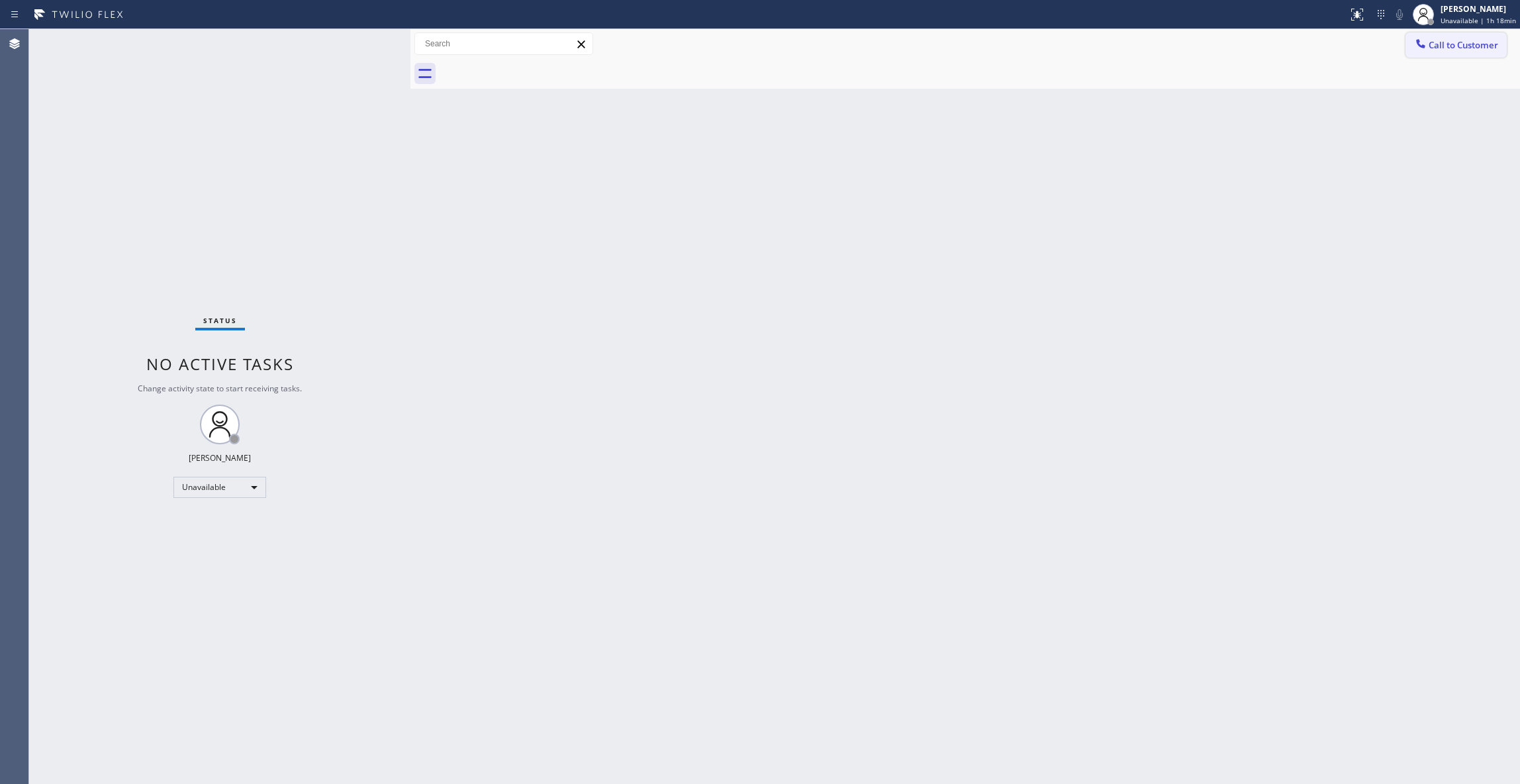
click at [1465, 44] on span "Call to Customer" at bounding box center [1463, 45] width 69 height 12
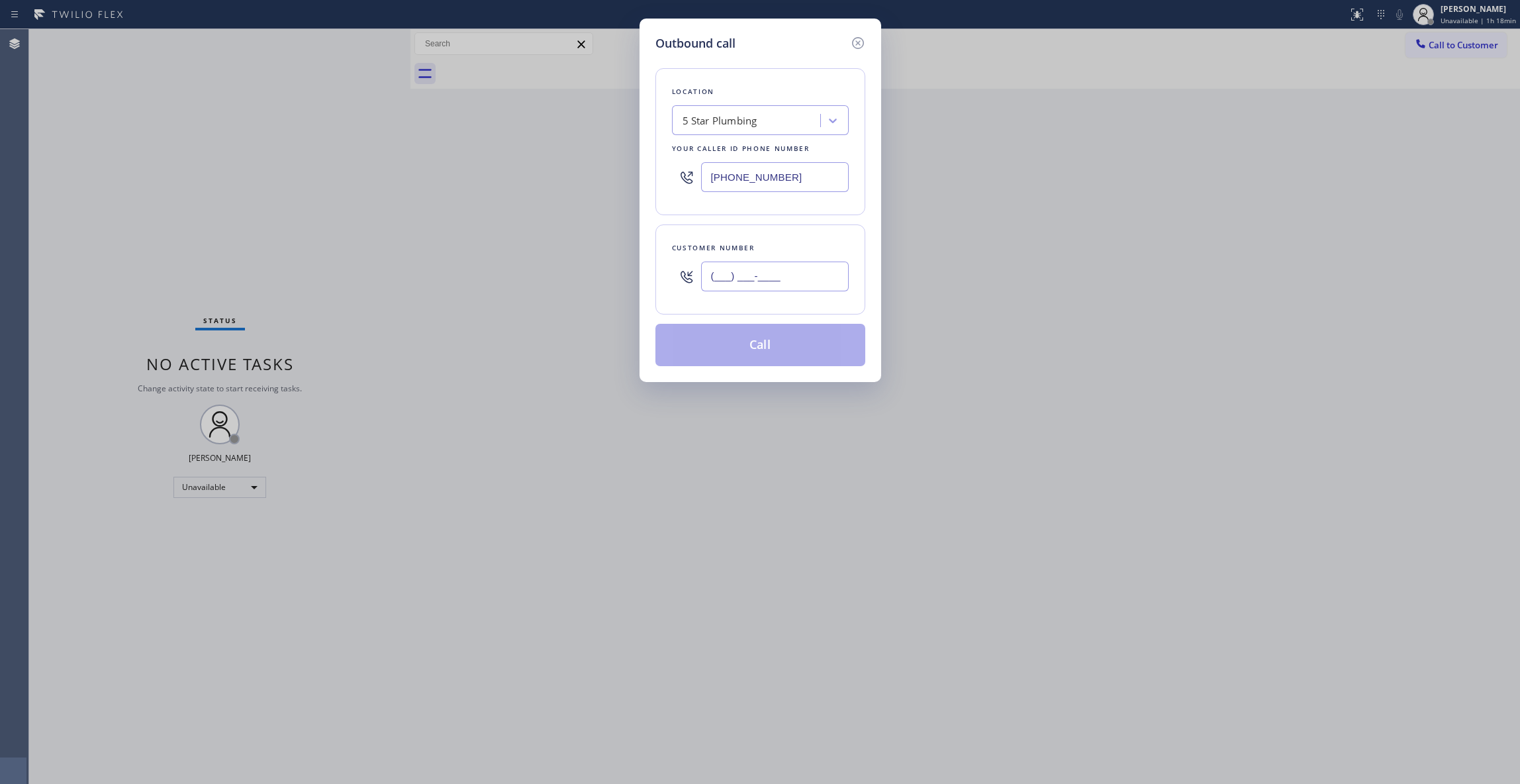
click at [771, 279] on input "(___) ___-____" at bounding box center [774, 276] width 148 height 30
paste input "972) 339-2488"
type input "[PHONE_NUMBER]"
drag, startPoint x: 803, startPoint y: 183, endPoint x: 480, endPoint y: 192, distance: 323.1
click at [481, 183] on div "Outbound call Location 5 Star Plumbing Your caller id phone number [PHONE_NUMBE…" at bounding box center [760, 392] width 1520 height 784
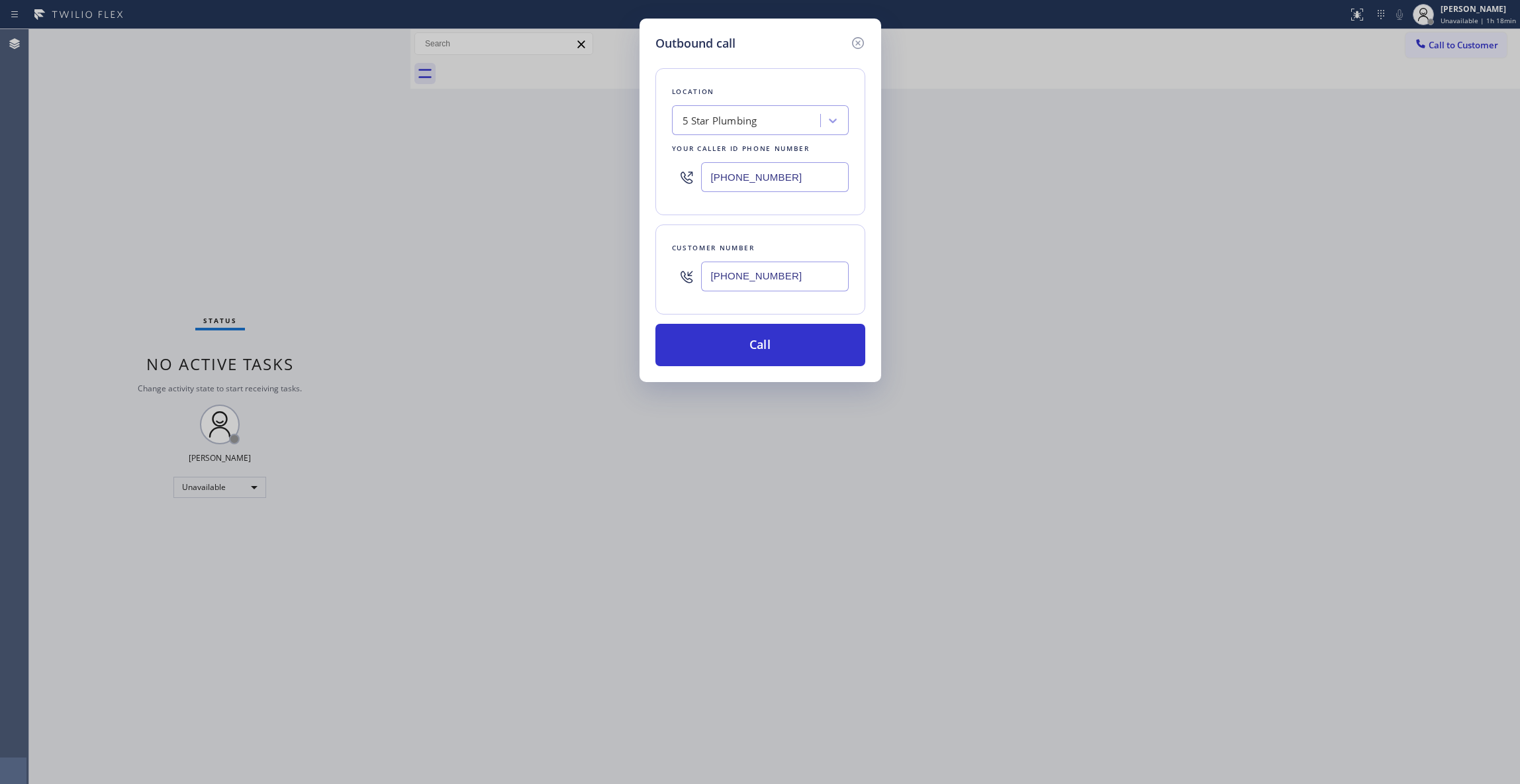
paste input "33) 418-0819"
type input "[PHONE_NUMBER]"
click at [777, 336] on button "Call" at bounding box center [760, 345] width 210 height 42
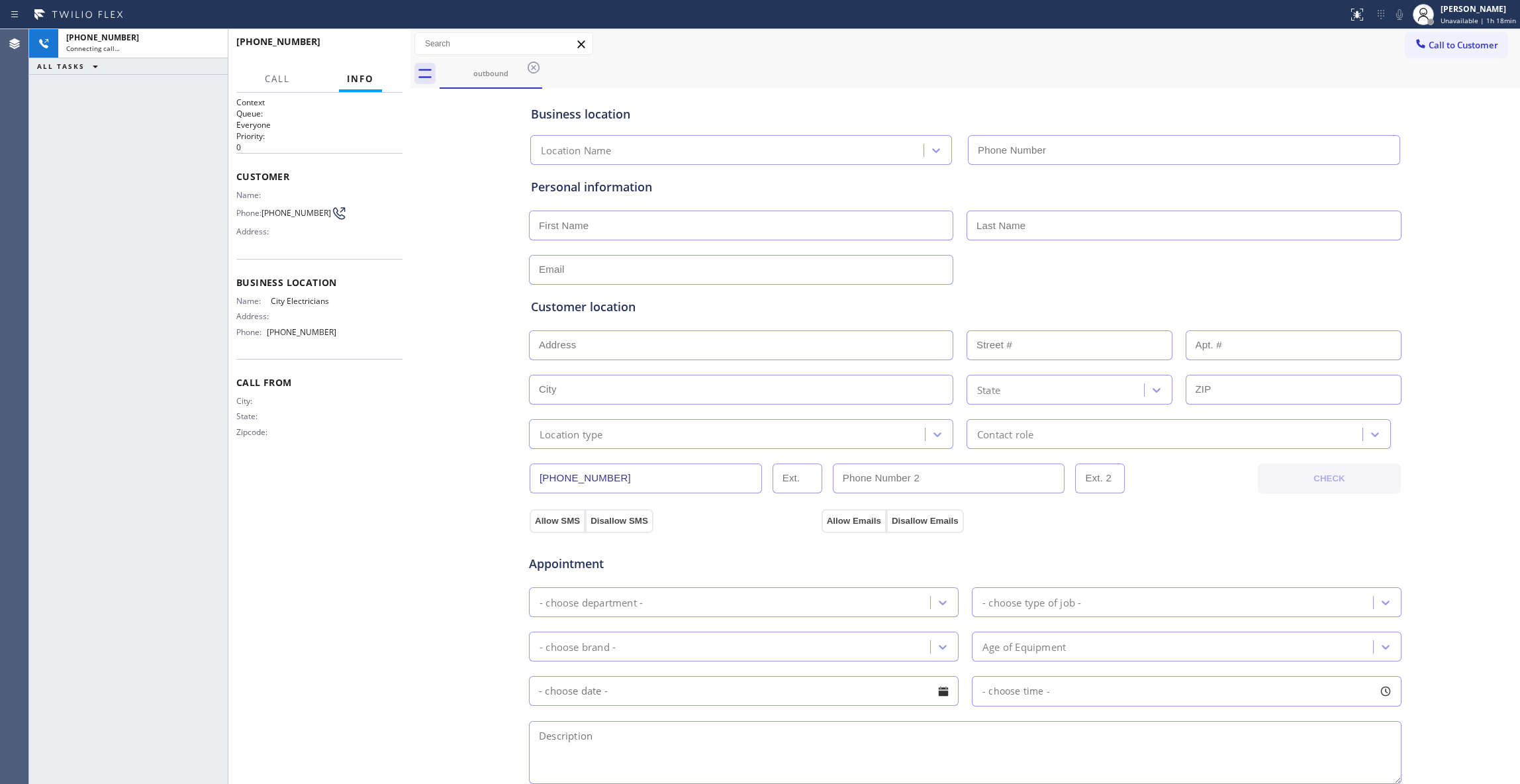
type input "[PHONE_NUMBER]"
click at [421, 482] on div "Business location City Electricians [PHONE_NUMBER] Personal information Custome…" at bounding box center [965, 544] width 1103 height 904
click at [435, 612] on div "Business location City Electricians [PHONE_NUMBER] Personal information Custome…" at bounding box center [965, 544] width 1103 height 904
drag, startPoint x: 439, startPoint y: 425, endPoint x: 785, endPoint y: 42, distance: 516.1
click at [442, 422] on div "Business location City Electricians [PHONE_NUMBER] Personal information Custome…" at bounding box center [965, 544] width 1103 height 904
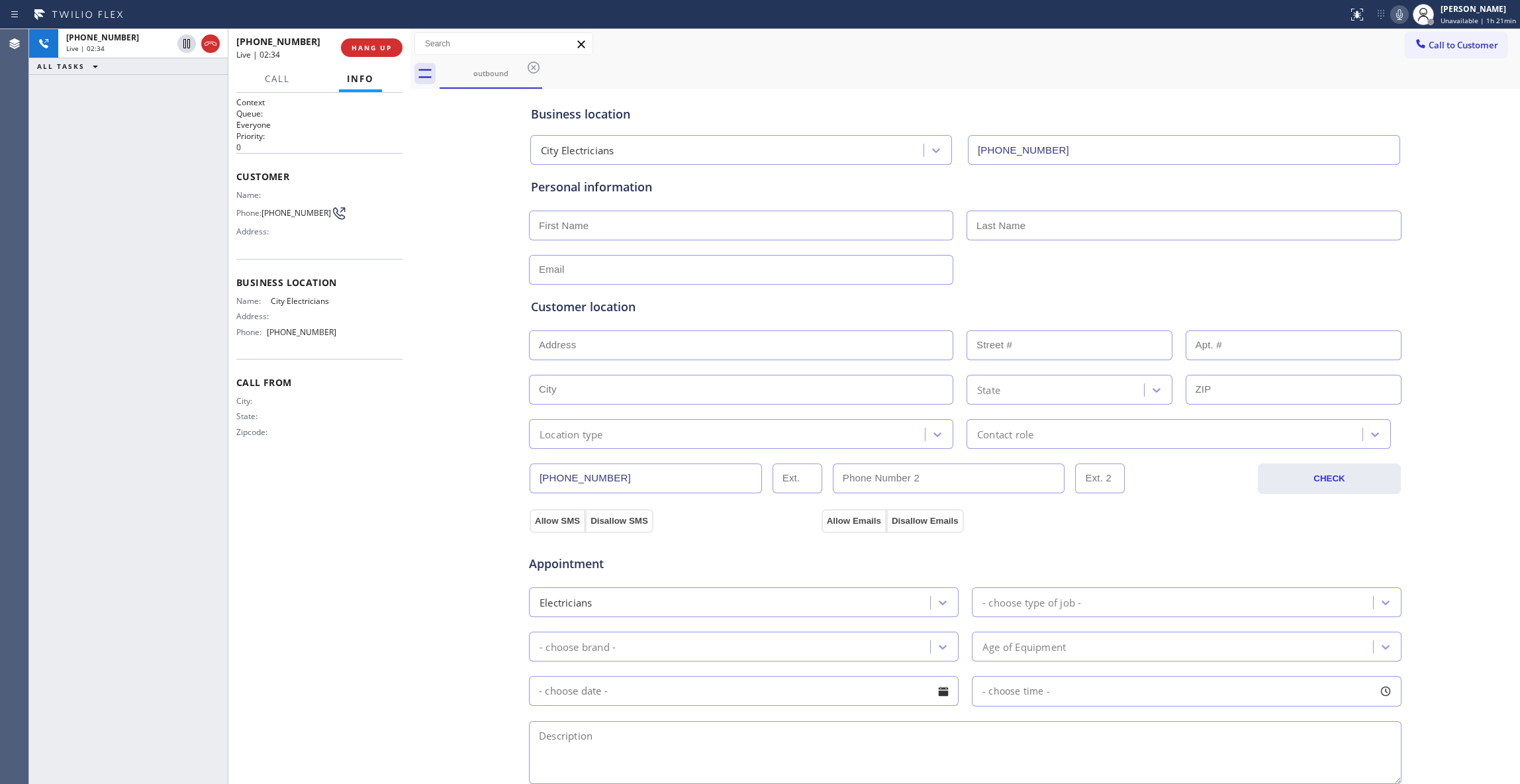
drag, startPoint x: 445, startPoint y: 385, endPoint x: 233, endPoint y: 38, distance: 406.6
click at [421, 347] on div "Business location City Electricians [PHONE_NUMBER] Personal information Custome…" at bounding box center [965, 544] width 1103 height 904
click at [183, 42] on icon at bounding box center [186, 43] width 7 height 9
click at [1396, 9] on icon at bounding box center [1399, 14] width 7 height 11
click at [54, 221] on div "[PHONE_NUMBER] Live | 03:44 ALL TASKS ALL TASKS ACTIVE TASKS TASKS IN WRAP UP" at bounding box center [129, 406] width 199 height 754
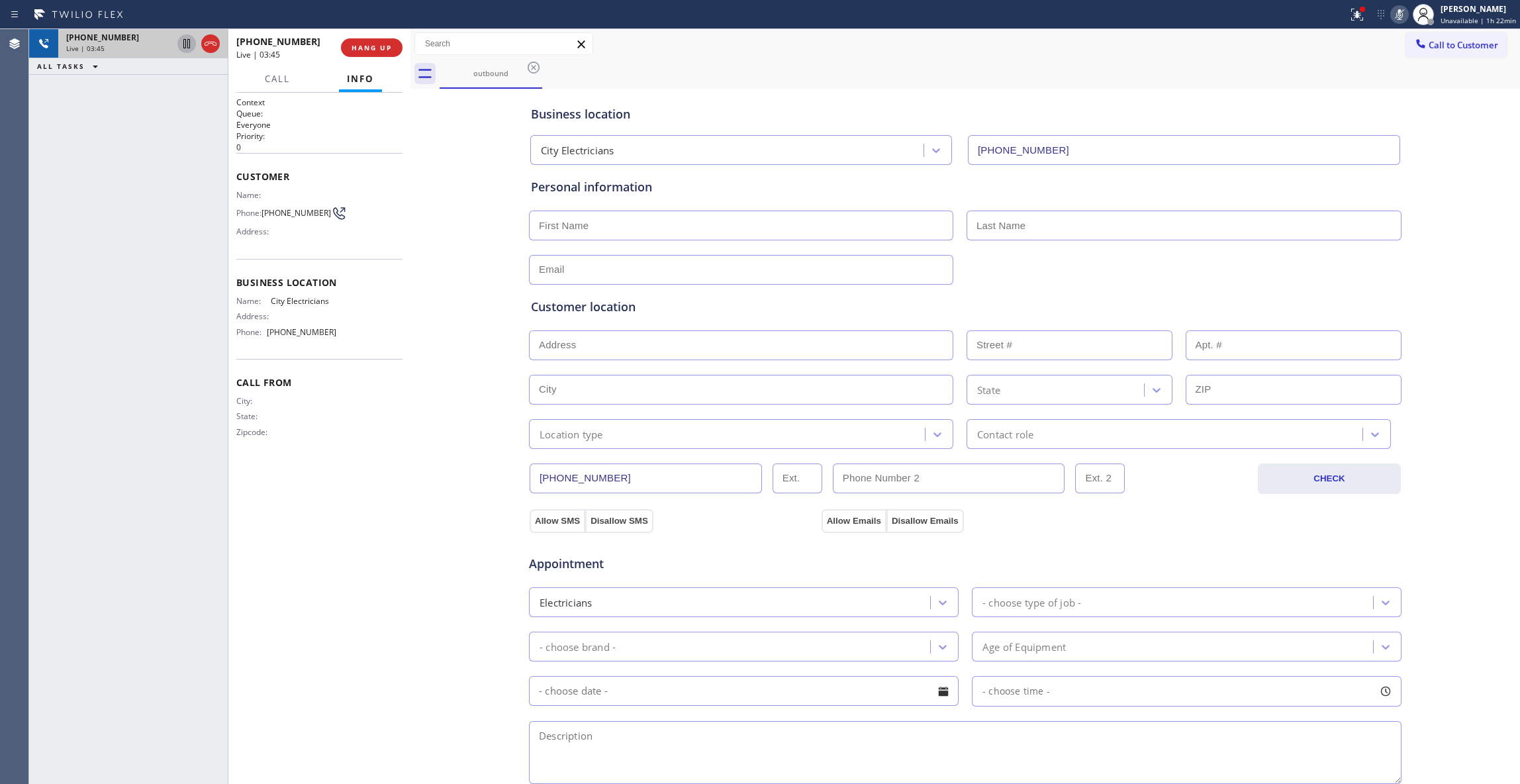
click at [186, 45] on icon at bounding box center [186, 43] width 16 height 16
click at [1351, 19] on icon at bounding box center [1356, 14] width 12 height 12
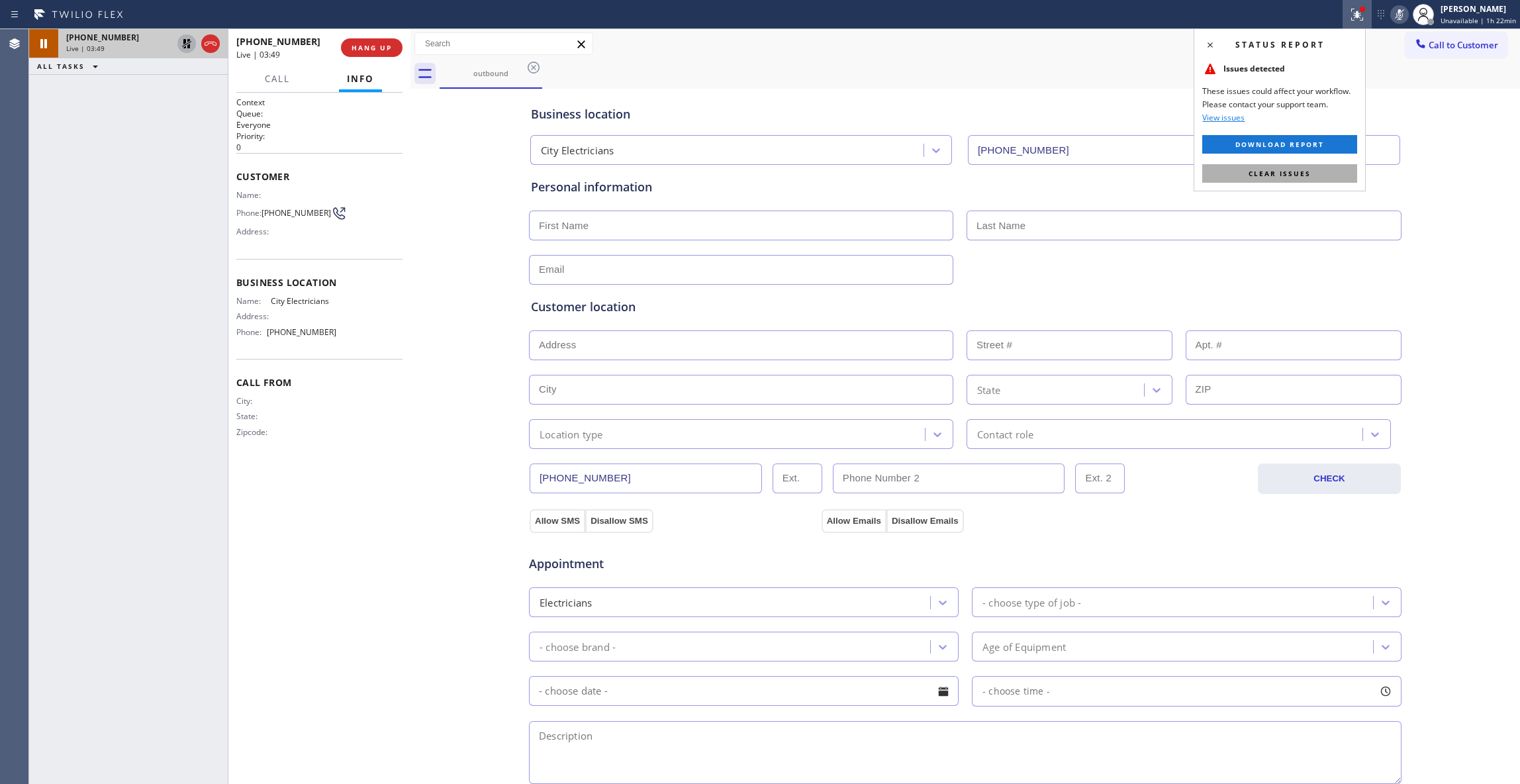
click at [1300, 176] on span "Clear issues" at bounding box center [1280, 173] width 62 height 9
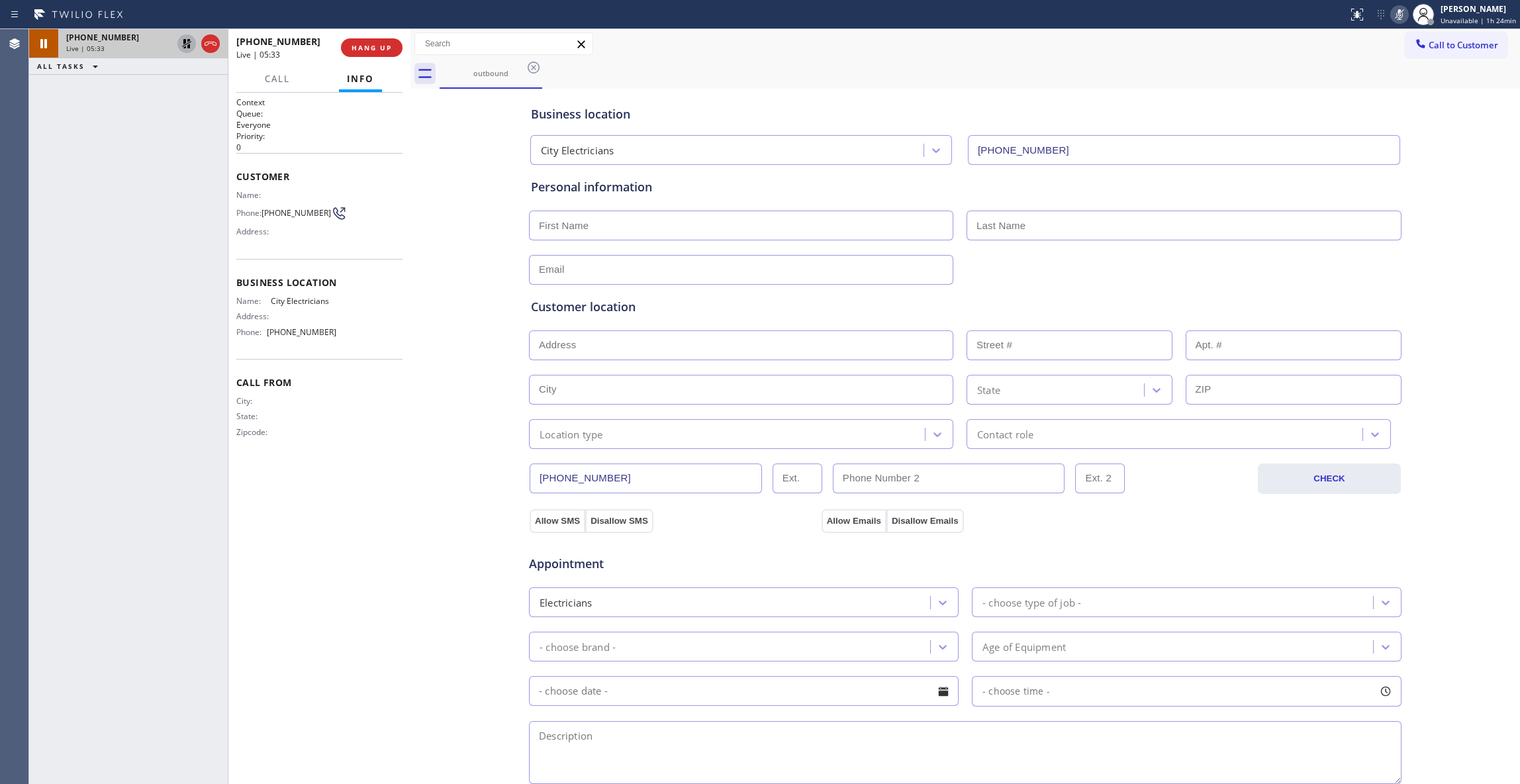
drag, startPoint x: 147, startPoint y: 267, endPoint x: 233, endPoint y: 51, distance: 232.5
click at [147, 258] on div "[PHONE_NUMBER] Live | 05:33 ALL TASKS ALL TASKS ACTIVE TASKS TASKS IN WRAP UP" at bounding box center [129, 406] width 199 height 754
click at [190, 43] on icon at bounding box center [186, 43] width 16 height 16
click at [1391, 12] on icon at bounding box center [1399, 14] width 16 height 16
drag, startPoint x: 127, startPoint y: 229, endPoint x: 112, endPoint y: 235, distance: 16.2
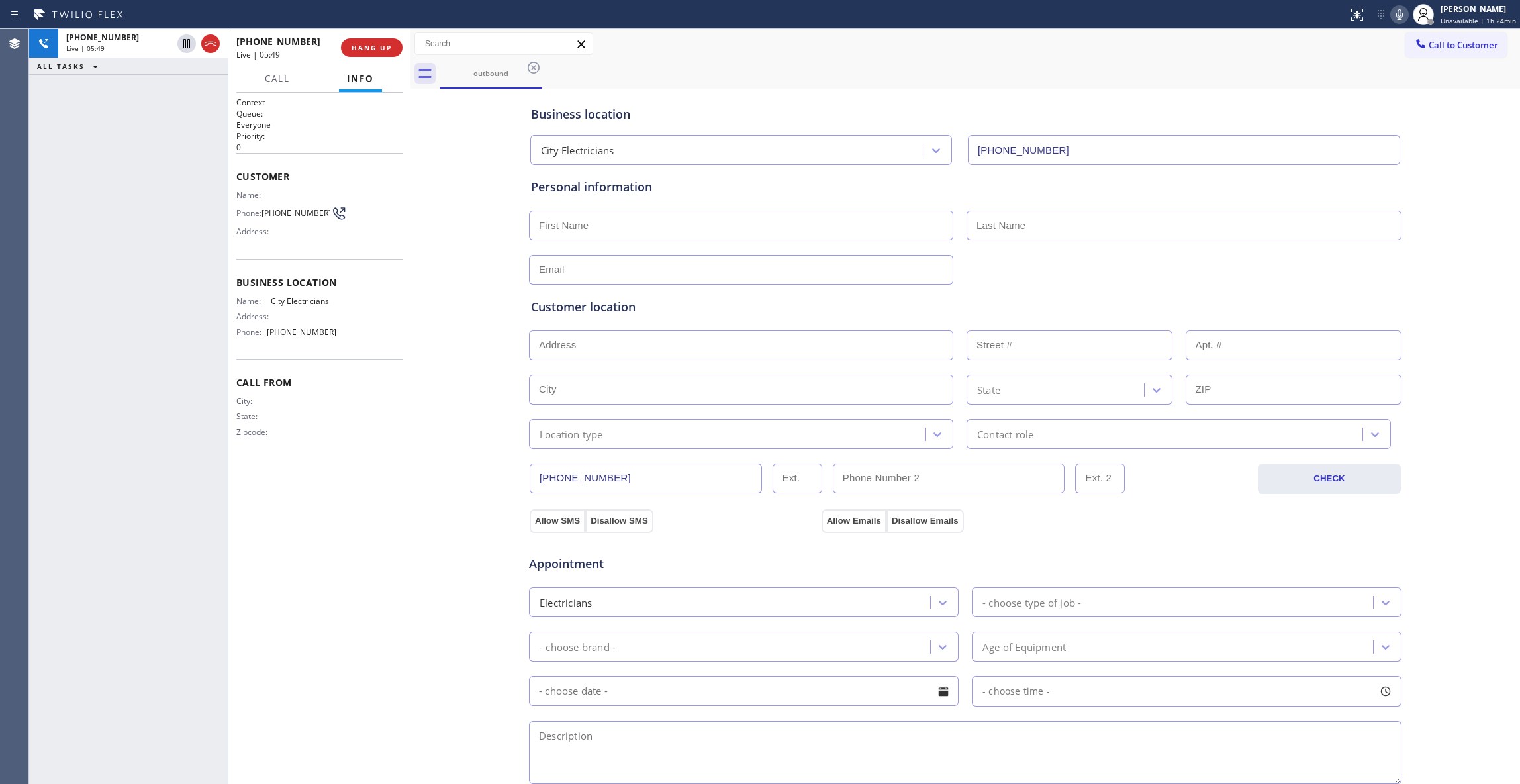
click at [127, 229] on div "[PHONE_NUMBER] Live | 05:49 ALL TASKS ALL TASKS ACTIVE TASKS TASKS IN WRAP UP" at bounding box center [129, 406] width 199 height 754
click at [137, 399] on div "[PHONE_NUMBER] Live | 06:01 ALL TASKS ALL TASKS ACTIVE TASKS TASKS IN WRAP UP" at bounding box center [129, 406] width 199 height 754
click at [1030, 72] on div "outbound" at bounding box center [979, 73] width 1080 height 30
click at [427, 474] on div "Business location City Electricians [PHONE_NUMBER] Personal information Custome…" at bounding box center [965, 544] width 1103 height 904
click at [371, 53] on button "HANG UP" at bounding box center [371, 48] width 62 height 19
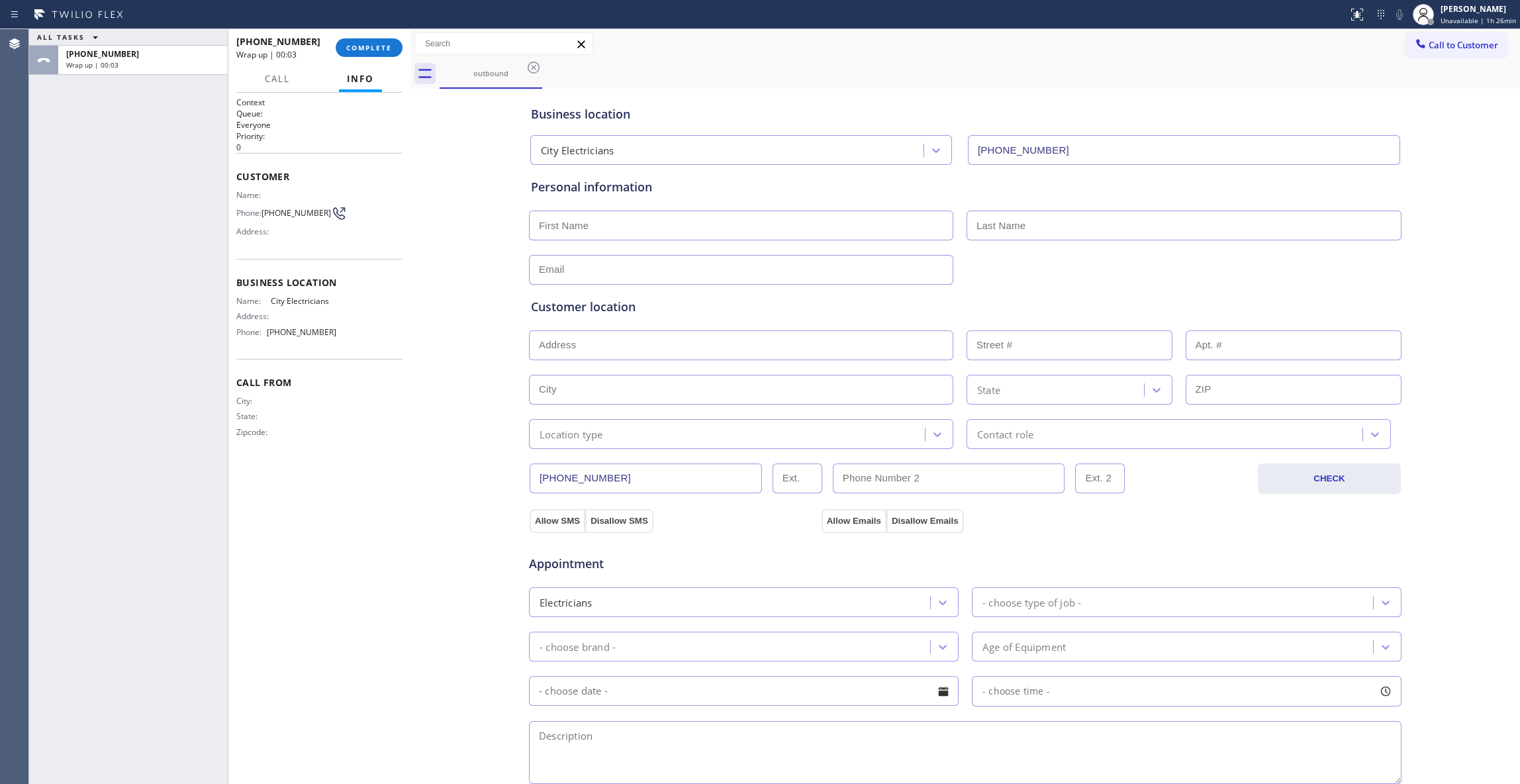
click at [620, 266] on input "text" at bounding box center [740, 269] width 424 height 30
paste input "[EMAIL_ADDRESS][DOMAIN_NAME]"
type input "[EMAIL_ADDRESS][DOMAIN_NAME]"
click at [606, 228] on input "text" at bounding box center [740, 225] width 424 height 30
paste input "[PERSON_NAME]"
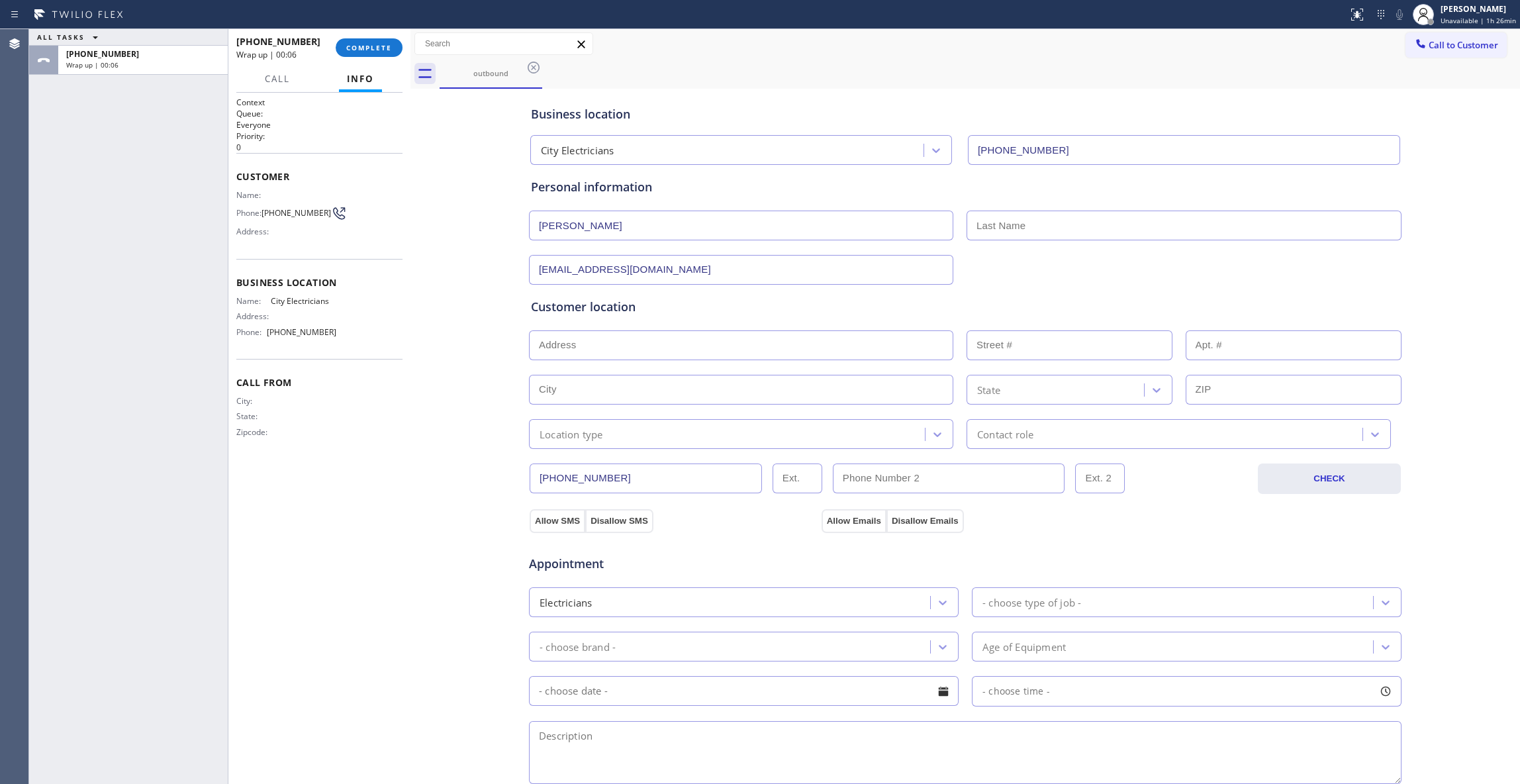
click at [583, 223] on input "[PERSON_NAME]" at bounding box center [740, 225] width 424 height 30
type input "[PERSON_NAME]"
click at [996, 220] on input "text" at bounding box center [1184, 225] width 435 height 30
paste input "[PERSON_NAME]"
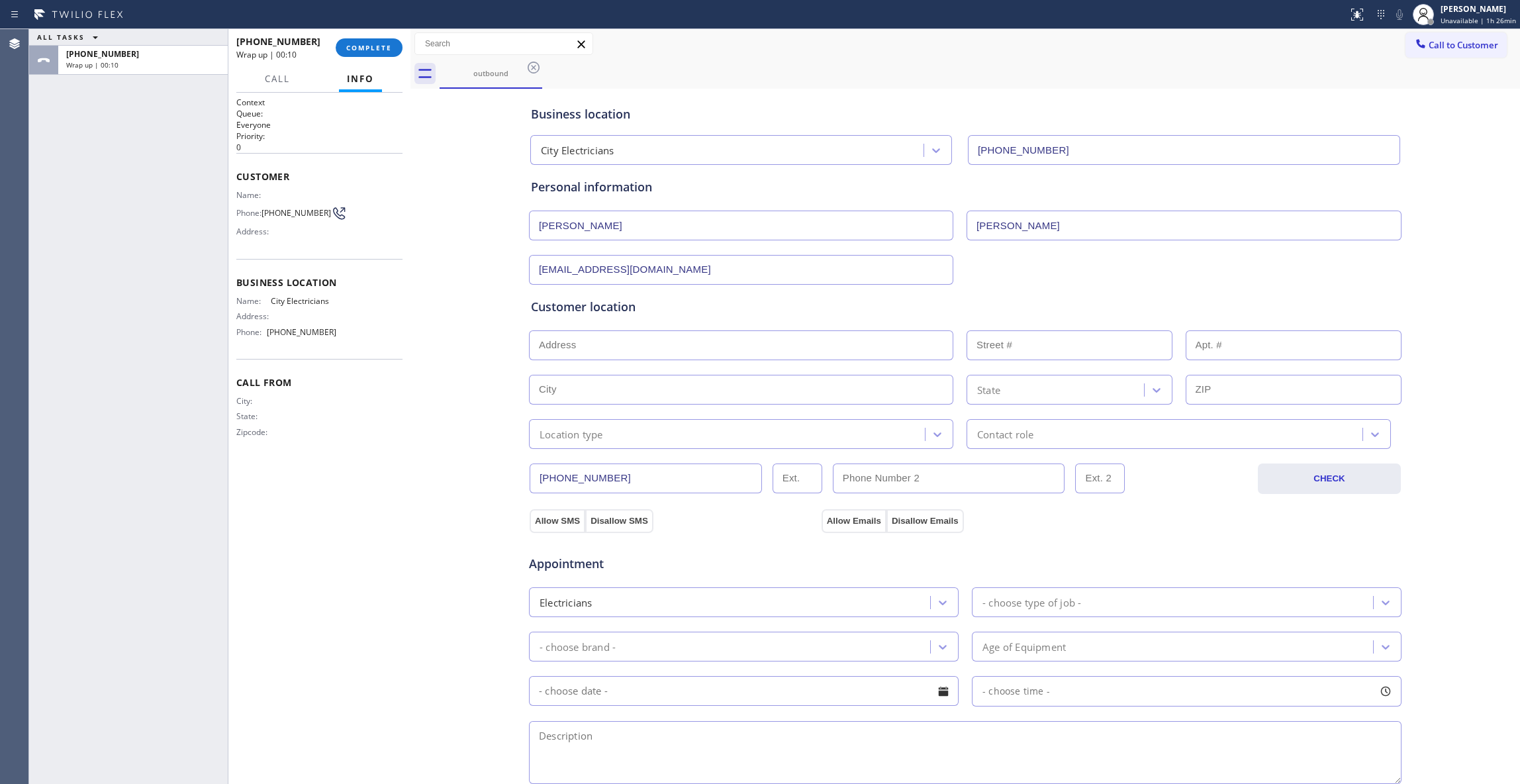
type input "[PERSON_NAME]"
click at [675, 341] on input "text" at bounding box center [740, 345] width 424 height 30
paste input "[STREET_ADDRESS]"
type input "[STREET_ADDRESS]"
type input "3508"
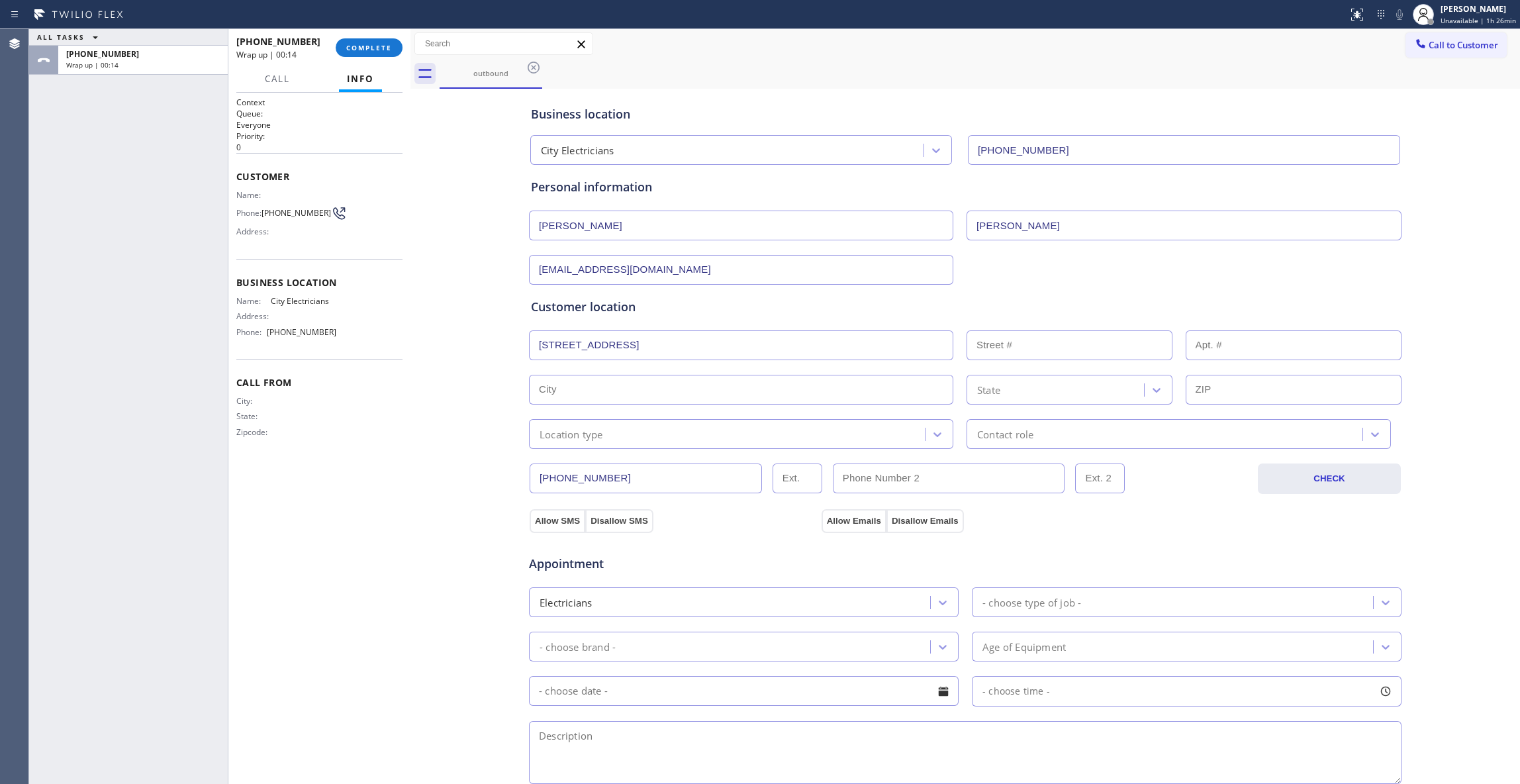
type input "[GEOGRAPHIC_DATA]"
type input "75052"
click at [585, 434] on div "Location type" at bounding box center [571, 434] width 63 height 15
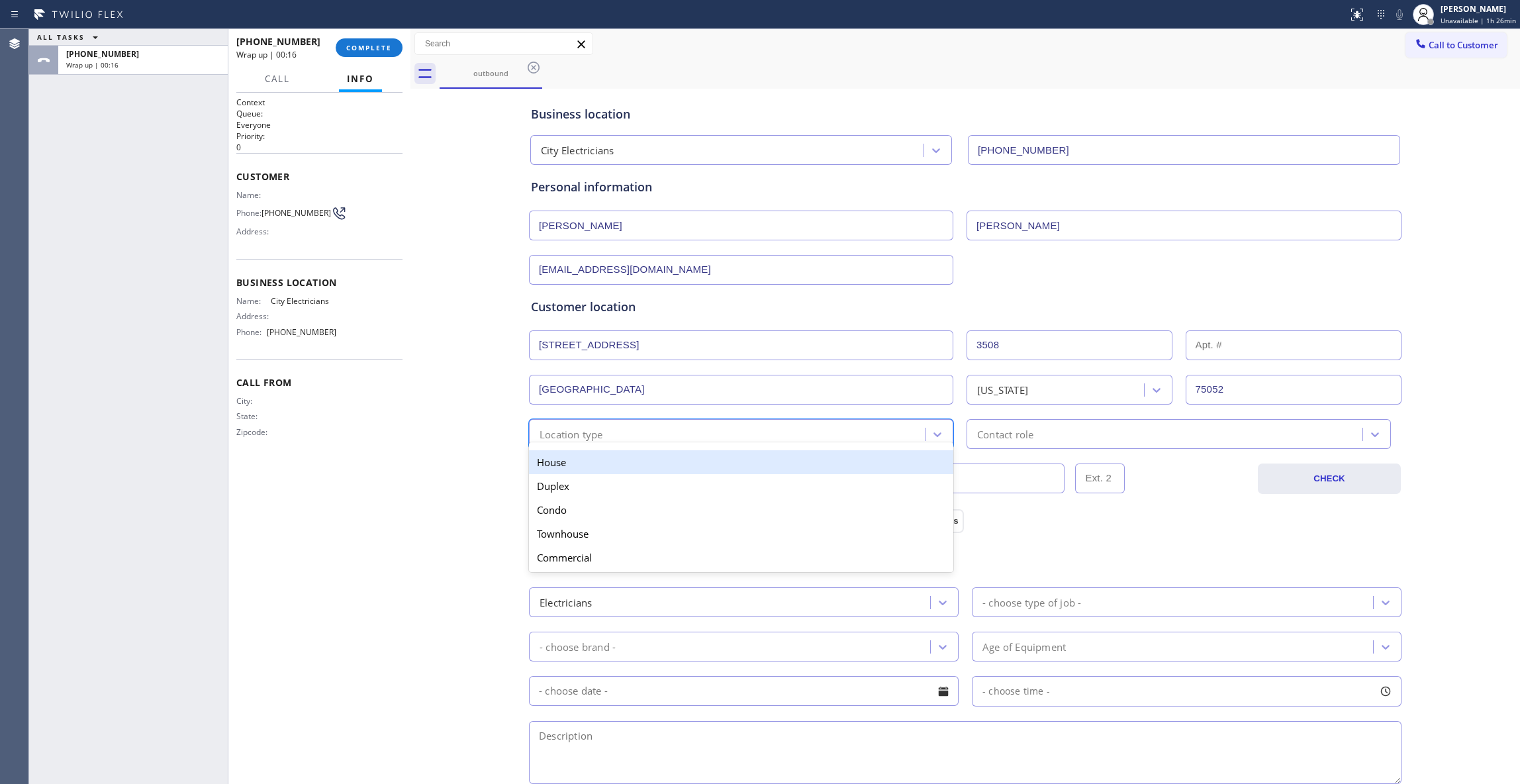
click at [571, 467] on div "House" at bounding box center [740, 462] width 424 height 24
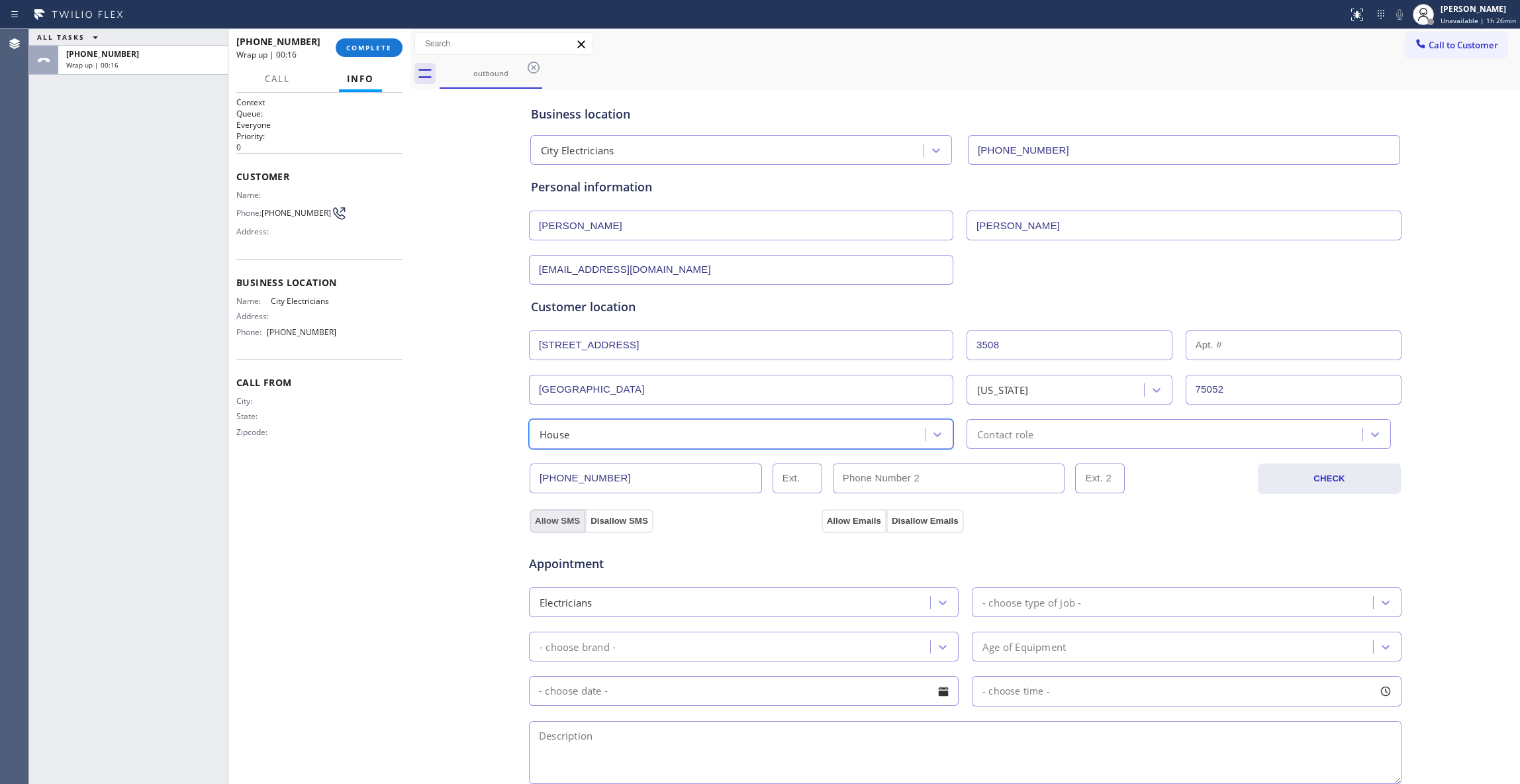
click at [529, 522] on button "Allow SMS" at bounding box center [557, 521] width 56 height 24
click at [847, 522] on button "Allow Emails" at bounding box center [853, 521] width 65 height 24
click at [1015, 437] on div "Contact role" at bounding box center [1005, 434] width 56 height 15
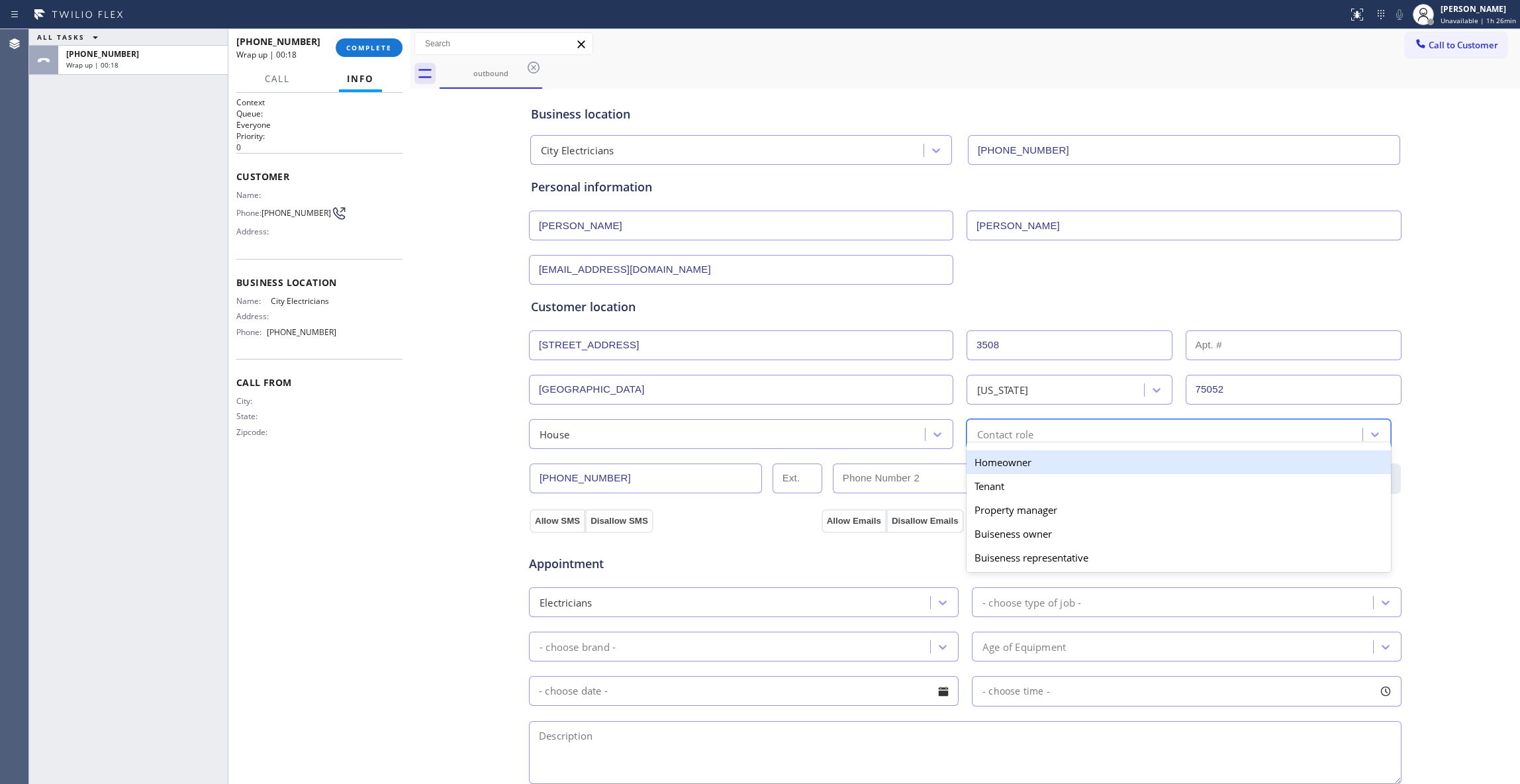
click at [1008, 461] on div "Homeowner" at bounding box center [1178, 462] width 424 height 24
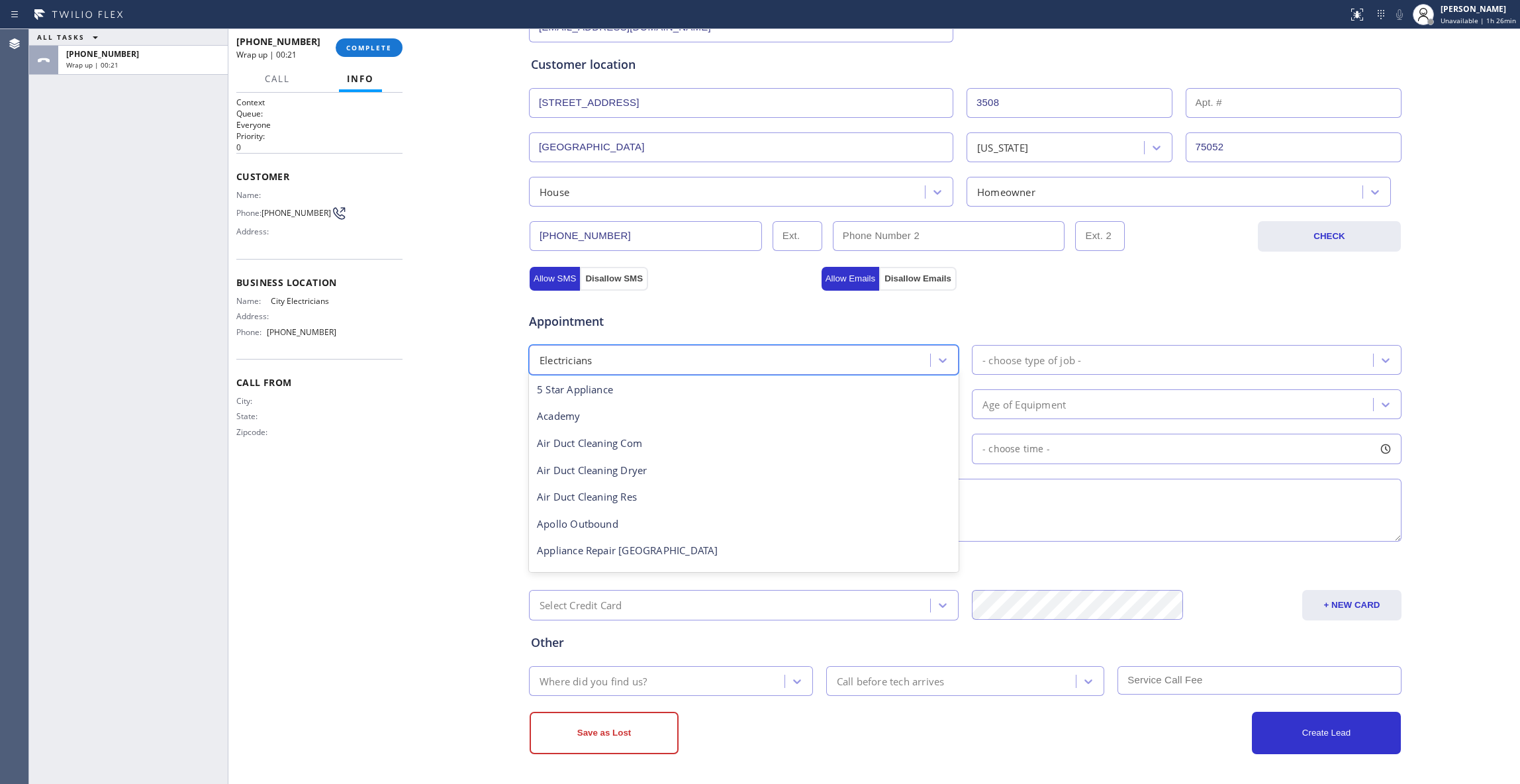
scroll to position [136, 0]
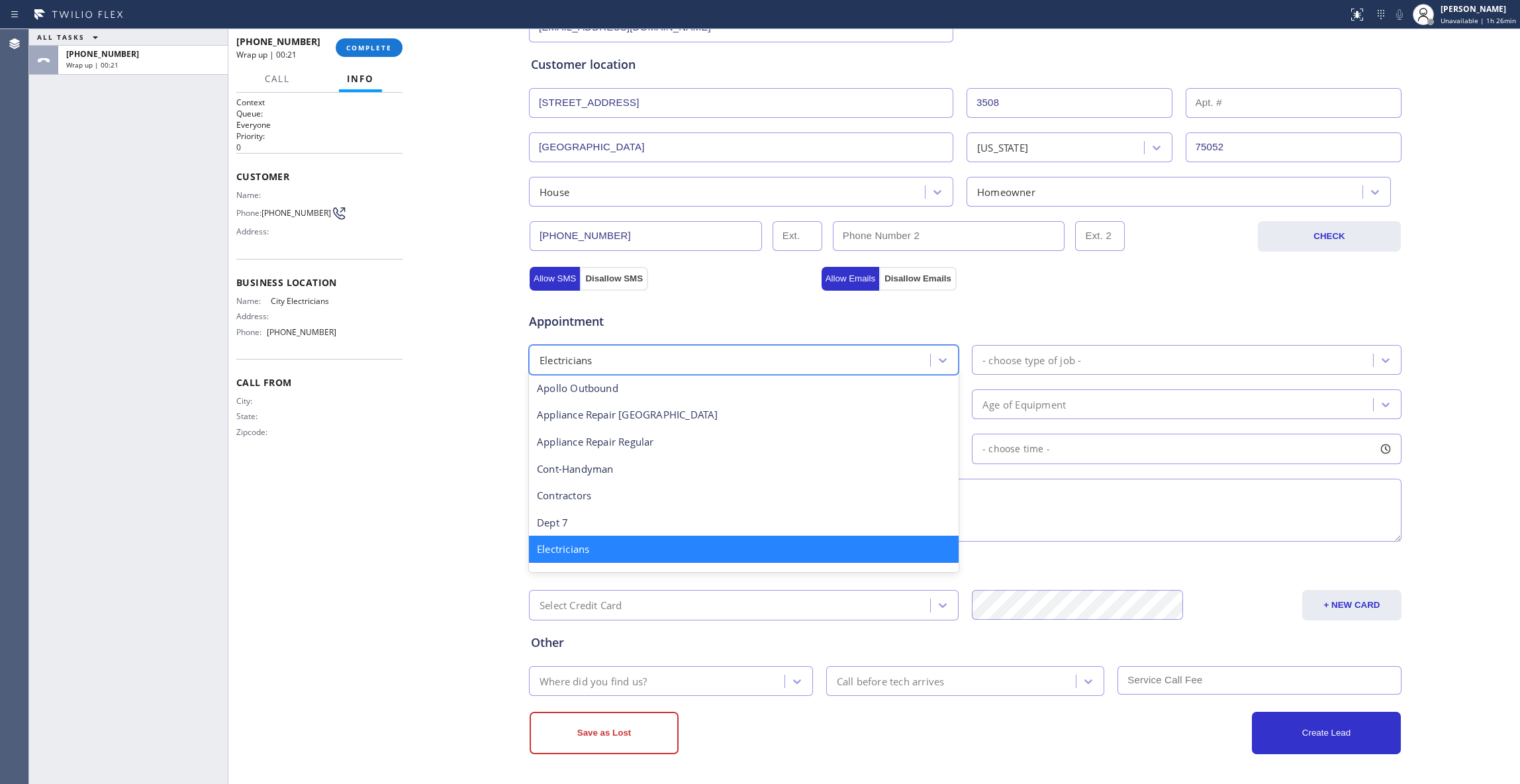
click at [648, 361] on div "Electricians" at bounding box center [731, 359] width 397 height 23
click at [1086, 318] on div "Appointment" at bounding box center [965, 314] width 875 height 34
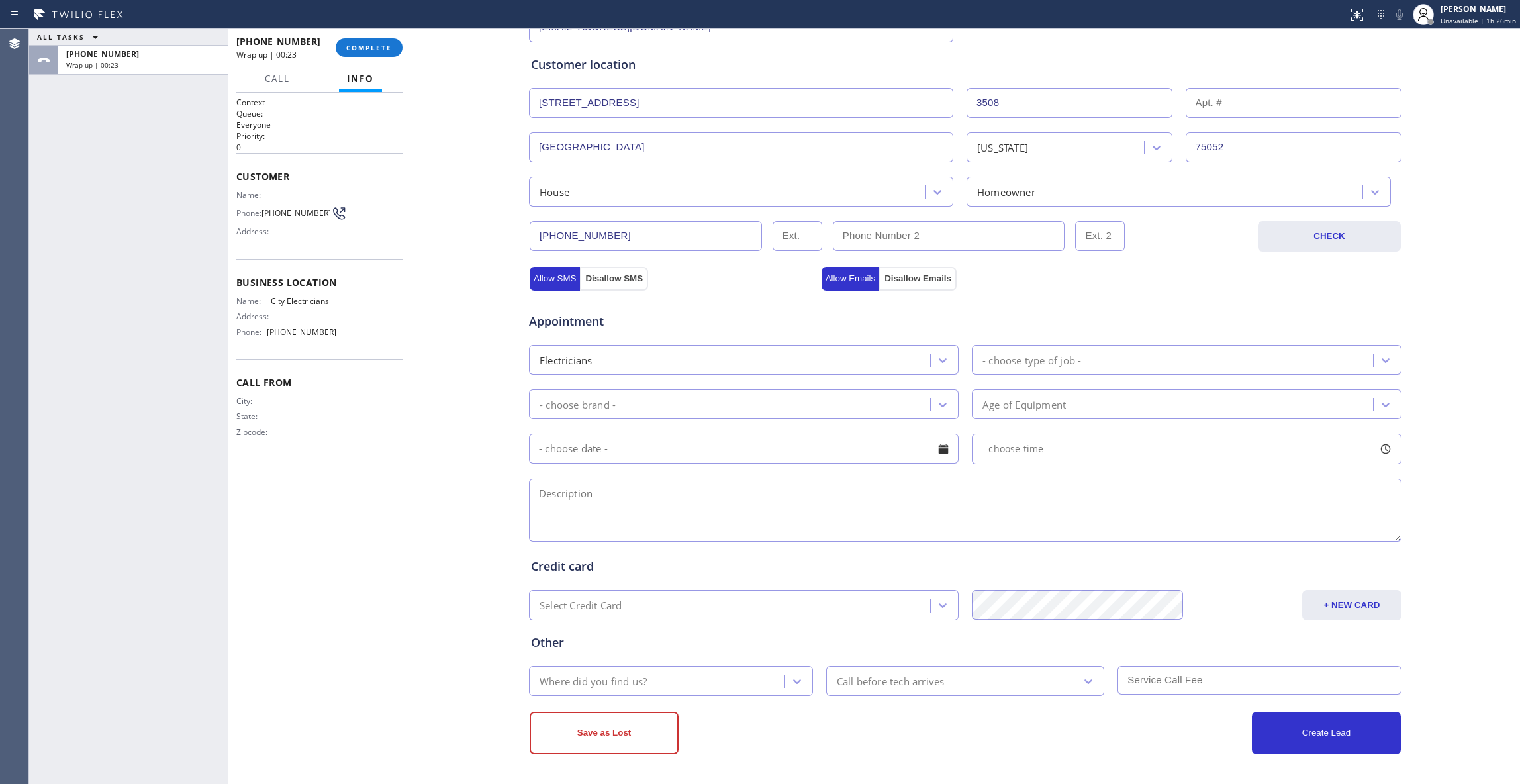
click at [1089, 352] on div "- choose type of job -" at bounding box center [1174, 359] width 397 height 23
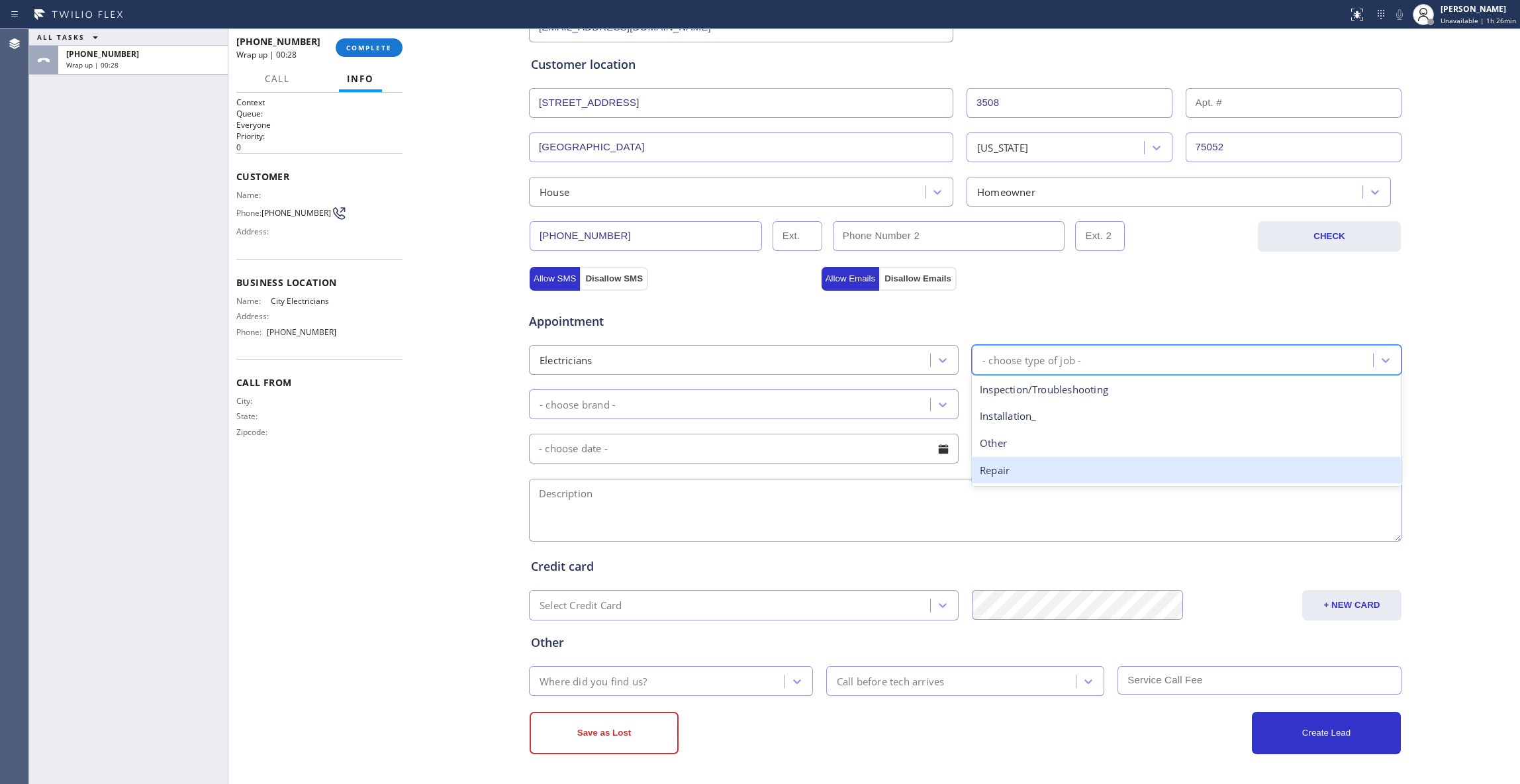
click at [1019, 467] on div "Repair" at bounding box center [1187, 470] width 430 height 27
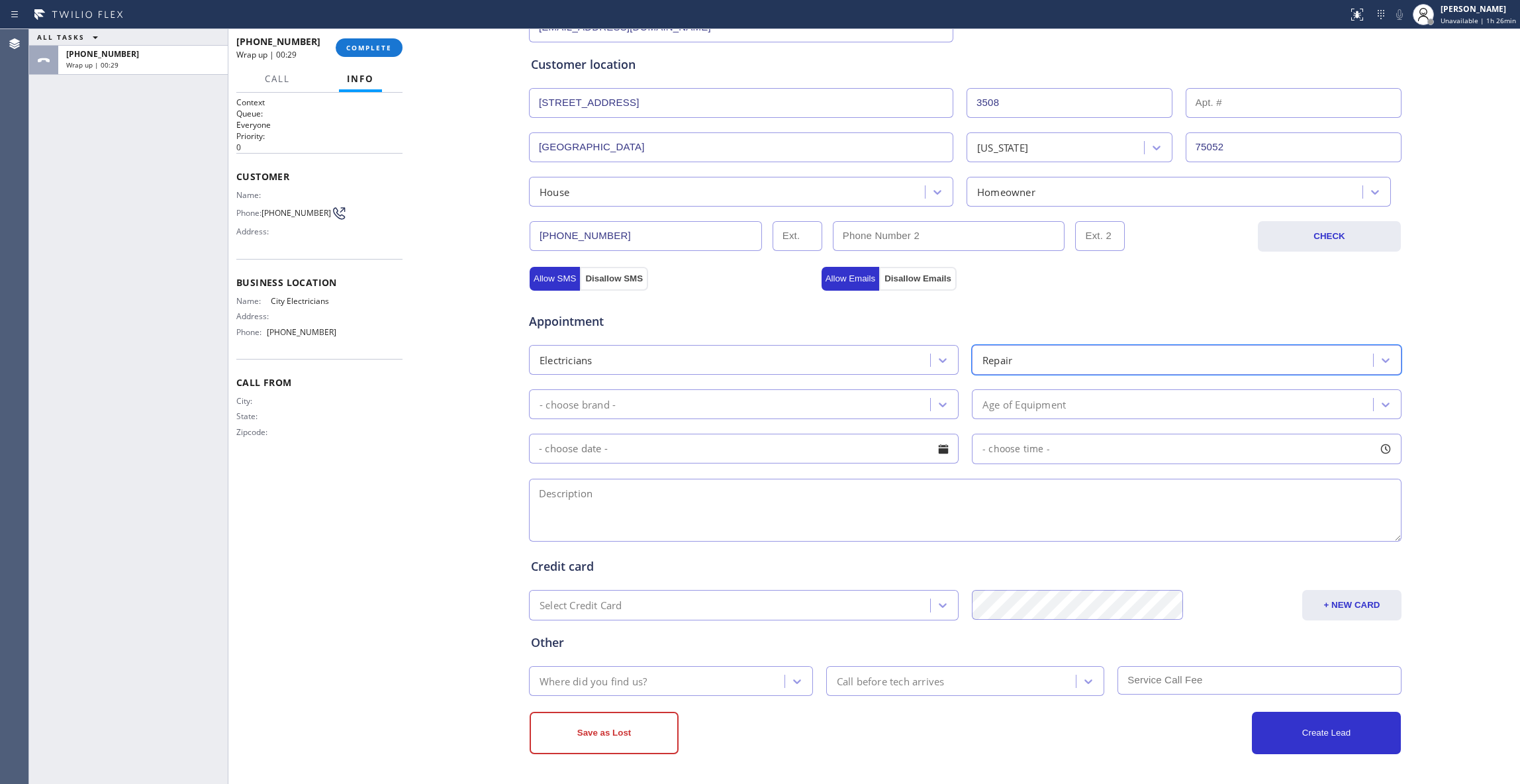
click at [784, 395] on div "- choose brand -" at bounding box center [731, 404] width 397 height 23
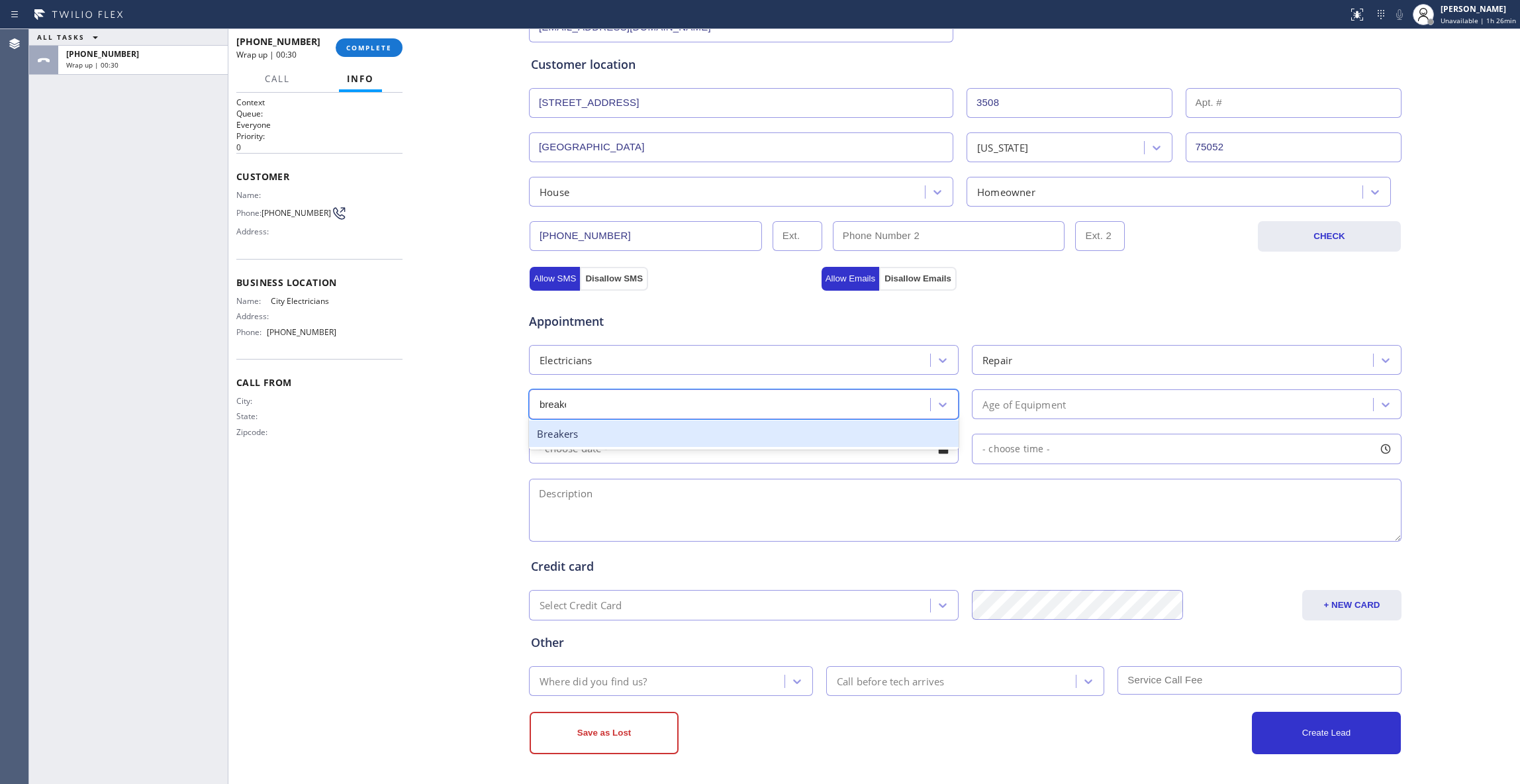
type input "breaker"
click at [733, 430] on div "Breakers" at bounding box center [744, 434] width 430 height 27
click at [699, 448] on input "text" at bounding box center [744, 448] width 430 height 30
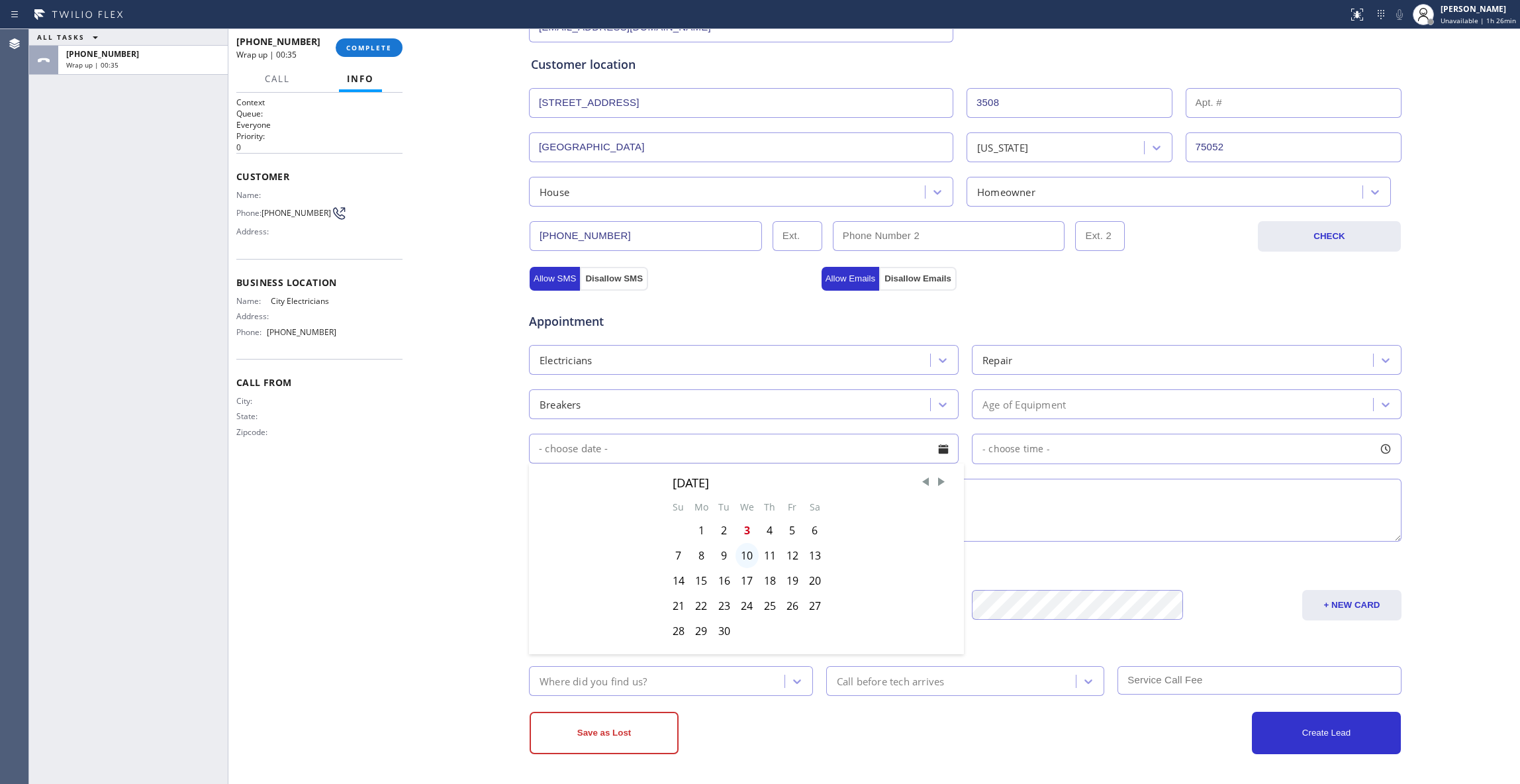
click at [739, 557] on div "10" at bounding box center [746, 556] width 23 height 25
type input "[DATE]"
click at [1029, 450] on span "- choose time -" at bounding box center [1016, 448] width 67 height 13
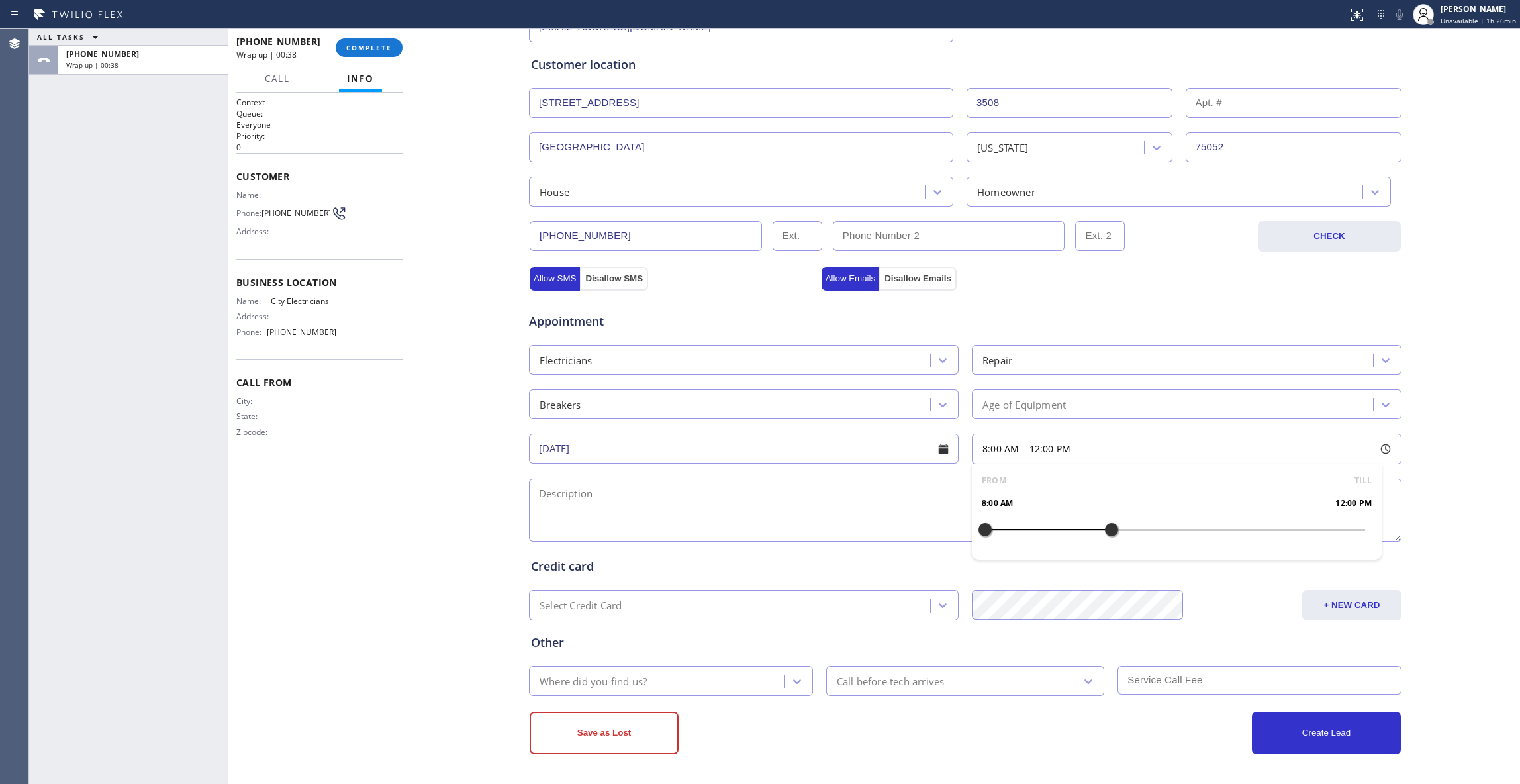
drag, startPoint x: 981, startPoint y: 529, endPoint x: 1113, endPoint y: 533, distance: 132.1
click at [1113, 533] on div "FROM TILL 8:00 AM 12:00 PM" at bounding box center [1177, 511] width 410 height 95
drag, startPoint x: 975, startPoint y: 534, endPoint x: 1007, endPoint y: 534, distance: 32.0
click at [1008, 534] on div at bounding box center [1016, 529] width 16 height 28
click at [624, 495] on textarea at bounding box center [964, 510] width 873 height 63
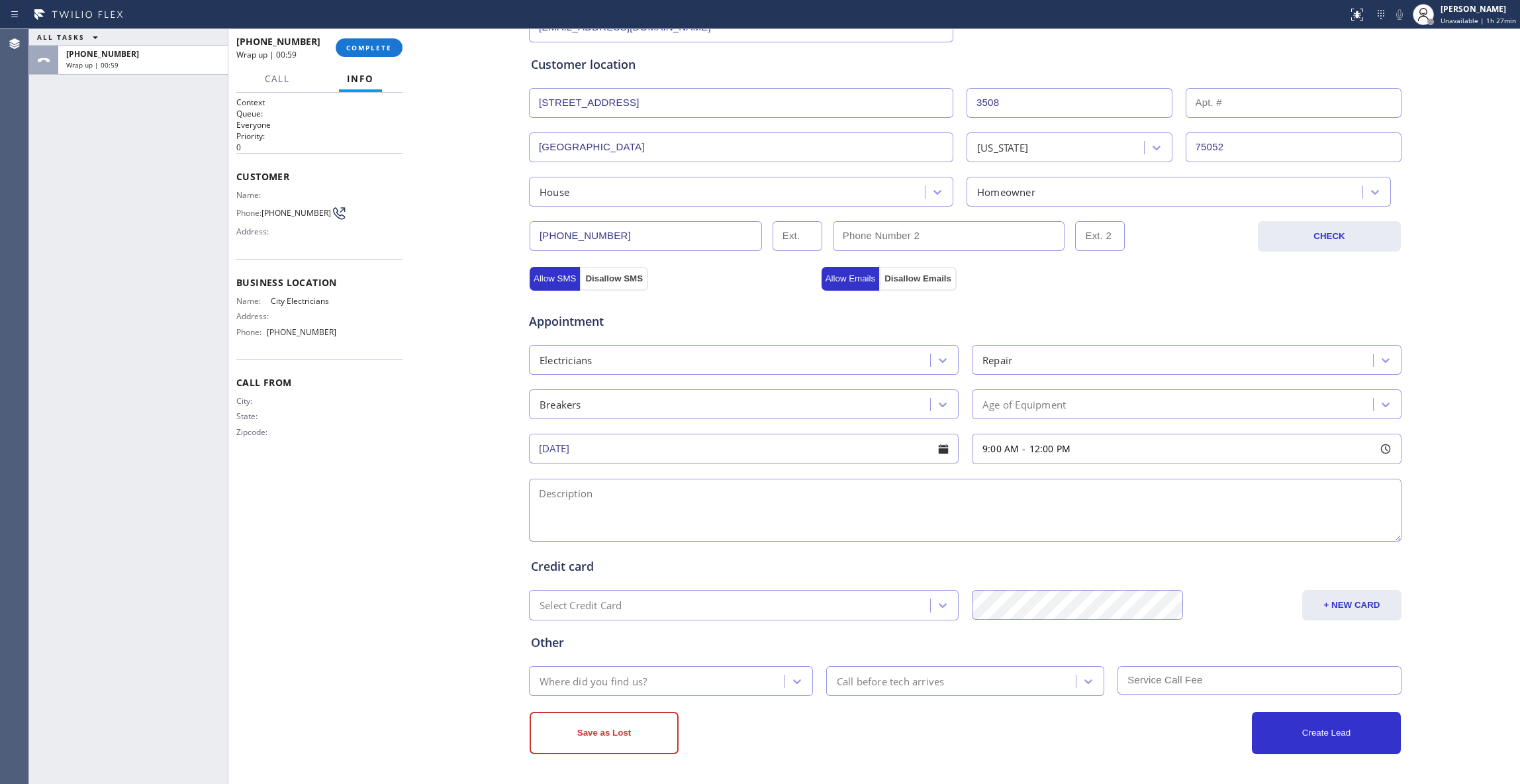
paste textarea "9-12 / $0 / Need breaker replaced. Was working on and off but now it has failed…"
type textarea "9-12 / $0 / Need breaker replaced. Was working on and off but now it has failed…"
click at [653, 679] on div "Where did you find us?" at bounding box center [658, 680] width 251 height 23
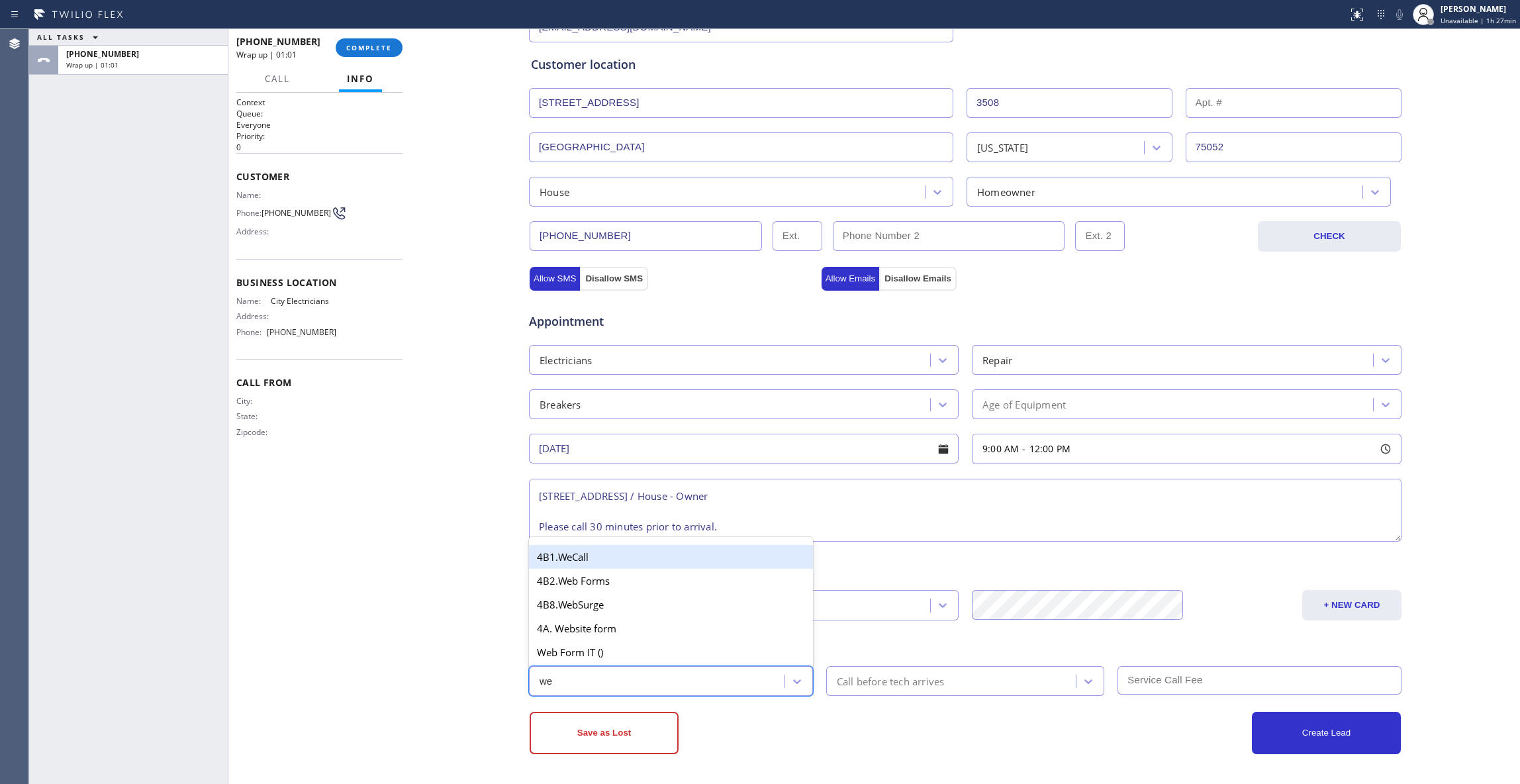
type input "web"
click at [599, 585] on div "4B2.Web Forms" at bounding box center [670, 580] width 284 height 24
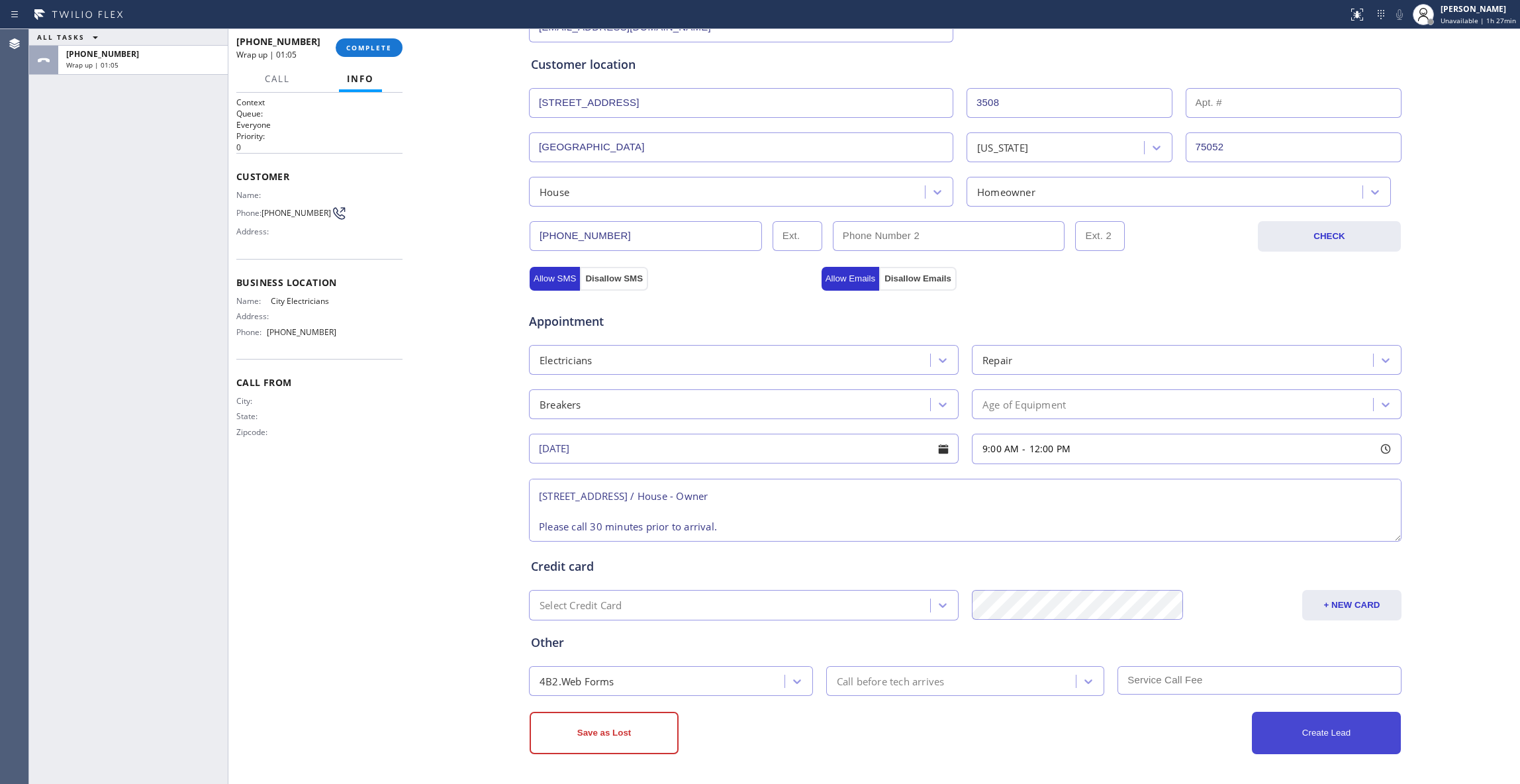
click at [1333, 738] on button "Create Lead" at bounding box center [1326, 733] width 149 height 42
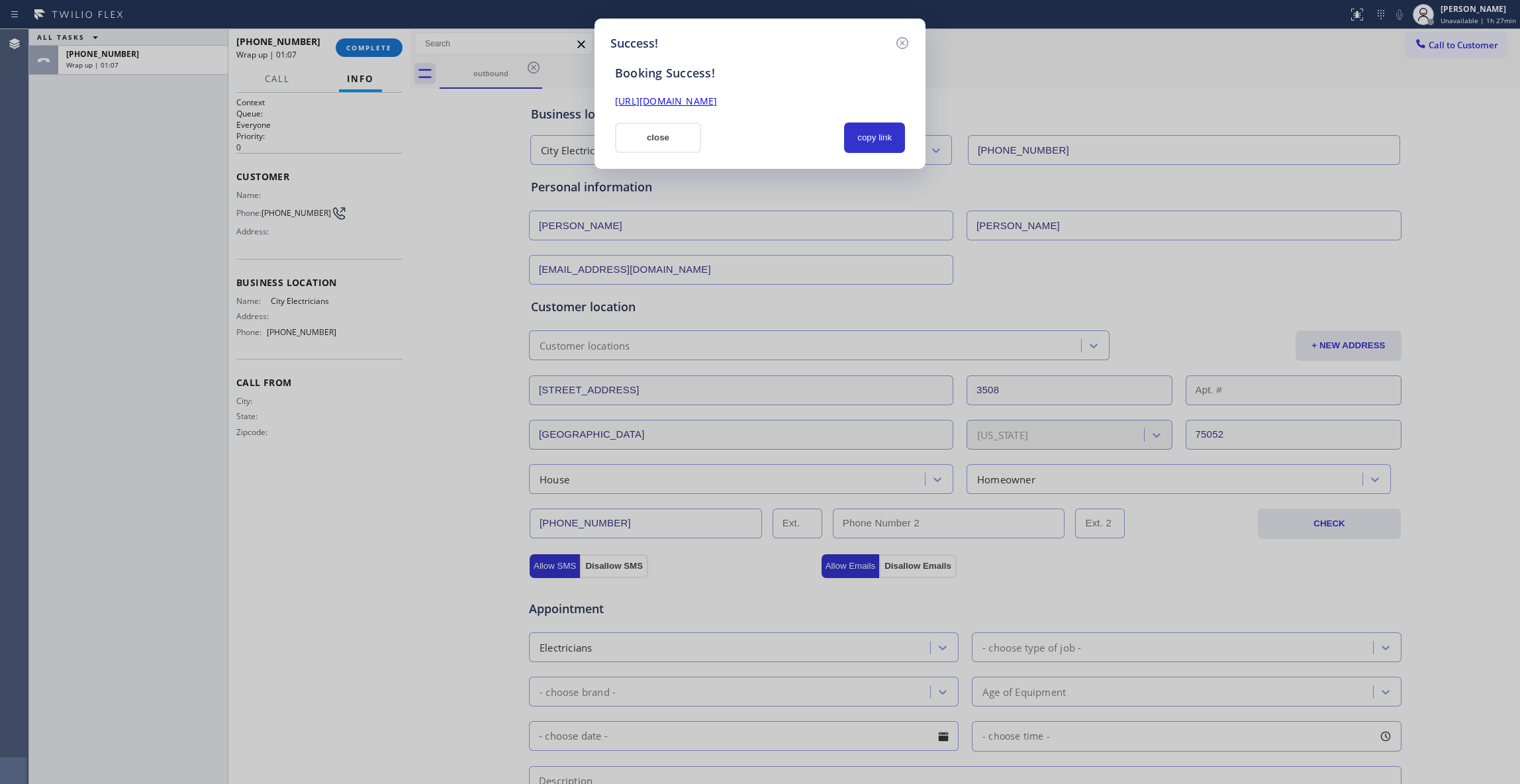
scroll to position [0, 0]
click at [880, 139] on button "copy link" at bounding box center [874, 137] width 61 height 30
click at [717, 101] on link "[URL][DOMAIN_NAME]" at bounding box center [665, 100] width 102 height 13
click at [901, 40] on icon at bounding box center [902, 43] width 16 height 16
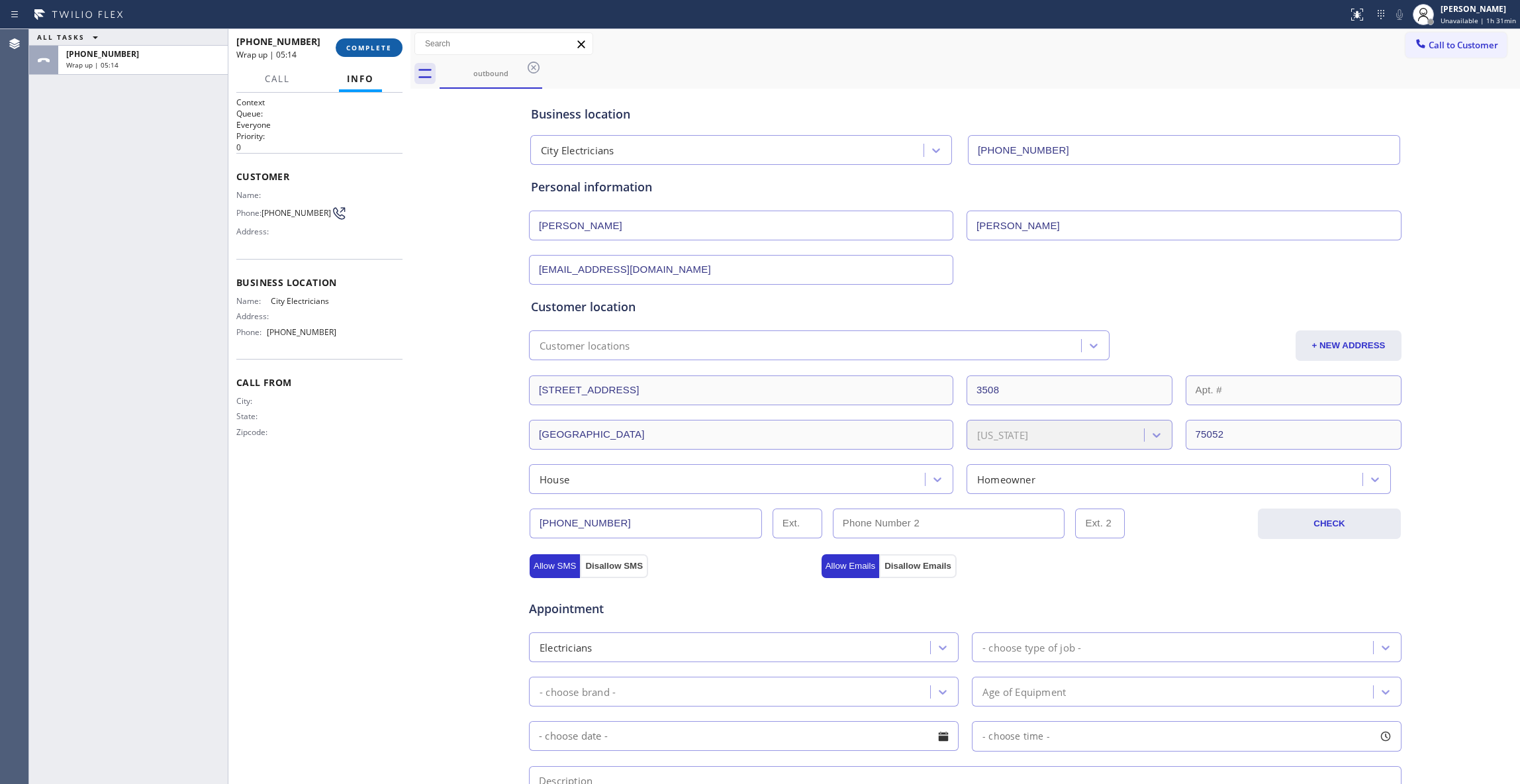
click at [350, 42] on button "COMPLETE" at bounding box center [368, 48] width 67 height 19
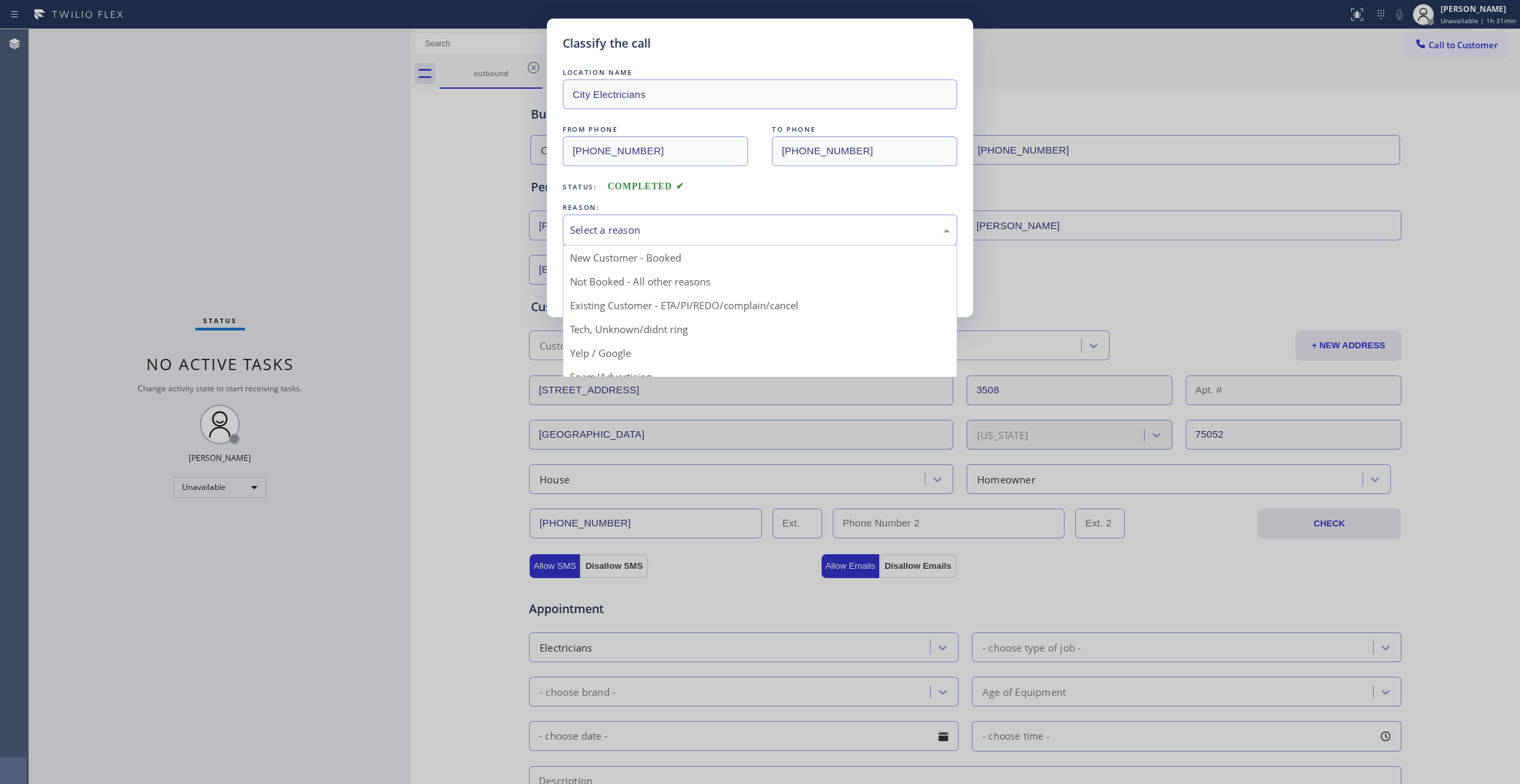
click at [630, 233] on div "Select a reason" at bounding box center [760, 230] width 380 height 15
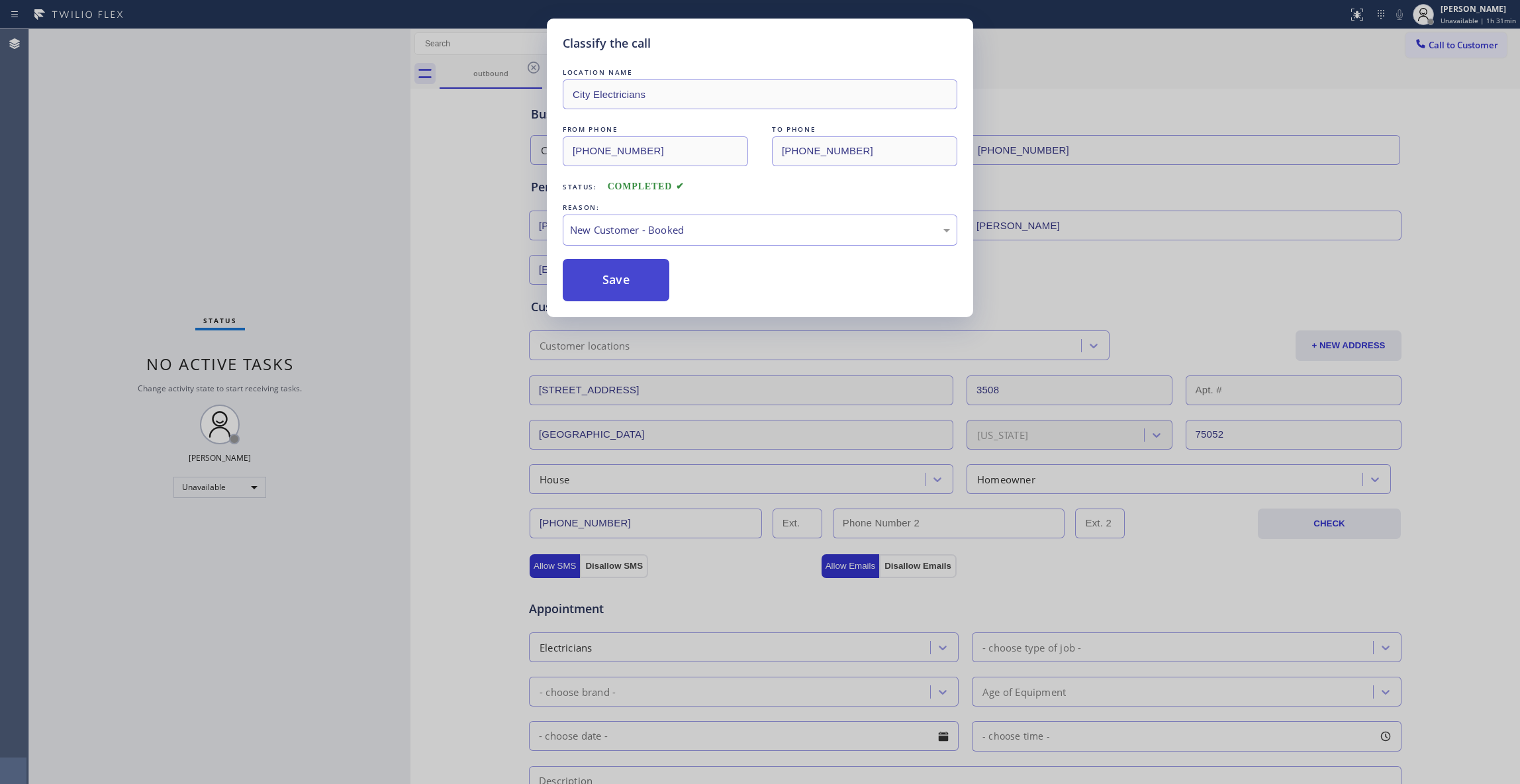
click at [599, 277] on button "Save" at bounding box center [615, 280] width 106 height 42
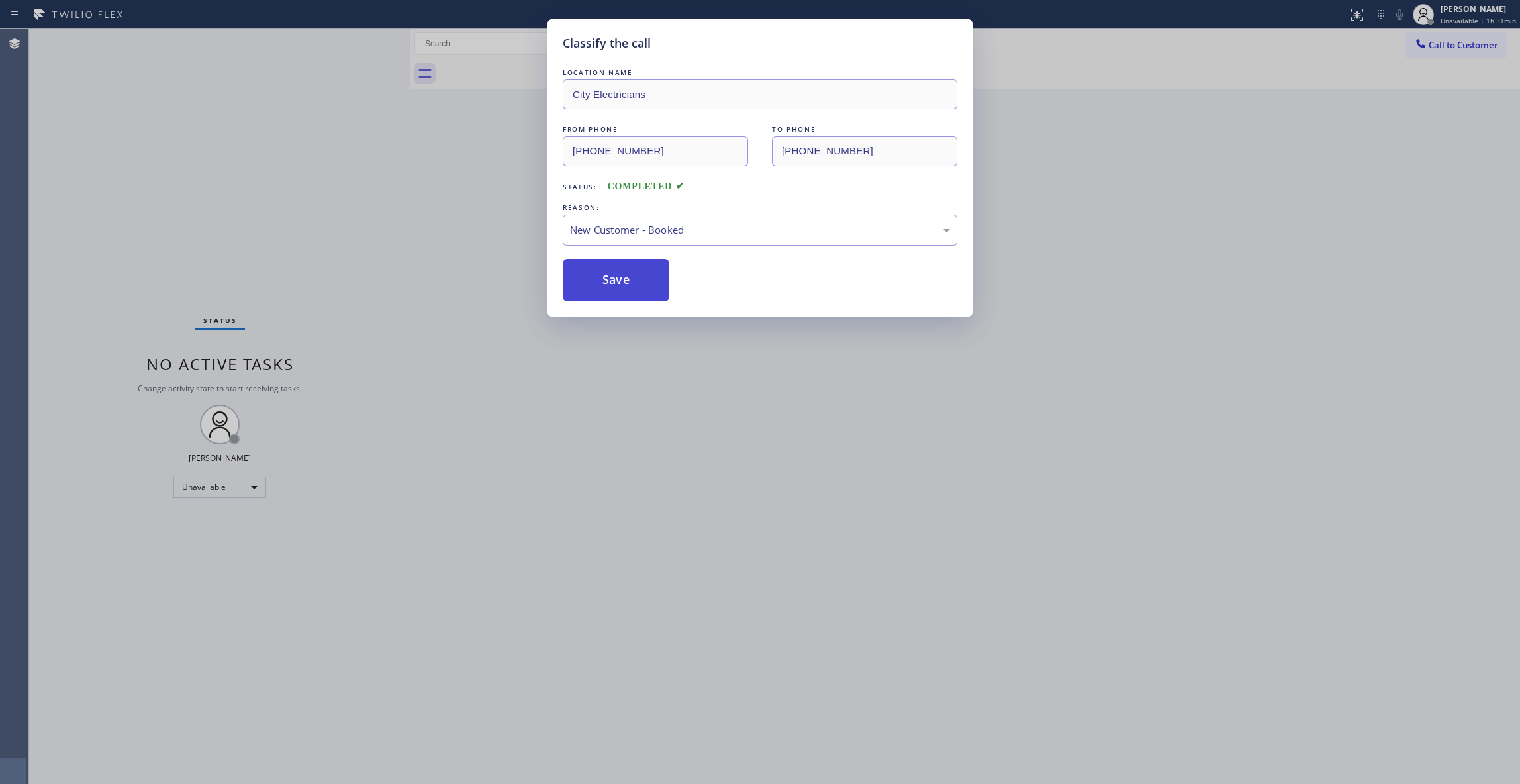
click at [599, 277] on button "Save" at bounding box center [615, 280] width 106 height 42
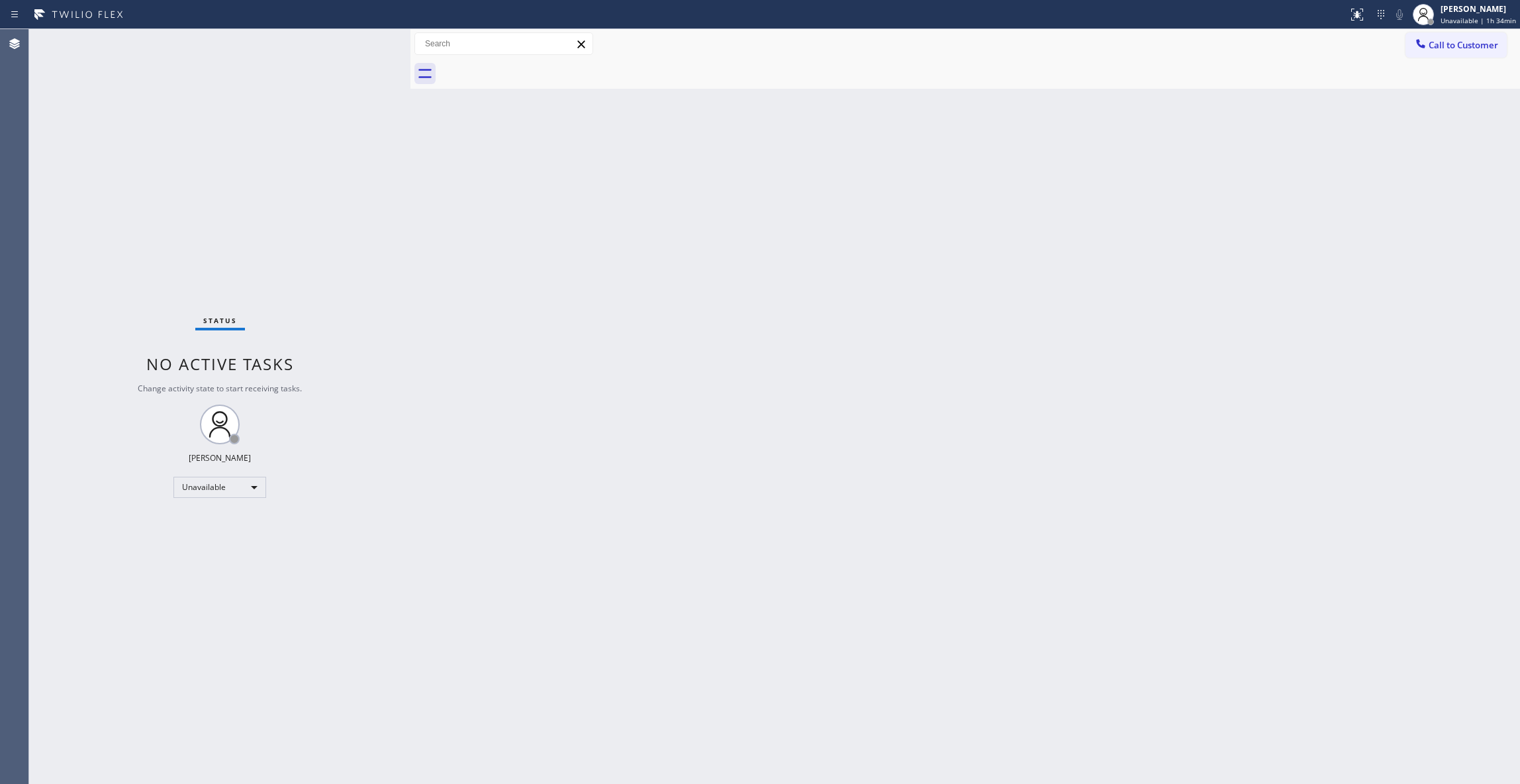
click at [1478, 48] on span "Call to Customer" at bounding box center [1463, 45] width 69 height 12
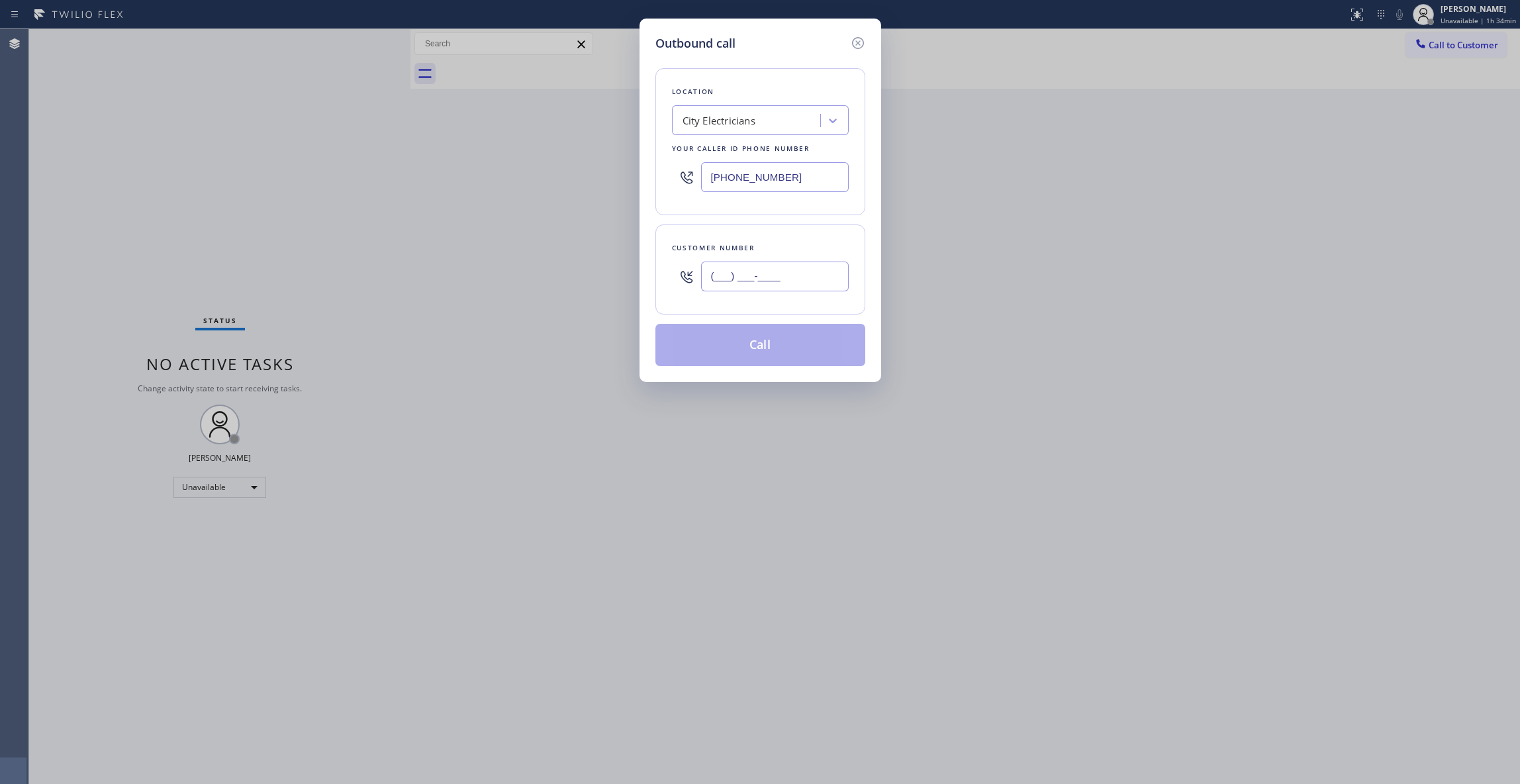
click at [780, 282] on input "(___) ___-____" at bounding box center [774, 276] width 148 height 30
paste input "323) 497-4033"
type input "[PHONE_NUMBER]"
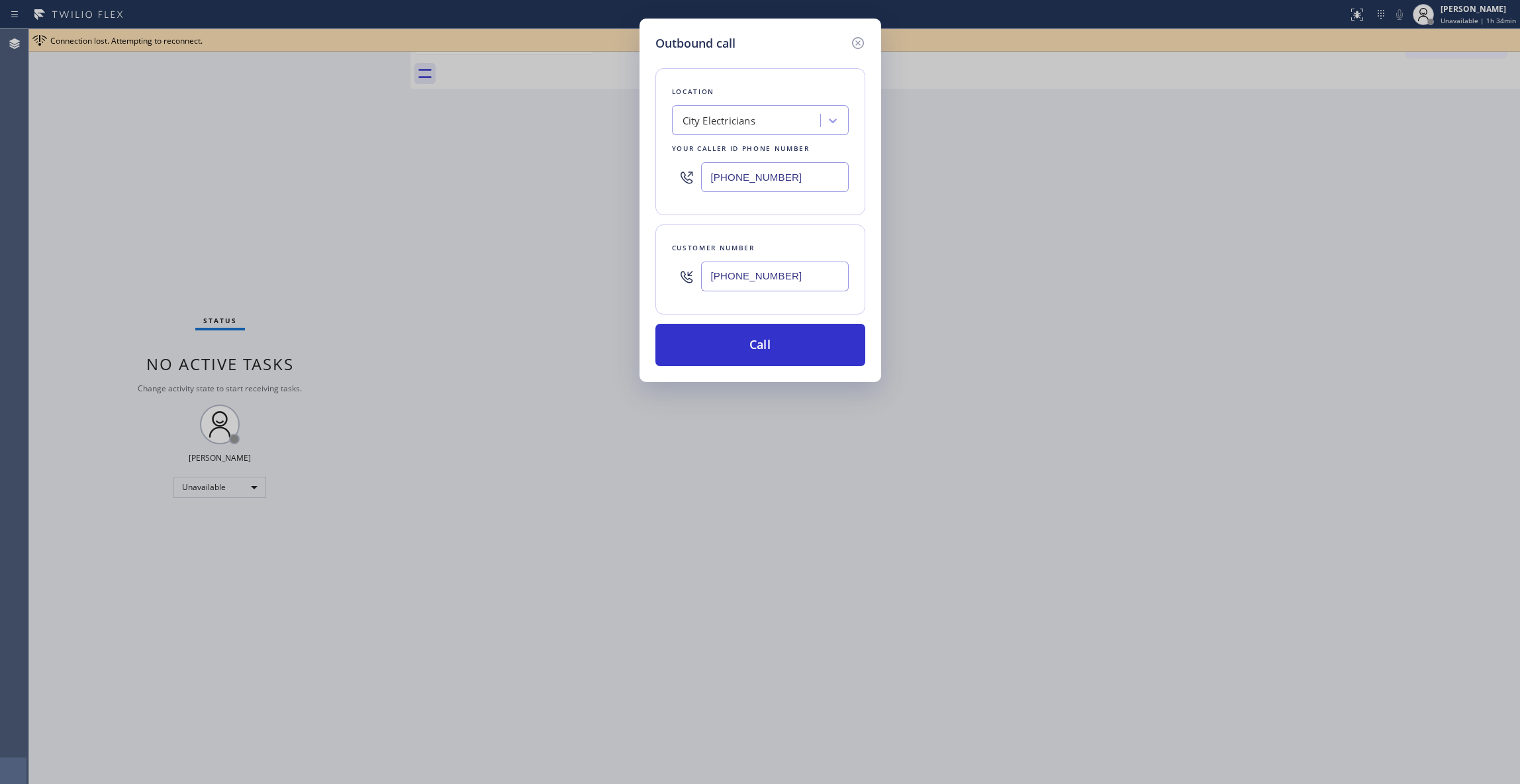
drag, startPoint x: 810, startPoint y: 174, endPoint x: 475, endPoint y: 255, distance: 344.7
click at [294, 174] on div "Outbound call Location City Electricians Your caller id phone number [PHONE_NUM…" at bounding box center [760, 392] width 1520 height 784
paste input "55) 999-4417"
type input "[PHONE_NUMBER]"
drag, startPoint x: 805, startPoint y: 273, endPoint x: 528, endPoint y: 273, distance: 277.0
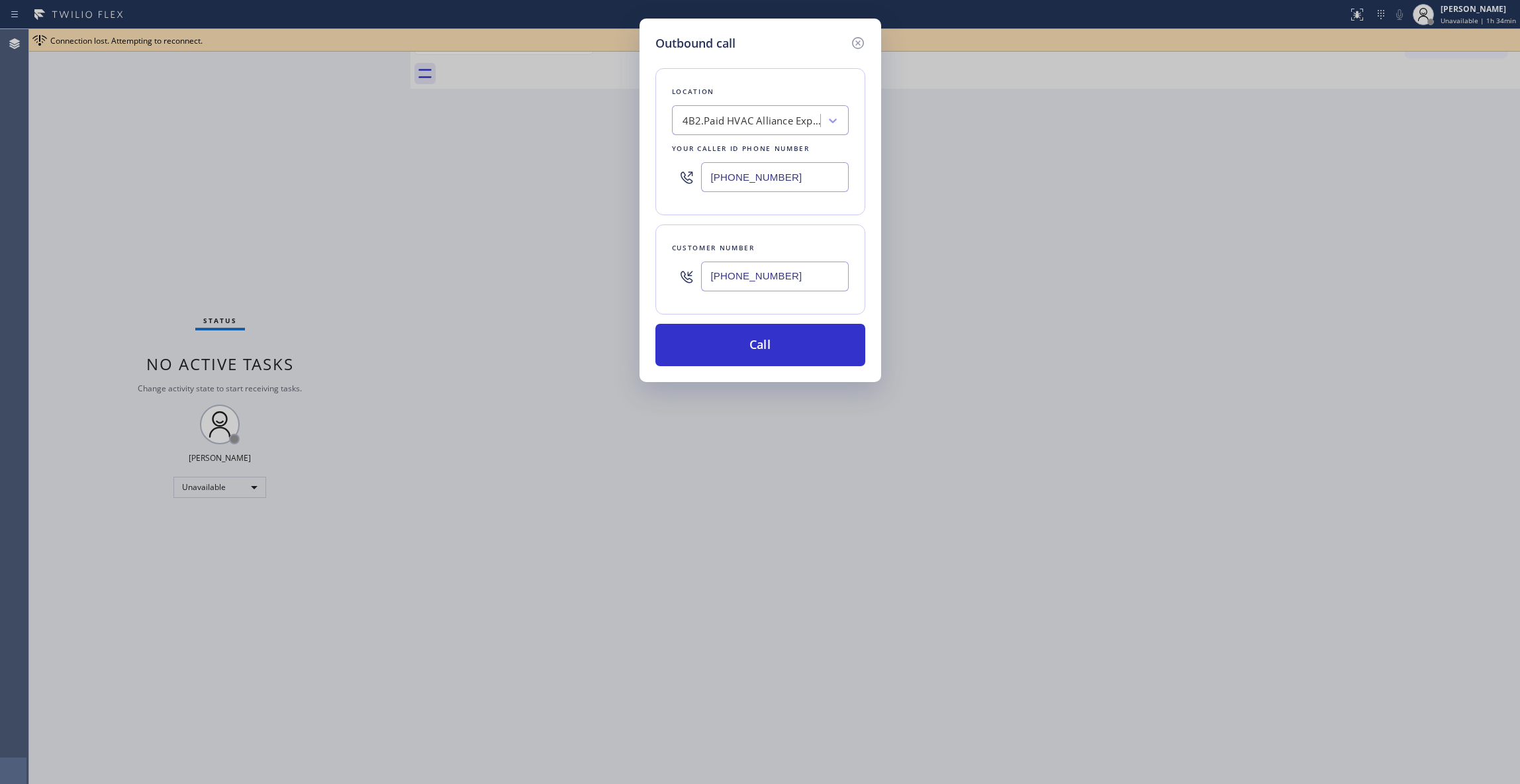
click at [528, 273] on div "Outbound call Location 4B2.Paid HVAC Alliance Expert Your caller id phone numbe…" at bounding box center [760, 392] width 1520 height 784
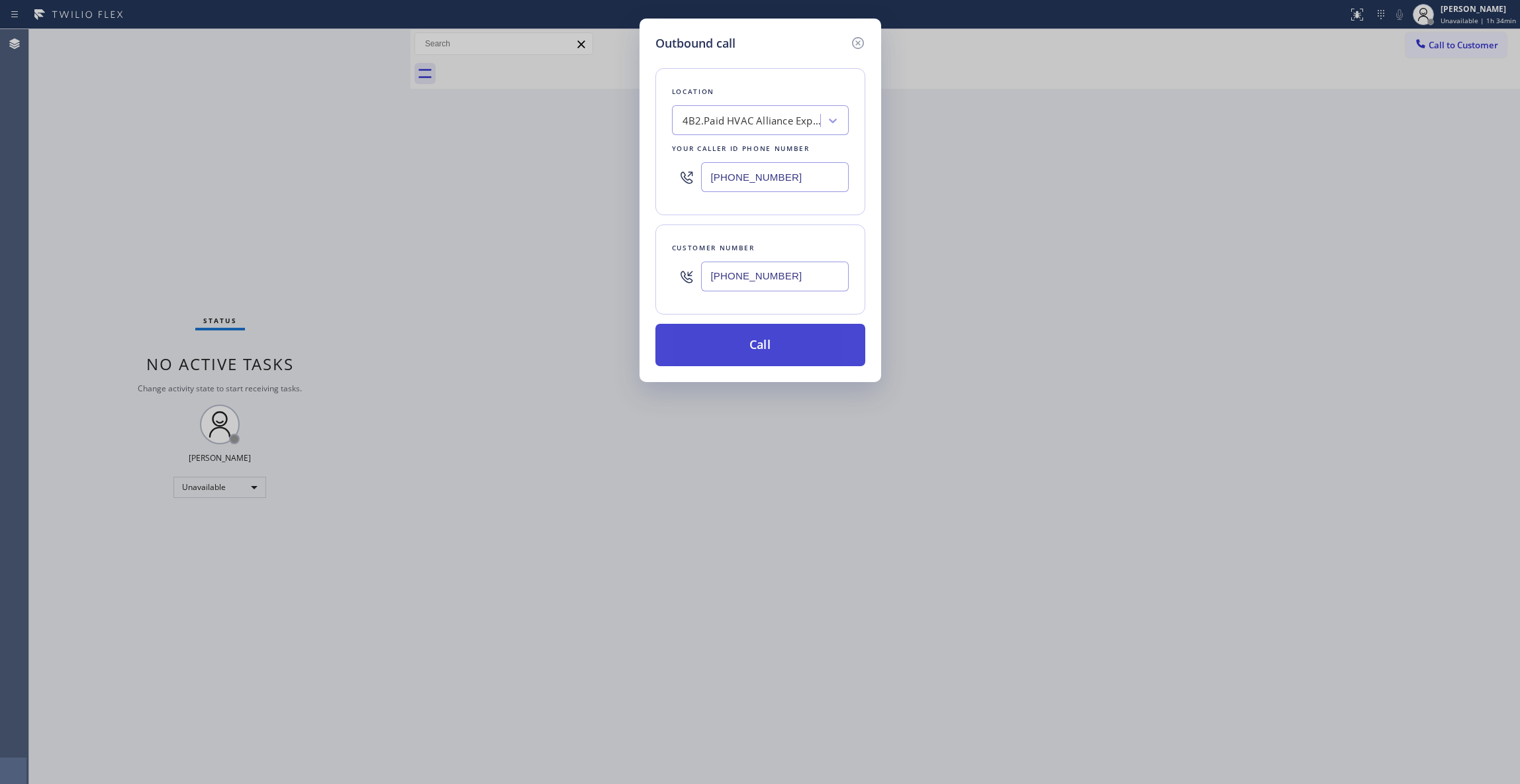
click at [763, 356] on button "Call" at bounding box center [760, 345] width 210 height 42
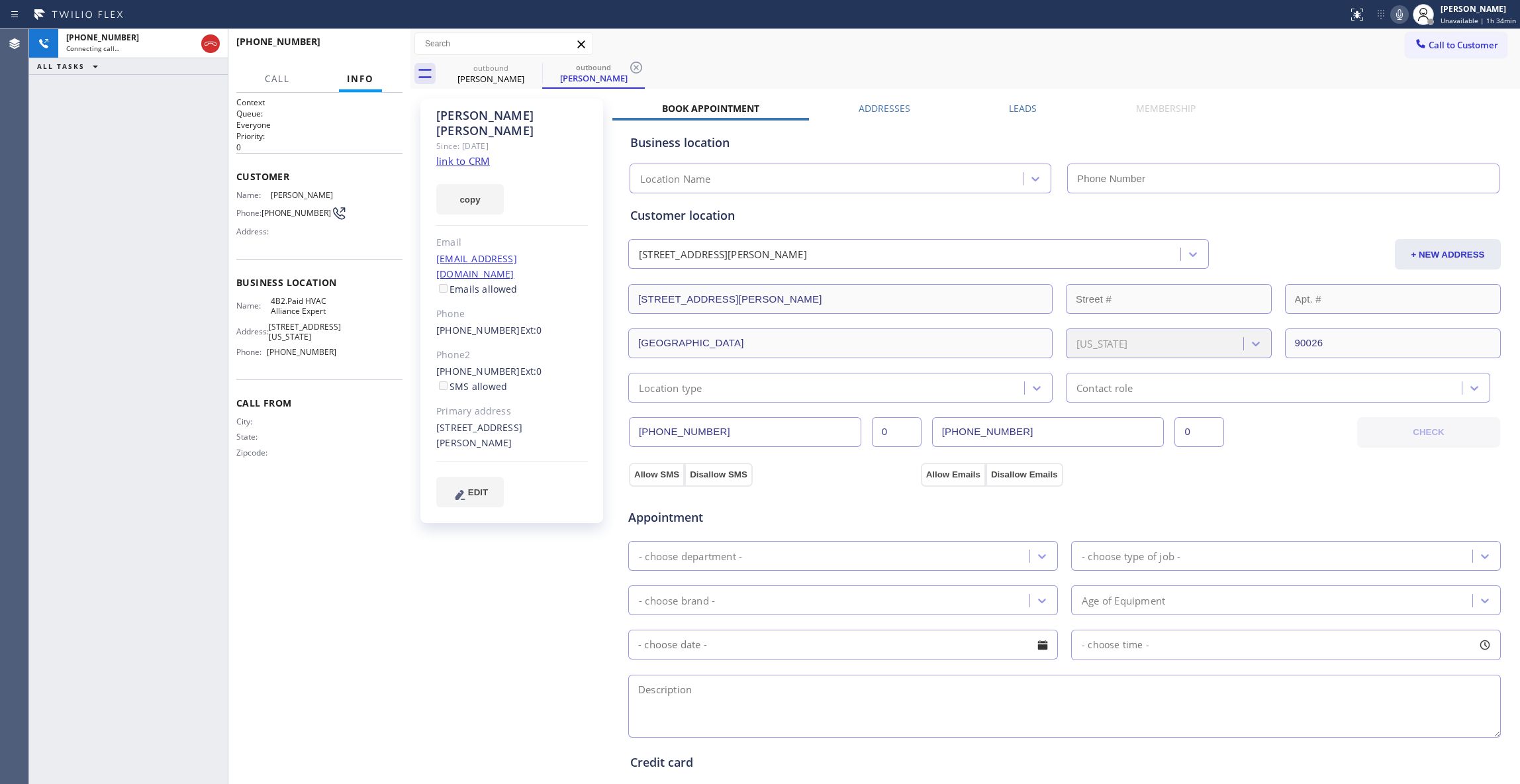
type input "[PHONE_NUMBER]"
drag, startPoint x: 40, startPoint y: 299, endPoint x: 248, endPoint y: 191, distance: 234.4
click at [40, 298] on div "[PHONE_NUMBER] Connecting call… ALL TASKS ALL TASKS ACTIVE TASKS TASKS IN WRAP …" at bounding box center [129, 406] width 199 height 754
click at [1391, 12] on icon at bounding box center [1399, 14] width 16 height 16
drag, startPoint x: 143, startPoint y: 186, endPoint x: 249, endPoint y: 38, distance: 182.0
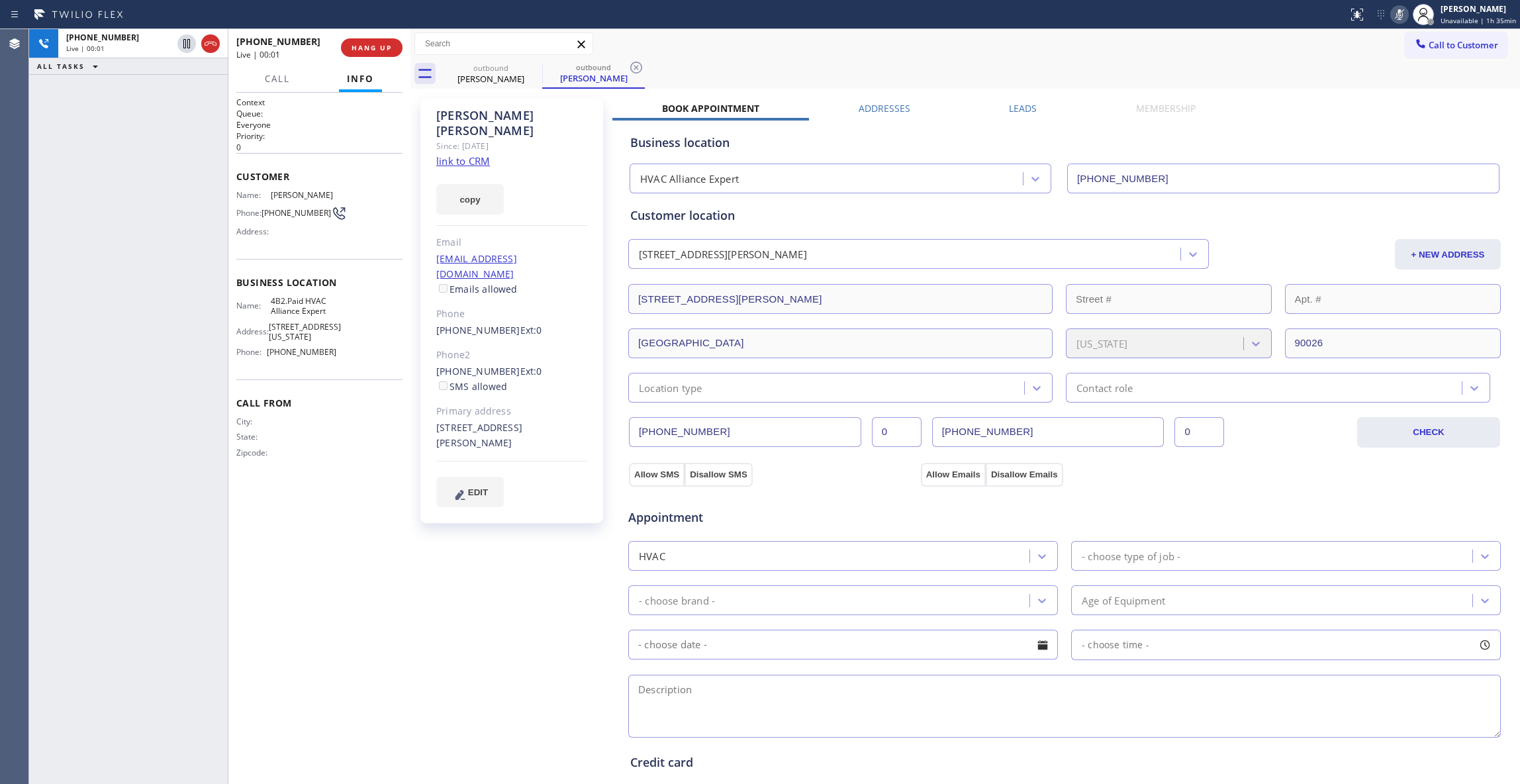
click at [142, 186] on div "[PHONE_NUMBER] Live | 00:01 ALL TASKS ALL TASKS ACTIVE TASKS TASKS IN WRAP UP" at bounding box center [129, 406] width 199 height 754
click at [631, 67] on icon at bounding box center [636, 67] width 12 height 12
click at [382, 51] on span "HANG UP" at bounding box center [372, 47] width 40 height 9
click at [381, 51] on span "HANG UP" at bounding box center [372, 47] width 40 height 9
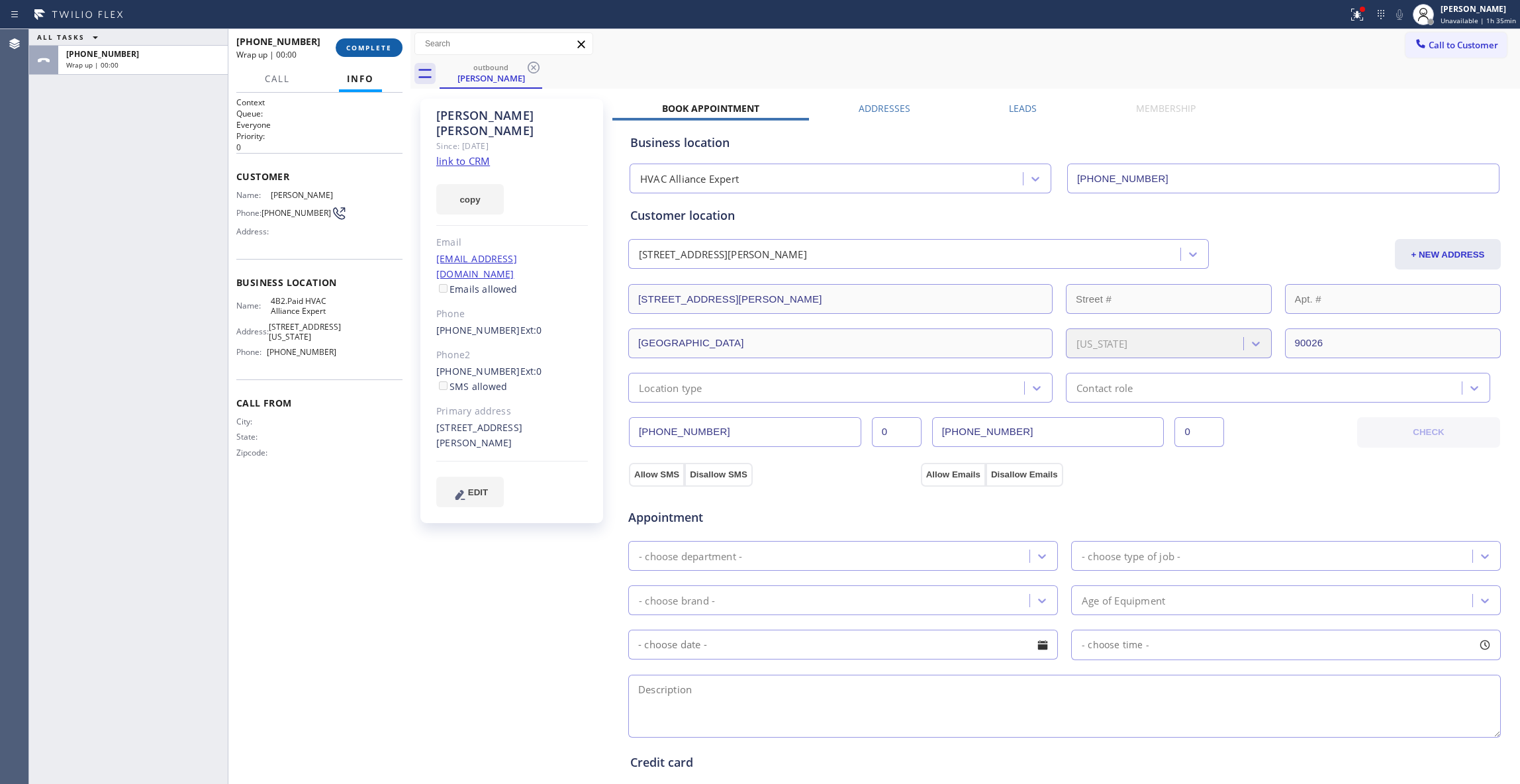
click at [374, 54] on button "COMPLETE" at bounding box center [368, 48] width 67 height 19
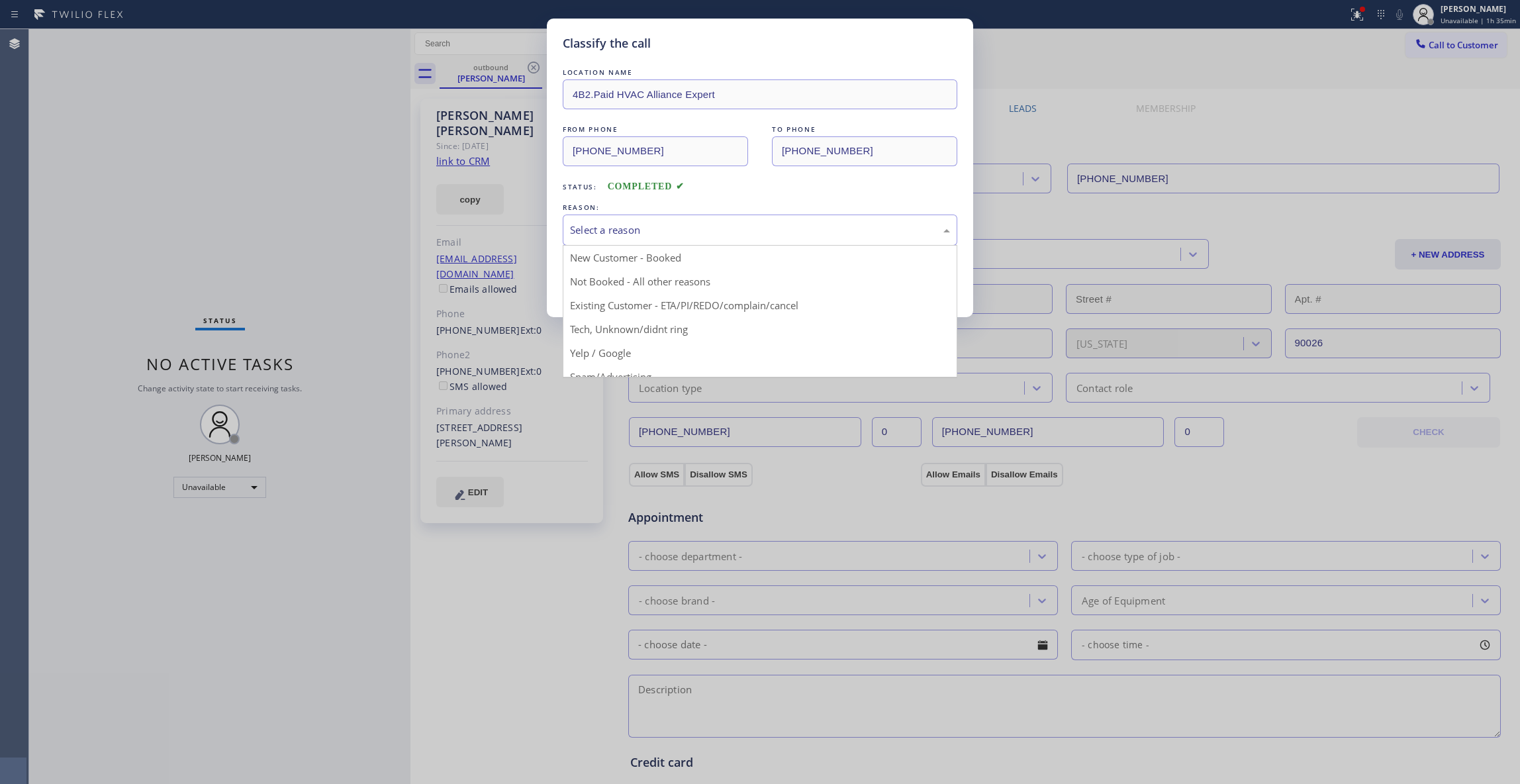
click at [599, 230] on div "Select a reason" at bounding box center [760, 230] width 380 height 15
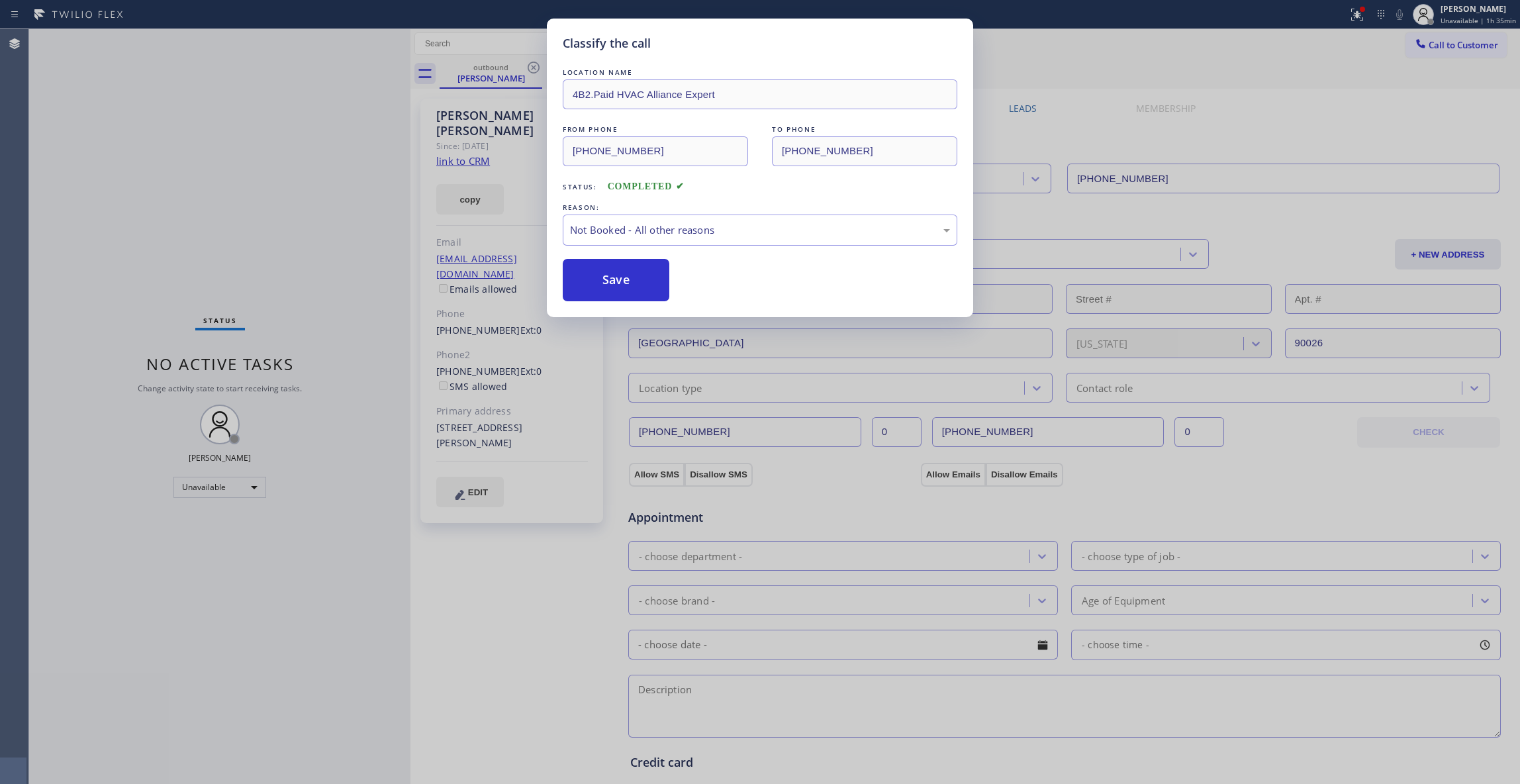
click at [596, 284] on button "Save" at bounding box center [615, 280] width 106 height 42
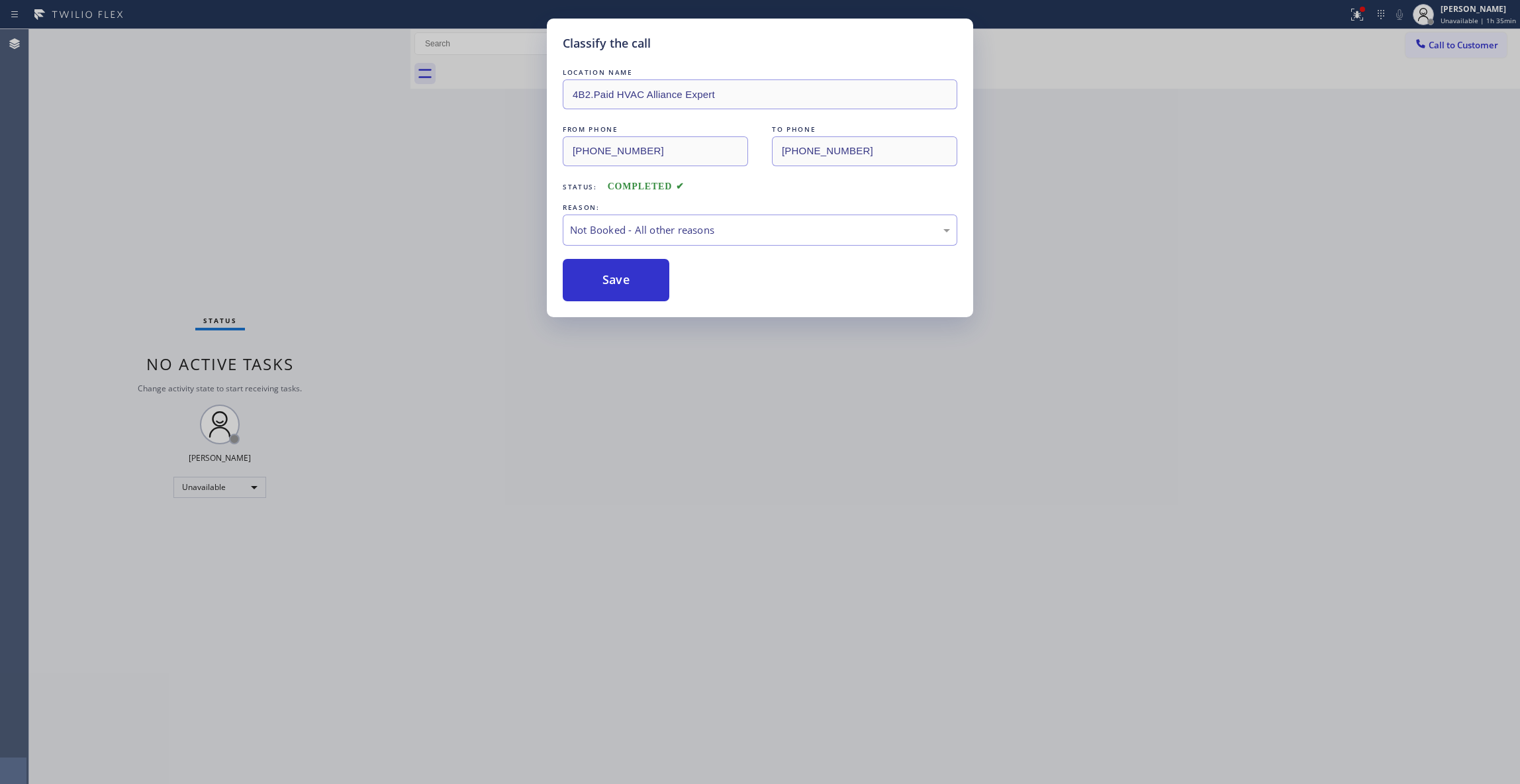
drag, startPoint x: 596, startPoint y: 282, endPoint x: 871, endPoint y: 172, distance: 296.2
click at [599, 278] on button "Save" at bounding box center [615, 280] width 106 height 42
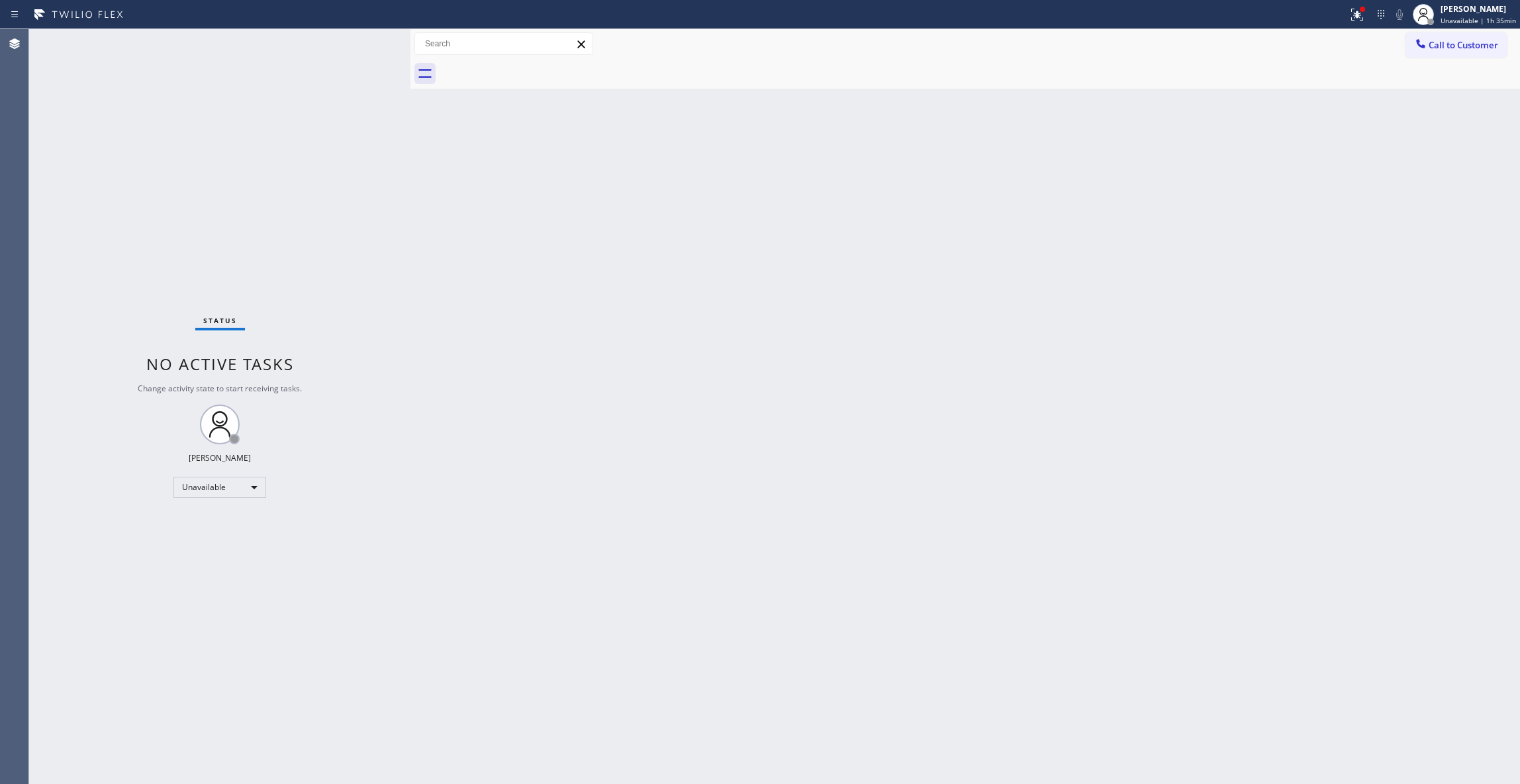
click at [1358, 12] on div at bounding box center [1362, 8] width 8 height 8
click at [1286, 177] on span "Clear issues" at bounding box center [1280, 173] width 62 height 9
click at [1442, 46] on span "Call to Customer" at bounding box center [1463, 45] width 69 height 12
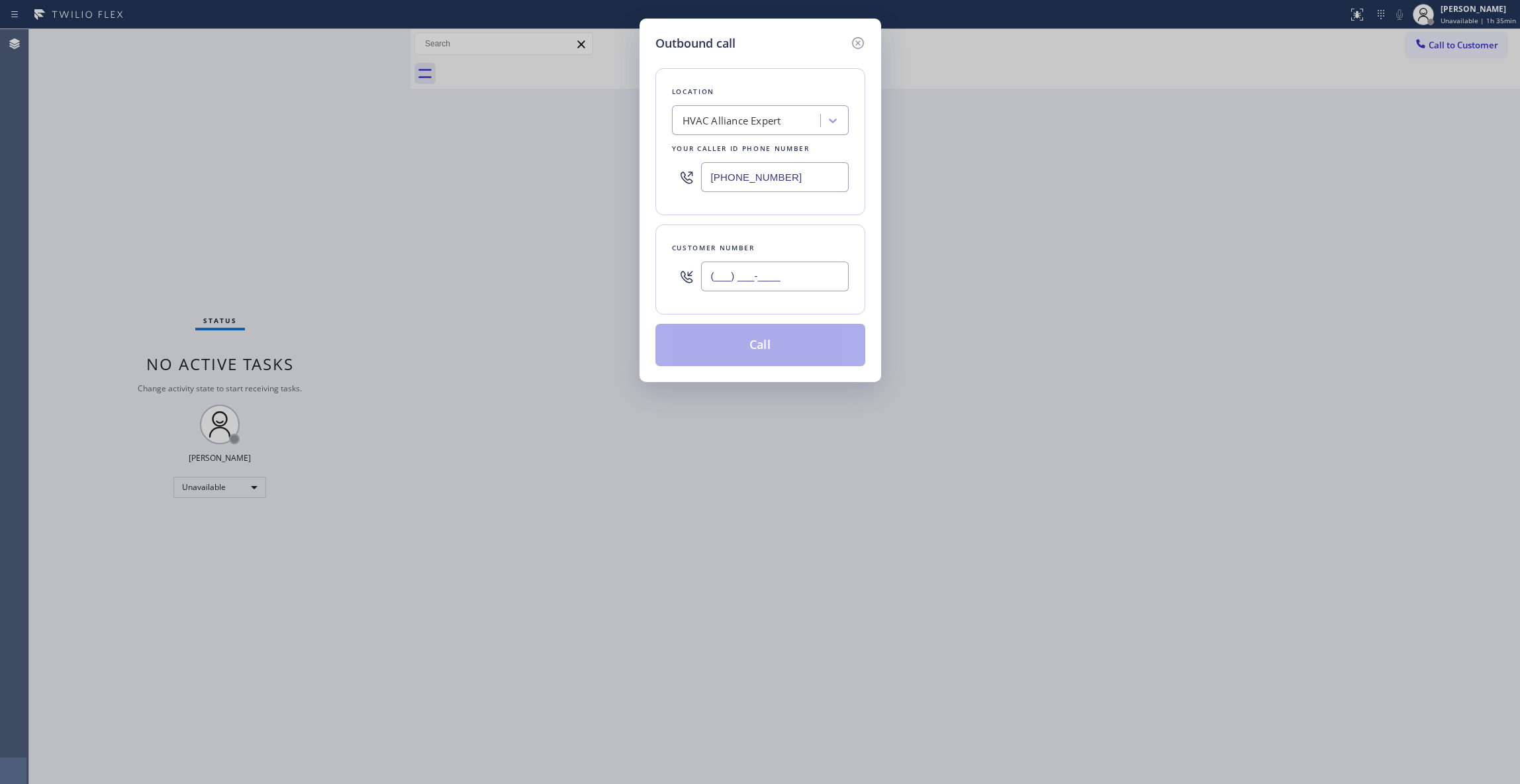
click at [757, 279] on input "(___) ___-____" at bounding box center [774, 276] width 148 height 30
paste input "650) 272-7916"
type input "[PHONE_NUMBER]"
drag, startPoint x: 816, startPoint y: 180, endPoint x: 232, endPoint y: 168, distance: 584.1
click at [233, 168] on div "Outbound call Location HVAC Alliance Expert Your caller id phone number [PHONE_…" at bounding box center [760, 392] width 1520 height 784
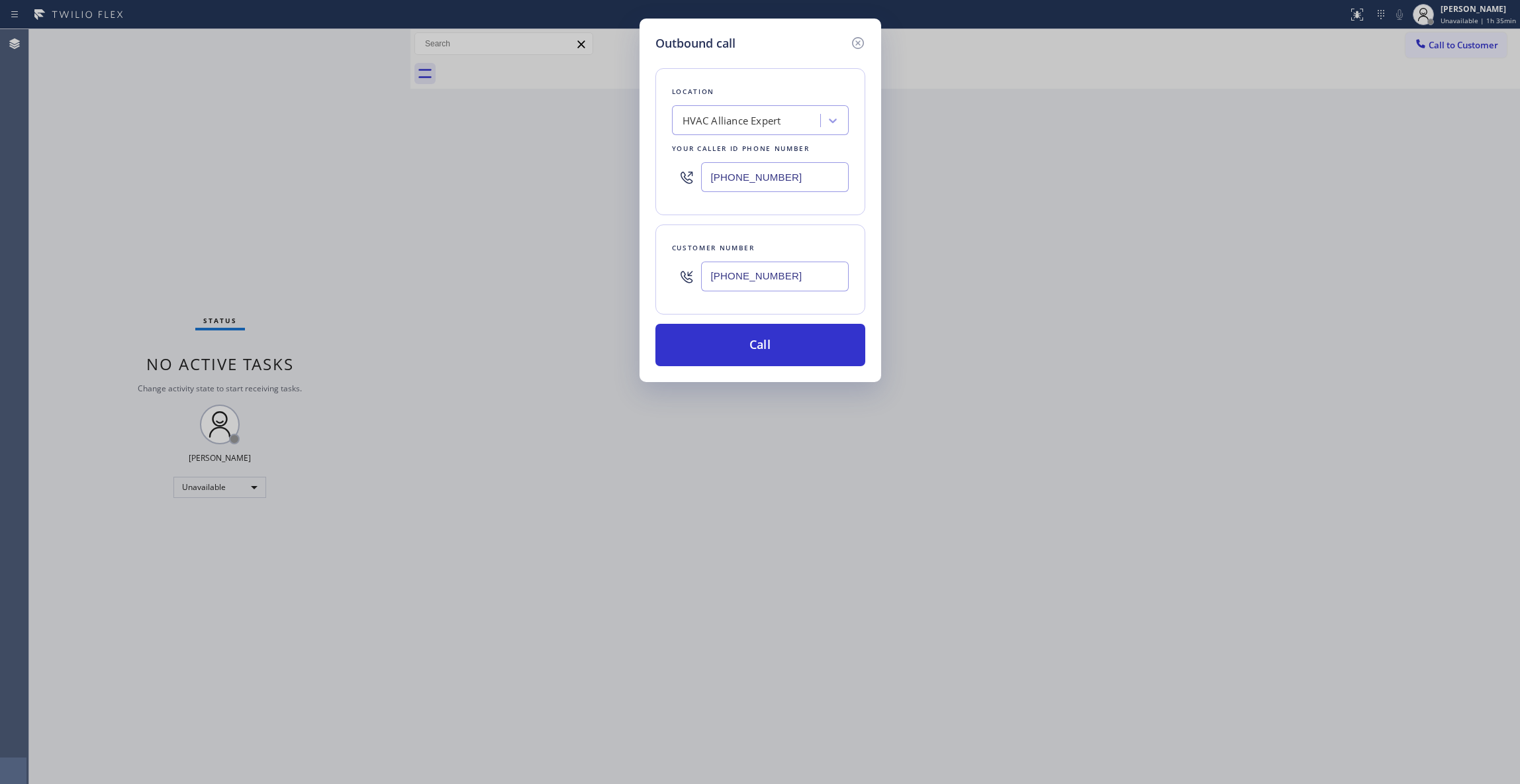
paste input "669) 800-4335"
type input "[PHONE_NUMBER]"
drag, startPoint x: 792, startPoint y: 282, endPoint x: 445, endPoint y: 273, distance: 347.1
click at [445, 273] on div "Outbound call Location Heating Masters [GEOGRAPHIC_DATA][PERSON_NAME] Your call…" at bounding box center [760, 392] width 1520 height 784
click at [691, 362] on button "Call" at bounding box center [760, 345] width 210 height 42
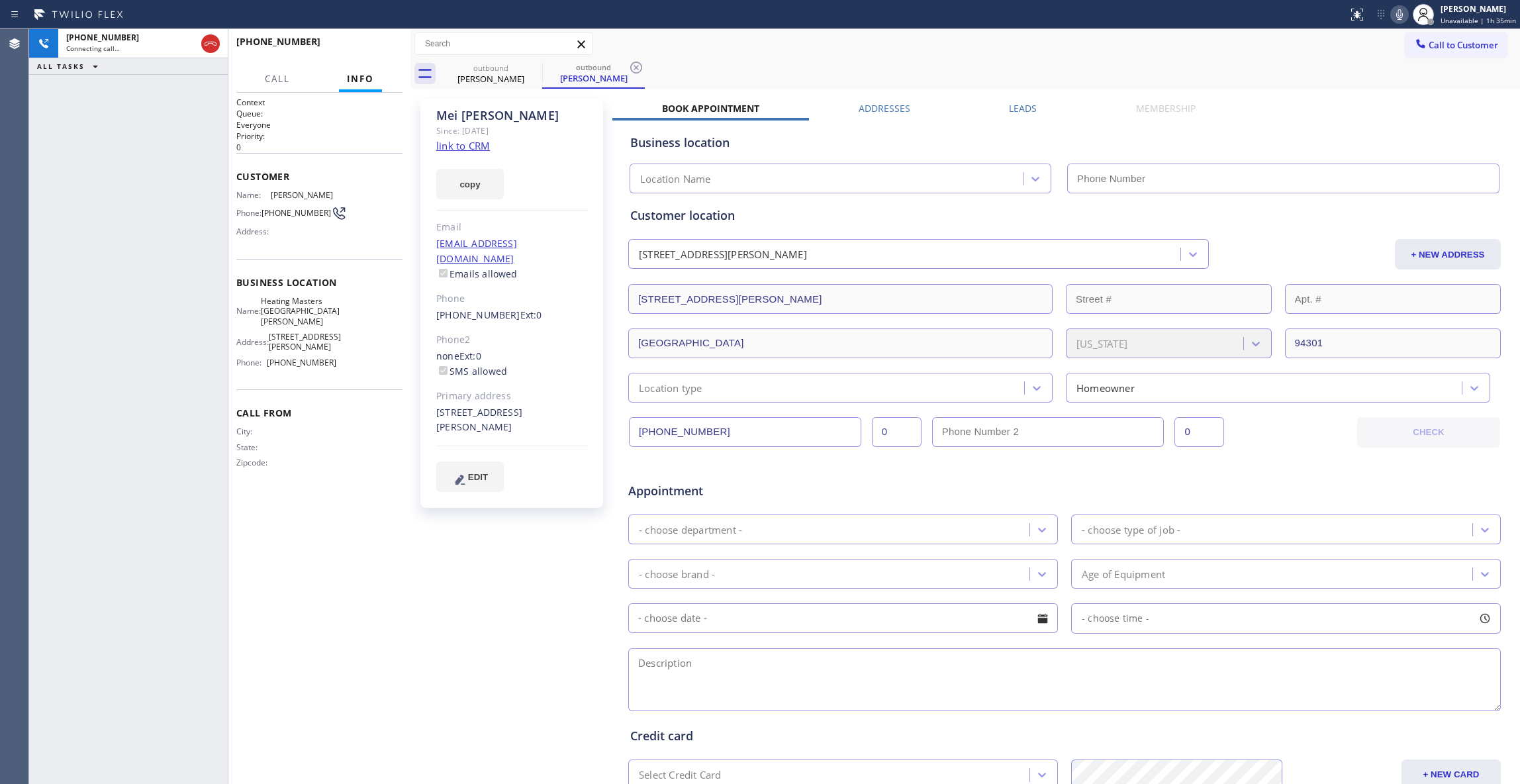
type input "[PHONE_NUMBER]"
drag, startPoint x: 37, startPoint y: 320, endPoint x: 263, endPoint y: 19, distance: 376.4
click at [38, 319] on div "[PHONE_NUMBER] Live | 00:08 ALL TASKS ALL TASKS ACTIVE TASKS TASKS IN WRAP UP" at bounding box center [129, 406] width 199 height 754
click at [389, 40] on button "HANG UP" at bounding box center [371, 48] width 62 height 19
click at [389, 48] on span "HANG UP" at bounding box center [372, 47] width 40 height 9
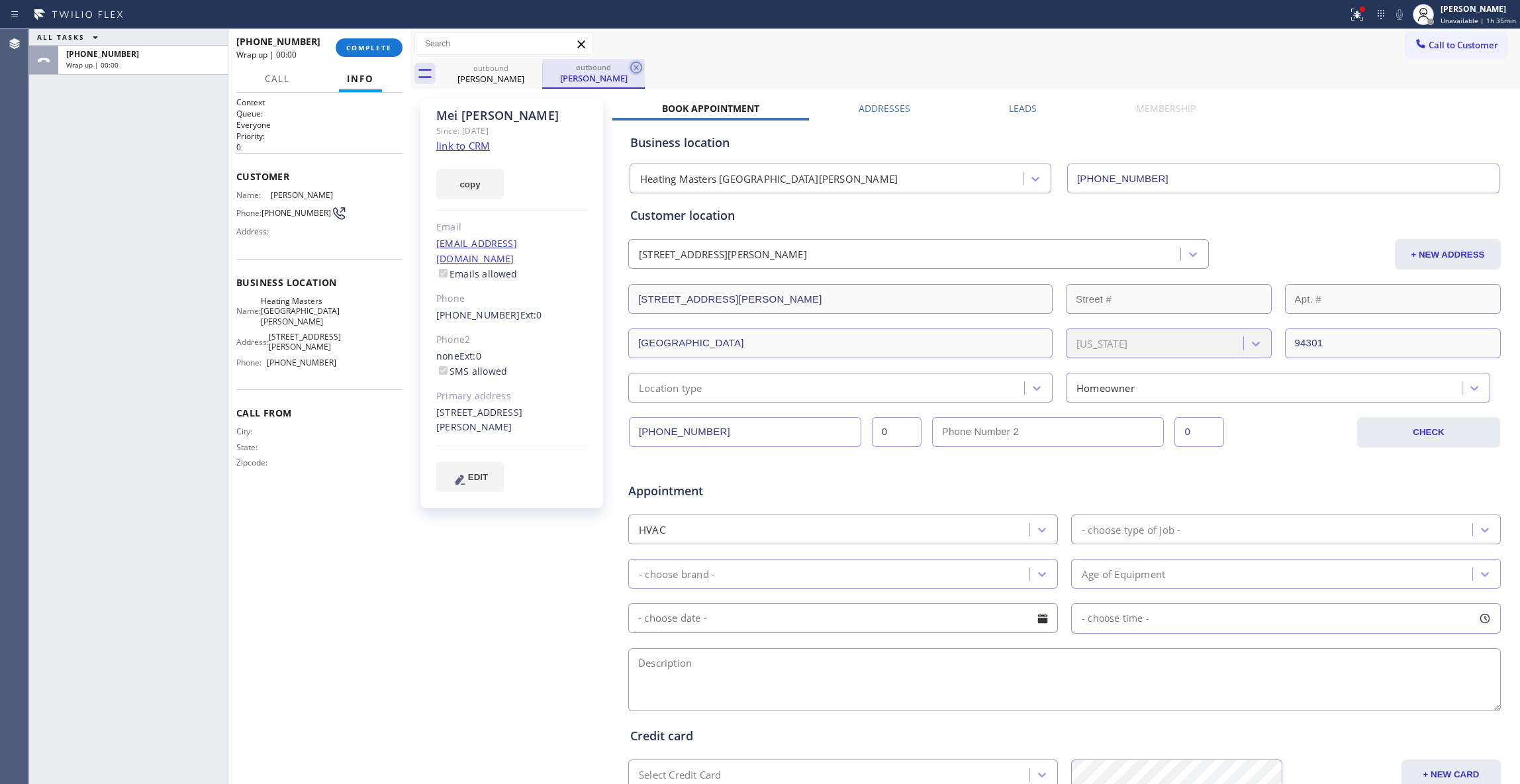
click at [636, 72] on icon at bounding box center [636, 67] width 16 height 16
click at [365, 51] on span "COMPLETE" at bounding box center [369, 47] width 46 height 9
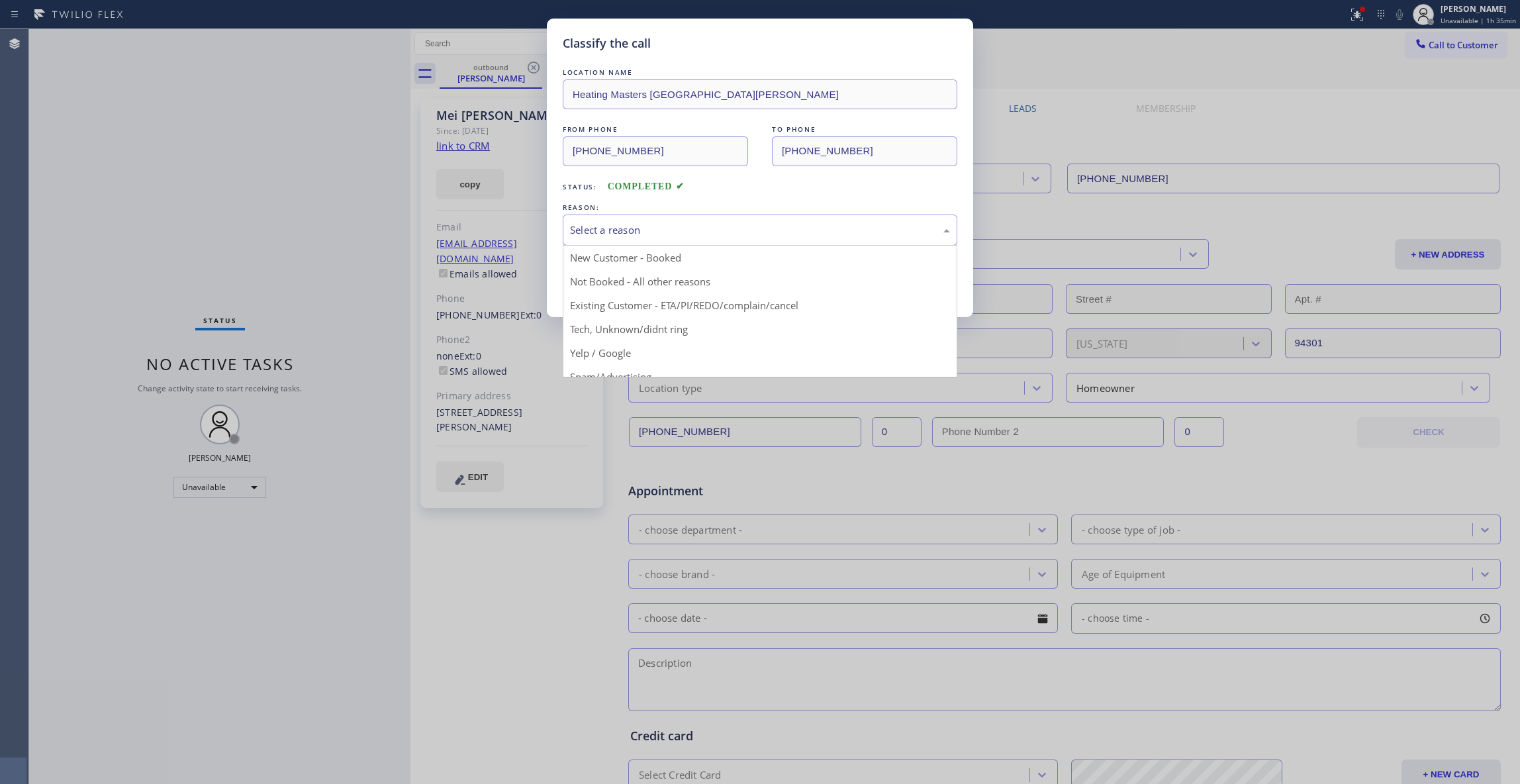
click at [652, 223] on div "Select a reason" at bounding box center [760, 230] width 380 height 15
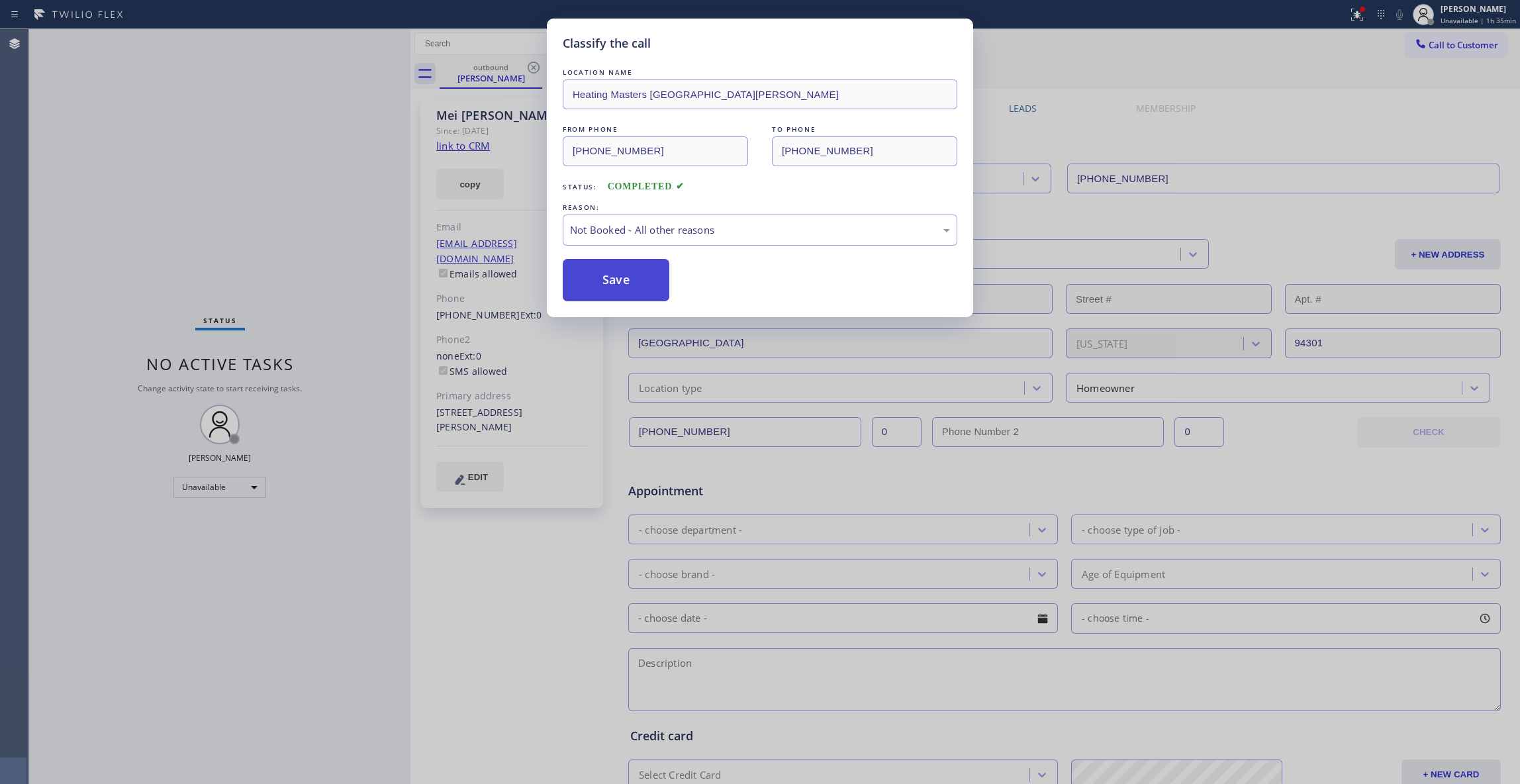
click at [597, 287] on button "Save" at bounding box center [615, 280] width 106 height 42
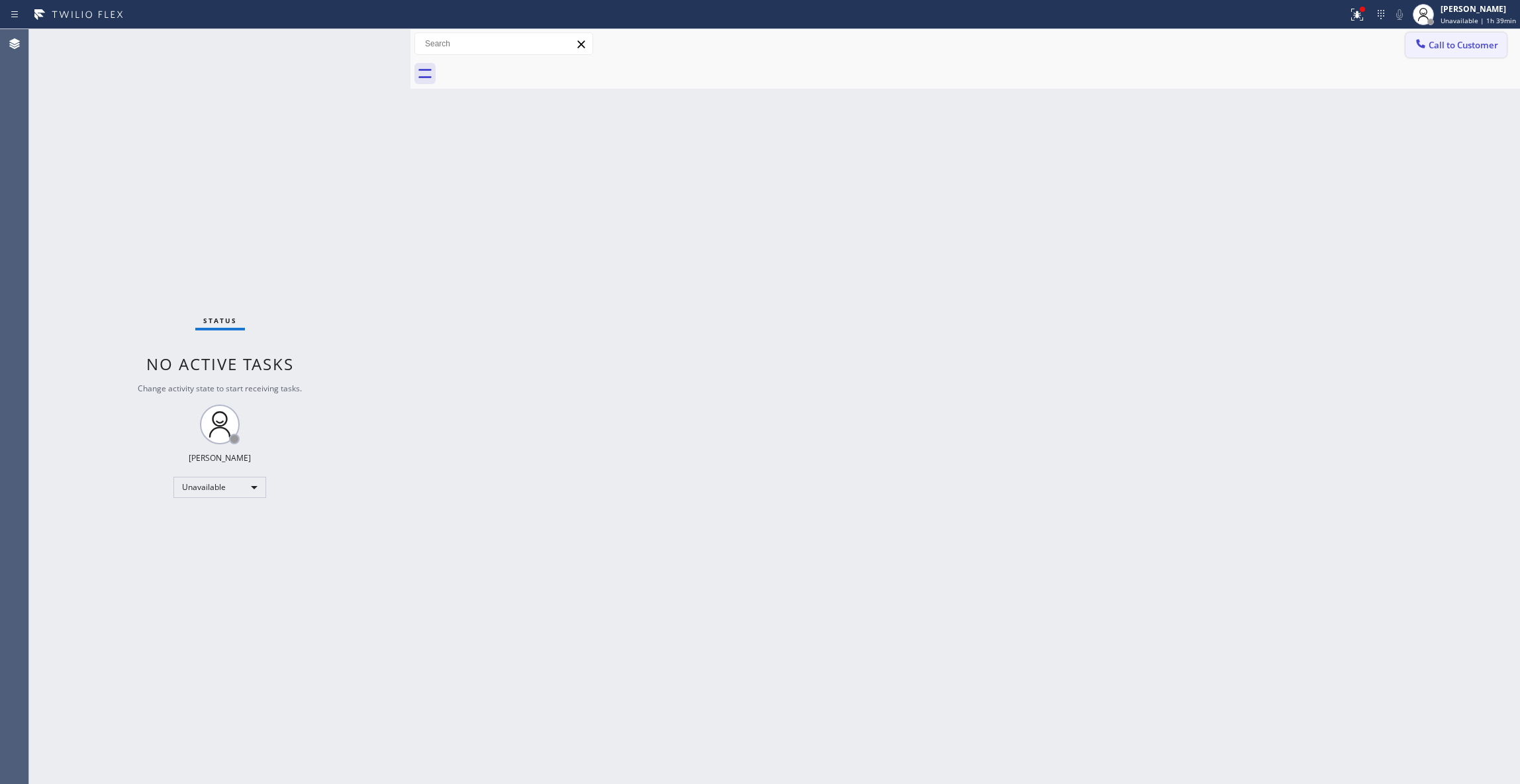
click at [1473, 56] on button "Call to Customer" at bounding box center [1456, 45] width 101 height 25
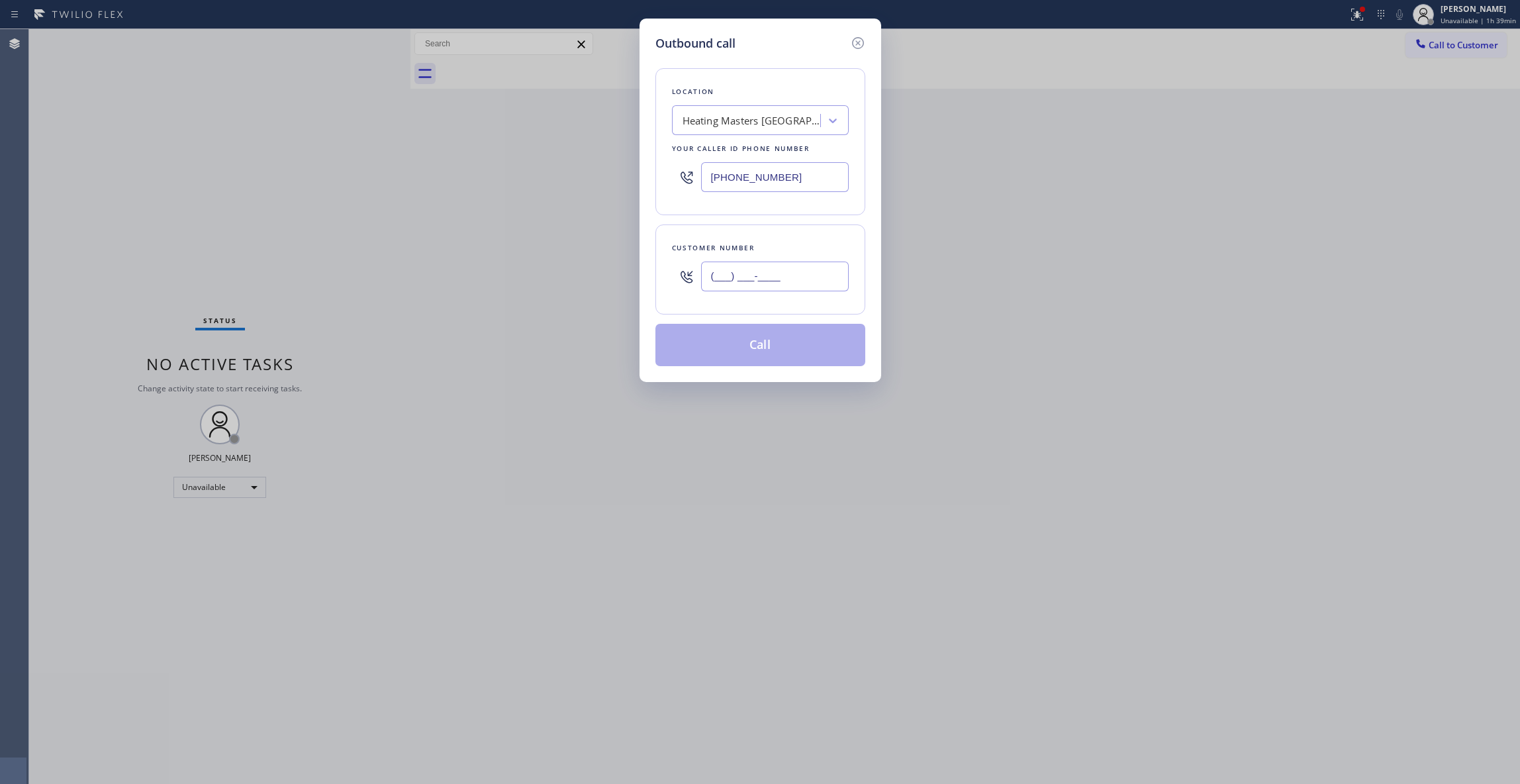
click at [771, 287] on input "(___) ___-____" at bounding box center [774, 276] width 148 height 30
paste input "310) 921-5660"
type input "[PHONE_NUMBER]"
drag, startPoint x: 834, startPoint y: 180, endPoint x: 8, endPoint y: 167, distance: 826.1
click at [12, 167] on div "Outbound call Location Heating Masters [GEOGRAPHIC_DATA][PERSON_NAME] Your call…" at bounding box center [760, 392] width 1520 height 784
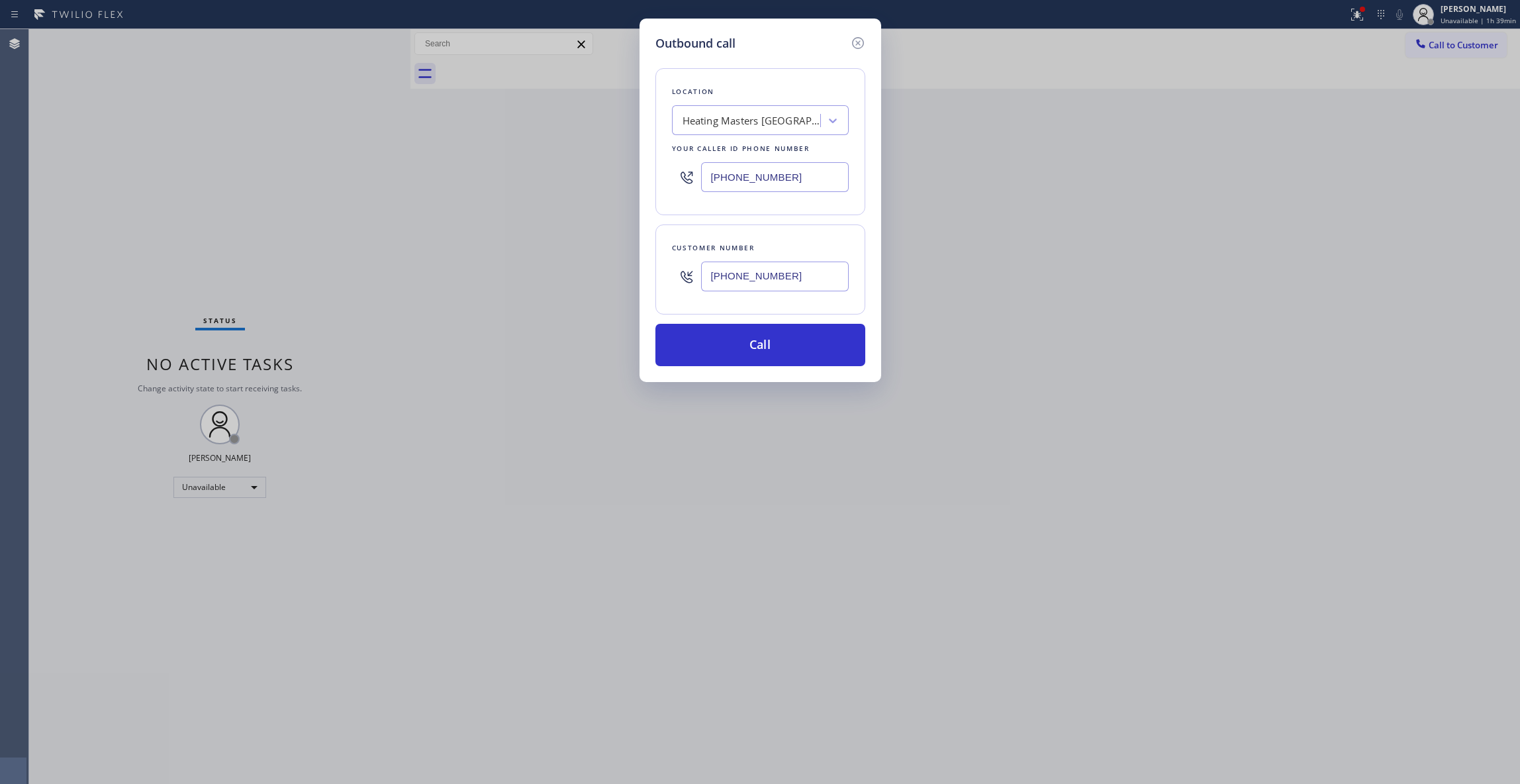
paste input "310) 868-0820"
type input "[PHONE_NUMBER]"
drag, startPoint x: 839, startPoint y: 279, endPoint x: 495, endPoint y: 341, distance: 349.5
click at [248, 266] on div "Outbound call Location Alliance HVAC [GEOGRAPHIC_DATA] Your caller id phone num…" at bounding box center [760, 392] width 1520 height 784
click at [760, 355] on button "Call" at bounding box center [760, 345] width 210 height 42
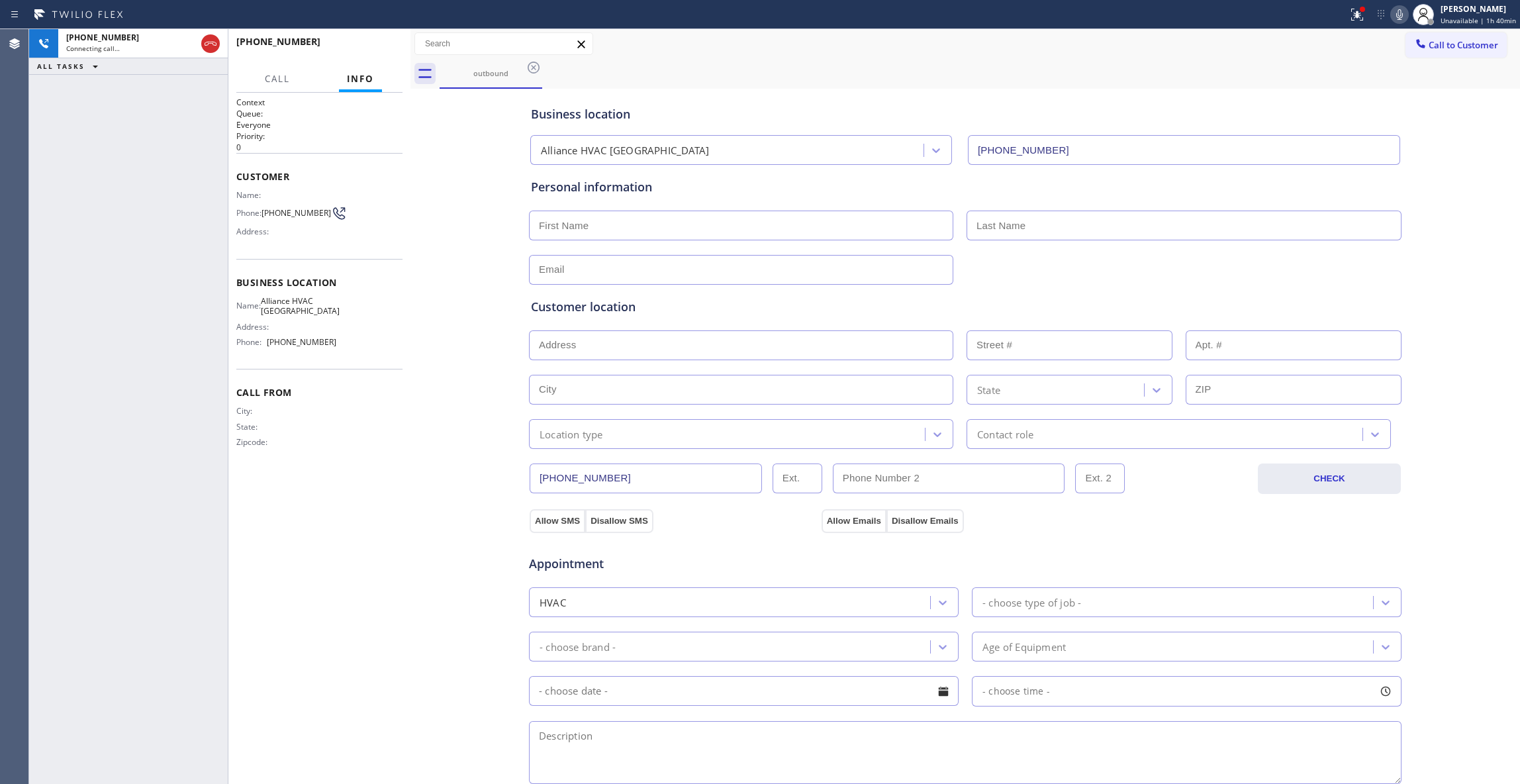
type input "[PHONE_NUMBER]"
click at [374, 46] on span "HANG UP" at bounding box center [372, 47] width 40 height 9
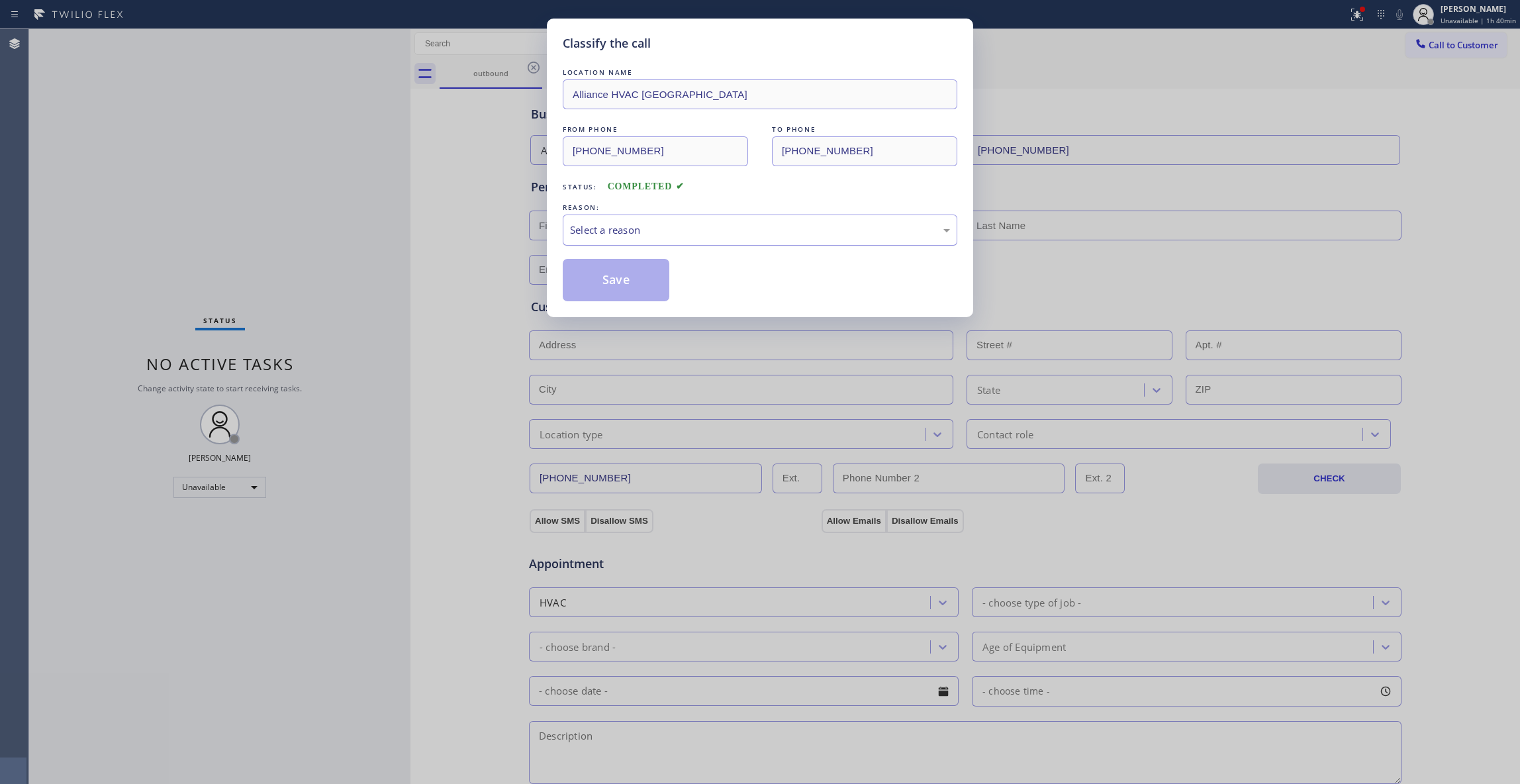
click at [599, 229] on div "Select a reason" at bounding box center [760, 230] width 380 height 15
click at [601, 285] on button "Save" at bounding box center [615, 280] width 106 height 42
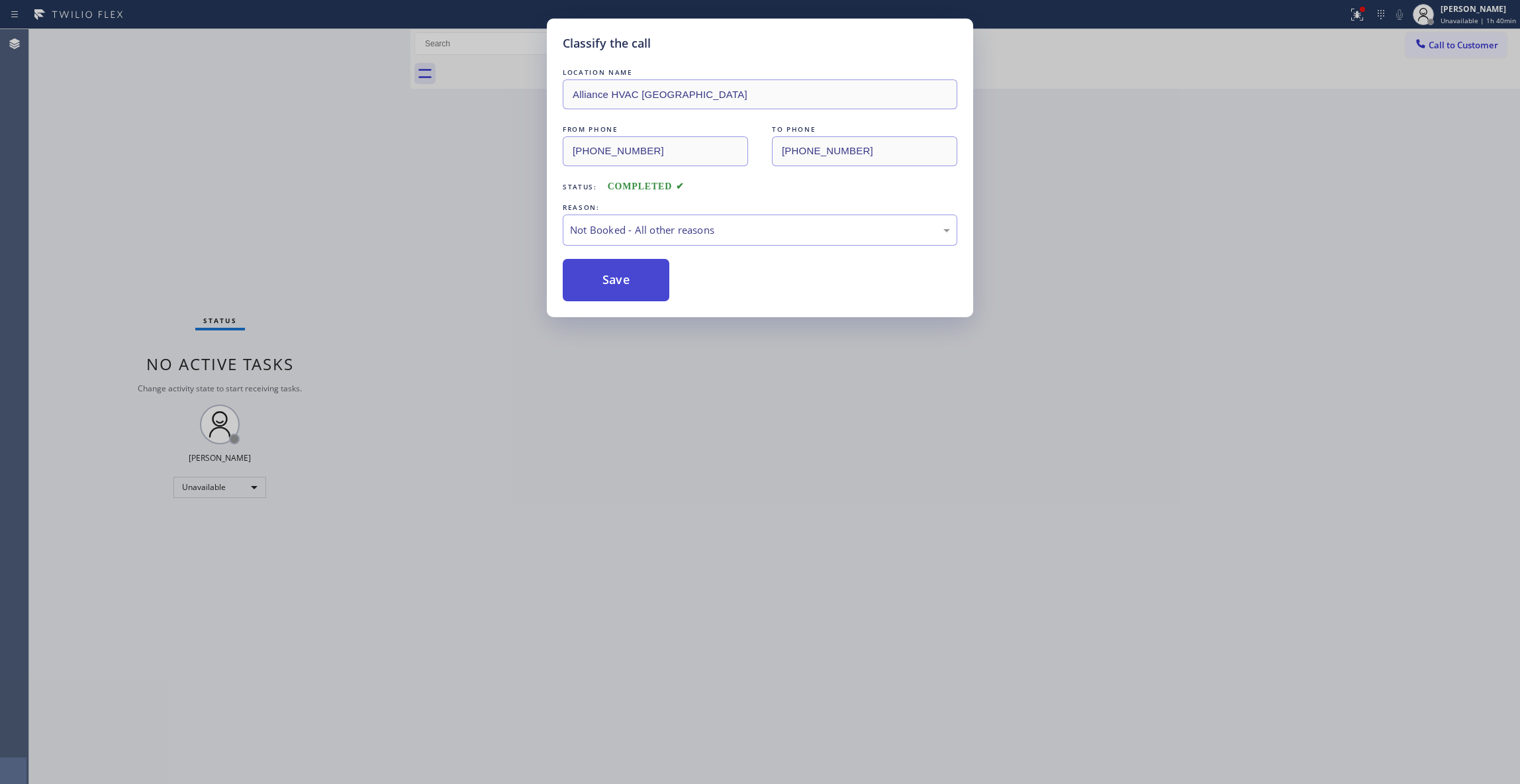
click at [601, 285] on button "Save" at bounding box center [615, 280] width 106 height 42
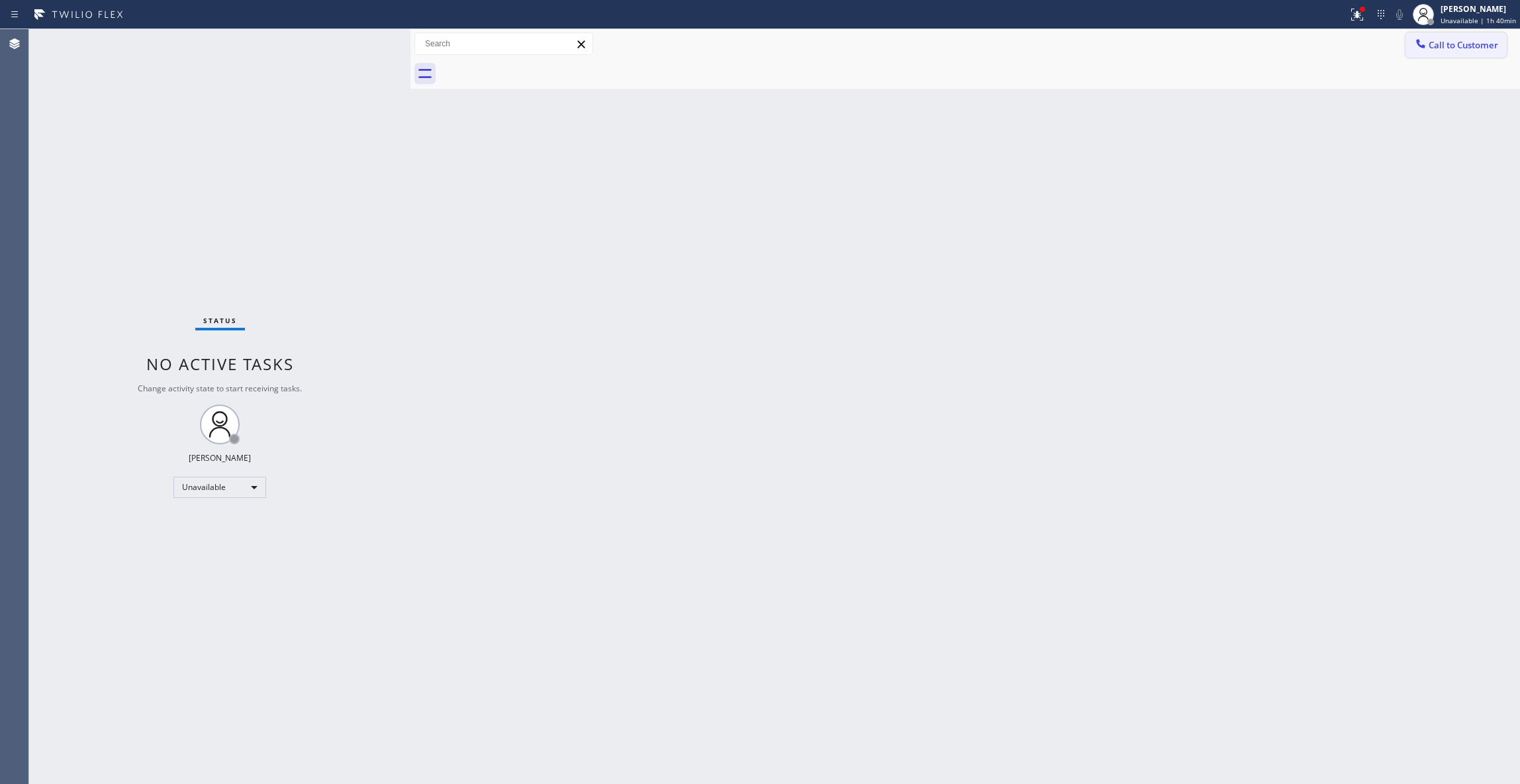
click at [1443, 40] on span "Call to Customer" at bounding box center [1463, 45] width 69 height 12
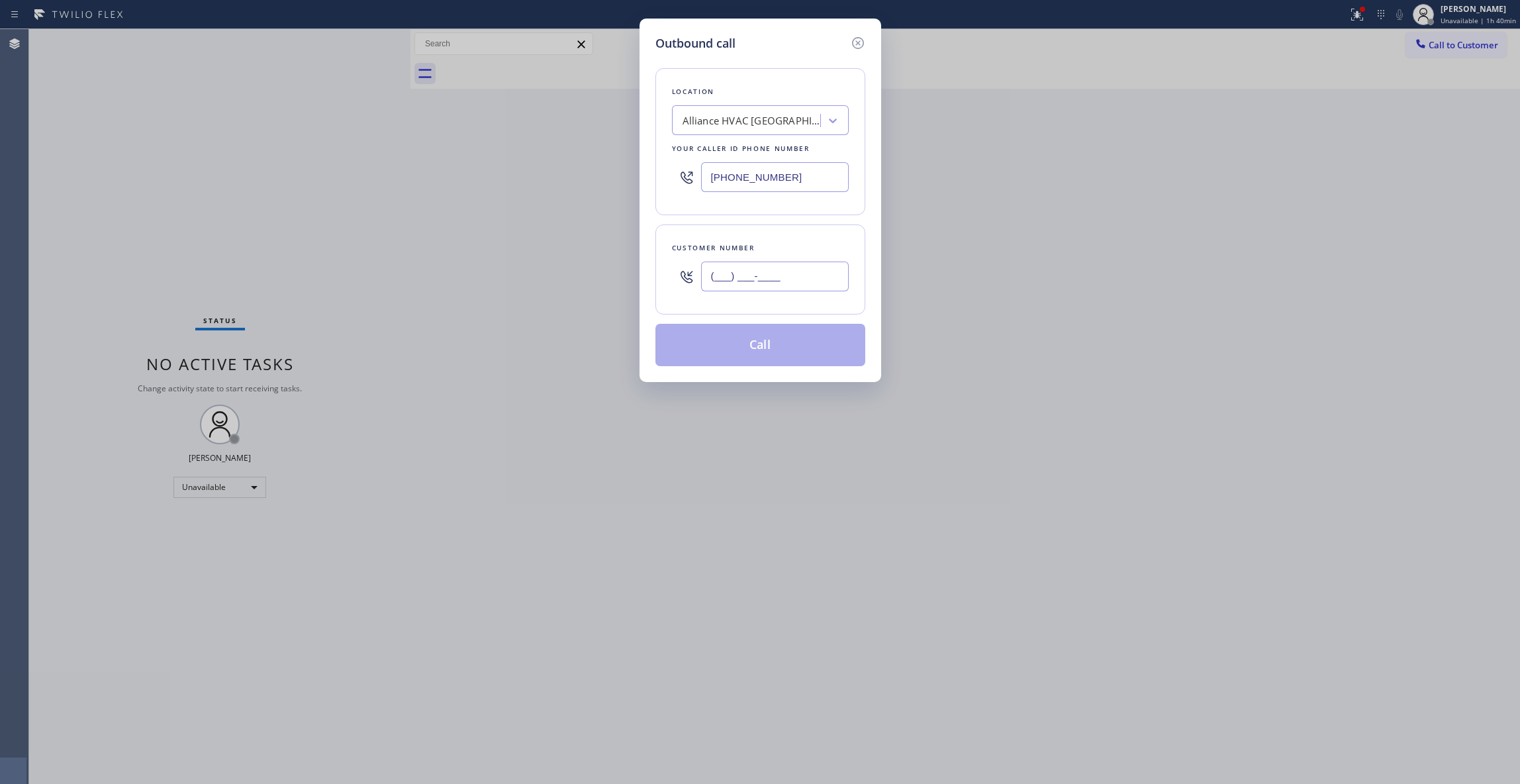
click at [736, 282] on input "(___) ___-____" at bounding box center [774, 276] width 148 height 30
paste input "310) 921-5660"
type input "[PHONE_NUMBER]"
click at [753, 353] on button "Call" at bounding box center [760, 345] width 210 height 42
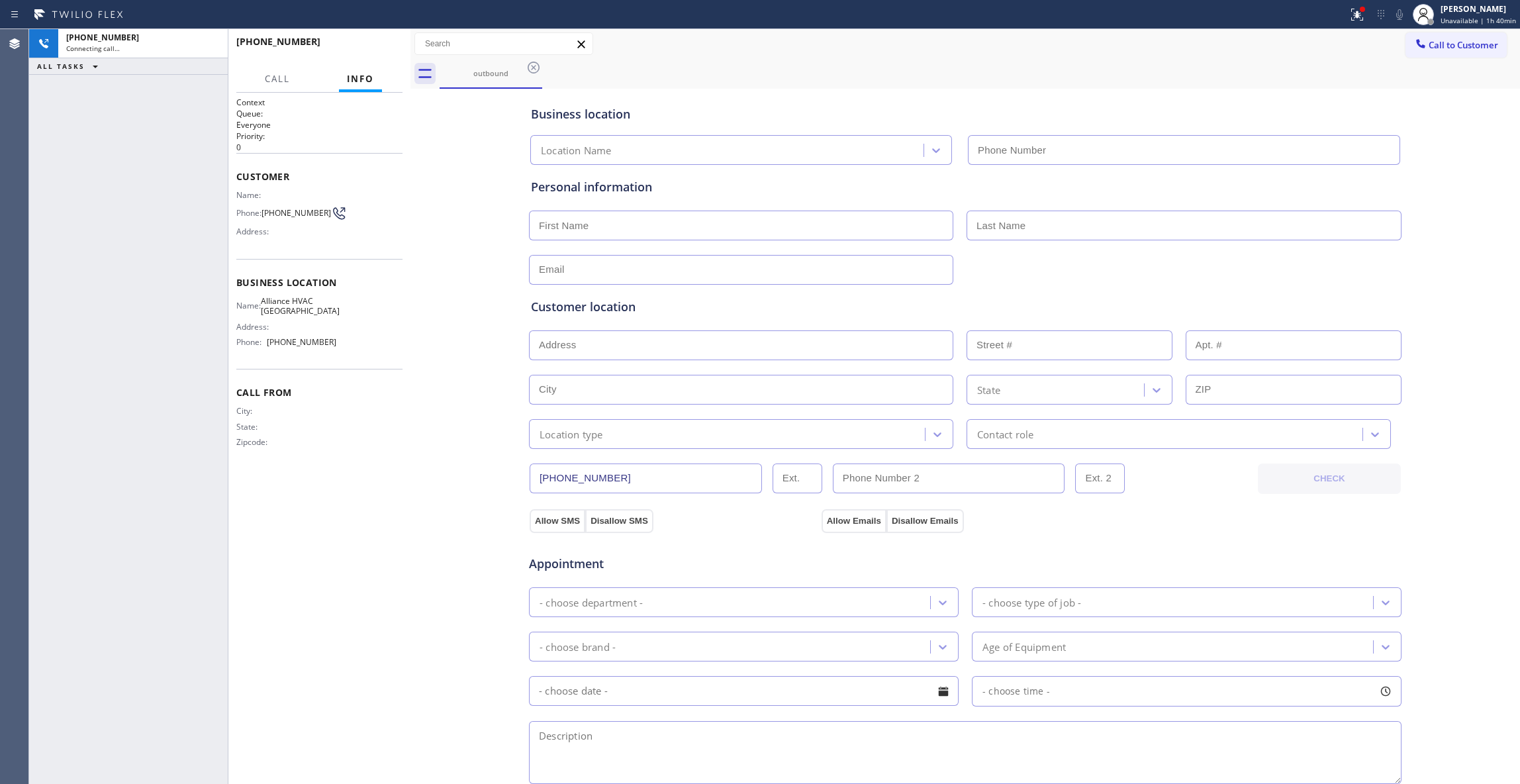
type input "[PHONE_NUMBER]"
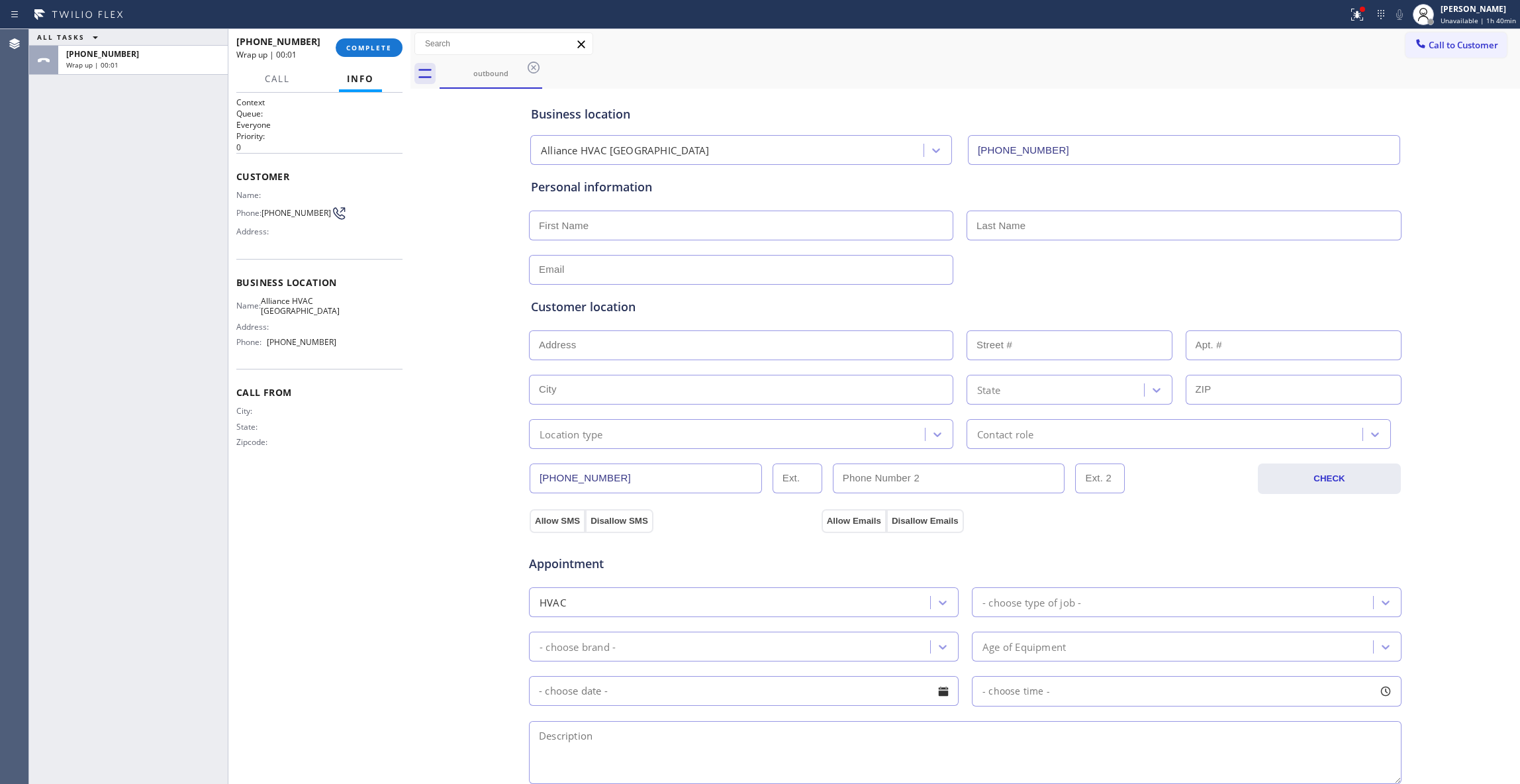
click at [54, 247] on div "ALL TASKS ALL TASKS ACTIVE TASKS TASKS IN WRAP UP [PHONE_NUMBER] Wrap up | 00:01" at bounding box center [129, 406] width 199 height 754
click at [363, 54] on button "COMPLETE" at bounding box center [368, 48] width 67 height 19
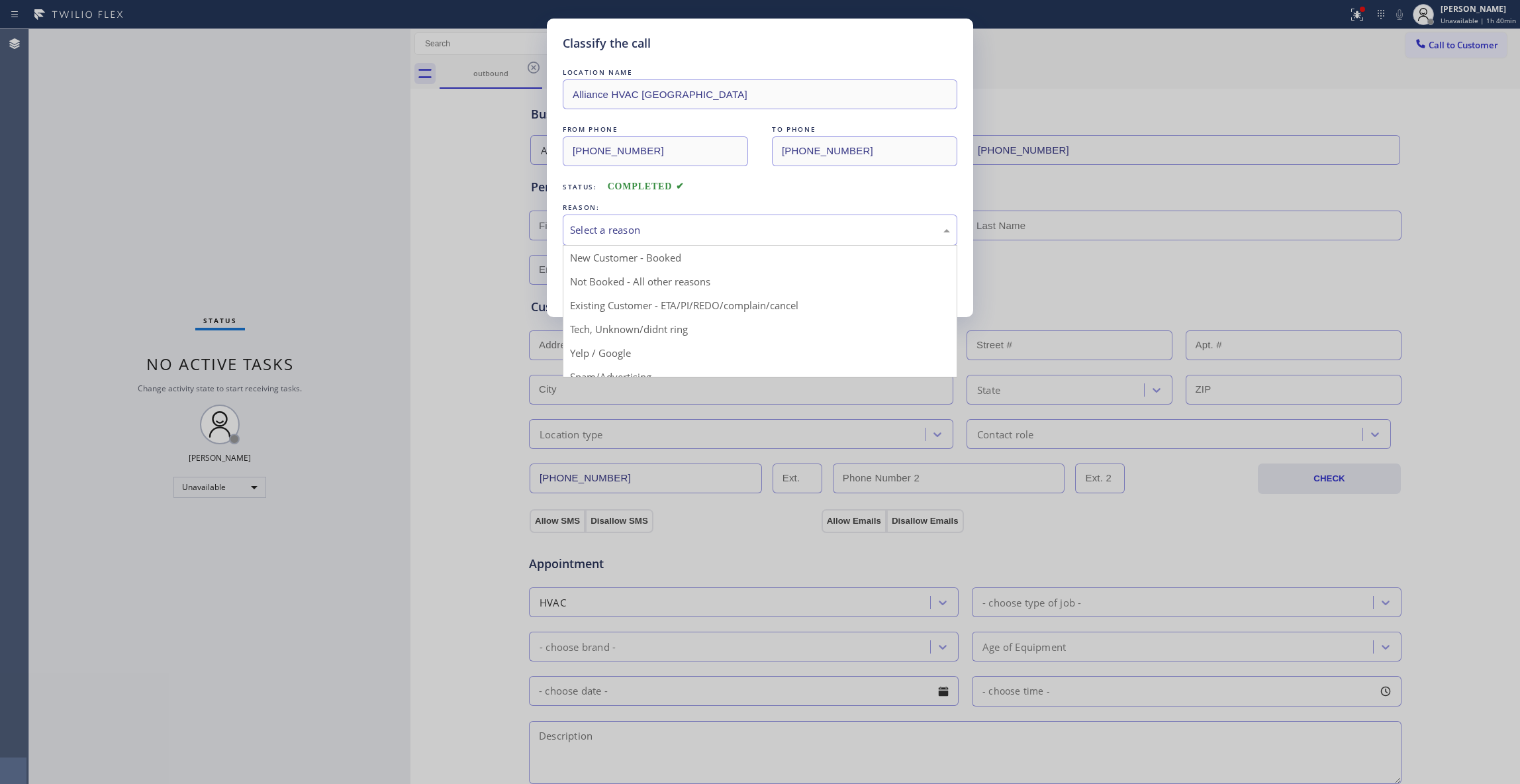
click at [607, 223] on div "Select a reason" at bounding box center [760, 230] width 380 height 15
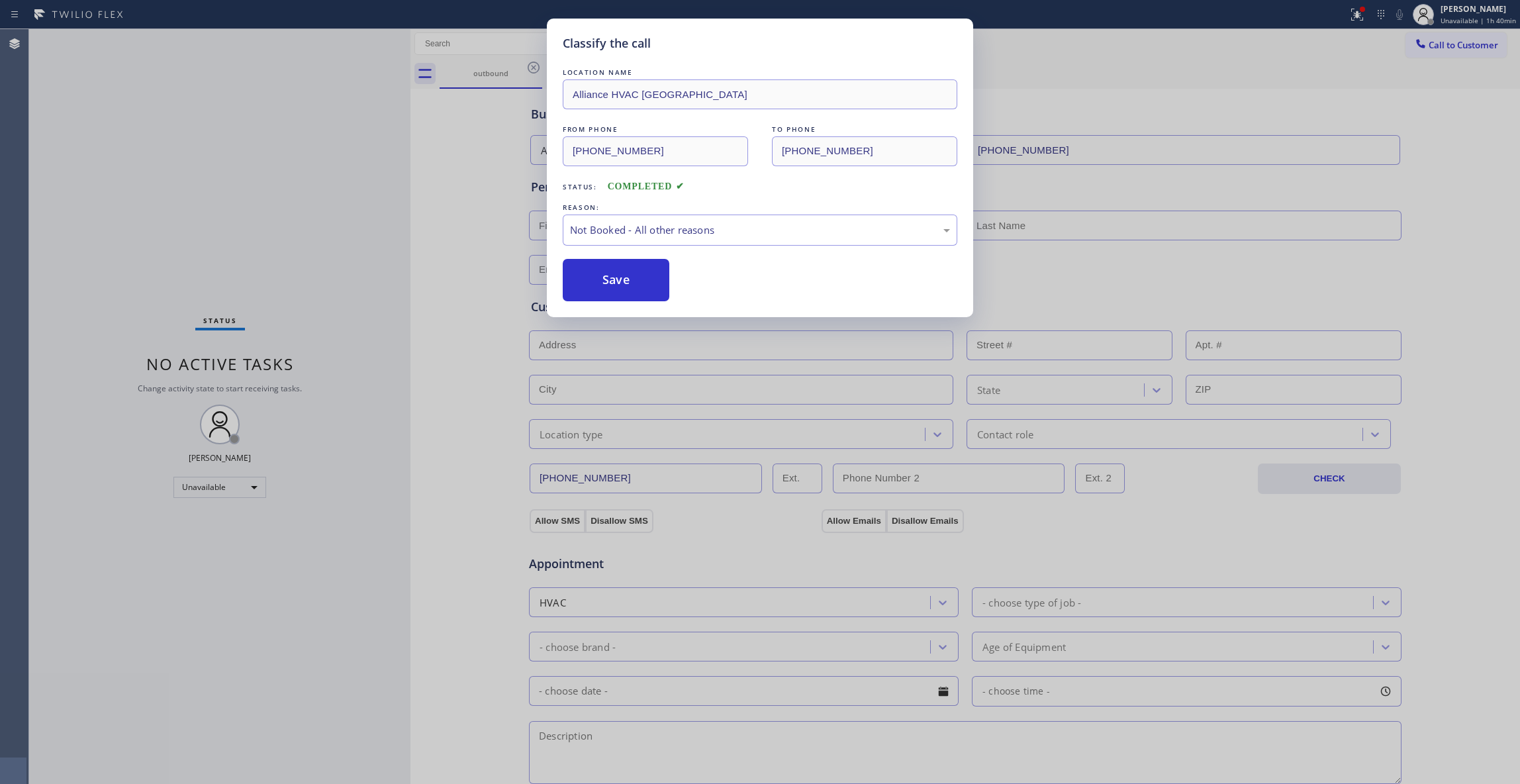
click at [602, 278] on button "Save" at bounding box center [615, 280] width 106 height 42
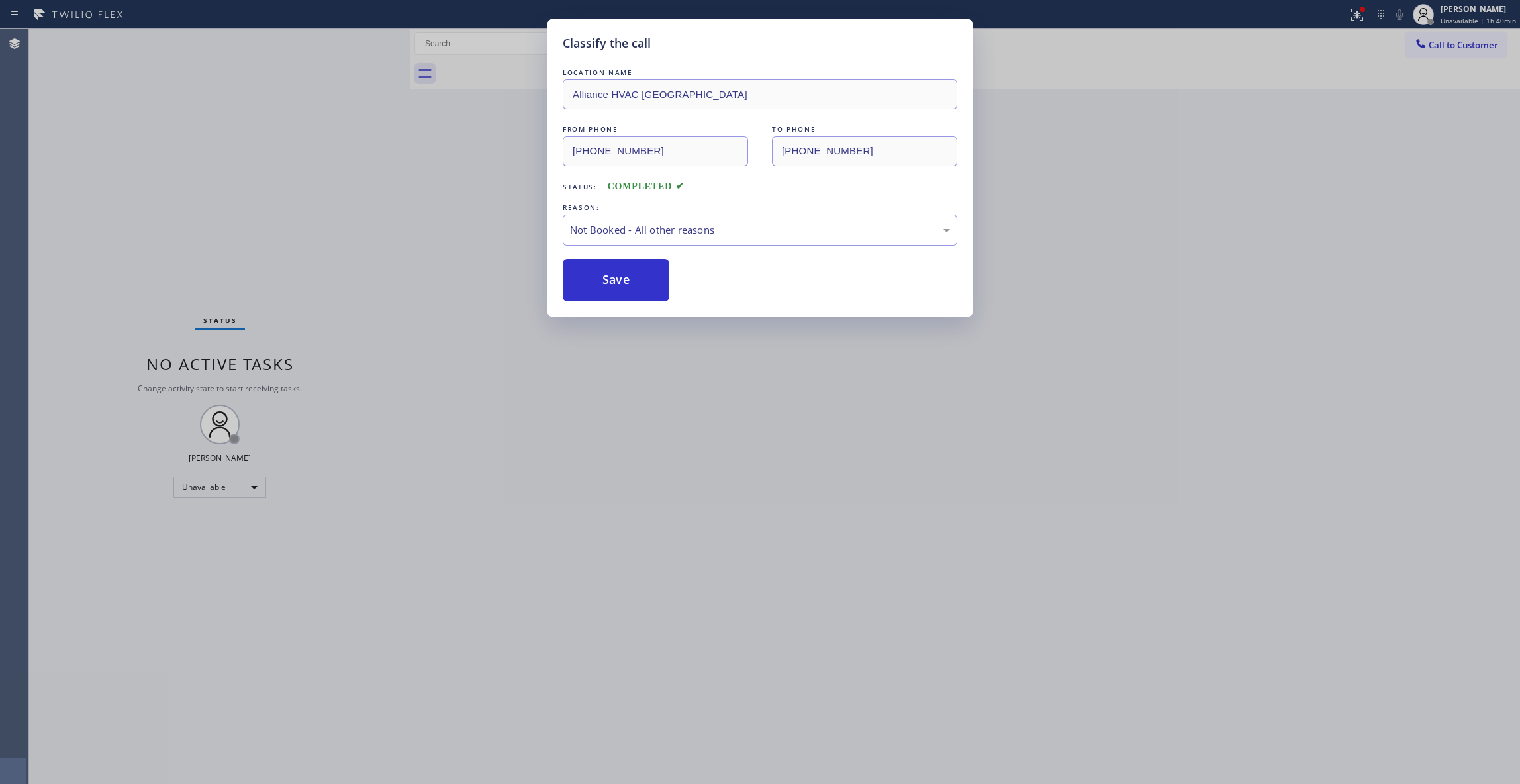
click at [602, 278] on button "Save" at bounding box center [615, 280] width 106 height 42
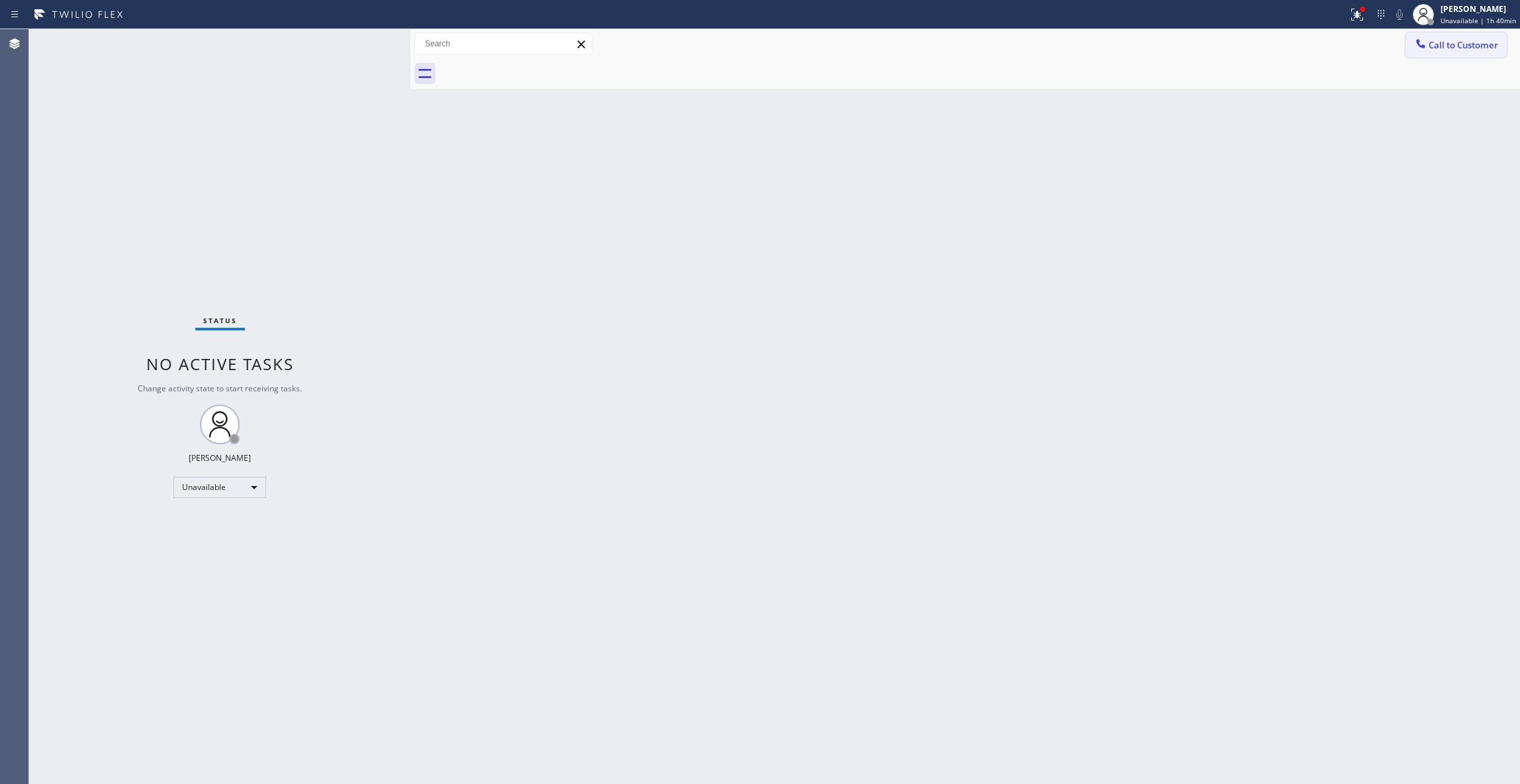
click at [1459, 45] on span "Call to Customer" at bounding box center [1463, 45] width 69 height 12
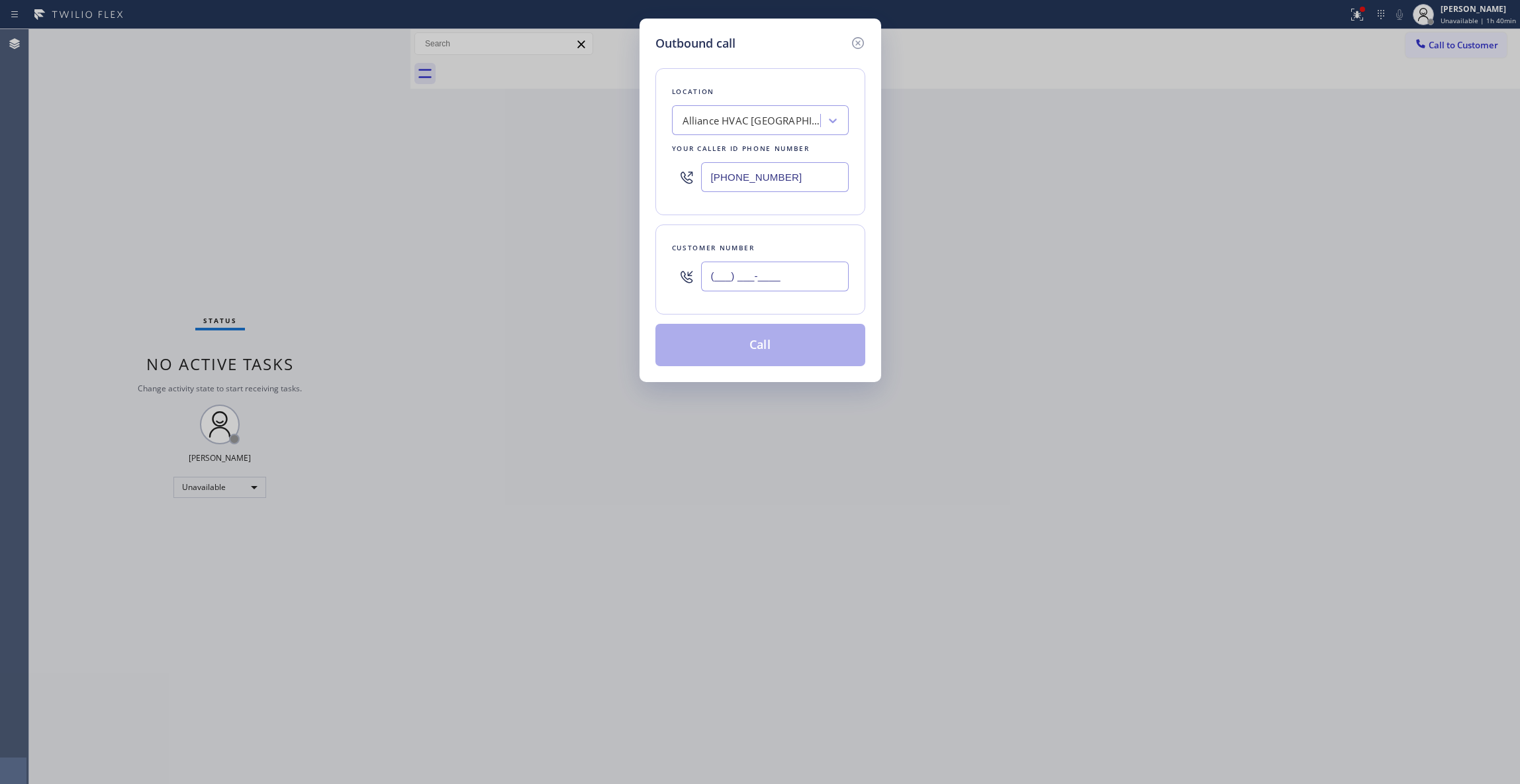
click at [760, 279] on input "(___) ___-____" at bounding box center [774, 276] width 148 height 30
paste input "310) 921-5660"
type input "[PHONE_NUMBER]"
click at [728, 341] on button "Call" at bounding box center [760, 345] width 210 height 42
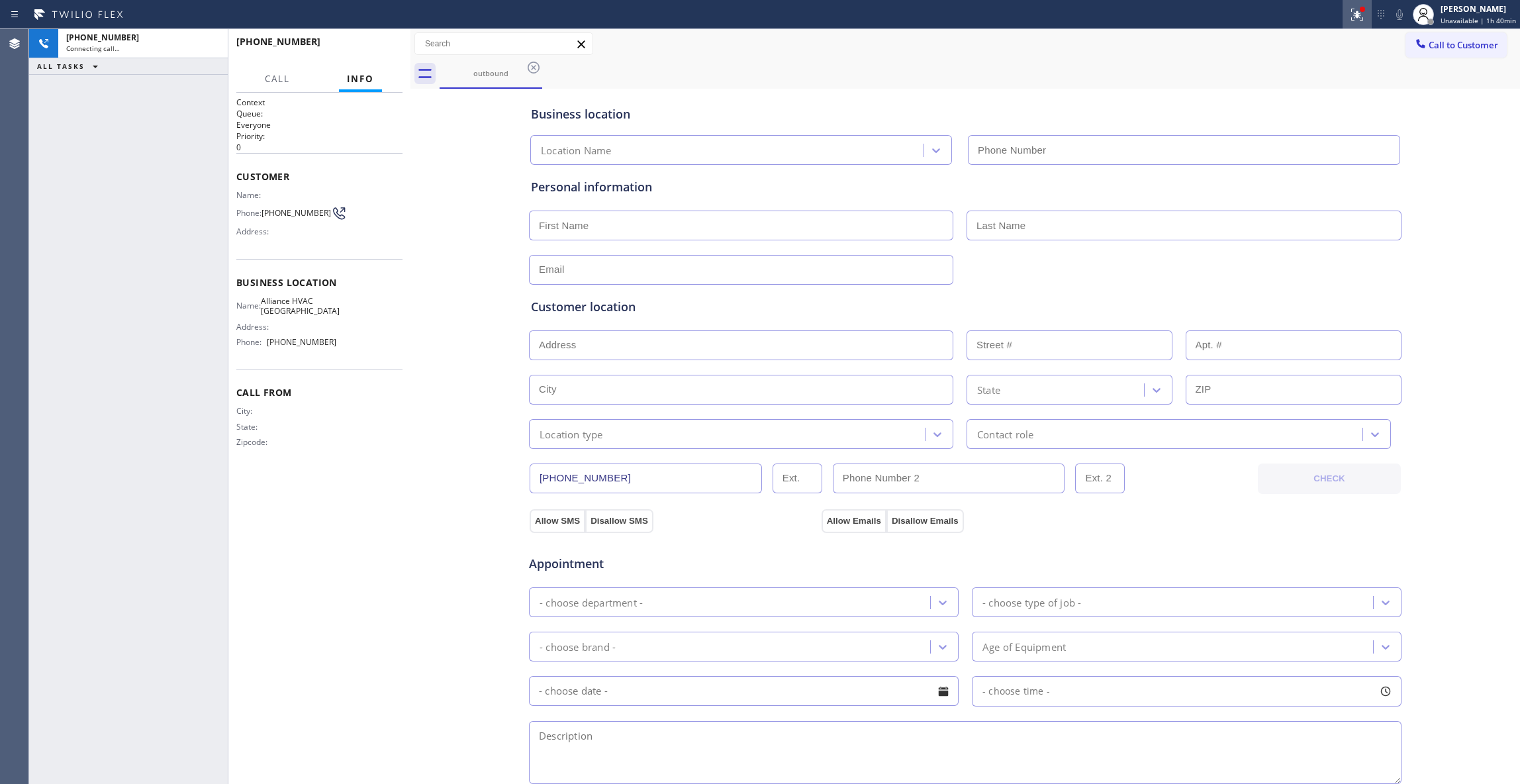
click at [1349, 17] on icon at bounding box center [1356, 14] width 16 height 16
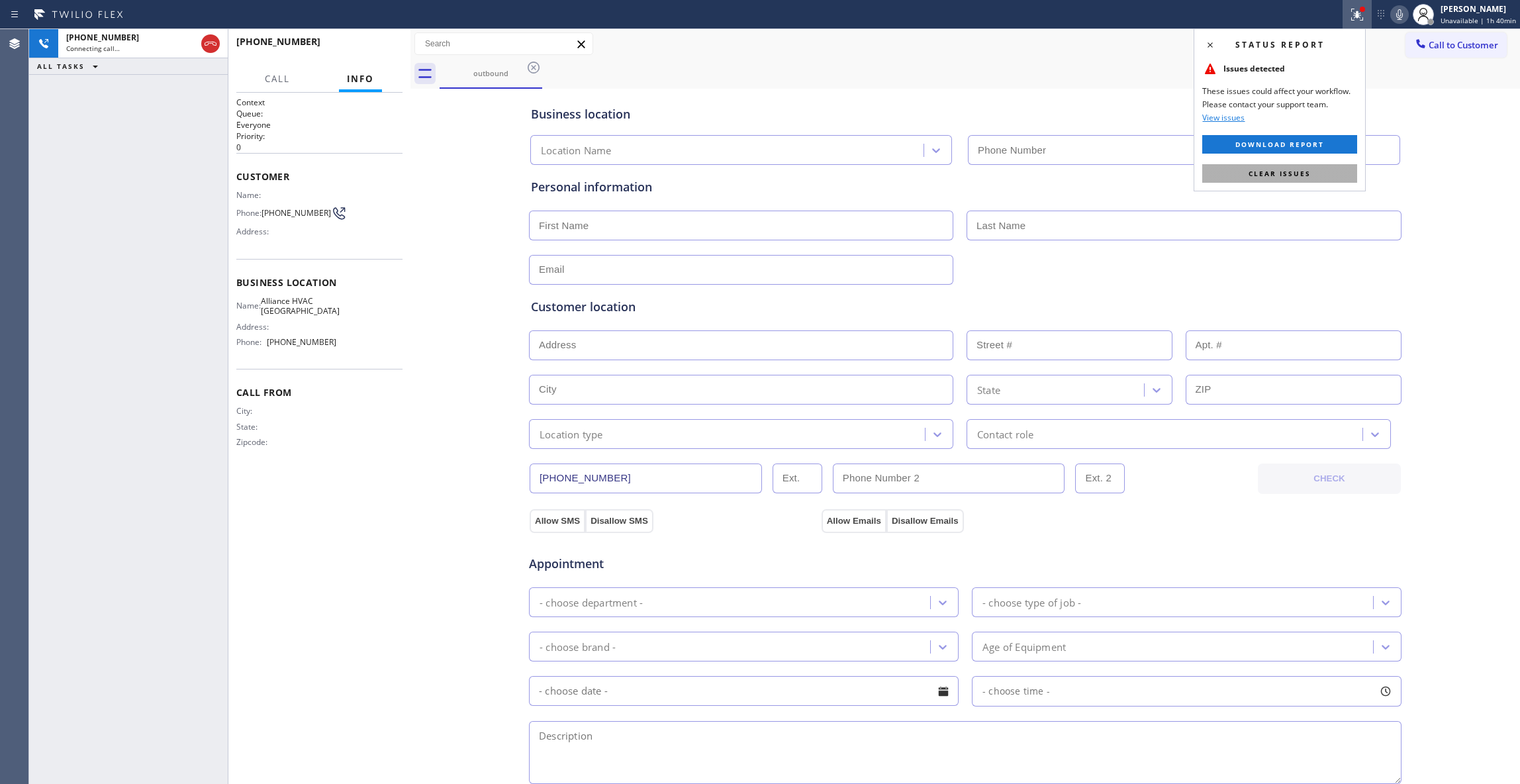
type input "[PHONE_NUMBER]"
click at [1234, 175] on button "Clear issues" at bounding box center [1280, 174] width 155 height 19
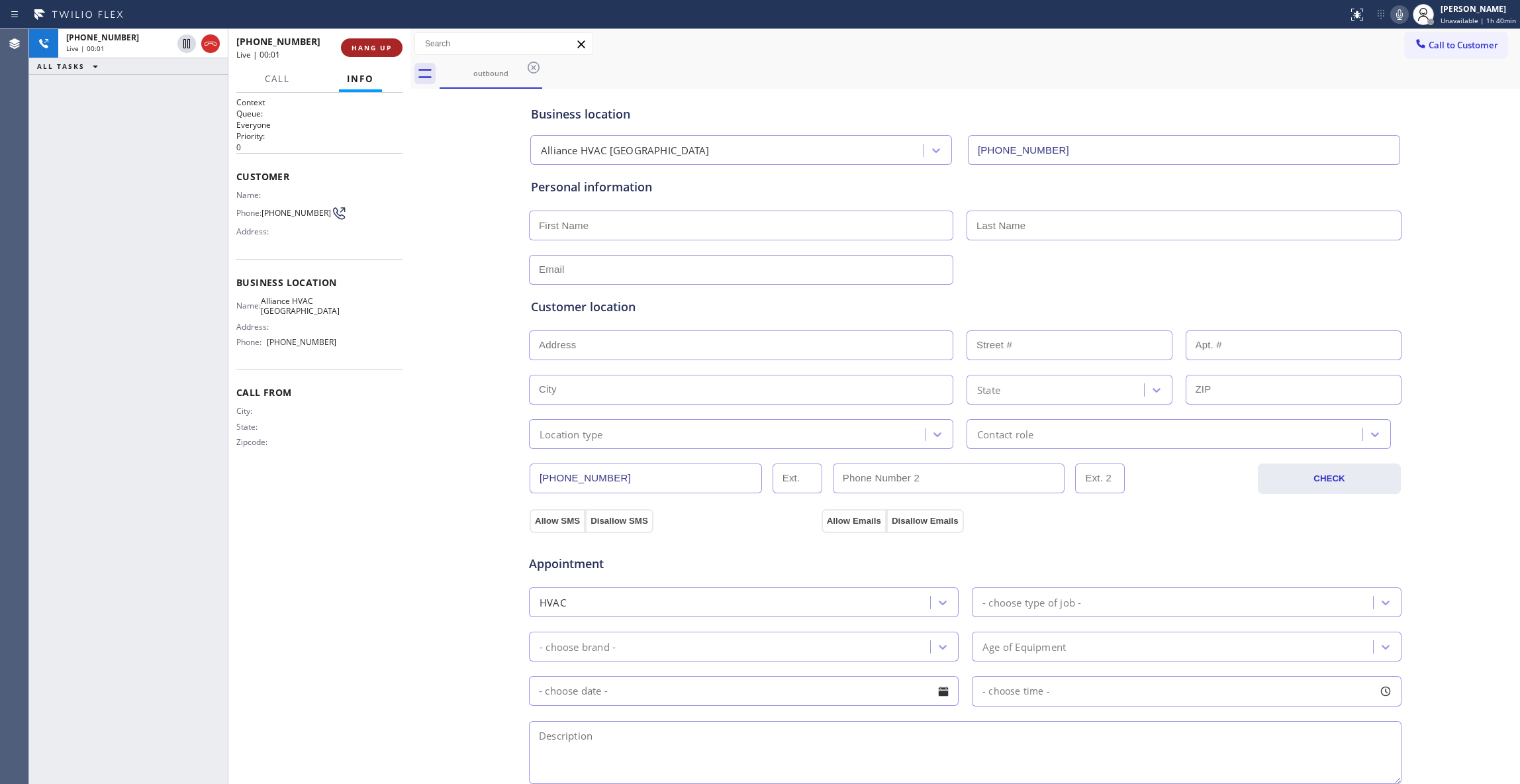
click at [346, 48] on button "HANG UP" at bounding box center [371, 48] width 62 height 19
click at [350, 42] on button "COMPLETE" at bounding box center [368, 48] width 67 height 19
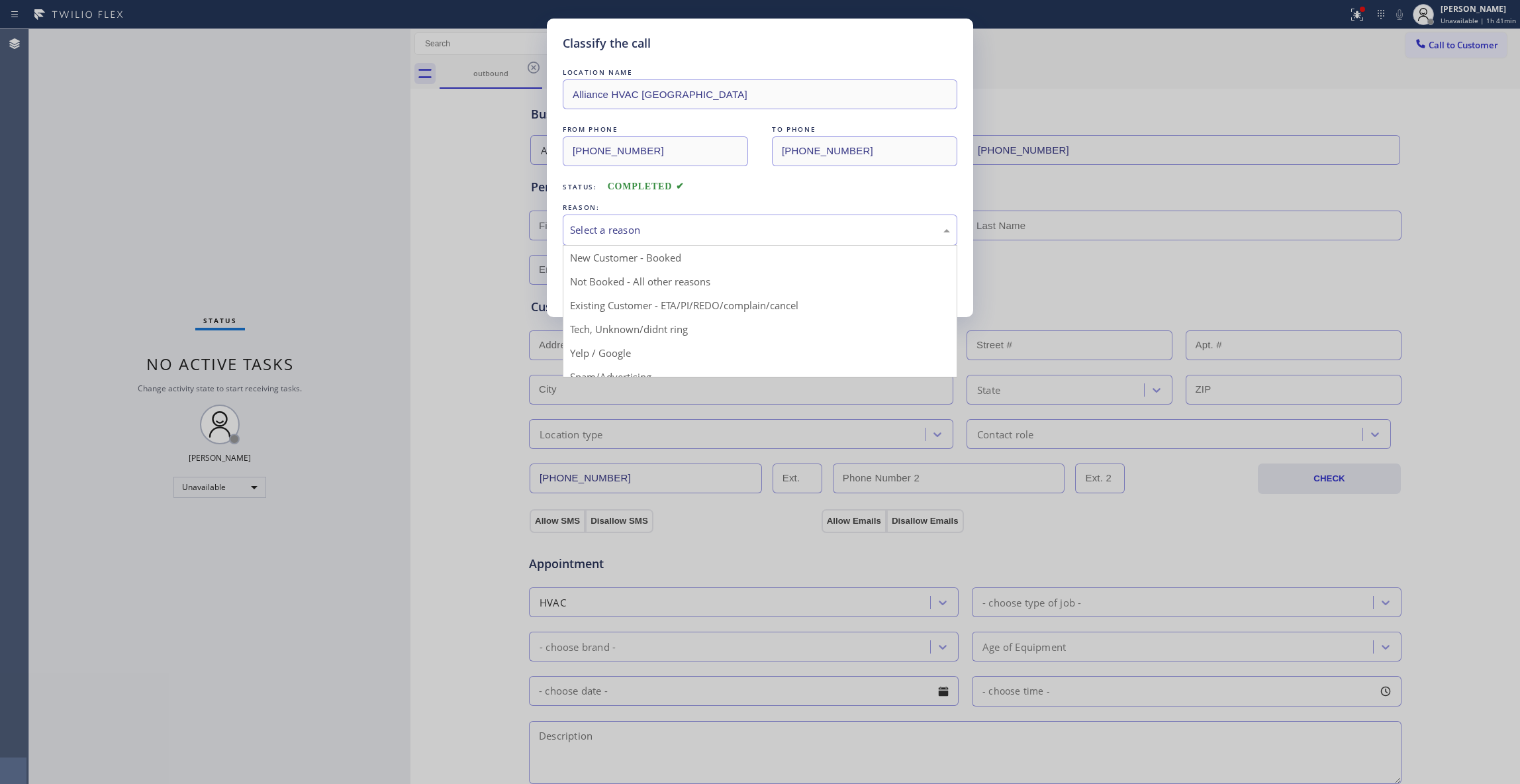
click at [631, 238] on div "Select a reason" at bounding box center [760, 230] width 380 height 15
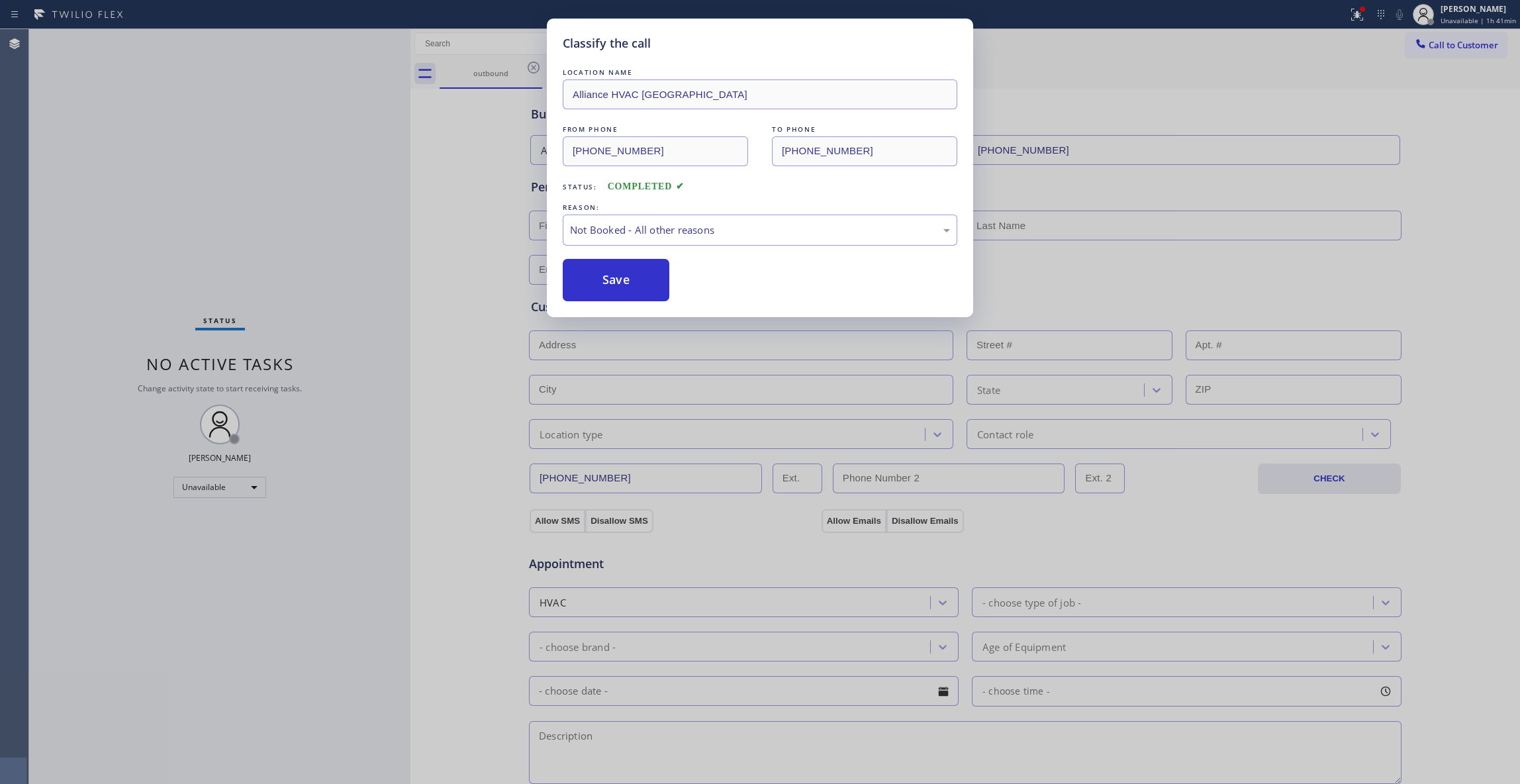
click at [613, 284] on button "Save" at bounding box center [615, 280] width 106 height 42
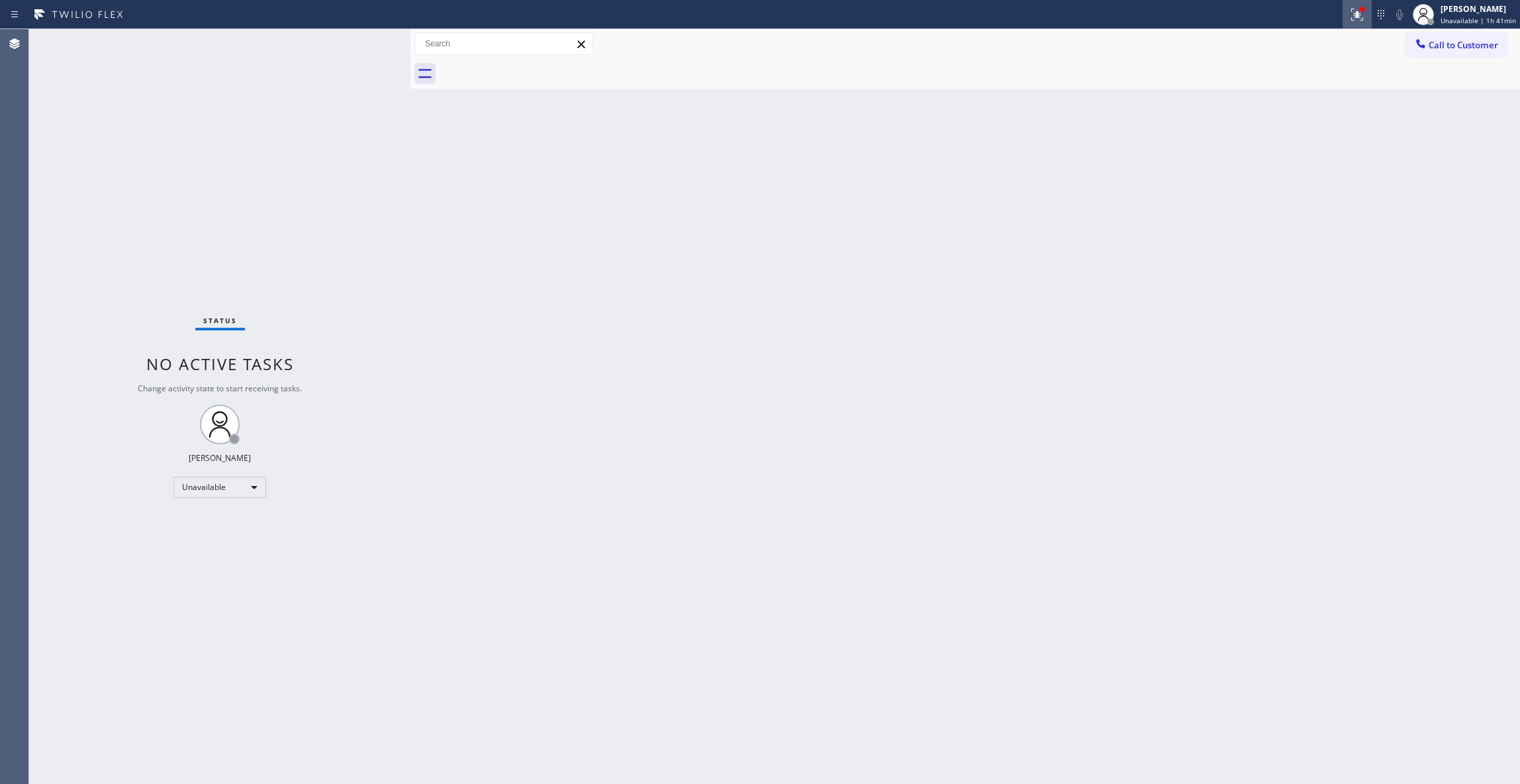
click at [1353, 17] on icon at bounding box center [1356, 14] width 16 height 16
click at [1234, 169] on button "Clear issues" at bounding box center [1280, 174] width 155 height 19
click at [202, 164] on div "Status No active tasks Change activity state to start receiving tasks. [PERSON_…" at bounding box center [220, 406] width 381 height 754
click at [204, 152] on div "Status No active tasks Change activity state to start receiving tasks. [PERSON_…" at bounding box center [220, 406] width 381 height 754
drag, startPoint x: 35, startPoint y: 257, endPoint x: 77, endPoint y: 233, distance: 48.4
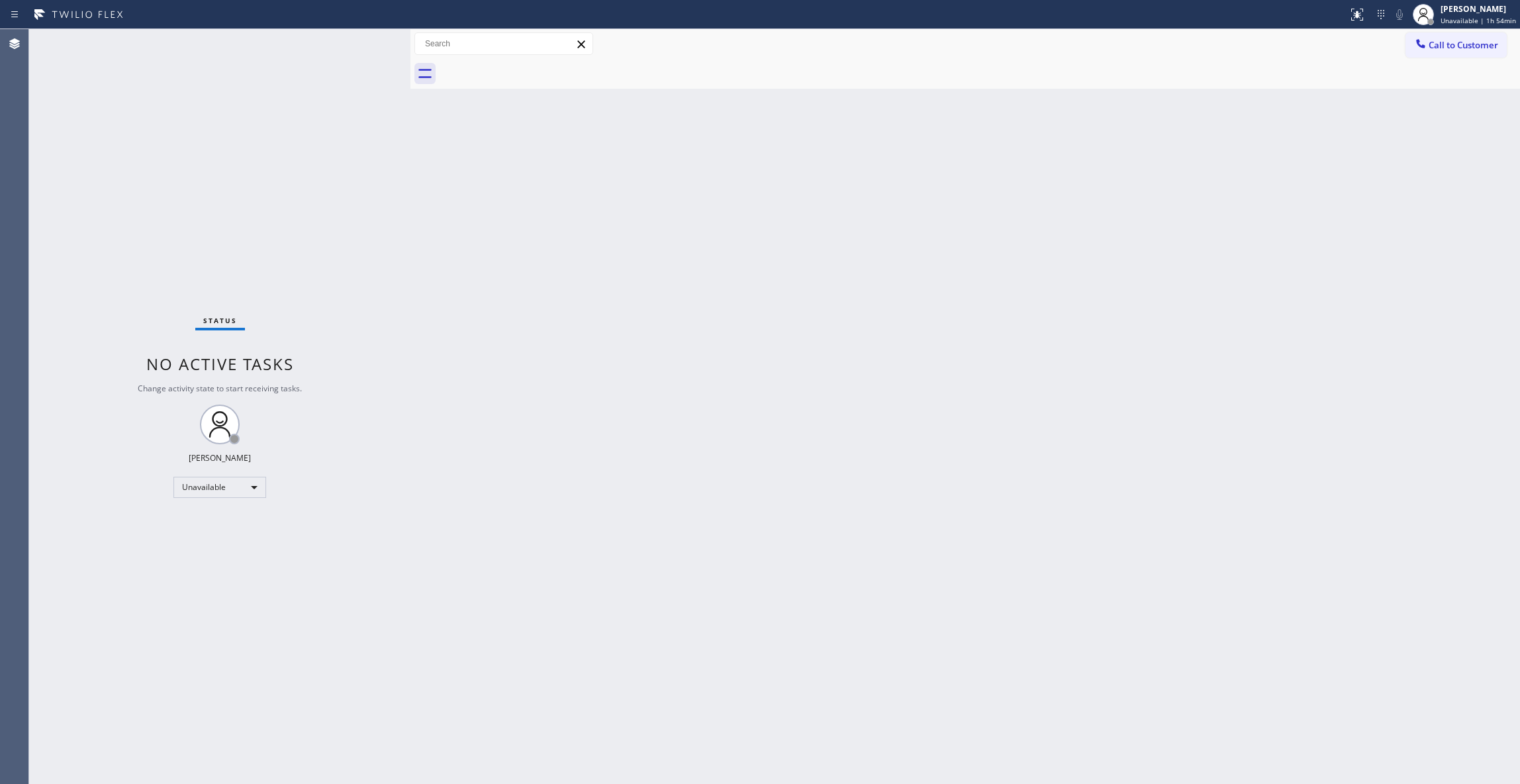
click at [35, 257] on div "Status No active tasks Change activity state to start receiving tasks. [PERSON_…" at bounding box center [220, 406] width 381 height 754
click at [1446, 21] on span "Unavailable | 1h 55min" at bounding box center [1478, 20] width 76 height 9
click at [1415, 130] on span "Log out" at bounding box center [1409, 128] width 27 height 11
